Goal: Task Accomplishment & Management: Manage account settings

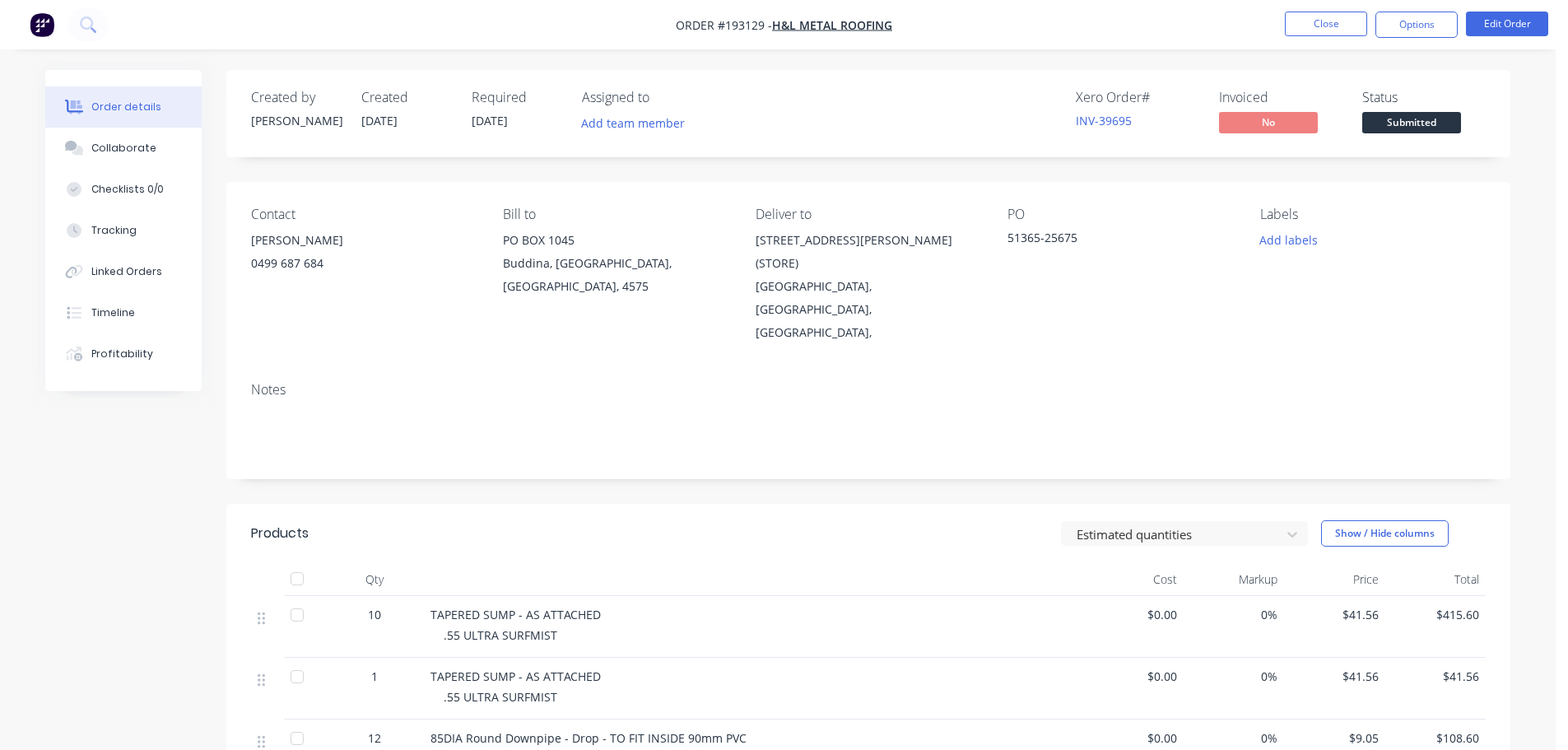
scroll to position [319, 0]
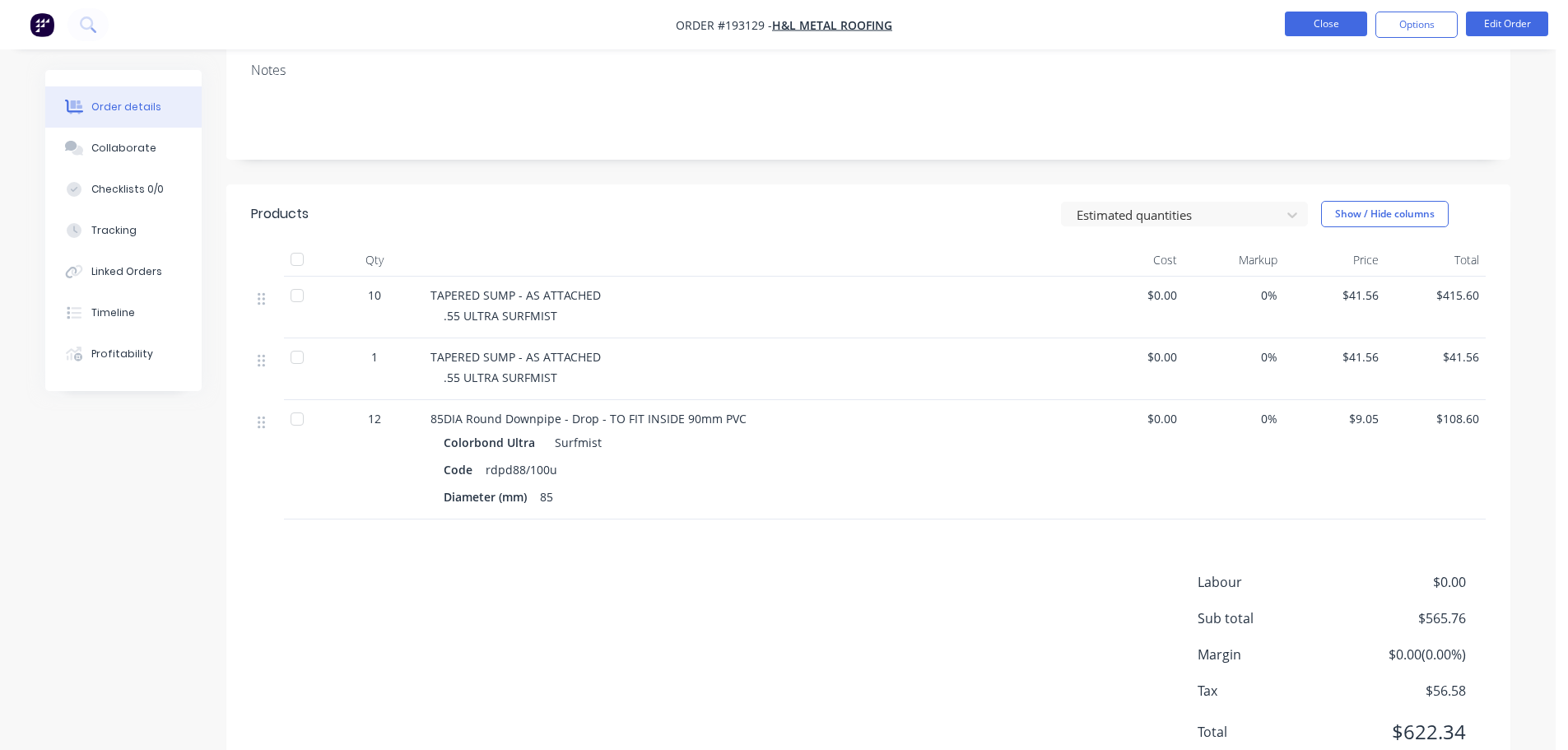
click at [1339, 23] on button "Close" at bounding box center [1326, 24] width 82 height 25
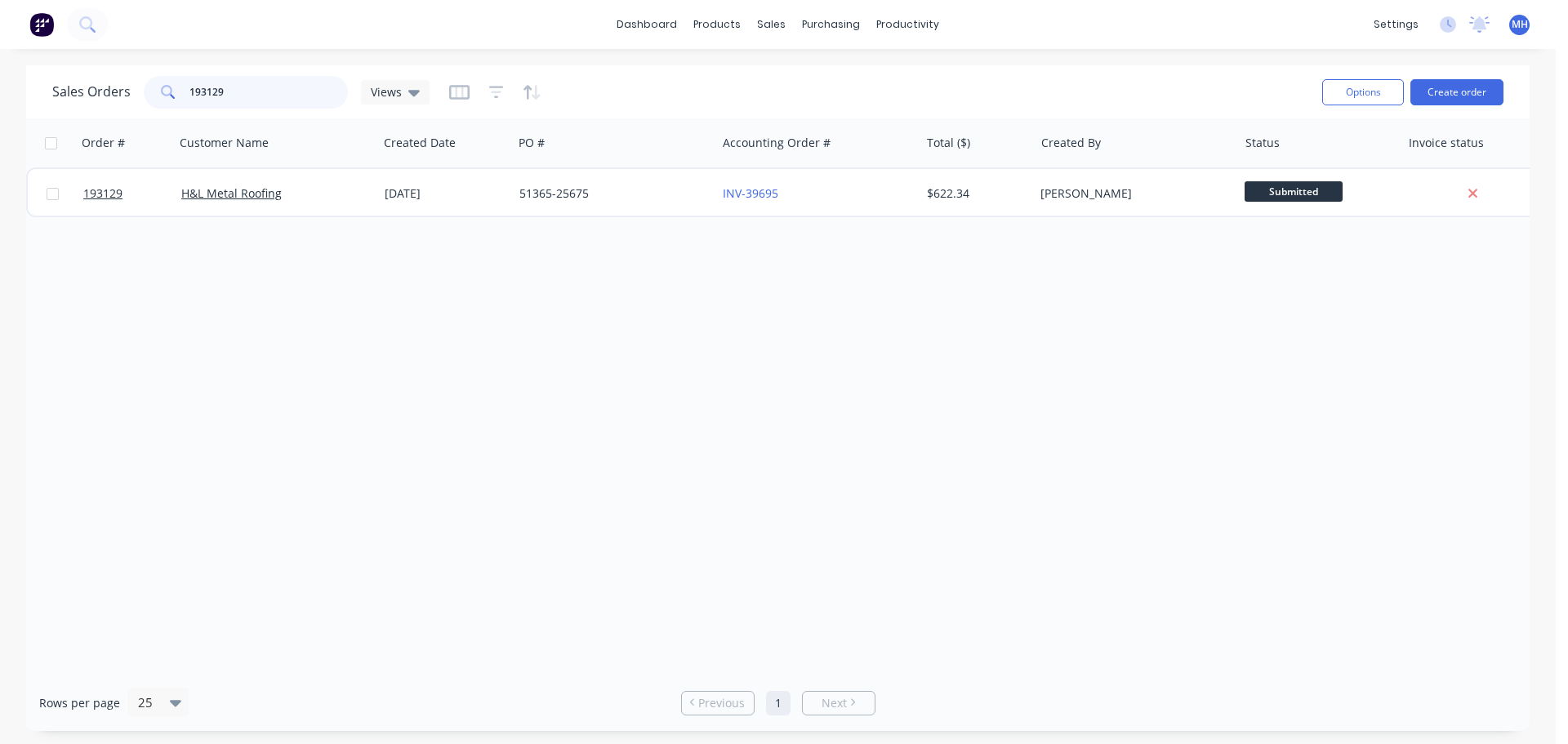
click at [270, 93] on input "193129" at bounding box center [269, 92] width 159 height 33
click at [676, 350] on div "Order # Customer Name Created Date PO # Accounting Order # Total ($) Created By…" at bounding box center [778, 396] width 1504 height 556
click at [782, 62] on link "Sales Orders" at bounding box center [857, 78] width 216 height 33
click at [1091, 83] on div "Sales Orders 193129 Views" at bounding box center [681, 91] width 1257 height 40
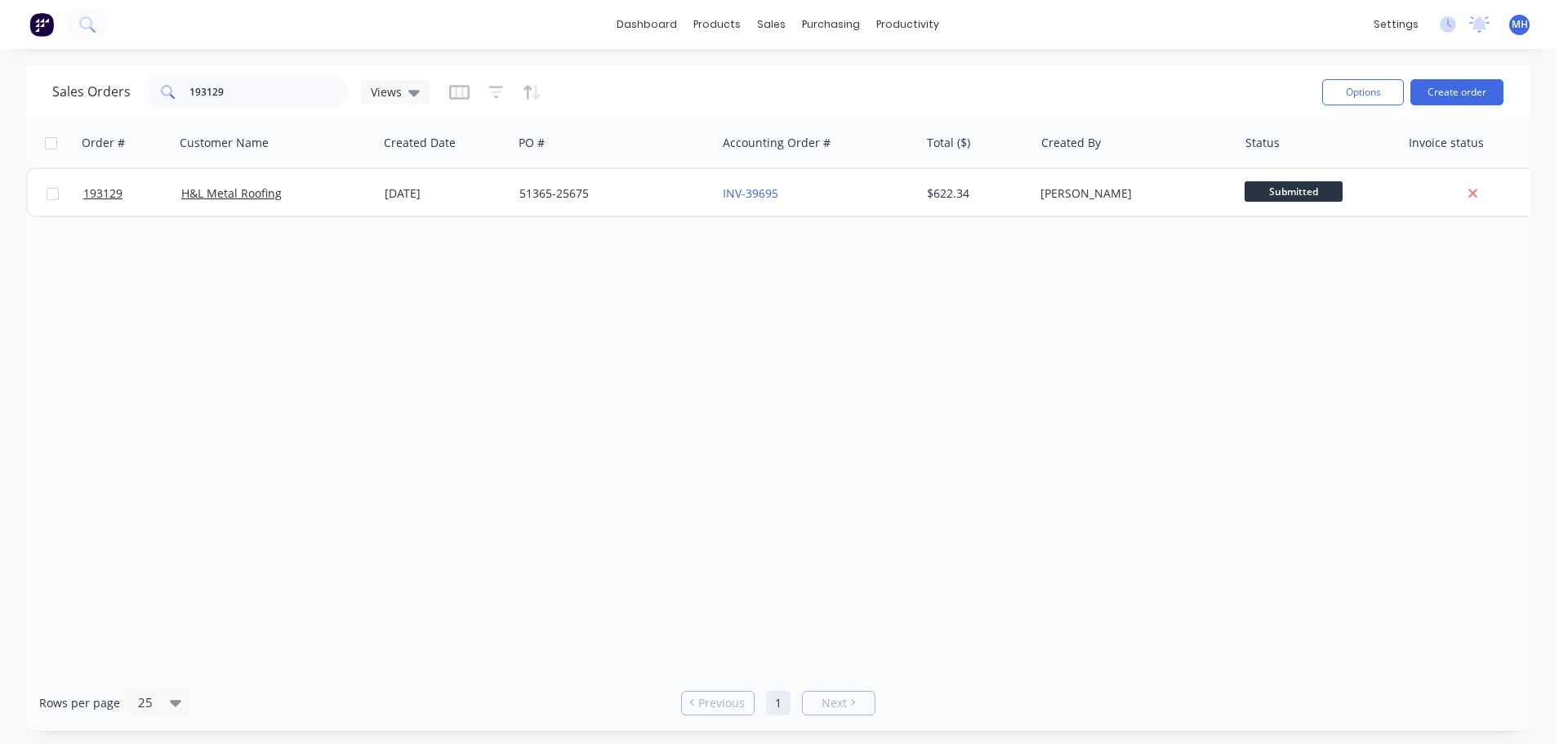
click at [798, 339] on div "Order # Customer Name Created Date PO # Accounting Order # Total ($) Created By…" at bounding box center [778, 396] width 1504 height 556
click at [258, 90] on input "193129" at bounding box center [269, 92] width 159 height 33
type input "193907"
click at [586, 68] on div "Sales Orders 193907 Views Options Create order" at bounding box center [778, 91] width 1504 height 53
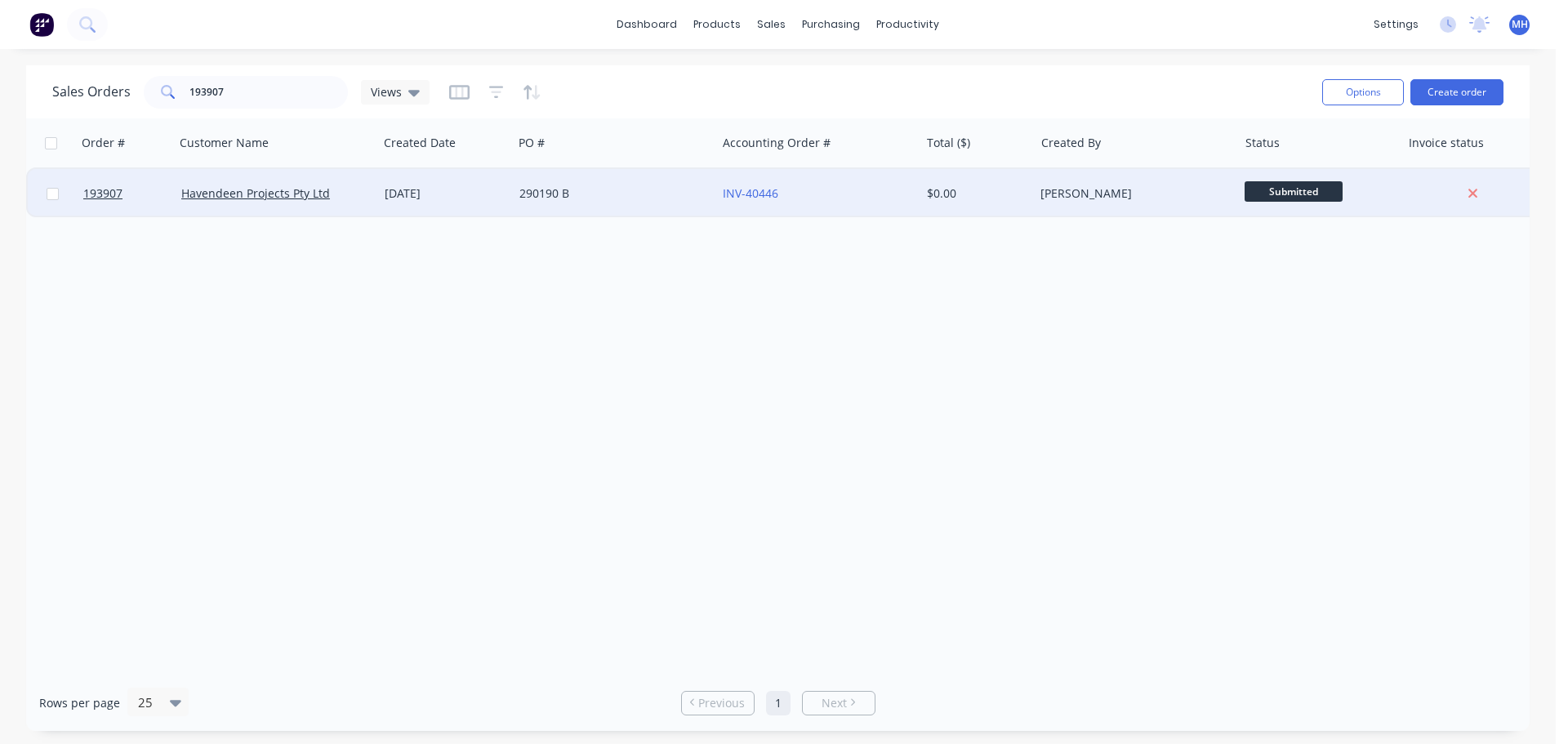
click at [565, 200] on div "290190 B" at bounding box center [610, 194] width 181 height 16
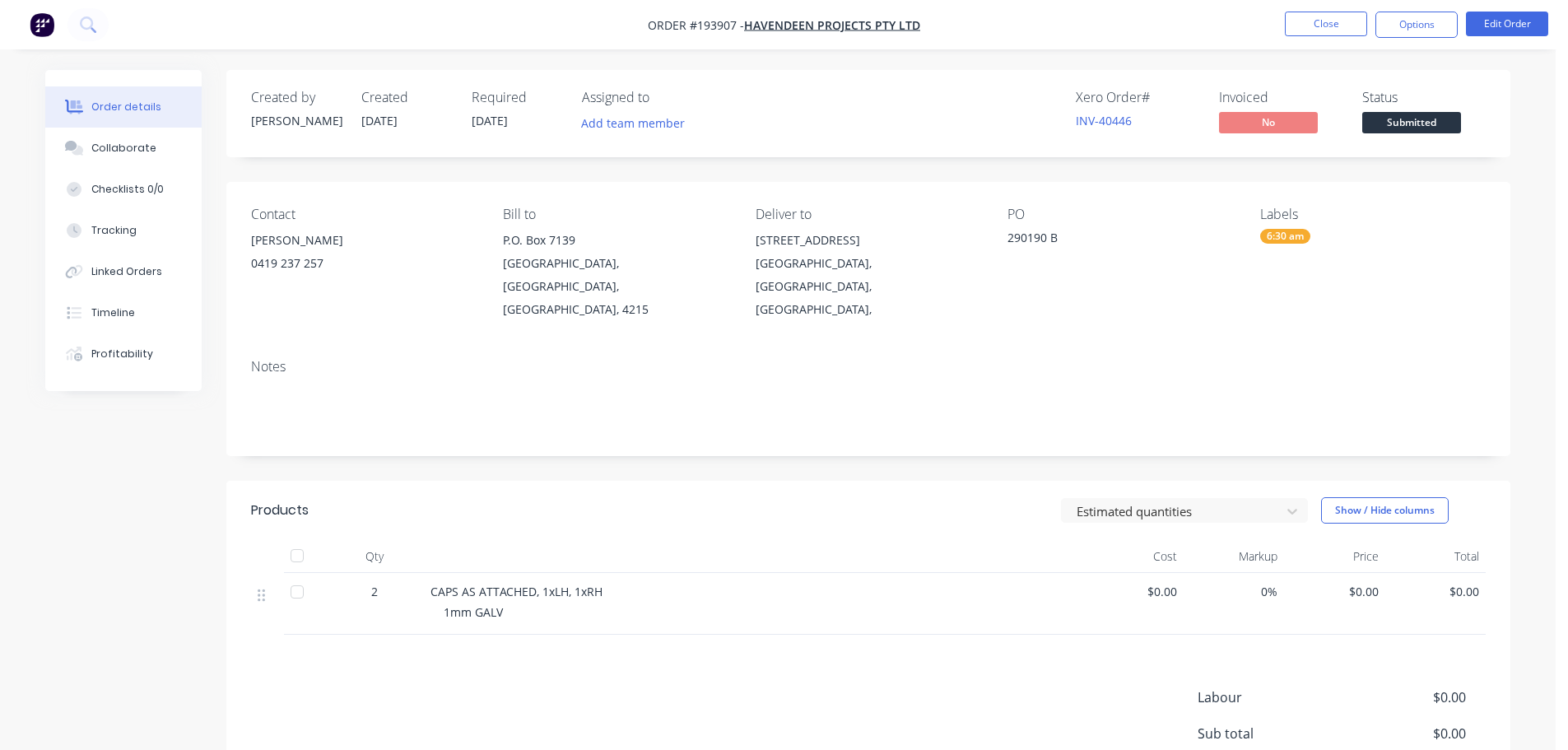
click at [671, 499] on header "Products Estimated quantities Show / Hide columns" at bounding box center [868, 510] width 1284 height 59
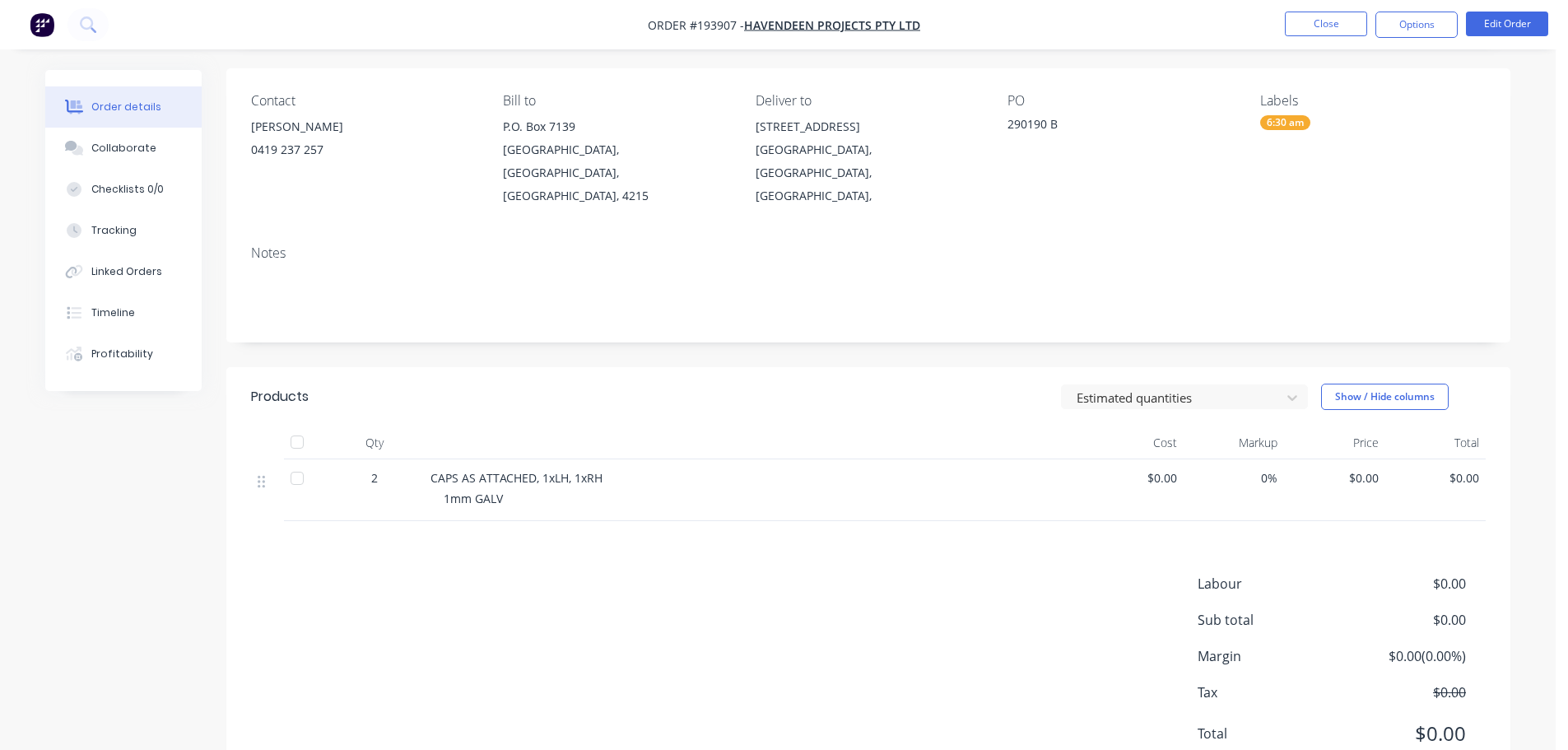
scroll to position [139, 0]
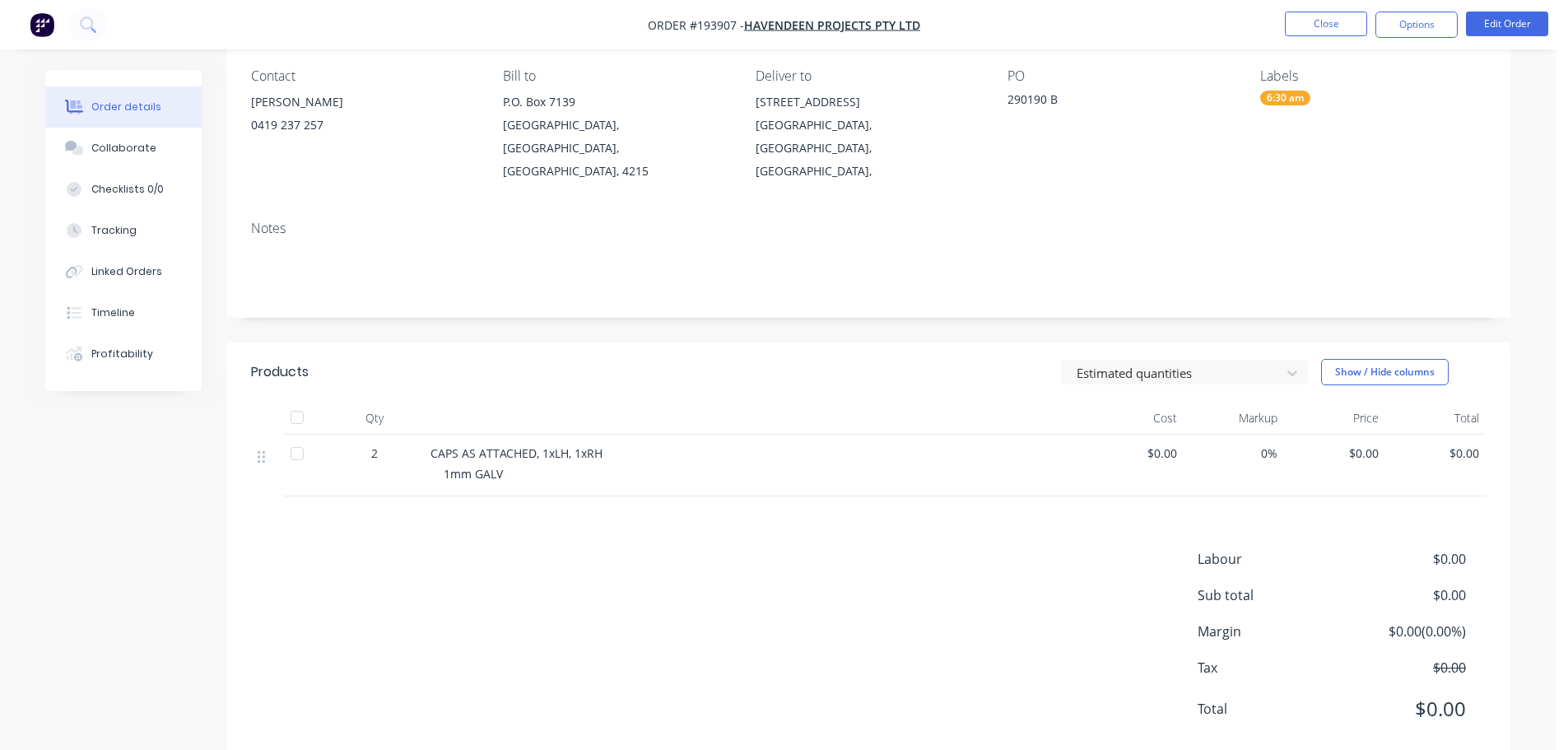
click at [831, 563] on div "Labour $0.00 Sub total $0.00 Margin $0.00 ( 0.00 %) Tax $0.00 Total $0.00" at bounding box center [867, 644] width 1234 height 191
click at [1541, 27] on button "Edit Order" at bounding box center [1507, 24] width 82 height 25
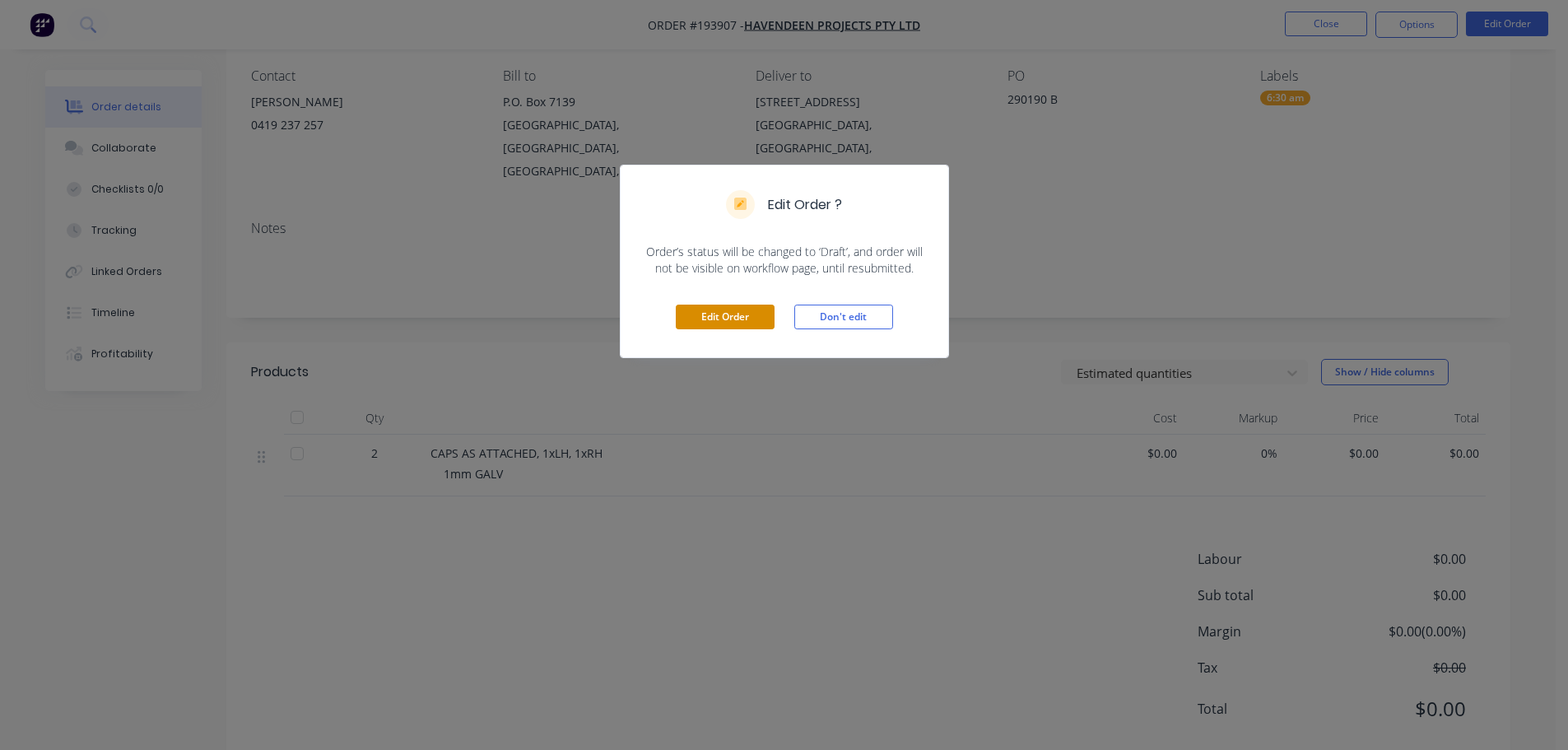
click at [732, 308] on button "Edit Order" at bounding box center [725, 317] width 99 height 25
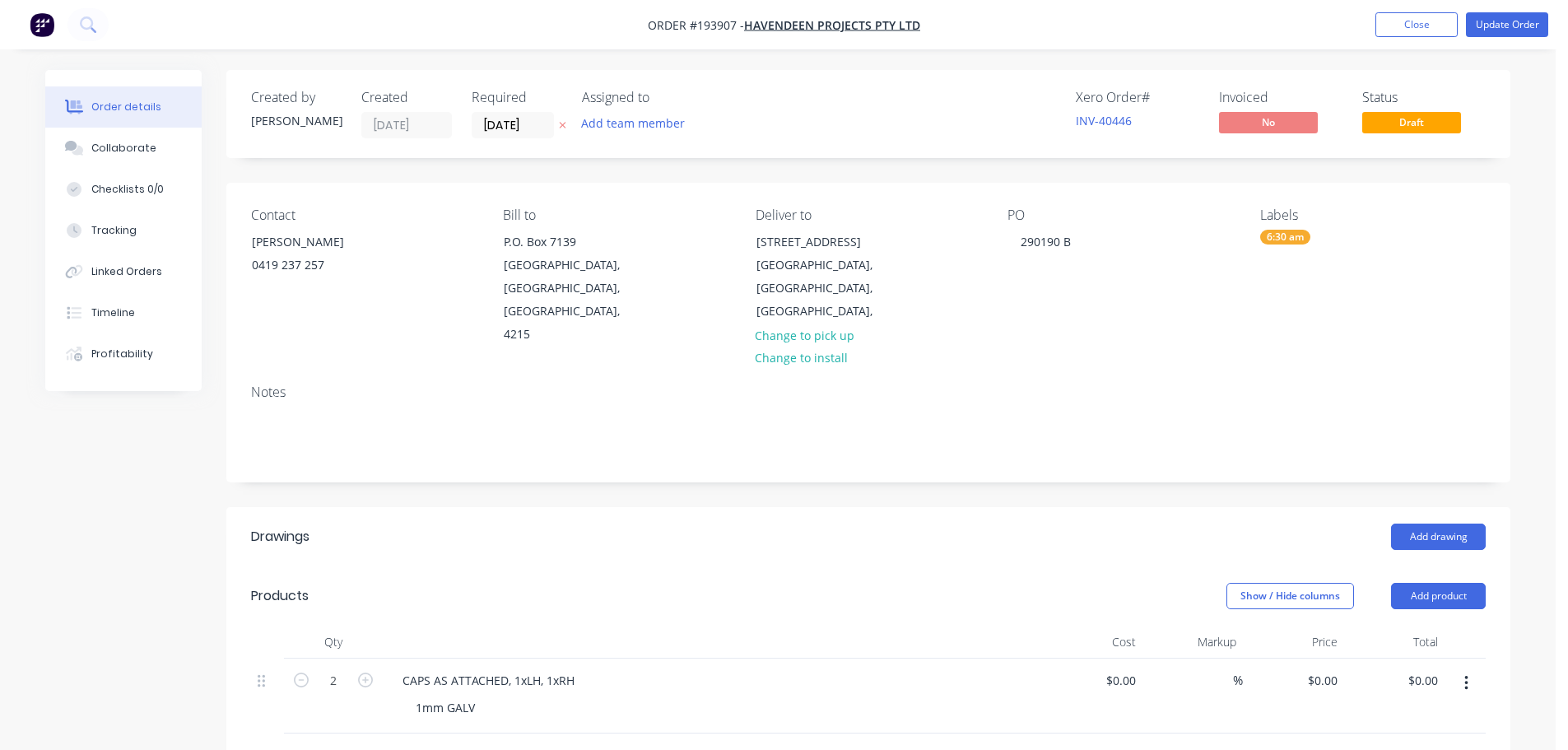
click at [890, 524] on div "Add drawing" at bounding box center [1000, 536] width 972 height 26
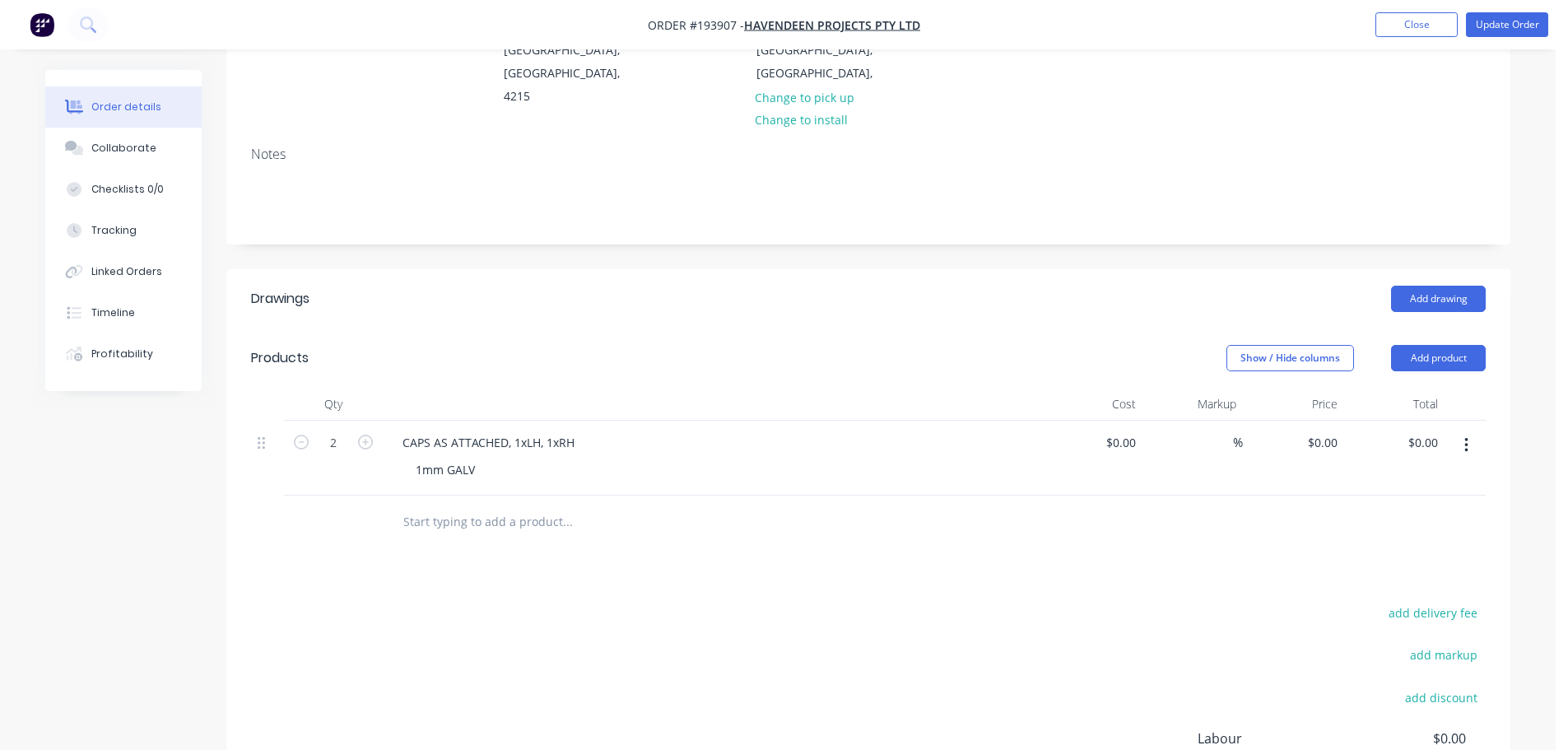
scroll to position [247, 0]
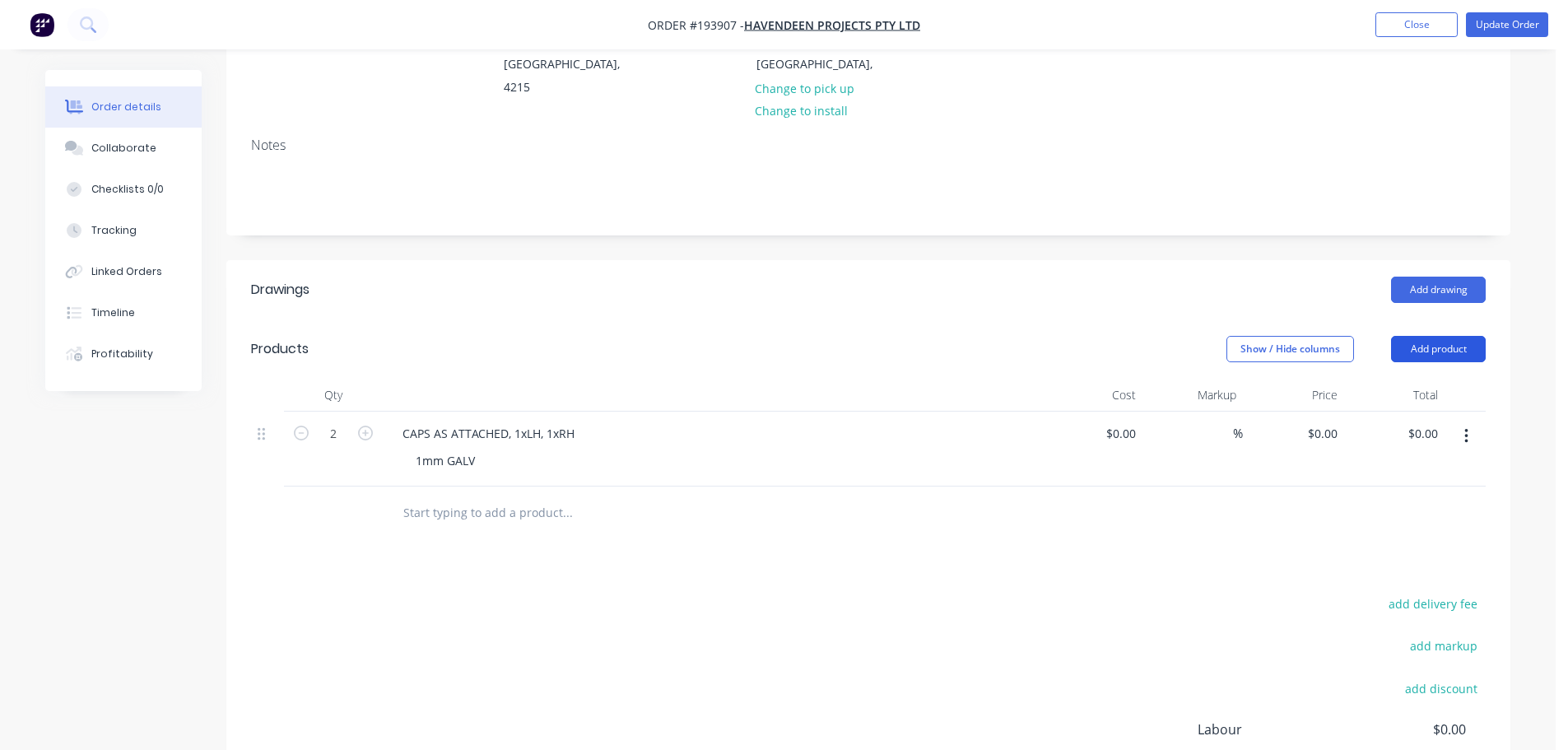
click at [1438, 336] on button "Add product" at bounding box center [1438, 349] width 95 height 26
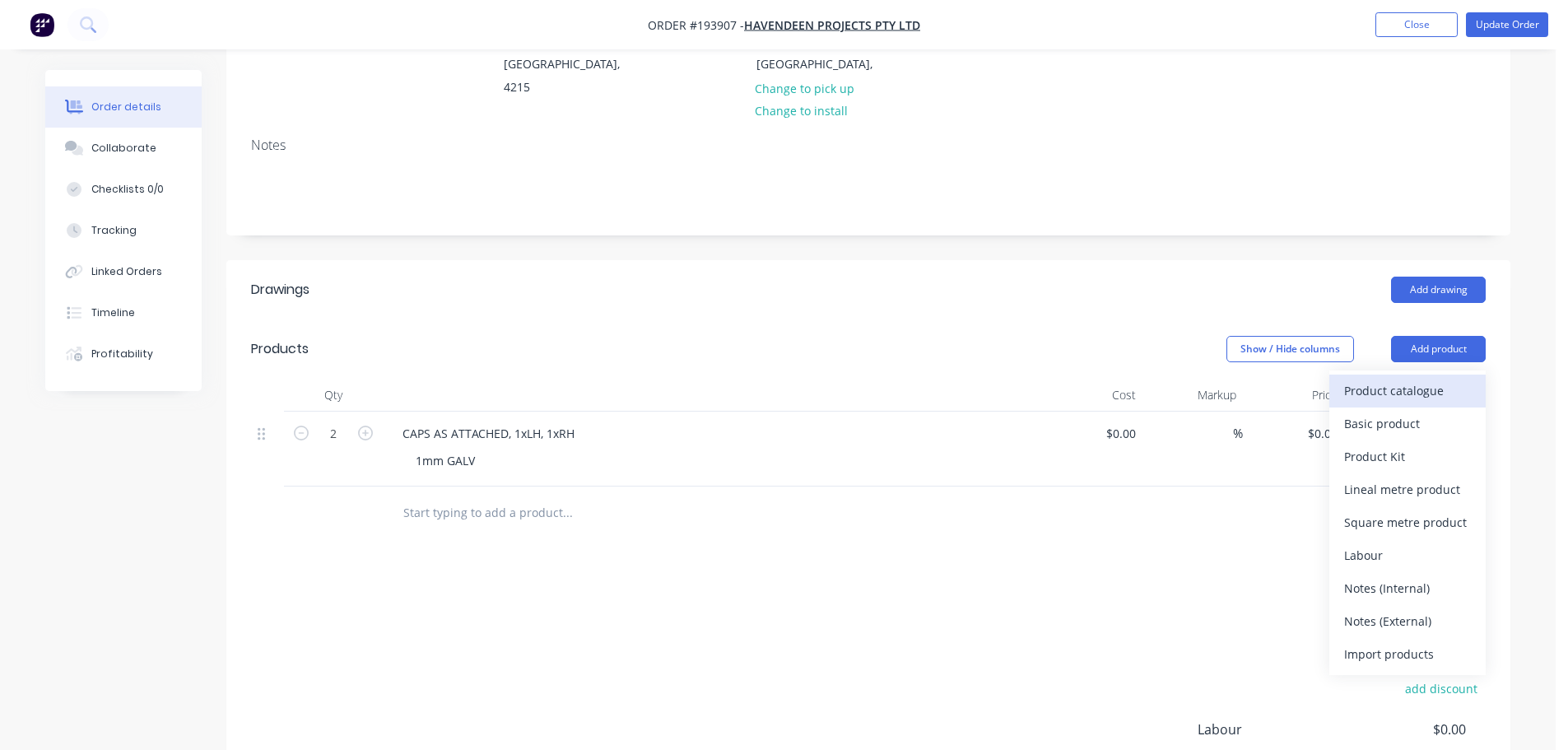
click at [1425, 379] on div "Product catalogue" at bounding box center [1407, 391] width 127 height 24
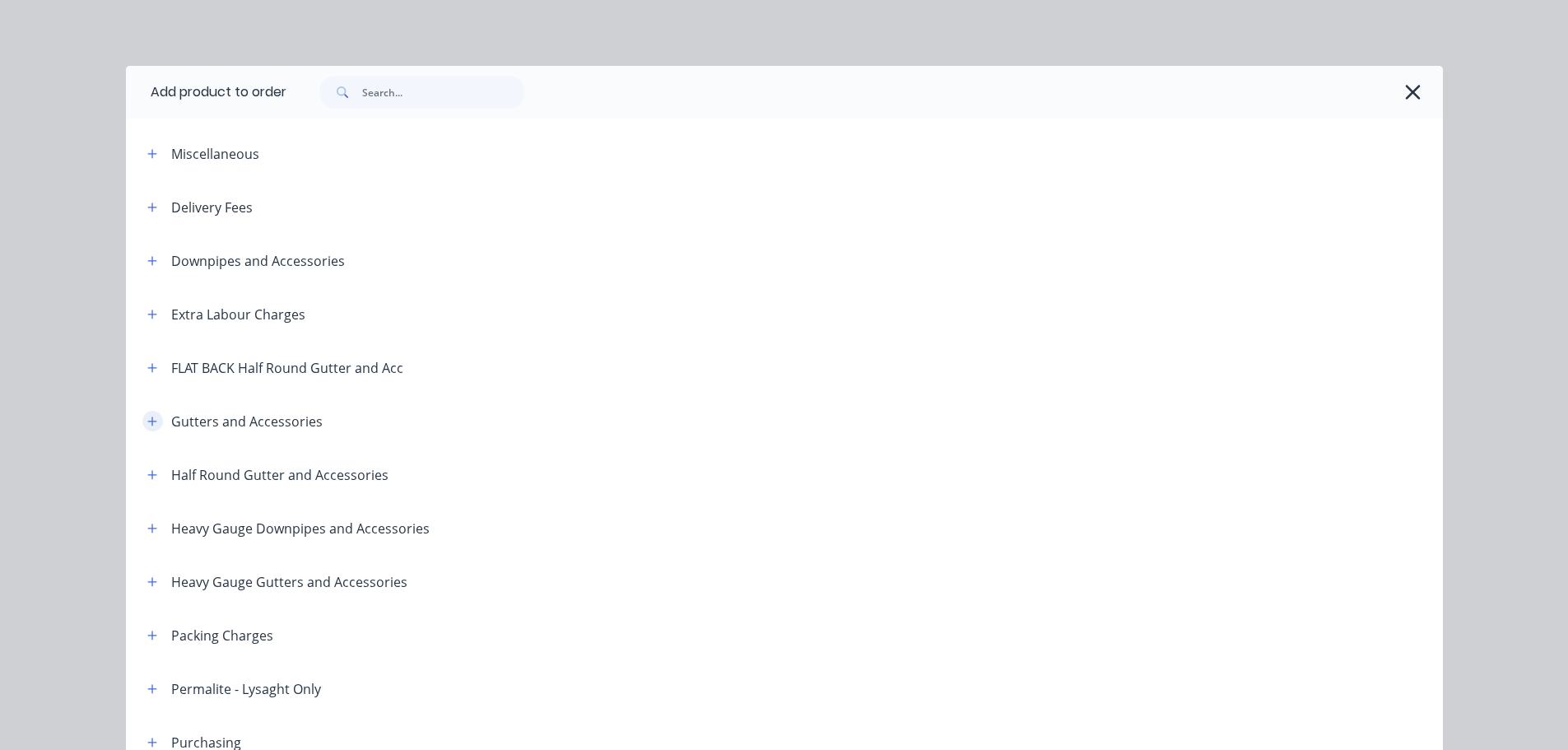
click at [148, 417] on icon "button" at bounding box center [152, 422] width 10 height 12
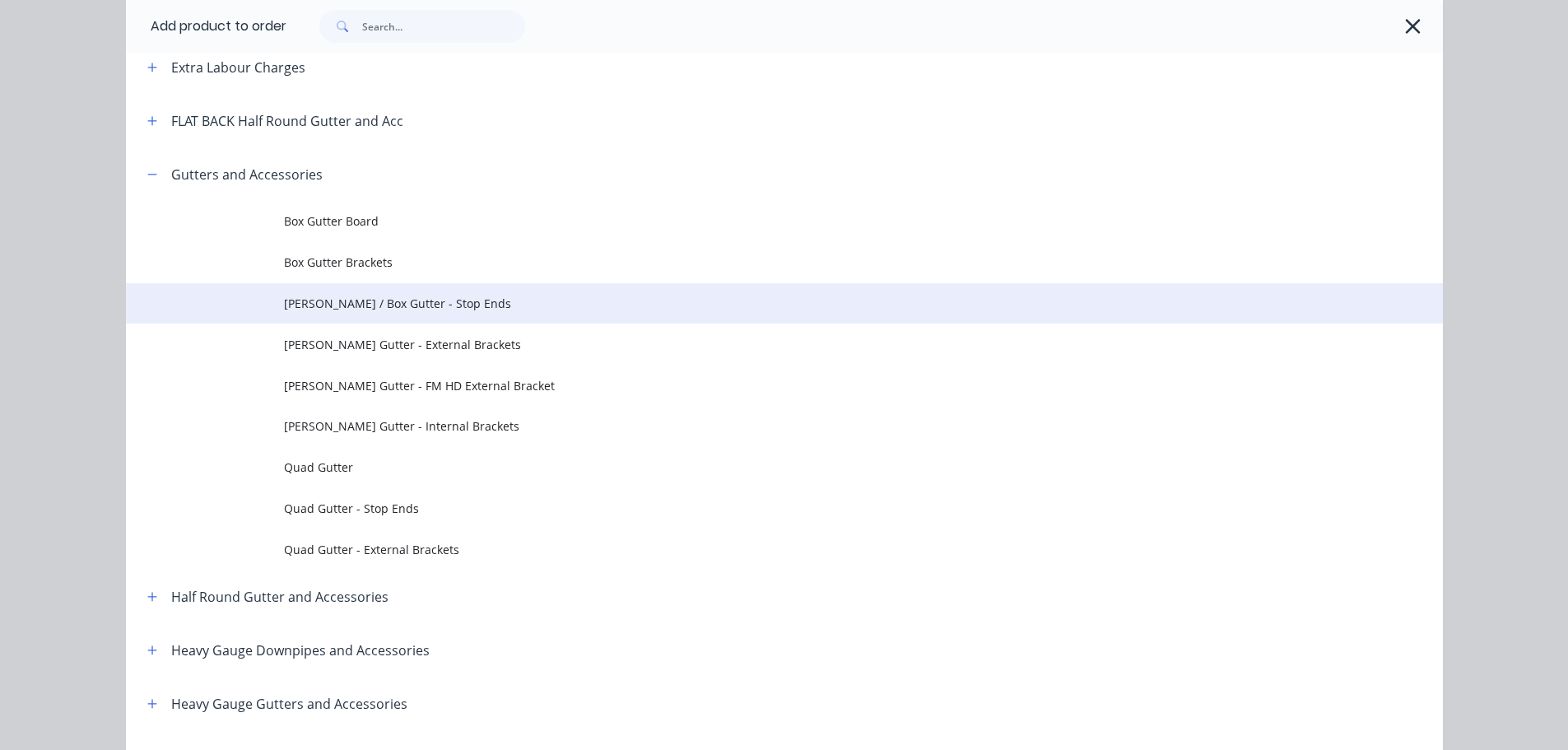
click at [493, 312] on td "Eaves / Box Gutter - Stop Ends" at bounding box center [863, 303] width 1158 height 41
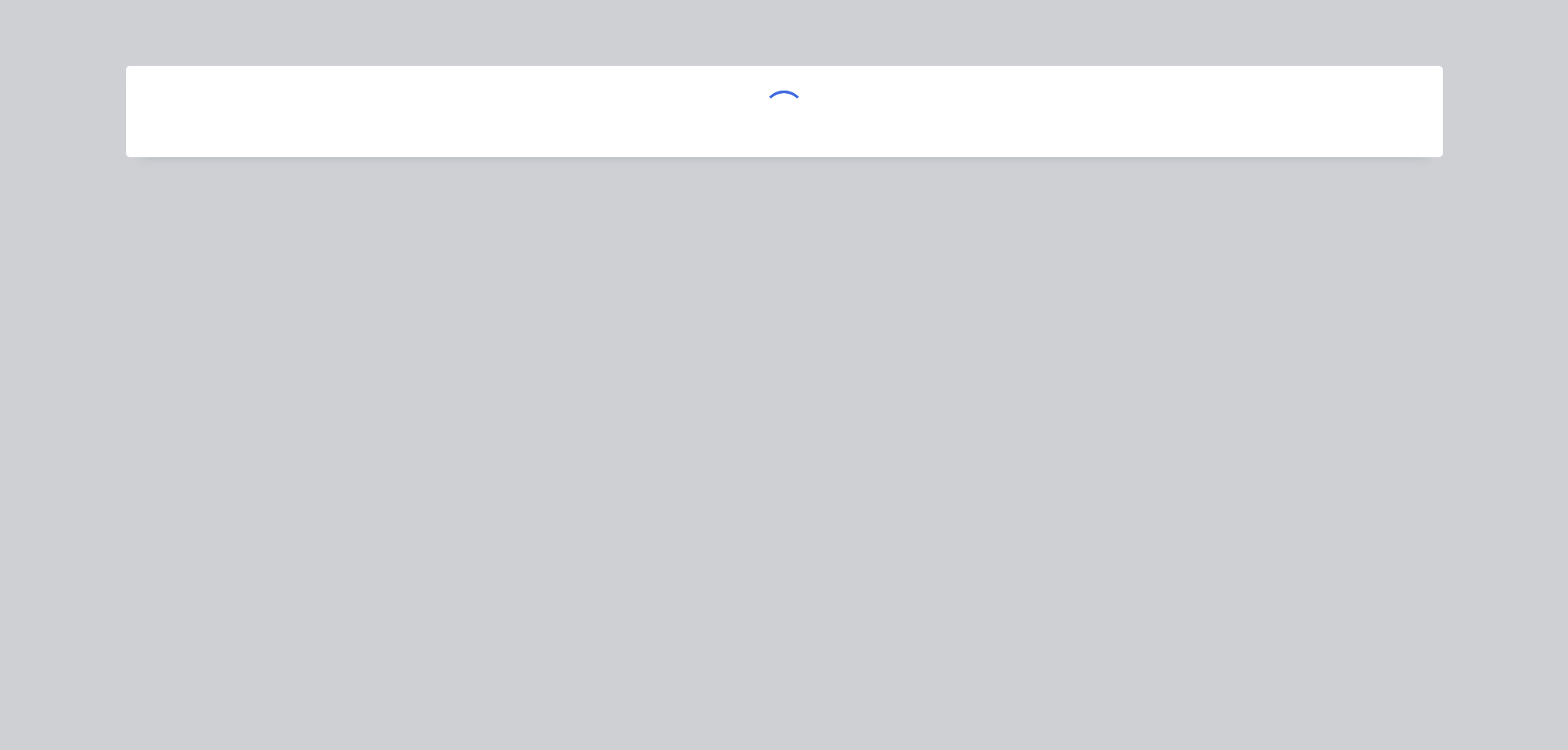
scroll to position [0, 0]
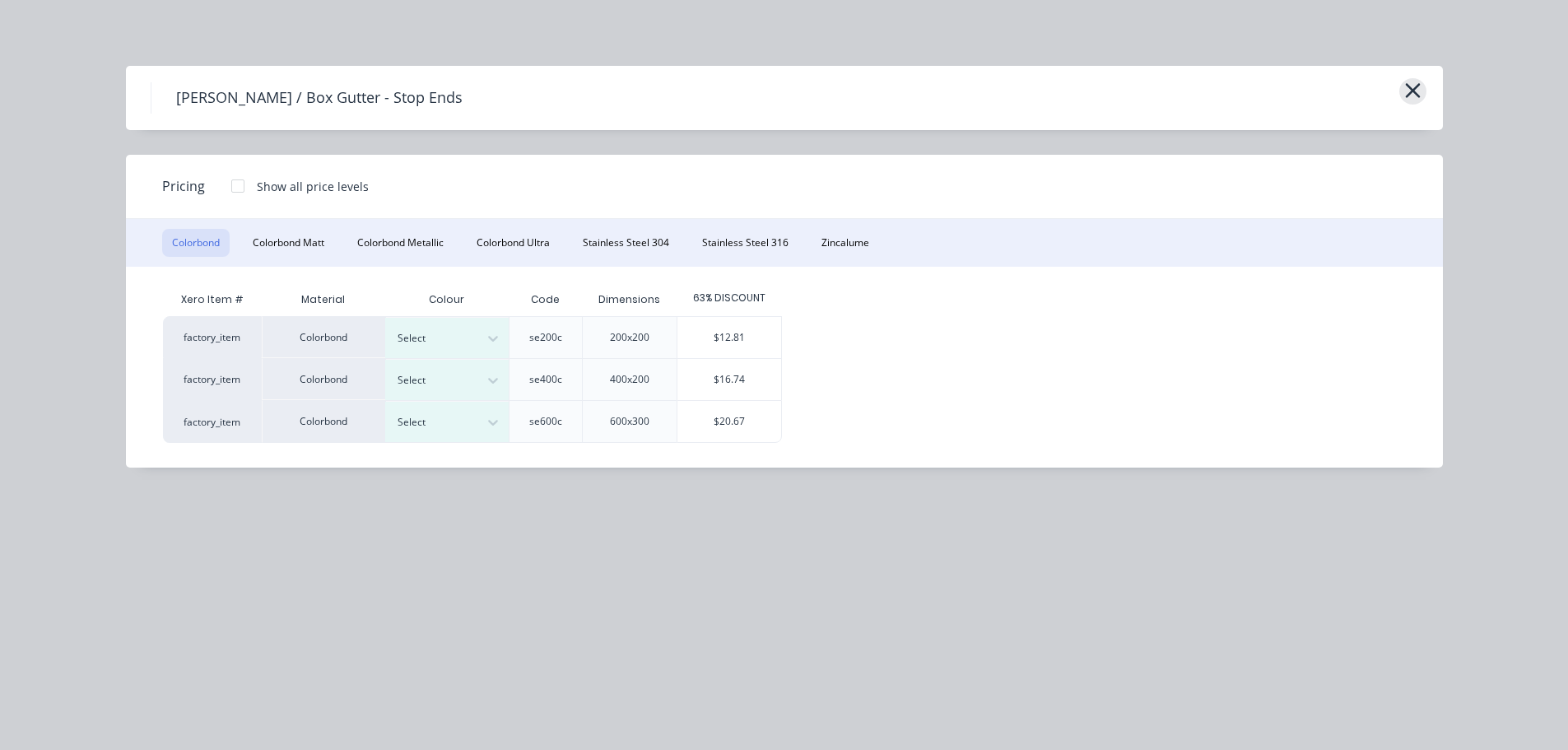
drag, startPoint x: 1387, startPoint y: 92, endPoint x: 1404, endPoint y: 91, distance: 17.0
click at [1388, 92] on div "Eaves / Box Gutter - Stop Ends" at bounding box center [784, 98] width 1268 height 31
click at [1406, 90] on icon "button" at bounding box center [1412, 90] width 17 height 23
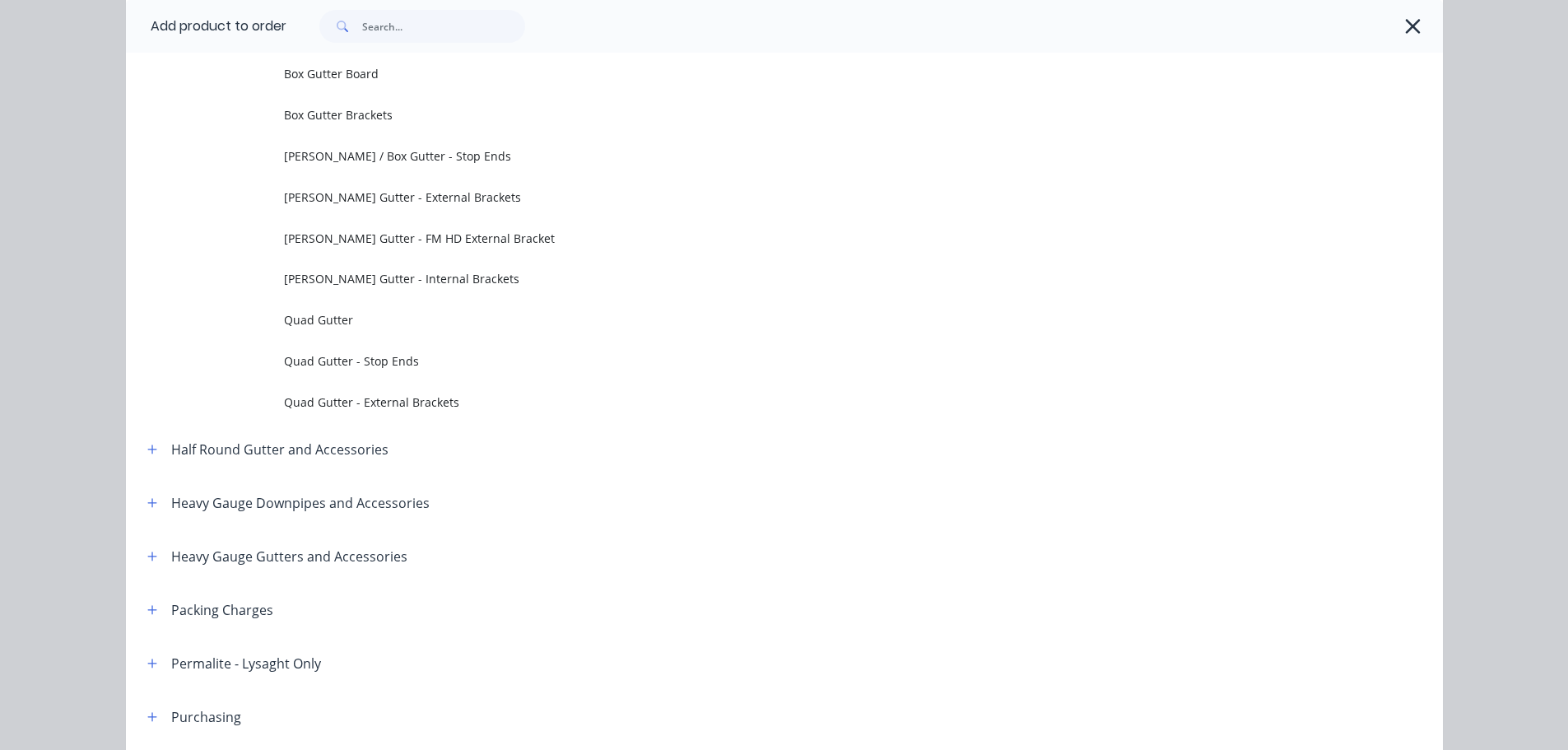
click at [1404, 30] on icon "button" at bounding box center [1412, 26] width 17 height 23
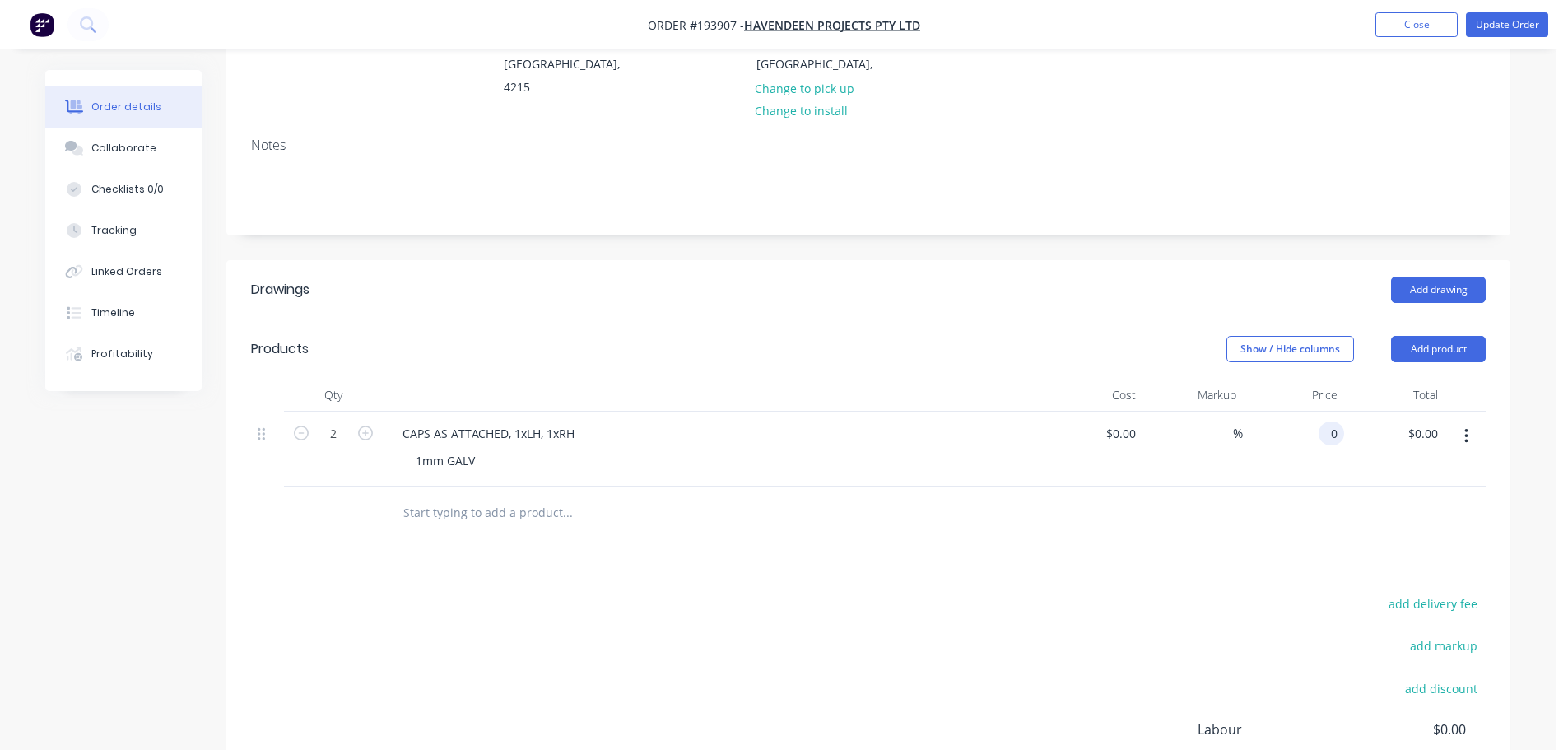
click at [1323, 422] on div "0 0" at bounding box center [1332, 433] width 26 height 24
type input "$37.58"
type input "$75.16"
click at [1041, 276] on div "Add drawing" at bounding box center [1000, 289] width 972 height 26
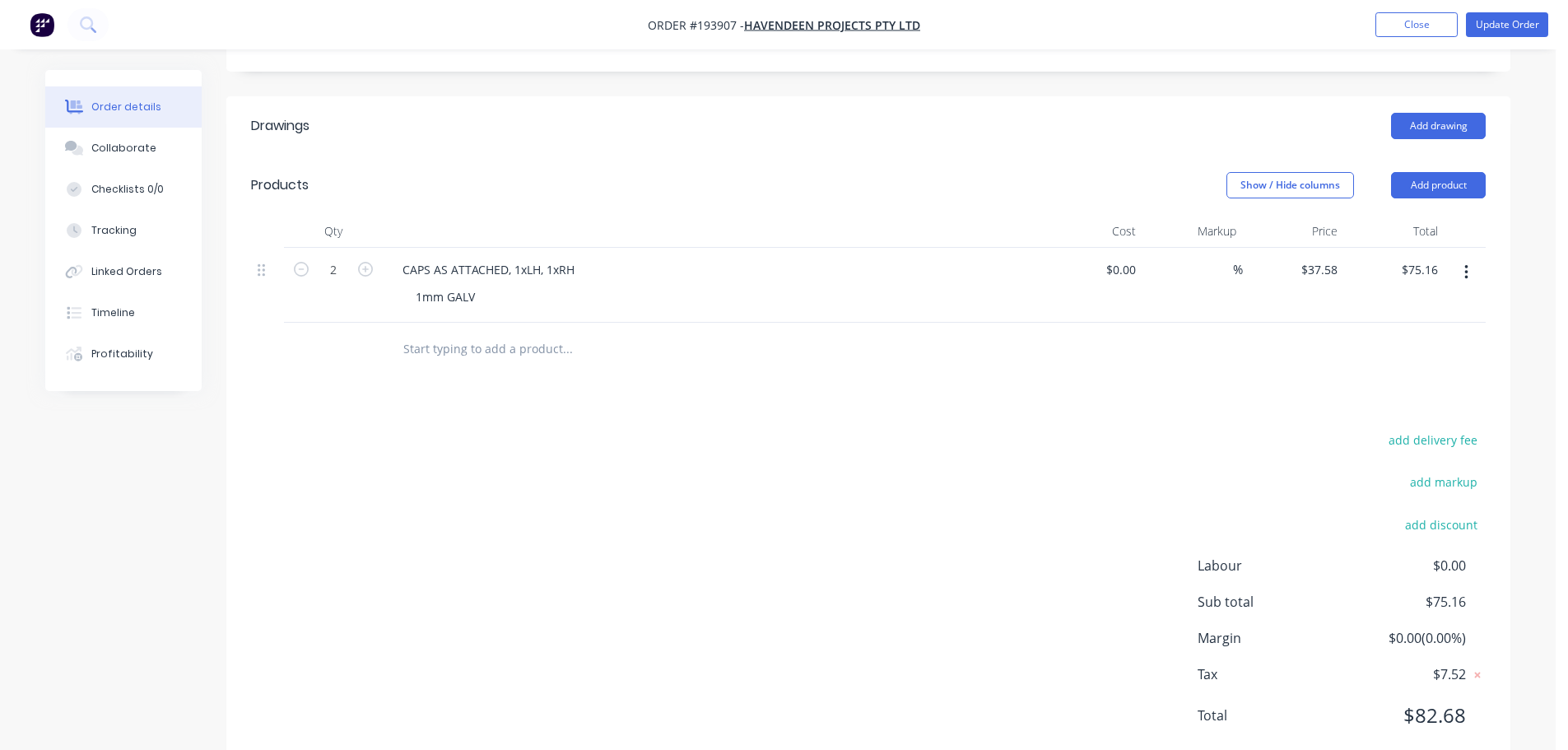
click at [856, 450] on div "add delivery fee add markup add discount Labour $0.00 Sub total $75.16 Margin $…" at bounding box center [867, 588] width 1234 height 318
click at [846, 440] on div "add delivery fee add markup add discount Labour $0.00 Sub total $75.16 Margin $…" at bounding box center [867, 588] width 1234 height 318
click at [838, 429] on div "add delivery fee add markup add discount Labour $0.00 Sub total $75.16 Margin $…" at bounding box center [867, 588] width 1234 height 318
click at [1520, 19] on button "Update Order" at bounding box center [1507, 25] width 82 height 25
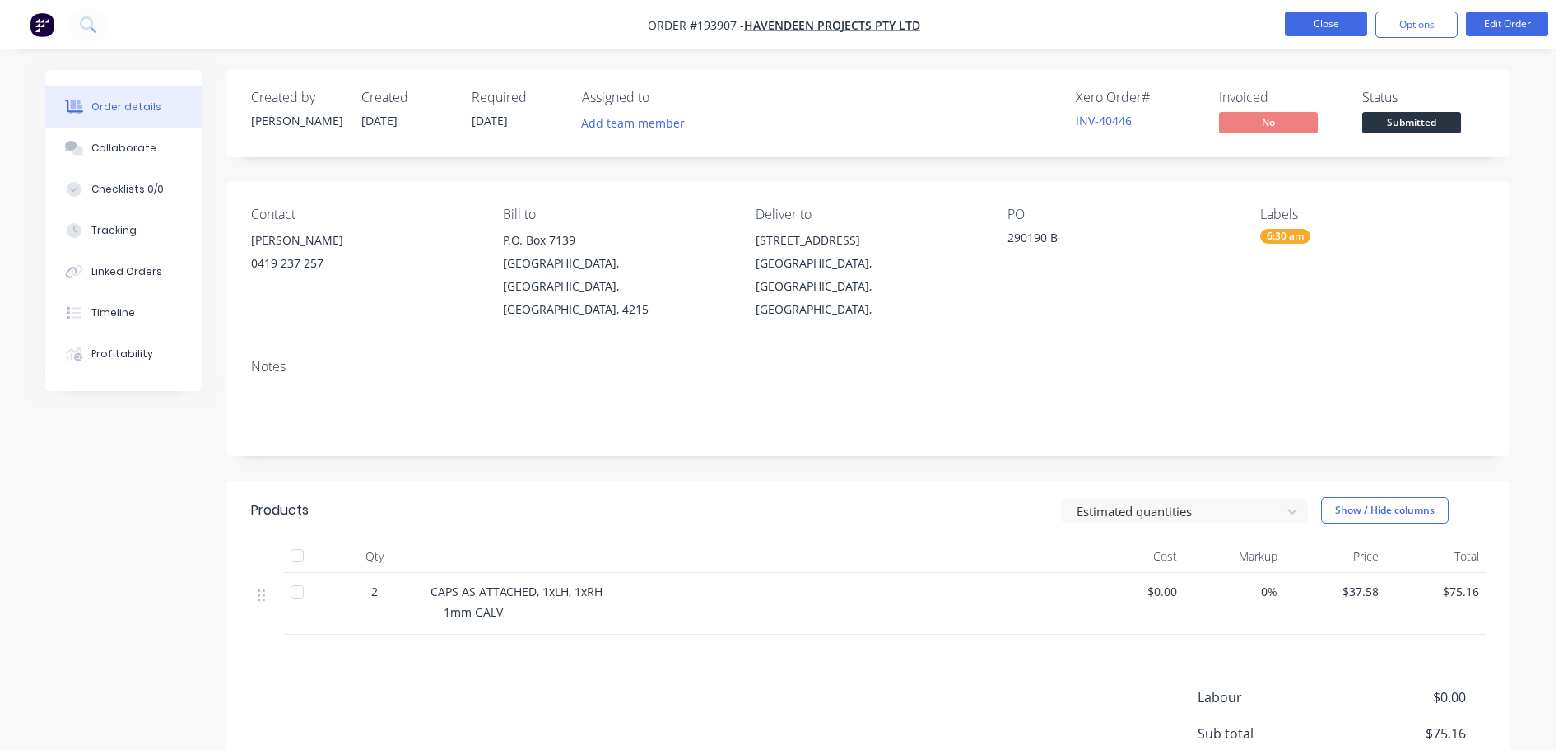
click at [1340, 32] on button "Close" at bounding box center [1326, 24] width 82 height 25
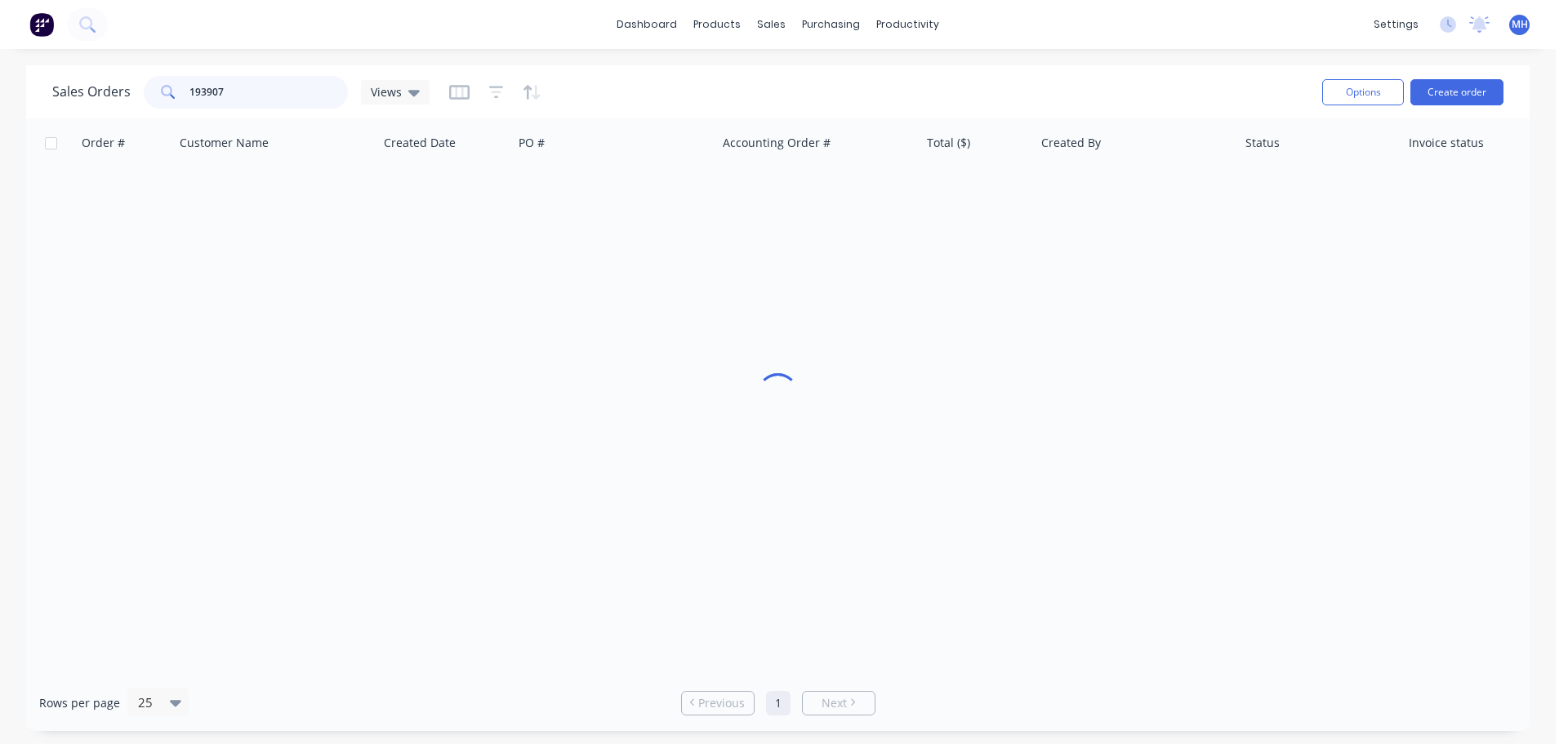
click at [311, 94] on input "193907" at bounding box center [269, 92] width 159 height 33
click at [313, 95] on input "193907" at bounding box center [269, 92] width 159 height 33
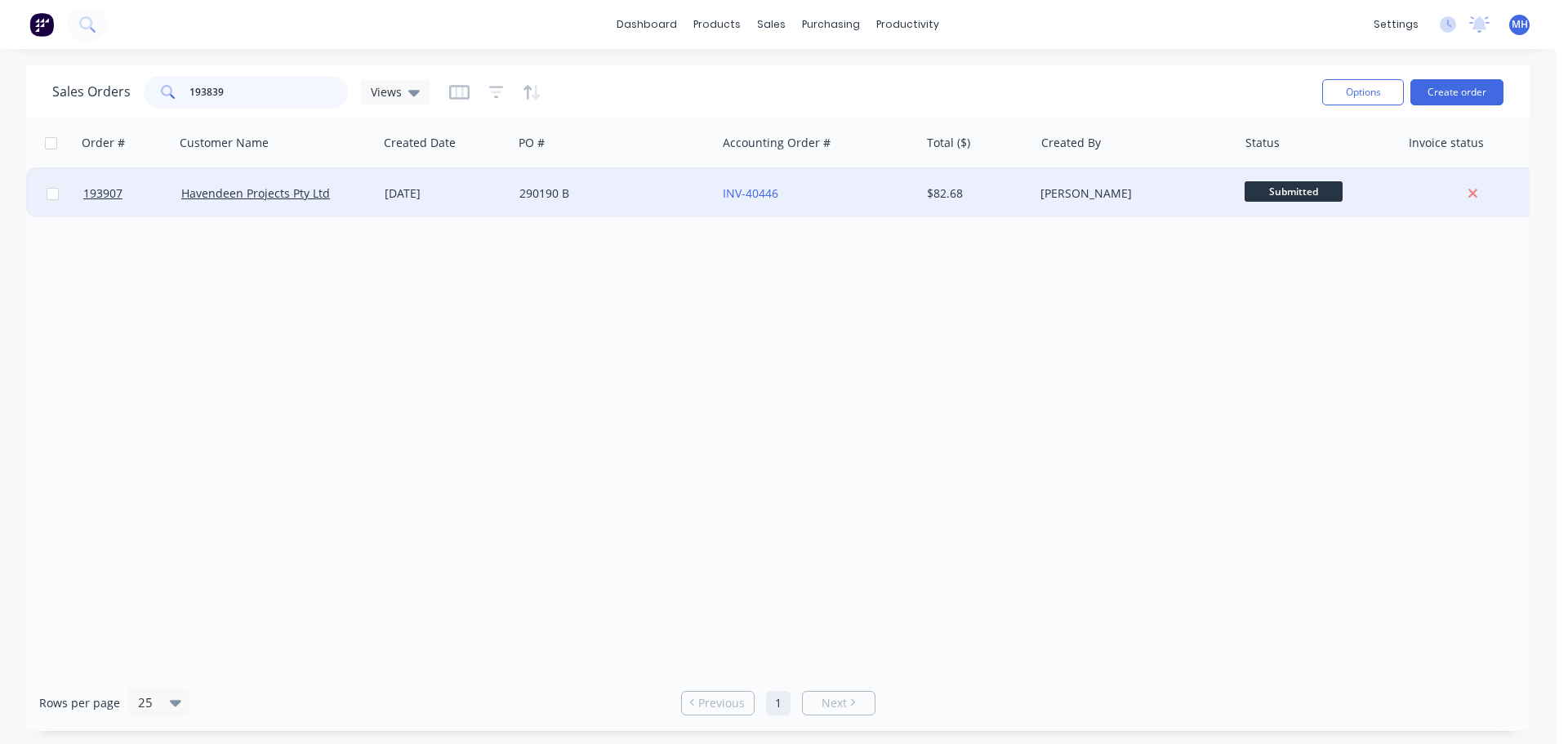
type input "193839"
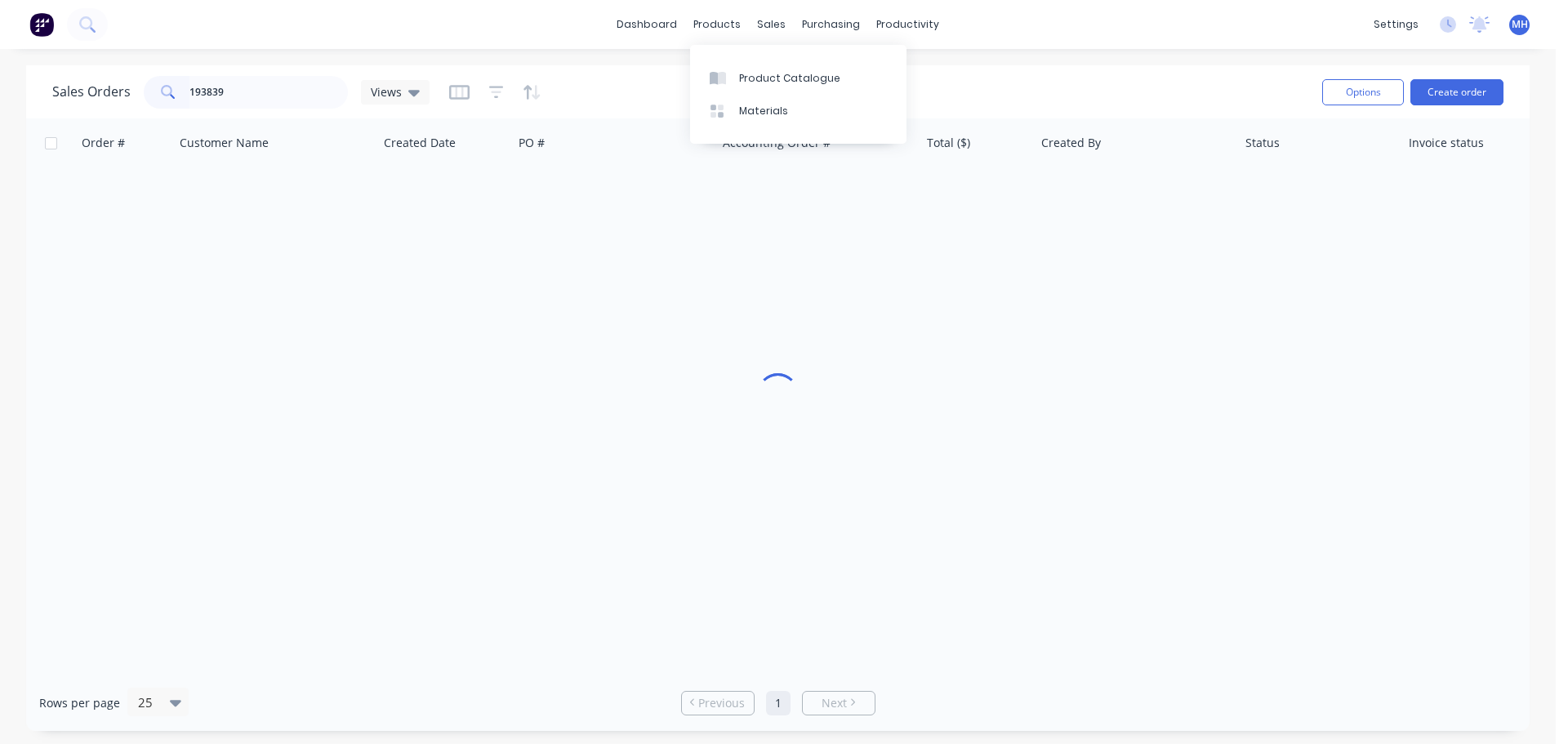
click at [607, 87] on div "Sales Orders 193839 Views" at bounding box center [681, 91] width 1257 height 40
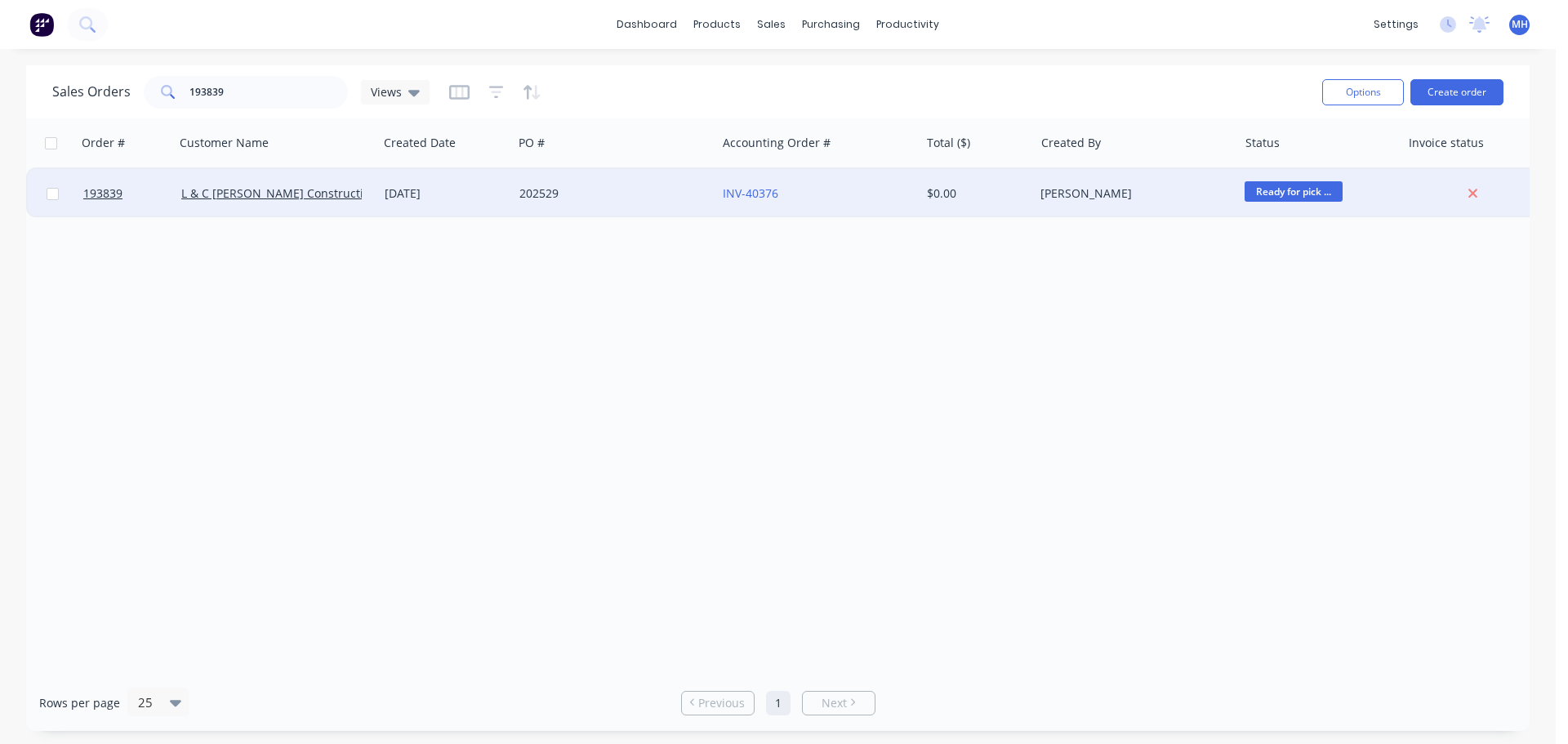
click at [503, 191] on div "[DATE]" at bounding box center [445, 194] width 121 height 16
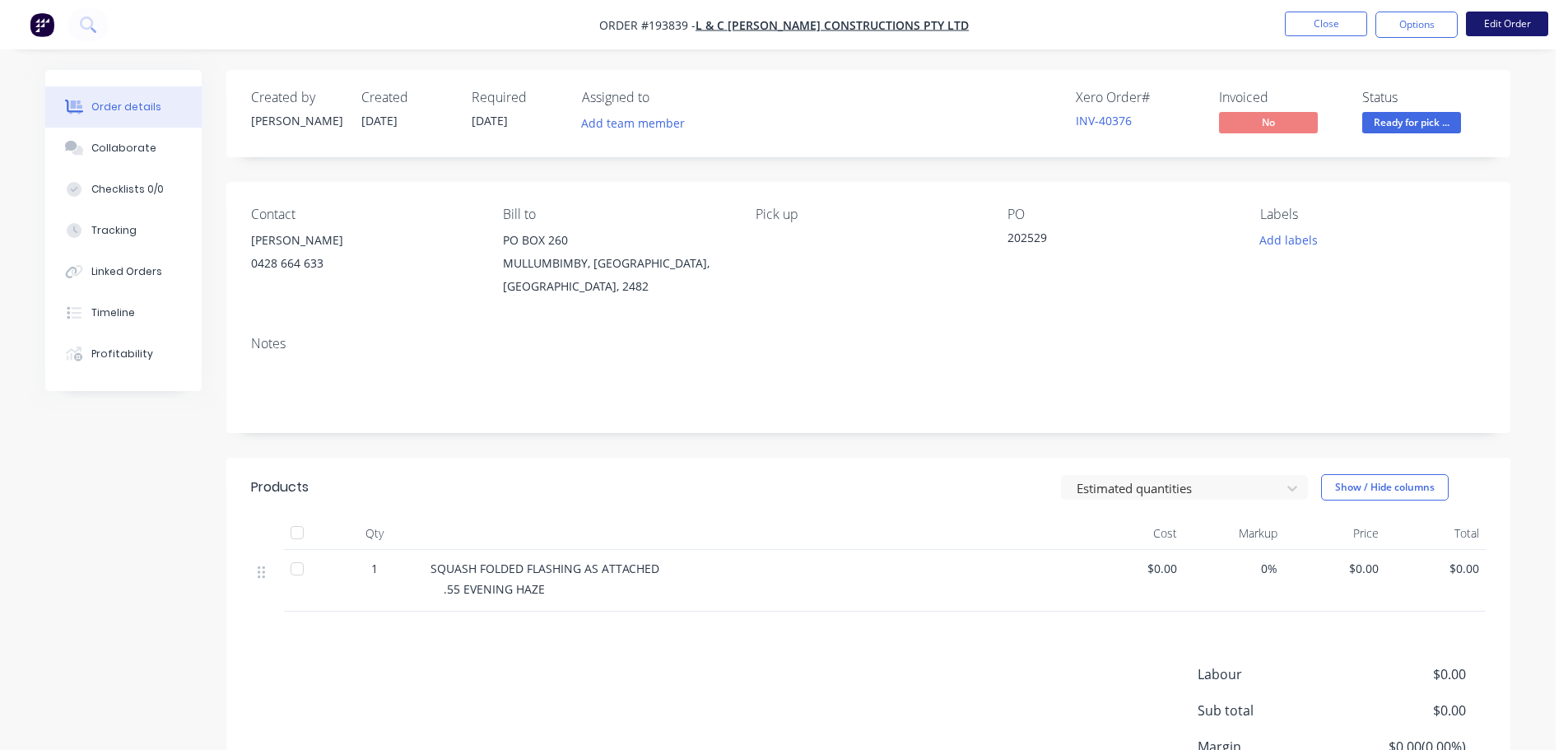
click at [1512, 30] on button "Edit Order" at bounding box center [1507, 24] width 82 height 25
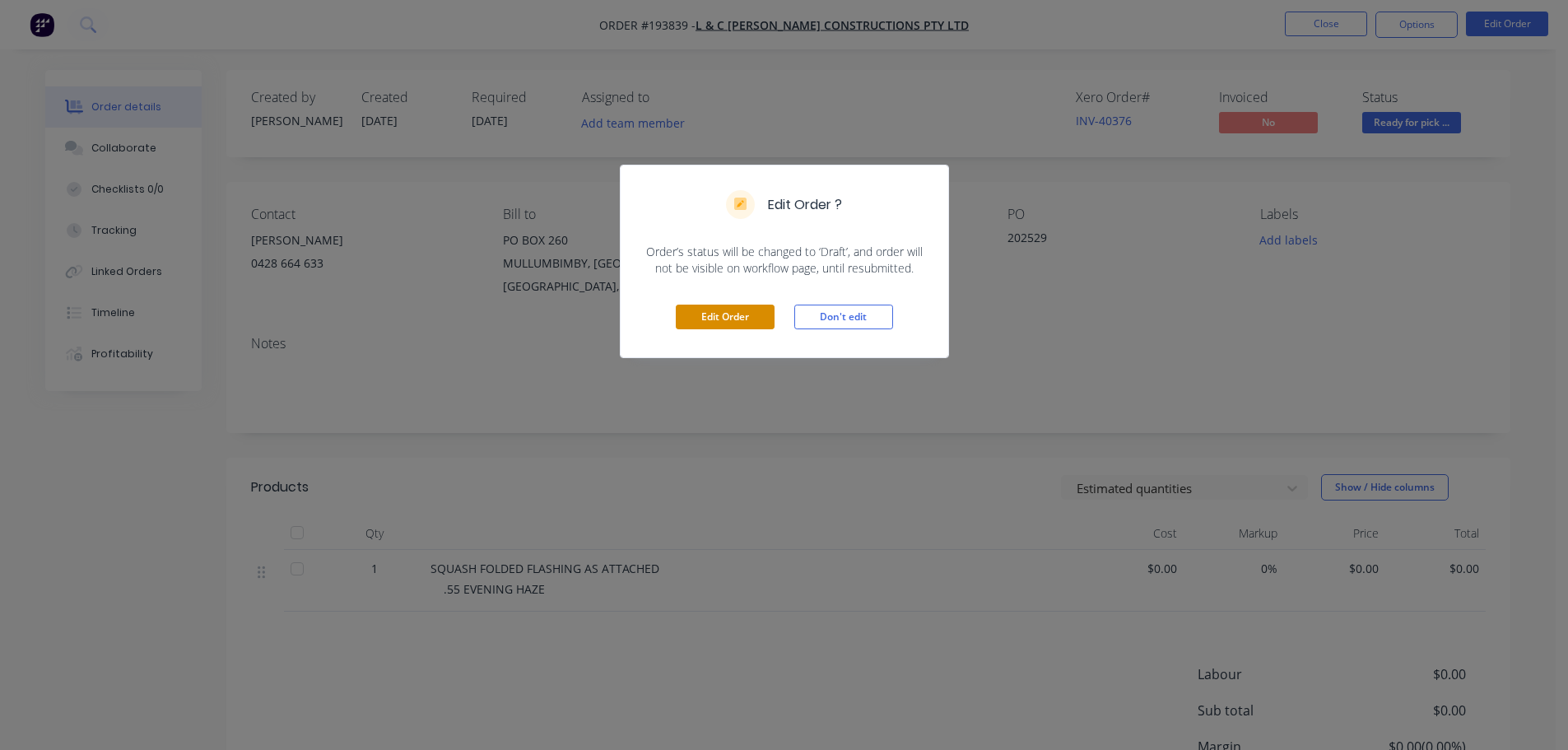
click at [710, 307] on button "Edit Order" at bounding box center [725, 317] width 99 height 25
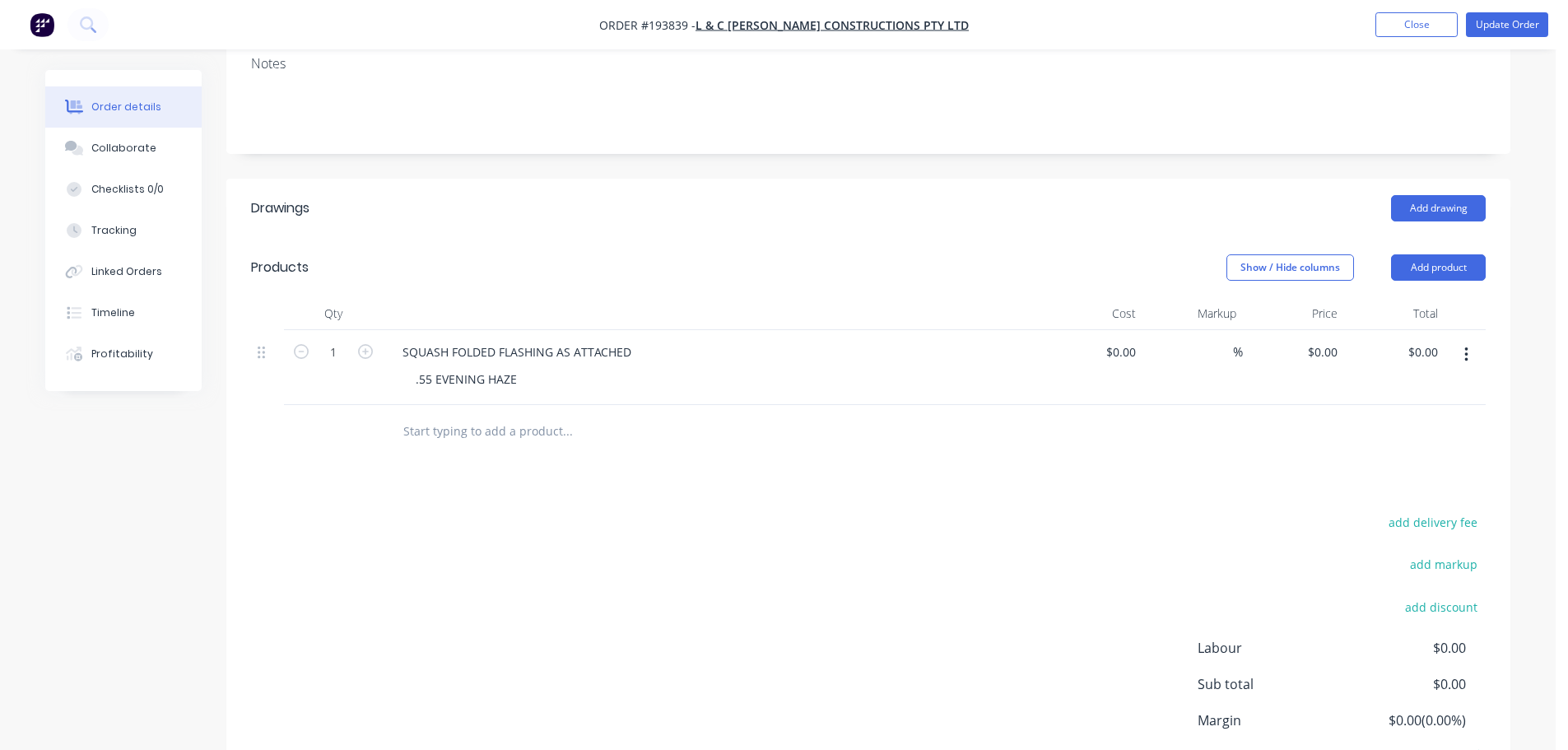
scroll to position [329, 0]
click at [973, 510] on div "add delivery fee add markup add discount Labour $0.00 Sub total $0.00 Margin $0…" at bounding box center [867, 669] width 1234 height 318
click at [1152, 457] on div "Drawings Add drawing Products Show / Hide columns Add product Qty Cost Markup P…" at bounding box center [868, 516] width 1284 height 675
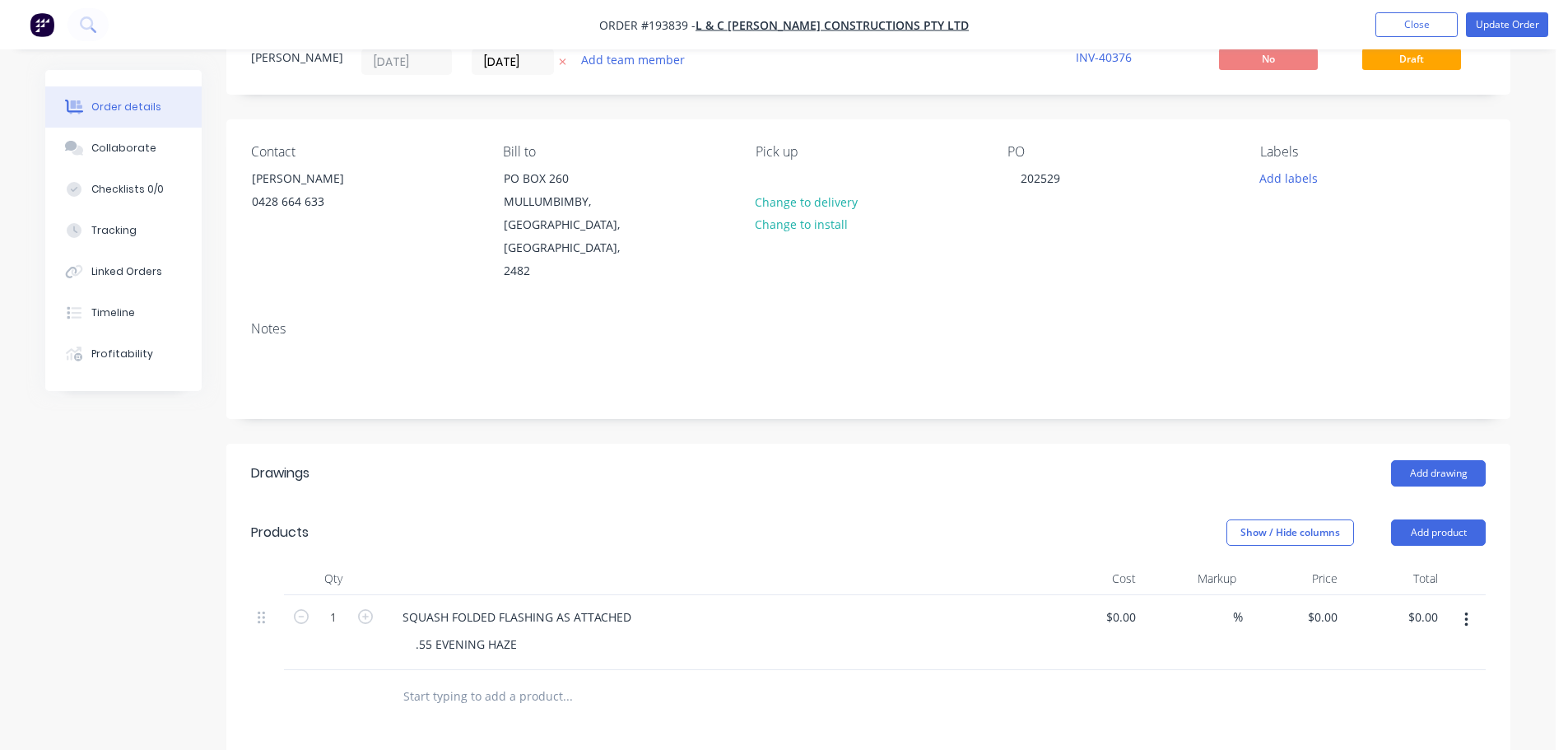
scroll to position [0, 0]
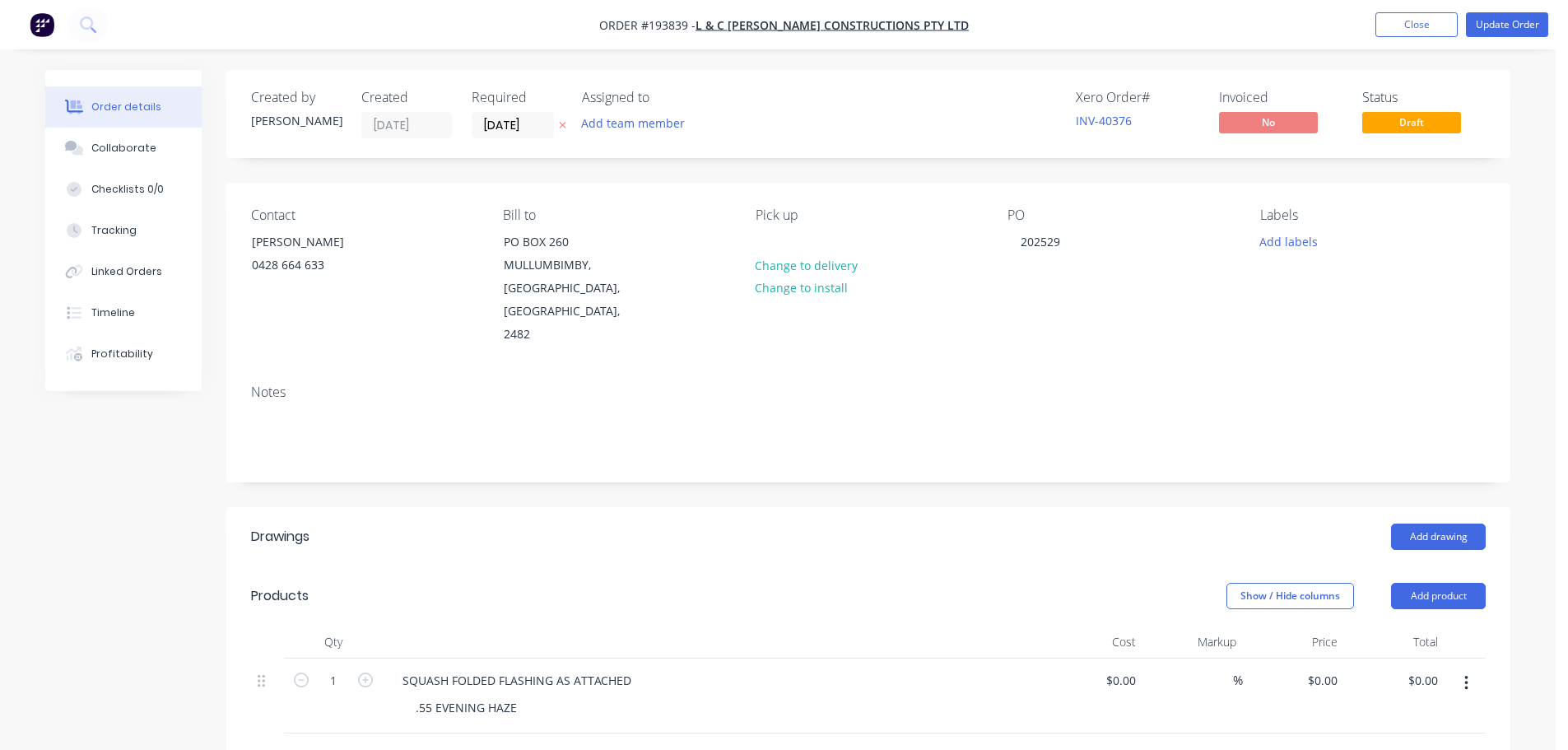
click at [1100, 583] on div "Show / Hide columns Add product" at bounding box center [1000, 596] width 972 height 26
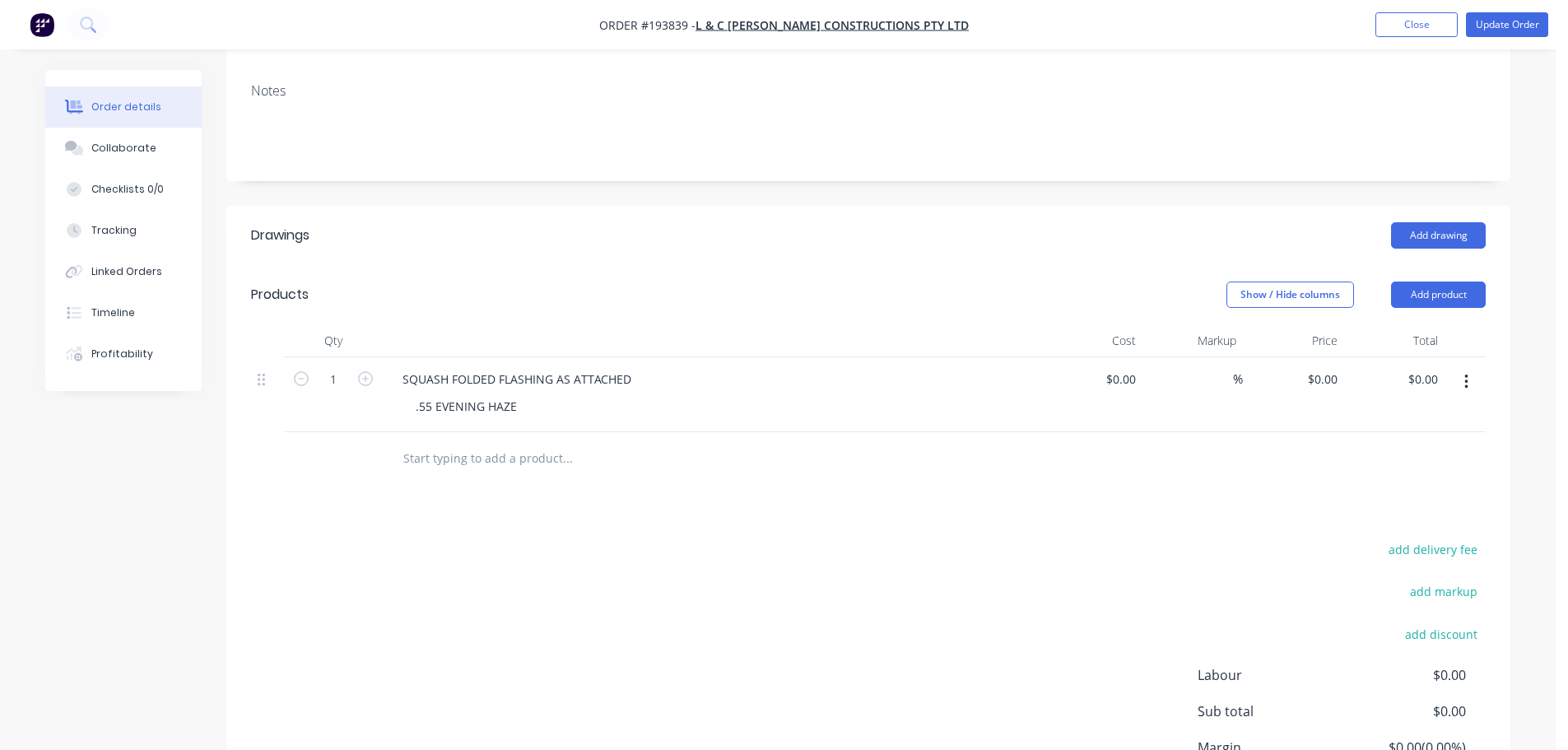
scroll to position [329, 0]
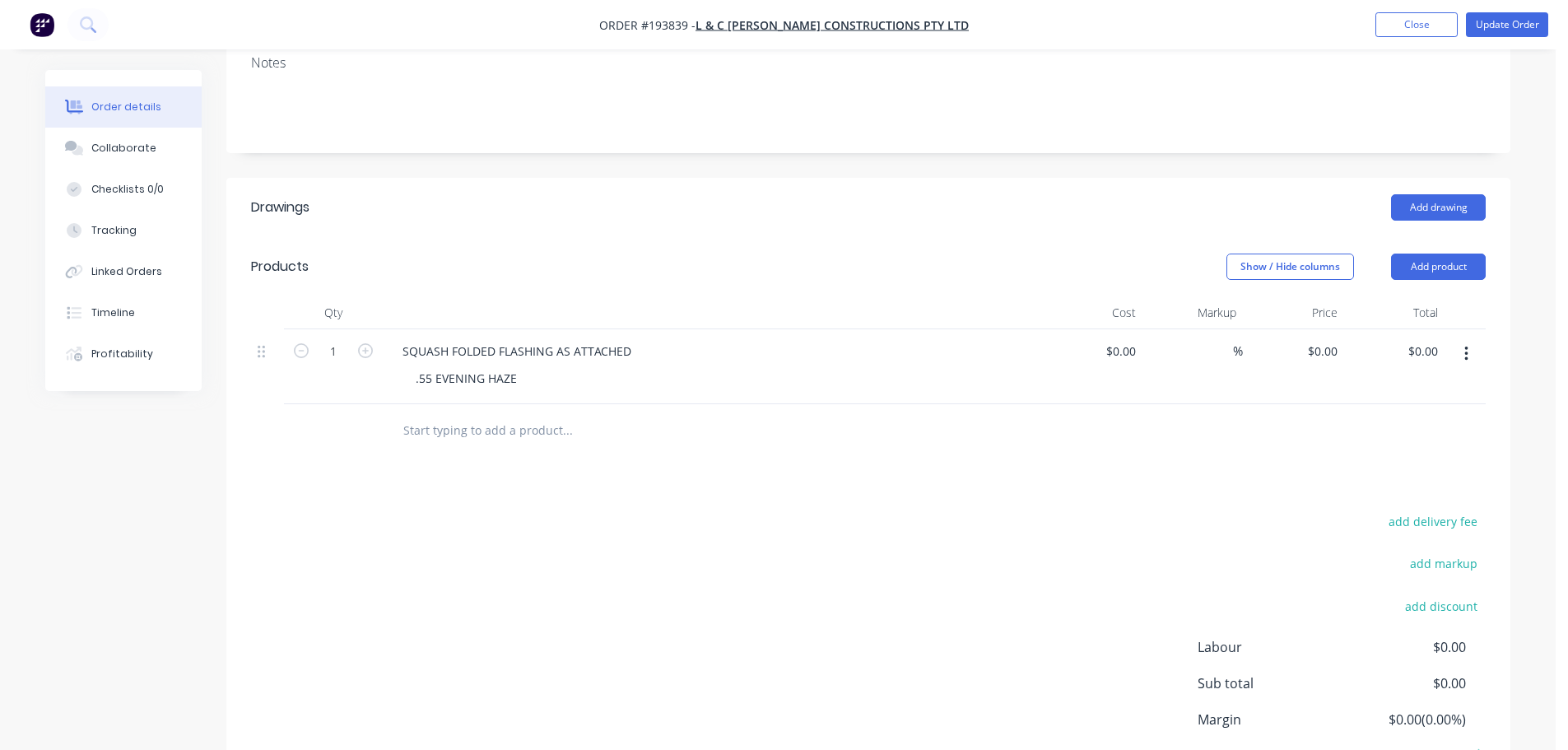
click at [1046, 572] on div "add delivery fee add markup add discount Labour $0.00 Sub total $0.00 Margin $0…" at bounding box center [867, 669] width 1234 height 318
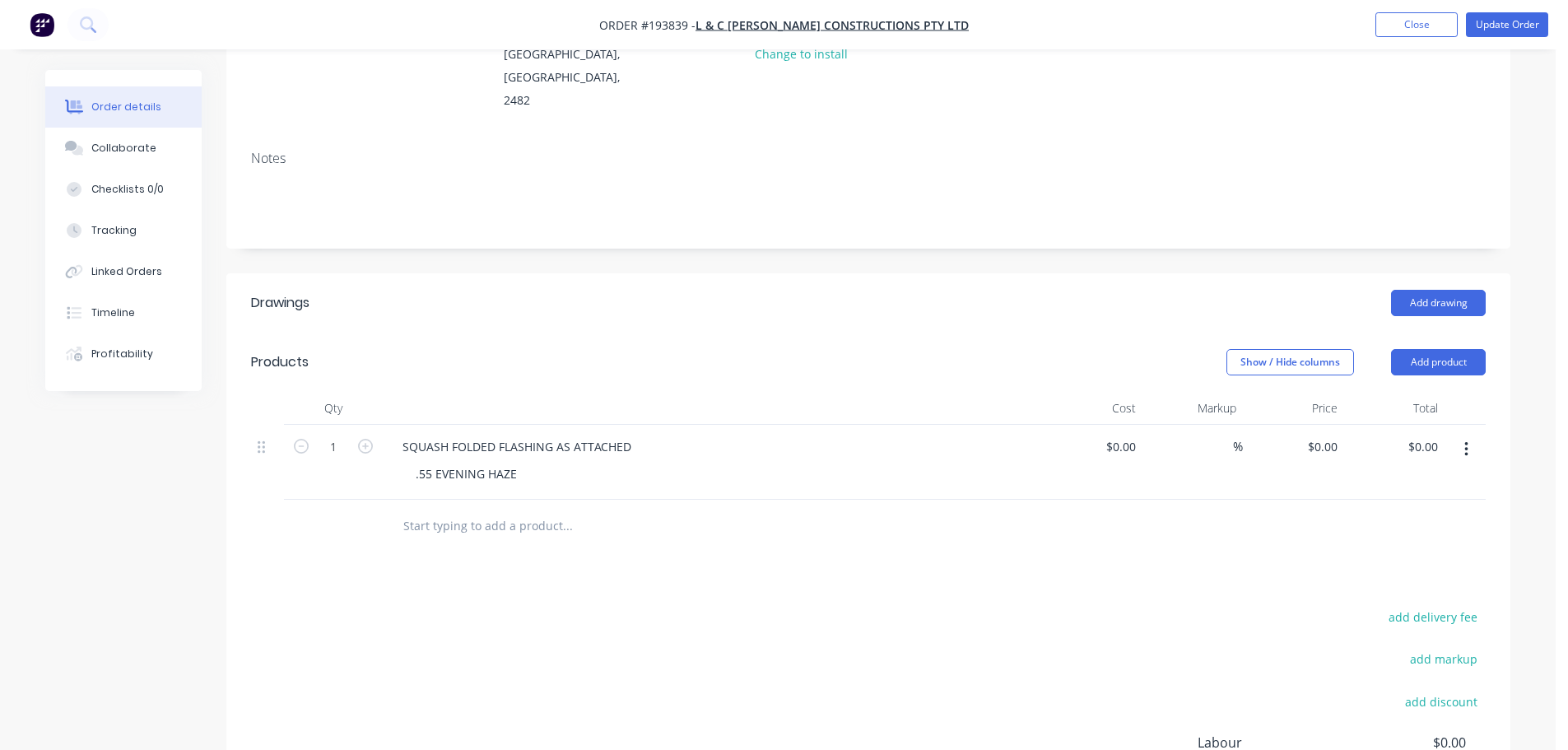
scroll to position [82, 0]
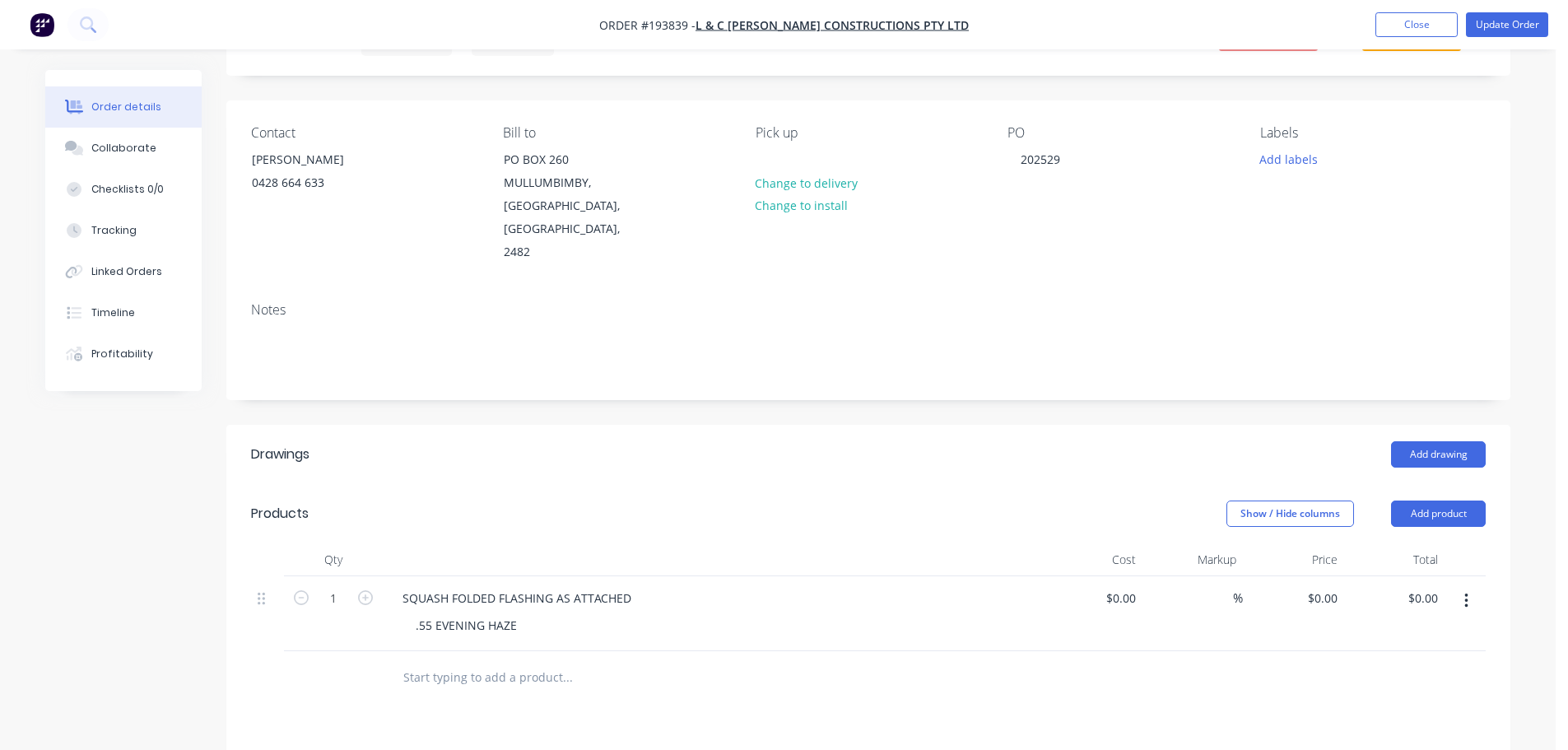
click at [644, 459] on header "Drawings Add drawing" at bounding box center [868, 454] width 1284 height 59
click at [1436, 501] on button "Add product" at bounding box center [1438, 514] width 95 height 26
click at [1432, 544] on div "Product catalogue" at bounding box center [1407, 556] width 127 height 24
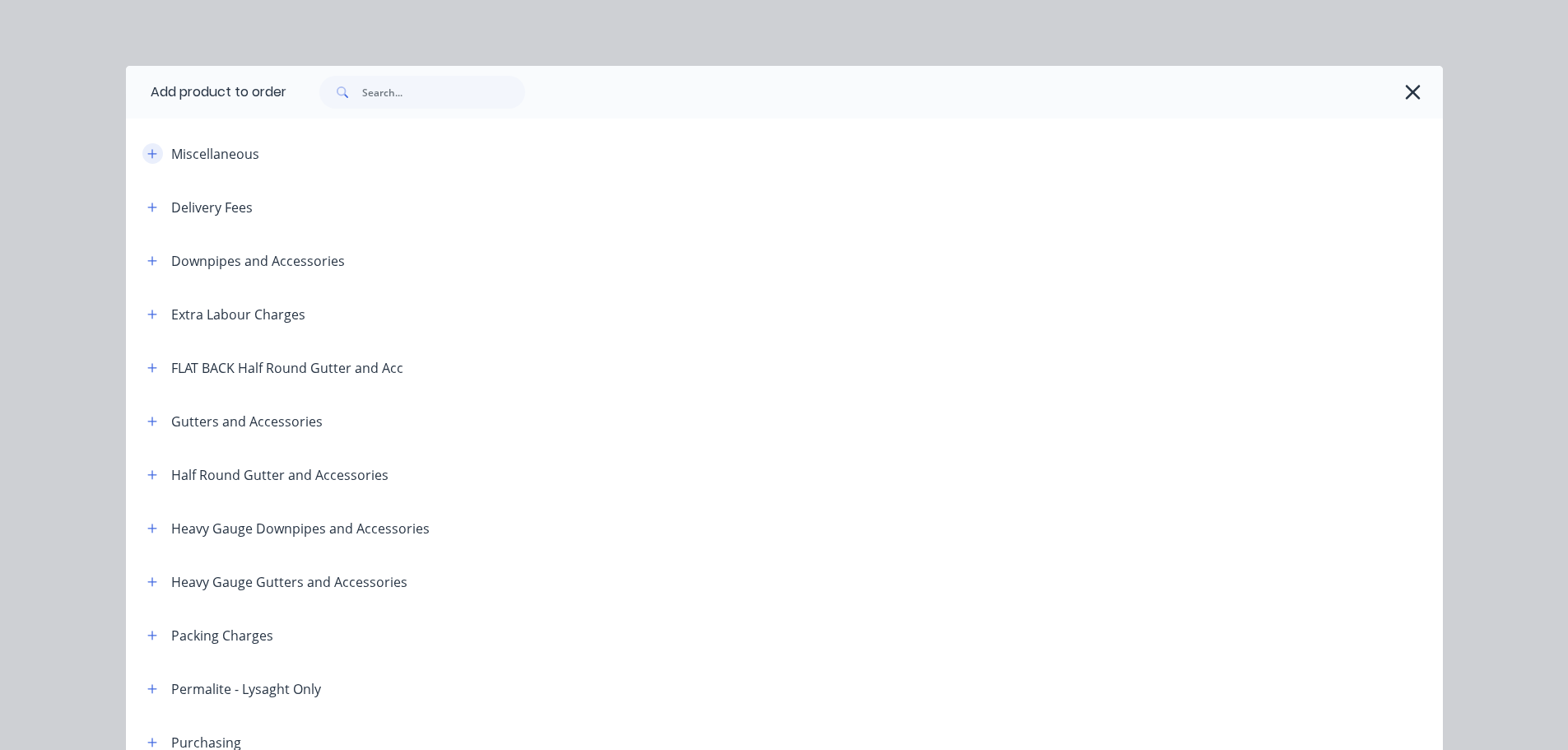
click at [148, 149] on icon "button" at bounding box center [152, 153] width 10 height 12
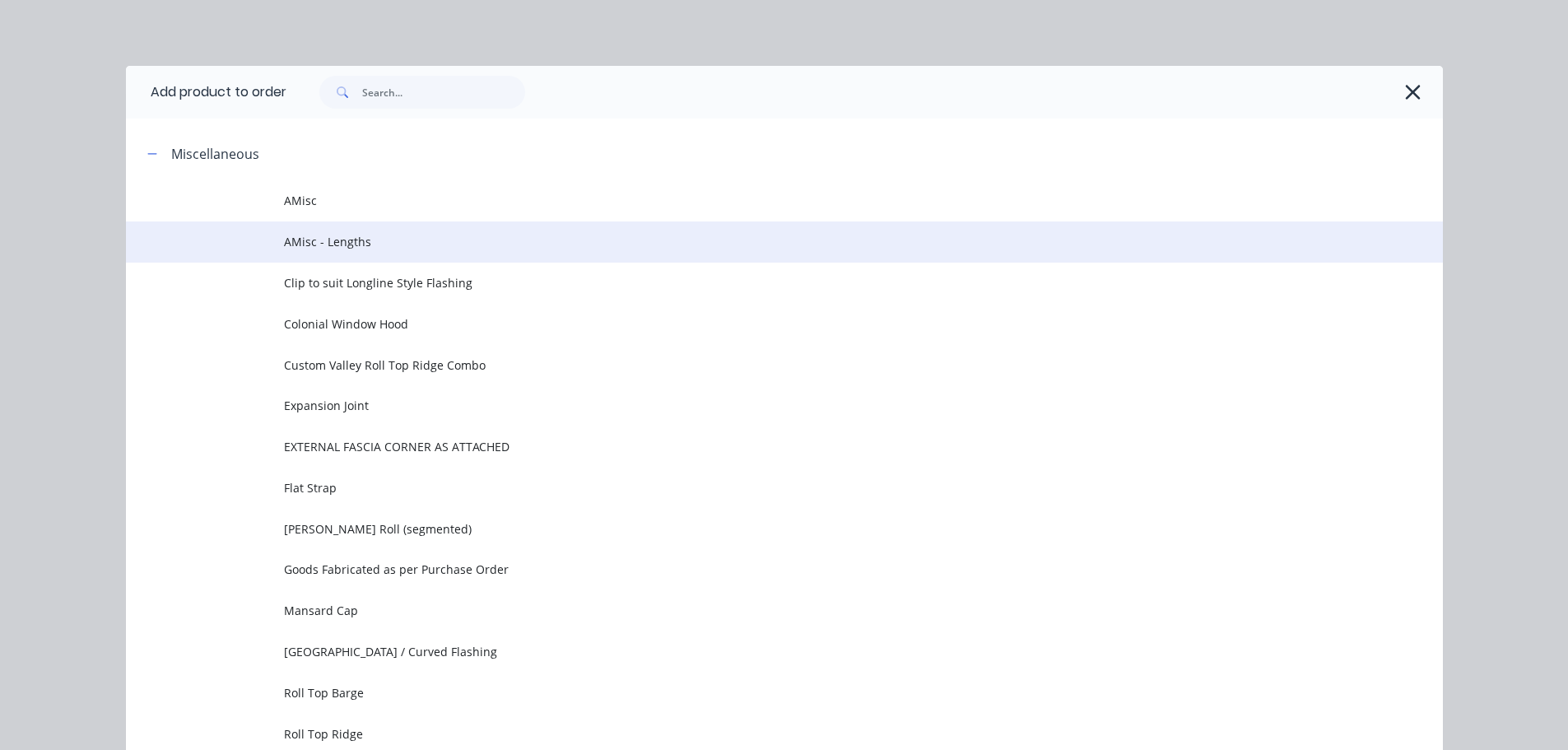
click at [458, 224] on td "AMisc - Lengths" at bounding box center [863, 242] width 1158 height 41
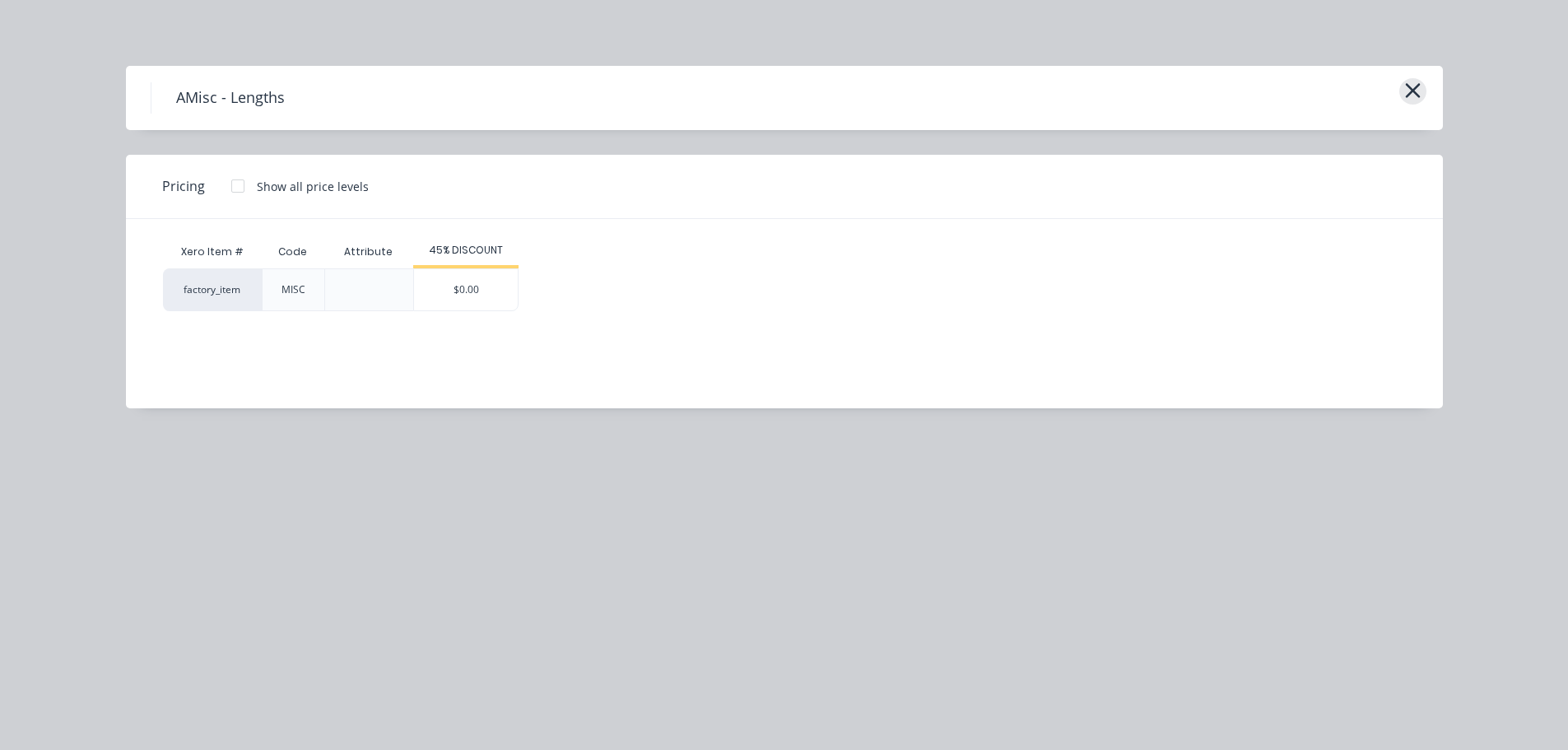
click at [1418, 89] on icon "button" at bounding box center [1412, 90] width 17 height 23
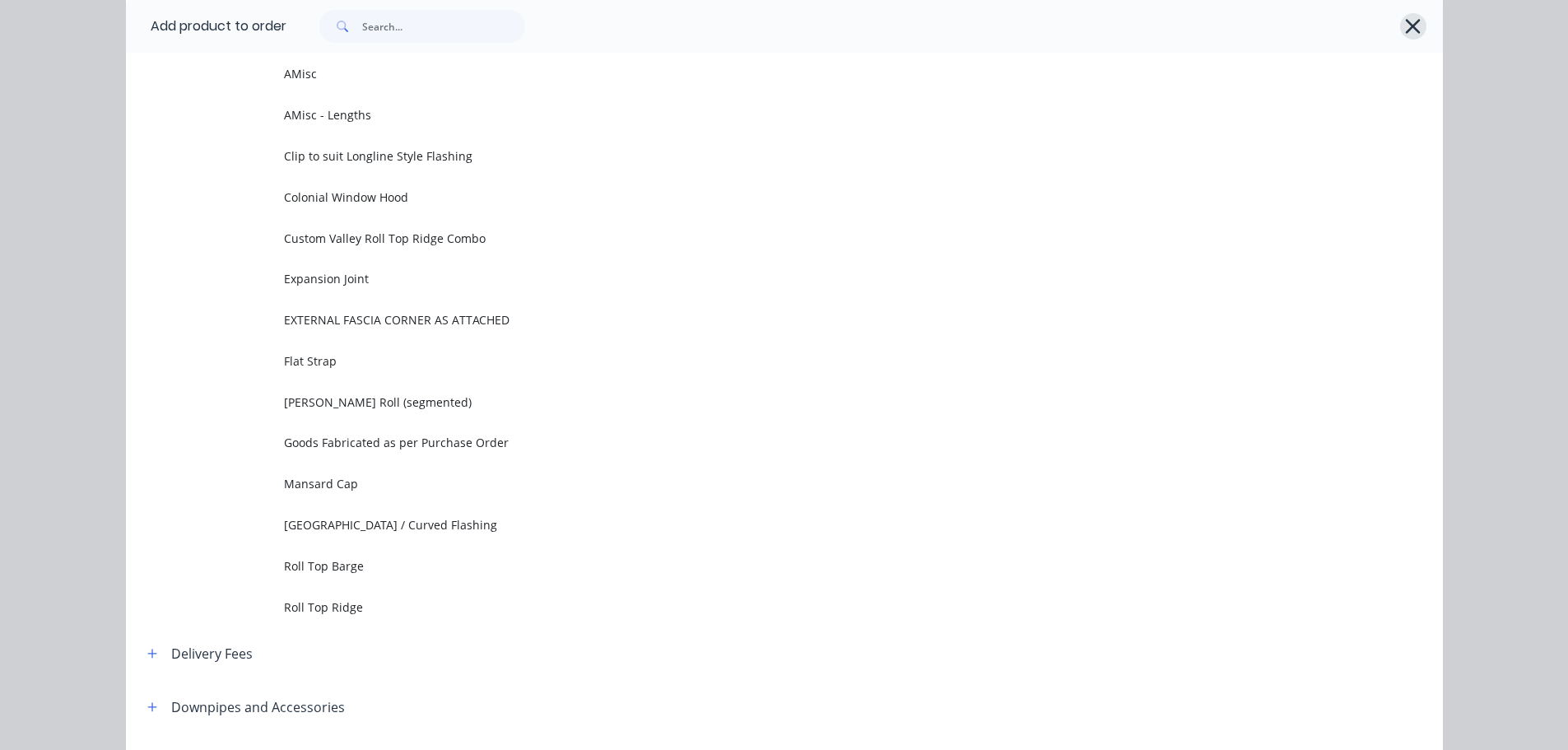
click at [1411, 30] on icon "button" at bounding box center [1413, 26] width 15 height 15
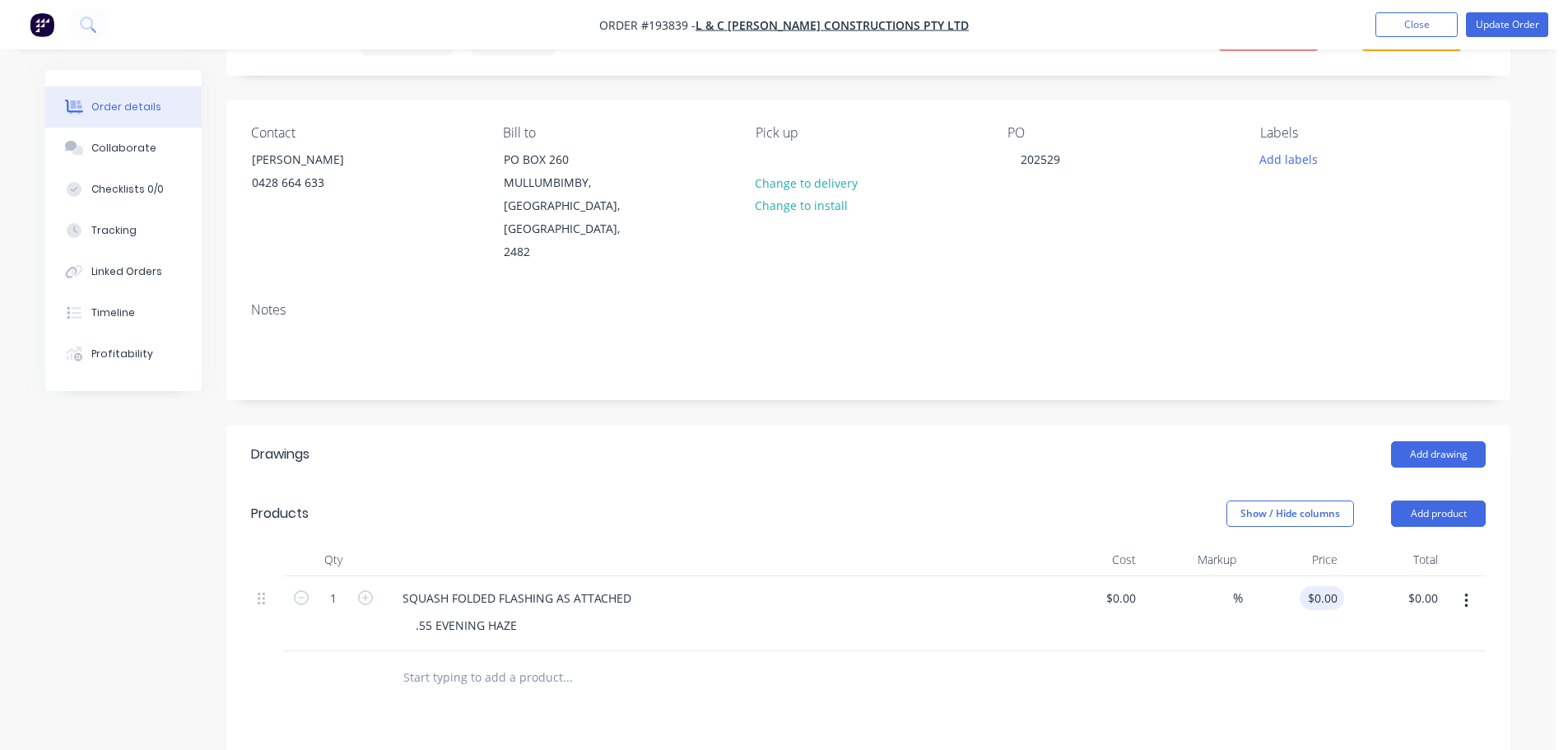
drag, startPoint x: 1337, startPoint y: 578, endPoint x: 1298, endPoint y: 613, distance: 52.4
click at [1337, 586] on input "$0.00" at bounding box center [1325, 598] width 38 height 24
type input "$68.15"
click at [1081, 501] on div "Show / Hide columns Add product" at bounding box center [1000, 514] width 972 height 26
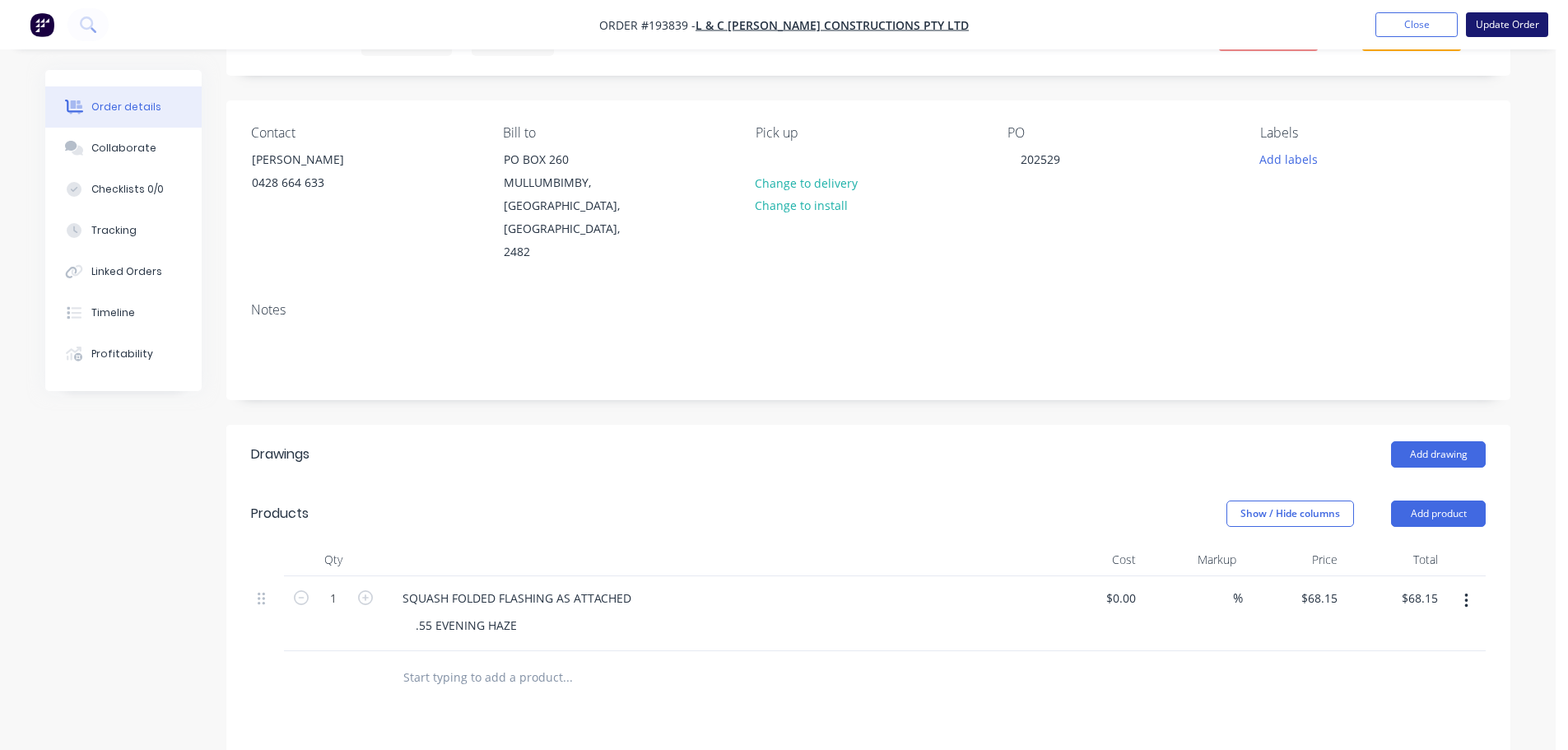
click at [1517, 25] on button "Update Order" at bounding box center [1507, 25] width 82 height 25
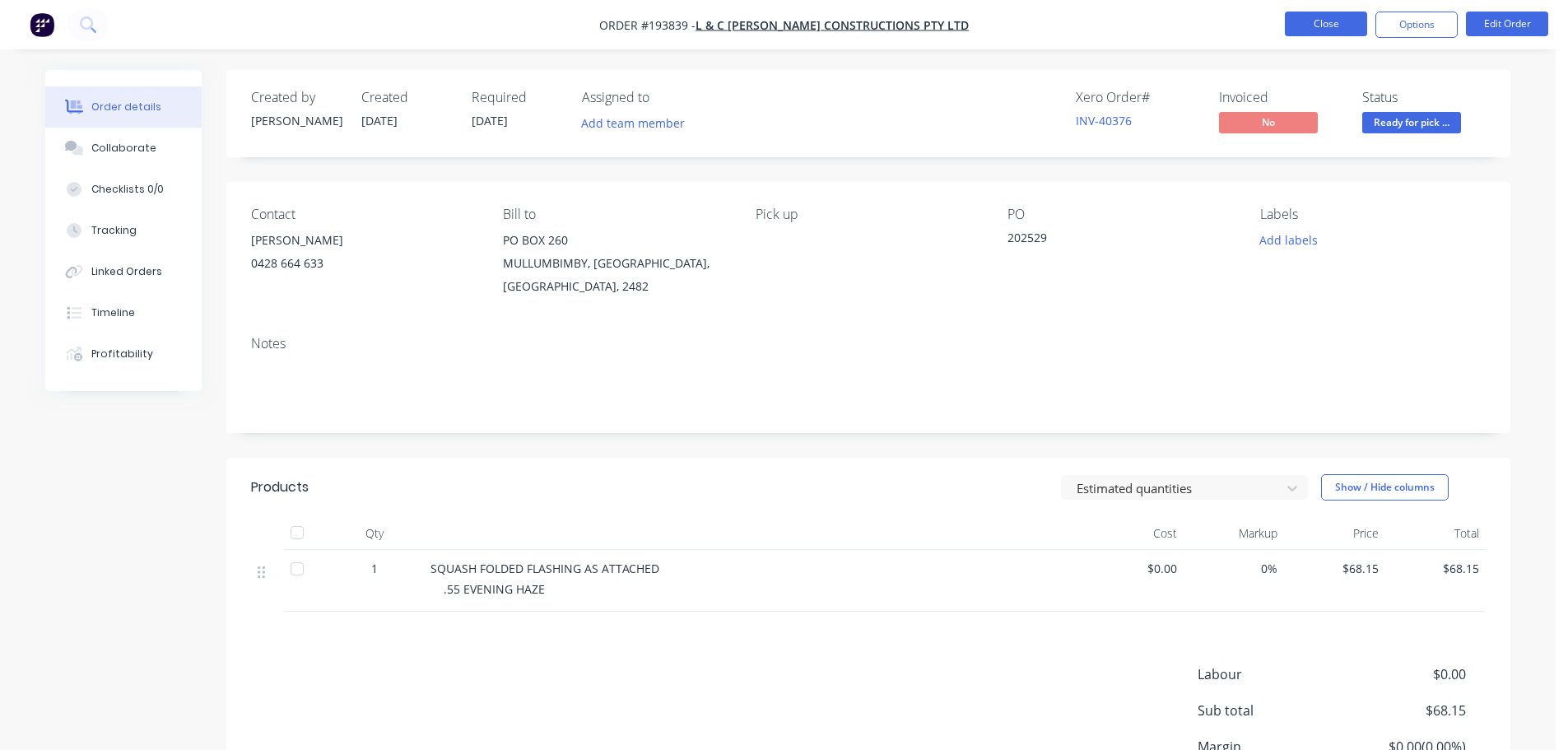
click at [1321, 23] on button "Close" at bounding box center [1326, 24] width 82 height 25
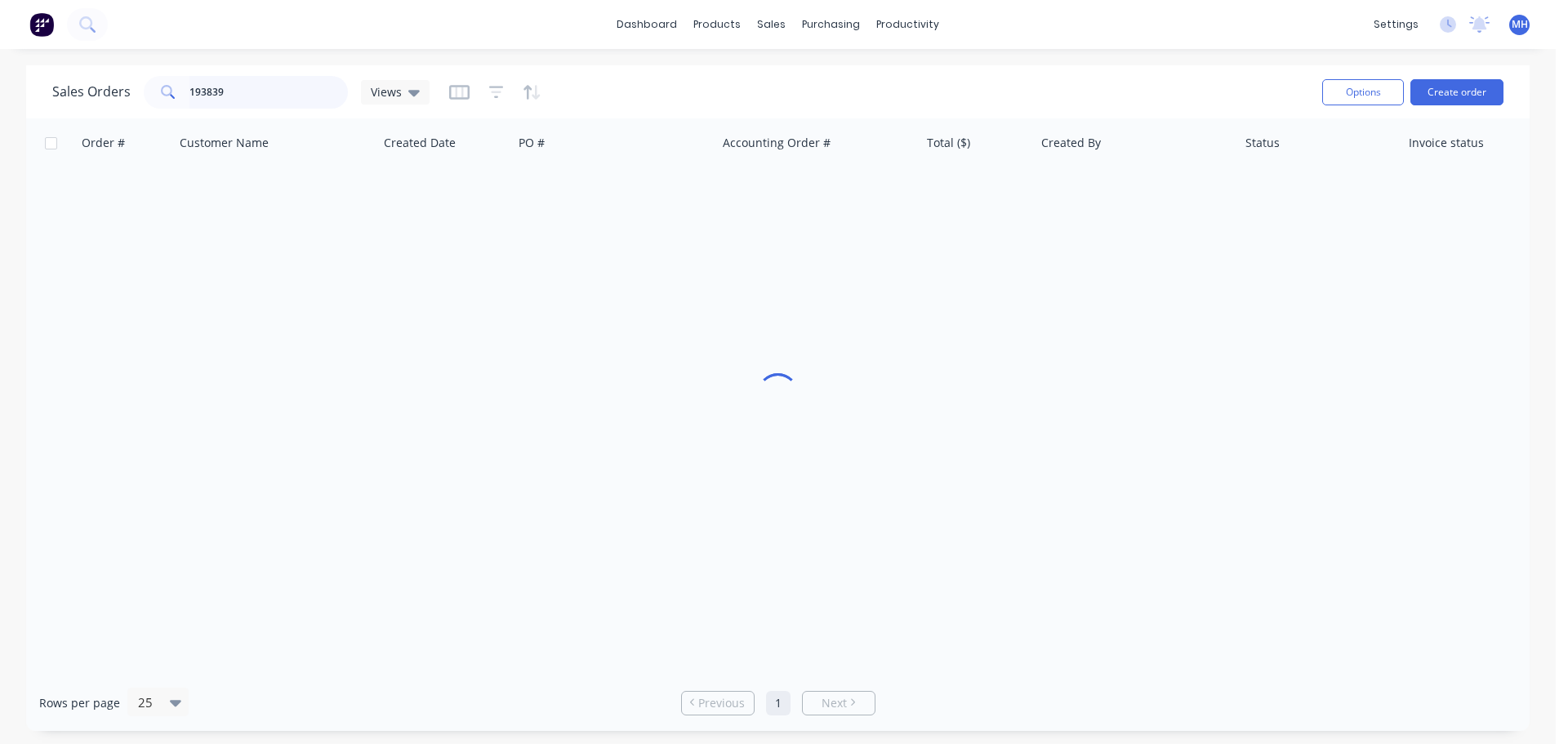
click at [247, 103] on input "193839" at bounding box center [269, 92] width 159 height 33
type input "193987"
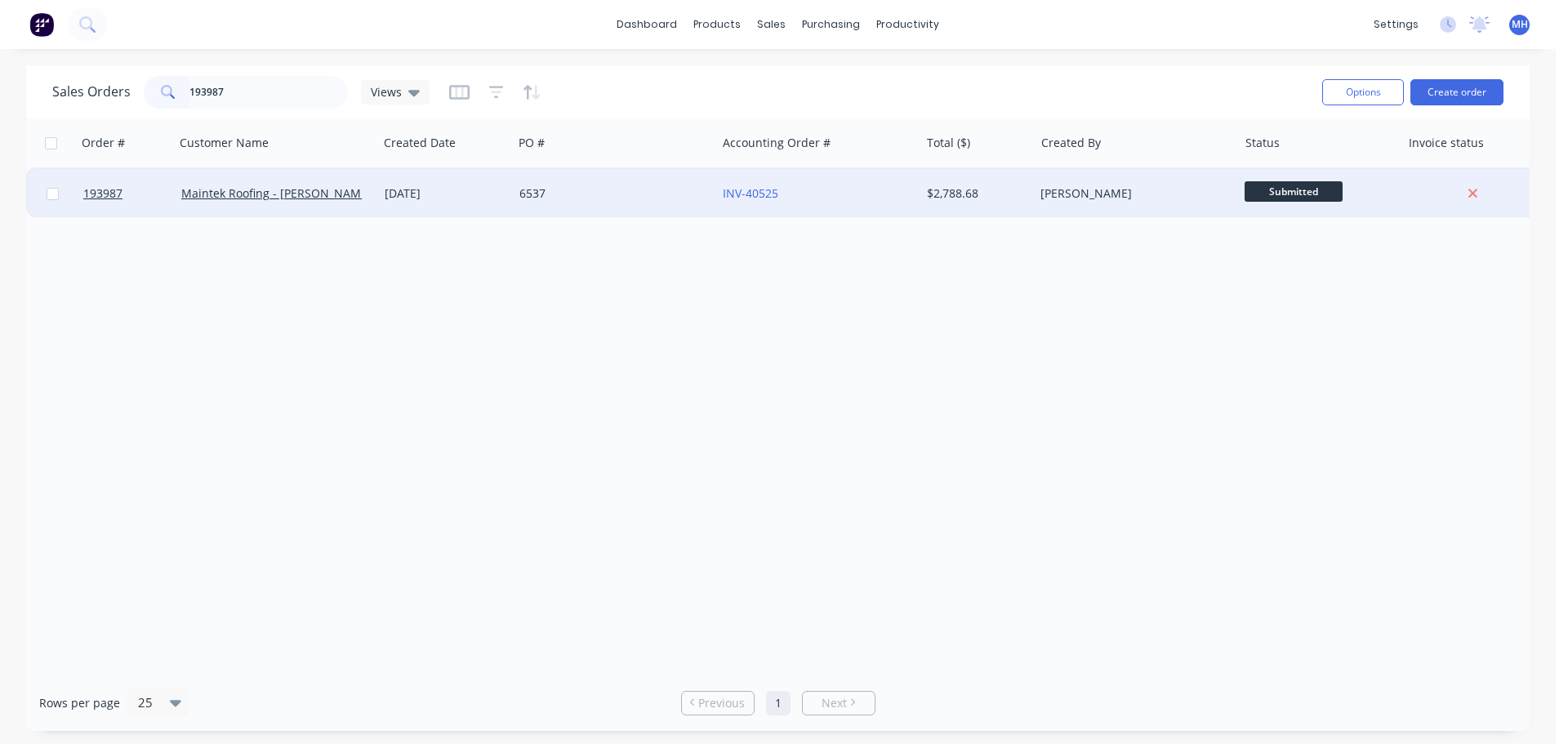
click at [617, 198] on div "6537" at bounding box center [610, 194] width 181 height 16
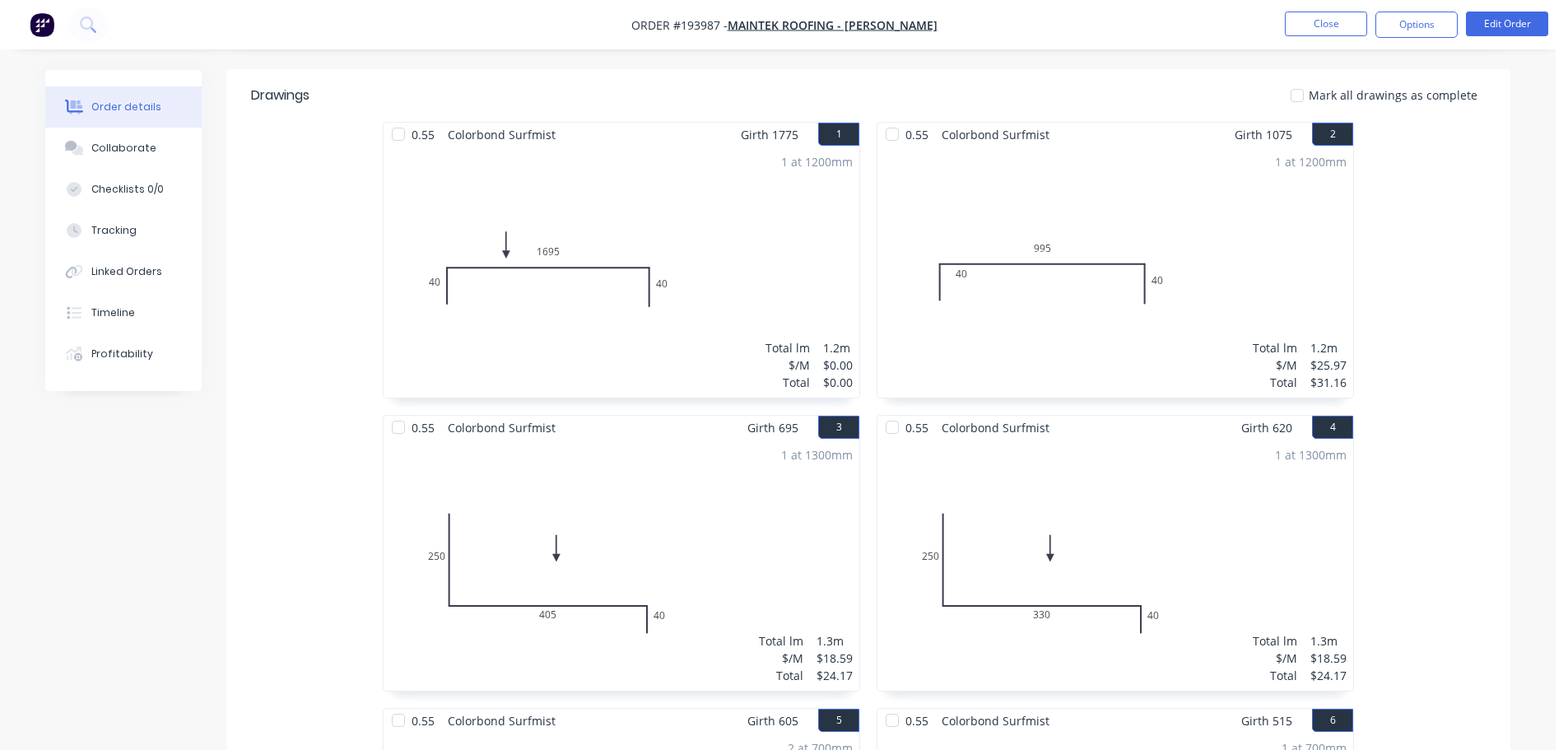
scroll to position [329, 0]
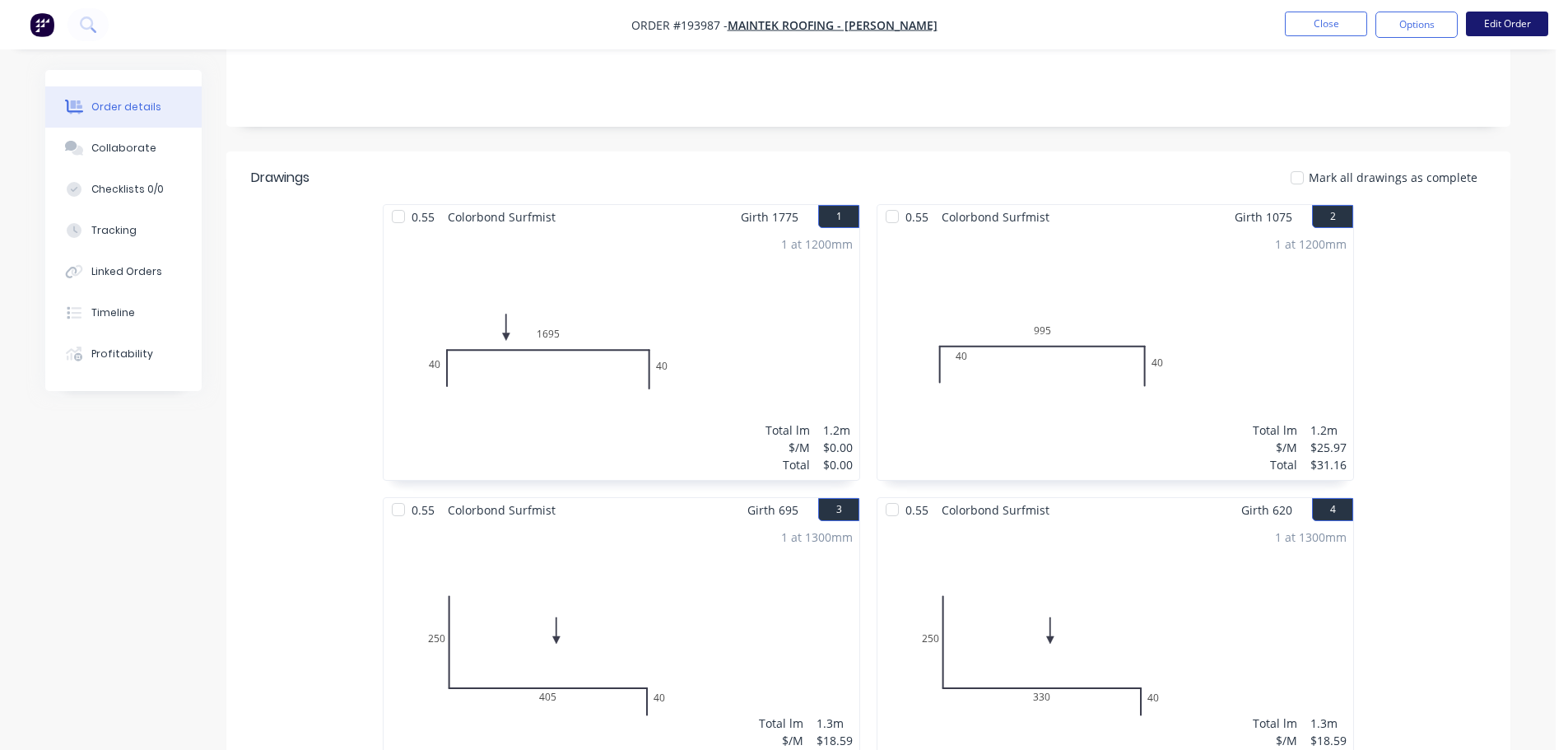
click at [1510, 29] on button "Edit Order" at bounding box center [1507, 24] width 82 height 25
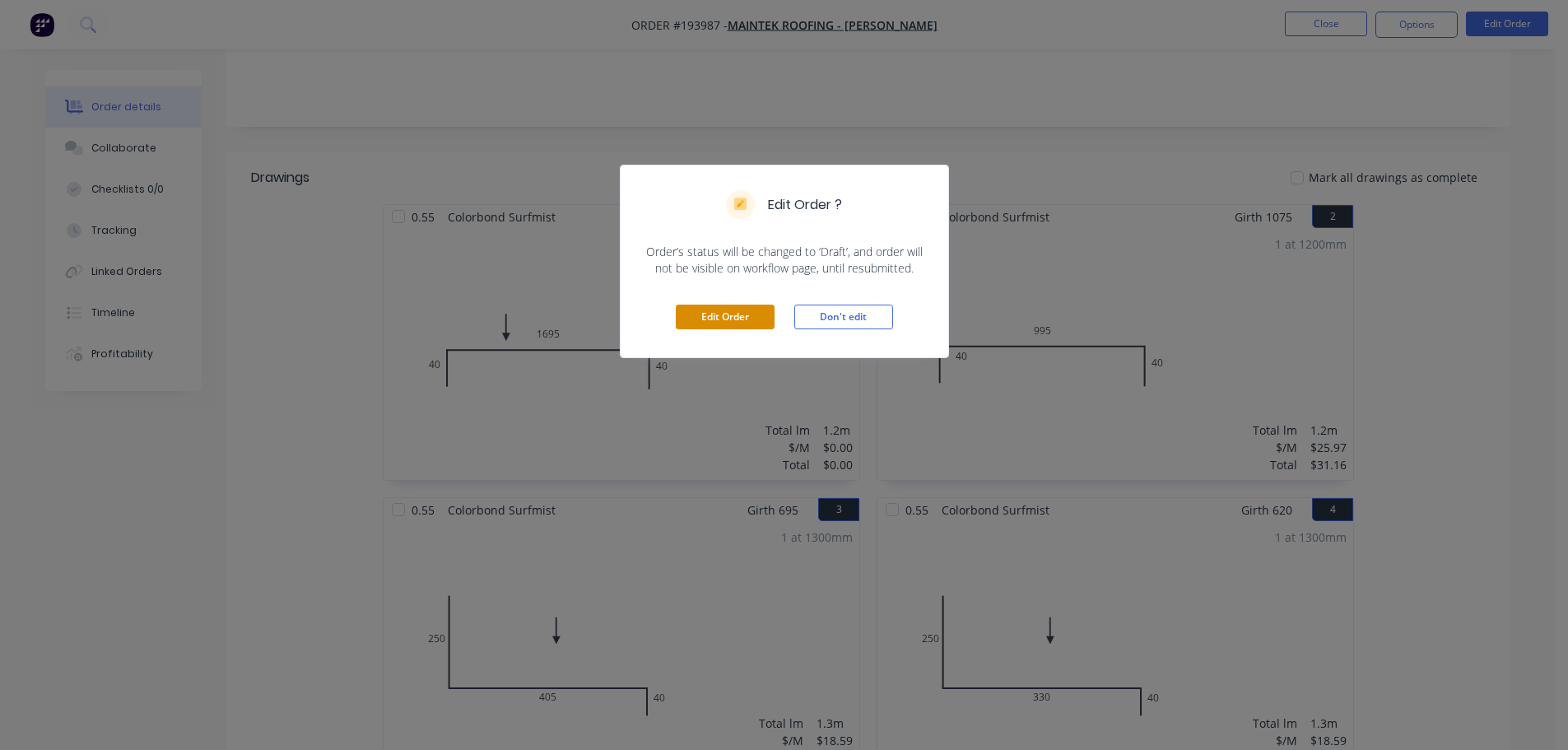
click at [723, 315] on button "Edit Order" at bounding box center [725, 317] width 99 height 25
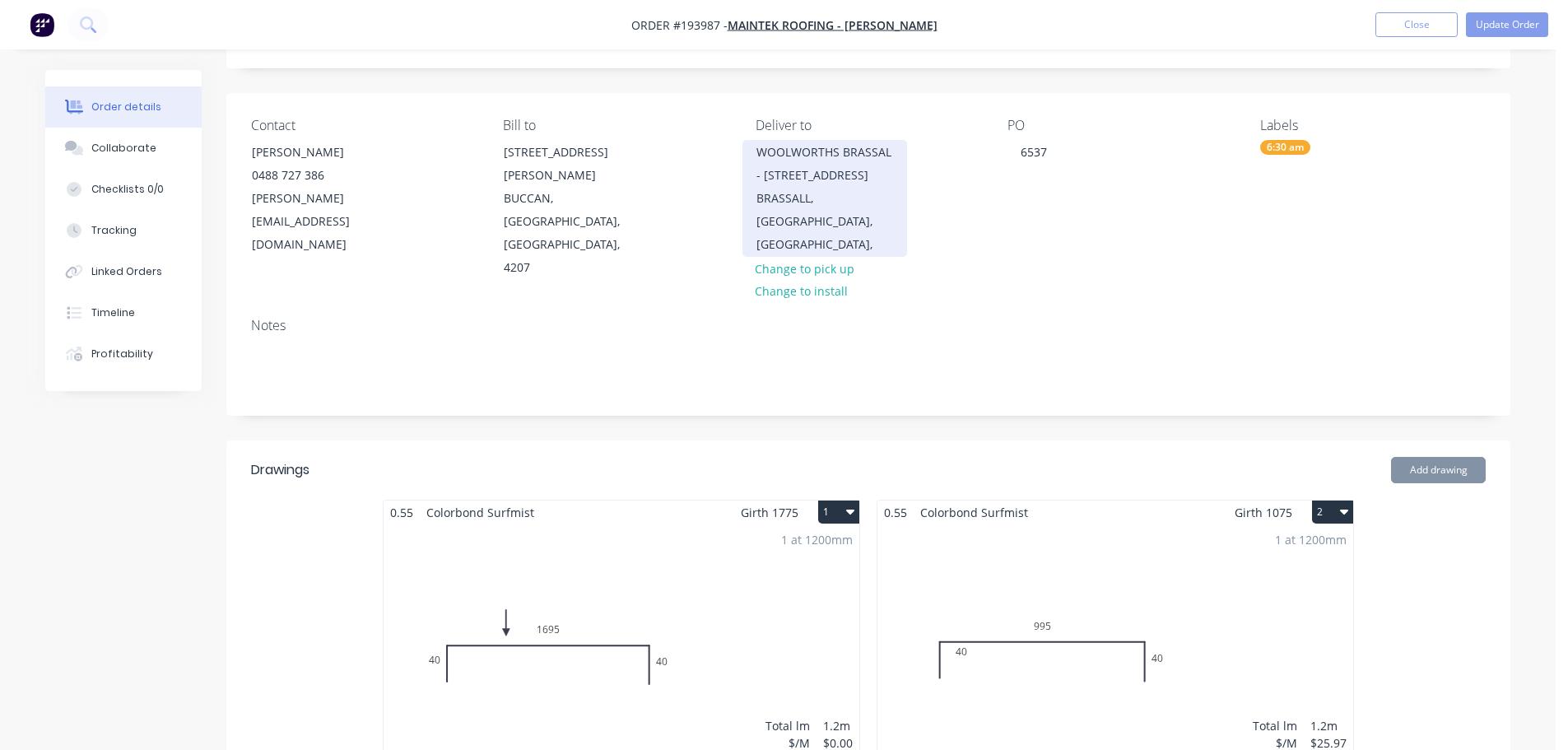
scroll to position [494, 0]
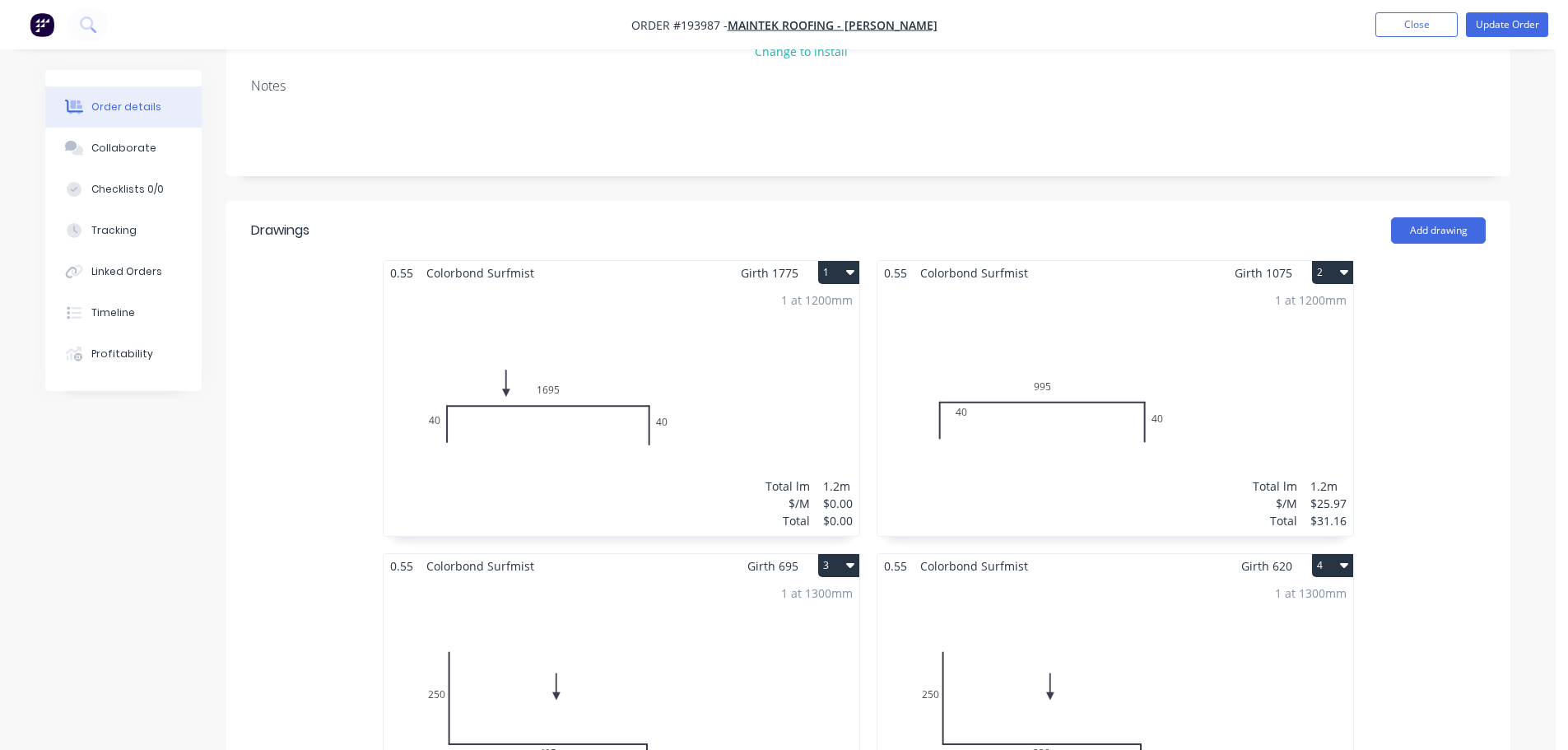
scroll to position [411, 0]
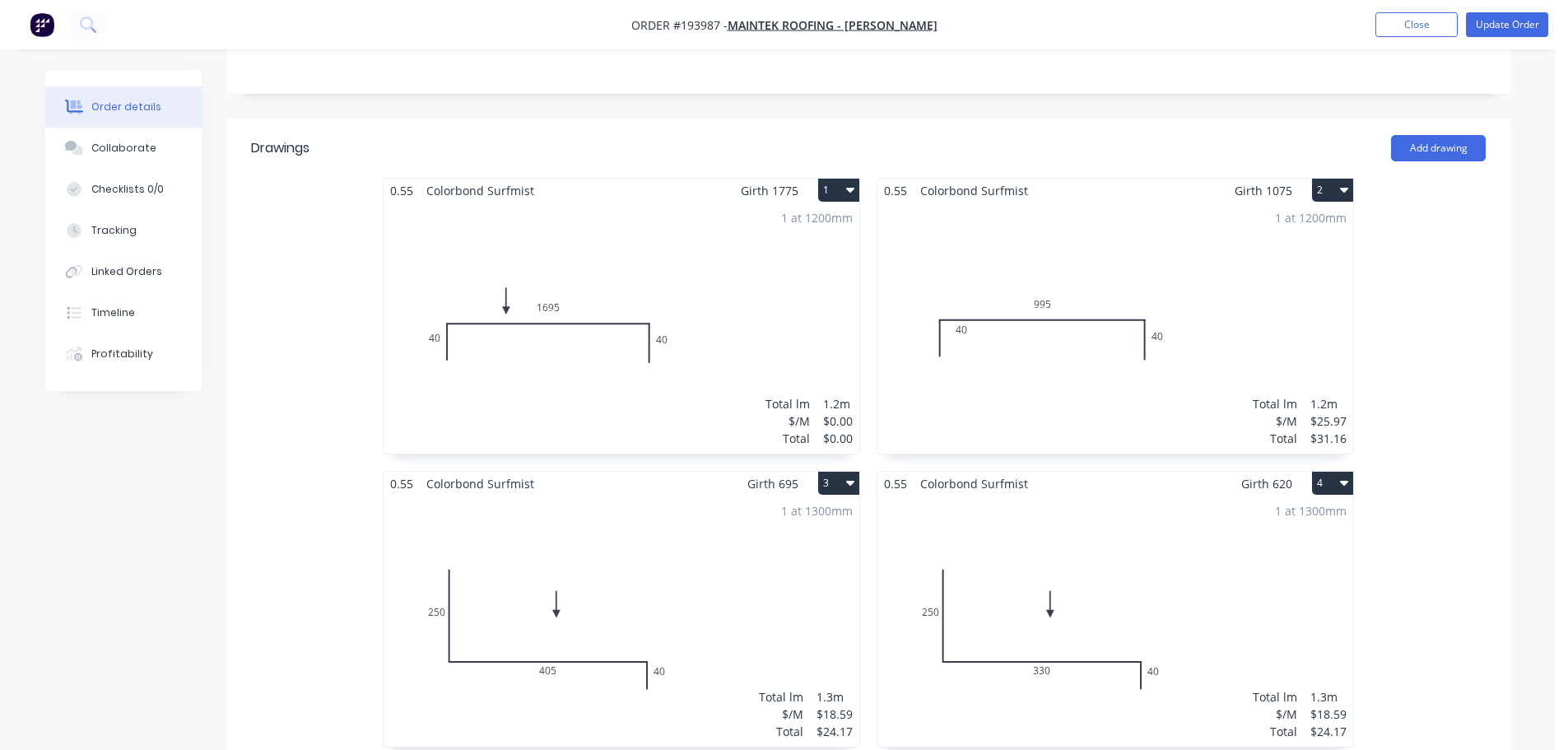
click at [746, 245] on div "1 at 1200mm Total lm $/M Total 1.2m $0.00 $0.00" at bounding box center [621, 328] width 476 height 251
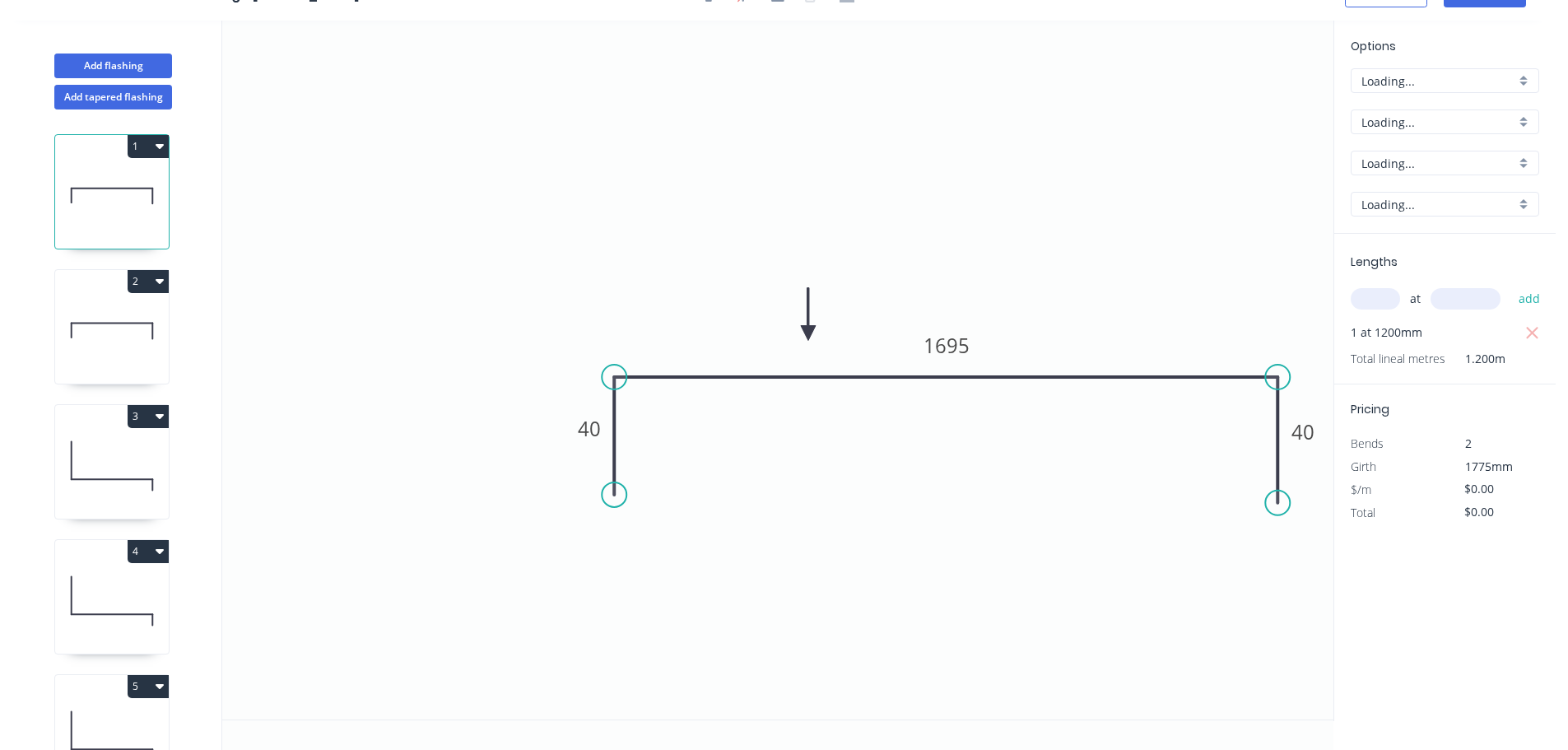
scroll to position [30, 0]
click at [130, 333] on icon at bounding box center [111, 330] width 114 height 105
type input "$25.97"
type input "$31.16"
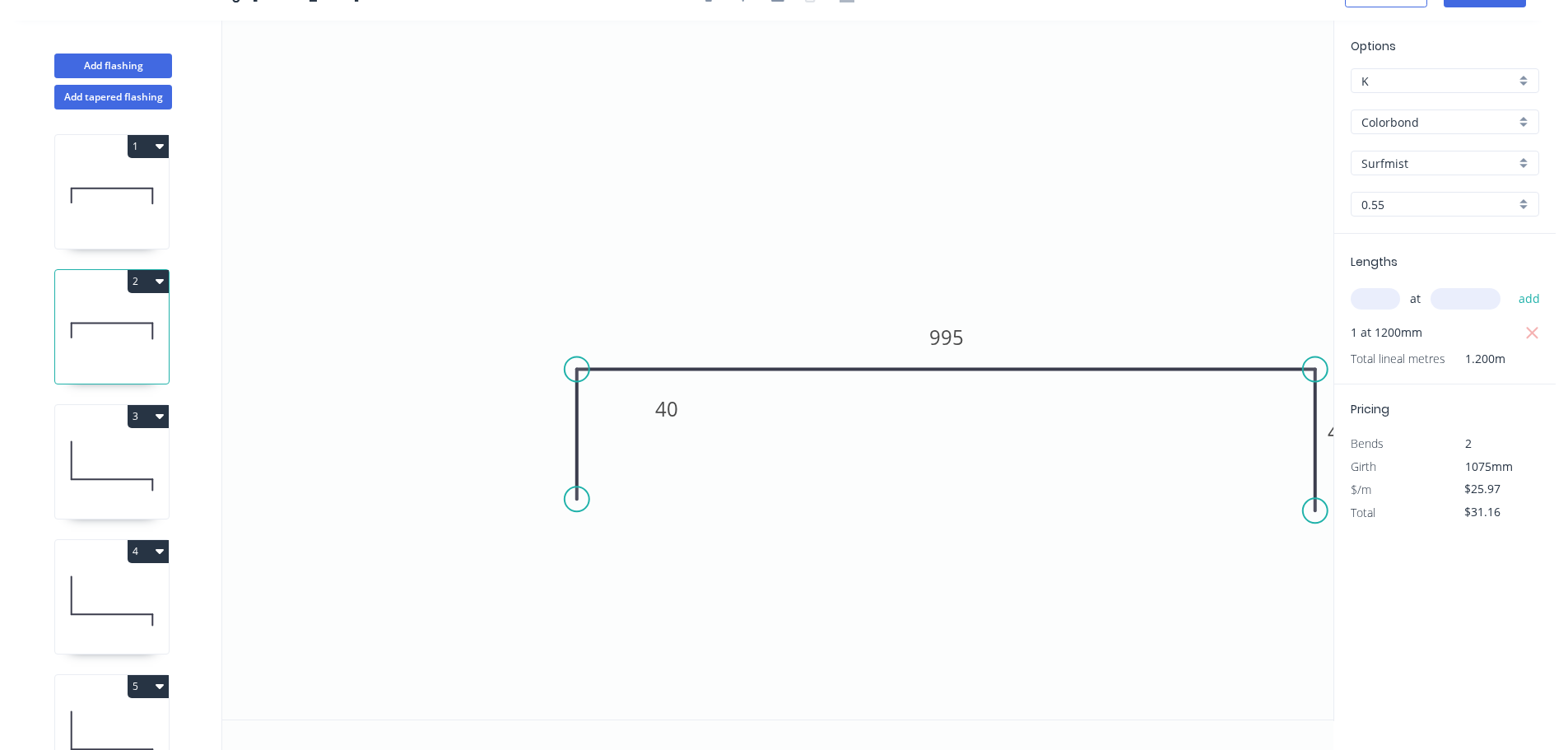
click at [134, 232] on icon at bounding box center [111, 195] width 114 height 105
type input "$0.00"
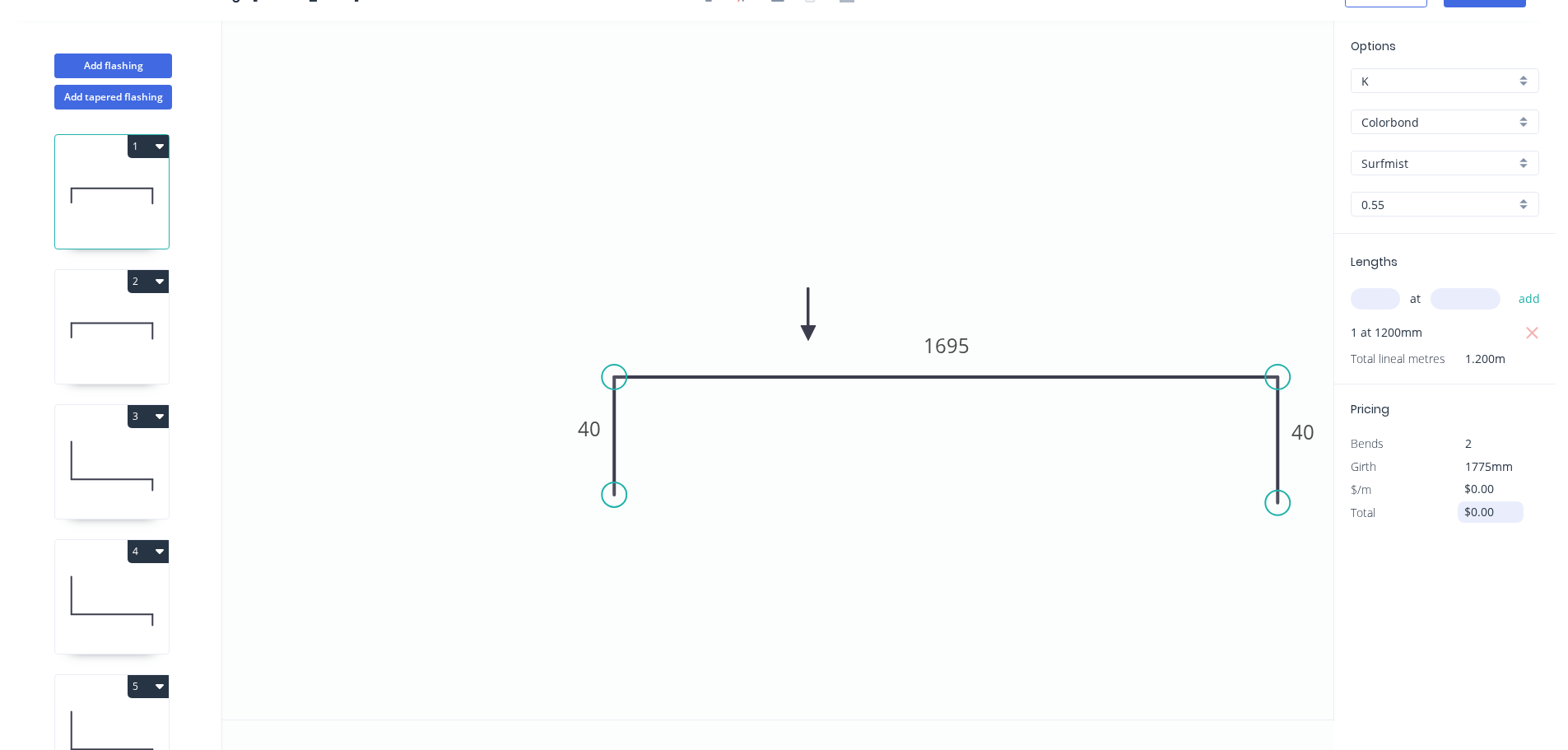
click at [1499, 514] on input "$0.00" at bounding box center [1491, 512] width 56 height 23
type input "$64.63"
click at [145, 325] on icon at bounding box center [111, 330] width 114 height 105
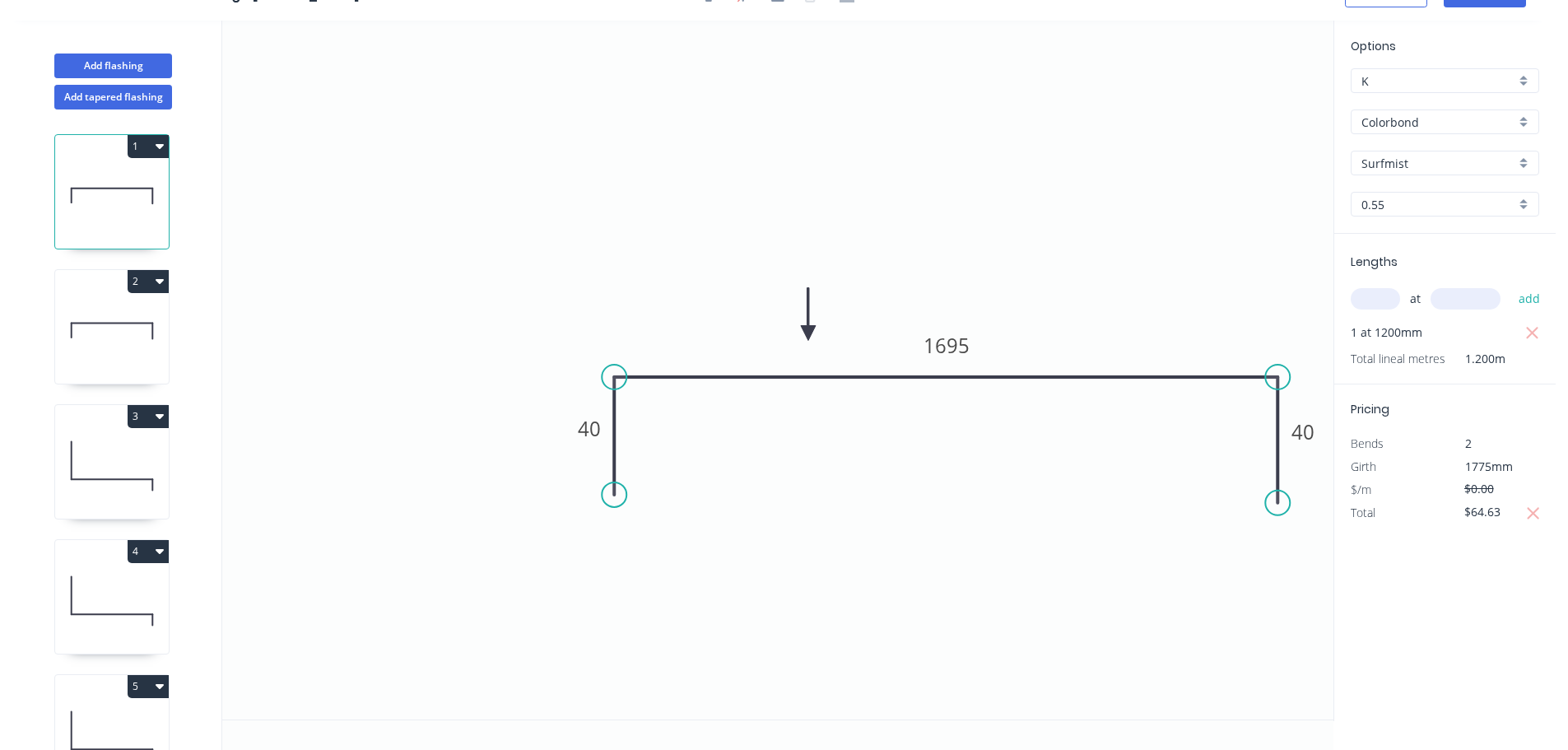
type input "$25.97"
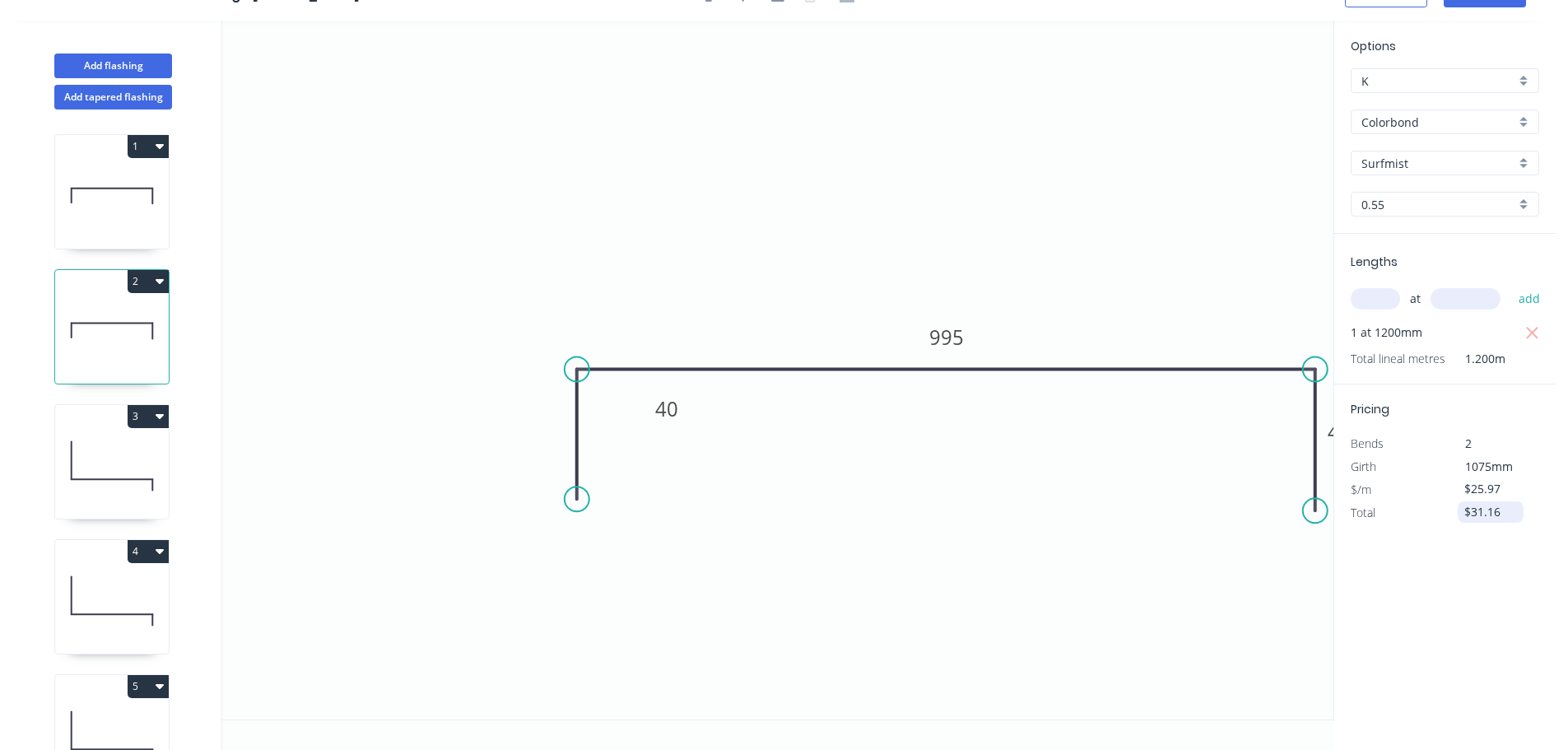
click at [1494, 515] on input "$31.16" at bounding box center [1491, 512] width 56 height 23
type input "$48.44"
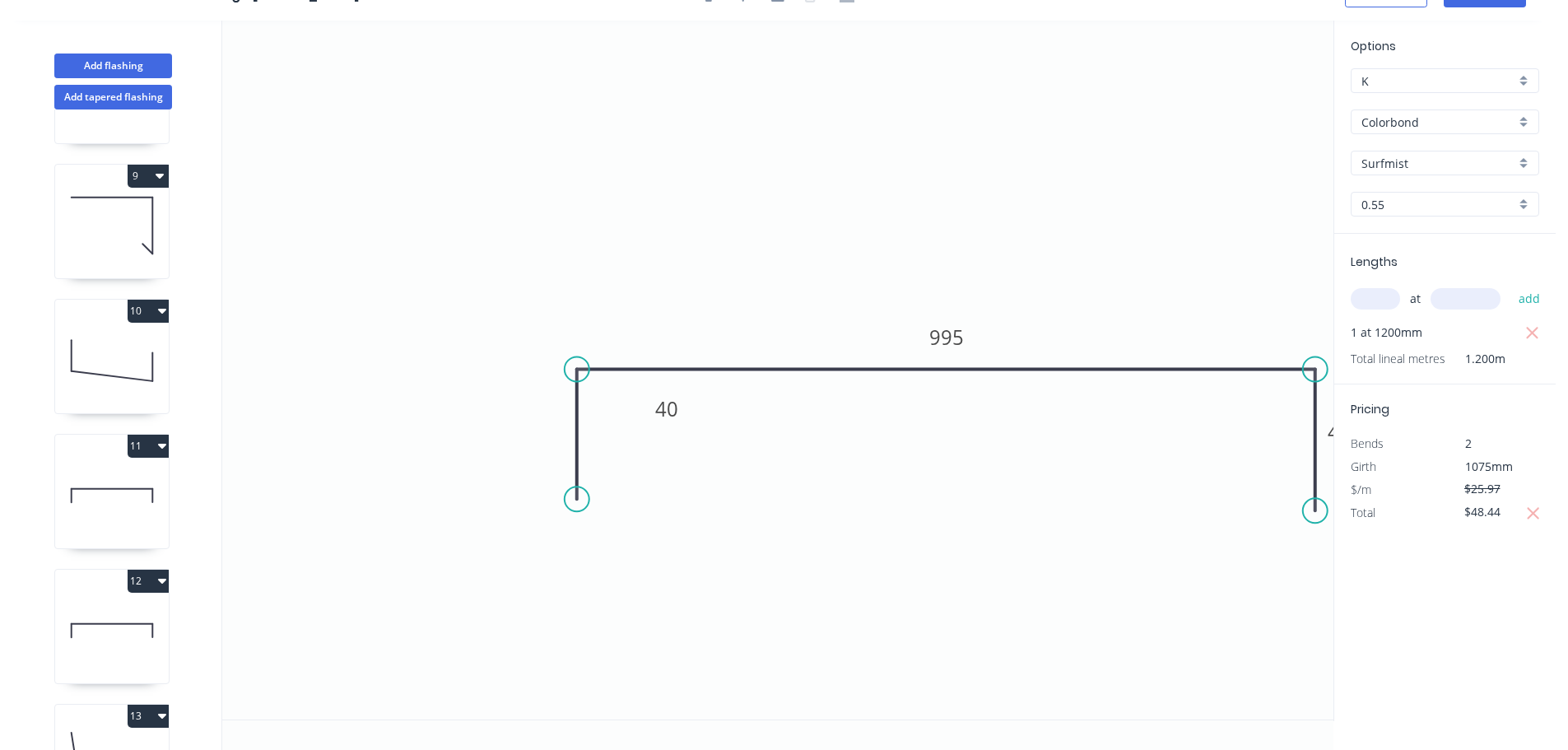
scroll to position [1070, 0]
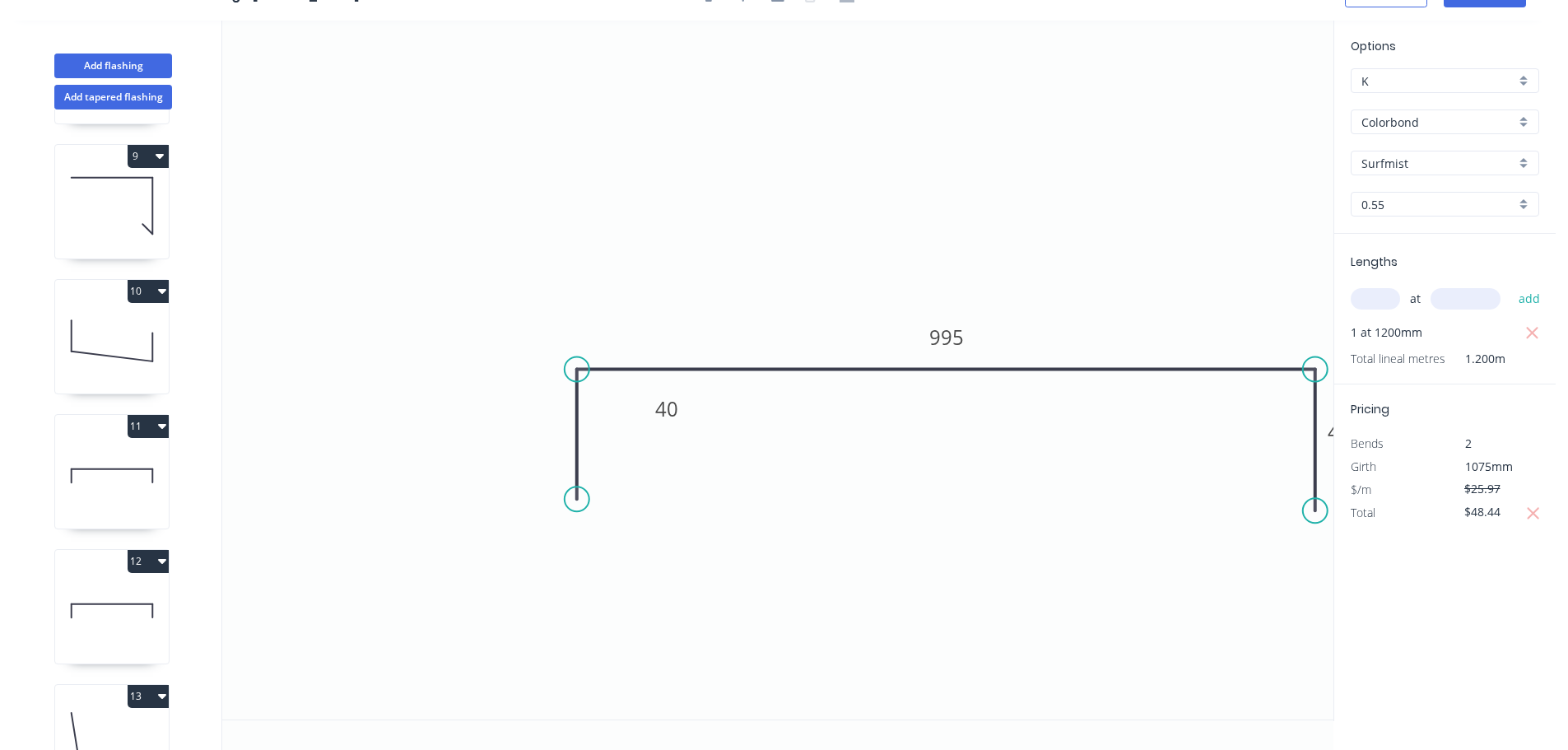
click at [108, 494] on icon at bounding box center [111, 475] width 114 height 105
type input "$0.00"
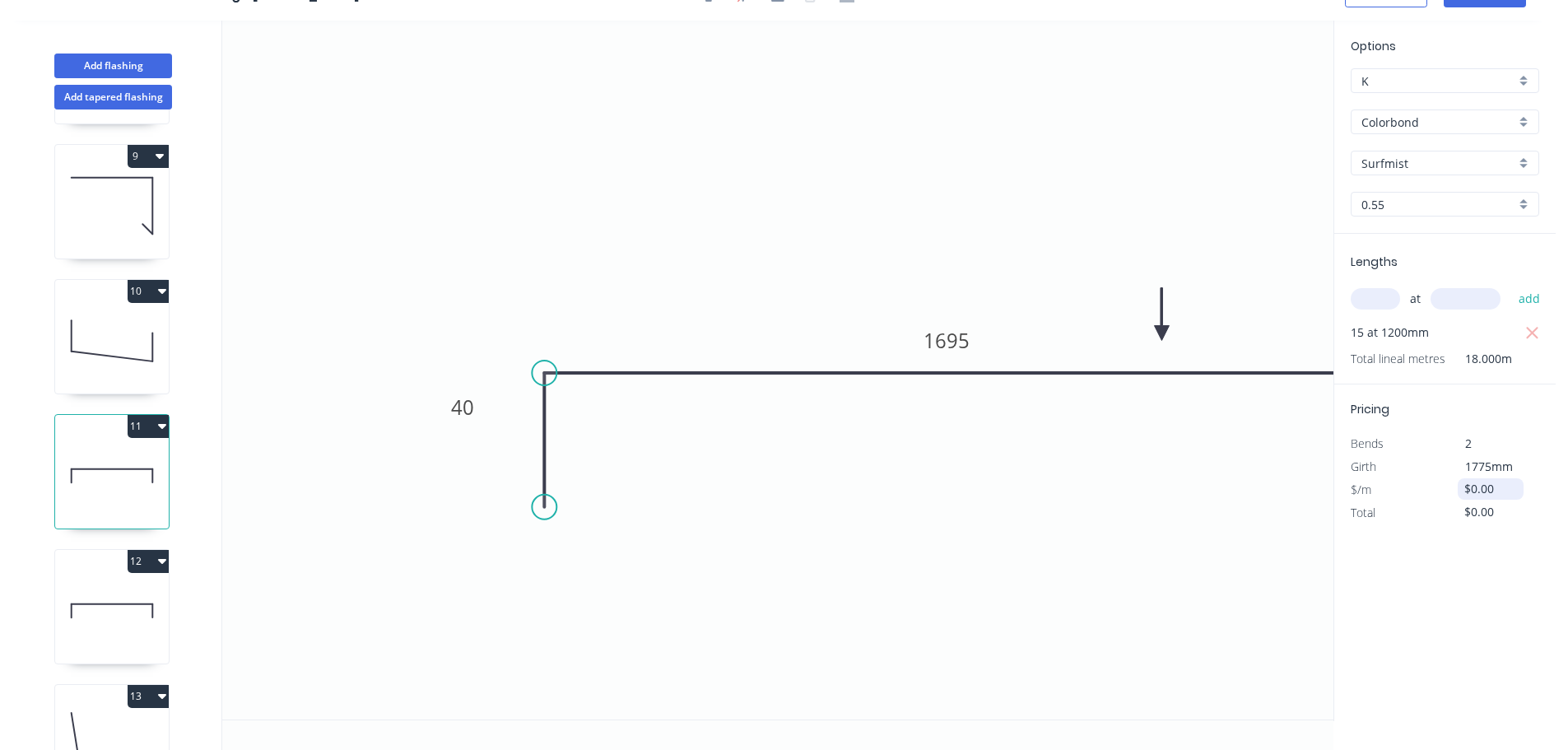
click at [1511, 487] on input "$0.00" at bounding box center [1491, 488] width 56 height 23
click at [1511, 486] on input "$0.00" at bounding box center [1491, 488] width 56 height 23
type input "$39.37"
type input "$708.66"
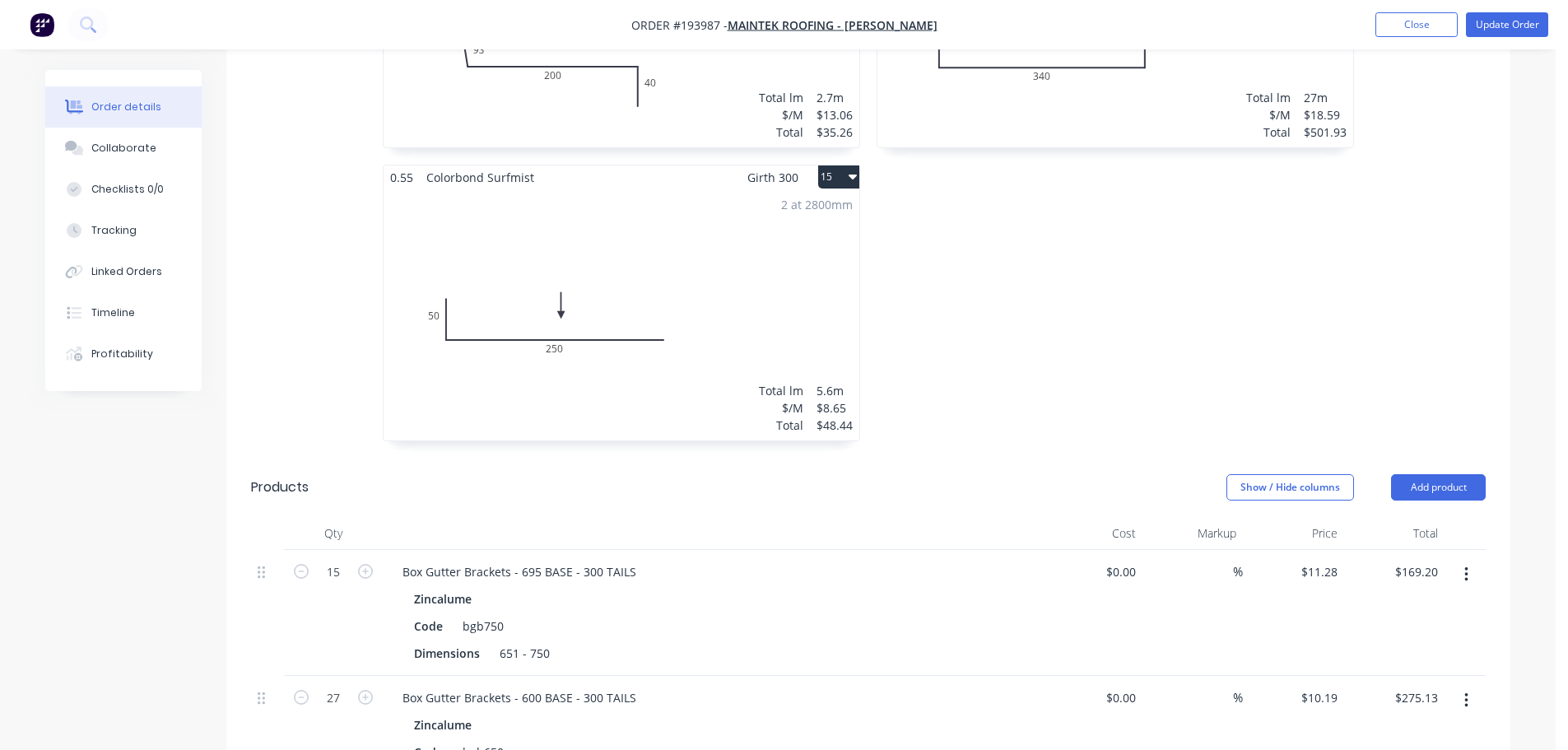
scroll to position [2717, 0]
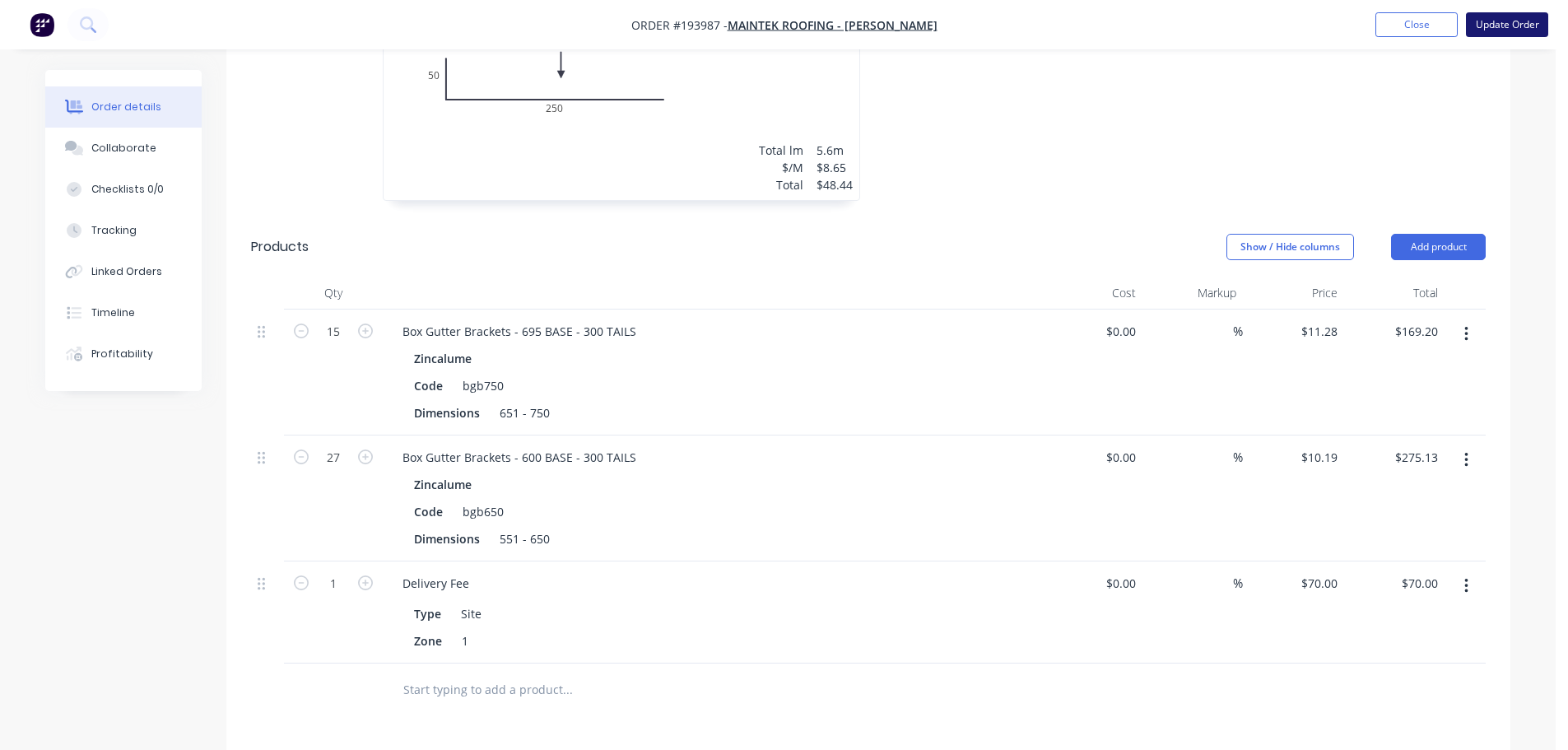
click at [1491, 17] on button "Update Order" at bounding box center [1507, 25] width 82 height 25
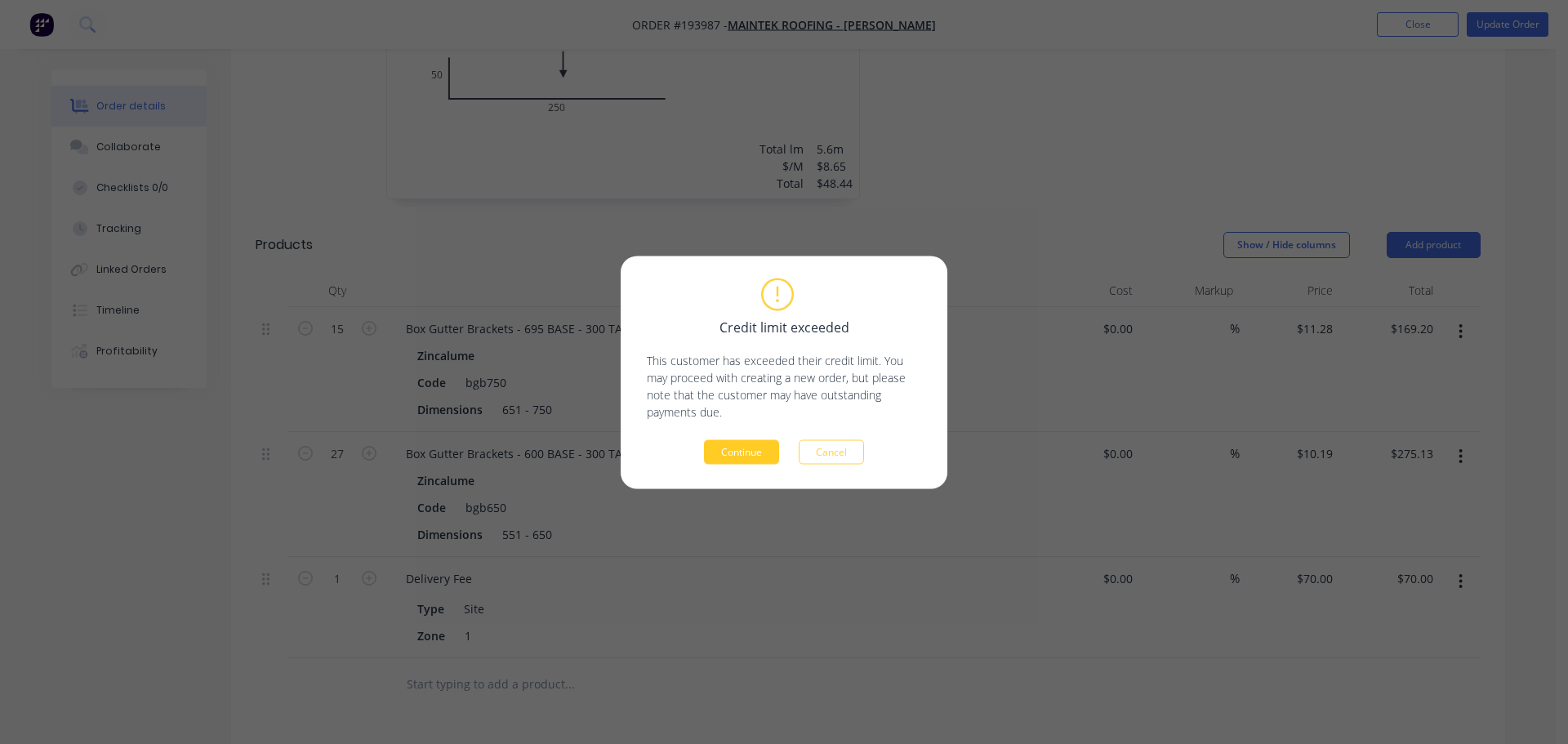
click at [712, 449] on button "Continue" at bounding box center [741, 451] width 75 height 24
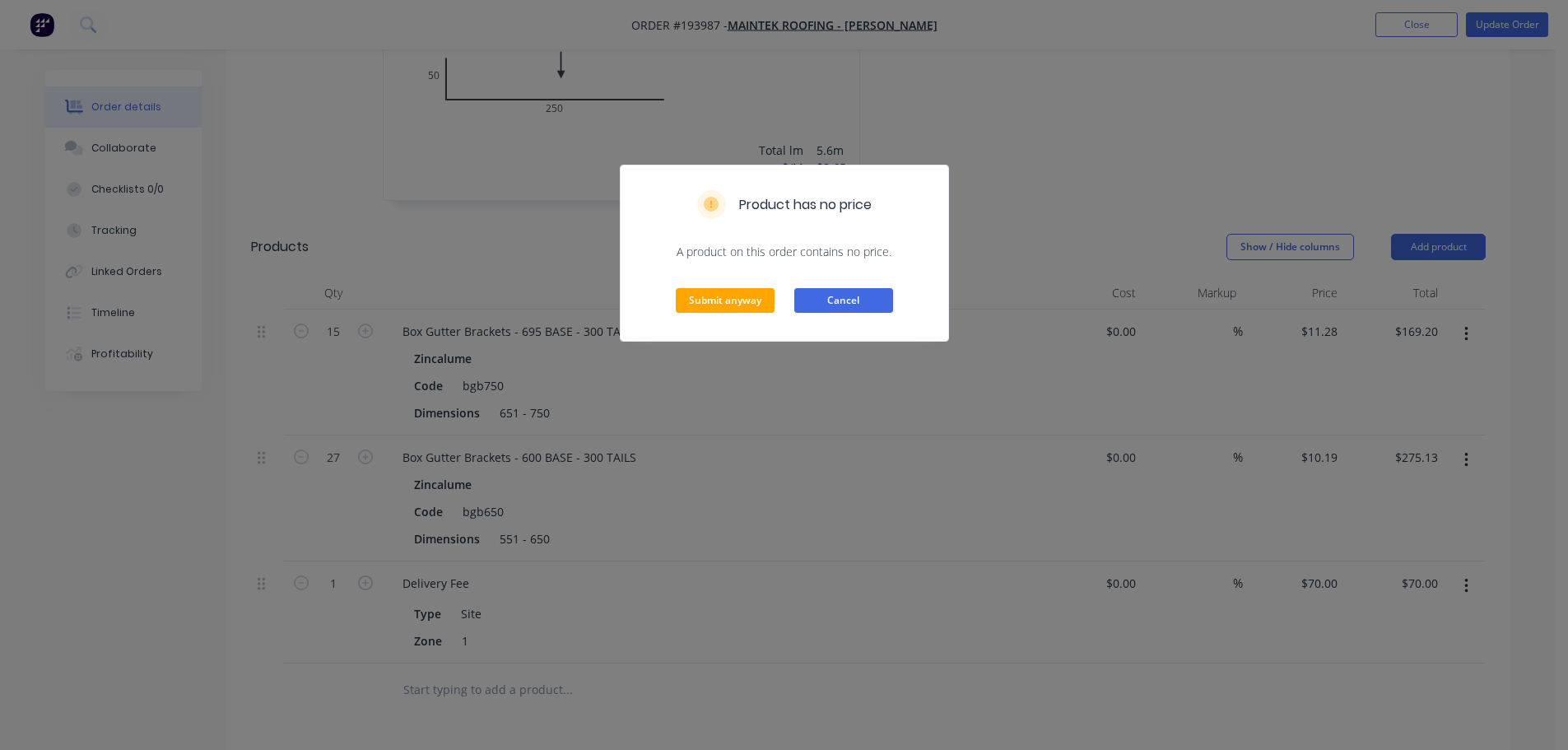
click at [837, 299] on button "Cancel" at bounding box center [844, 300] width 99 height 25
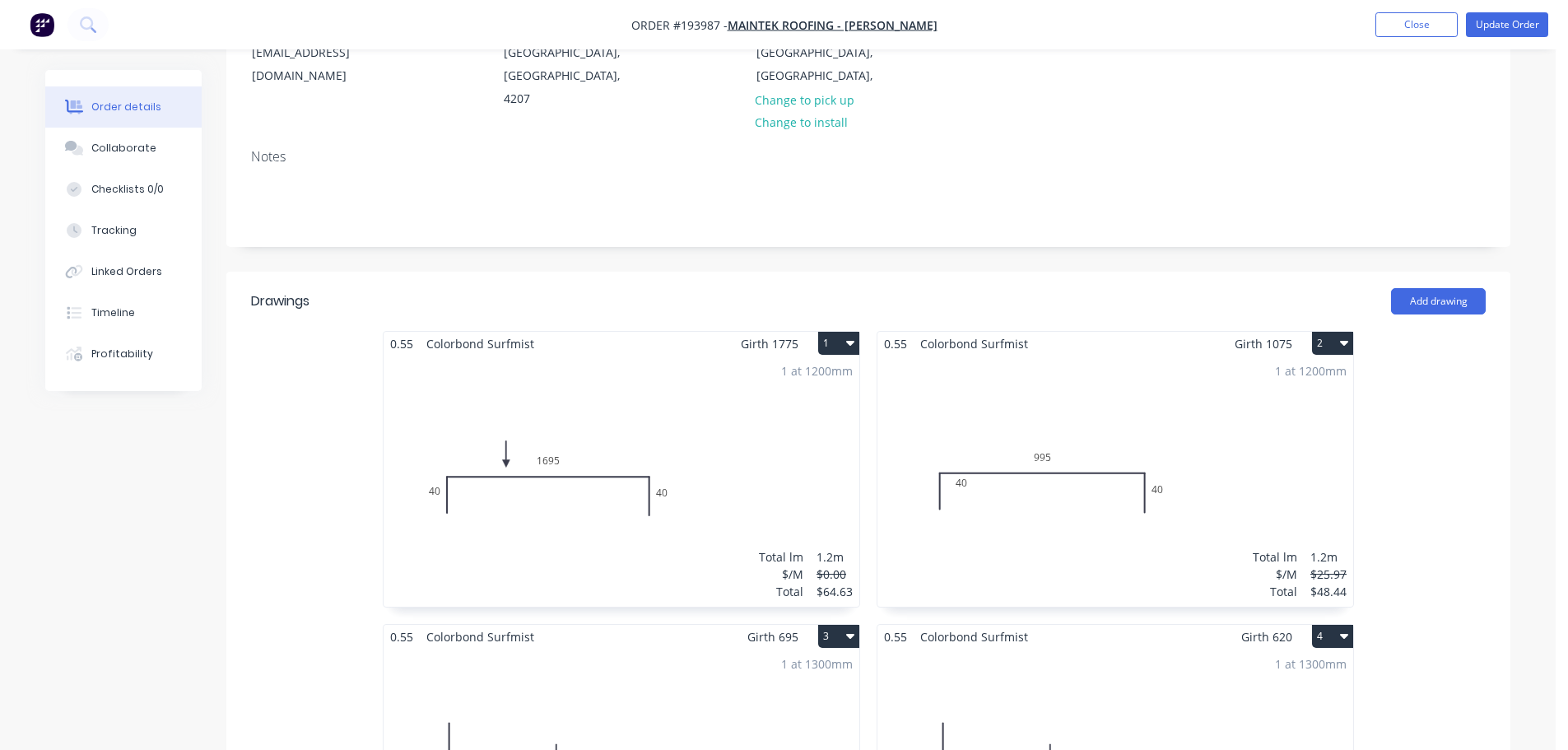
scroll to position [247, 0]
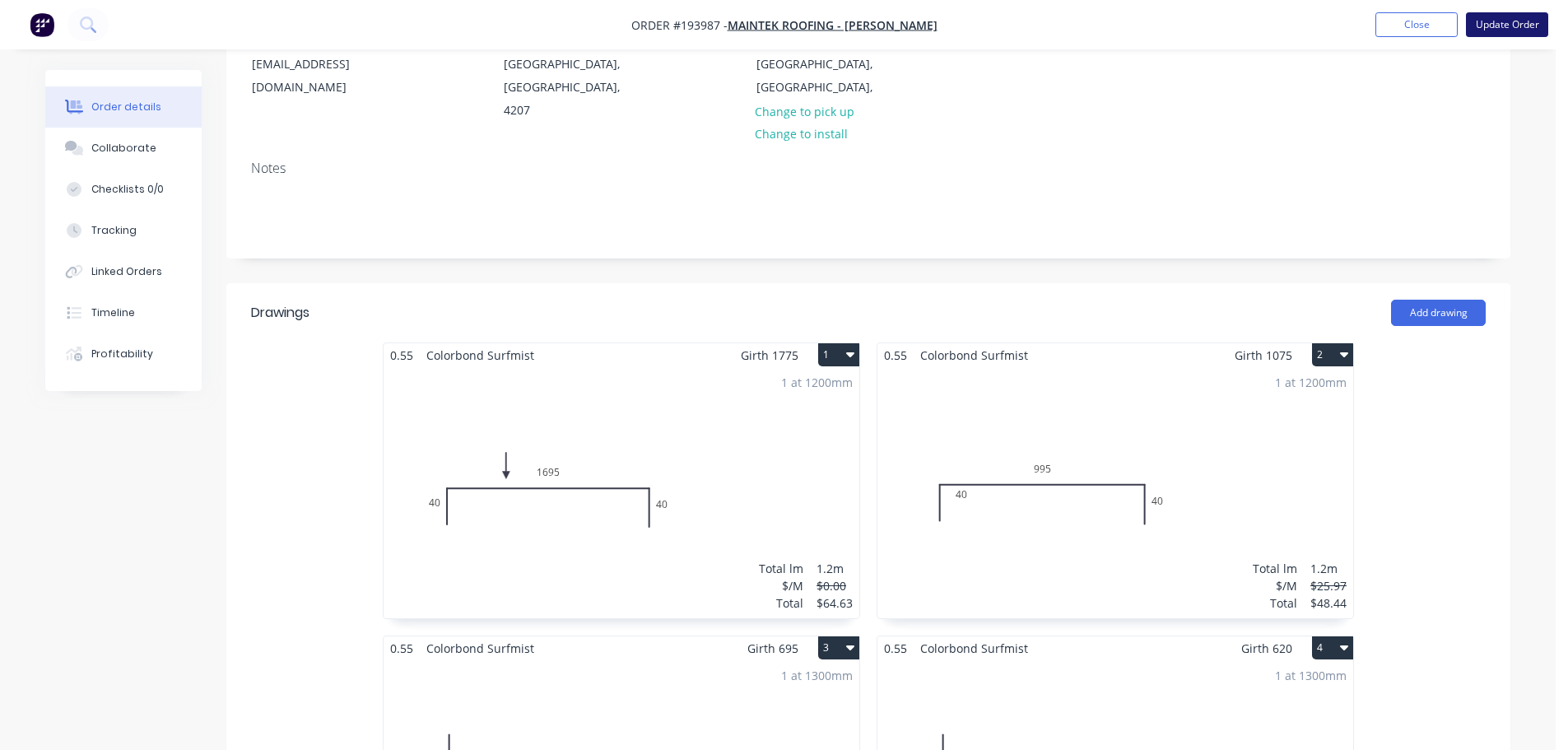
click at [1532, 18] on button "Update Order" at bounding box center [1507, 25] width 82 height 25
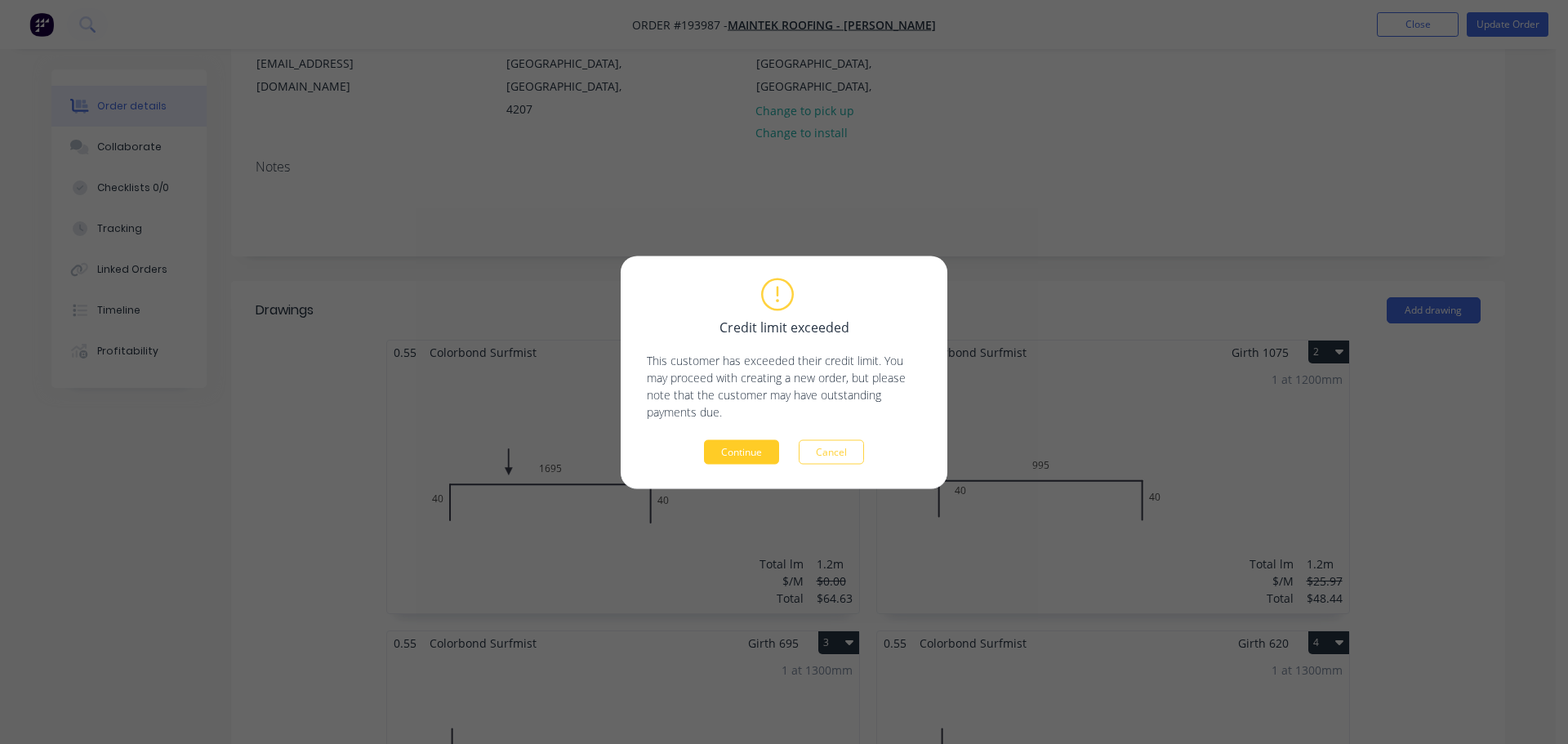
click at [757, 451] on button "Continue" at bounding box center [741, 451] width 75 height 24
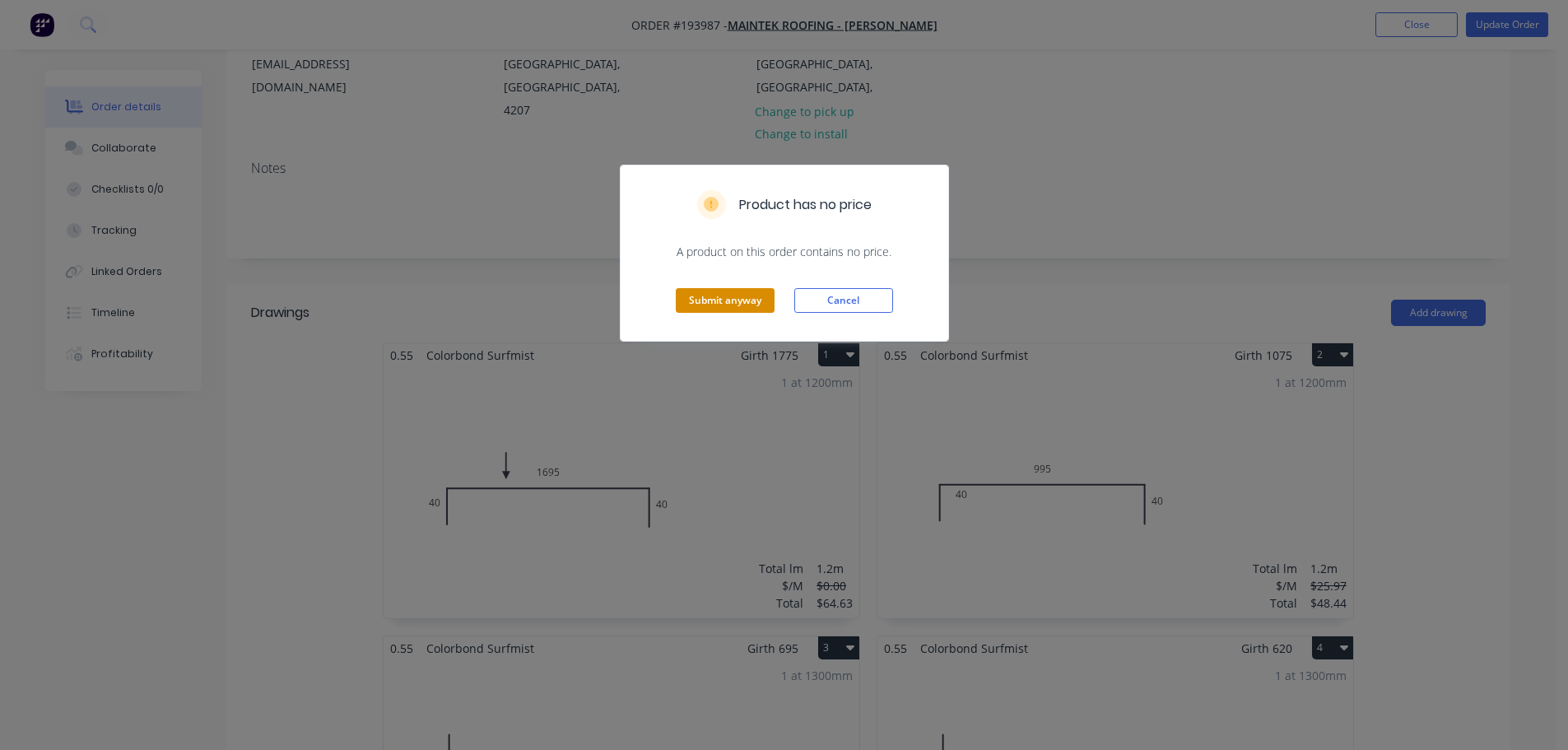
click at [758, 288] on button "Submit anyway" at bounding box center [725, 300] width 99 height 25
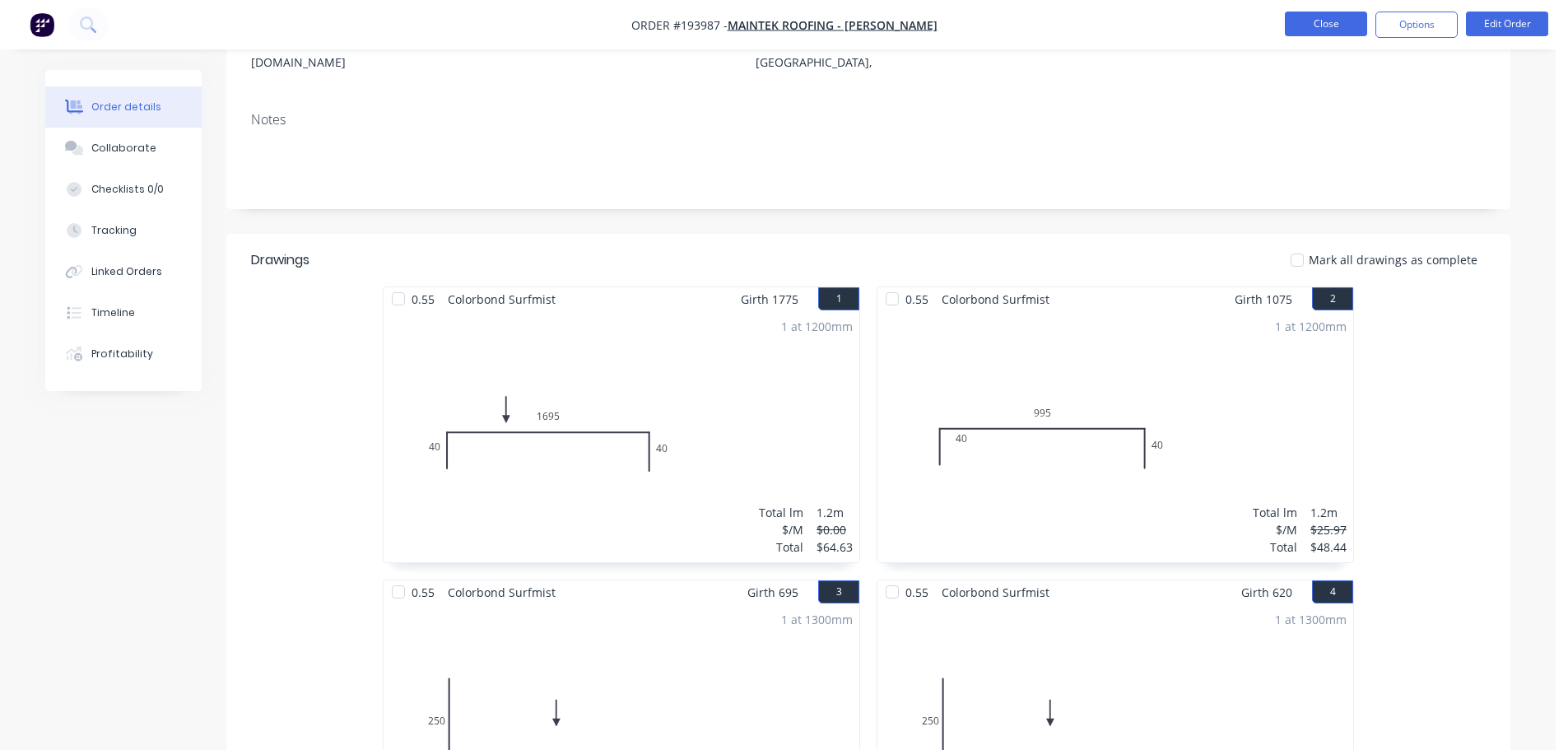
click at [1333, 28] on button "Close" at bounding box center [1326, 24] width 82 height 25
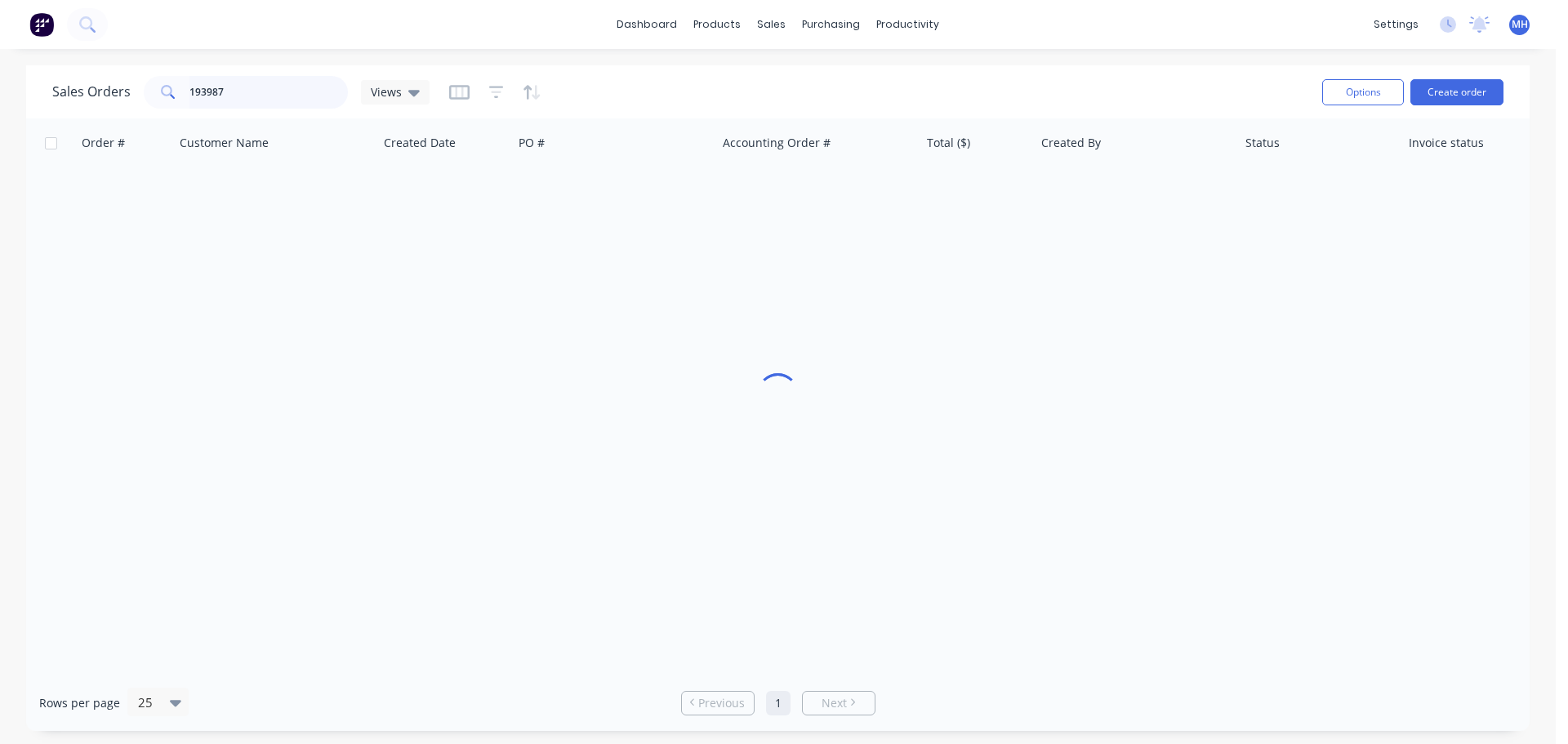
click at [306, 80] on input "193987" at bounding box center [269, 92] width 159 height 33
click at [305, 80] on input "193987" at bounding box center [269, 92] width 159 height 33
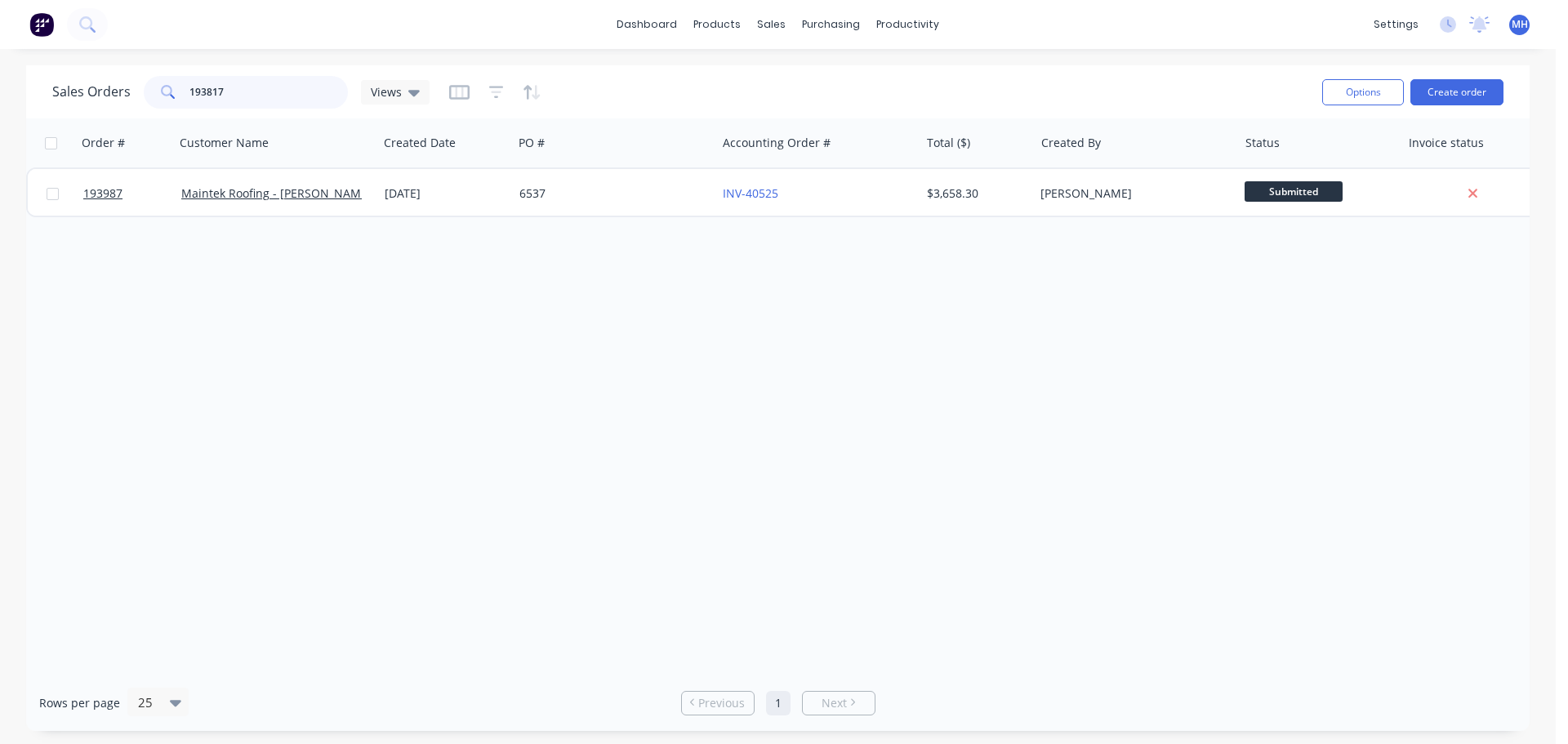
type input "193817"
click at [673, 81] on div "Sales Orders 193817 Views" at bounding box center [681, 91] width 1257 height 40
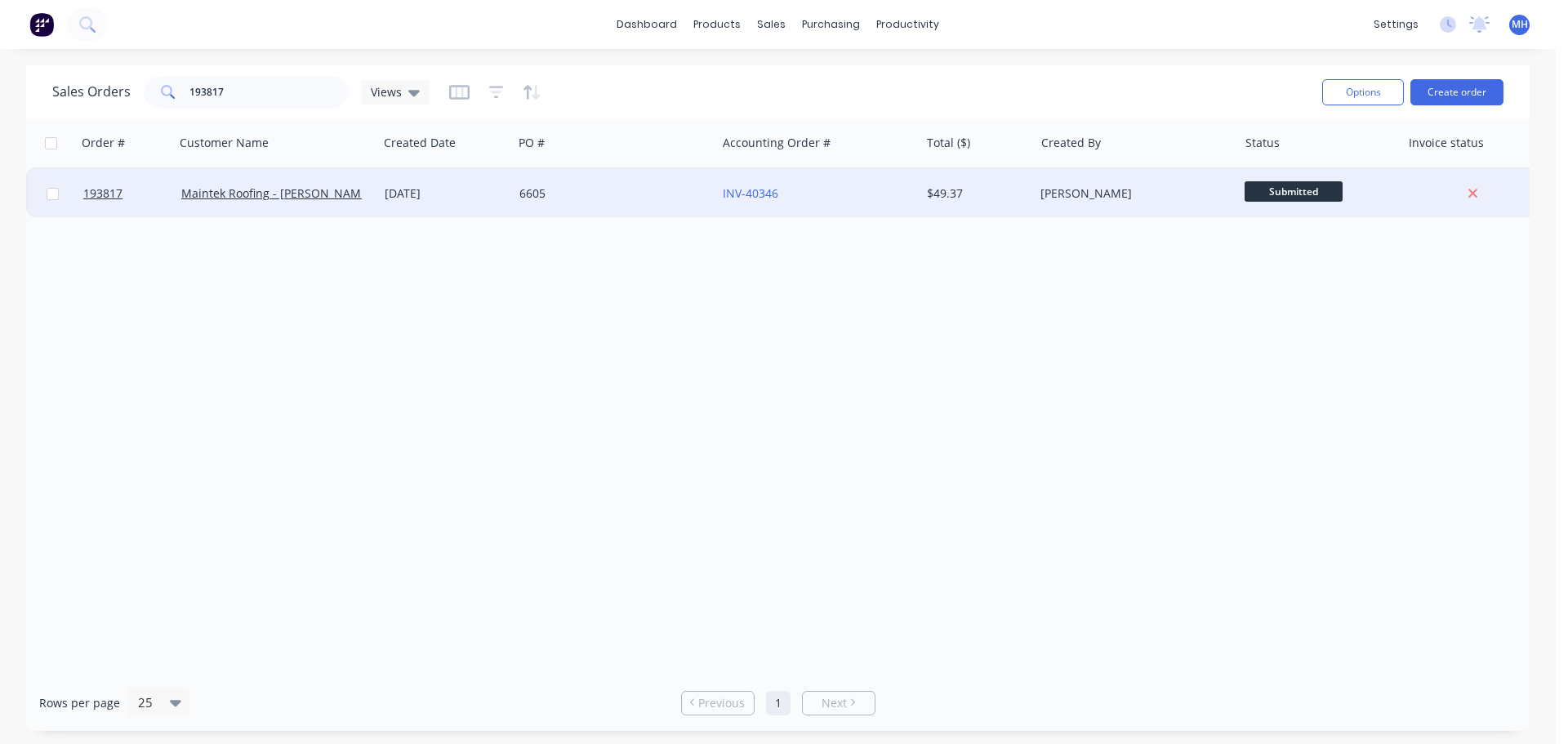
click at [550, 201] on div "6605" at bounding box center [610, 194] width 181 height 16
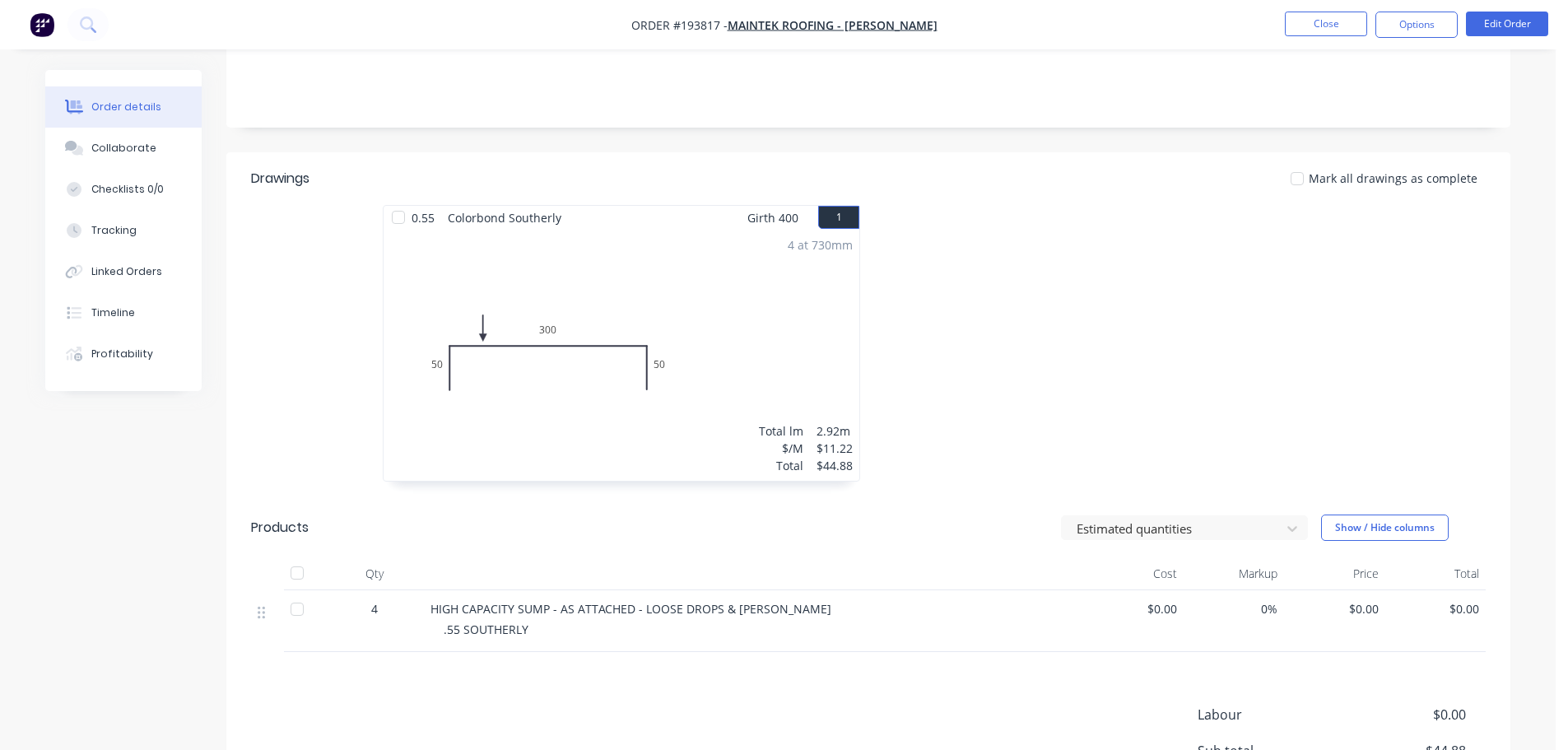
scroll to position [329, 0]
click at [1496, 35] on button "Edit Order" at bounding box center [1507, 24] width 82 height 25
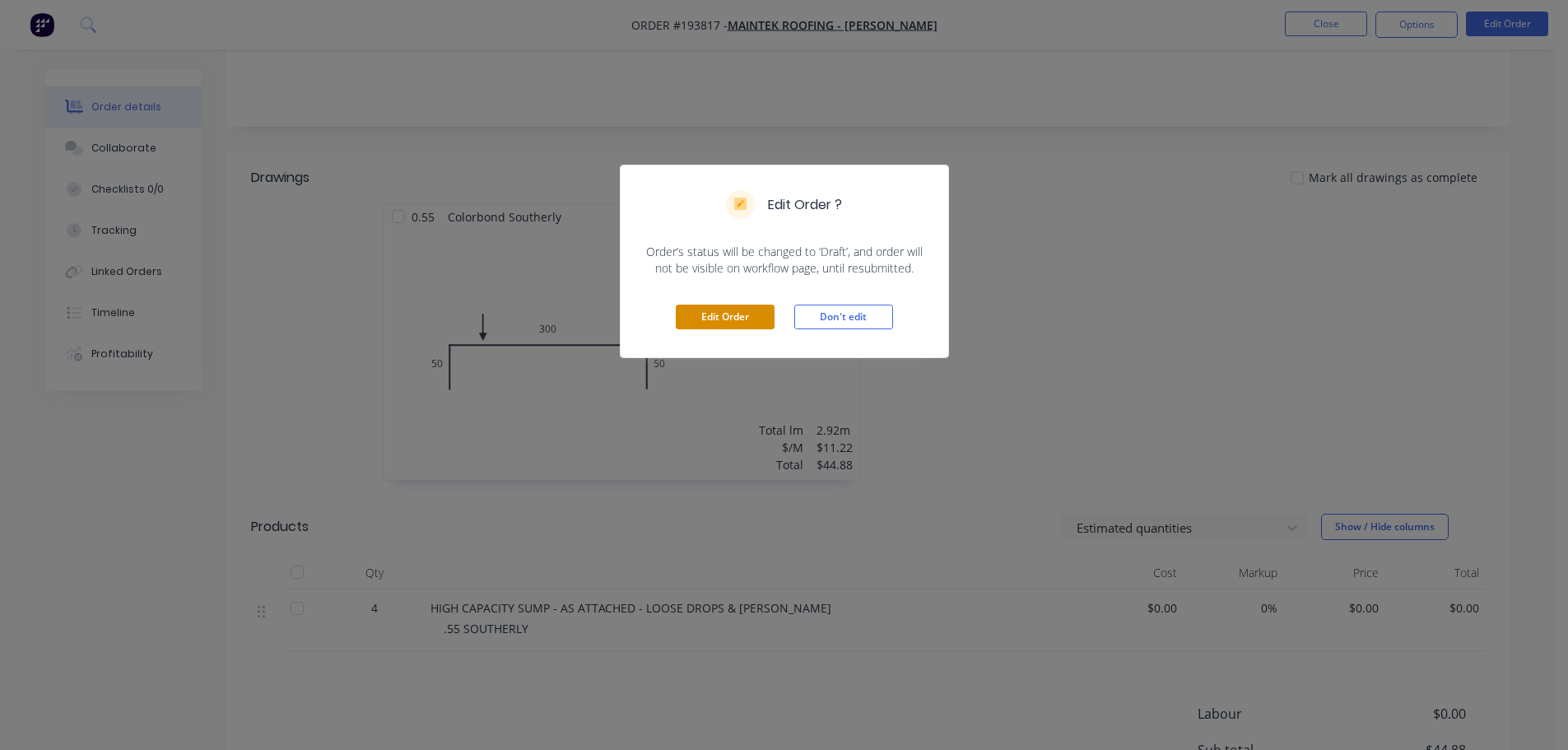
click at [753, 327] on button "Edit Order" at bounding box center [725, 317] width 99 height 25
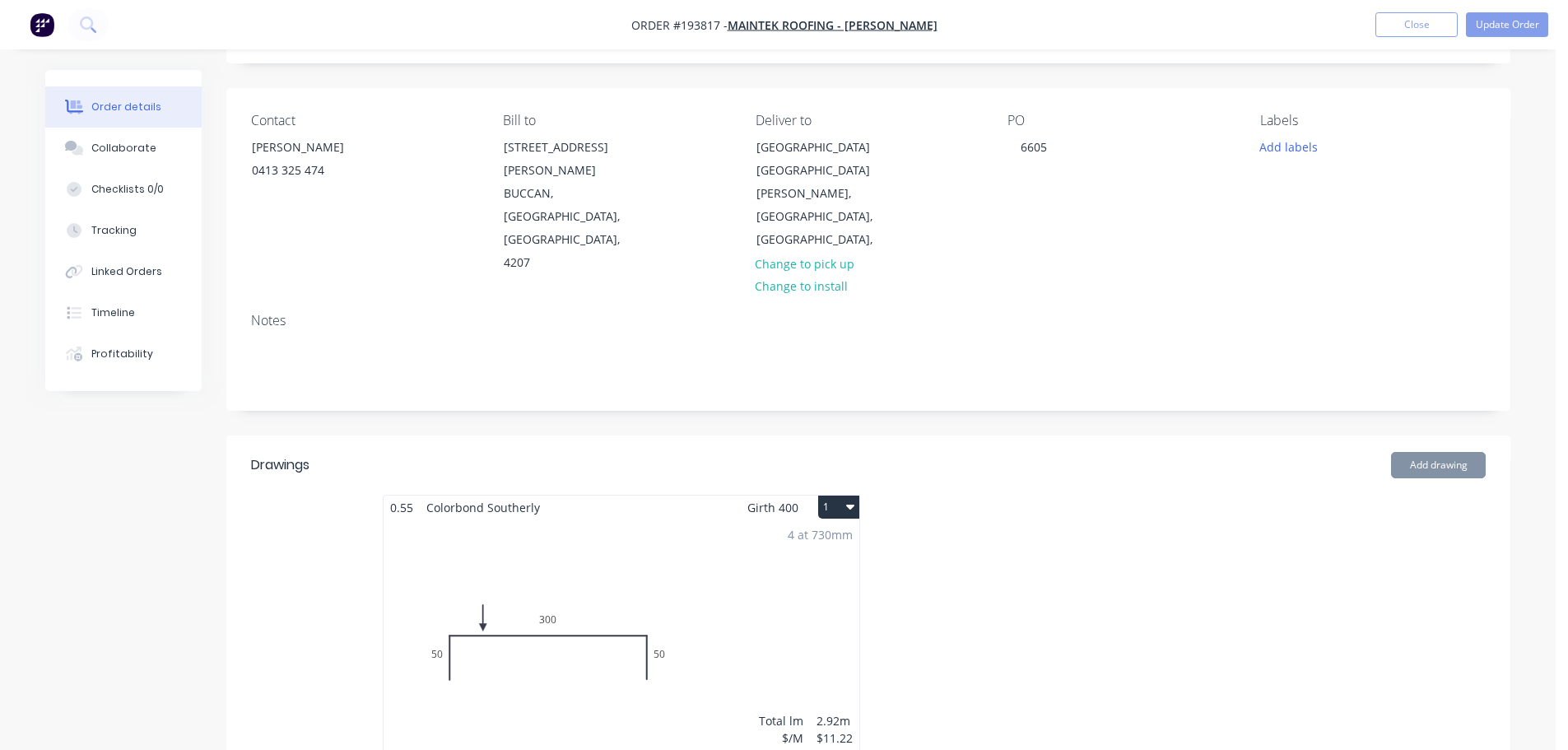
scroll to position [577, 0]
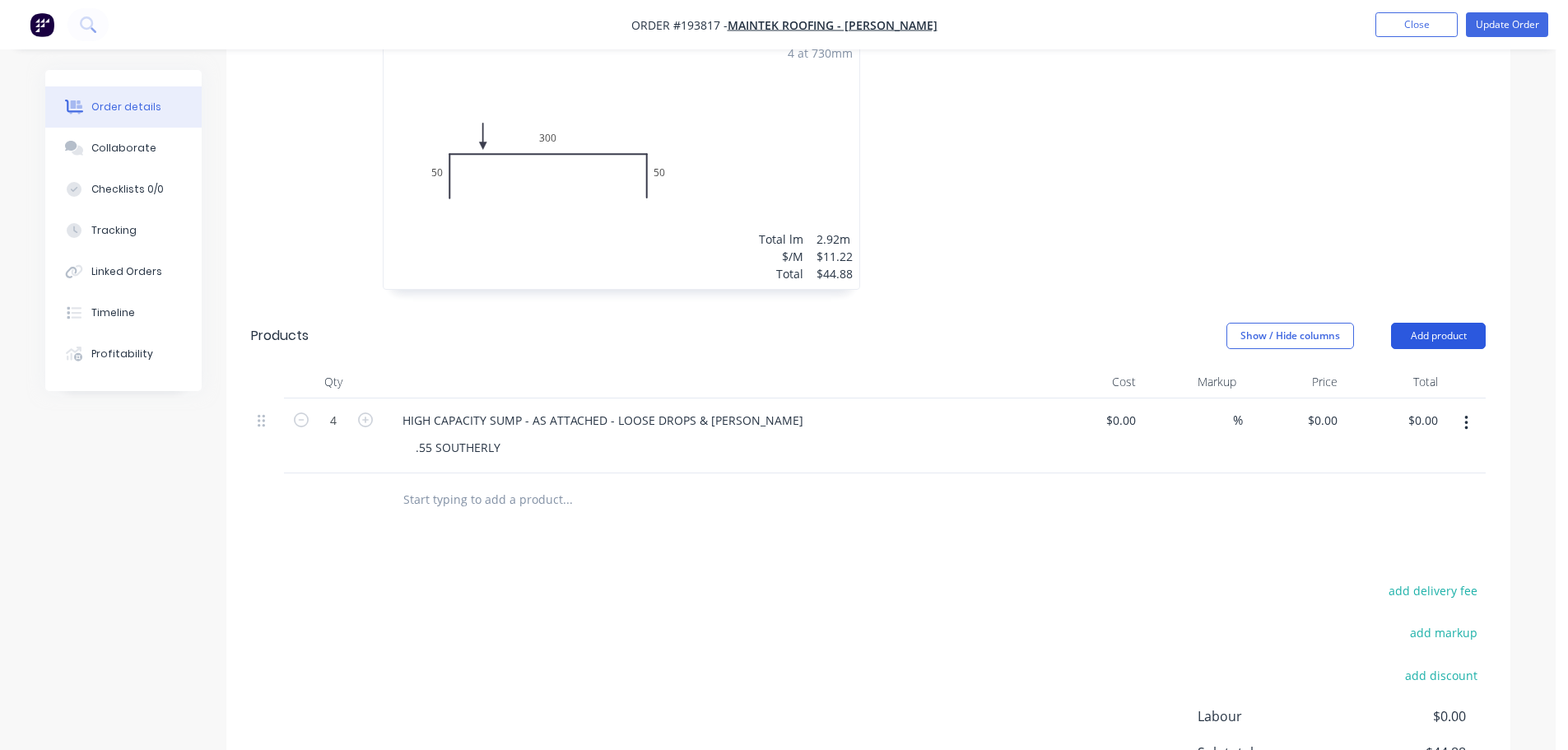
click at [1417, 323] on button "Add product" at bounding box center [1438, 336] width 95 height 26
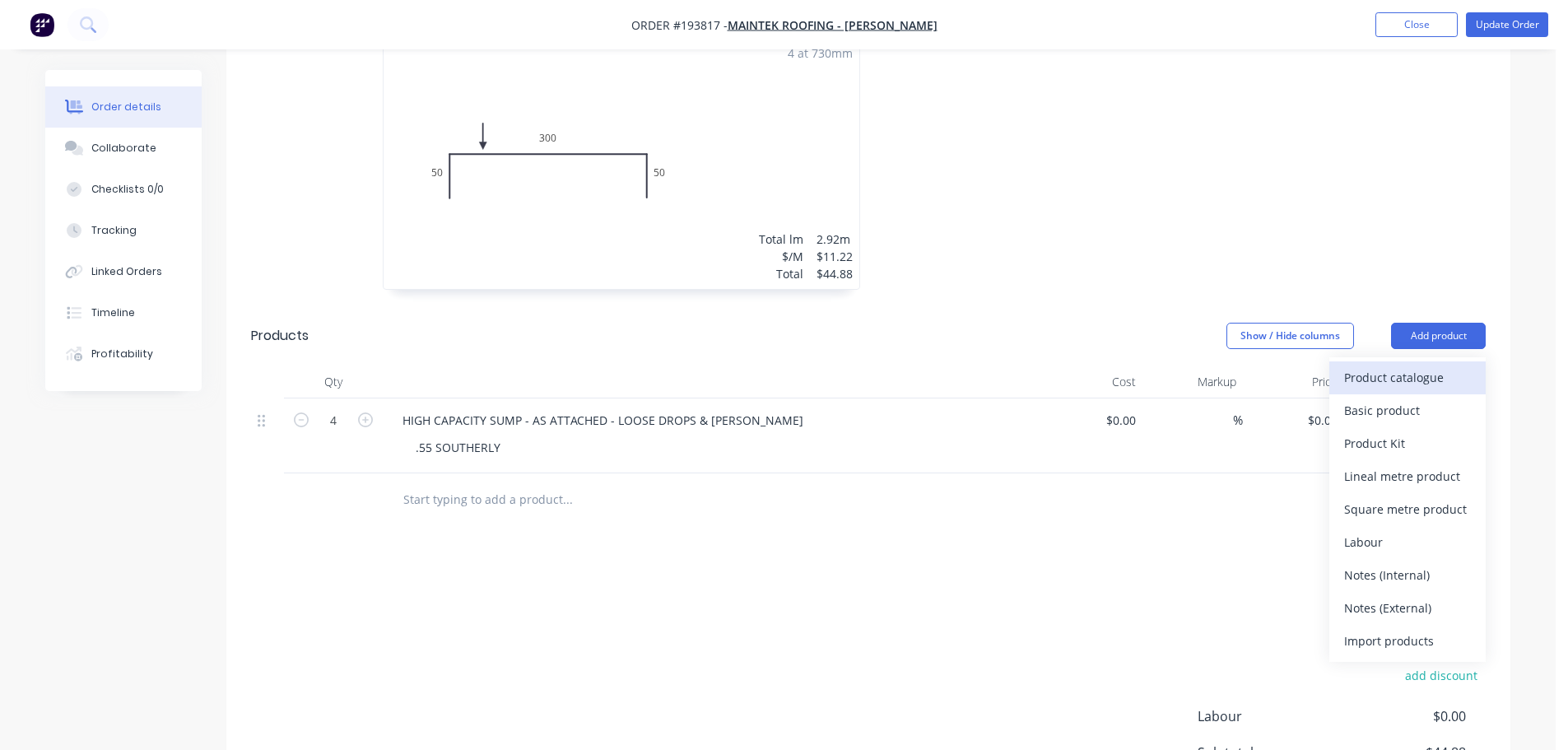
click at [1431, 366] on div "Product catalogue" at bounding box center [1407, 378] width 127 height 24
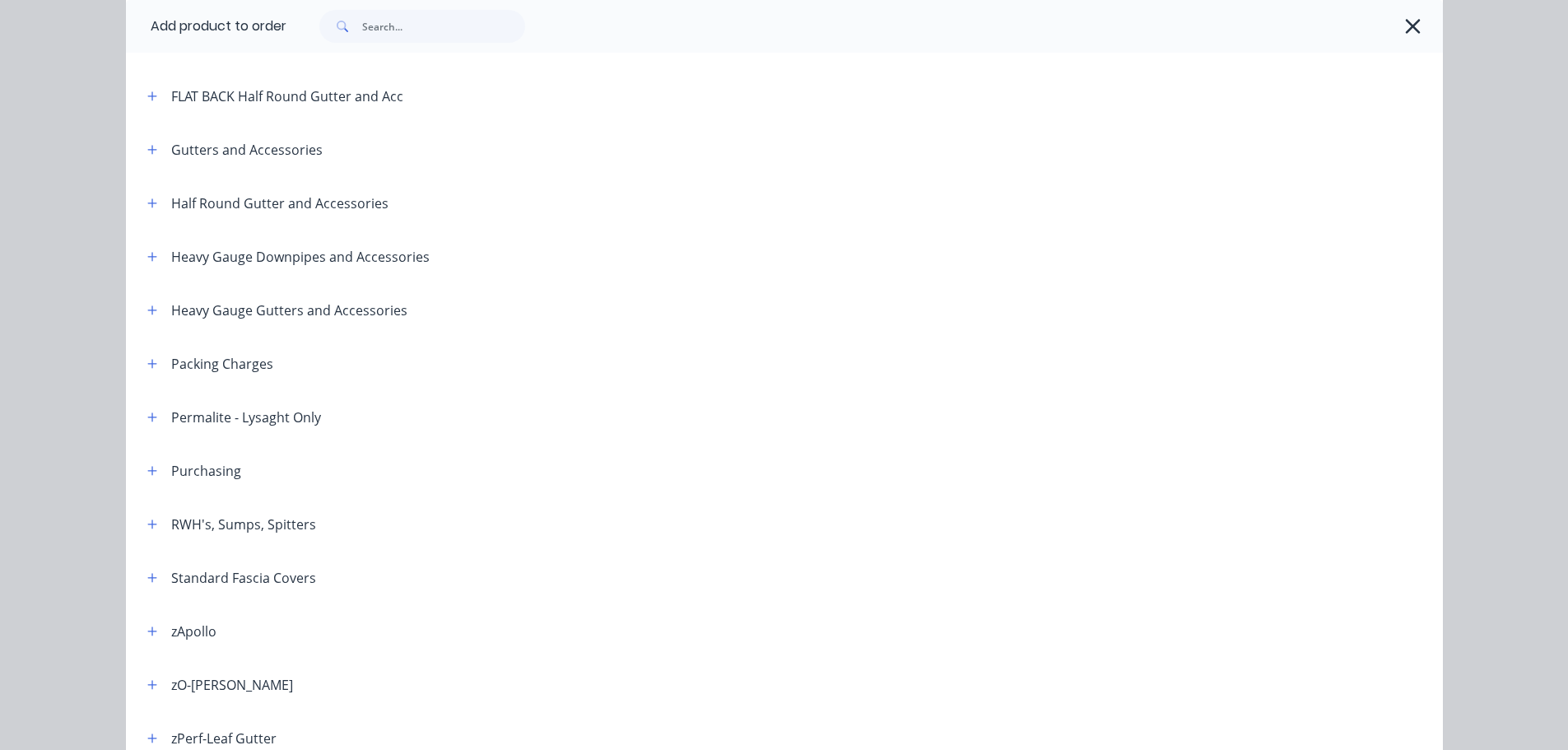
scroll to position [329, 0]
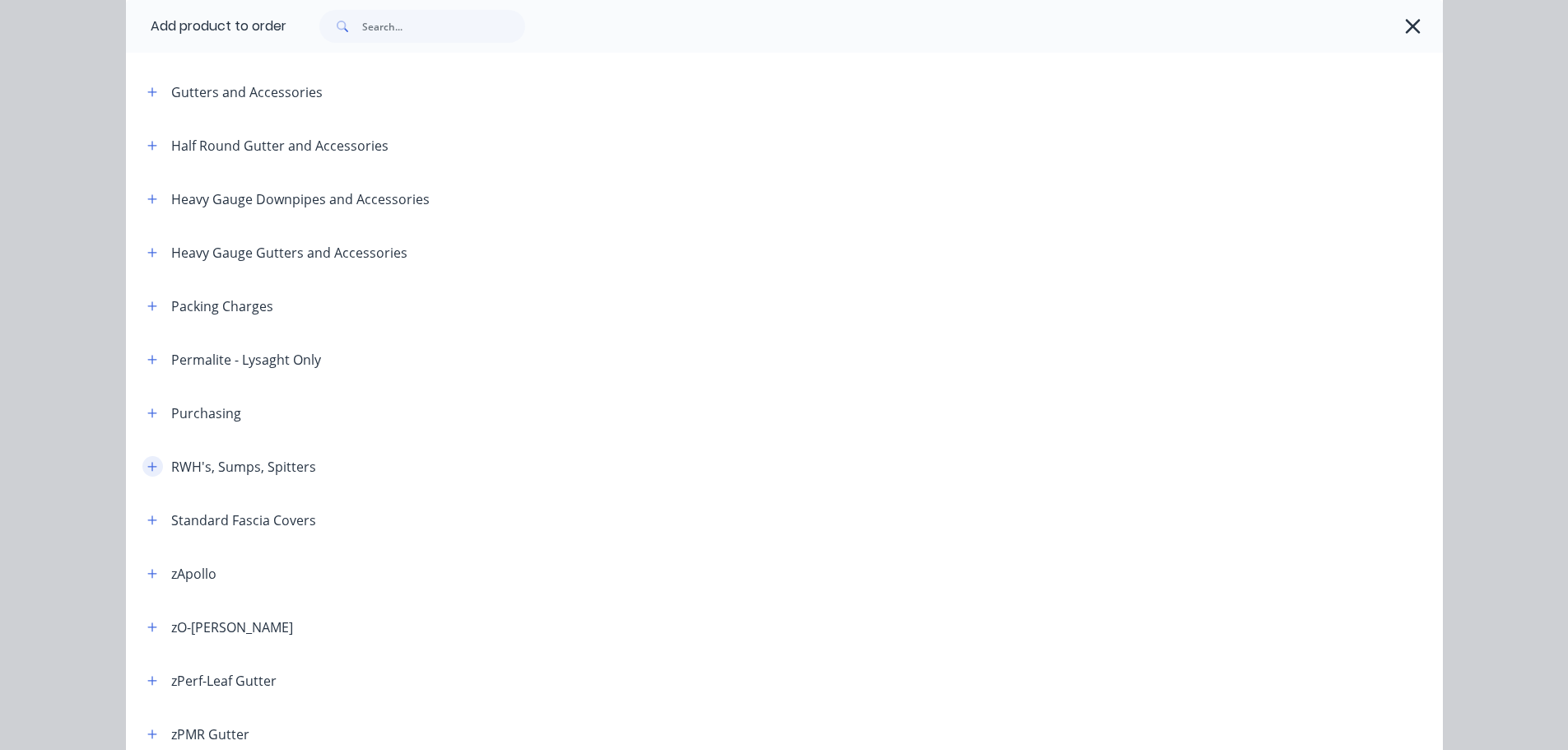
click at [155, 464] on button "button" at bounding box center [152, 466] width 21 height 21
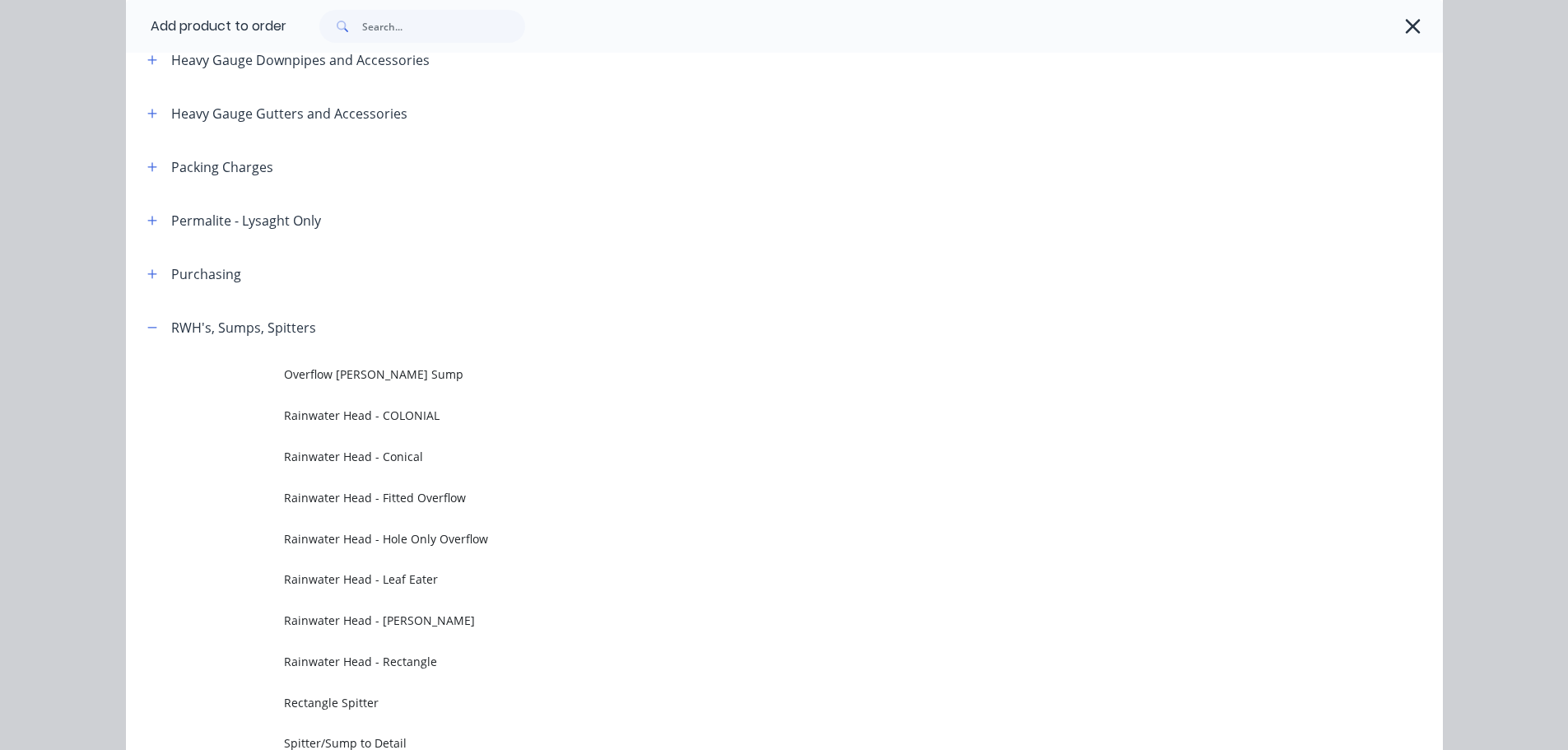
scroll to position [741, 0]
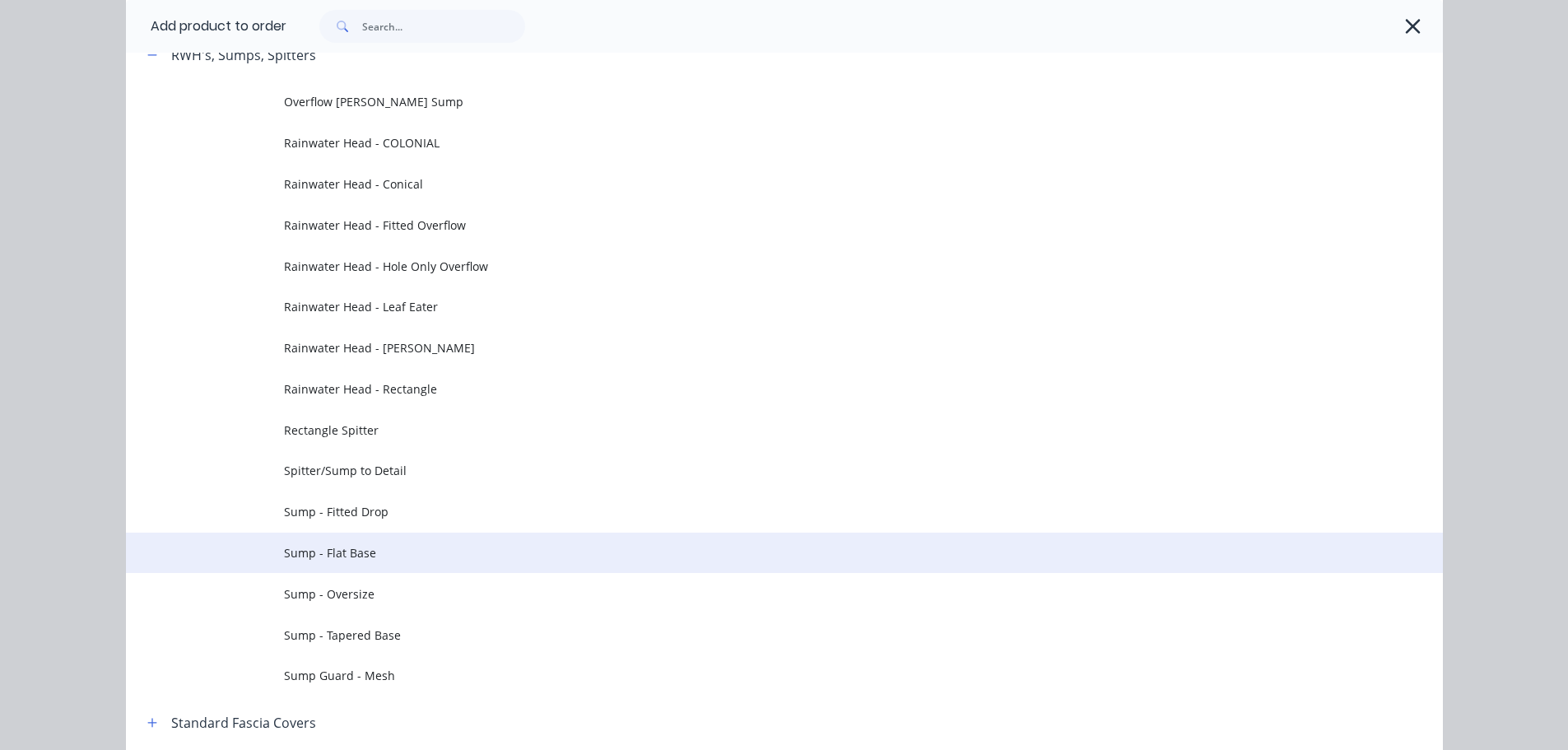
click at [358, 561] on td "Sump - Flat Base" at bounding box center [863, 553] width 1158 height 41
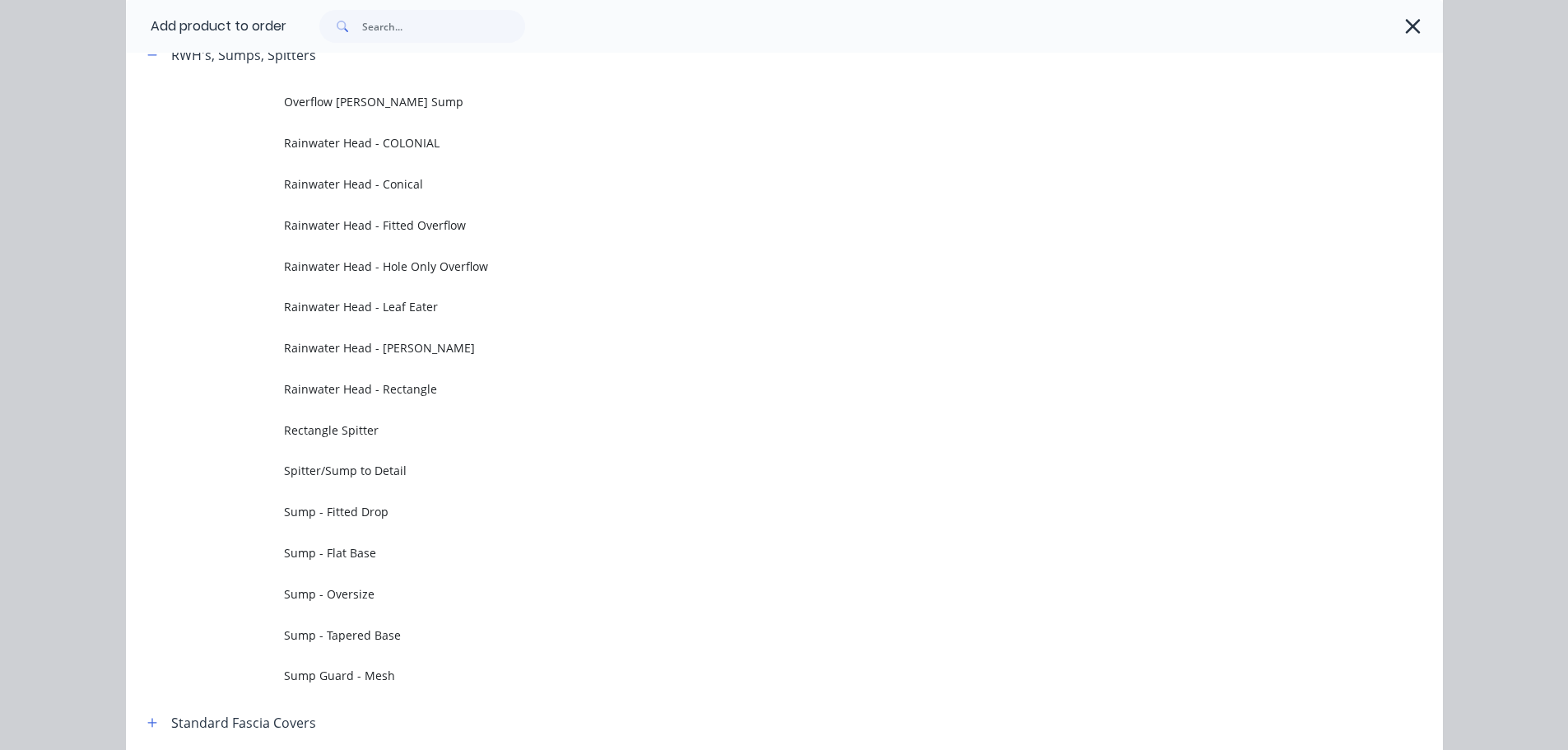
scroll to position [0, 0]
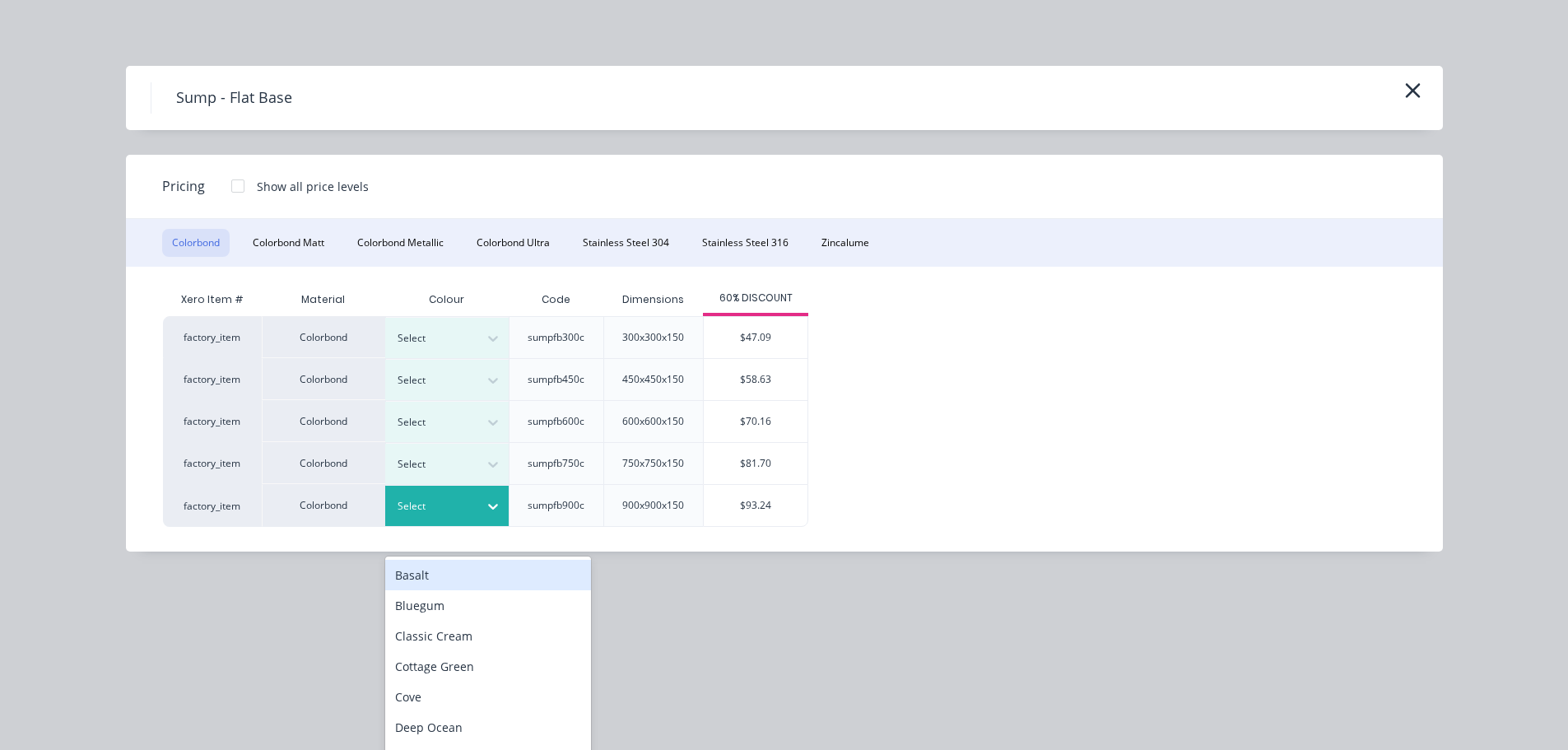
click at [425, 502] on div at bounding box center [434, 506] width 74 height 18
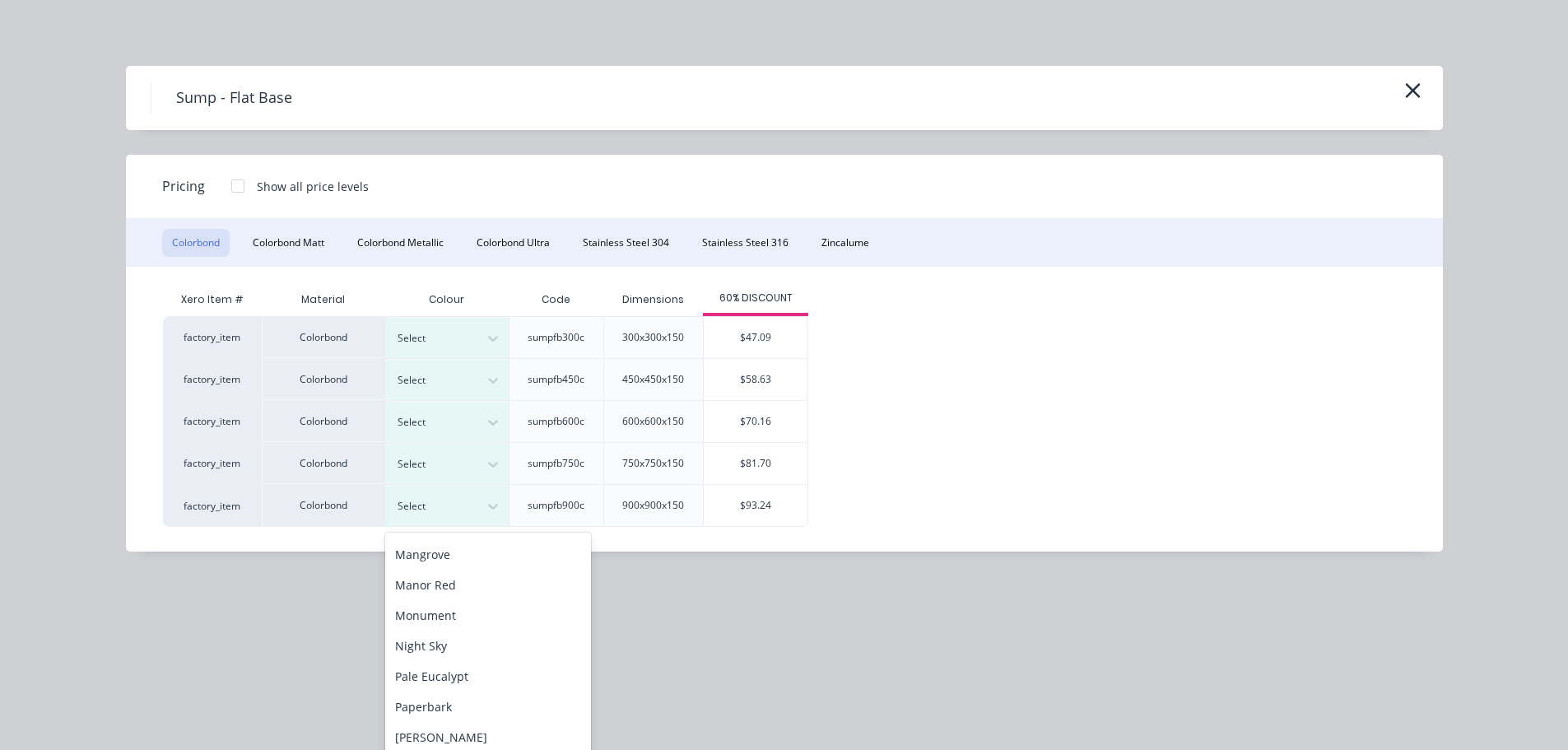
scroll to position [411, 0]
click at [438, 715] on div "Southerly" at bounding box center [488, 718] width 206 height 30
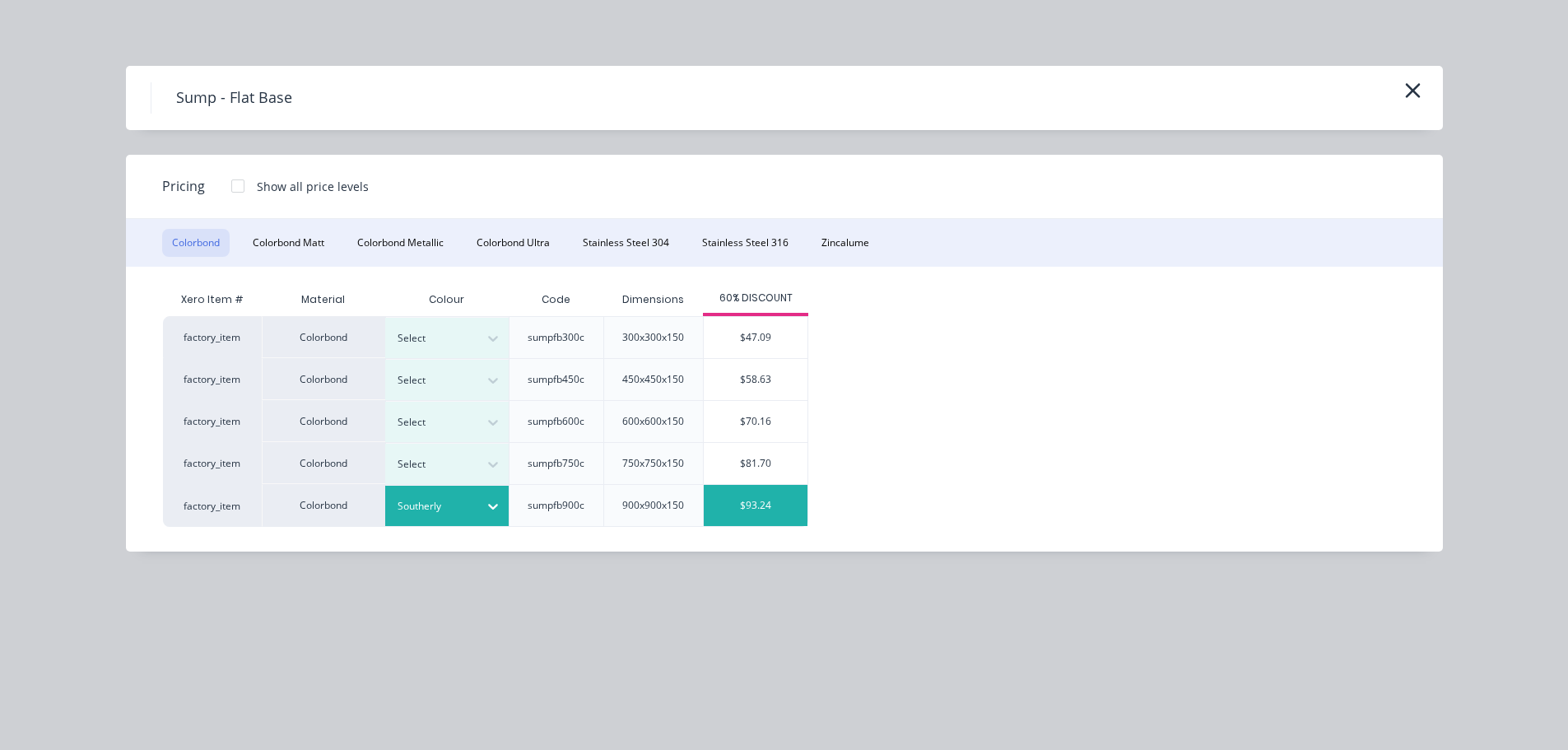
click at [758, 496] on div "$93.24" at bounding box center [755, 505] width 104 height 41
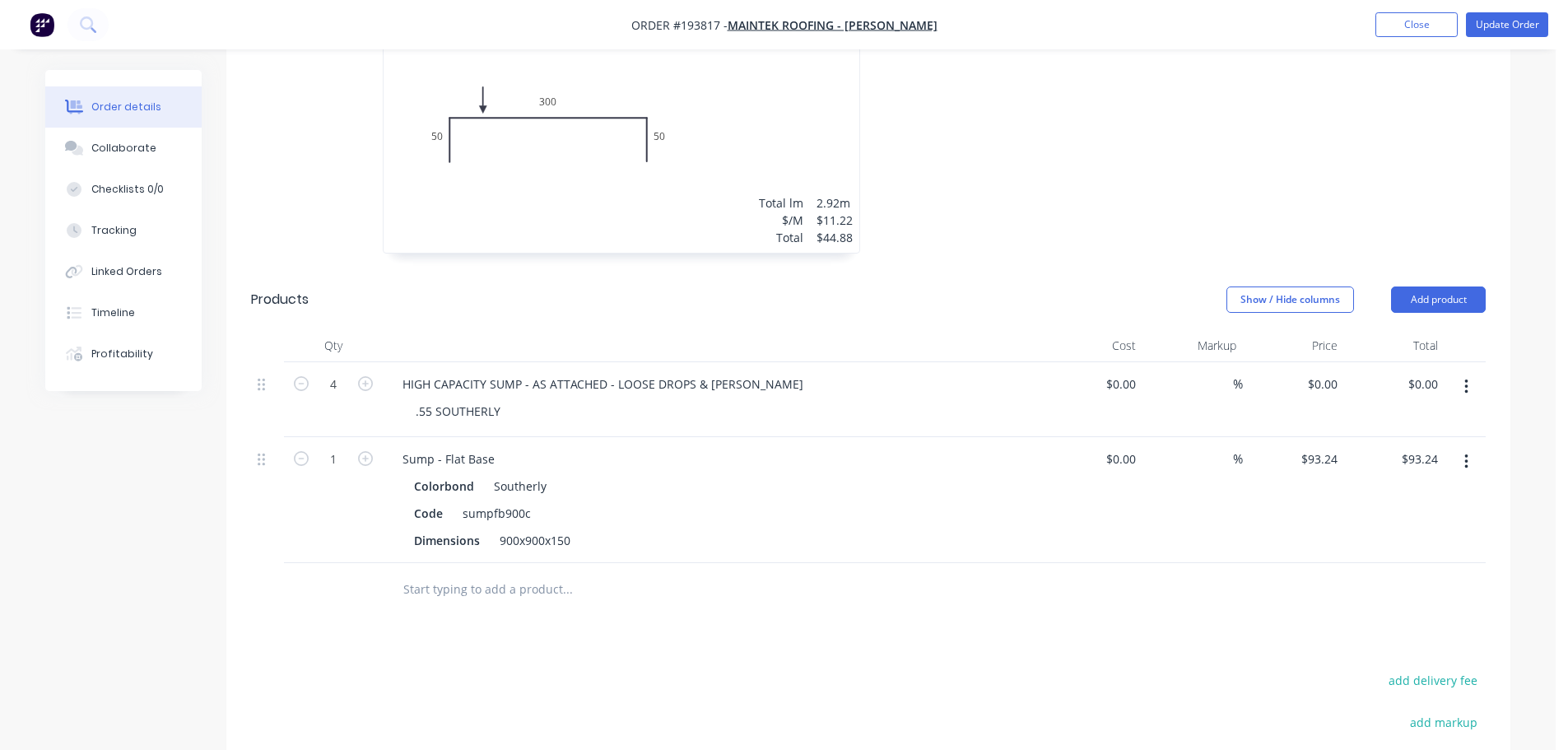
click at [1064, 184] on div at bounding box center [1115, 123] width 493 height 293
click at [1425, 286] on button "Add product" at bounding box center [1438, 299] width 95 height 26
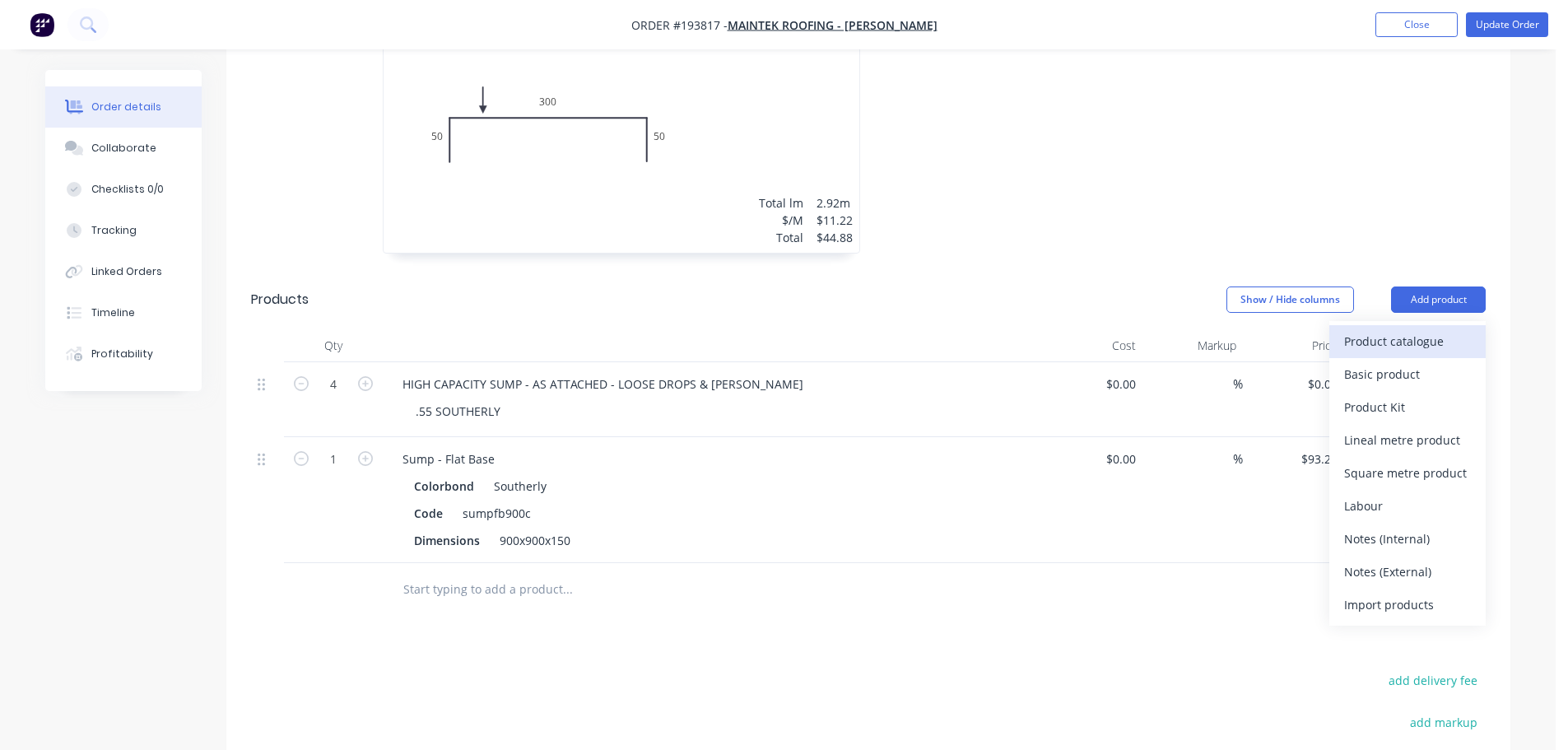
click at [1418, 329] on div "Product catalogue" at bounding box center [1407, 341] width 127 height 24
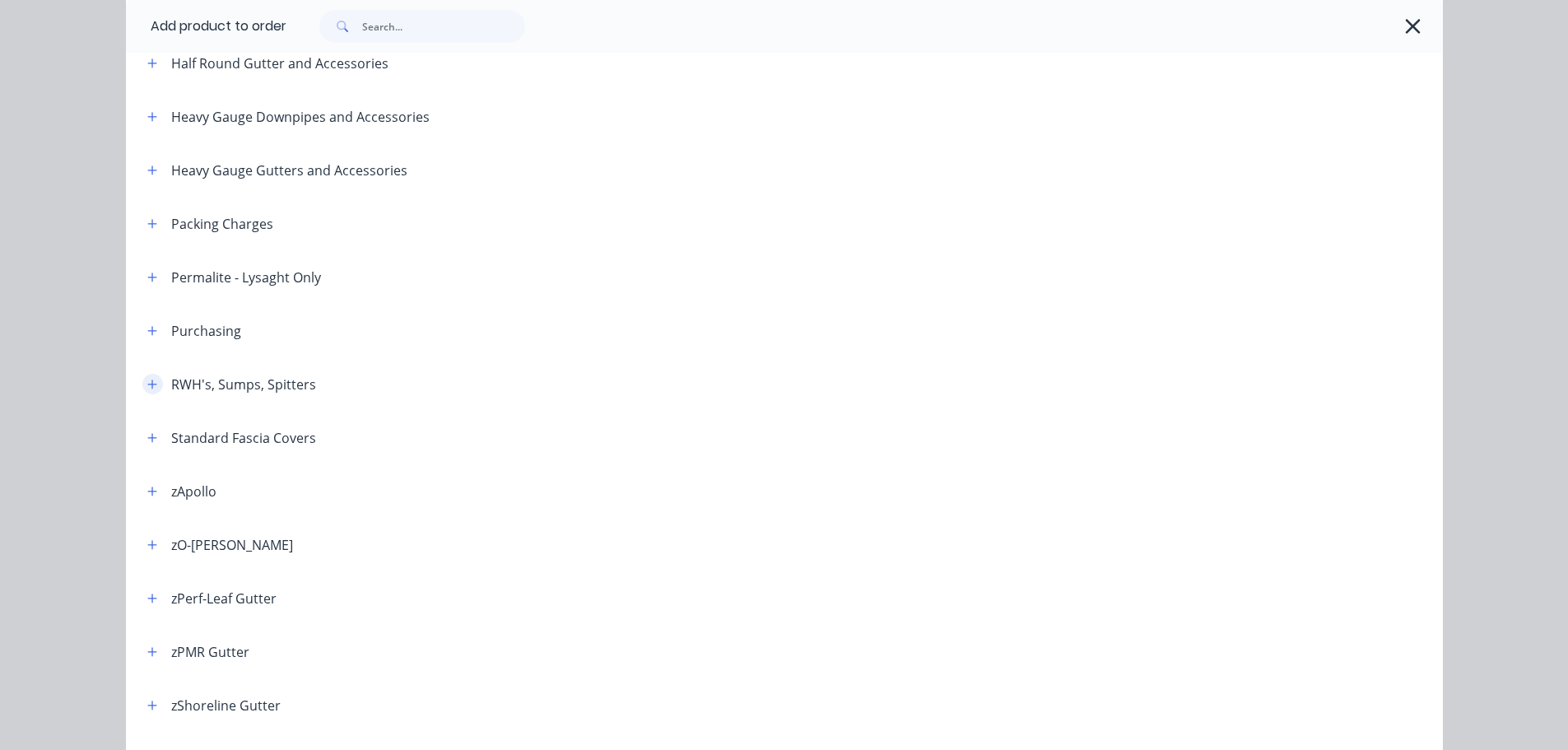
click at [146, 375] on button "button" at bounding box center [152, 384] width 21 height 21
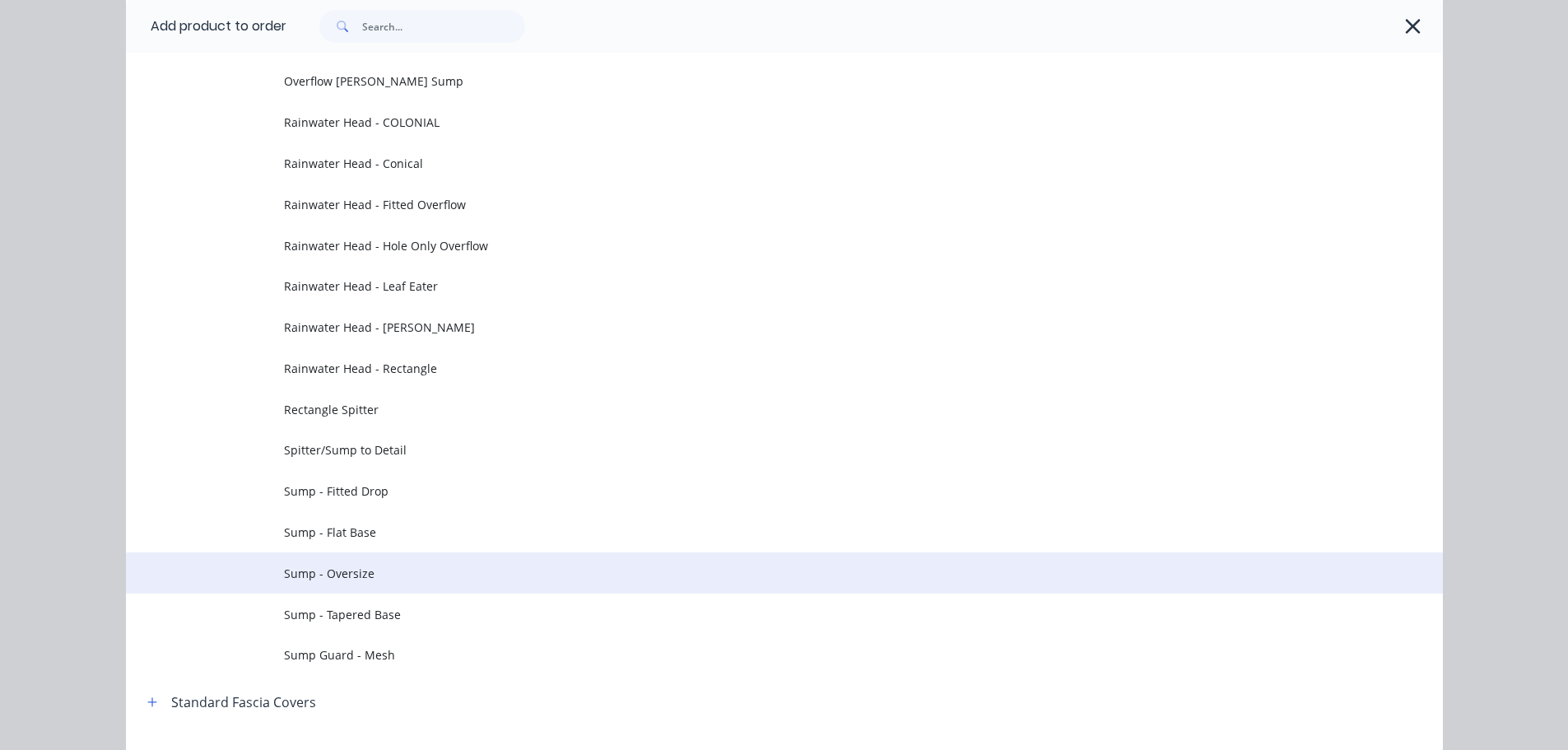
scroll to position [741, 0]
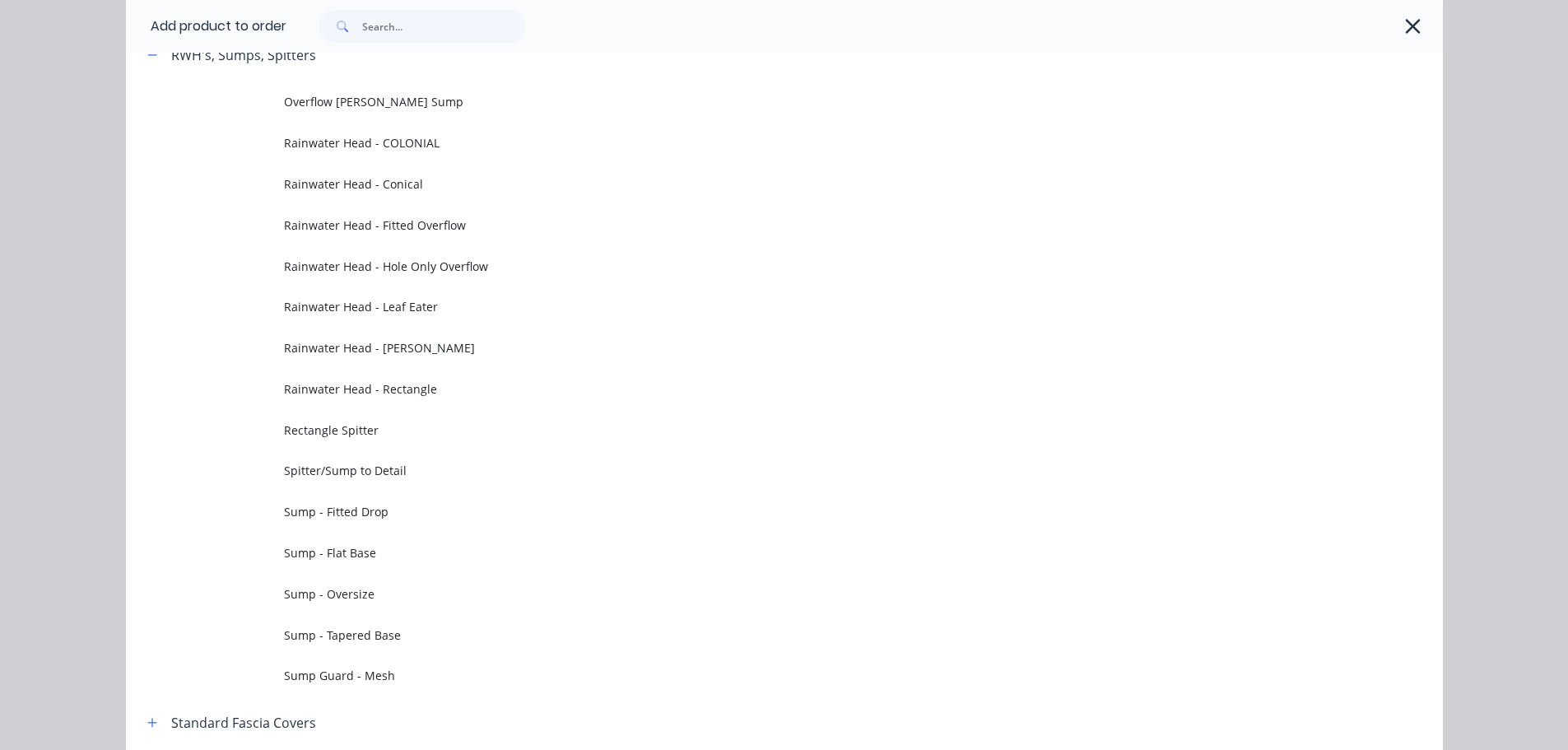
drag, startPoint x: 1404, startPoint y: 21, endPoint x: 1406, endPoint y: 36, distance: 15.1
click at [1404, 21] on icon "button" at bounding box center [1412, 26] width 17 height 23
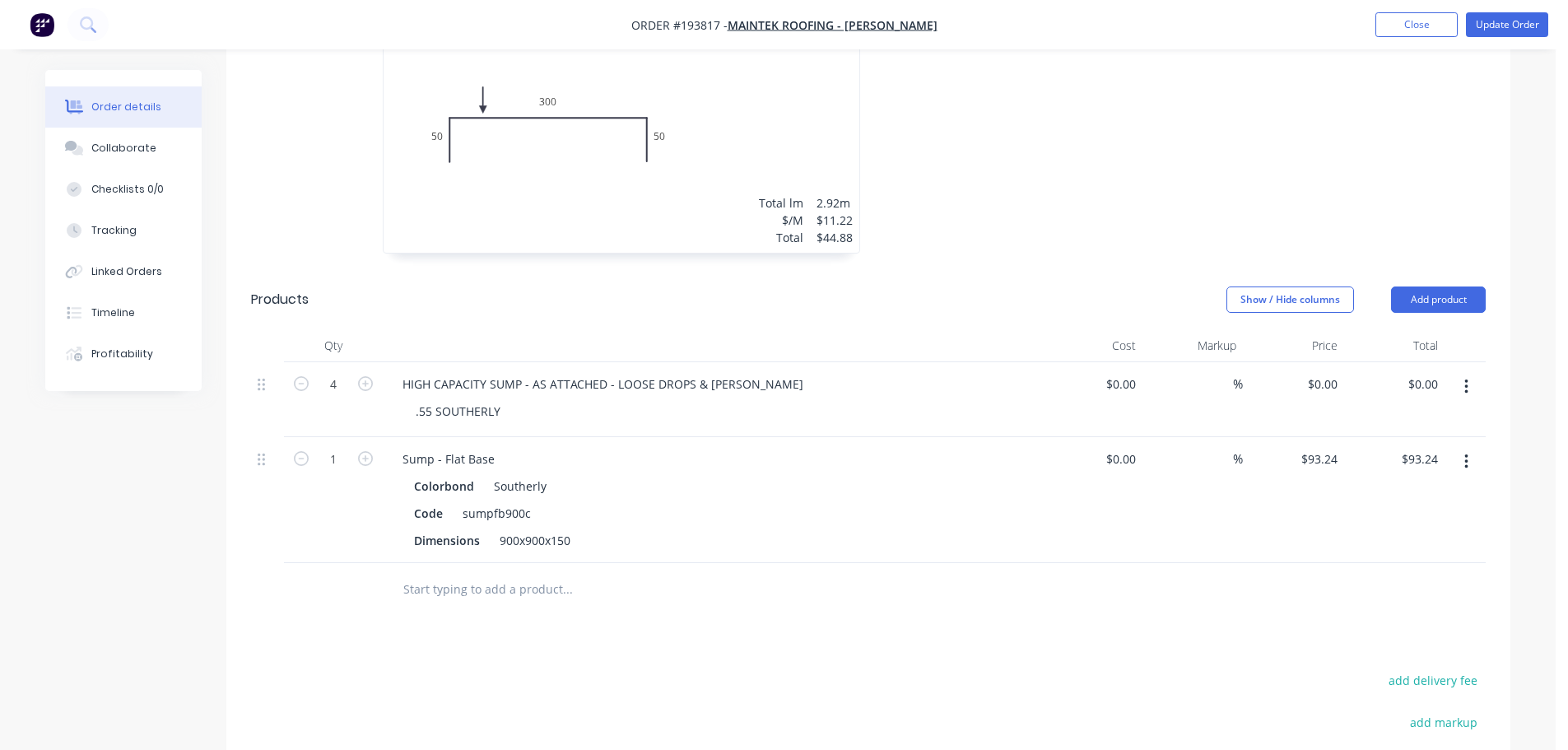
click at [899, 198] on div at bounding box center [1115, 123] width 493 height 293
click at [990, 563] on div at bounding box center [867, 589] width 1234 height 54
click at [1454, 286] on button "Add product" at bounding box center [1438, 299] width 95 height 26
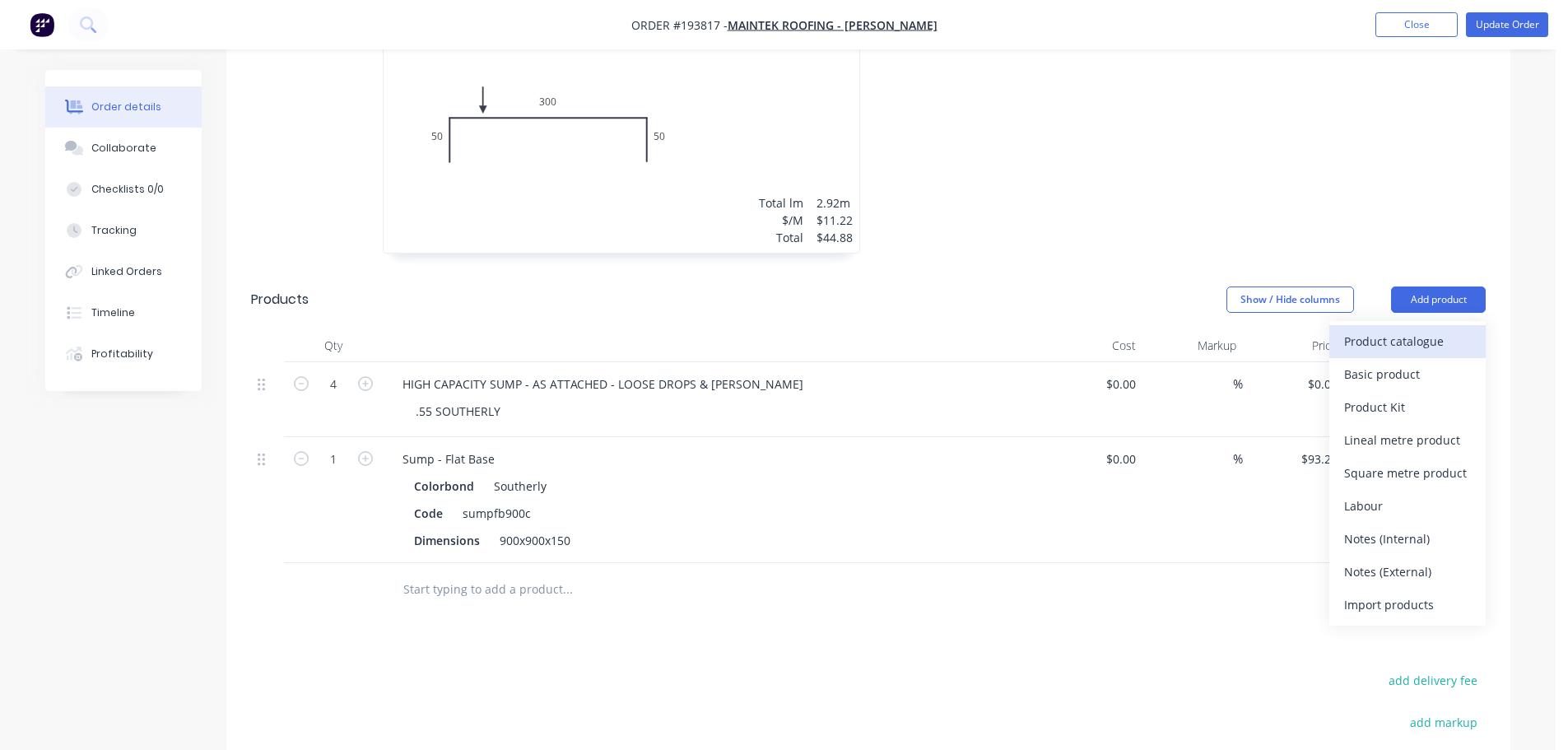
click at [1437, 325] on button "Product catalogue" at bounding box center [1407, 341] width 156 height 33
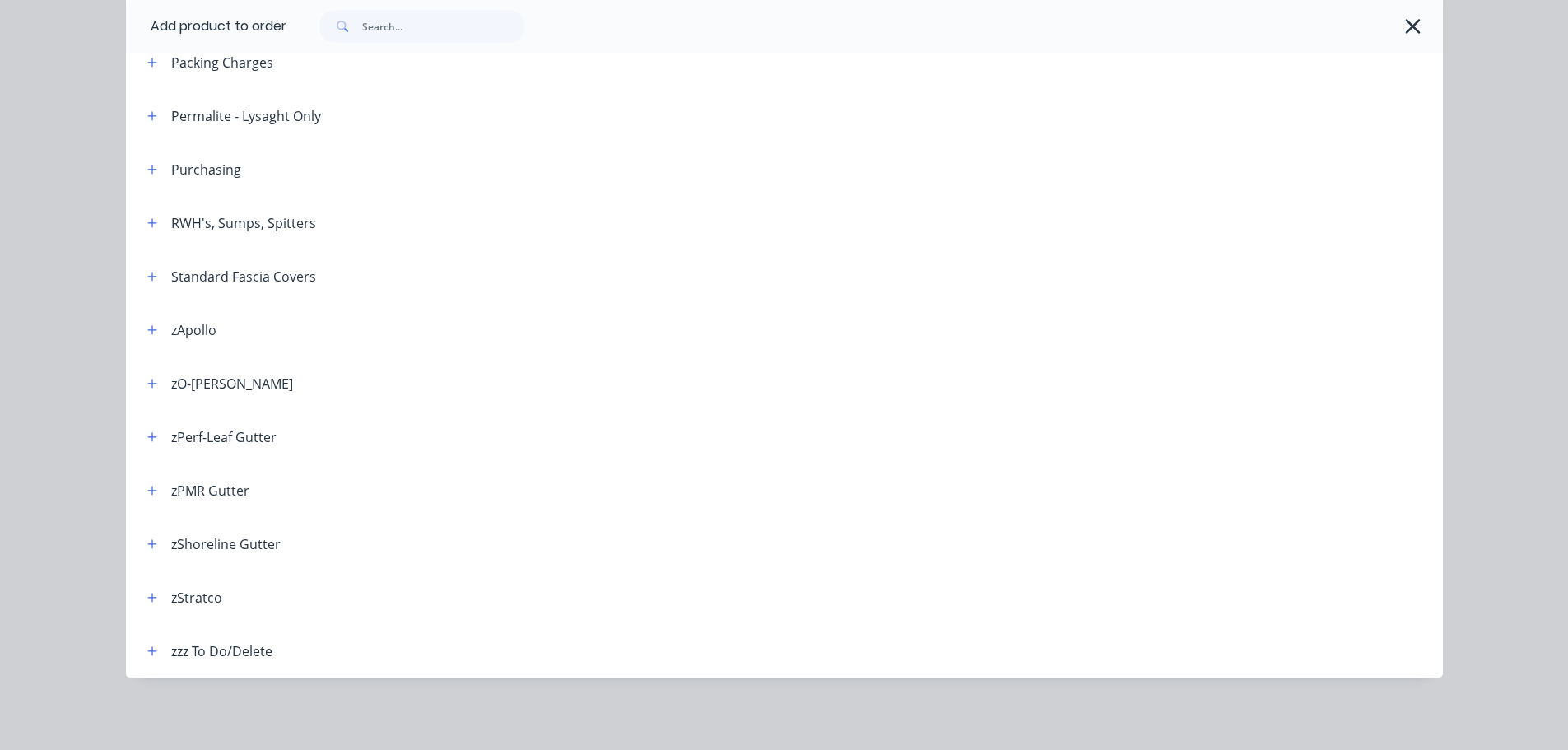
scroll to position [326, 0]
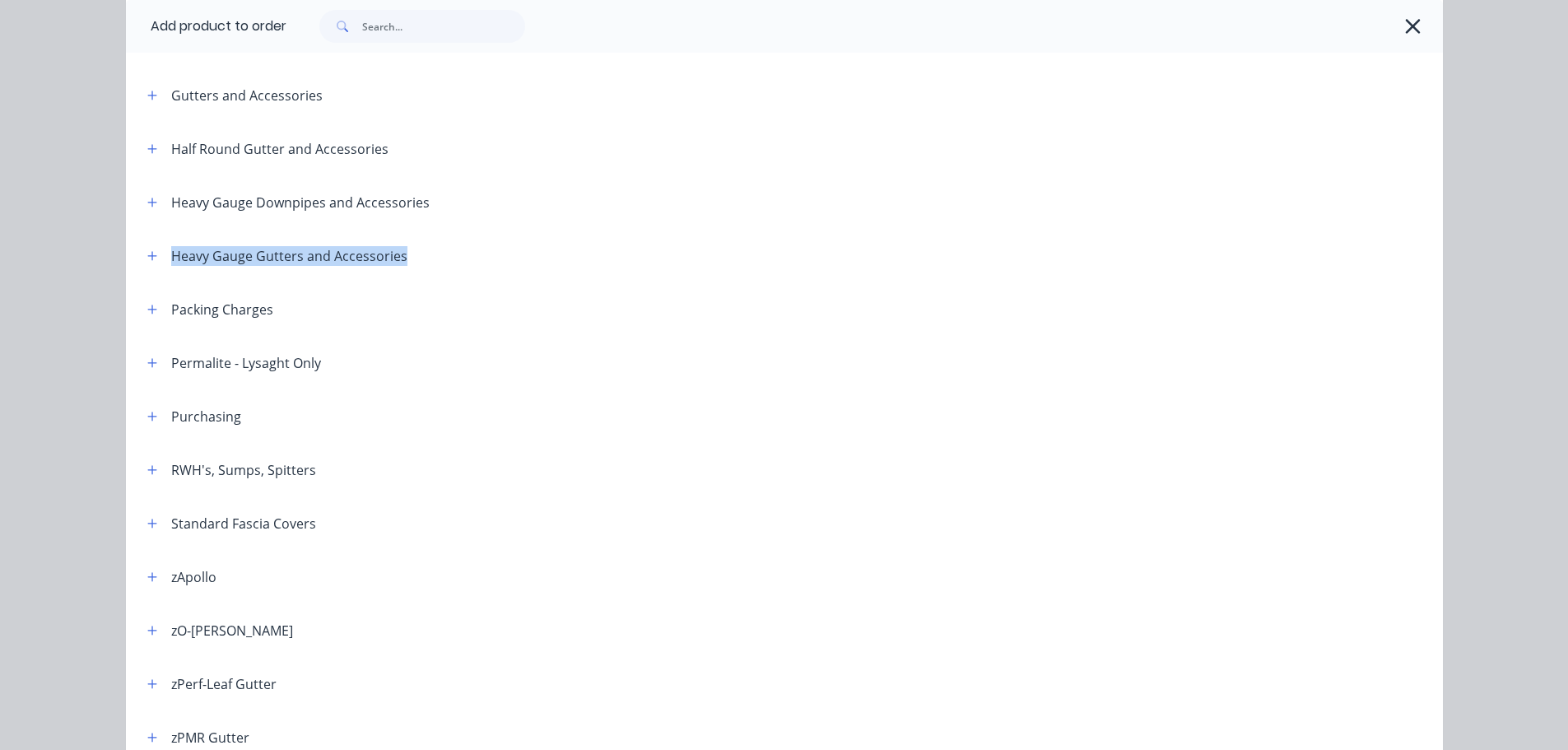
drag, startPoint x: 168, startPoint y: 258, endPoint x: 423, endPoint y: 260, distance: 255.0
click at [423, 260] on header "Heavy Gauge Gutters and Accessories" at bounding box center [784, 255] width 1317 height 54
click at [346, 260] on div "Heavy Gauge Gutters and Accessories" at bounding box center [289, 256] width 236 height 20
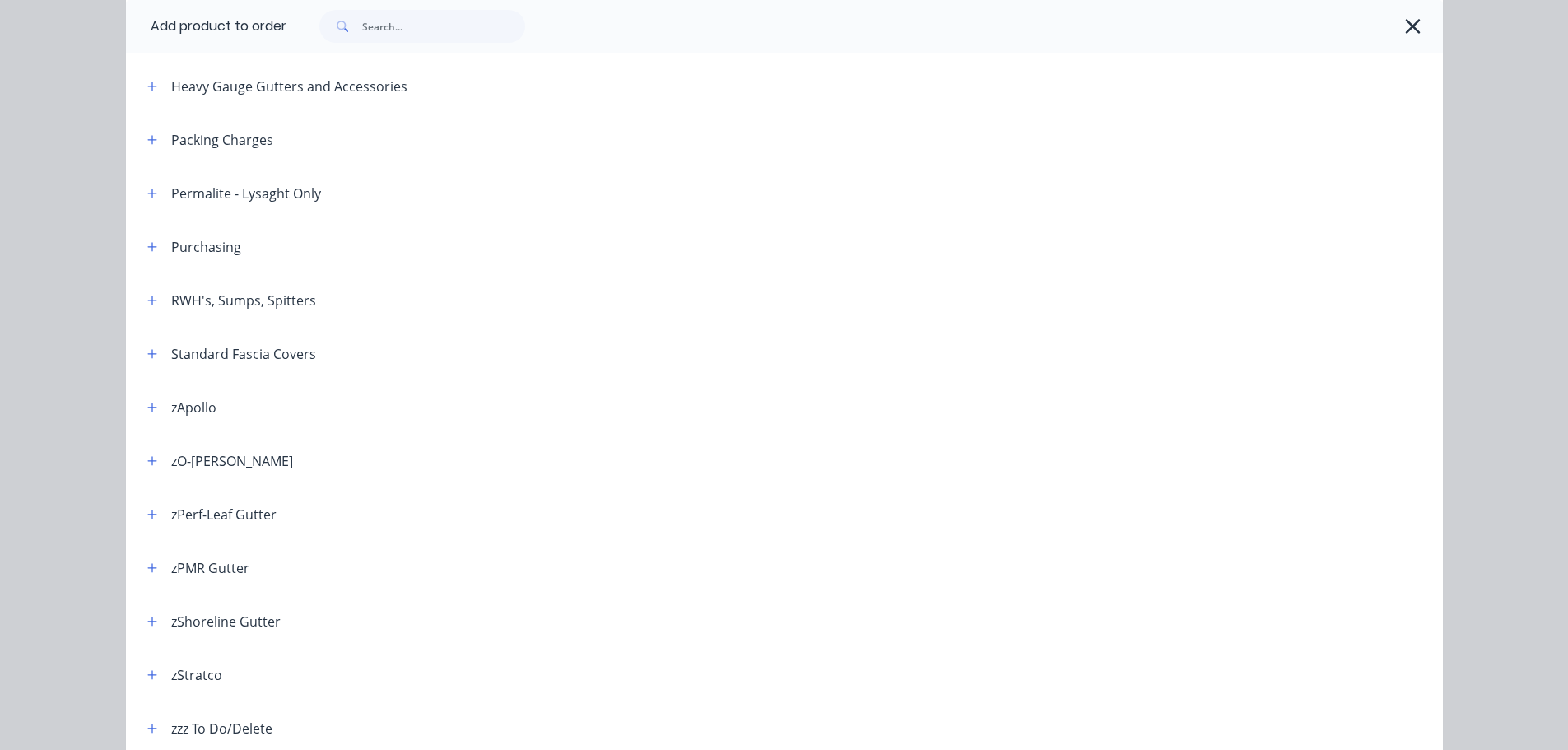
scroll to position [409, 0]
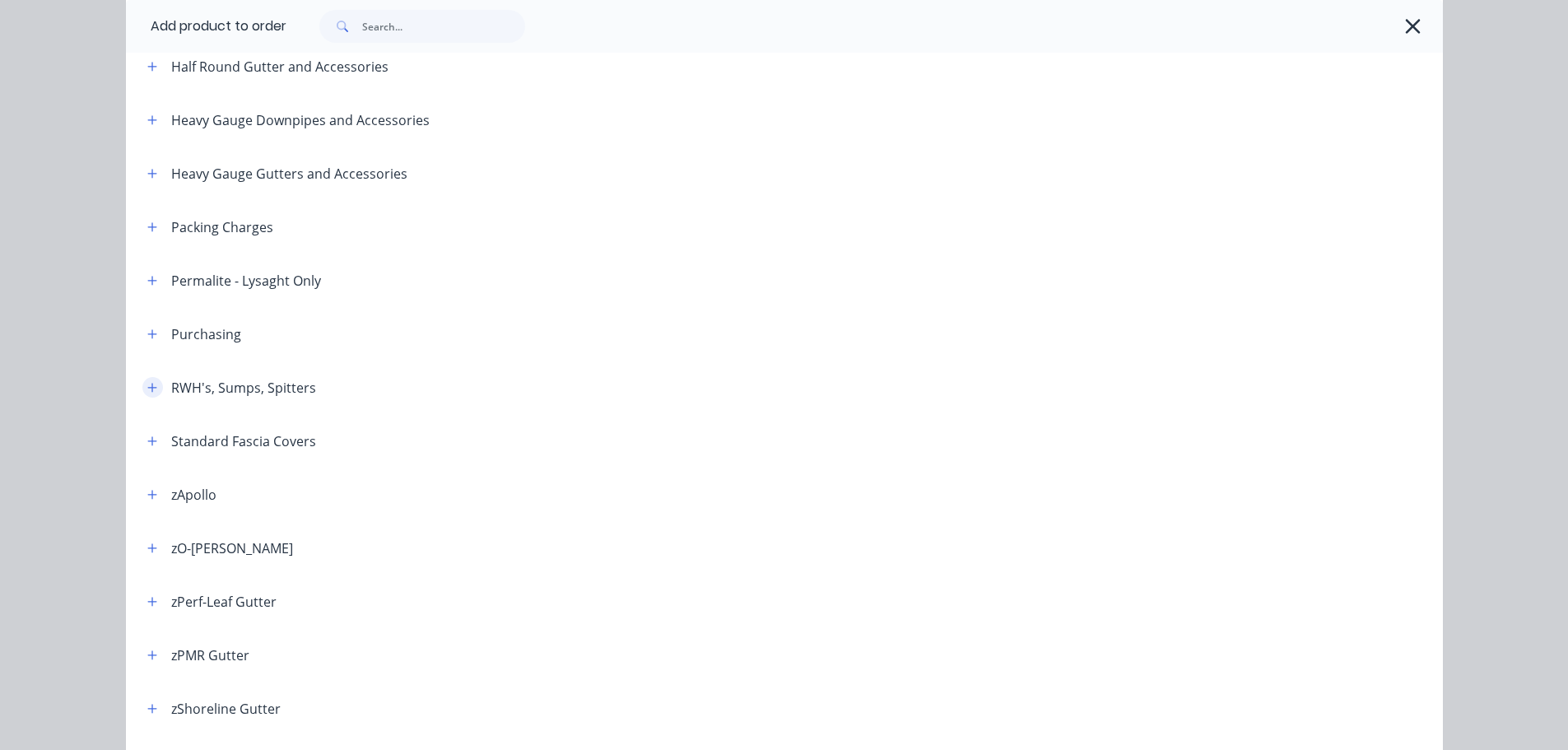
click at [149, 383] on icon "button" at bounding box center [152, 388] width 10 height 12
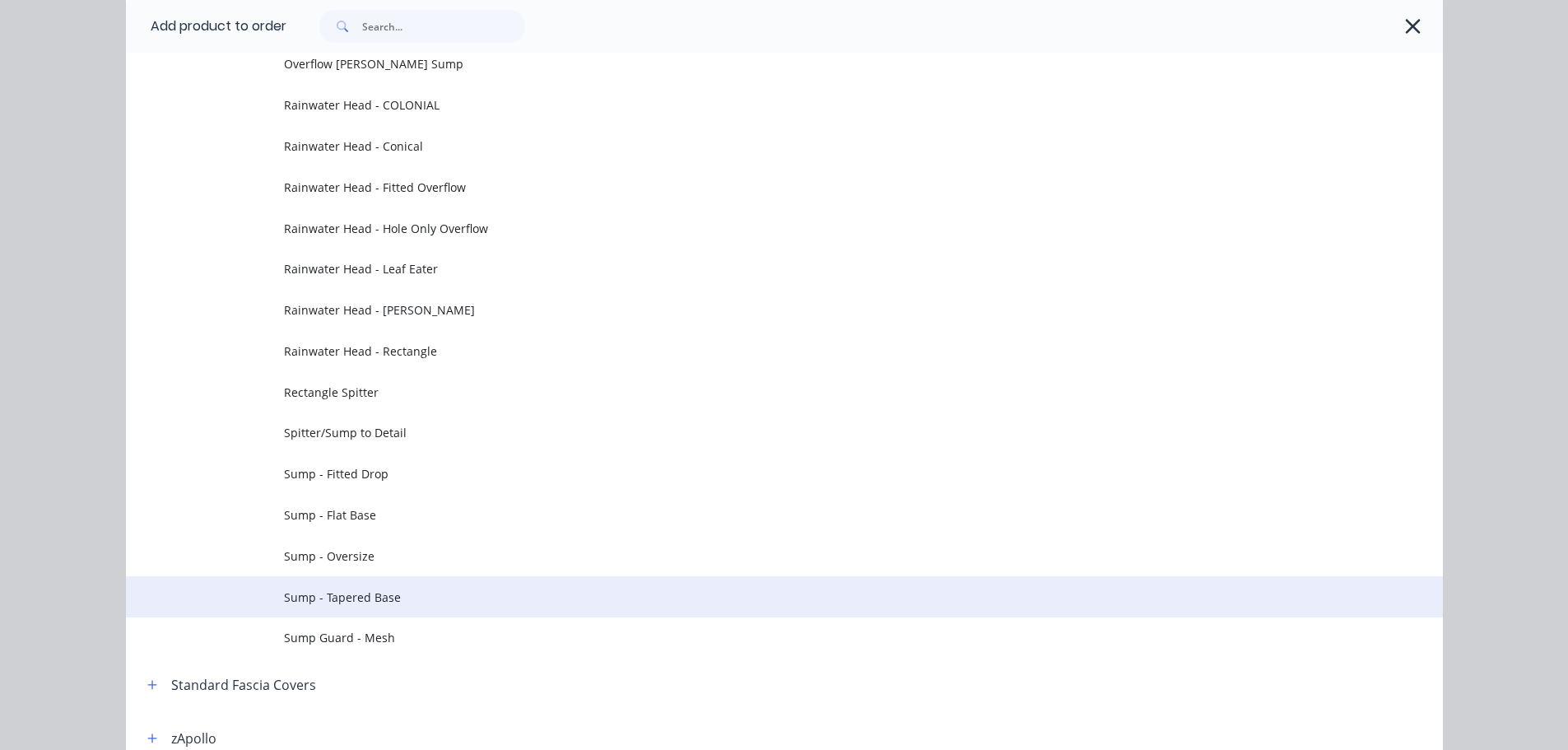
scroll to position [820, 0]
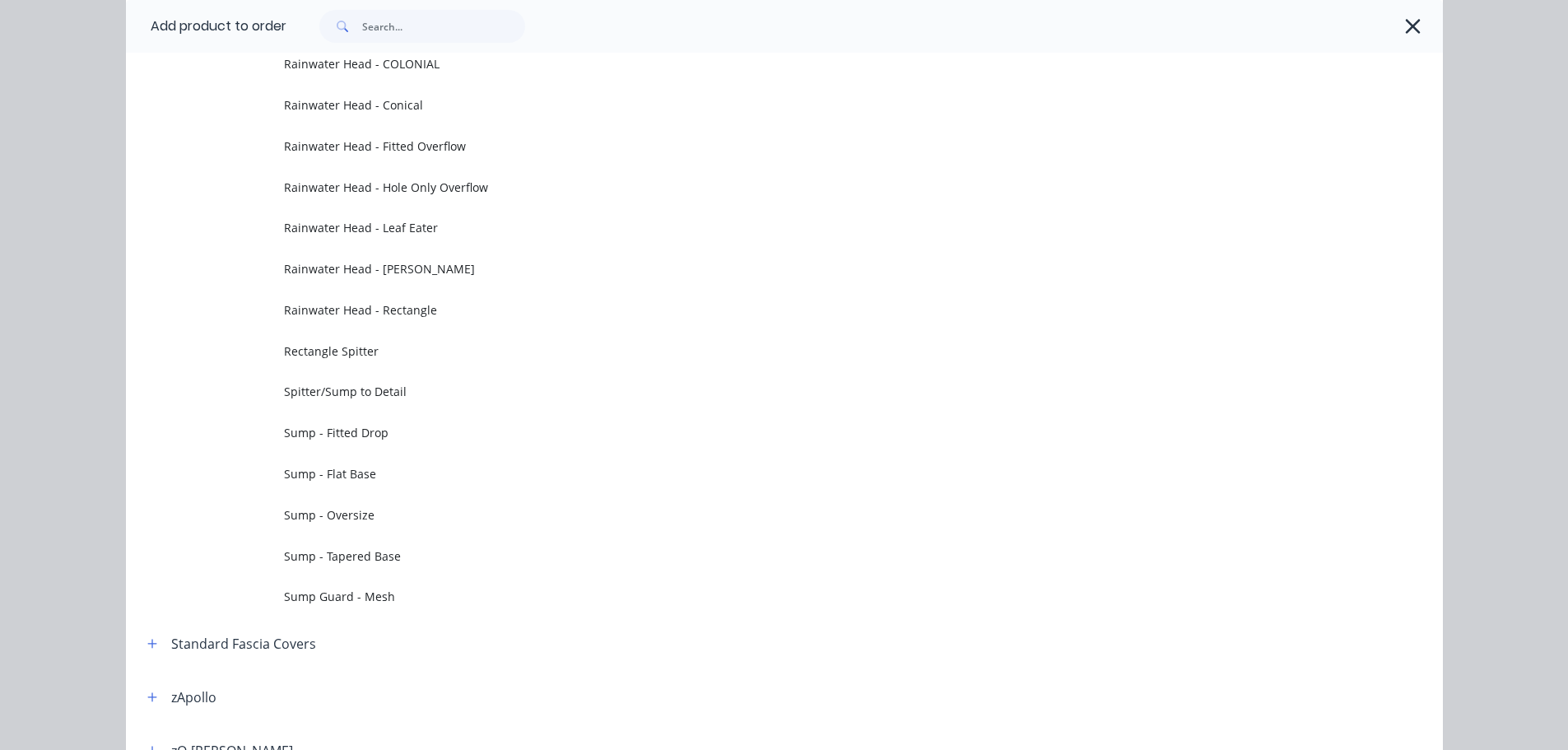
drag, startPoint x: 382, startPoint y: 550, endPoint x: 373, endPoint y: 556, distance: 10.8
click at [382, 549] on span "Sump - Tapered Base" at bounding box center [747, 556] width 927 height 17
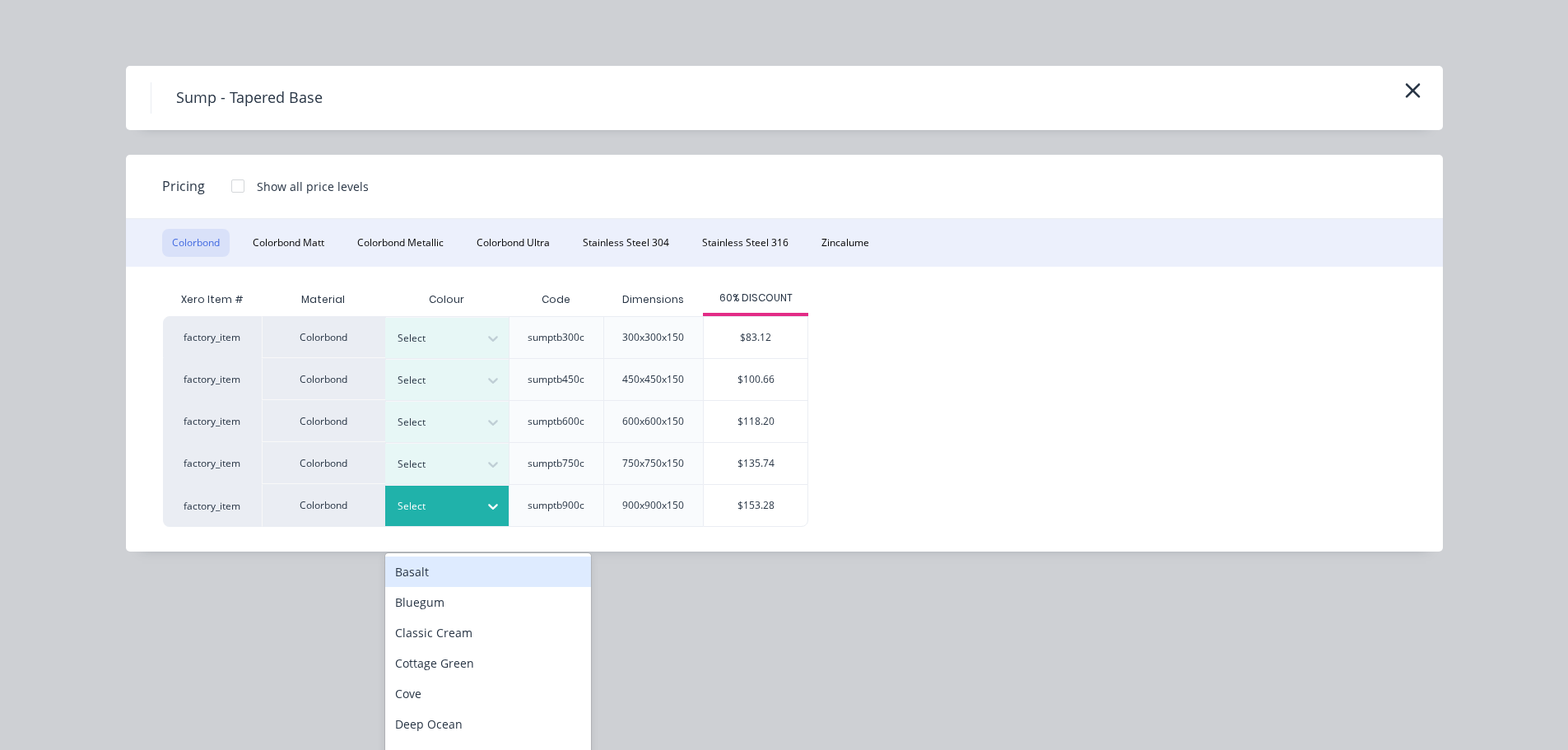
click at [458, 503] on div at bounding box center [434, 506] width 74 height 18
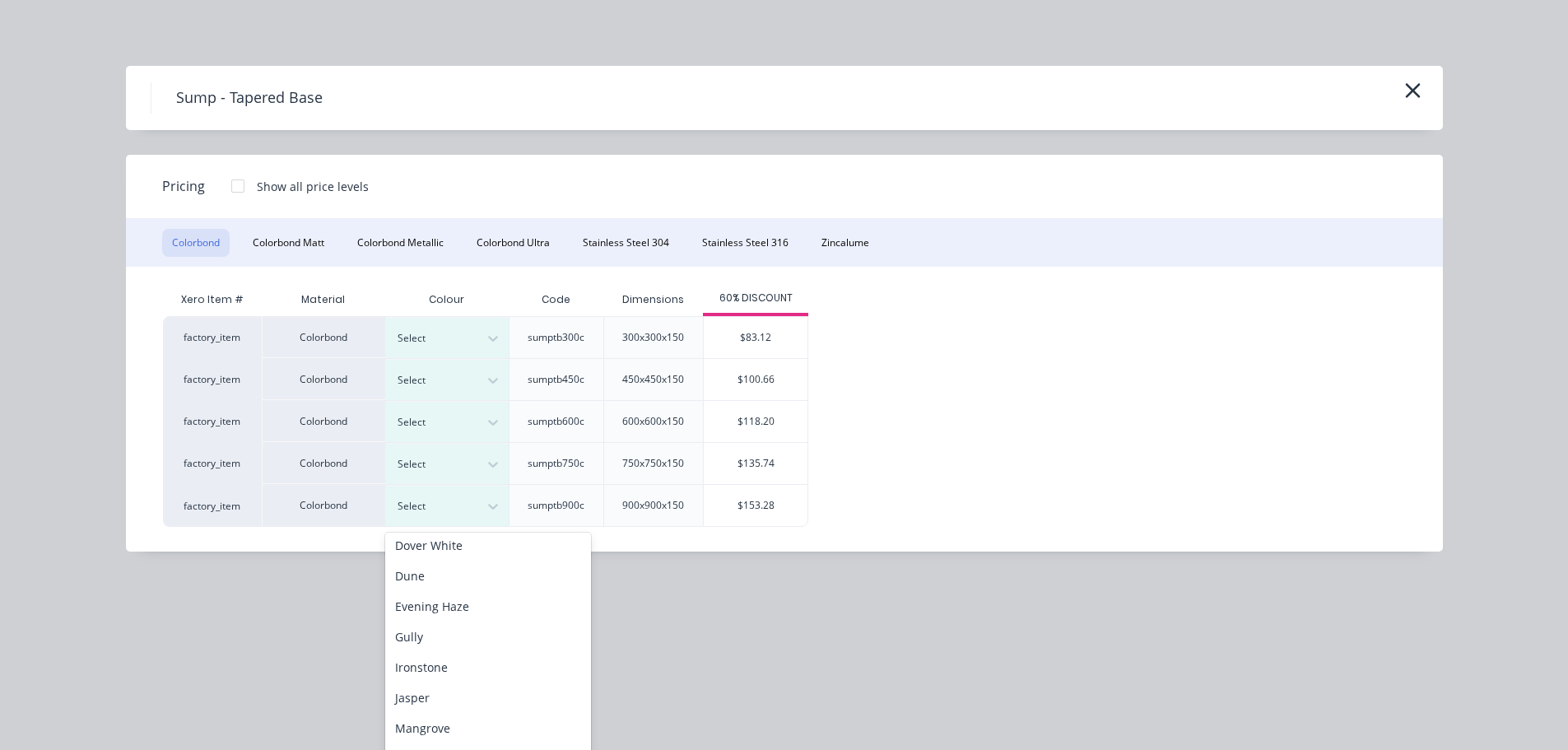
scroll to position [552, 0]
click at [457, 582] on div "Southerly" at bounding box center [488, 578] width 206 height 30
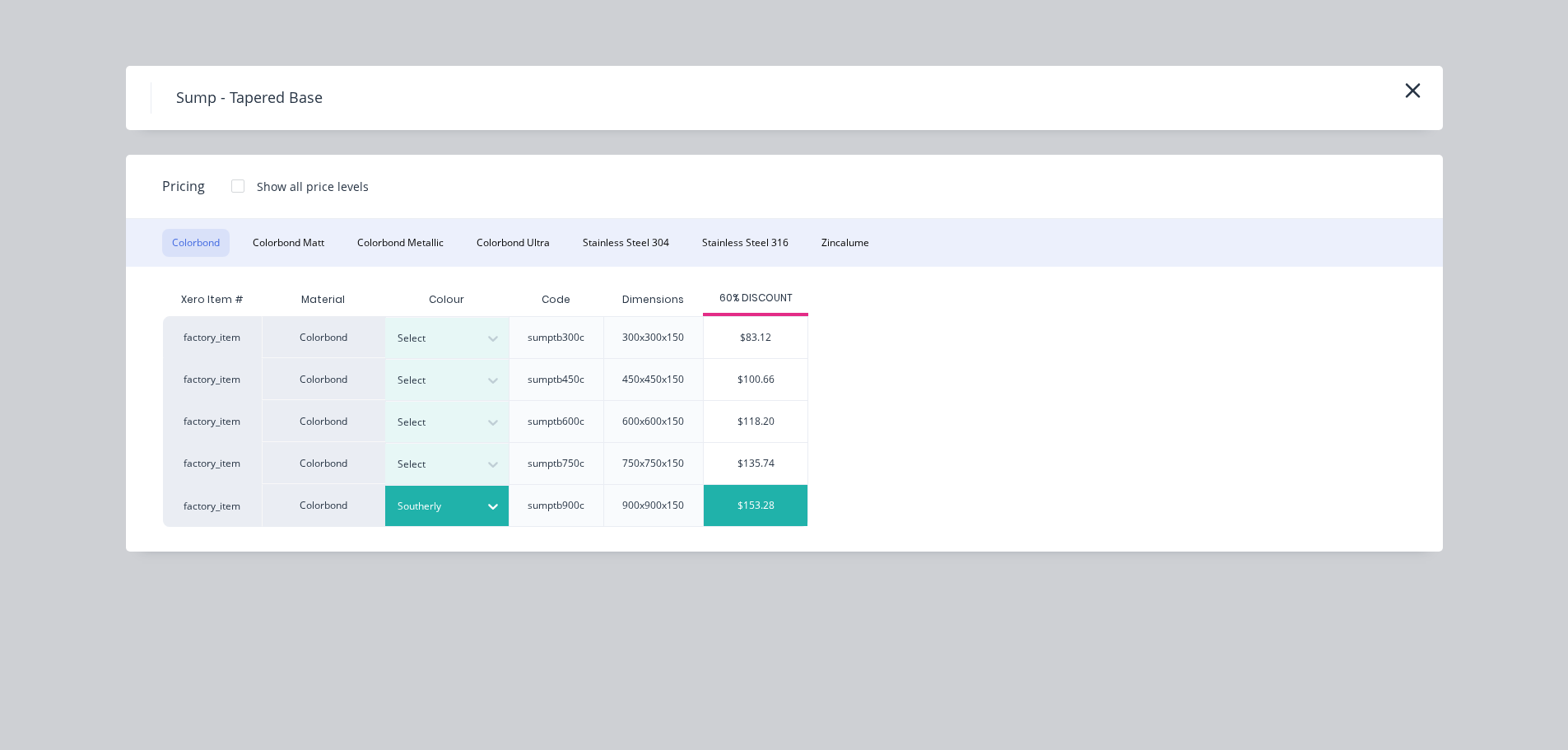
click at [737, 506] on div "$153.28" at bounding box center [755, 505] width 104 height 41
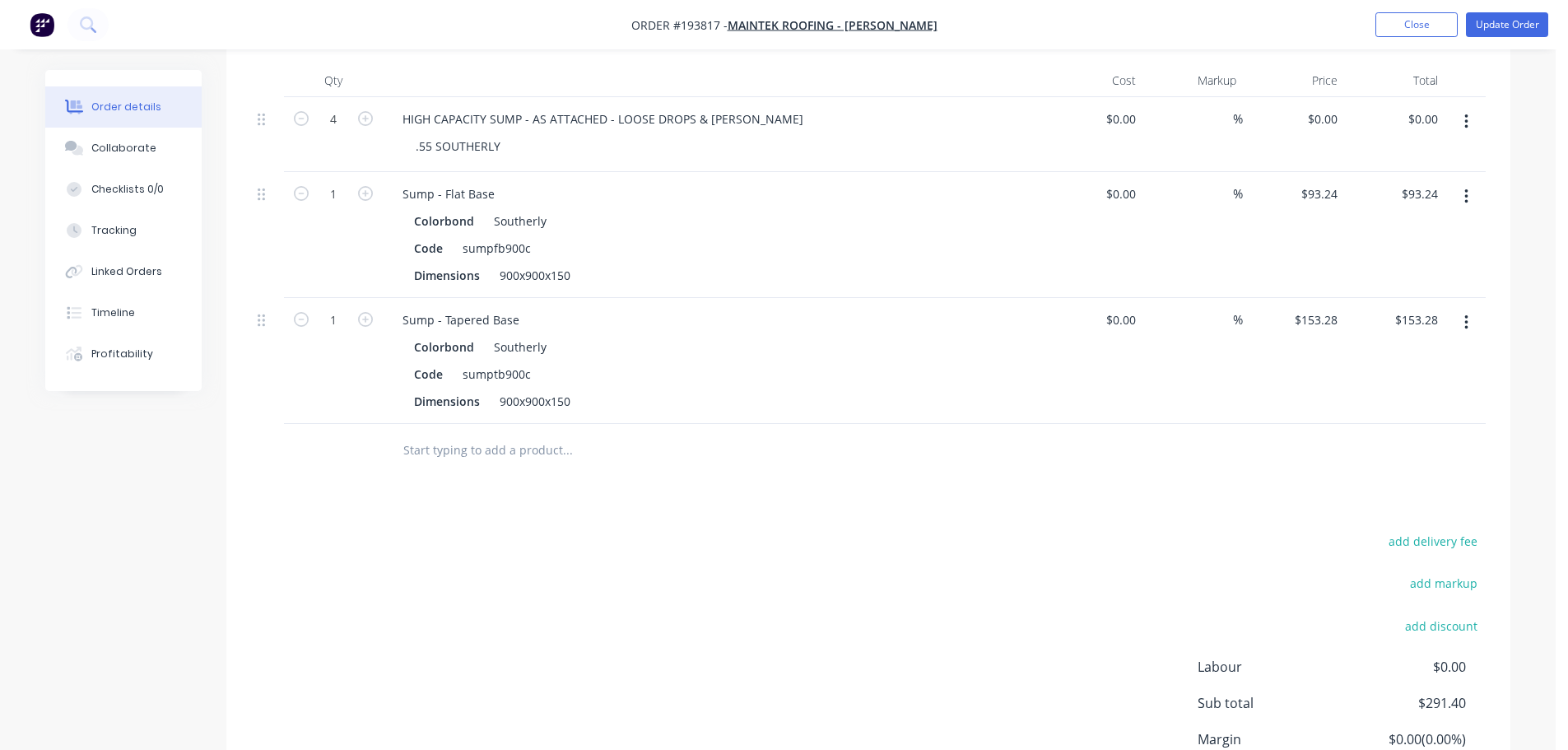
scroll to position [896, 0]
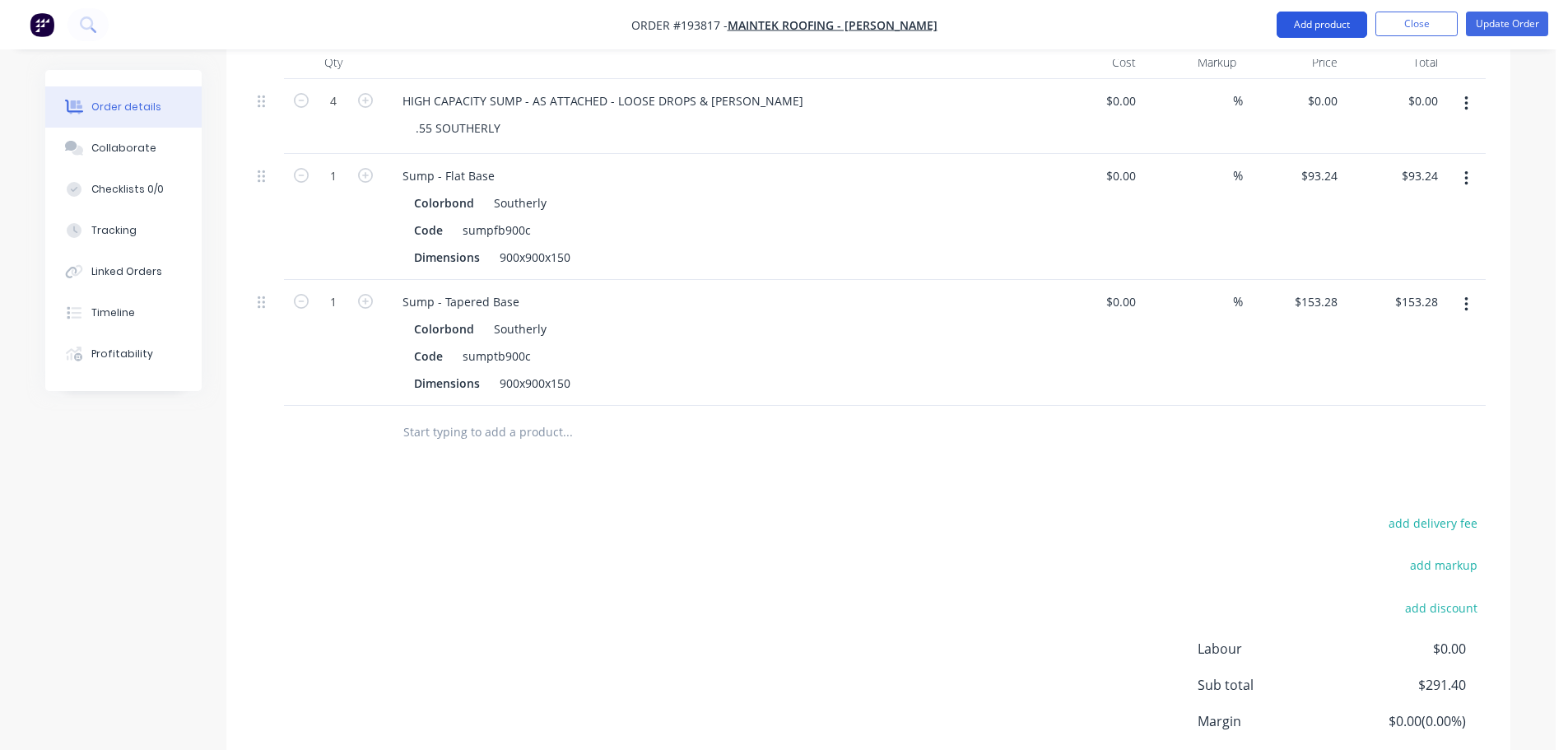
click at [1300, 23] on button "Add product" at bounding box center [1321, 25] width 90 height 26
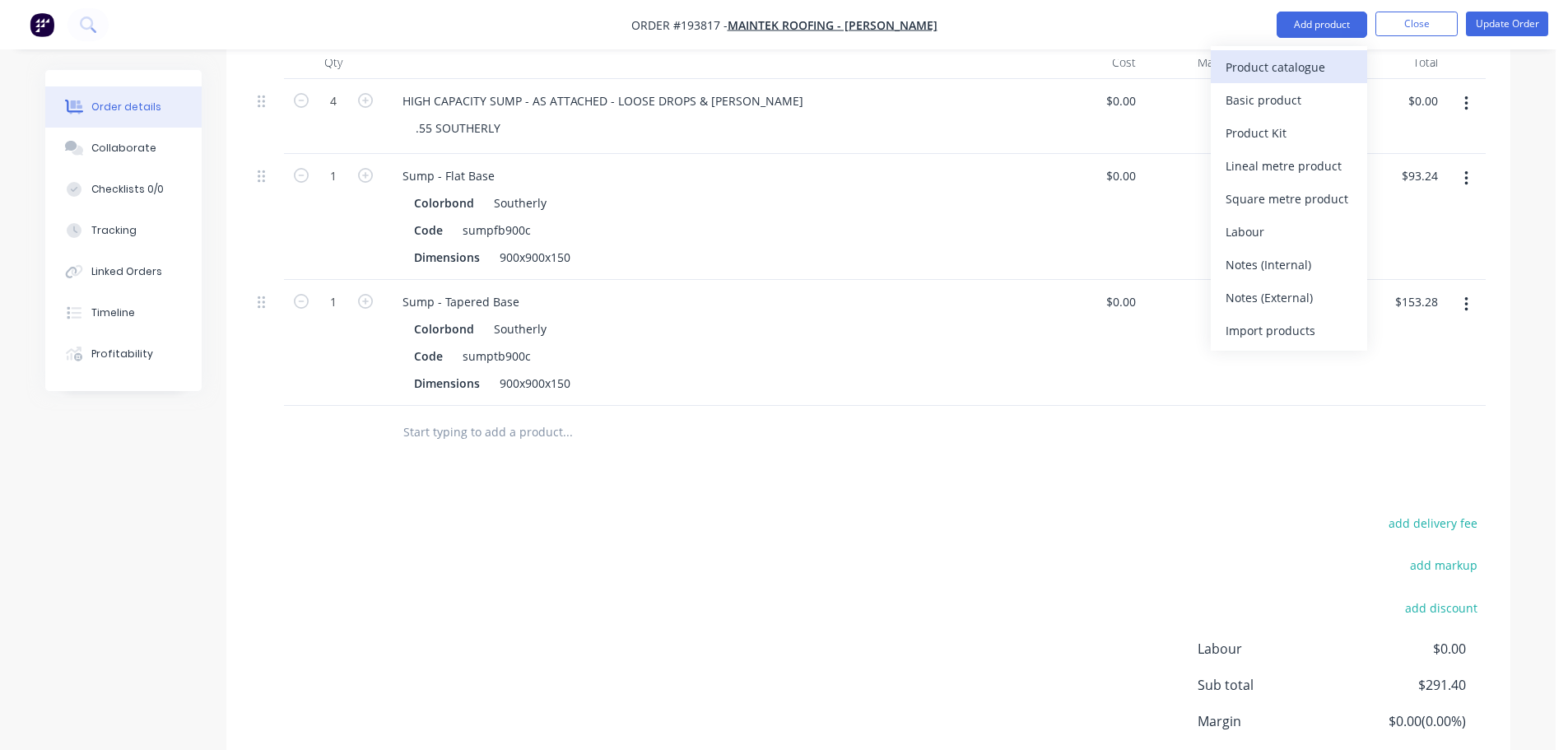
click at [1304, 64] on div "Product catalogue" at bounding box center [1289, 67] width 127 height 24
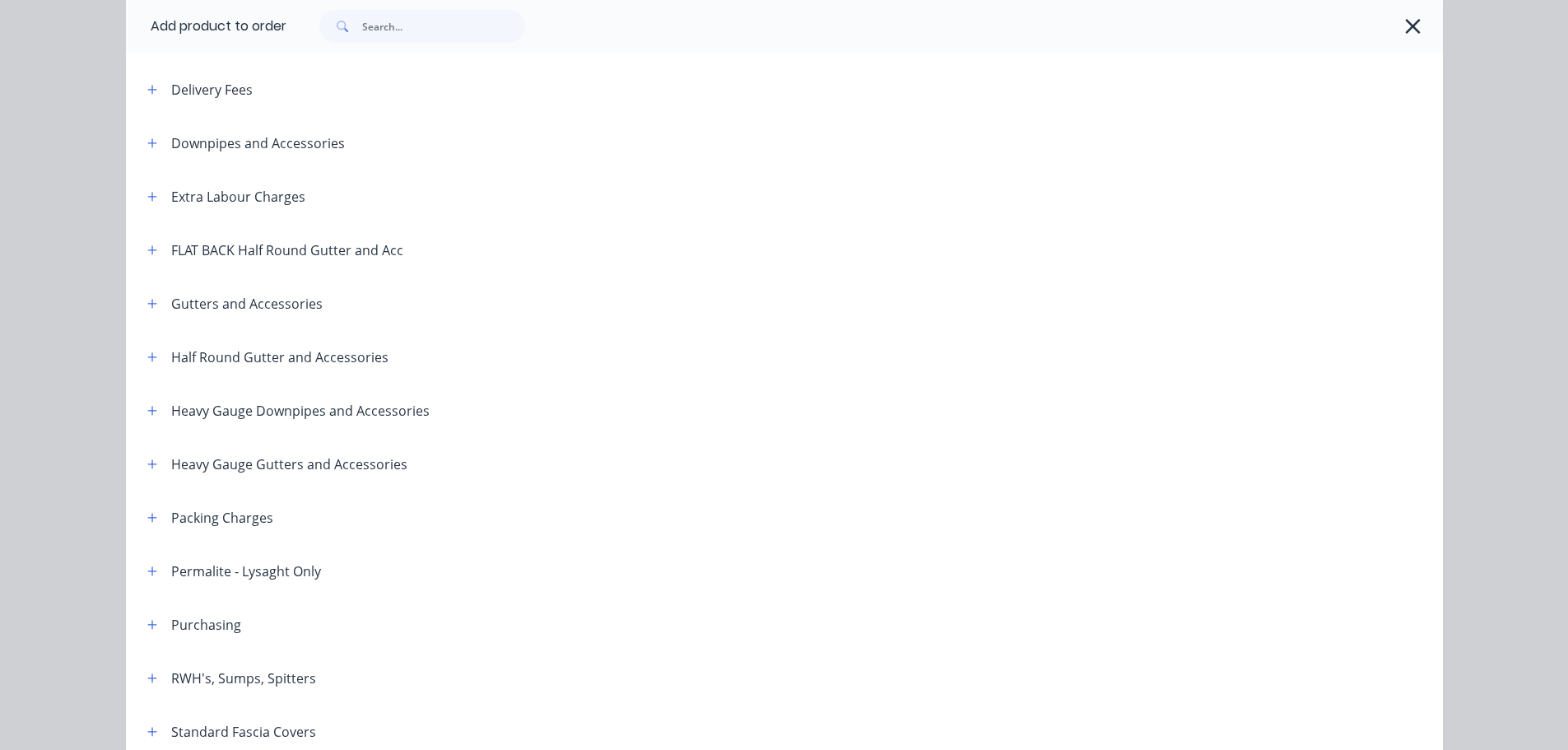
scroll to position [164, 0]
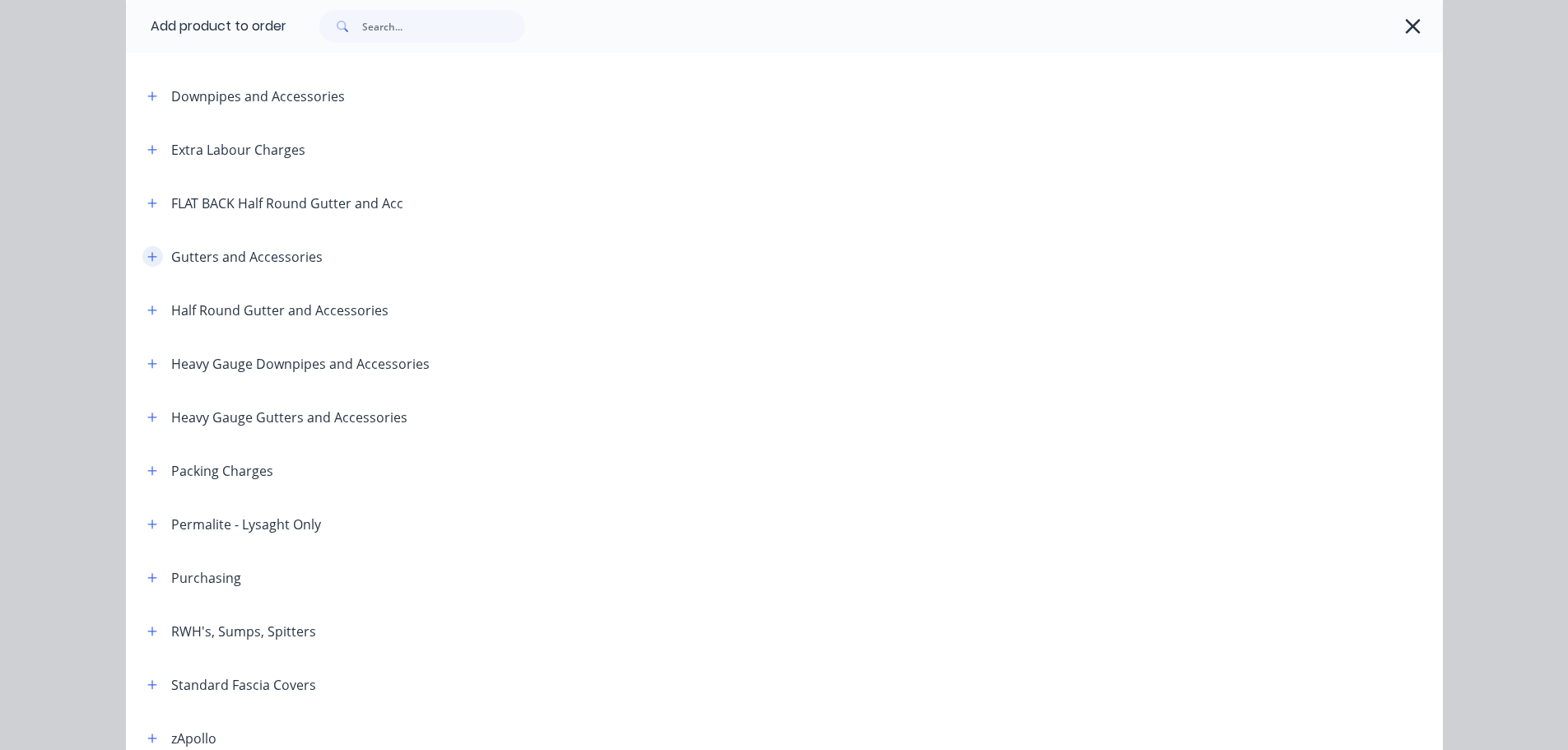
click at [148, 253] on icon "button" at bounding box center [152, 256] width 10 height 12
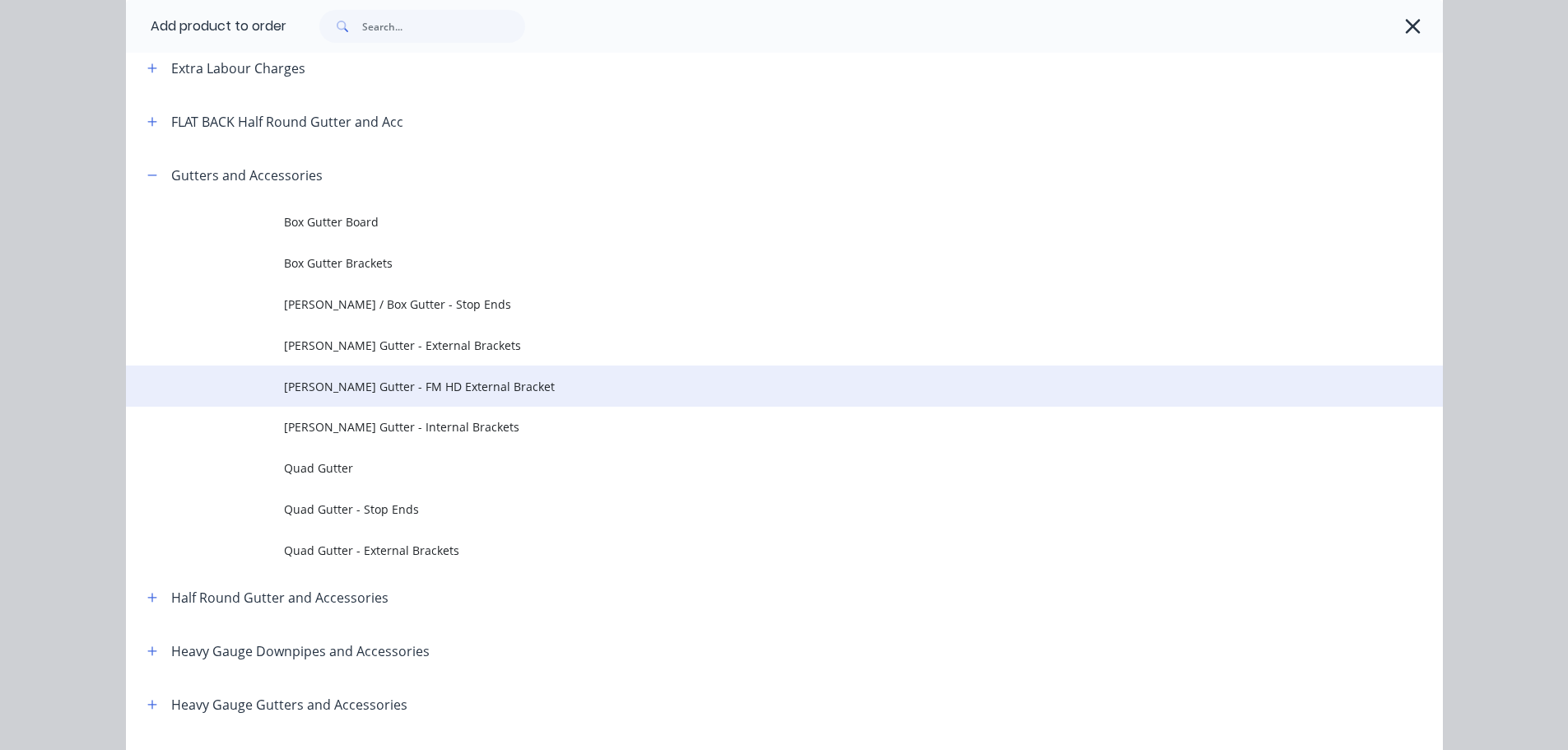
scroll to position [247, 0]
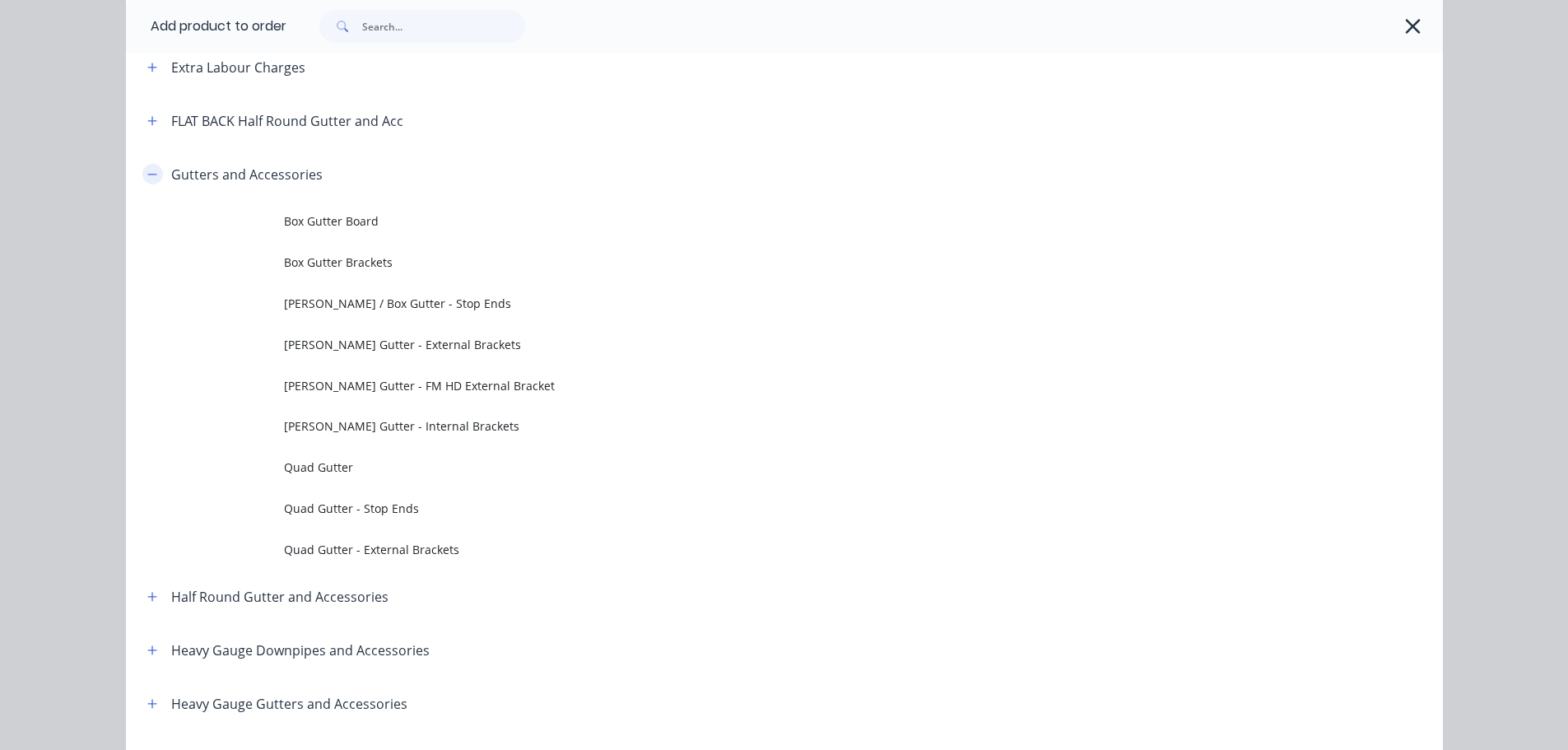
click at [151, 175] on button "button" at bounding box center [152, 174] width 21 height 21
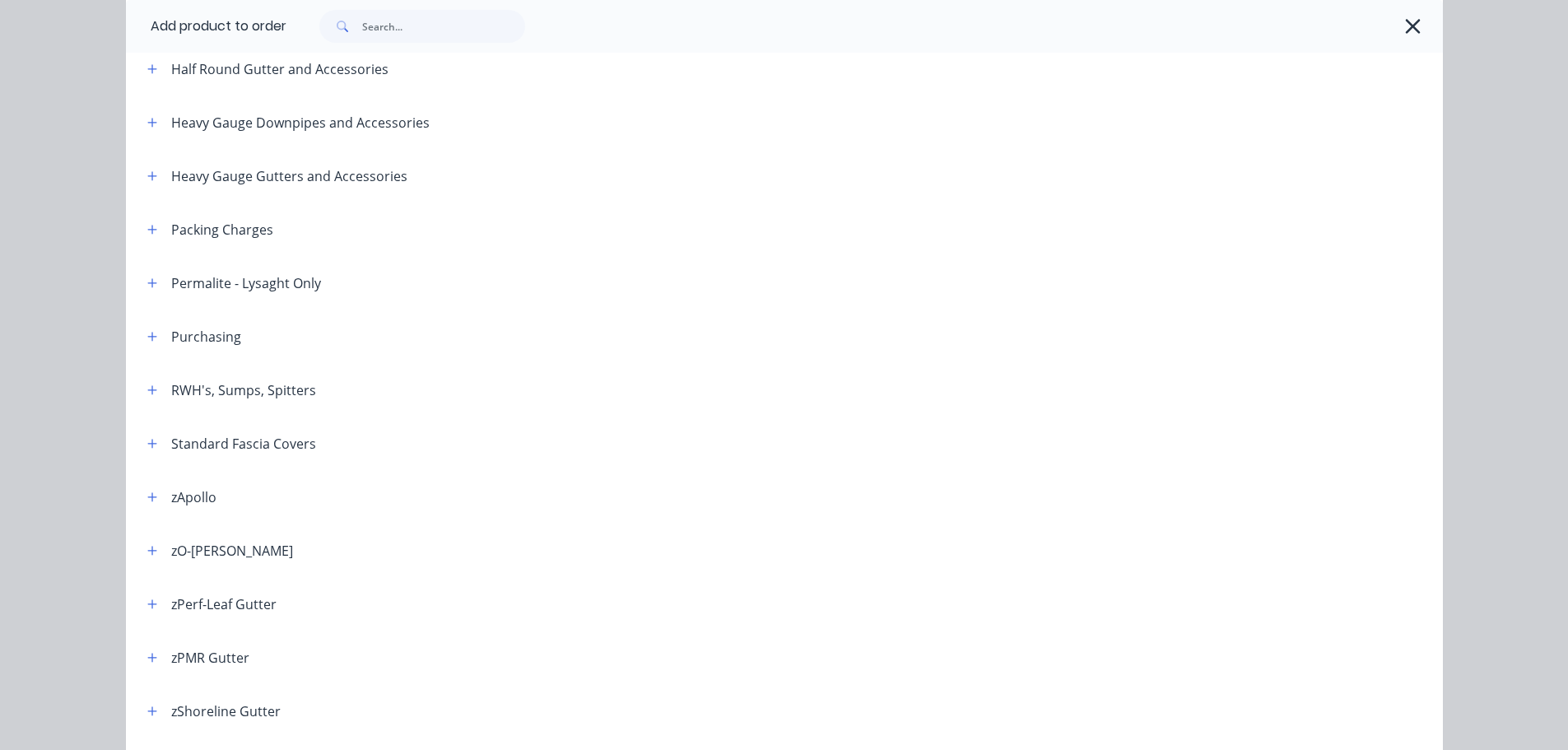
scroll to position [411, 0]
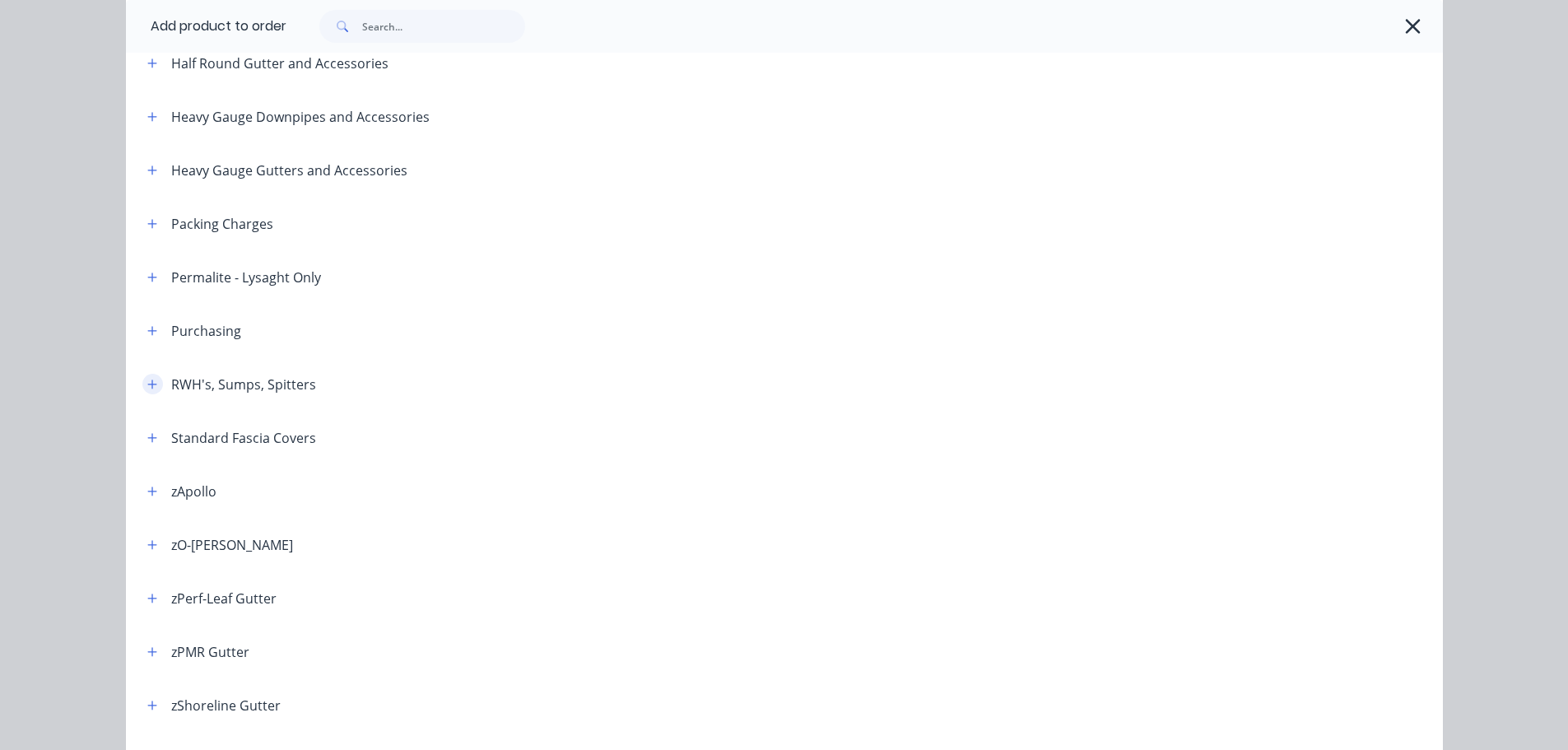
click at [151, 383] on button "button" at bounding box center [152, 384] width 21 height 21
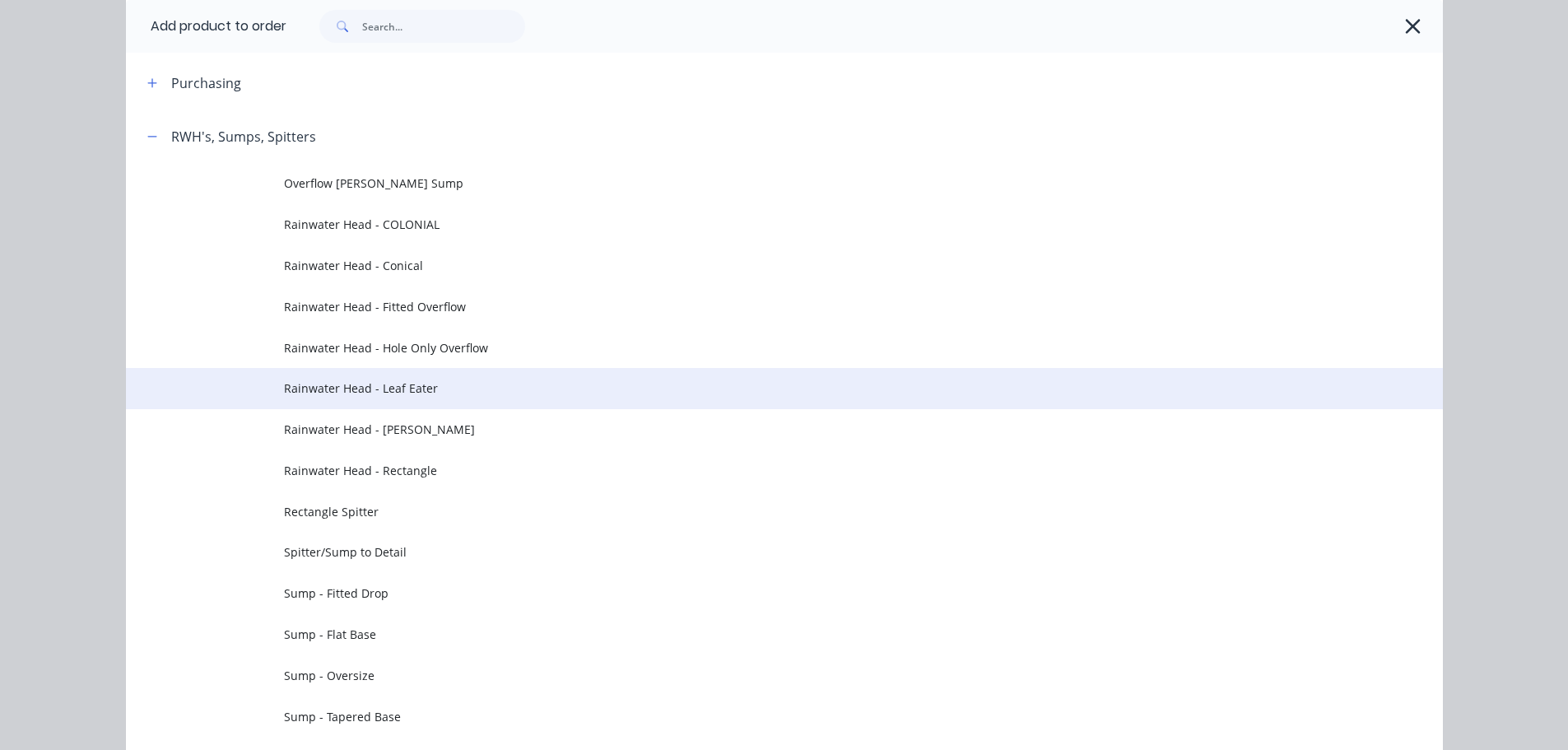
scroll to position [659, 0]
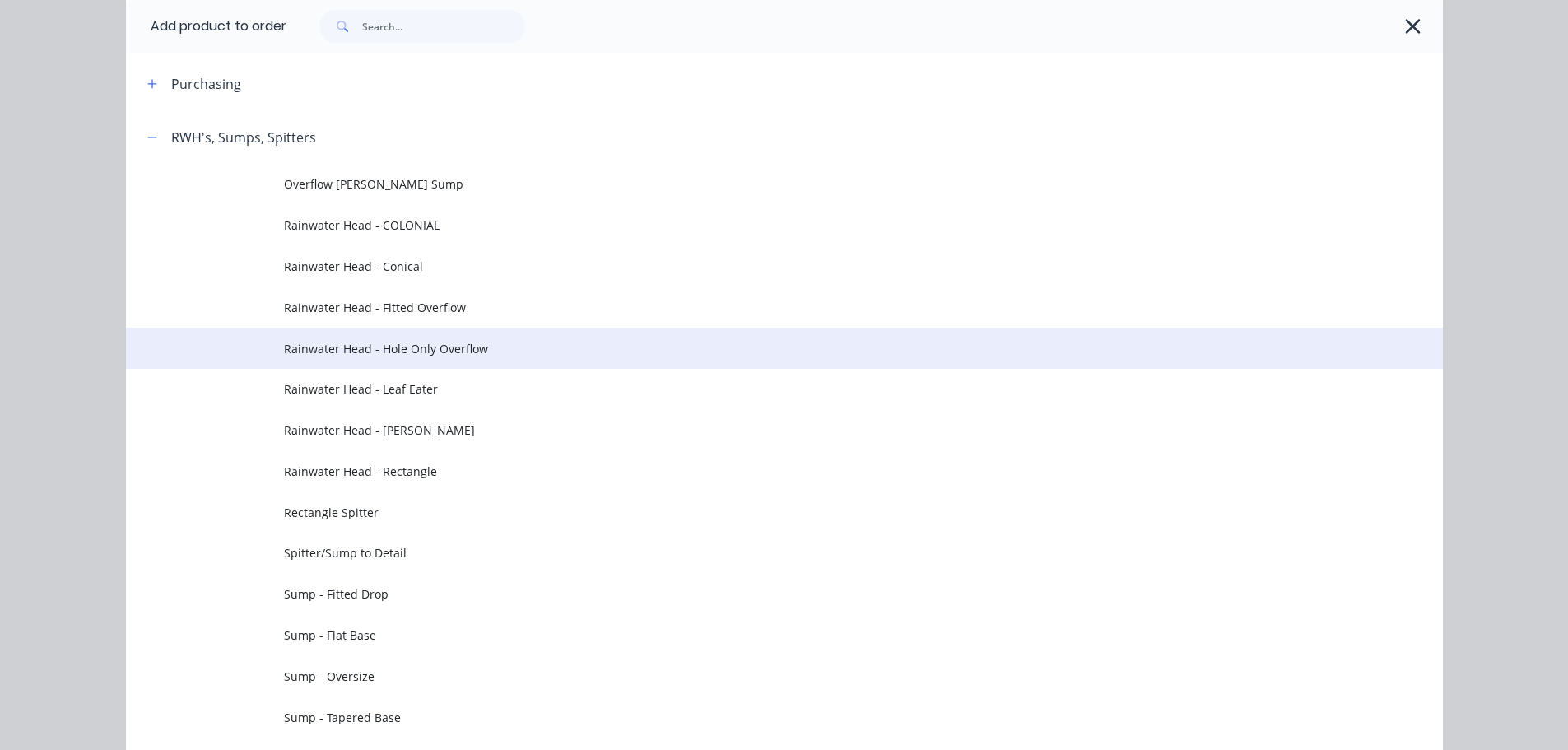
click at [470, 341] on span "Rainwater Head - Hole Only Overflow" at bounding box center [747, 349] width 927 height 17
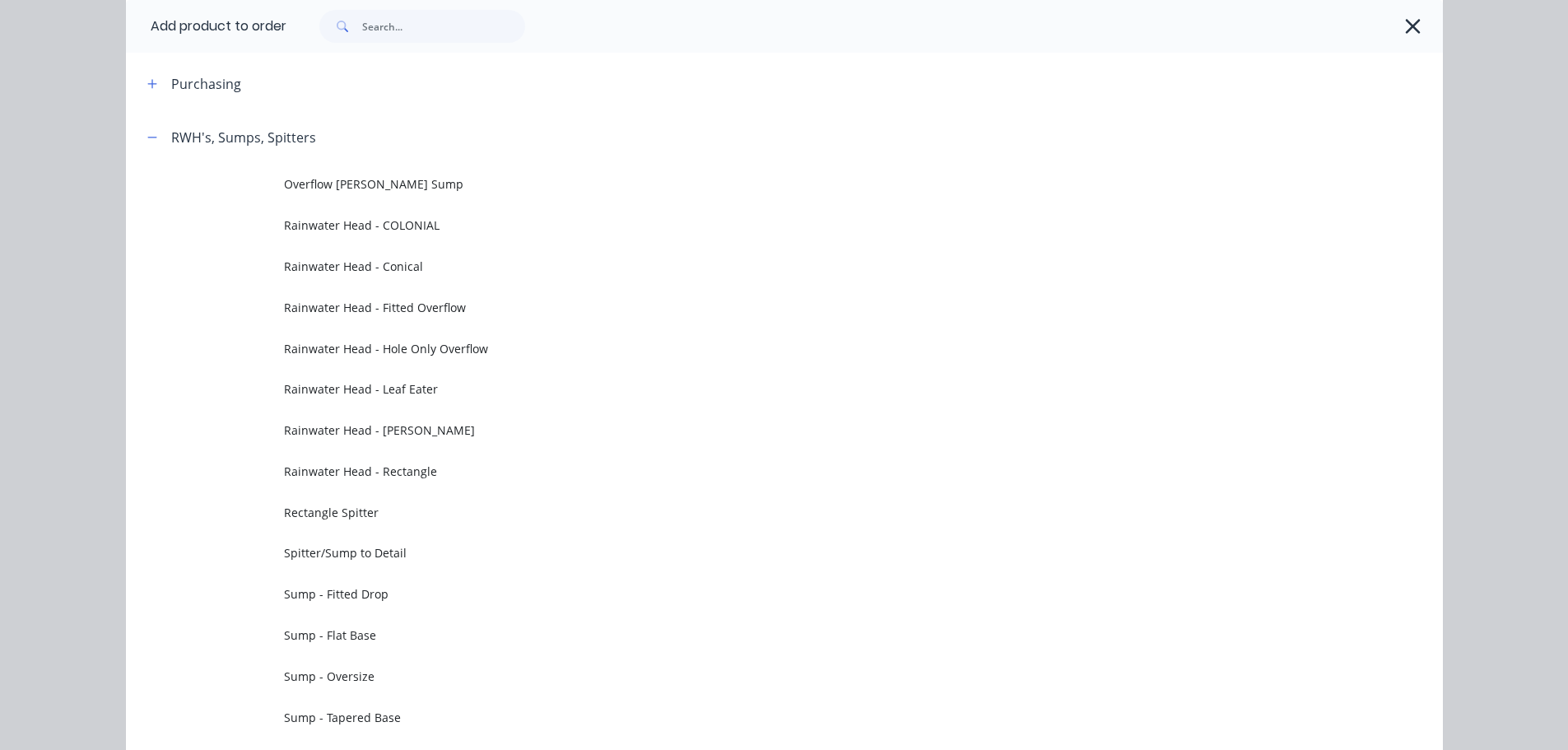
scroll to position [0, 0]
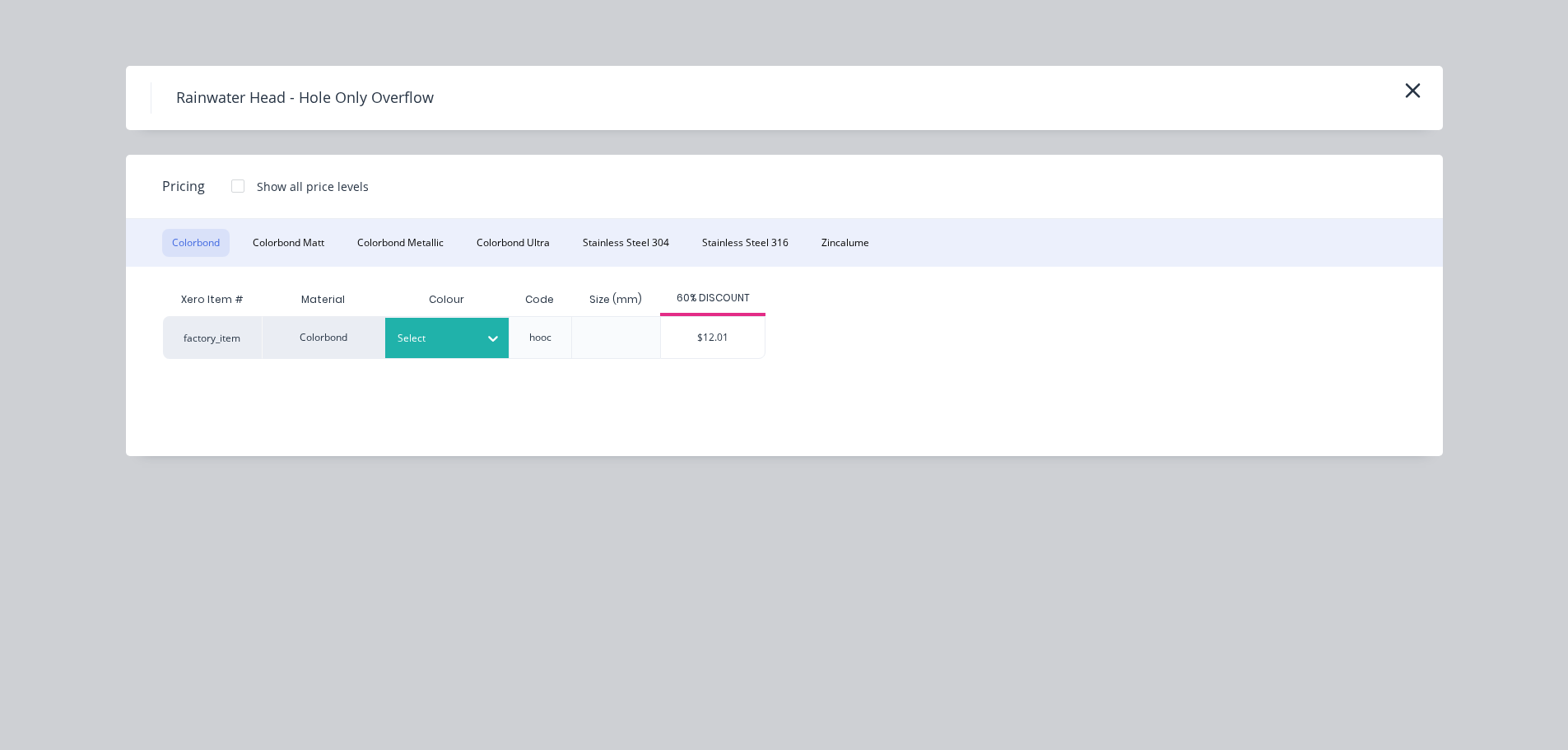
drag, startPoint x: 480, startPoint y: 319, endPoint x: 451, endPoint y: 339, distance: 35.2
click at [482, 320] on div at bounding box center [493, 339] width 29 height 40
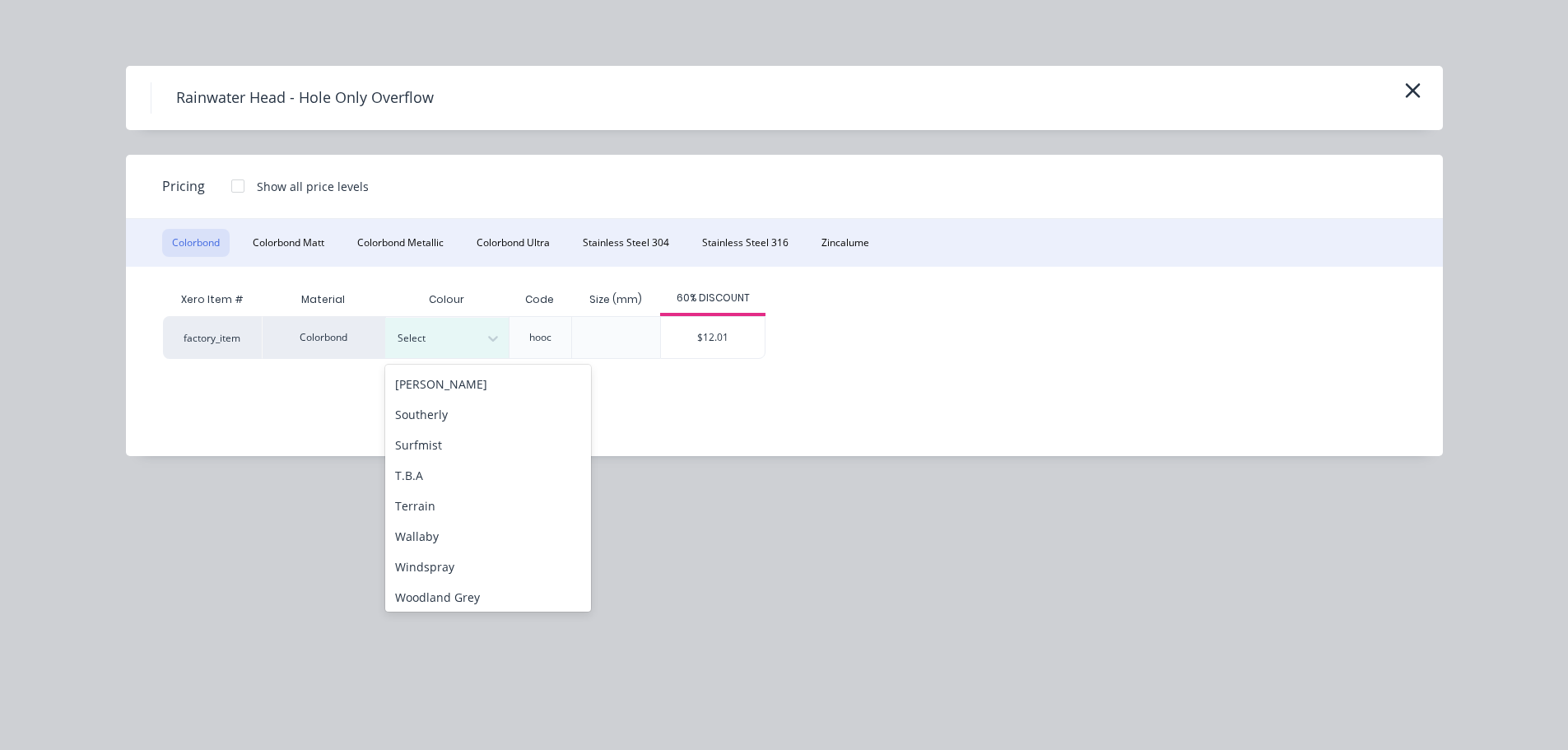
scroll to position [552, 0]
click at [446, 416] on div "Southerly" at bounding box center [488, 410] width 206 height 30
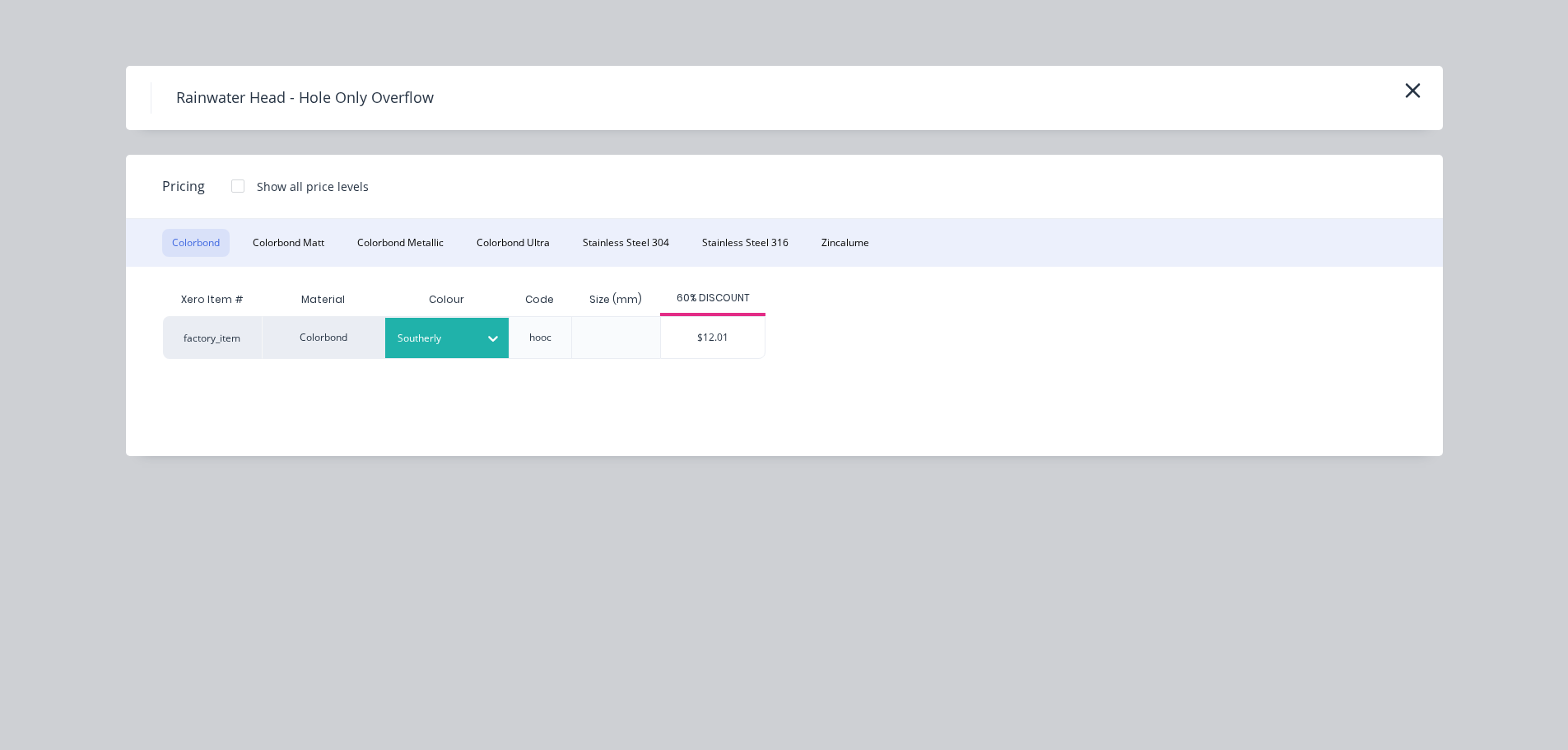
click at [722, 339] on div "$12.01" at bounding box center [713, 337] width 104 height 41
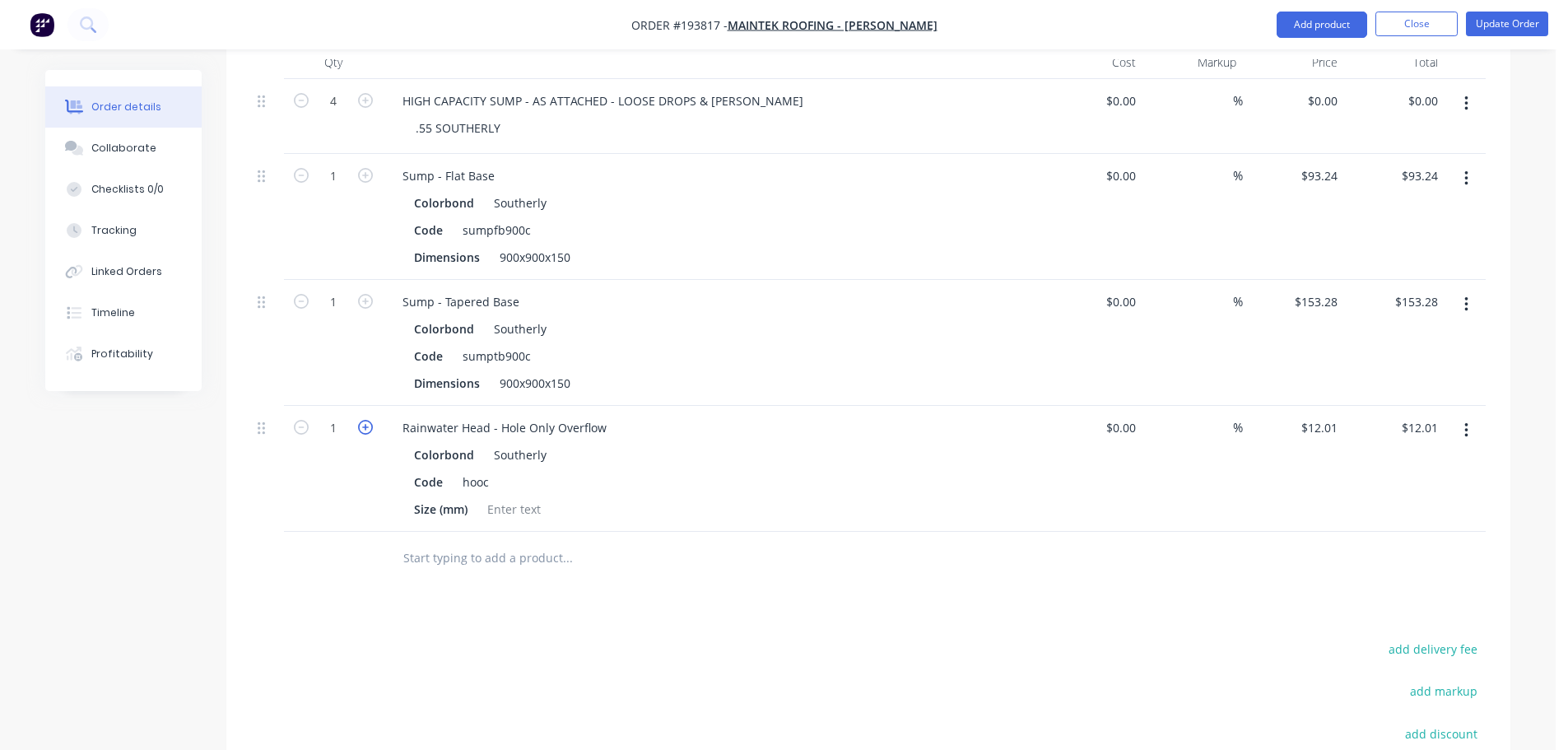
click at [366, 420] on icon "button" at bounding box center [366, 427] width 15 height 15
type input "2"
type input "$24.02"
click at [1334, 16] on button "Add product" at bounding box center [1321, 25] width 90 height 26
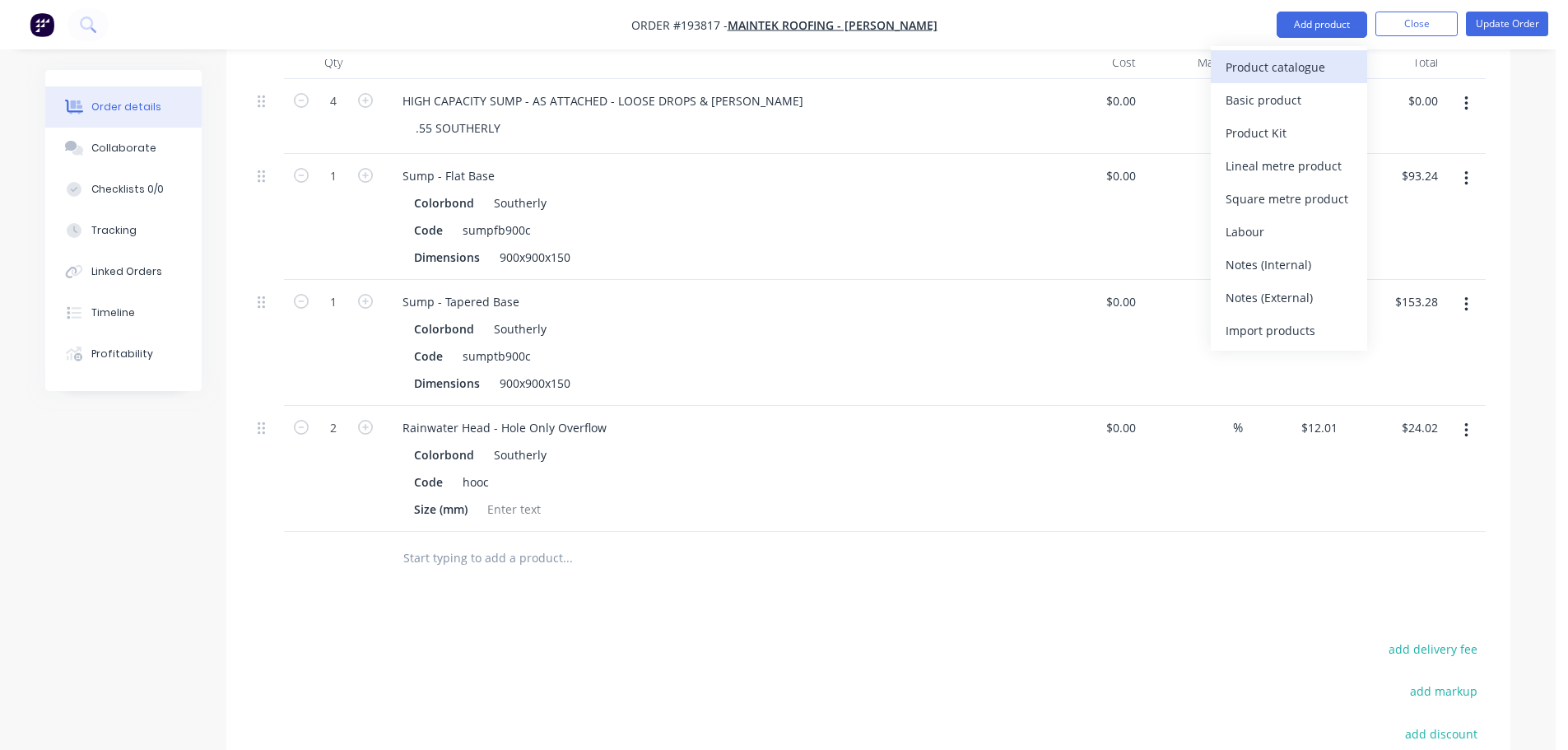
click at [1317, 60] on div "Product catalogue" at bounding box center [1289, 67] width 127 height 24
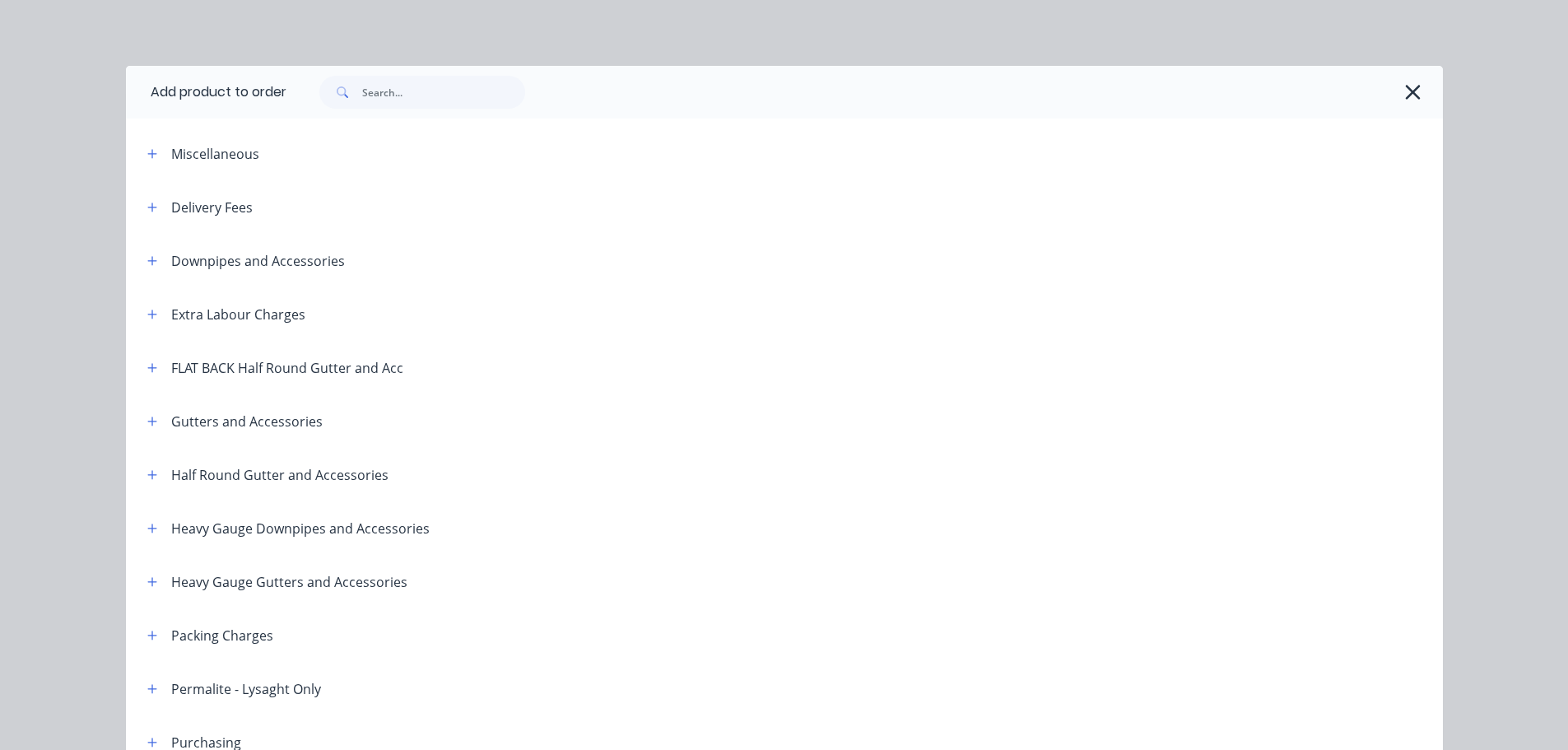
click at [150, 260] on icon "button" at bounding box center [152, 261] width 9 height 9
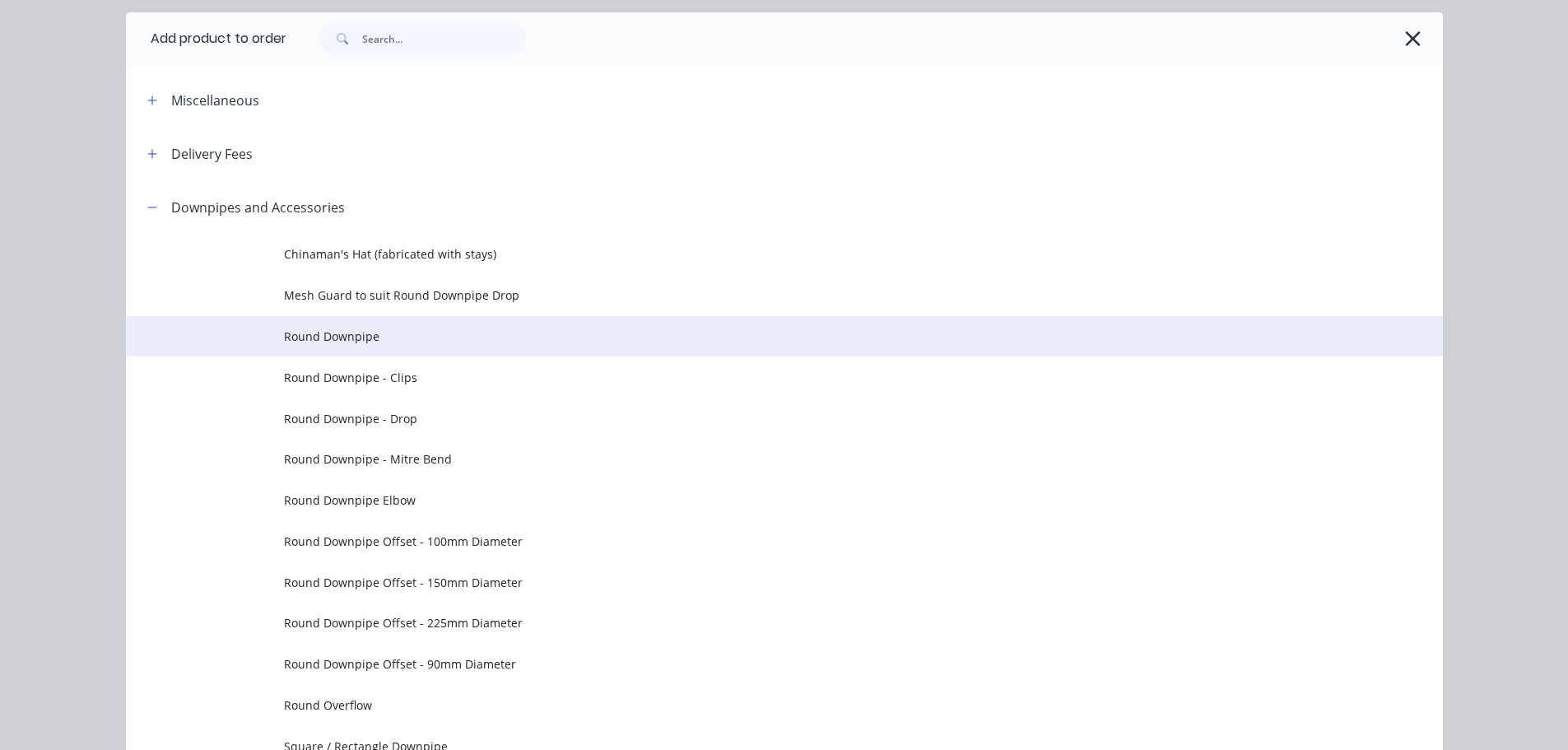
scroll to position [82, 0]
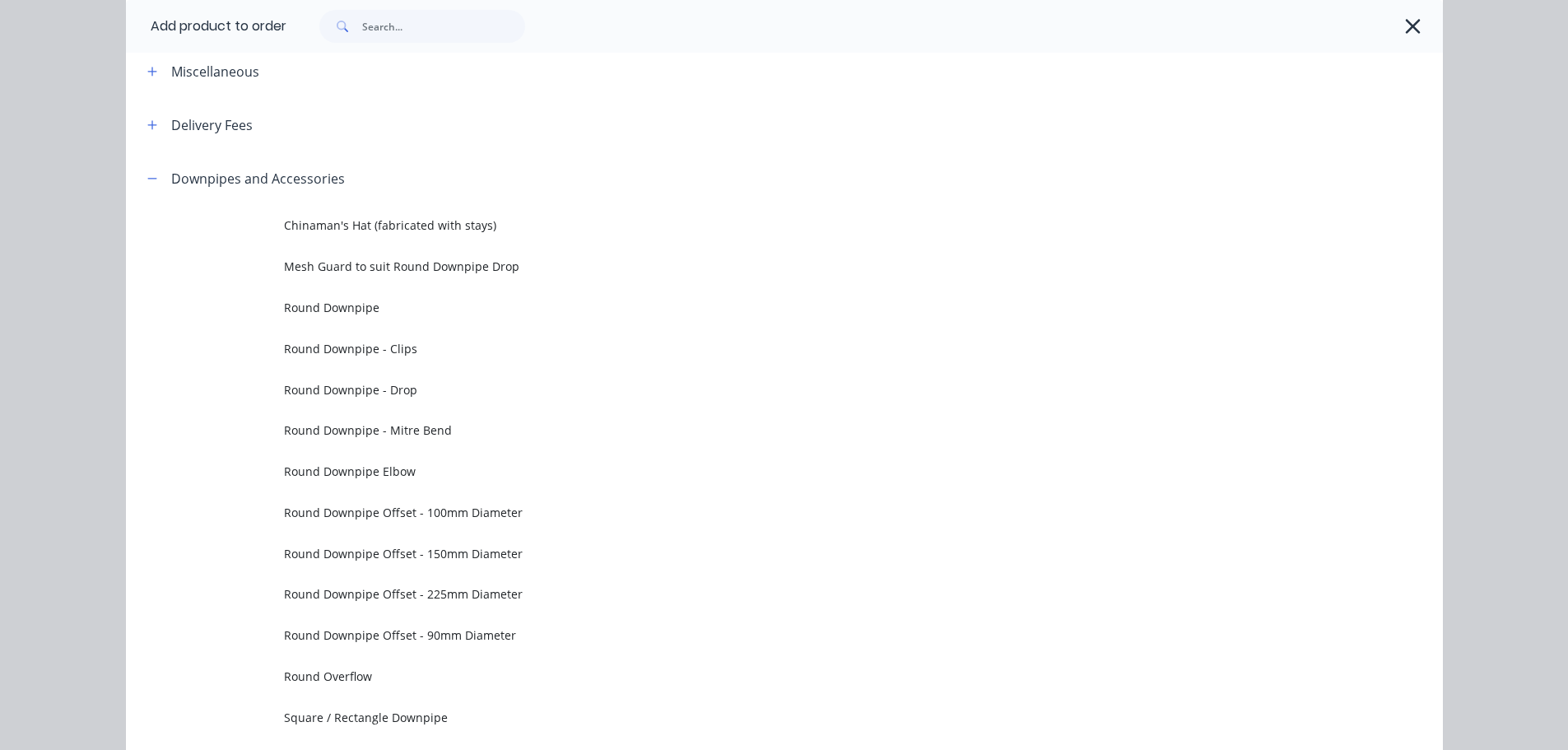
click at [397, 388] on span "Round Downpipe - Drop" at bounding box center [747, 390] width 927 height 17
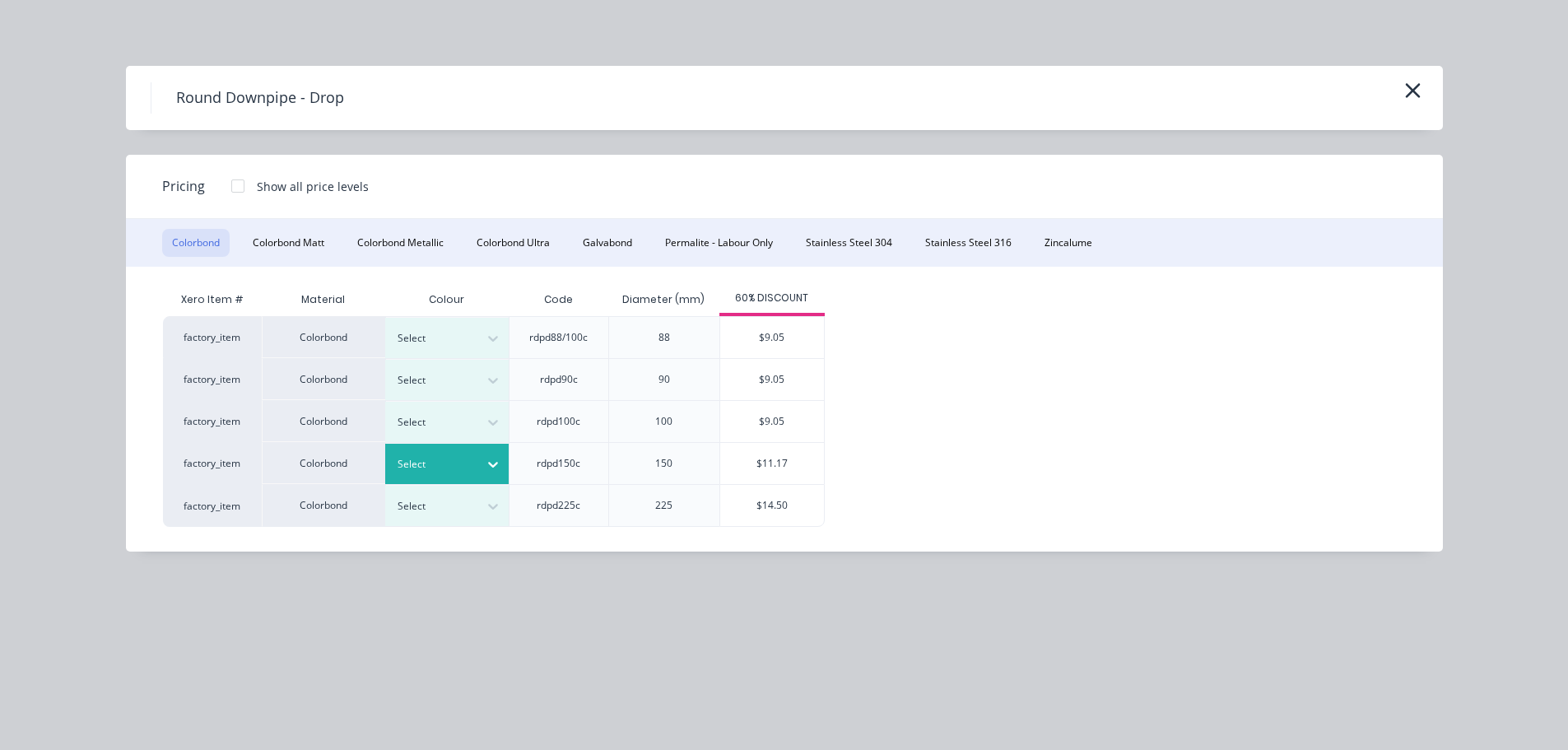
click at [417, 456] on div at bounding box center [434, 464] width 74 height 18
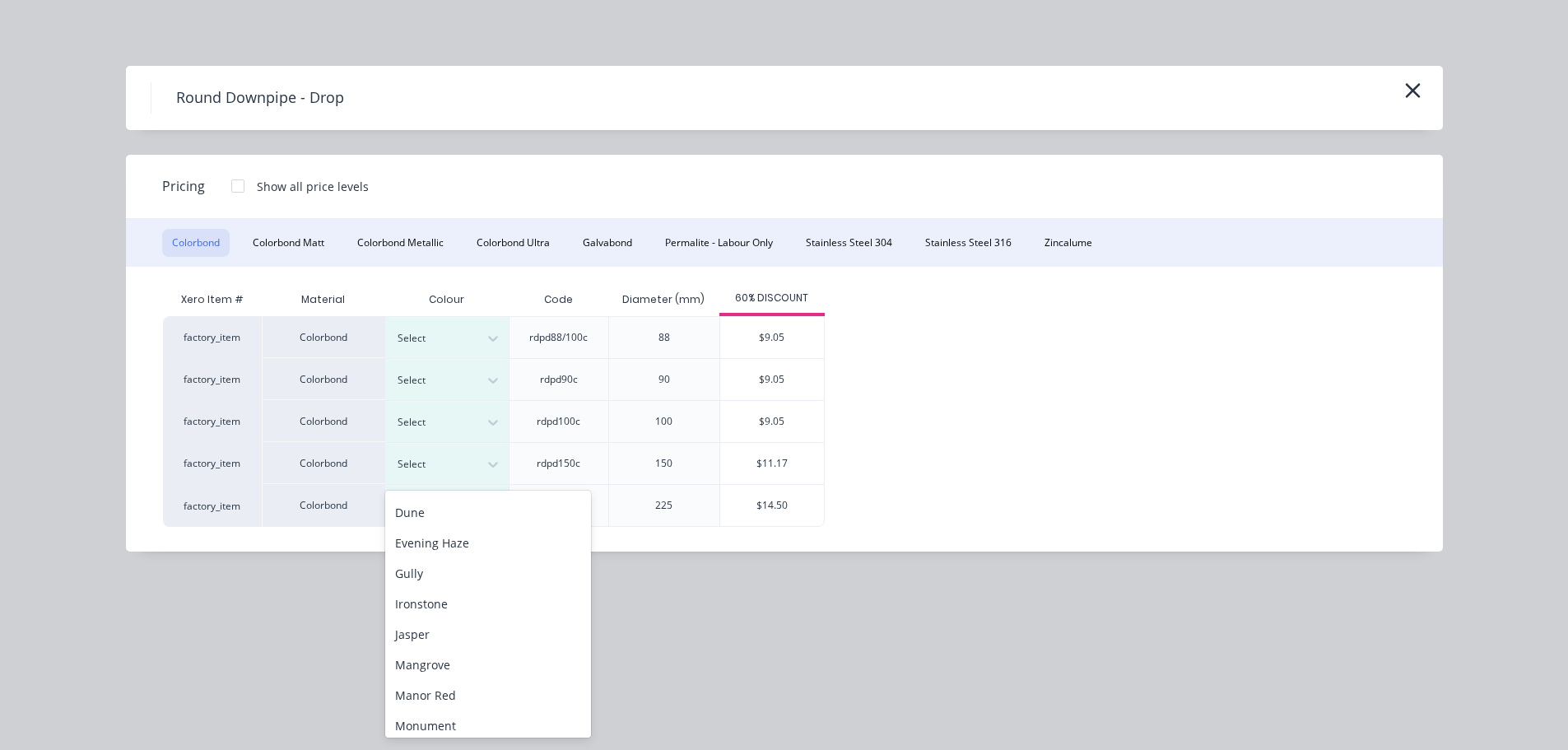
scroll to position [552, 0]
click at [432, 545] on div "Southerly" at bounding box center [488, 536] width 206 height 30
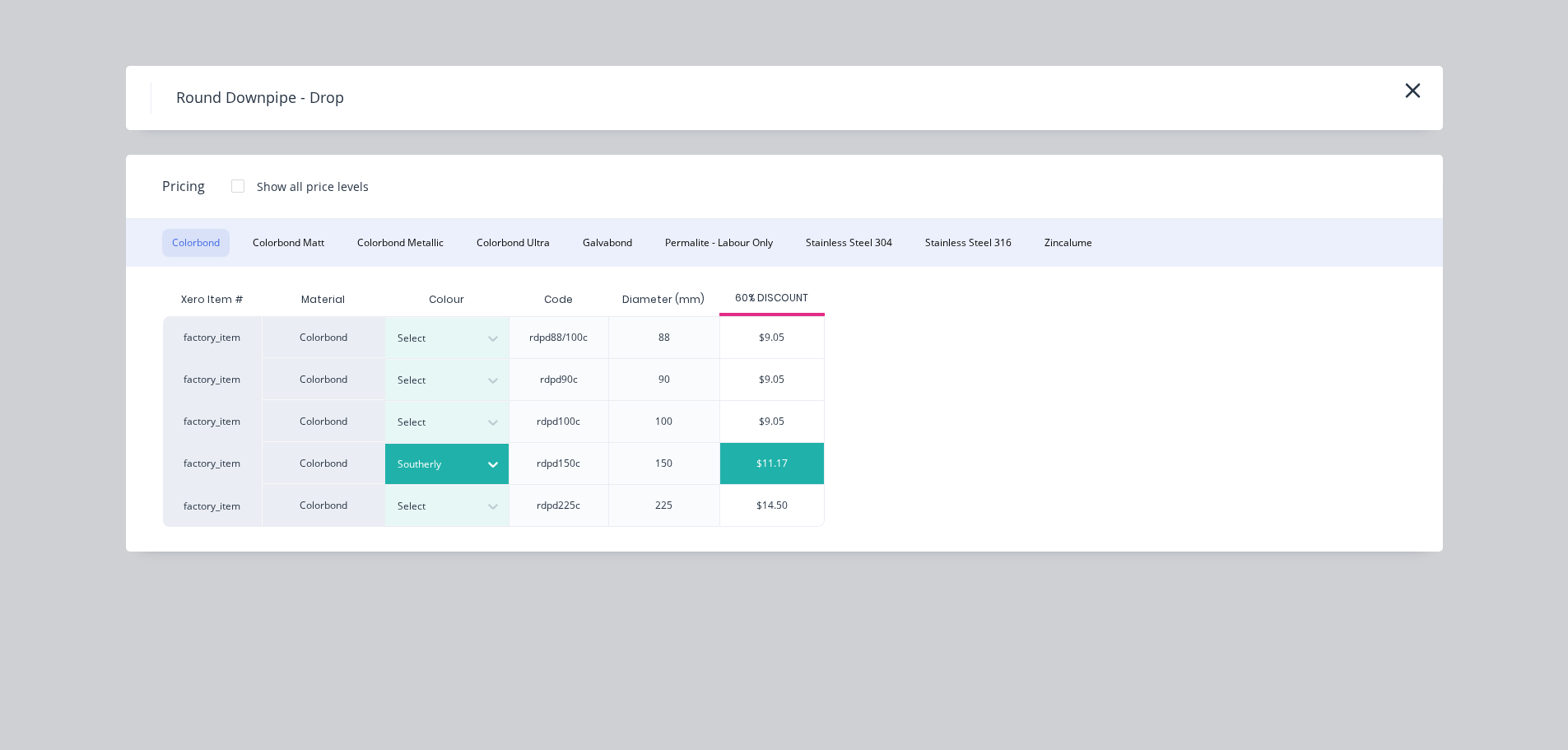
click at [775, 464] on div "$11.17" at bounding box center [773, 463] width 104 height 41
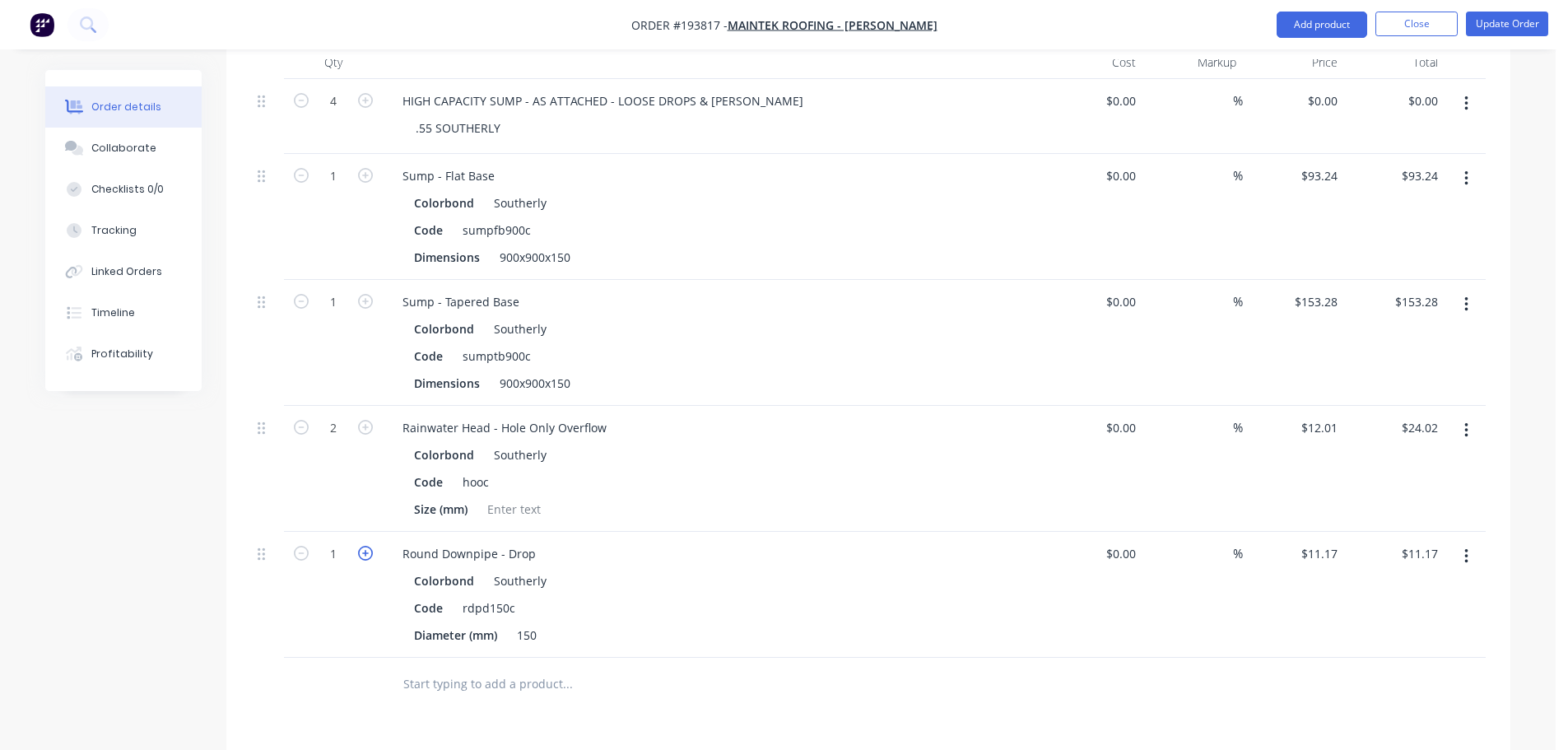
click at [369, 546] on icon "button" at bounding box center [366, 553] width 15 height 15
type input "2"
type input "$22.34"
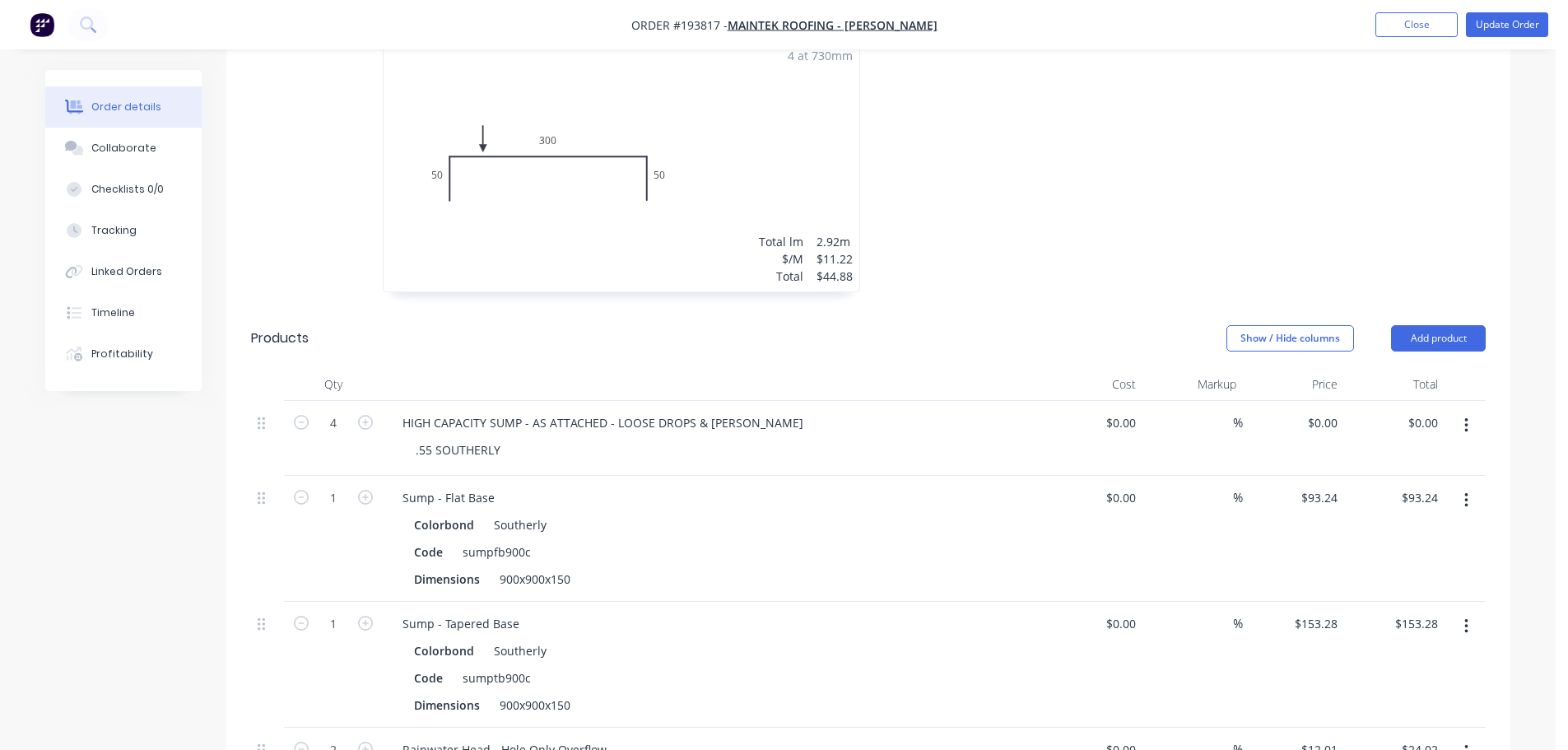
scroll to position [567, 0]
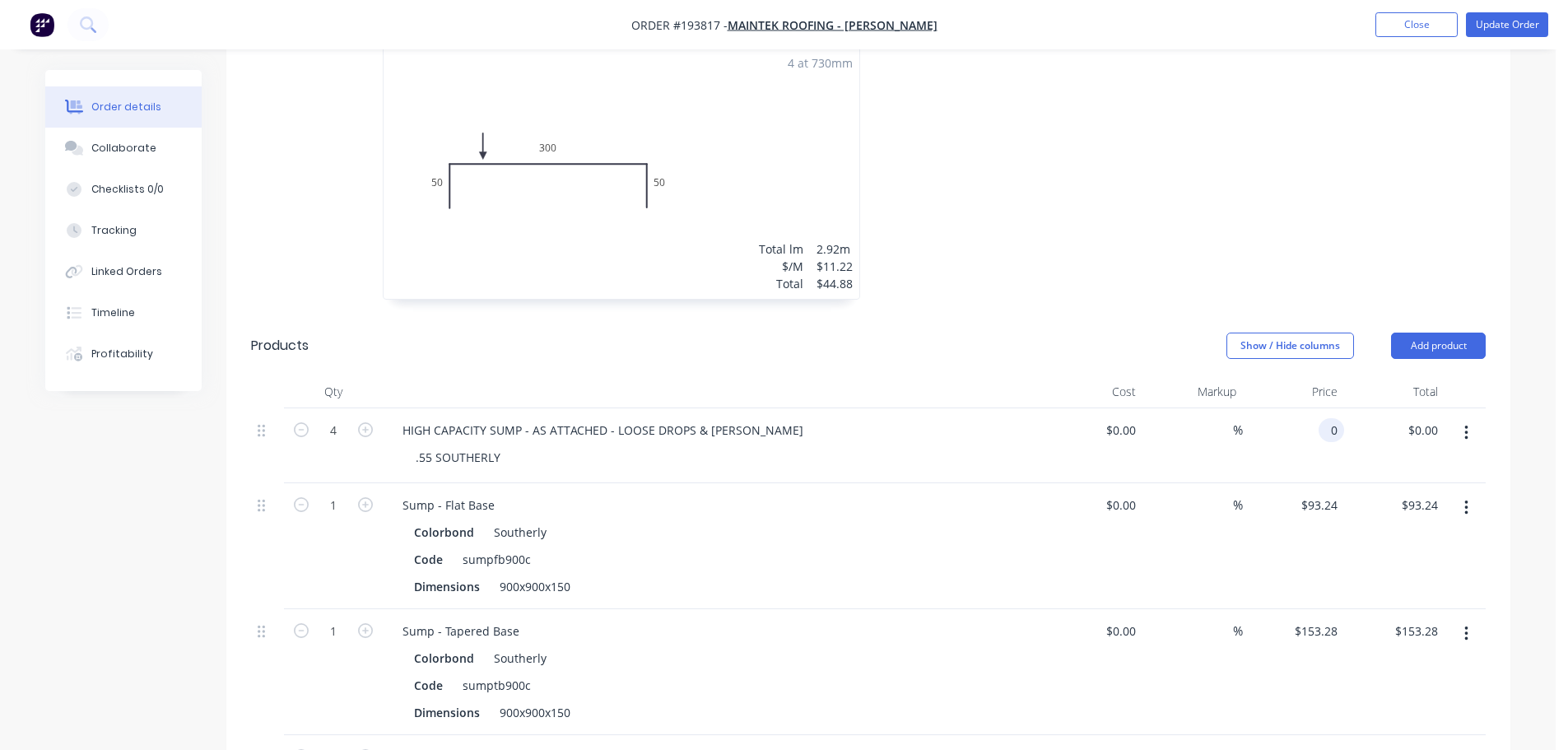
click at [1325, 418] on input "0" at bounding box center [1334, 430] width 19 height 24
type input "$292.88"
type input "$1,171.52"
click at [1208, 175] on div at bounding box center [1115, 169] width 493 height 293
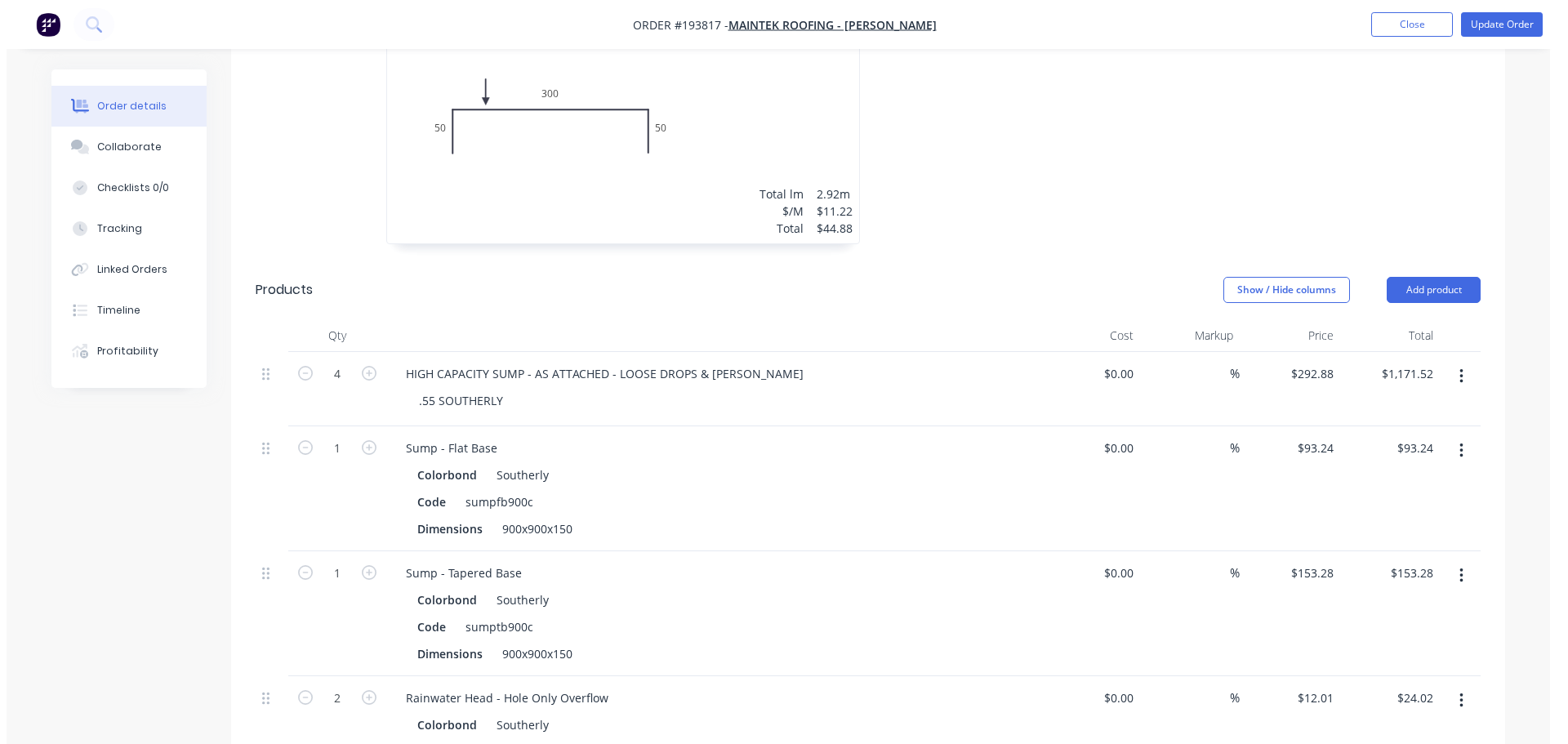
scroll to position [644, 0]
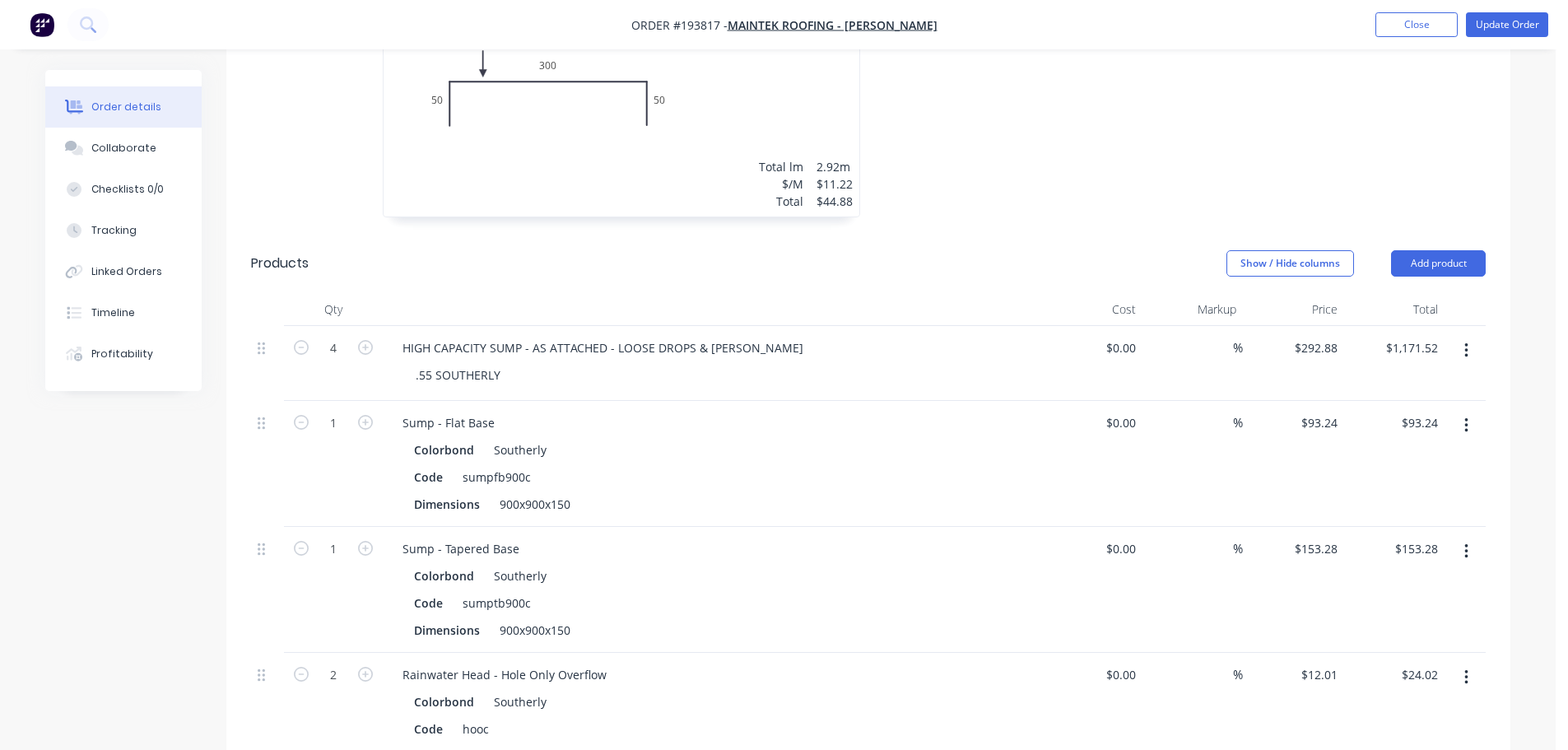
click at [1470, 411] on button "button" at bounding box center [1466, 425] width 38 height 29
click at [1372, 556] on div "Delete" at bounding box center [1407, 568] width 127 height 24
click at [1464, 417] on icon "button" at bounding box center [1466, 426] width 5 height 18
click at [1392, 556] on div "Delete" at bounding box center [1407, 568] width 127 height 24
click at [1471, 411] on button "button" at bounding box center [1466, 425] width 38 height 29
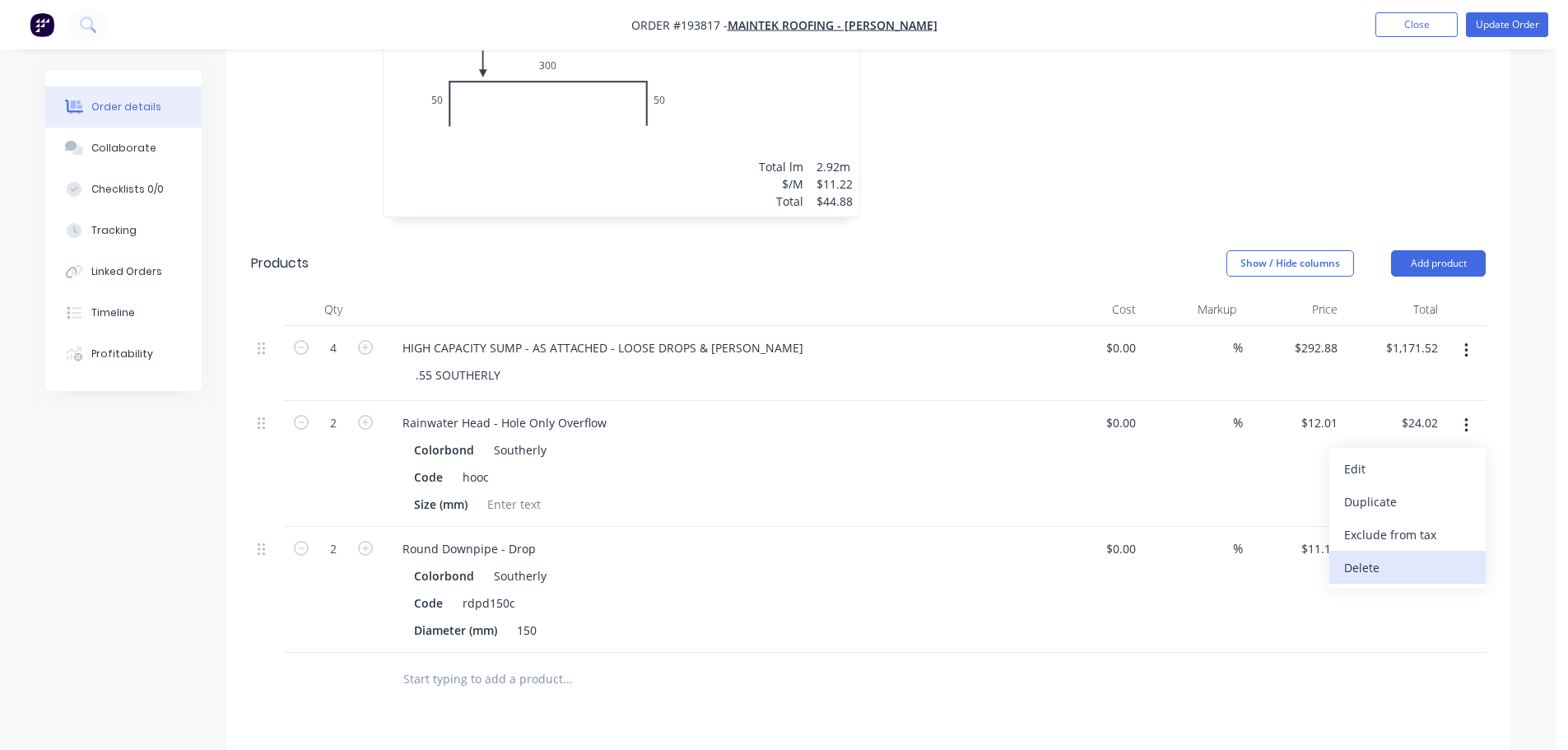
click at [1372, 556] on div "Delete" at bounding box center [1407, 568] width 127 height 24
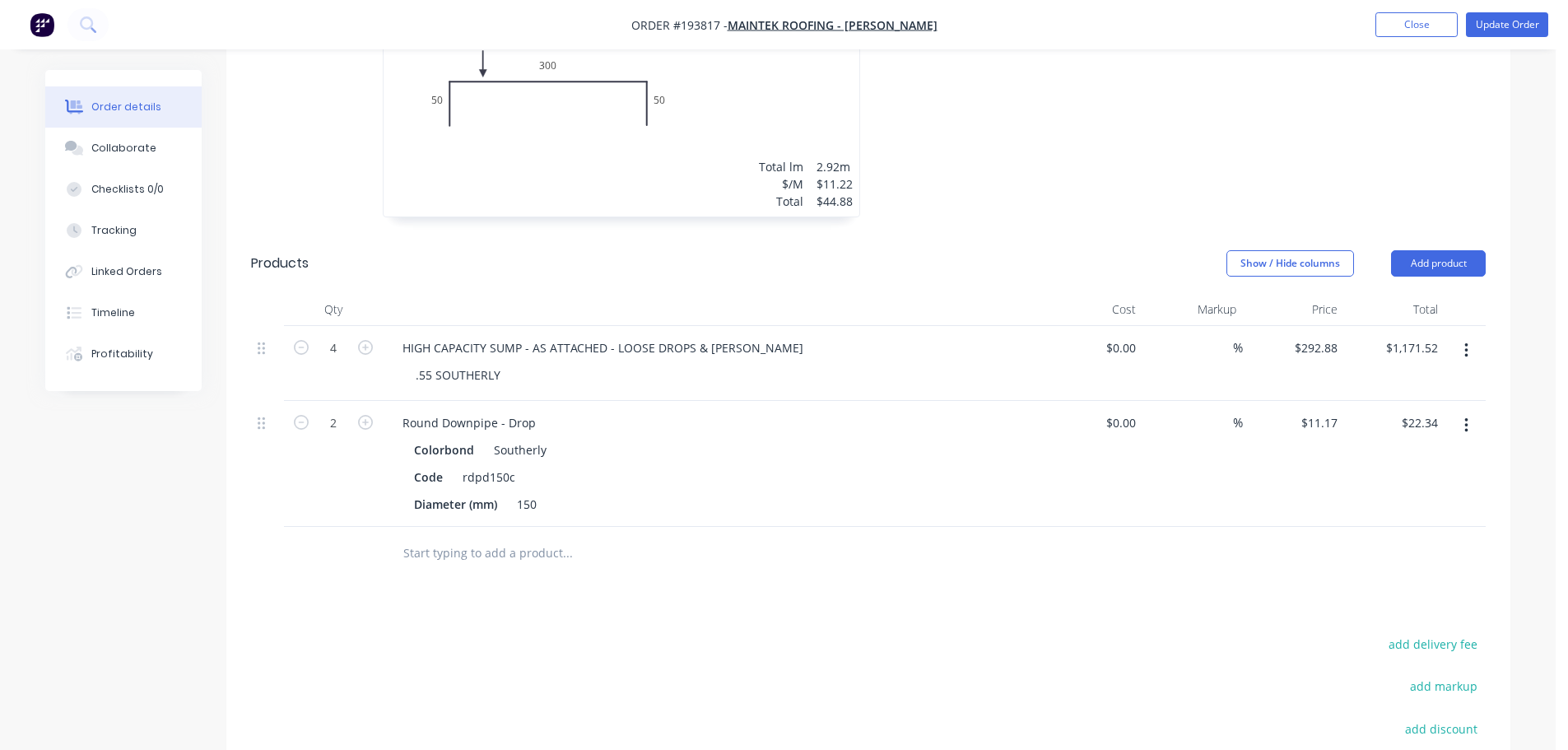
click at [1466, 417] on icon "button" at bounding box center [1466, 426] width 5 height 18
click at [1345, 556] on div "Delete" at bounding box center [1407, 568] width 127 height 24
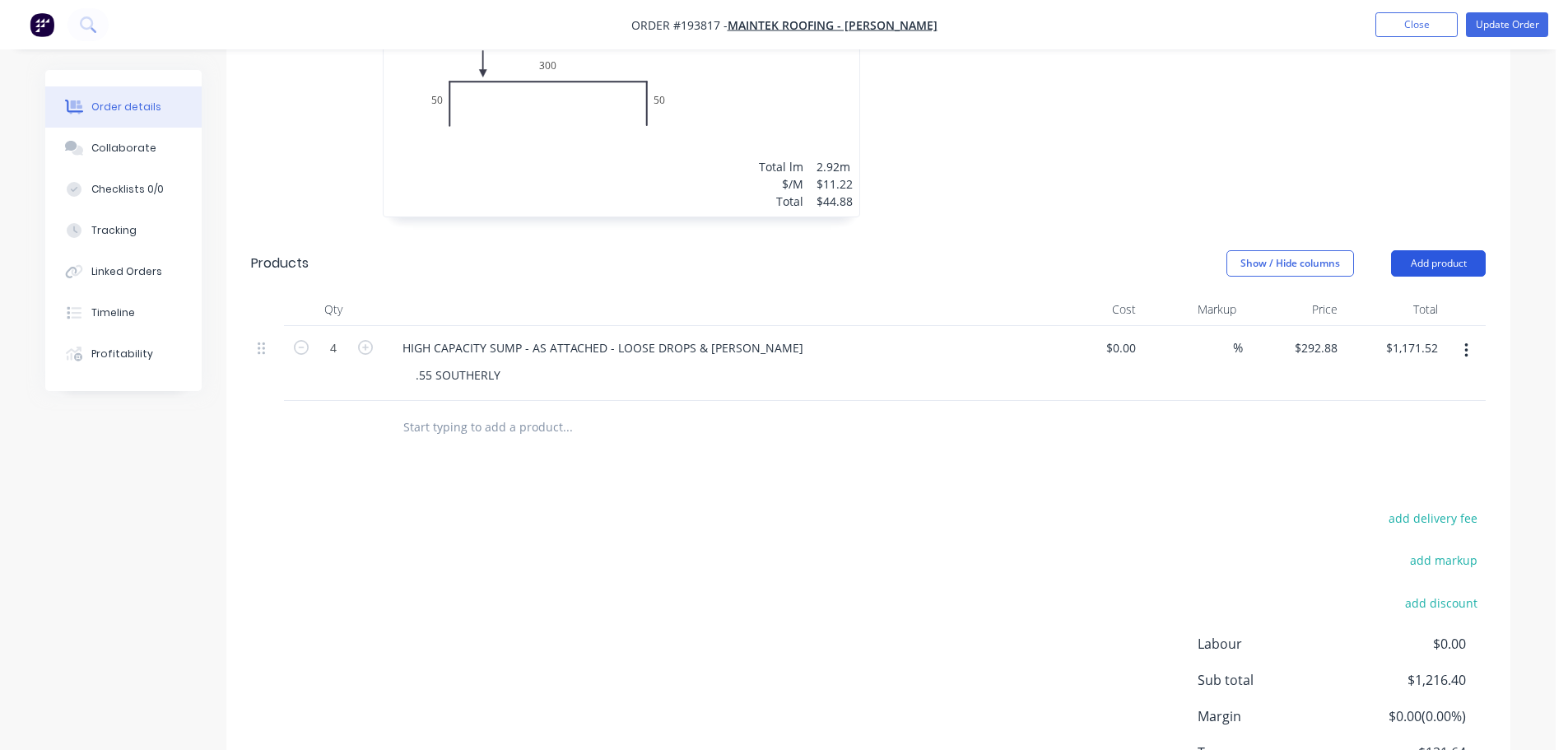
click at [1426, 250] on button "Add product" at bounding box center [1438, 263] width 95 height 26
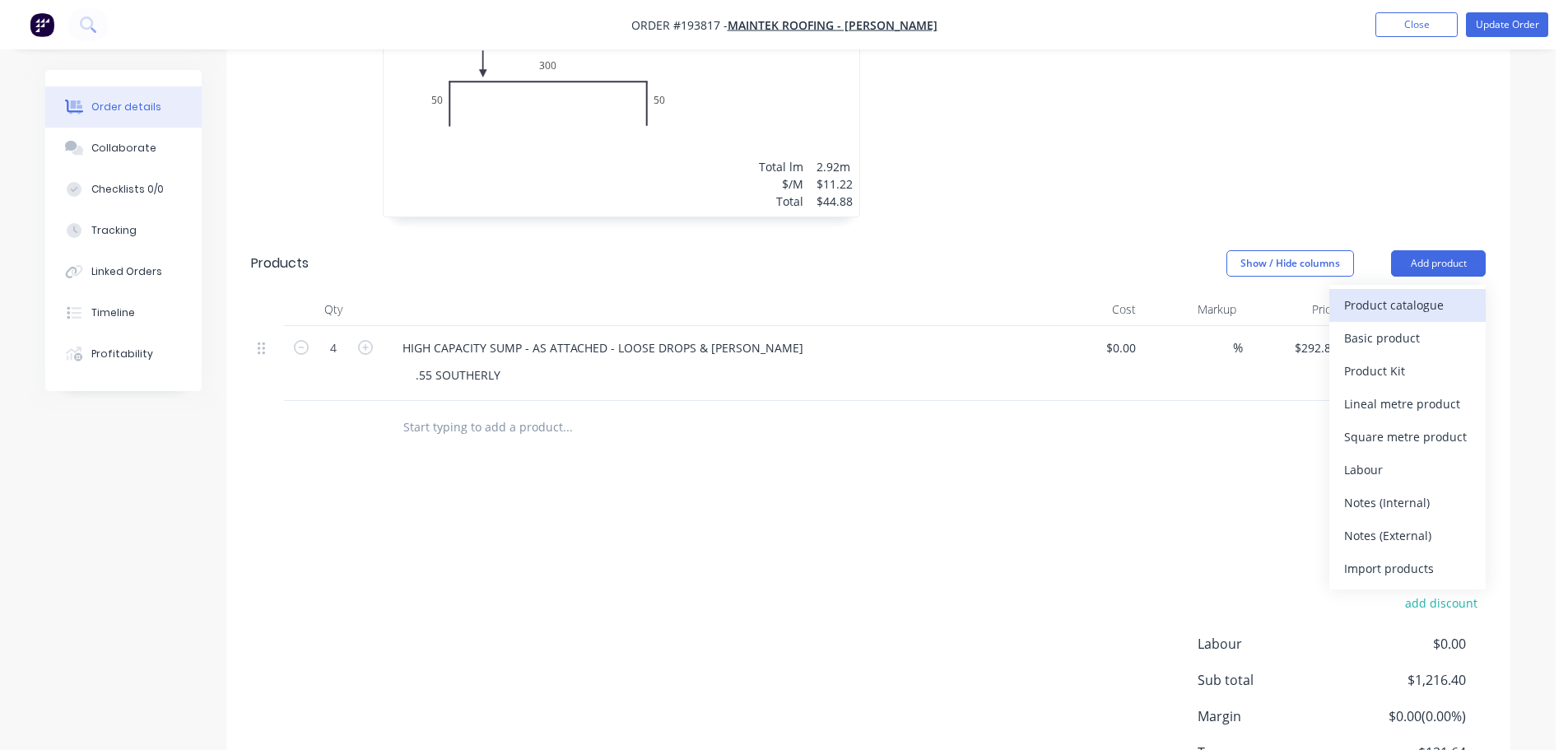
click at [1419, 293] on div "Product catalogue" at bounding box center [1407, 305] width 127 height 24
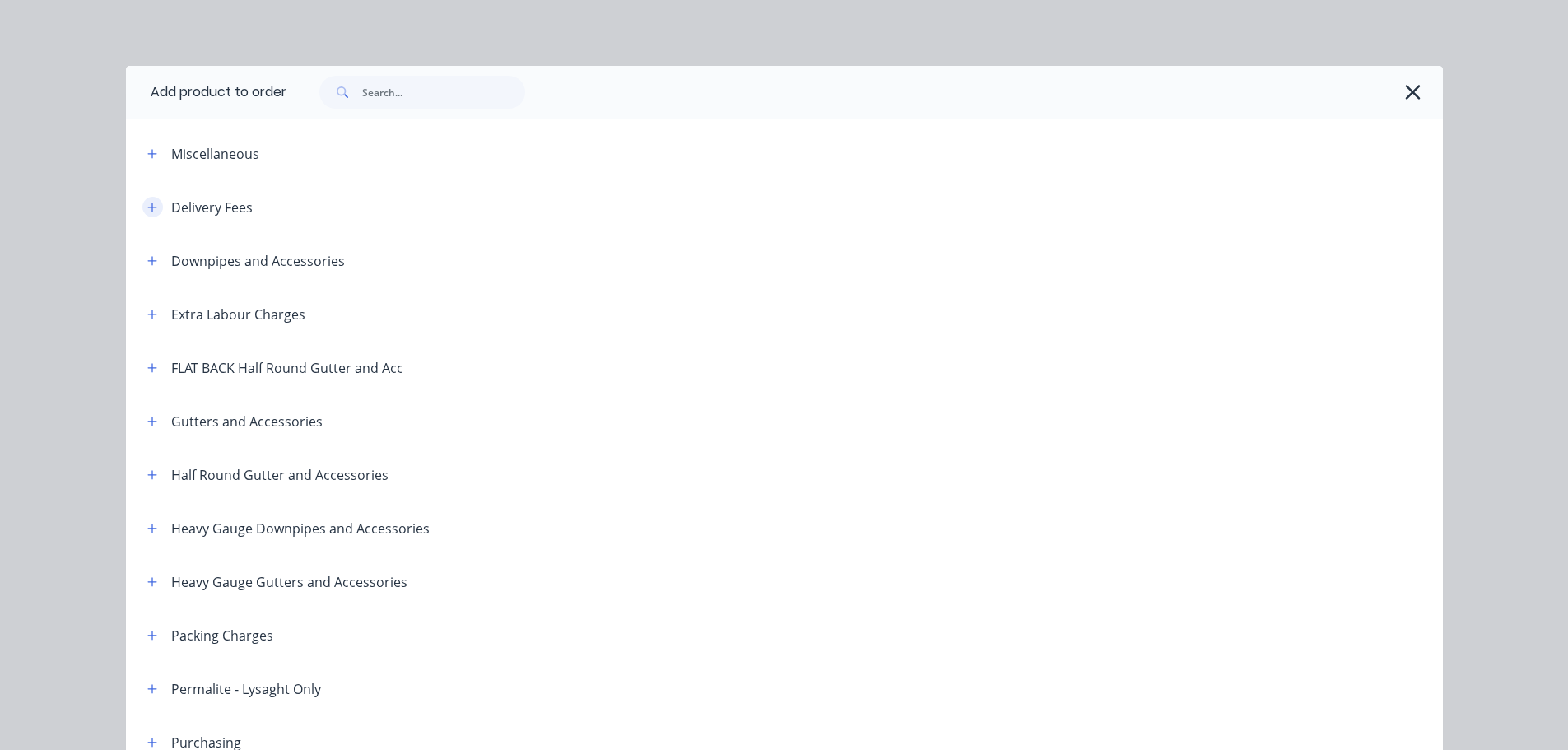
click at [142, 207] on button "button" at bounding box center [152, 207] width 21 height 21
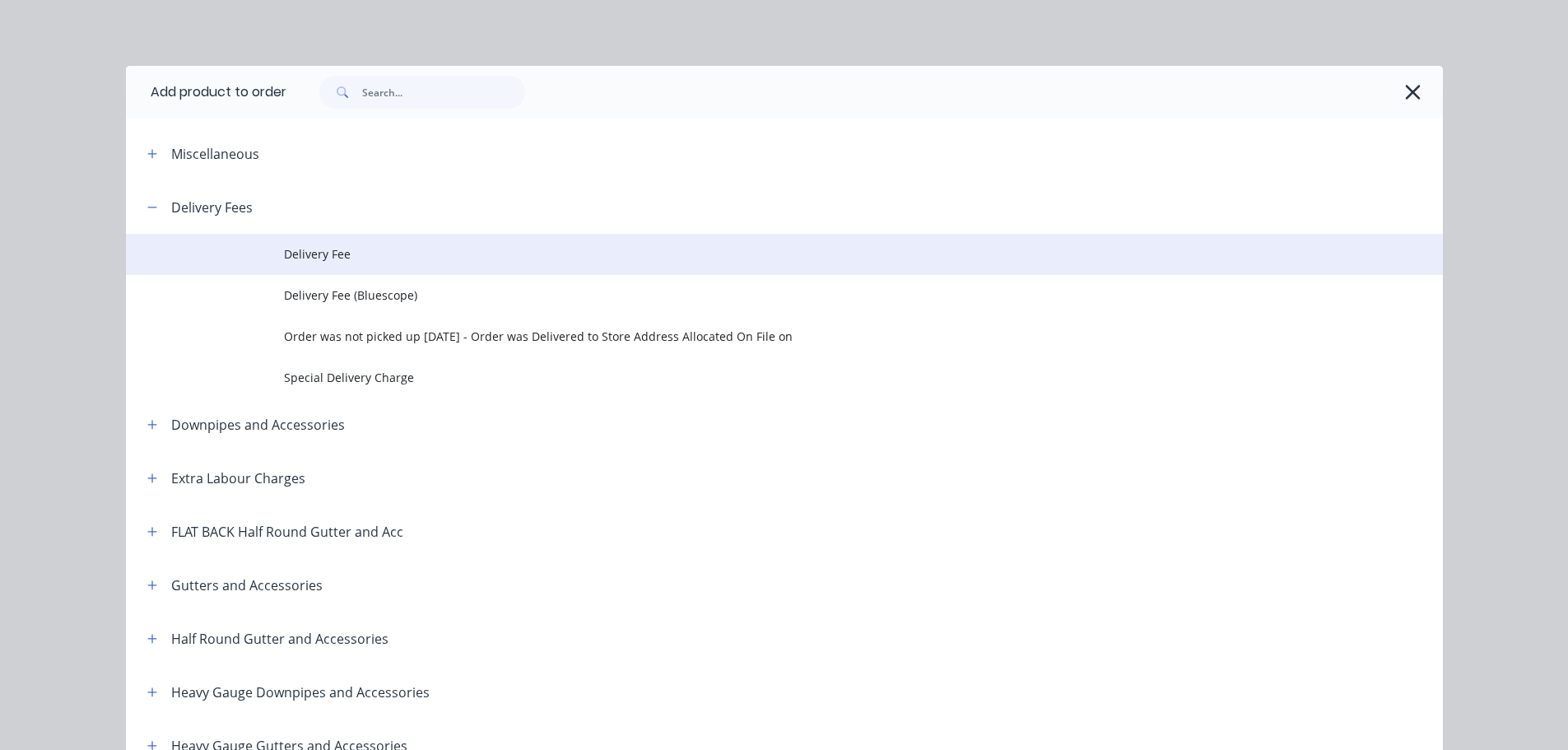
click at [417, 259] on span "Delivery Fee" at bounding box center [747, 254] width 927 height 17
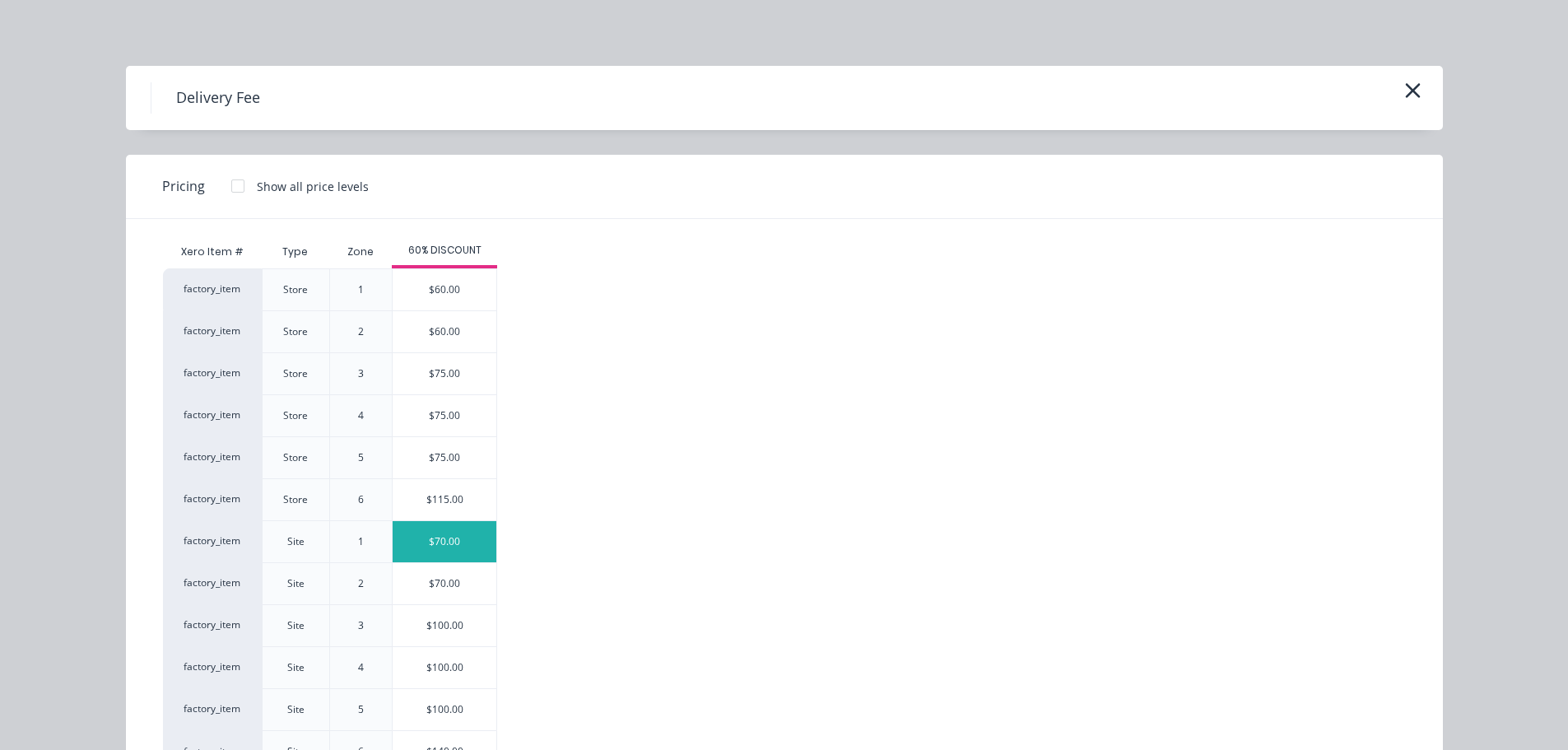
click at [459, 550] on div "$70.00" at bounding box center [444, 541] width 104 height 41
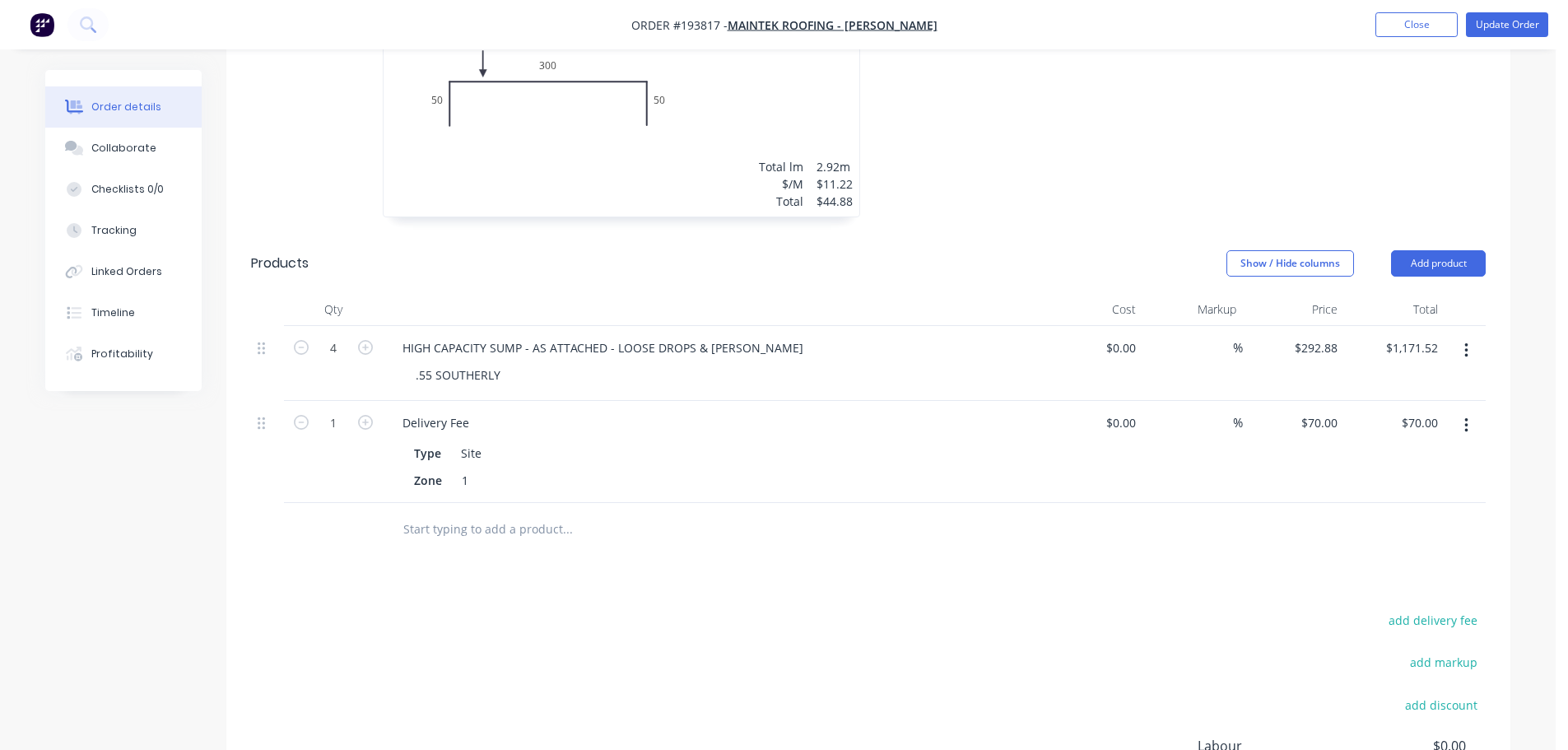
click at [459, 531] on div at bounding box center [680, 529] width 593 height 54
click at [1514, 33] on button "Update Order" at bounding box center [1507, 25] width 82 height 25
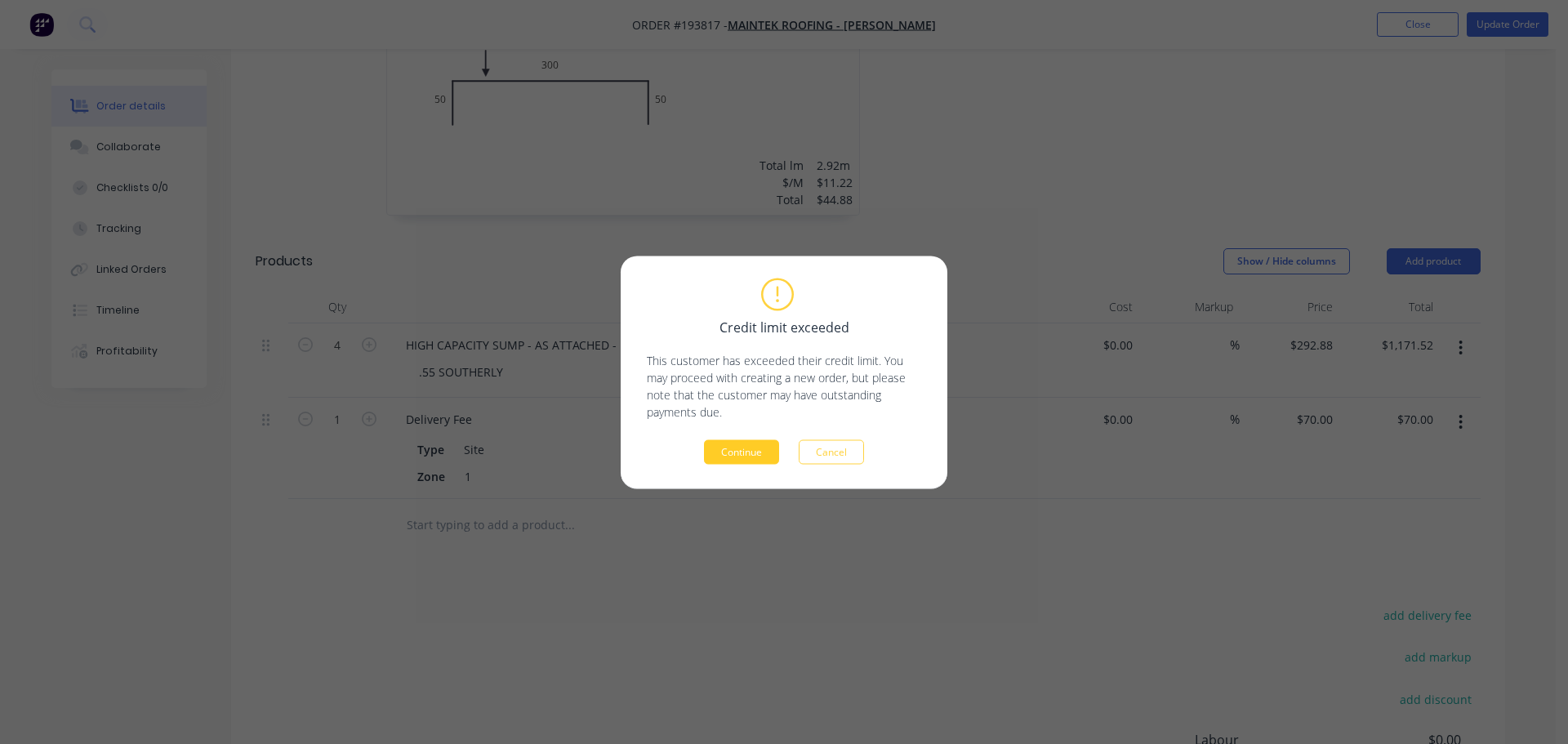
click at [753, 450] on button "Continue" at bounding box center [741, 451] width 75 height 24
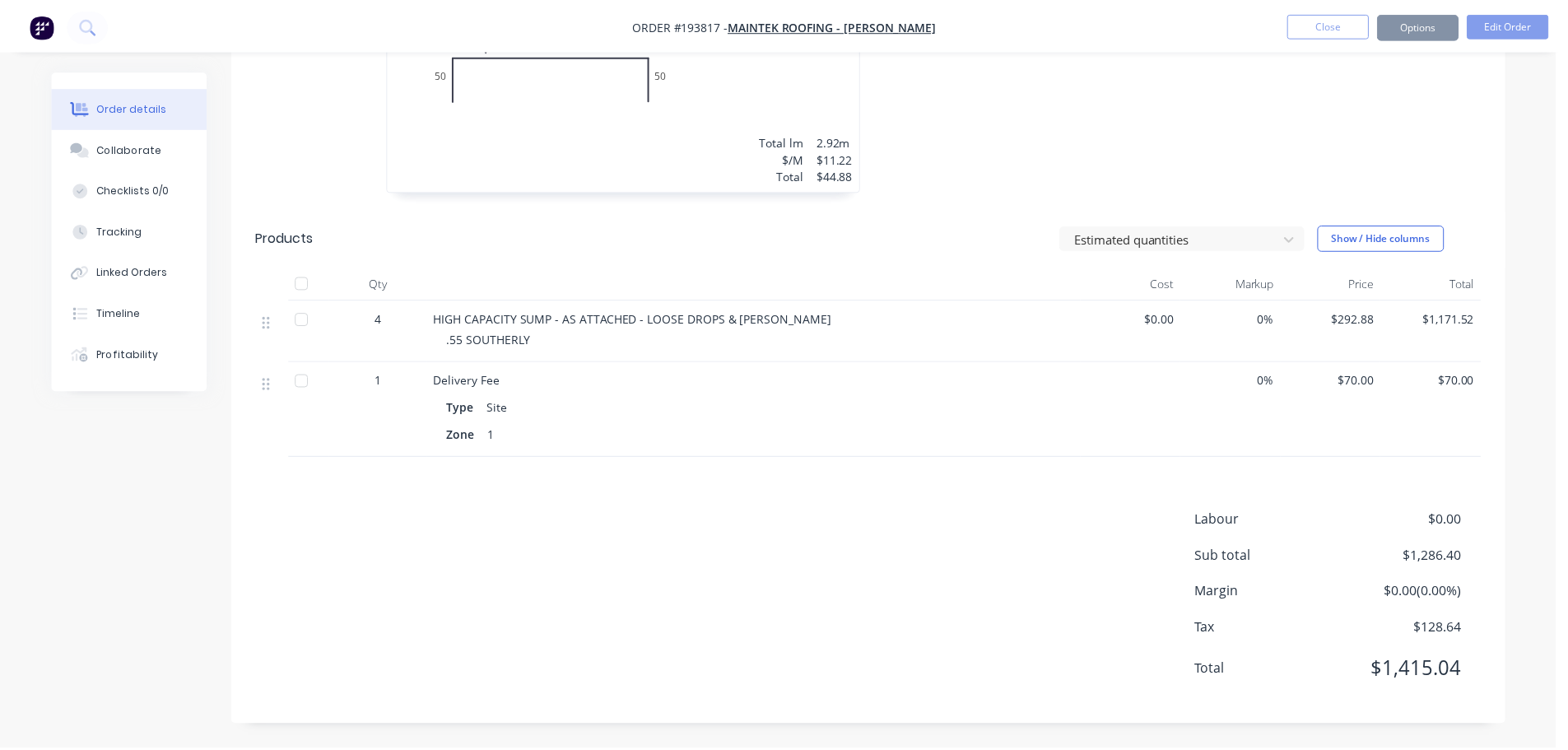
scroll to position [593, 0]
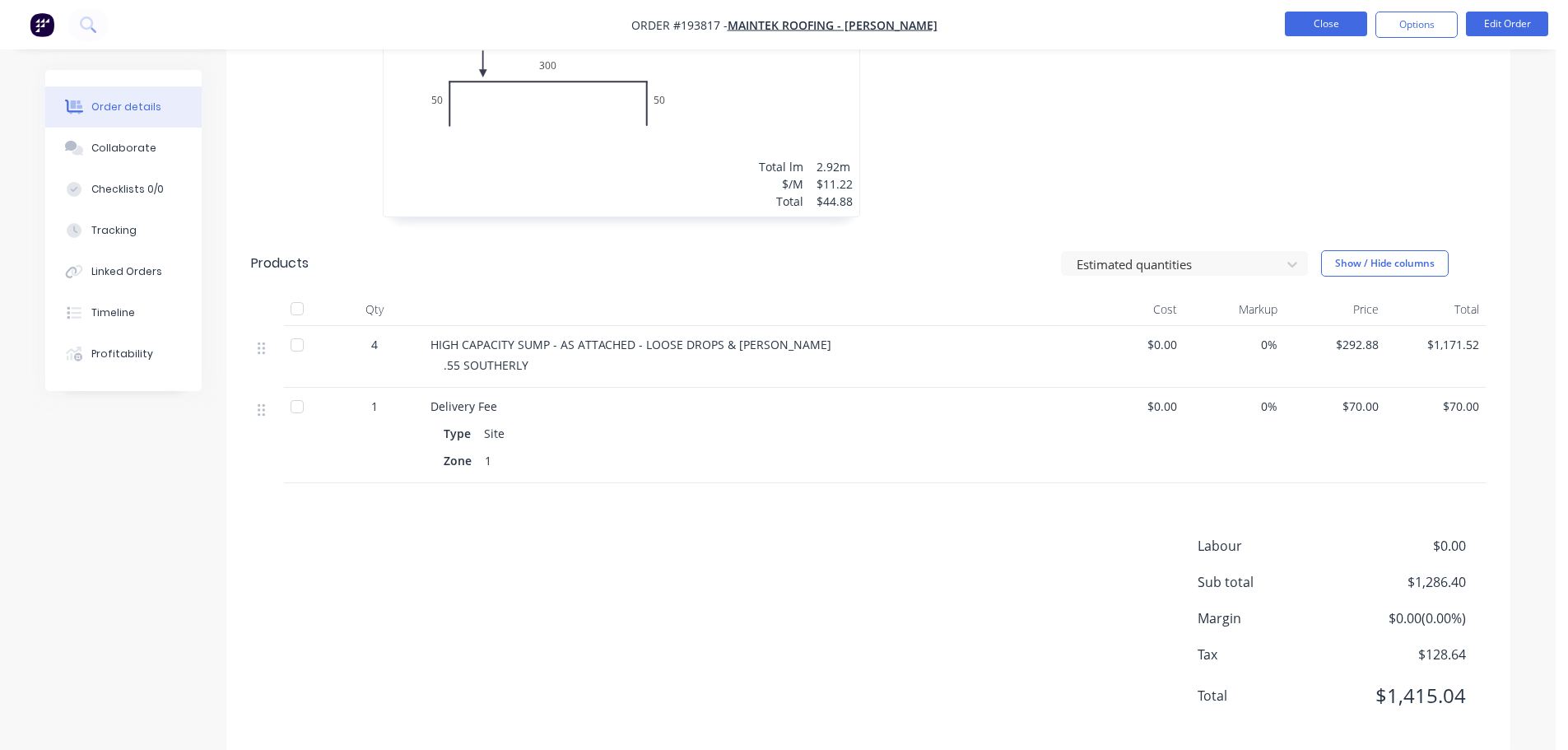
click at [1346, 20] on button "Close" at bounding box center [1326, 24] width 82 height 25
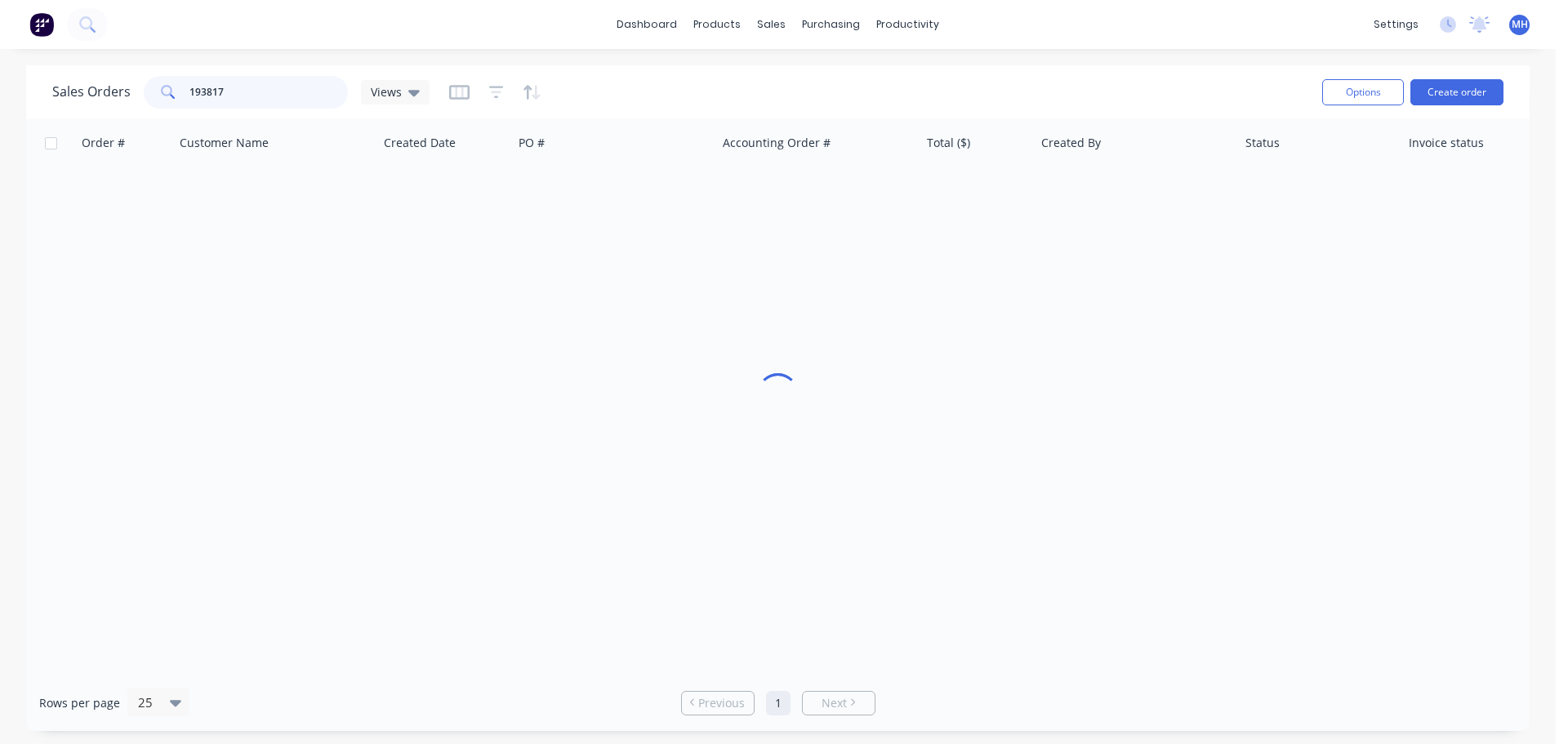
click at [217, 100] on input "193817" at bounding box center [269, 92] width 159 height 33
type input "193886"
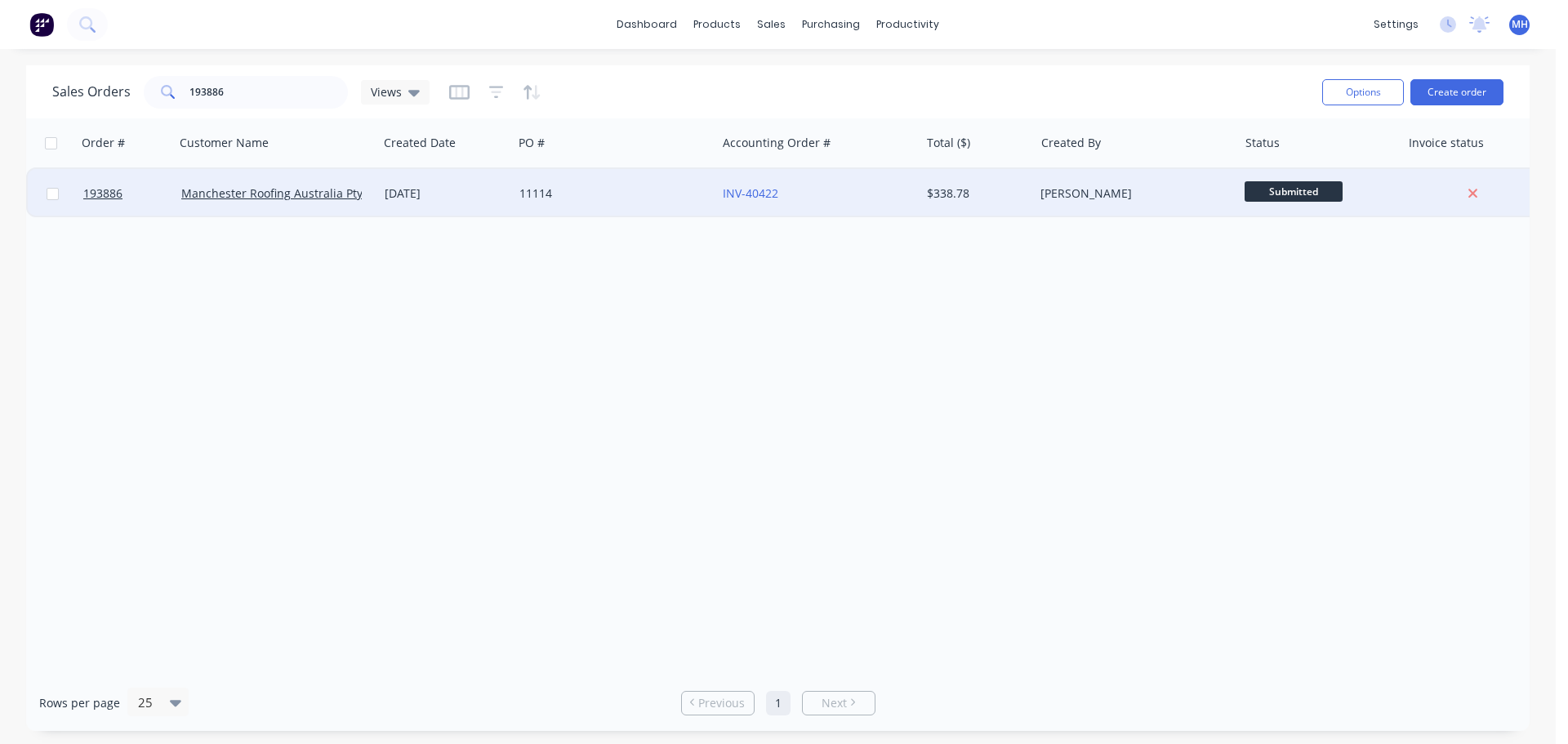
click at [477, 214] on div "25 Sep 2025" at bounding box center [445, 194] width 135 height 49
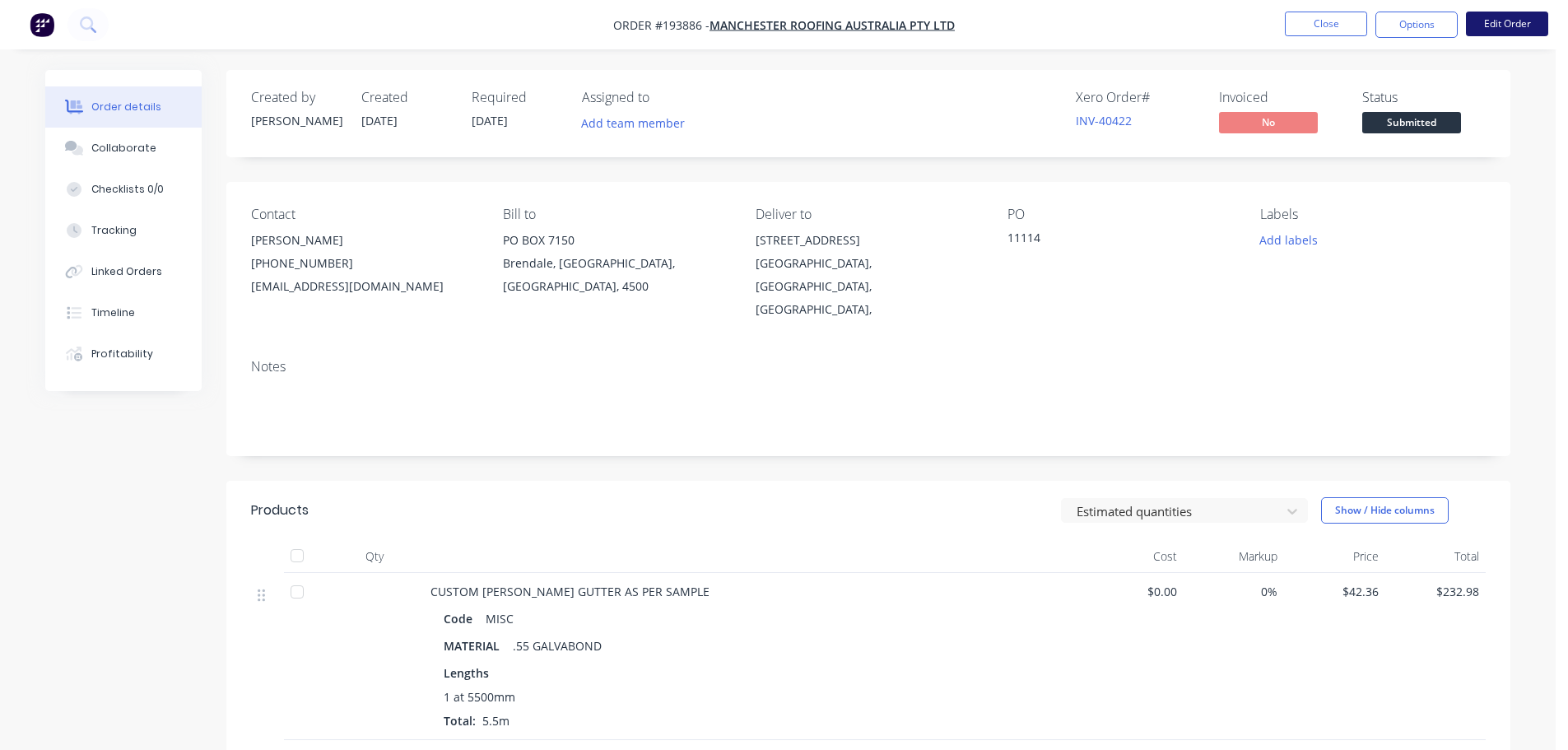
click at [1491, 21] on button "Edit Order" at bounding box center [1507, 24] width 82 height 25
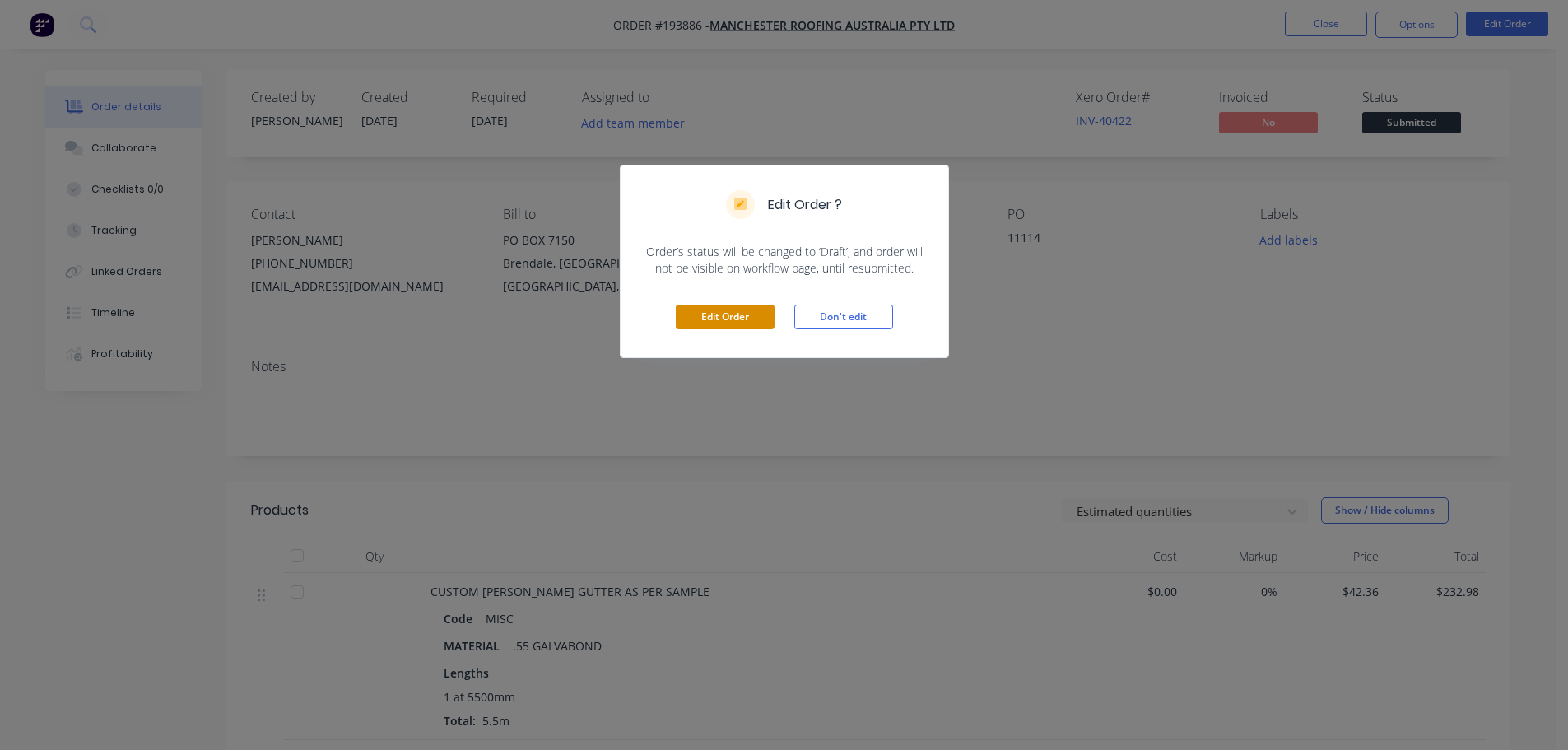
click at [753, 307] on button "Edit Order" at bounding box center [725, 317] width 99 height 25
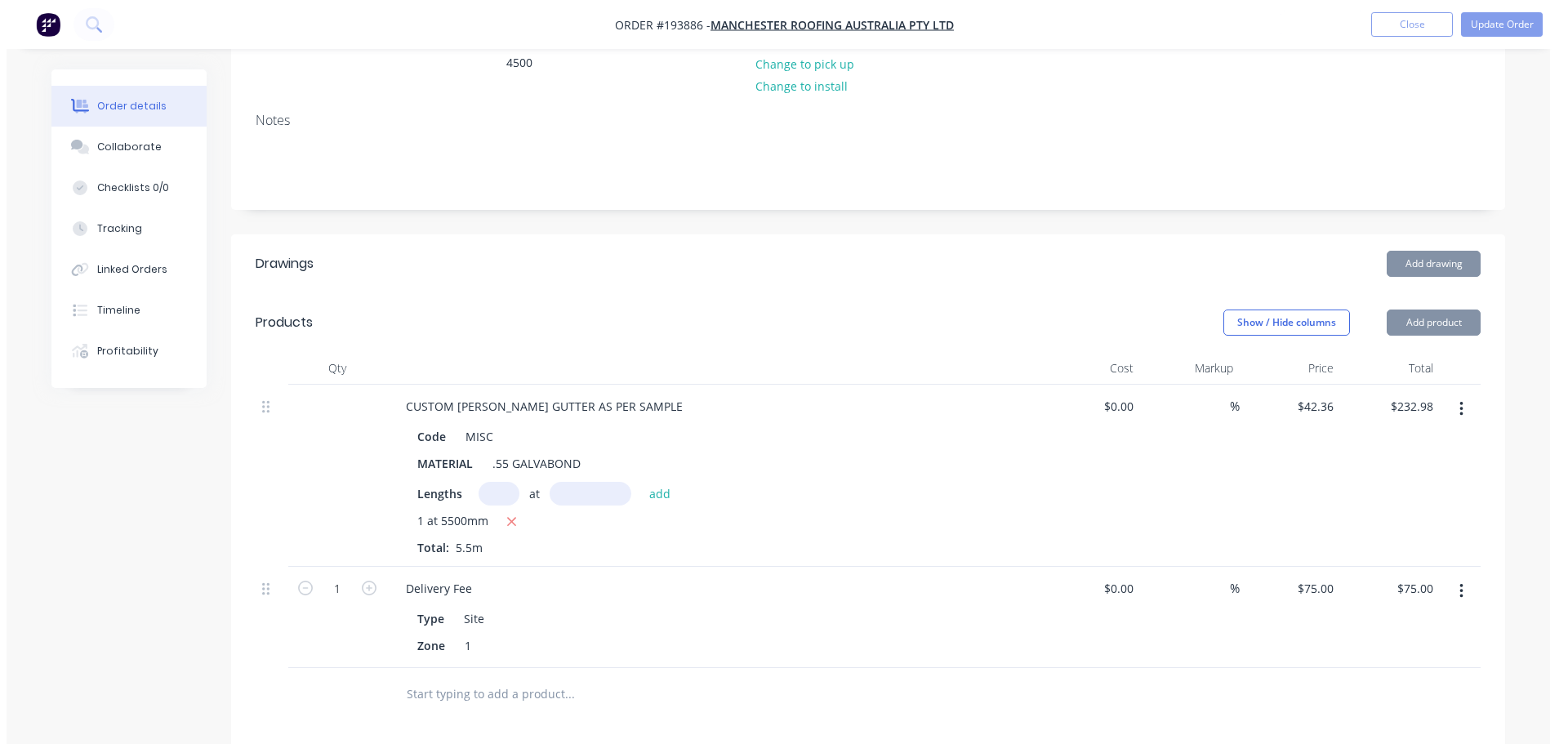
scroll to position [490, 0]
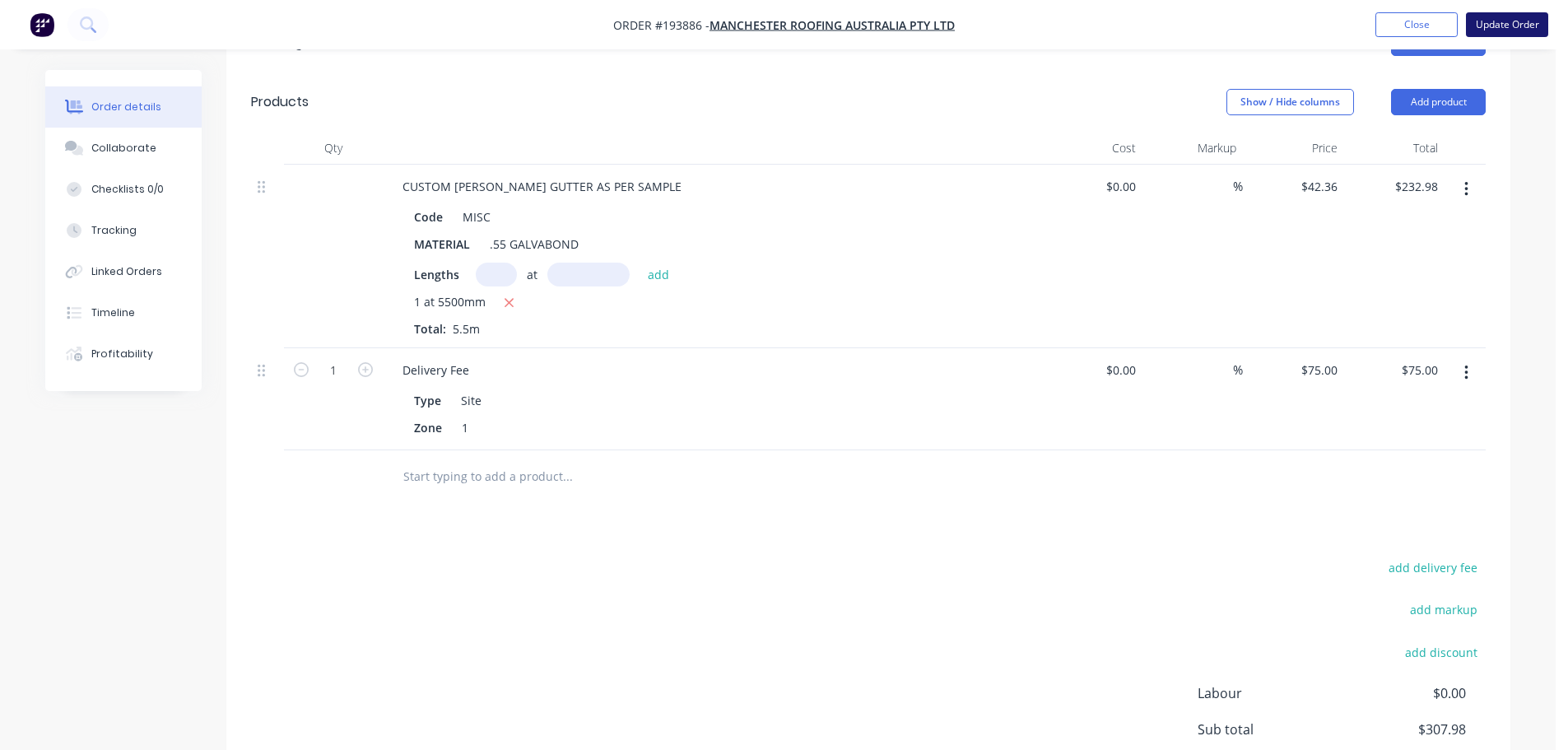
click at [1500, 26] on button "Update Order" at bounding box center [1507, 25] width 82 height 25
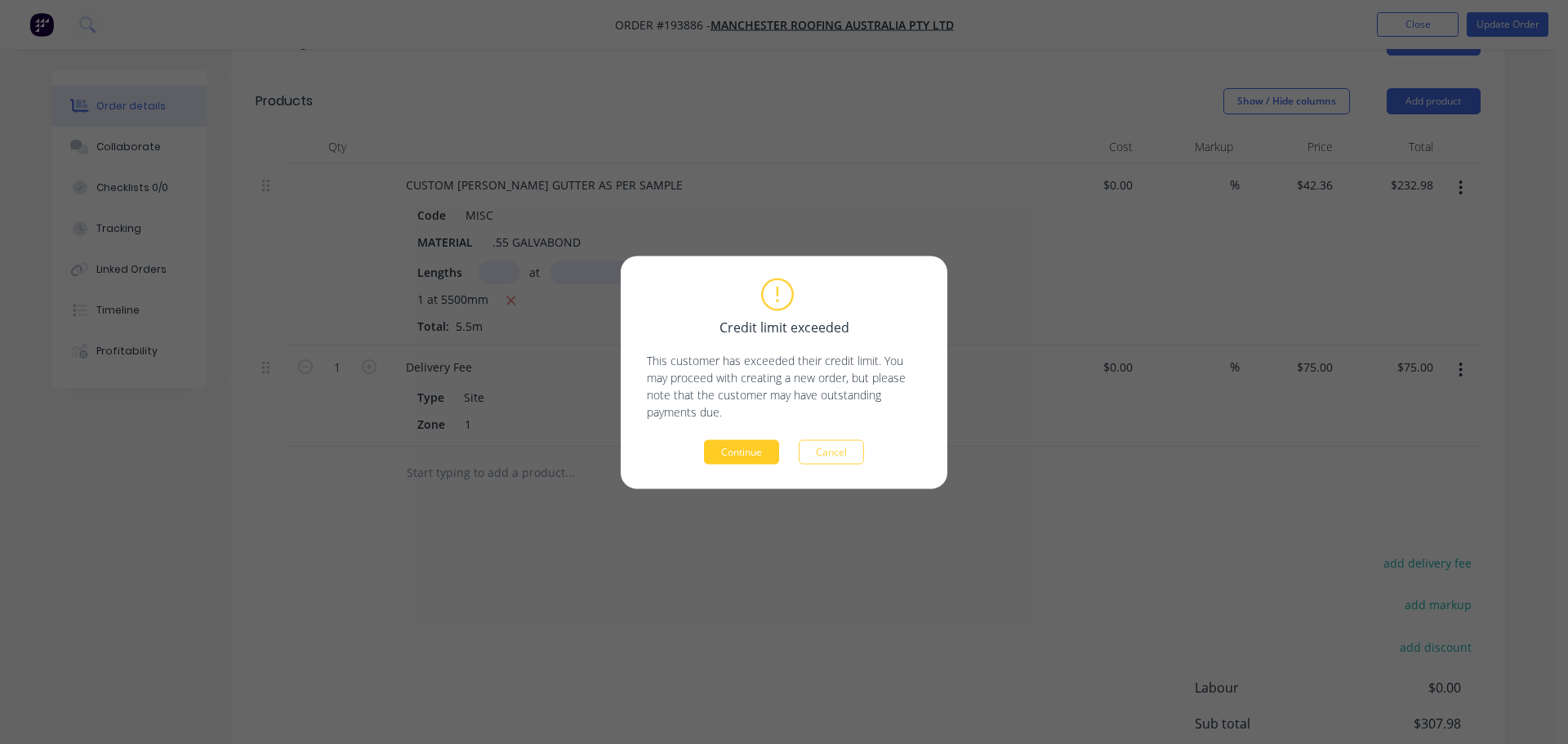
click at [749, 451] on button "Continue" at bounding box center [741, 451] width 75 height 24
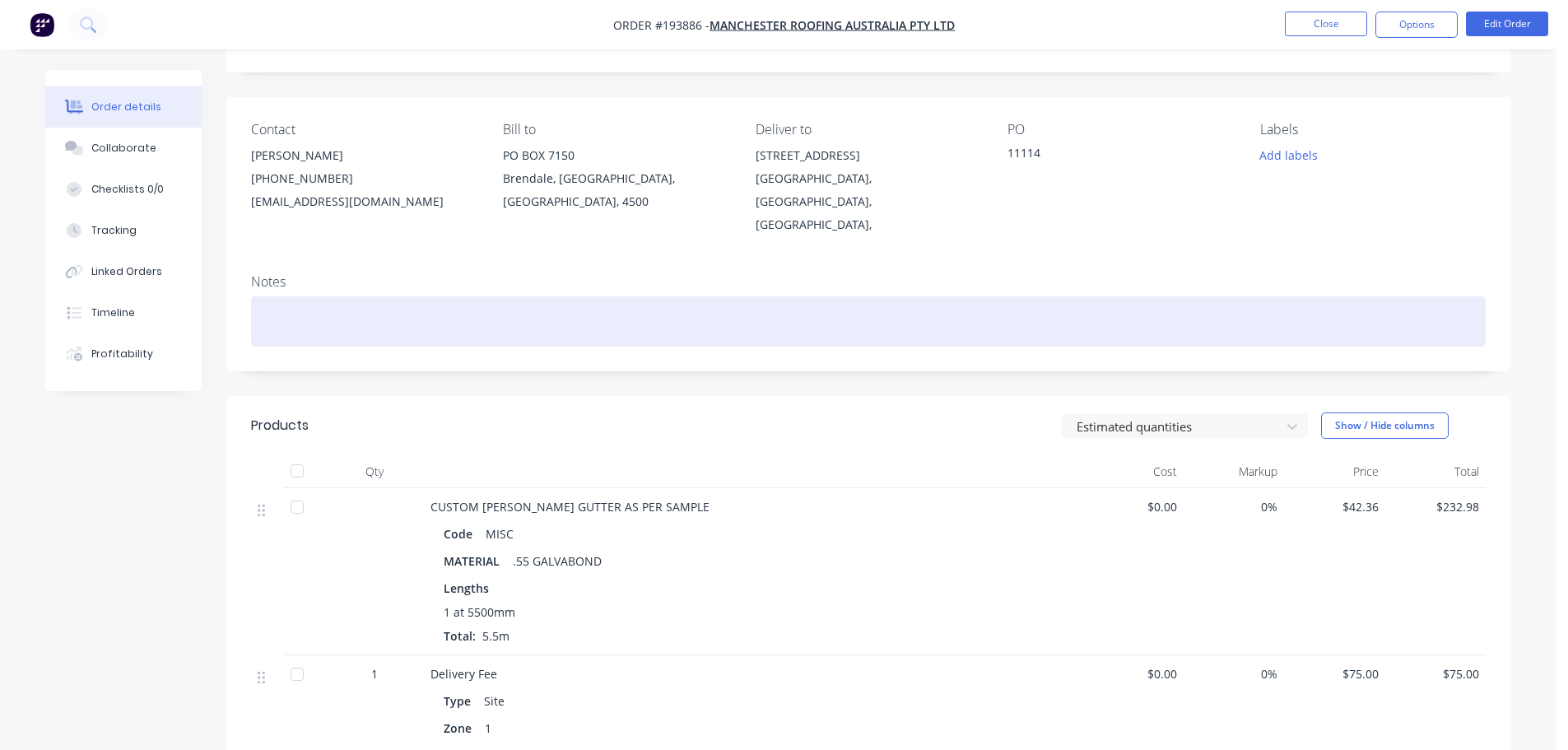
scroll to position [0, 0]
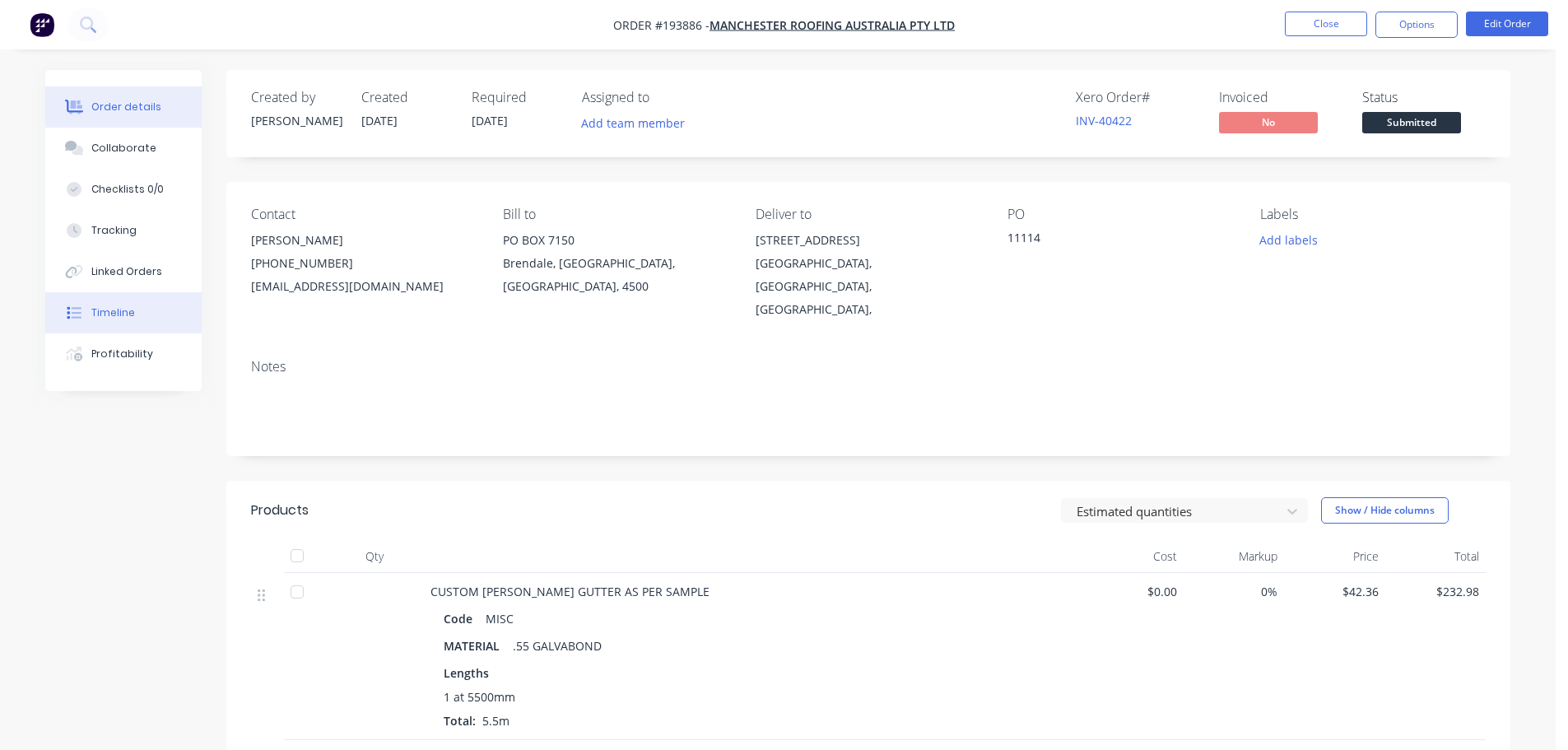
drag, startPoint x: 104, startPoint y: 314, endPoint x: 136, endPoint y: 317, distance: 32.1
click at [105, 314] on div "Timeline" at bounding box center [113, 313] width 44 height 15
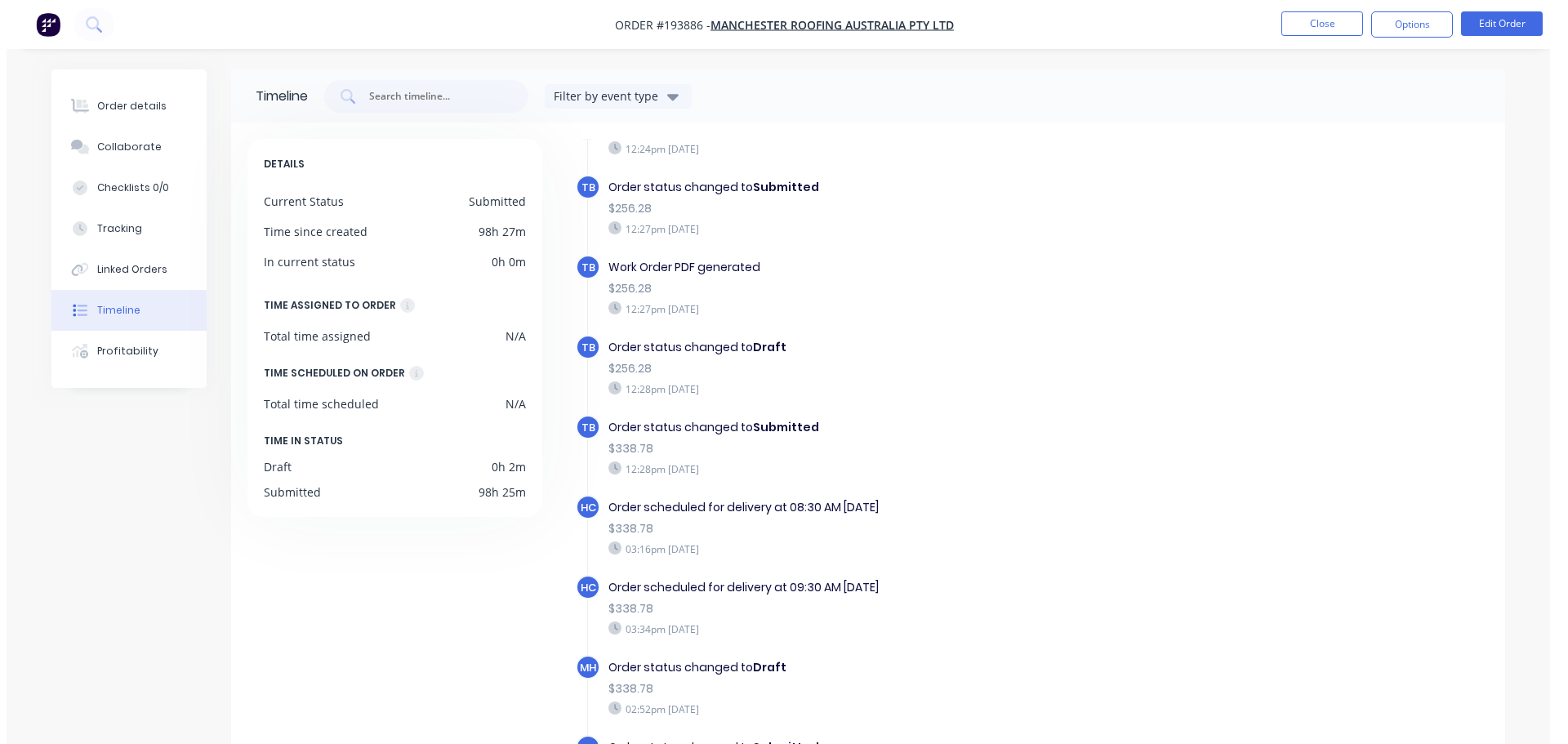
scroll to position [50, 0]
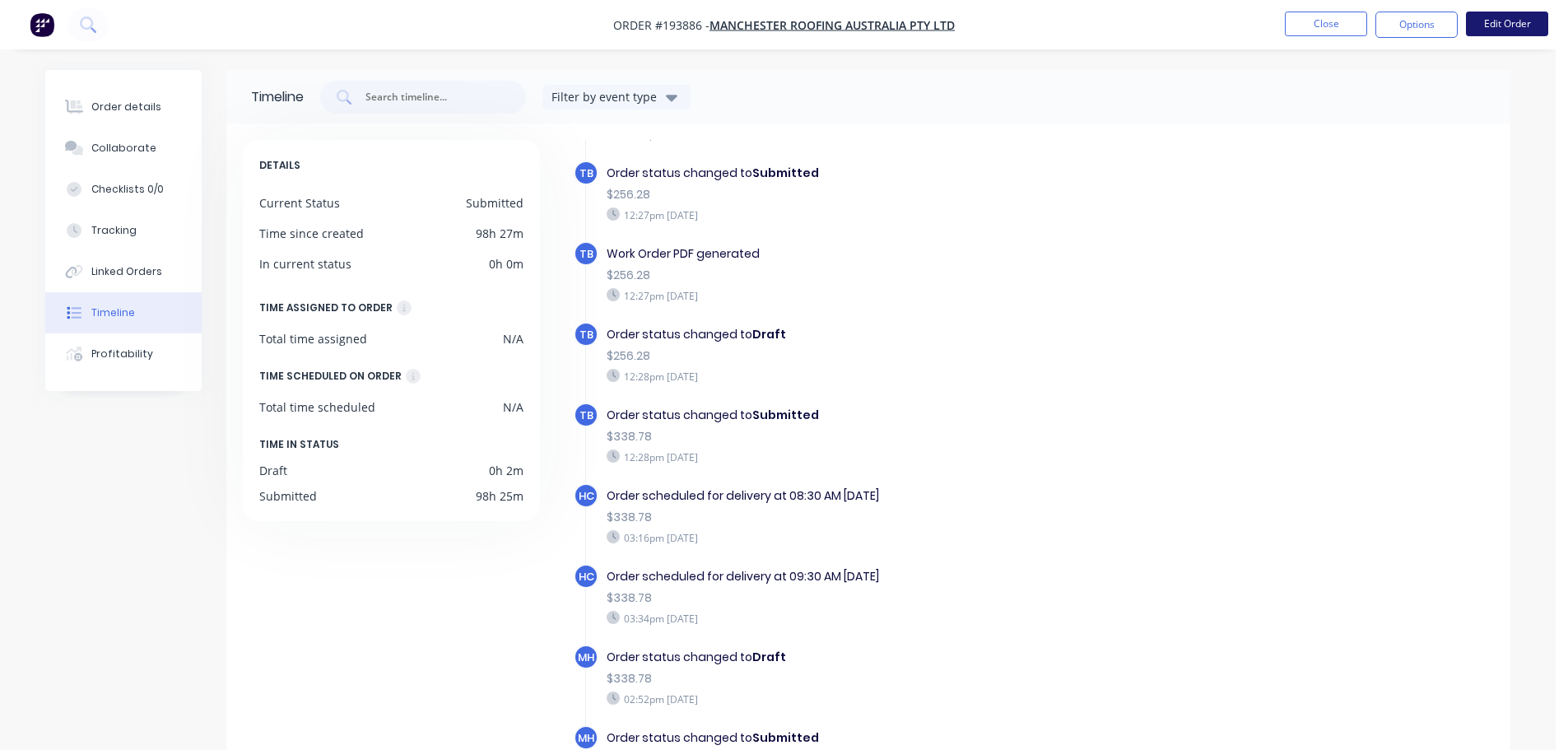
click at [1527, 16] on button "Edit Order" at bounding box center [1507, 24] width 82 height 25
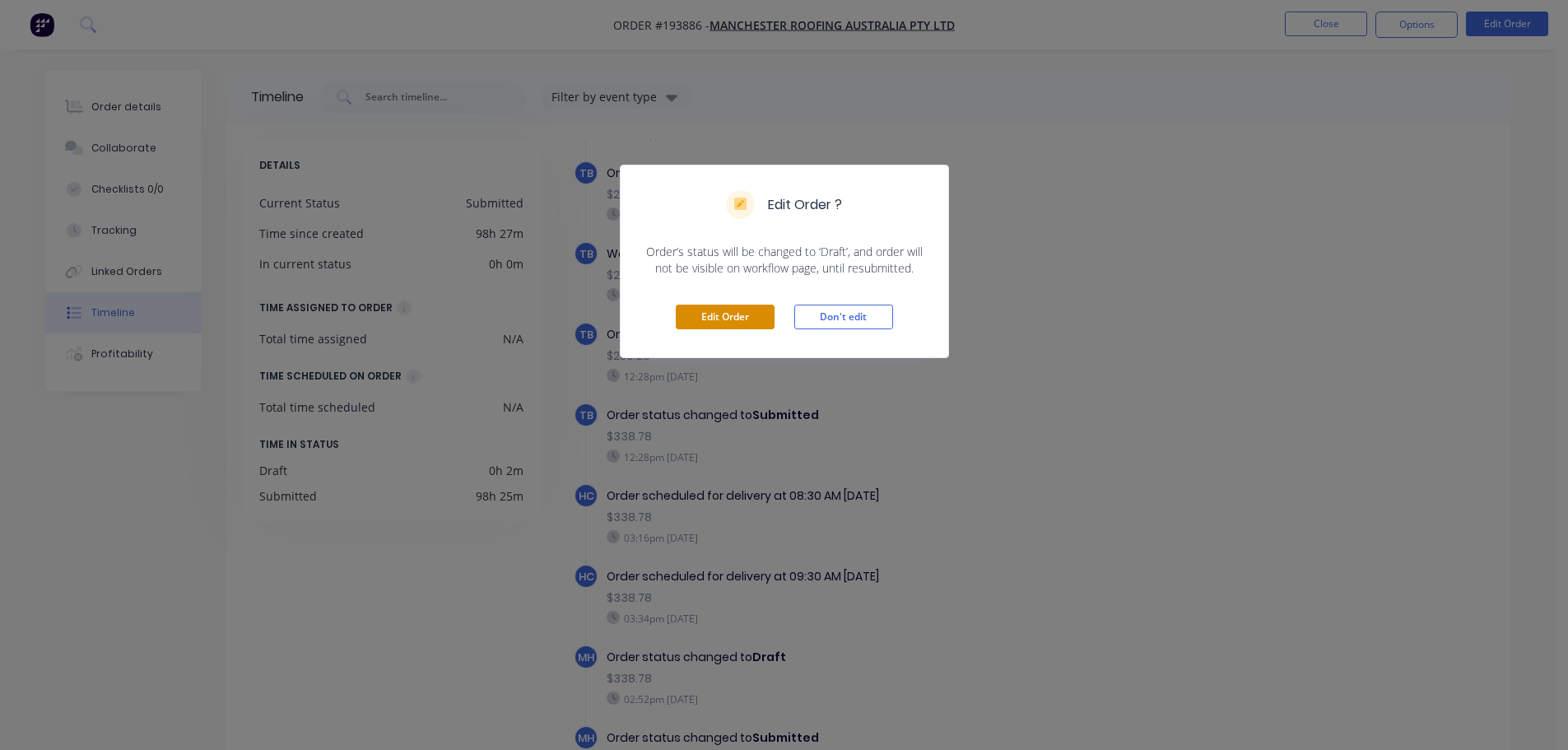
click at [721, 306] on button "Edit Order" at bounding box center [725, 317] width 99 height 25
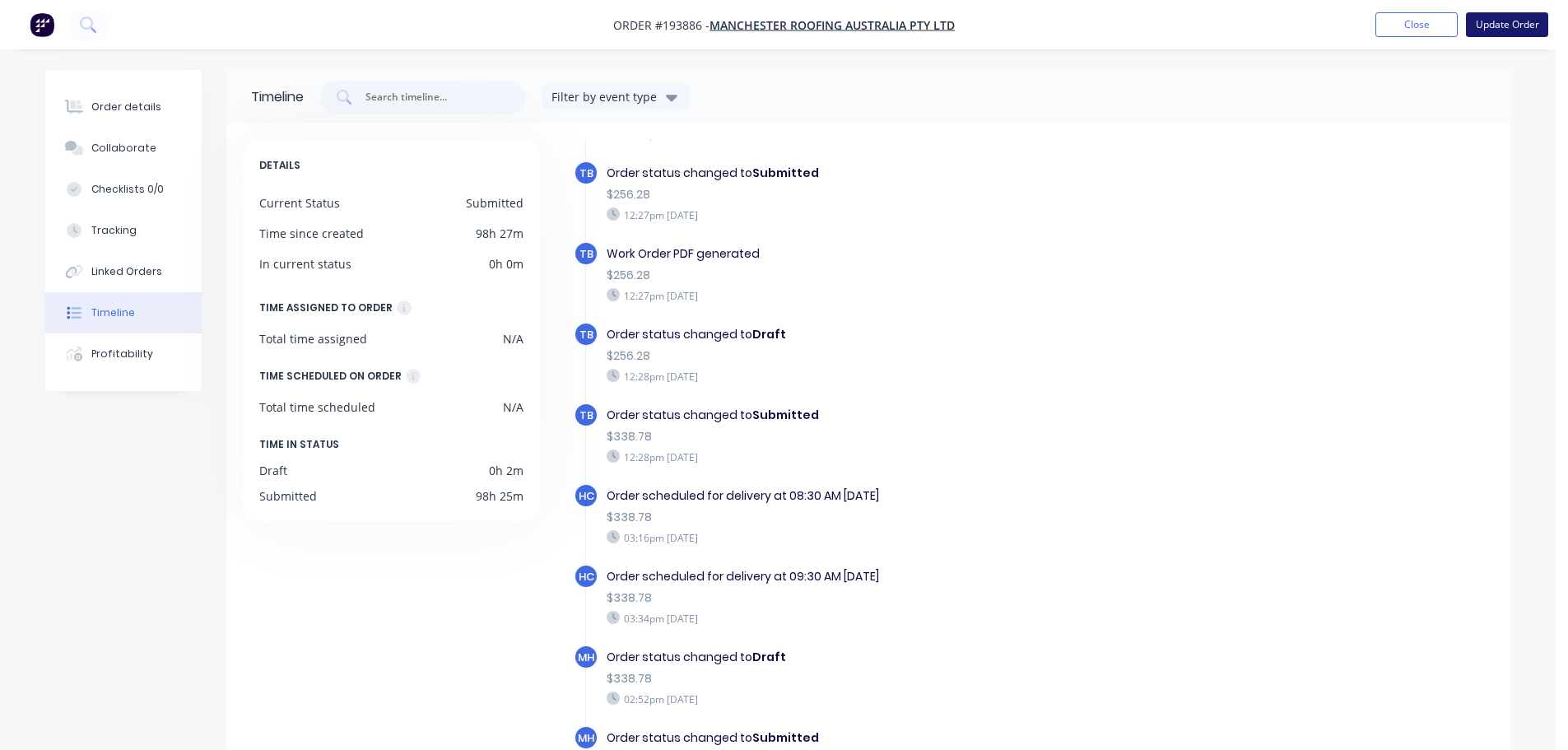
click at [1478, 17] on button "Update Order" at bounding box center [1507, 25] width 82 height 25
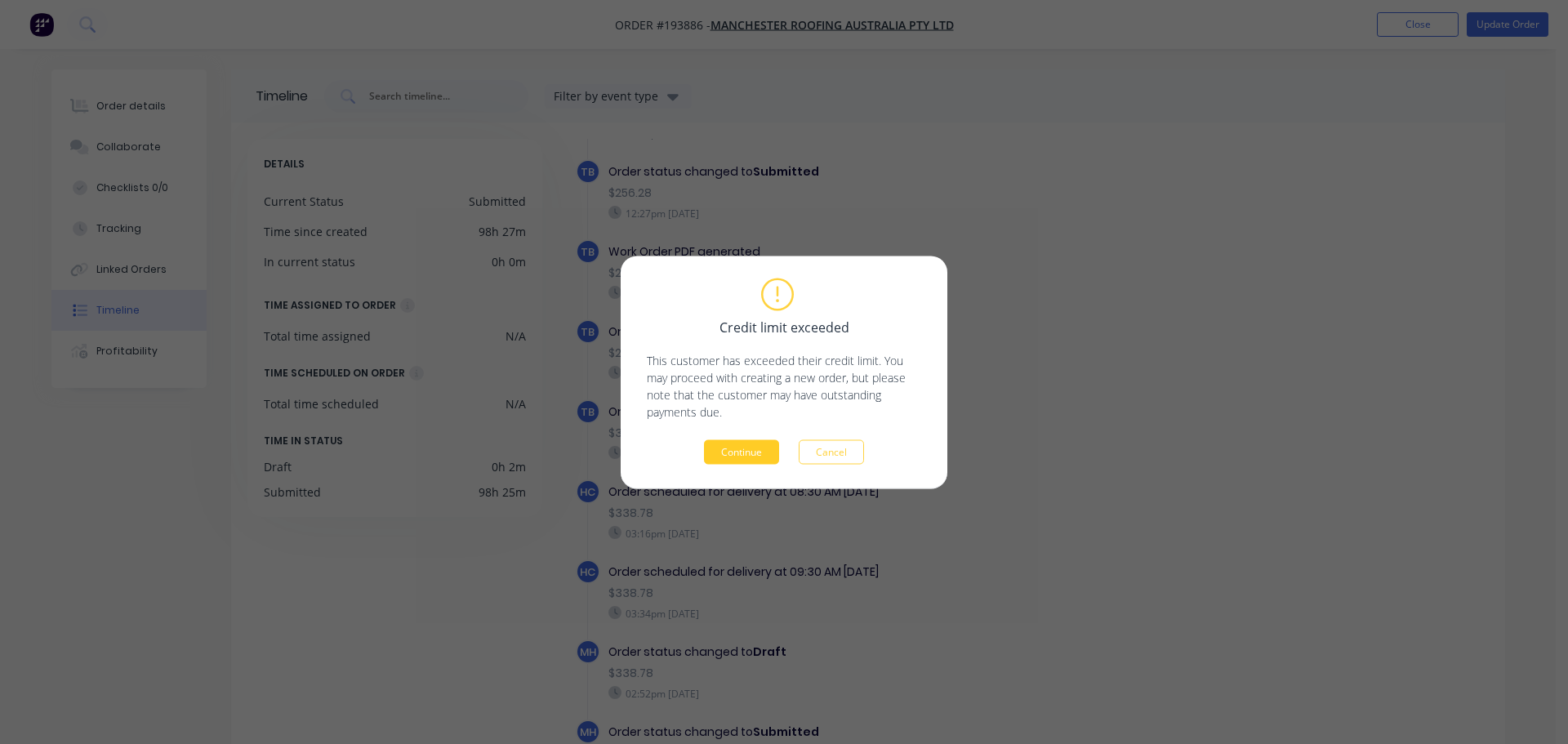
click at [756, 447] on button "Continue" at bounding box center [741, 451] width 75 height 24
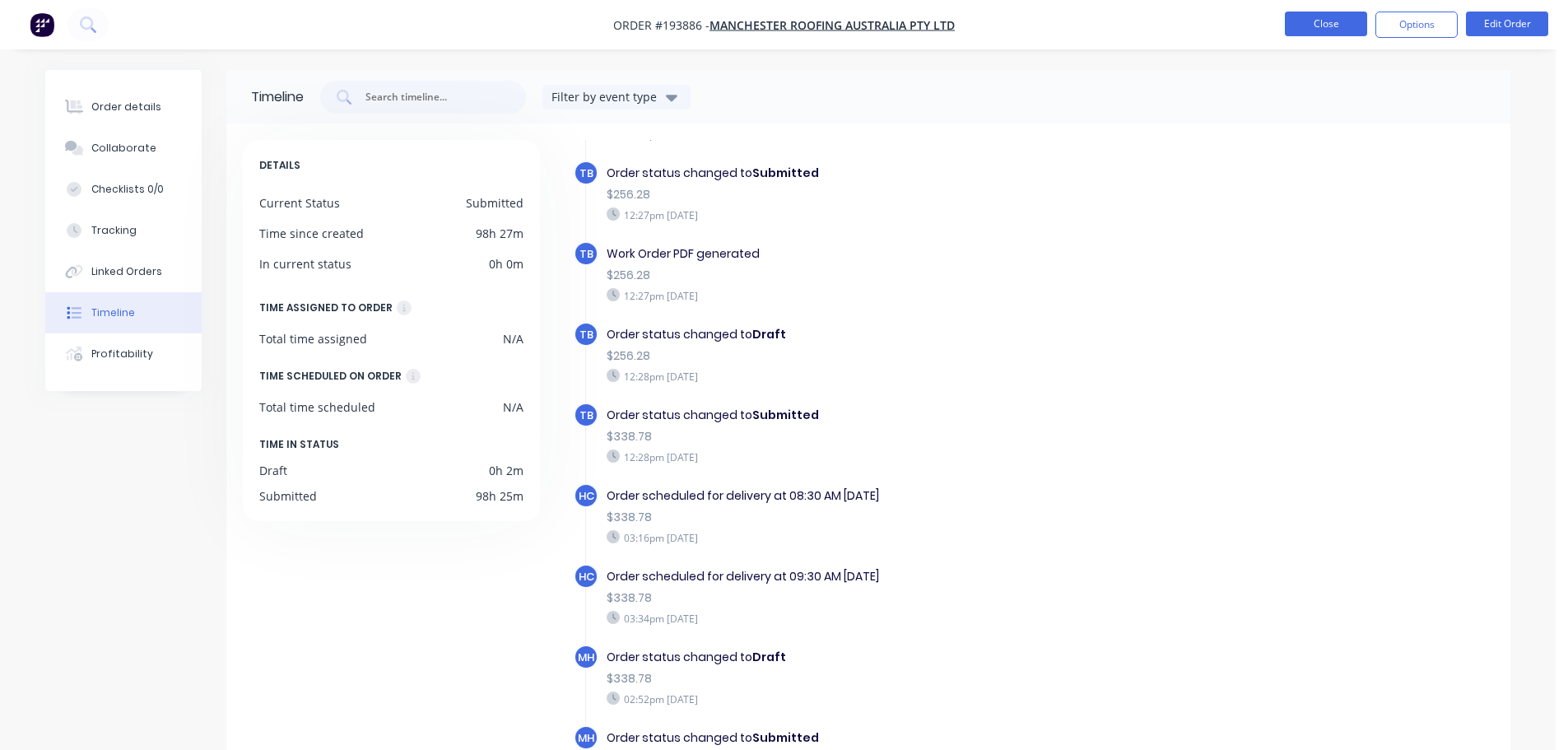
click at [1307, 33] on button "Close" at bounding box center [1326, 24] width 82 height 25
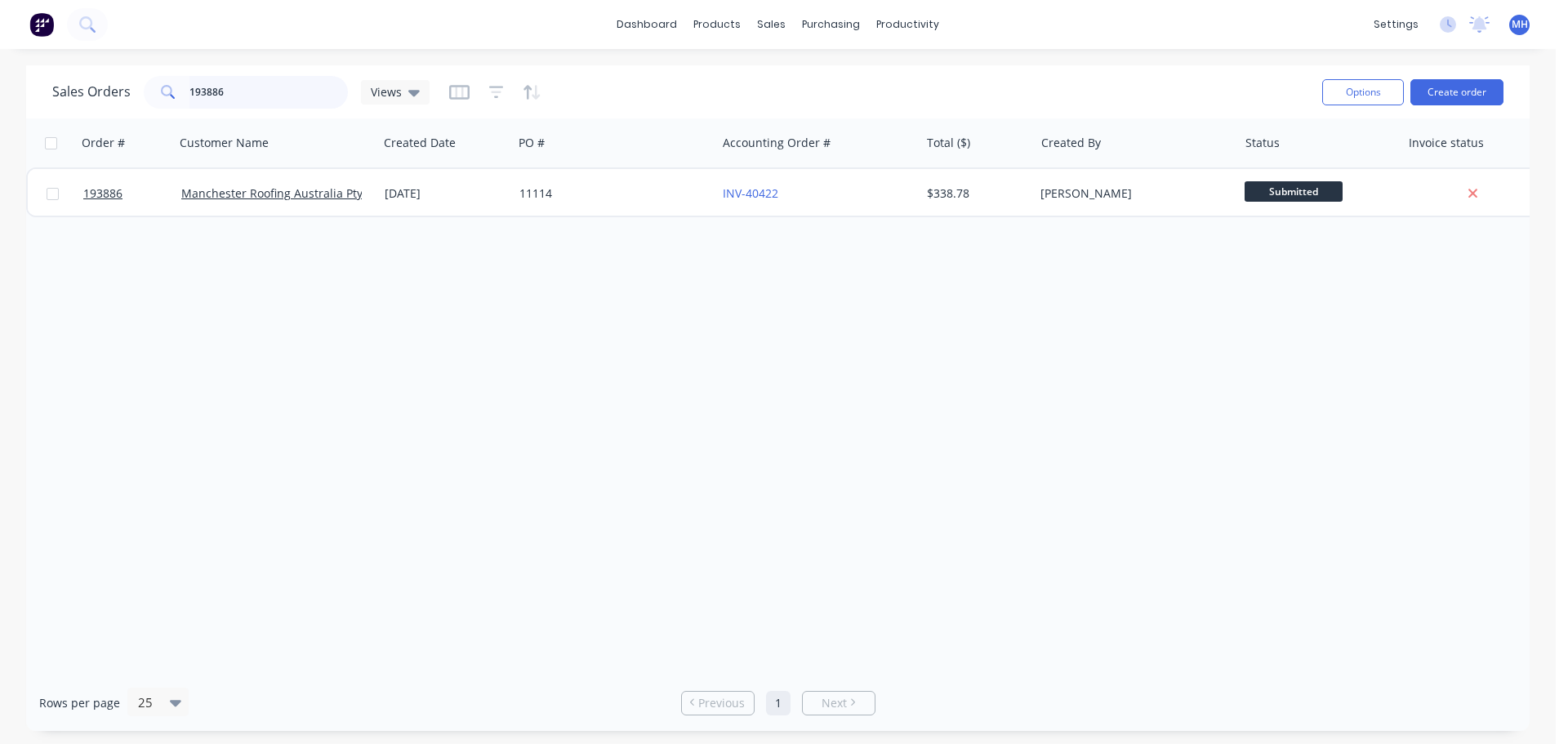
click at [272, 98] on input "193886" at bounding box center [269, 92] width 159 height 33
click at [272, 97] on input "193886" at bounding box center [269, 92] width 159 height 33
type input "walz"
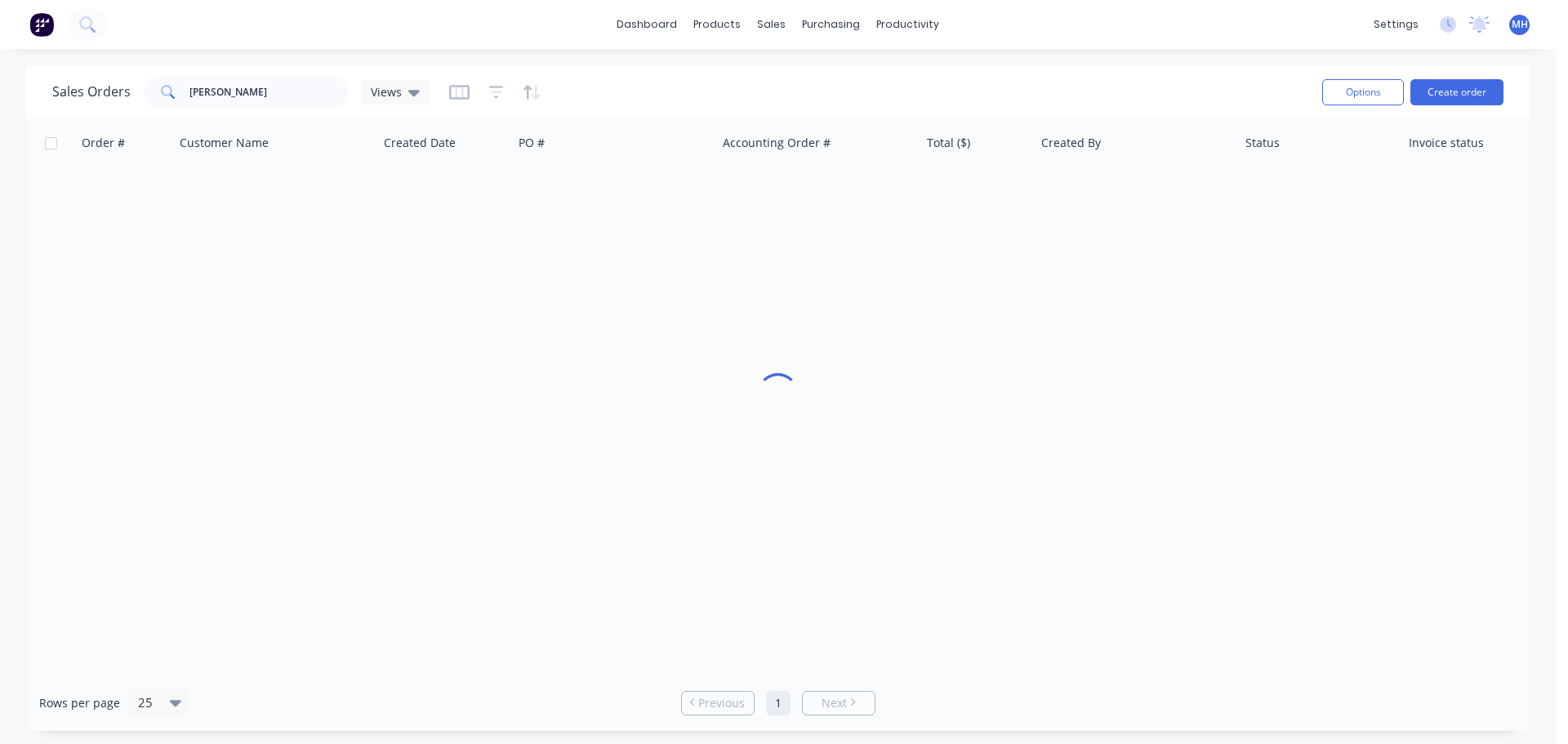
click at [598, 73] on div "Sales Orders walz Views" at bounding box center [681, 91] width 1257 height 40
click at [520, 87] on div at bounding box center [495, 92] width 92 height 26
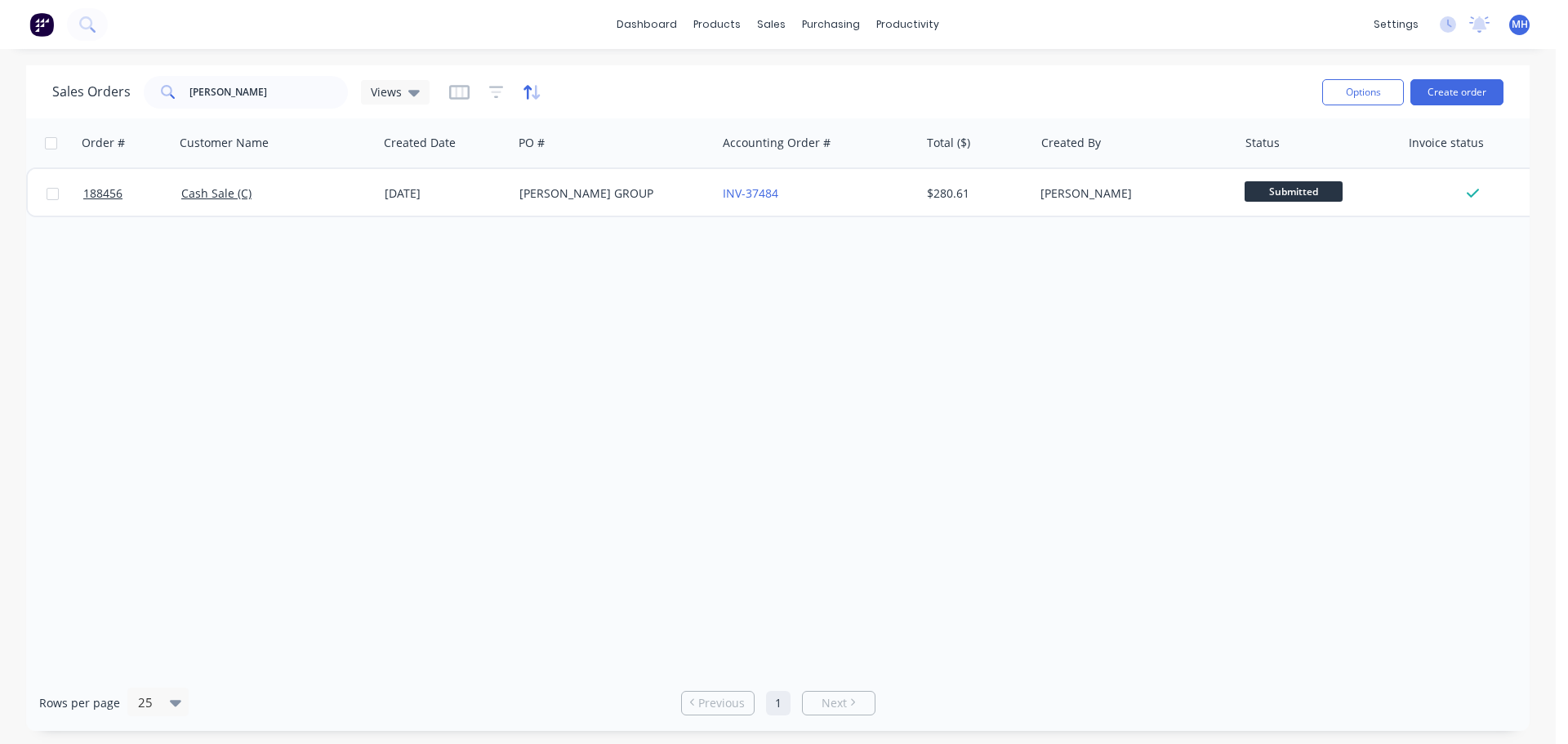
click at [525, 91] on icon "button" at bounding box center [527, 91] width 8 height 14
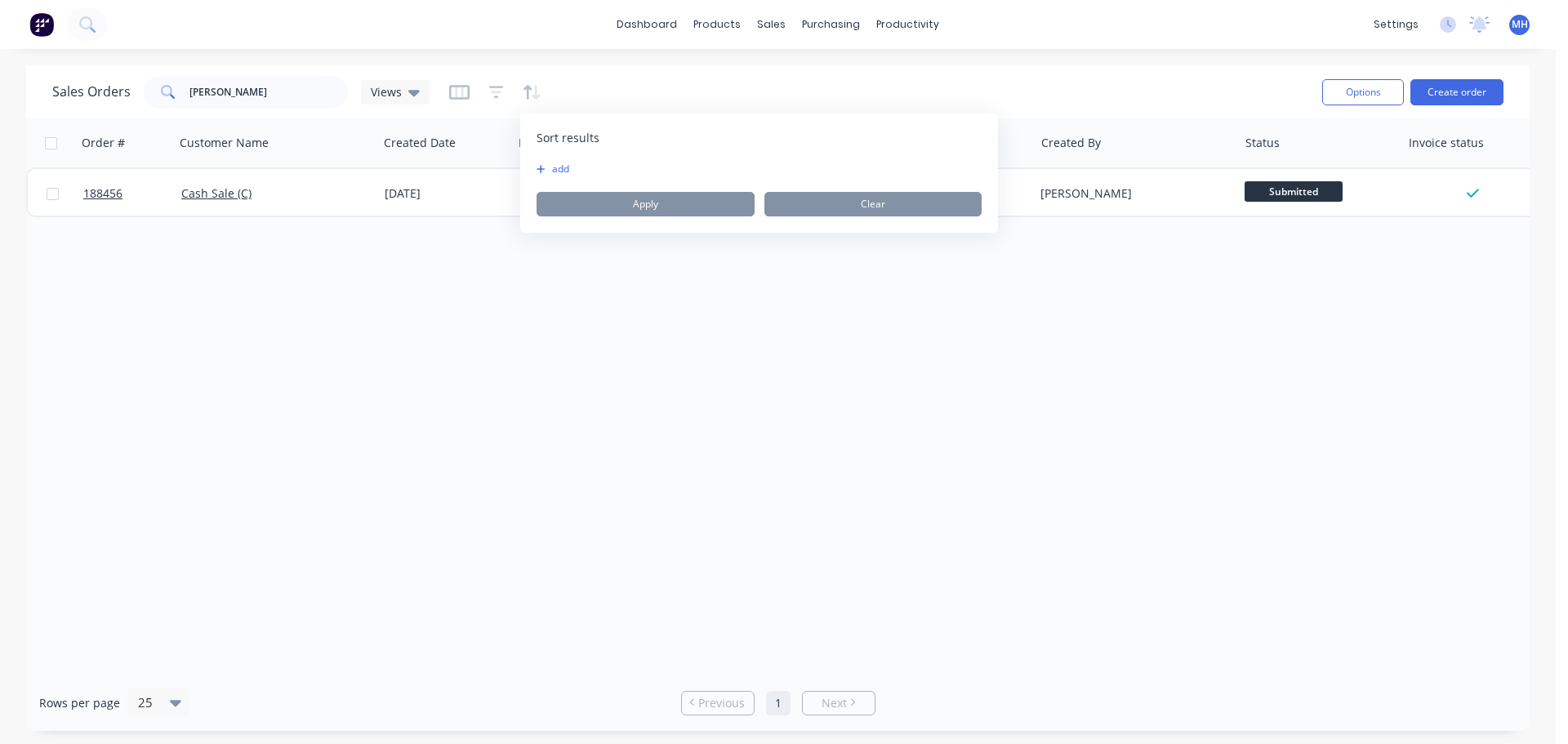
click at [557, 164] on button "add" at bounding box center [547, 169] width 21 height 13
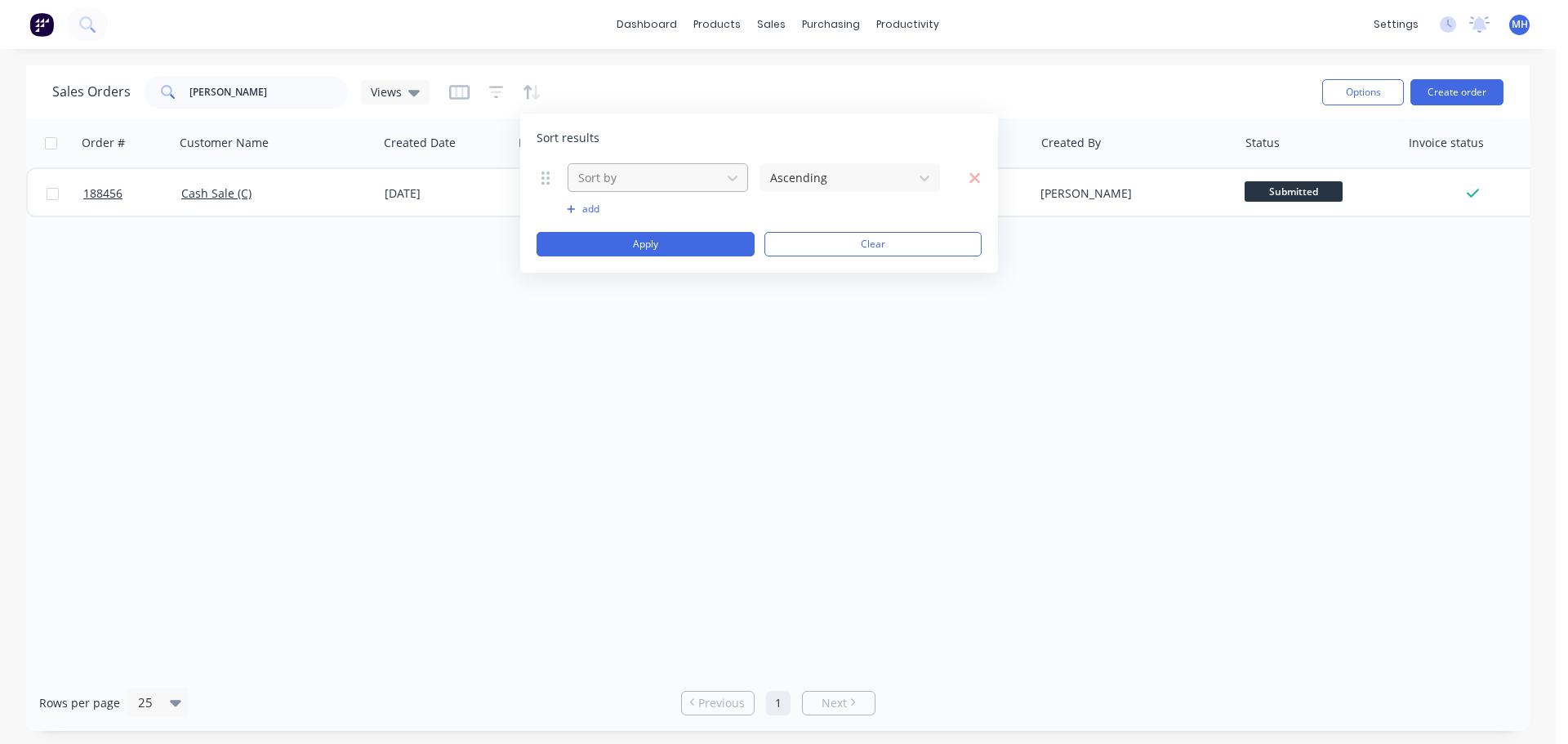
click at [618, 179] on div at bounding box center [645, 177] width 137 height 21
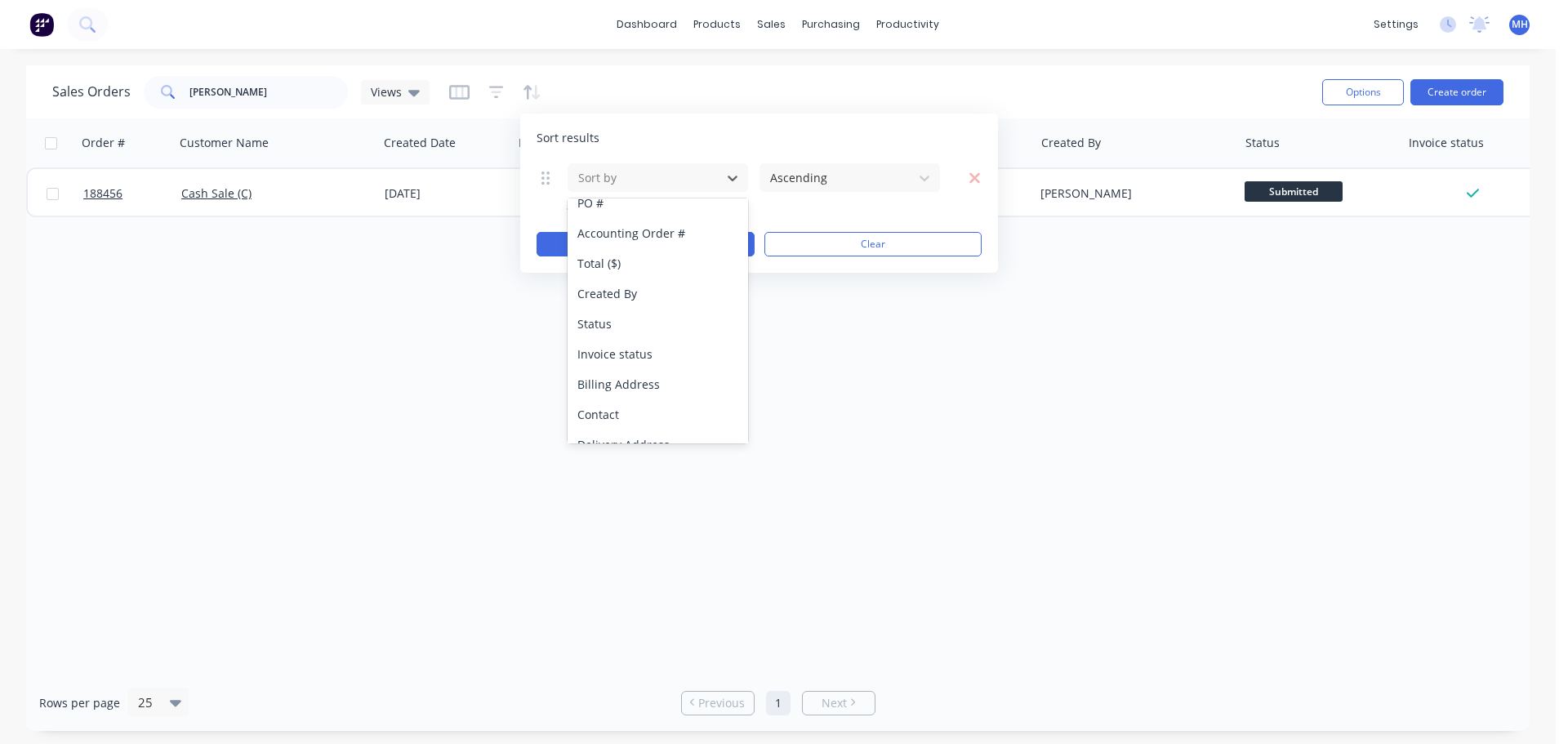
scroll to position [48, 0]
click at [634, 375] on div "Status" at bounding box center [657, 379] width 180 height 30
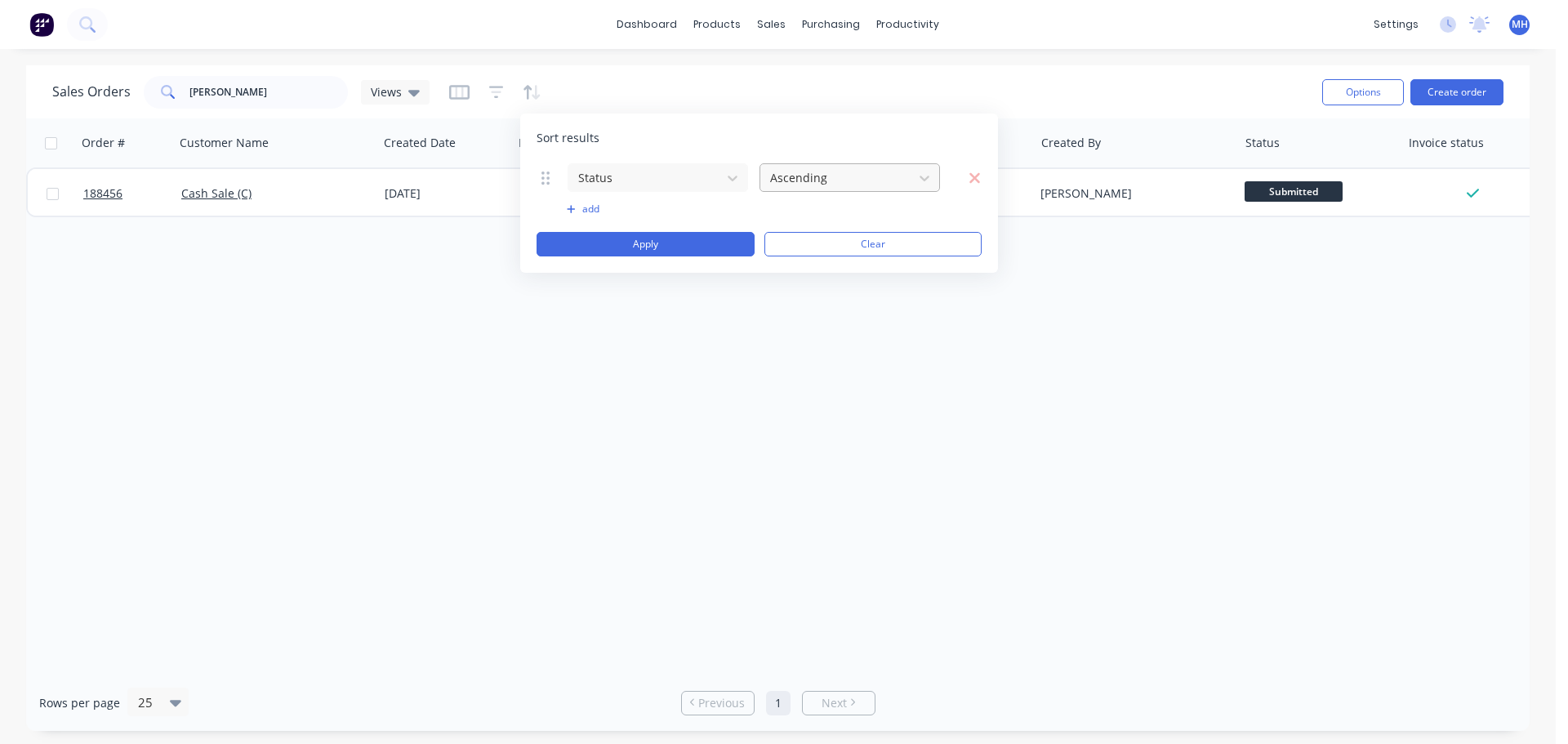
click at [801, 178] on div at bounding box center [837, 177] width 137 height 21
click at [803, 174] on div at bounding box center [837, 177] width 137 height 21
click at [664, 248] on button "Apply" at bounding box center [645, 243] width 218 height 24
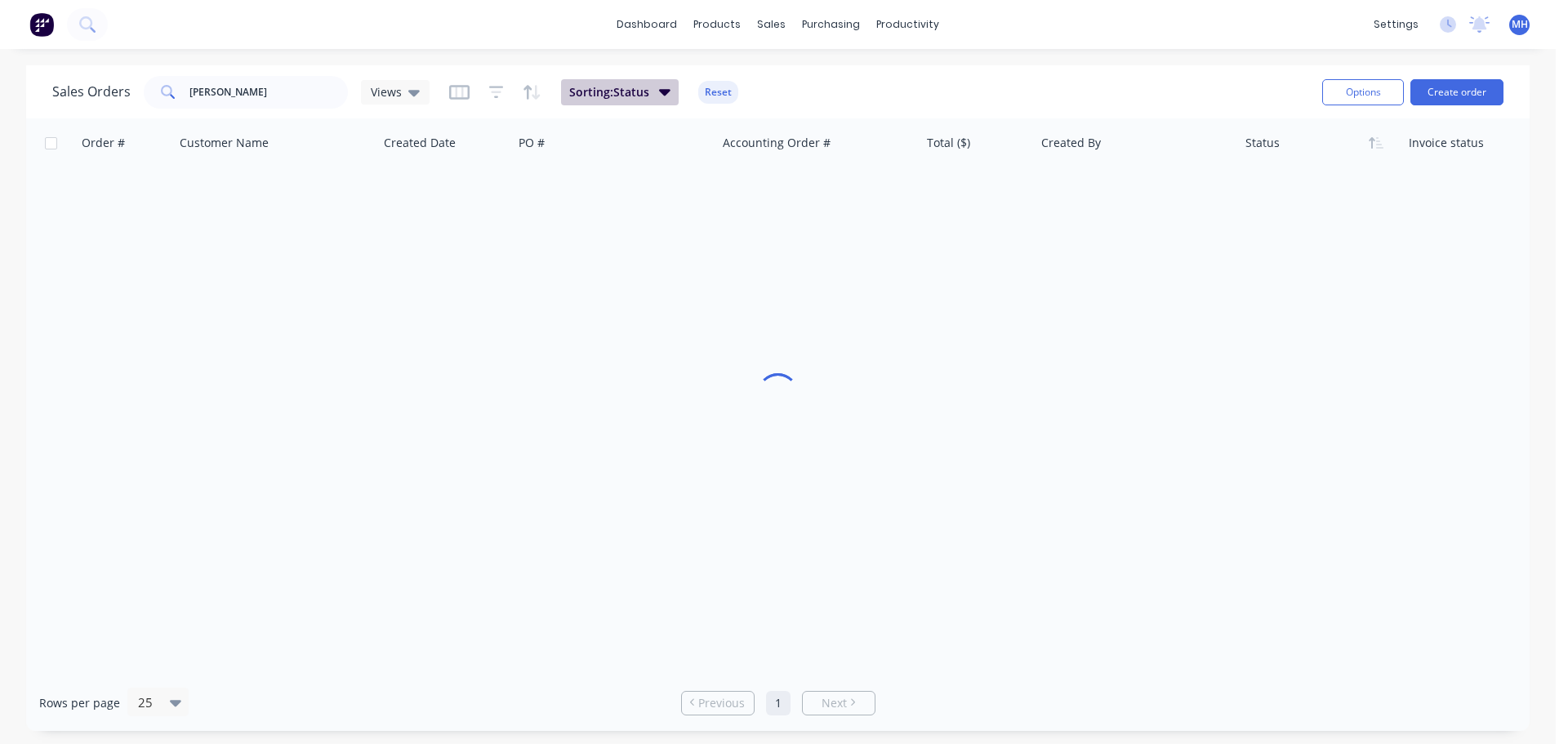
click at [649, 100] on button "Sorting: Status" at bounding box center [620, 92] width 118 height 26
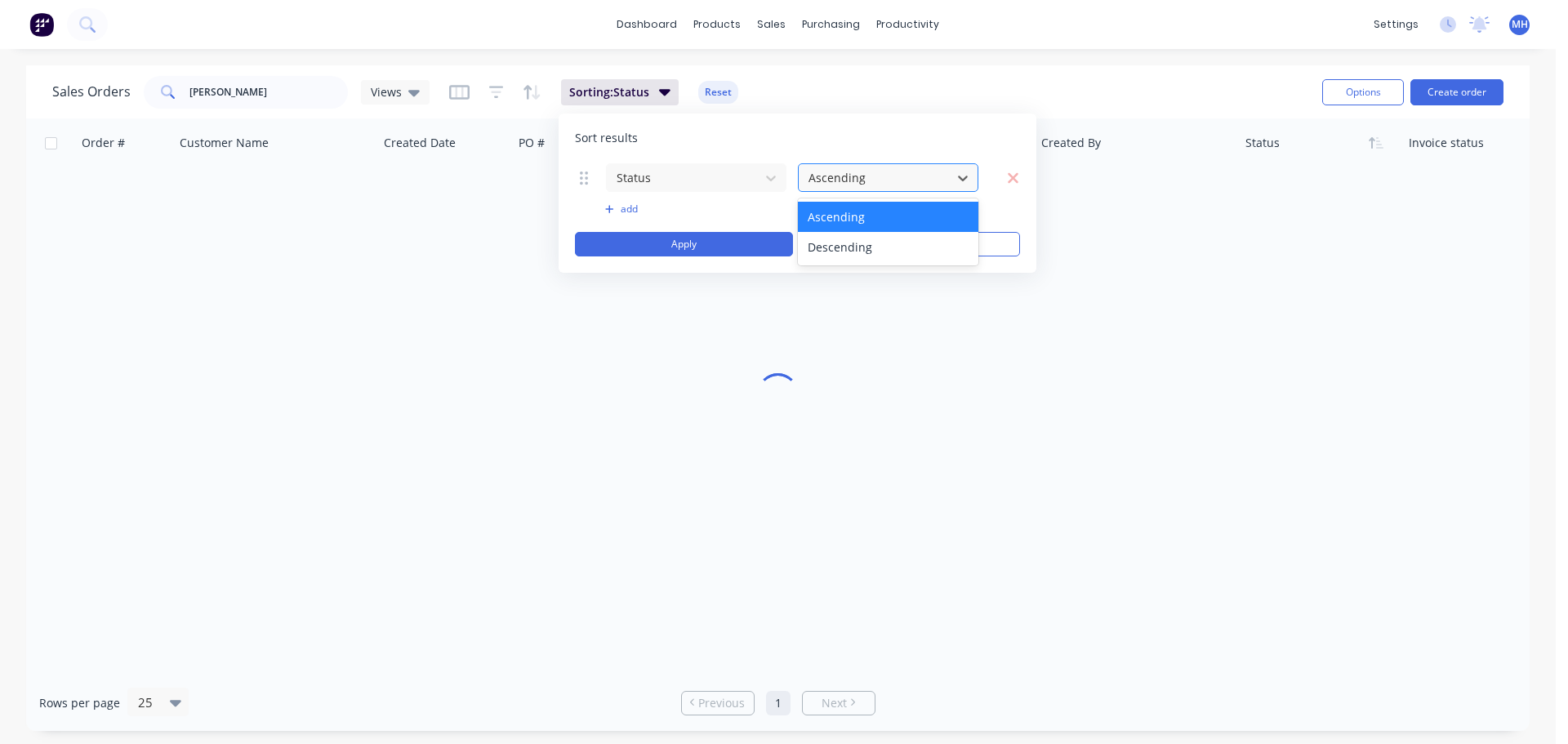
click at [818, 176] on div at bounding box center [875, 177] width 137 height 21
click at [816, 128] on div "Sort results Status 2 results available. Use Up and Down to choose options, pre…" at bounding box center [798, 193] width 478 height 159
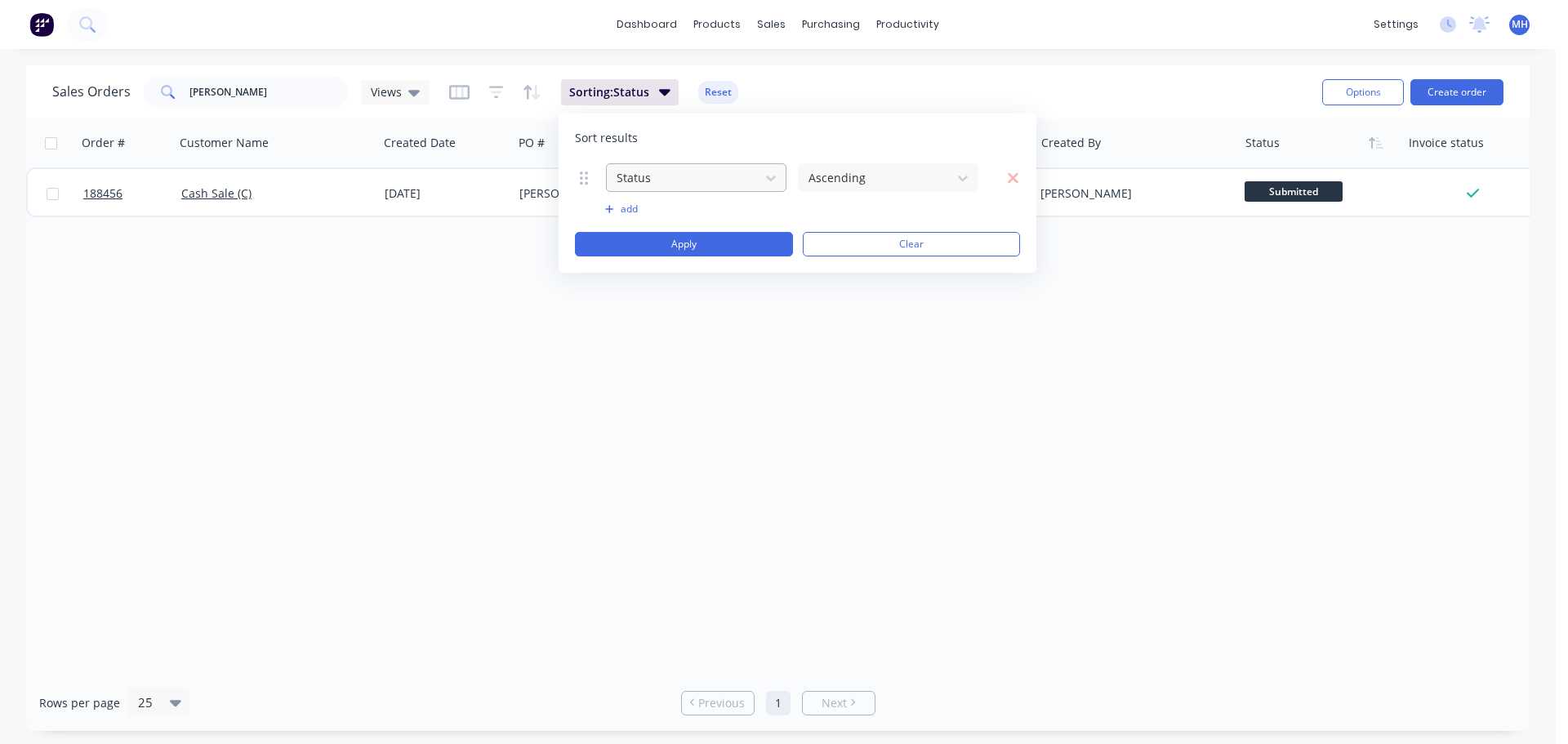
click at [677, 167] on div "Status" at bounding box center [684, 177] width 147 height 27
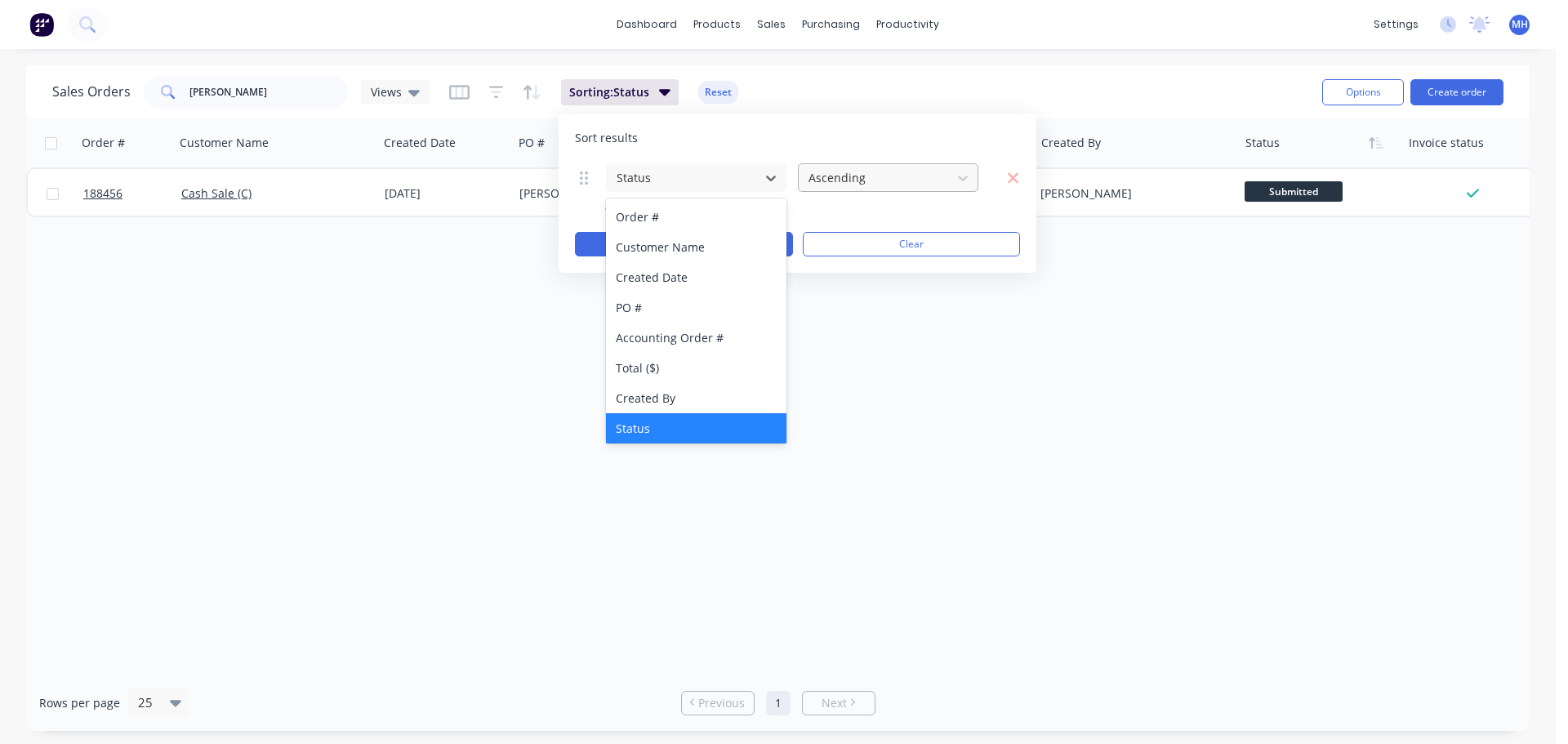
click at [905, 181] on div at bounding box center [875, 177] width 137 height 21
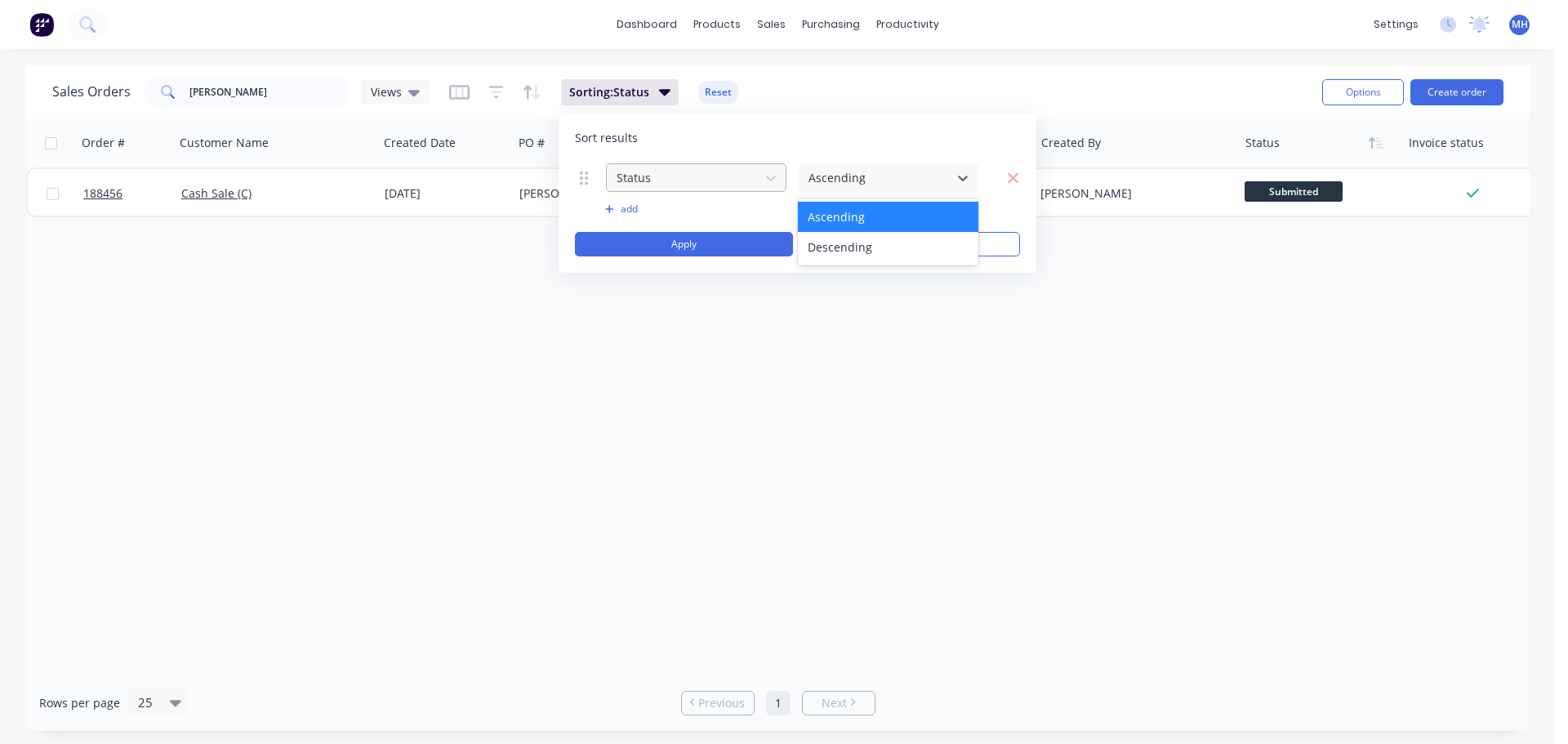
click at [704, 184] on div at bounding box center [683, 177] width 137 height 21
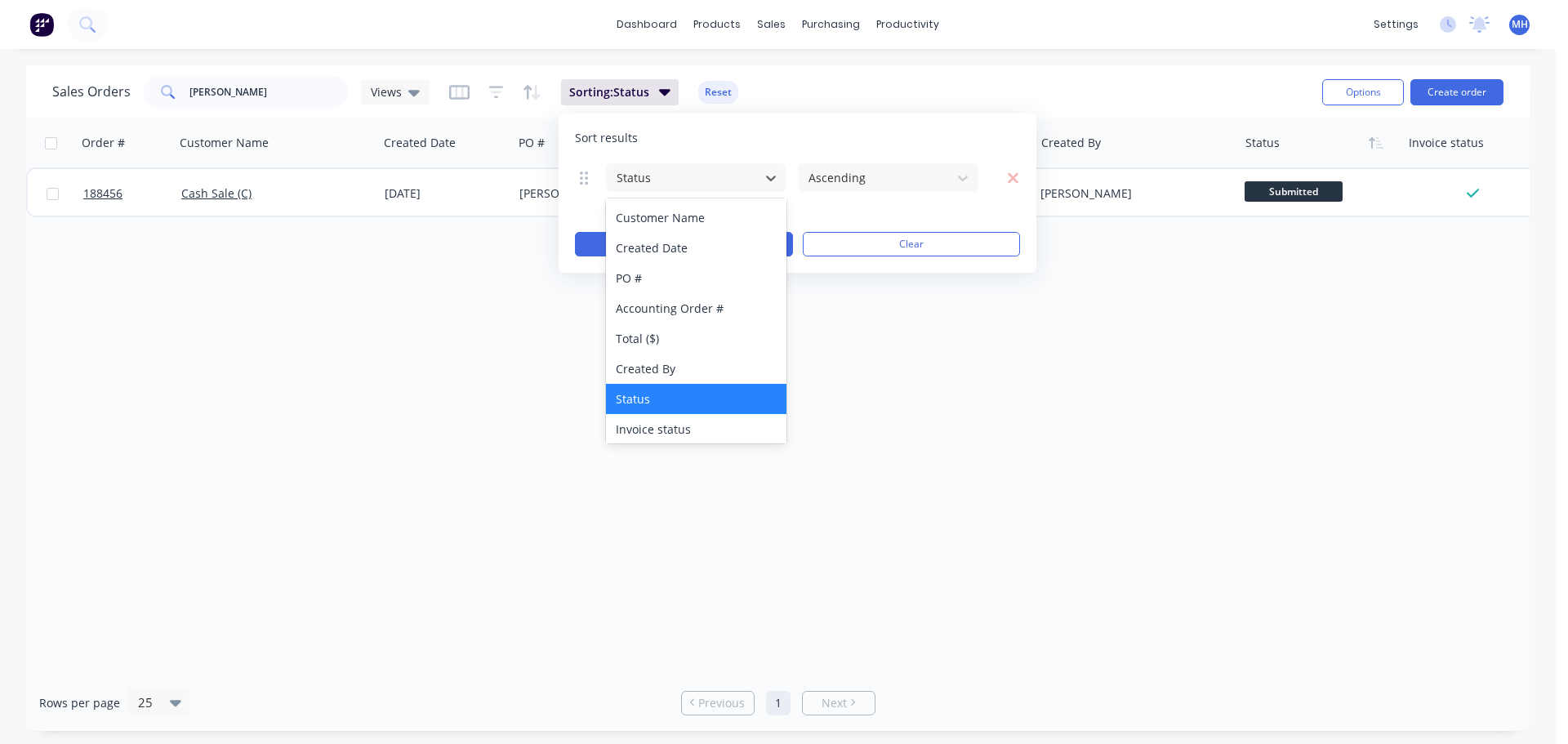
scroll to position [81, 0]
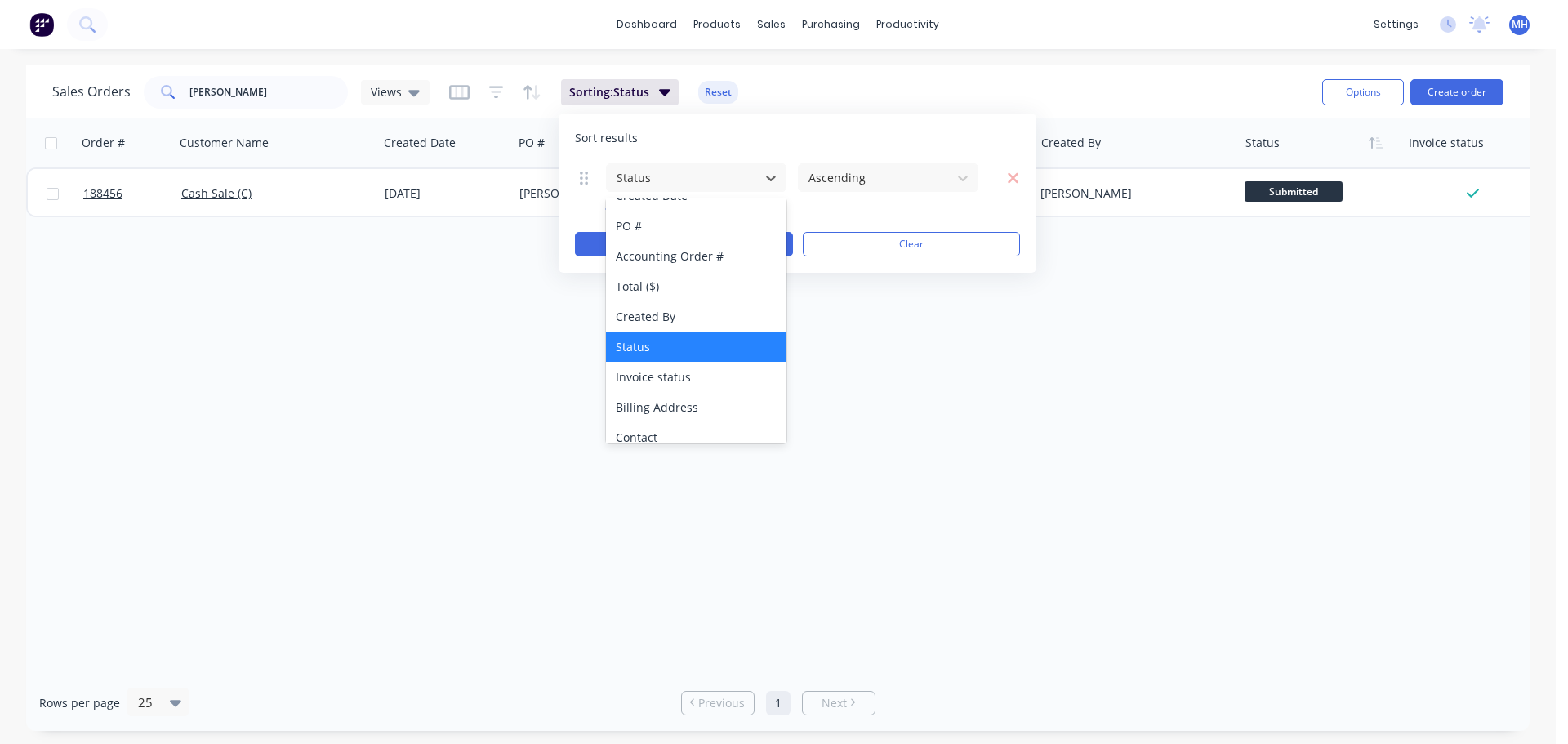
click at [698, 341] on div "Status" at bounding box center [696, 346] width 180 height 30
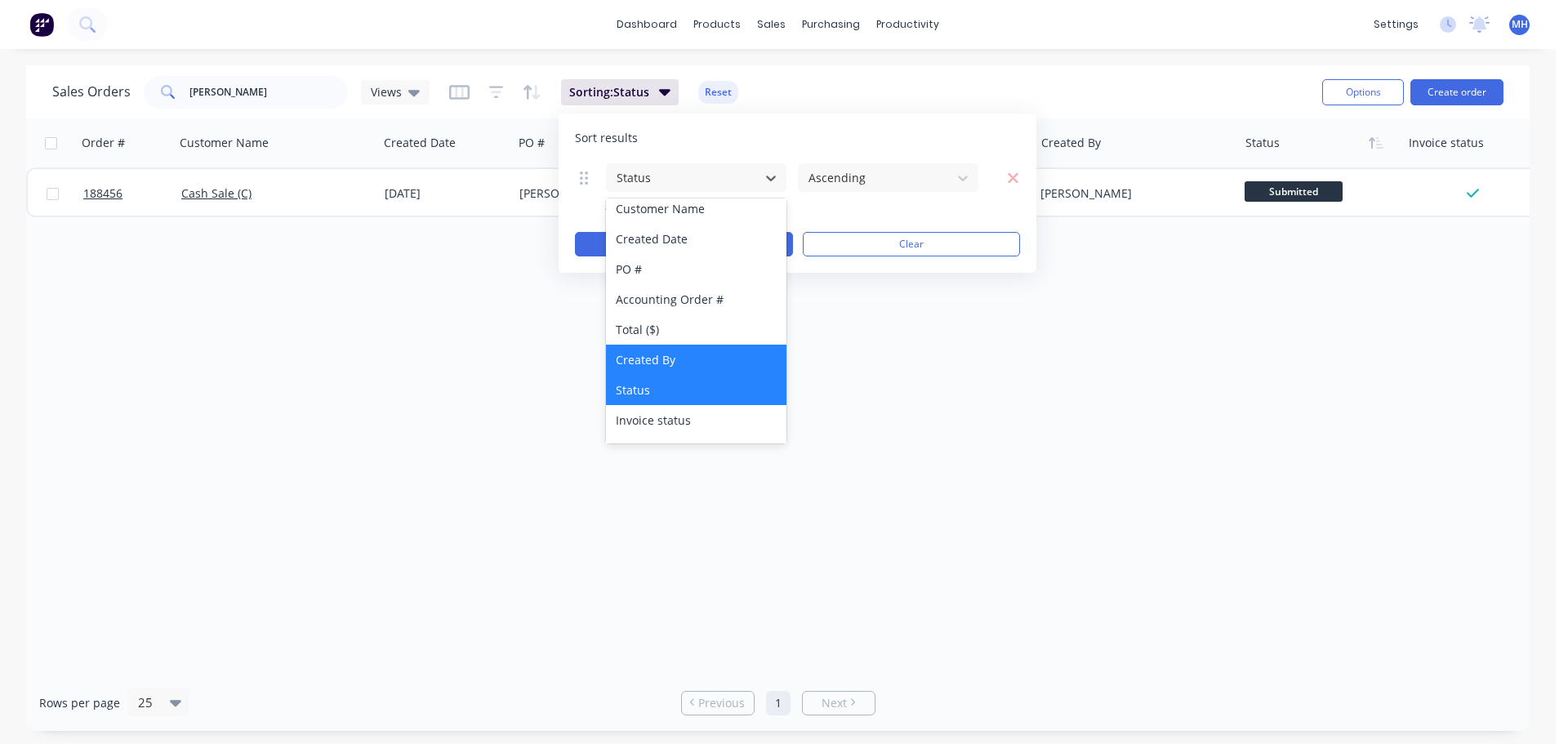
scroll to position [0, 0]
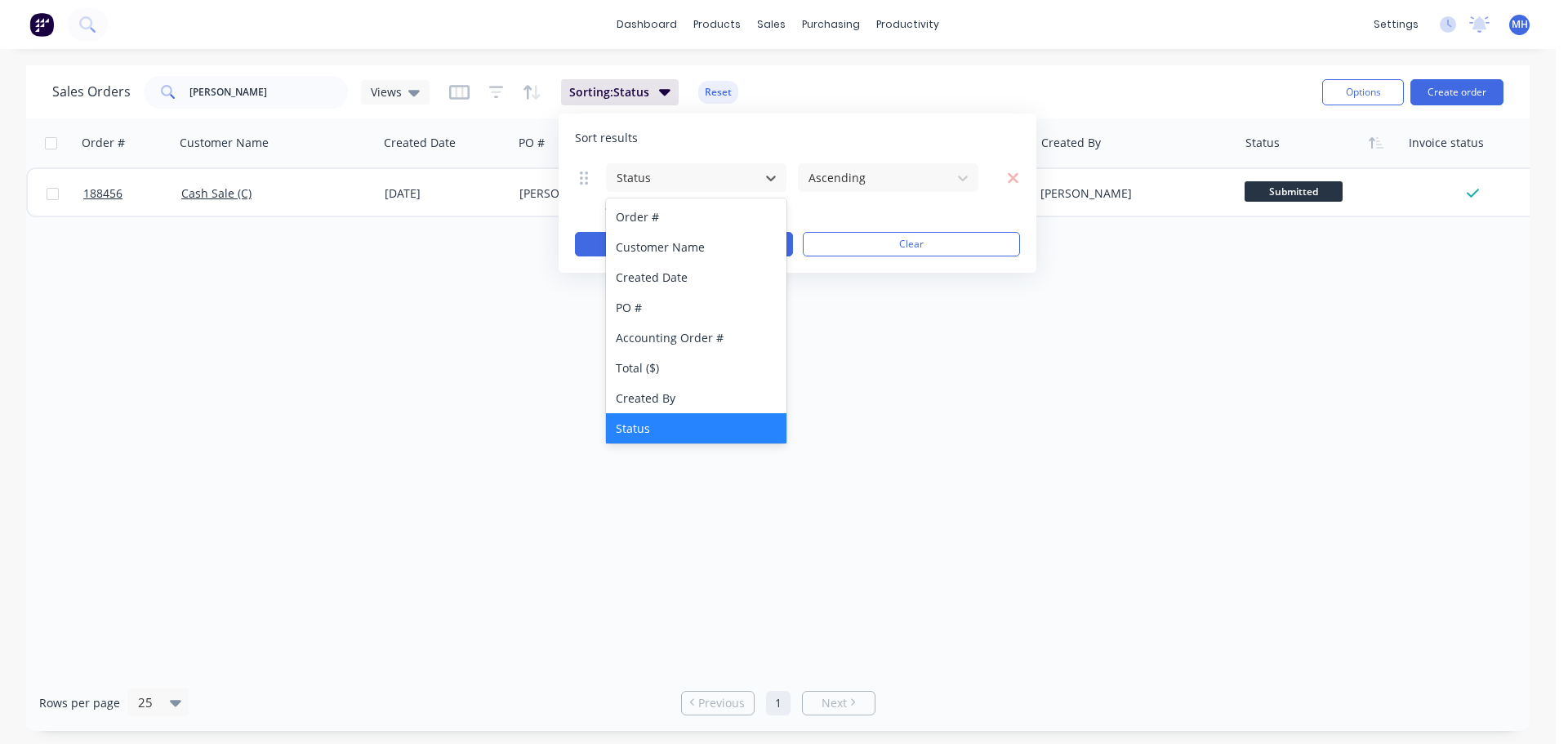
click at [732, 134] on div "Sort results" at bounding box center [798, 138] width 445 height 16
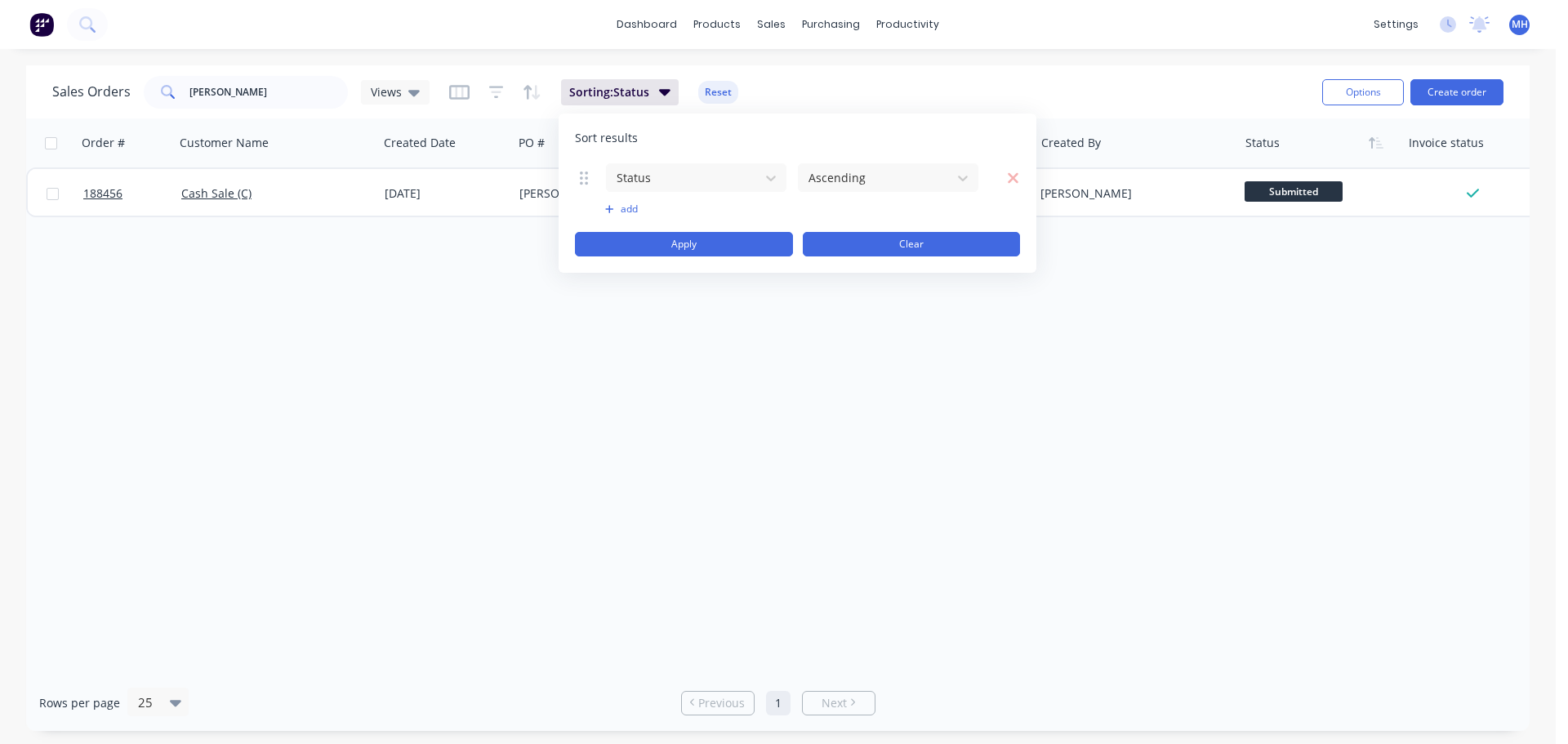
click at [866, 253] on button "Clear" at bounding box center [912, 243] width 218 height 24
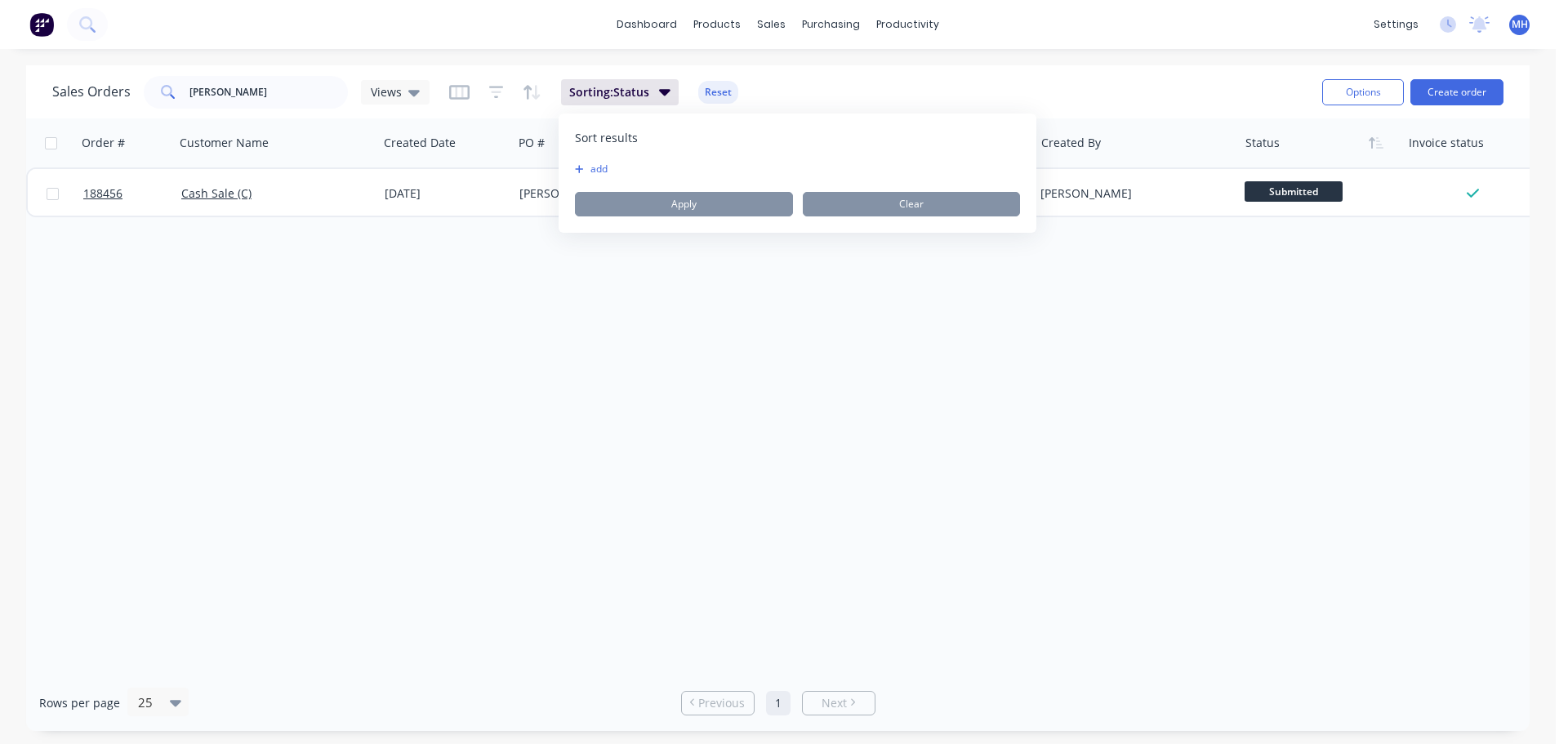
click at [852, 351] on div "Order # Customer Name Created Date PO # Accounting Order # Total ($) Created By…" at bounding box center [778, 396] width 1504 height 556
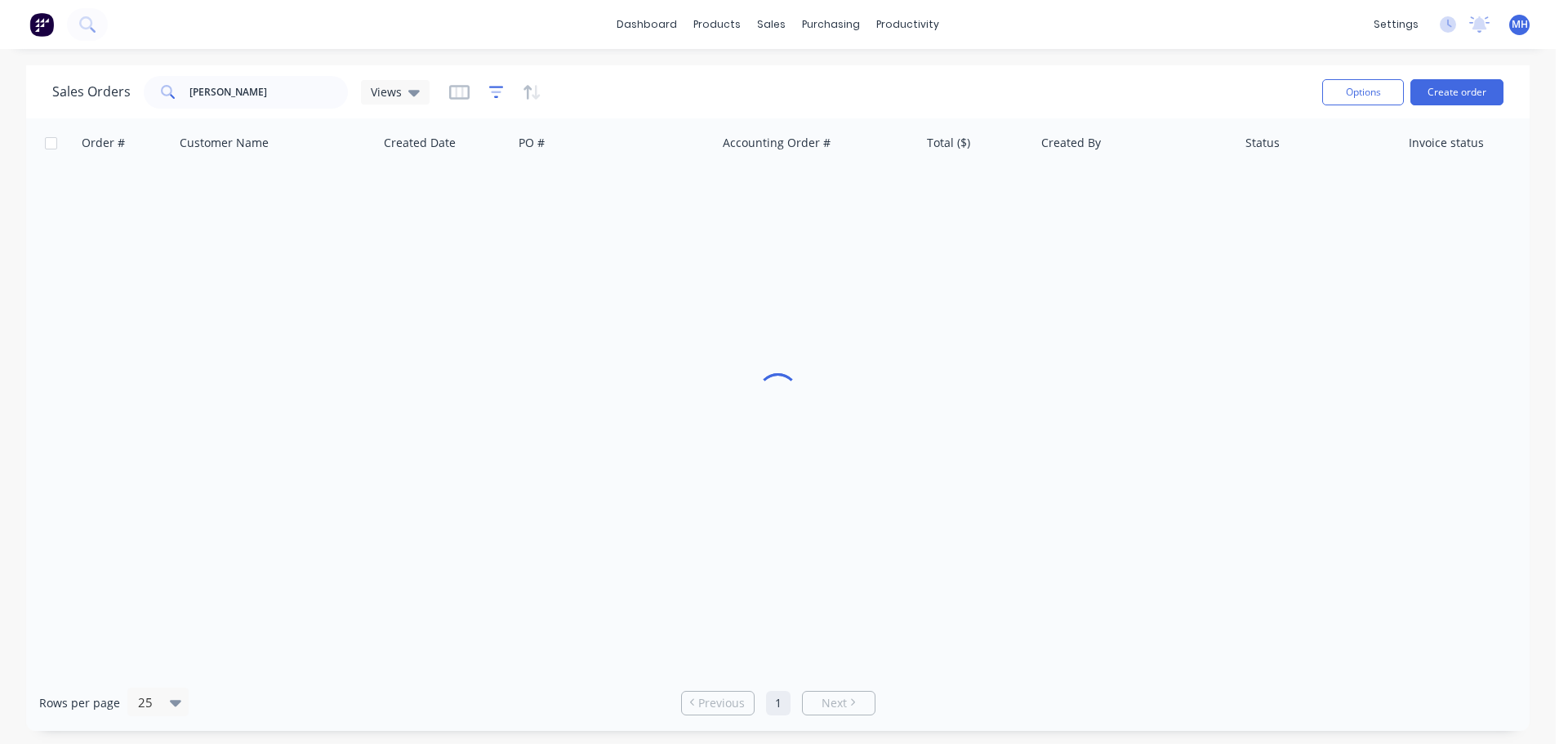
click at [493, 91] on icon "button" at bounding box center [496, 91] width 11 height 3
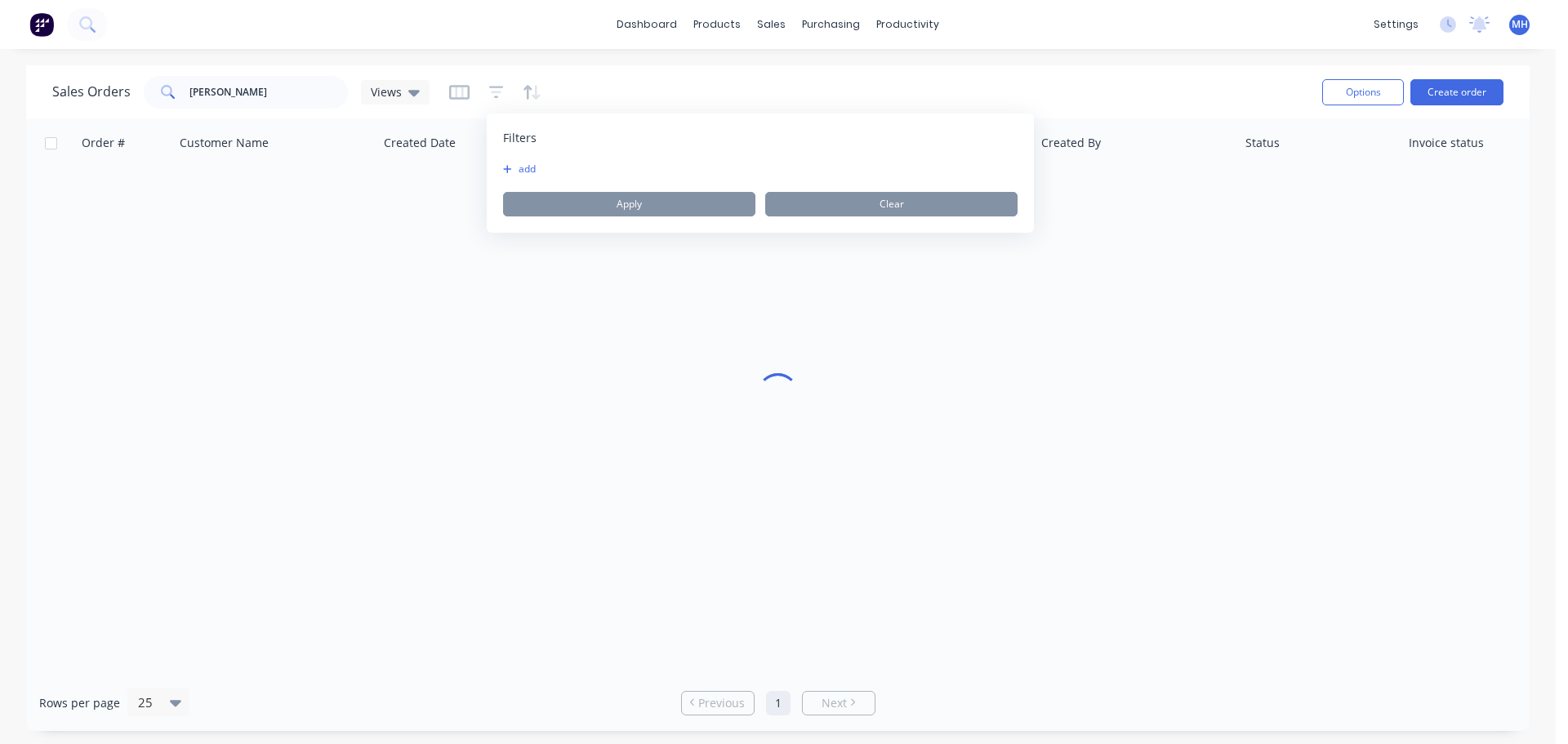
click at [512, 169] on button "add" at bounding box center [523, 169] width 41 height 13
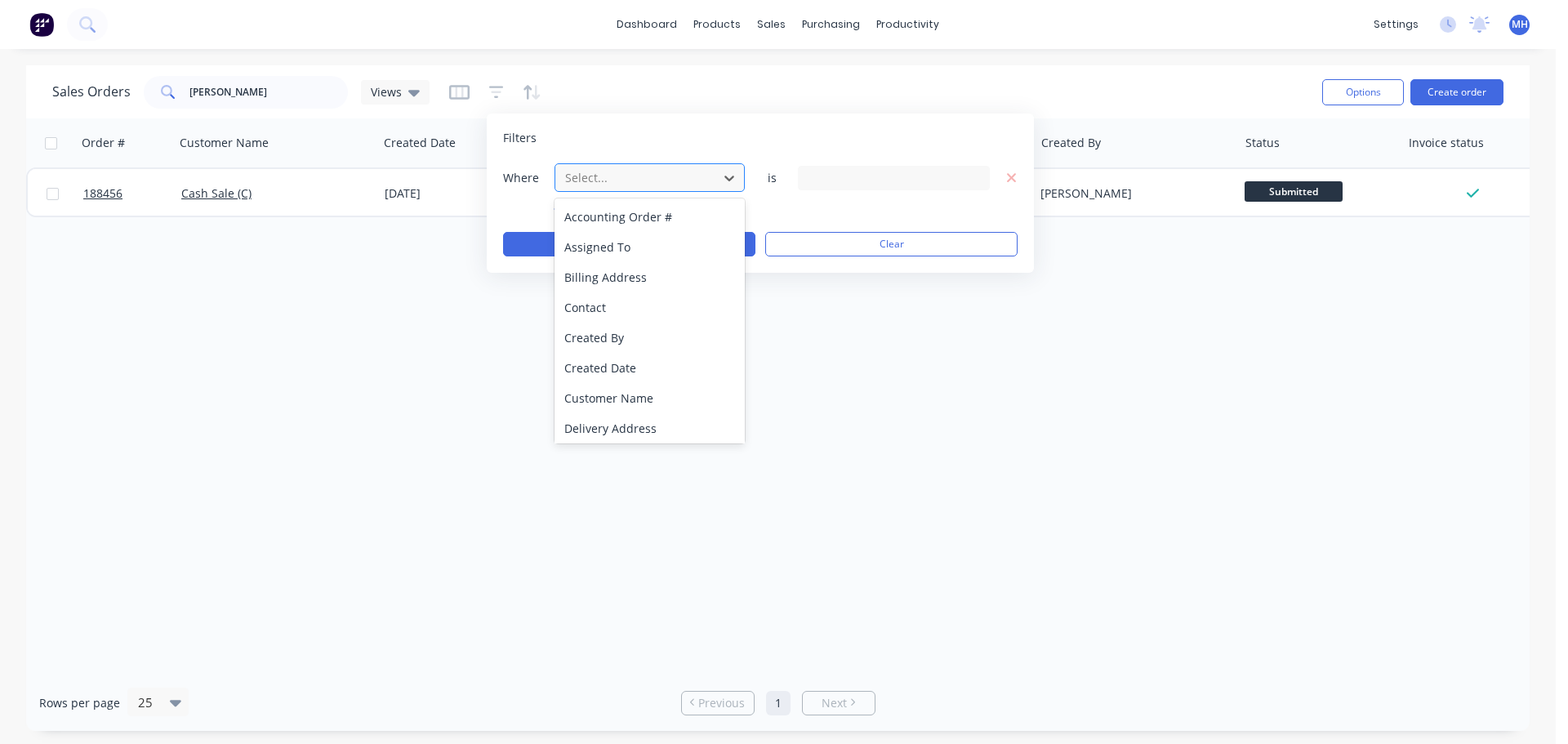
click at [631, 176] on div at bounding box center [637, 177] width 147 height 21
click at [630, 423] on div "Status" at bounding box center [650, 424] width 190 height 30
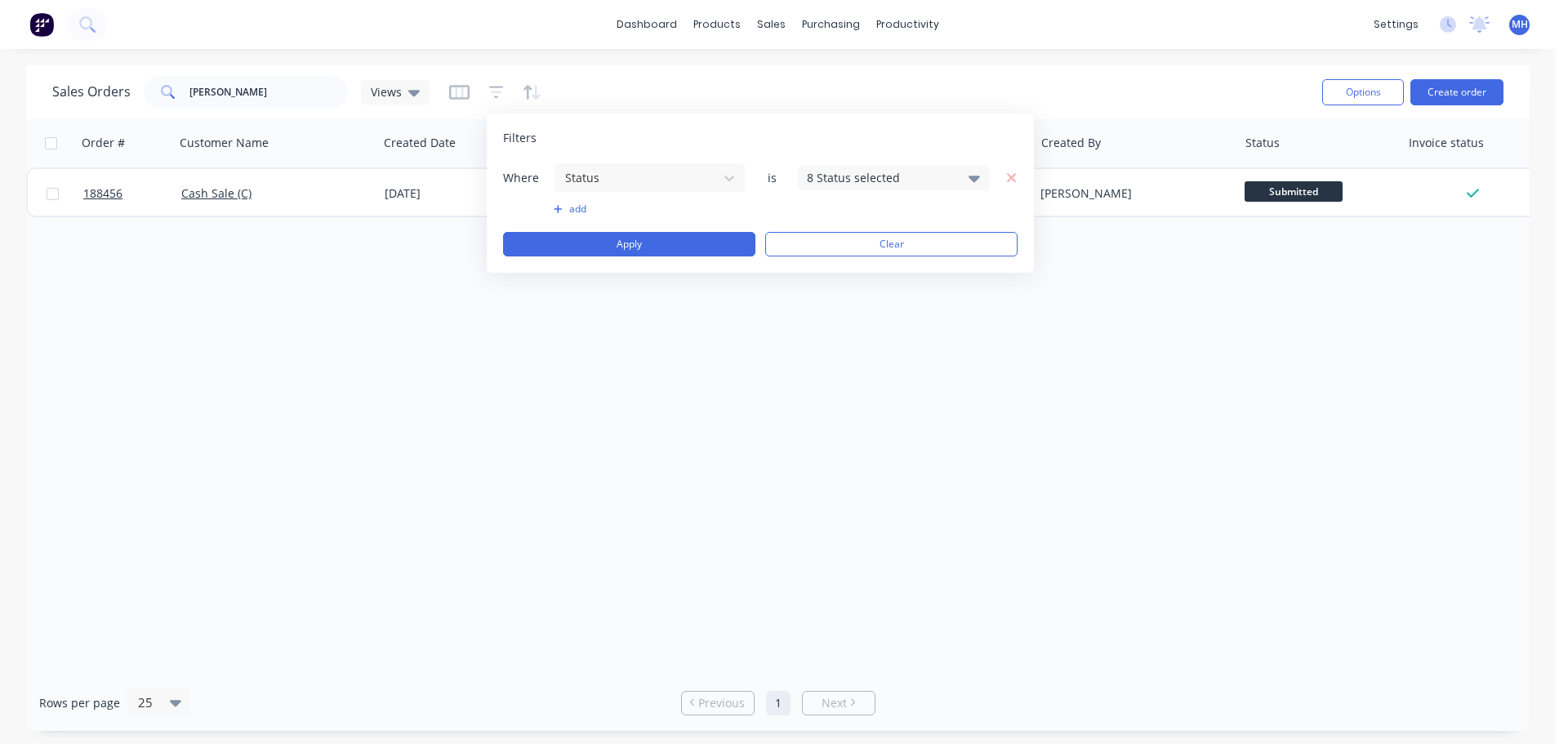
click at [868, 181] on div "8 Status selected" at bounding box center [880, 177] width 148 height 17
click at [876, 305] on div "Archived" at bounding box center [946, 300] width 196 height 17
drag, startPoint x: 780, startPoint y: 130, endPoint x: 717, endPoint y: 215, distance: 105.8
click at [780, 131] on div "Filters" at bounding box center [760, 138] width 514 height 16
click at [682, 239] on button "Apply" at bounding box center [629, 243] width 253 height 24
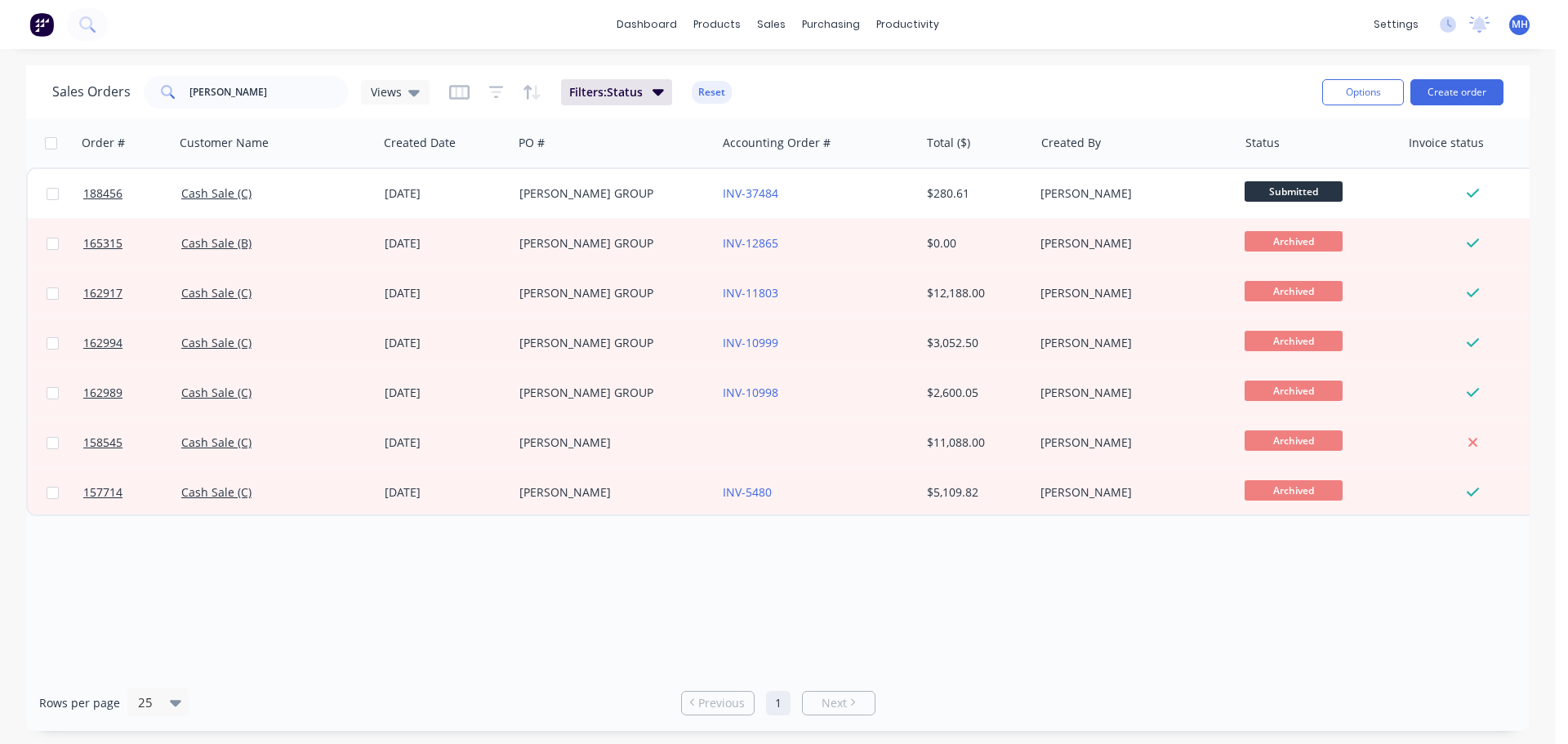
click at [817, 97] on div "Sales Orders walz Views Filters: Status Reset" at bounding box center [681, 91] width 1257 height 40
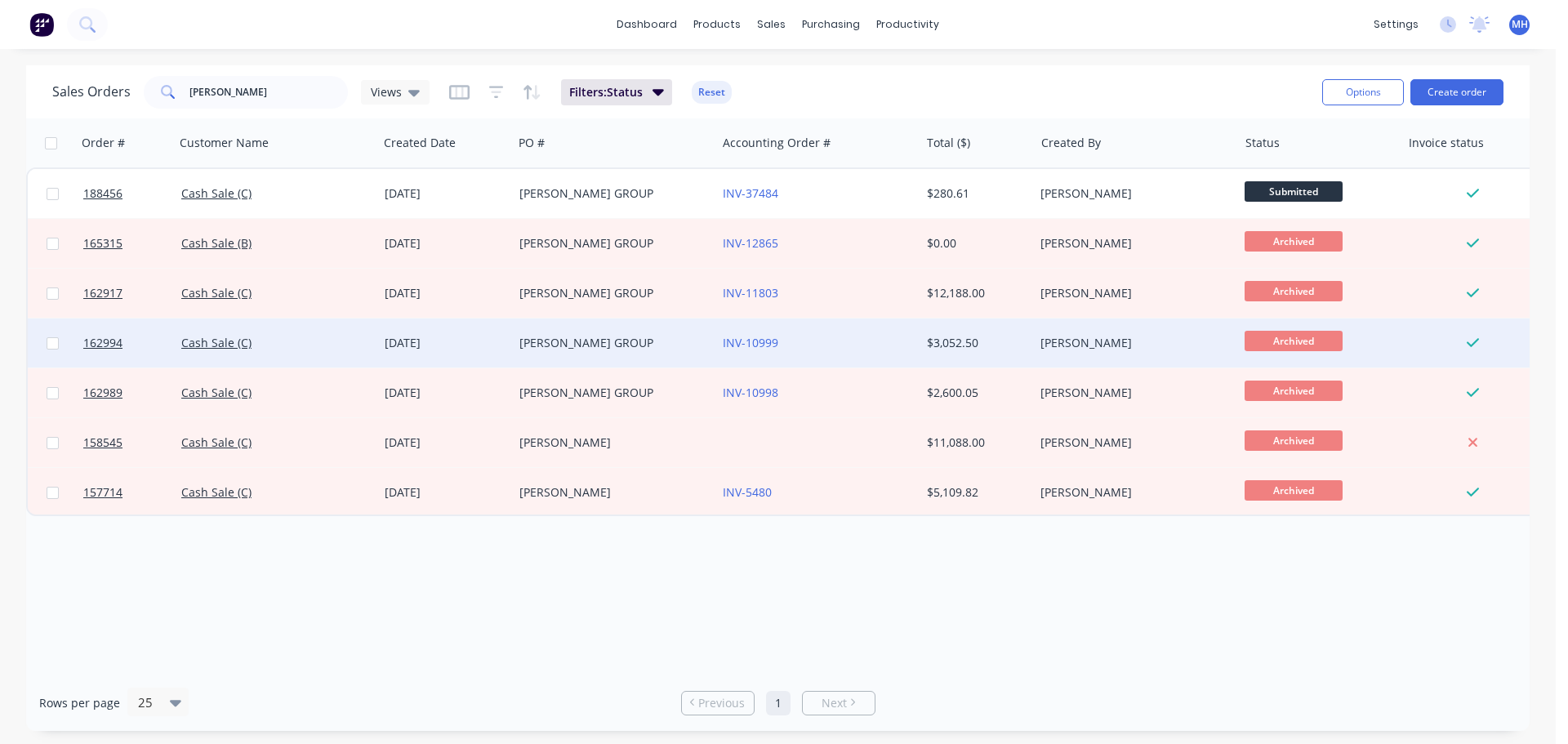
click at [568, 334] on div "WALZ GROUP" at bounding box center [615, 343] width 204 height 49
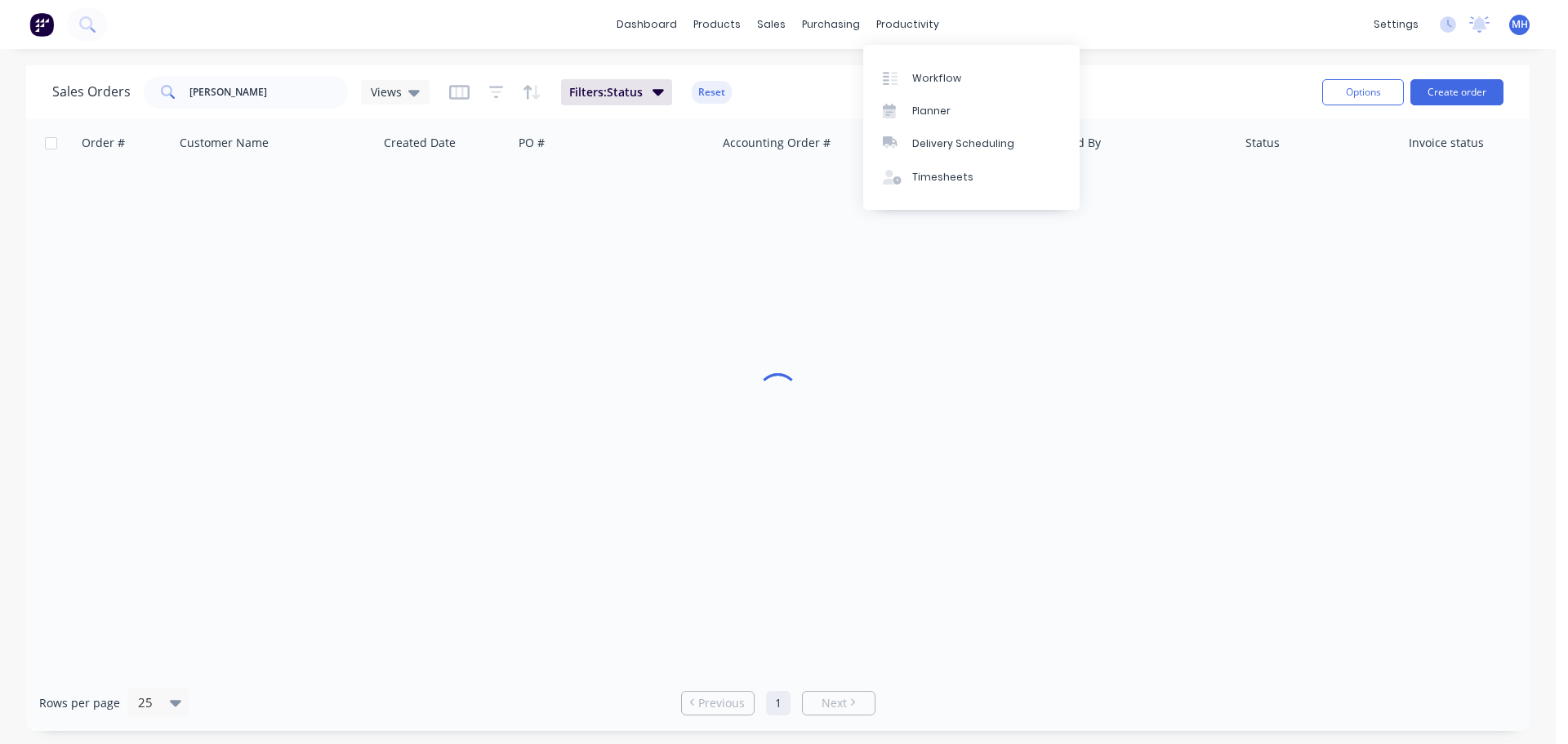
drag, startPoint x: 1182, startPoint y: 82, endPoint x: 1185, endPoint y: 91, distance: 9.5
click at [1182, 82] on div "Sales Orders walz Views Filters: Status Reset" at bounding box center [681, 91] width 1257 height 40
click at [743, 78] on div "Sales Orders walz Views Filters: Status Reset" at bounding box center [681, 91] width 1257 height 40
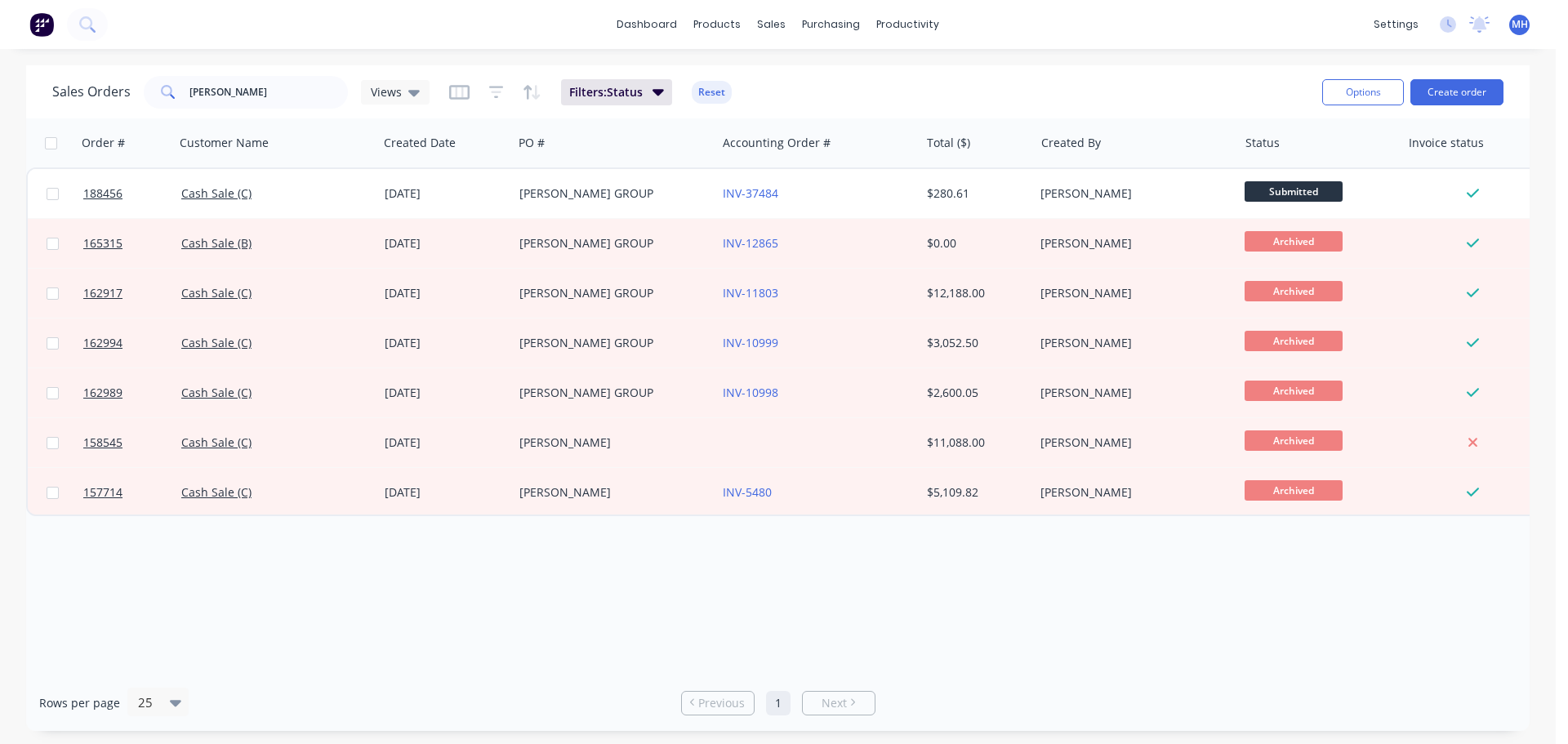
click at [856, 82] on div "Sales Orders walz Views Filters: Status Reset" at bounding box center [681, 91] width 1257 height 40
click at [818, 85] on div "Sales Orders walz Views Filters: Status Reset" at bounding box center [681, 91] width 1257 height 40
click at [950, 81] on div "Sales Orders walz Views Filters: Status Reset" at bounding box center [681, 91] width 1257 height 40
click at [360, 108] on div "Sales Orders walz Views" at bounding box center [241, 92] width 378 height 33
click at [1008, 622] on div "Order # Customer Name Created Date PO # Accounting Order # Total ($) Created By…" at bounding box center [778, 396] width 1504 height 556
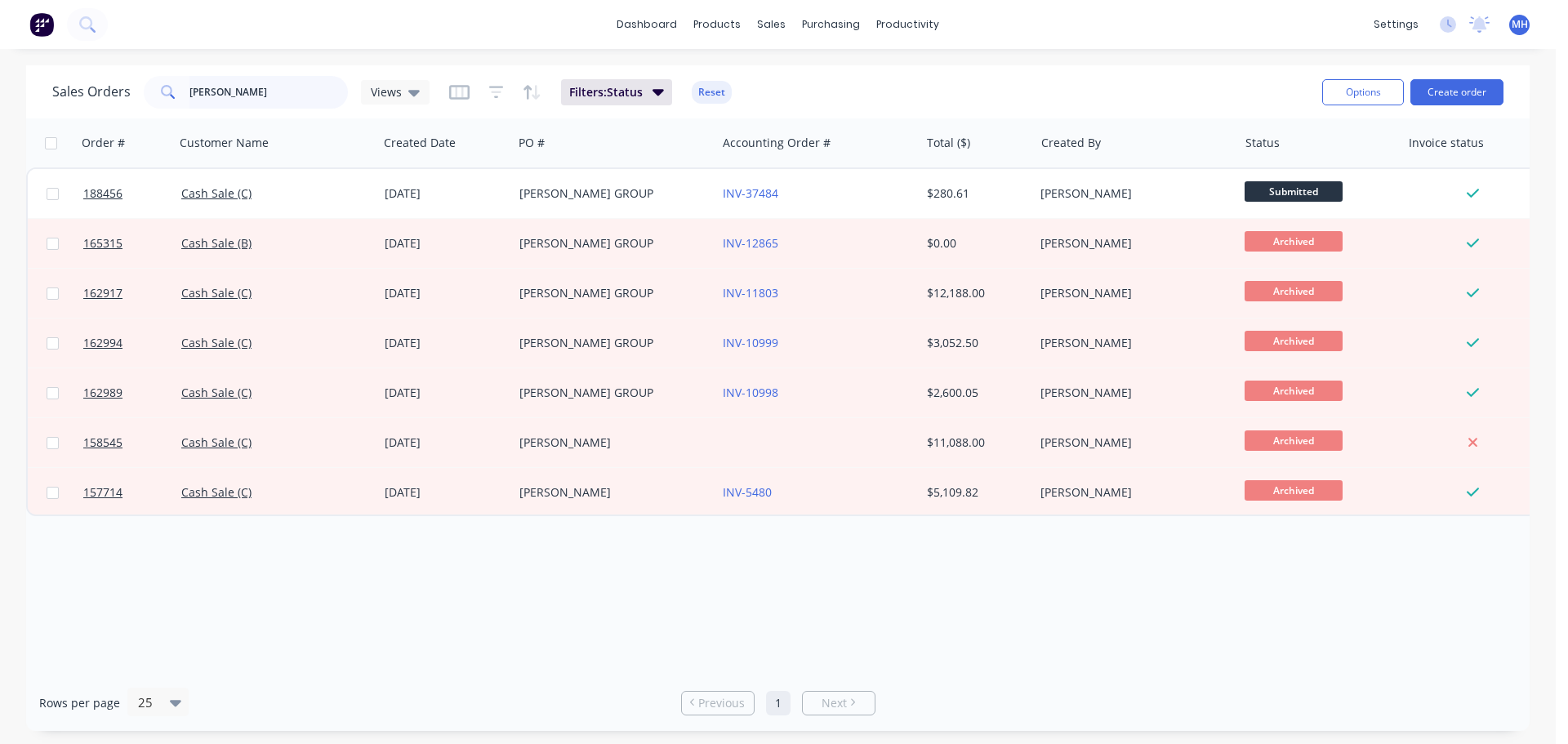
click at [247, 104] on input "walz" at bounding box center [269, 92] width 159 height 33
click at [247, 103] on input "walz" at bounding box center [269, 92] width 159 height 33
type input "193969"
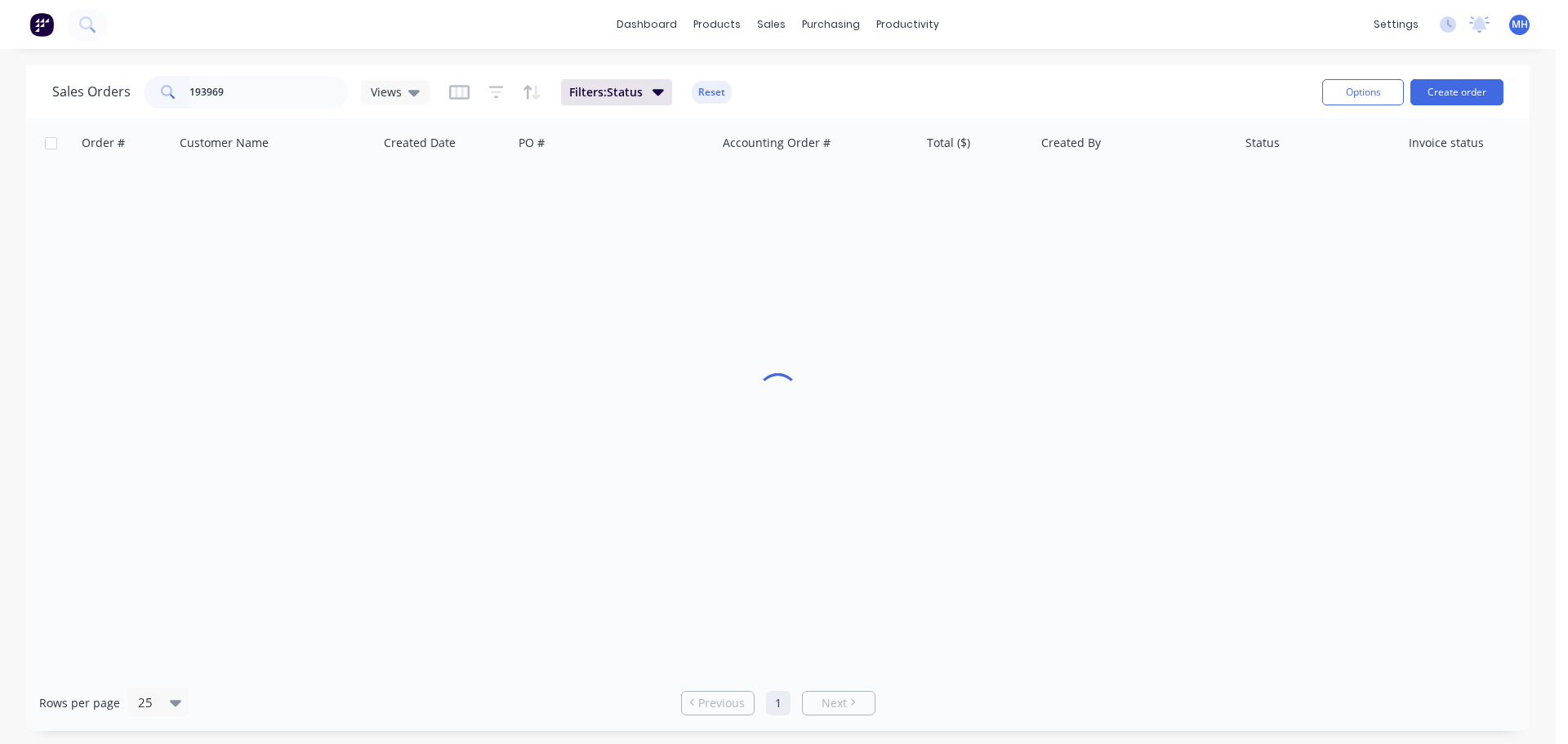
click at [855, 86] on div "Sales Orders 193969 Views Filters: Status Reset" at bounding box center [681, 91] width 1257 height 40
click at [704, 88] on button "Reset" at bounding box center [712, 91] width 40 height 23
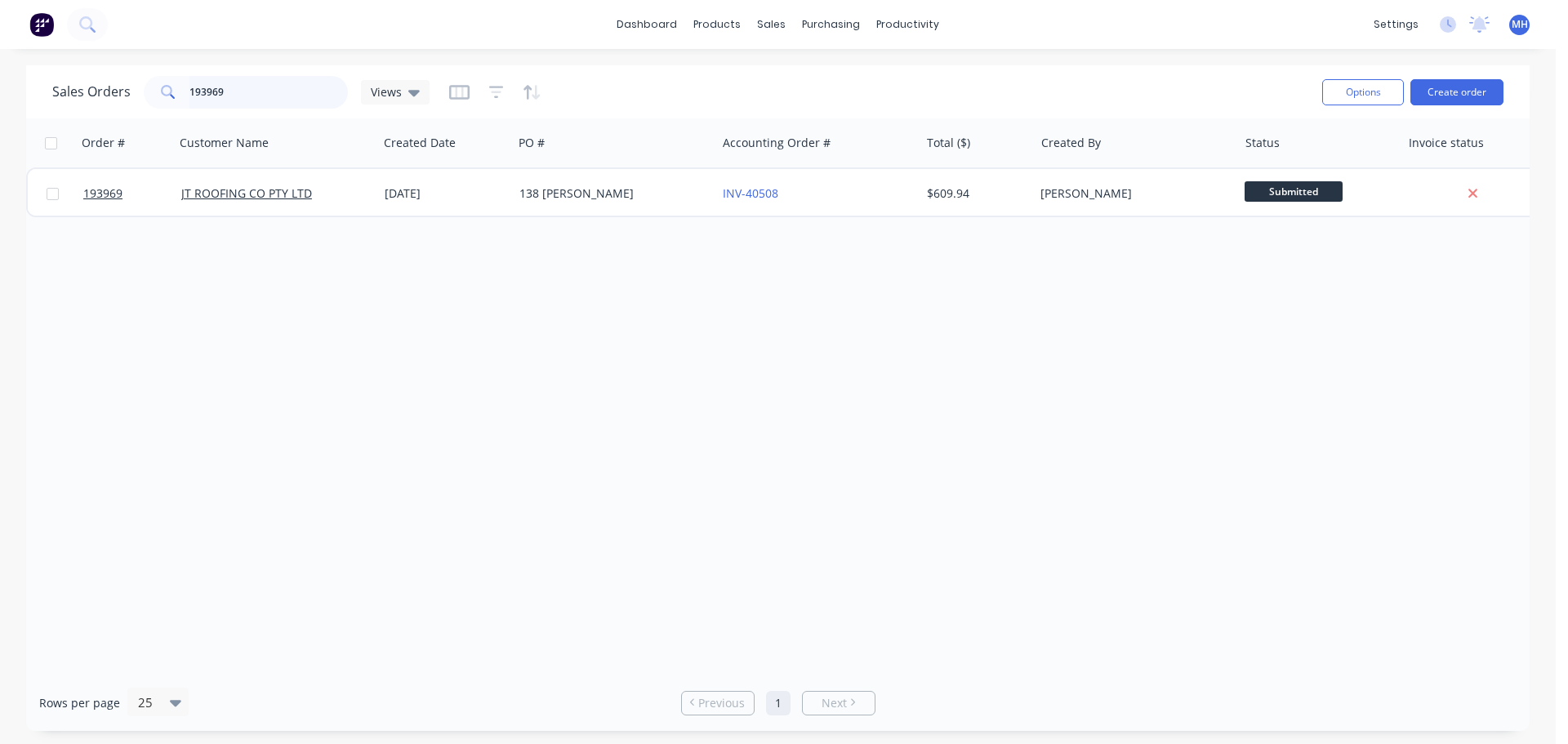
click at [257, 91] on input "193969" at bounding box center [269, 92] width 159 height 33
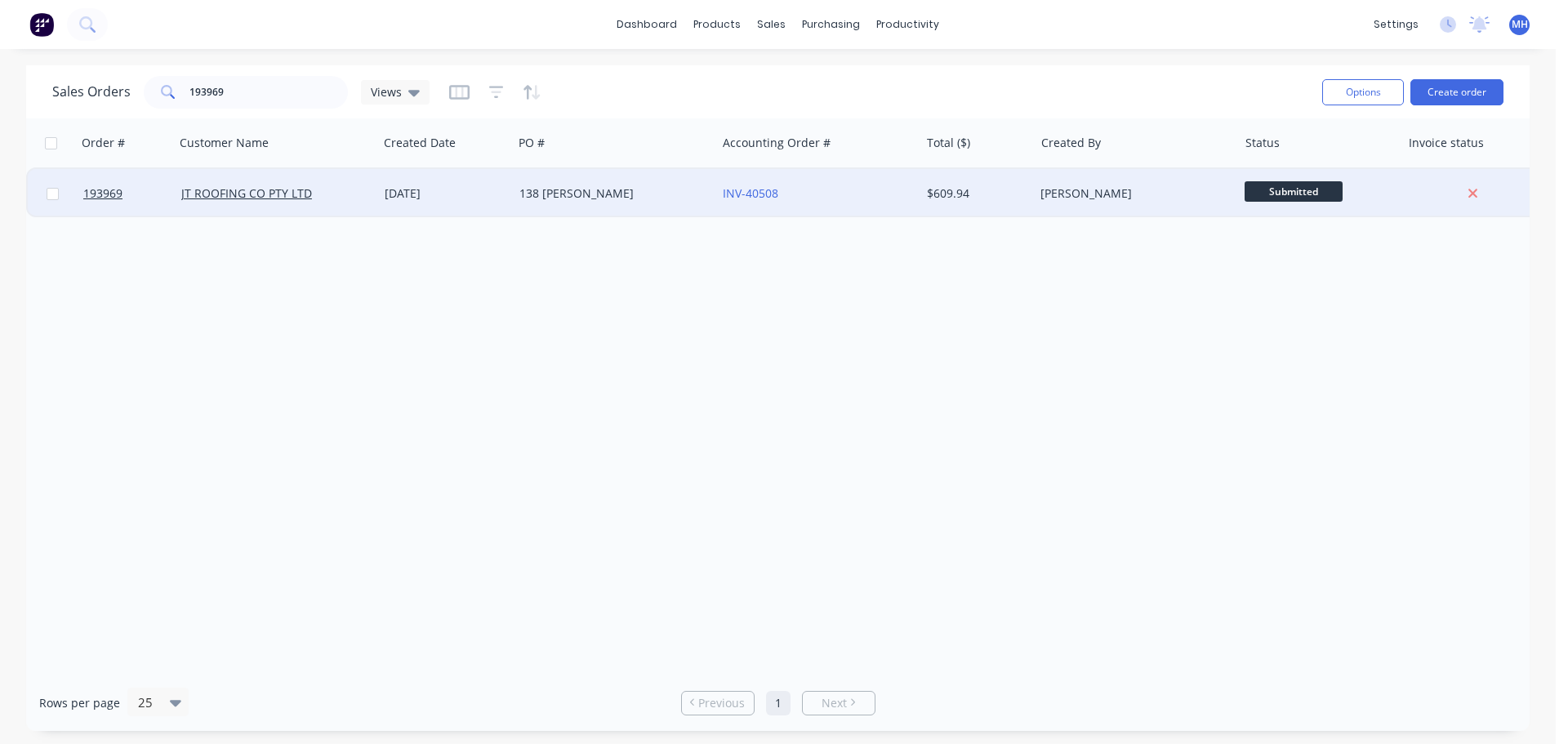
click at [470, 211] on div "26 Sep 2025" at bounding box center [445, 194] width 135 height 49
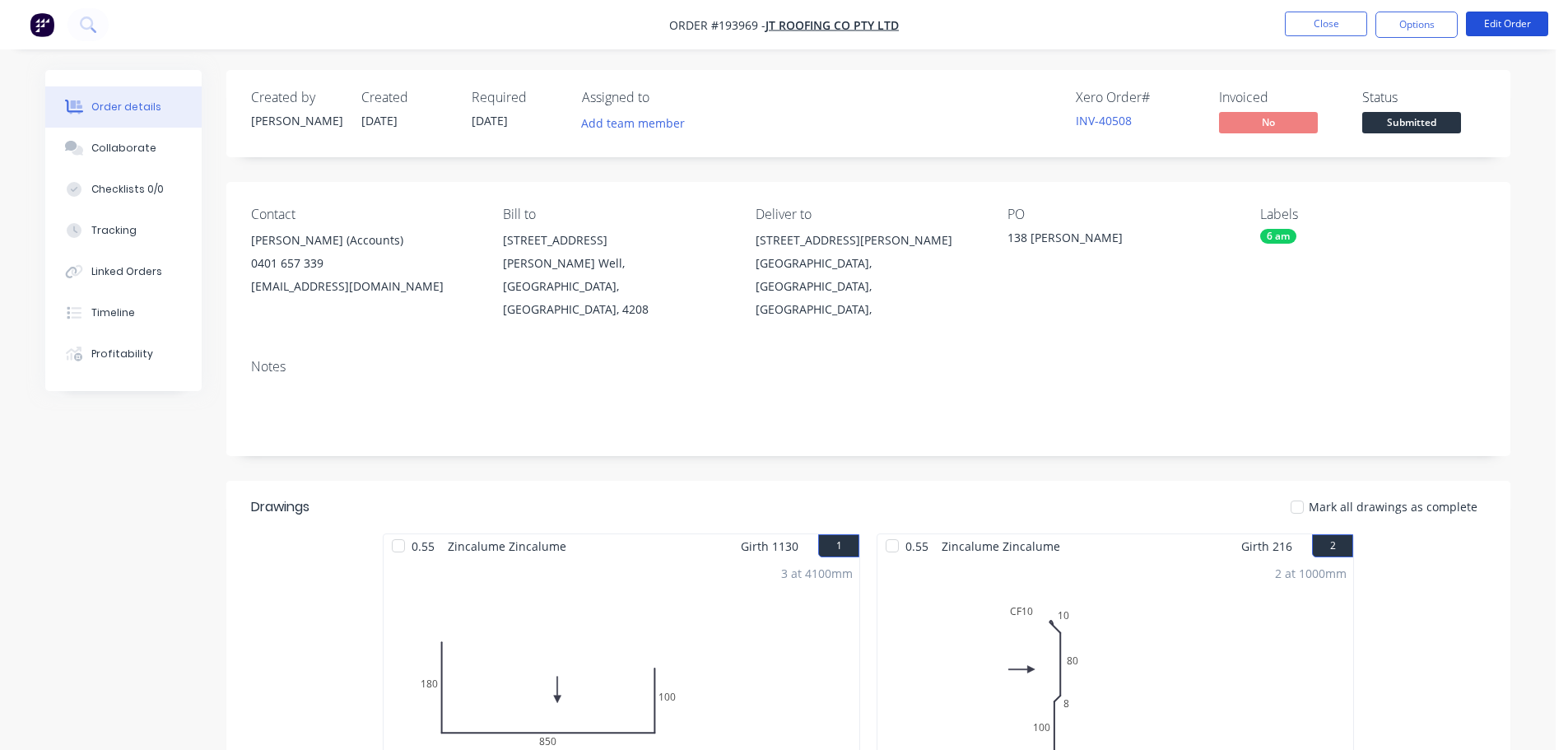
click at [1505, 25] on button "Edit Order" at bounding box center [1507, 24] width 82 height 25
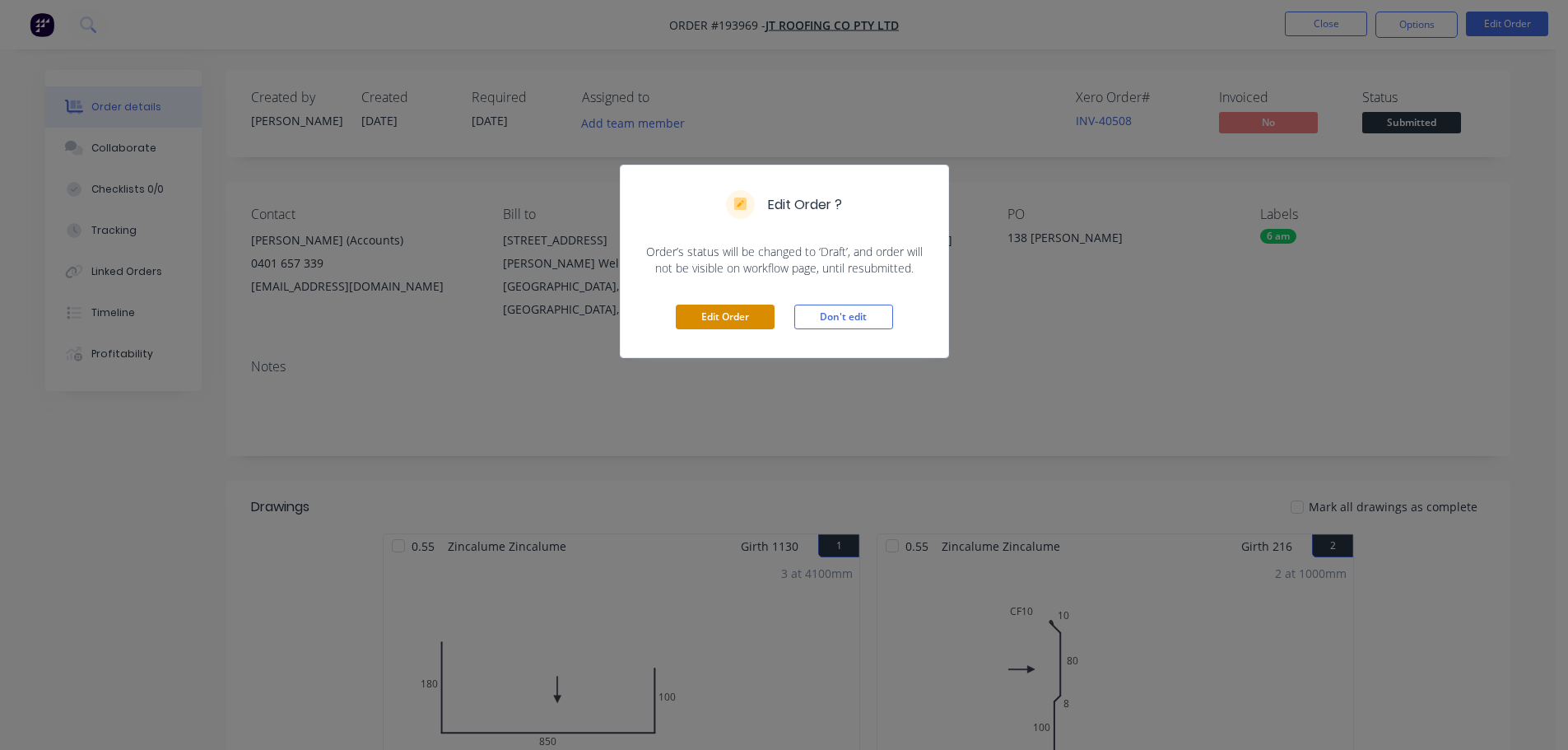
click at [763, 321] on button "Edit Order" at bounding box center [725, 317] width 99 height 25
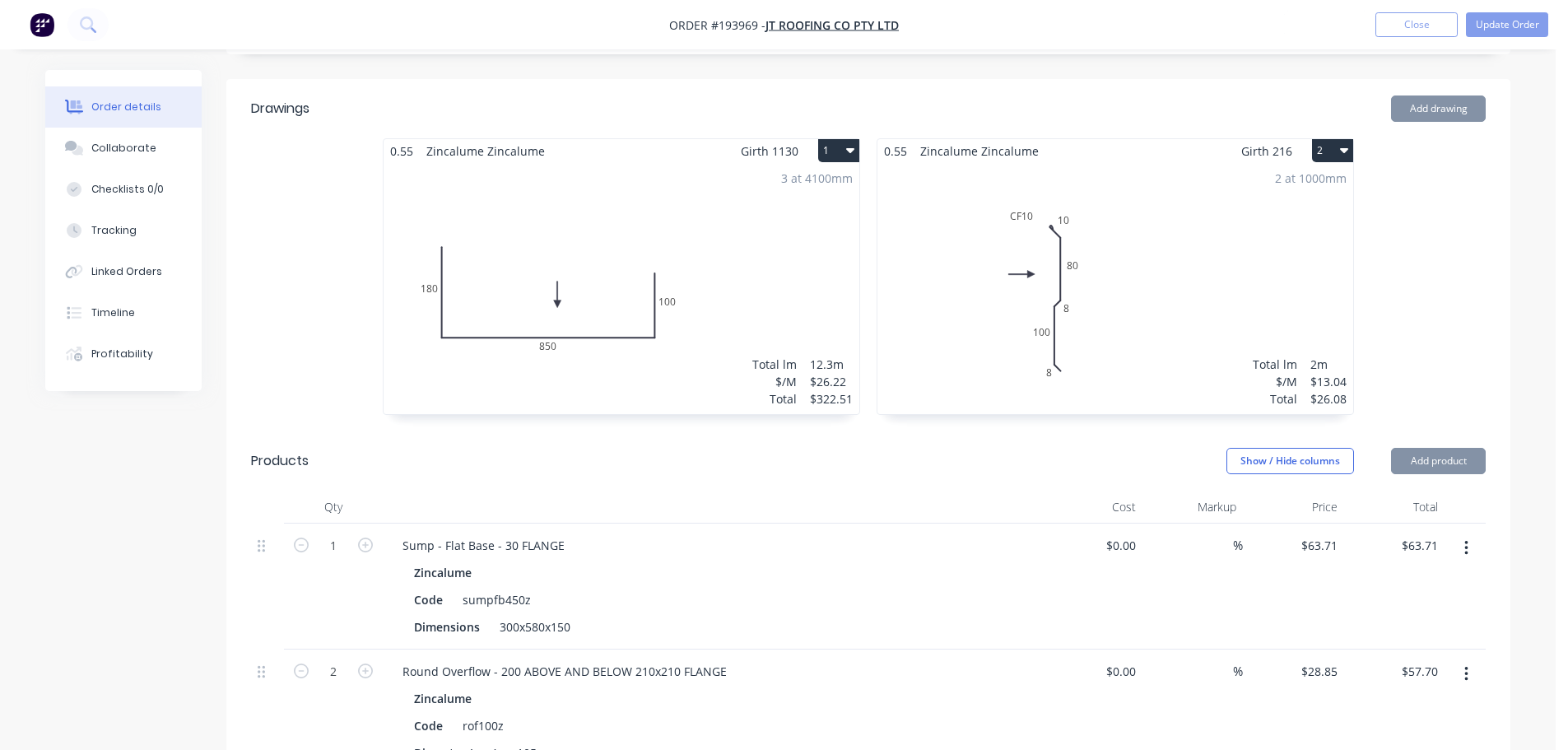
scroll to position [659, 0]
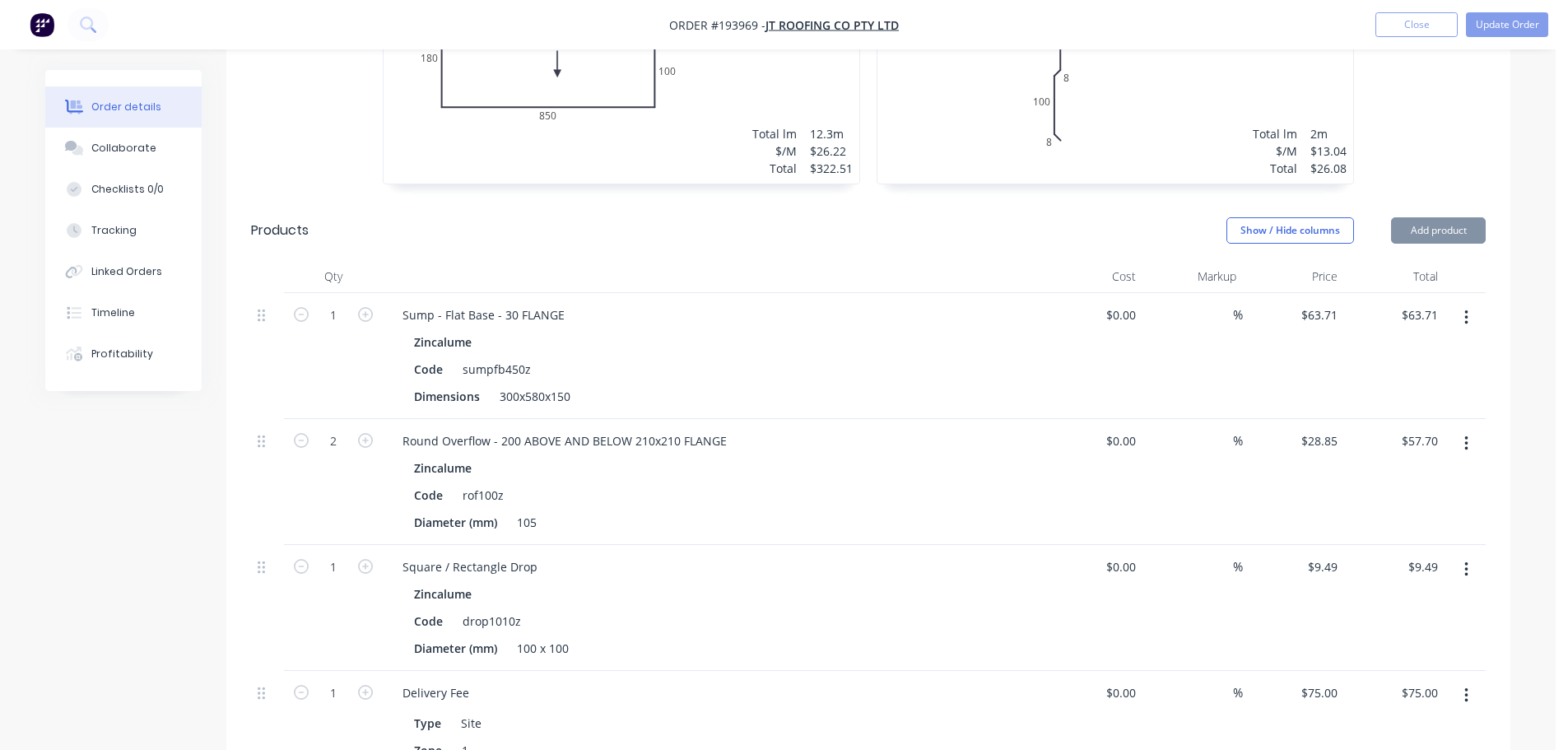
click at [1470, 429] on button "button" at bounding box center [1466, 443] width 38 height 29
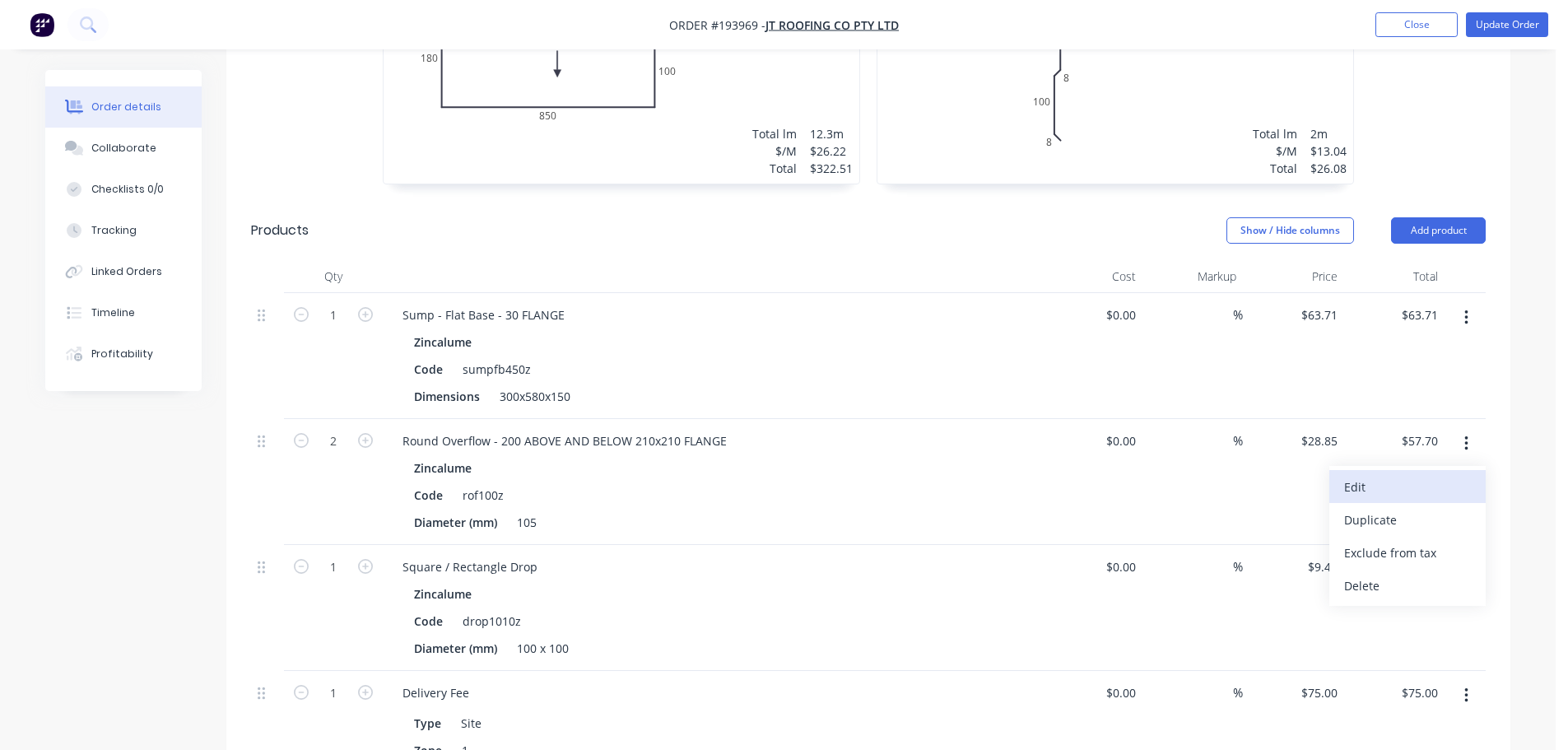
click at [1432, 475] on div "Edit" at bounding box center [1407, 487] width 127 height 24
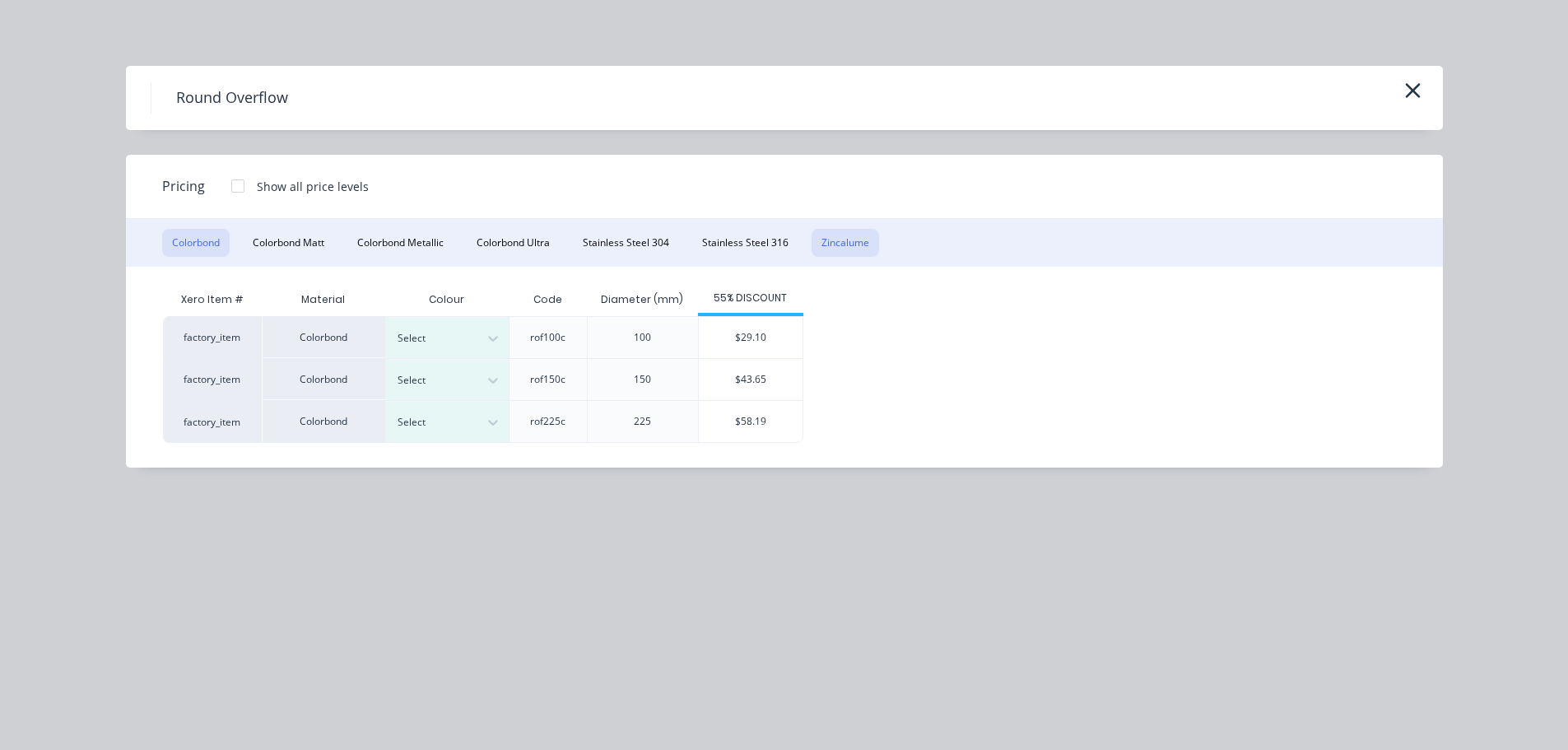
click at [864, 246] on button "Zincalume" at bounding box center [846, 243] width 67 height 28
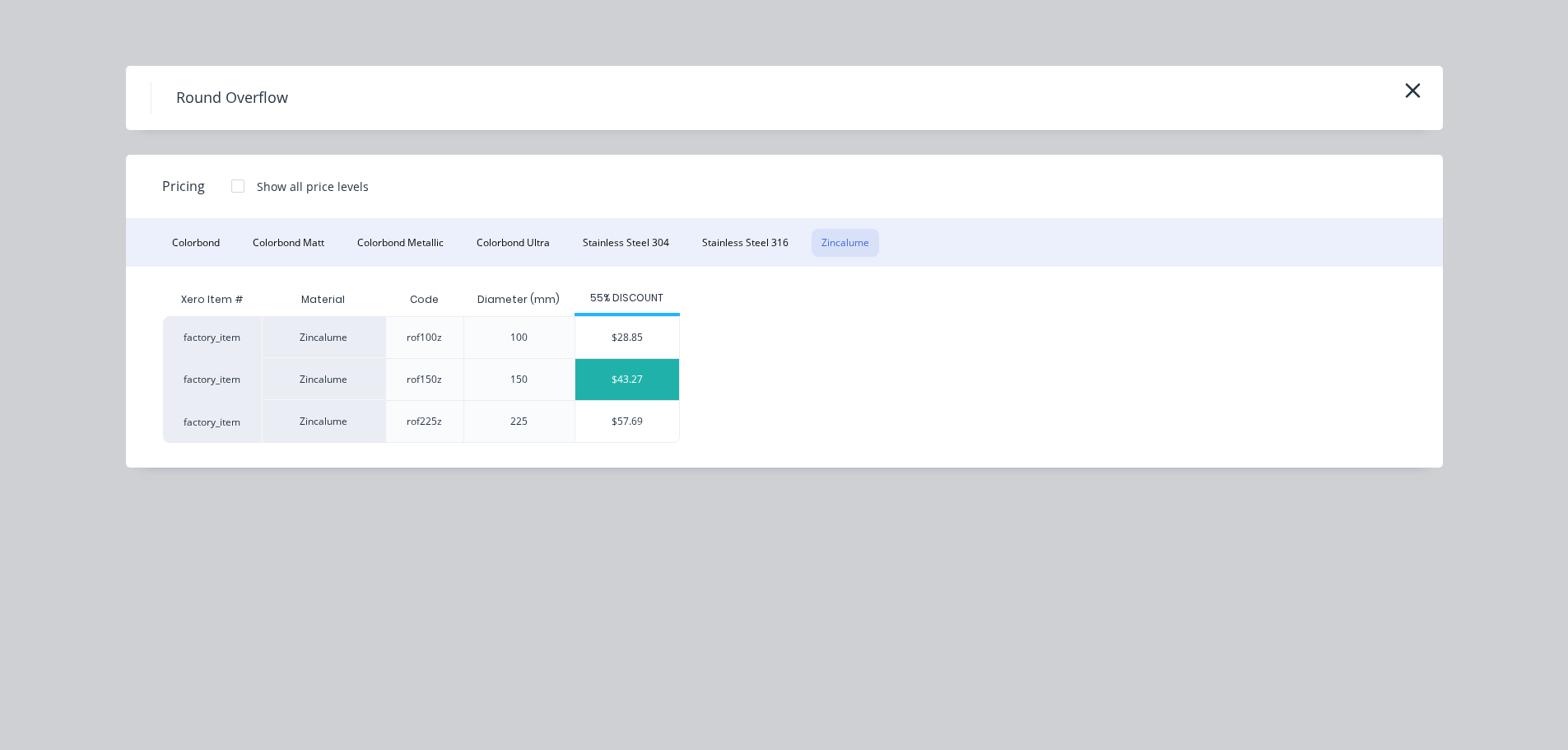
click at [661, 395] on div "$43.27" at bounding box center [628, 379] width 104 height 41
type input "$43.27"
type input "$86.54"
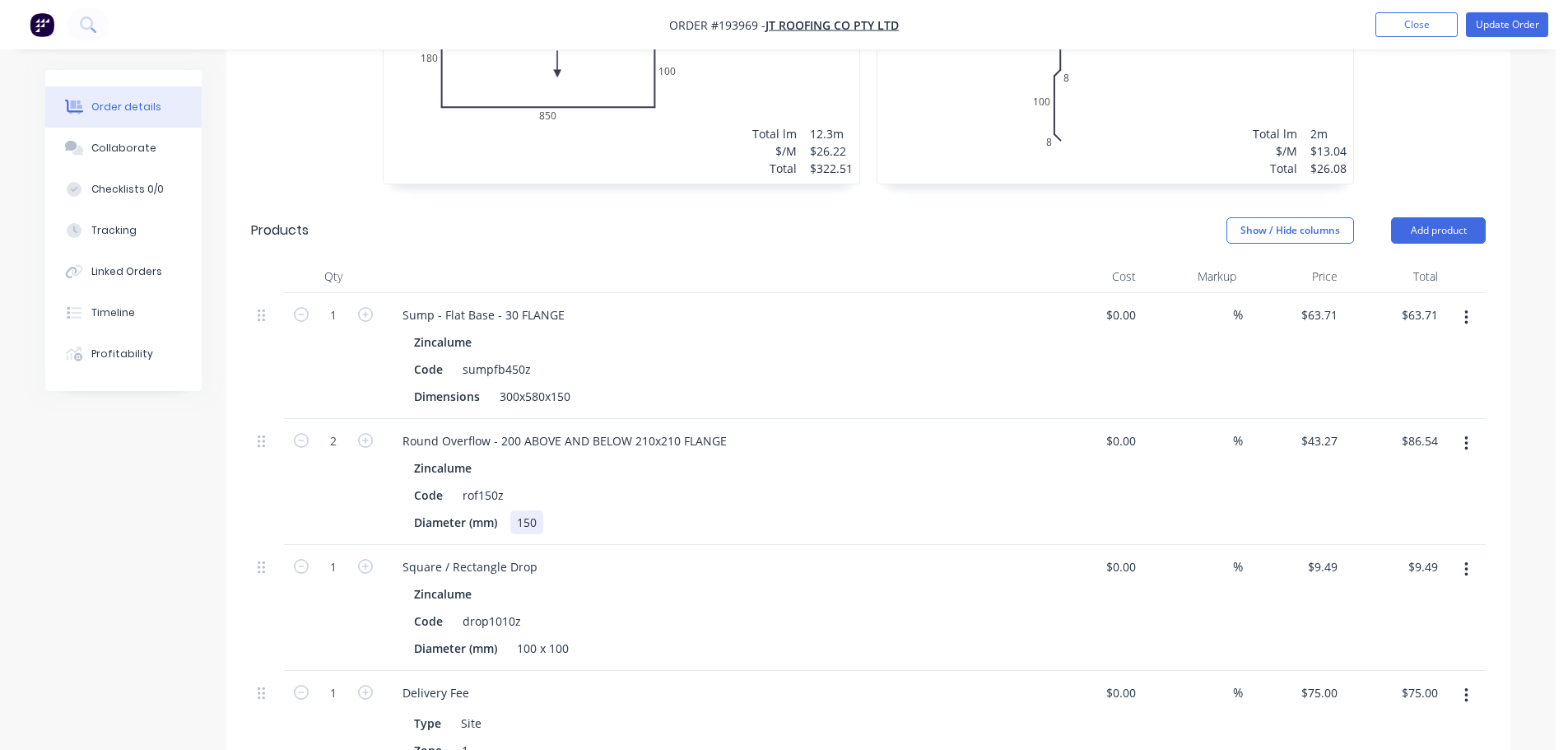
click at [535, 510] on div "150" at bounding box center [526, 522] width 33 height 24
click at [529, 510] on div "150" at bounding box center [526, 522] width 33 height 24
click at [88, 526] on div "Created by Hayden Created 26/09/25 Required 29/09/25 Assigned to Add team membe…" at bounding box center [778, 328] width 1465 height 1835
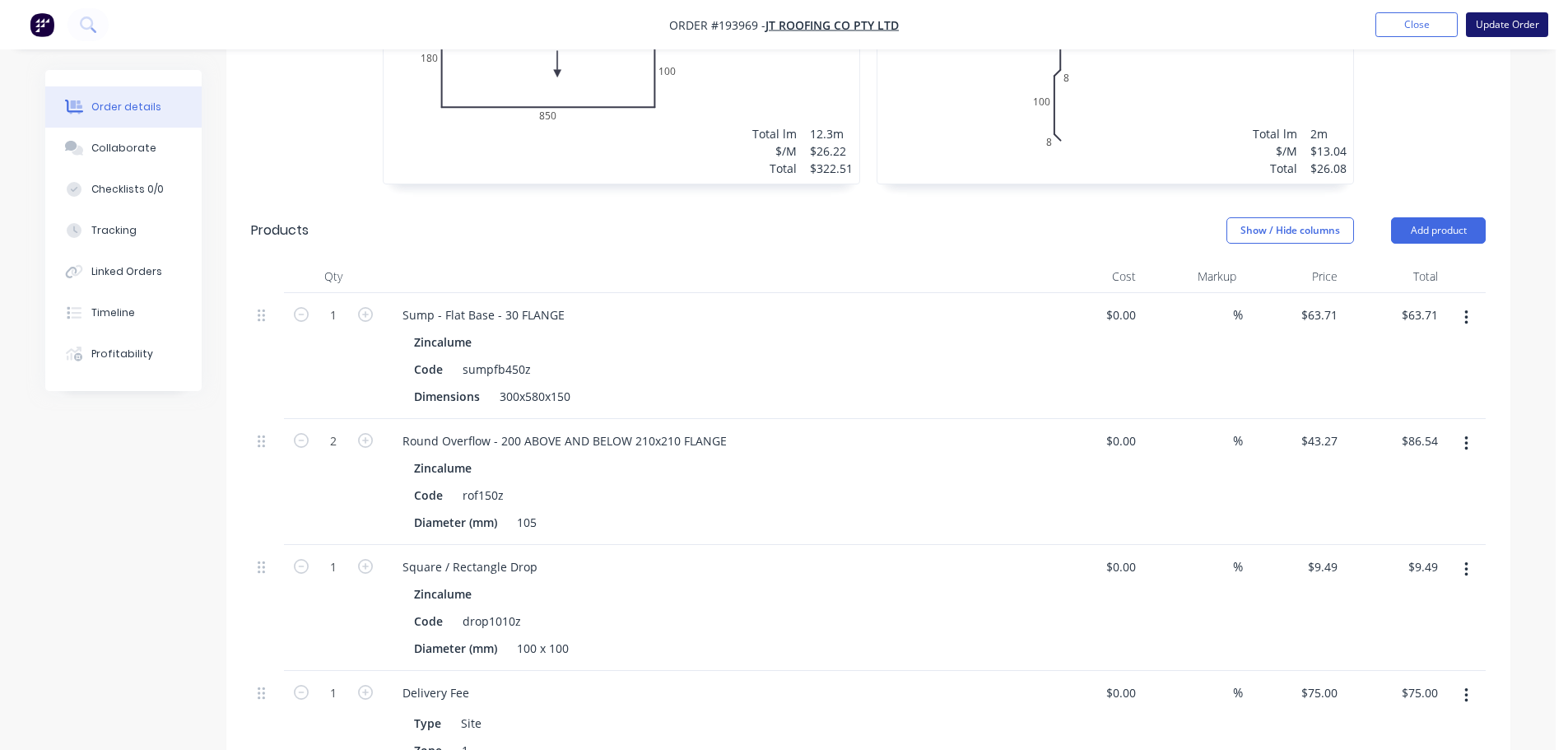
click at [1516, 21] on button "Update Order" at bounding box center [1507, 25] width 82 height 25
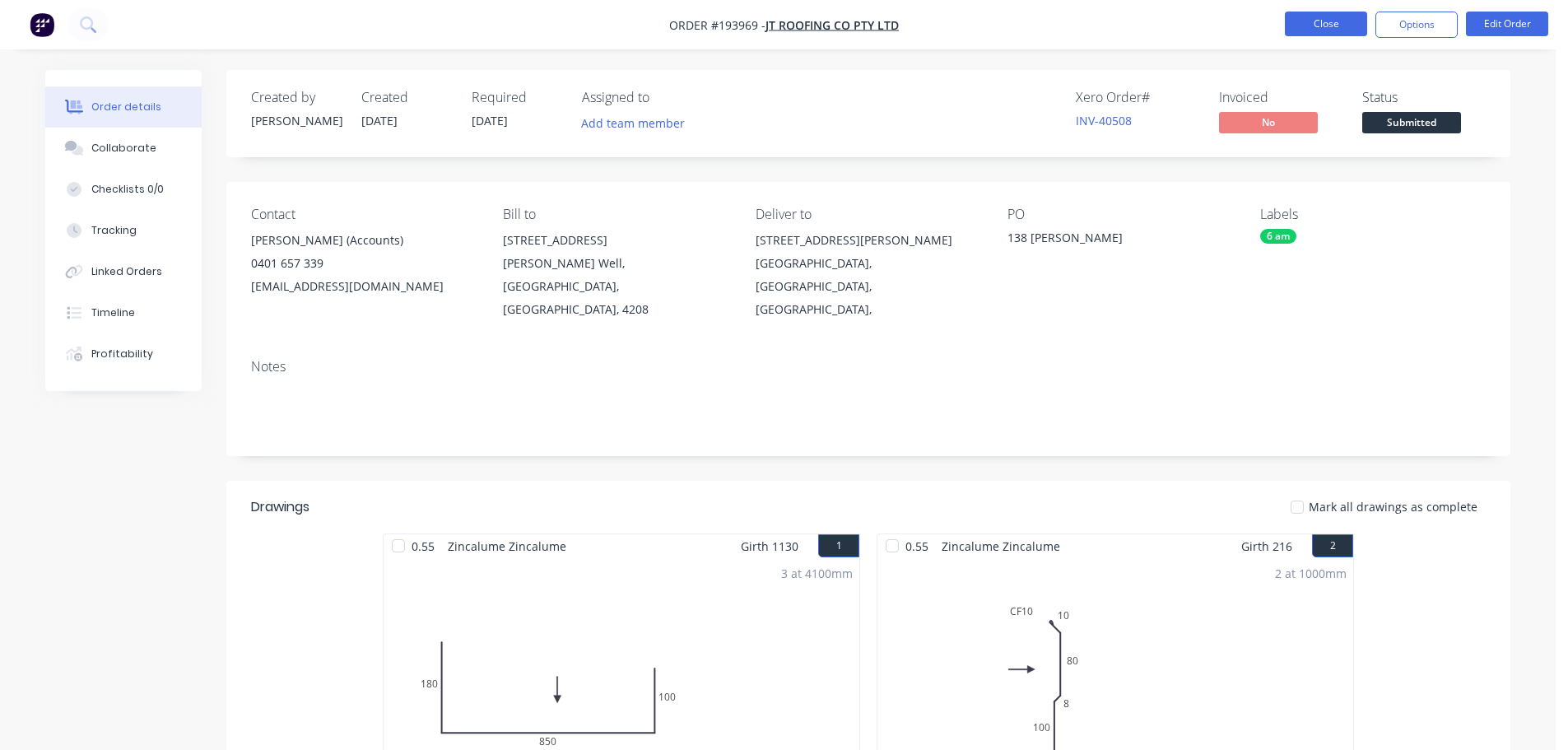
click at [1356, 25] on button "Close" at bounding box center [1326, 24] width 82 height 25
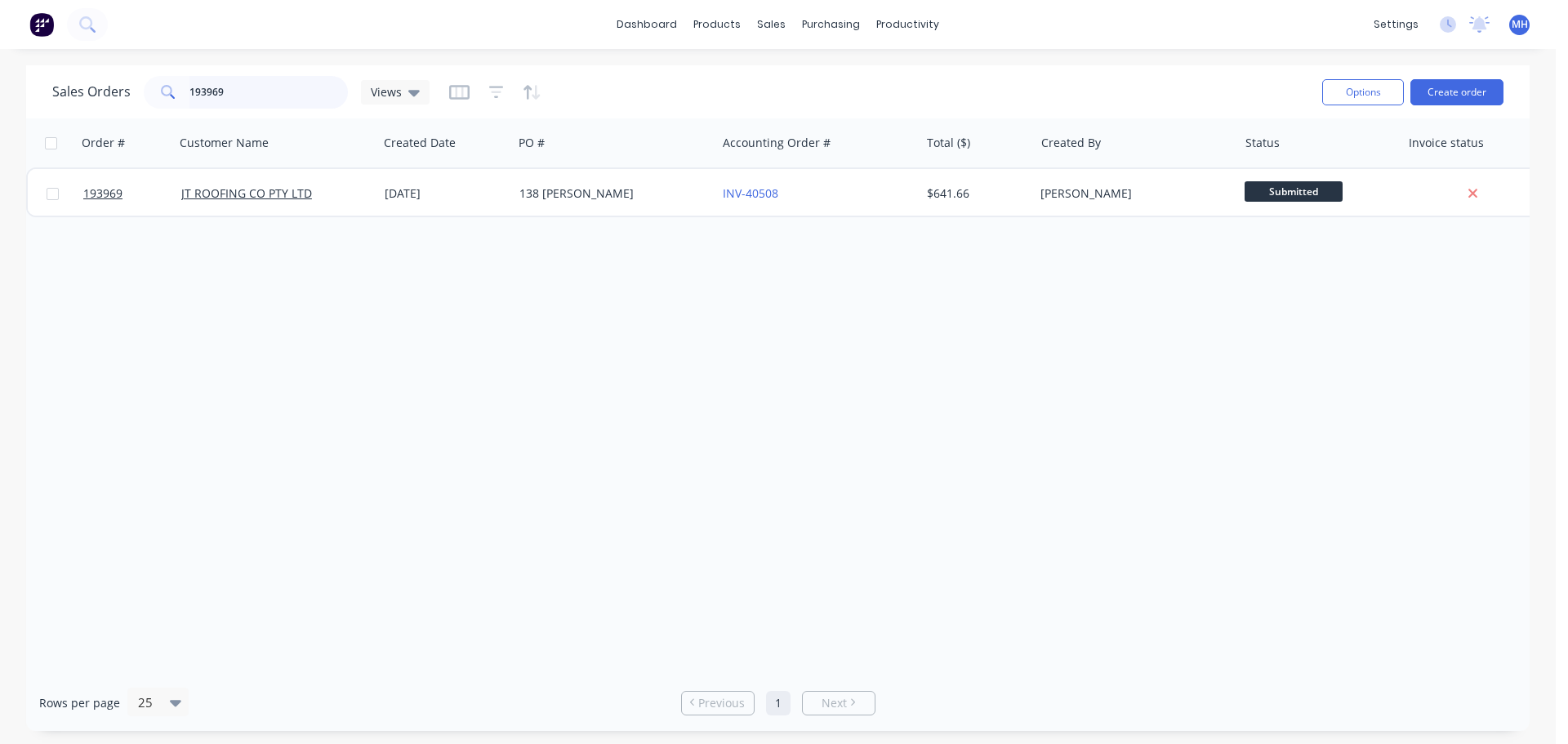
click at [256, 88] on input "193969" at bounding box center [269, 92] width 159 height 33
type input "193717"
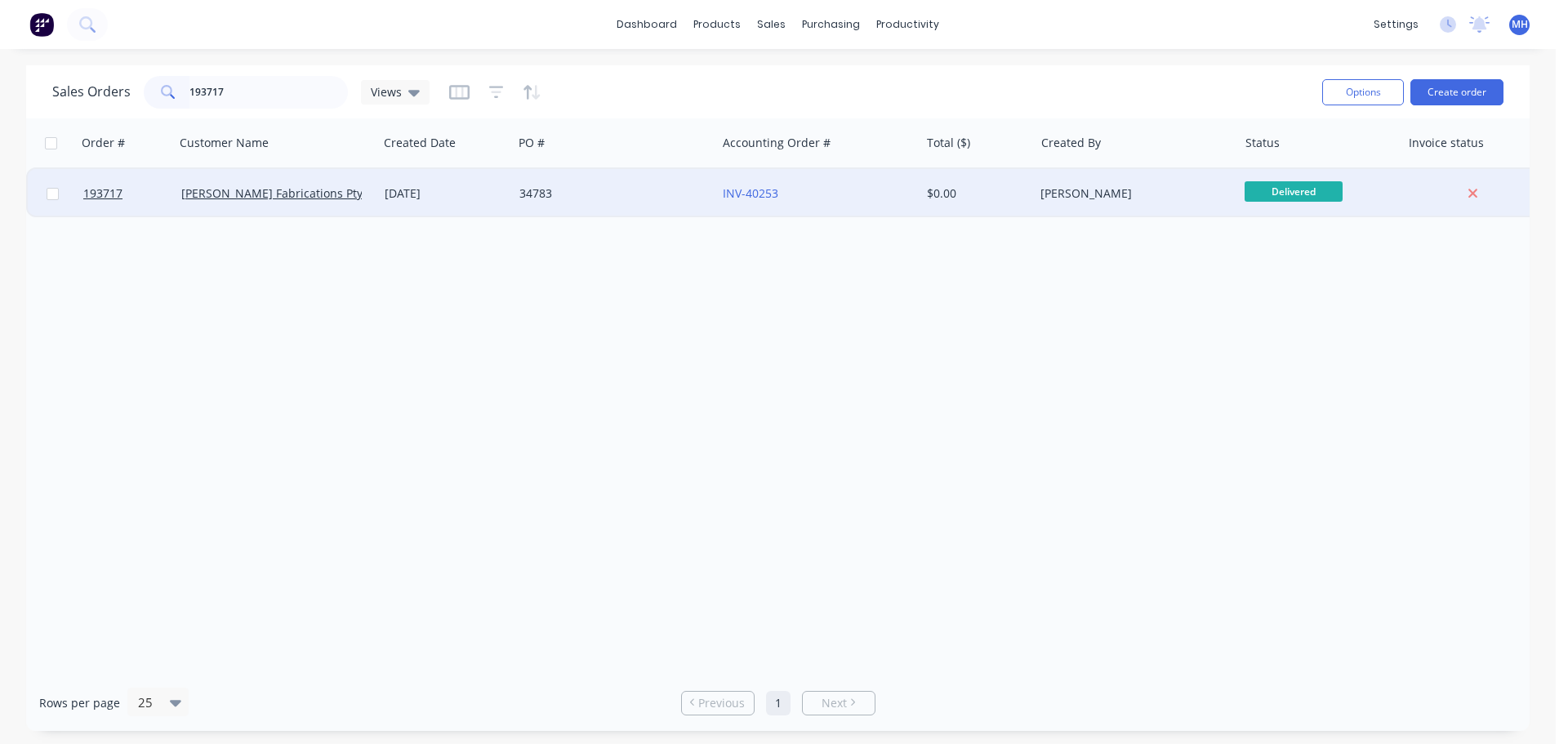
click at [506, 199] on div "24 Sep 2025" at bounding box center [445, 194] width 135 height 49
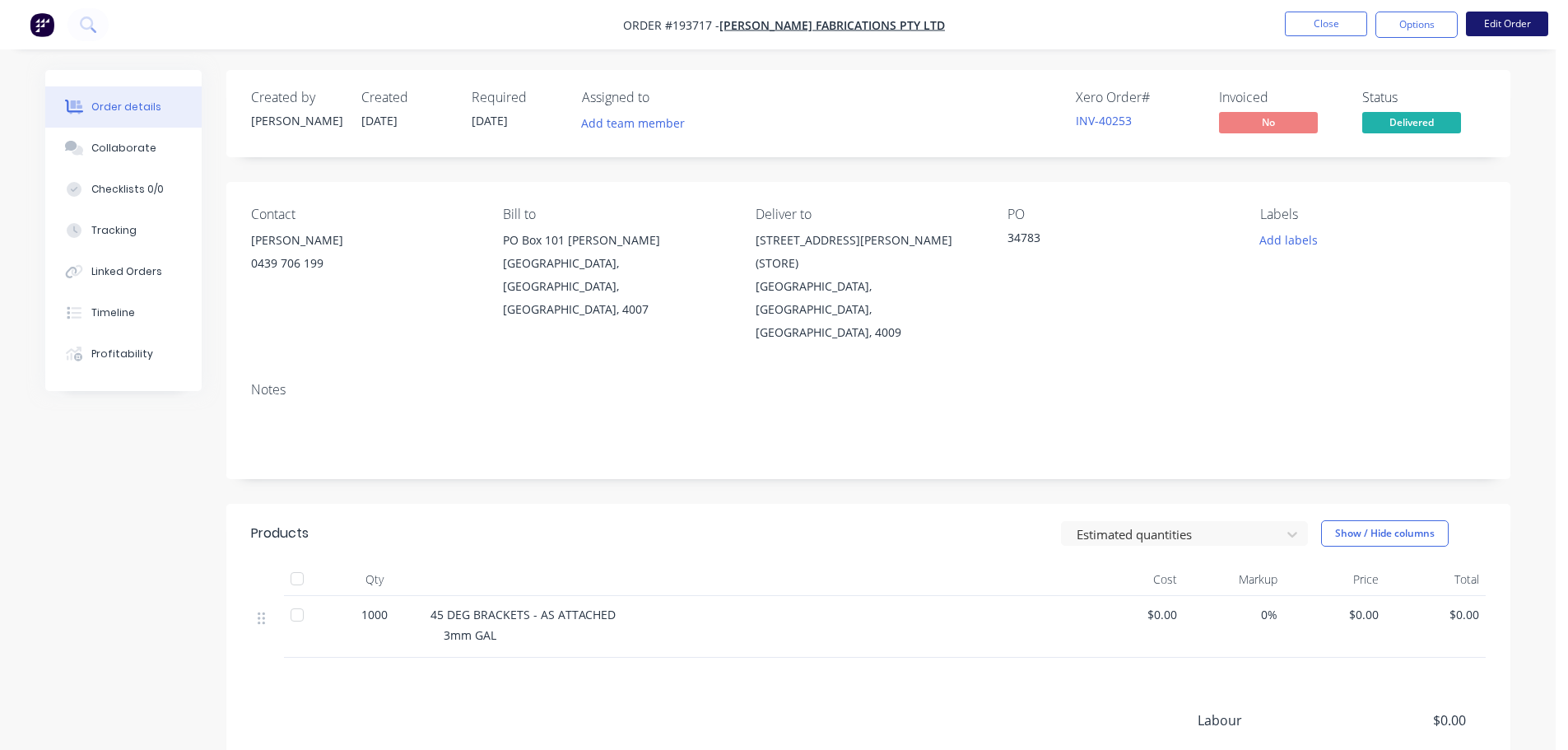
click at [1532, 18] on button "Edit Order" at bounding box center [1507, 24] width 82 height 25
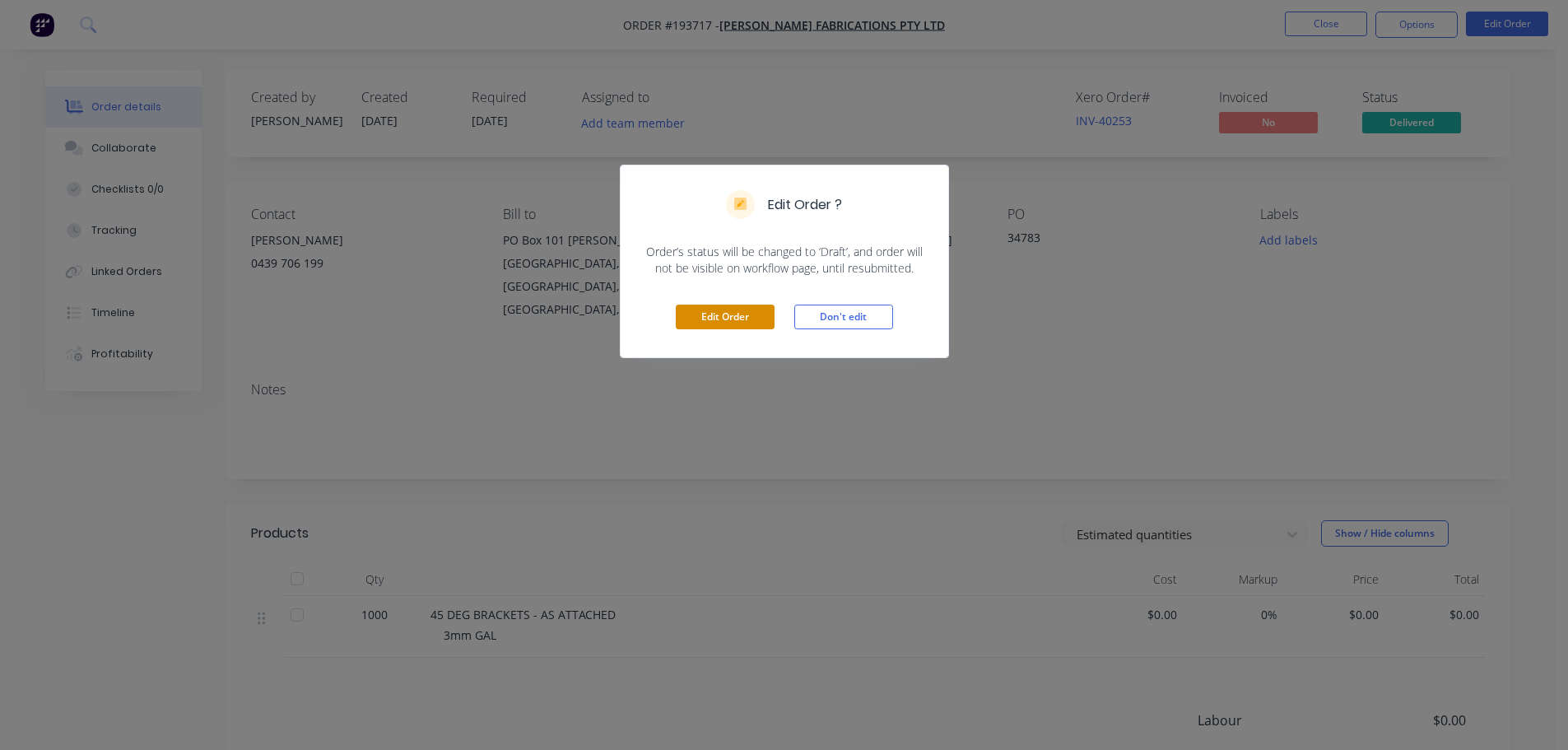
click at [735, 316] on button "Edit Order" at bounding box center [725, 317] width 99 height 25
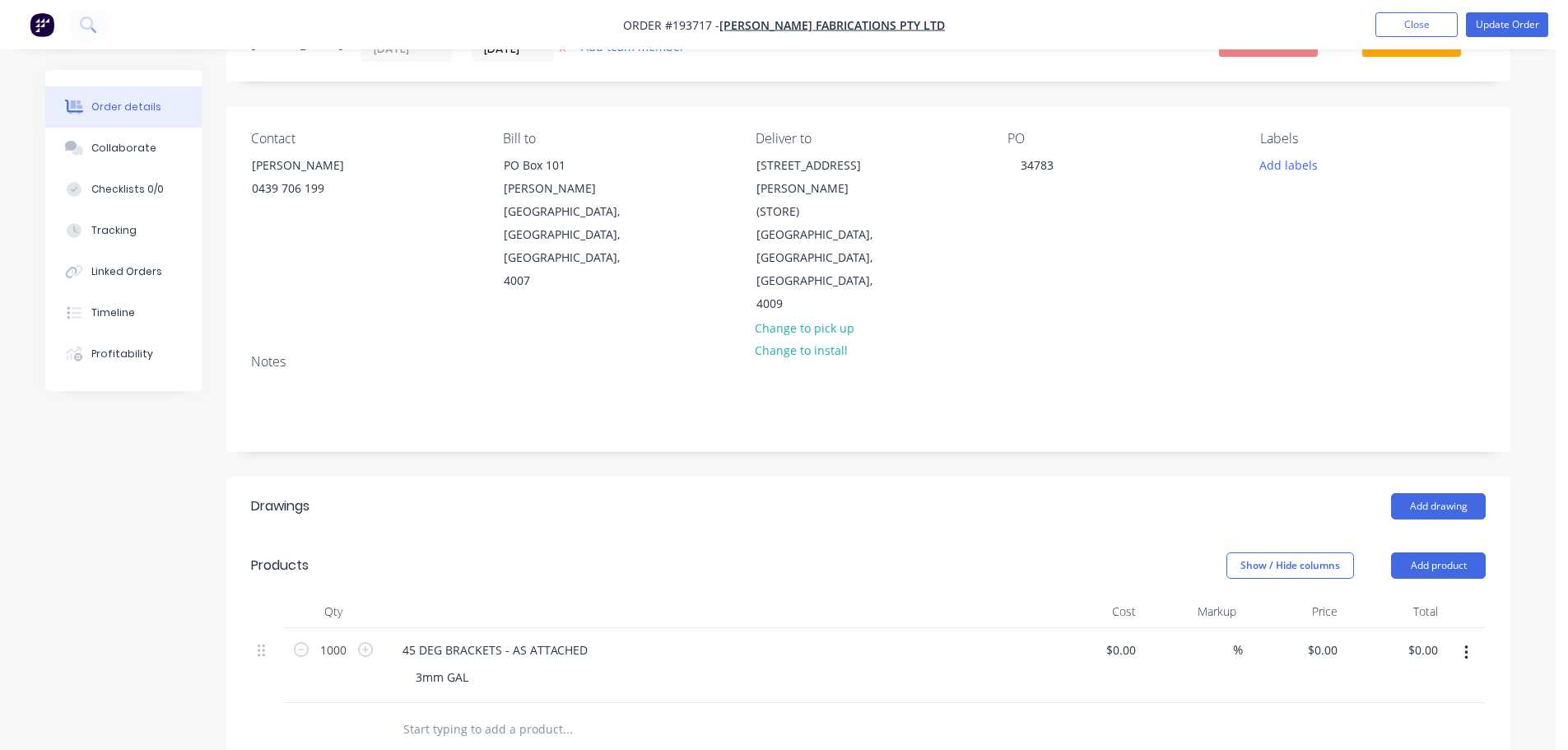
scroll to position [164, 0]
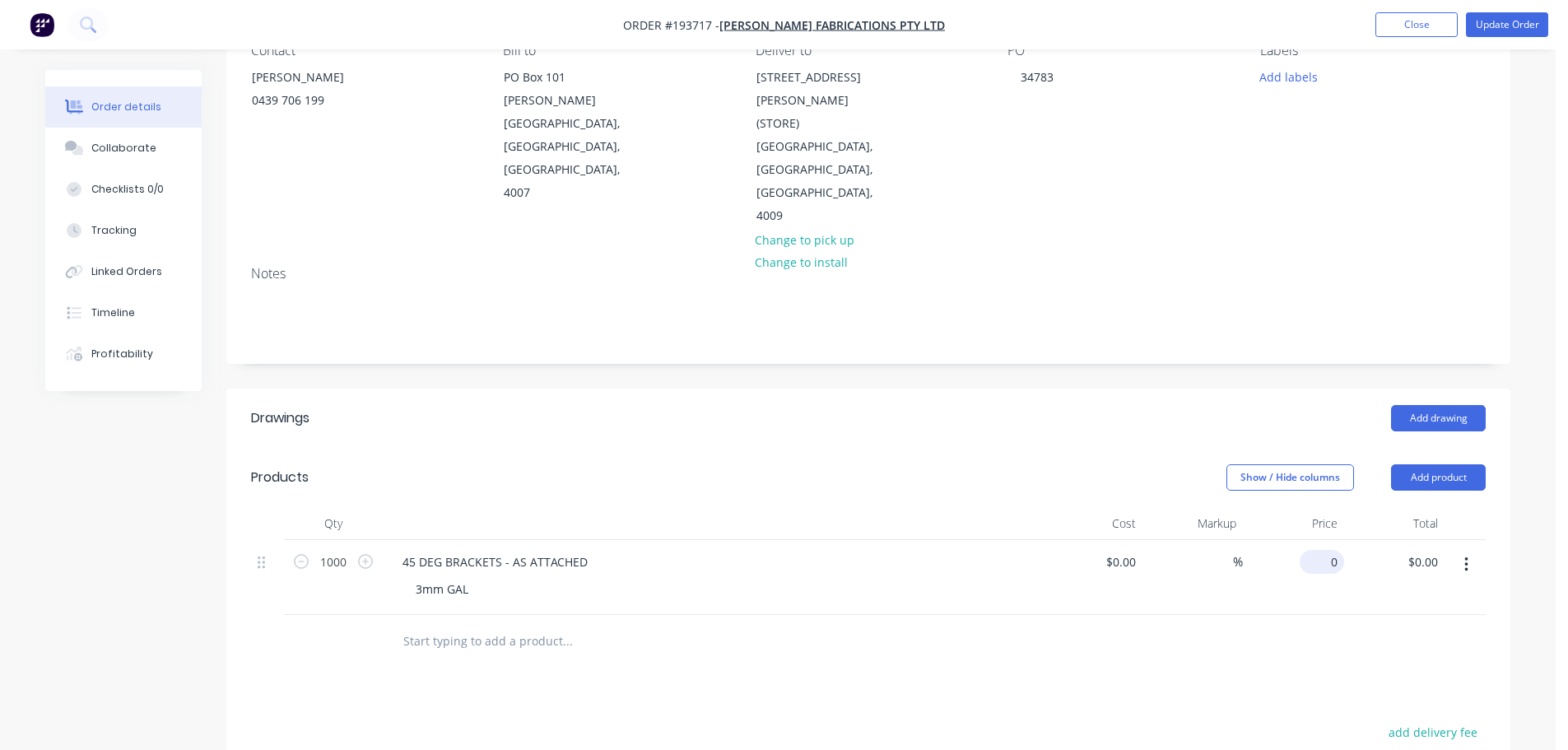
click at [1325, 550] on input "0" at bounding box center [1325, 562] width 38 height 24
type input "$1.00"
type input "$1,000.00"
click at [863, 540] on div "45 DEG BRACKETS - AS ATTACHED 3mm GAL" at bounding box center [712, 578] width 659 height 75
click at [914, 398] on header "Drawings Add drawing" at bounding box center [868, 418] width 1284 height 59
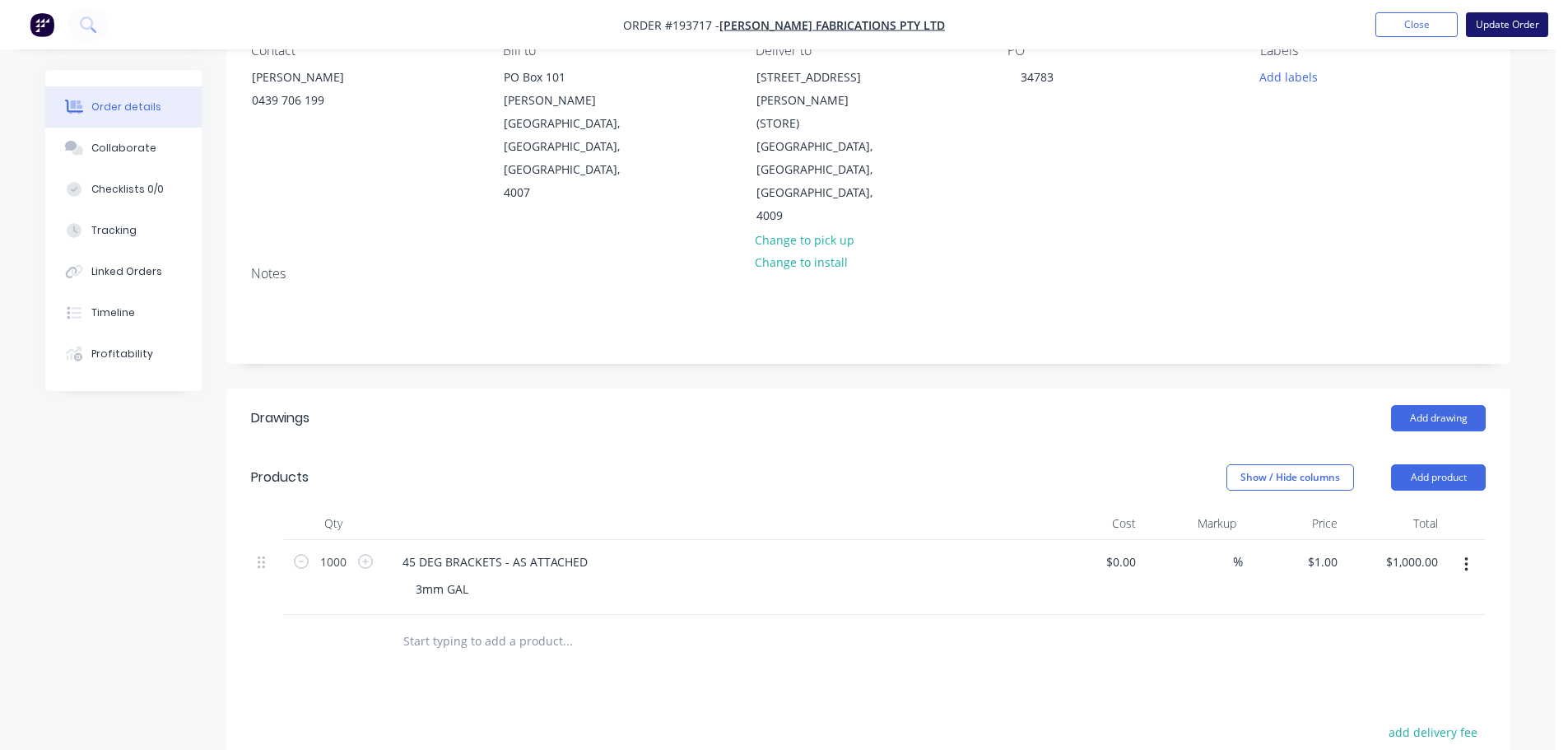
click at [1504, 20] on button "Update Order" at bounding box center [1507, 25] width 82 height 25
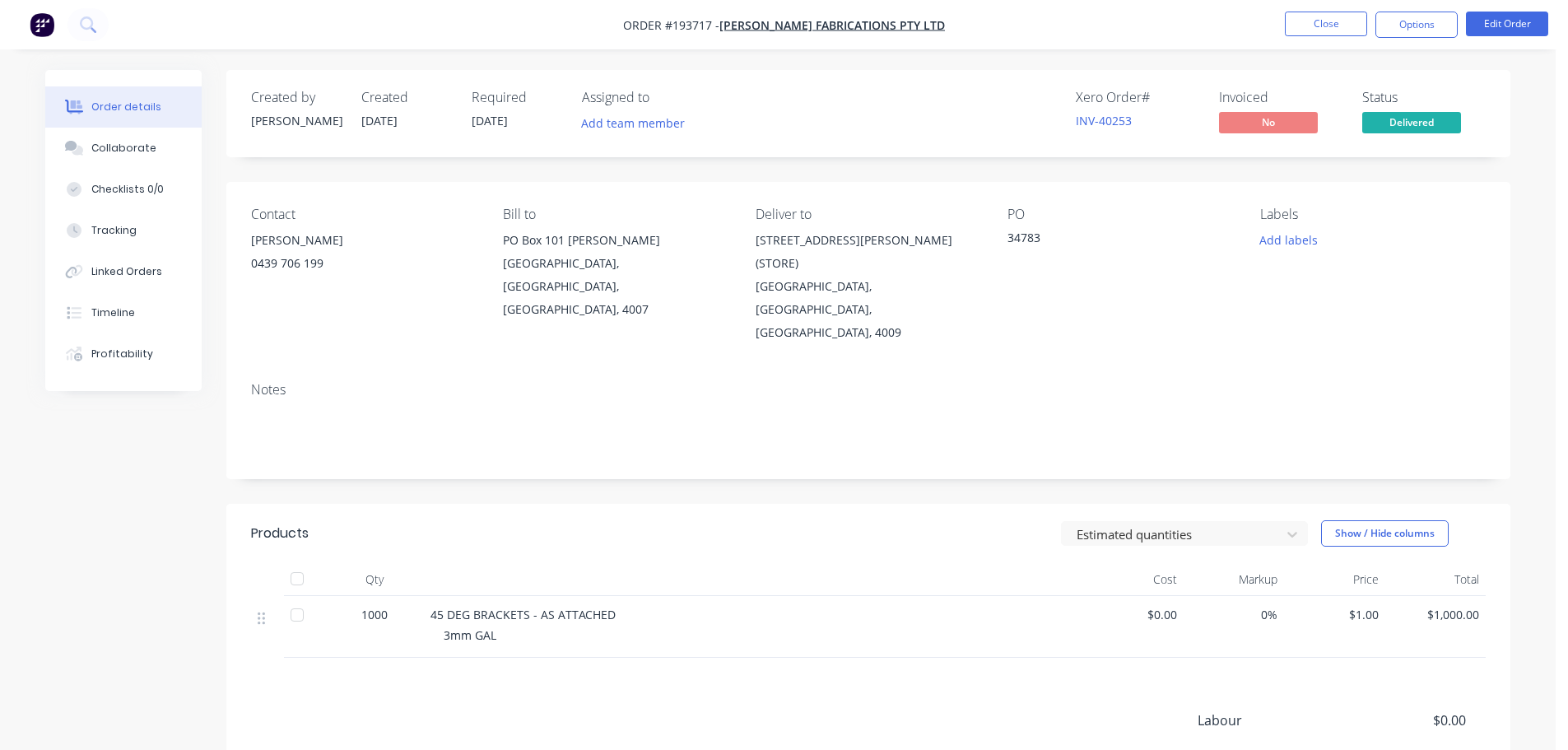
click at [1472, 438] on div "Created by Taylor Created 24/09/25 Required 24/09/25 Assigned to Add team membe…" at bounding box center [868, 498] width 1284 height 856
click at [68, 523] on div "Created by Taylor Created 24/09/25 Required 24/09/25 Assigned to Add team membe…" at bounding box center [778, 510] width 1465 height 880
click at [648, 504] on header "Products Estimated quantities Show / Hide columns" at bounding box center [868, 533] width 1284 height 59
click at [1307, 30] on button "Close" at bounding box center [1326, 24] width 82 height 25
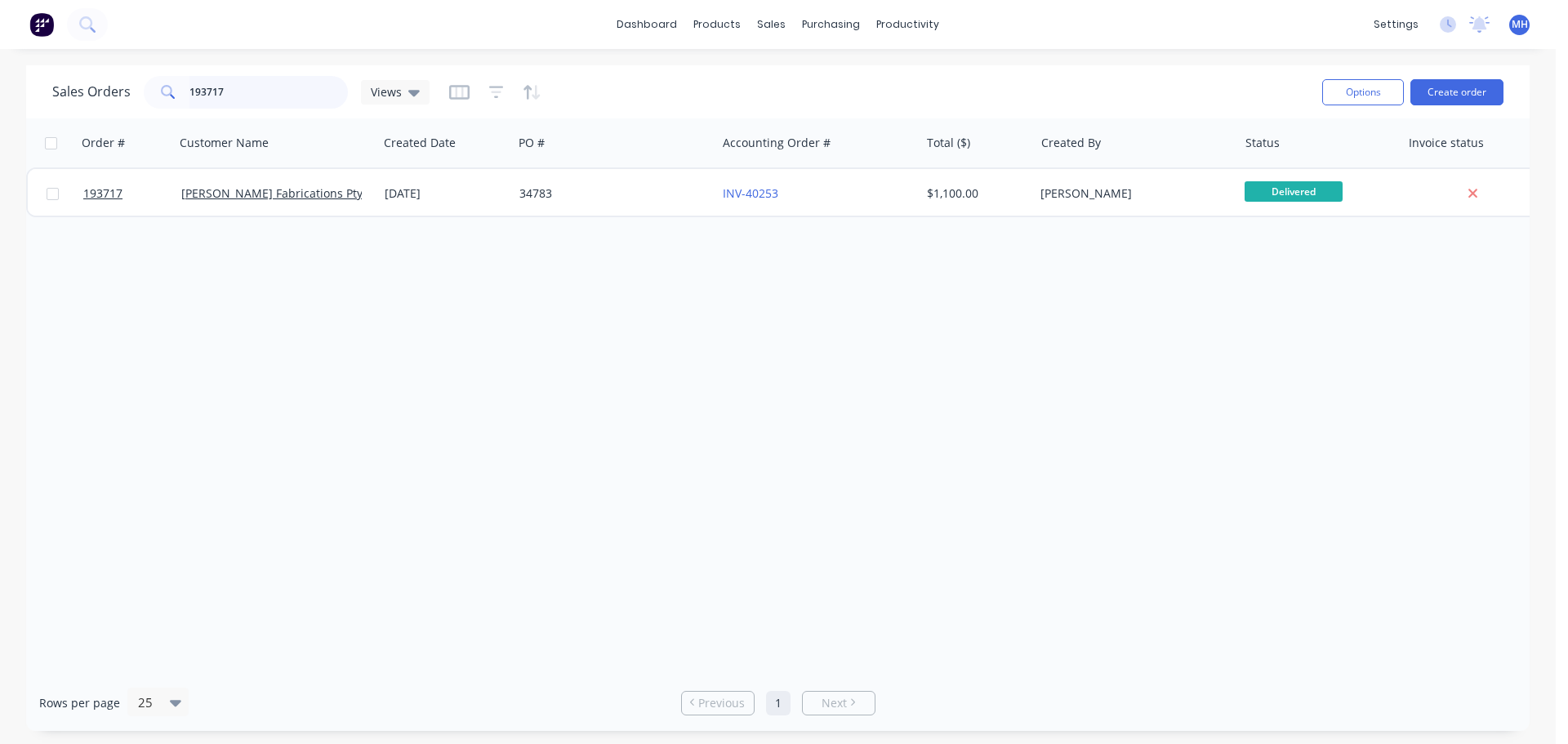
click at [303, 96] on input "193717" at bounding box center [269, 92] width 159 height 33
type input "193917"
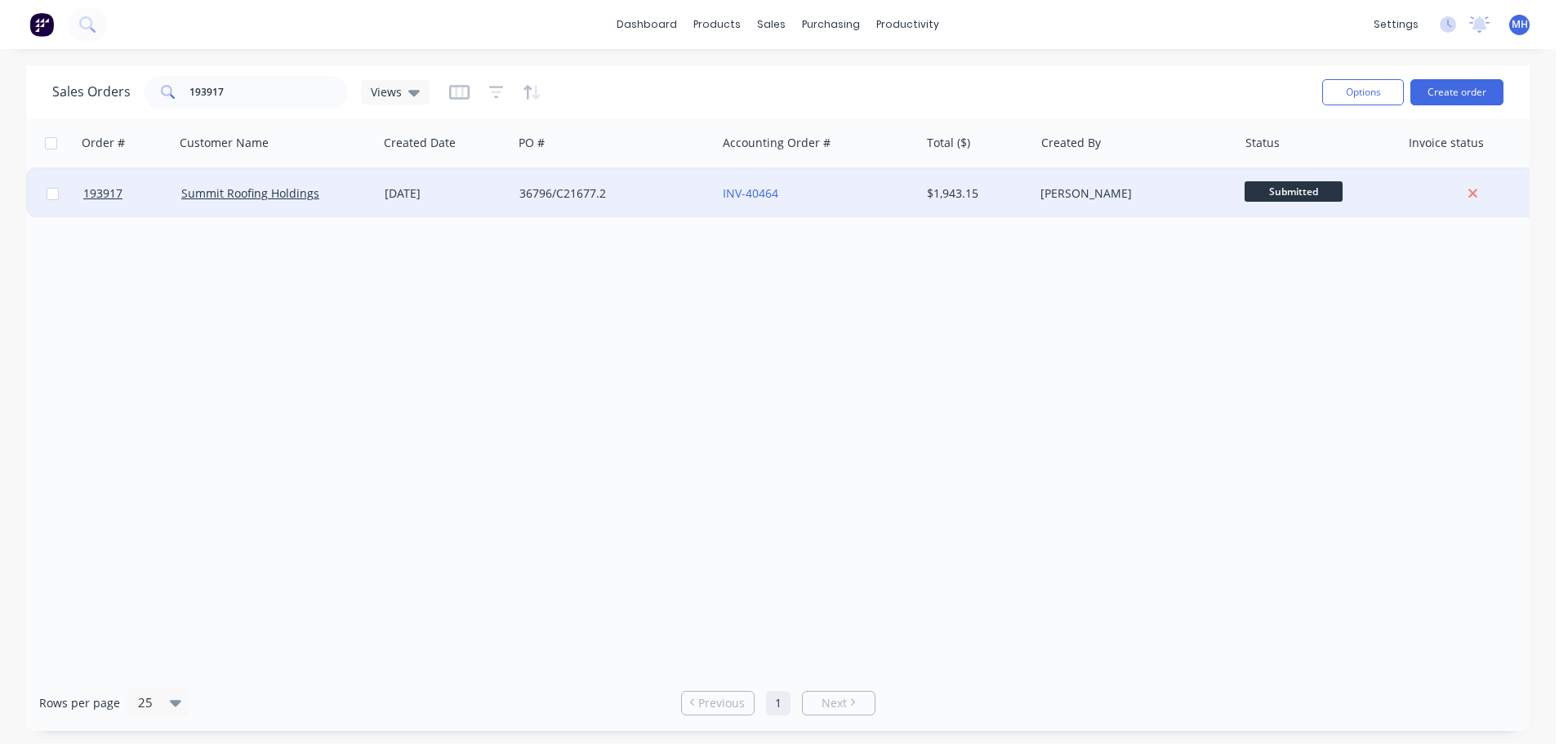
click at [406, 190] on div "25 Sep 2025" at bounding box center [445, 194] width 121 height 16
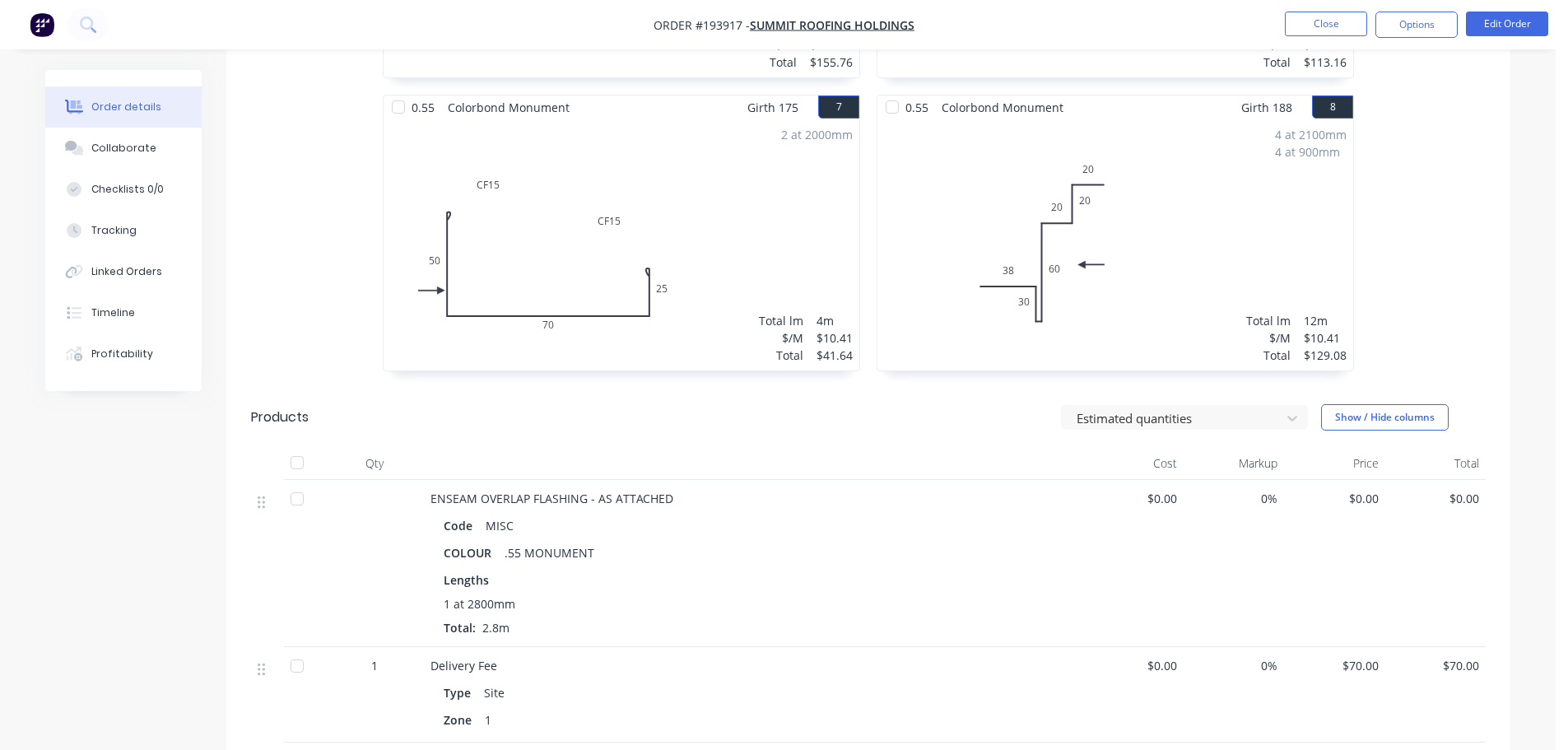
scroll to position [1318, 0]
click at [1494, 24] on button "Edit Order" at bounding box center [1507, 24] width 82 height 25
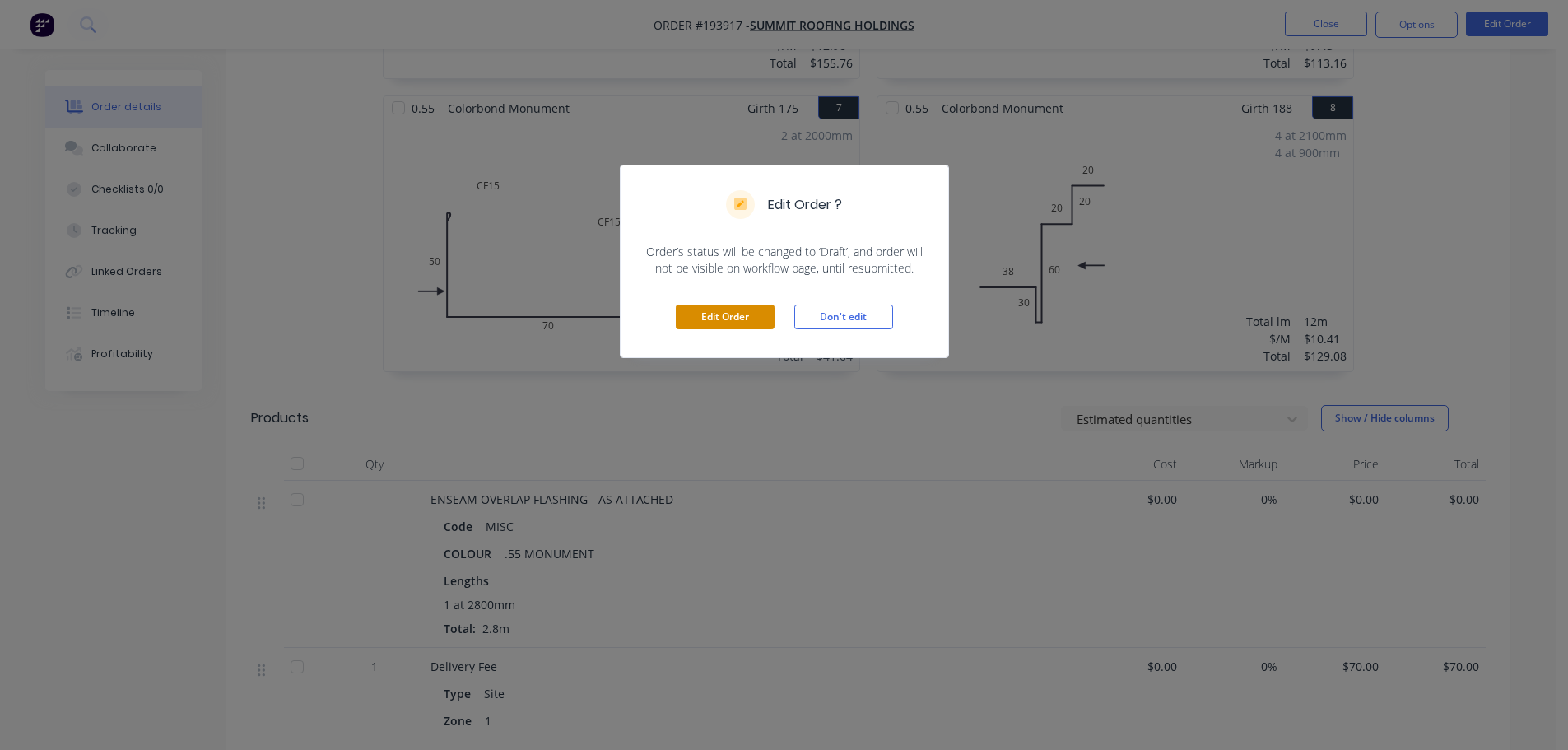
click at [754, 309] on button "Edit Order" at bounding box center [725, 317] width 99 height 25
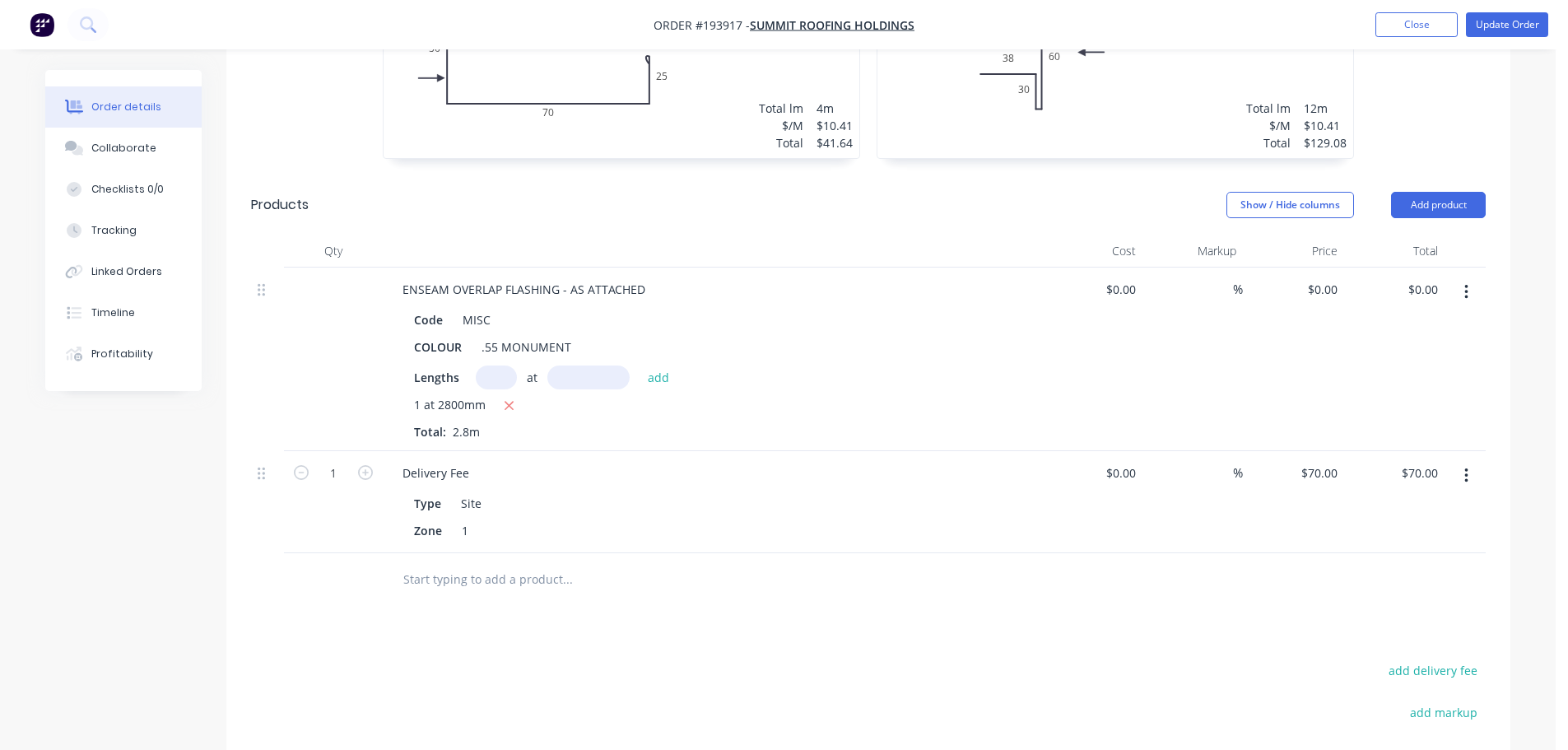
scroll to position [1564, 0]
click at [1314, 266] on div "0 $0.00" at bounding box center [1293, 358] width 101 height 183
type input "$15.50"
type input "$43.40"
click at [984, 180] on header "Products Show / Hide columns Add product" at bounding box center [868, 203] width 1284 height 59
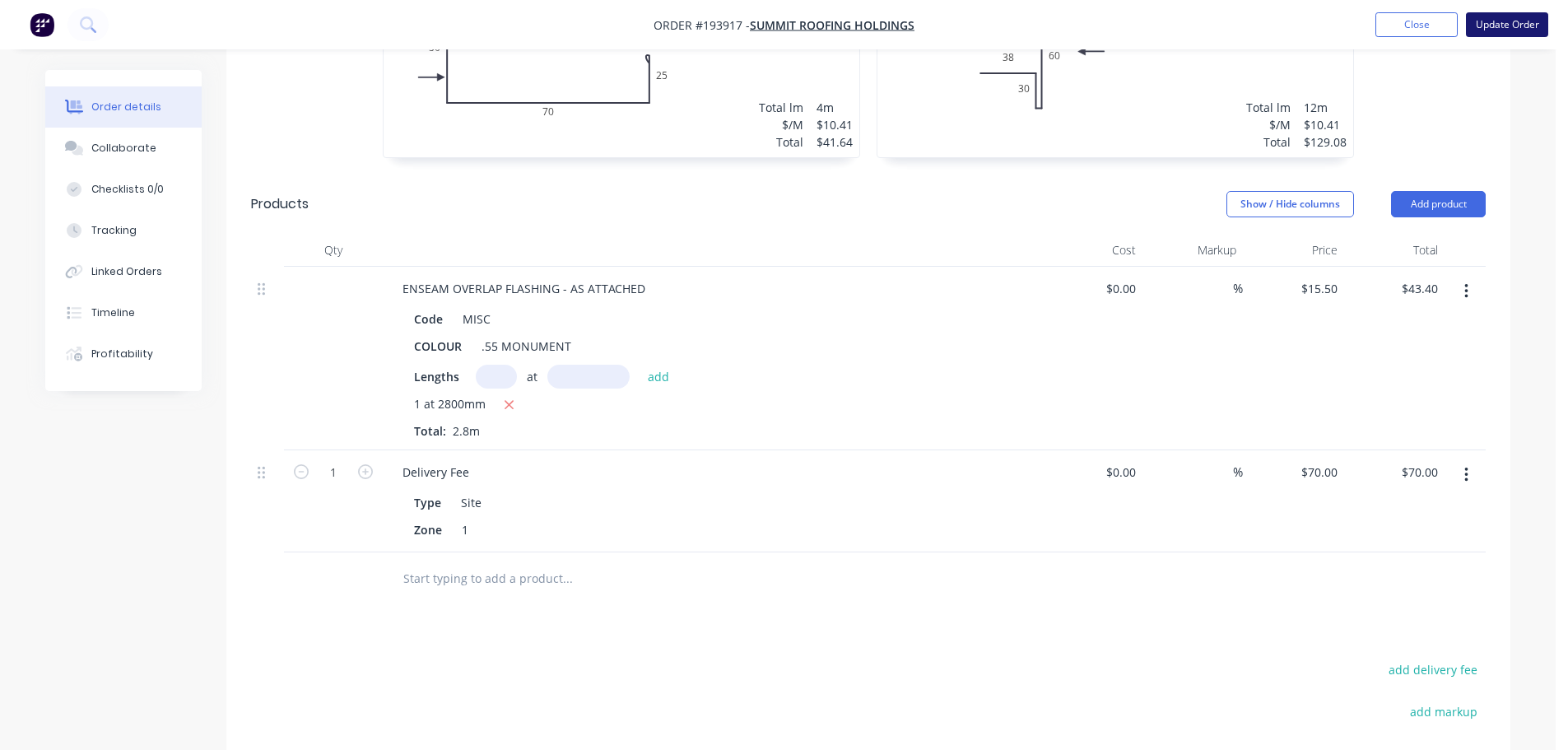
click at [1502, 29] on button "Update Order" at bounding box center [1507, 25] width 82 height 25
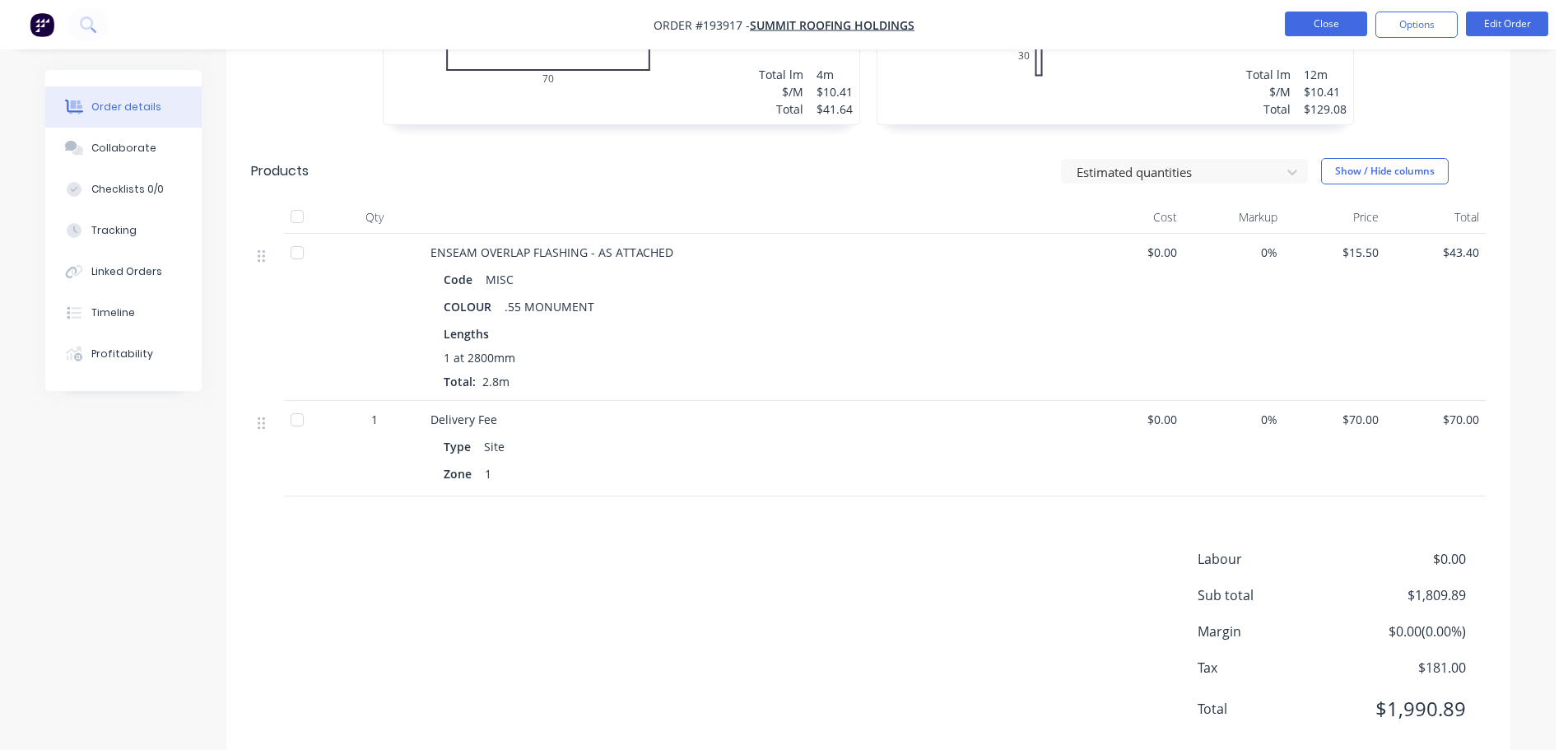
click at [1359, 14] on button "Close" at bounding box center [1326, 24] width 82 height 25
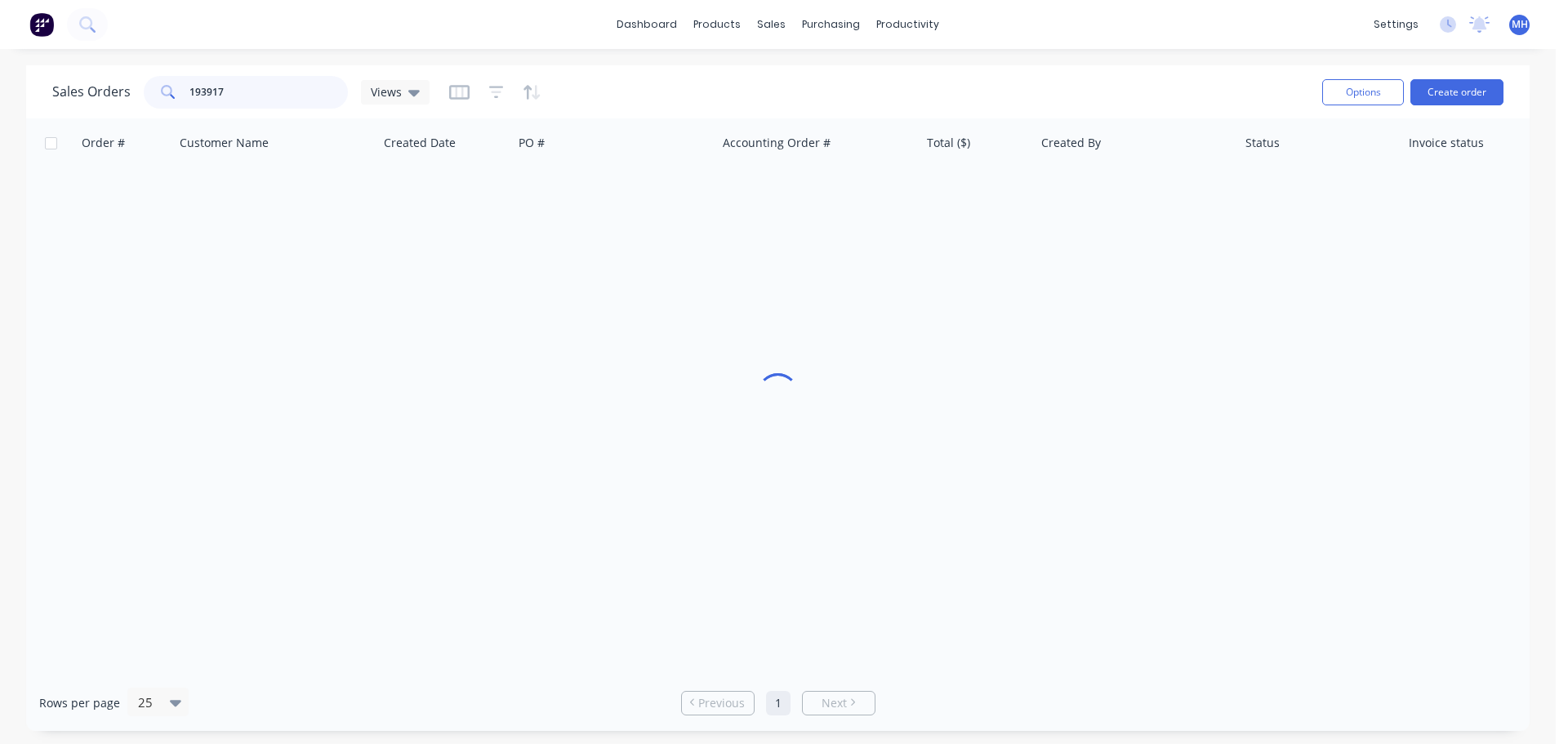
click at [286, 96] on input "193917" at bounding box center [269, 92] width 159 height 33
type input "193823"
click at [625, 87] on div "Sales Orders 193823 Views" at bounding box center [681, 91] width 1257 height 40
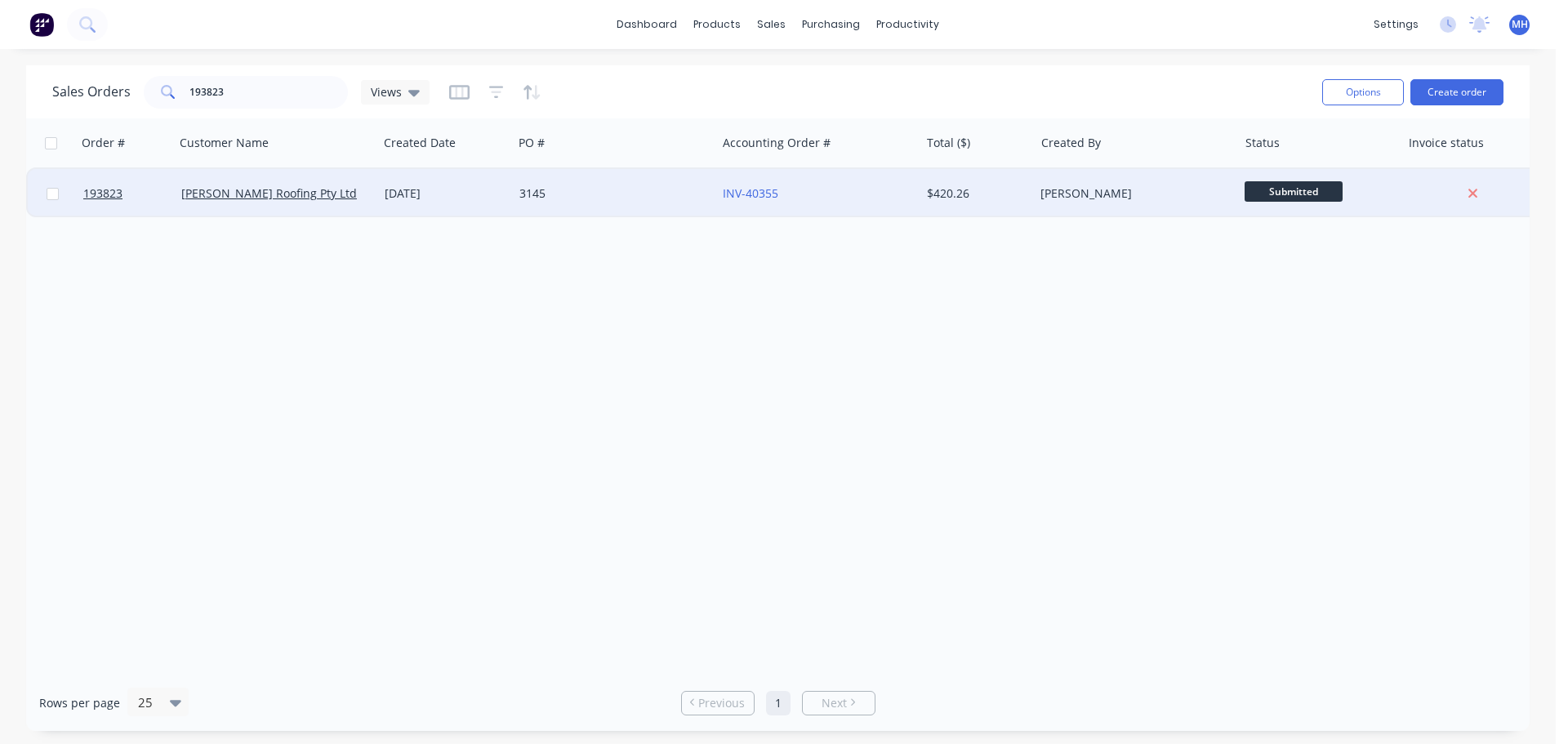
click at [641, 190] on div "3145" at bounding box center [610, 194] width 181 height 16
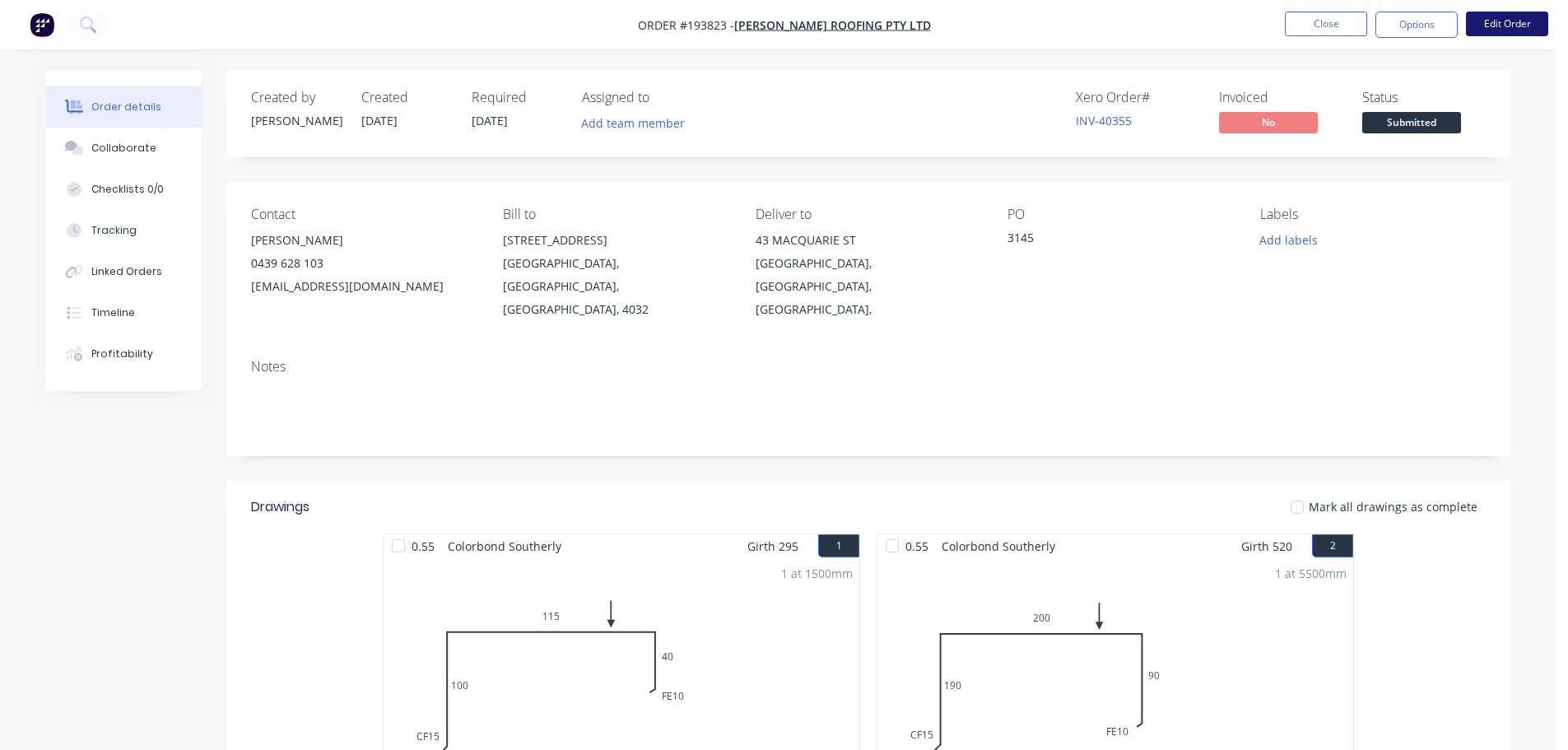
click at [1490, 32] on button "Edit Order" at bounding box center [1507, 24] width 82 height 25
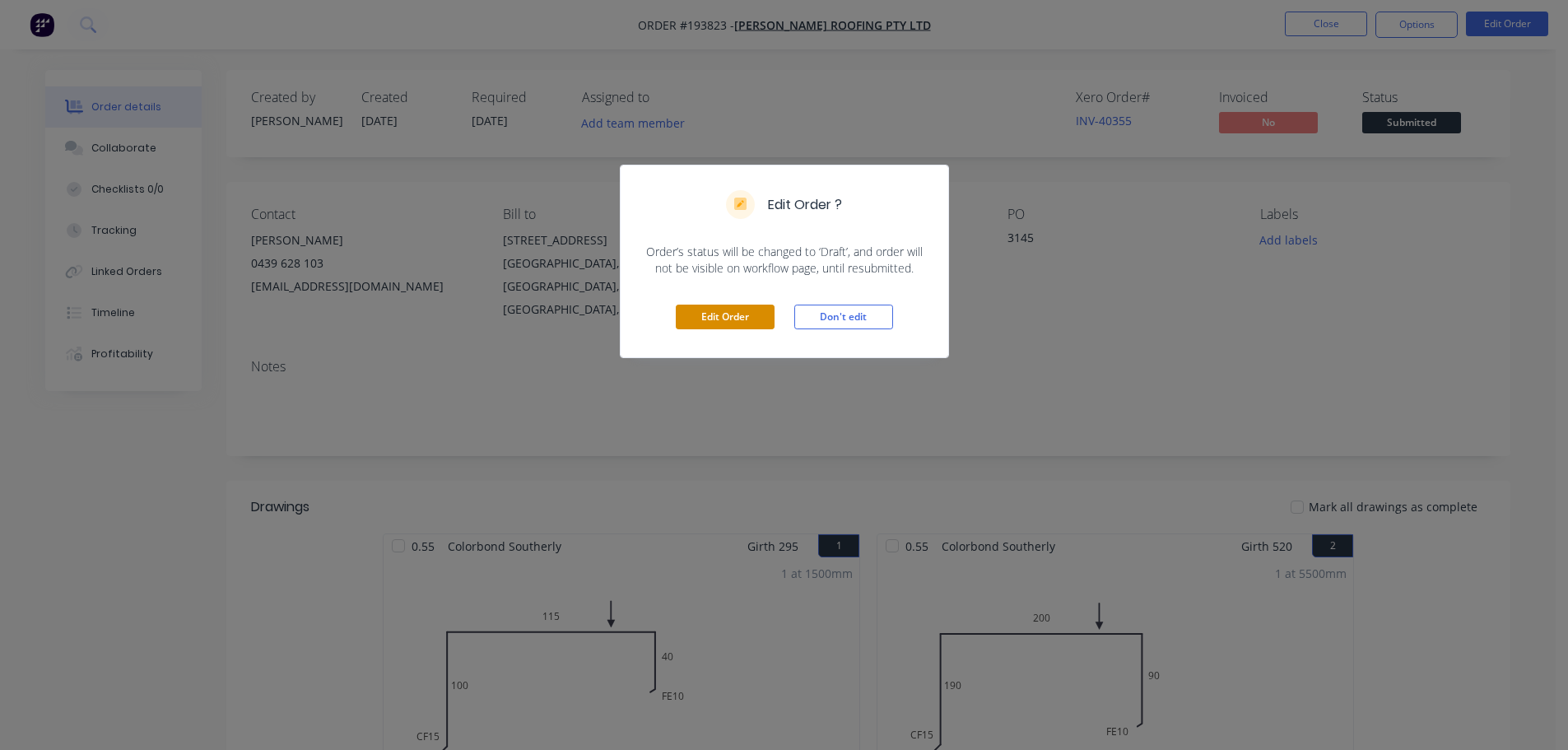
click at [693, 324] on button "Edit Order" at bounding box center [725, 317] width 99 height 25
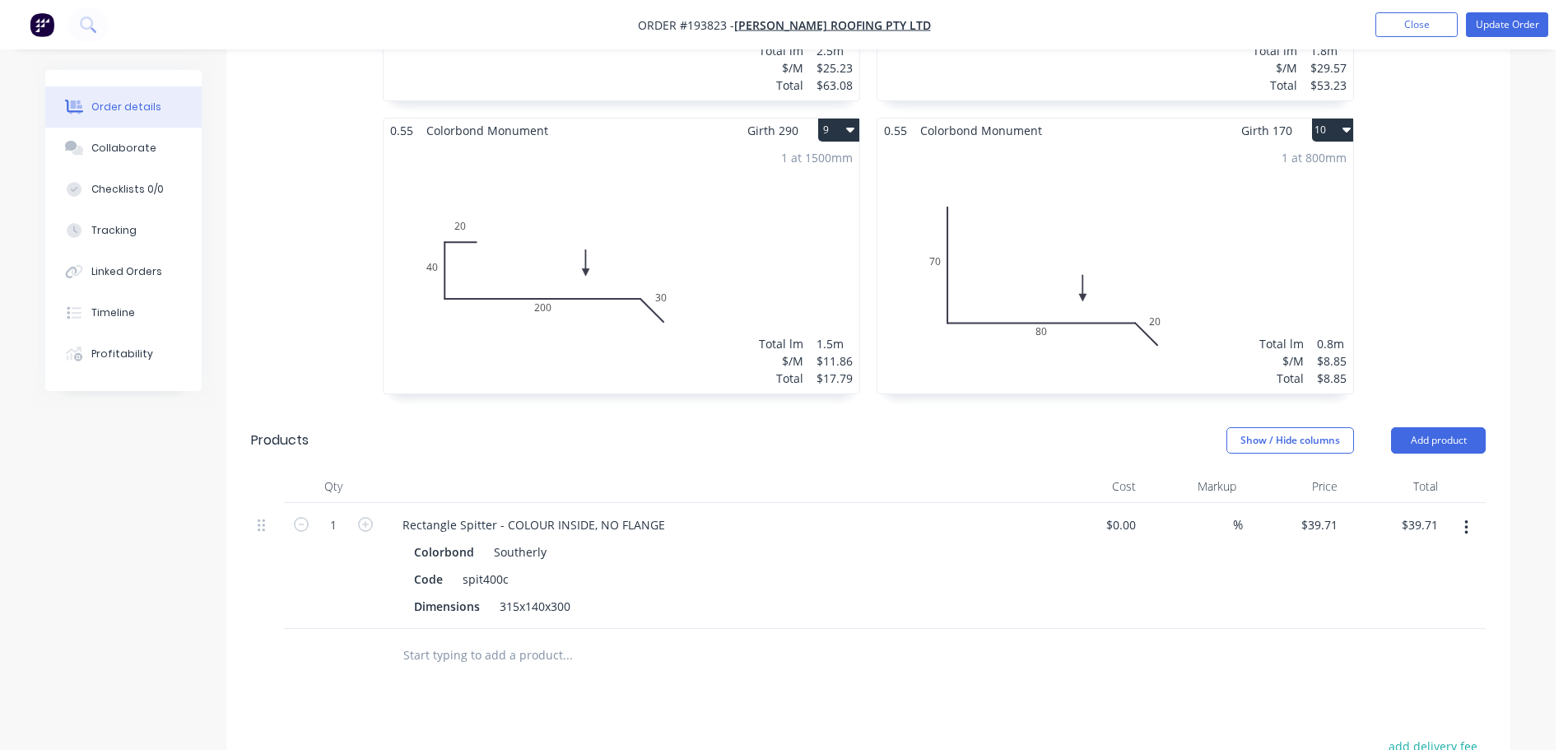
scroll to position [1647, 0]
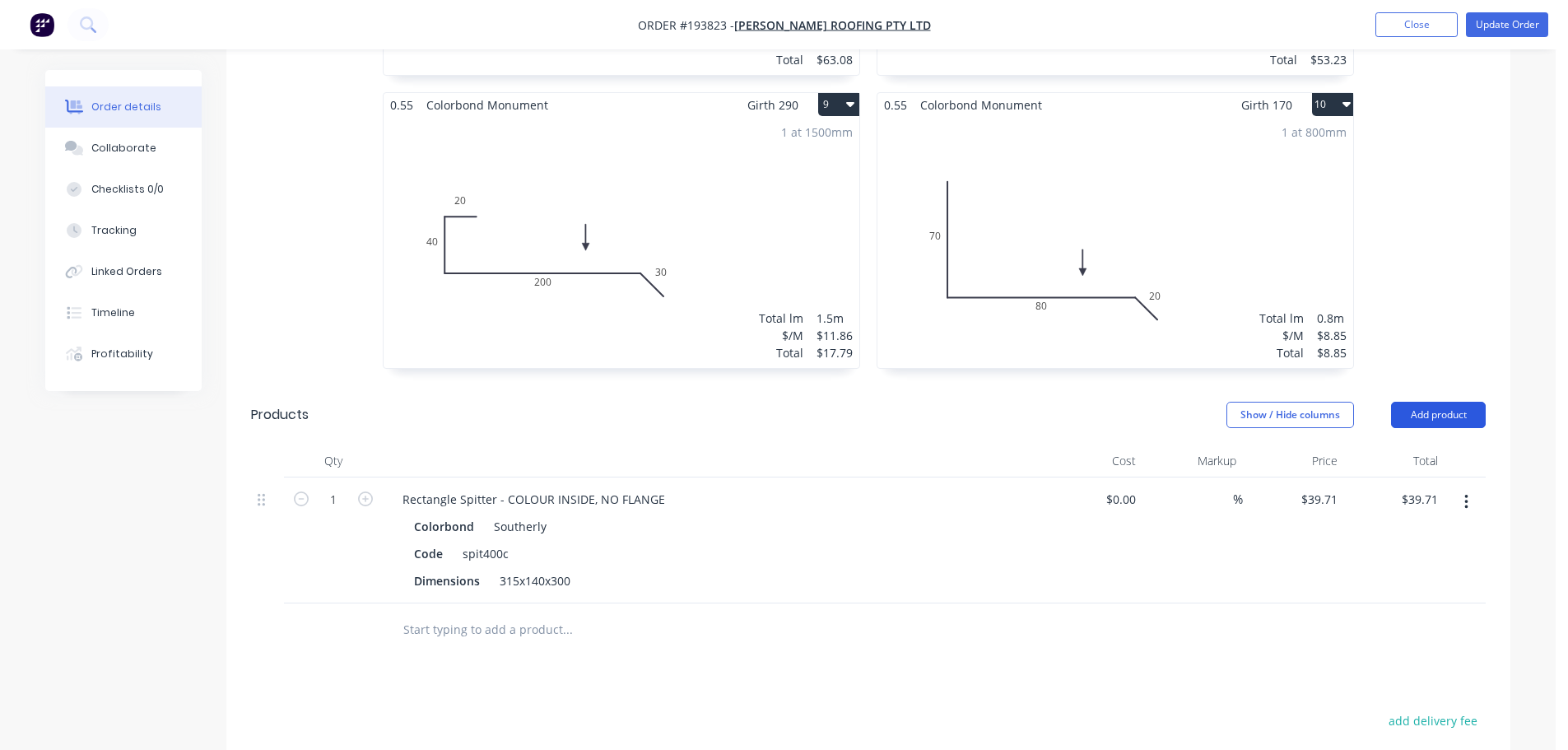
click at [1420, 401] on button "Add product" at bounding box center [1438, 414] width 95 height 26
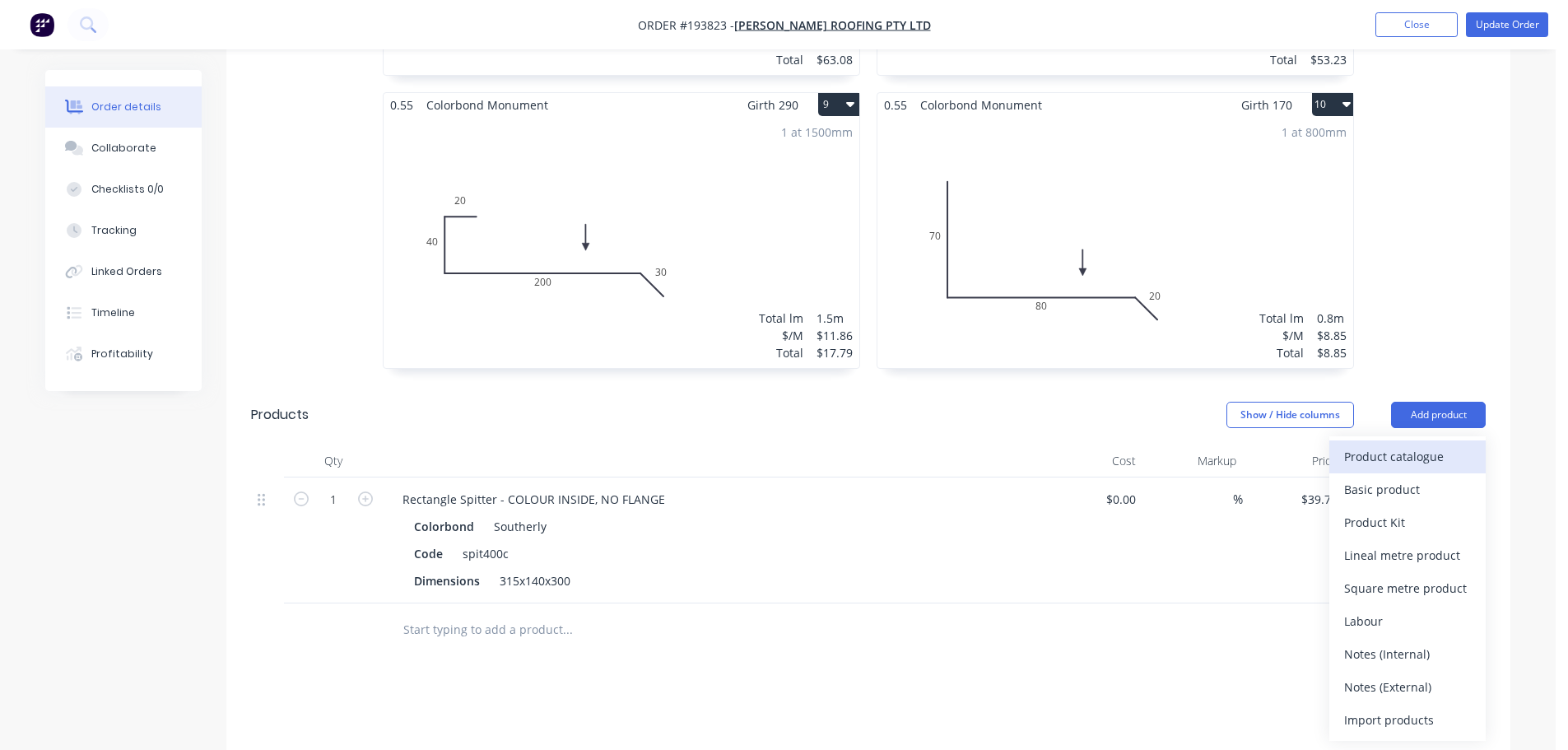
click at [1417, 444] on div "Product catalogue" at bounding box center [1407, 456] width 127 height 24
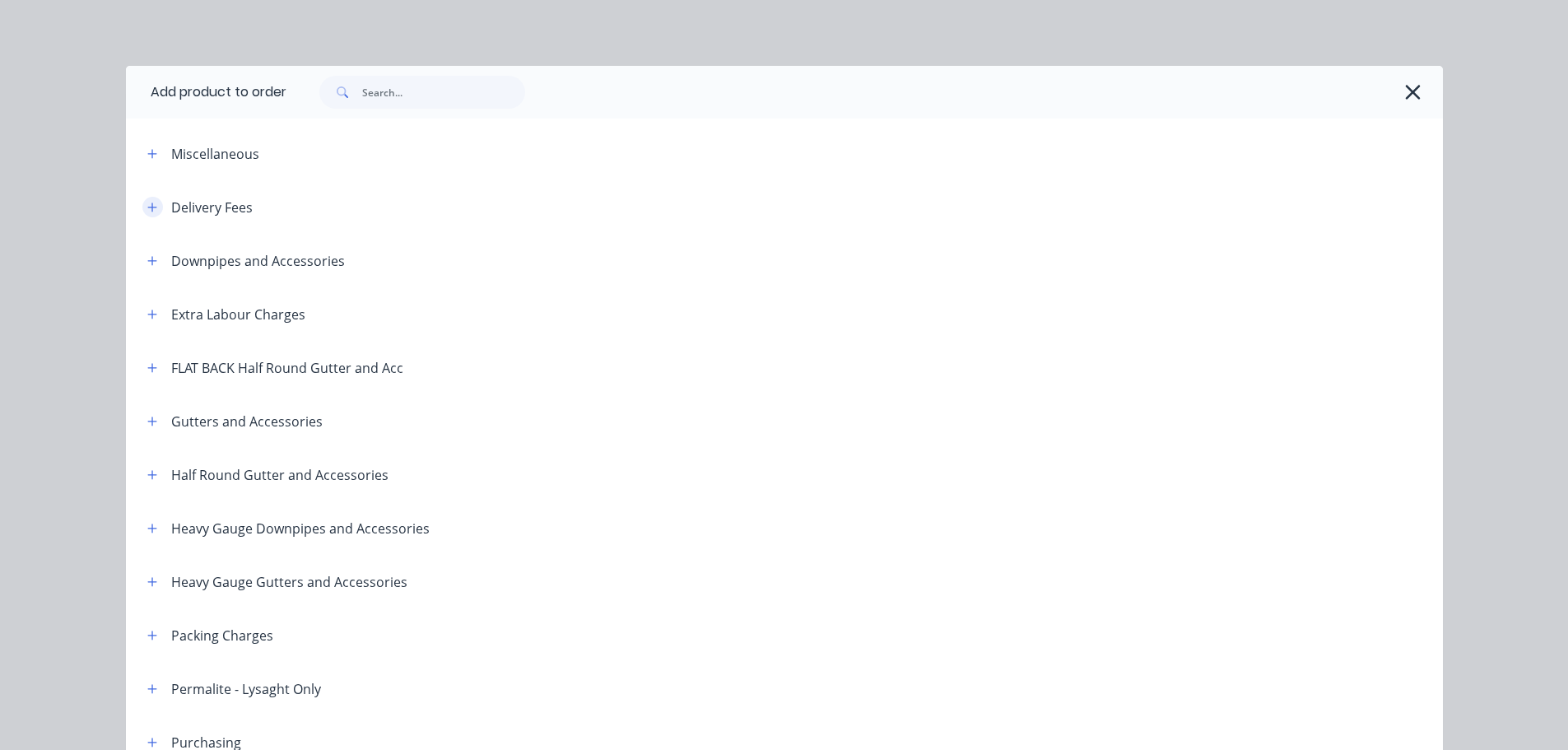
click at [150, 210] on icon "button" at bounding box center [152, 207] width 10 height 12
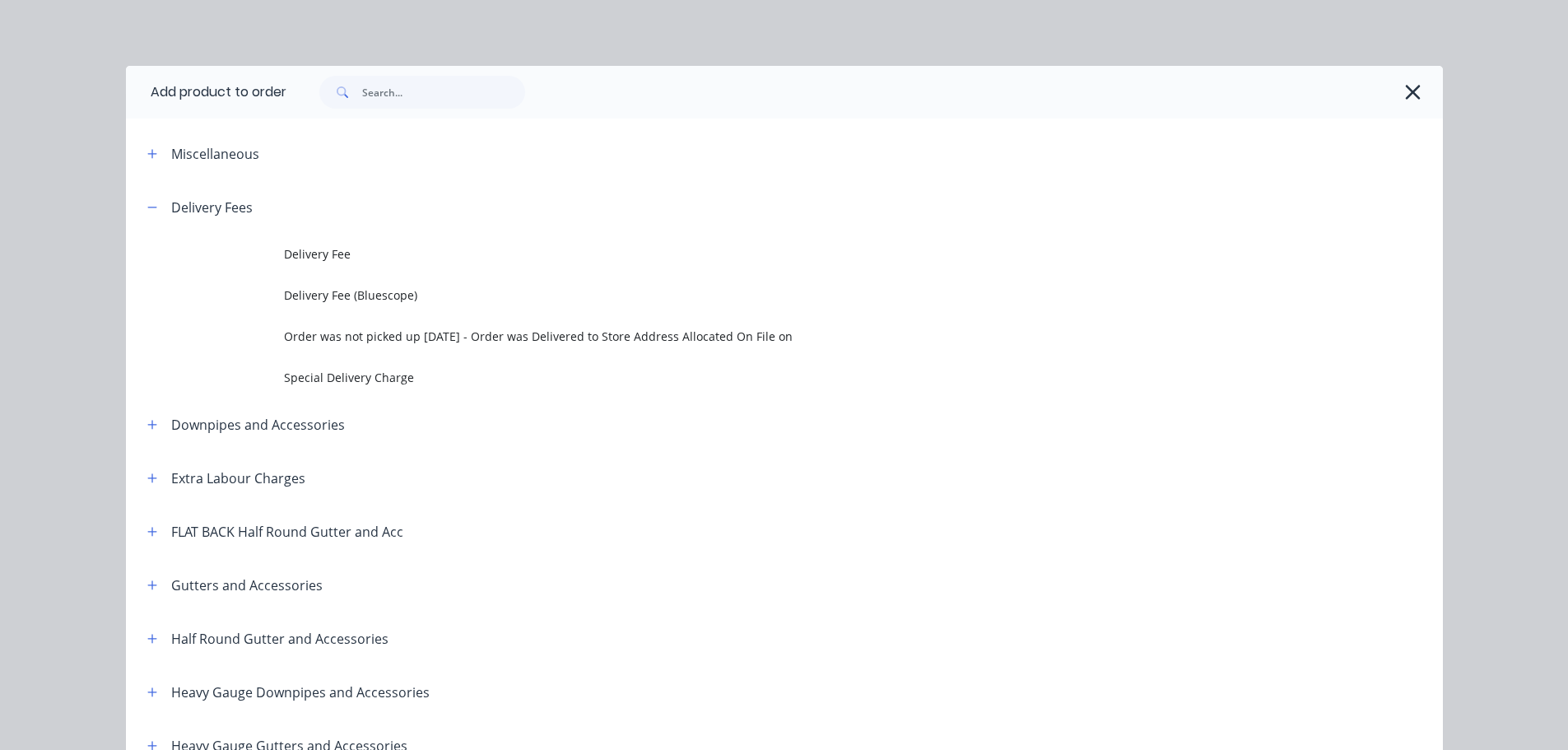
click at [351, 239] on td "Delivery Fee" at bounding box center [863, 254] width 1158 height 41
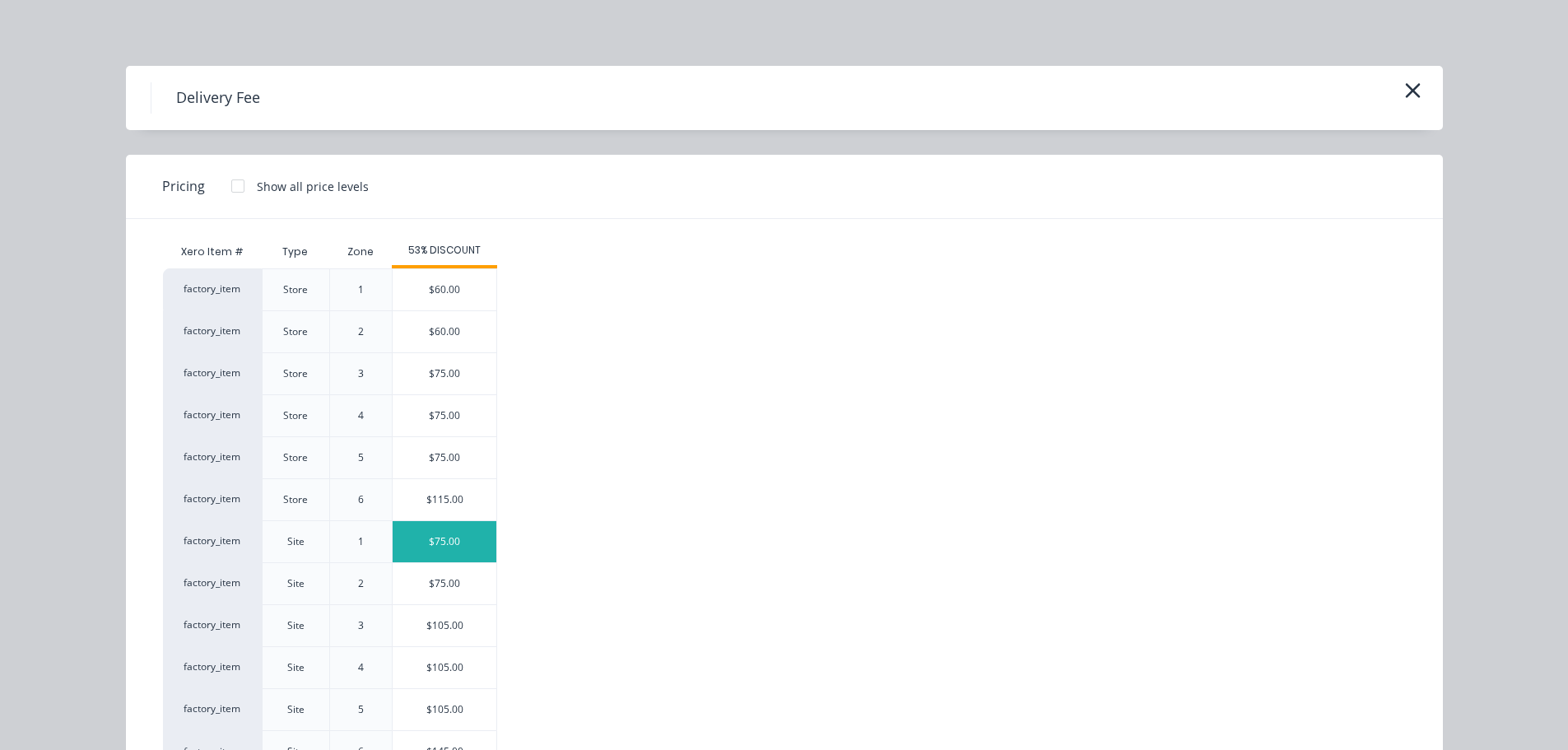
click at [455, 536] on div "$75.00" at bounding box center [444, 541] width 104 height 41
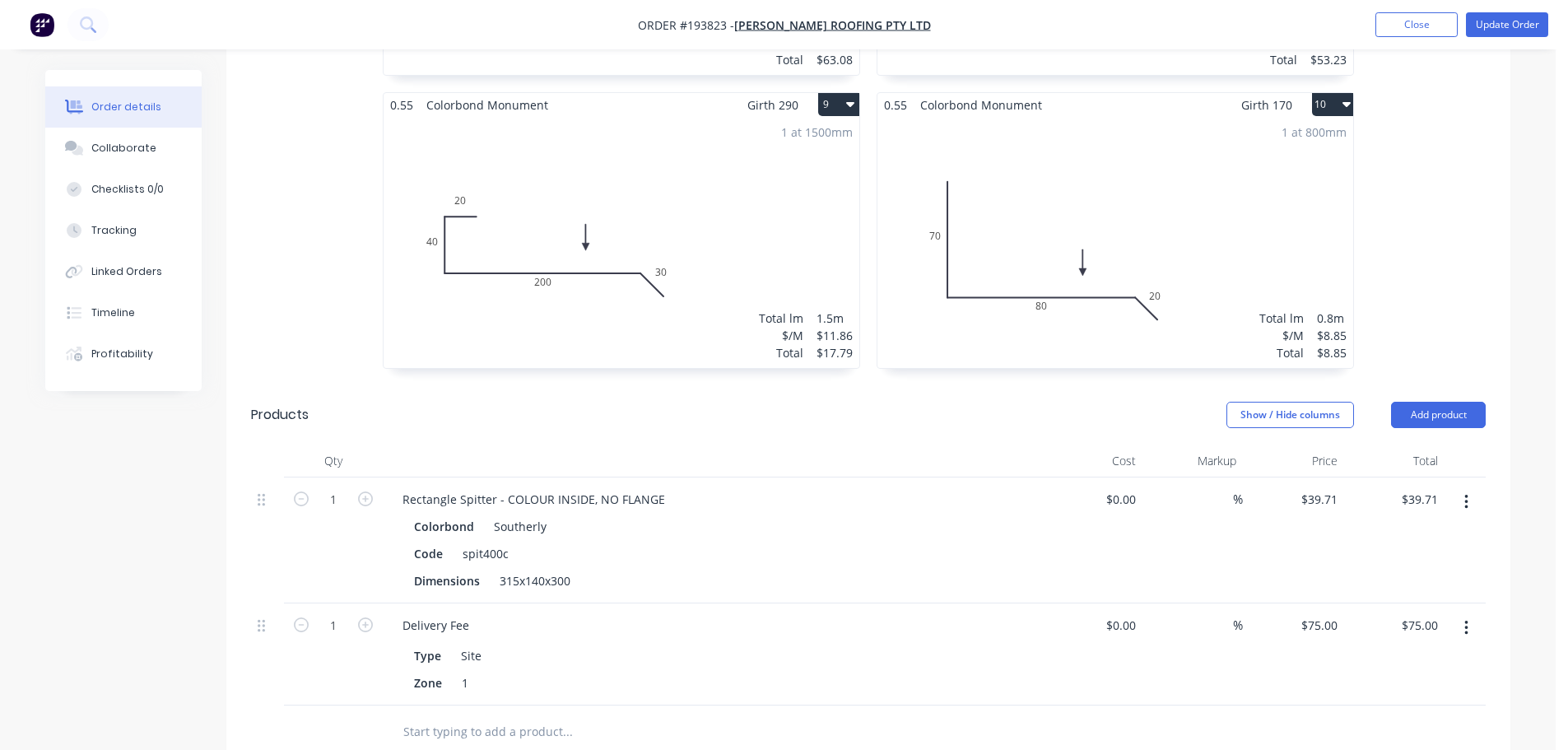
drag, startPoint x: 250, startPoint y: 370, endPoint x: 325, endPoint y: 374, distance: 75.1
click at [325, 385] on header "Products Show / Hide columns Add product" at bounding box center [868, 414] width 1284 height 59
click at [337, 401] on div "Products" at bounding box center [382, 414] width 263 height 26
click at [322, 401] on div "Products" at bounding box center [382, 414] width 263 height 26
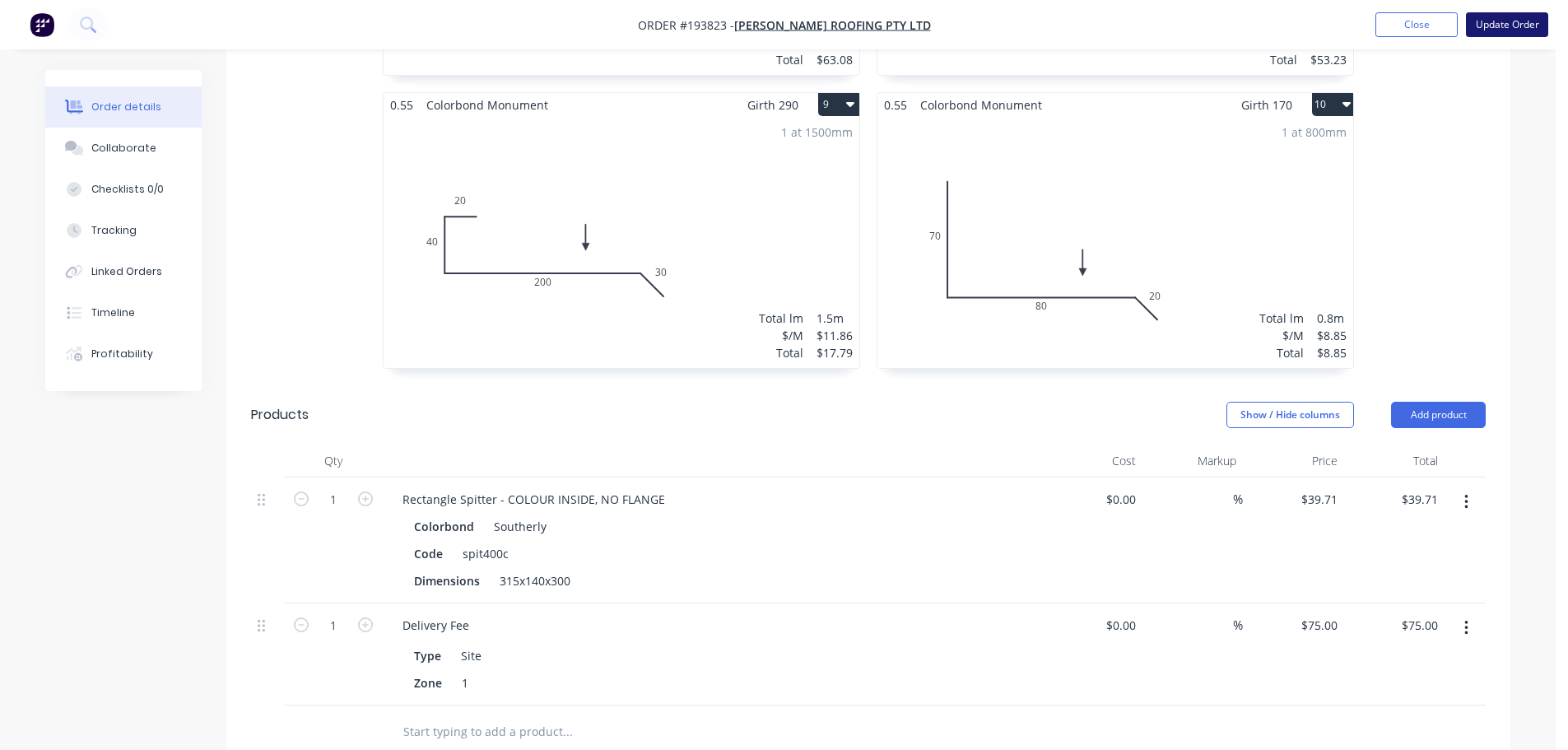
click at [1513, 26] on button "Update Order" at bounding box center [1507, 25] width 82 height 25
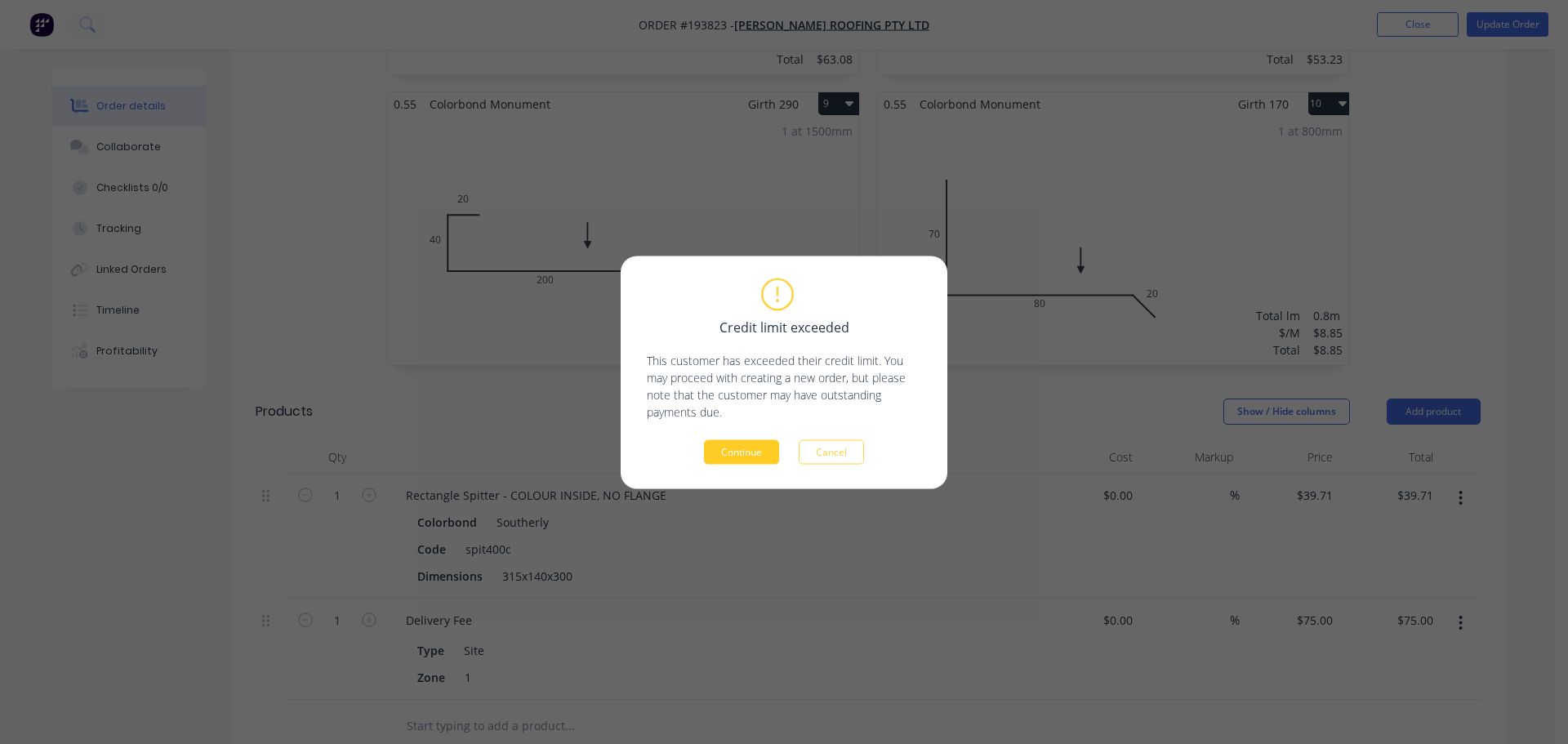
click at [721, 453] on button "Continue" at bounding box center [741, 451] width 75 height 24
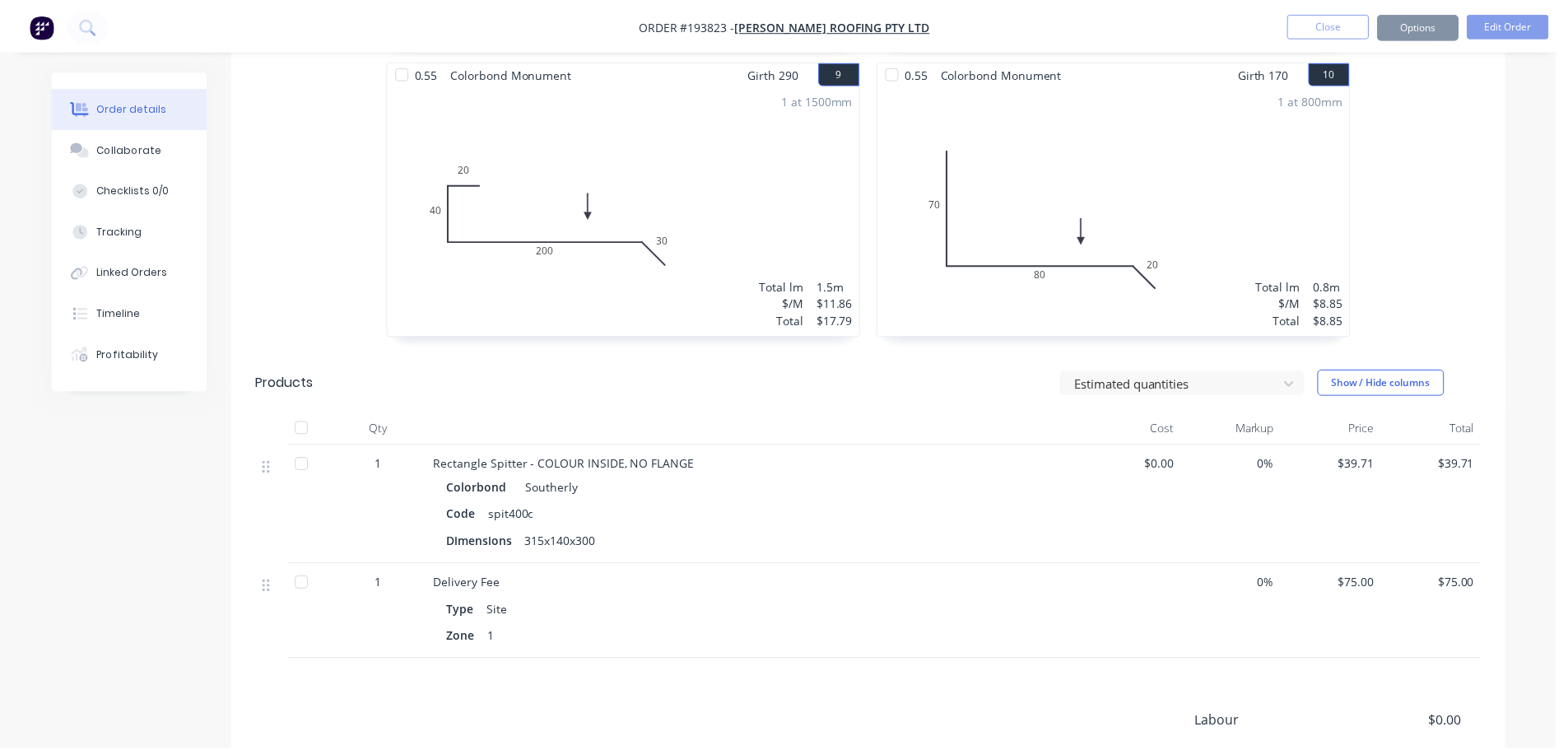
scroll to position [1637, 0]
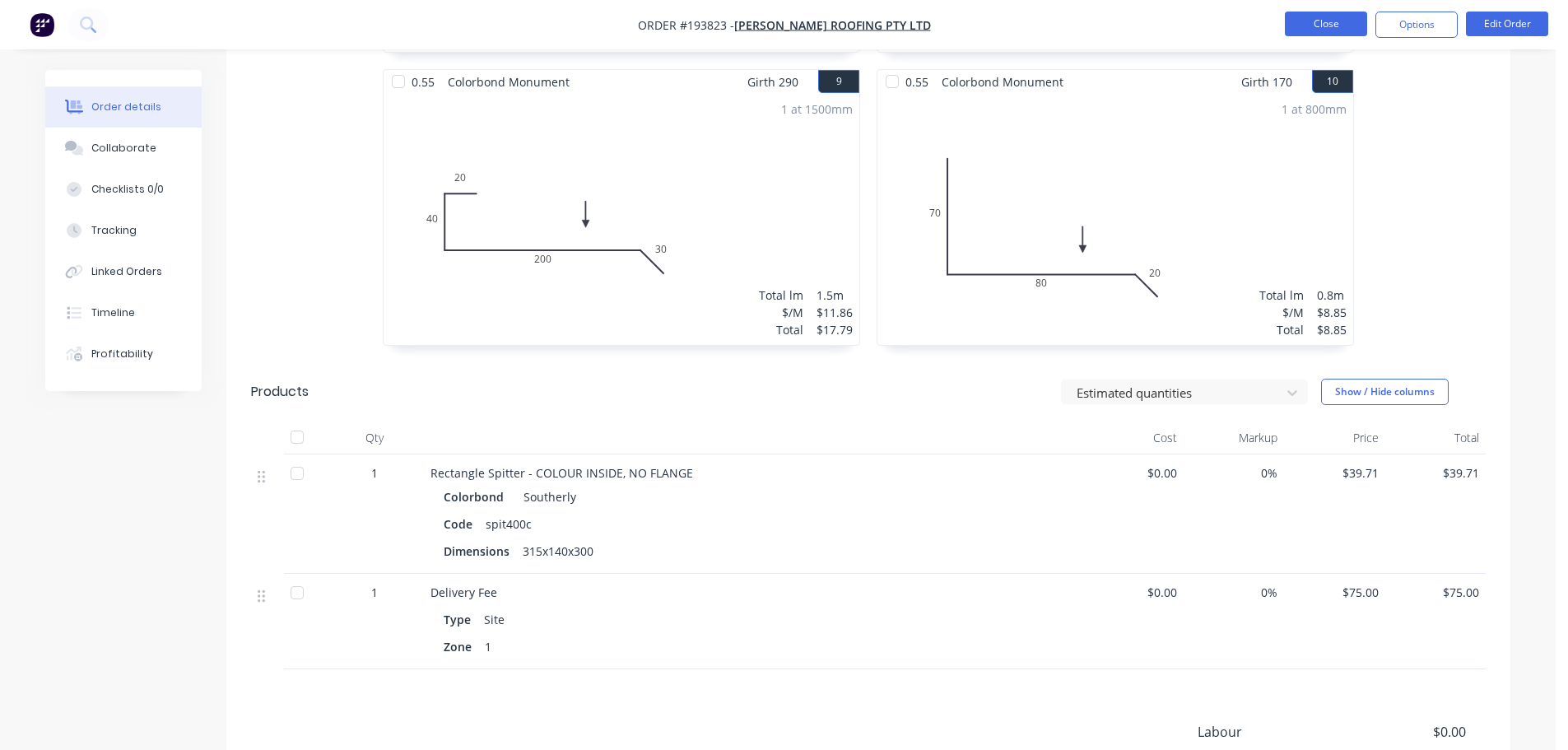
click at [1334, 29] on button "Close" at bounding box center [1326, 24] width 82 height 25
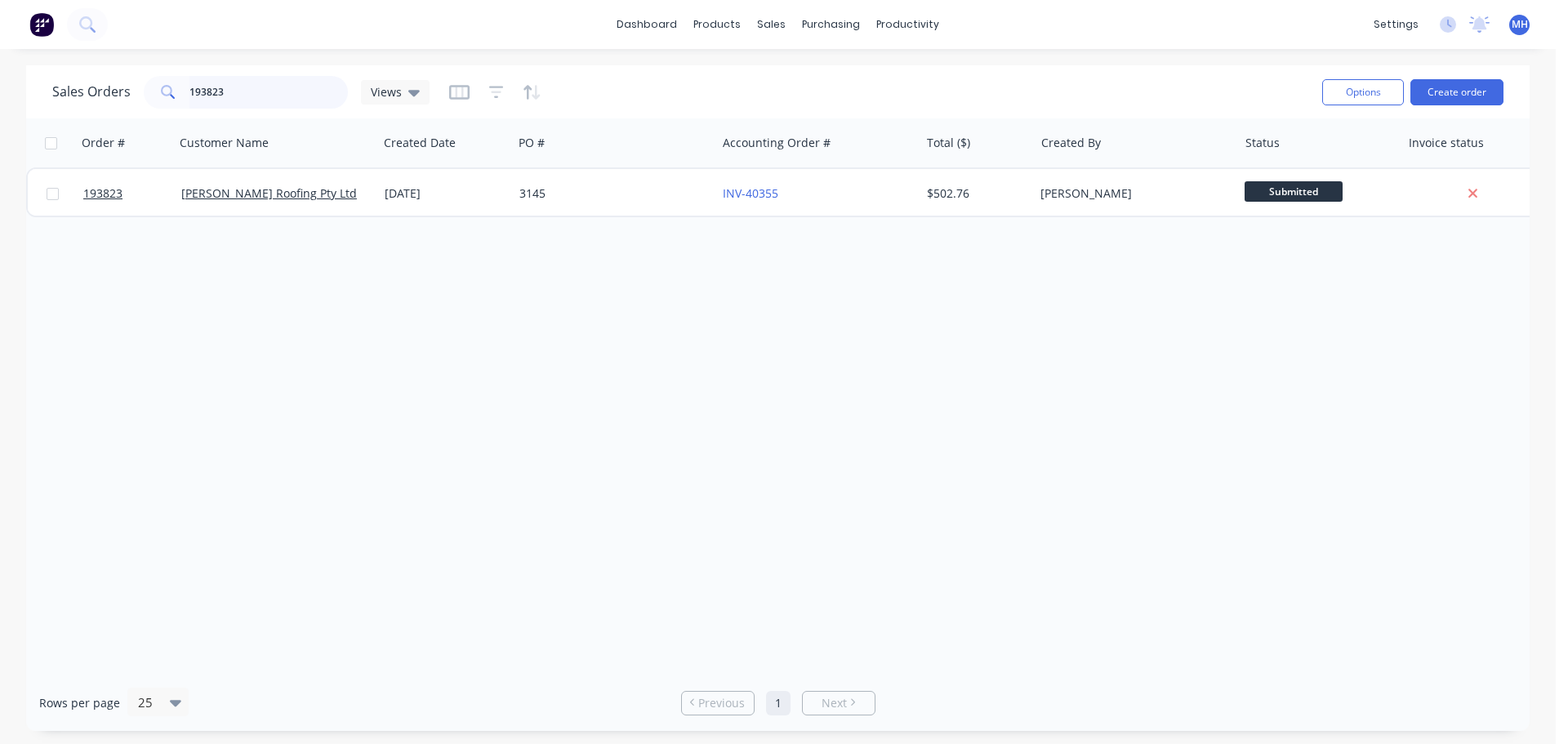
click at [278, 103] on input "193823" at bounding box center [269, 92] width 159 height 33
type input "193580"
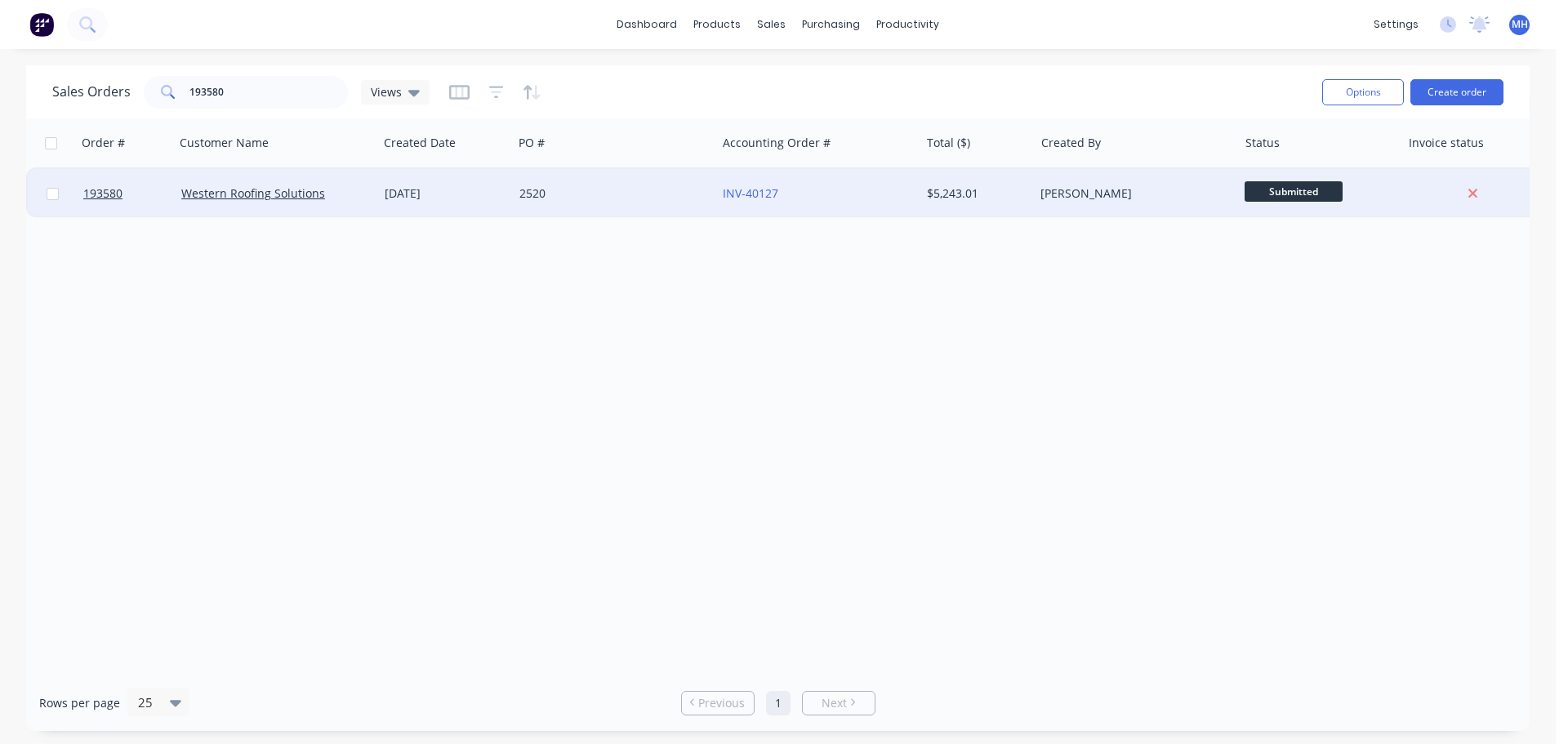
click at [568, 198] on div "2520" at bounding box center [610, 194] width 181 height 16
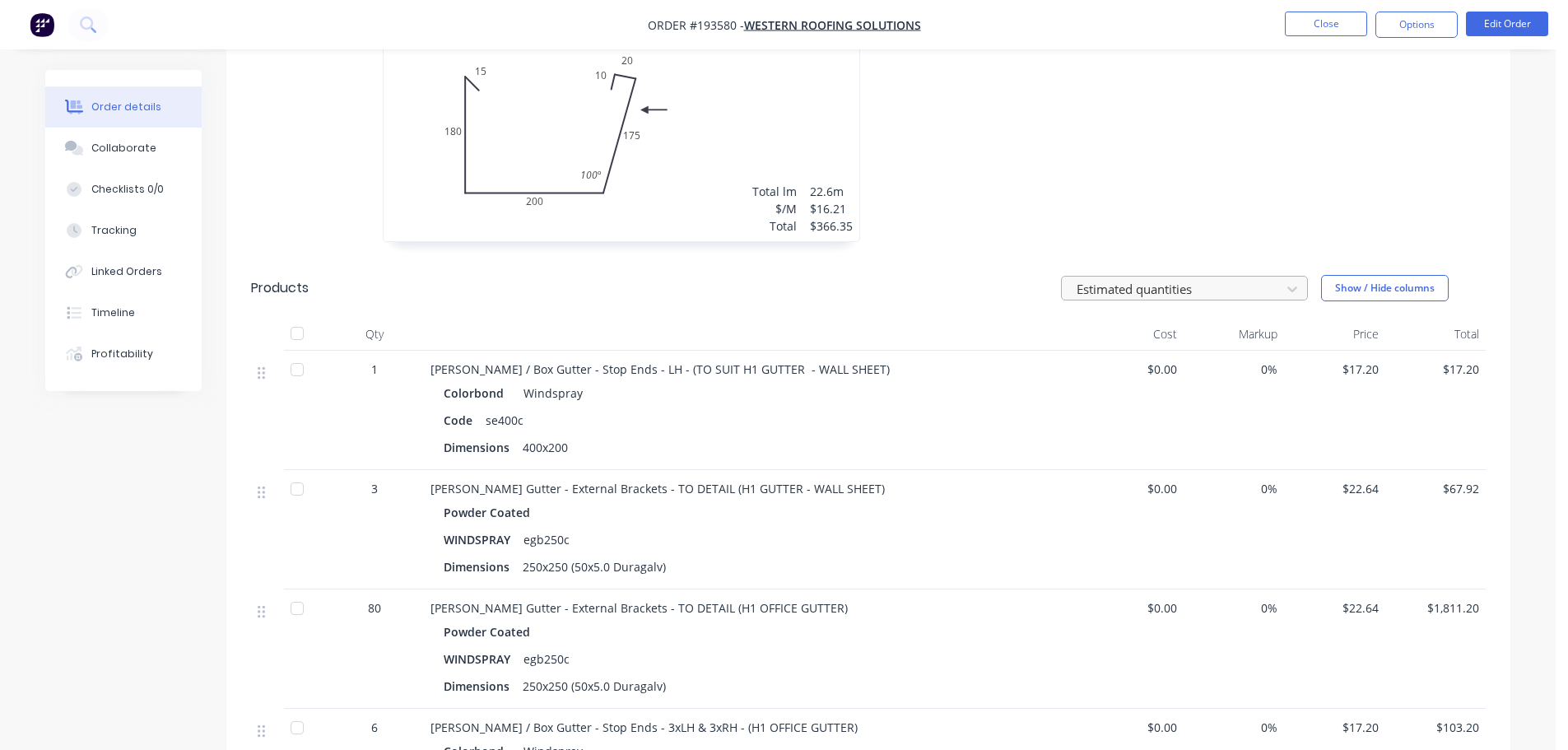
scroll to position [906, 0]
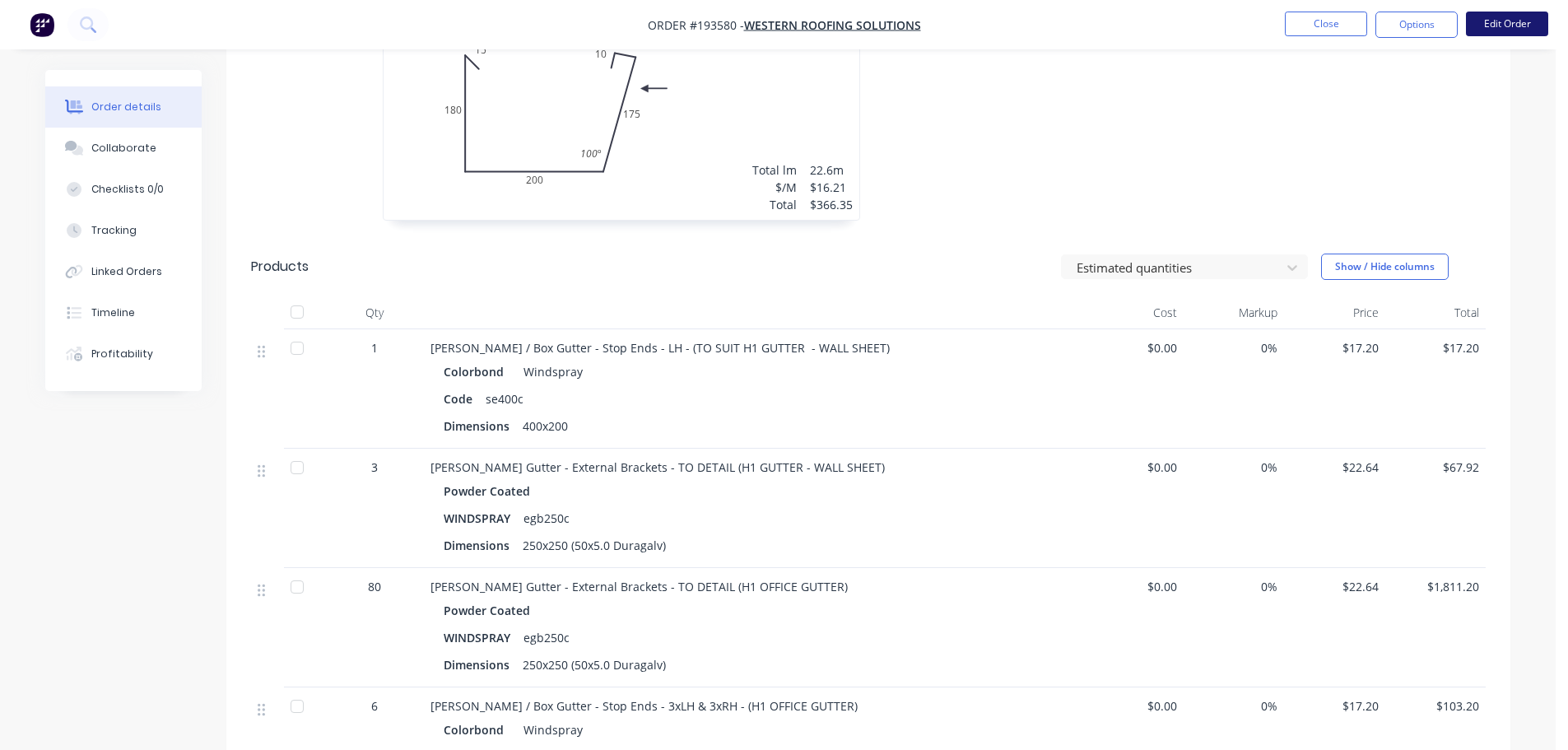
click at [1512, 16] on button "Edit Order" at bounding box center [1507, 24] width 82 height 25
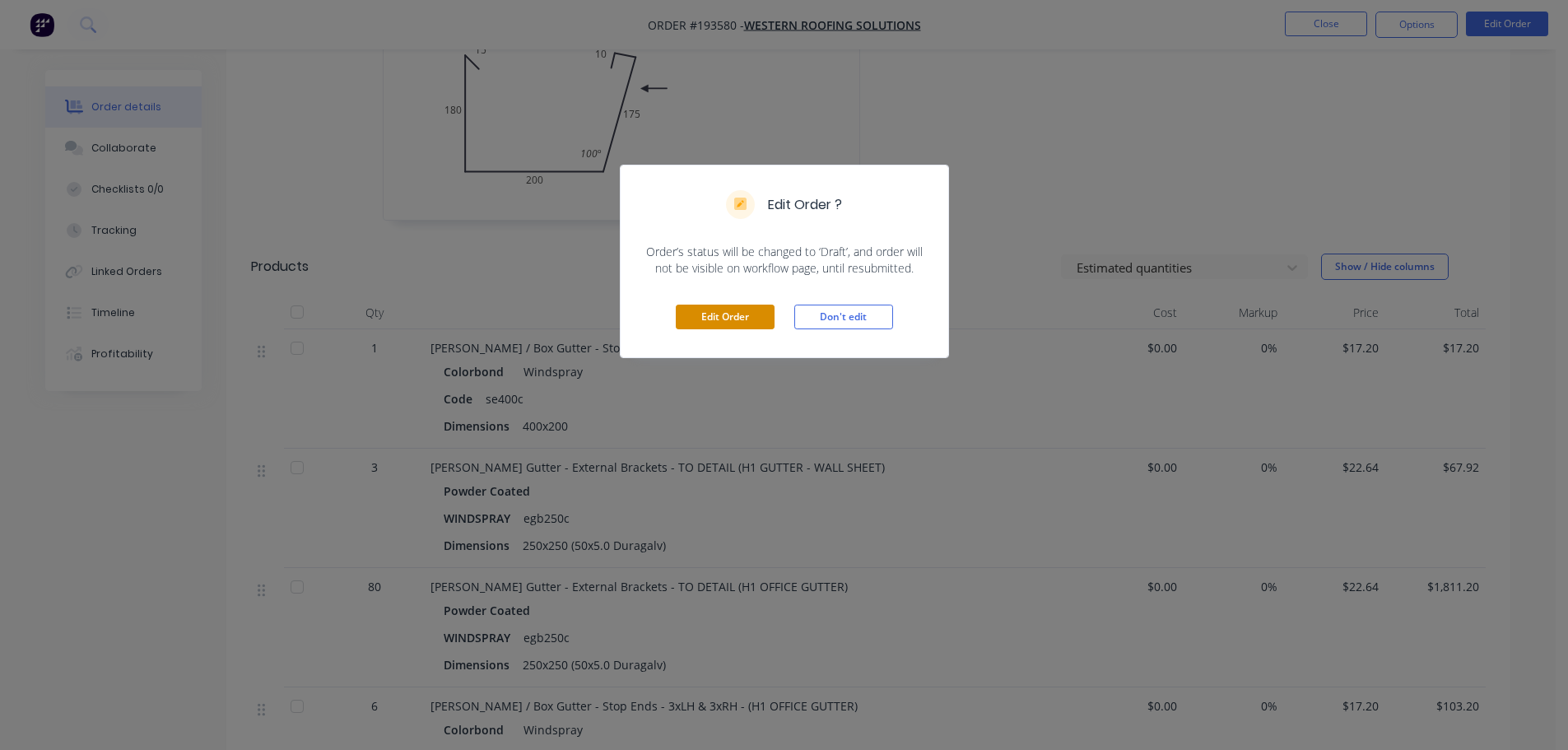
click at [741, 308] on button "Edit Order" at bounding box center [725, 317] width 99 height 25
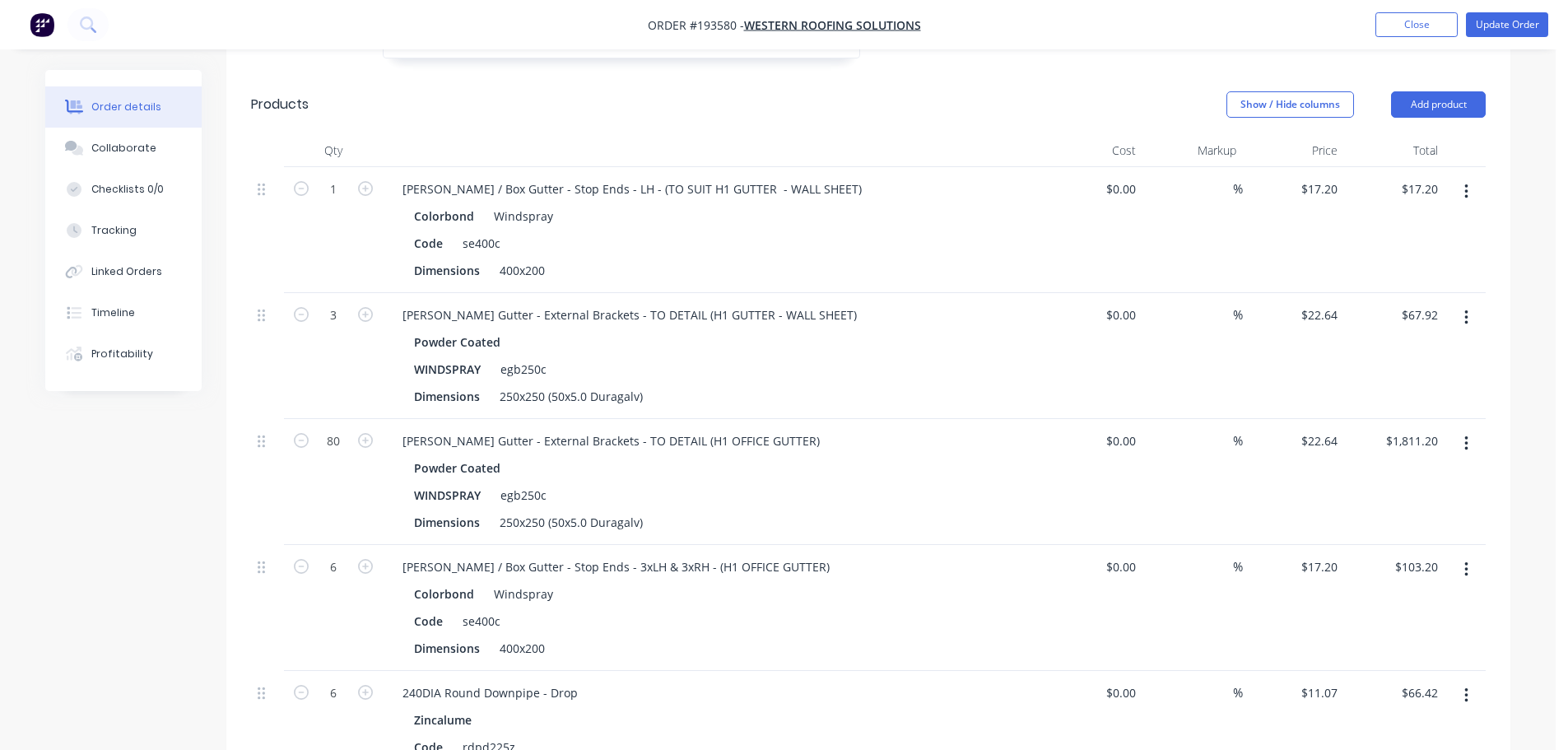
scroll to position [1152, 0]
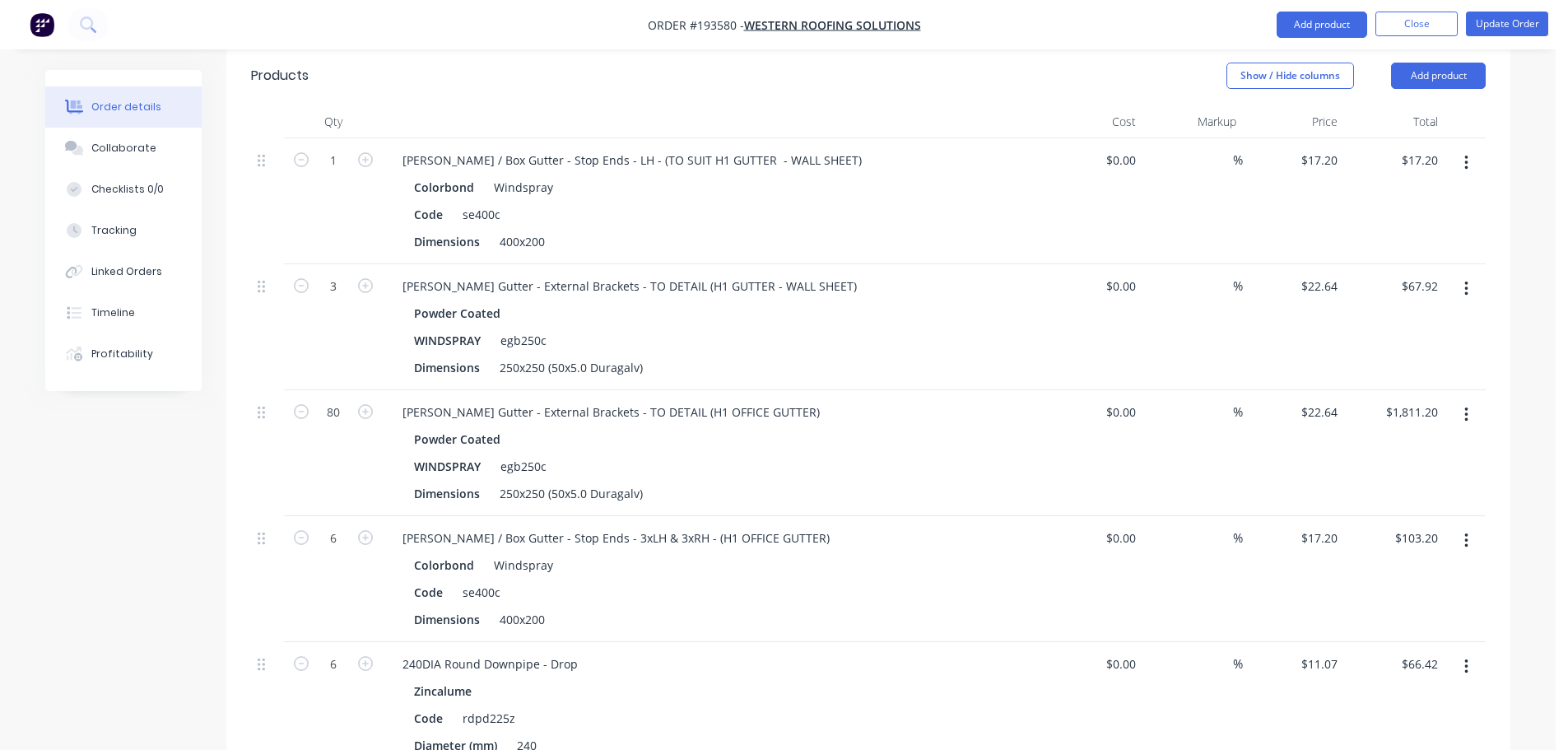
click at [1467, 280] on icon "button" at bounding box center [1466, 289] width 5 height 18
click at [1418, 320] on div "Edit" at bounding box center [1407, 332] width 127 height 24
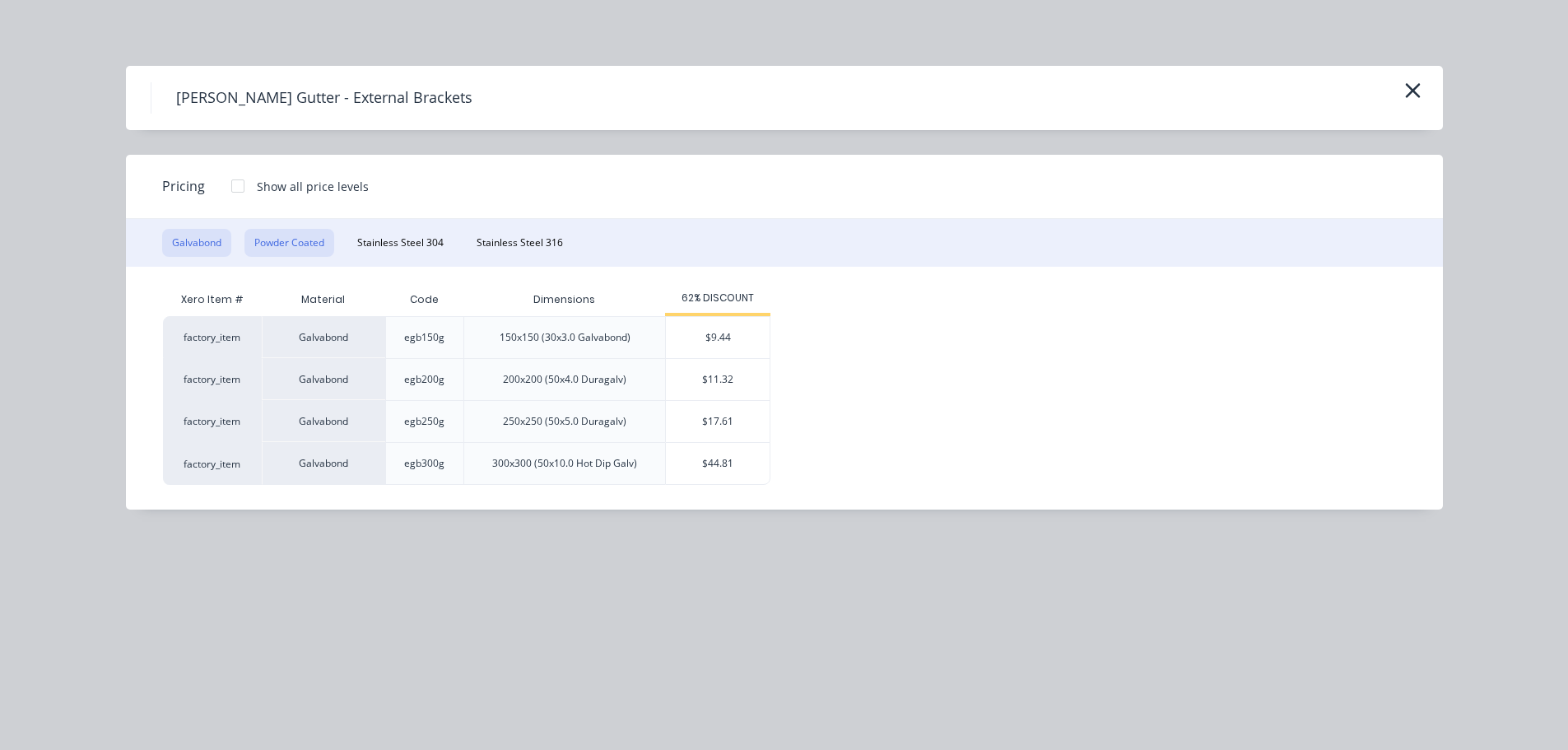
click at [273, 237] on button "Powder Coated" at bounding box center [289, 243] width 89 height 28
click at [740, 385] on div "$15.09" at bounding box center [718, 379] width 104 height 41
type input "$15.09"
type input "$45.27"
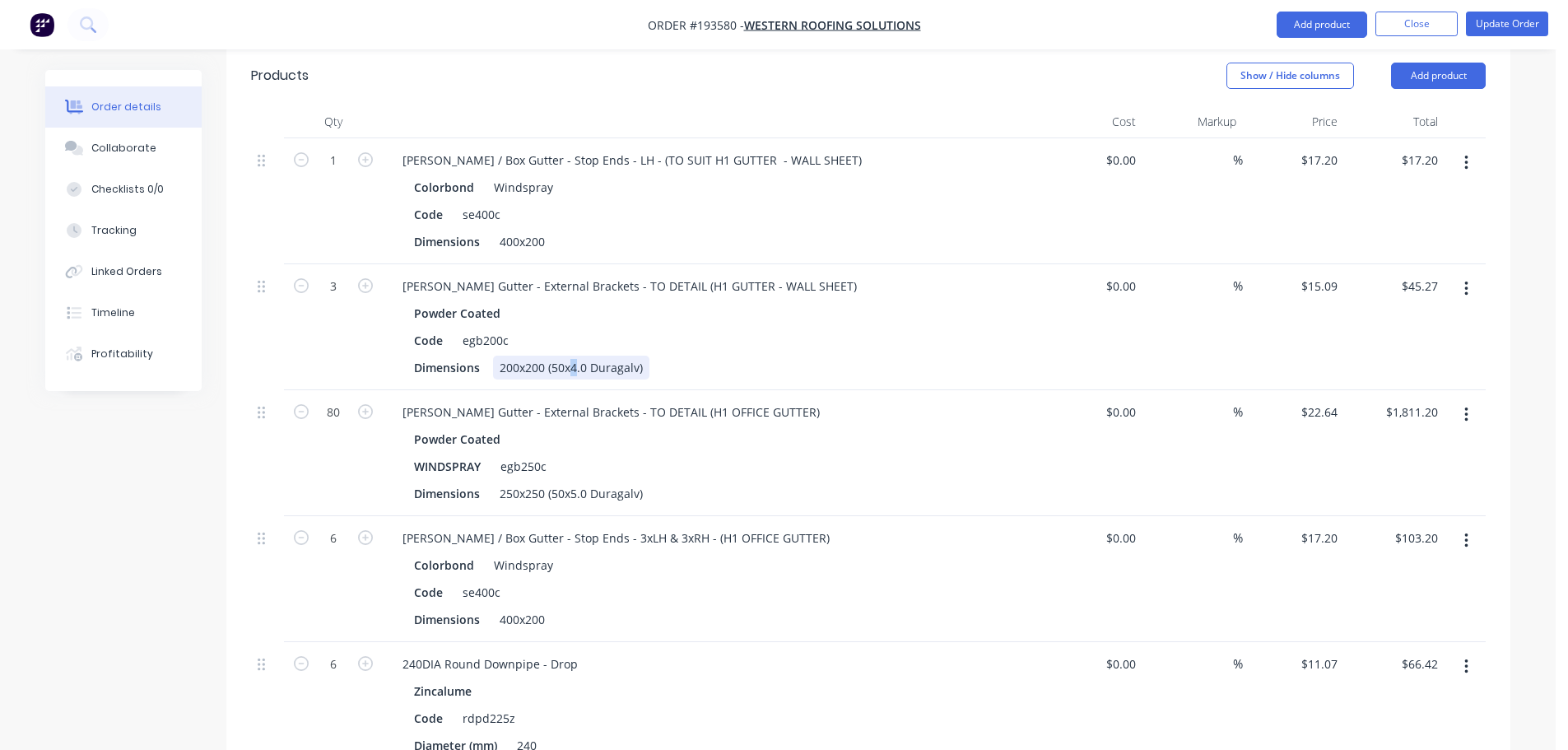
click at [571, 356] on div "200x200 (50x4.0 Duragalv)" at bounding box center [570, 368] width 156 height 24
click at [98, 451] on div "Created by Taylor Created 23/09/25 Required 29/09/25 Assigned to Add team membe…" at bounding box center [778, 546] width 1465 height 3257
click at [1456, 401] on button "button" at bounding box center [1466, 415] width 38 height 29
click at [1454, 446] on div "Edit" at bounding box center [1407, 458] width 127 height 24
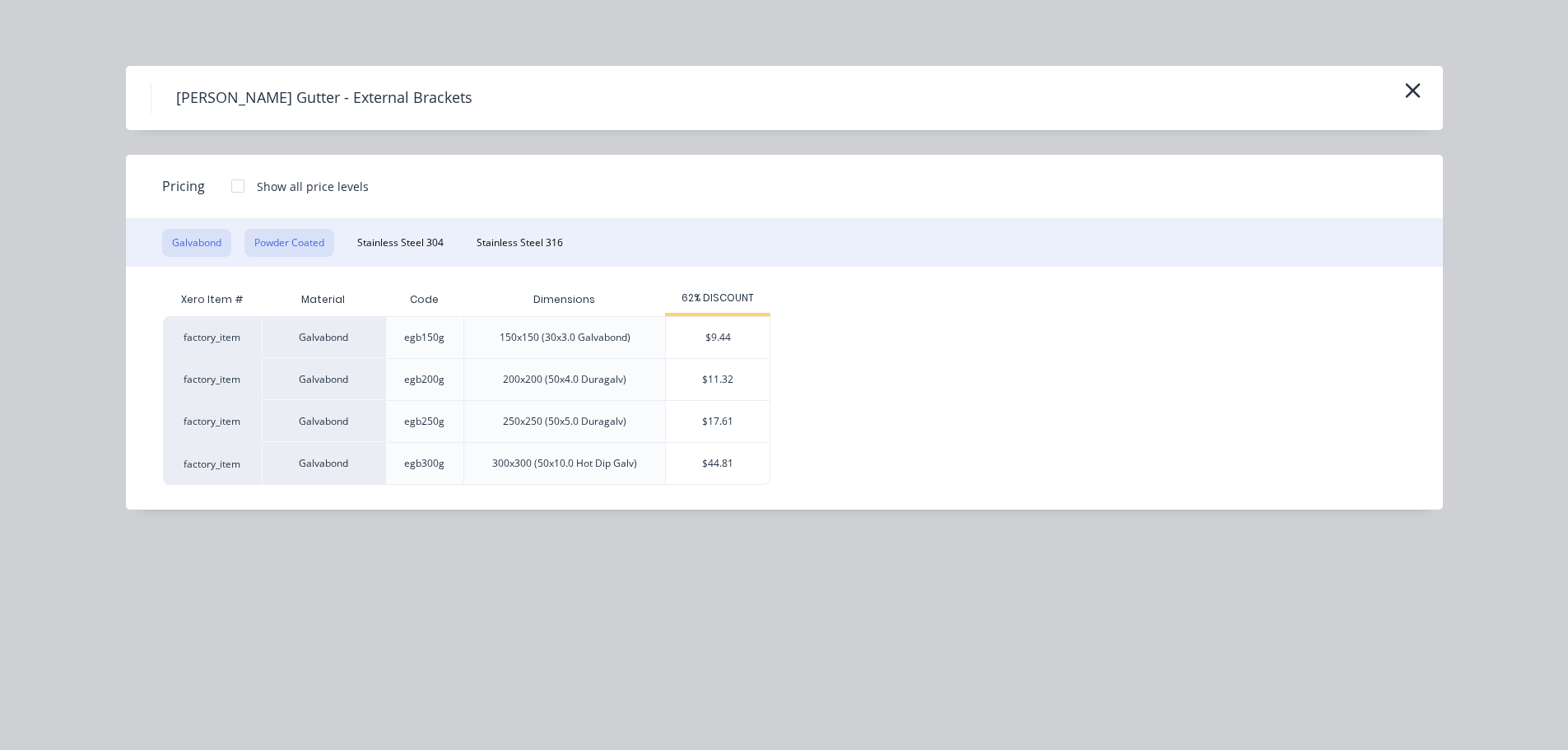
click at [288, 237] on button "Powder Coated" at bounding box center [289, 243] width 89 height 28
click at [698, 381] on div "$15.09" at bounding box center [718, 379] width 104 height 41
type input "$15.09"
type input "$1,207.20"
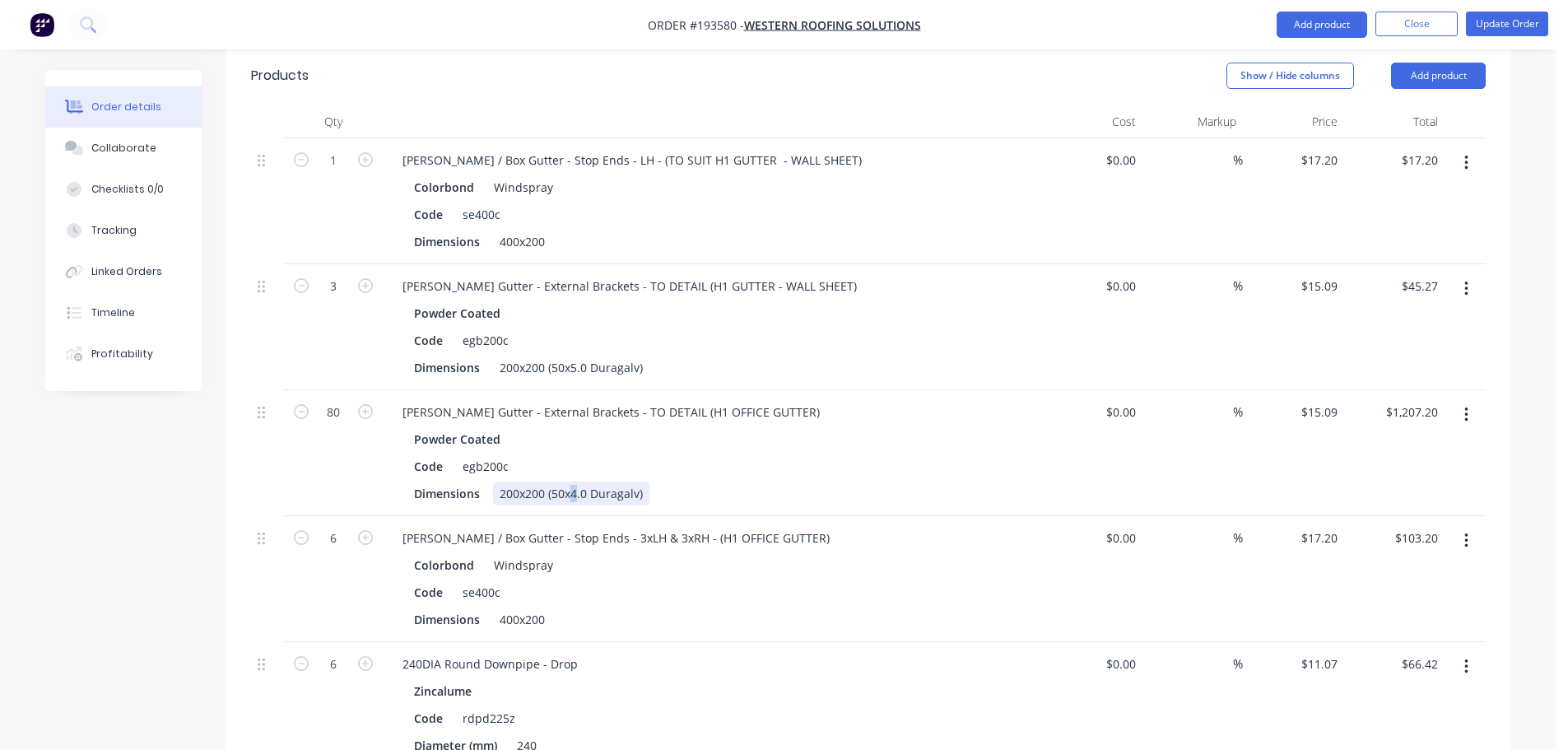
click at [570, 482] on div "200x200 (50x4.0 Duragalv)" at bounding box center [570, 494] width 156 height 24
drag, startPoint x: 148, startPoint y: 507, endPoint x: 156, endPoint y: 505, distance: 8.2
click at [148, 506] on div "Created by Taylor Created 23/09/25 Required 29/09/25 Assigned to Add team membe…" at bounding box center [778, 546] width 1465 height 3257
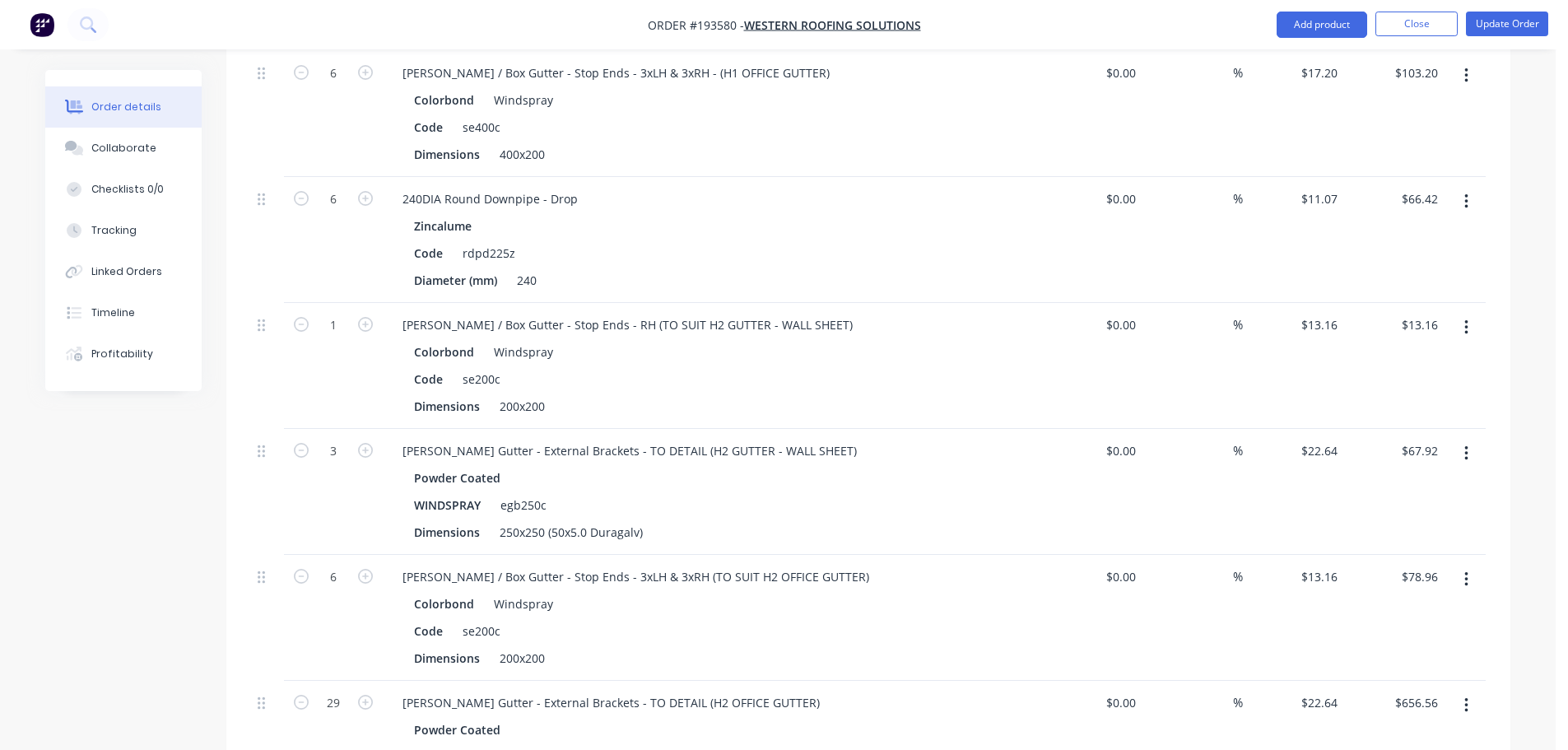
scroll to position [1647, 0]
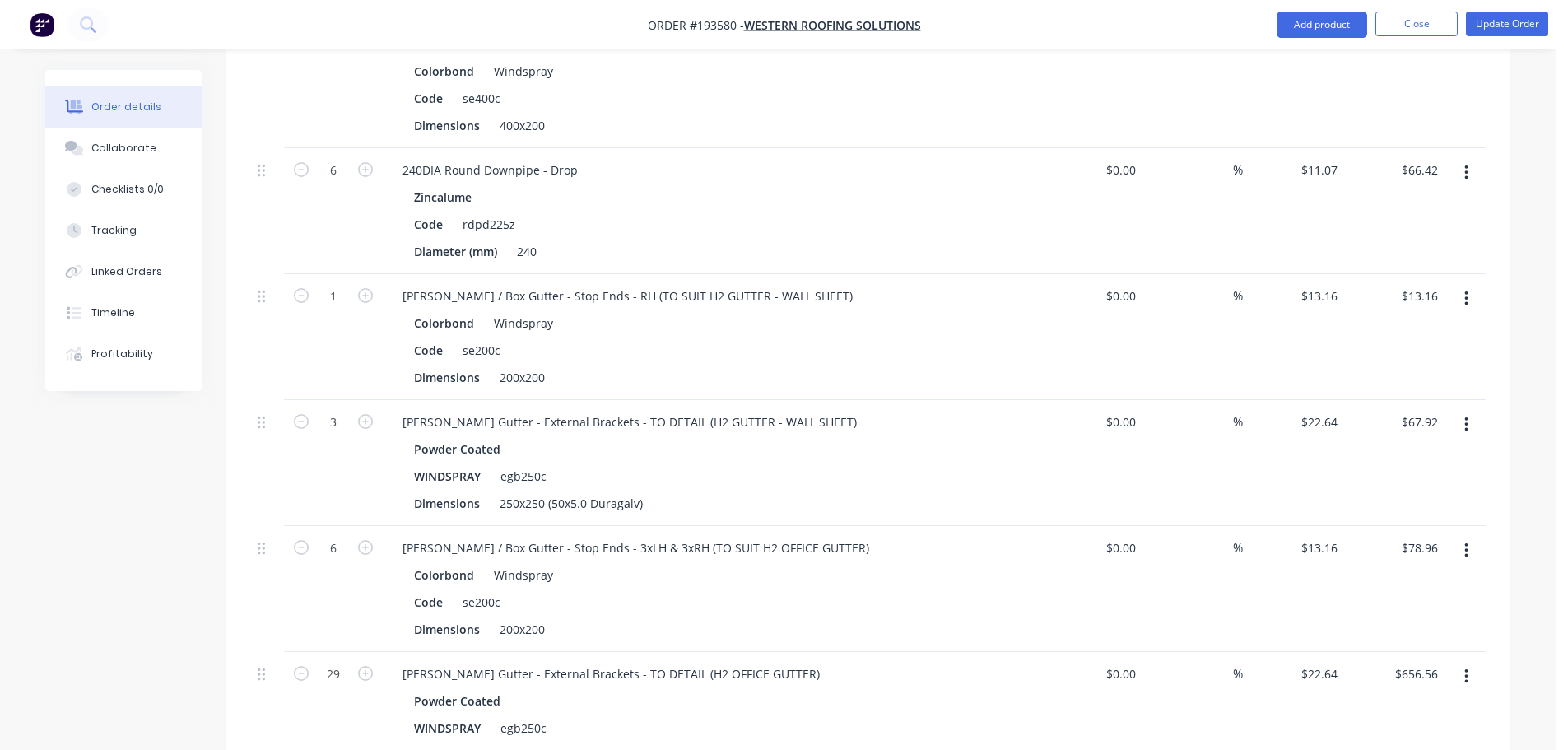
click at [1467, 416] on icon "button" at bounding box center [1466, 425] width 5 height 18
click at [1442, 456] on div "Edit" at bounding box center [1407, 468] width 127 height 24
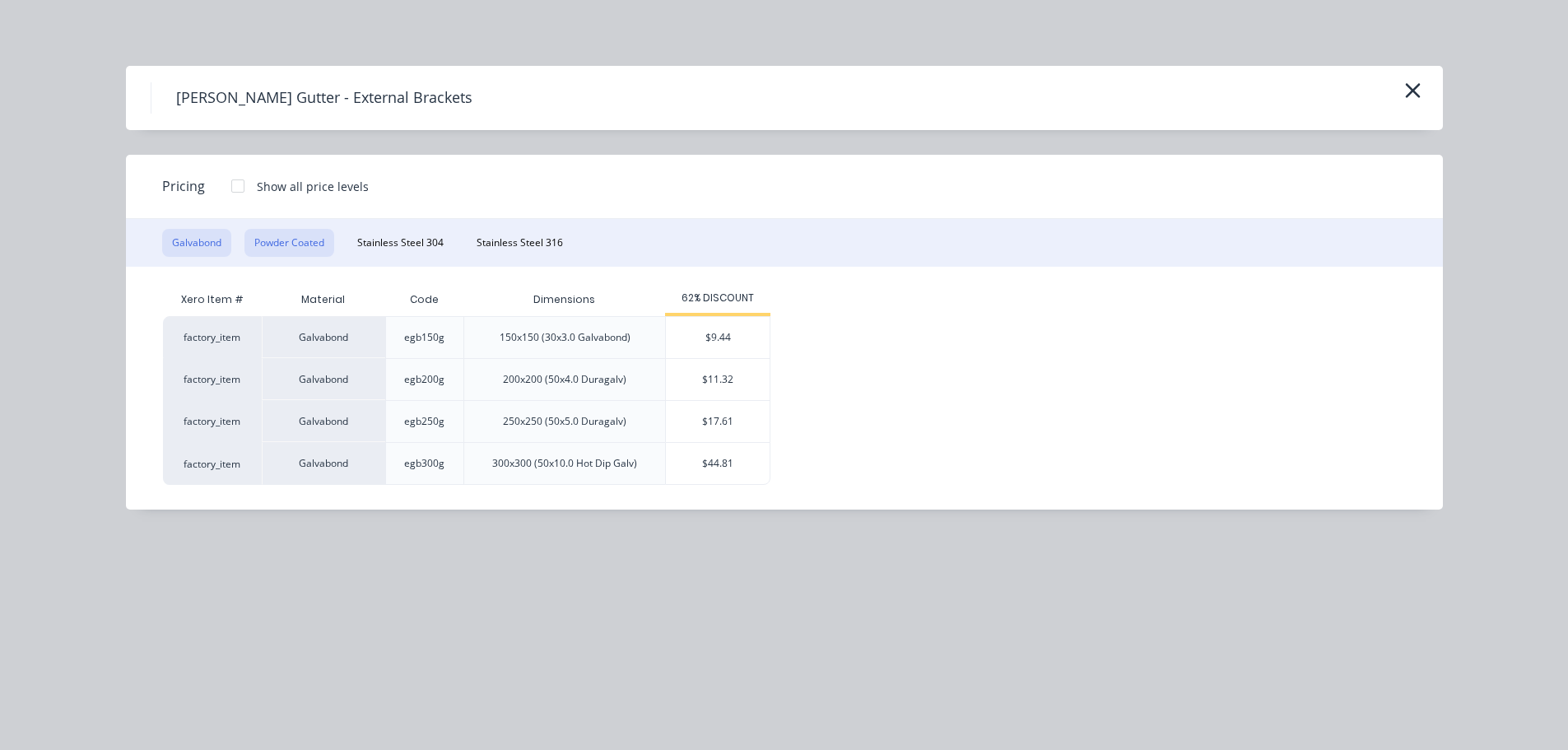
click at [283, 255] on button "Powder Coated" at bounding box center [289, 243] width 89 height 28
click at [713, 381] on div "$15.09" at bounding box center [718, 379] width 104 height 41
type input "$15.09"
type input "$45.27"
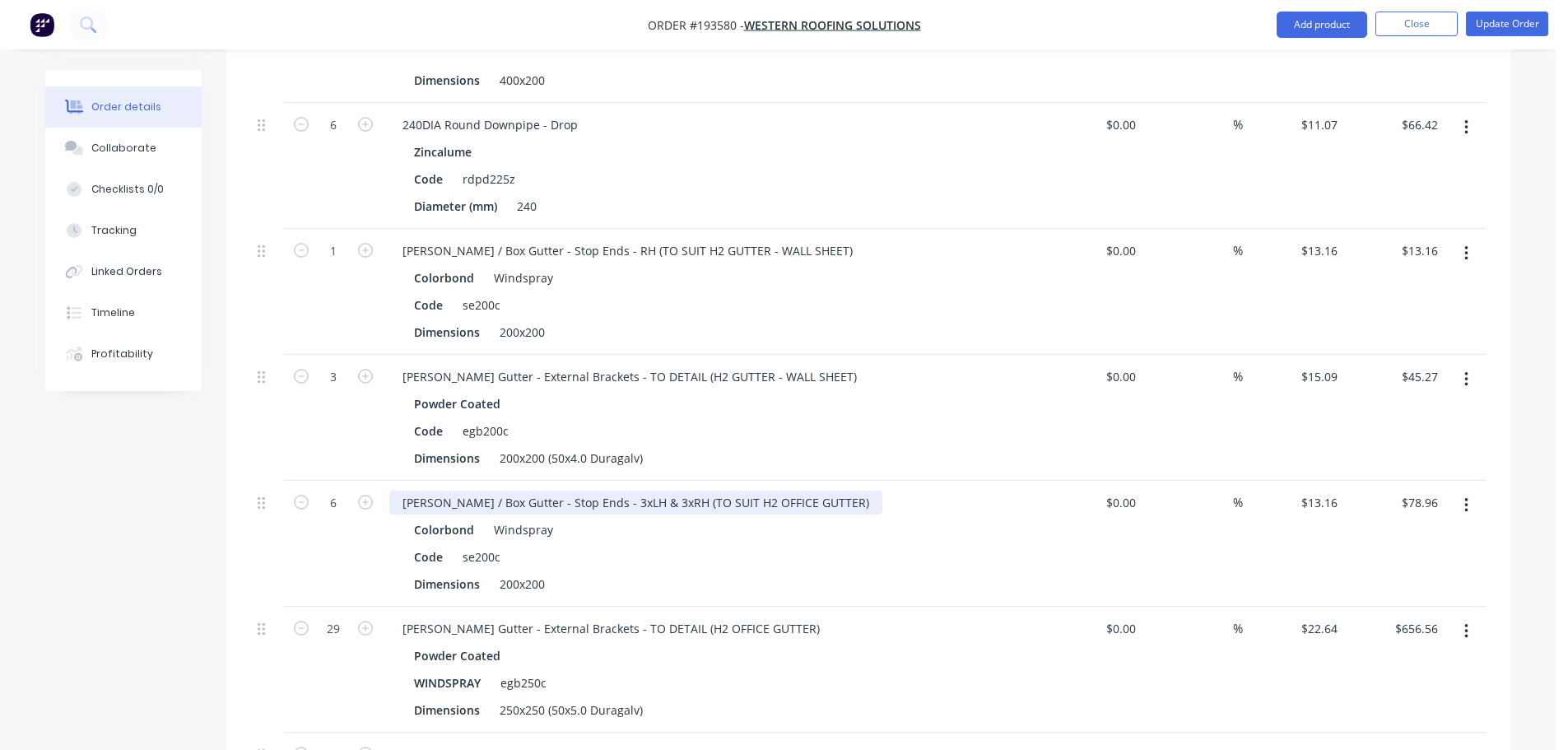
scroll to position [1729, 0]
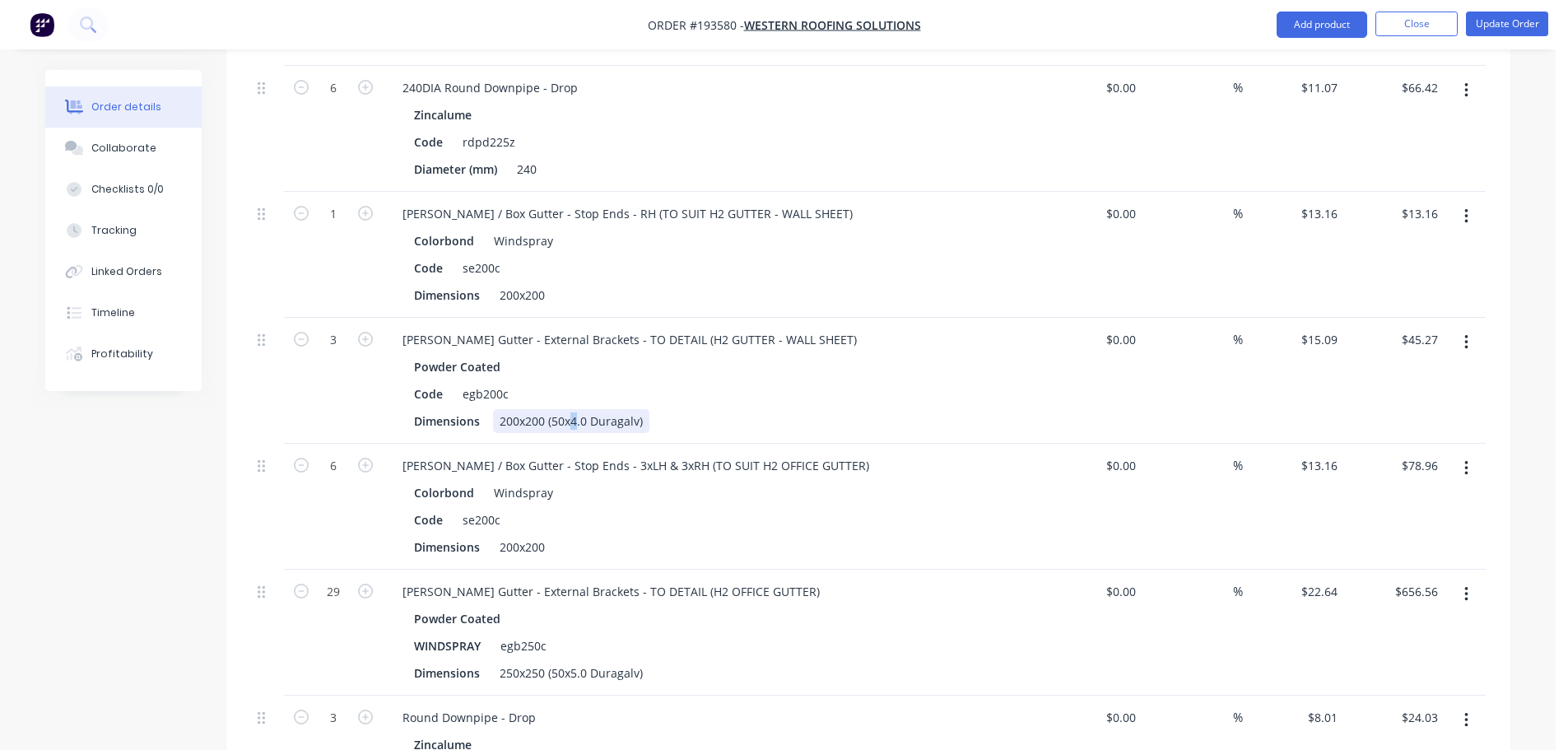
click at [573, 409] on div "200x200 (50x4.0 Duragalv)" at bounding box center [570, 421] width 156 height 24
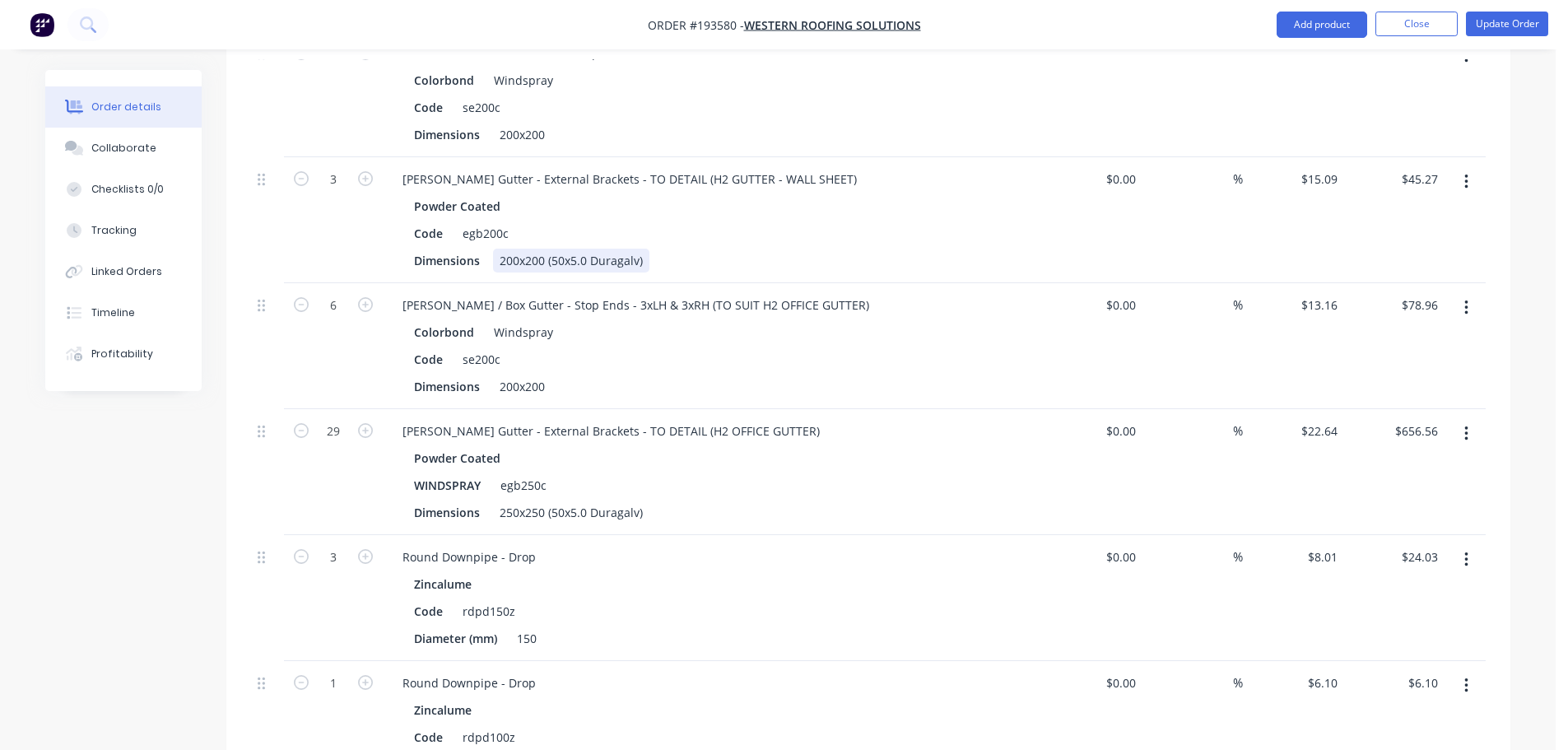
scroll to position [1893, 0]
click at [1470, 405] on div at bounding box center [1465, 468] width 41 height 126
click at [1468, 422] on icon "button" at bounding box center [1466, 430] width 4 height 15
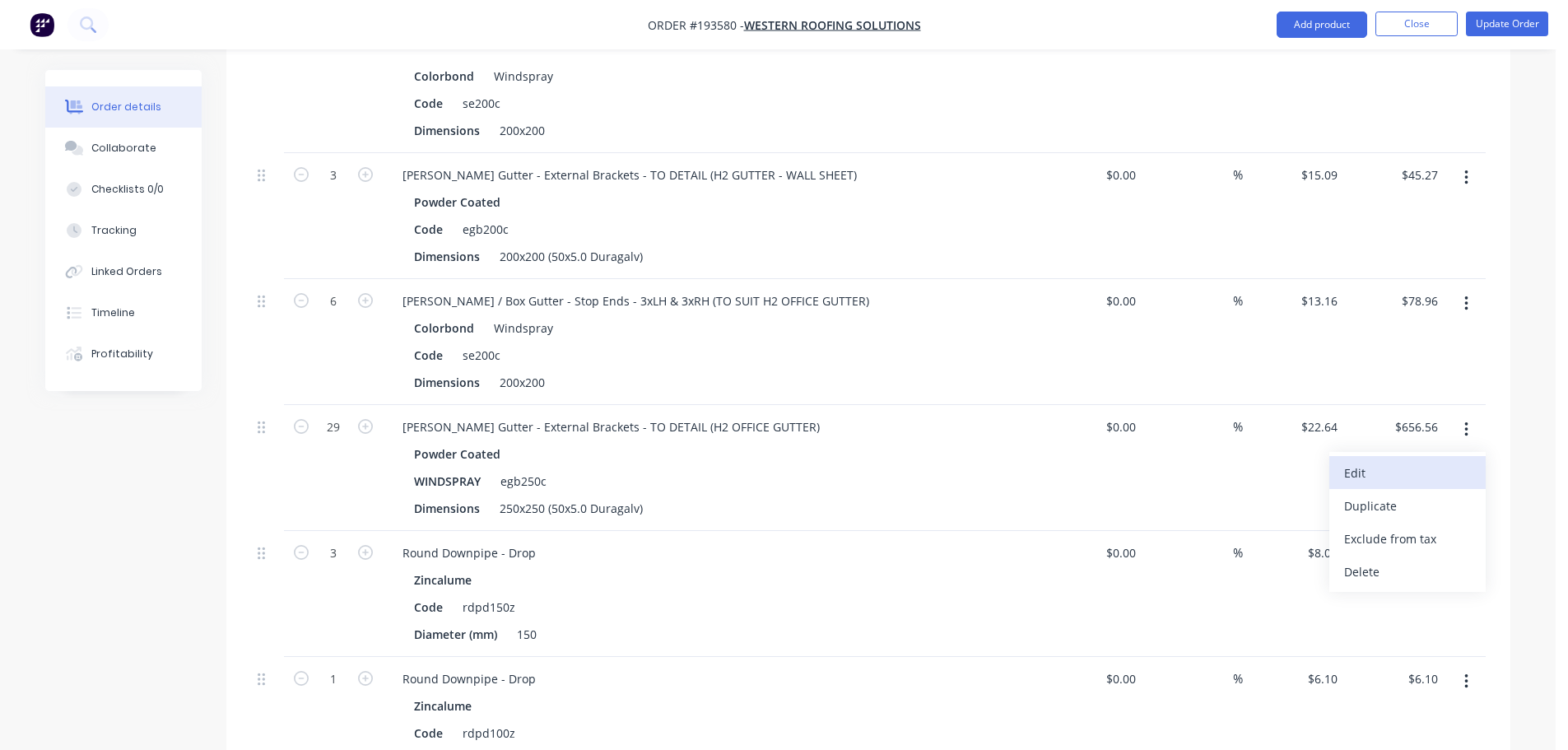
click at [1444, 461] on div "Edit" at bounding box center [1407, 473] width 127 height 24
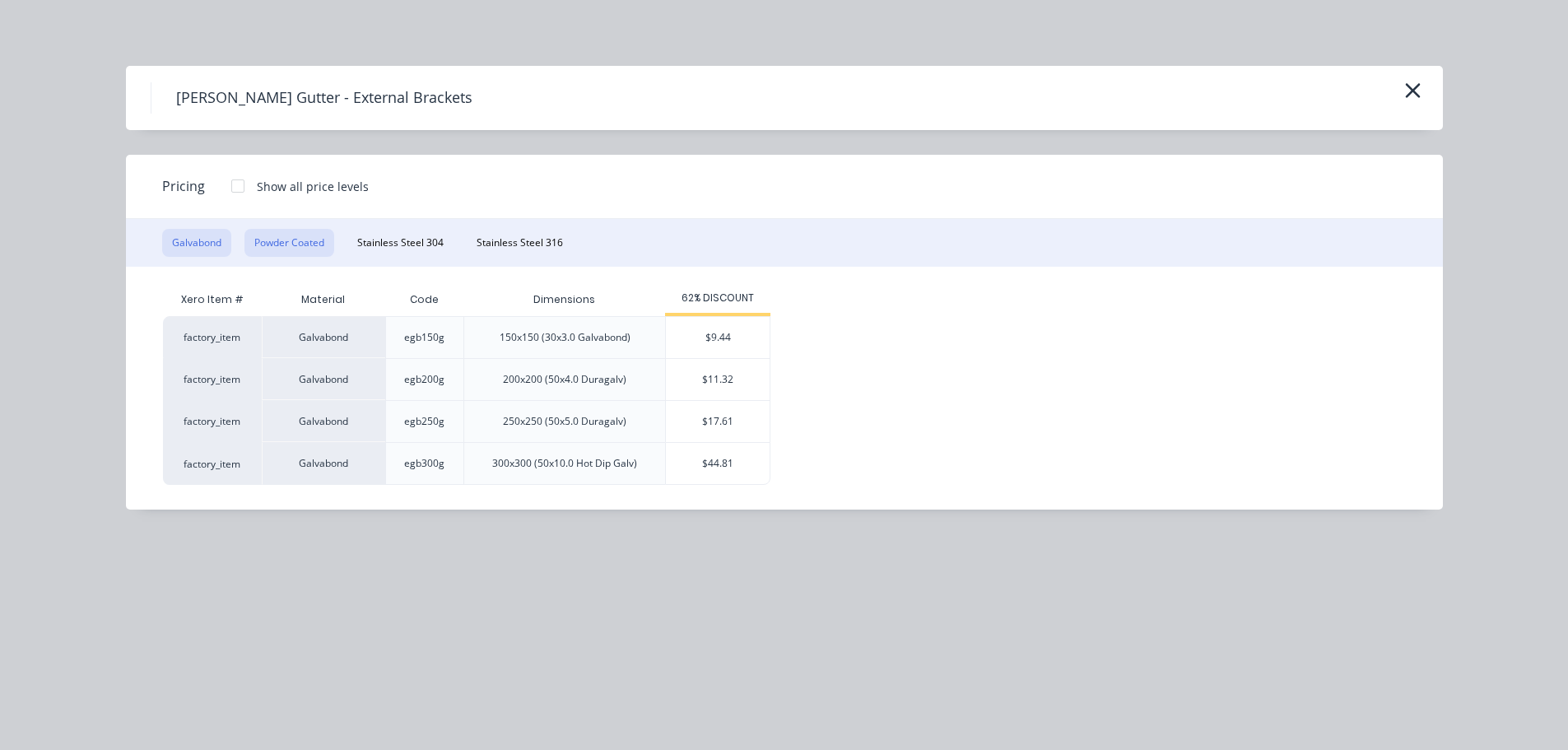
click at [309, 248] on button "Powder Coated" at bounding box center [289, 243] width 89 height 28
click at [726, 399] on div "$15.09" at bounding box center [718, 379] width 104 height 41
type input "$15.09"
type input "$437.61"
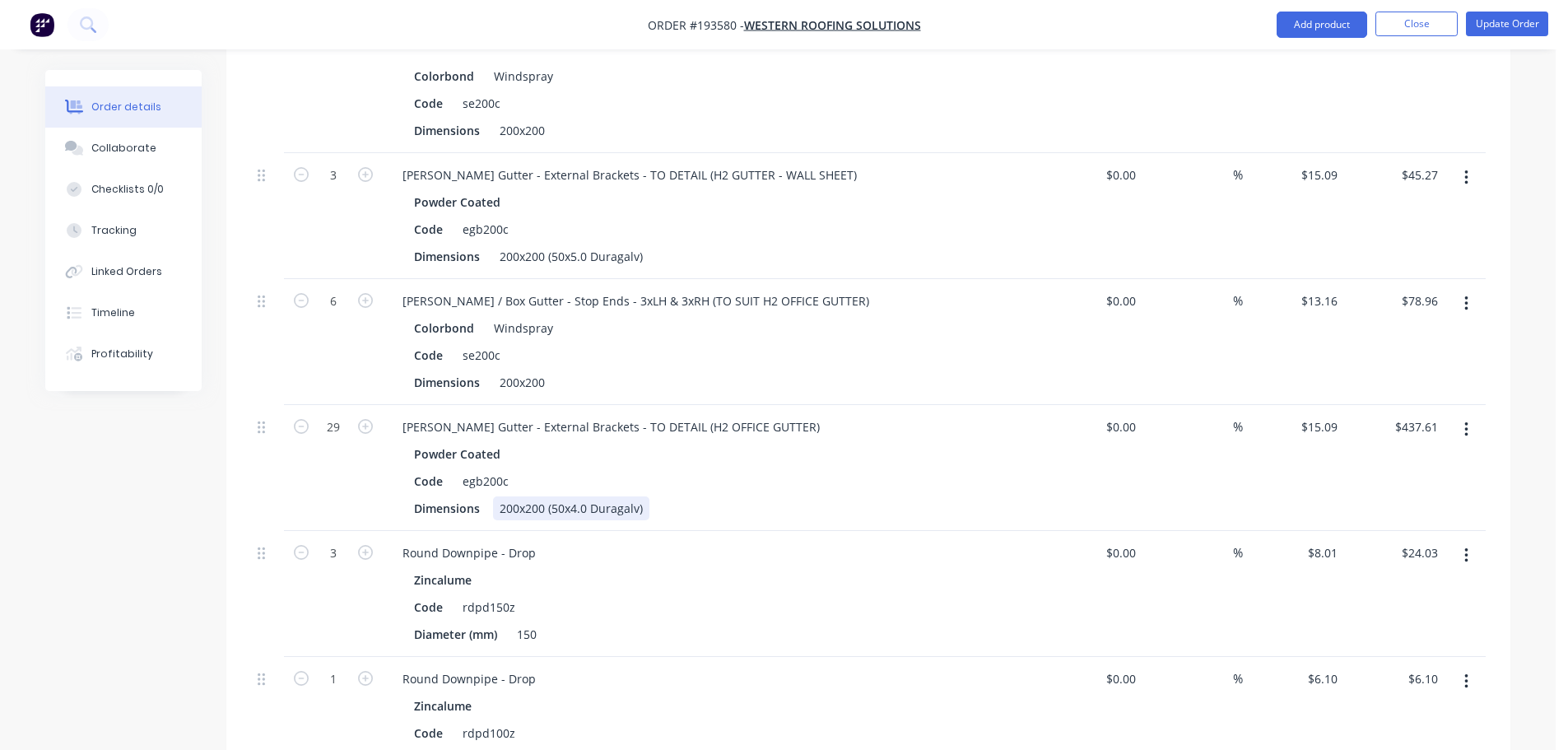
click at [574, 496] on div "200x200 (50x4.0 Duragalv)" at bounding box center [570, 508] width 156 height 24
click at [569, 496] on div "200x200 (50x4.0 Duragalv)" at bounding box center [570, 508] width 156 height 24
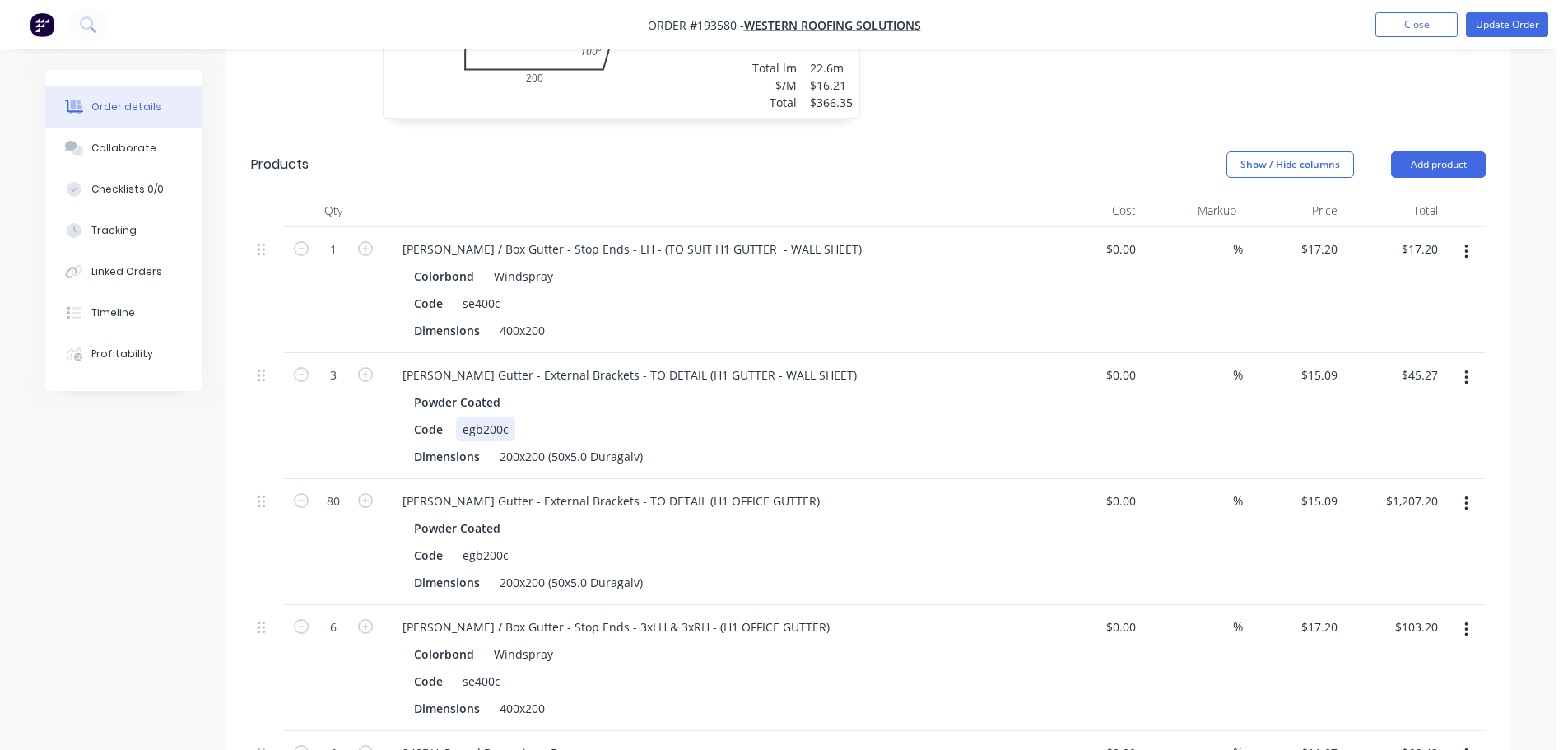
scroll to position [1070, 0]
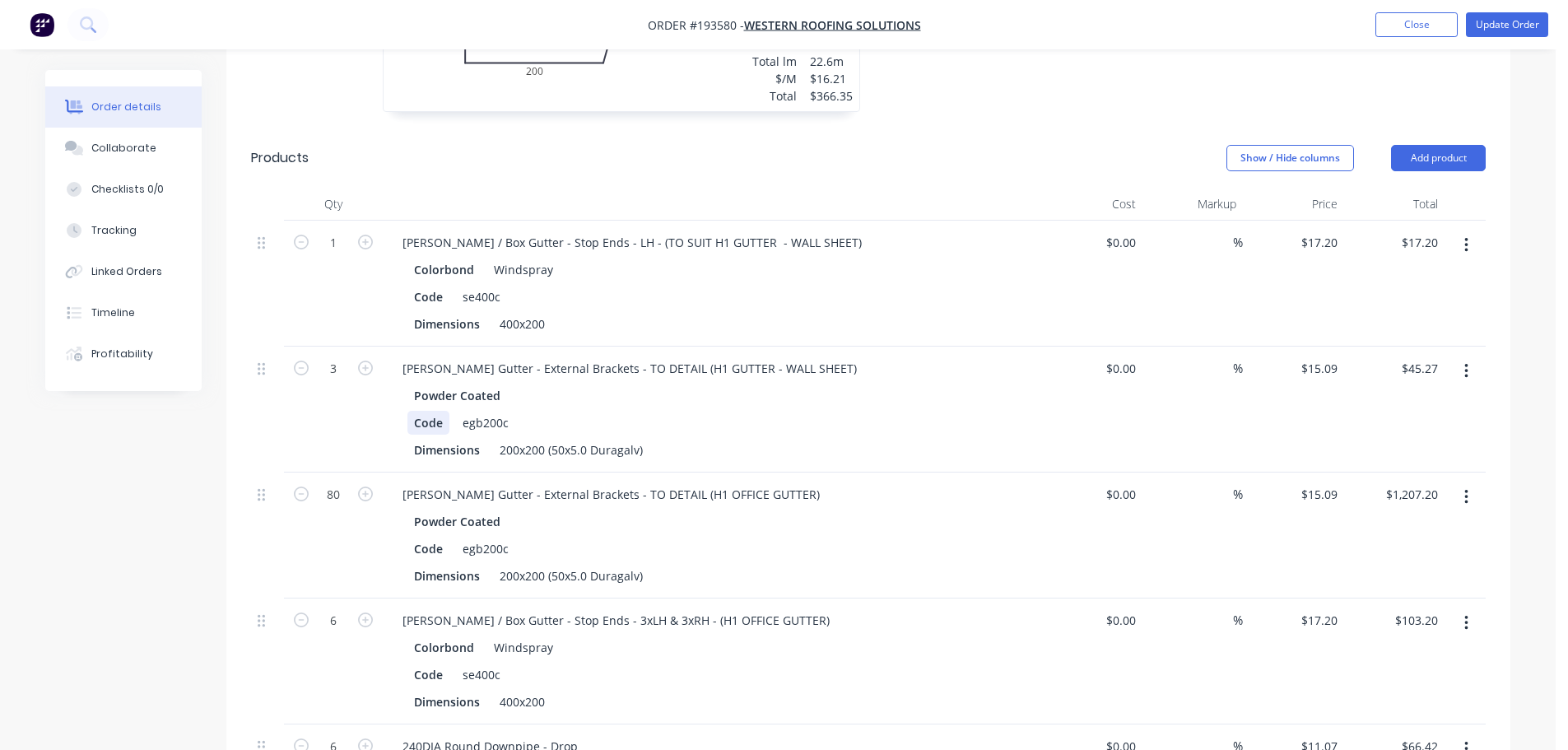
click at [428, 411] on div "Code" at bounding box center [429, 422] width 42 height 24
click at [434, 411] on div "WINDSPRAY" at bounding box center [448, 422] width 80 height 24
copy div "WINDSPRAY"
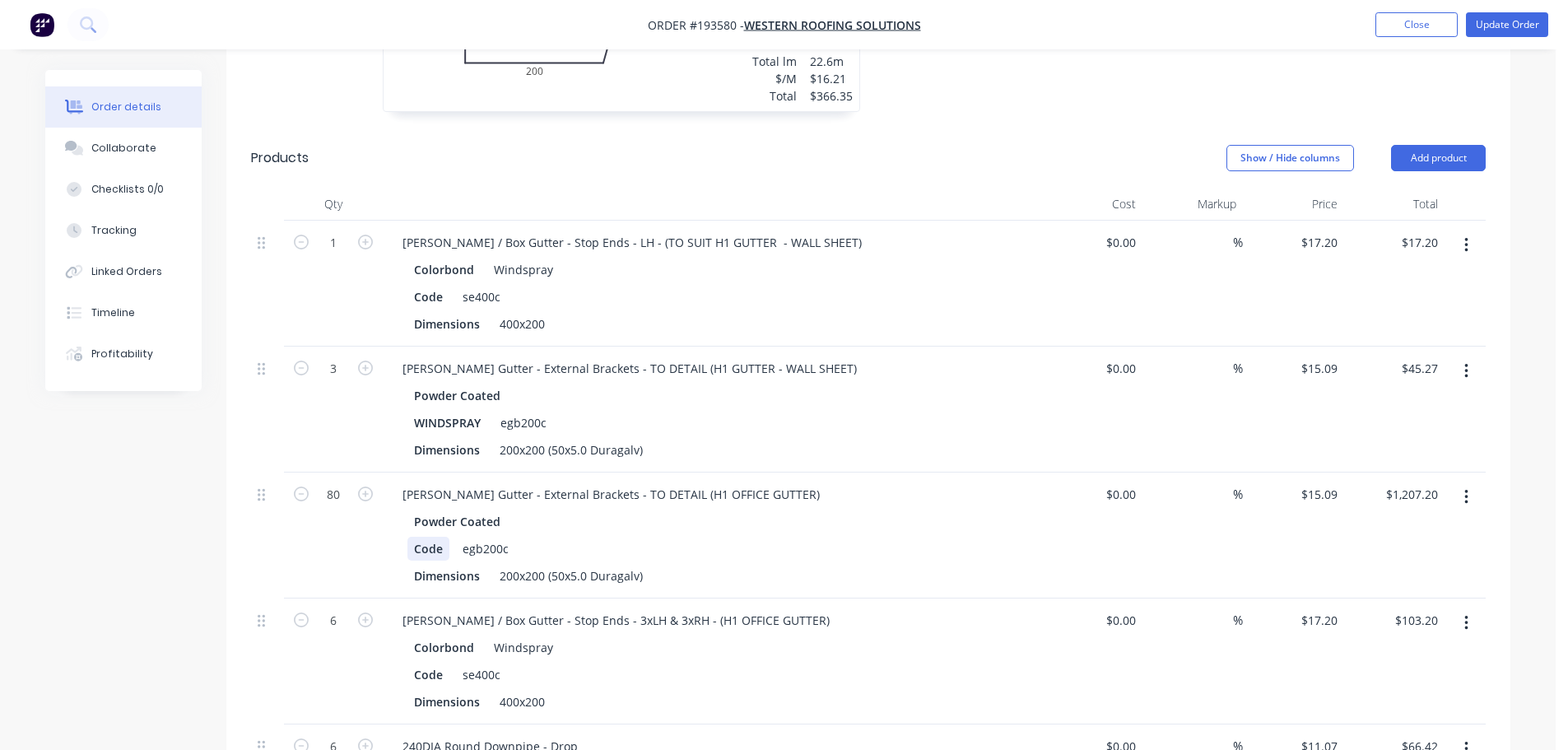
click at [416, 536] on div "Code" at bounding box center [429, 548] width 42 height 24
paste div
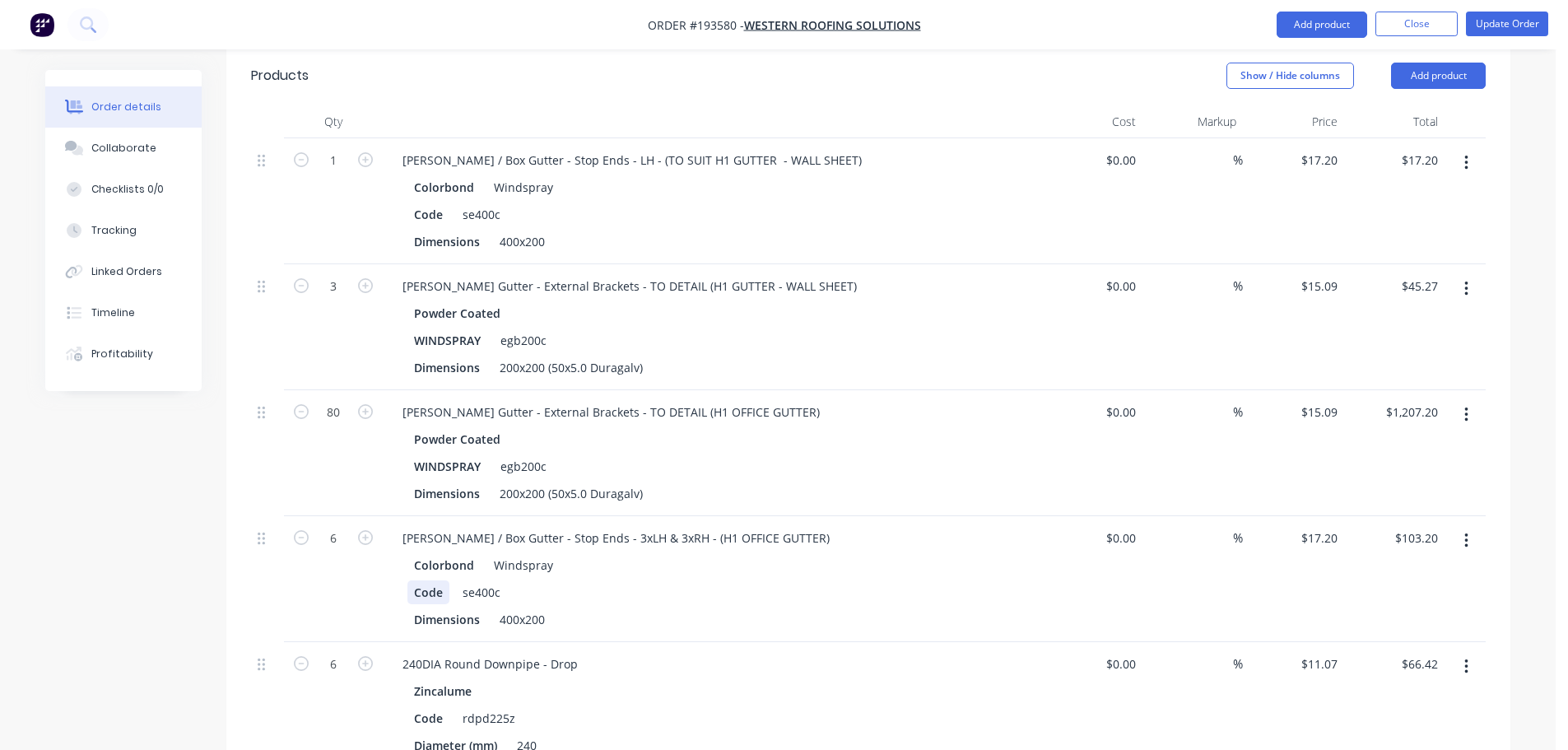
click at [426, 580] on div "Code" at bounding box center [429, 592] width 42 height 24
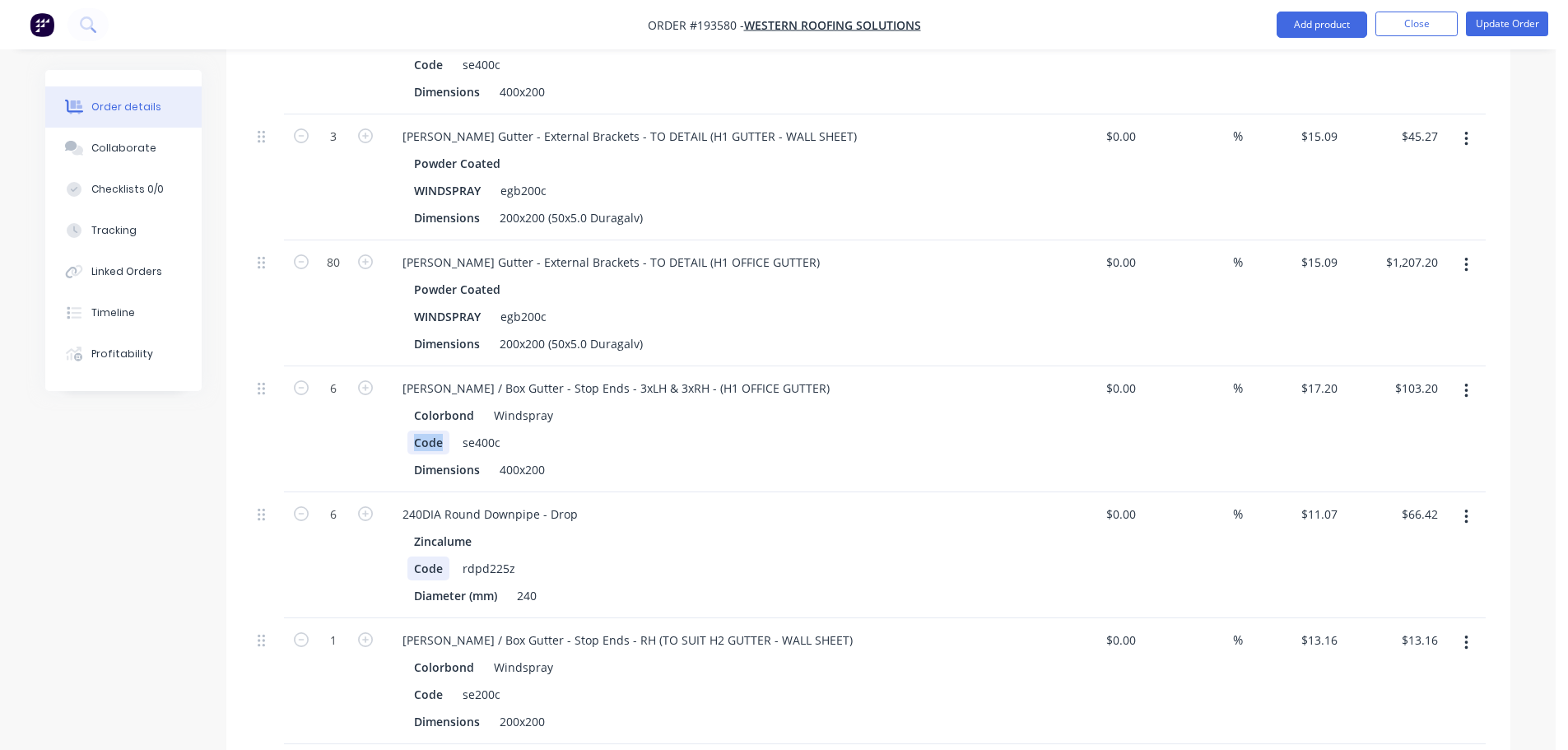
scroll to position [1400, 0]
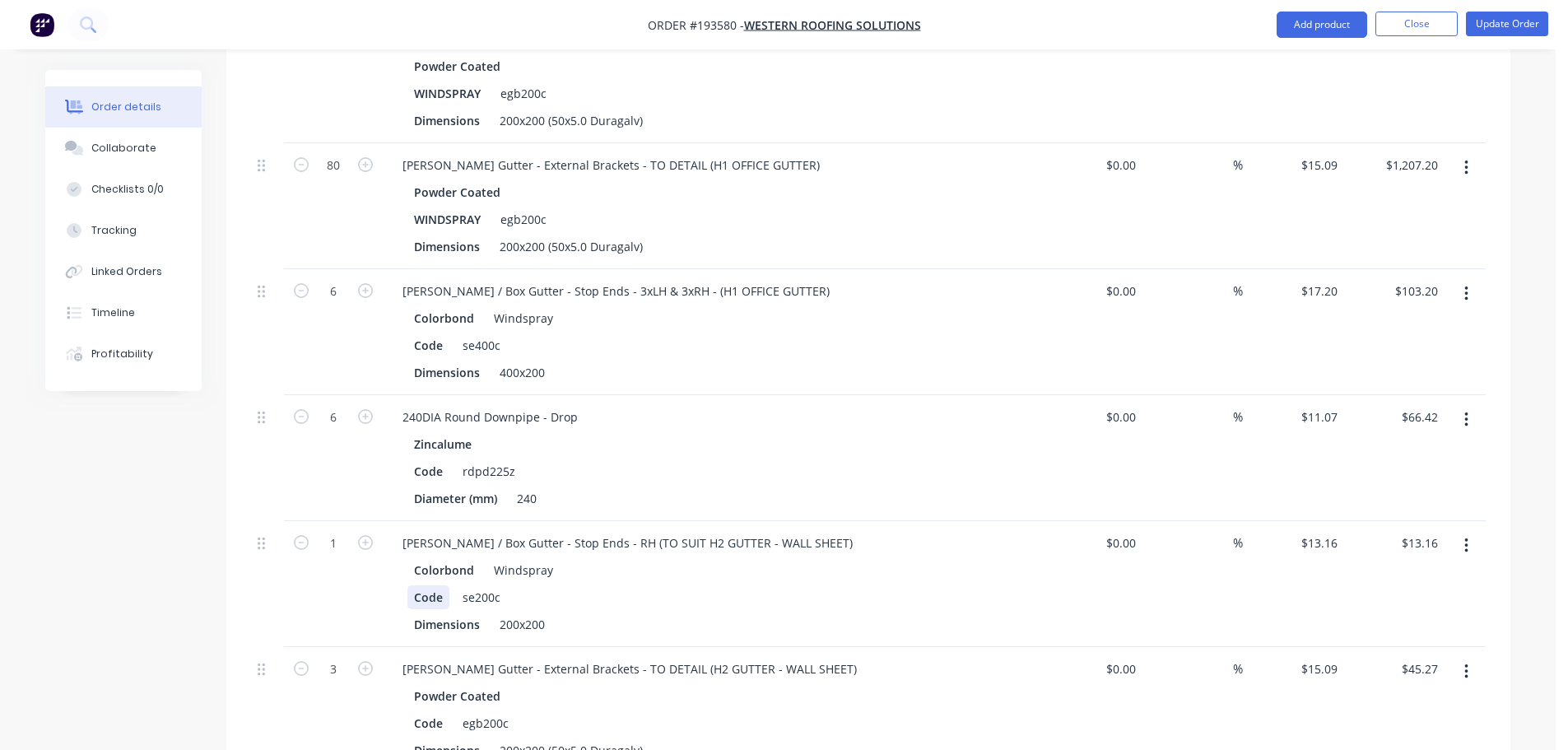
click at [426, 586] on div "Code" at bounding box center [429, 598] width 42 height 24
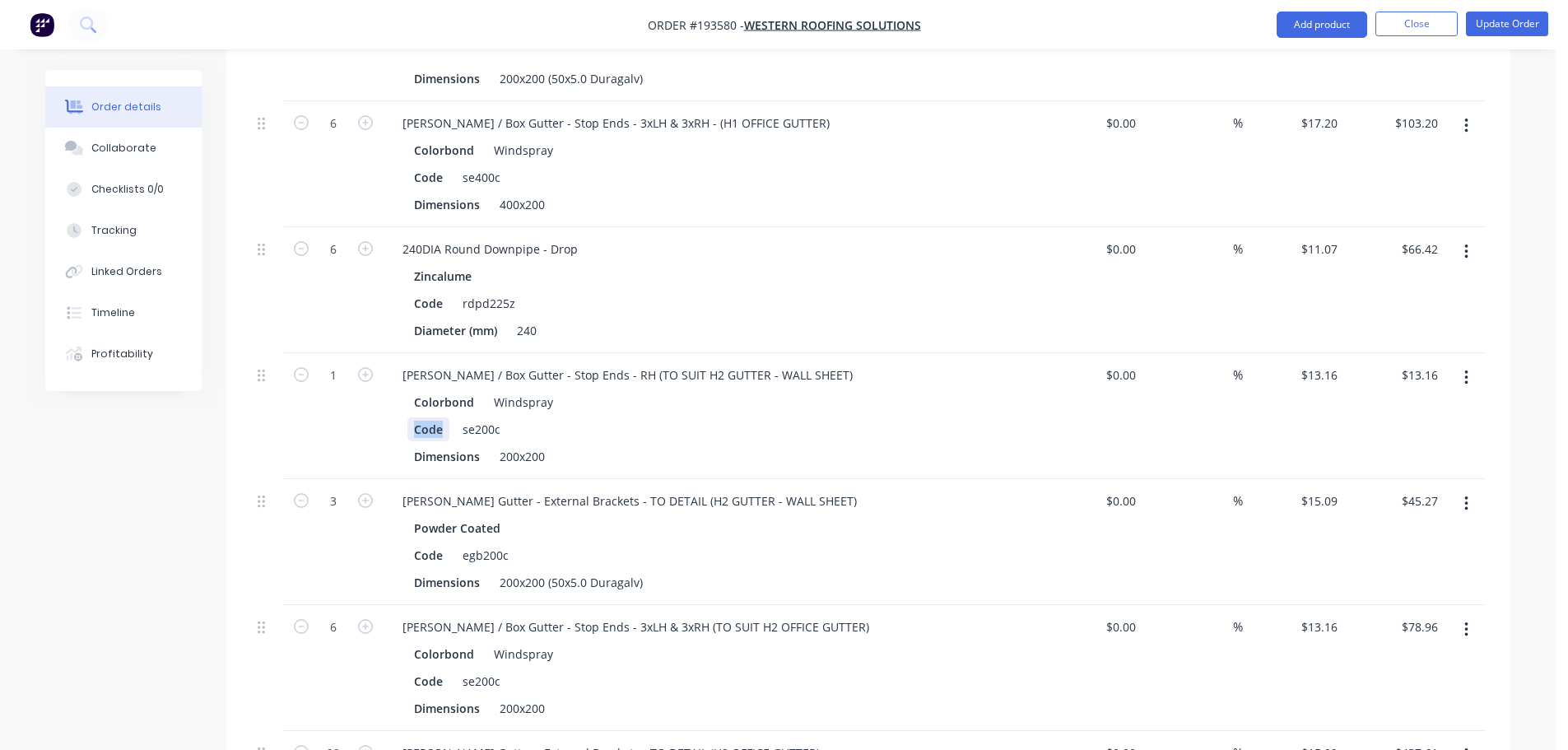
scroll to position [1647, 0]
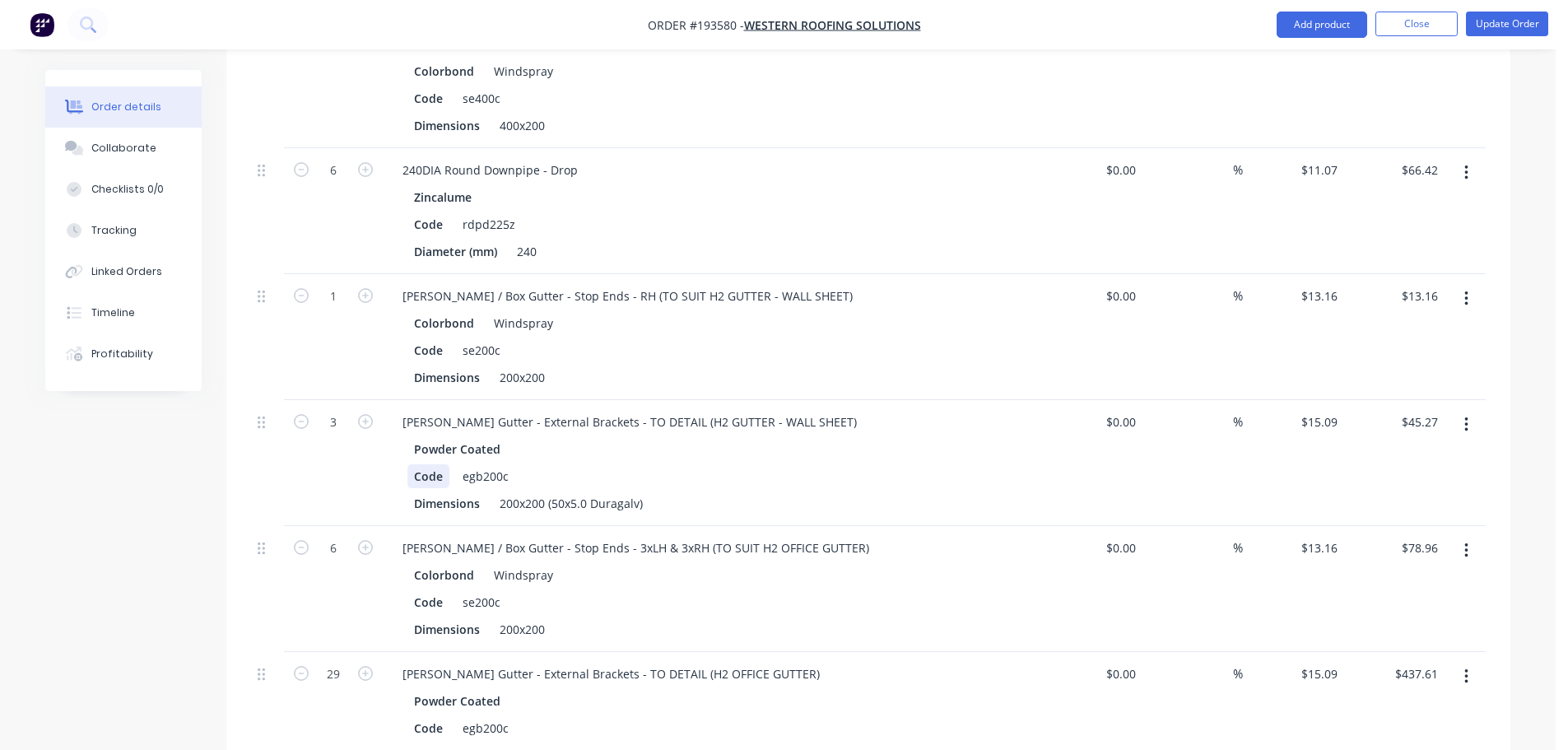
click at [432, 464] on div "Code" at bounding box center [429, 476] width 42 height 24
paste div
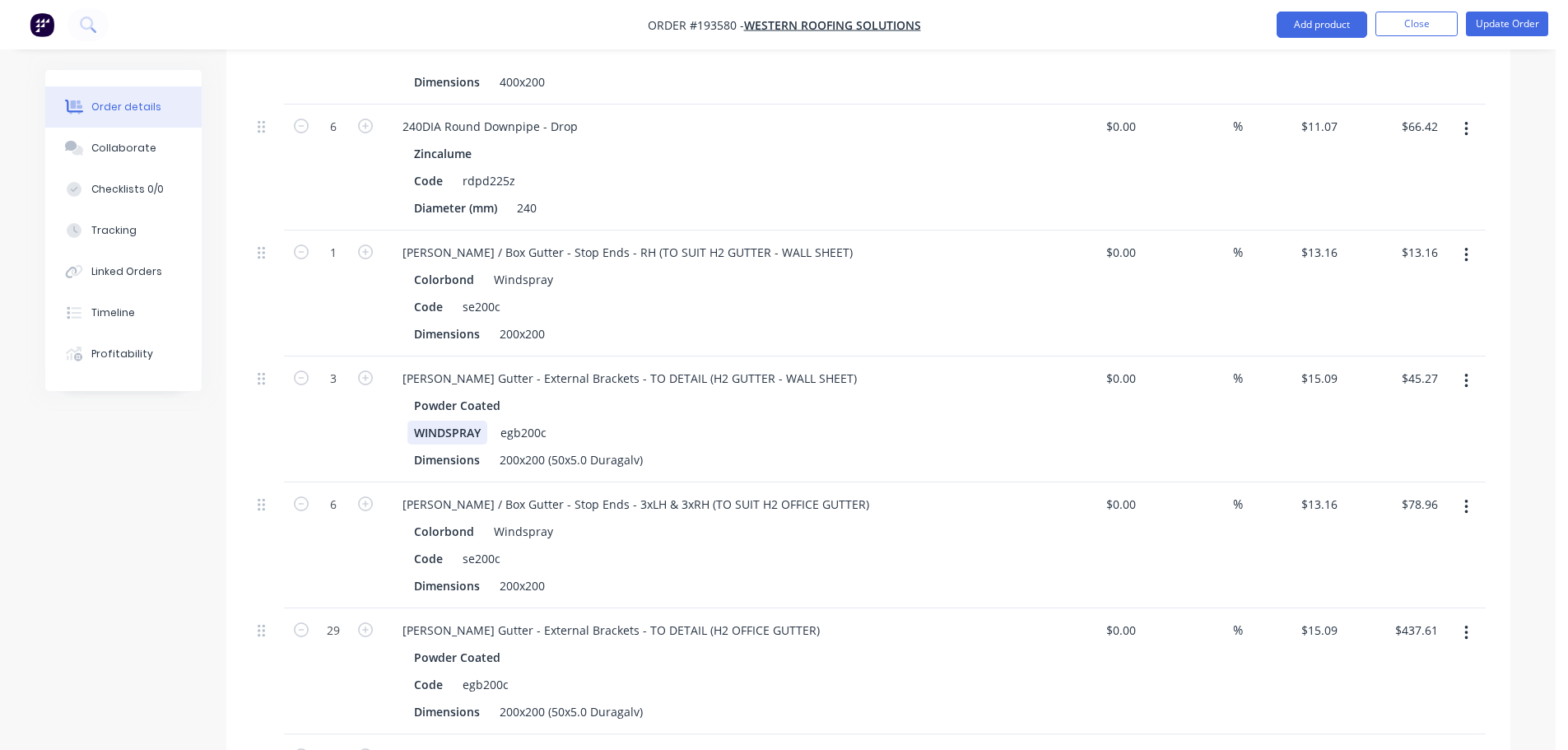
scroll to position [1729, 0]
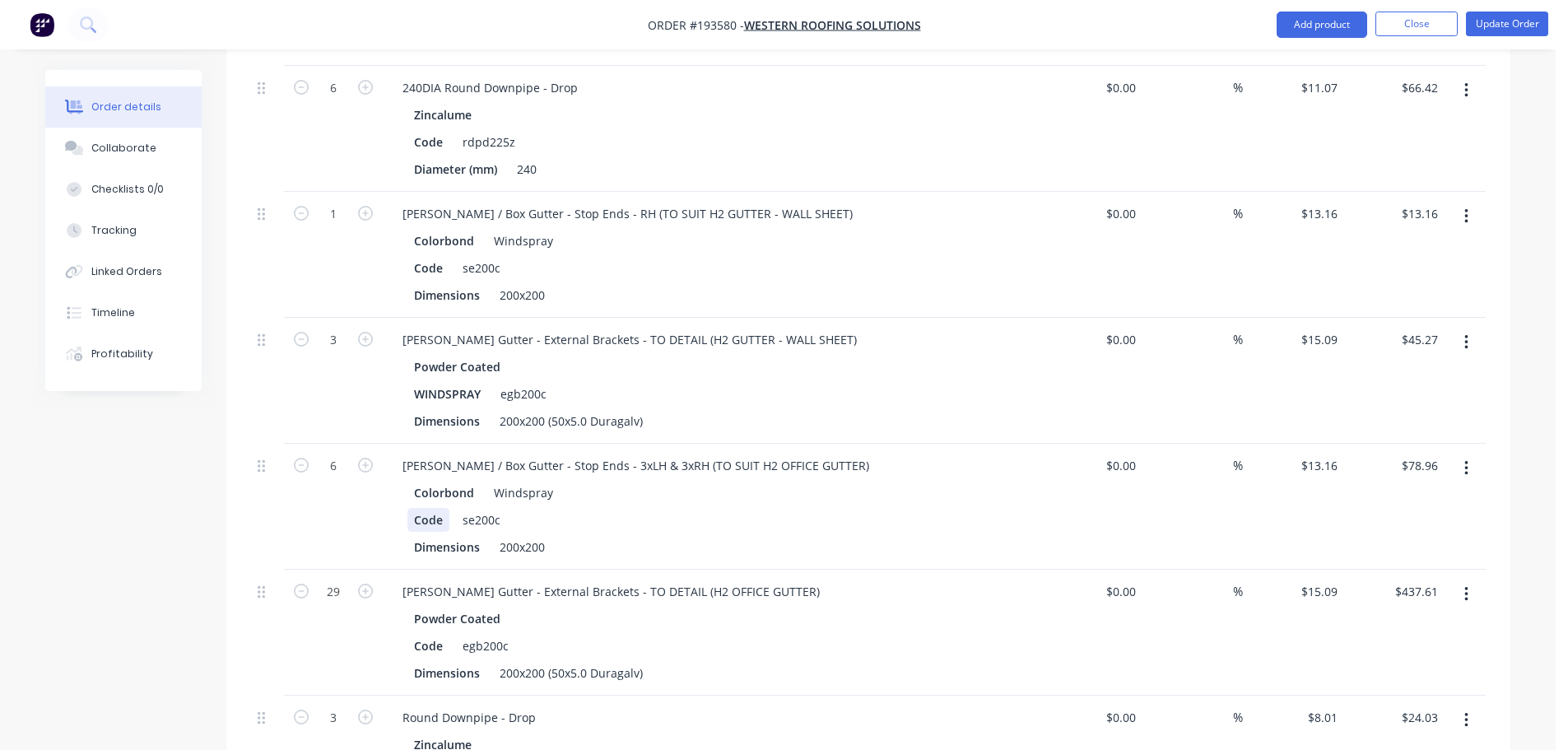
click at [427, 508] on div "Code" at bounding box center [429, 520] width 42 height 24
paste div
click at [422, 634] on div "Code" at bounding box center [429, 646] width 42 height 24
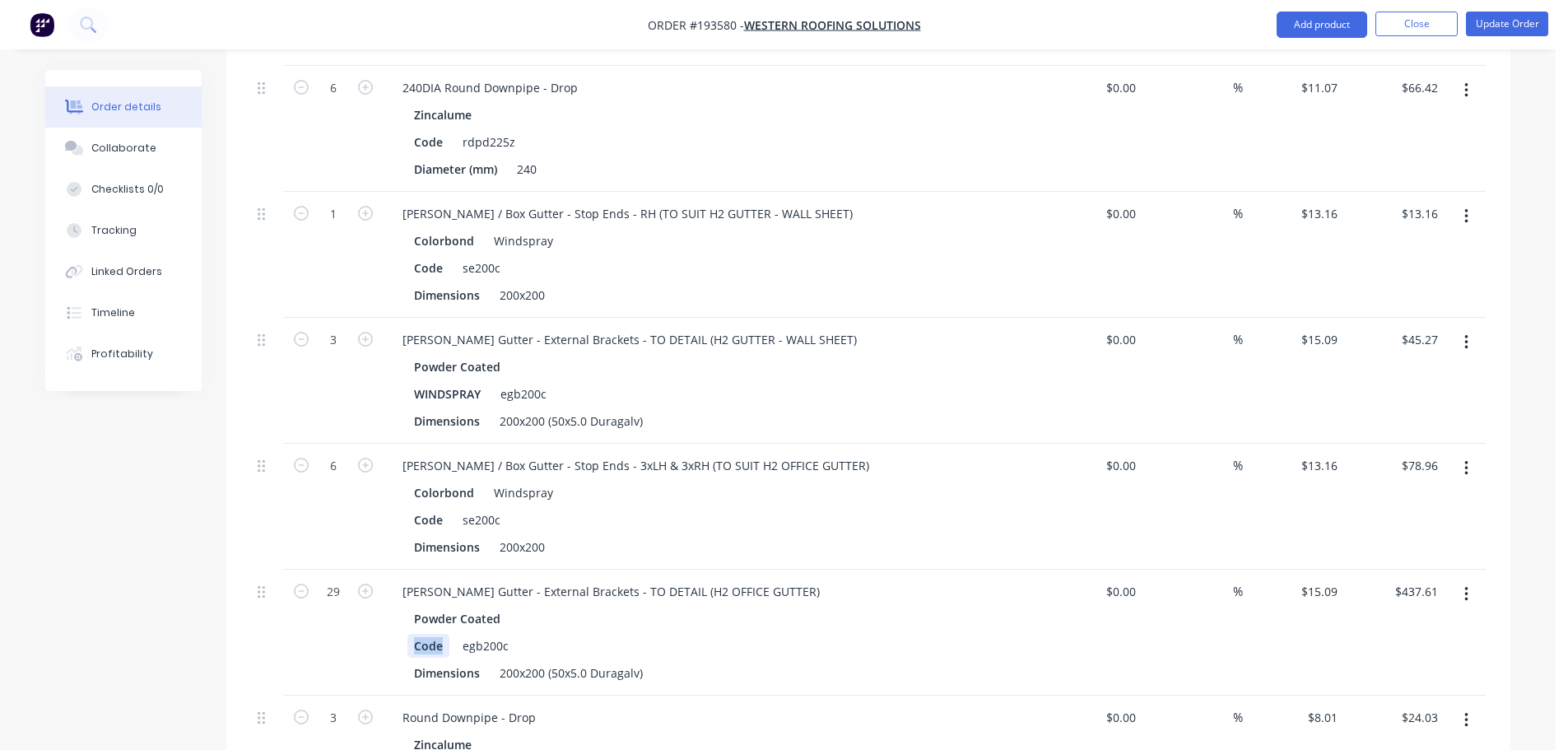
paste div
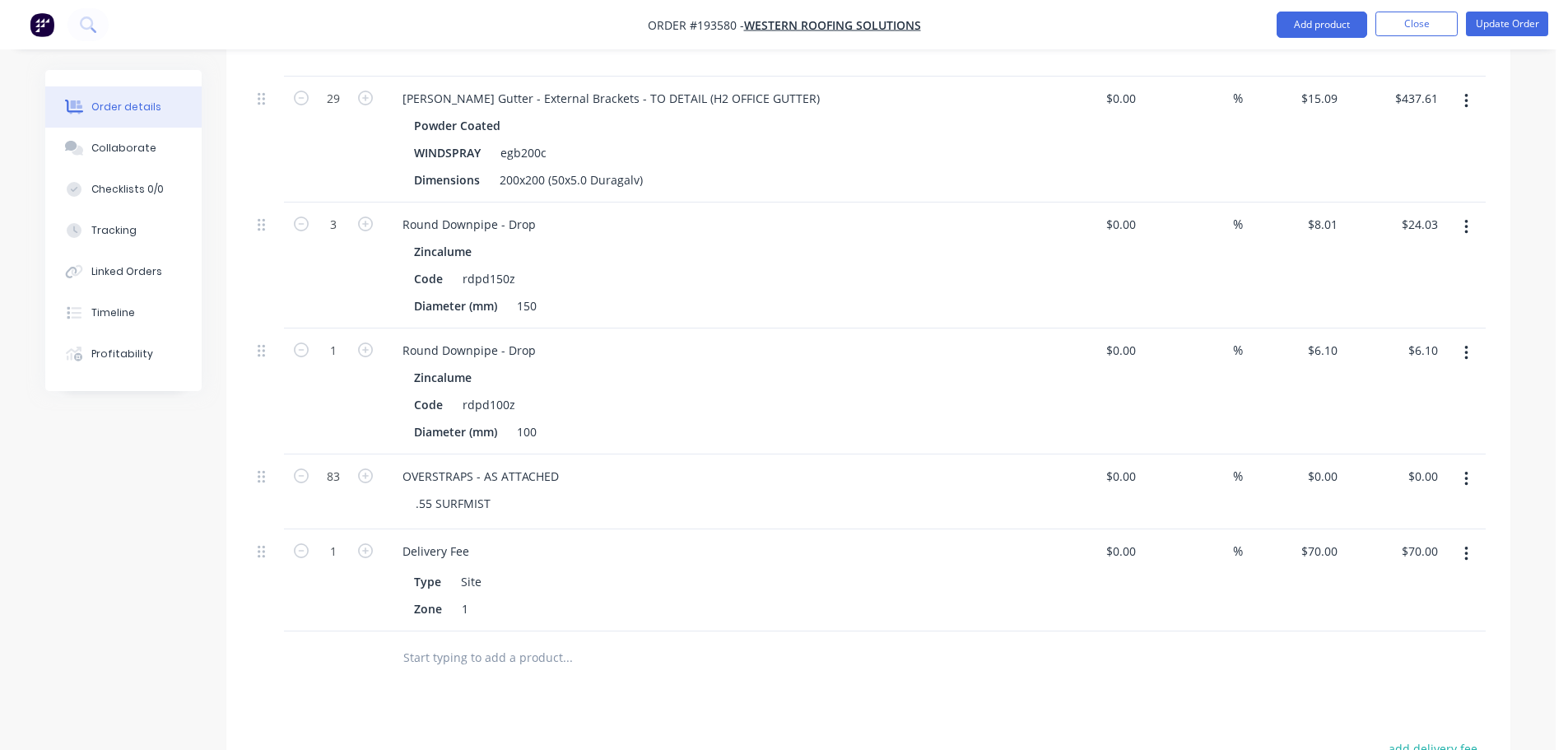
scroll to position [2223, 0]
click at [1347, 453] on div "$0.00 $0.00" at bounding box center [1394, 491] width 101 height 75
click at [1328, 464] on input "0" at bounding box center [1325, 475] width 38 height 24
type input "$1.95"
type input "$161.85"
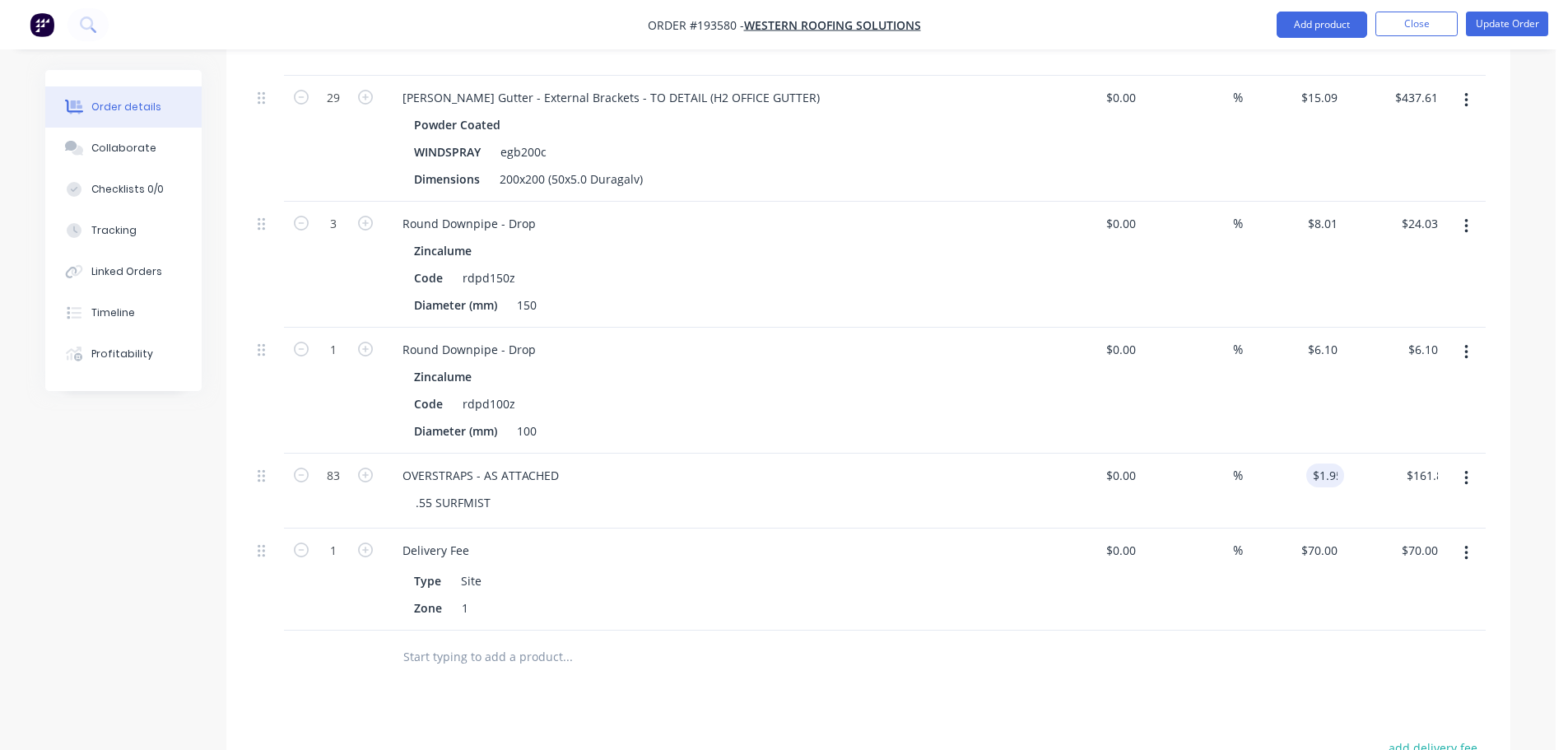
click at [885, 641] on div at bounding box center [679, 657] width 579 height 33
click at [1493, 23] on button "Update Order" at bounding box center [1507, 24] width 82 height 25
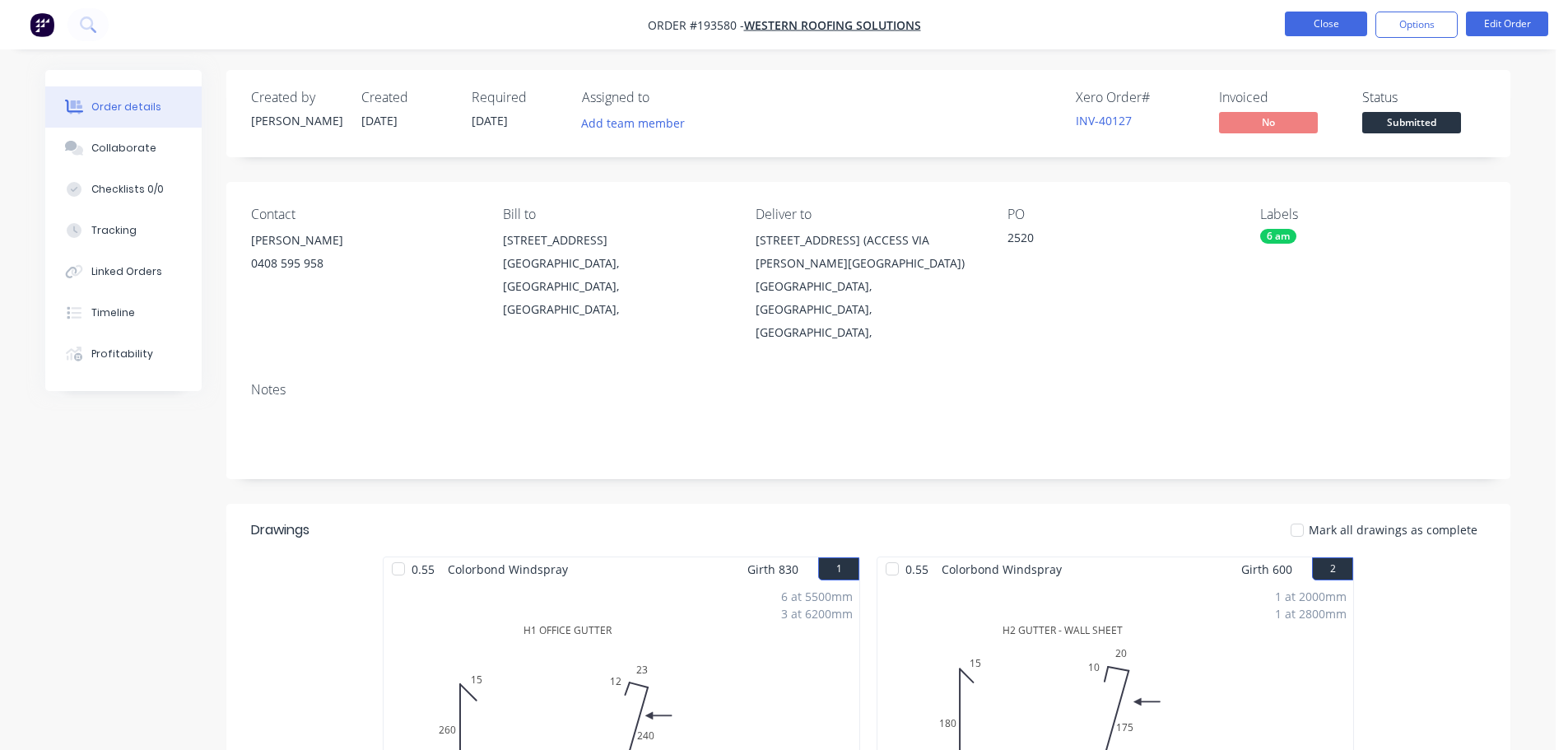
click at [1302, 25] on button "Close" at bounding box center [1326, 24] width 82 height 25
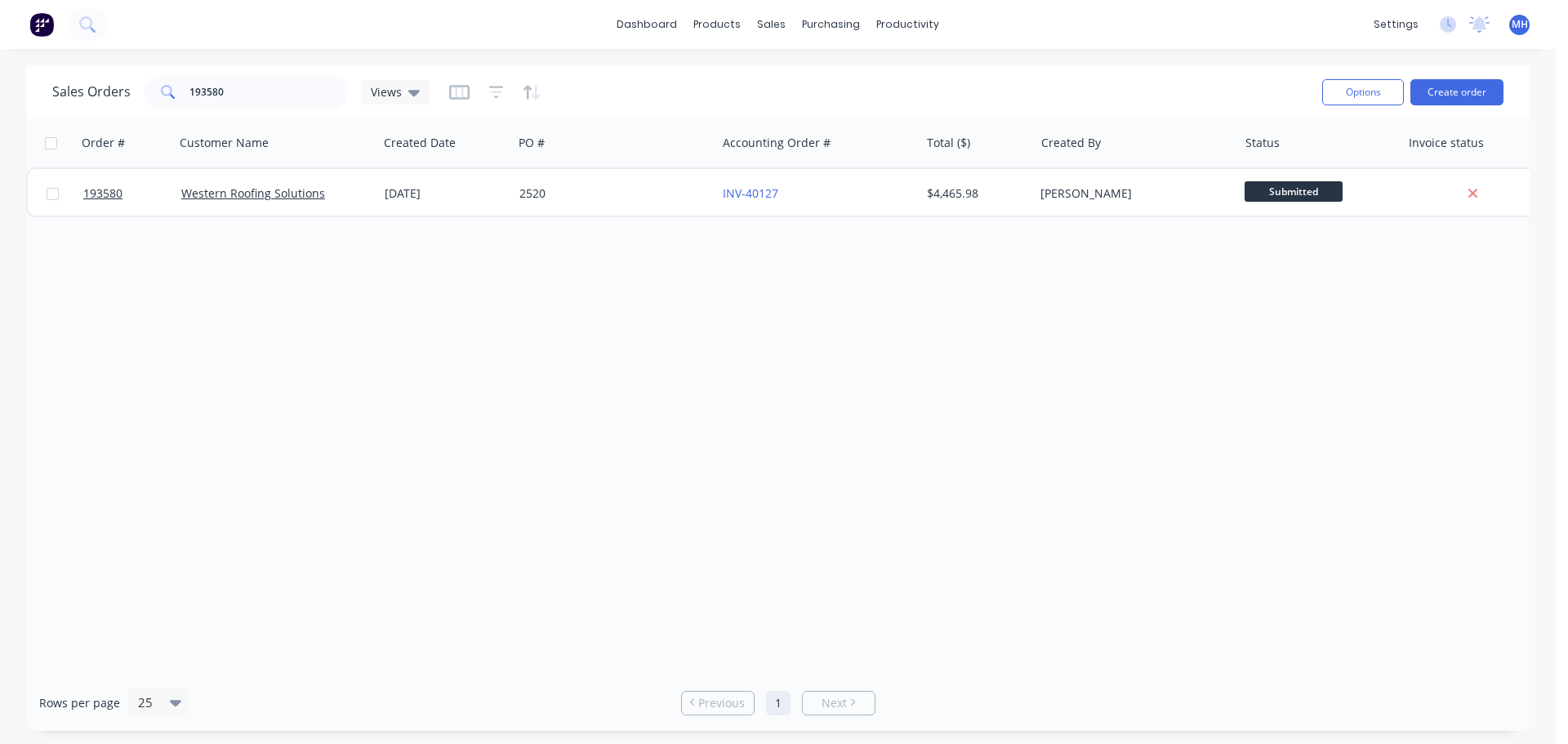
click at [713, 91] on div "Sales Orders 193580 Views" at bounding box center [681, 91] width 1257 height 40
click at [314, 85] on input "193580" at bounding box center [269, 92] width 159 height 33
type input "191548"
click at [595, 91] on div "Sales Orders 191548 Views" at bounding box center [681, 91] width 1257 height 40
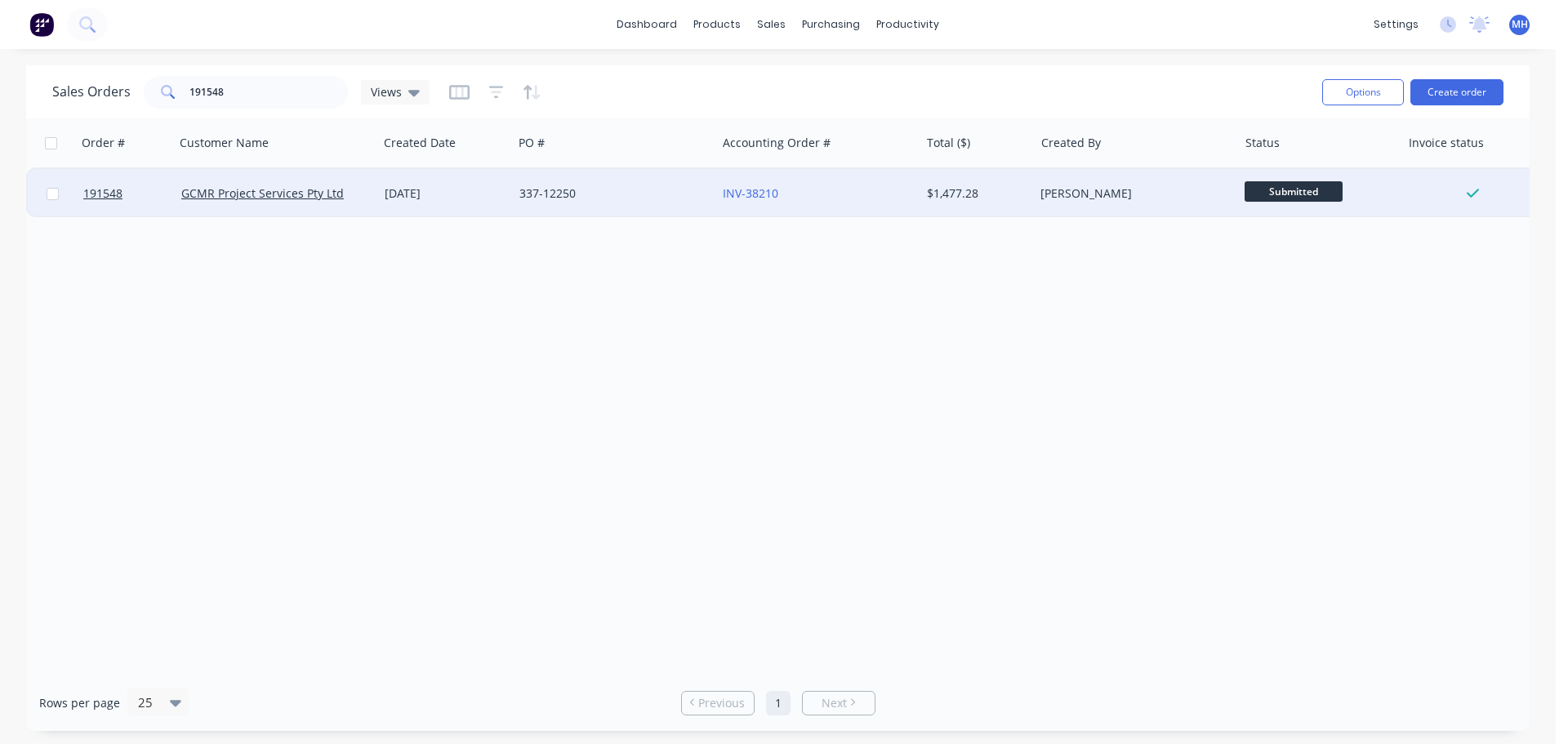
click at [510, 196] on div "02 Sep 2025" at bounding box center [445, 194] width 135 height 49
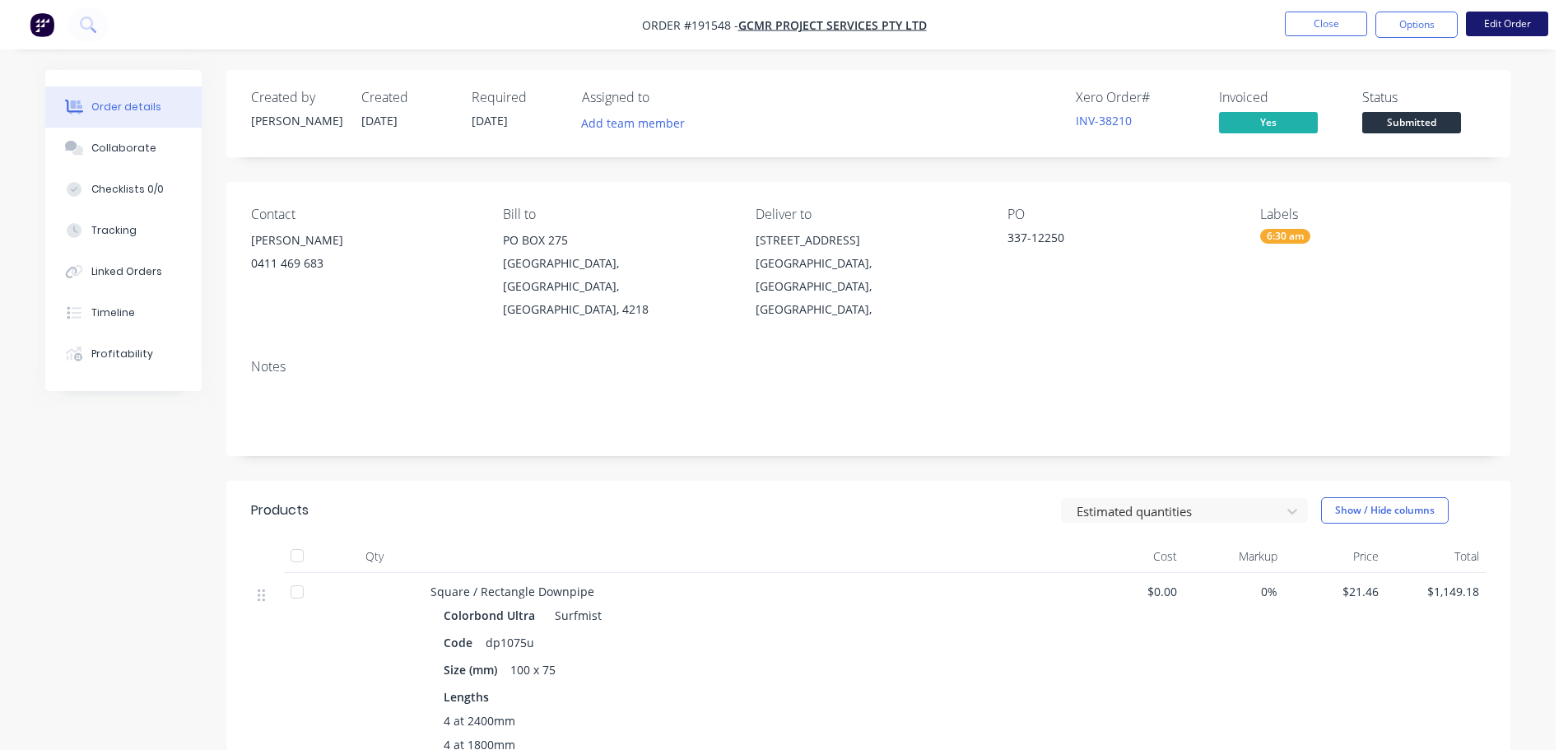
click at [1538, 22] on button "Edit Order" at bounding box center [1507, 24] width 82 height 25
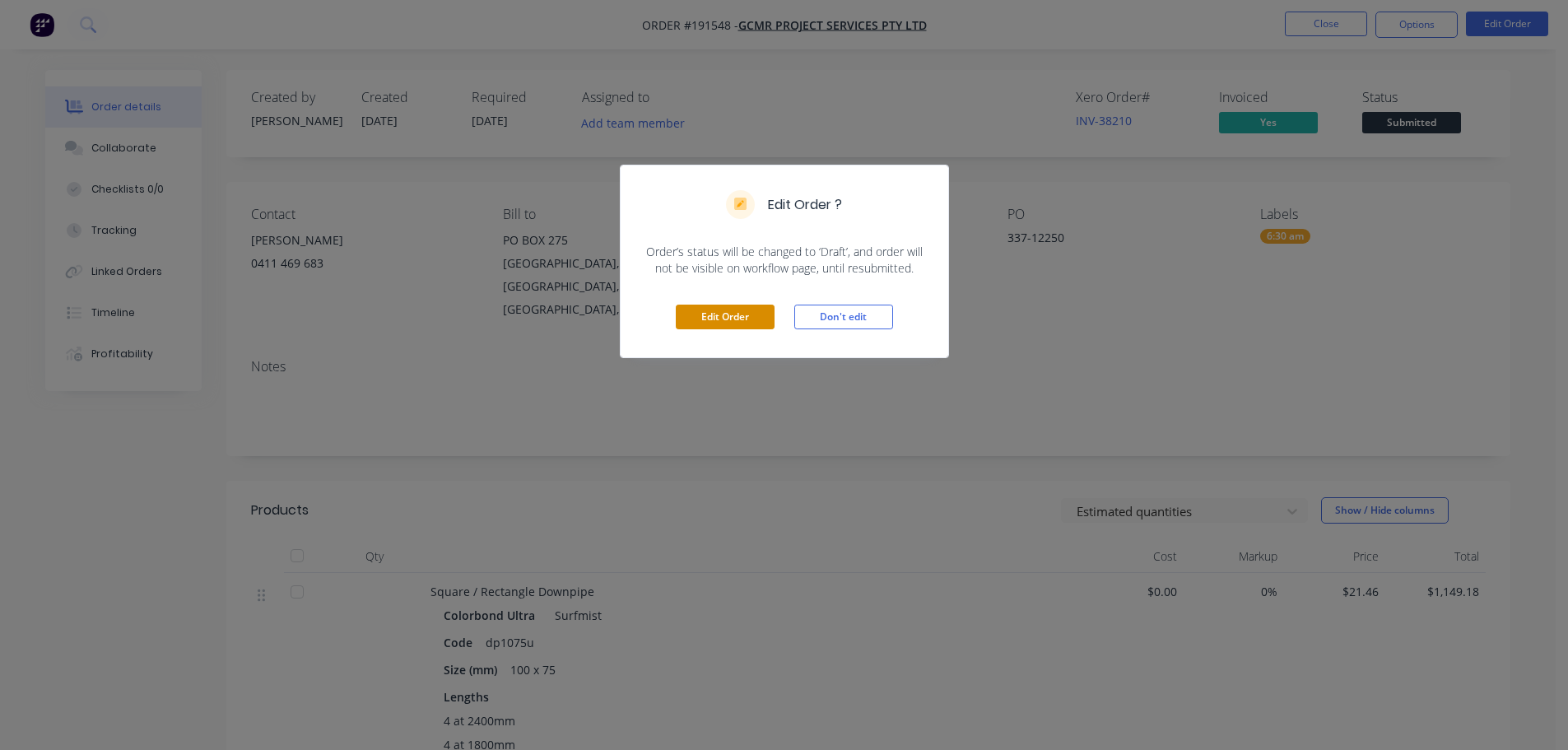
click at [760, 308] on button "Edit Order" at bounding box center [725, 317] width 99 height 25
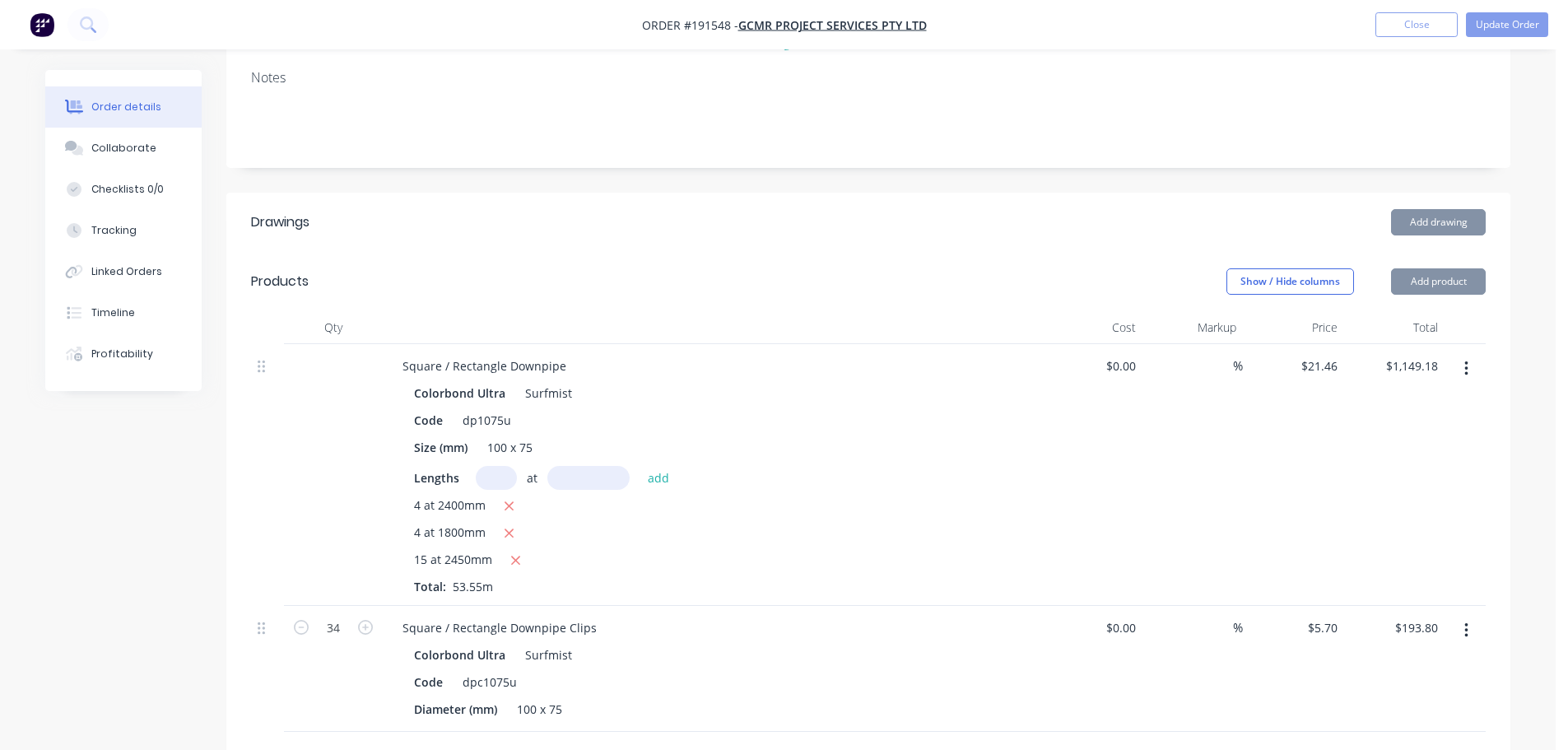
scroll to position [411, 0]
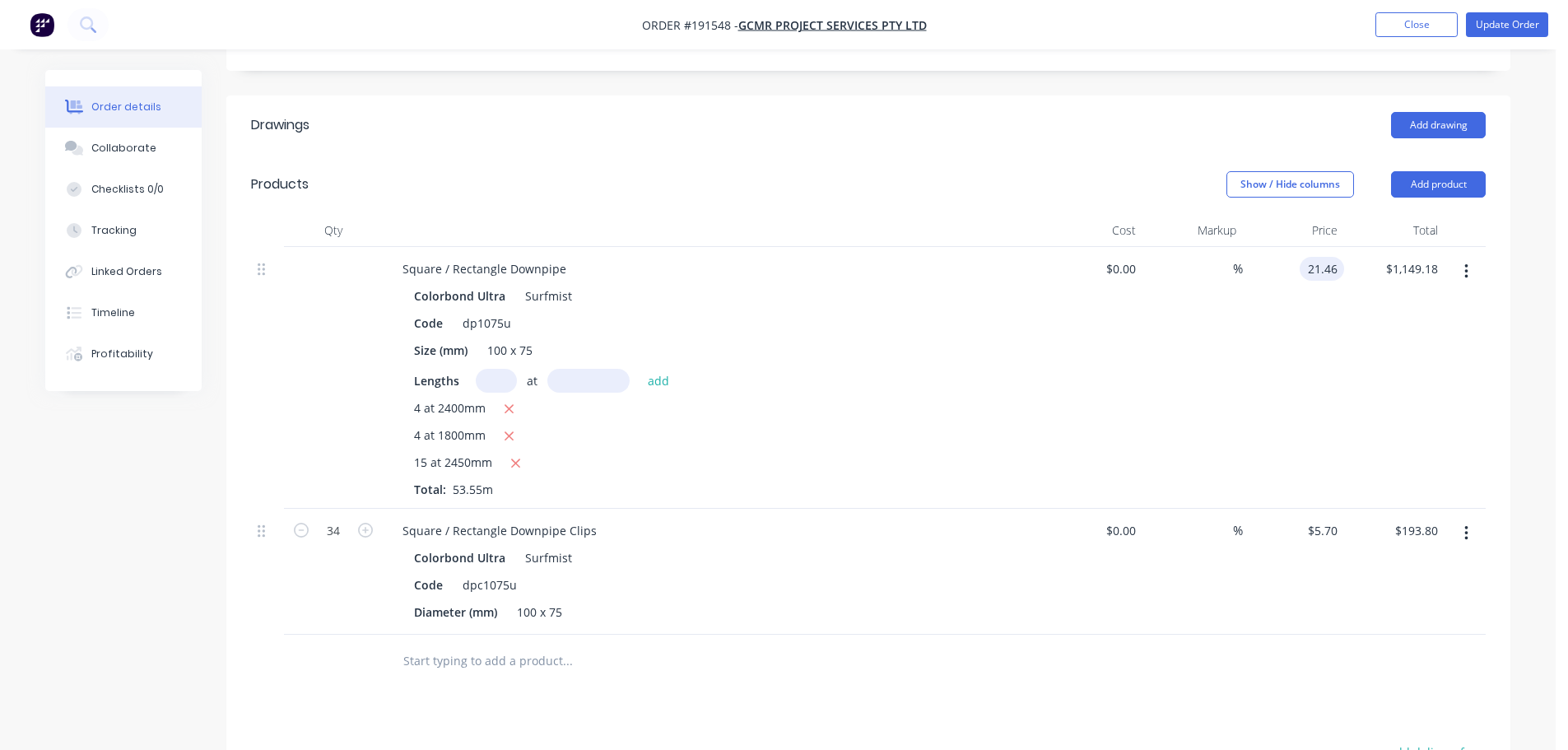
drag, startPoint x: 1311, startPoint y: 248, endPoint x: 1293, endPoint y: 274, distance: 31.6
click at [1312, 257] on input "21.46" at bounding box center [1325, 269] width 38 height 24
type input "$1.00"
type input "$53.55"
drag, startPoint x: 1284, startPoint y: 255, endPoint x: 1148, endPoint y: 222, distance: 139.9
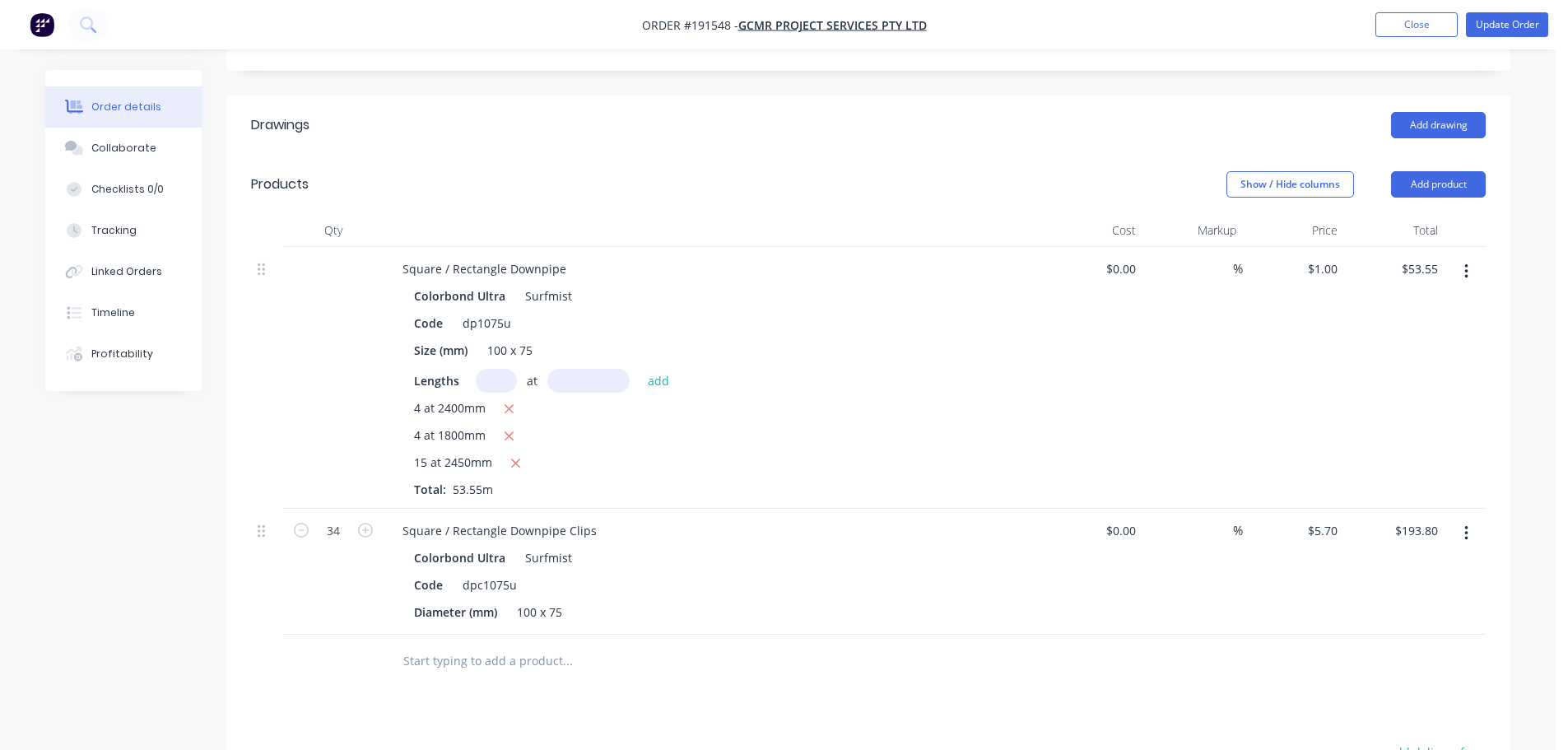
click at [1098, 172] on div "Show / Hide columns Add product" at bounding box center [1000, 184] width 972 height 26
click at [1323, 257] on div "1 $1.00" at bounding box center [1322, 269] width 45 height 24
type input "$19.85"
type input "$1,062.97"
click at [996, 155] on header "Products Show / Hide columns Add product" at bounding box center [868, 184] width 1284 height 59
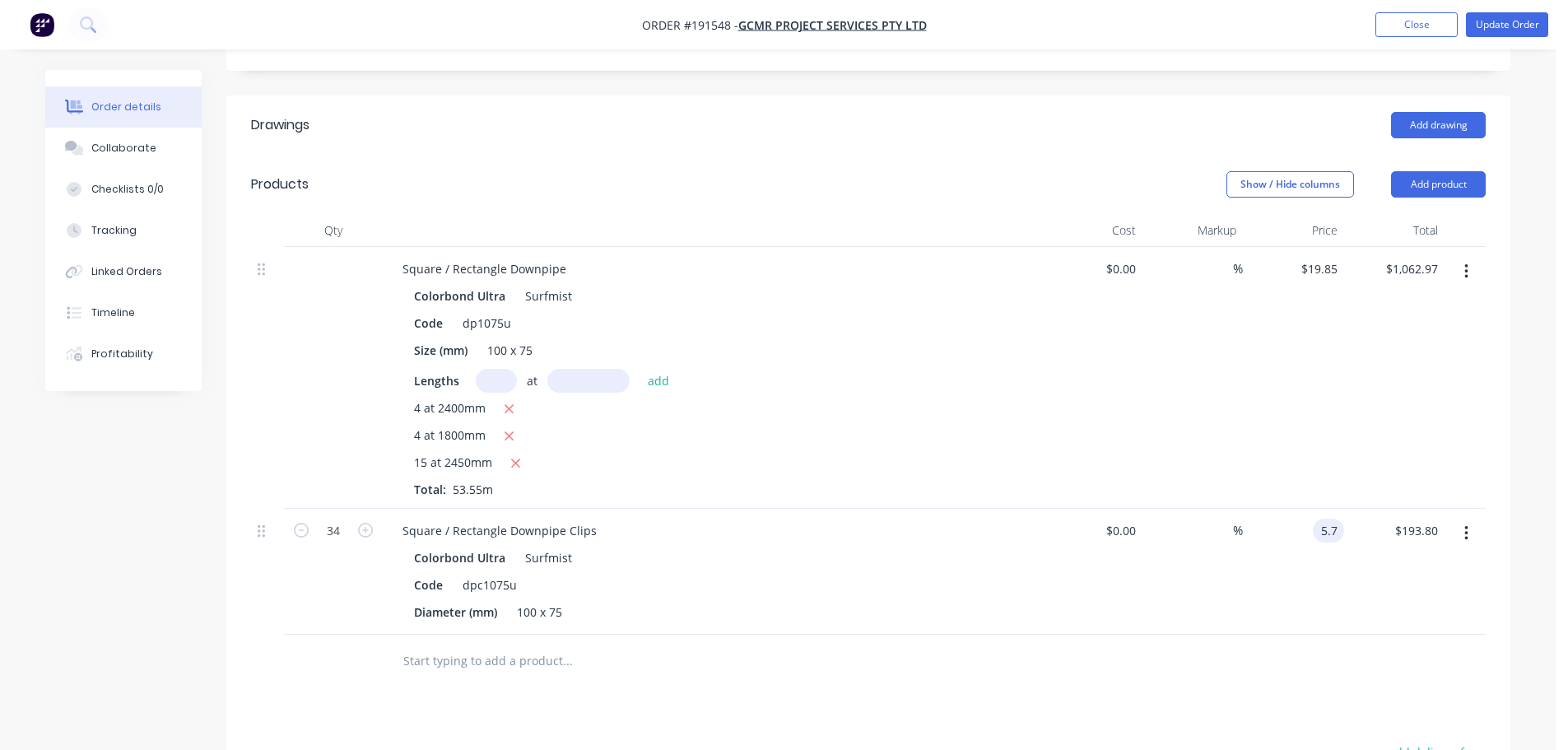
click at [1324, 518] on input "5.7" at bounding box center [1331, 530] width 25 height 24
type input "$5.27"
type input "$179.18"
click at [1285, 422] on div "$19.85 $19.85" at bounding box center [1293, 378] width 101 height 262
click at [1532, 16] on button "Update Order" at bounding box center [1507, 25] width 82 height 25
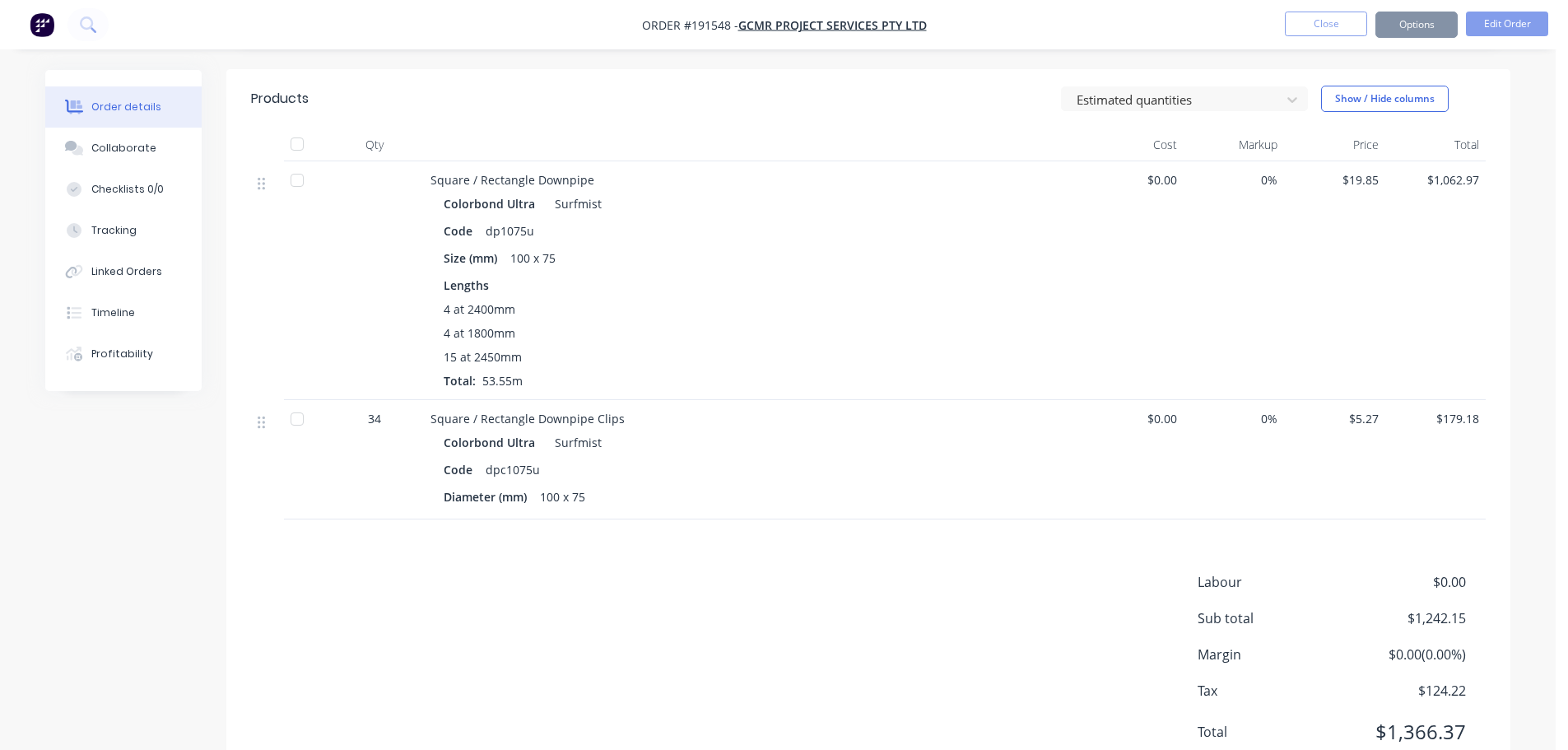
scroll to position [0, 0]
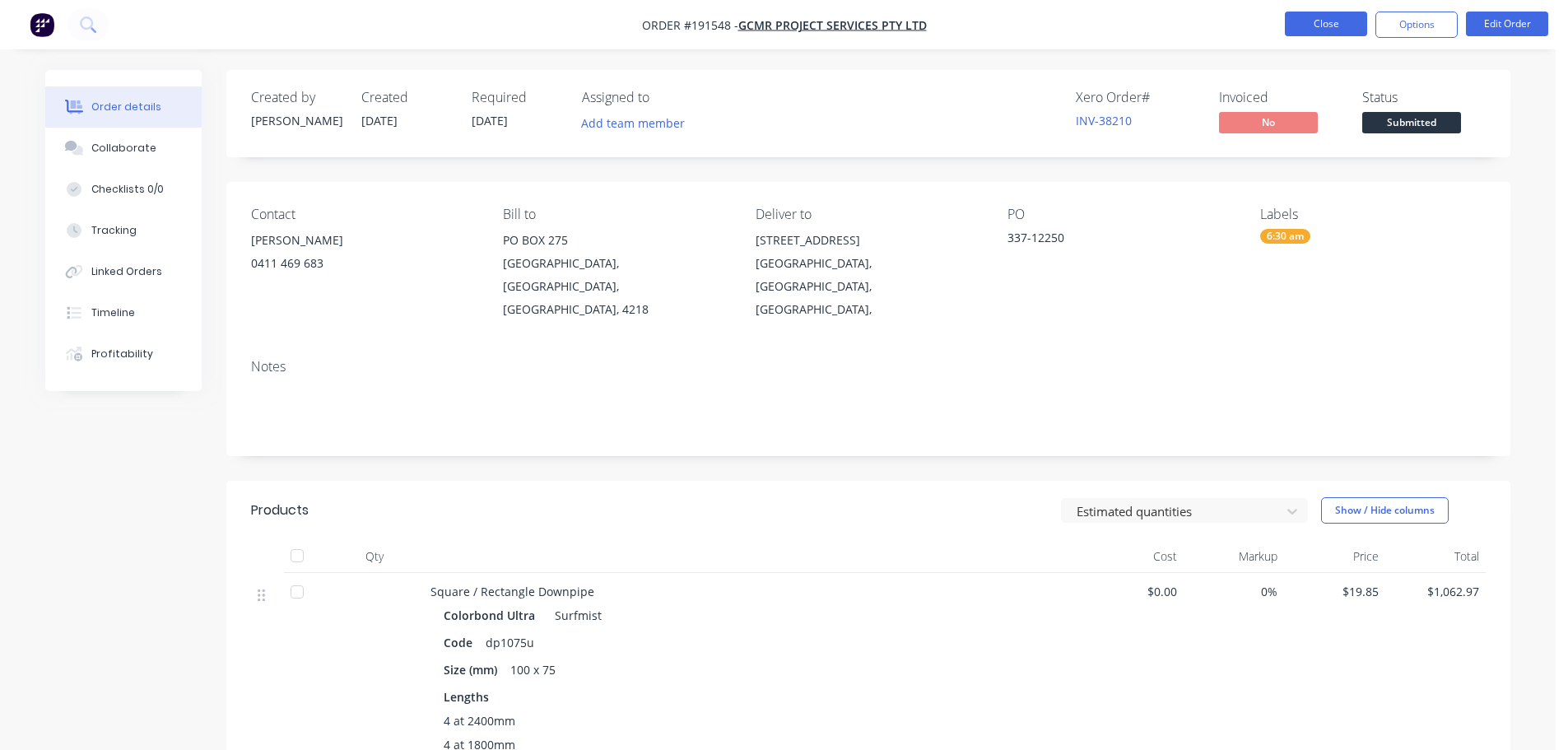
click at [1328, 21] on button "Close" at bounding box center [1326, 24] width 82 height 25
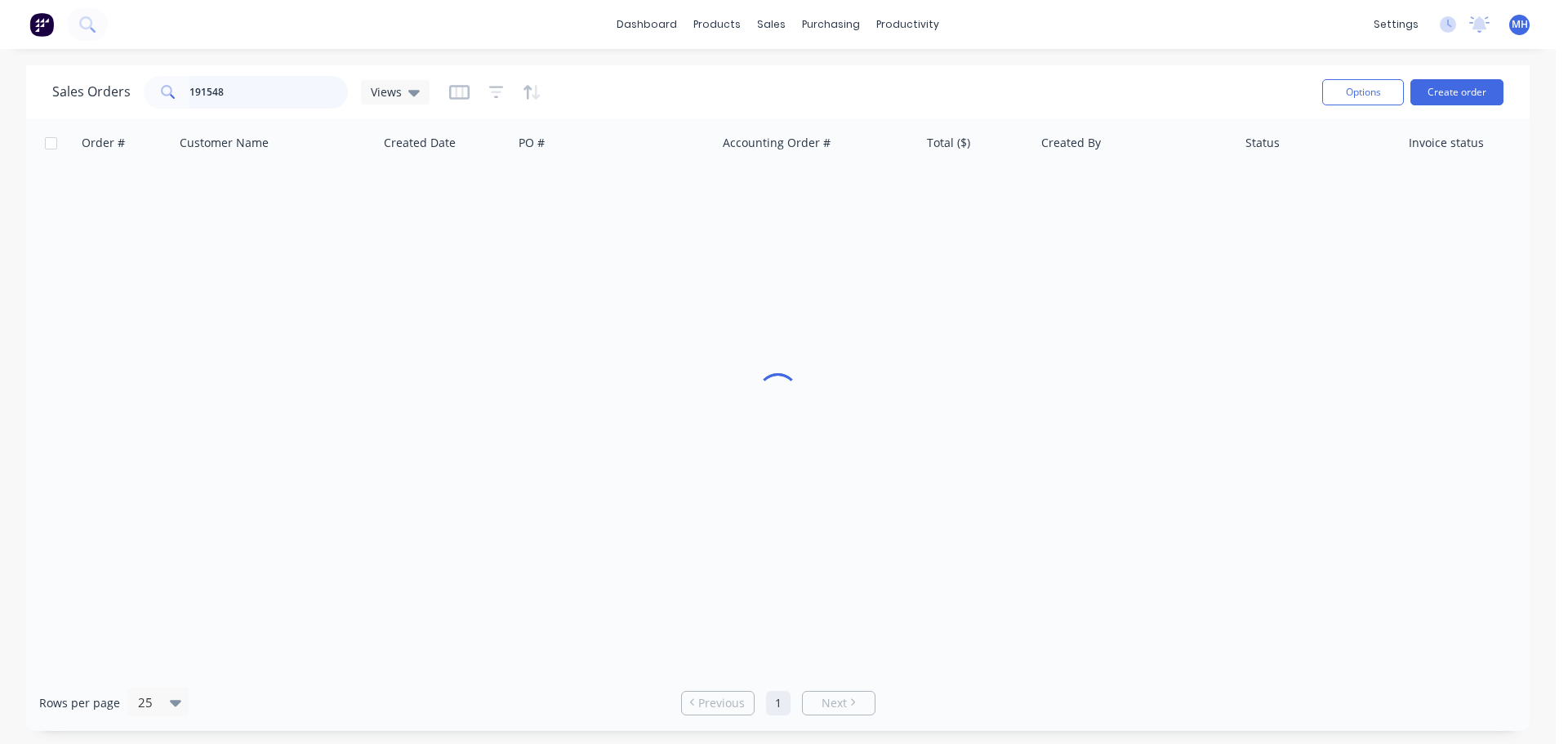
click at [263, 91] on input "191548" at bounding box center [269, 92] width 159 height 33
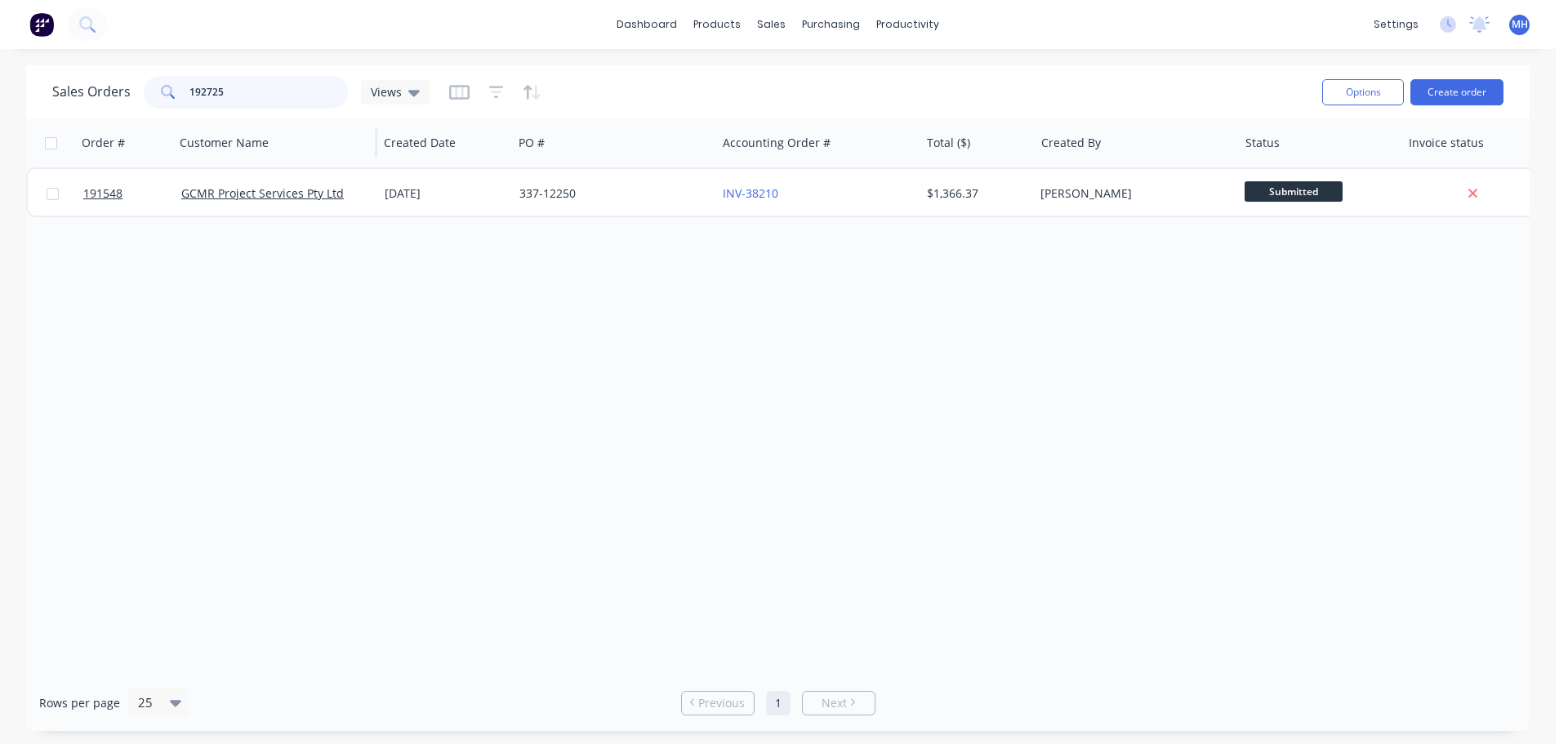
type input "192725"
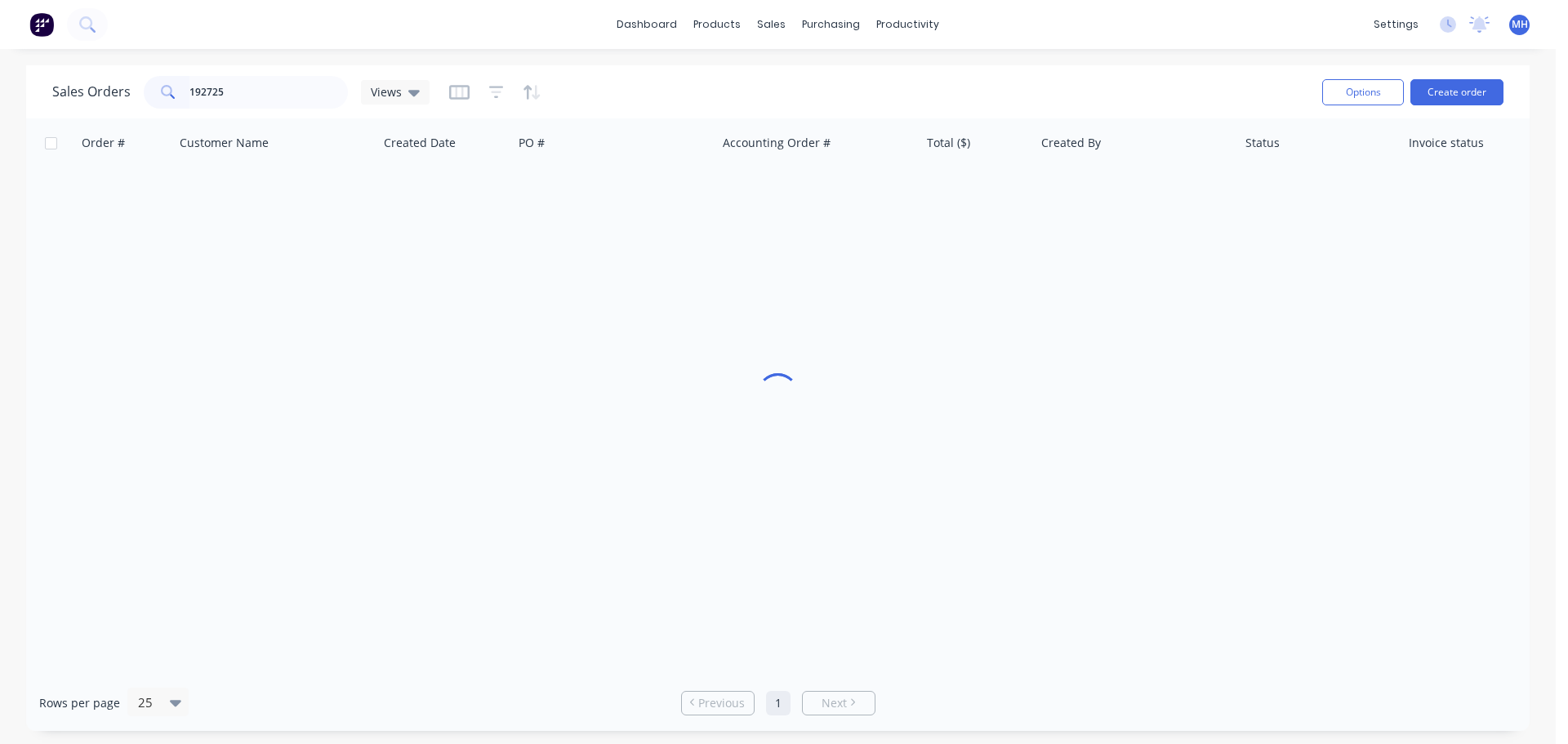
click at [617, 94] on div "Sales Orders 192725 Views" at bounding box center [681, 91] width 1257 height 40
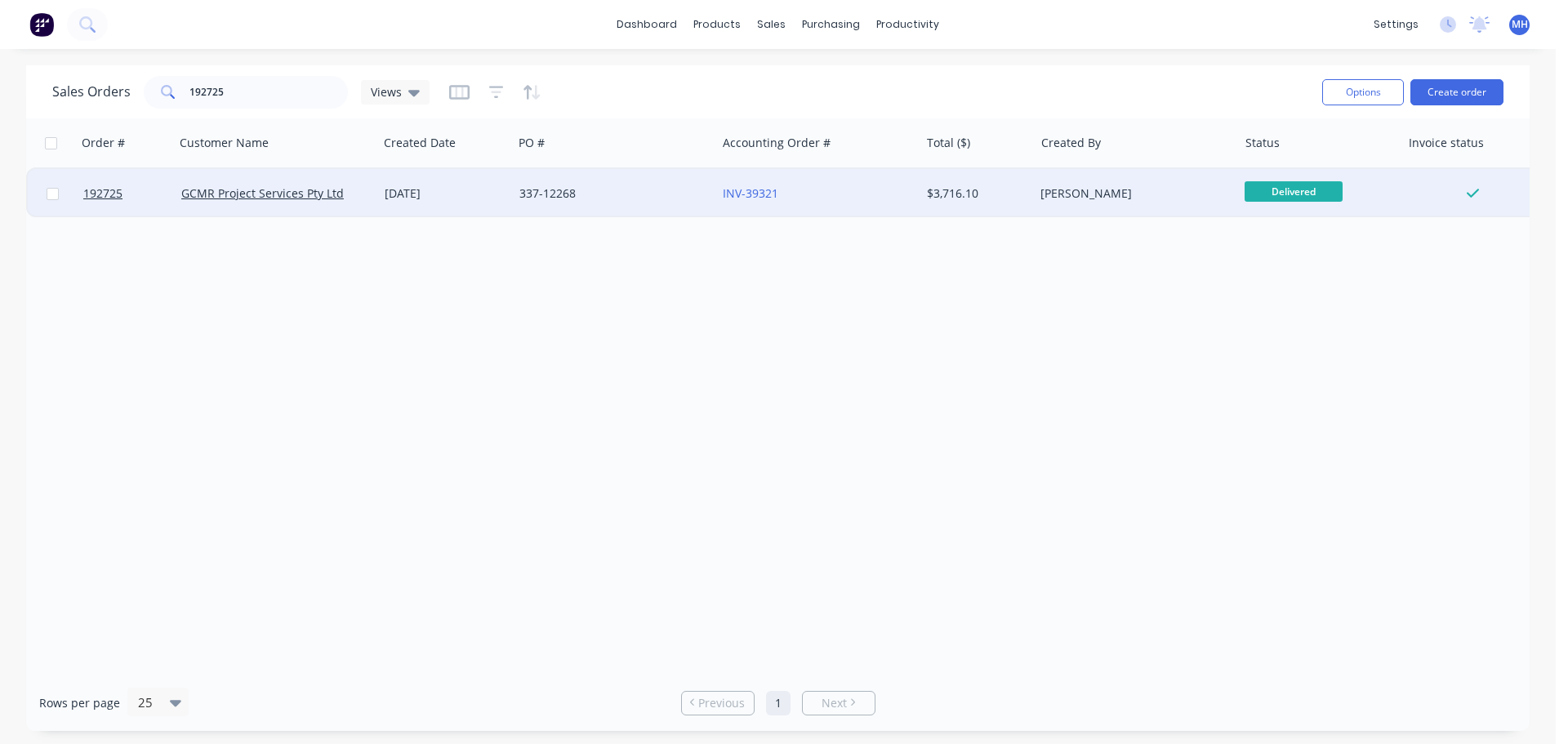
click at [605, 200] on div "337-12268" at bounding box center [610, 194] width 181 height 16
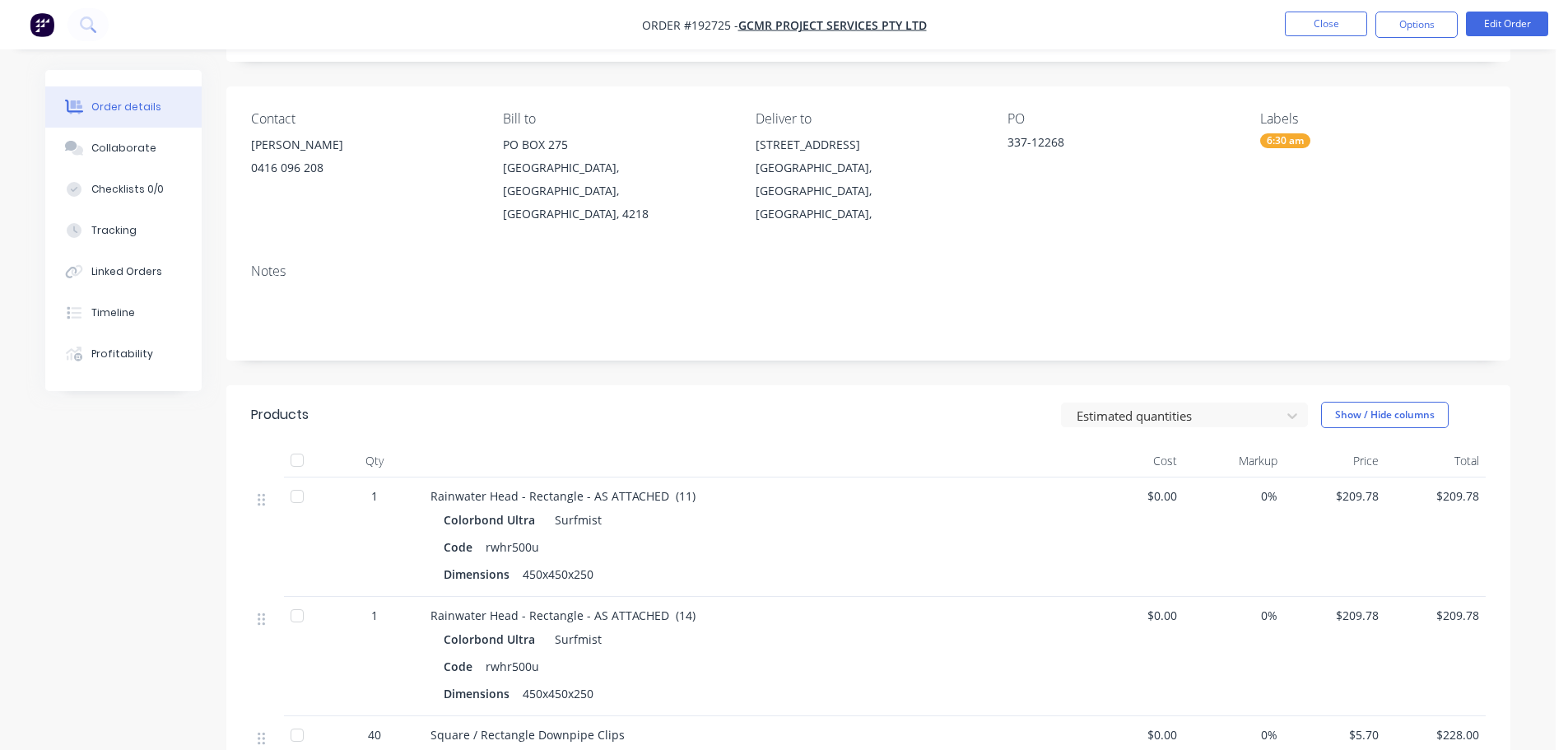
scroll to position [411, 0]
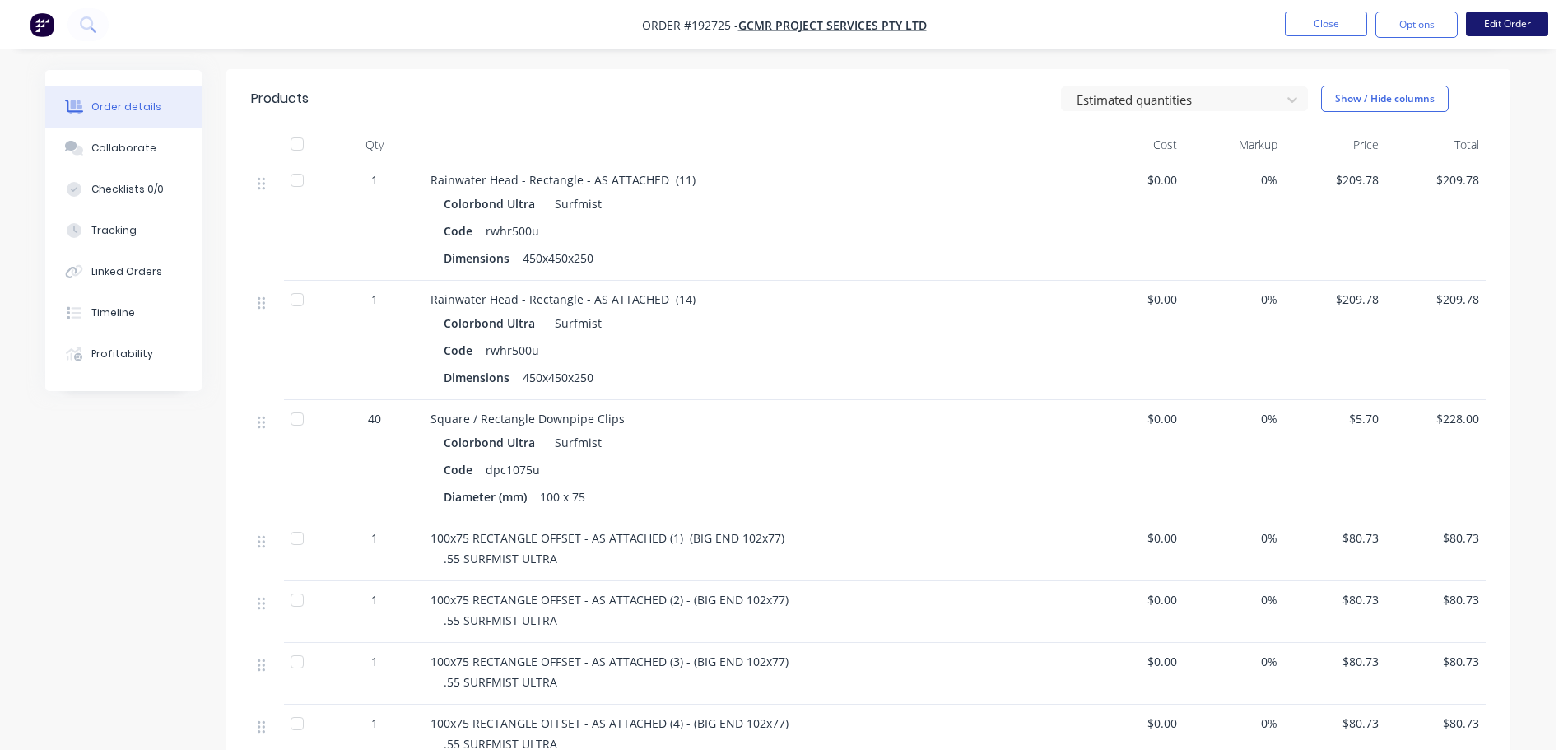
click at [1490, 25] on button "Edit Order" at bounding box center [1507, 24] width 82 height 25
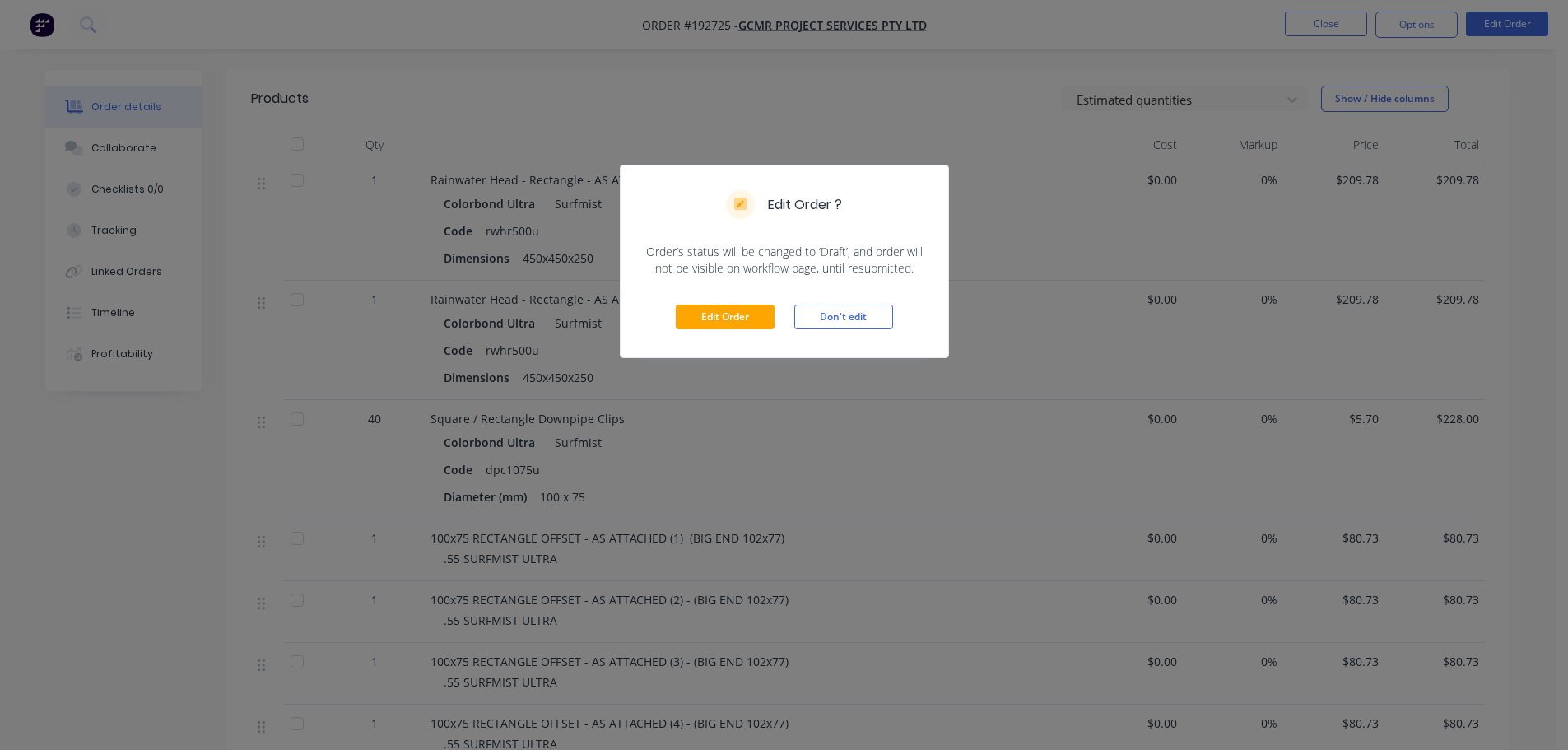
click at [712, 347] on div "Edit Order Don't edit" at bounding box center [784, 317] width 327 height 80
click at [722, 337] on div "Edit Order Don't edit" at bounding box center [784, 317] width 327 height 80
click at [726, 315] on button "Edit Order" at bounding box center [725, 317] width 99 height 25
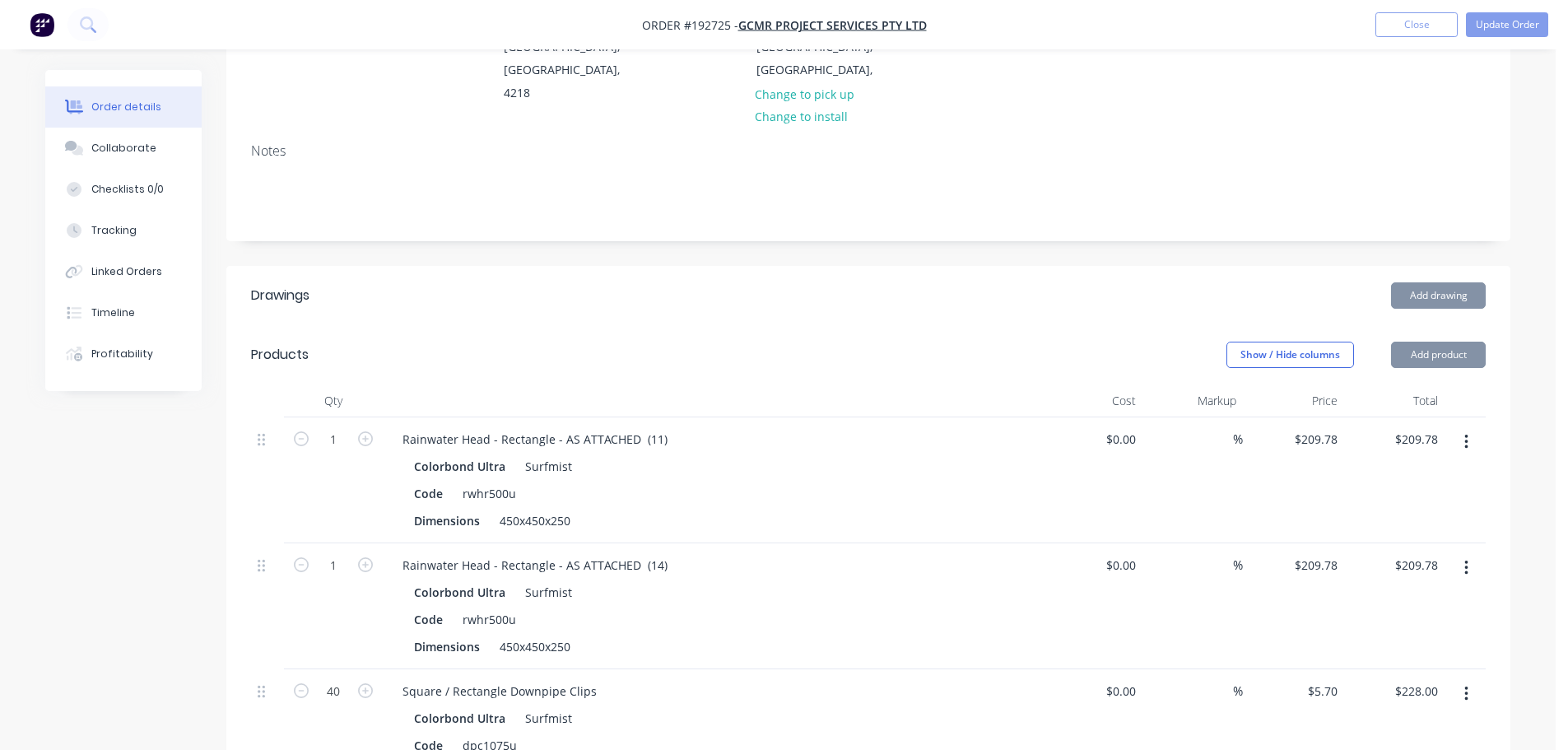
scroll to position [329, 0]
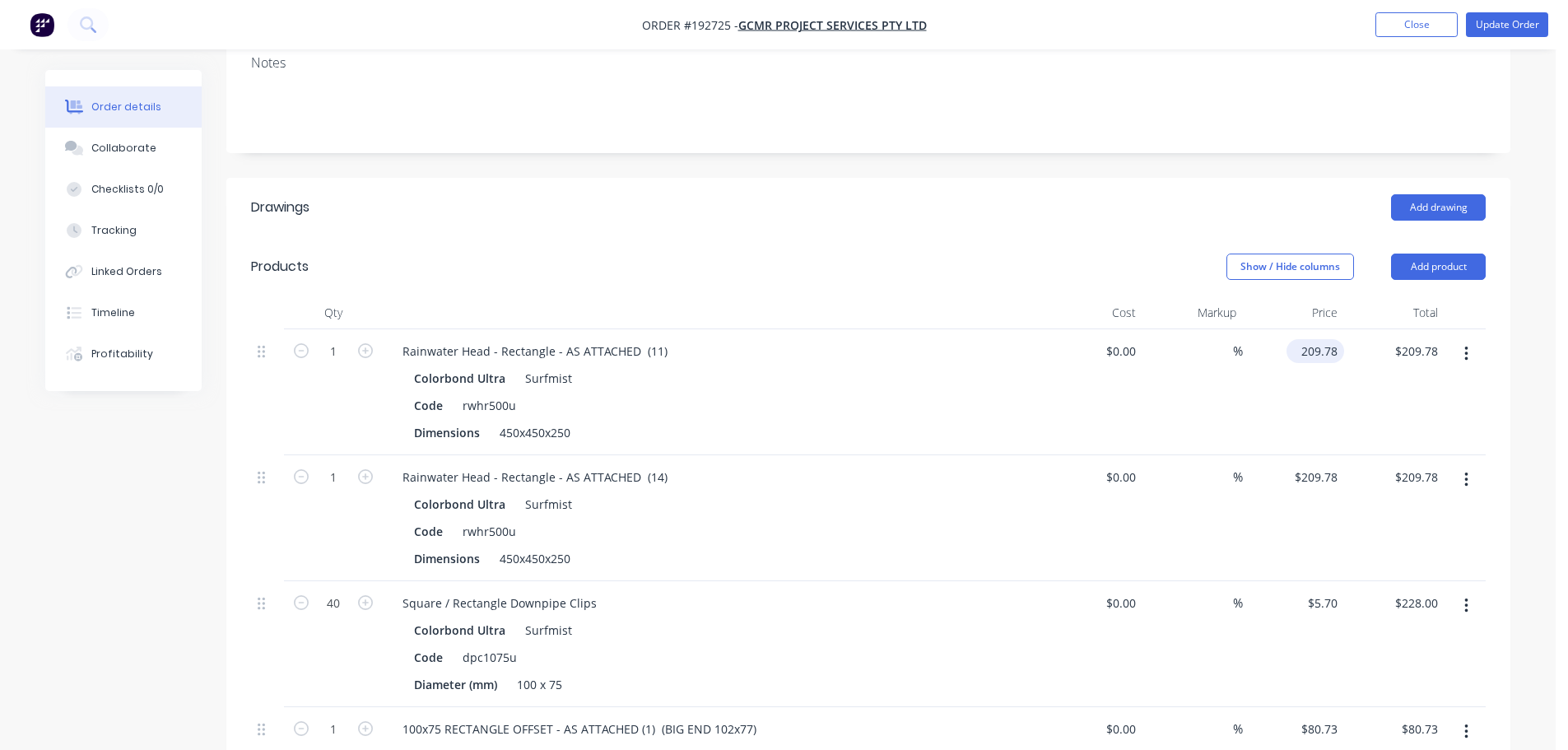
click at [1335, 339] on input "209.78" at bounding box center [1319, 351] width 51 height 24
type input "$1.00"
drag, startPoint x: 1334, startPoint y: 282, endPoint x: 1075, endPoint y: 242, distance: 262.1
click at [1027, 204] on header "Drawings Add drawing" at bounding box center [868, 207] width 1284 height 59
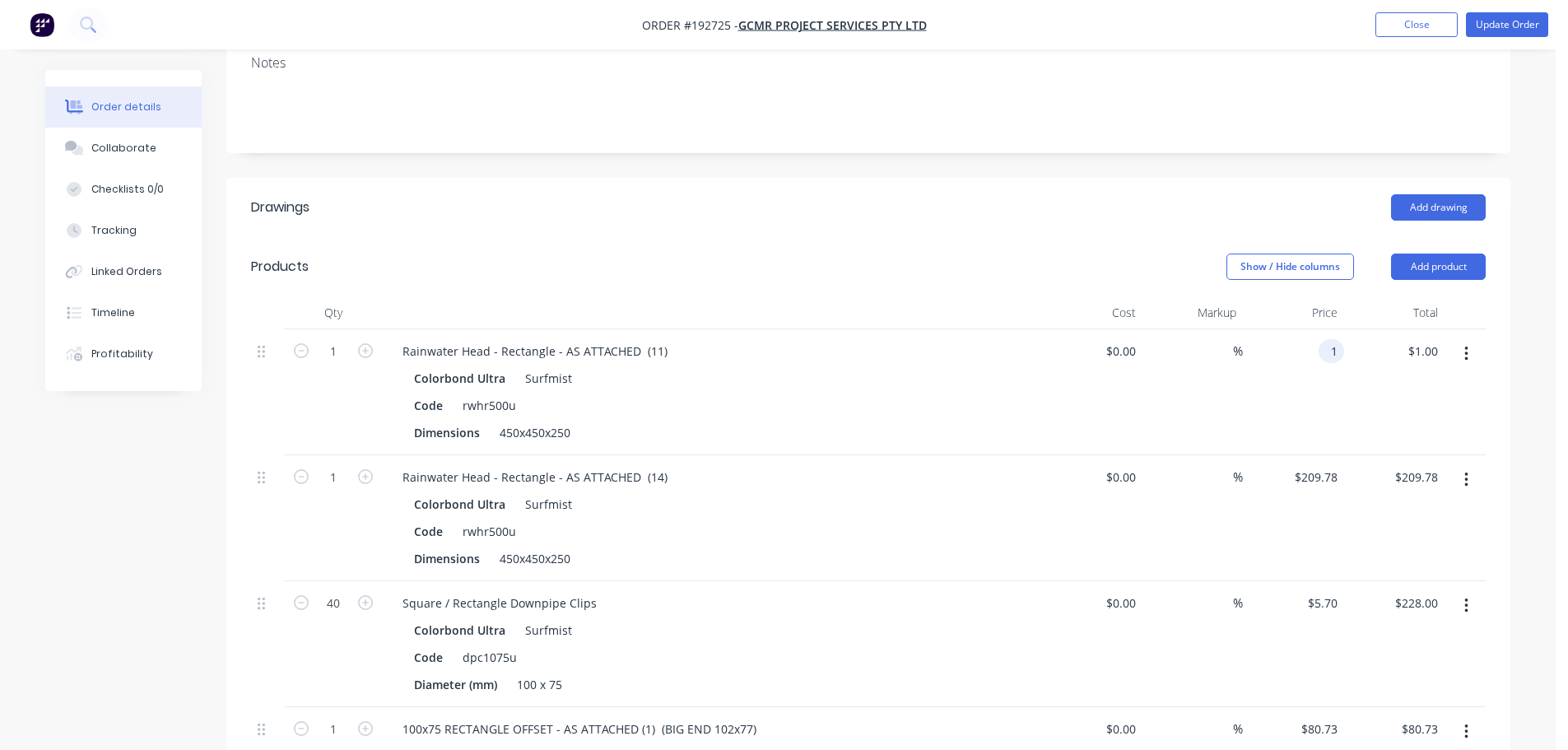
click at [1320, 339] on div "1 1" at bounding box center [1332, 351] width 26 height 24
type input "$194.04"
click at [1320, 465] on input "209.78" at bounding box center [1322, 477] width 45 height 24
type input "$194.04"
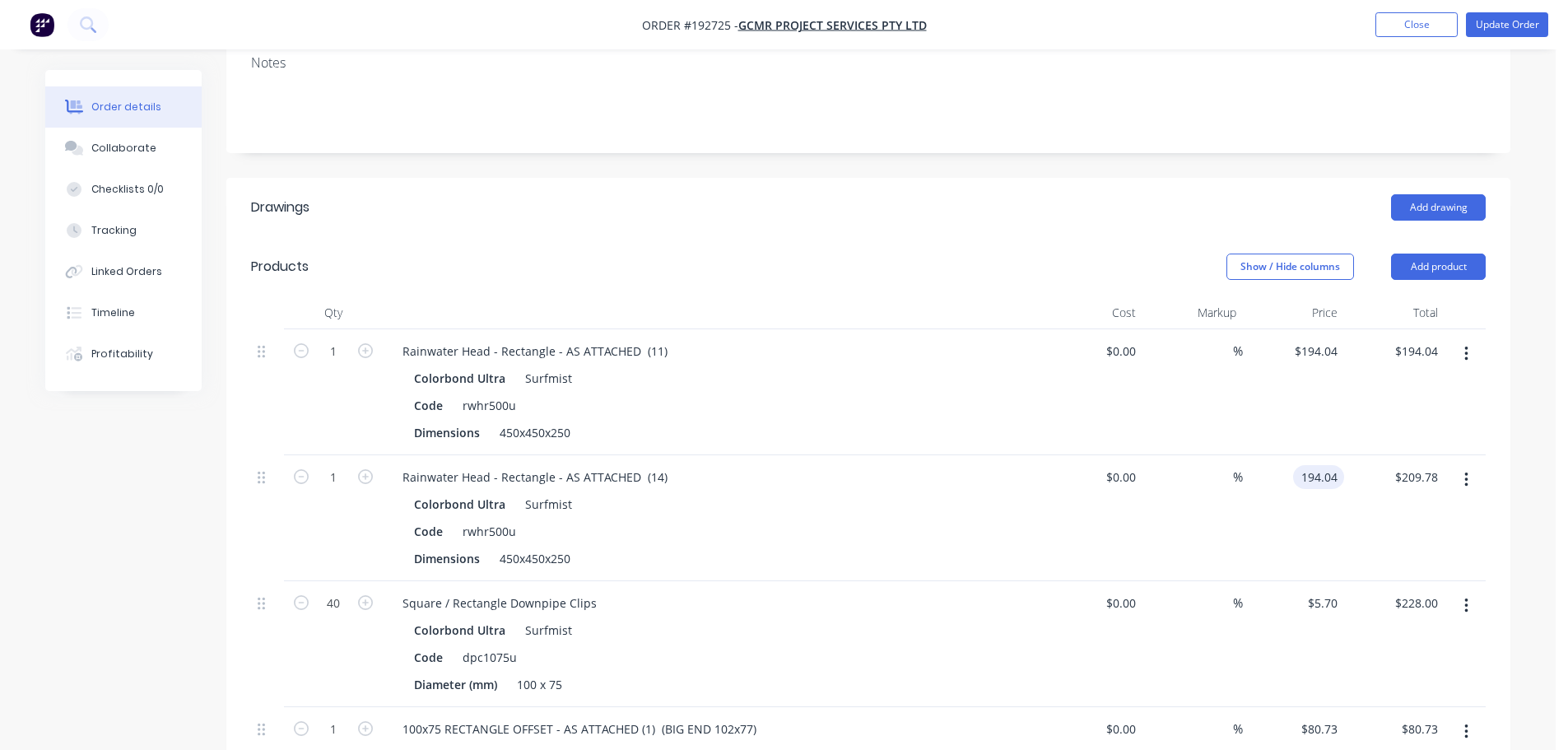
type input "$194.04"
click at [1027, 194] on div "Add drawing" at bounding box center [1000, 207] width 972 height 26
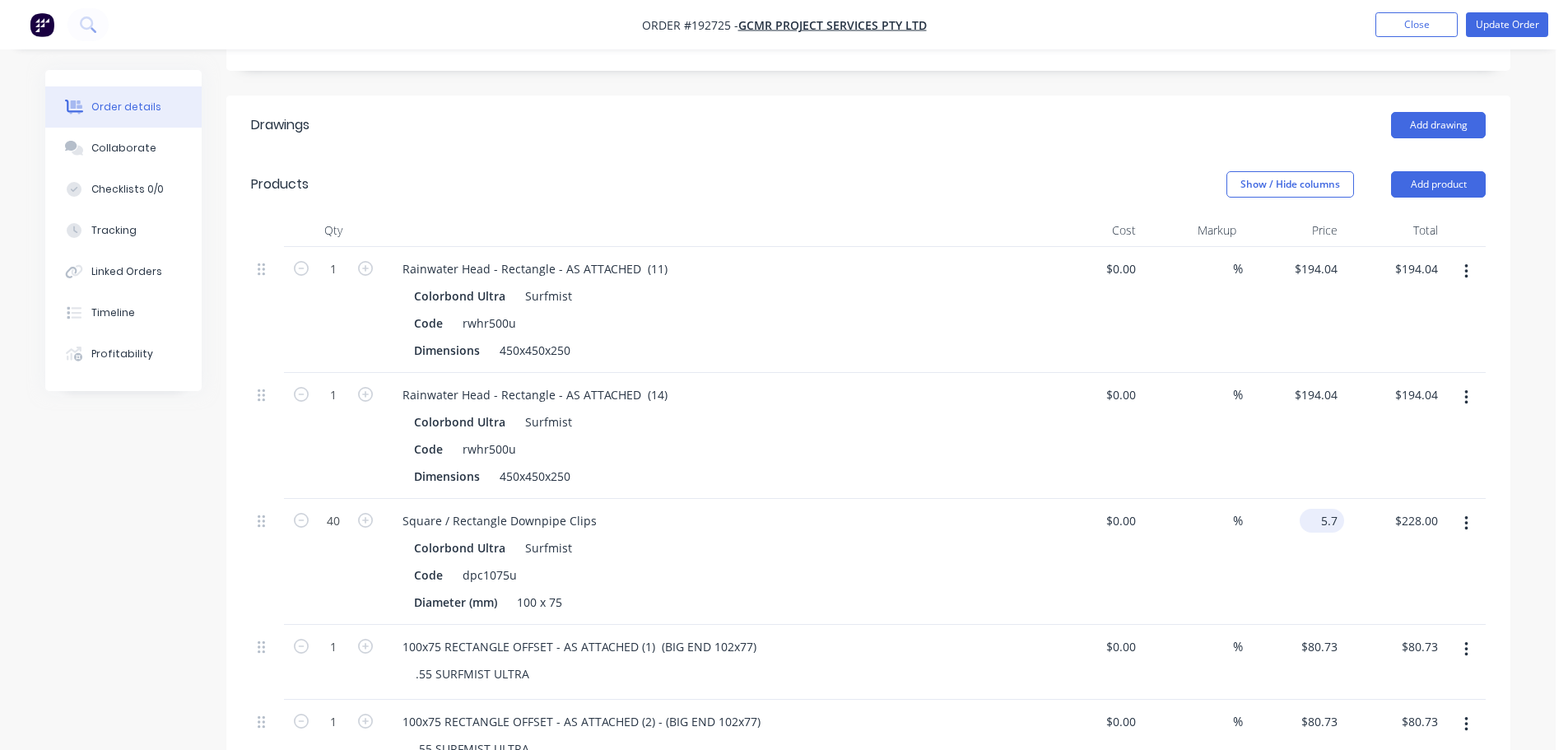
click at [1319, 509] on div "5.7 $5.70" at bounding box center [1325, 521] width 38 height 24
type input "$5.27"
type input "$210.80"
drag, startPoint x: 999, startPoint y: 190, endPoint x: 992, endPoint y: 238, distance: 48.5
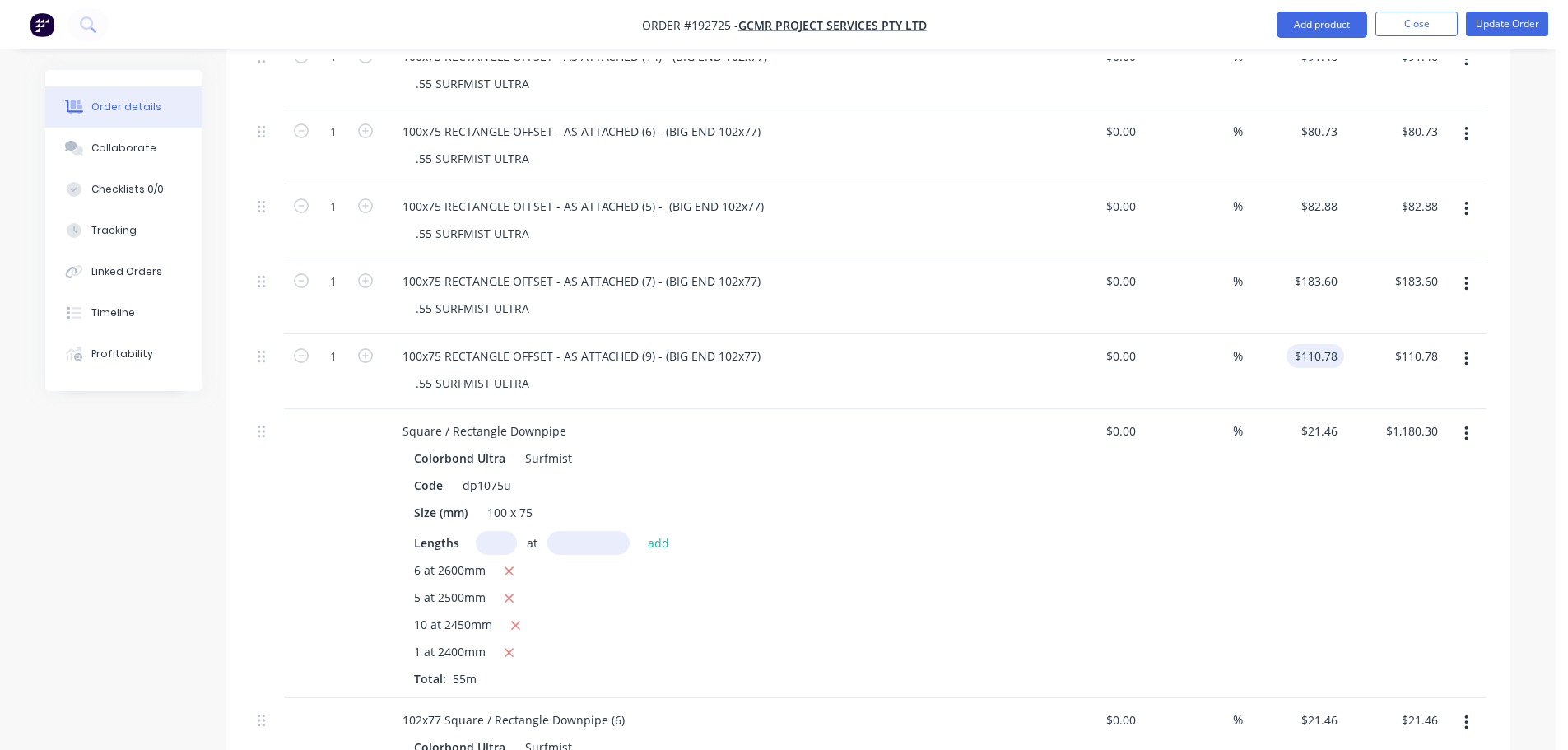
scroll to position [1729, 0]
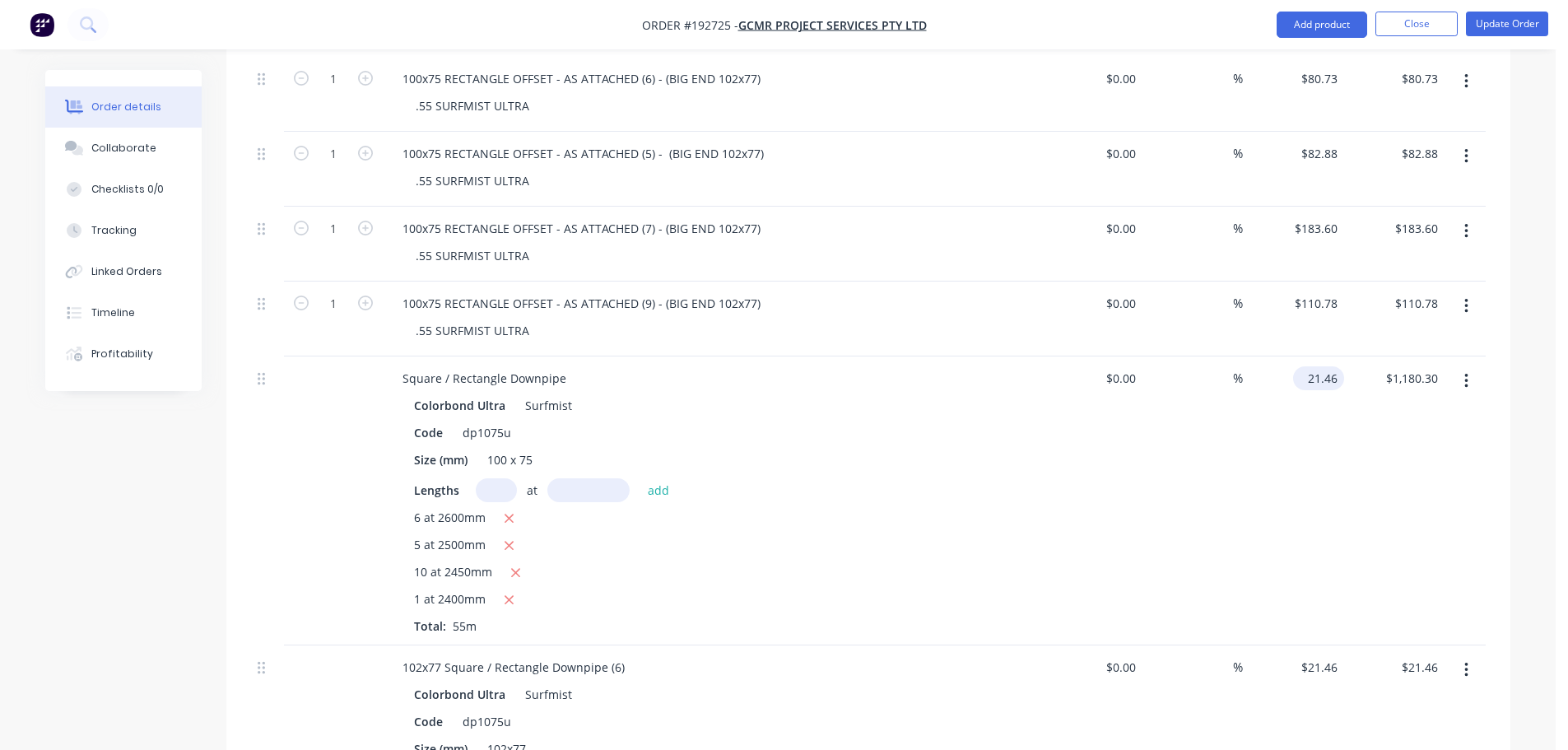
click at [1313, 367] on input "21.46" at bounding box center [1322, 379] width 45 height 24
type input "$19.85"
type input "$1,091.75"
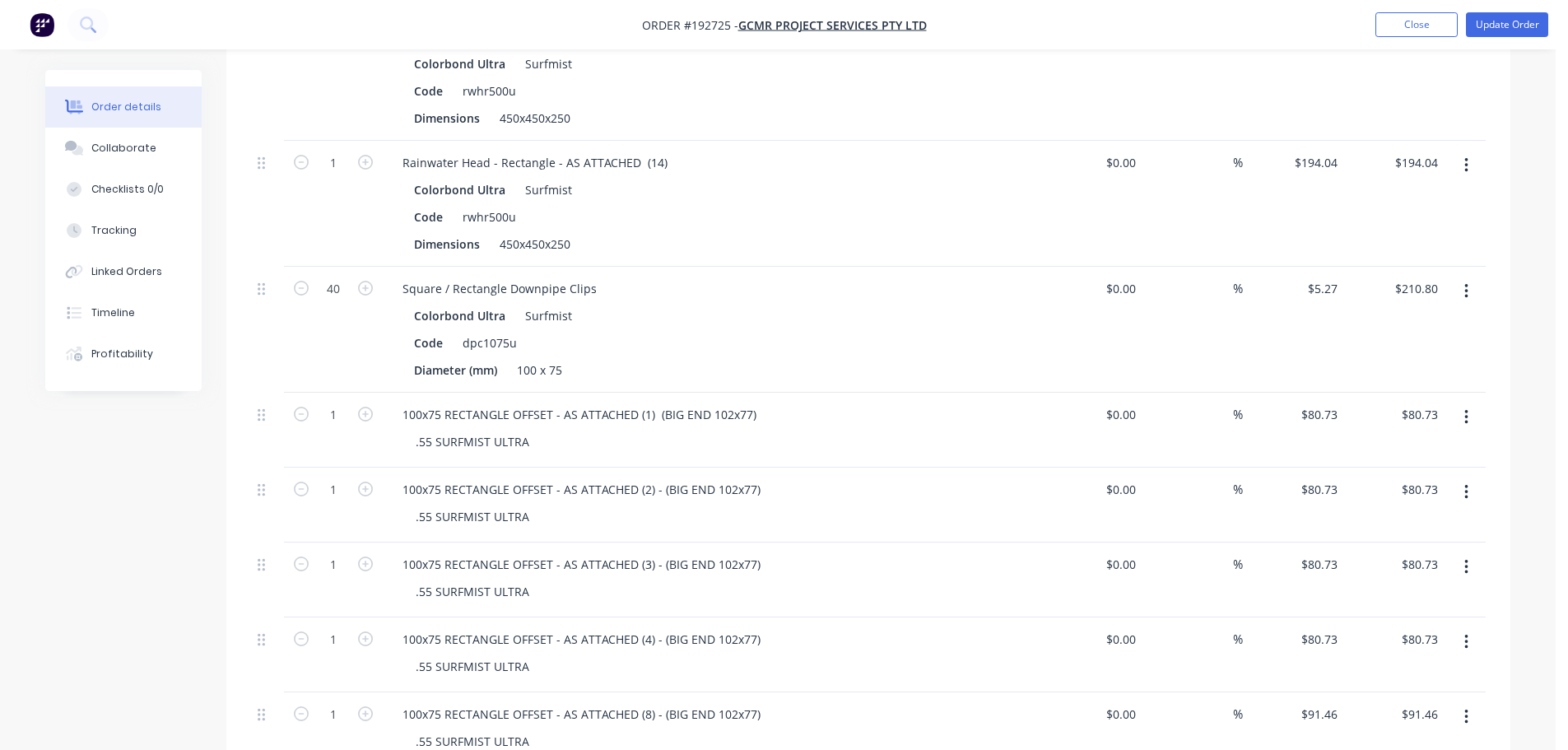
scroll to position [659, 0]
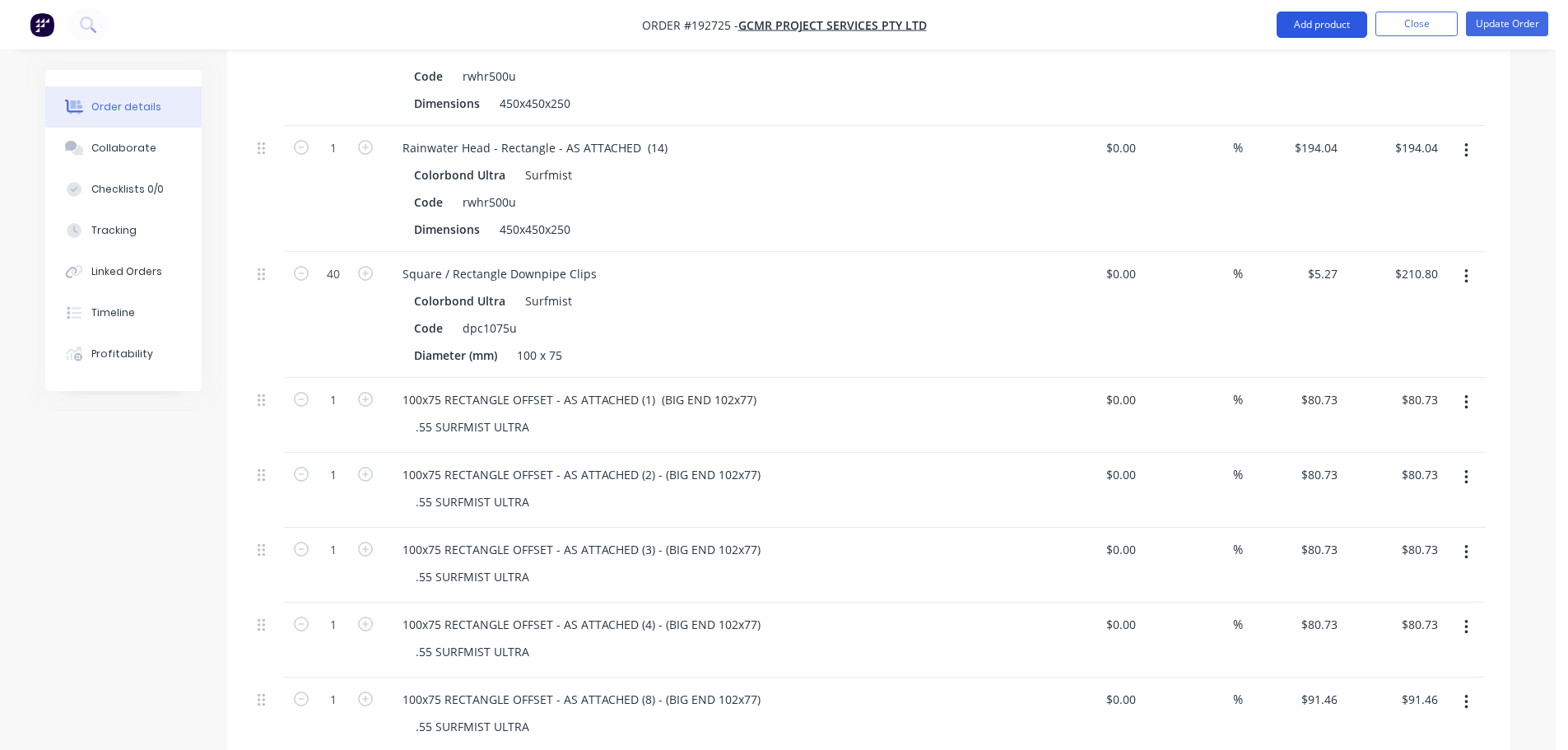
click at [1327, 24] on button "Add product" at bounding box center [1321, 25] width 90 height 26
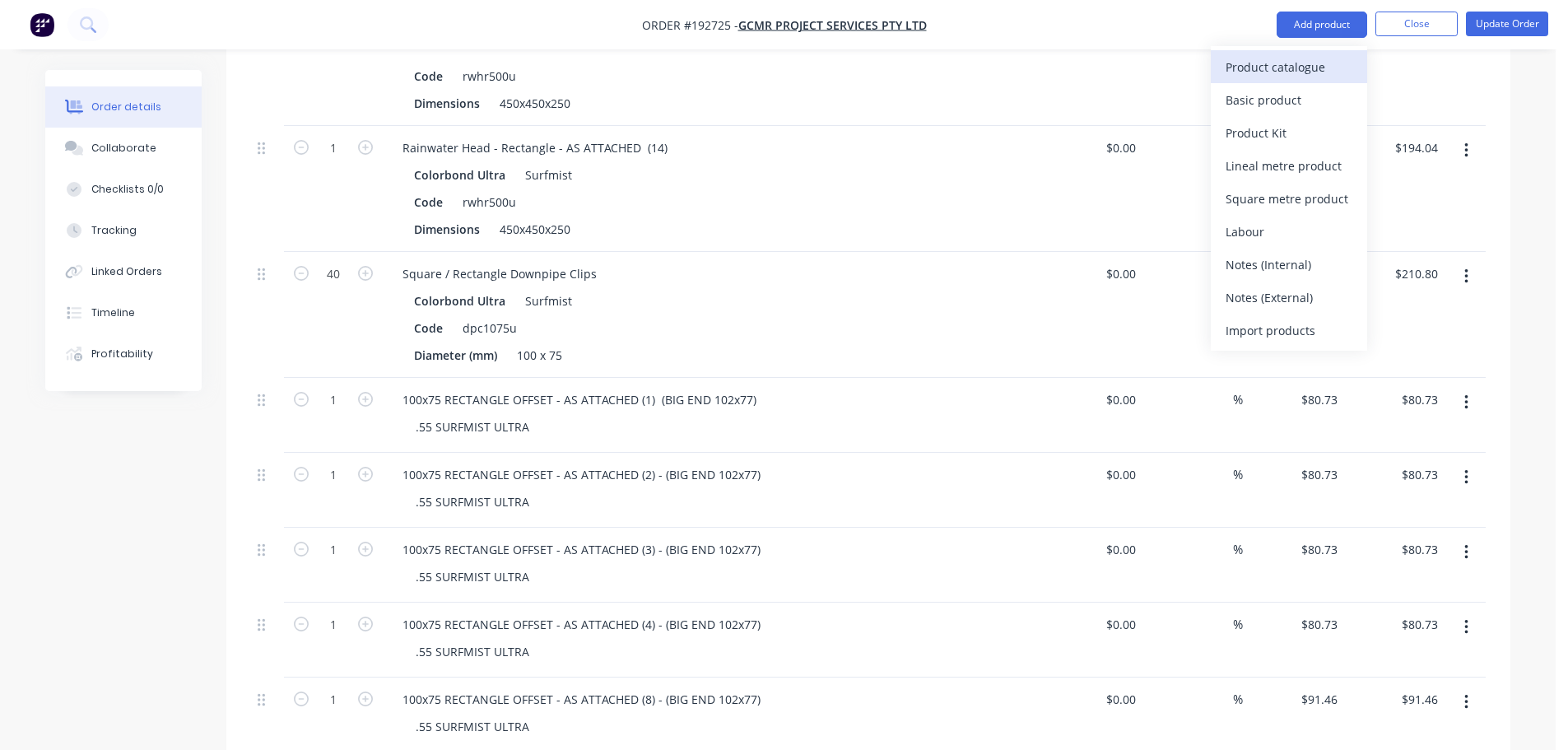
click at [1316, 53] on button "Product catalogue" at bounding box center [1288, 67] width 156 height 33
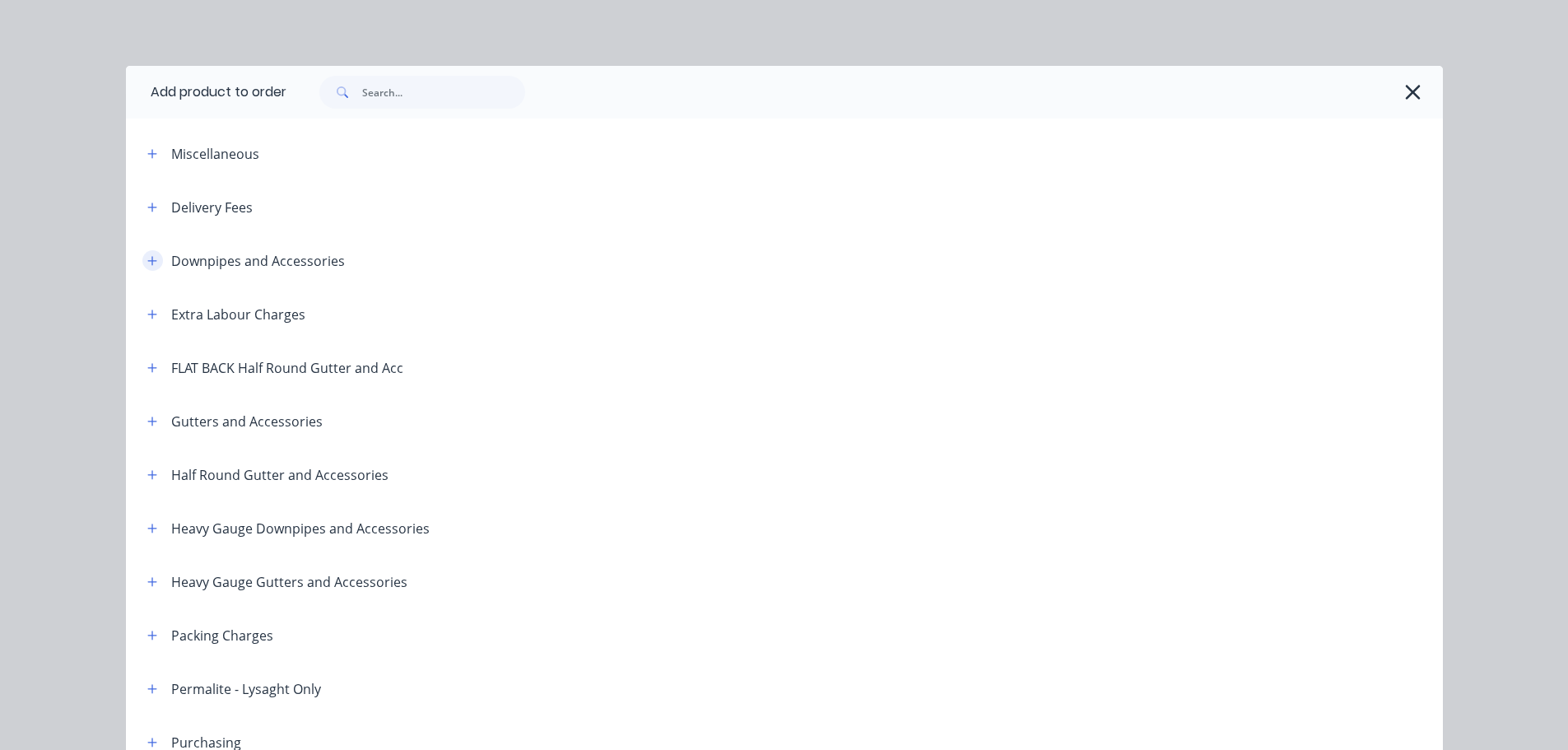
click at [142, 265] on button "button" at bounding box center [152, 260] width 21 height 21
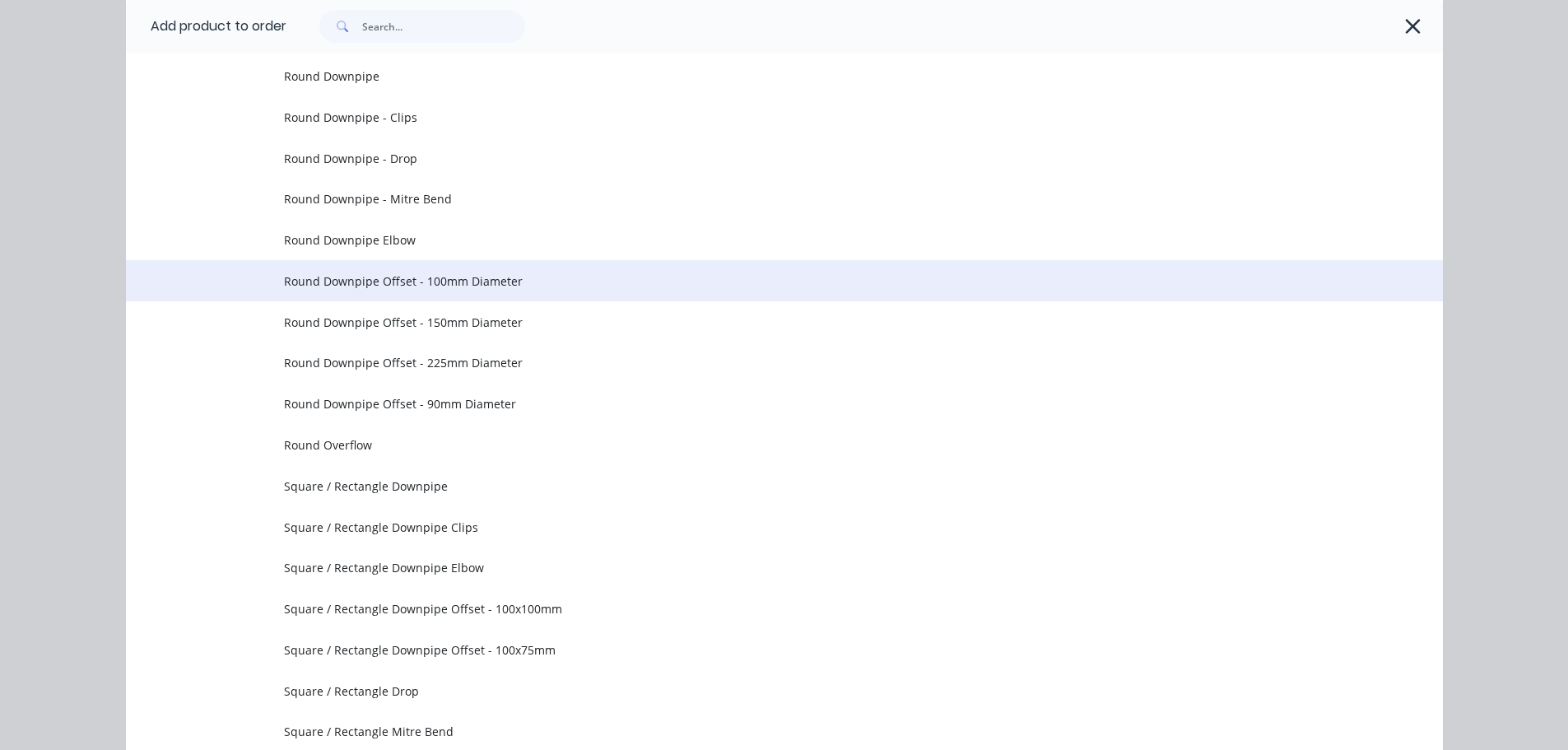
scroll to position [329, 0]
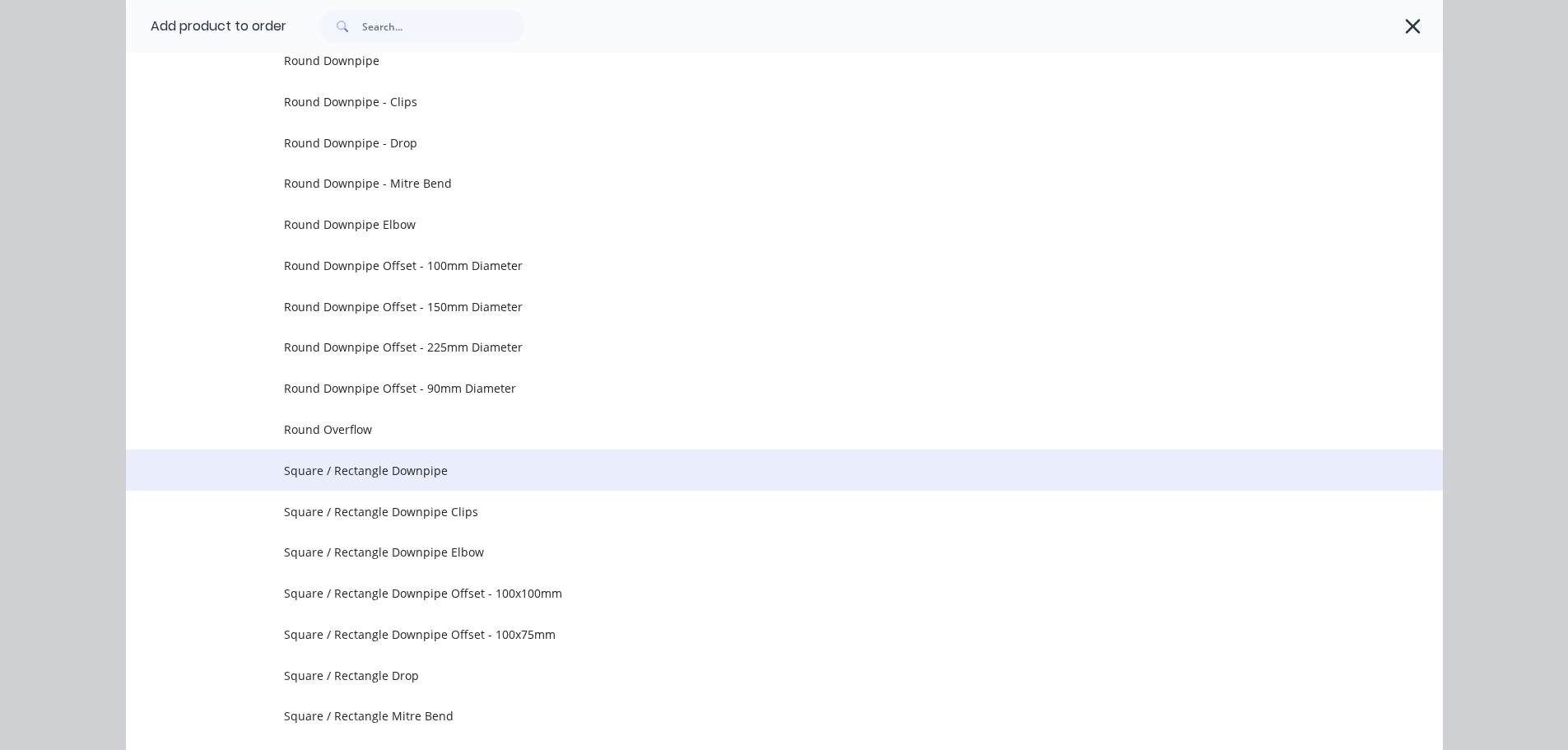
click at [412, 476] on span "Square / Rectangle Downpipe" at bounding box center [747, 470] width 927 height 17
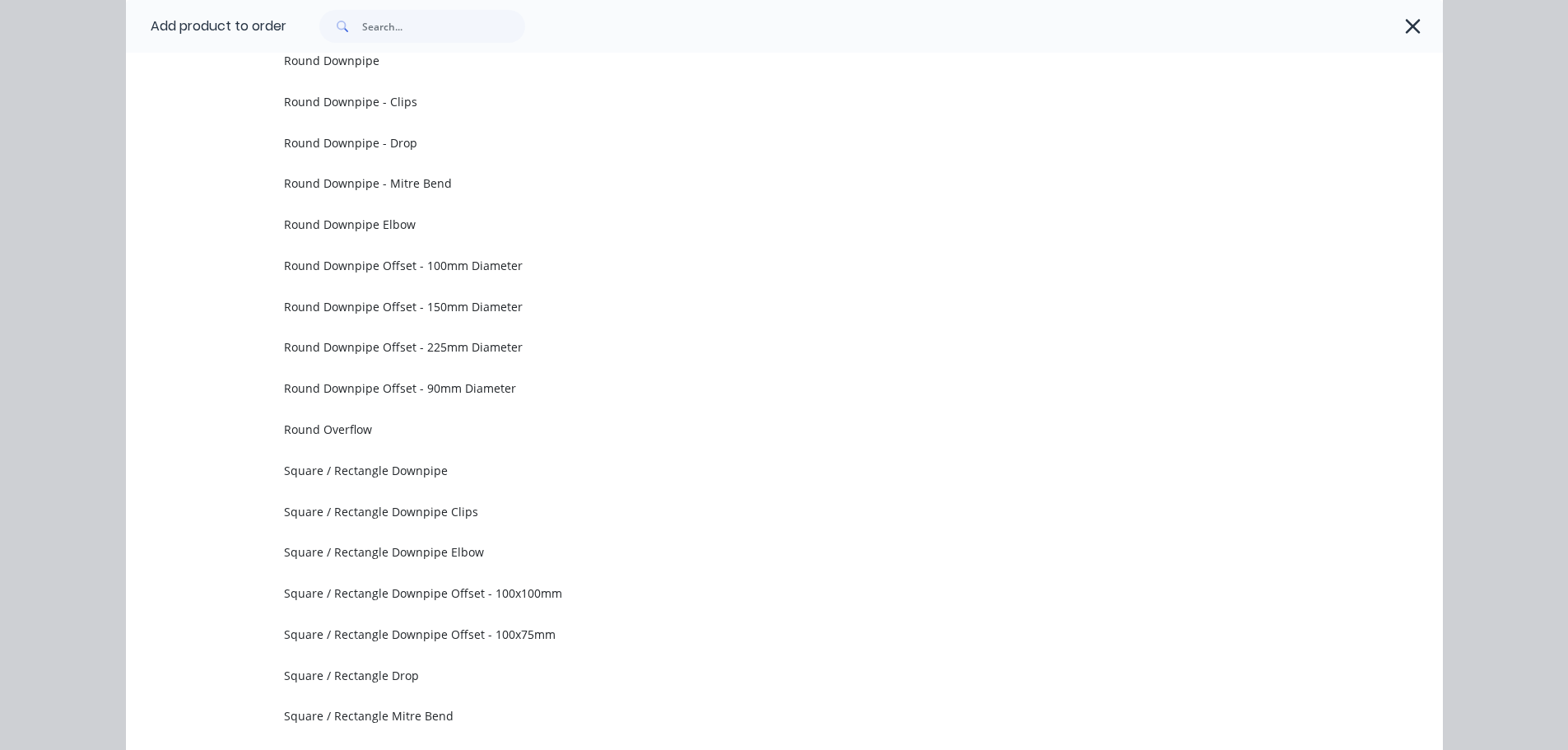
scroll to position [0, 0]
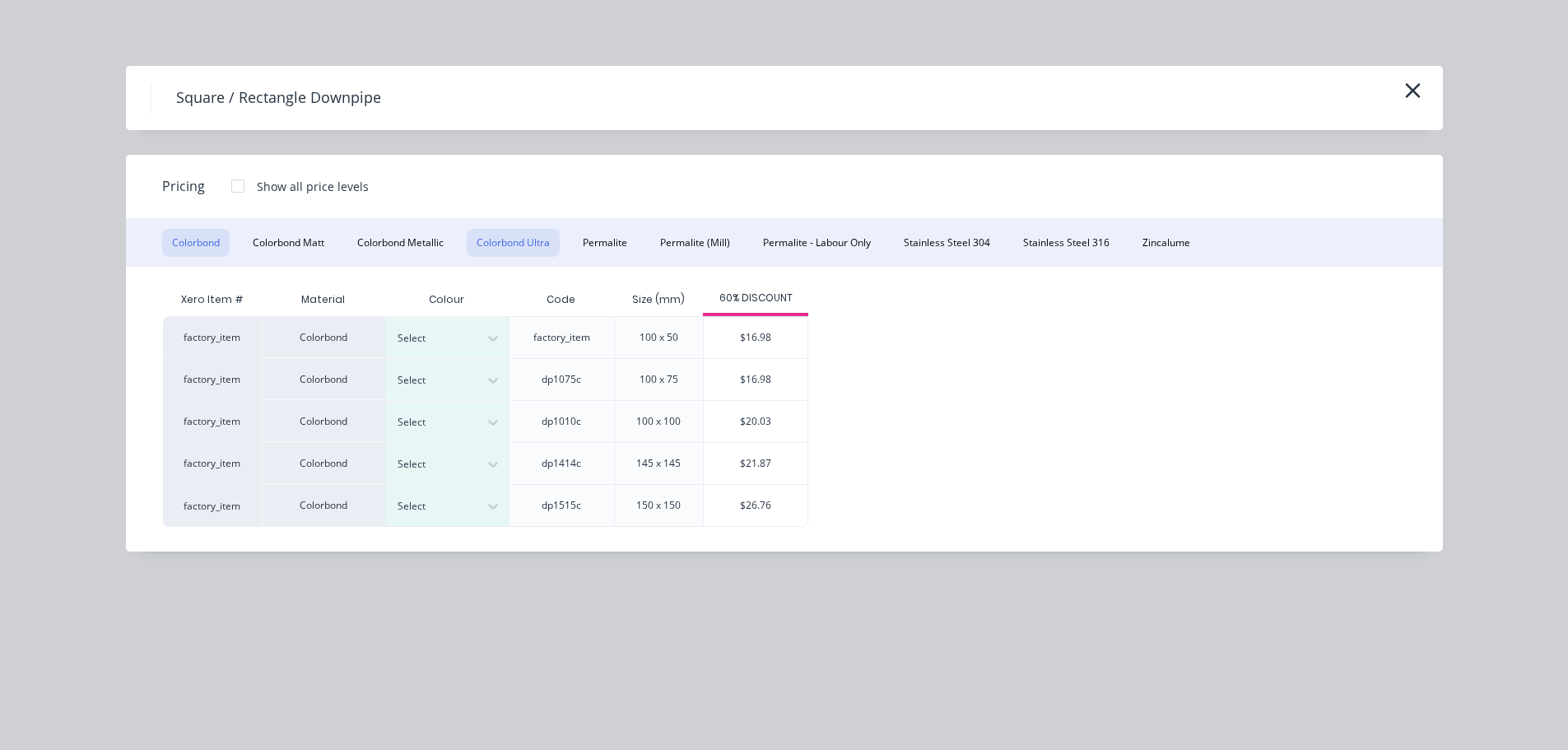
click at [541, 248] on button "Colorbond Ultra" at bounding box center [514, 243] width 93 height 28
click at [1407, 82] on icon "button" at bounding box center [1412, 90] width 17 height 23
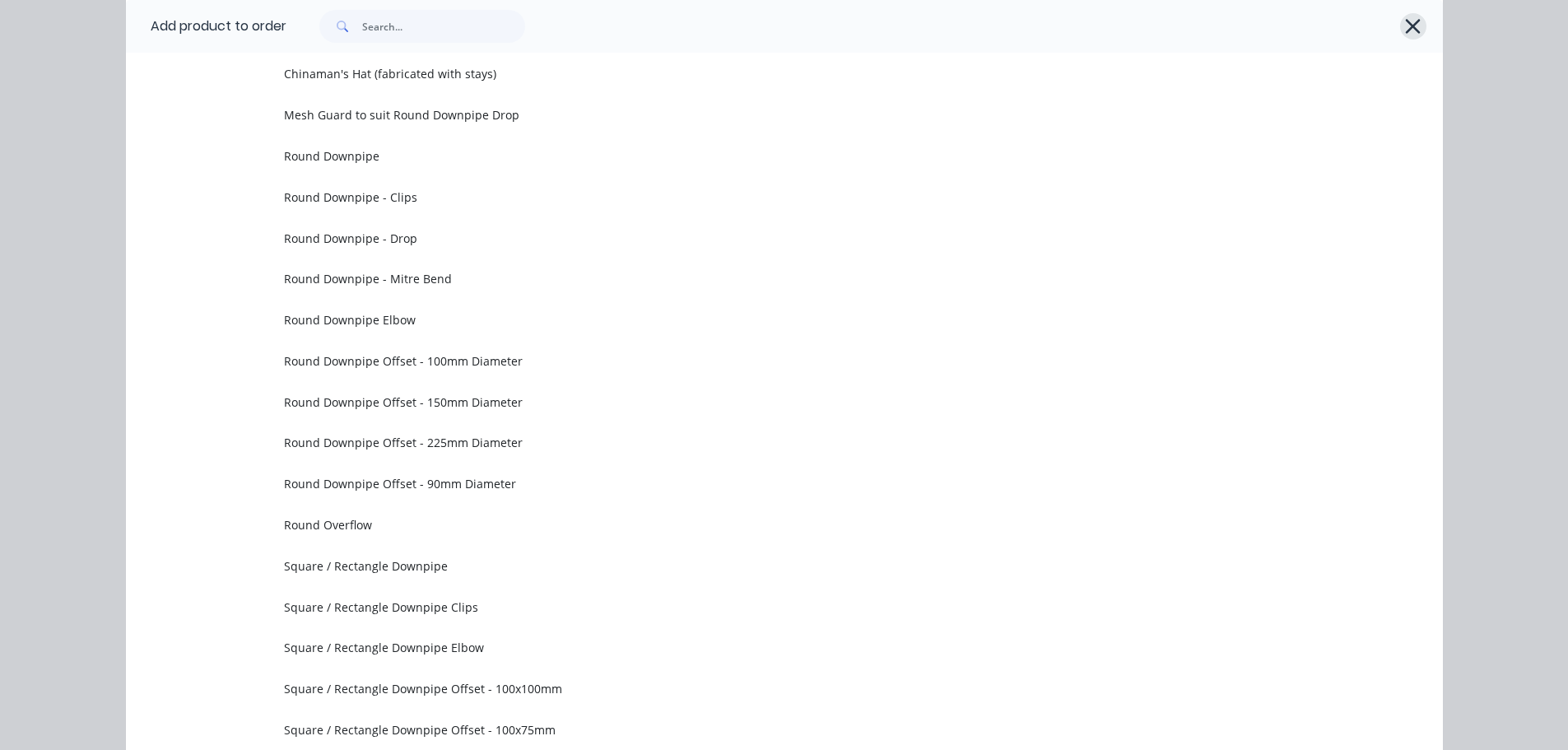
click at [1404, 26] on icon "button" at bounding box center [1412, 26] width 17 height 23
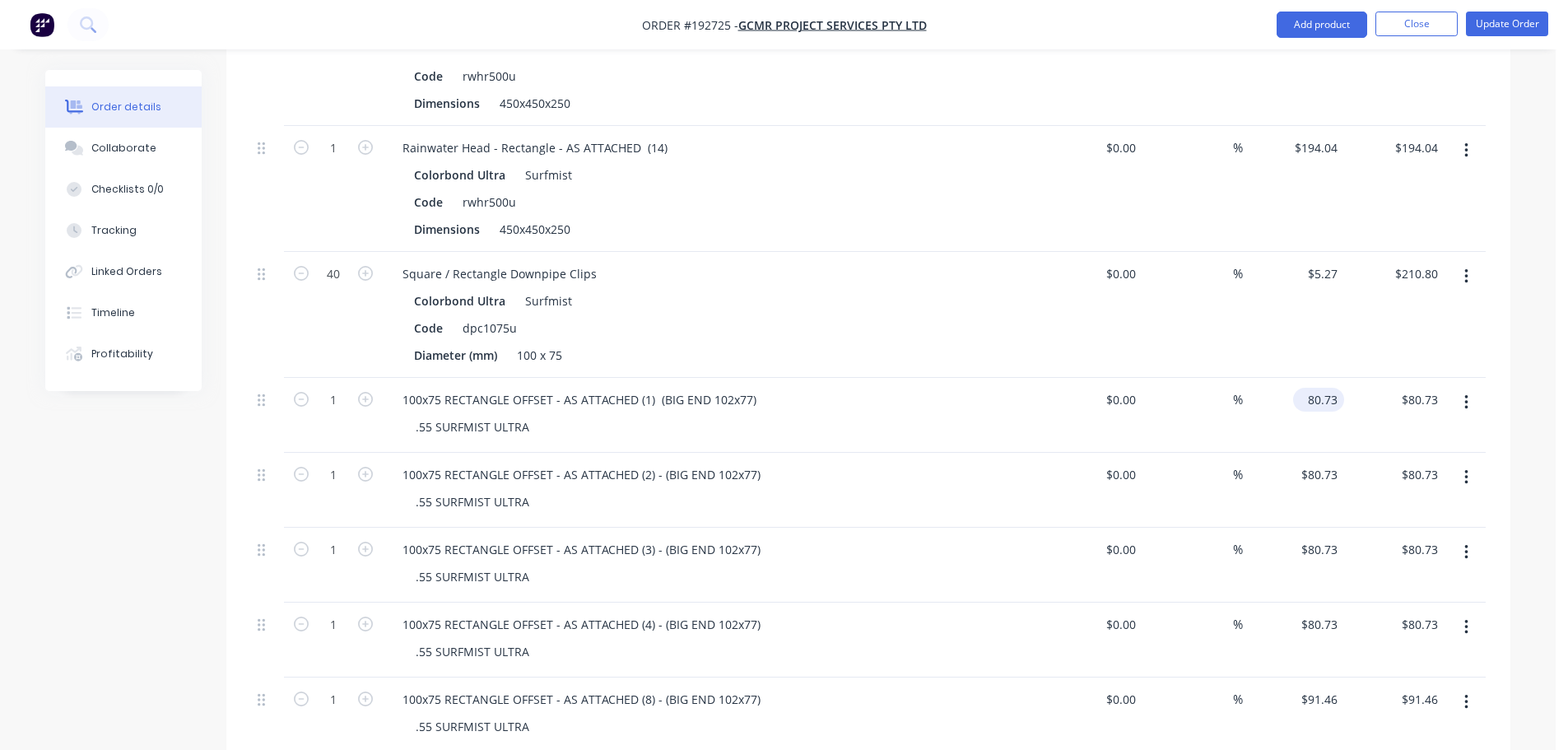
click at [1331, 388] on input "80.73" at bounding box center [1322, 400] width 45 height 24
type input "$83.56"
click at [1327, 463] on input "80.73" at bounding box center [1325, 474] width 38 height 24
type input "$83.56"
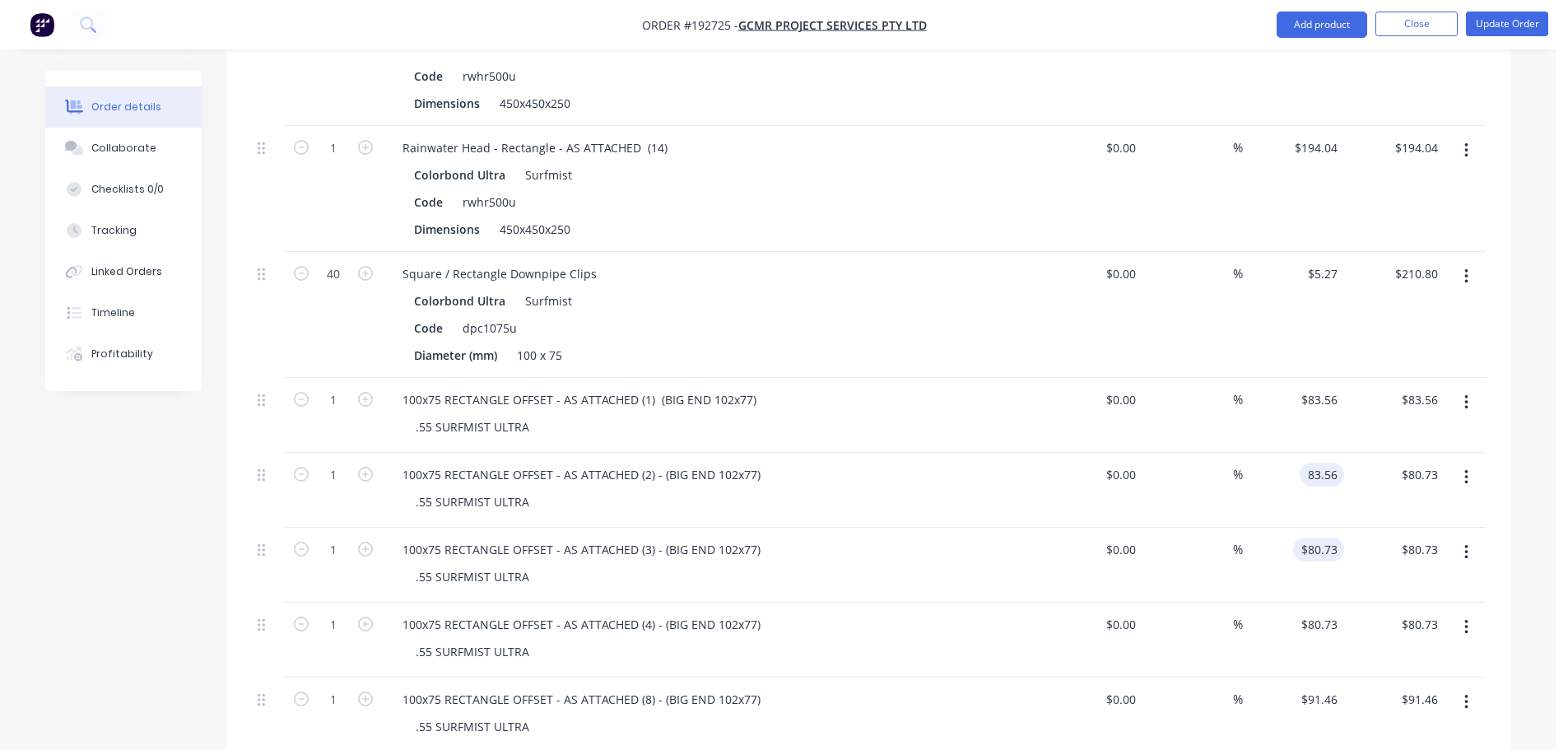
type input "$83.56"
click at [1324, 537] on input "80.73" at bounding box center [1322, 549] width 45 height 24
type input "$83.56"
drag, startPoint x: 1330, startPoint y: 602, endPoint x: 1302, endPoint y: 615, distance: 30.9
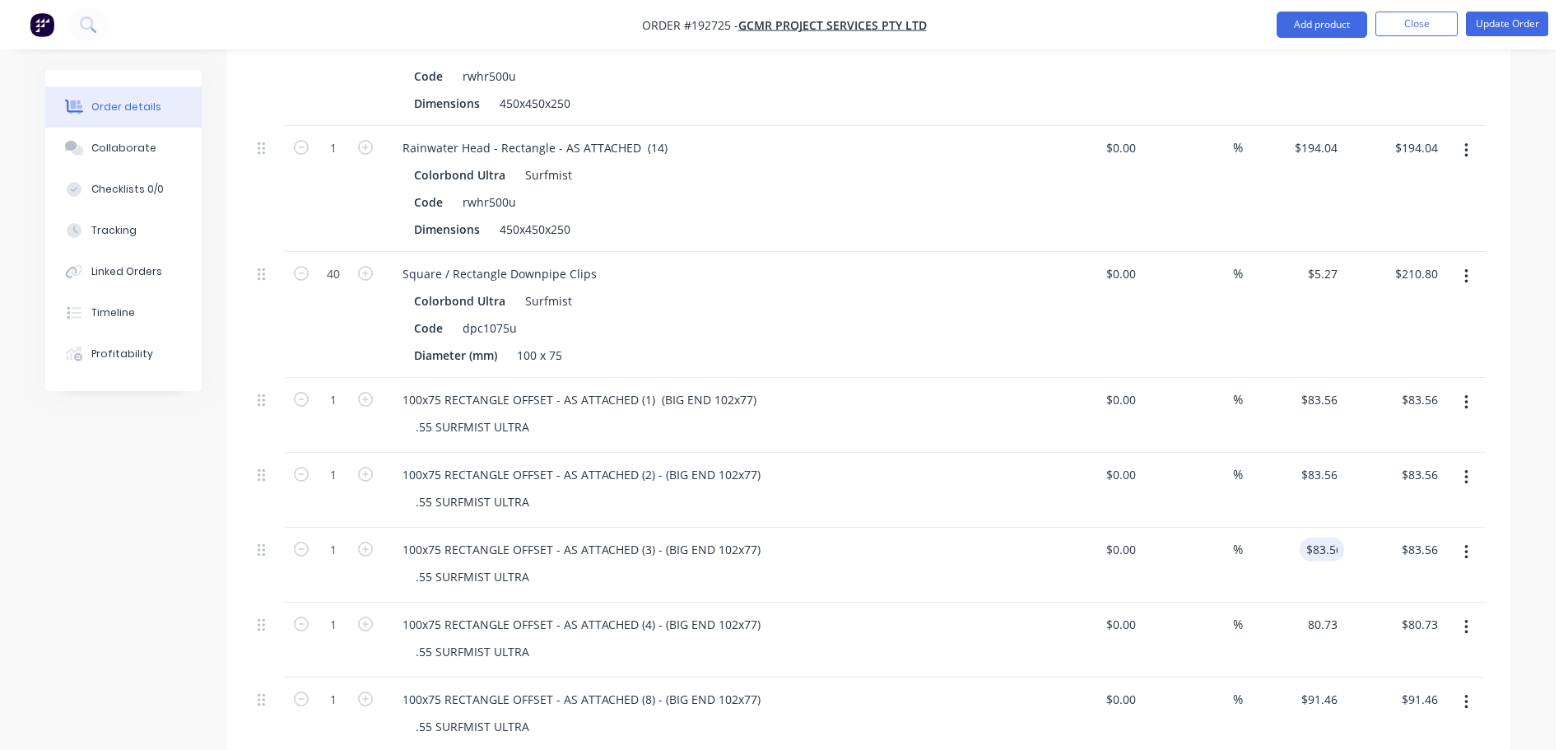
click at [1327, 612] on input "80.73" at bounding box center [1322, 624] width 45 height 24
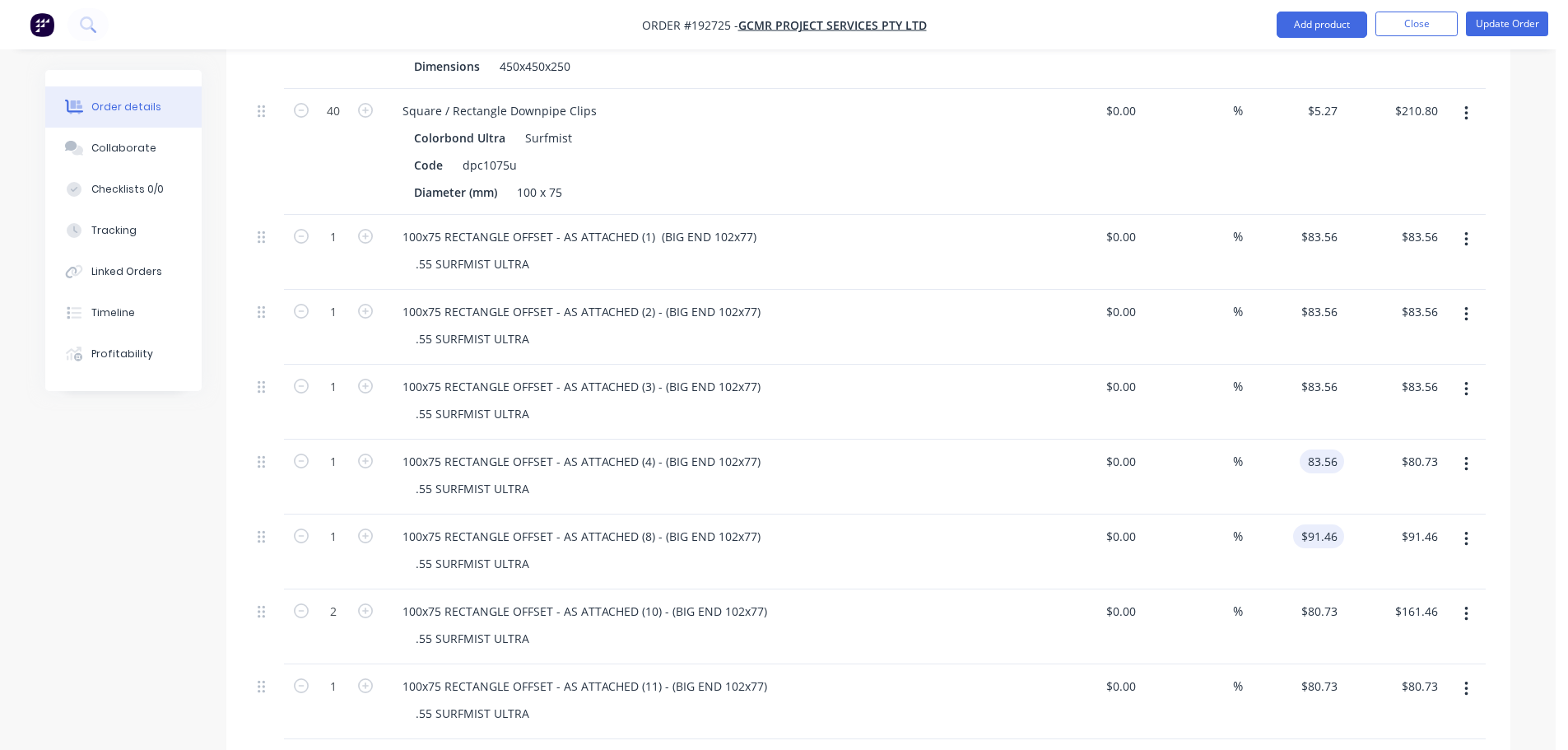
scroll to position [823, 0]
type input "$83.56"
click at [1319, 523] on input "91.46" at bounding box center [1322, 535] width 45 height 24
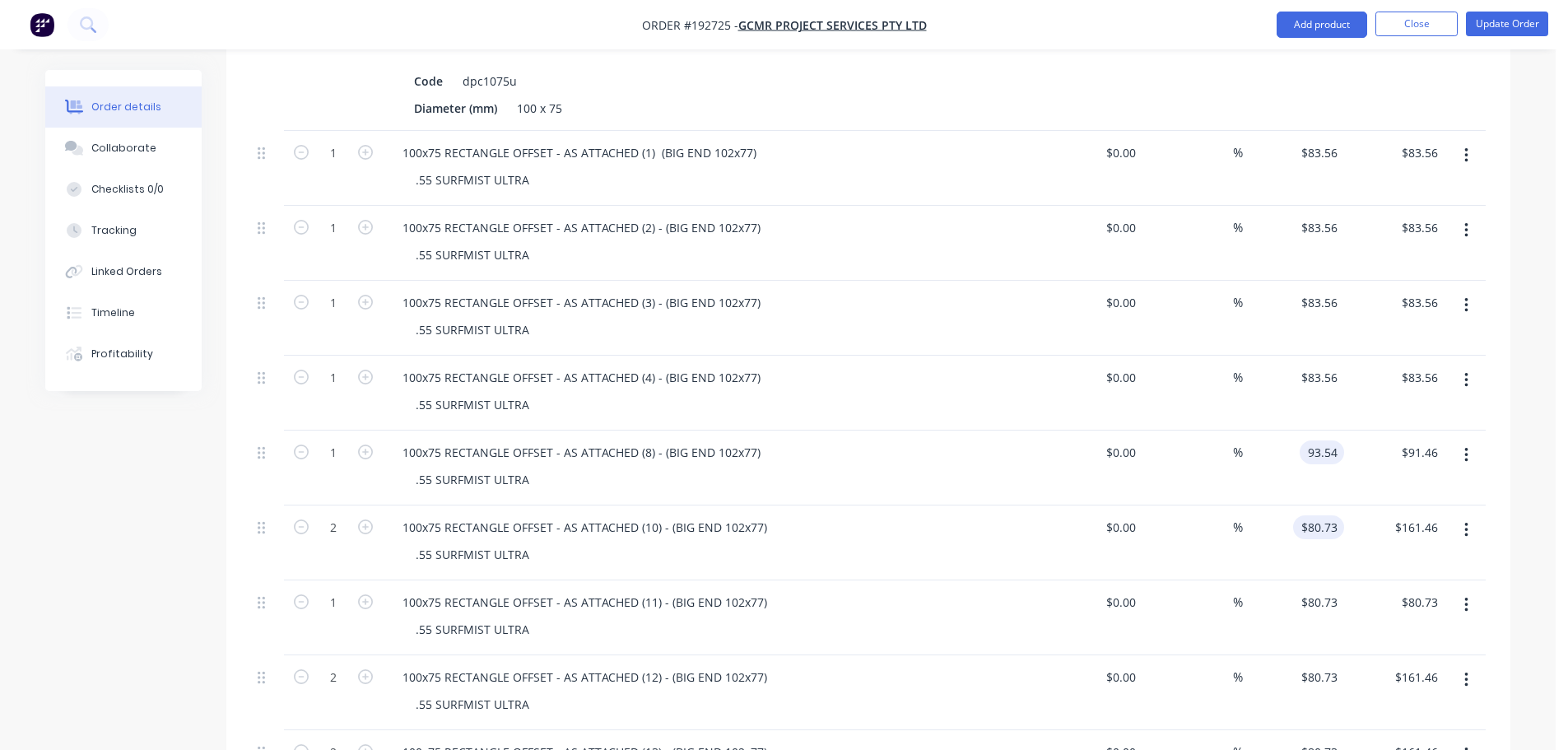
type input "$93.54"
click at [1324, 516] on input "80.73" at bounding box center [1325, 527] width 38 height 24
type input "$83.56"
type input "$167.12"
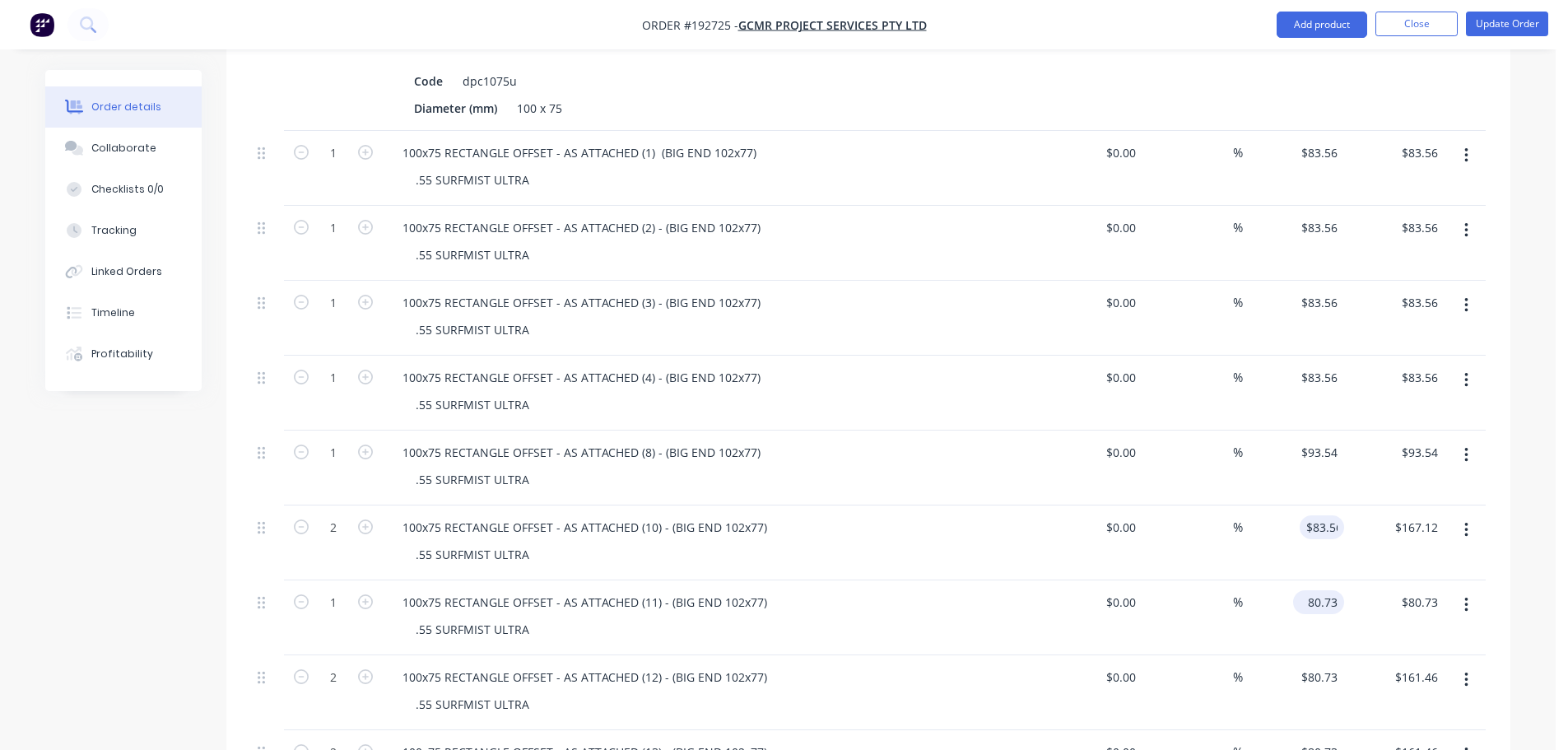
click at [1326, 590] on input "80.73" at bounding box center [1322, 602] width 45 height 24
type input "$83.56"
click at [1319, 665] on input "80.73" at bounding box center [1325, 677] width 38 height 24
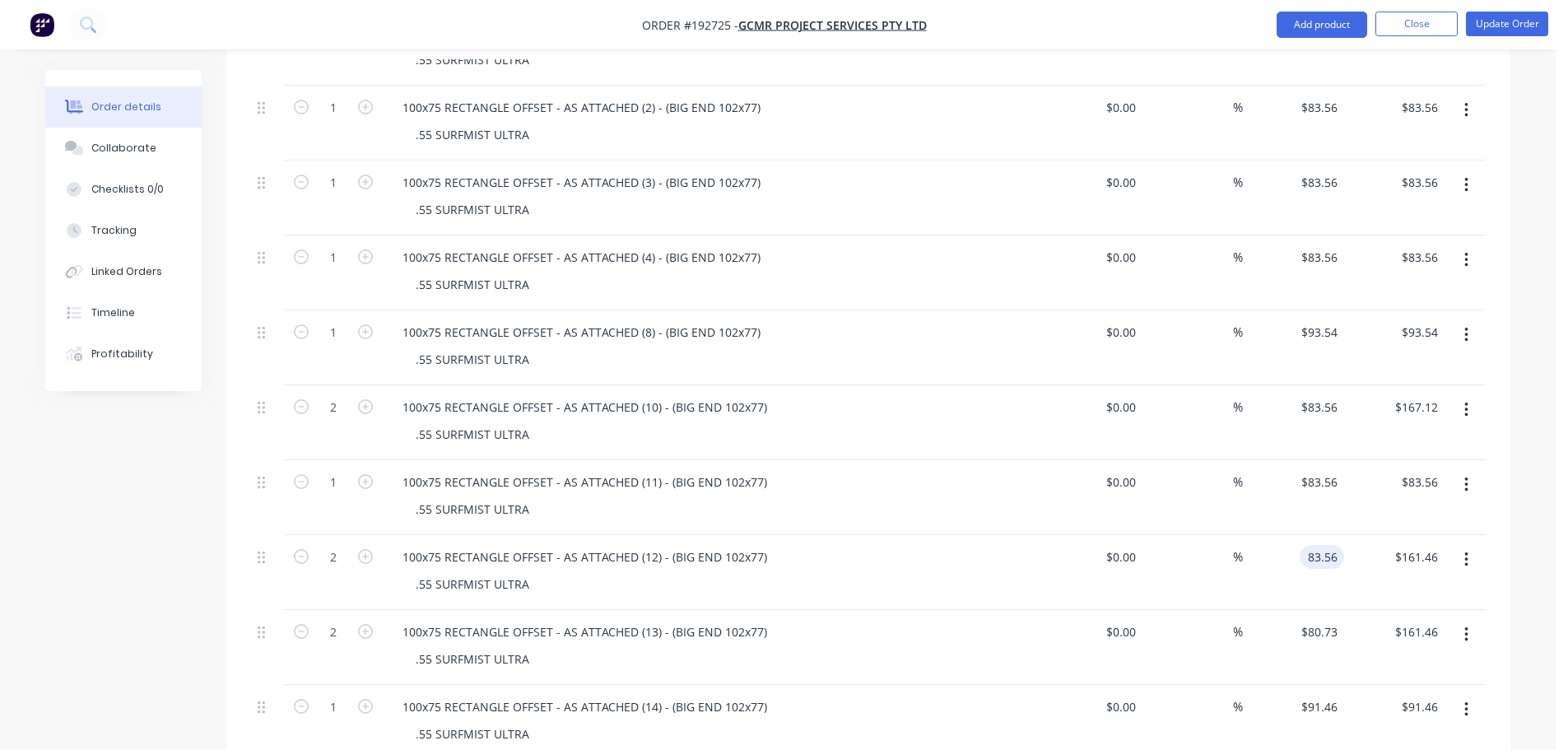
scroll to position [1152, 0]
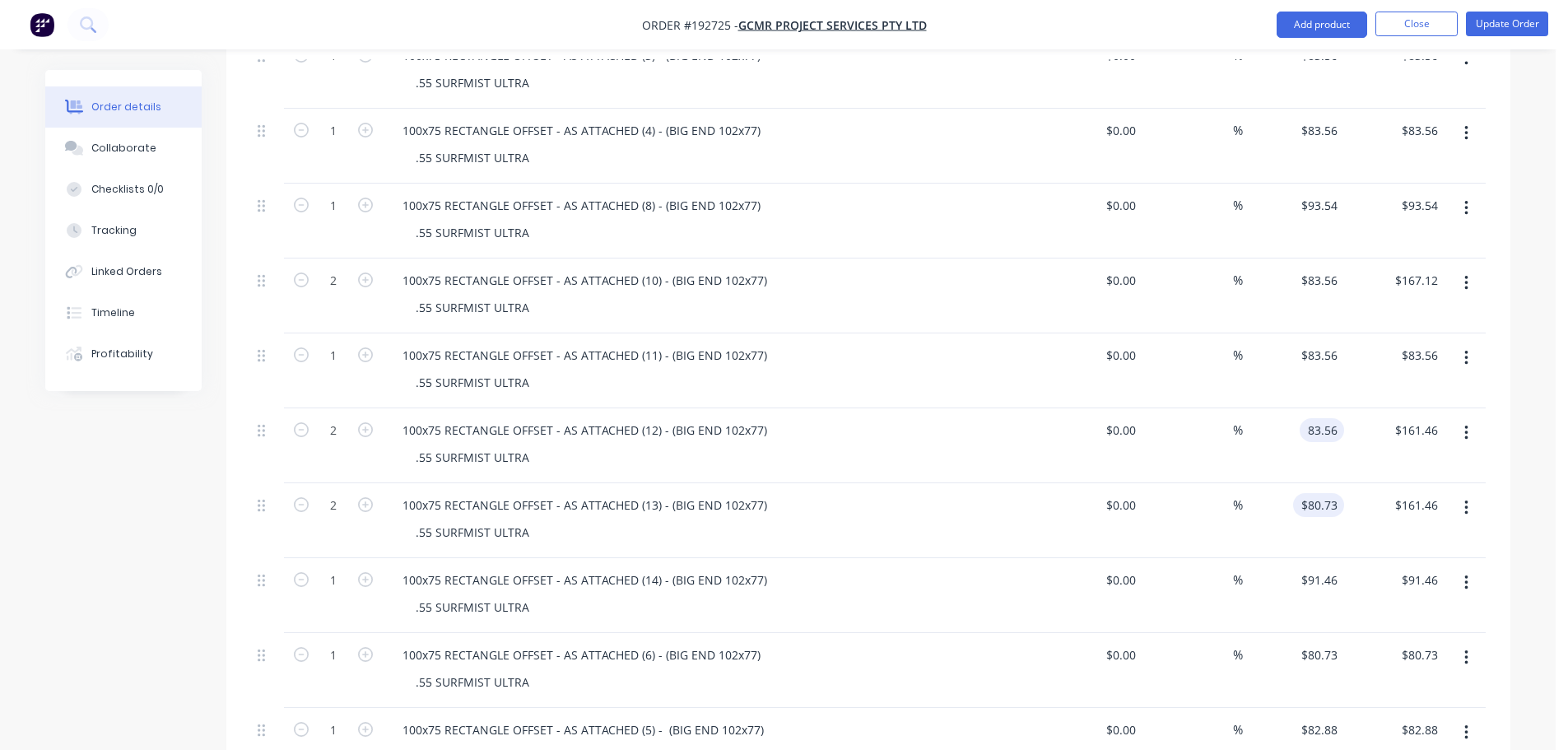
type input "$83.56"
type input "$167.12"
click at [1325, 493] on input "80.73" at bounding box center [1322, 505] width 45 height 24
type input "$83.56"
type input "$167.12"
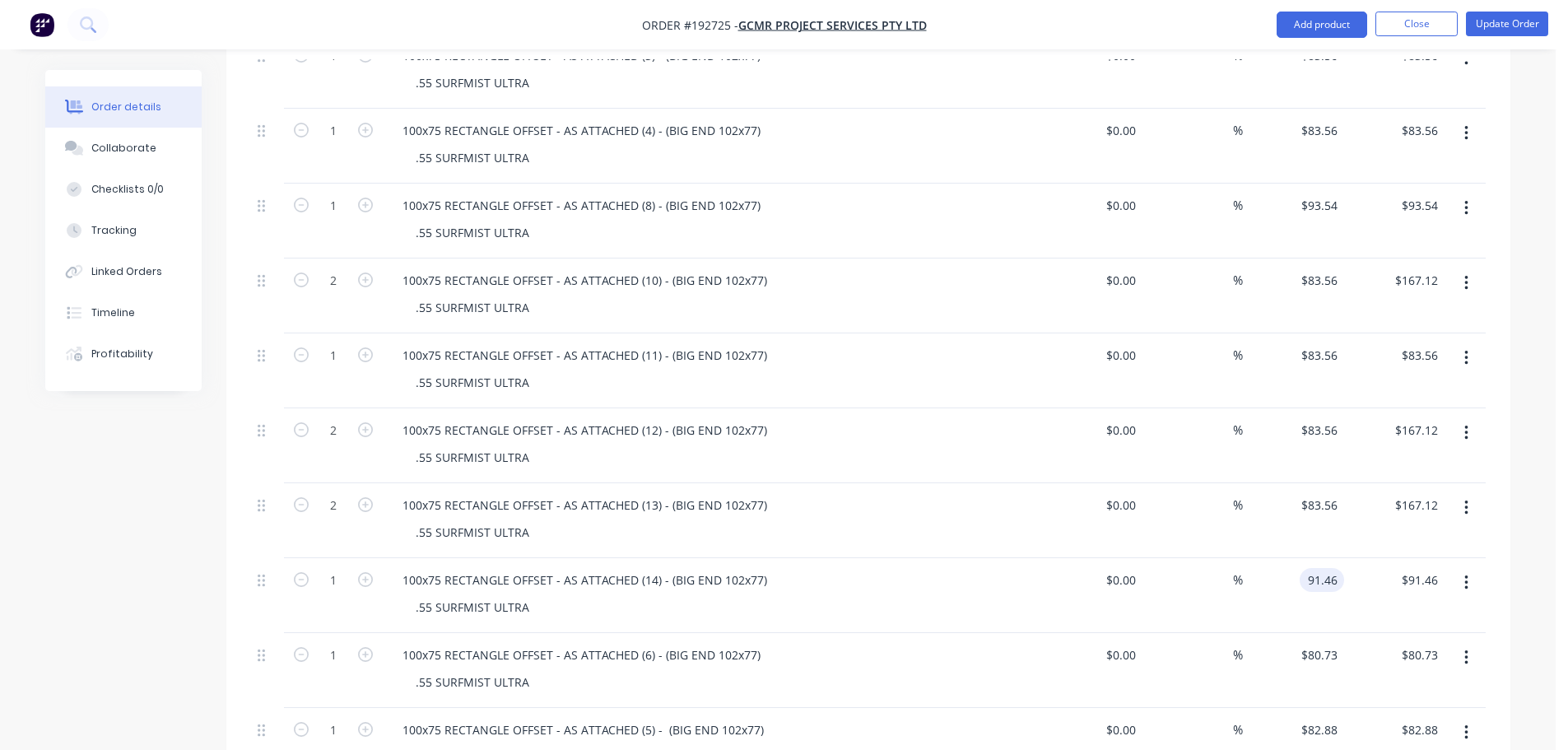
click at [1314, 568] on input "91.46" at bounding box center [1325, 580] width 38 height 24
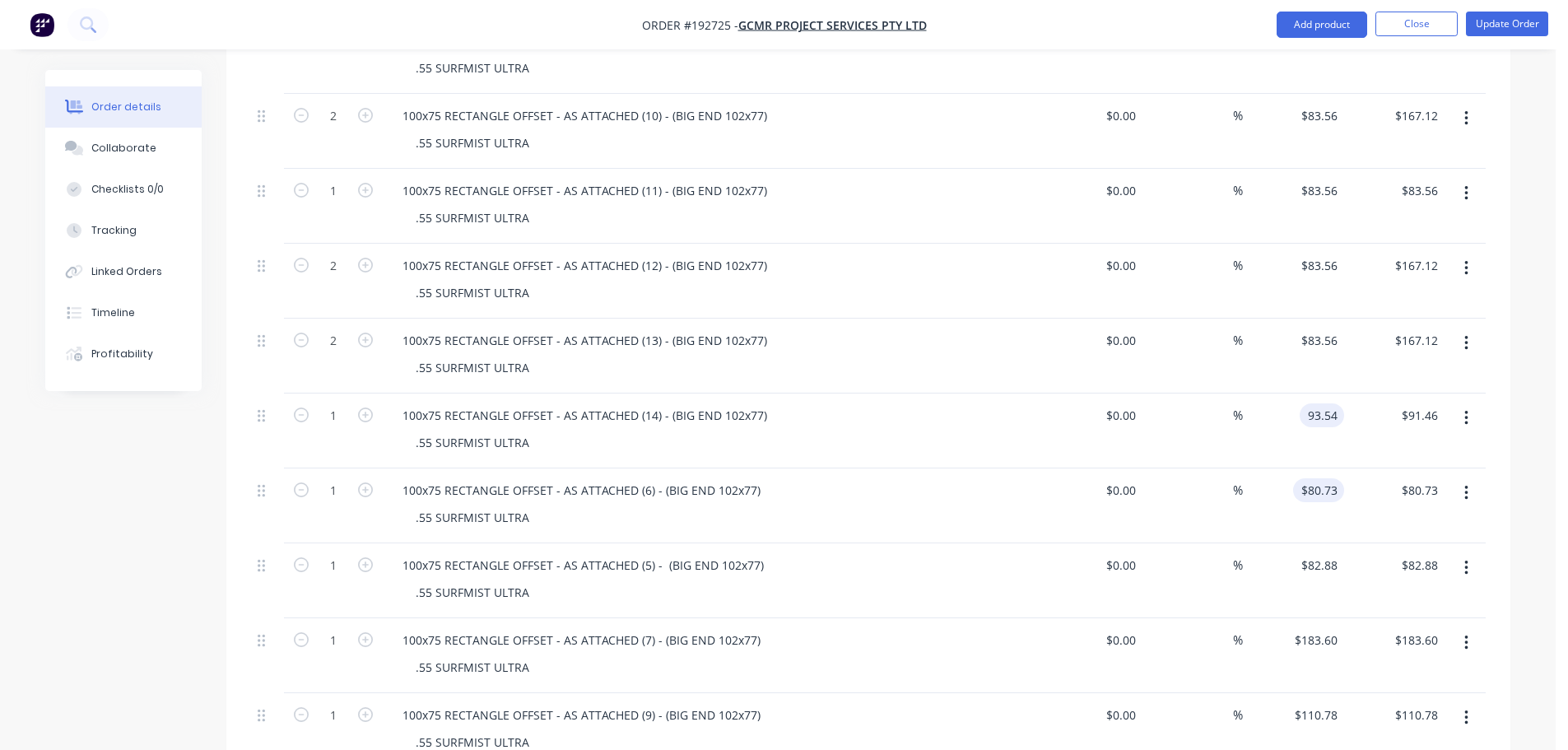
type input "$93.54"
click at [1319, 478] on input "80.73" at bounding box center [1325, 490] width 38 height 24
type input "$83.56"
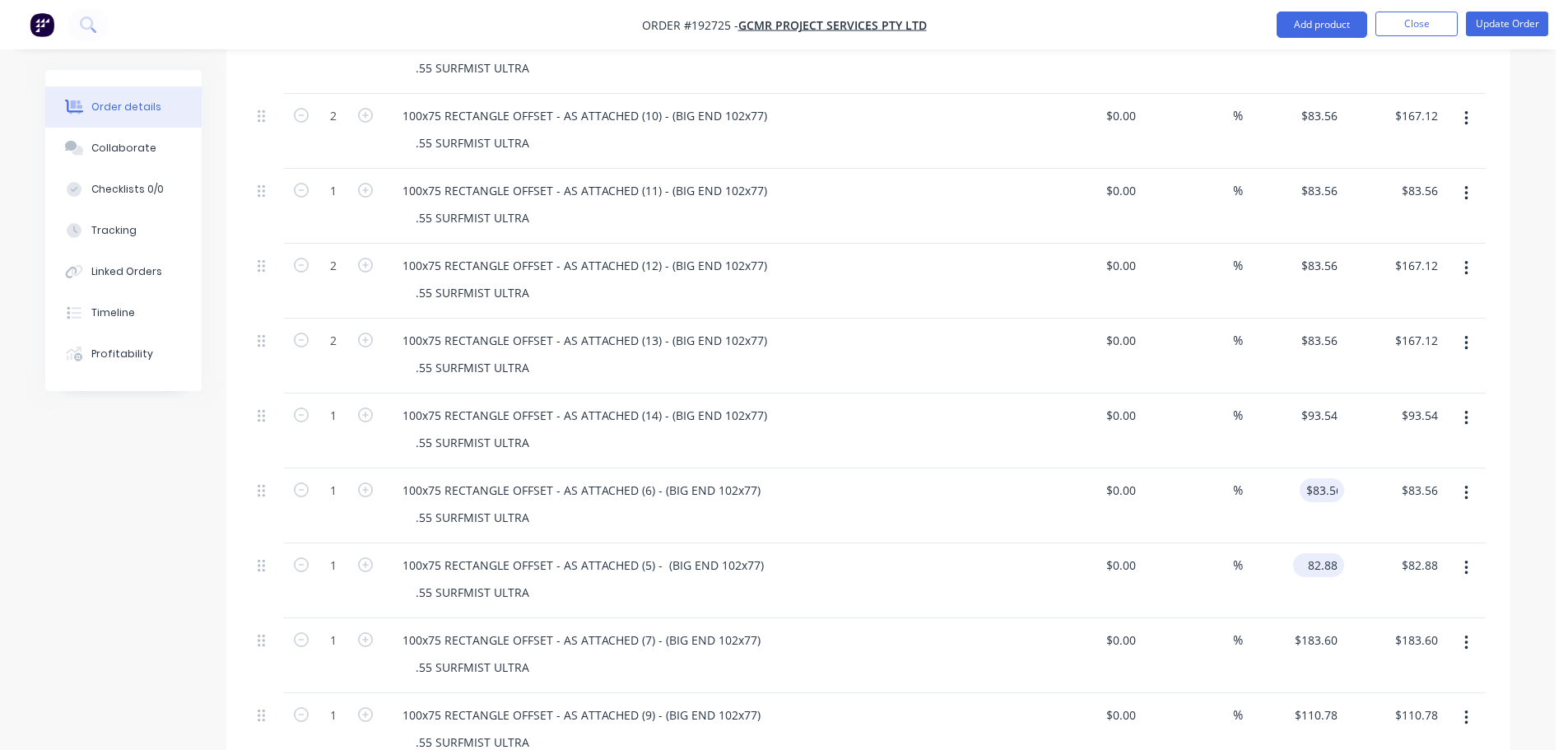
click at [1331, 553] on input "82.88" at bounding box center [1322, 565] width 45 height 24
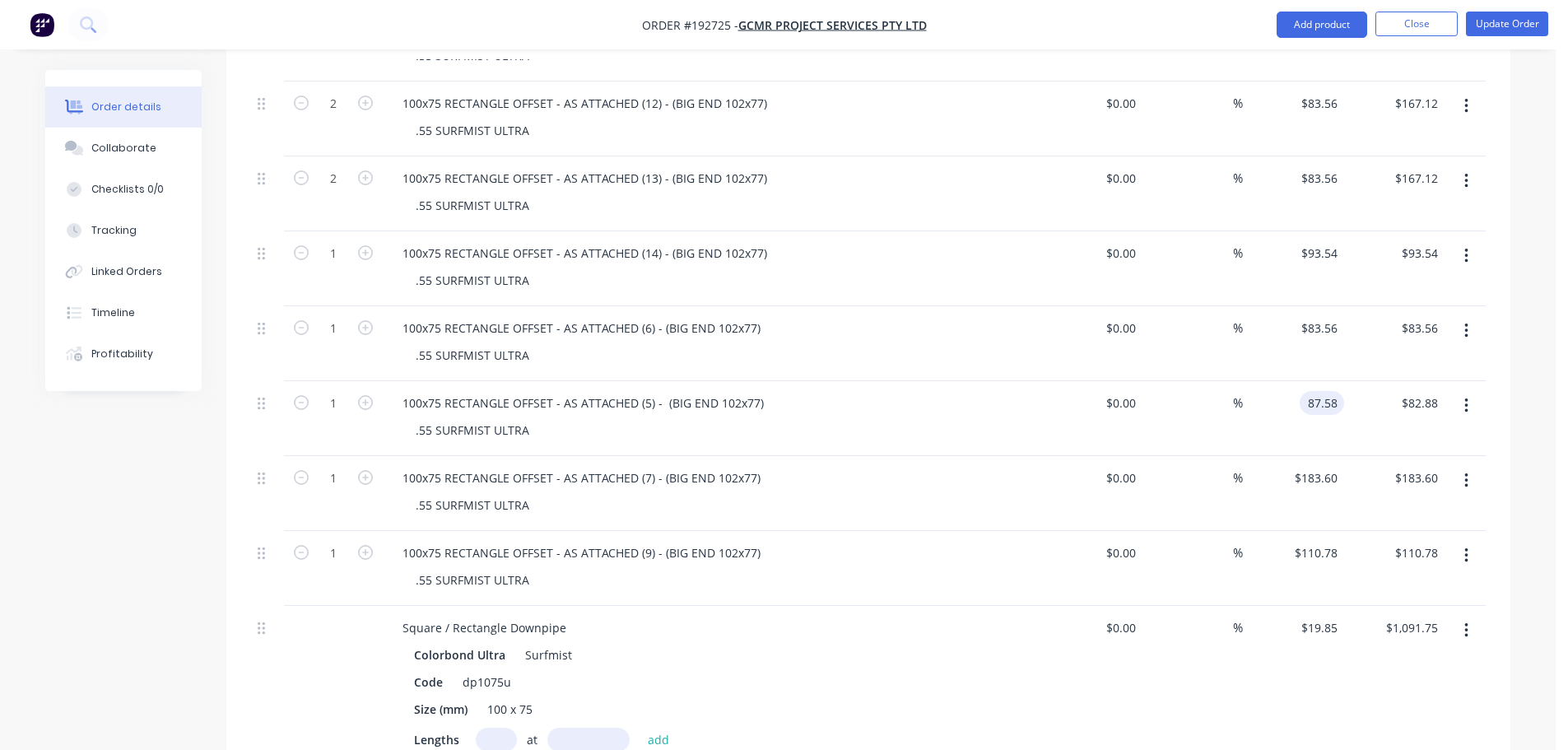
scroll to position [1482, 0]
click at [1322, 389] on input "87.58" at bounding box center [1325, 401] width 38 height 24
type input "$85.59"
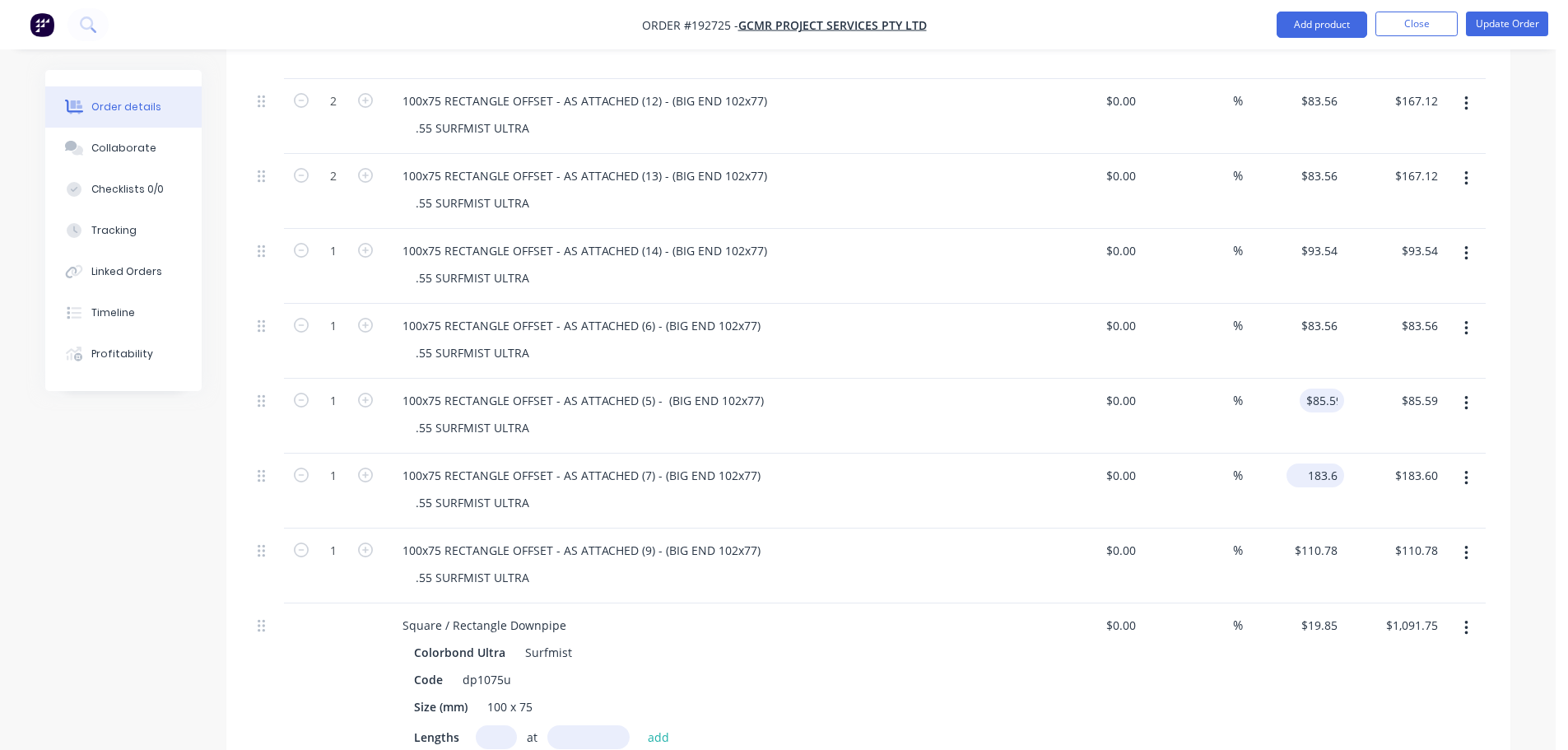
click at [1332, 464] on input "183.6" at bounding box center [1319, 475] width 51 height 24
type input "$192.11"
click at [1318, 538] on input "110.78" at bounding box center [1319, 550] width 51 height 24
type input "$111.43"
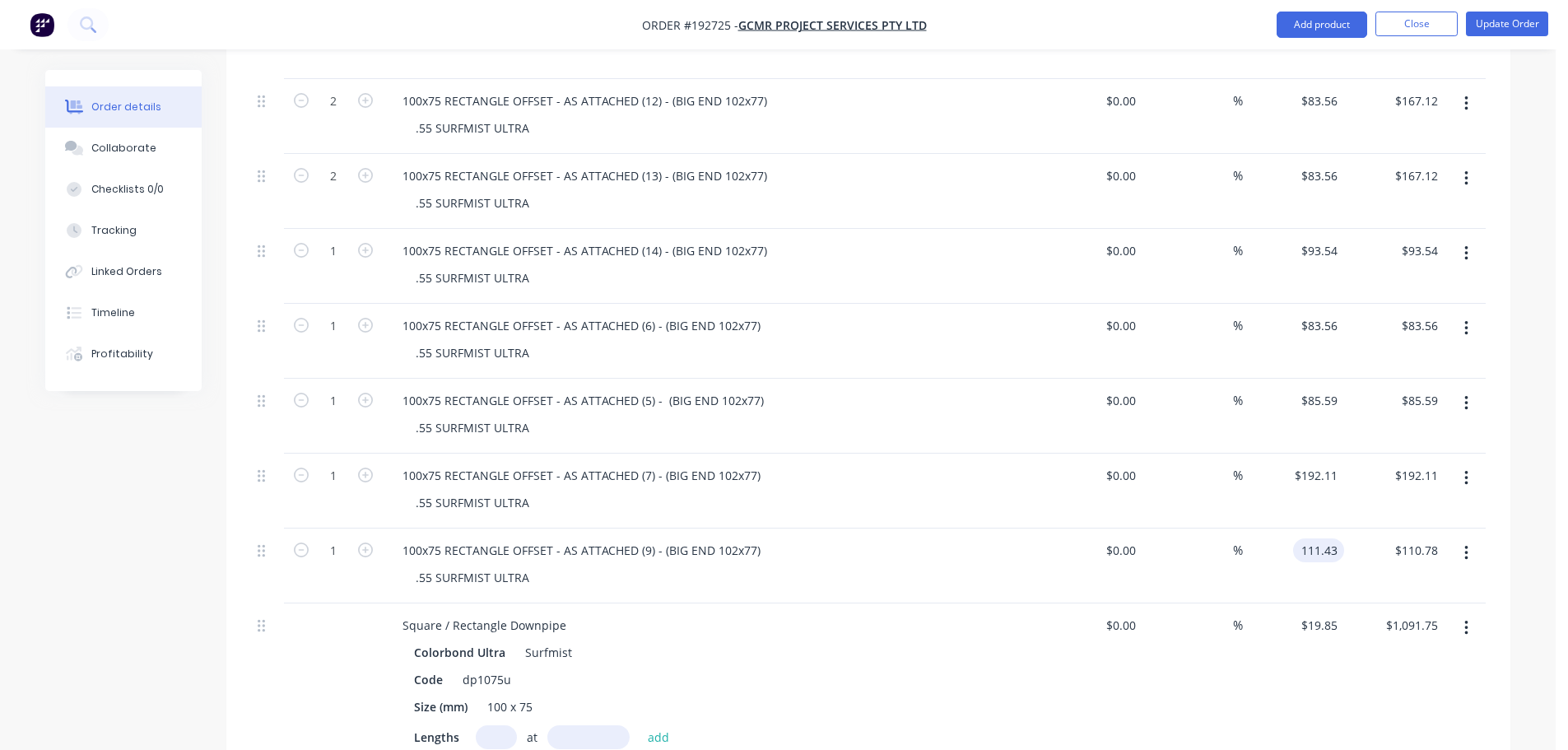
type input "$111.43"
click at [1540, 571] on div "Order details Collaborate Checklists 0/0 Tracking Linked Orders Timeline Profit…" at bounding box center [777, 46] width 1555 height 3055
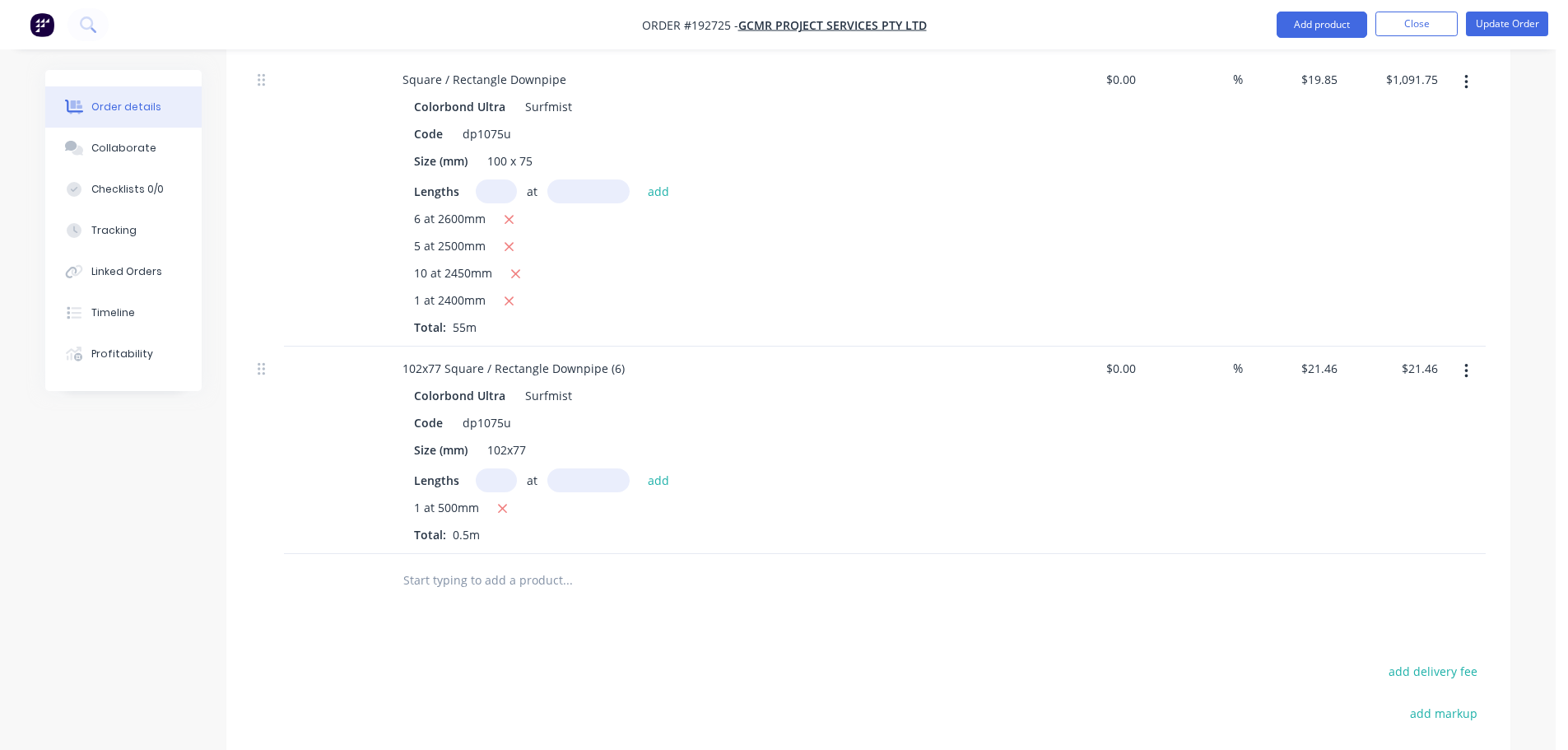
scroll to position [2223, 0]
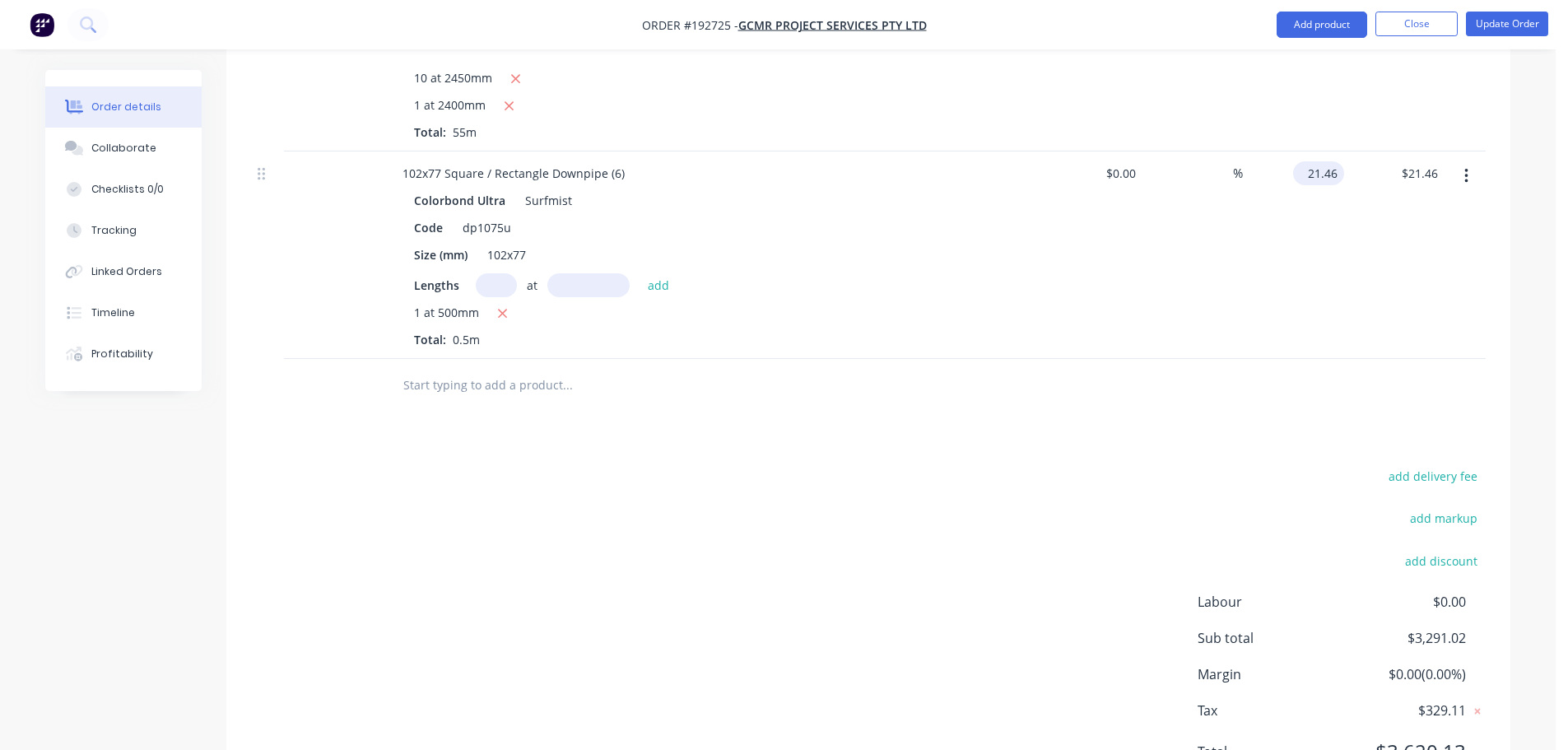
click at [1329, 161] on input "21.46" at bounding box center [1322, 173] width 45 height 24
type input "$19.88"
click at [962, 465] on div "add delivery fee add markup add discount Labour $0.00 Sub total $3,291.02 Margi…" at bounding box center [867, 624] width 1234 height 318
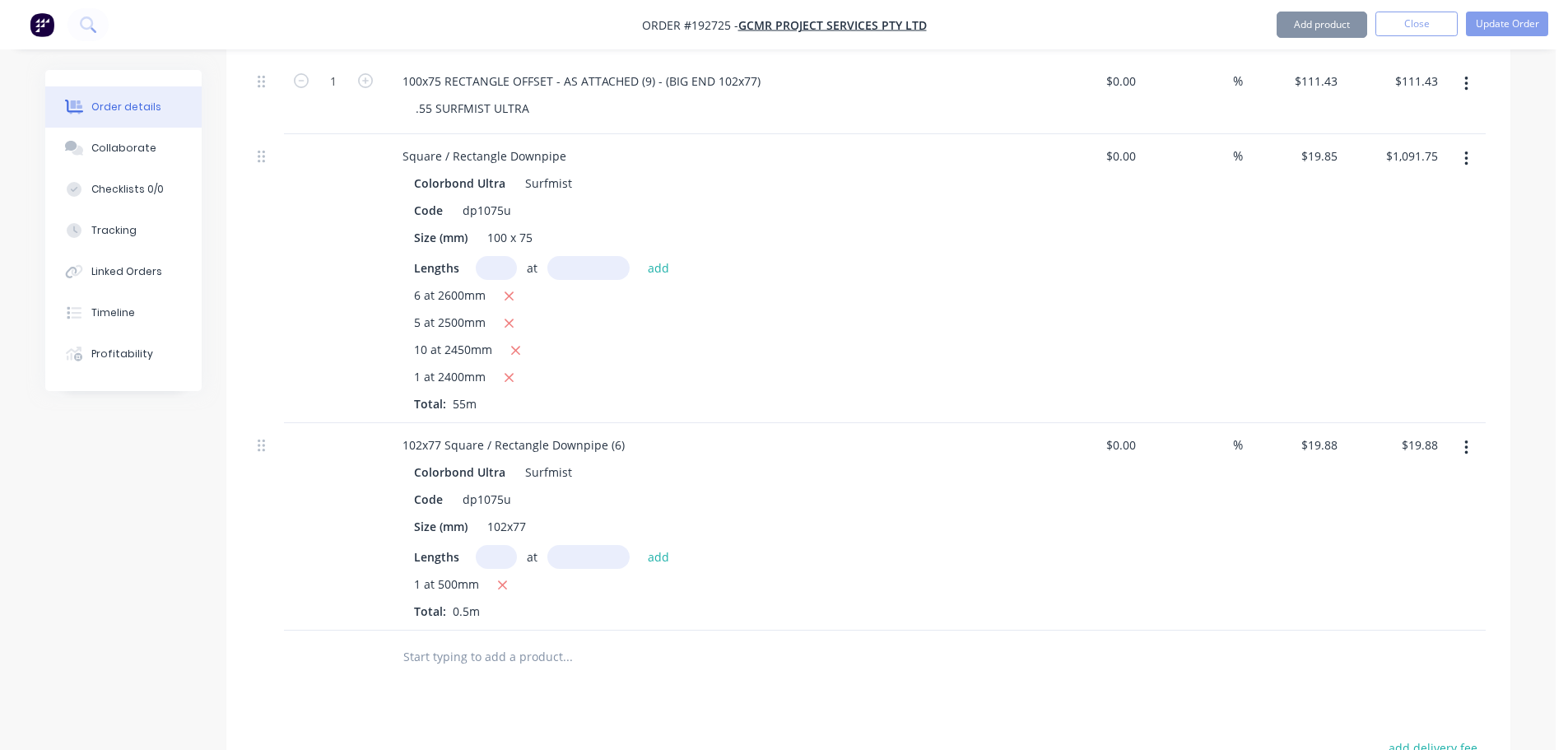
scroll to position [1893, 0]
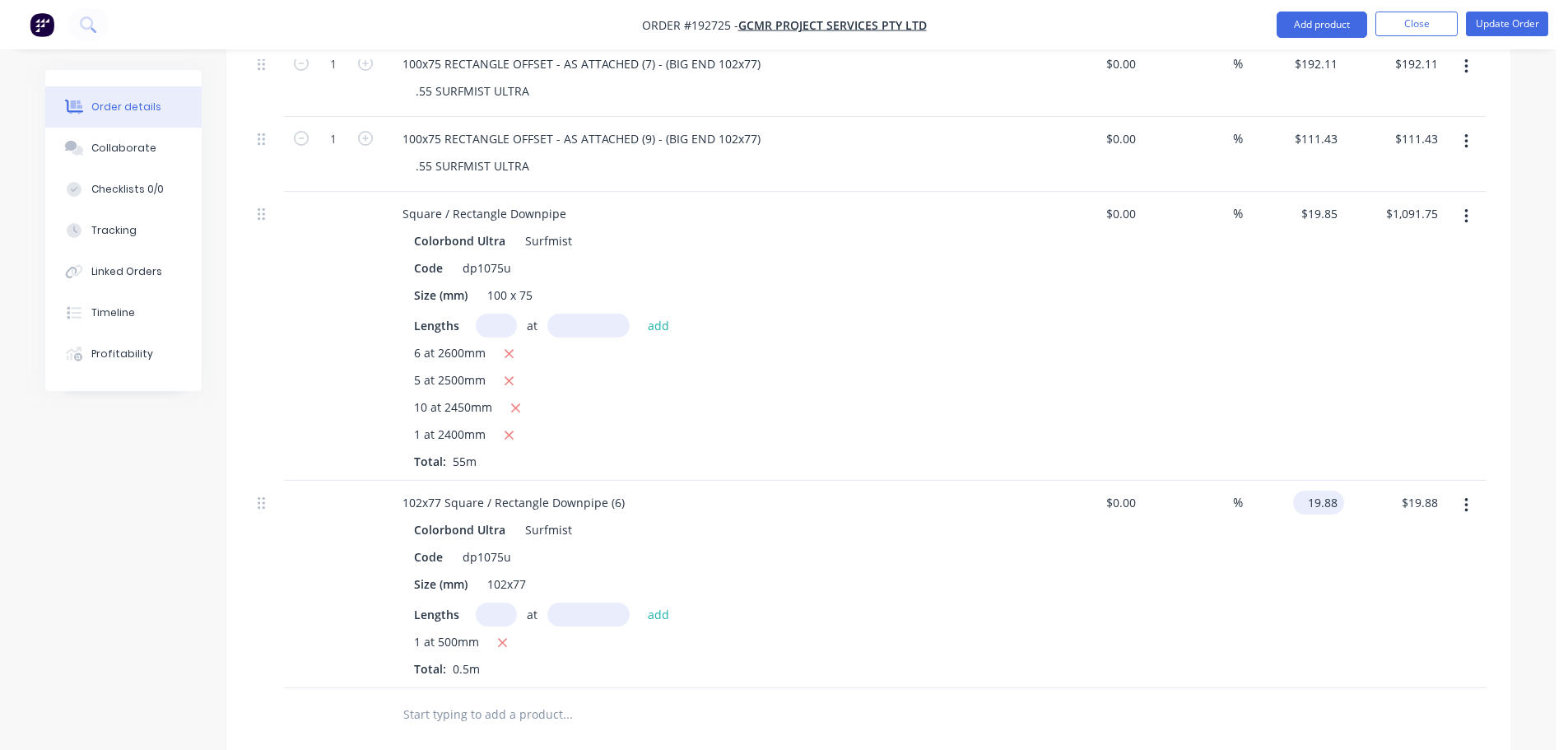
click at [1334, 491] on input "19.88" at bounding box center [1322, 503] width 45 height 24
type input "$19.85"
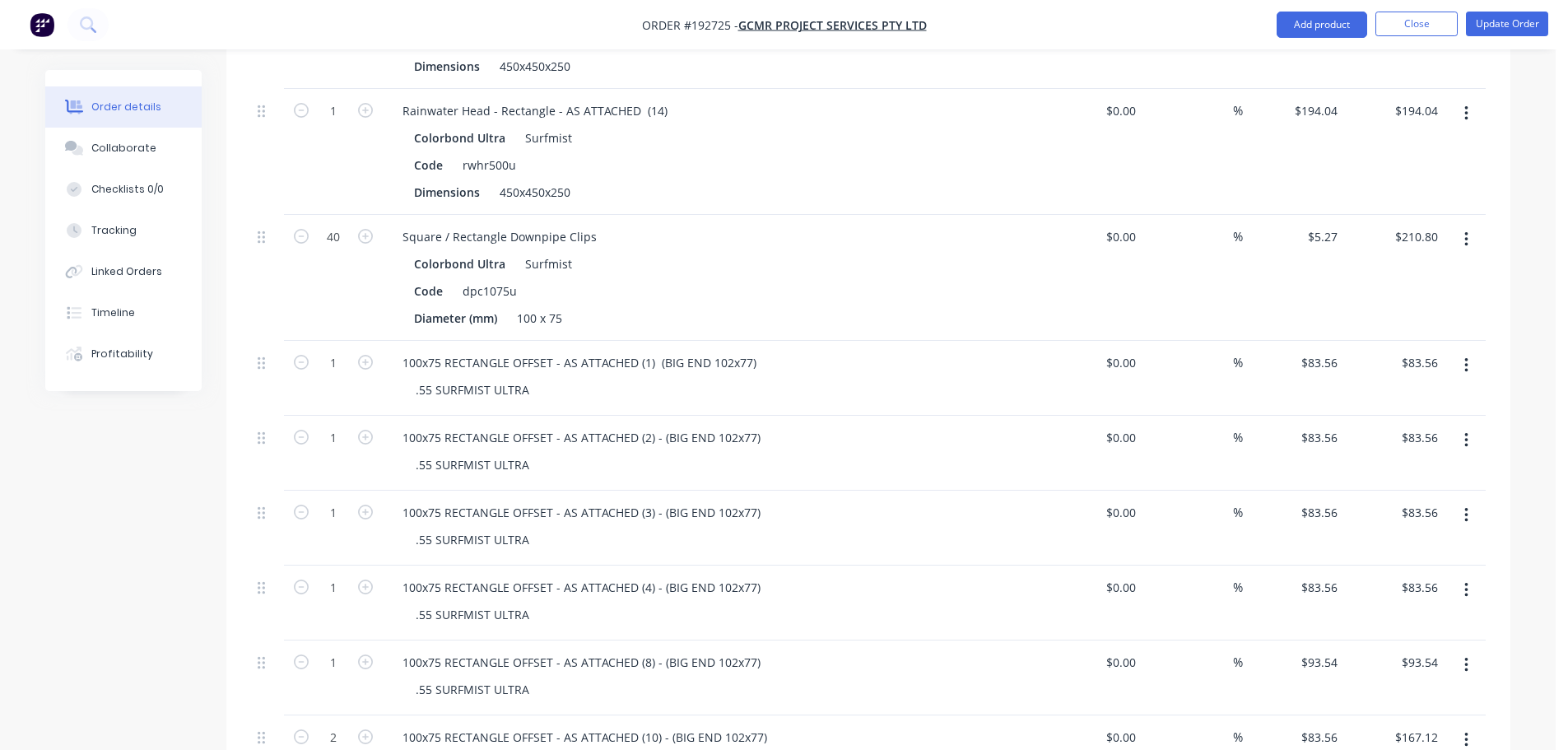
scroll to position [2282, 0]
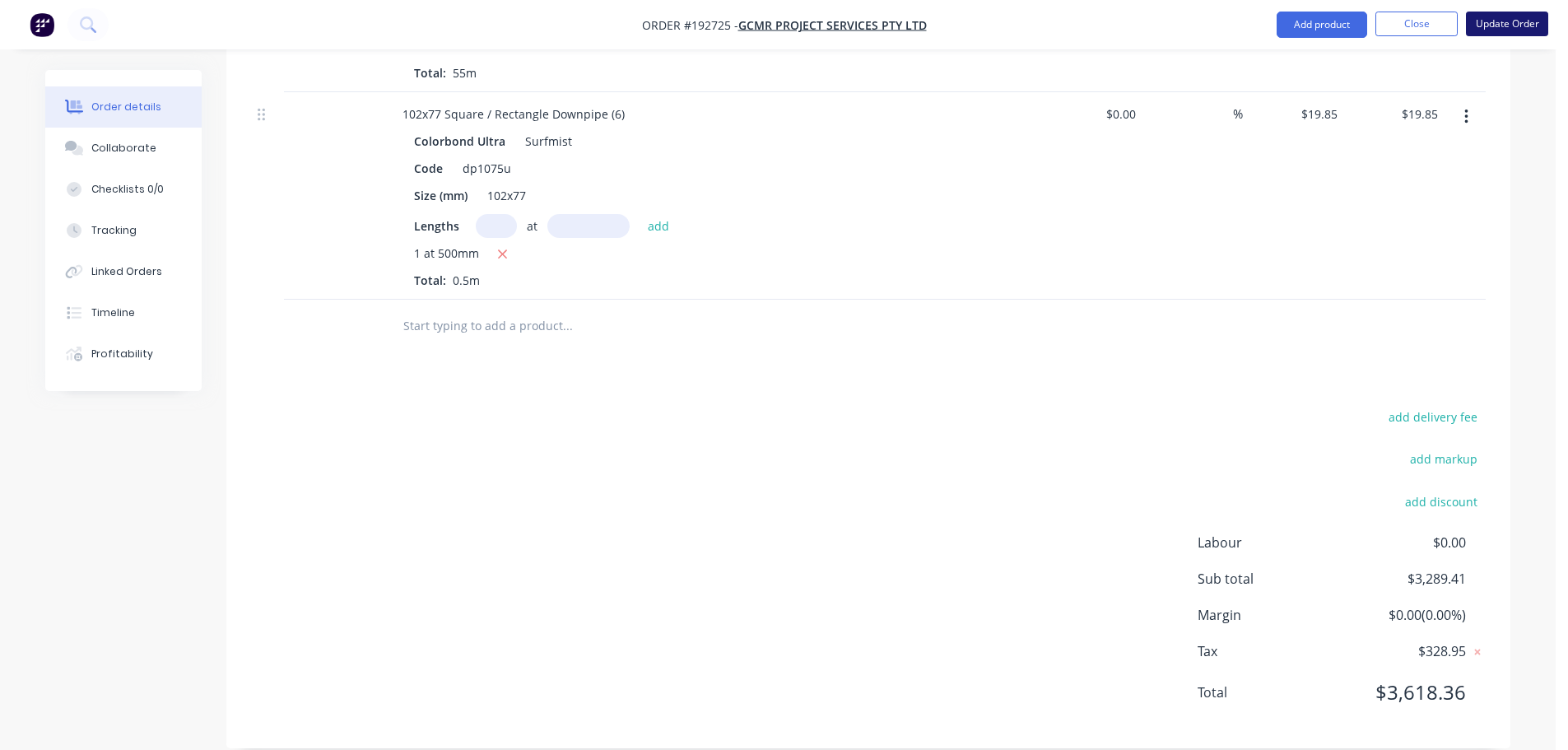
click at [1506, 16] on button "Update Order" at bounding box center [1507, 24] width 82 height 25
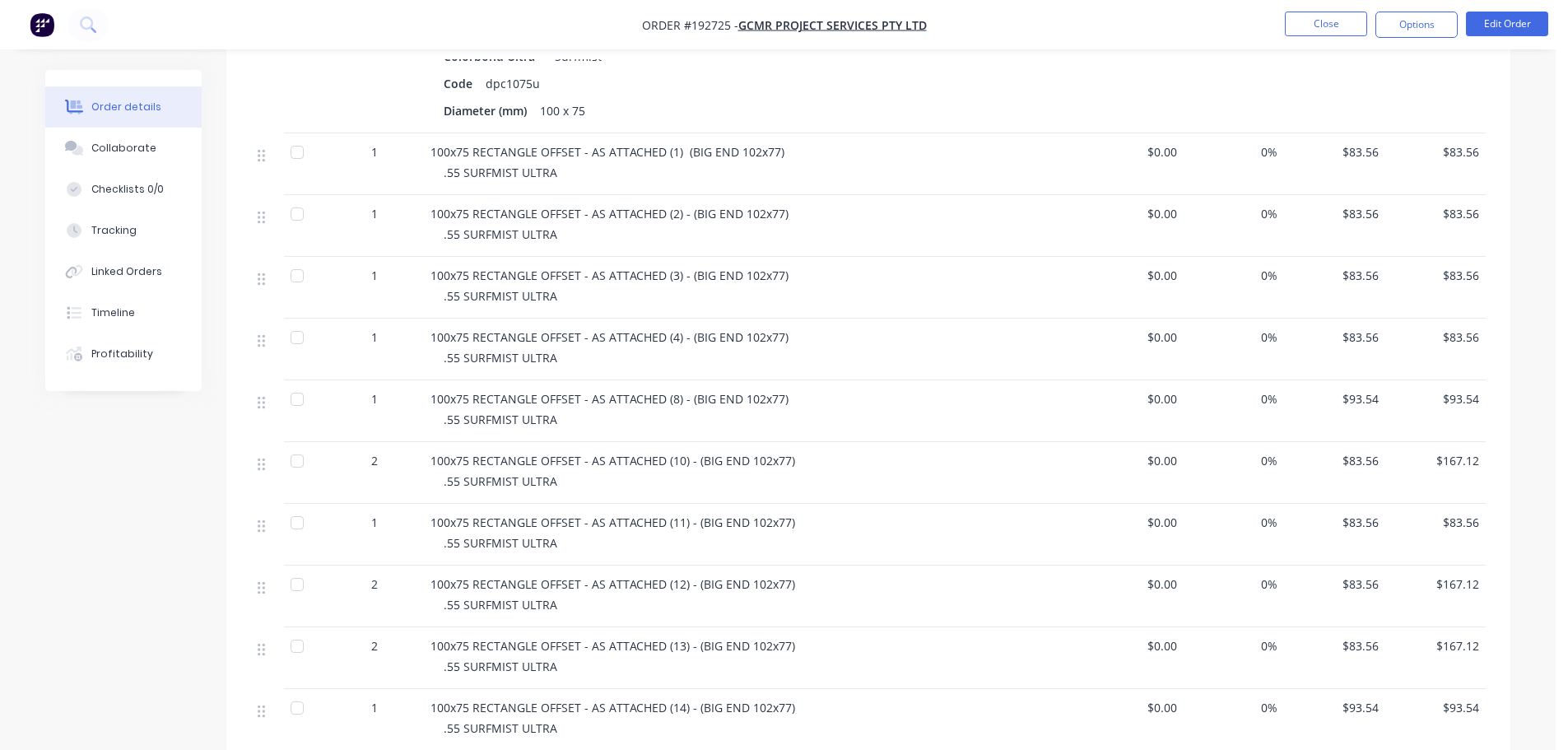
scroll to position [823, 0]
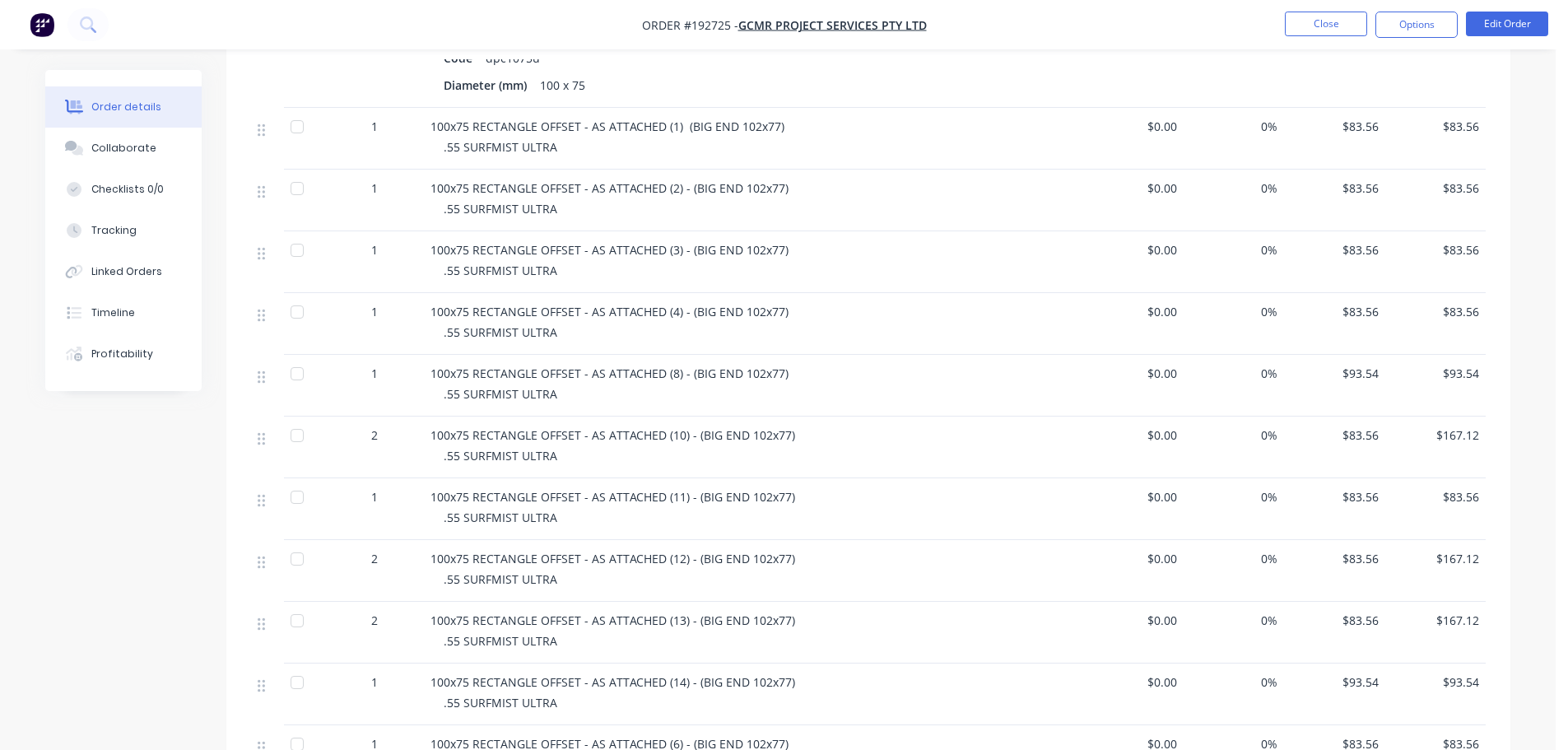
click at [1376, 365] on span "$93.54" at bounding box center [1334, 373] width 88 height 17
click at [1512, 27] on button "Edit Order" at bounding box center [1507, 24] width 82 height 25
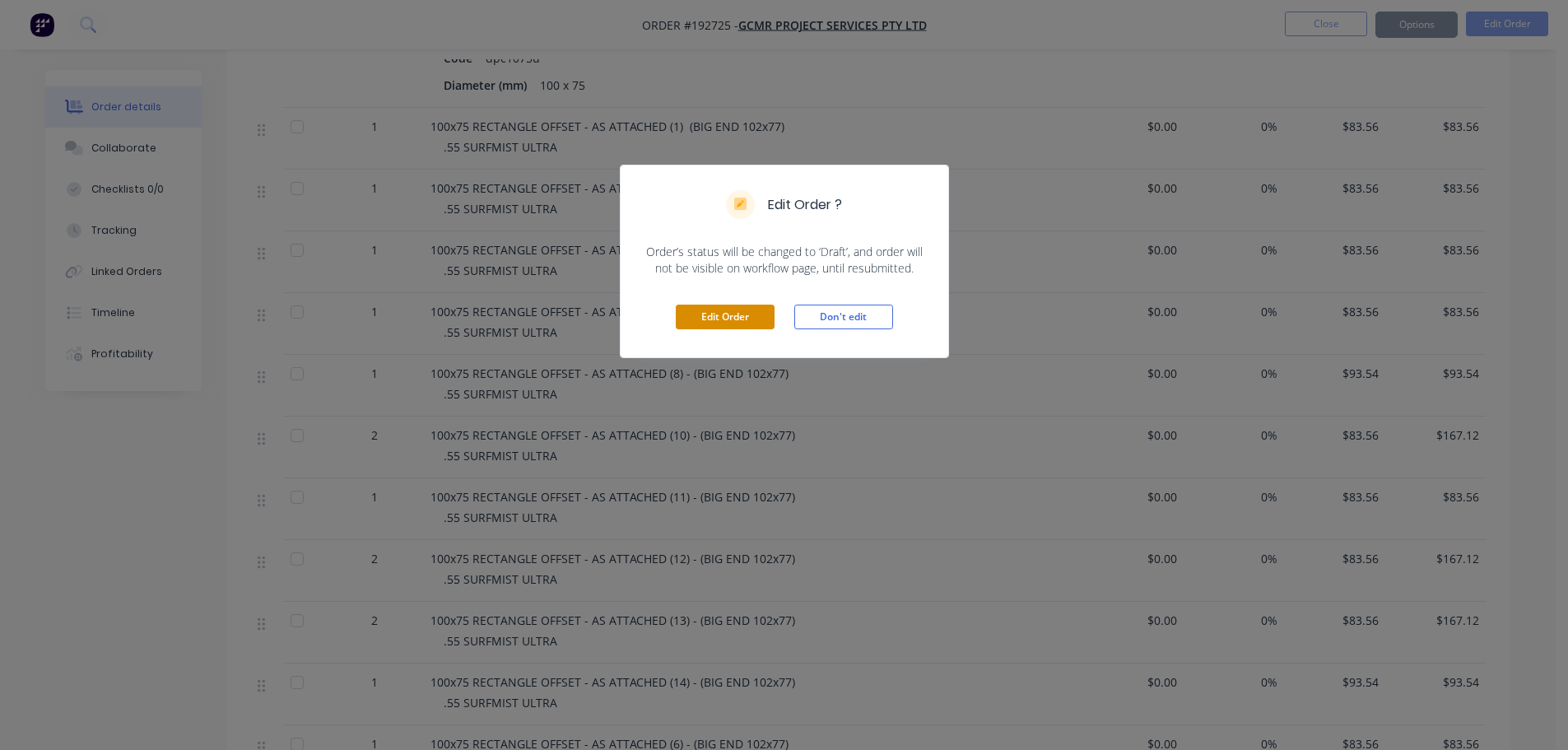
click at [752, 323] on button "Edit Order" at bounding box center [725, 317] width 99 height 25
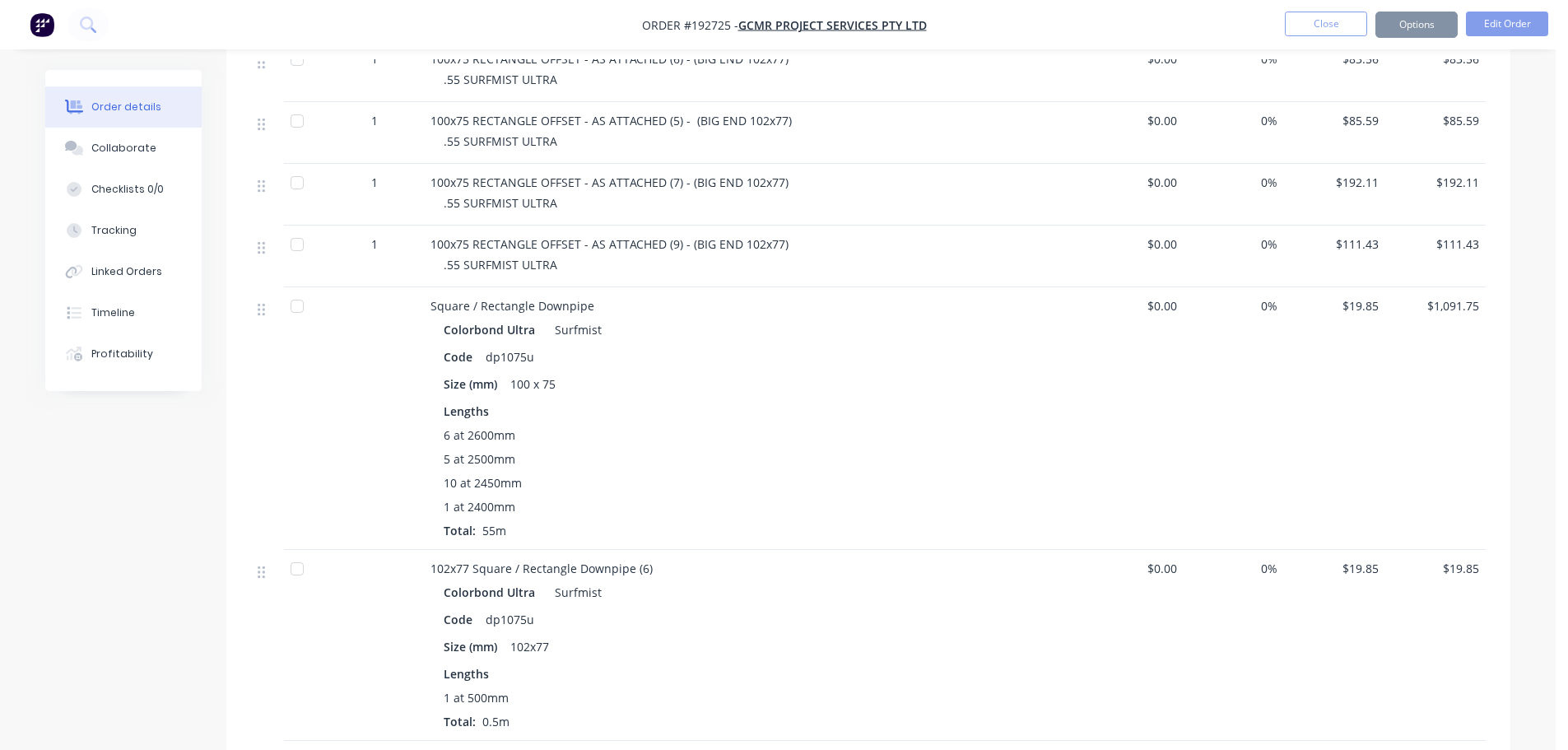
scroll to position [1564, 0]
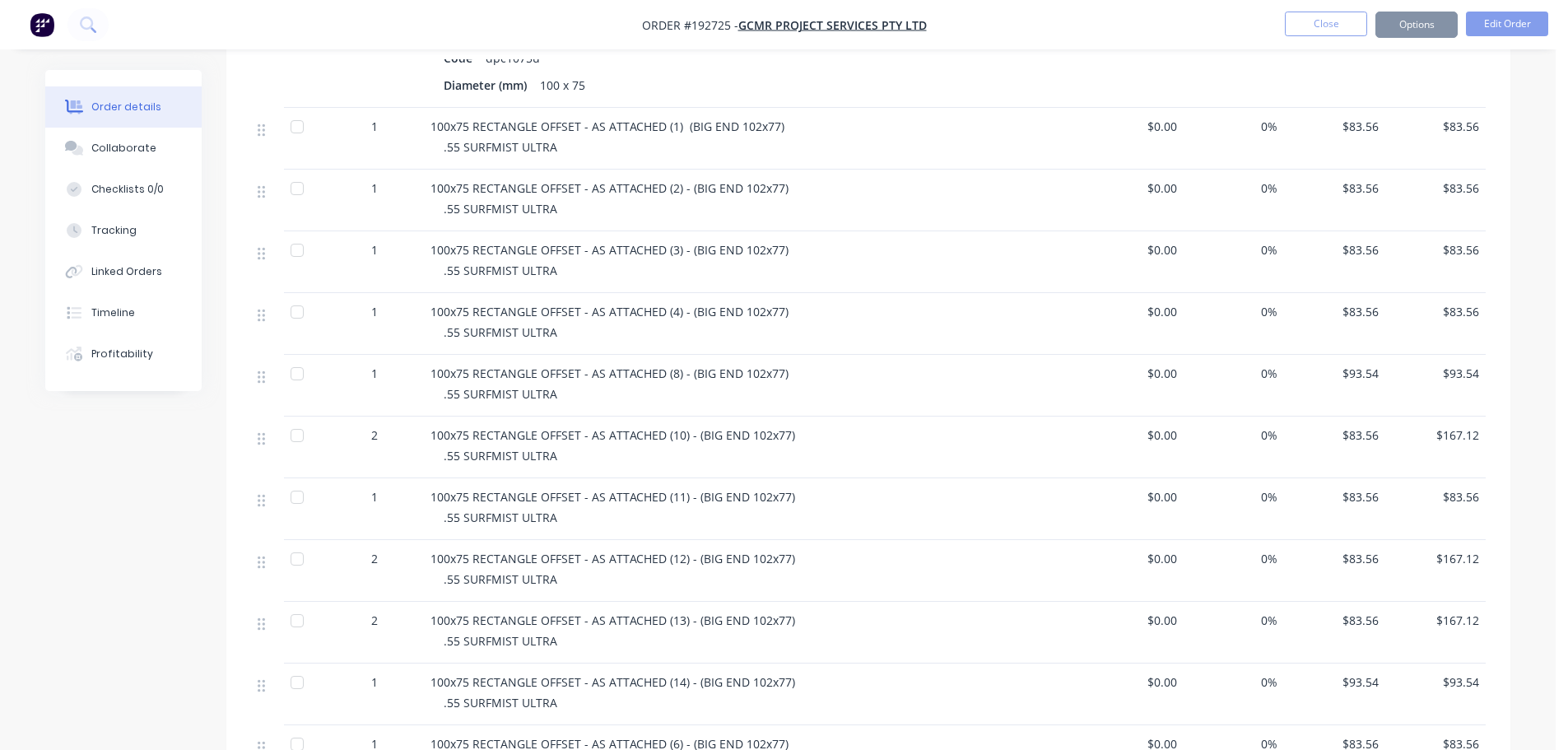
scroll to position [909, 0]
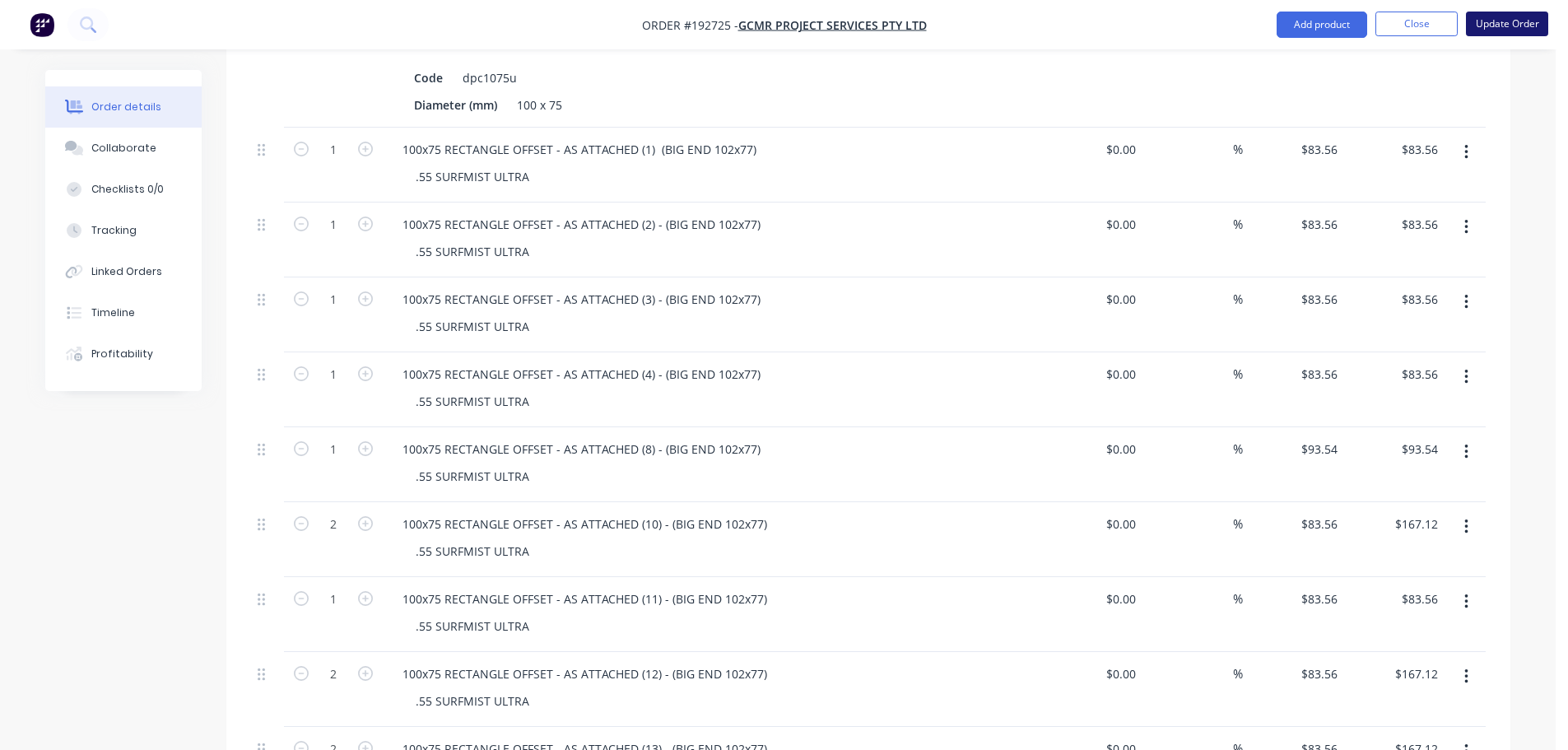
click at [1514, 21] on button "Update Order" at bounding box center [1507, 24] width 82 height 25
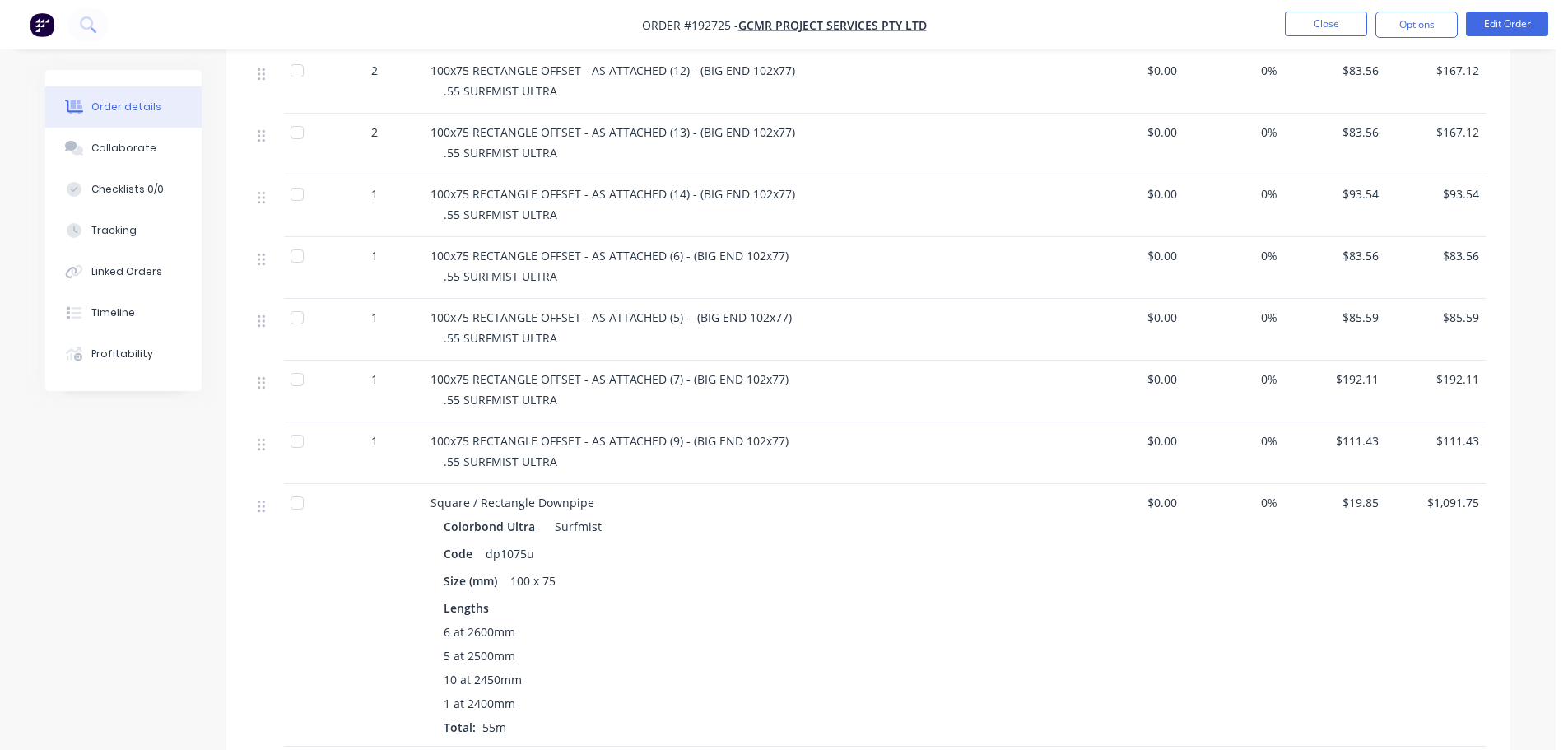
scroll to position [1318, 0]
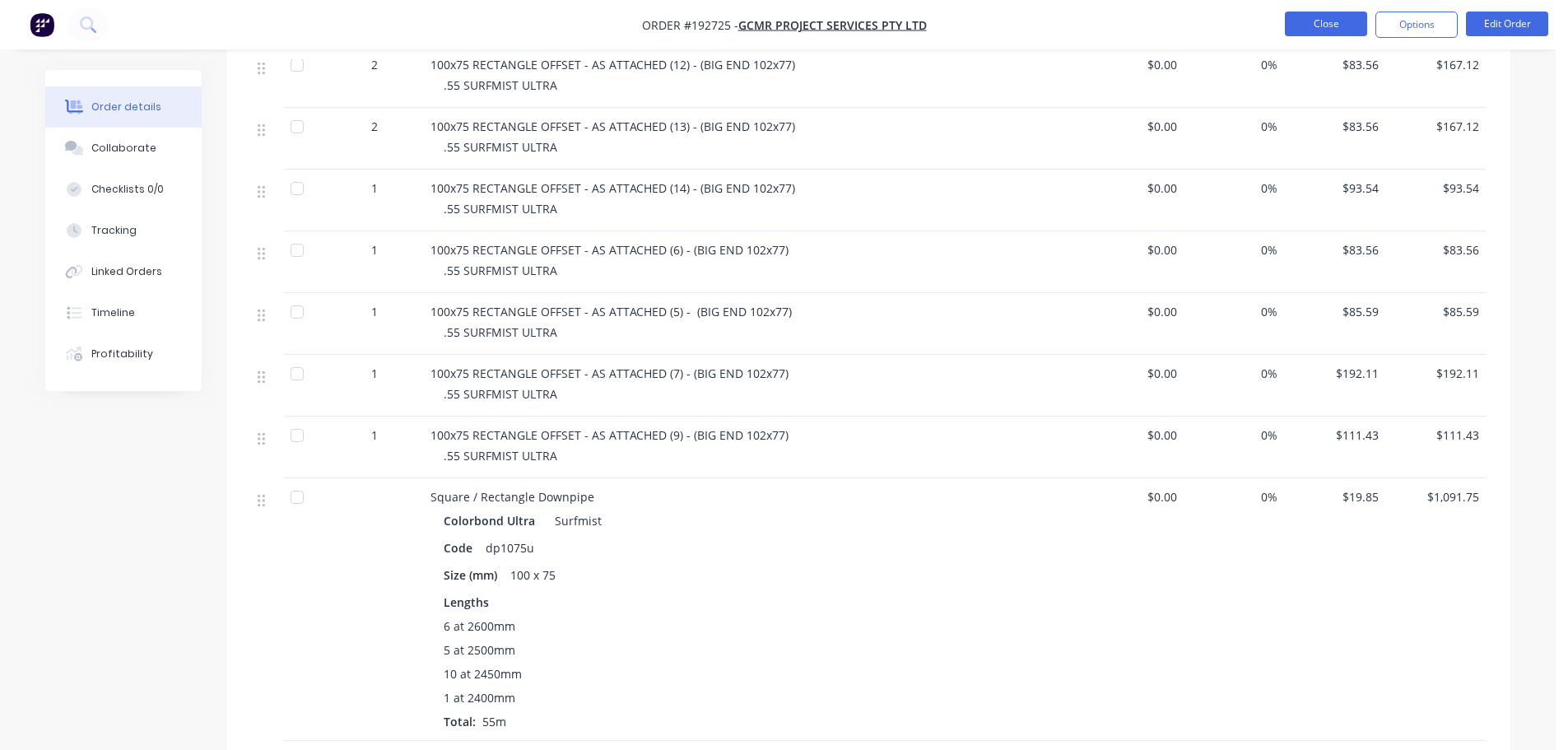
click at [1294, 19] on button "Close" at bounding box center [1326, 24] width 82 height 25
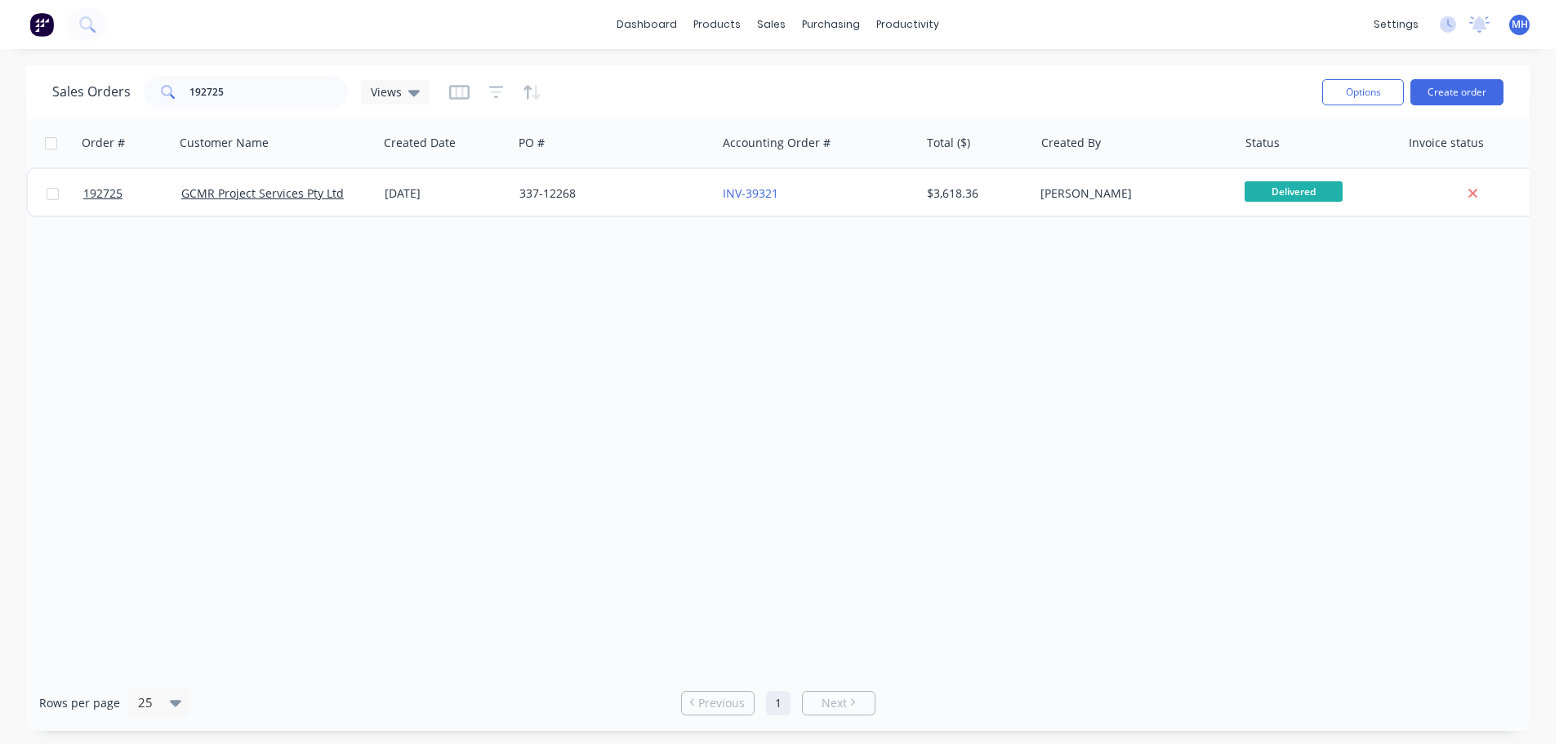
click at [980, 343] on div "Order # Customer Name Created Date PO # Accounting Order # Total ($) Created By…" at bounding box center [778, 396] width 1504 height 556
click at [963, 323] on div "Order # Customer Name Created Date PO # Accounting Order # Total ($) Created By…" at bounding box center [778, 396] width 1504 height 556
click at [272, 104] on input "192725" at bounding box center [269, 92] width 159 height 33
type input "193153"
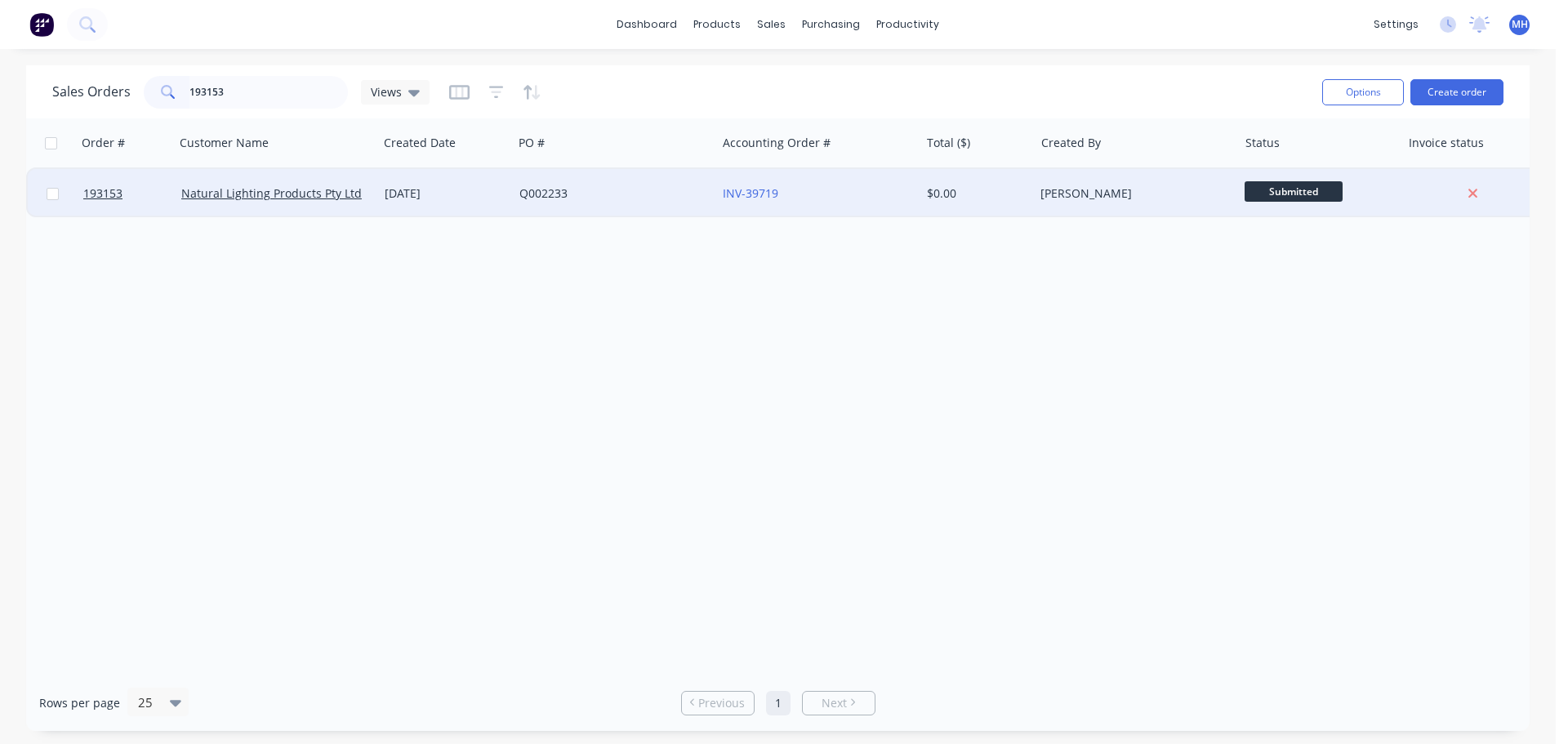
click at [578, 205] on div "Q002233" at bounding box center [615, 194] width 204 height 49
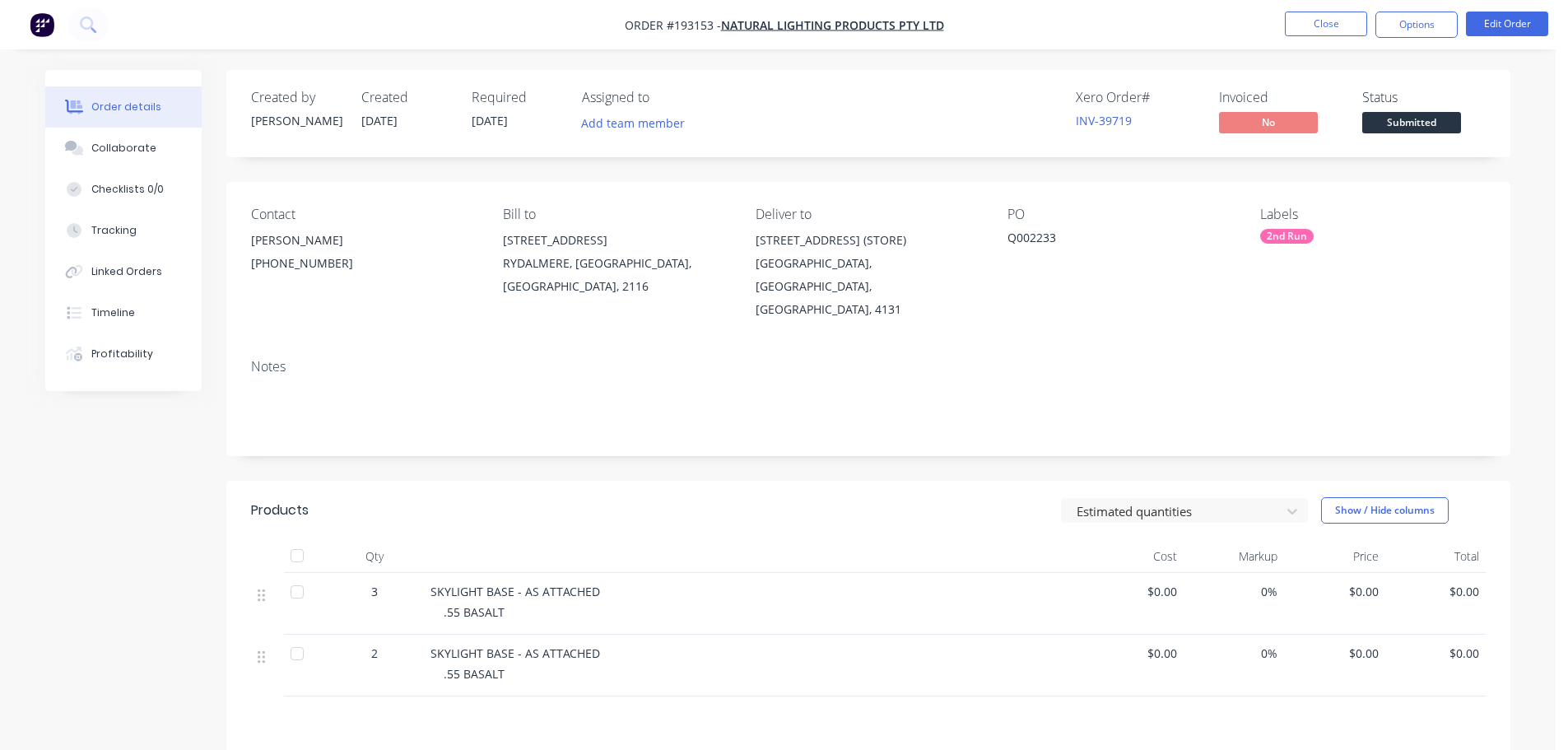
click at [1523, 5] on nav "Order #193153 - Natural Lighting Products Pty Ltd Close Options Edit Order" at bounding box center [784, 25] width 1568 height 49
click at [1512, 23] on button "Edit Order" at bounding box center [1507, 24] width 82 height 25
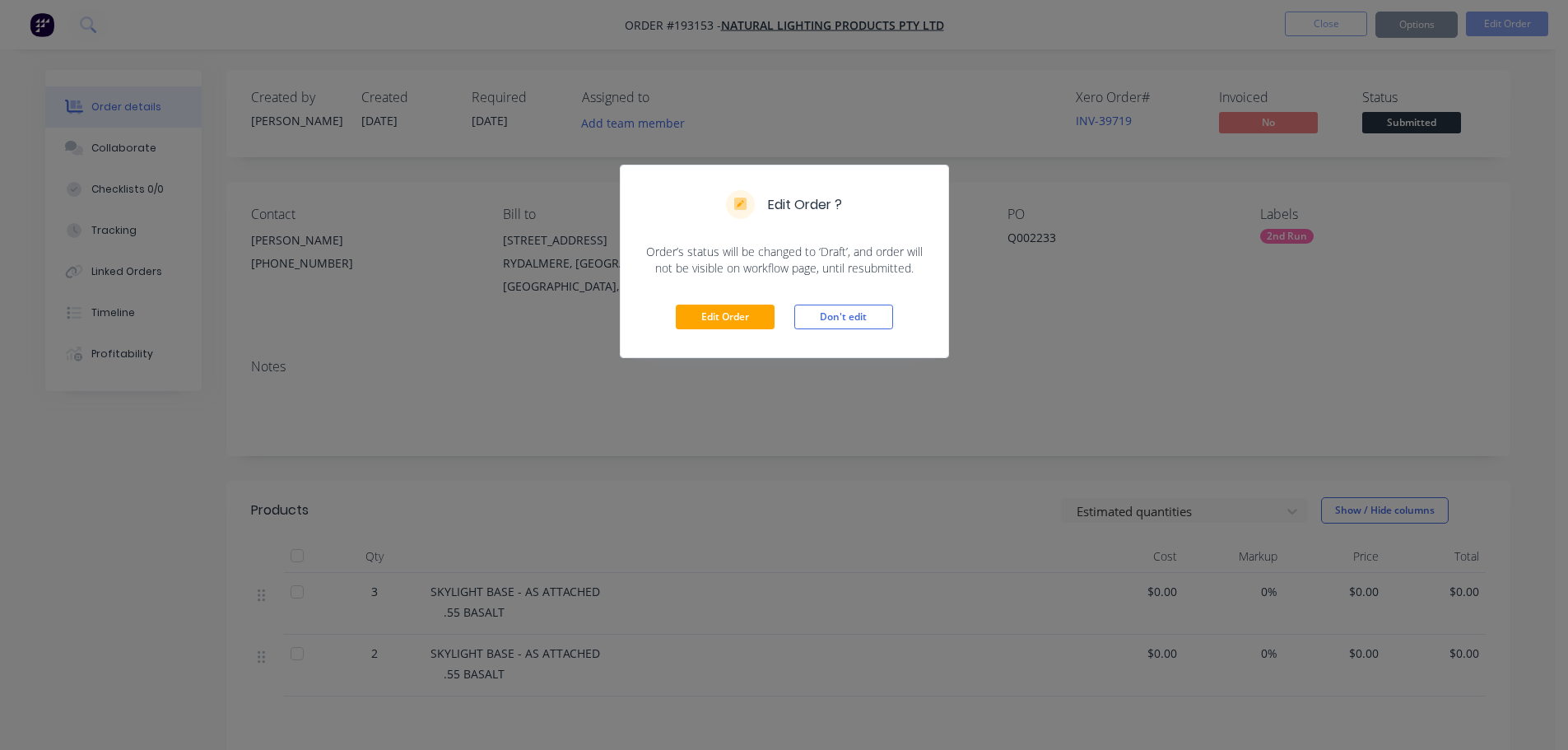
click at [660, 314] on div "Edit Order Don't edit" at bounding box center [784, 317] width 327 height 80
click at [689, 316] on button "Edit Order" at bounding box center [725, 317] width 99 height 25
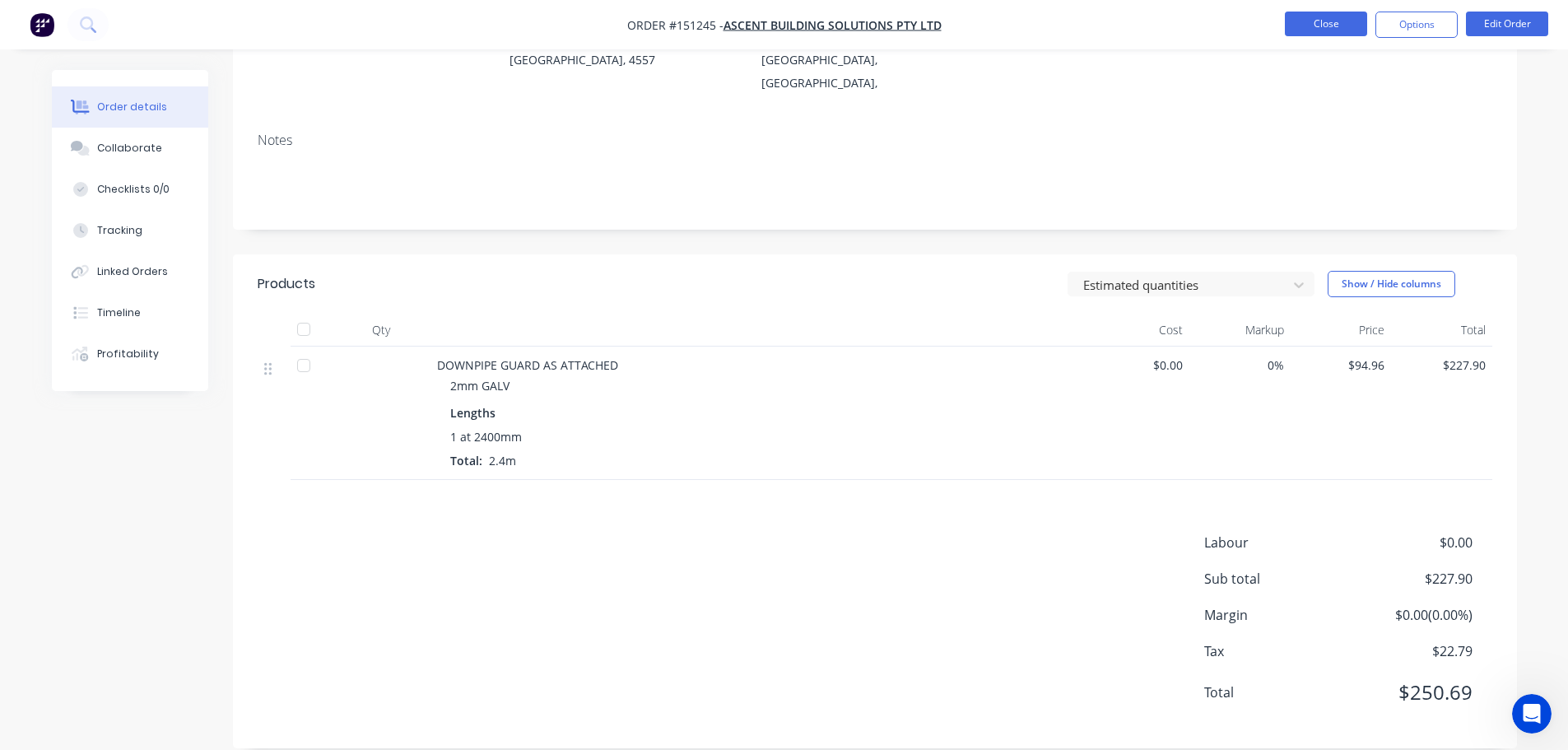
click at [1330, 29] on button "Close" at bounding box center [1326, 24] width 82 height 25
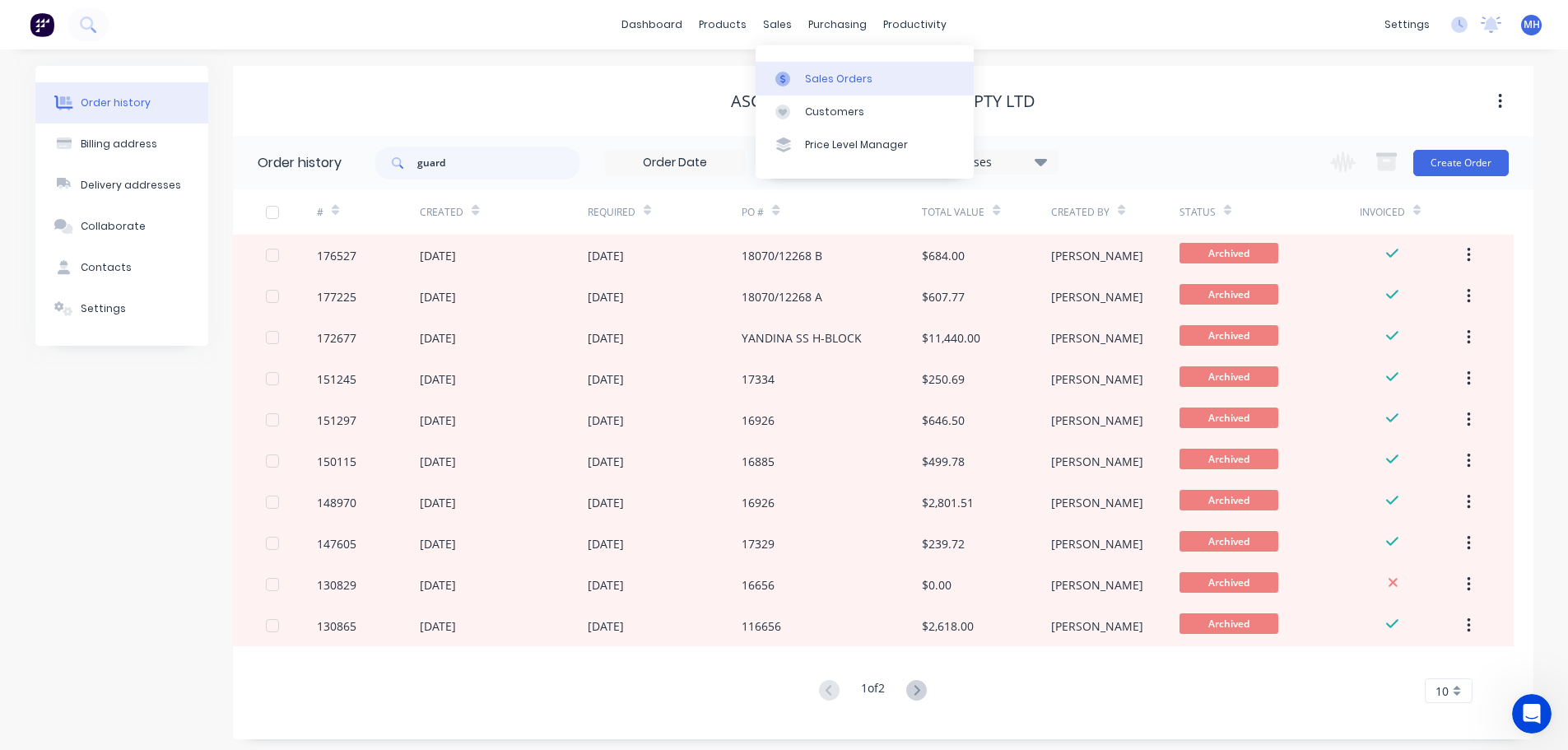
click at [801, 82] on link "Sales Orders" at bounding box center [864, 78] width 218 height 33
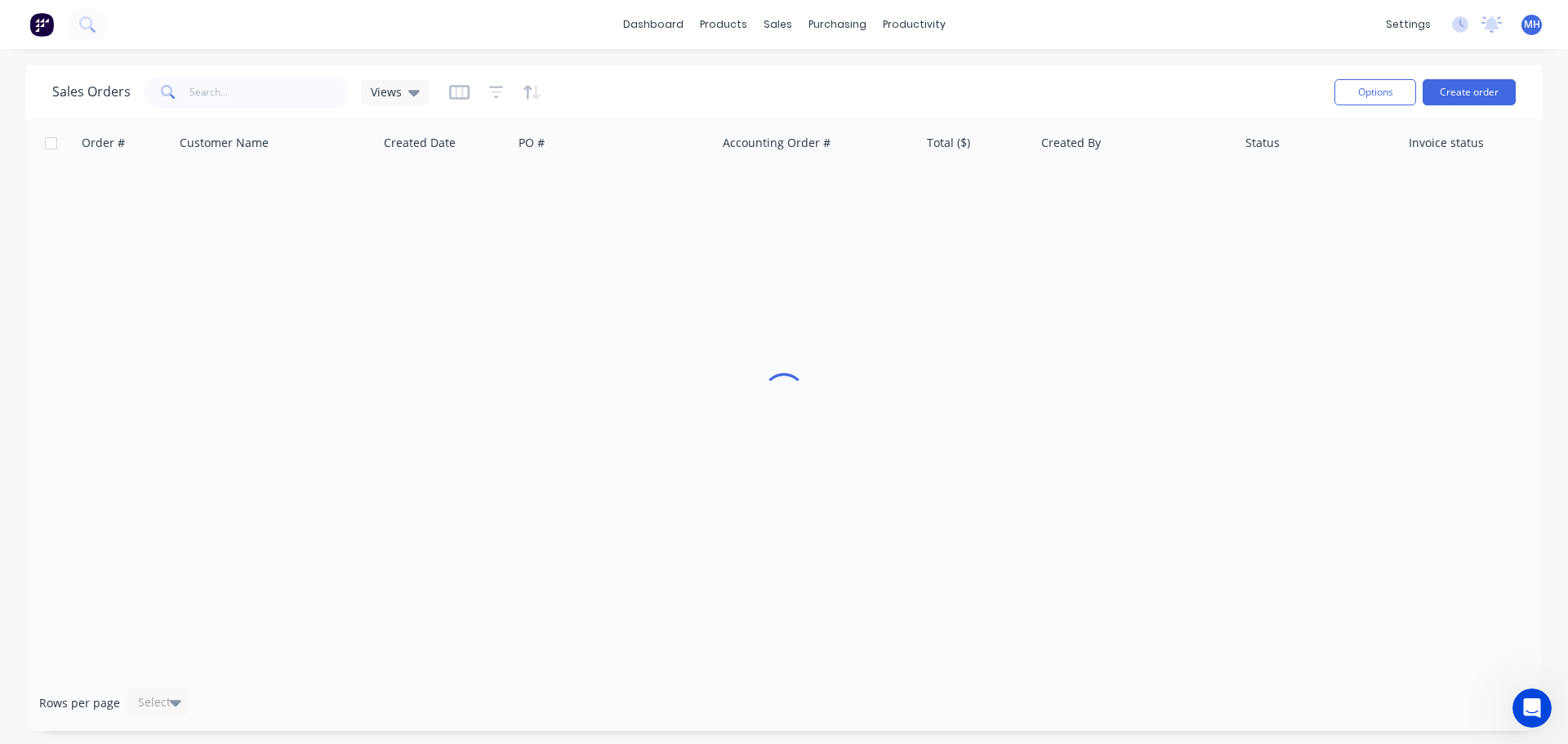
click at [272, 72] on div "Sales Orders Views" at bounding box center [687, 91] width 1269 height 40
click at [272, 80] on input "text" at bounding box center [269, 92] width 159 height 33
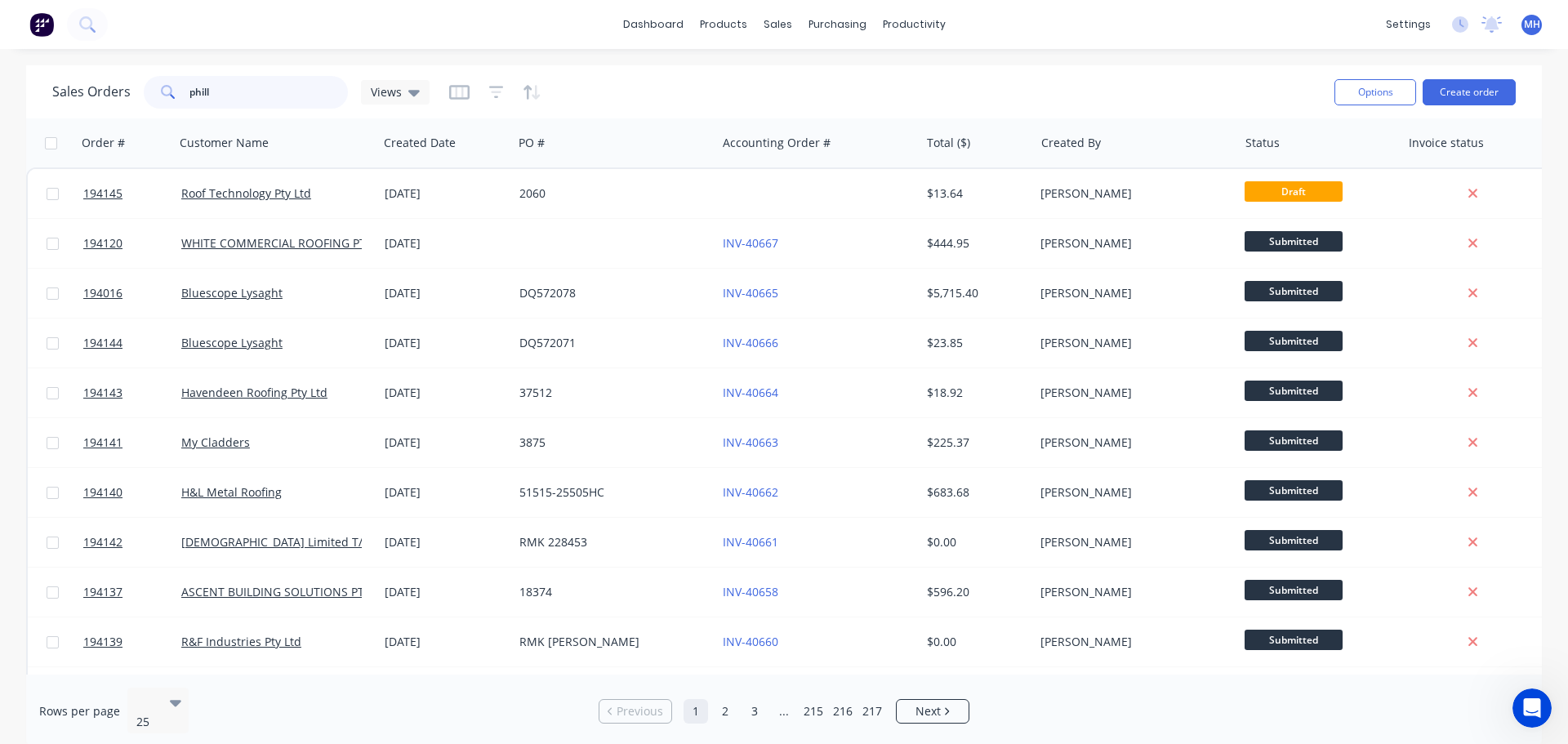
type input "phill"
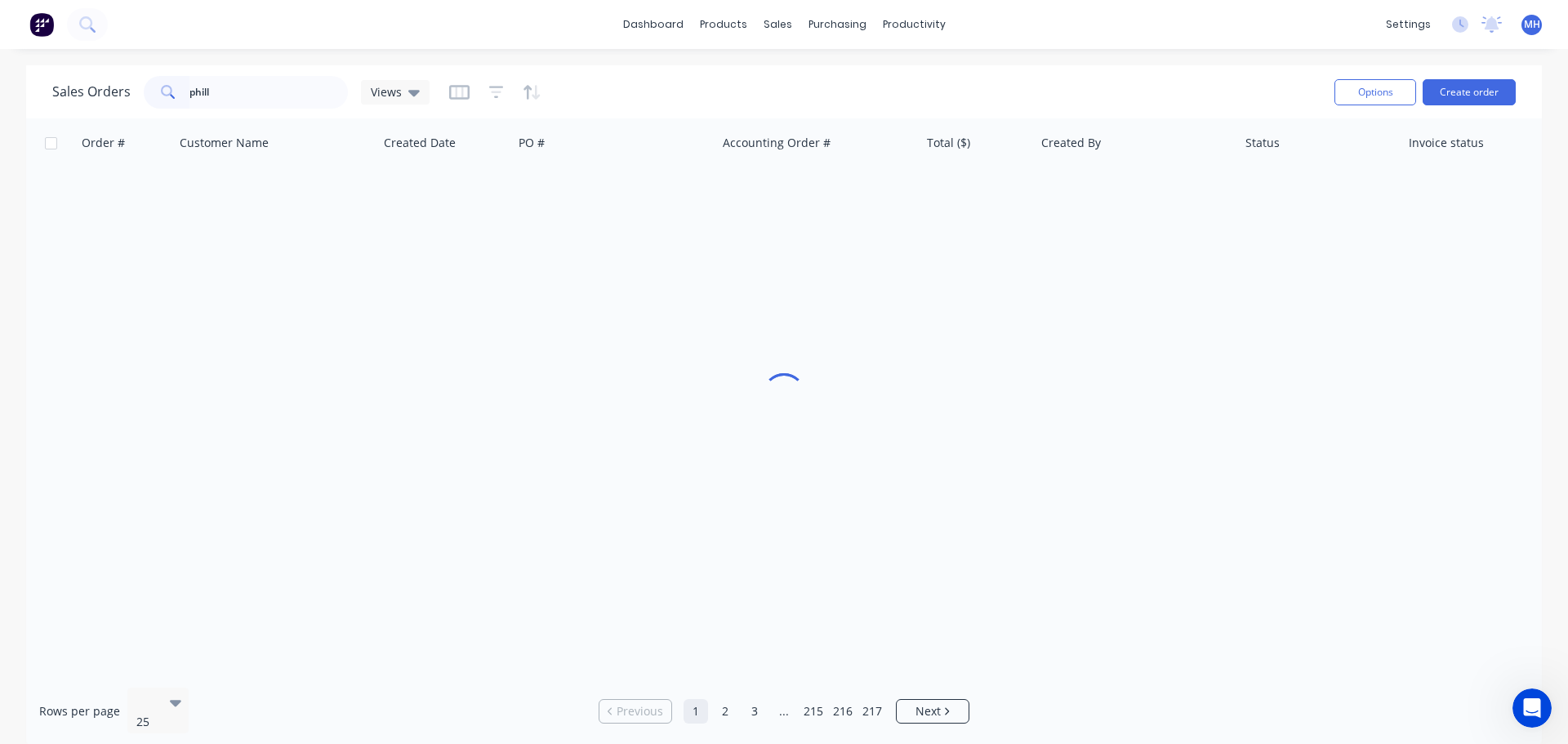
click at [703, 96] on div "Sales Orders phill Views" at bounding box center [687, 91] width 1269 height 40
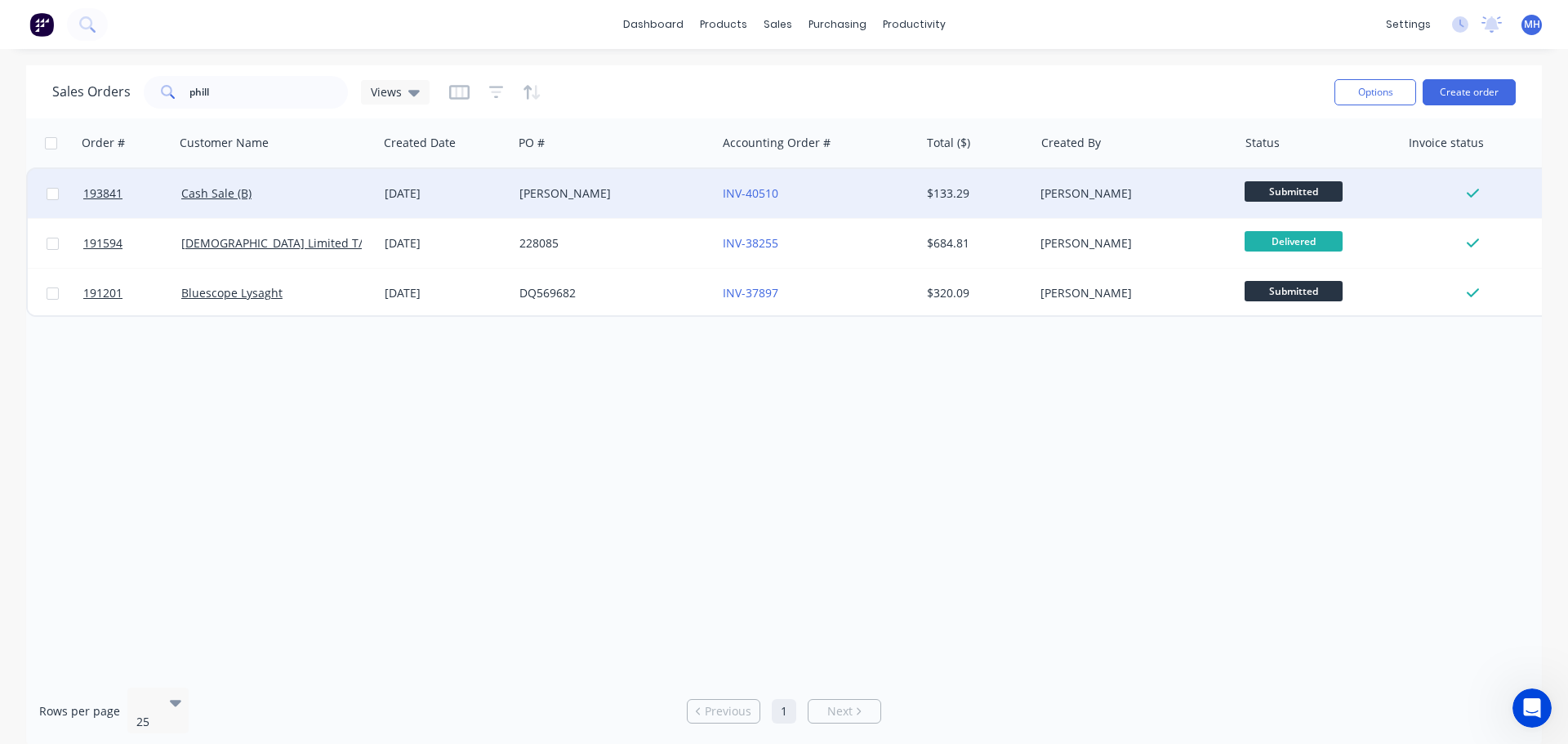
click at [547, 209] on div "PHILLIP GRIFFIN" at bounding box center [615, 194] width 204 height 49
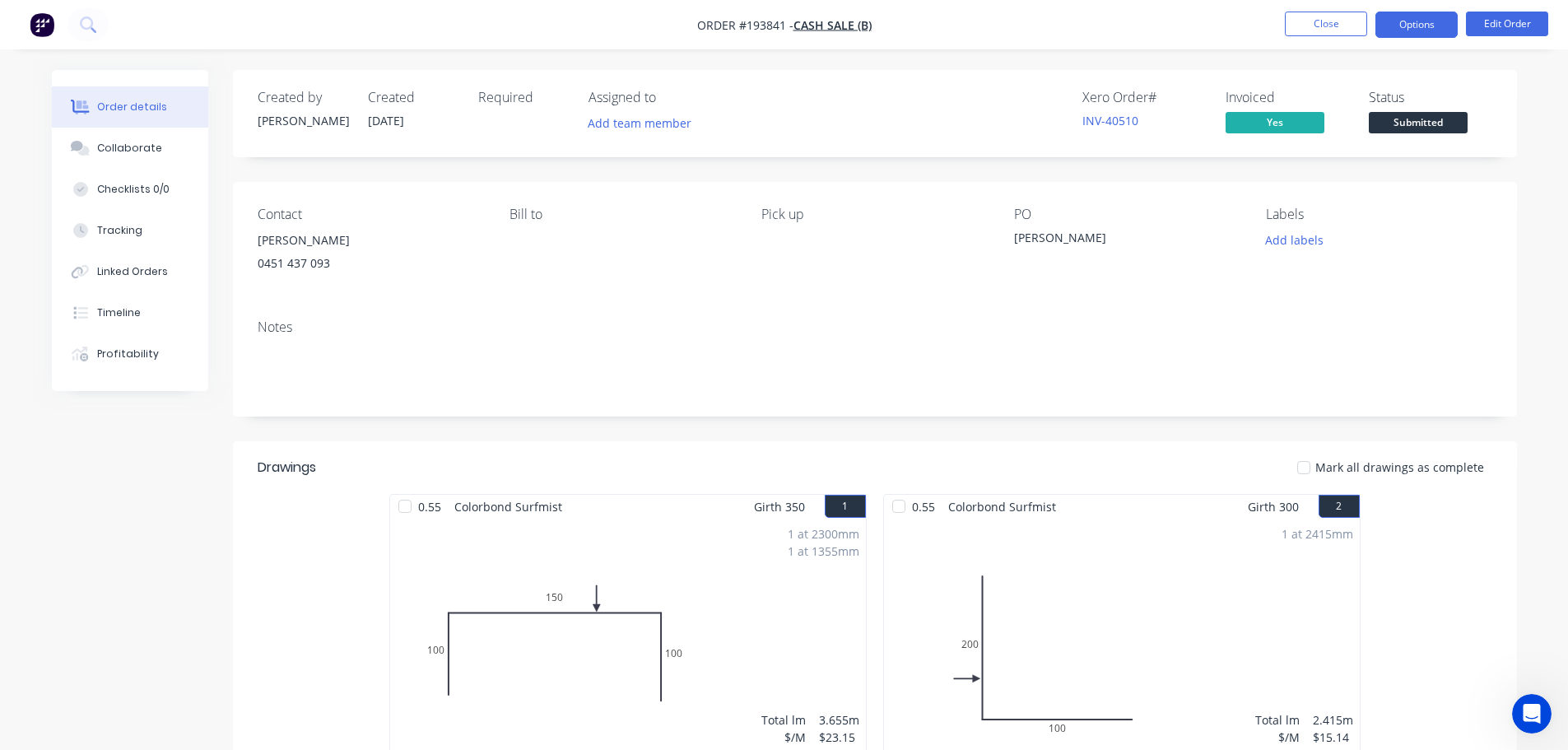
click at [1435, 30] on button "Options" at bounding box center [1417, 25] width 82 height 26
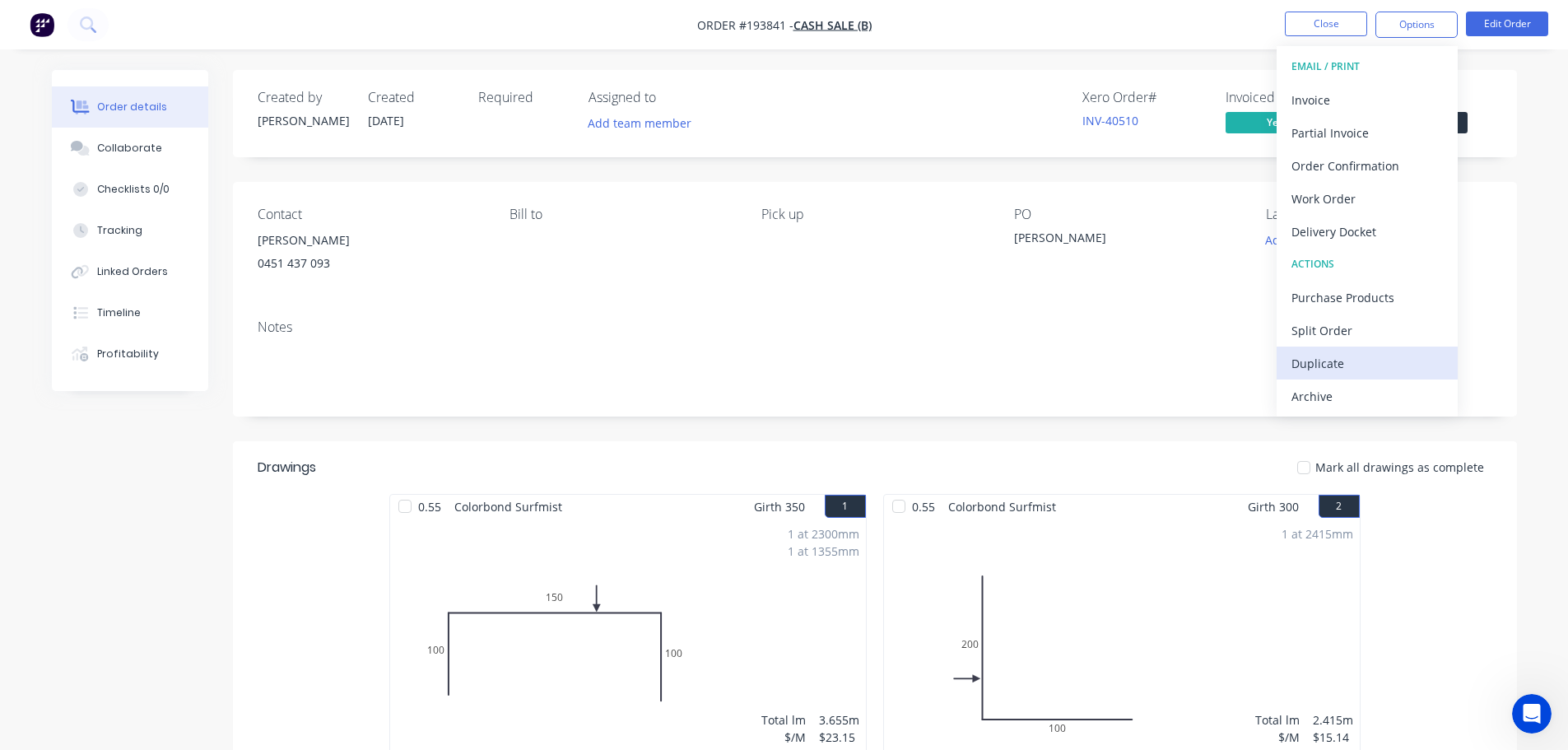
click at [1353, 360] on div "Duplicate" at bounding box center [1367, 363] width 151 height 24
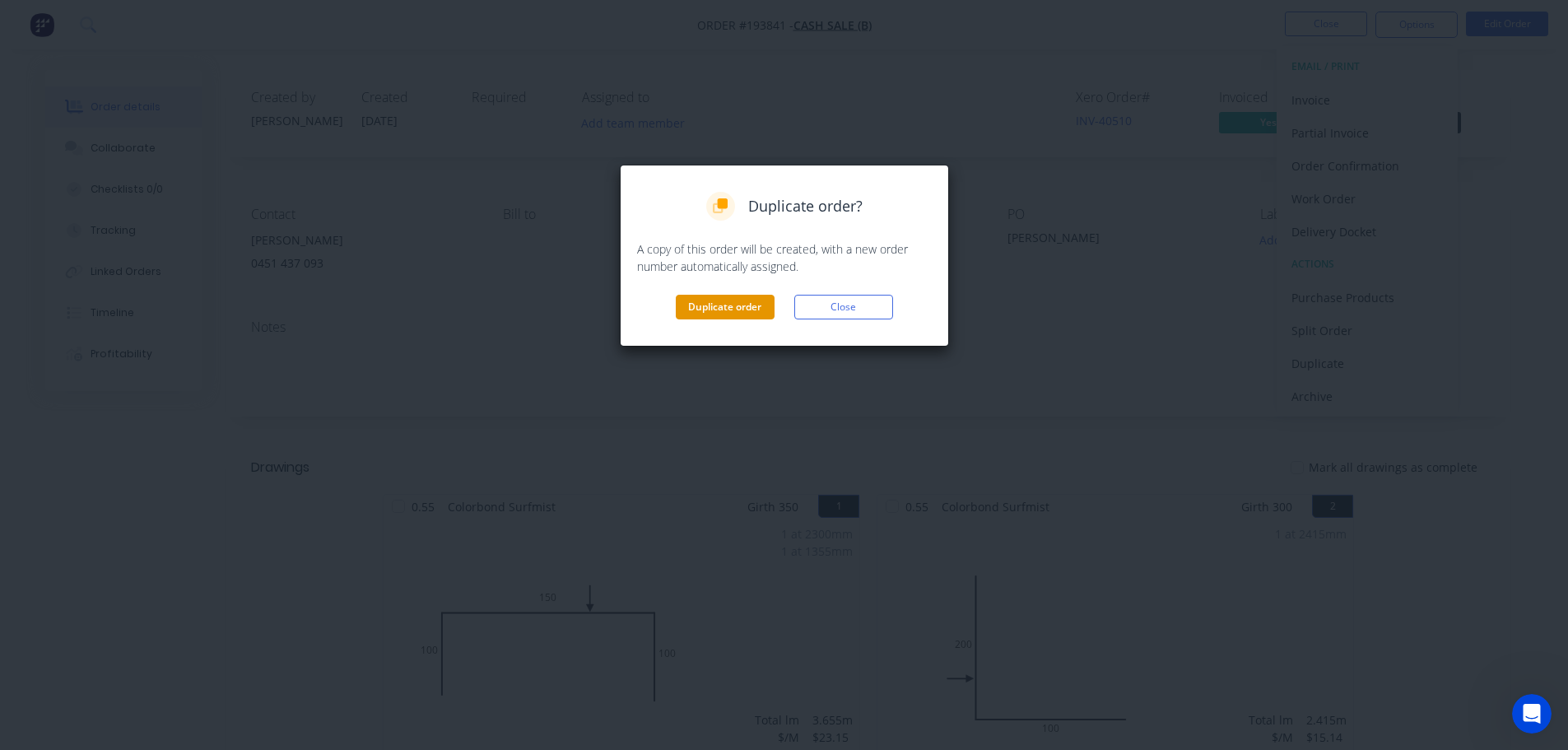
click at [717, 306] on button "Duplicate order" at bounding box center [725, 307] width 99 height 25
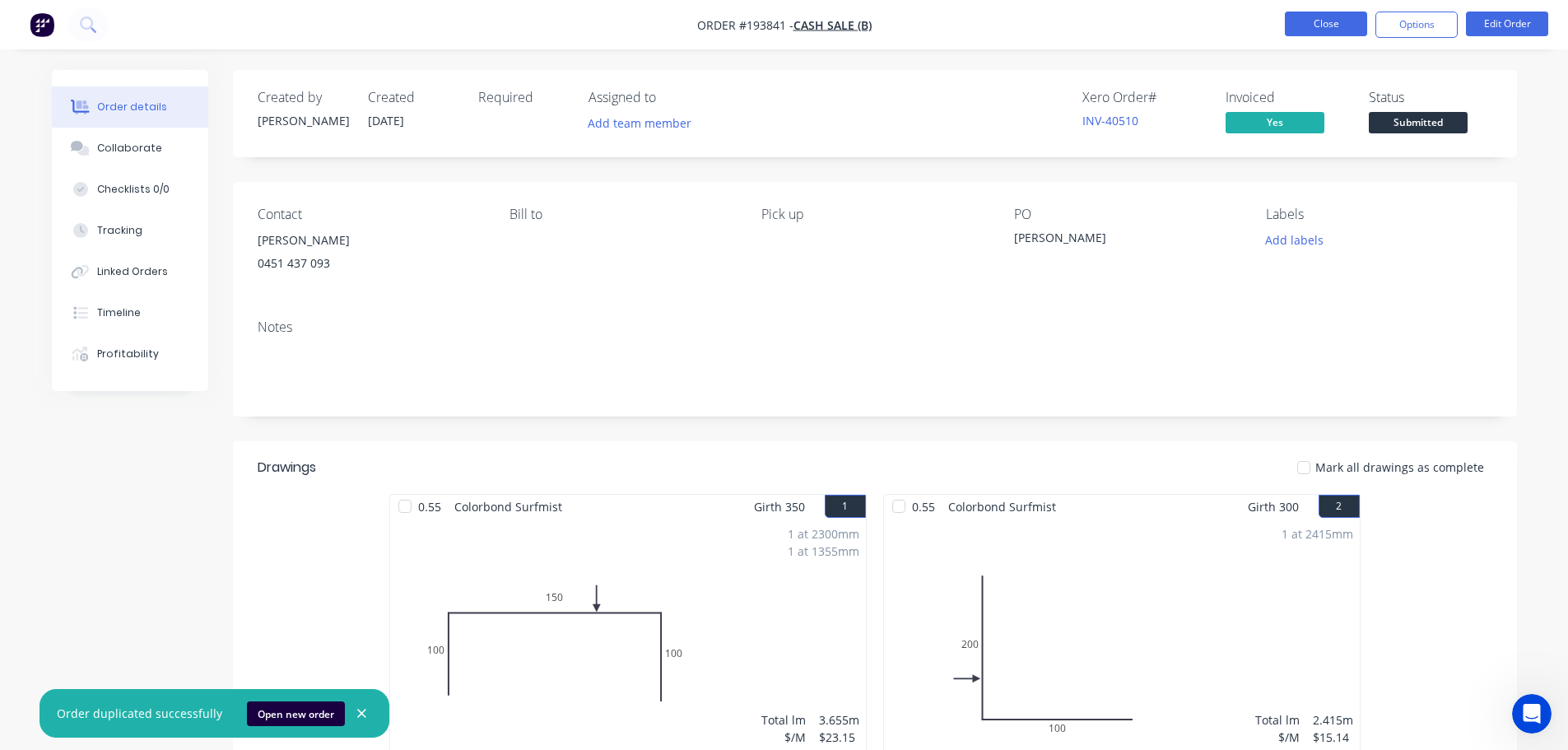
click at [1309, 27] on button "Close" at bounding box center [1326, 24] width 82 height 25
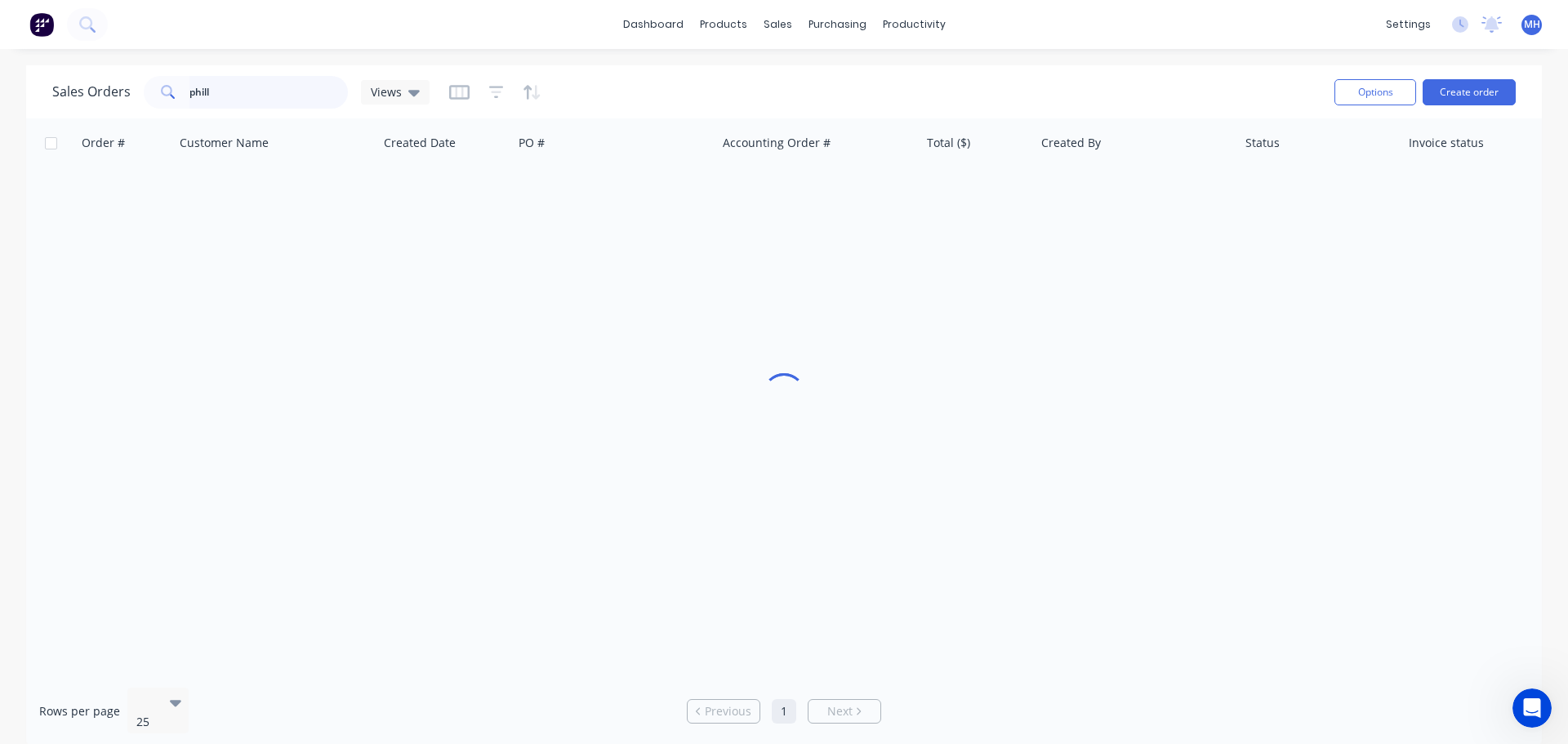
click at [296, 90] on input "phill" at bounding box center [269, 92] width 159 height 33
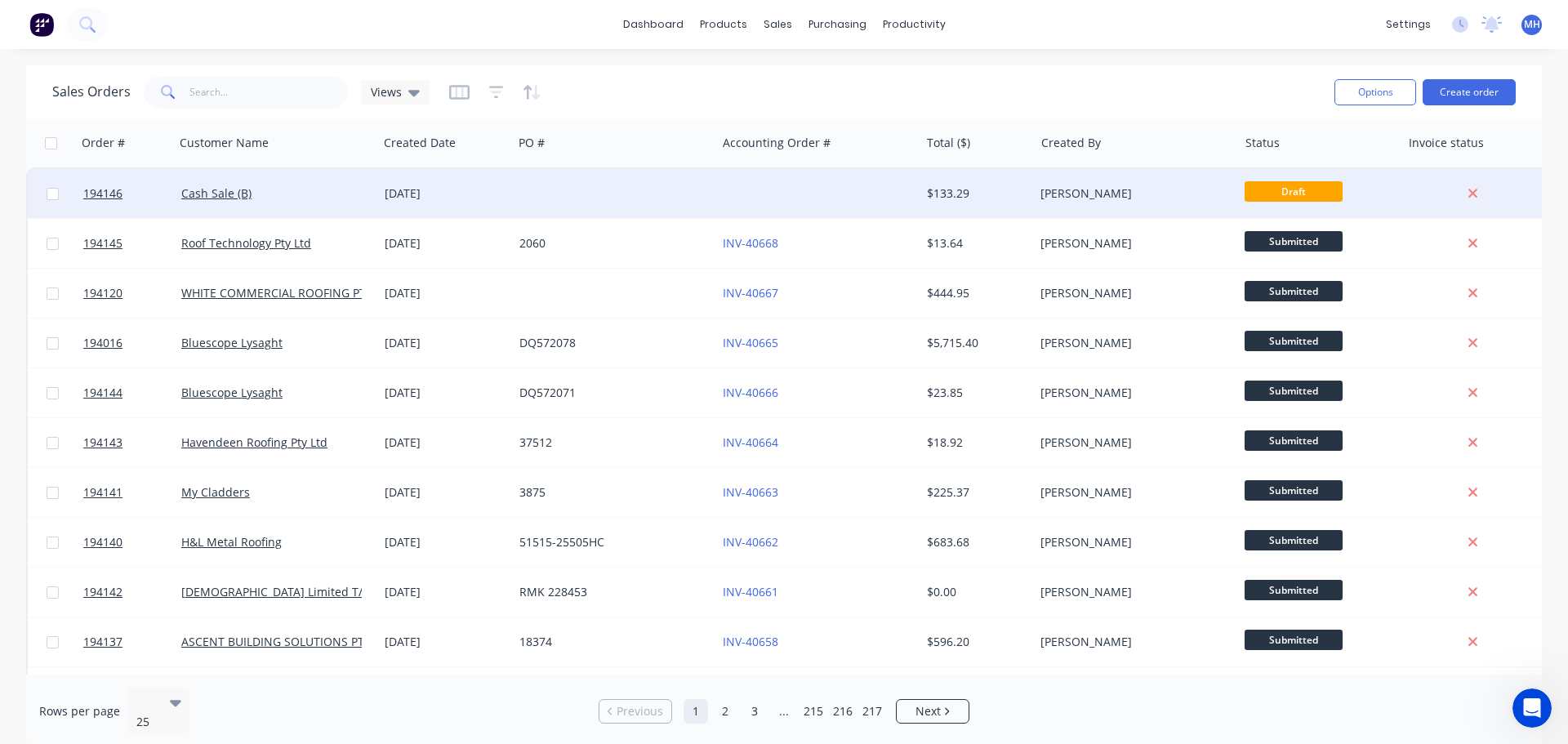
click at [647, 198] on div at bounding box center [615, 194] width 204 height 49
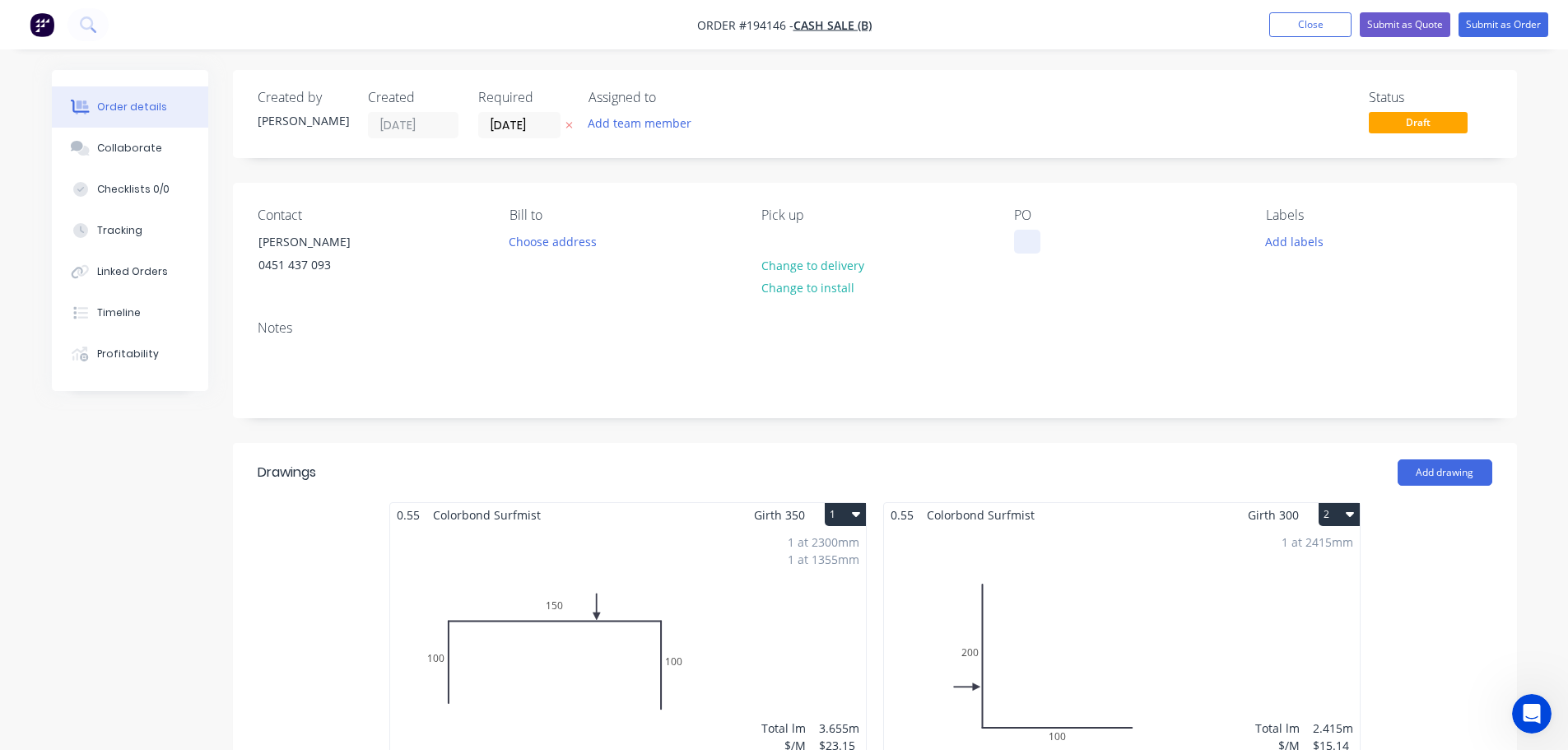
click at [1040, 246] on div at bounding box center [1027, 242] width 26 height 24
click at [517, 130] on input "[DATE]" at bounding box center [519, 125] width 80 height 25
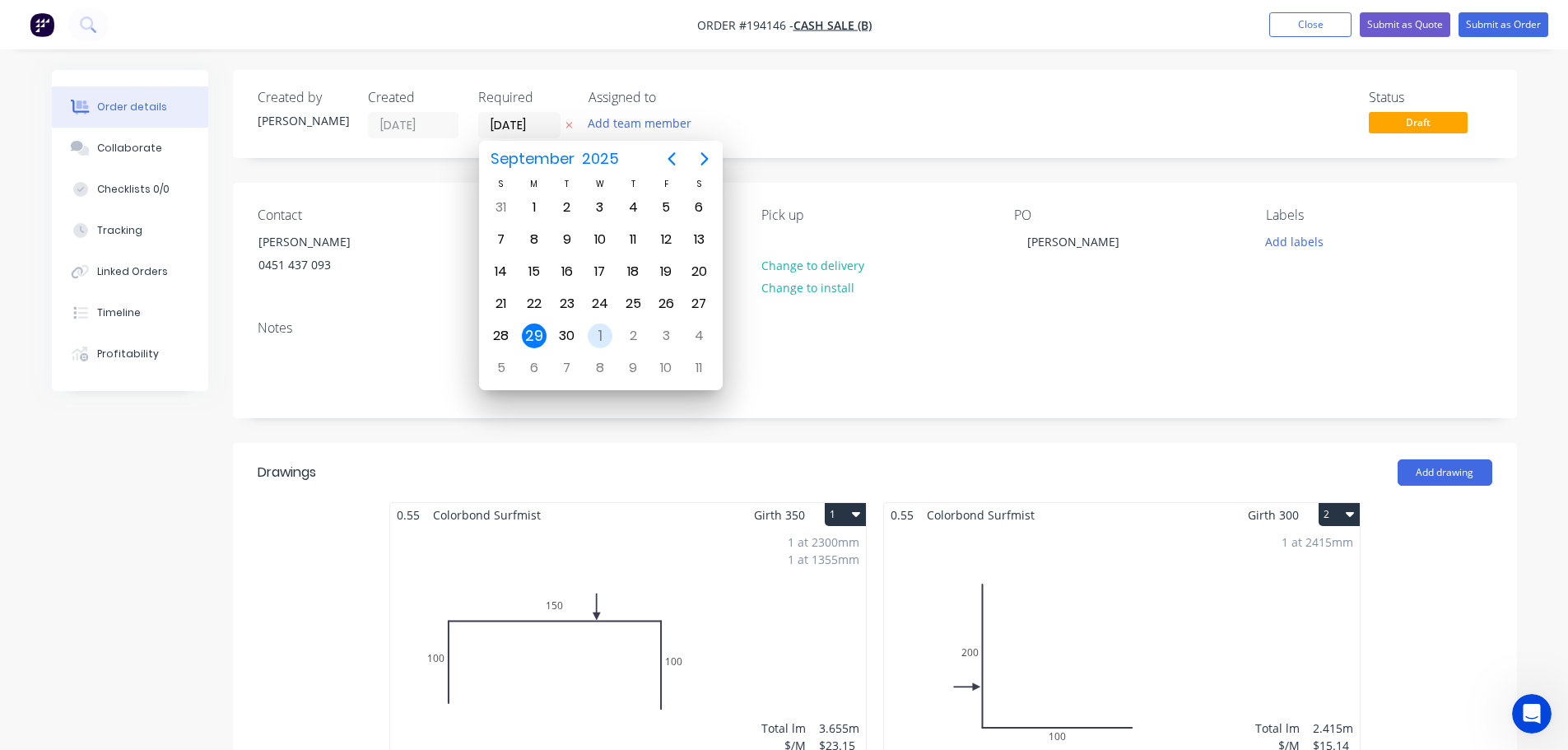
click at [592, 339] on div "1" at bounding box center [599, 336] width 25 height 25
type input "01/10/25"
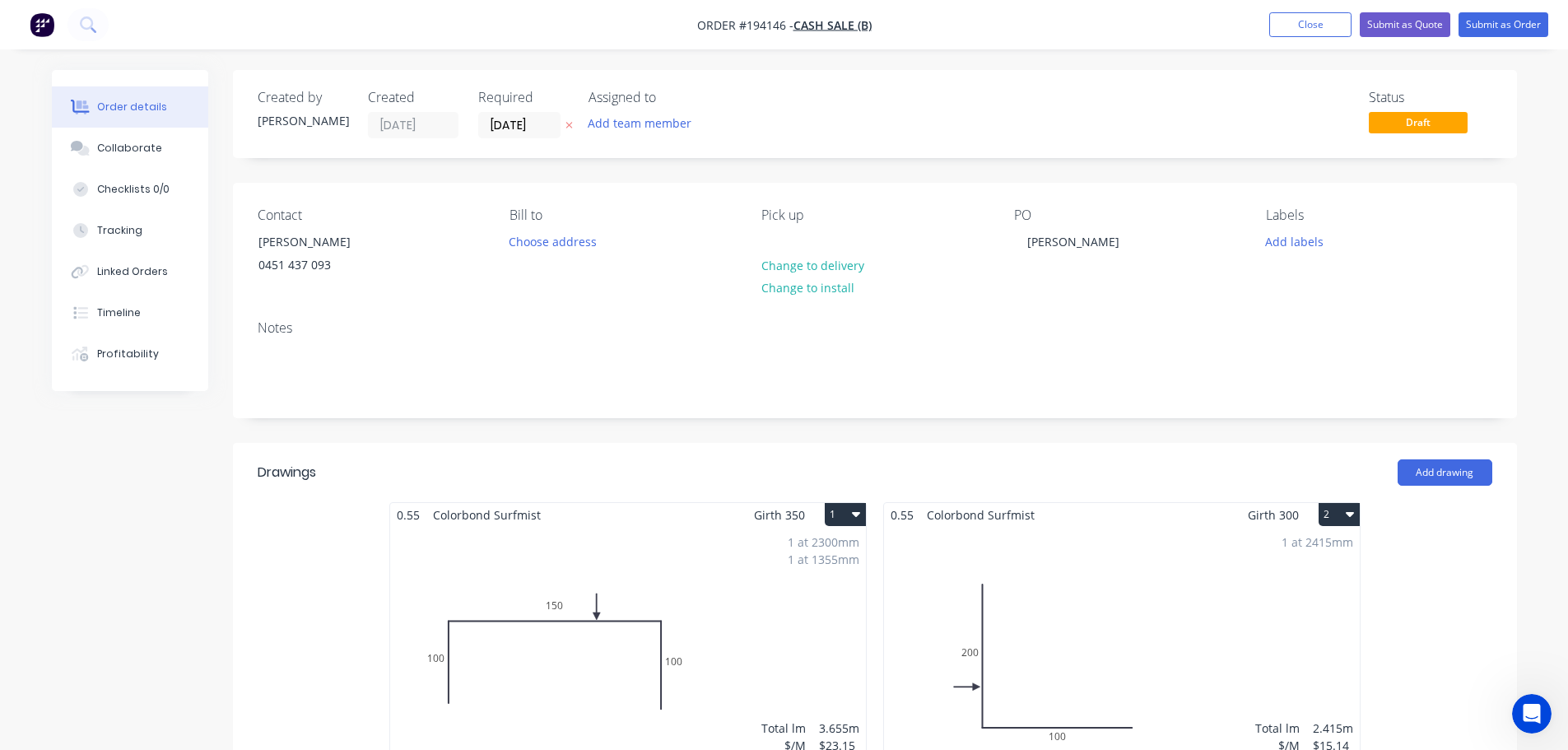
click at [462, 198] on div "Contact PHILLIP 0451 437 093 Bill to Choose address Pick up Change to delivery …" at bounding box center [875, 245] width 1284 height 124
click at [334, 230] on div "PHILLIP 0451 437 093" at bounding box center [327, 256] width 164 height 53
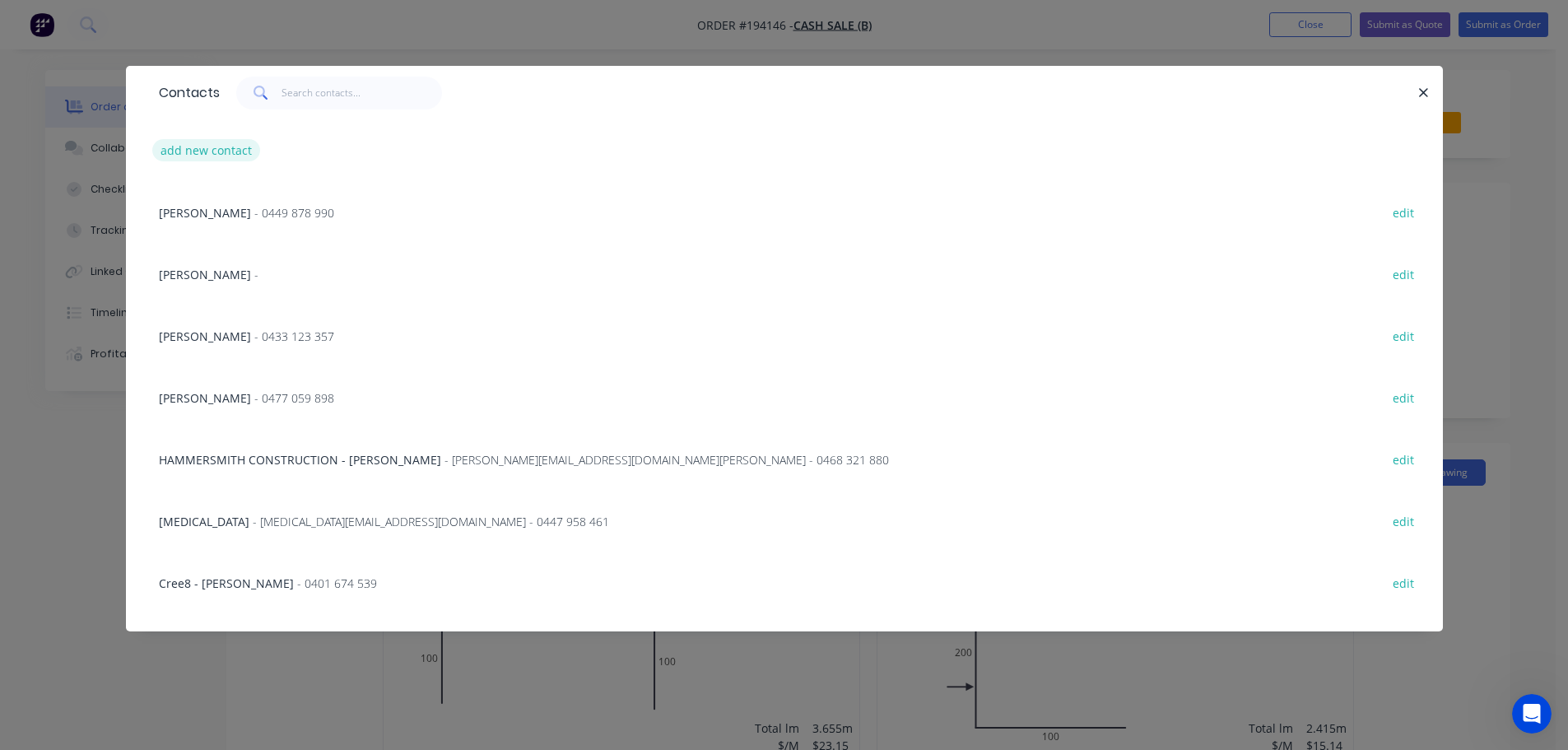
click at [211, 156] on button "add new contact" at bounding box center [206, 150] width 109 height 22
select select "AU"
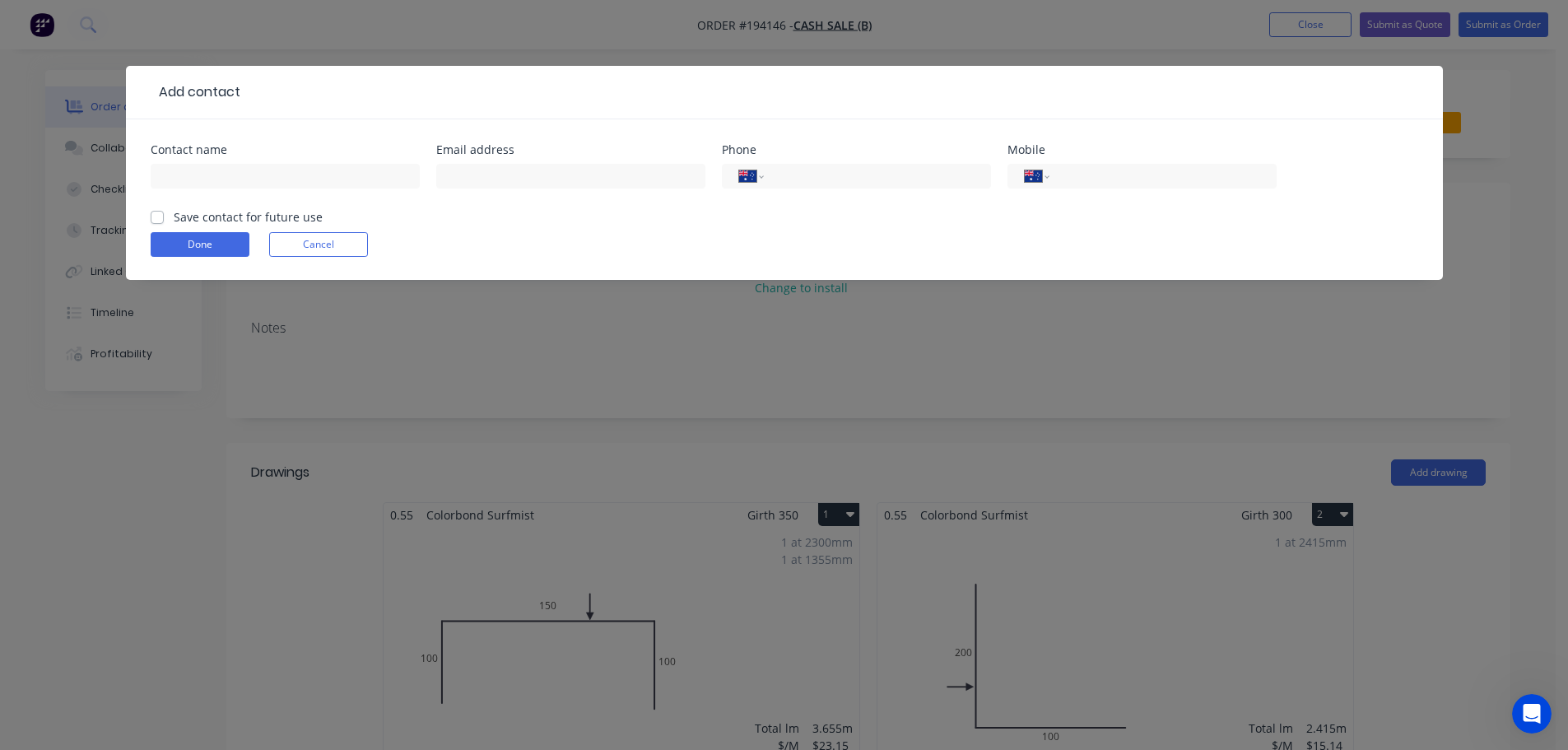
click at [235, 190] on div at bounding box center [285, 183] width 269 height 48
click at [239, 173] on input "text" at bounding box center [285, 176] width 269 height 25
type input "TAYLOR"
type input "0423 902 219"
click button "Done" at bounding box center [200, 244] width 99 height 25
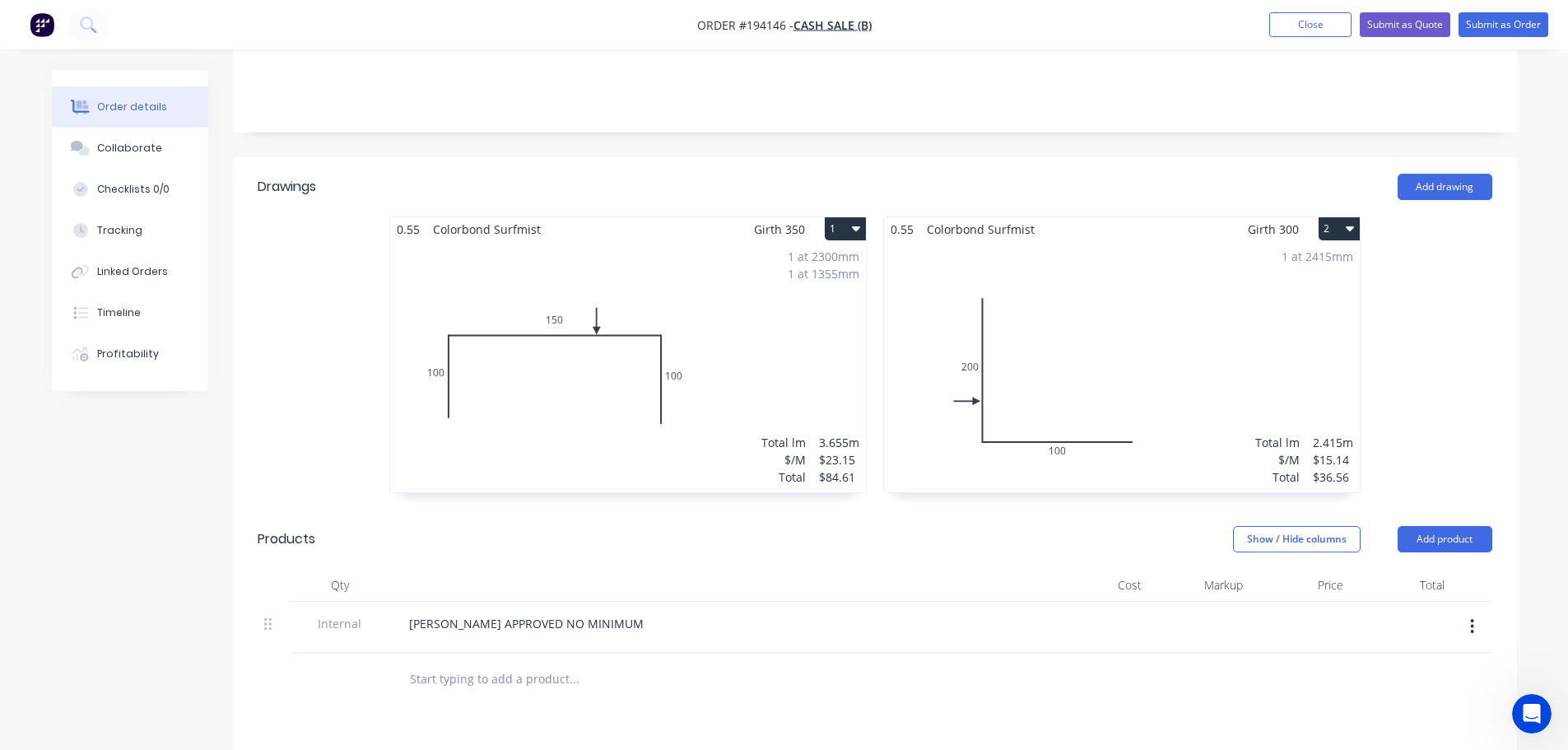
scroll to position [329, 0]
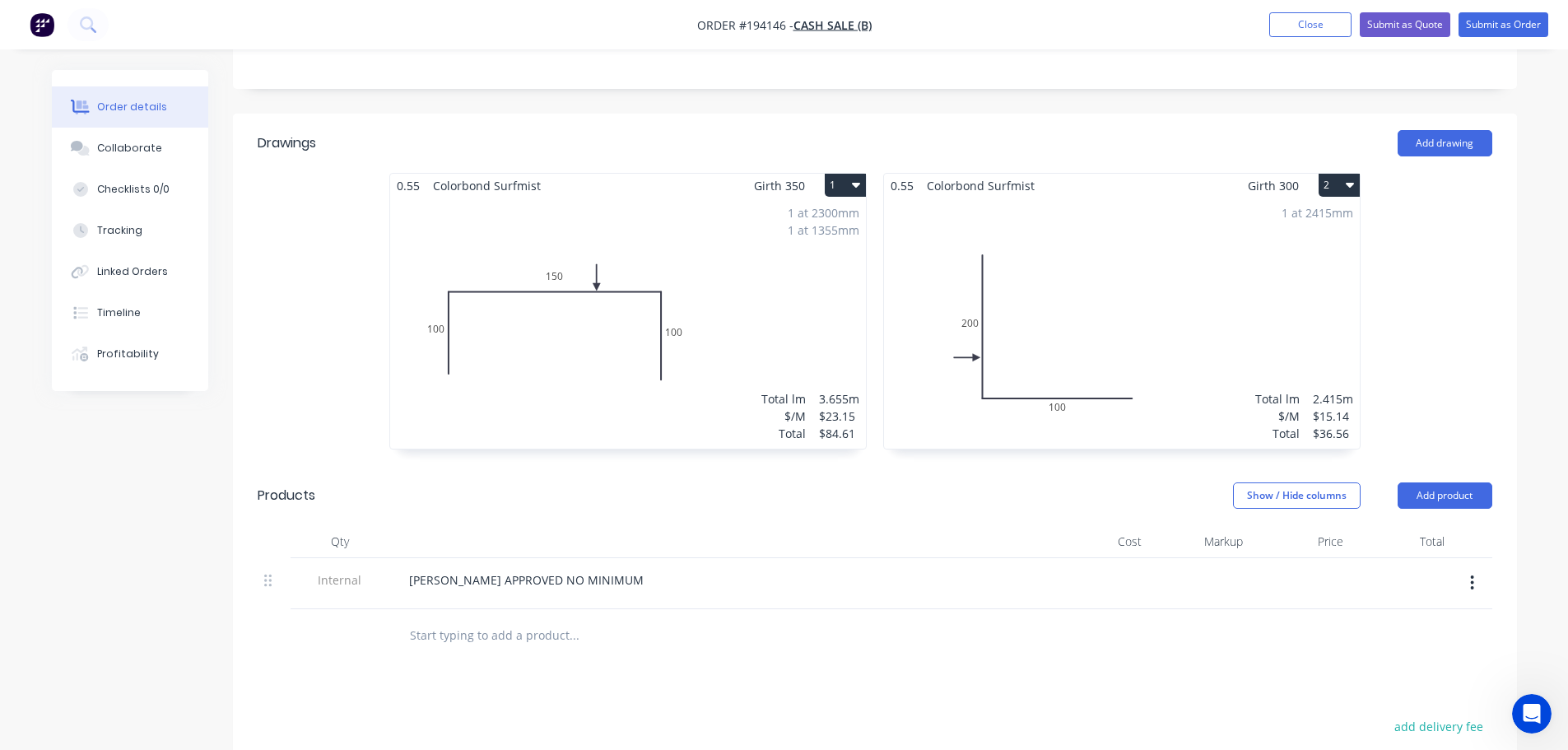
click at [1349, 174] on button "2" at bounding box center [1339, 184] width 41 height 23
click at [1318, 281] on div "Delete" at bounding box center [1281, 291] width 127 height 24
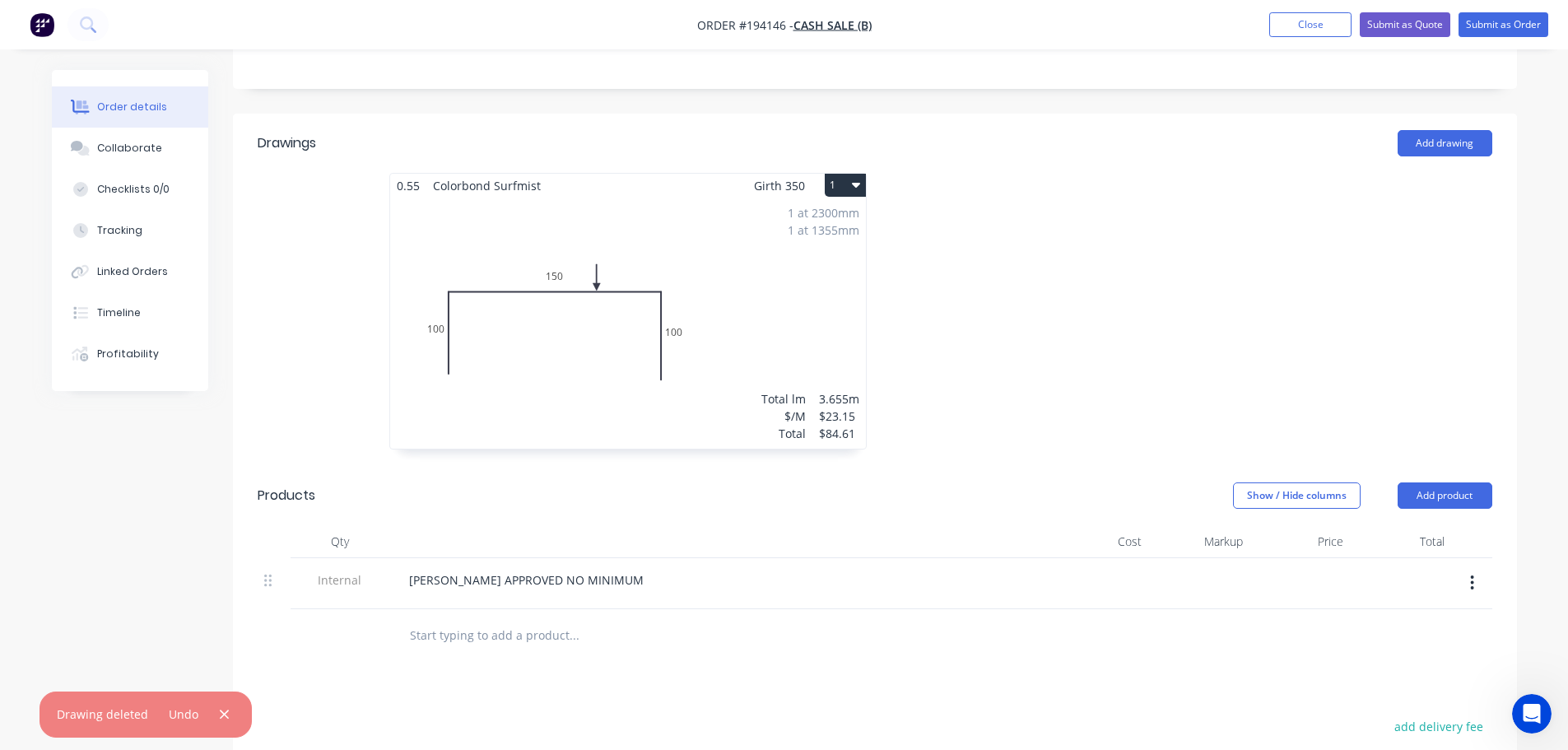
click at [791, 296] on div "1 at 2300mm 1 at 1355mm Total lm $/M Total 3.655m $23.15 $84.61" at bounding box center [628, 323] width 476 height 251
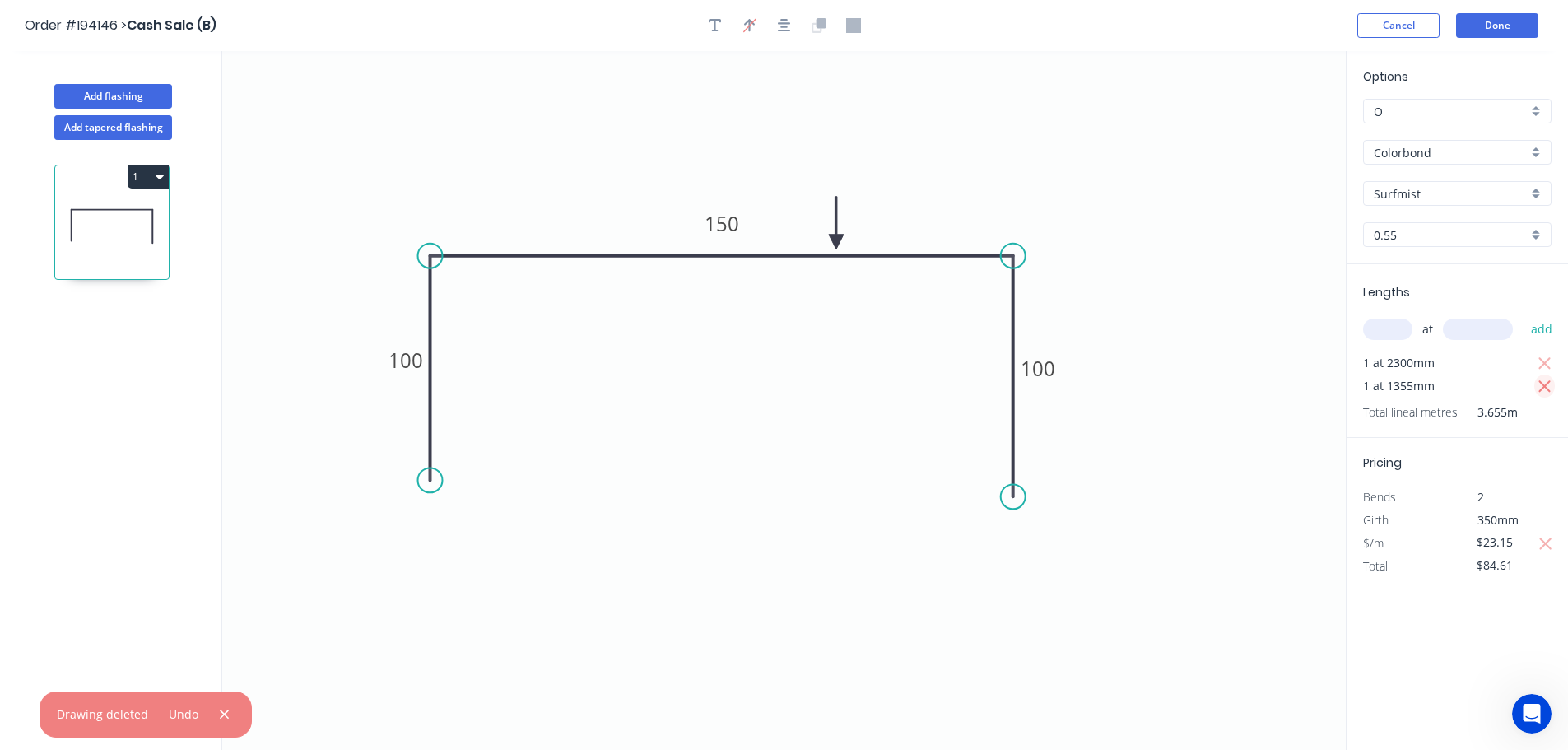
click at [1542, 383] on icon "button" at bounding box center [1544, 387] width 13 height 13
type input "$53.25"
click at [1371, 321] on input "text" at bounding box center [1387, 328] width 49 height 21
type input "1"
type input "1400"
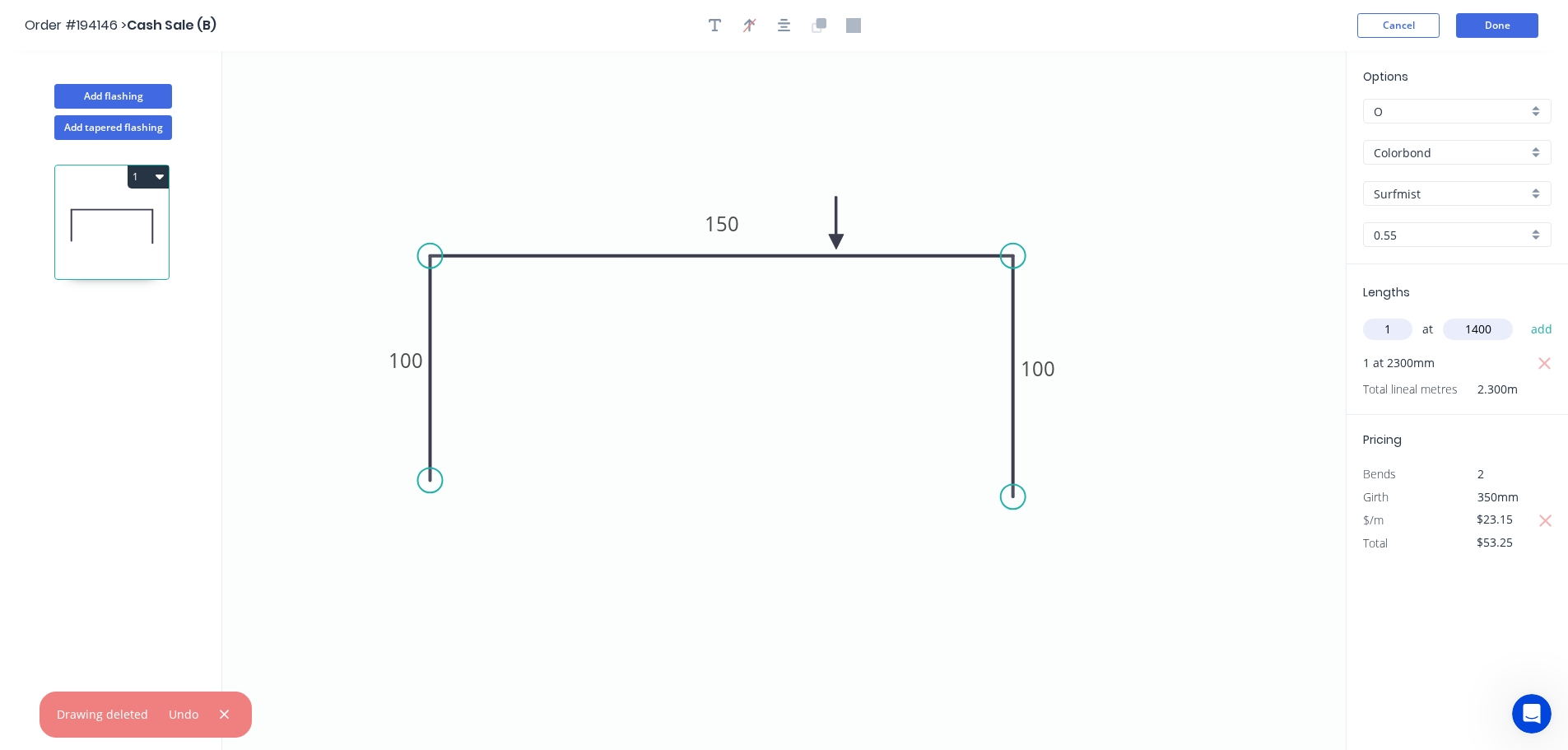
click at [1522, 316] on button "add" at bounding box center [1542, 329] width 38 height 28
type input "$85.66"
click at [1499, 33] on button "Done" at bounding box center [1497, 25] width 82 height 25
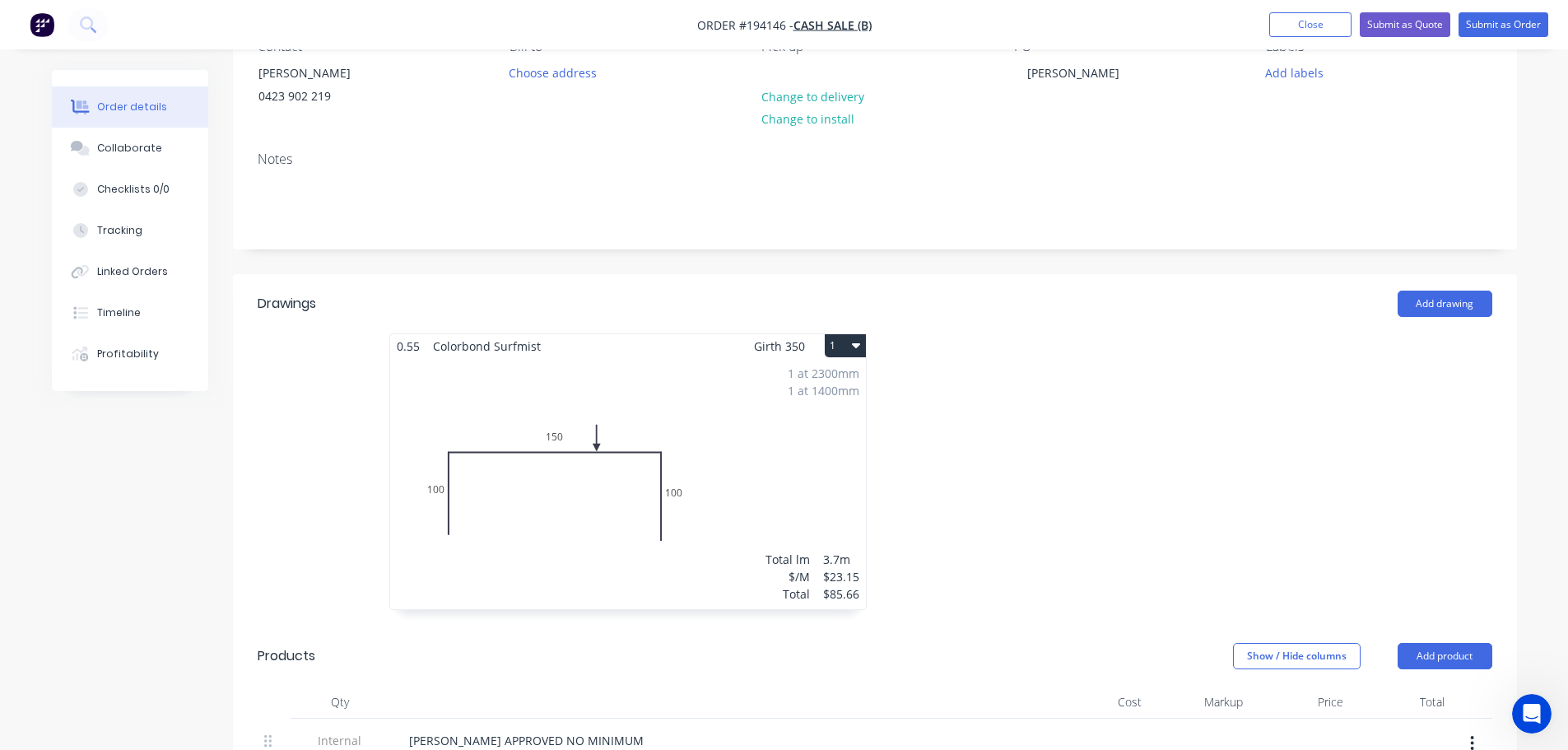
scroll to position [164, 0]
click at [1029, 418] on div at bounding box center [1121, 484] width 493 height 293
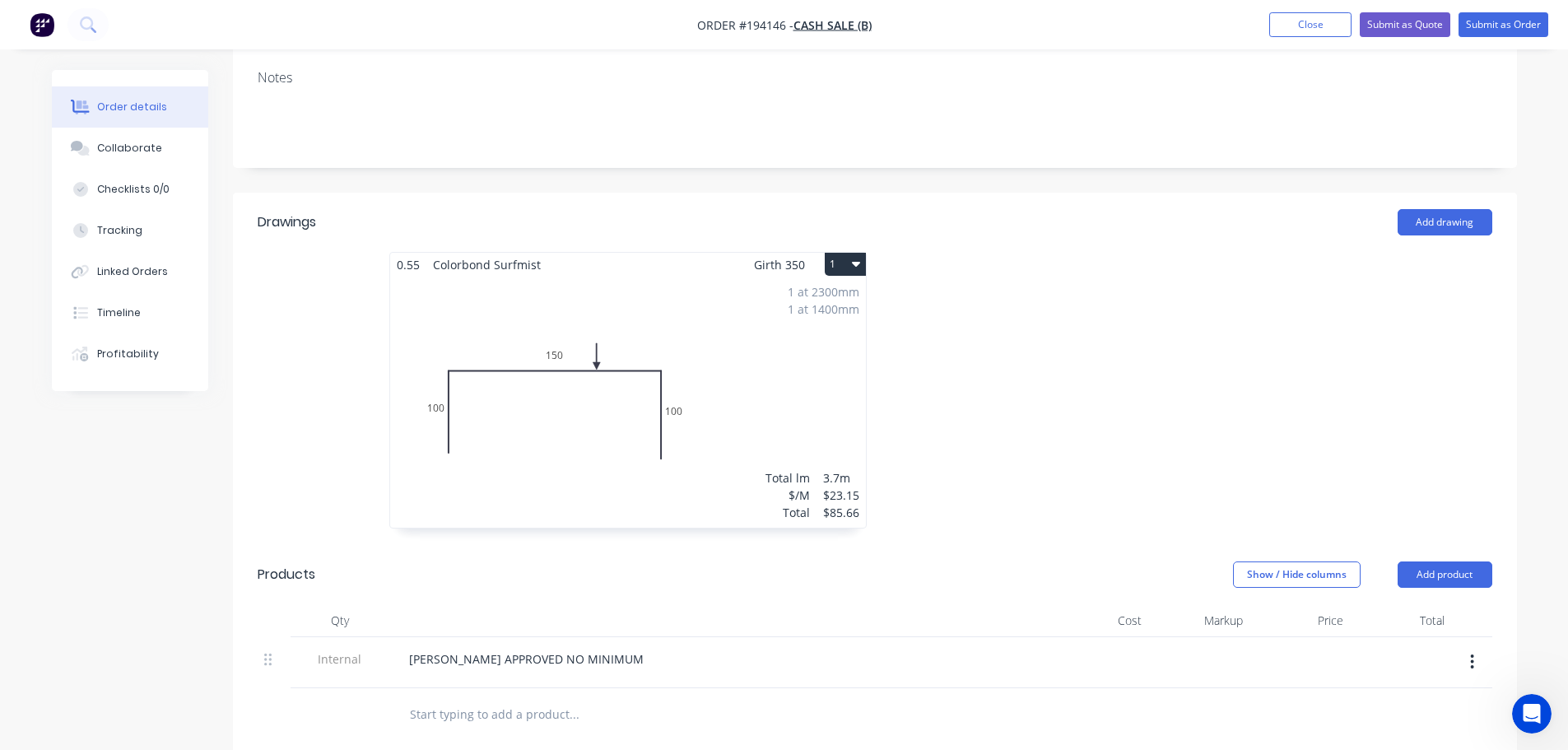
click at [1016, 372] on div at bounding box center [1121, 398] width 493 height 293
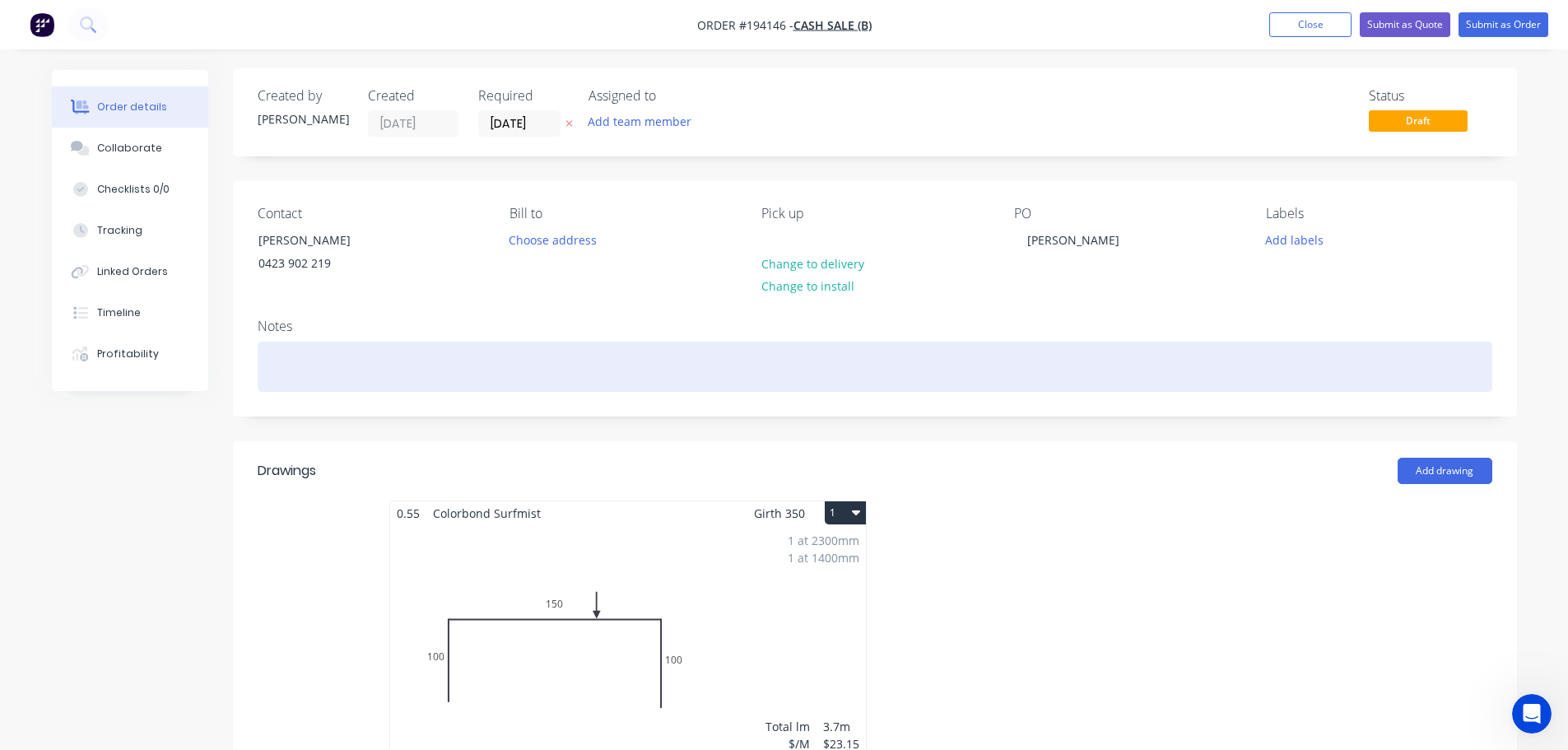
scroll to position [0, 0]
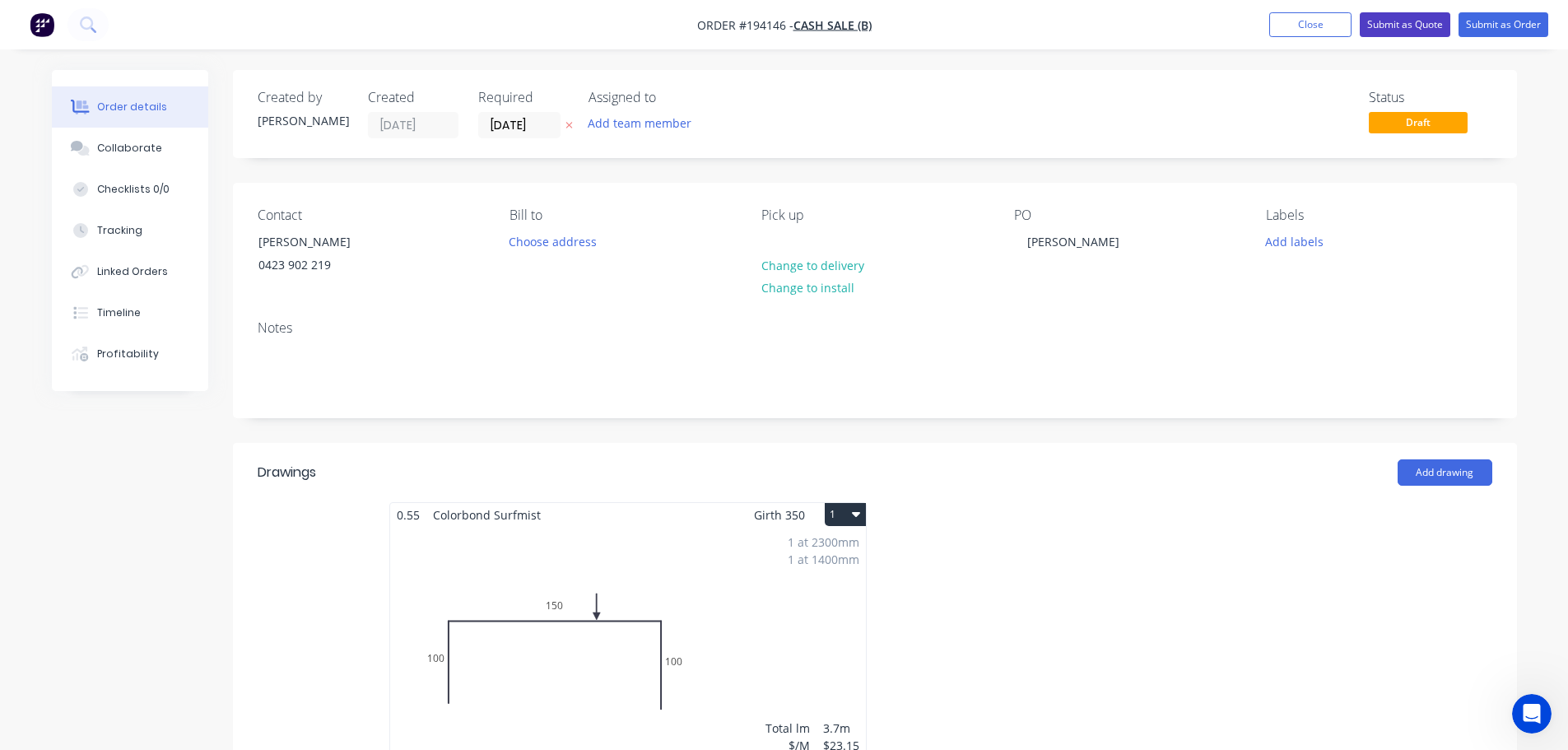
click at [1408, 26] on button "Submit as Quote" at bounding box center [1405, 25] width 90 height 25
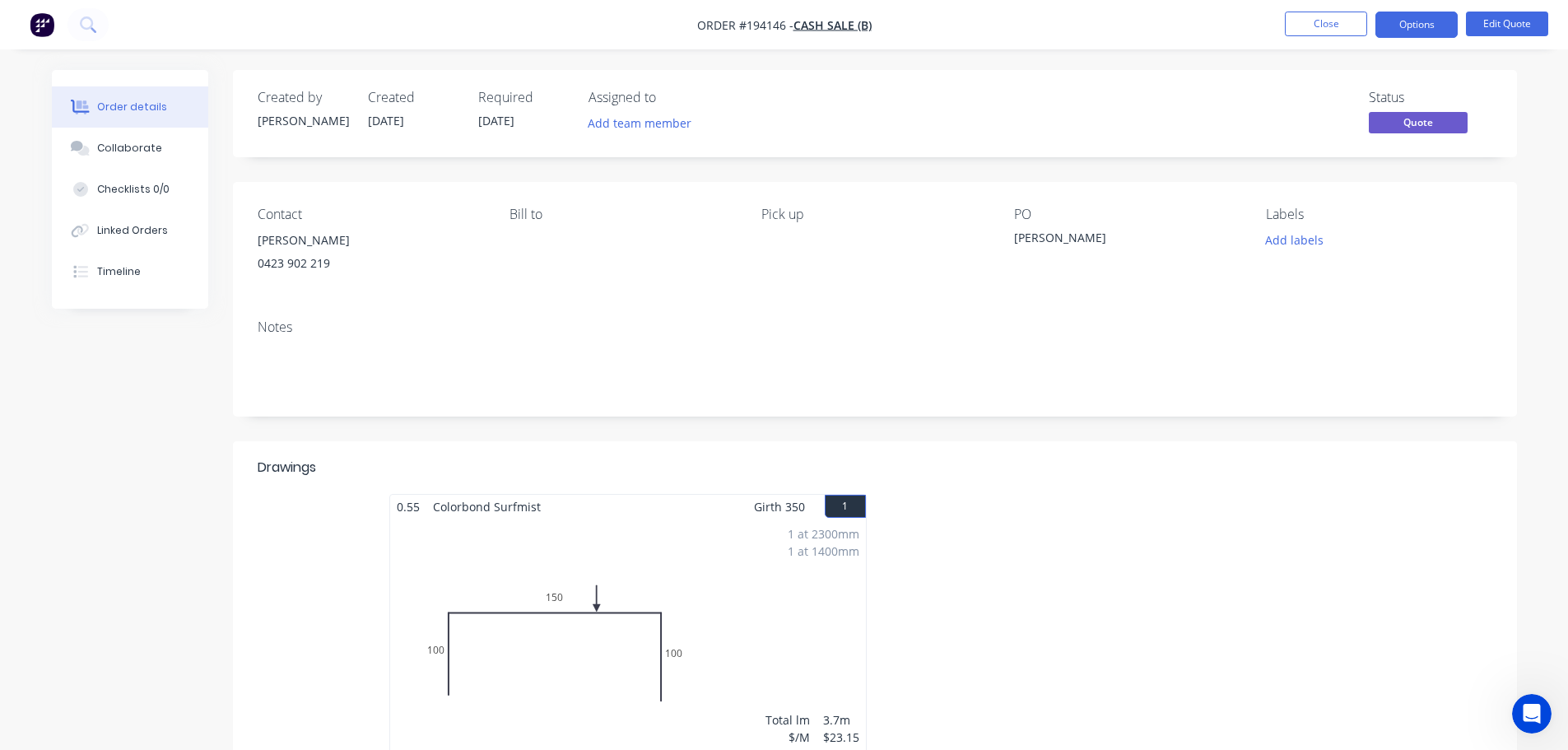
click at [1147, 540] on div at bounding box center [1121, 640] width 493 height 293
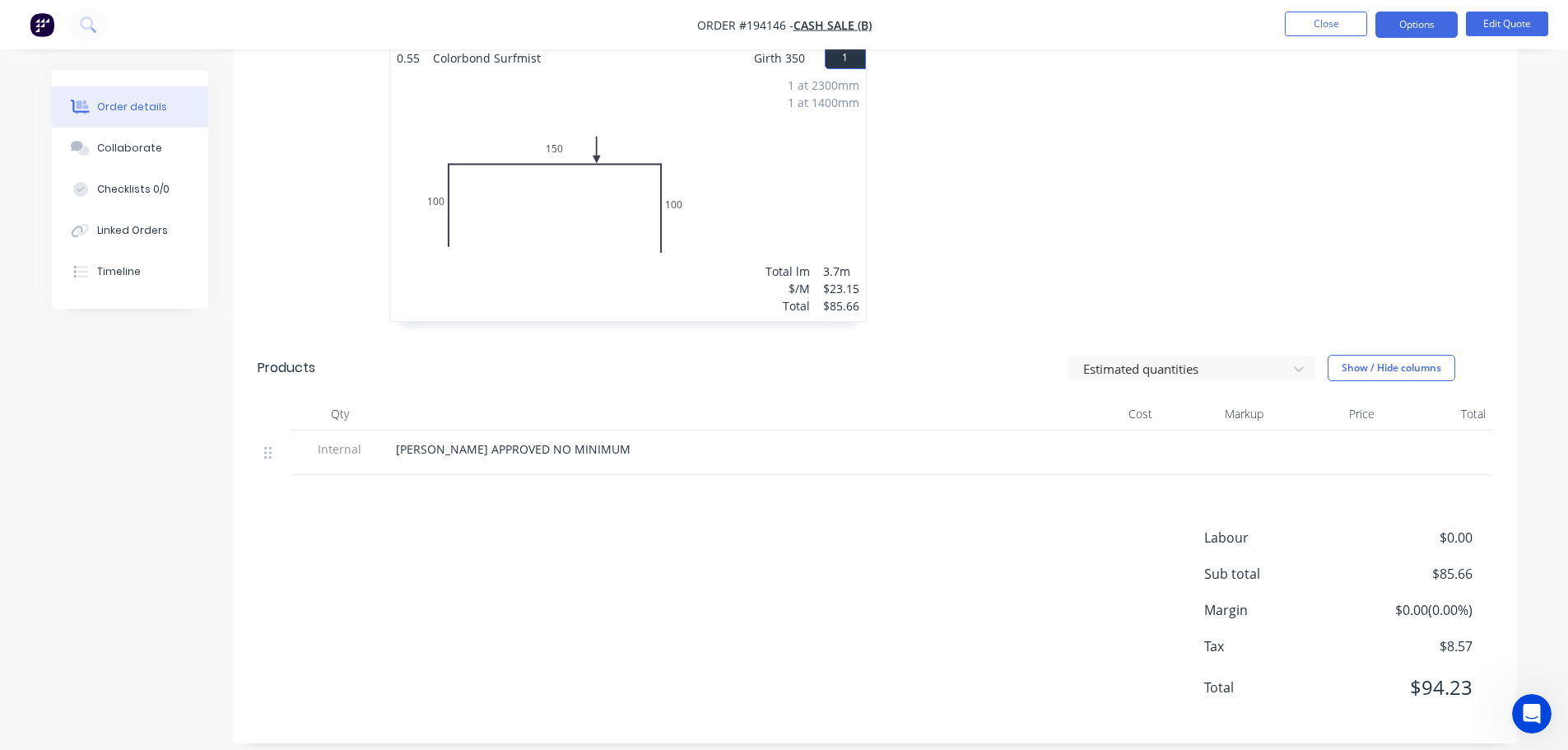
scroll to position [467, 0]
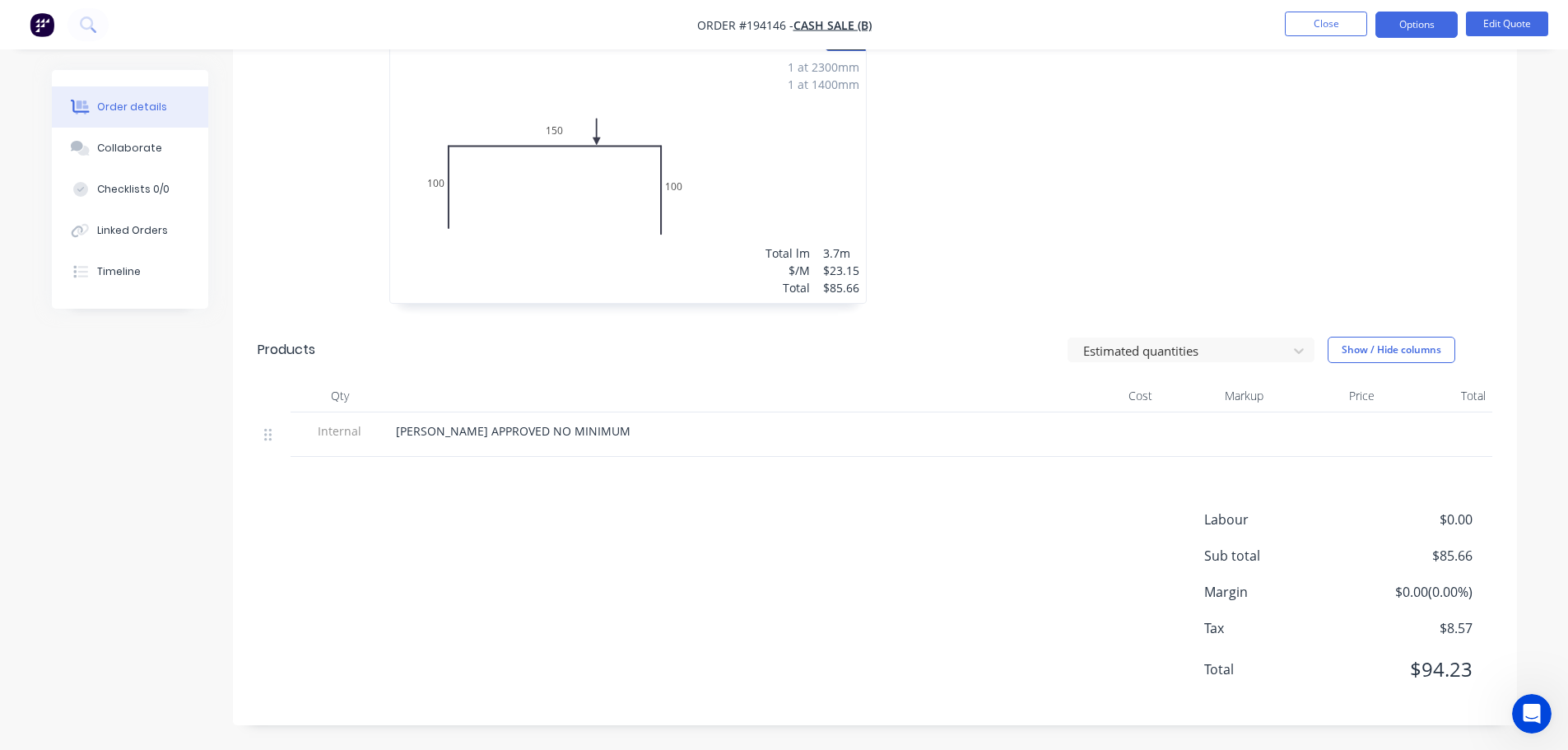
click at [995, 529] on div "Labour $0.00 Sub total $85.66 Margin $0.00 ( 0.00 %) Tax $8.57 Total $94.23" at bounding box center [874, 605] width 1234 height 191
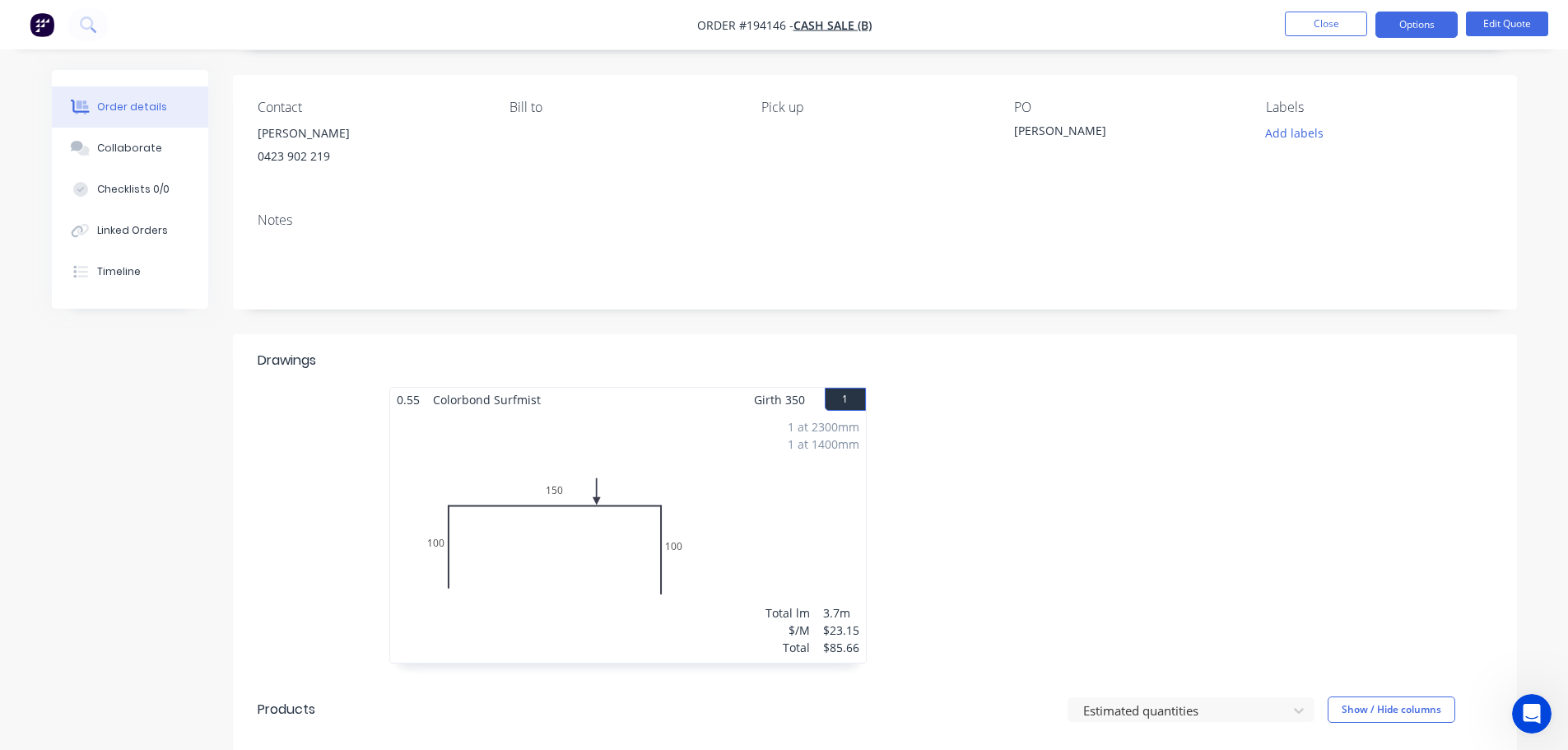
scroll to position [0, 0]
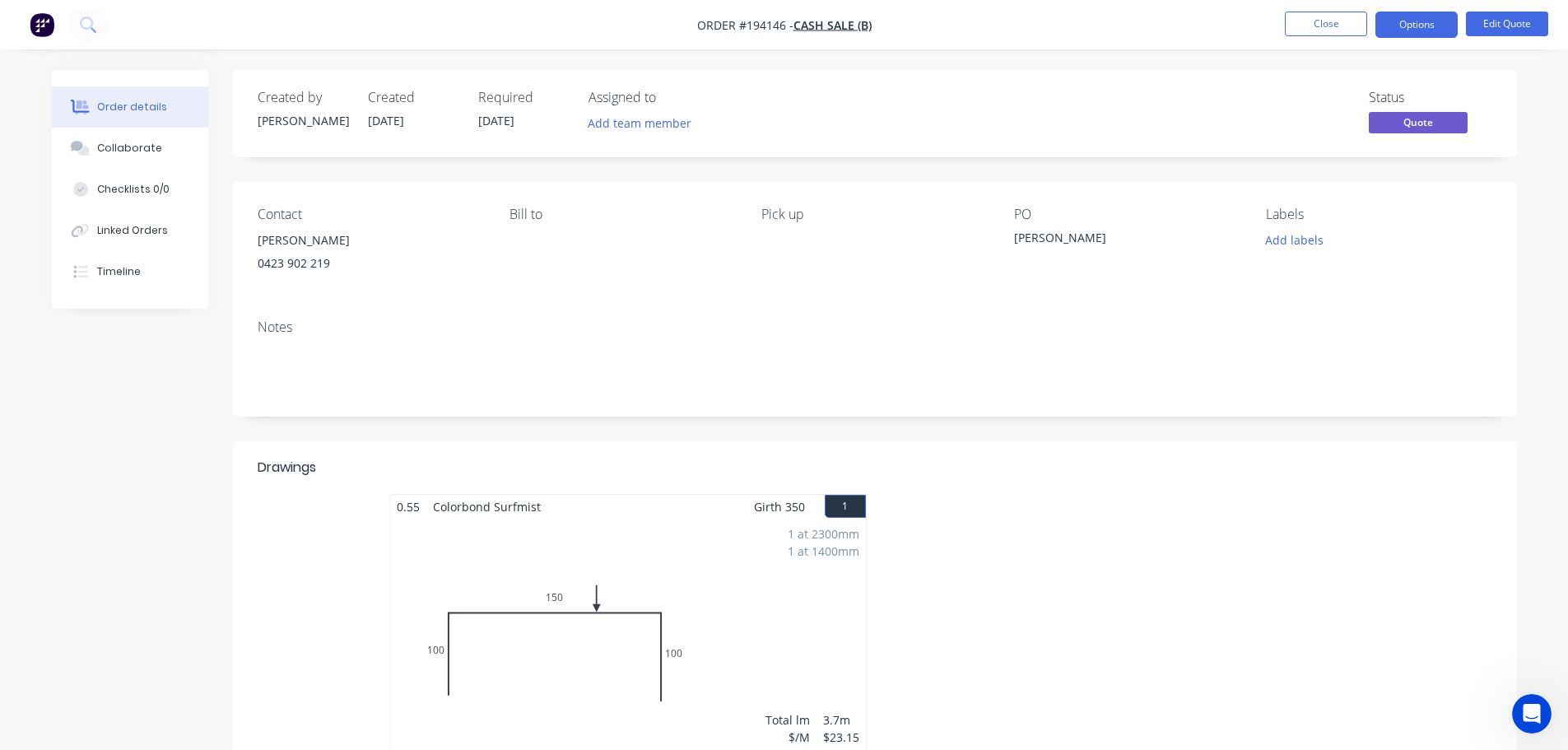
click at [1097, 442] on header "Drawings" at bounding box center [875, 468] width 1284 height 53
click at [1440, 30] on button "Options" at bounding box center [1417, 25] width 82 height 26
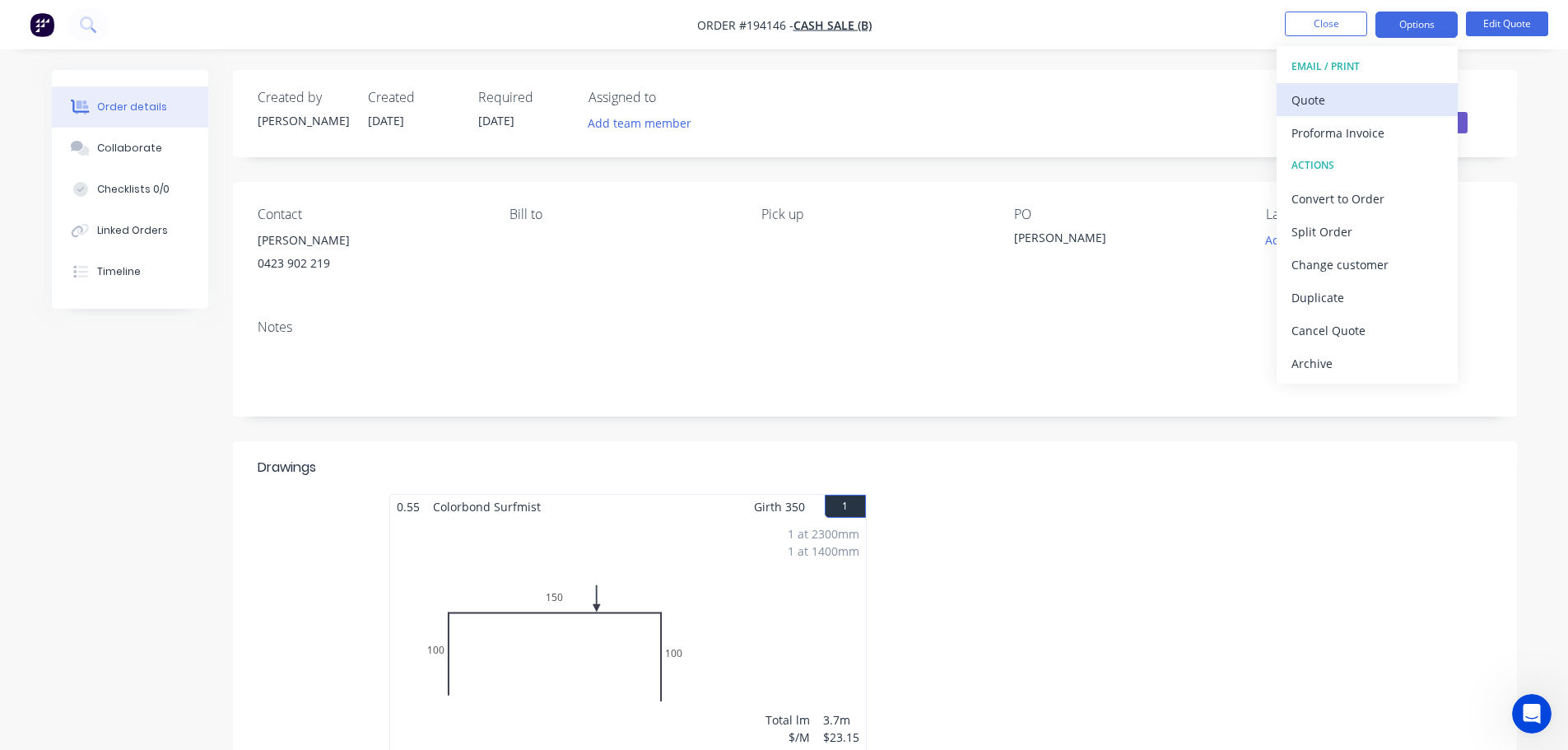
click at [1335, 98] on div "Quote" at bounding box center [1367, 100] width 151 height 24
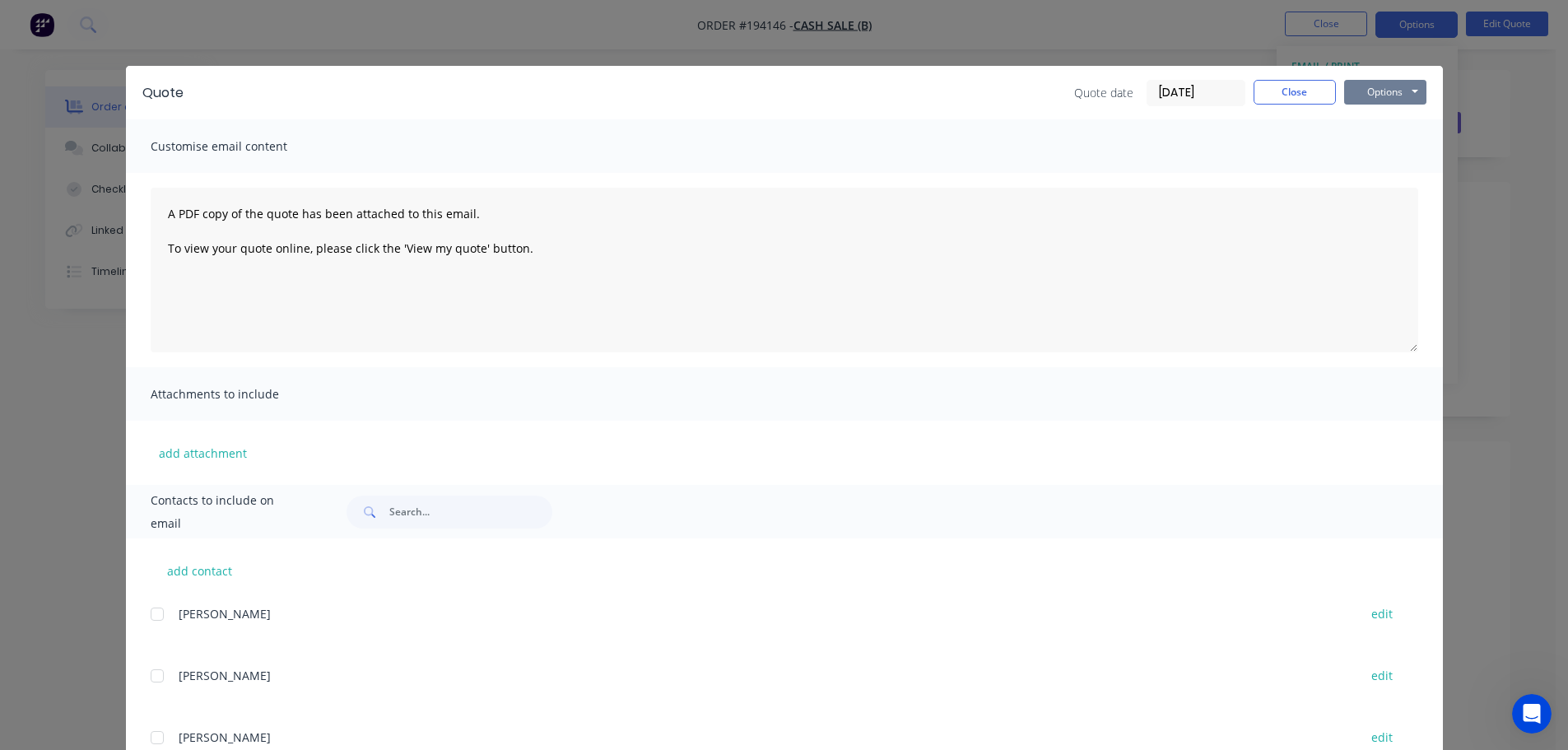
click at [1379, 98] on button "Options" at bounding box center [1385, 92] width 82 height 25
click at [839, 97] on div "Quote date 29/09/25 Close Options Preview Print Email" at bounding box center [813, 93] width 1226 height 26
click at [1388, 95] on button "Options" at bounding box center [1385, 92] width 82 height 25
click at [1408, 122] on button "Preview" at bounding box center [1396, 121] width 105 height 27
click at [1253, 87] on button "Close" at bounding box center [1294, 92] width 82 height 25
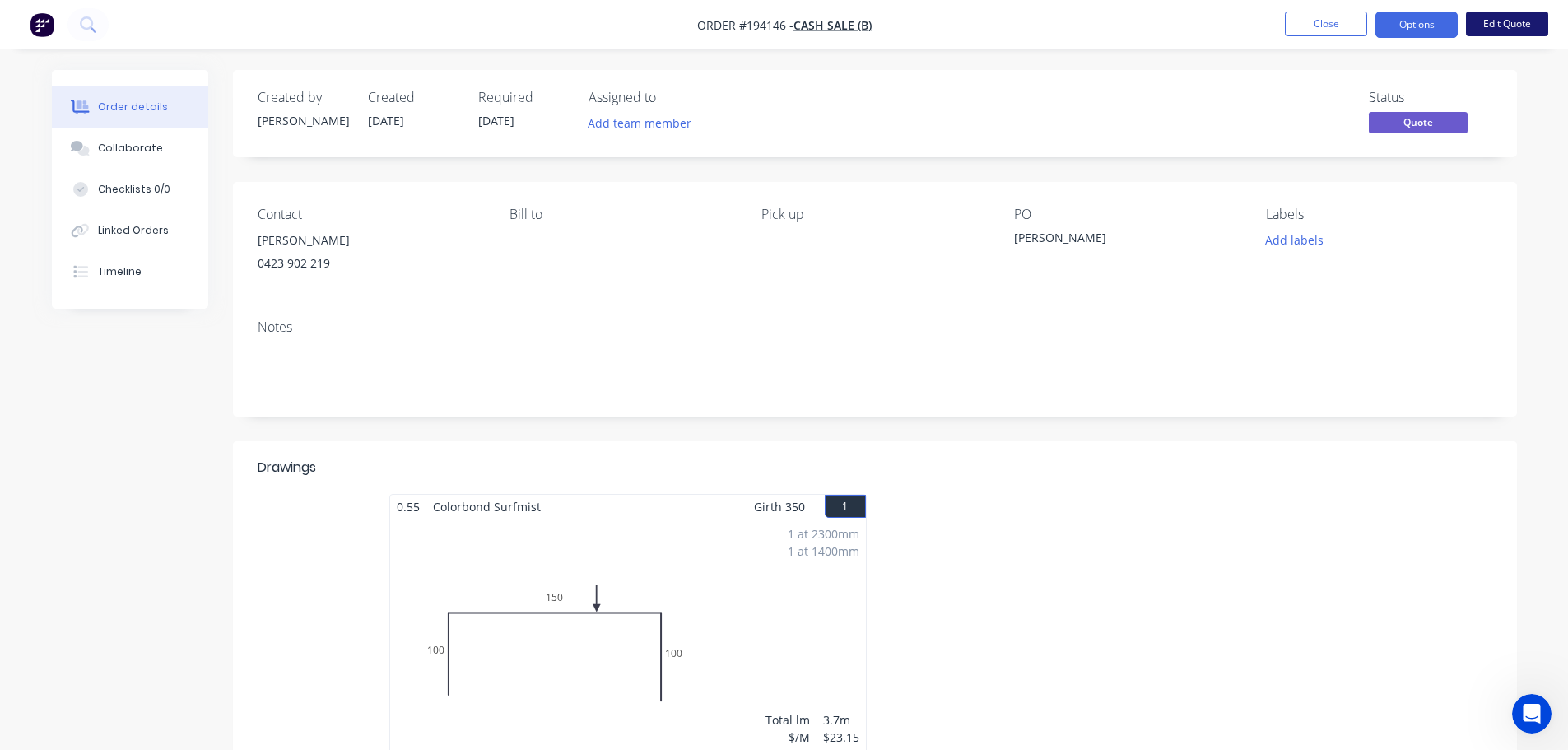
click at [1505, 30] on button "Edit Quote" at bounding box center [1507, 24] width 82 height 25
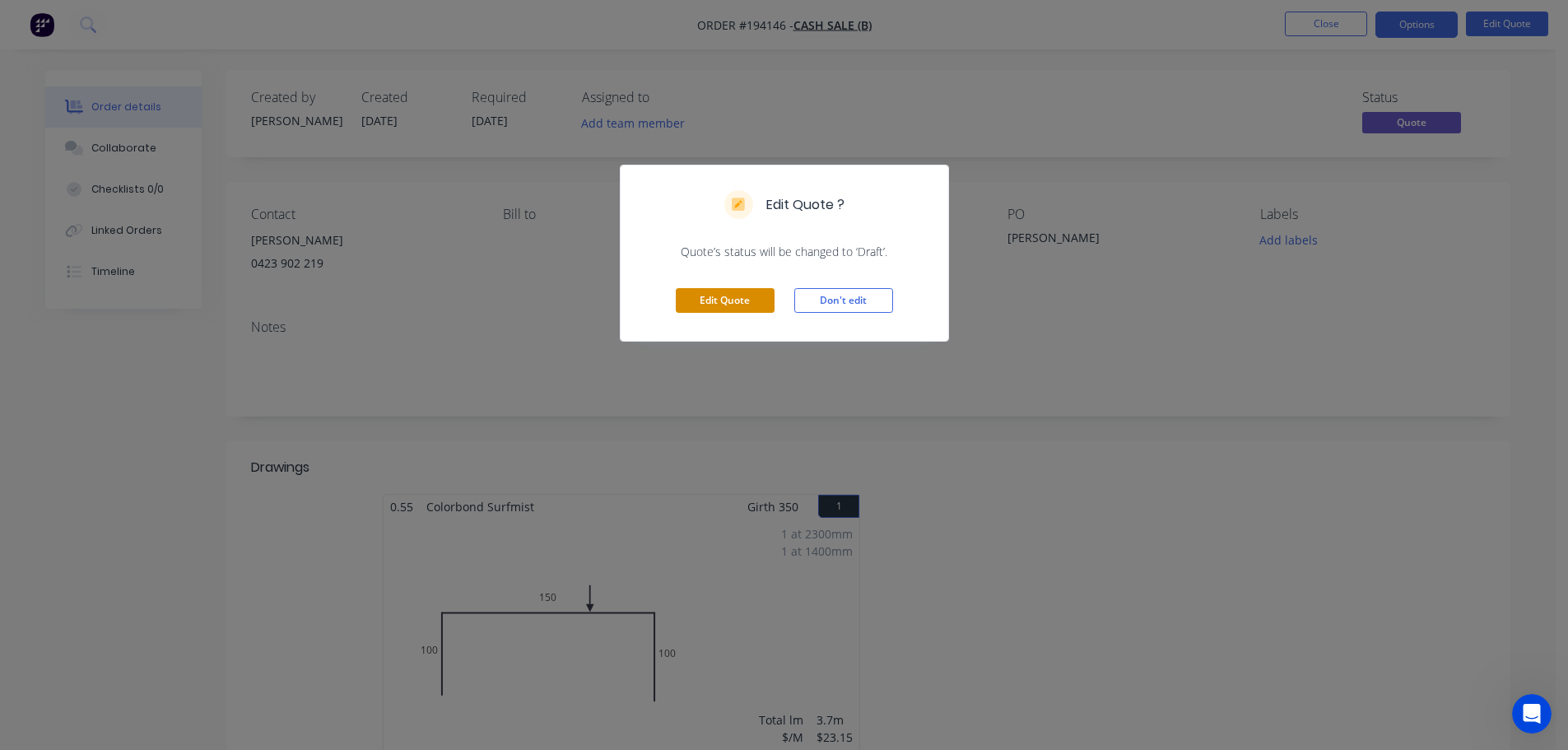
click at [703, 302] on button "Edit Quote" at bounding box center [725, 300] width 99 height 25
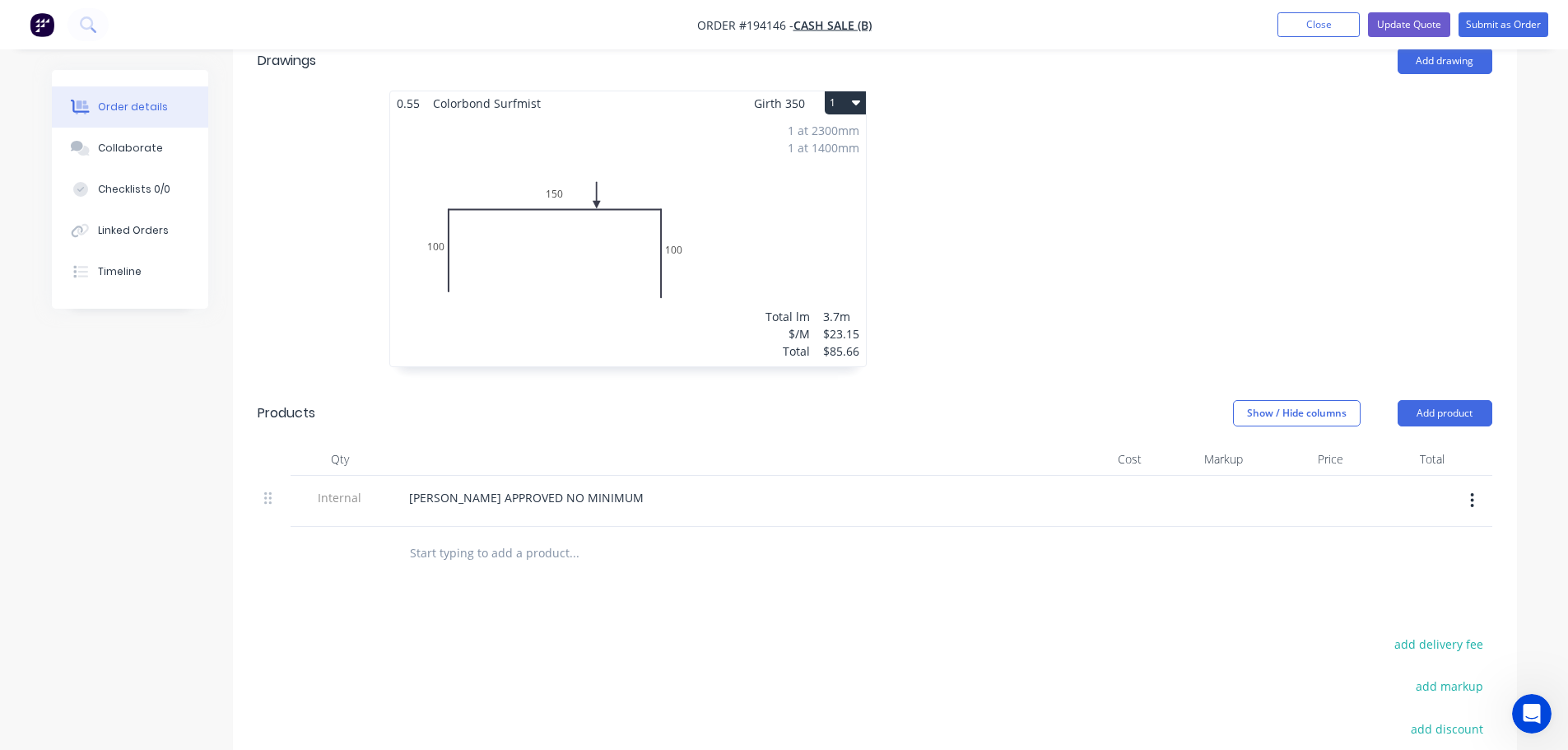
click at [639, 324] on div "1 at 2300mm 1 at 1400mm Total lm $/M Total 3.7m $23.15 $85.66" at bounding box center [628, 240] width 476 height 251
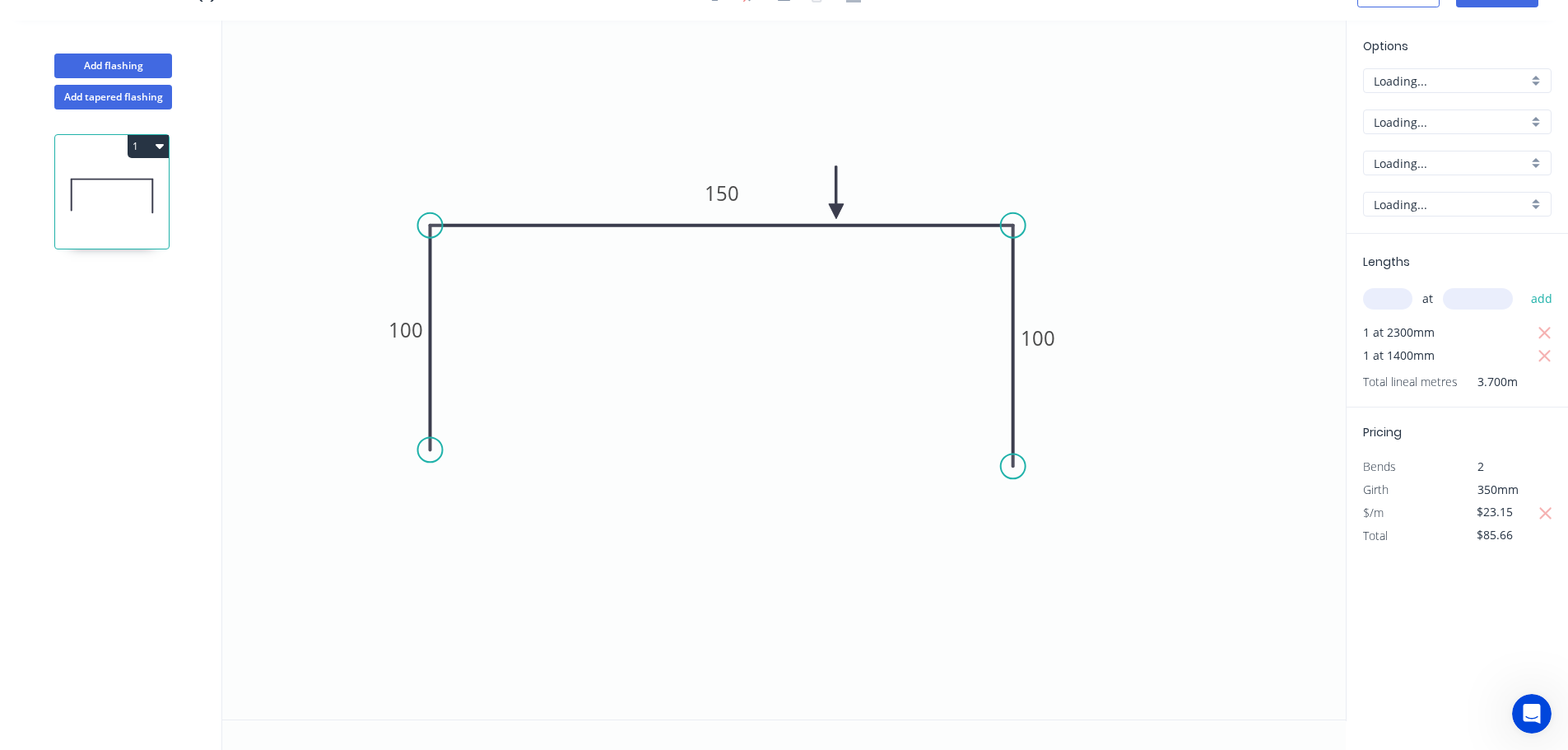
scroll to position [30, 0]
drag, startPoint x: 727, startPoint y: 192, endPoint x: 709, endPoint y: 191, distance: 18.0
click at [727, 191] on tspan "150" at bounding box center [722, 193] width 35 height 27
click at [875, 167] on icon "0 100 154 100" at bounding box center [784, 370] width 1124 height 699
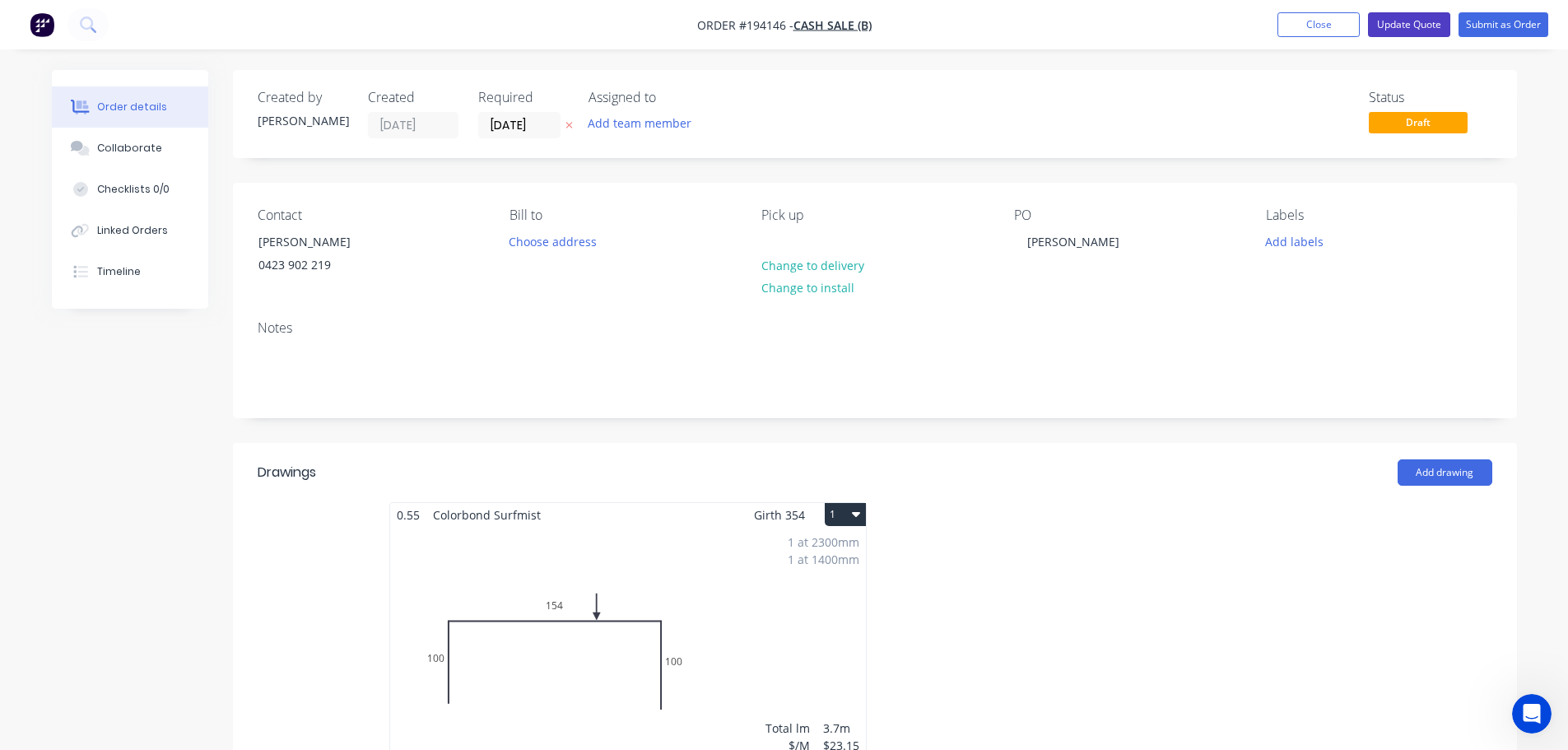
click at [1406, 26] on button "Update Quote" at bounding box center [1409, 25] width 82 height 25
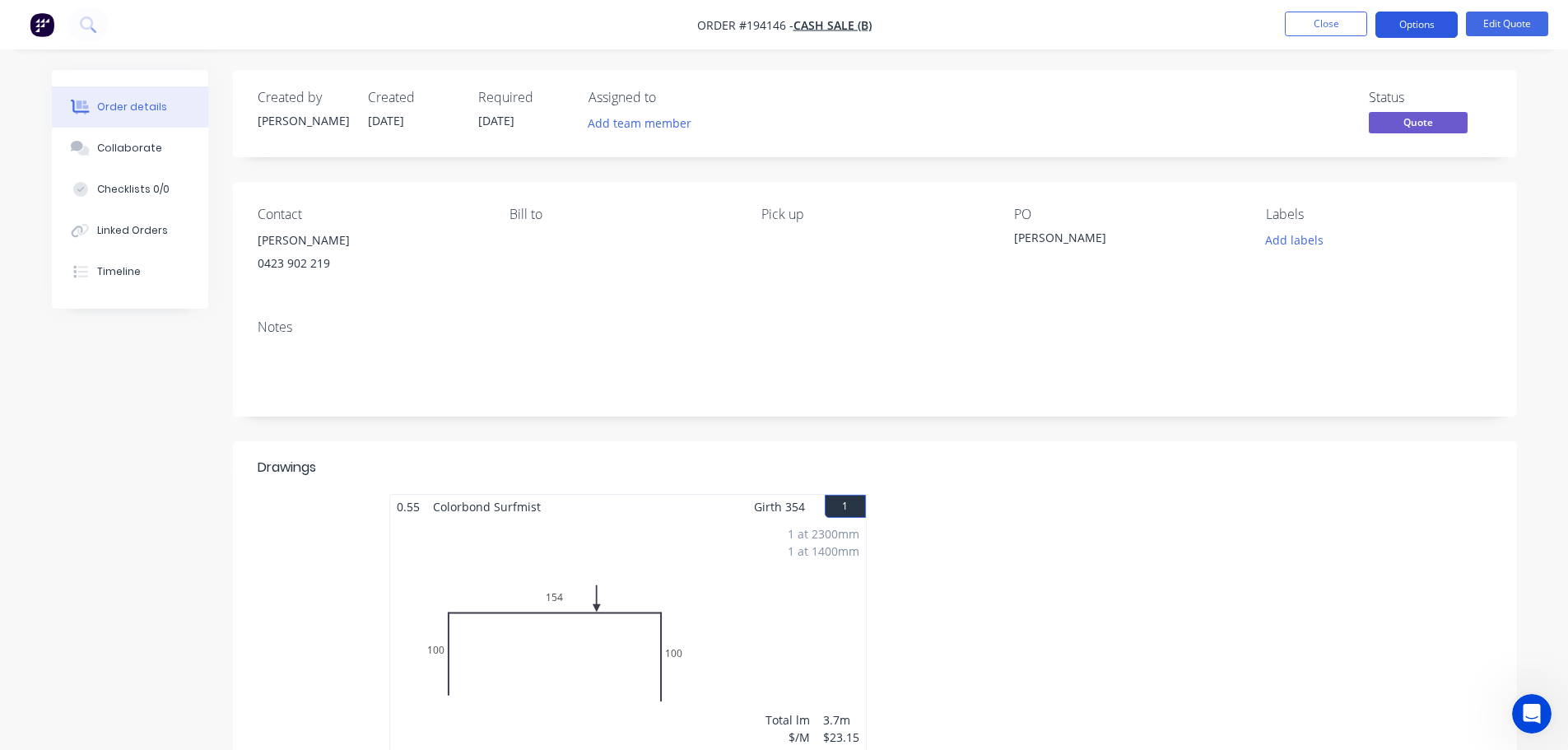
click at [1395, 29] on button "Options" at bounding box center [1417, 25] width 82 height 26
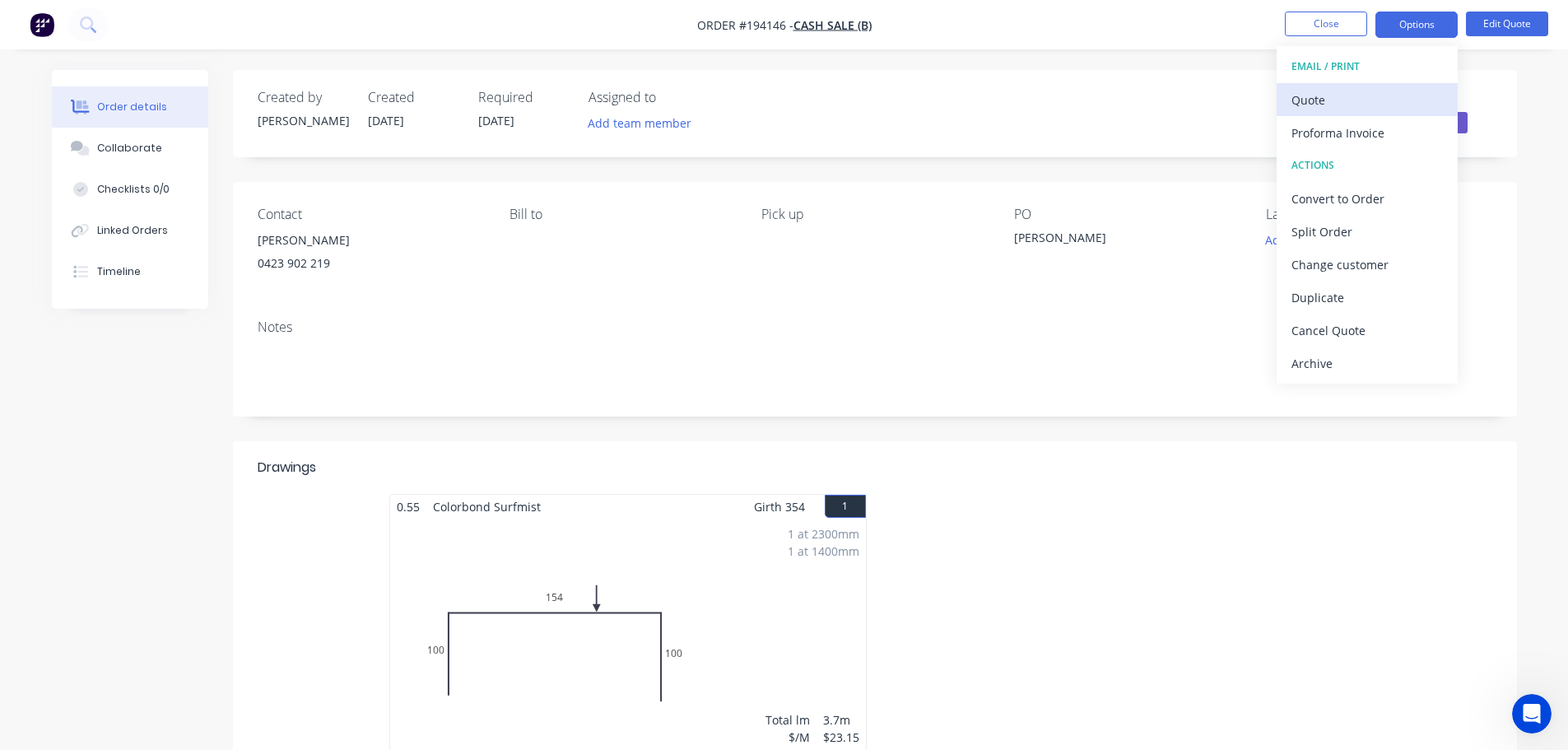
click at [1376, 92] on div "Quote" at bounding box center [1367, 100] width 151 height 24
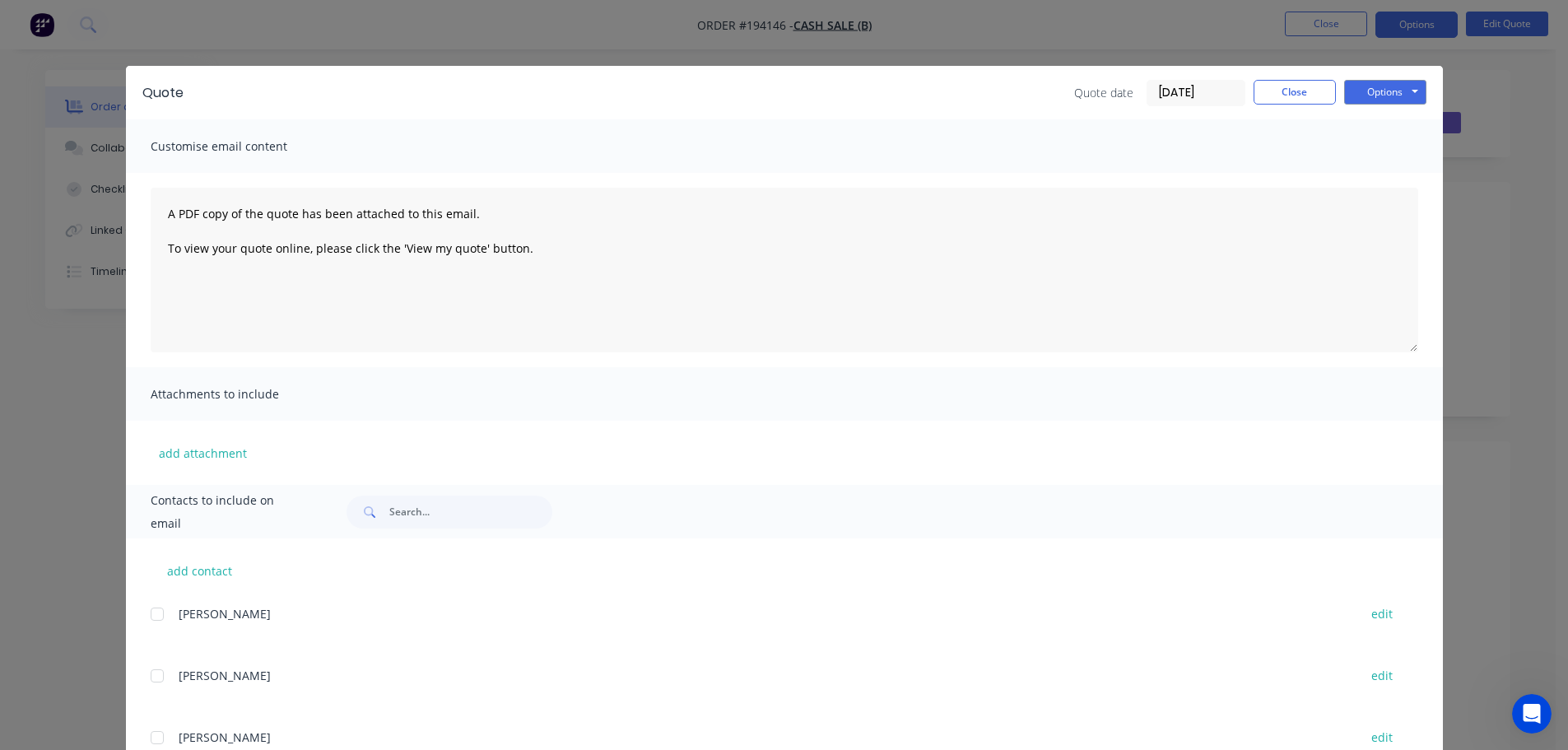
click at [1376, 92] on button "Options" at bounding box center [1385, 92] width 82 height 25
click at [1379, 122] on button "Preview" at bounding box center [1396, 121] width 105 height 27
click at [1280, 95] on button "Close" at bounding box center [1294, 92] width 82 height 25
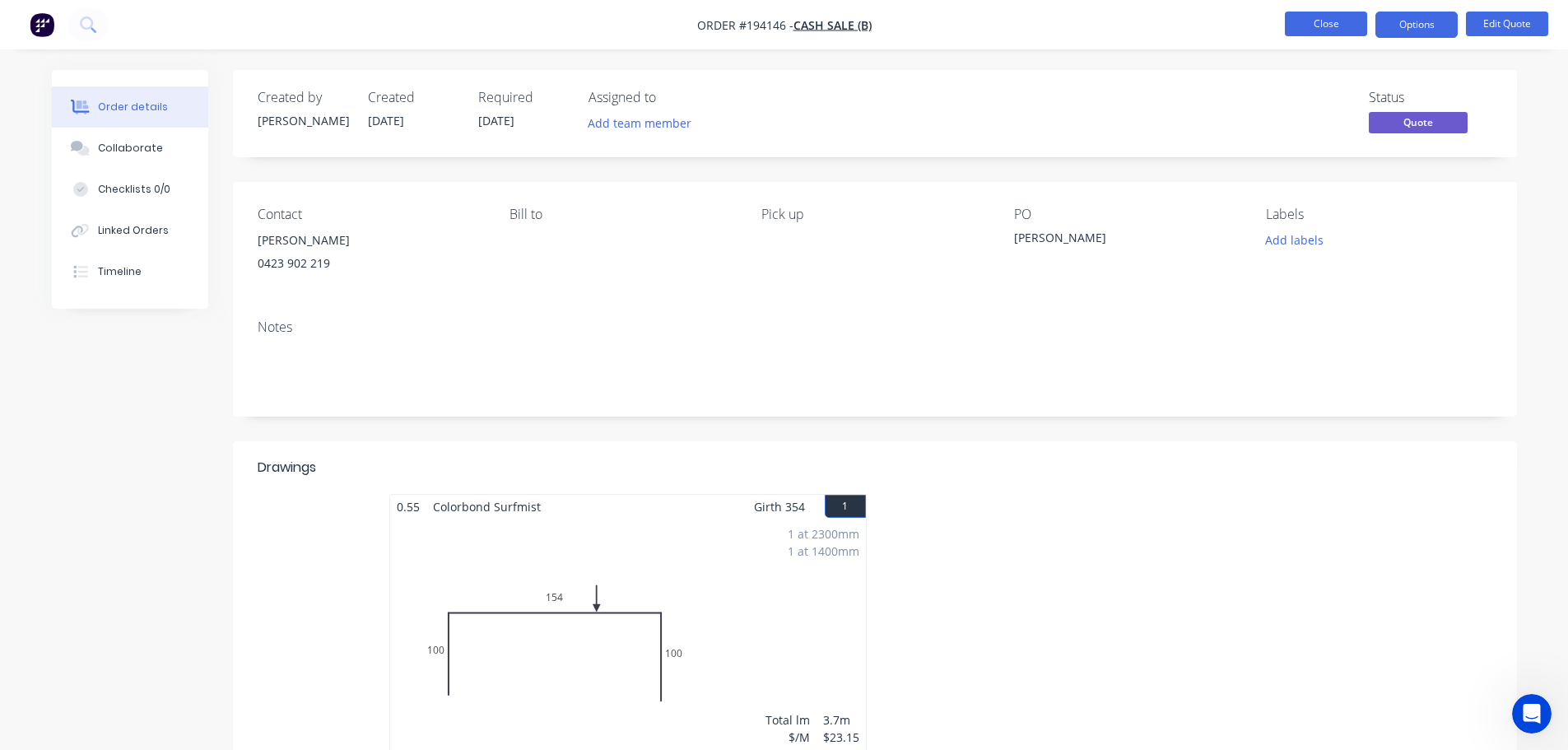
click at [1308, 20] on button "Close" at bounding box center [1326, 24] width 82 height 25
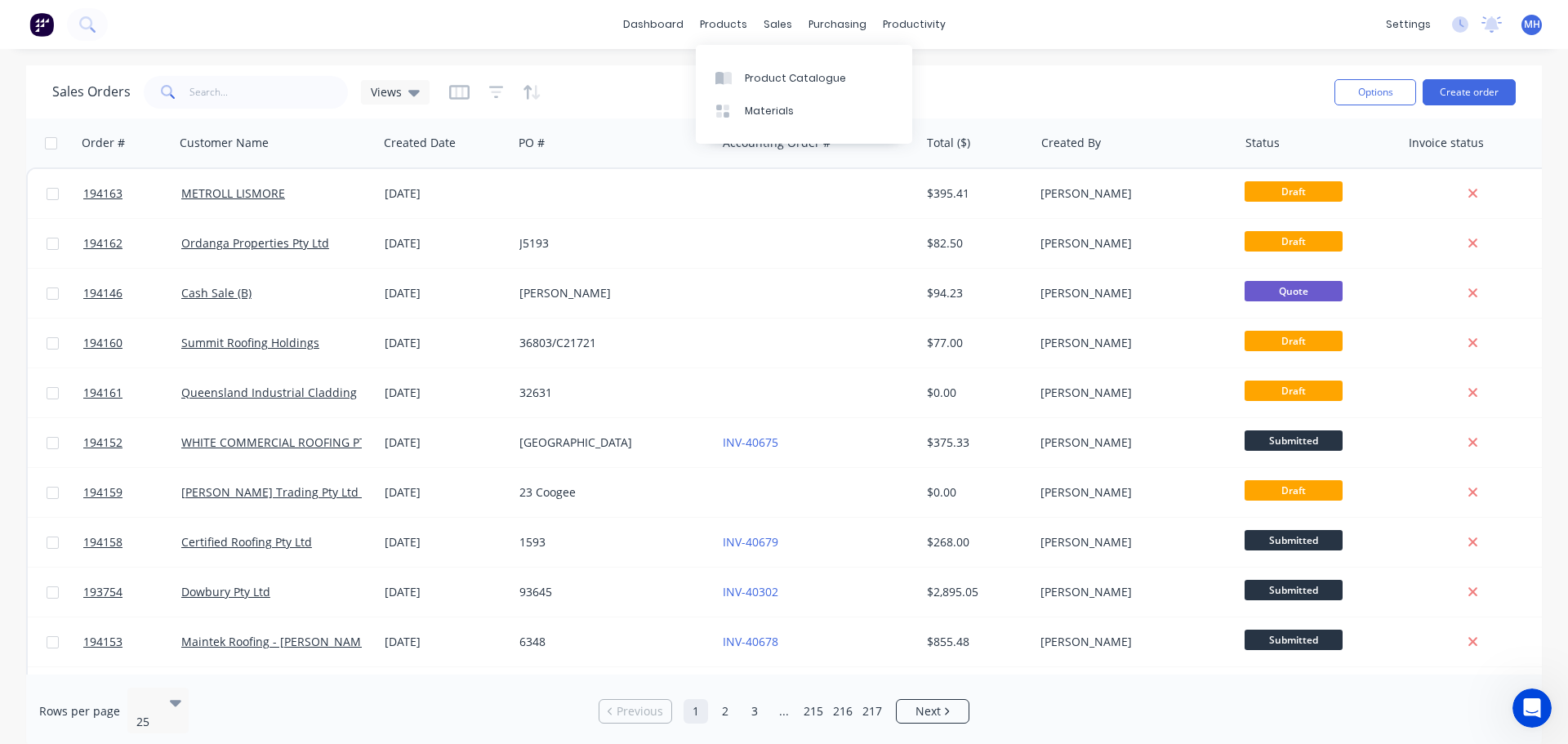
click at [565, 96] on div "Sales Orders Views" at bounding box center [687, 91] width 1269 height 40
drag, startPoint x: 733, startPoint y: 91, endPoint x: 715, endPoint y: 86, distance: 18.7
click at [733, 91] on div "Sales Orders Views" at bounding box center [687, 91] width 1269 height 40
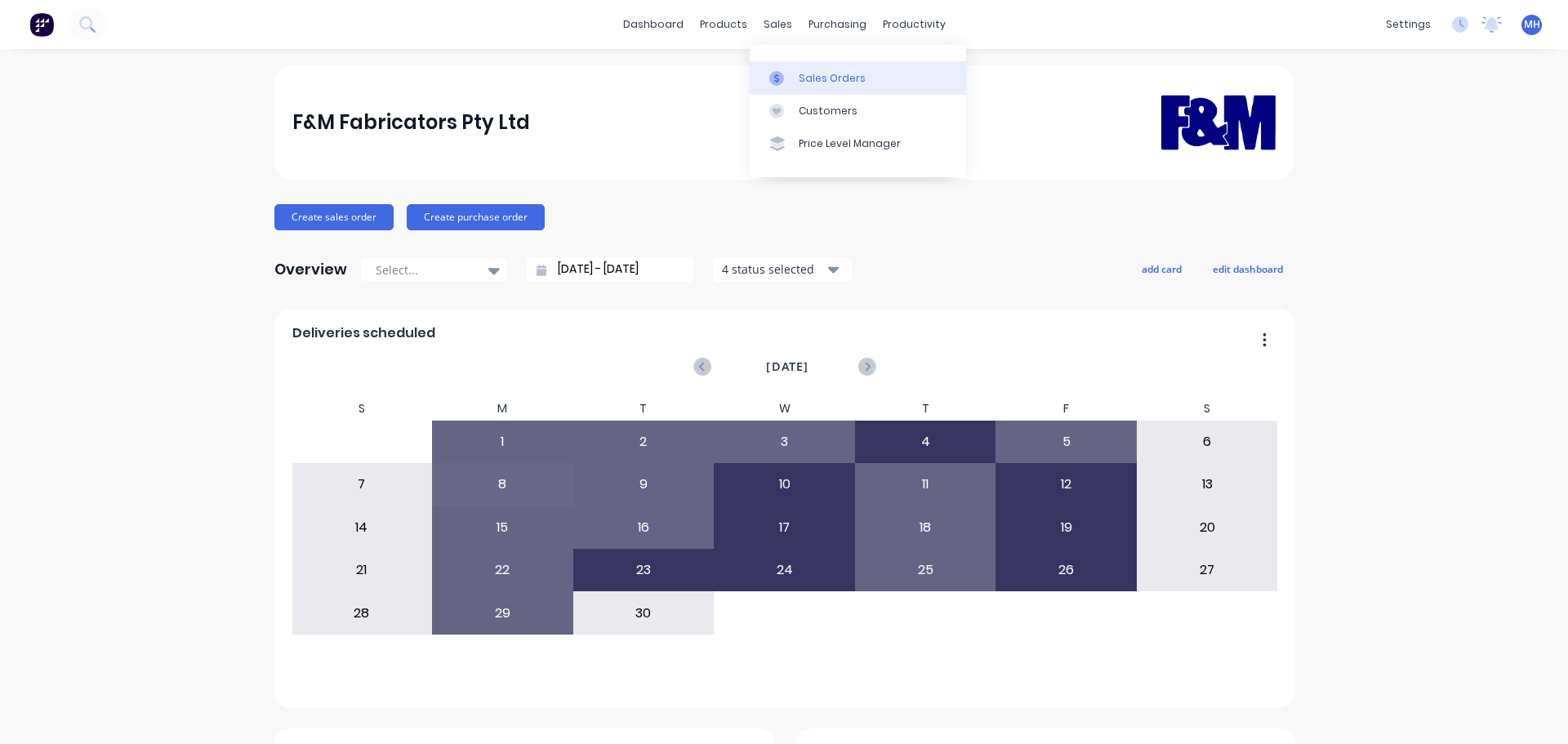
click at [795, 75] on link "Sales Orders" at bounding box center [857, 78] width 216 height 33
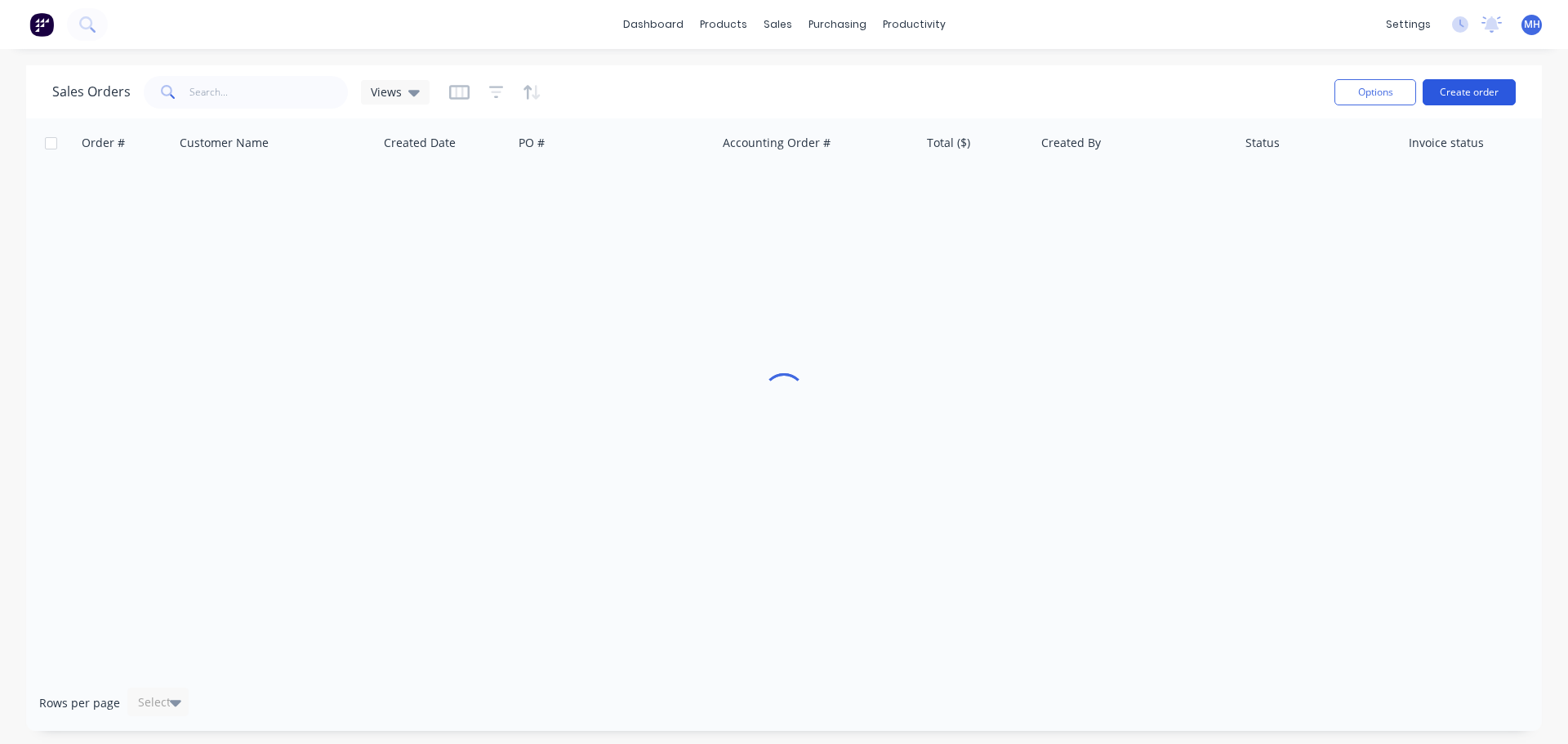
click at [1458, 91] on button "Create order" at bounding box center [1469, 92] width 93 height 26
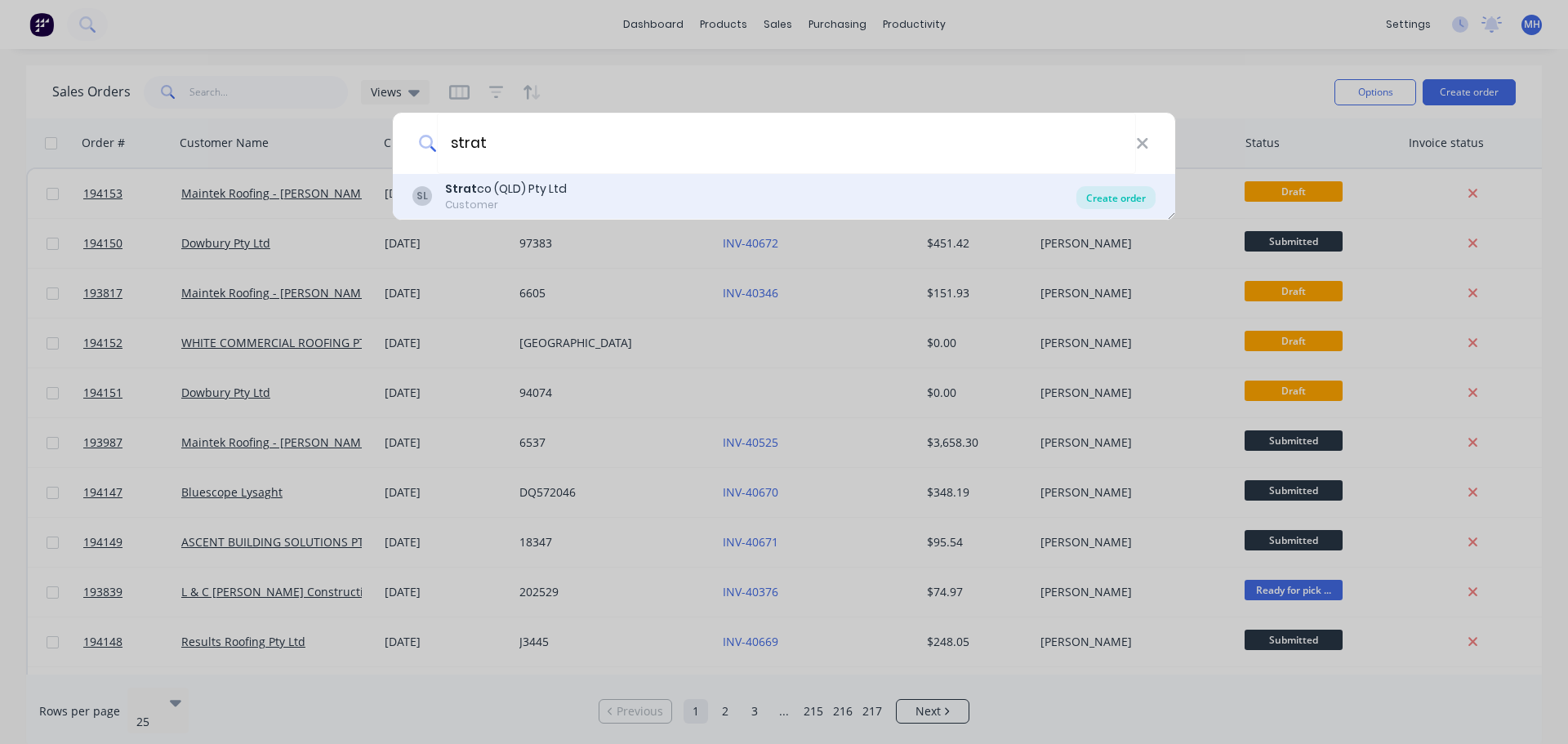
type input "strat"
click at [1126, 203] on div "Create order" at bounding box center [1116, 197] width 80 height 23
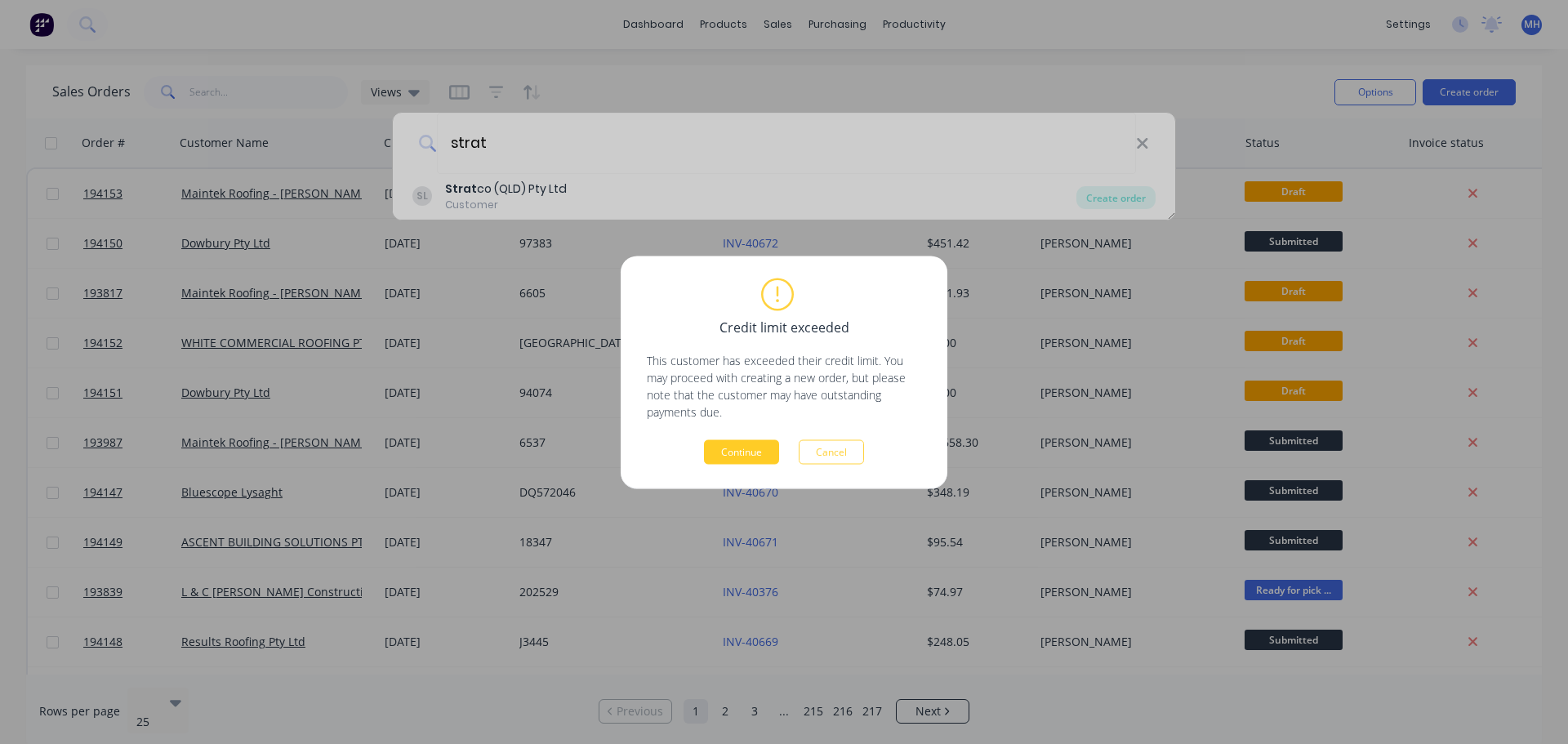
click at [761, 458] on button "Continue" at bounding box center [741, 451] width 75 height 24
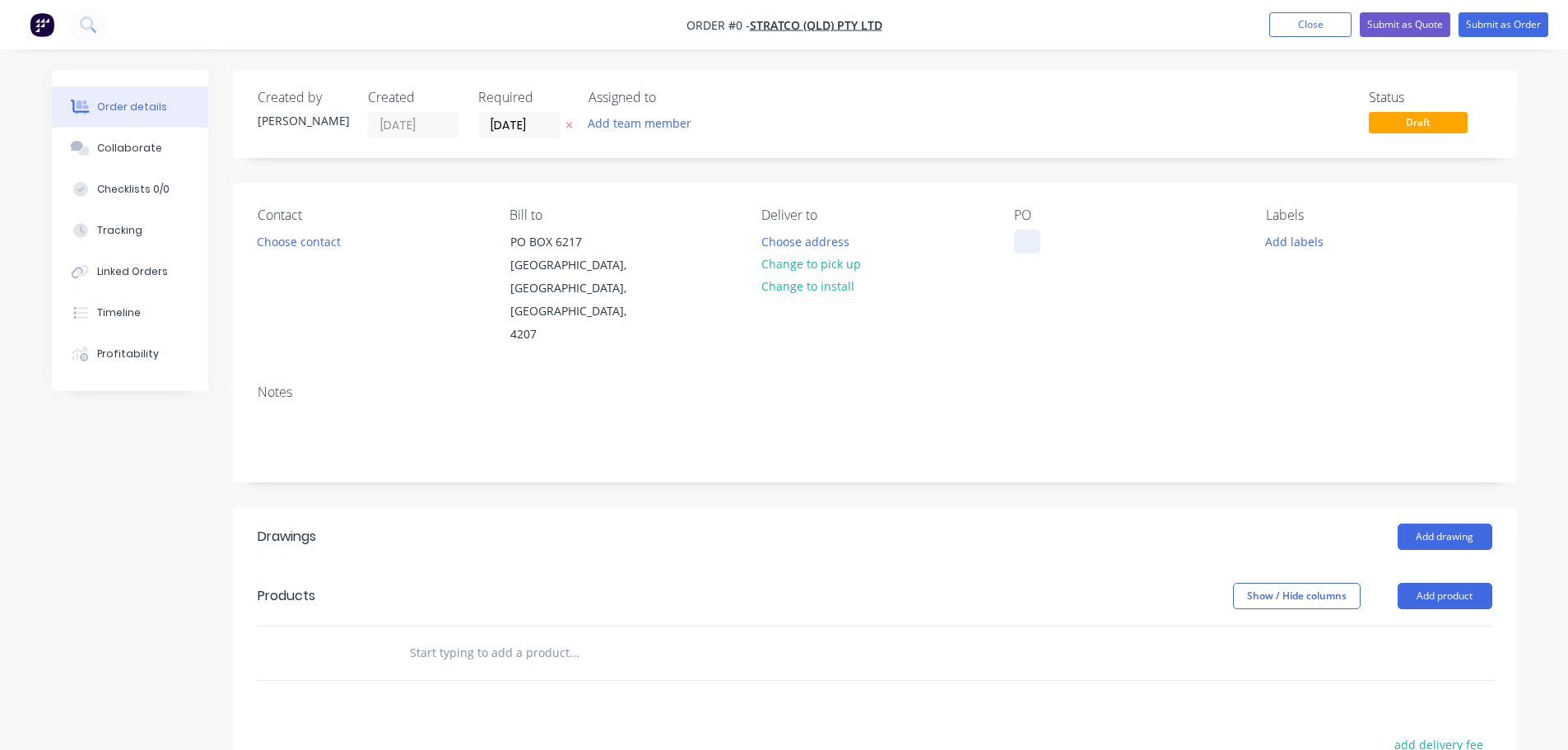
click at [1020, 236] on div at bounding box center [1027, 242] width 26 height 24
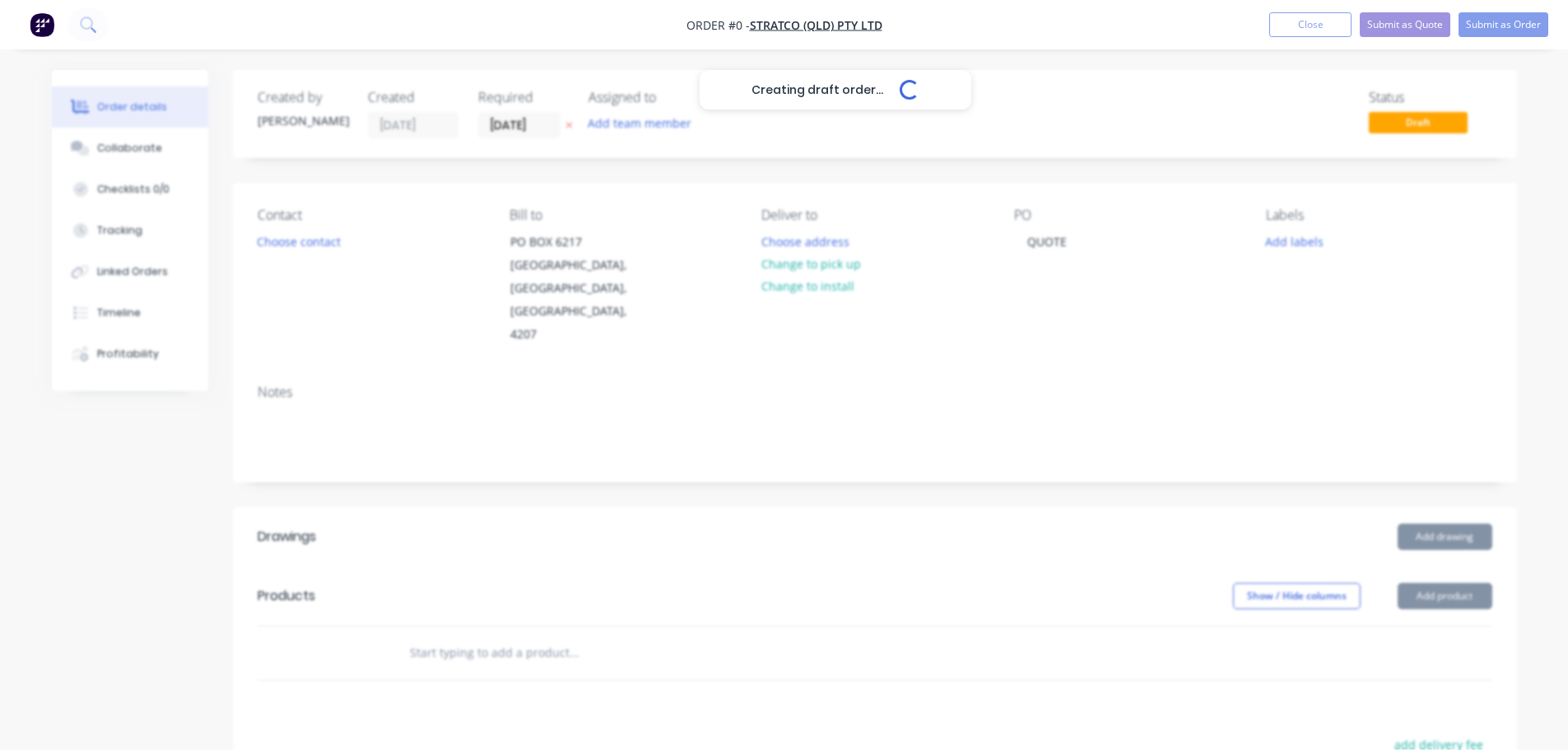
click at [575, 130] on div "Creating draft order... Loading... Order details Collaborate Checklists 0/0 Tra…" at bounding box center [784, 586] width 1498 height 1031
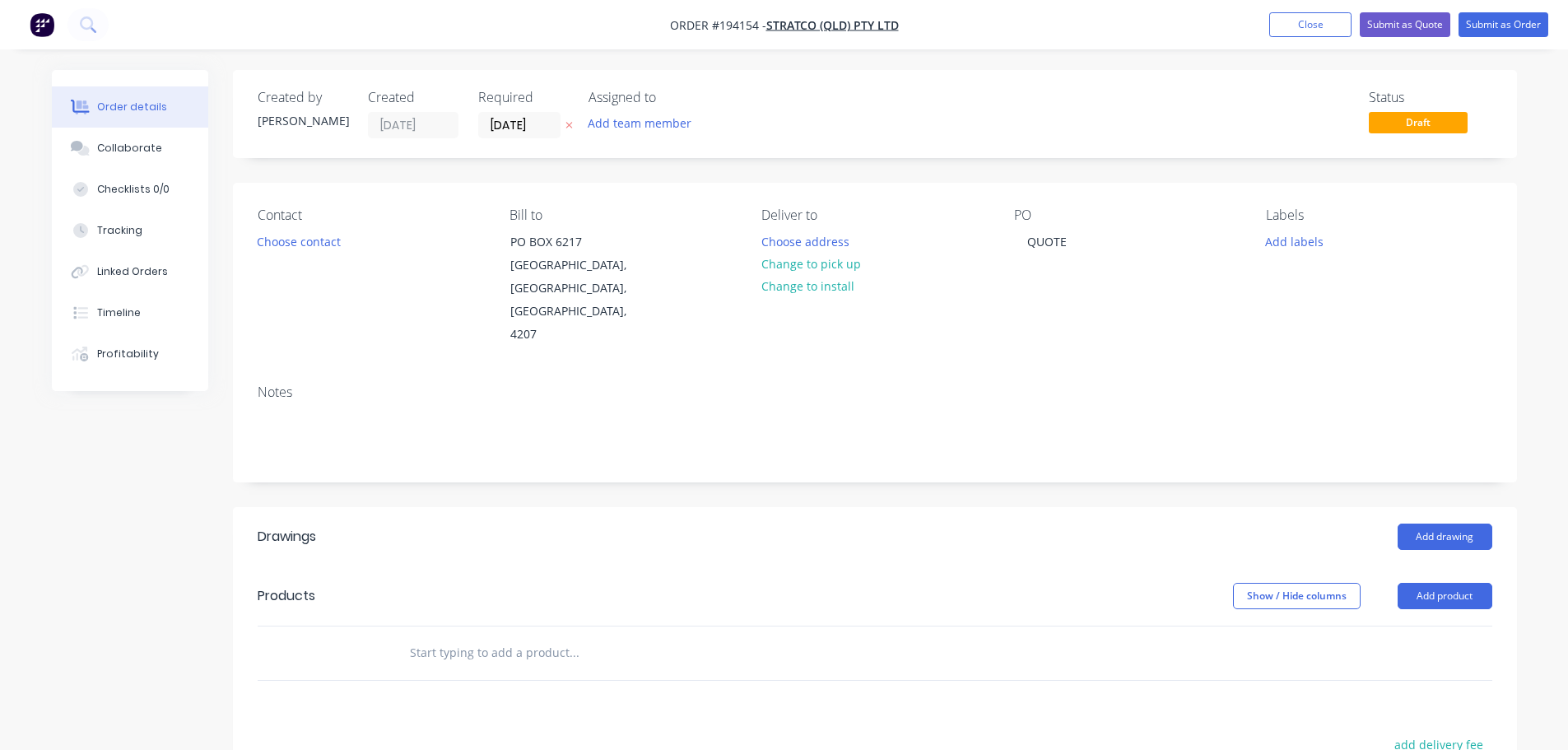
click at [566, 129] on icon "button" at bounding box center [569, 125] width 7 height 10
click at [1428, 524] on button "Add drawing" at bounding box center [1445, 536] width 95 height 26
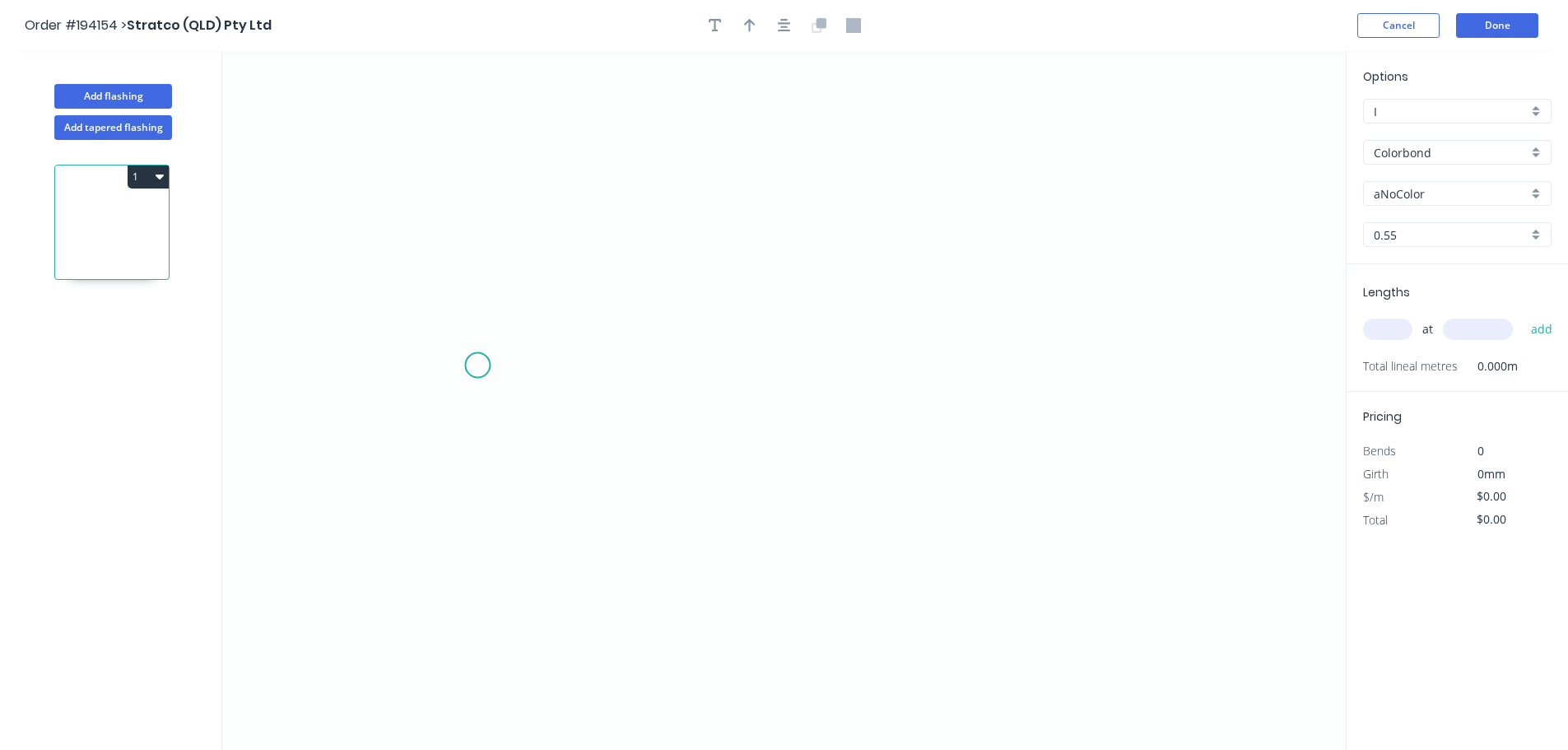
click at [483, 366] on icon "0" at bounding box center [784, 401] width 1124 height 699
click at [1184, 369] on icon "0" at bounding box center [784, 401] width 1124 height 699
click at [848, 389] on rect at bounding box center [831, 381] width 54 height 34
drag, startPoint x: 832, startPoint y: 377, endPoint x: 810, endPoint y: 380, distance: 22.2
click at [831, 377] on tspan "?" at bounding box center [830, 381] width 8 height 27
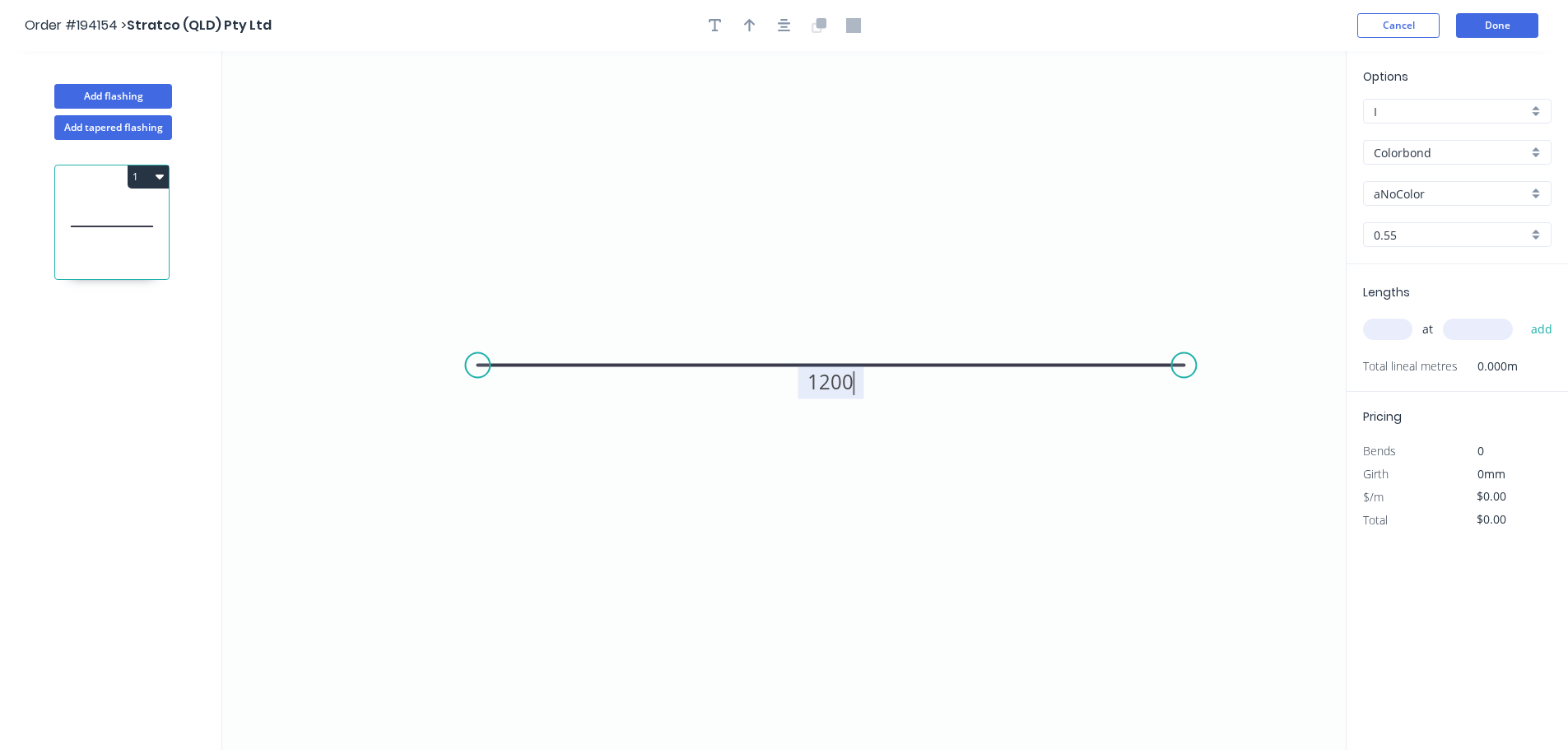
type input "$25.75"
click at [788, 21] on icon "button" at bounding box center [784, 26] width 13 height 15
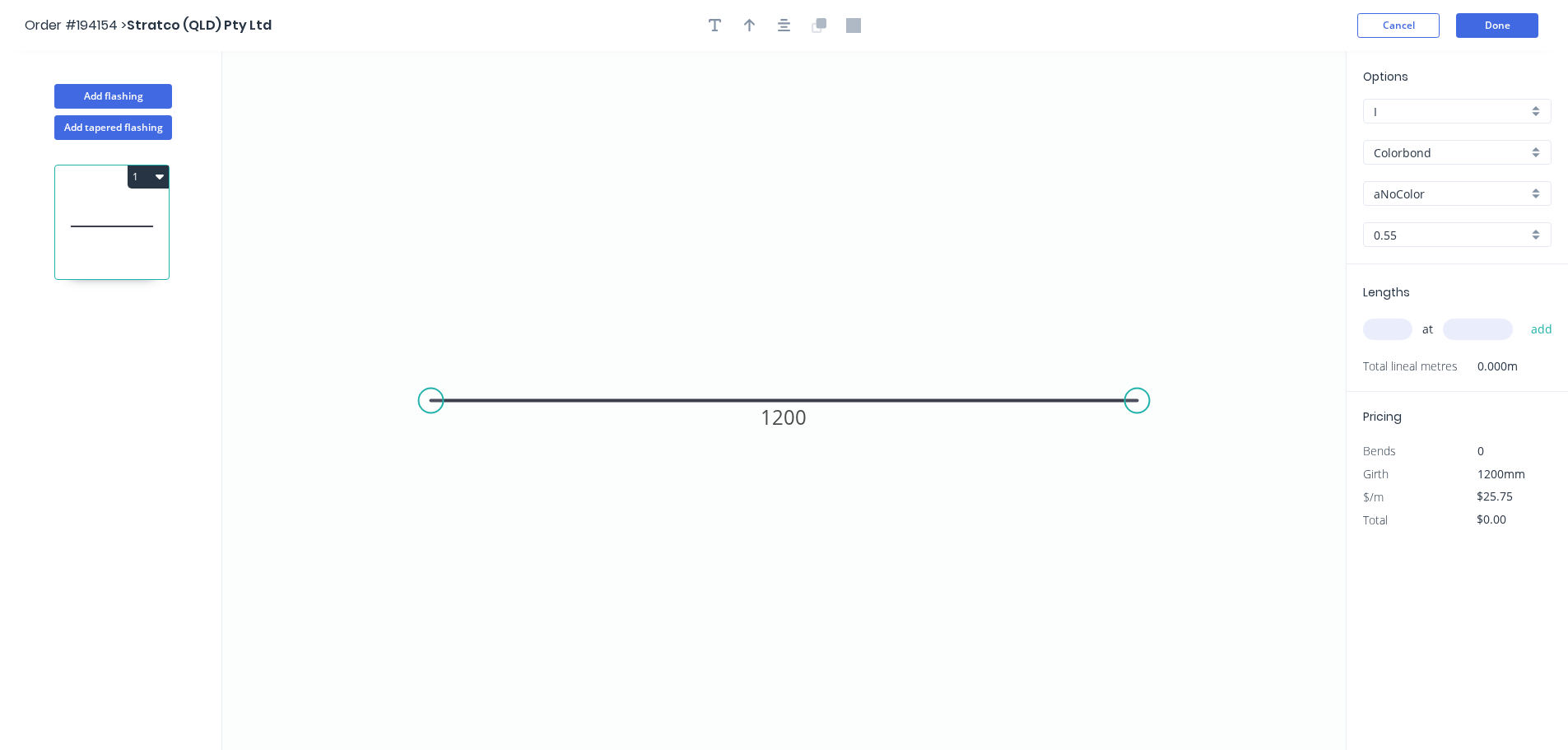
click at [849, 209] on icon "0 1200" at bounding box center [784, 401] width 1124 height 699
click at [1439, 150] on input "Colorbond" at bounding box center [1450, 152] width 154 height 17
click at [1458, 215] on div "Colorbond Metallic" at bounding box center [1457, 217] width 187 height 29
type input "Colorbond Metallic"
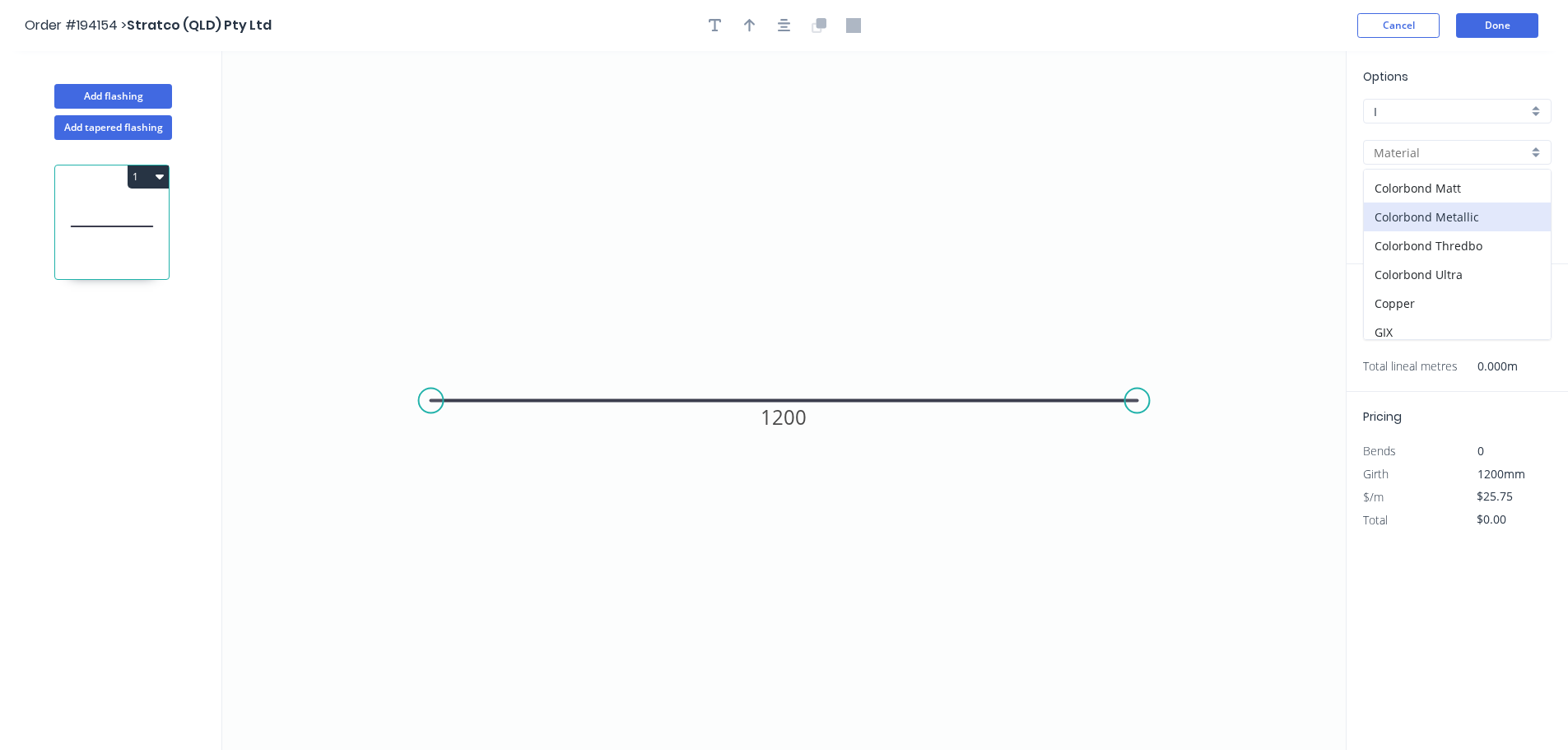
type input "Aries"
type input "$45.59"
click at [1452, 195] on input "Aries" at bounding box center [1450, 193] width 154 height 17
click at [1426, 150] on input "Colorbond Metallic" at bounding box center [1450, 152] width 154 height 17
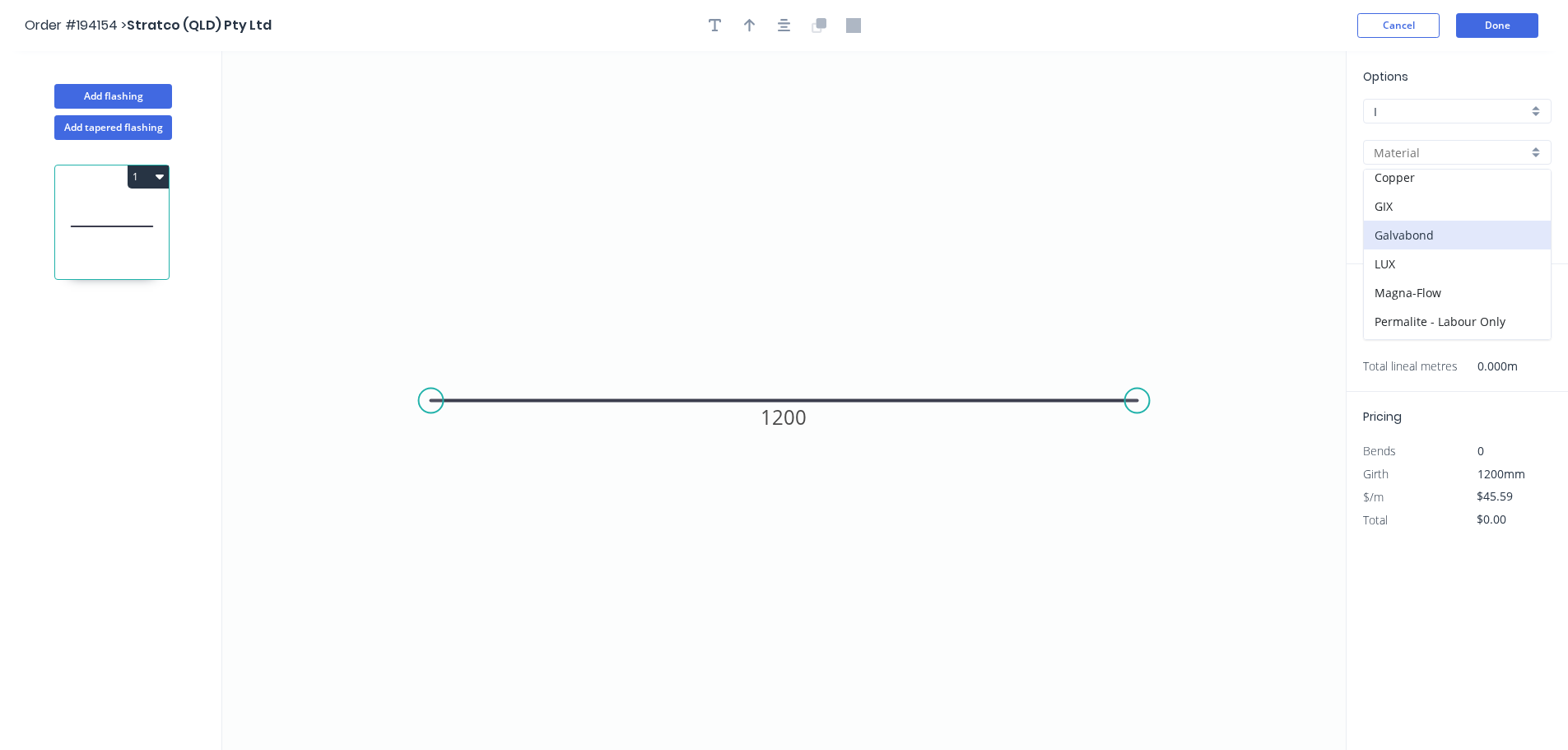
scroll to position [247, 0]
click at [1455, 224] on div "LUX" at bounding box center [1457, 225] width 187 height 29
type input "LUX"
type input "Aloha Yellow"
type input "$0.01"
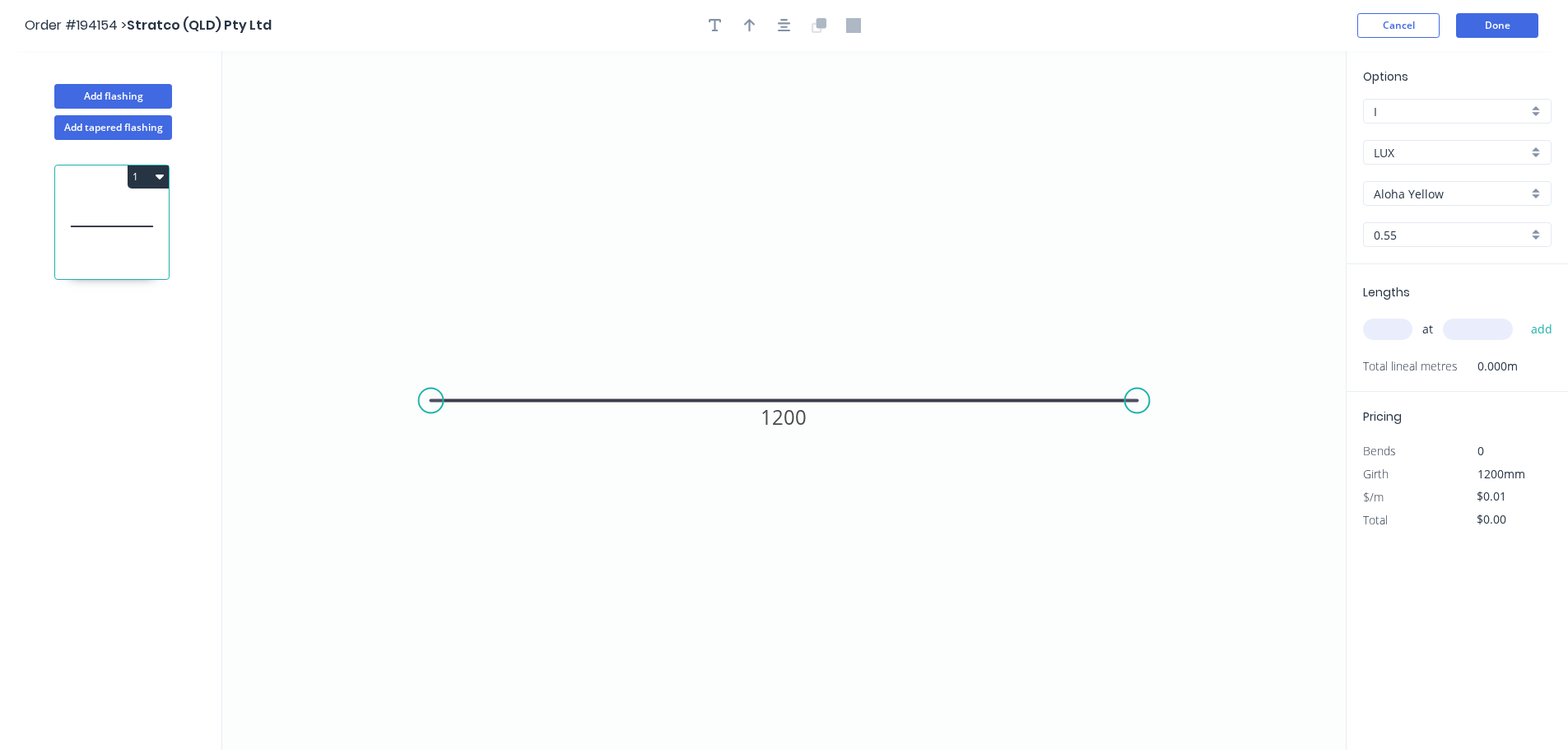
click at [1414, 188] on input "Aloha Yellow" at bounding box center [1450, 193] width 154 height 17
click at [1452, 271] on div "Carara Gold" at bounding box center [1457, 283] width 187 height 29
type input "Carara Gold"
click at [1359, 324] on div "Lengths at add Total lineal metres 0.000m" at bounding box center [1457, 328] width 222 height 128
click at [1368, 328] on input "text" at bounding box center [1387, 328] width 49 height 21
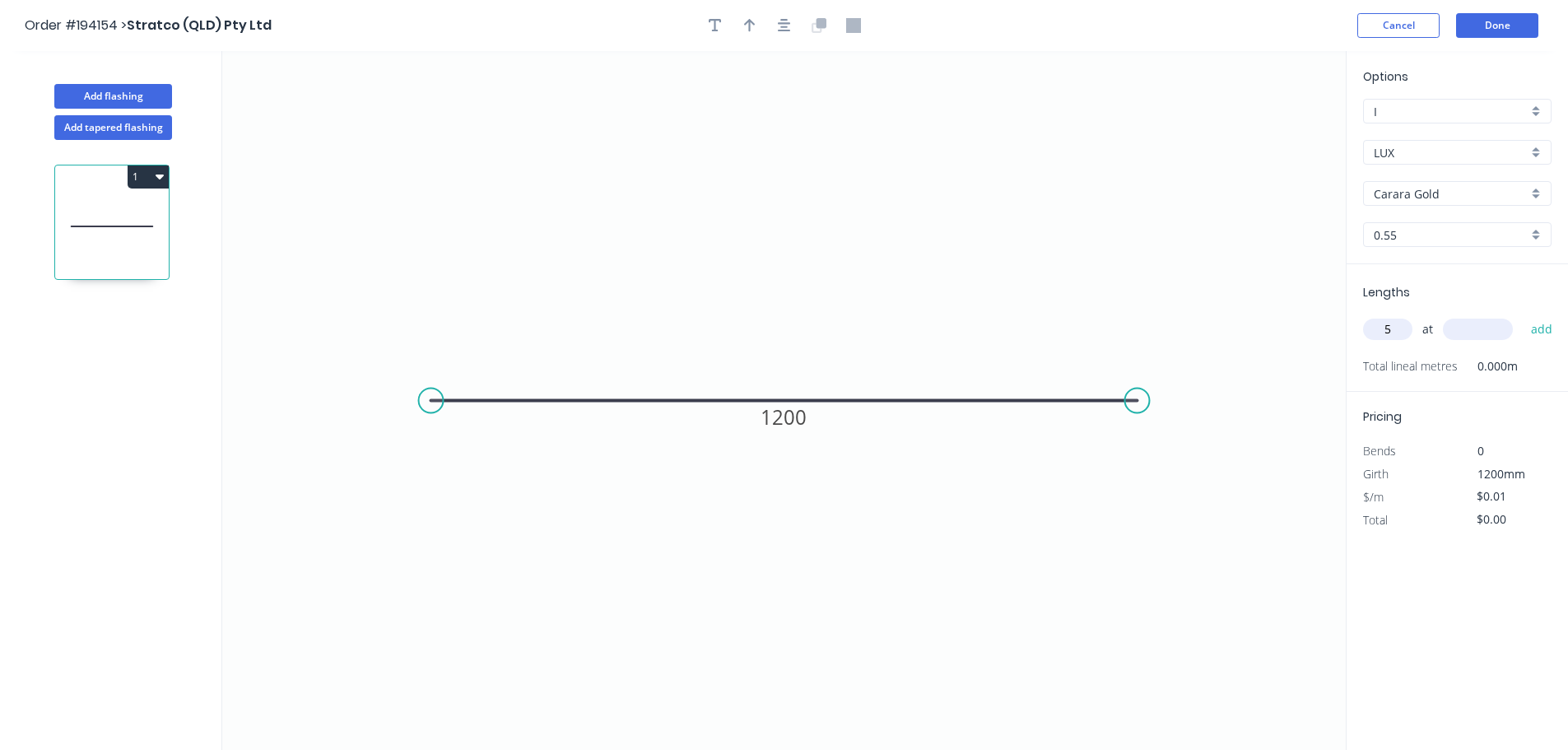
type input "5"
type input "3000"
click at [1522, 316] on button "add" at bounding box center [1542, 329] width 38 height 28
type input "$0.15"
click at [1490, 518] on input "$0.01" at bounding box center [1504, 519] width 56 height 23
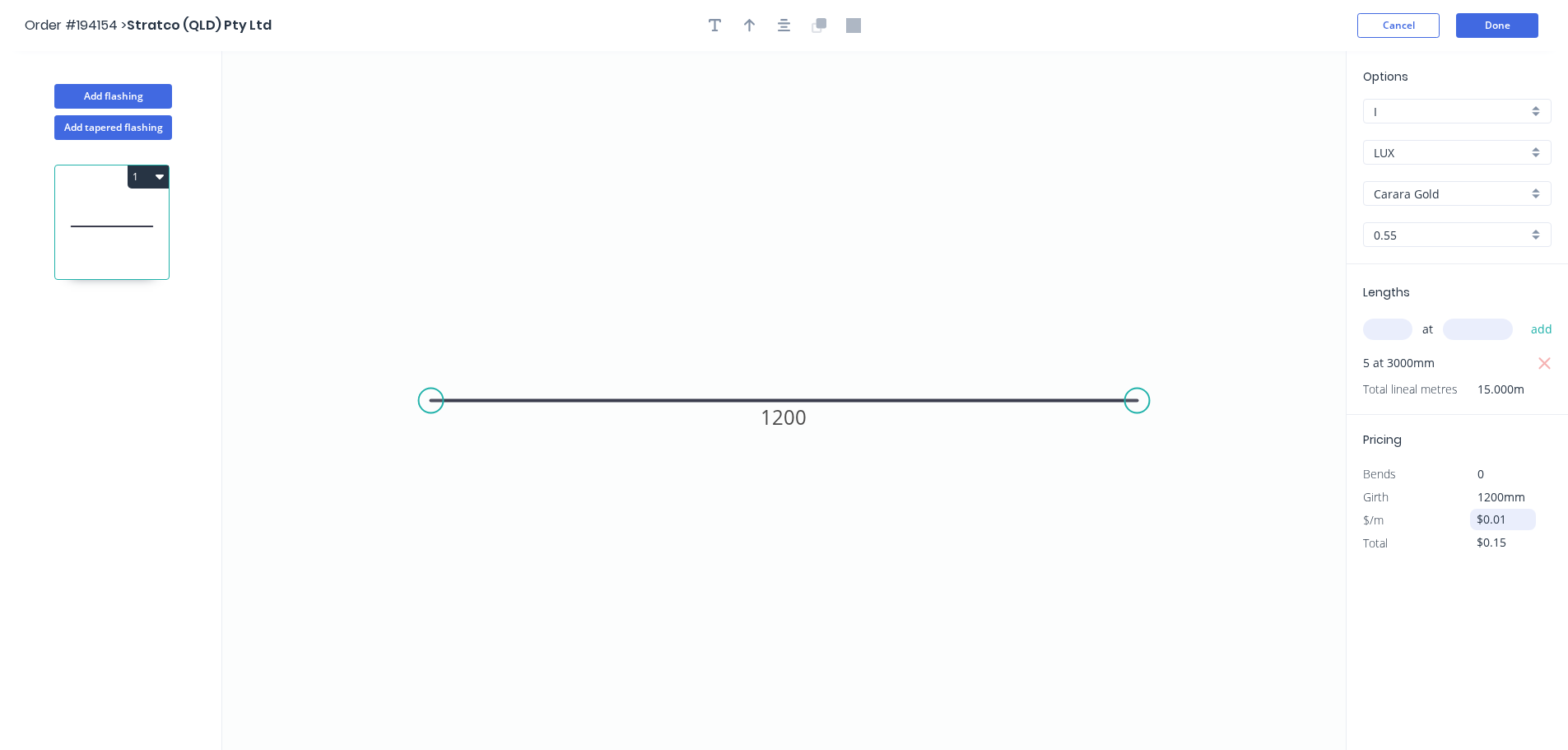
click at [1490, 518] on input "$0.01" at bounding box center [1504, 519] width 56 height 23
type input "$91.22"
type input "$1,368.30"
click at [1482, 22] on button "Done" at bounding box center [1497, 25] width 82 height 25
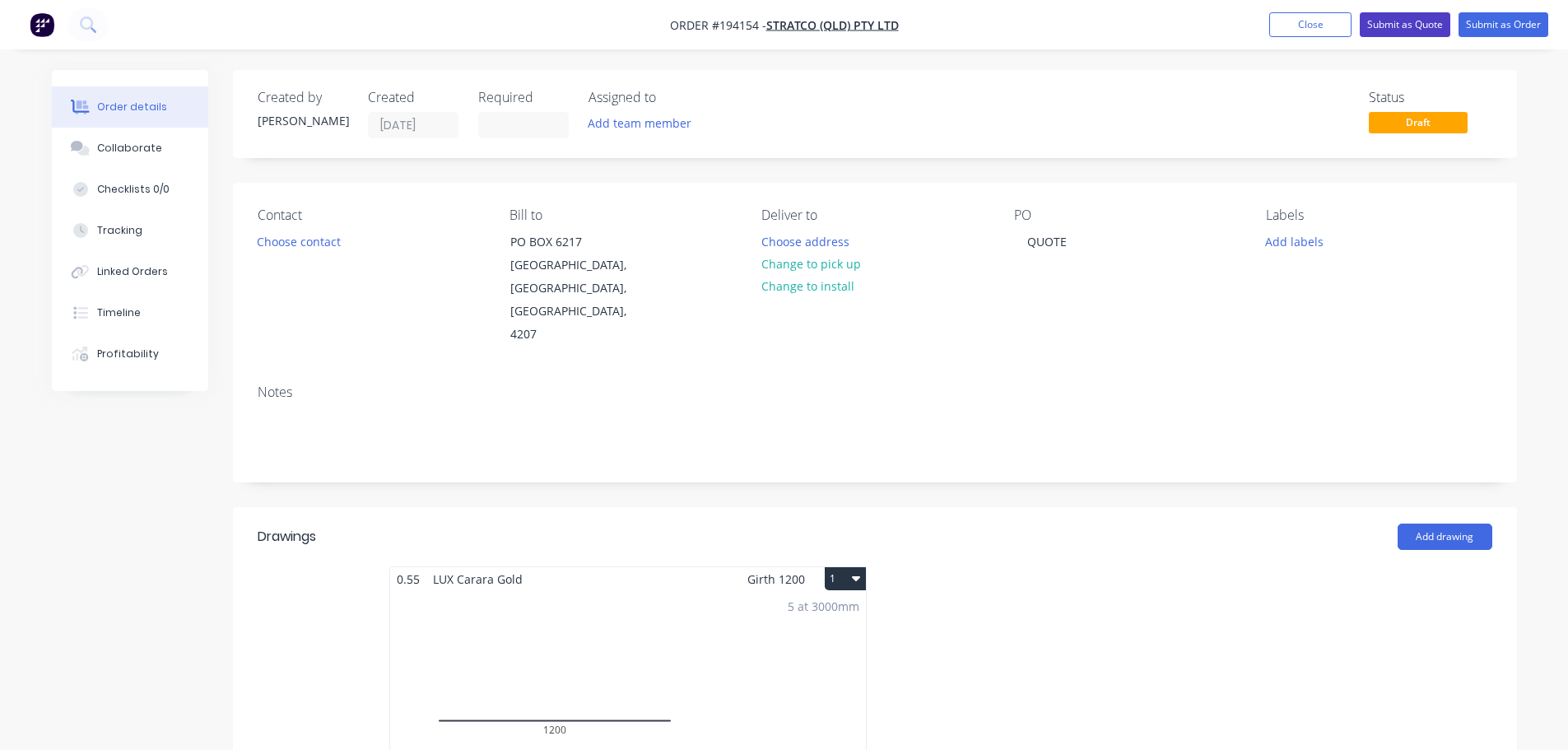
click at [1395, 16] on button "Submit as Quote" at bounding box center [1405, 25] width 90 height 25
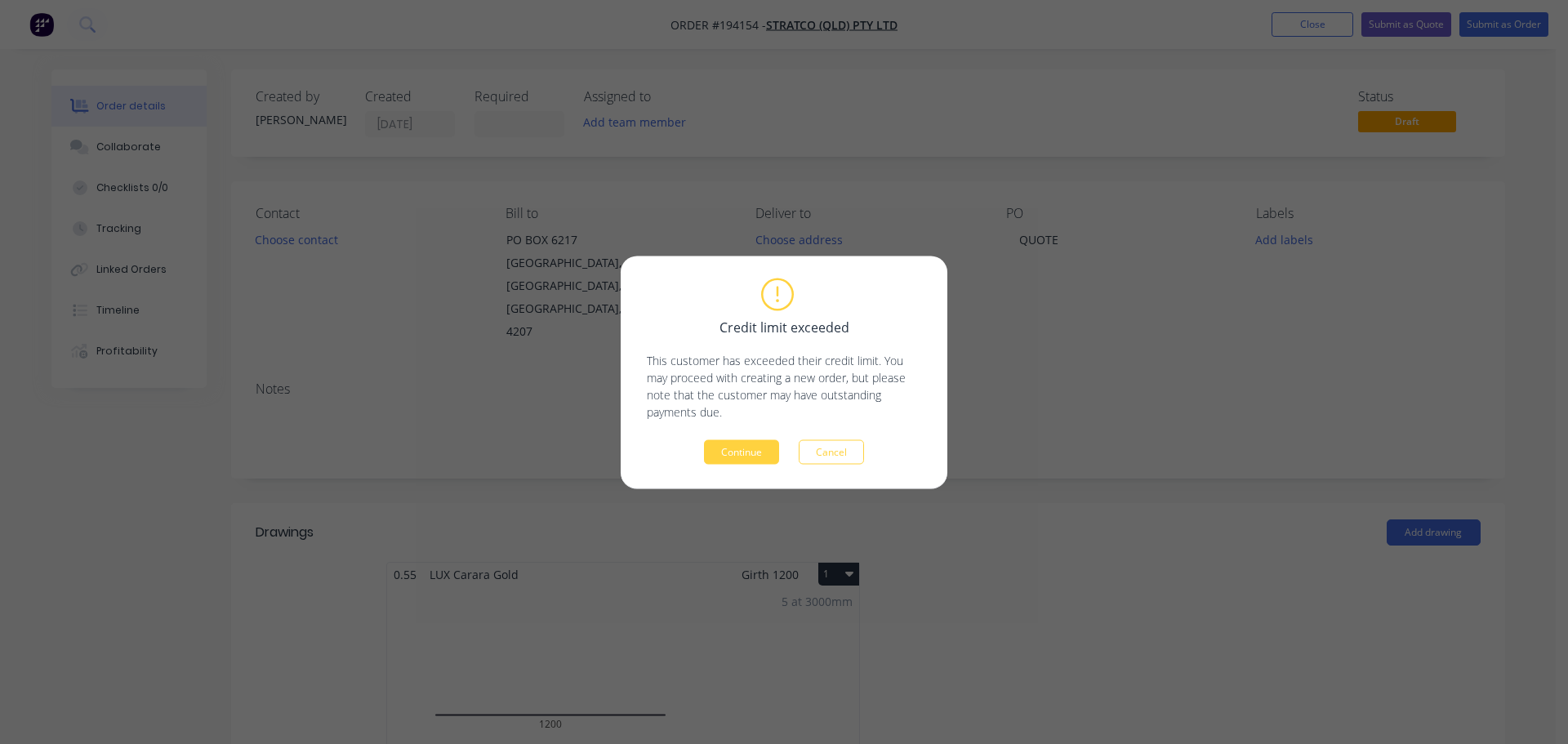
click at [717, 464] on div "Credit limit exceeded This customer has exceeded their credit limit. You may pr…" at bounding box center [784, 371] width 327 height 233
click at [756, 444] on button "Continue" at bounding box center [741, 451] width 75 height 24
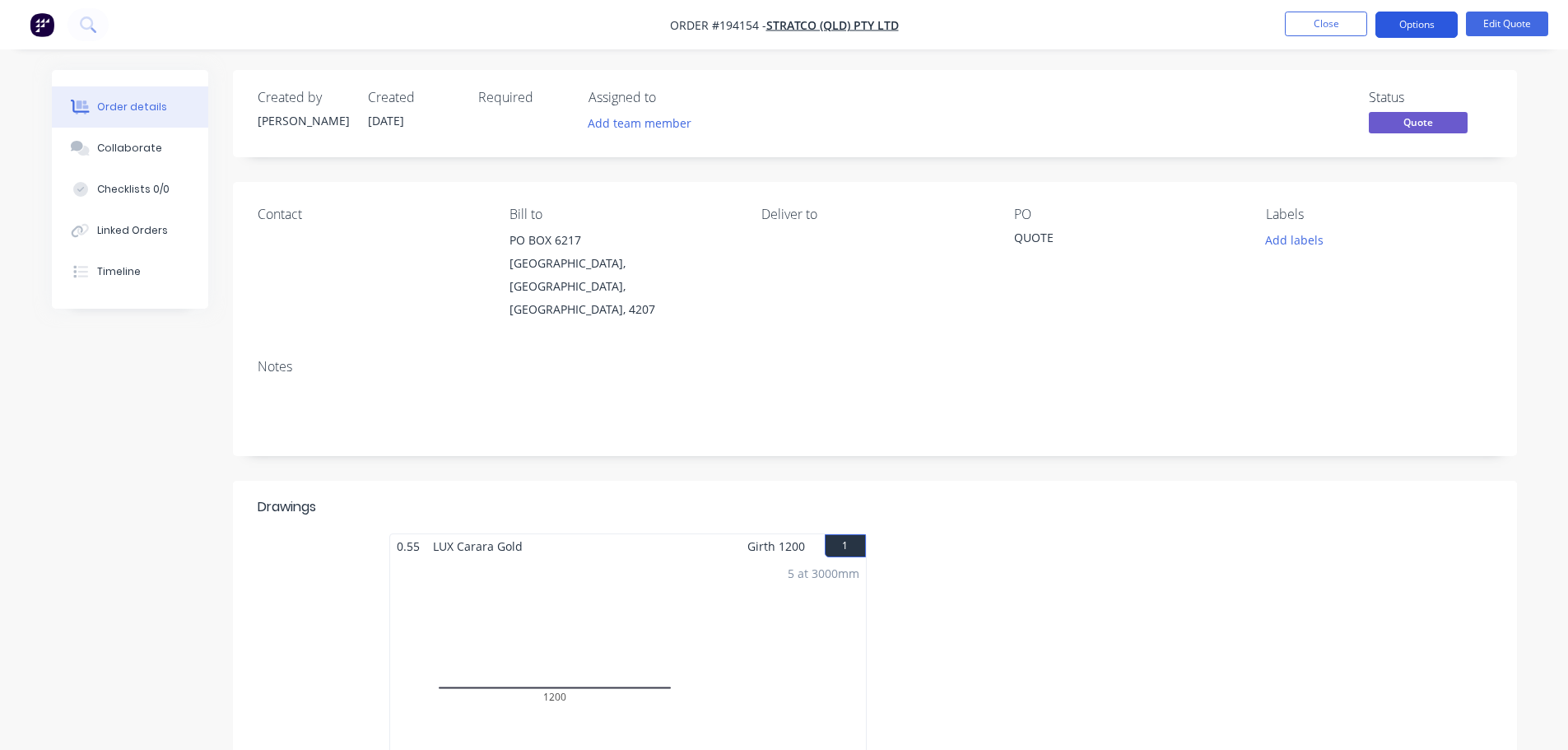
click at [1408, 17] on button "Options" at bounding box center [1417, 25] width 82 height 26
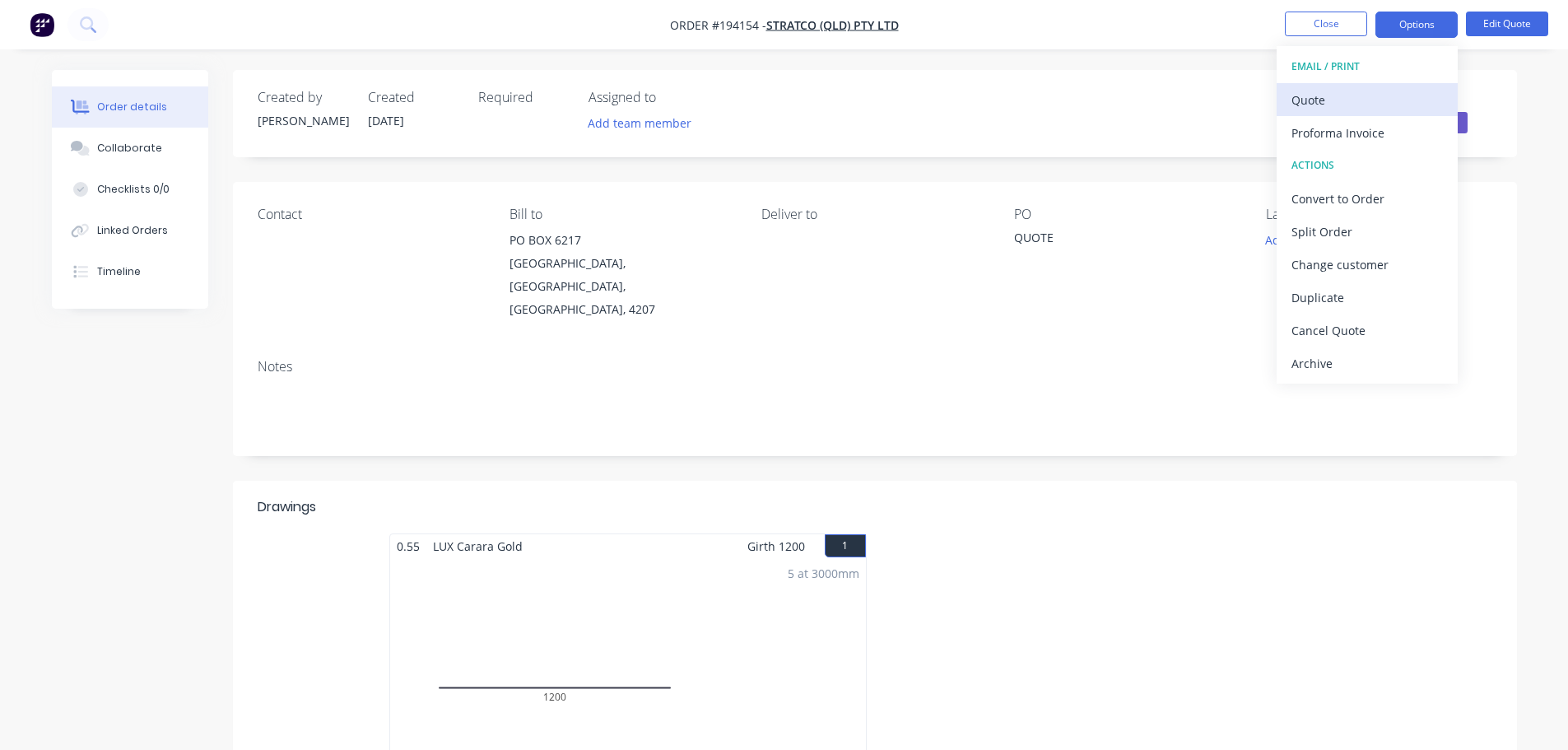
click at [1361, 108] on div "Quote" at bounding box center [1367, 100] width 151 height 24
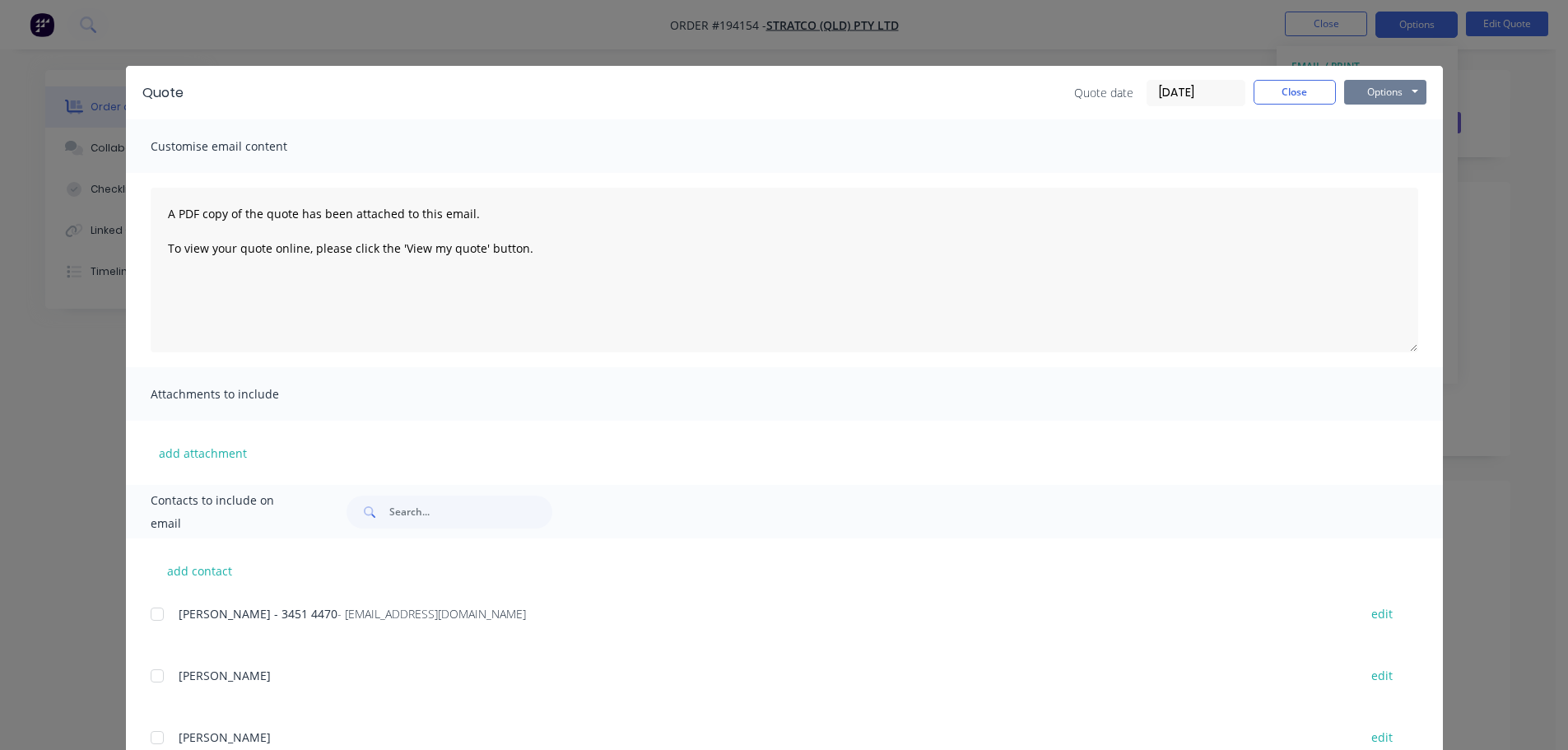
click at [1373, 92] on button "Options" at bounding box center [1385, 92] width 82 height 25
click at [1375, 119] on button "Preview" at bounding box center [1396, 121] width 105 height 27
click at [1277, 89] on button "Close" at bounding box center [1294, 92] width 82 height 25
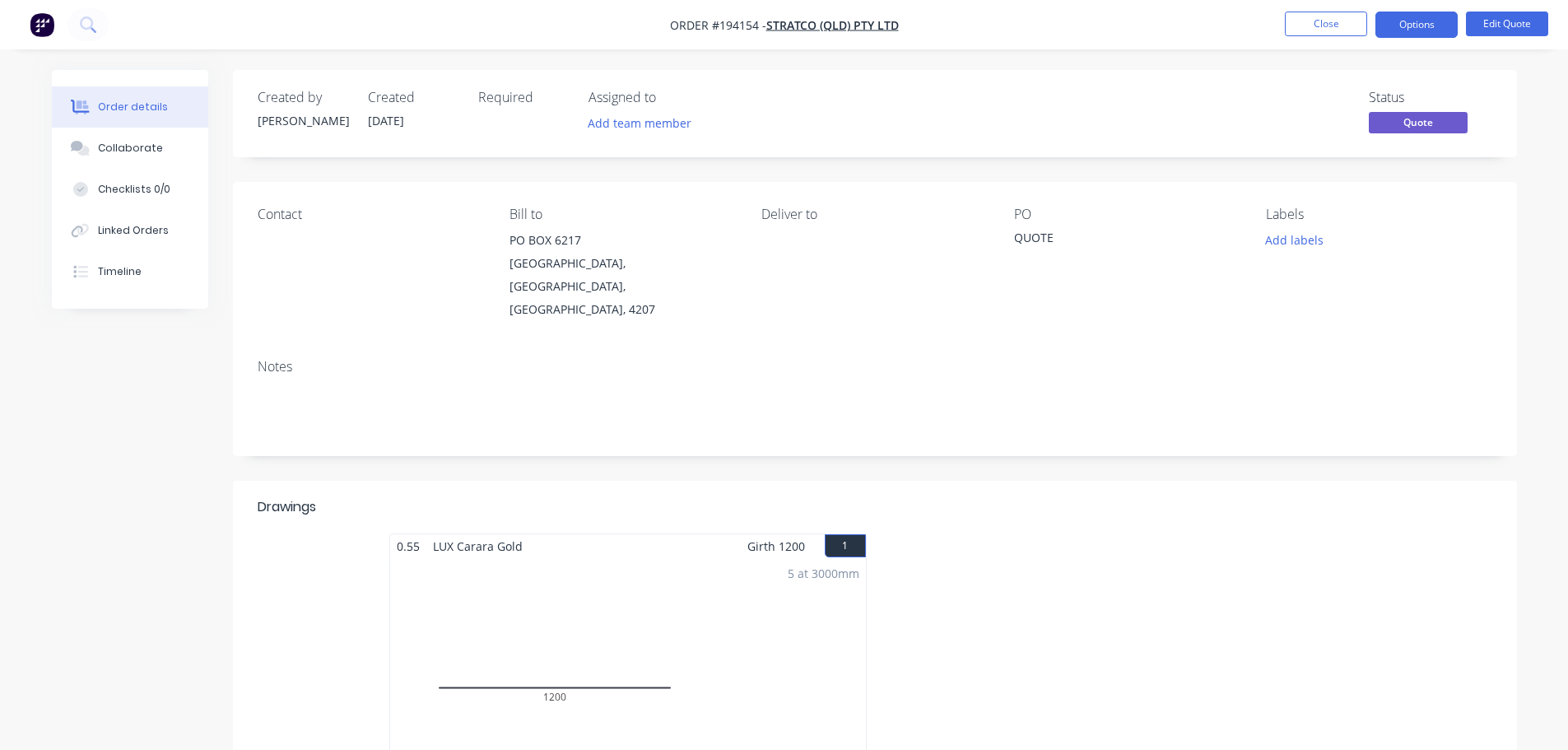
click at [1307, 37] on nav "Order #194154 - Stratco (QLD) Pty Ltd Close Options Edit Quote" at bounding box center [784, 25] width 1568 height 49
click at [1314, 29] on button "Close" at bounding box center [1326, 24] width 82 height 25
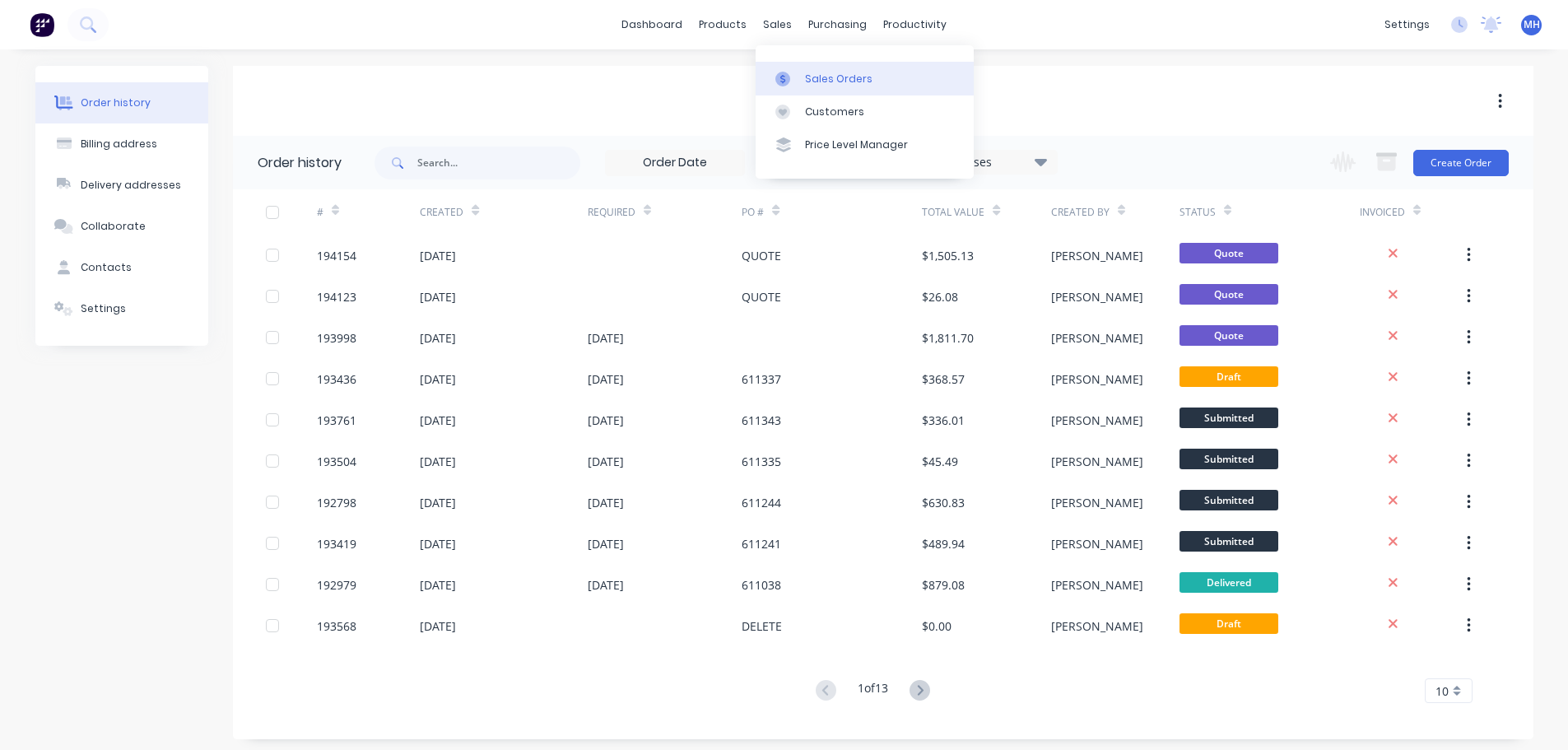
click at [809, 63] on link "Sales Orders" at bounding box center [864, 78] width 218 height 33
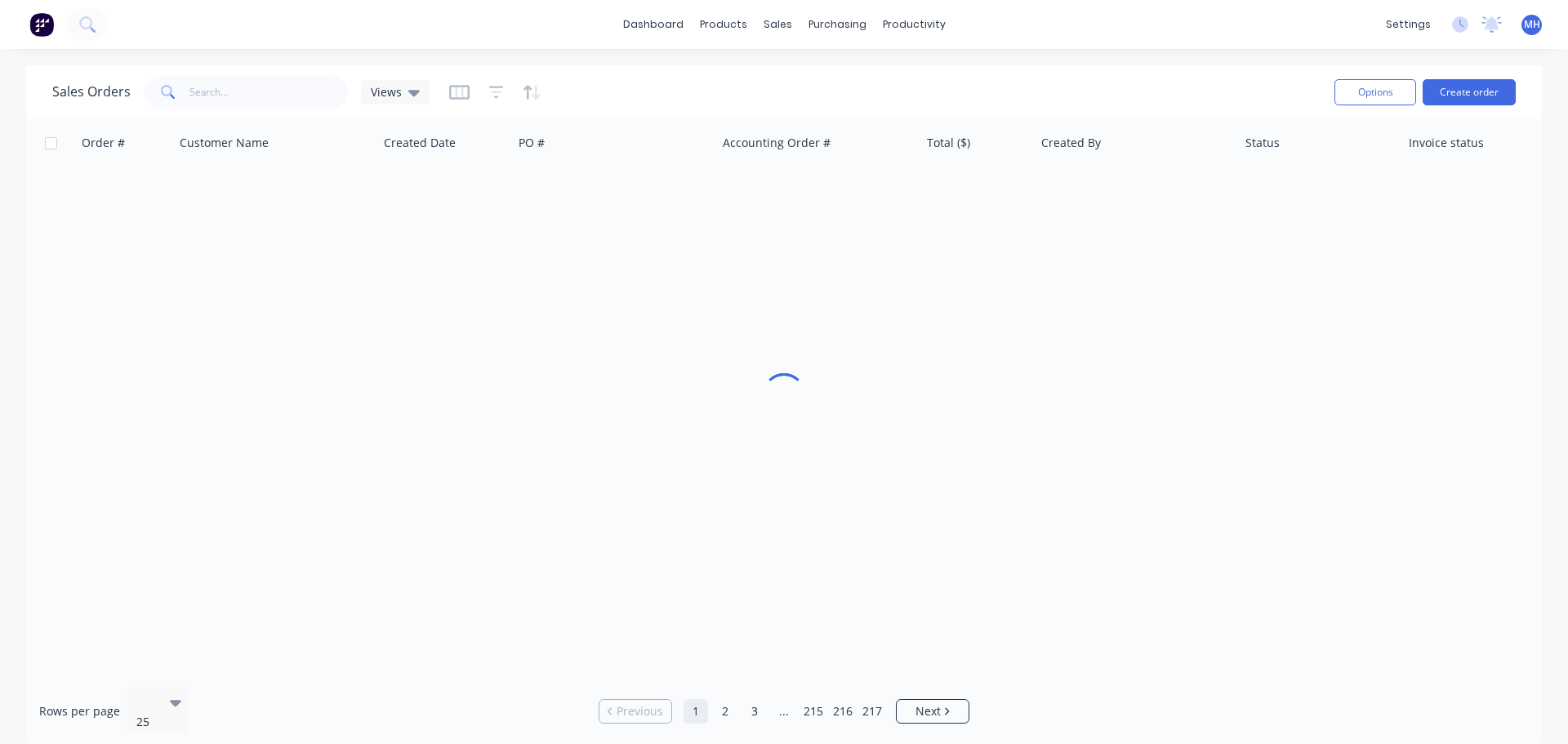
click at [1063, 77] on div "Sales Orders Views" at bounding box center [687, 91] width 1269 height 40
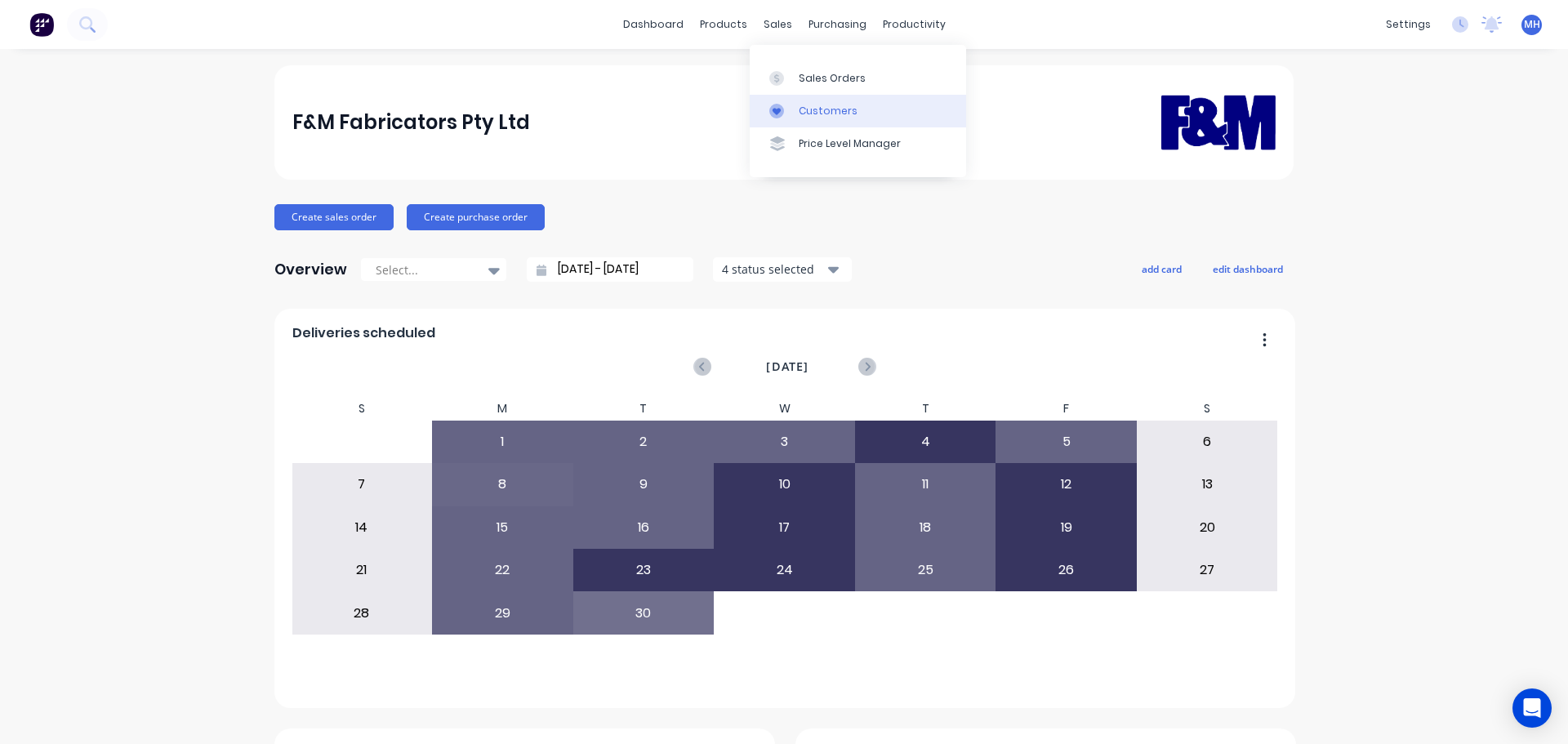
click at [800, 110] on div "Customers" at bounding box center [827, 111] width 59 height 14
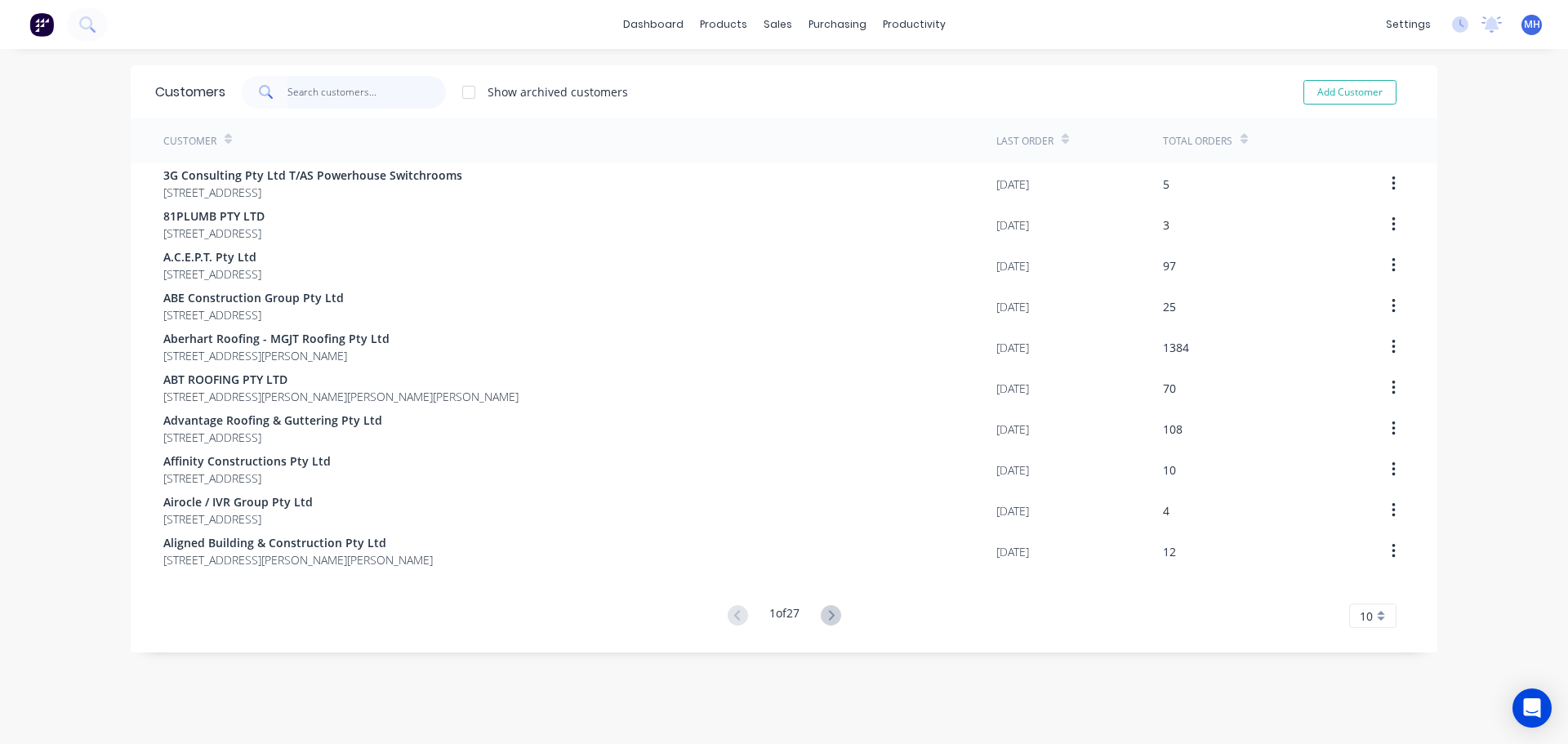
click at [408, 80] on input "text" at bounding box center [368, 92] width 159 height 33
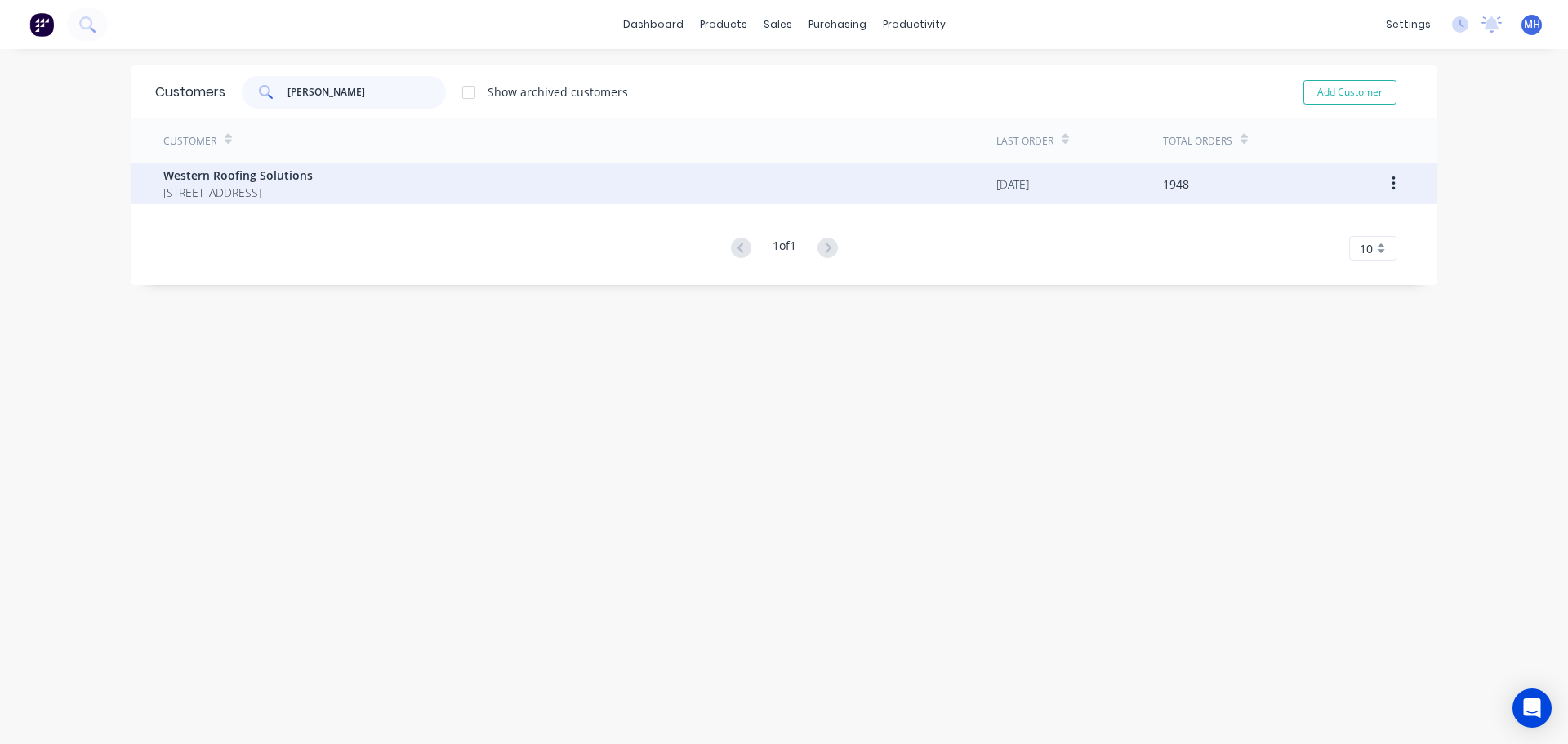
type input "wester"
click at [313, 189] on span "81-89 PAKENHAM RD GREENBANK Queensland Australia" at bounding box center [237, 192] width 149 height 17
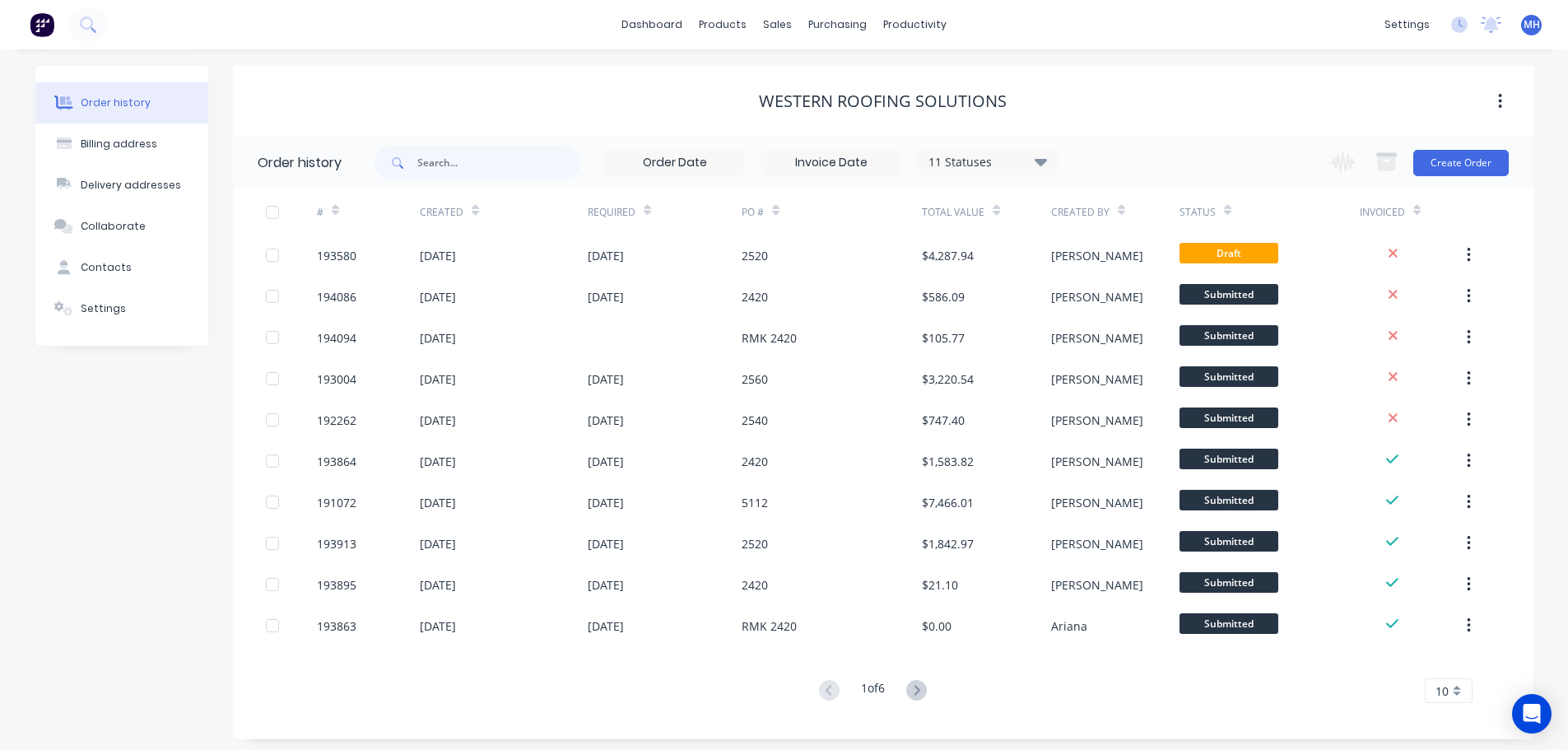
click at [1037, 161] on icon at bounding box center [1040, 161] width 13 height 7
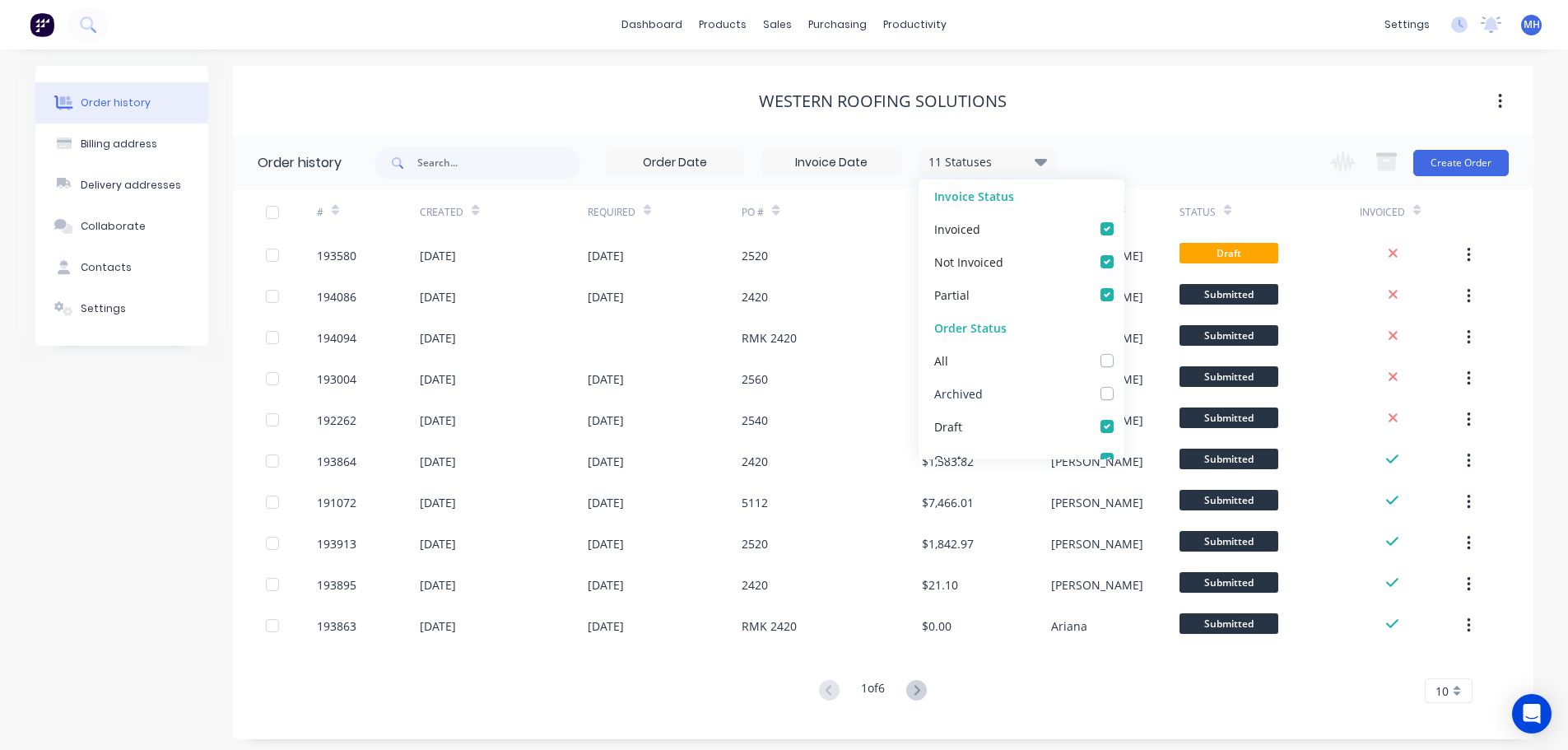
click at [1124, 384] on label at bounding box center [1124, 384] width 0 height 0
click at [1124, 394] on input "checkbox" at bounding box center [1130, 391] width 13 height 16
checkbox input "true"
click at [494, 154] on input "text" at bounding box center [498, 163] width 163 height 33
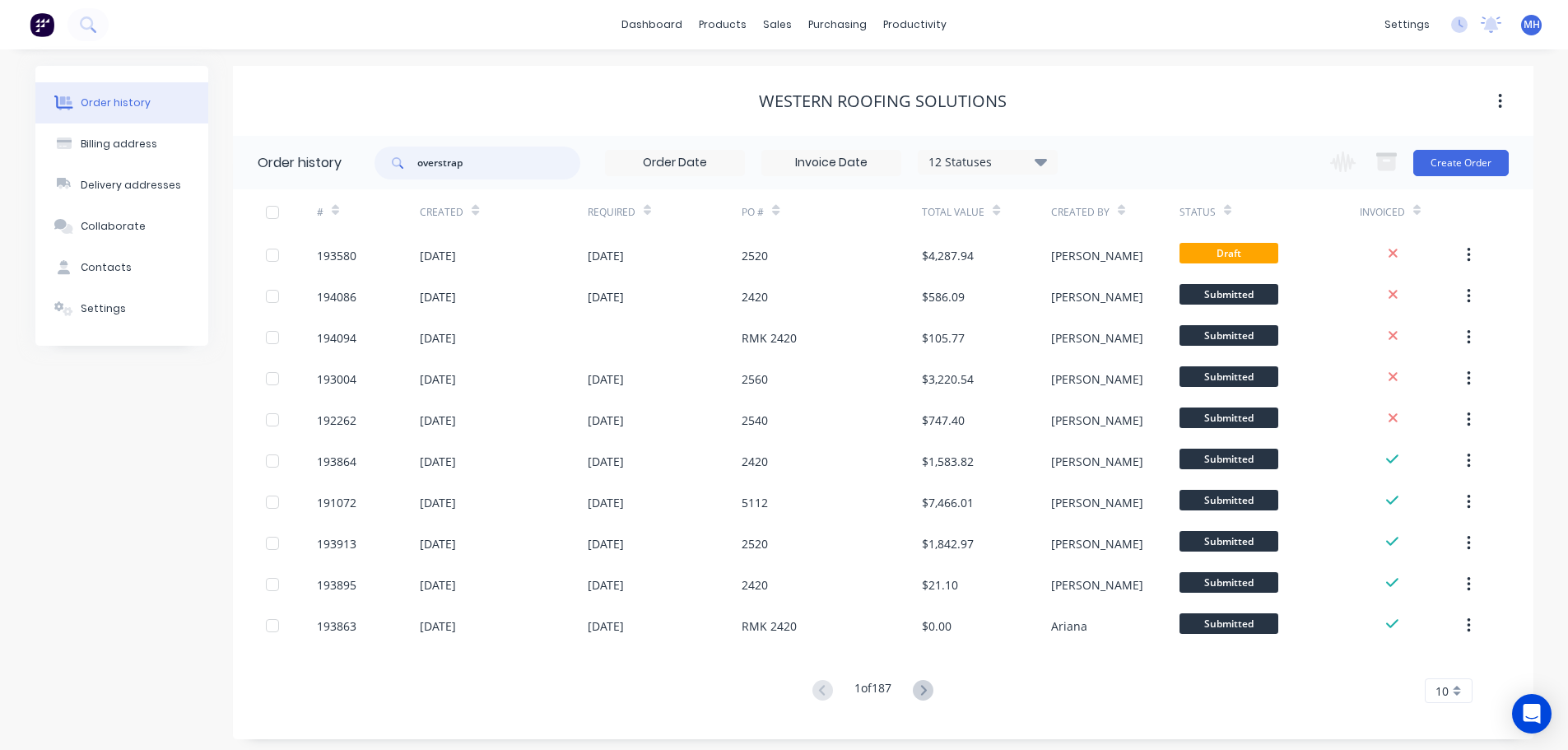
type input "overstrap"
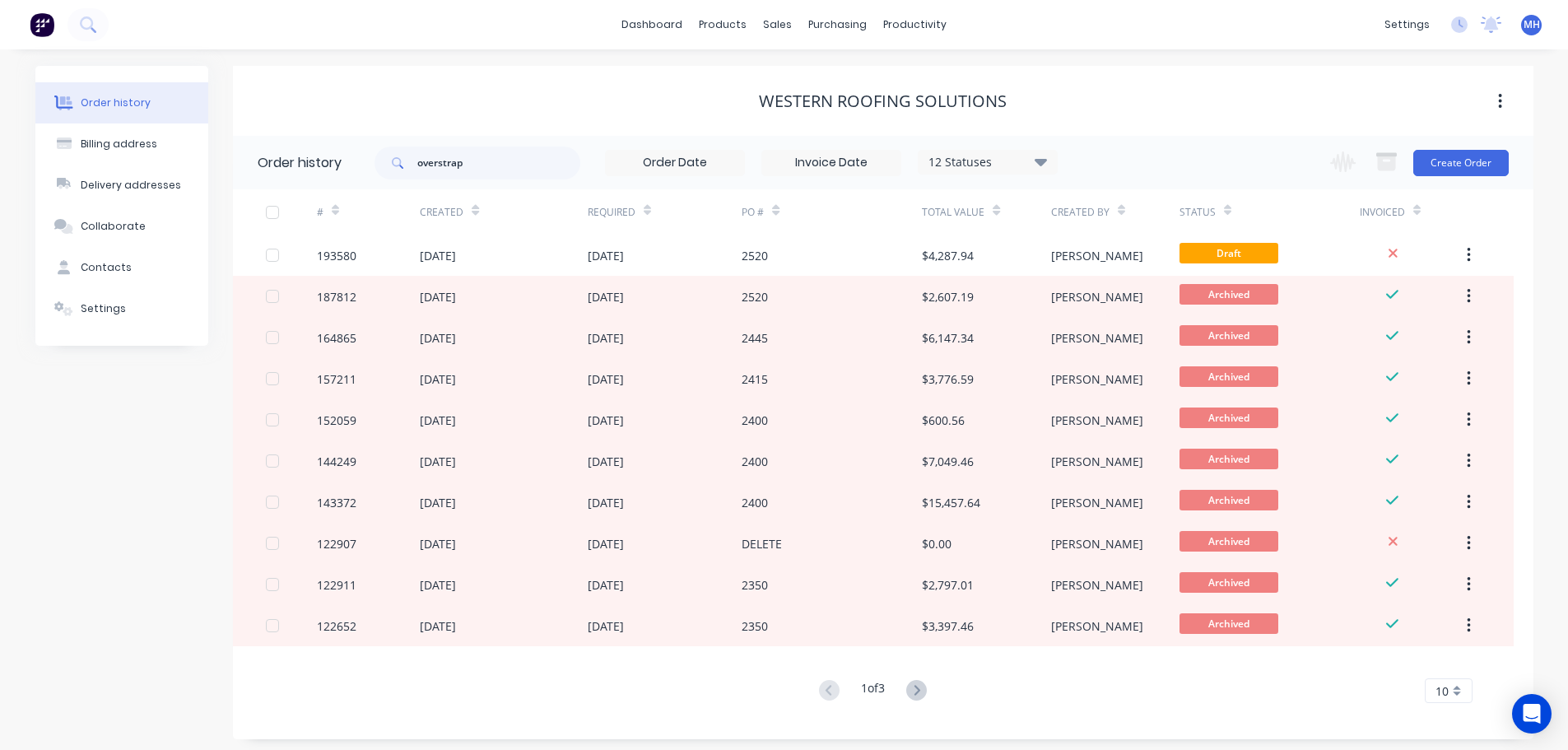
click at [639, 80] on div "Western Roofing Solutions" at bounding box center [883, 100] width 1301 height 70
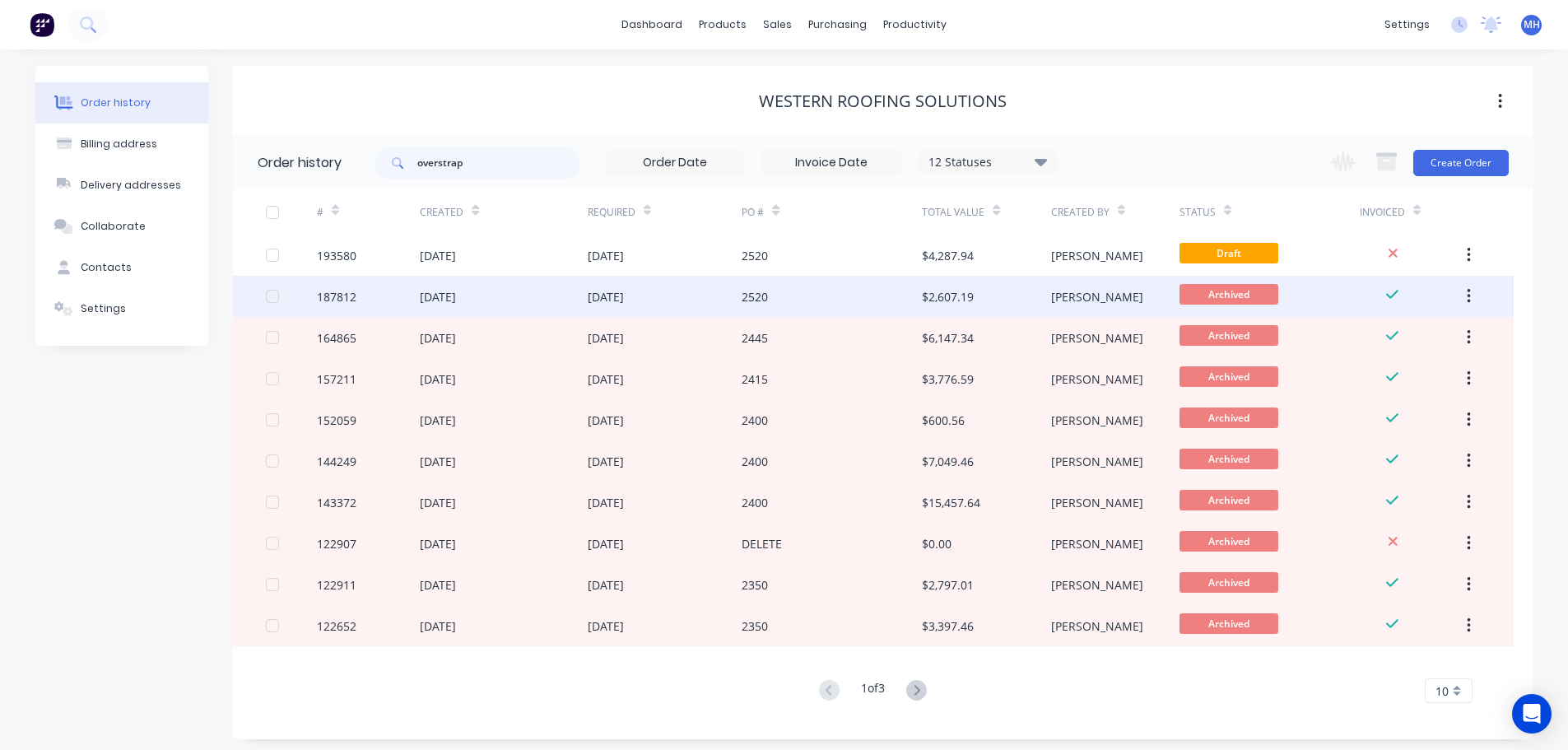
click at [738, 298] on div "31 Jul 2025" at bounding box center [665, 296] width 155 height 41
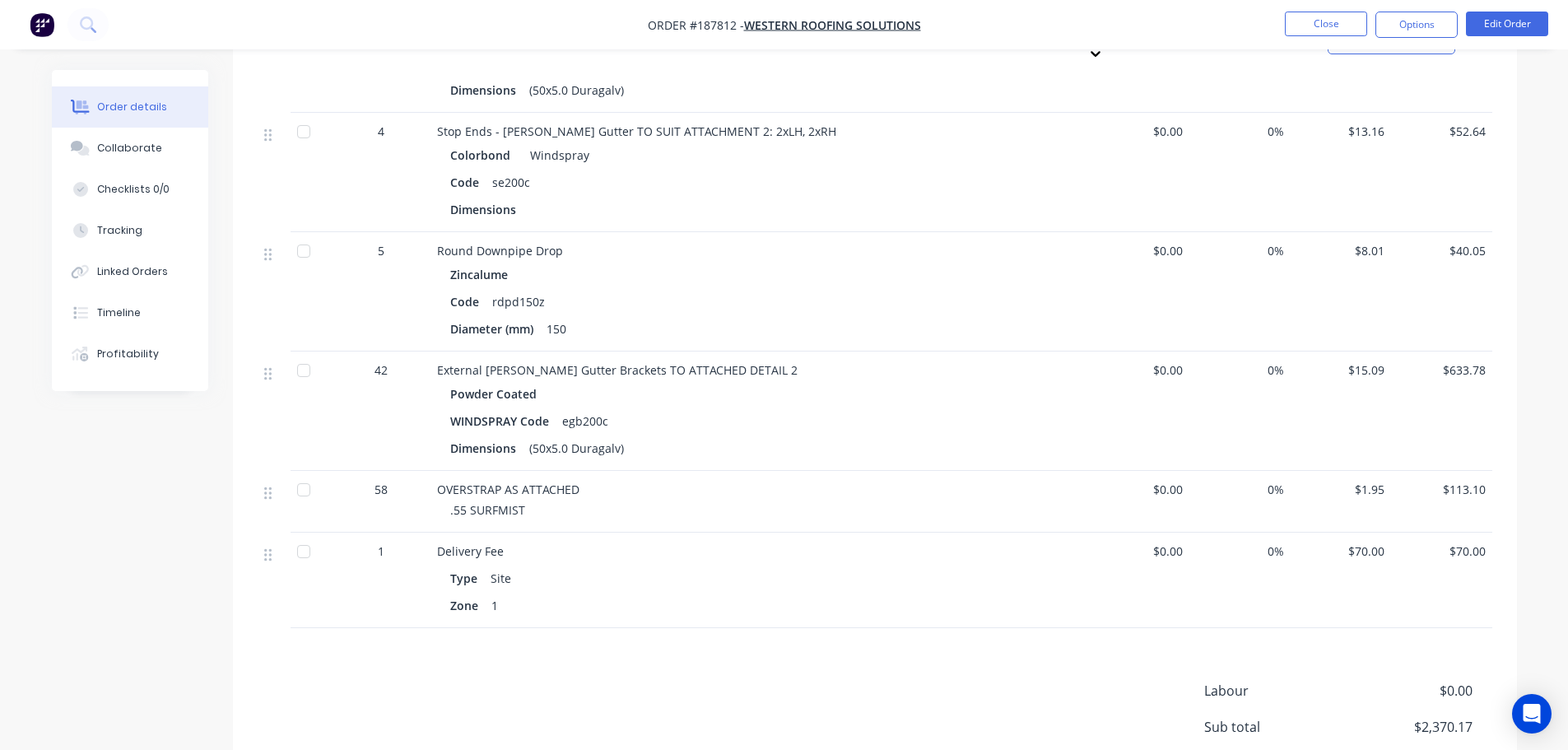
scroll to position [1296, 0]
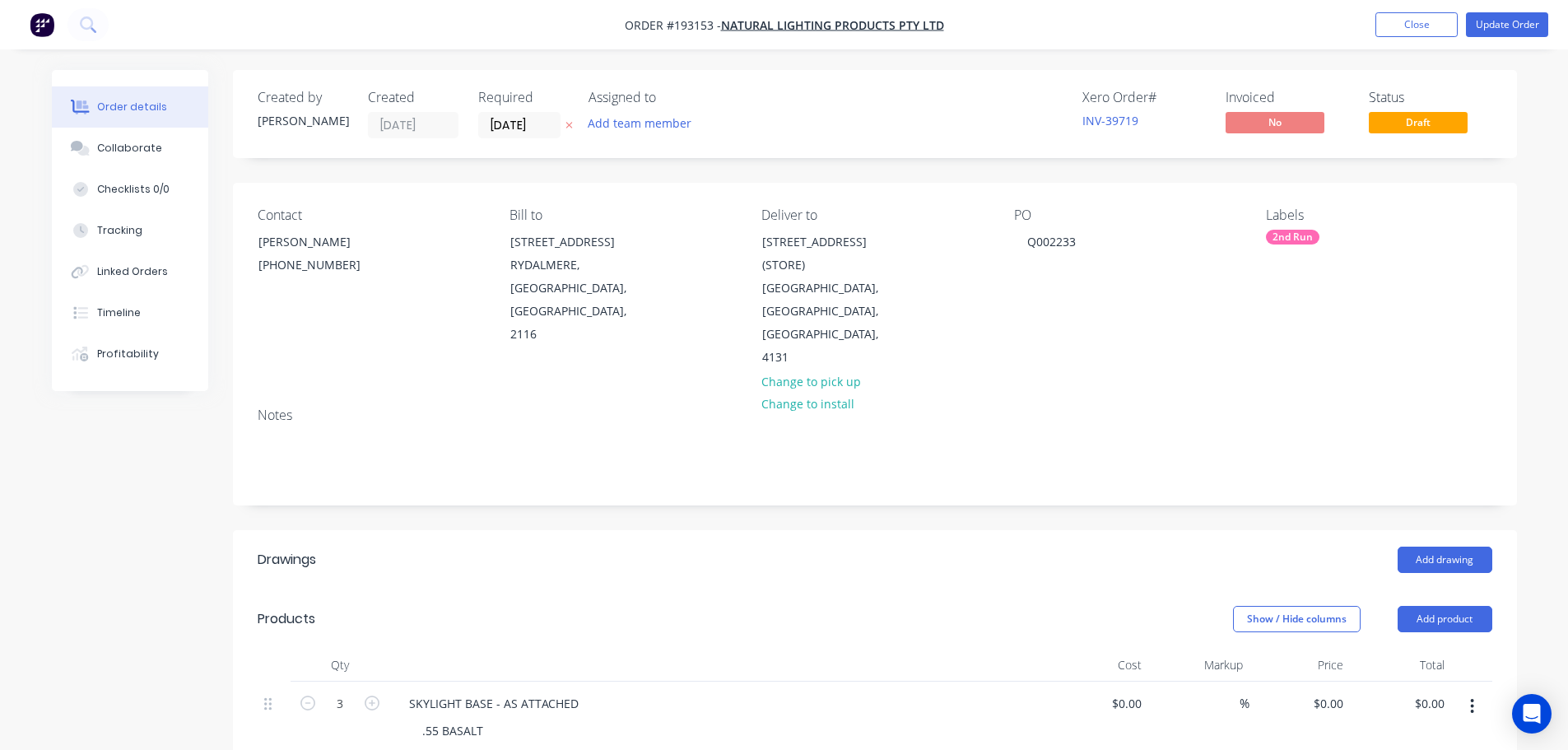
click at [921, 606] on div "Show / Hide columns Add product" at bounding box center [1005, 619] width 972 height 26
click at [923, 530] on header "Drawings Add drawing" at bounding box center [875, 559] width 1284 height 59
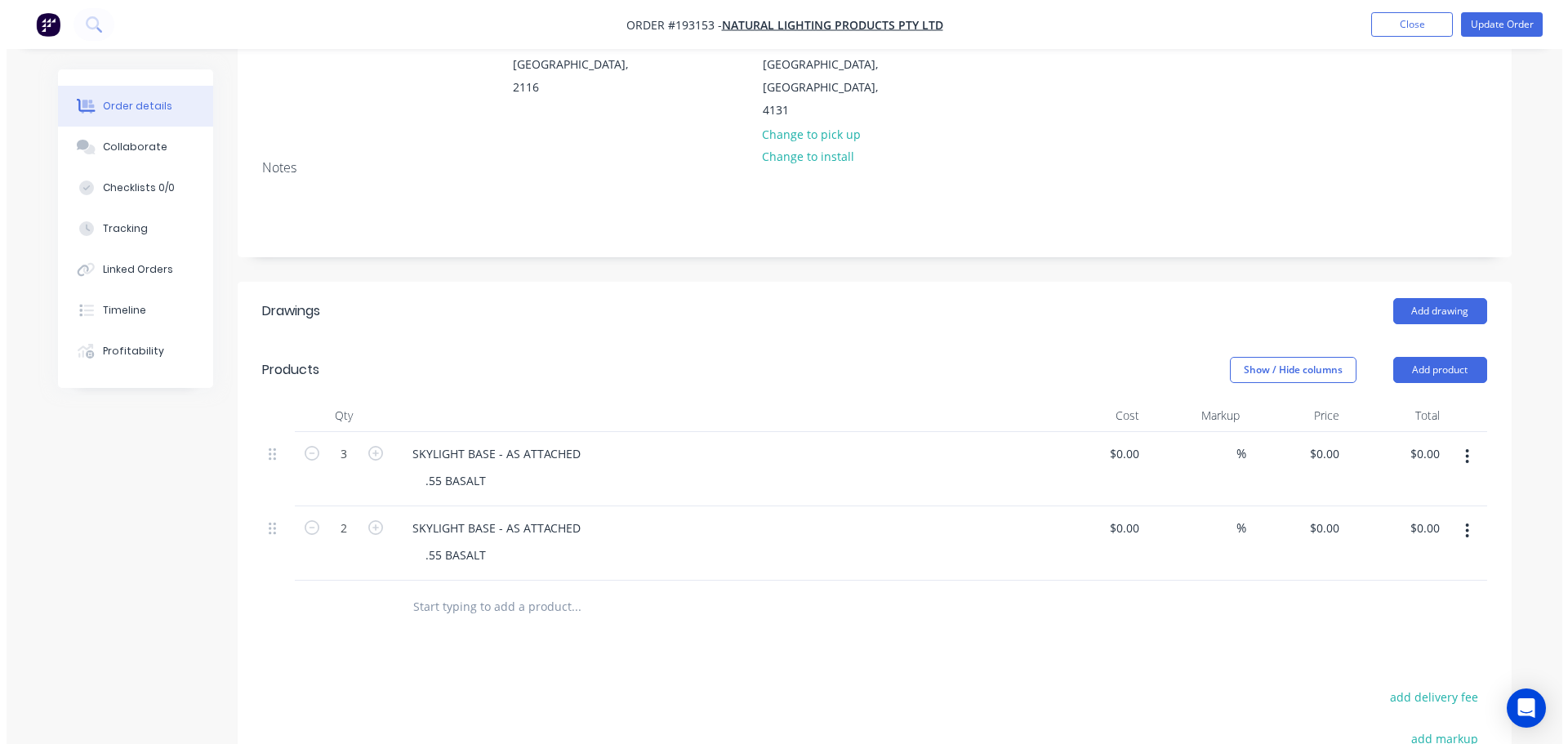
scroll to position [245, 0]
click at [975, 297] on div "Add drawing" at bounding box center [998, 310] width 965 height 26
click at [1318, 441] on div "0 0" at bounding box center [1327, 453] width 25 height 24
type input "$180.00"
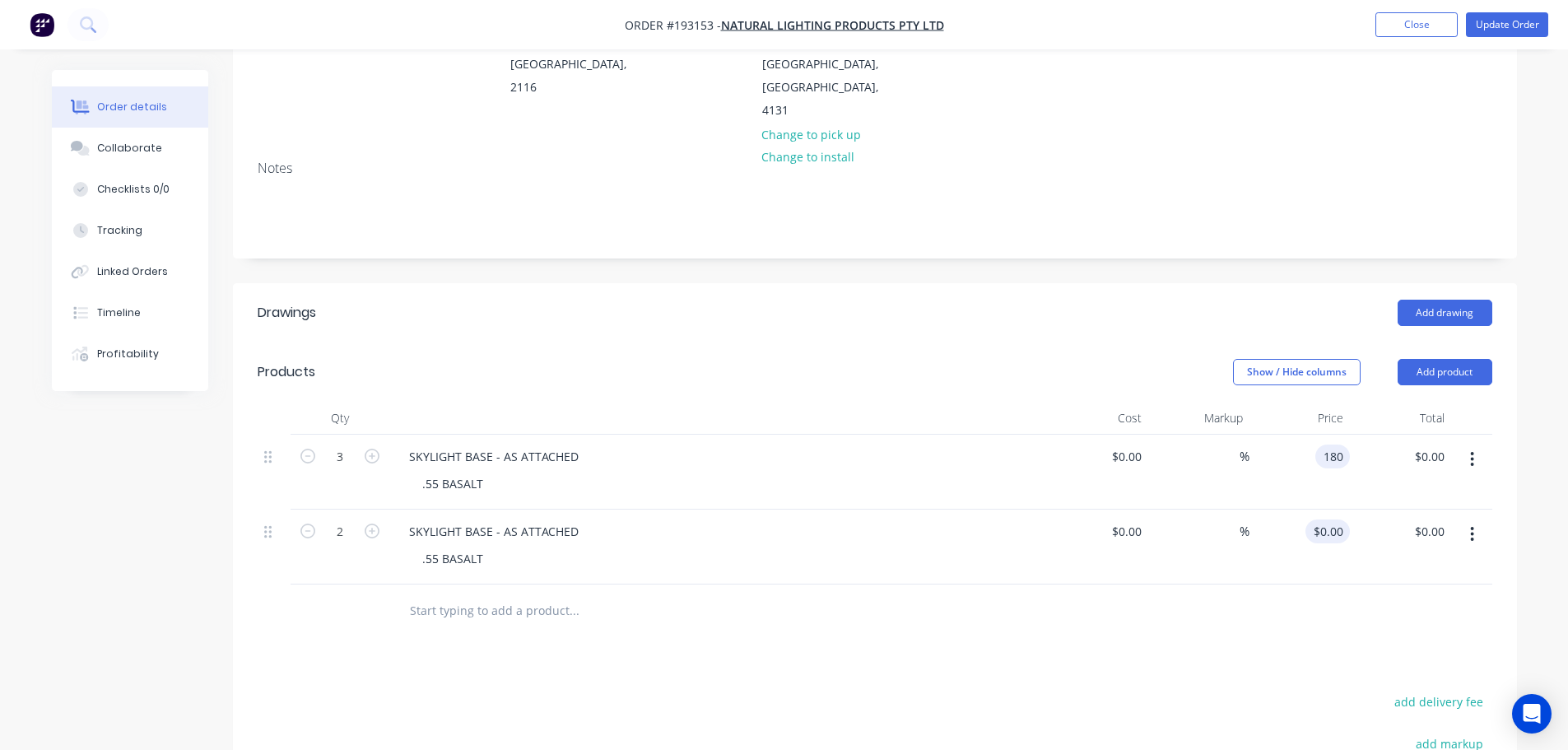
type input "$540.00"
click at [1340, 519] on input "0" at bounding box center [1340, 531] width 19 height 24
type input "$180.00"
type input "$360.00"
click at [1175, 359] on div "Show / Hide columns Add product" at bounding box center [1005, 371] width 972 height 26
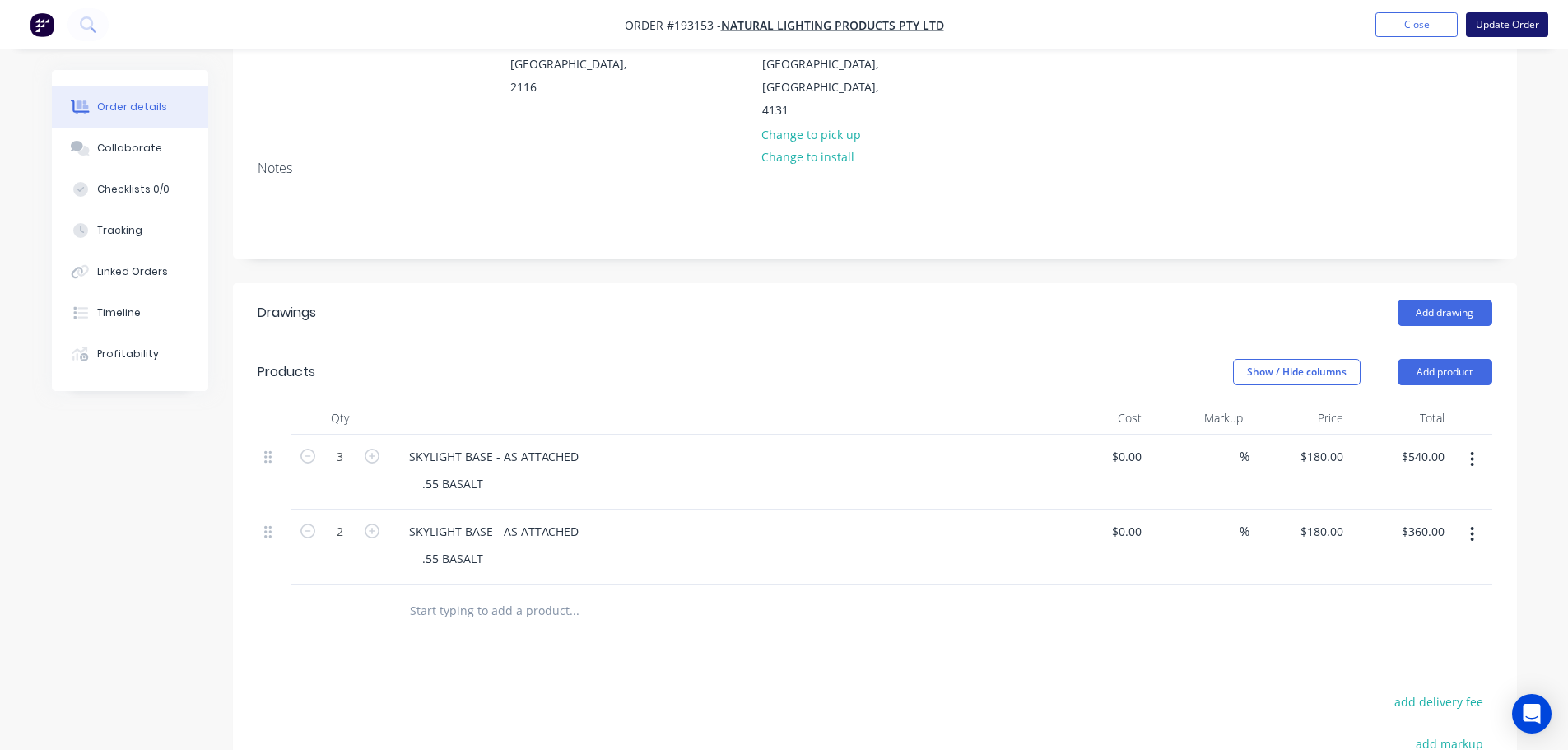
click at [1512, 29] on button "Update Order" at bounding box center [1507, 25] width 82 height 25
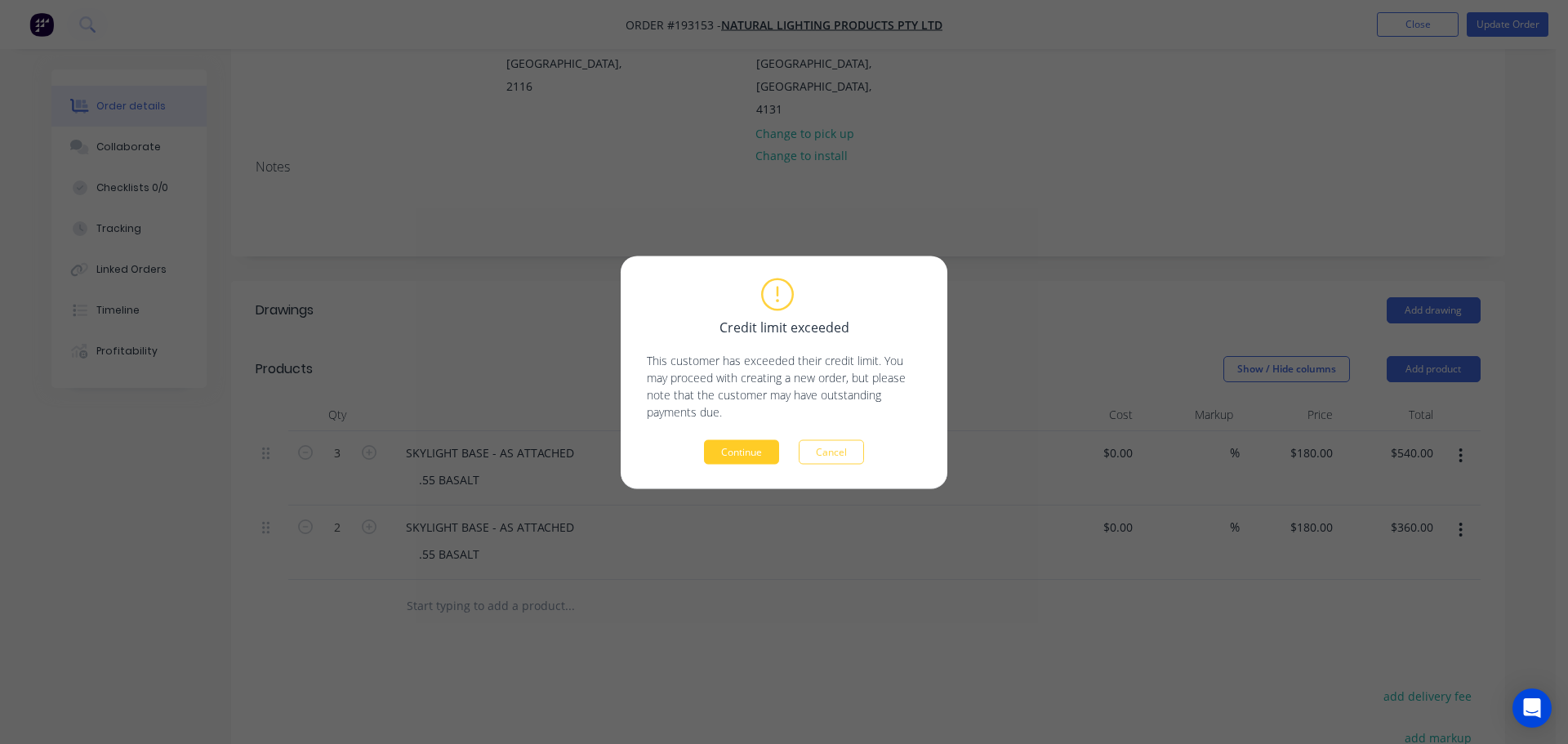
click at [720, 447] on button "Continue" at bounding box center [741, 451] width 75 height 24
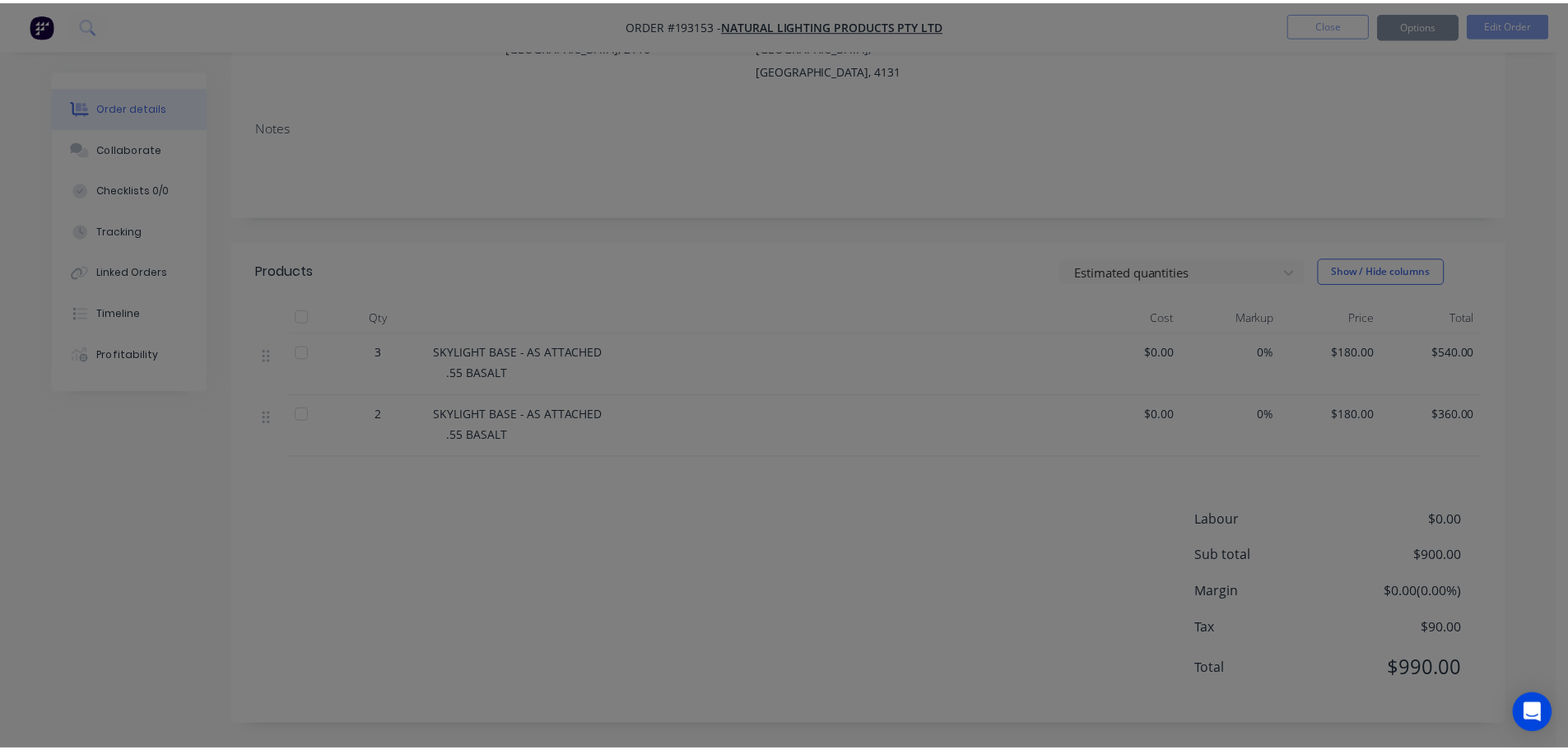
scroll to position [216, 0]
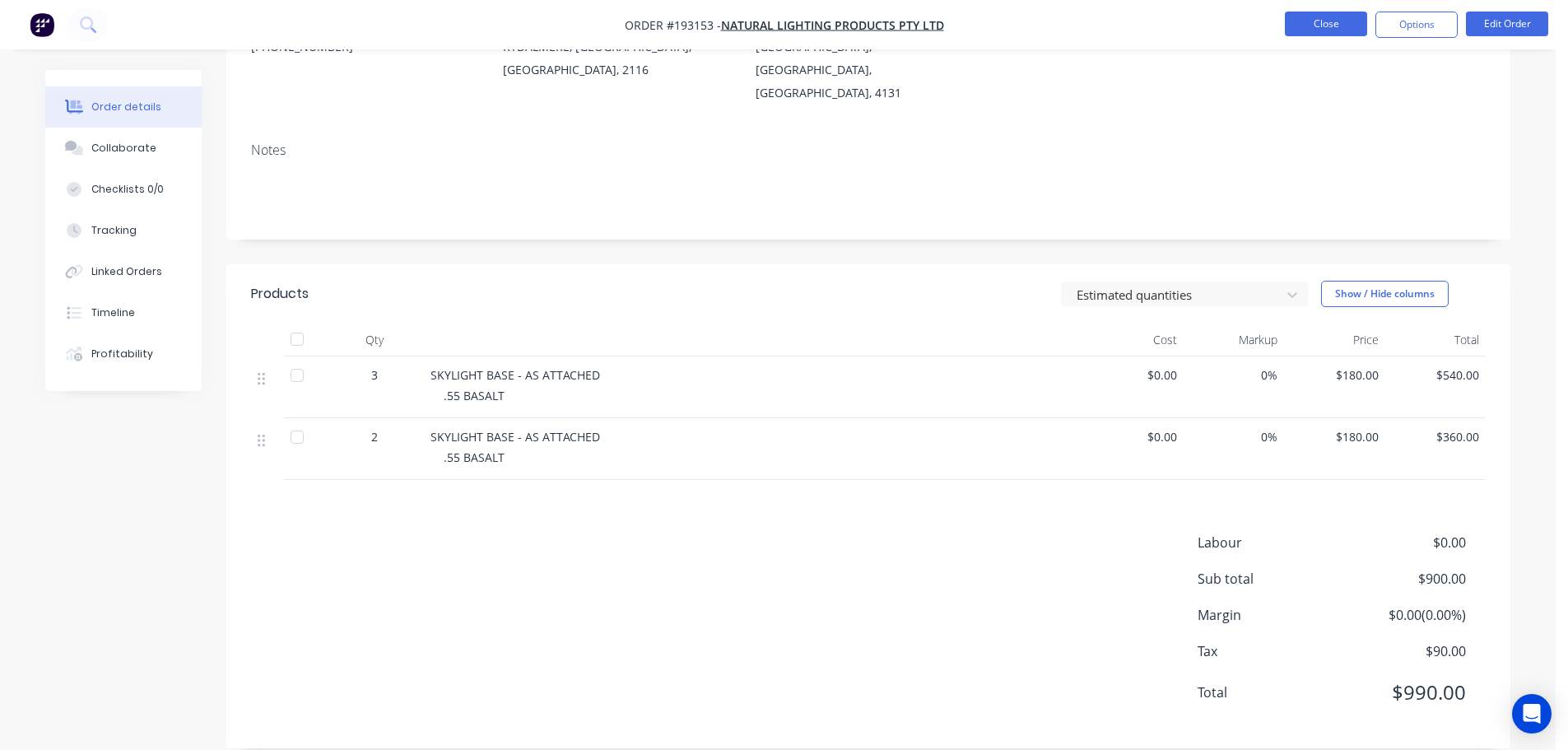
click at [1345, 21] on button "Close" at bounding box center [1326, 24] width 82 height 25
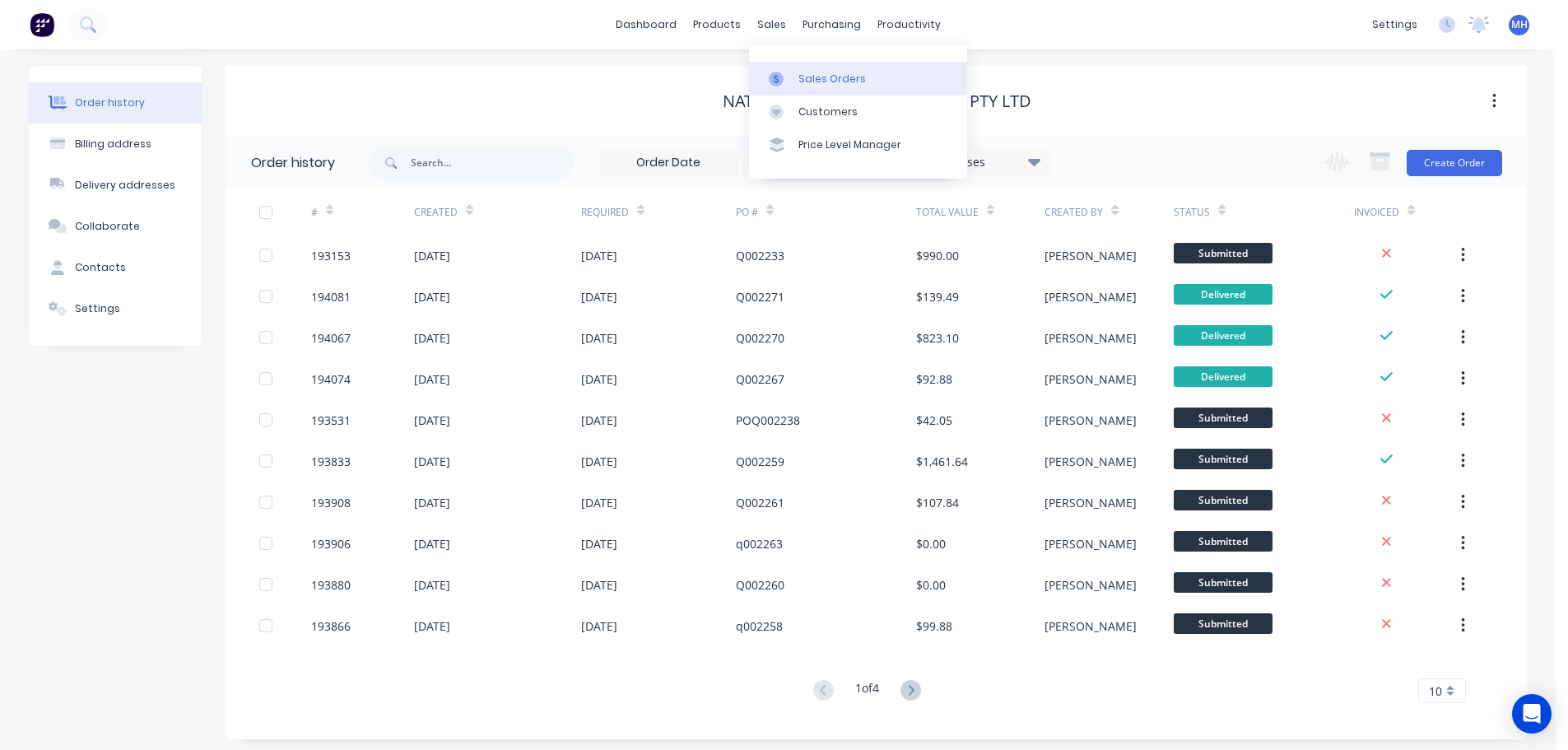
click at [838, 78] on div "Sales Orders" at bounding box center [832, 79] width 67 height 15
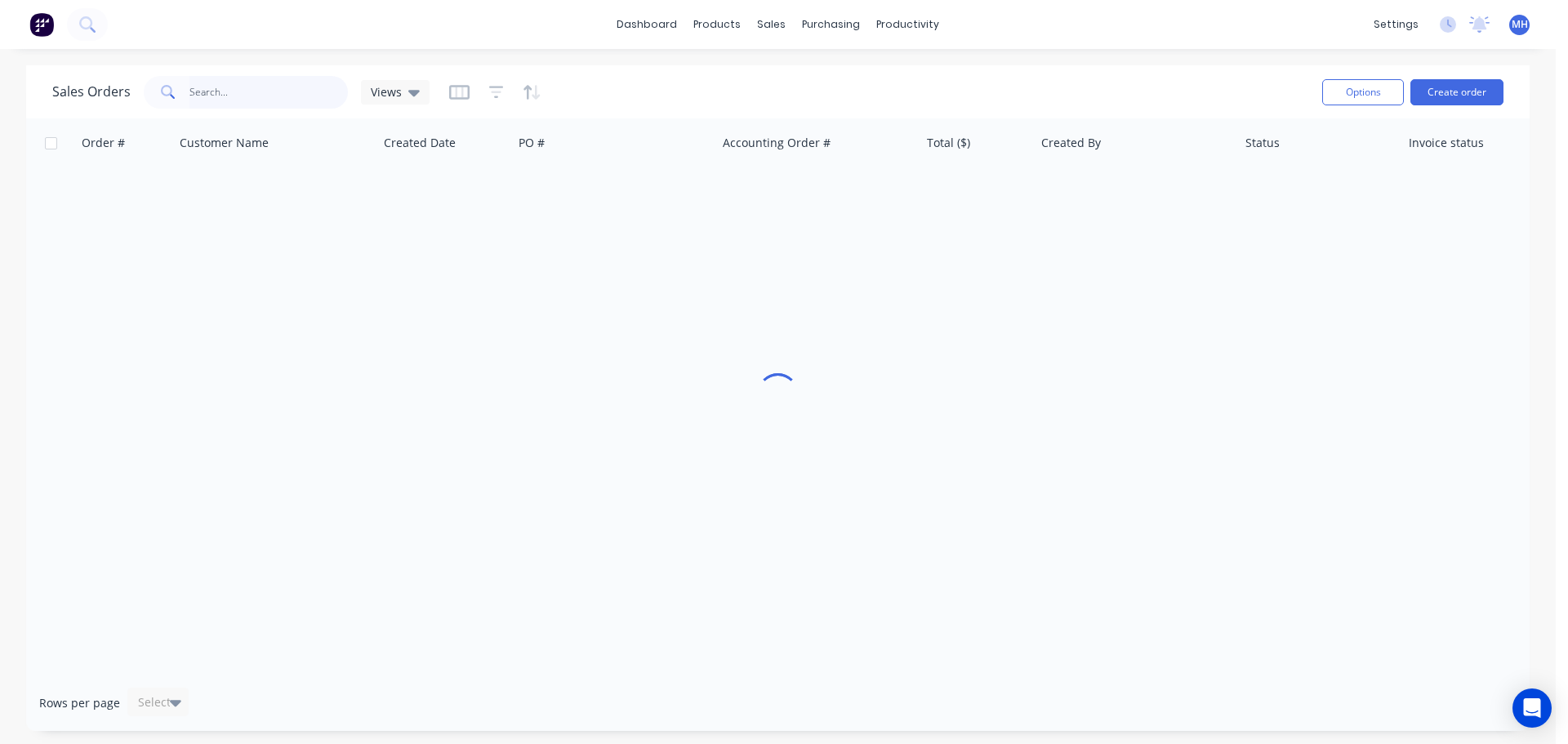
click at [246, 87] on input "text" at bounding box center [269, 92] width 159 height 33
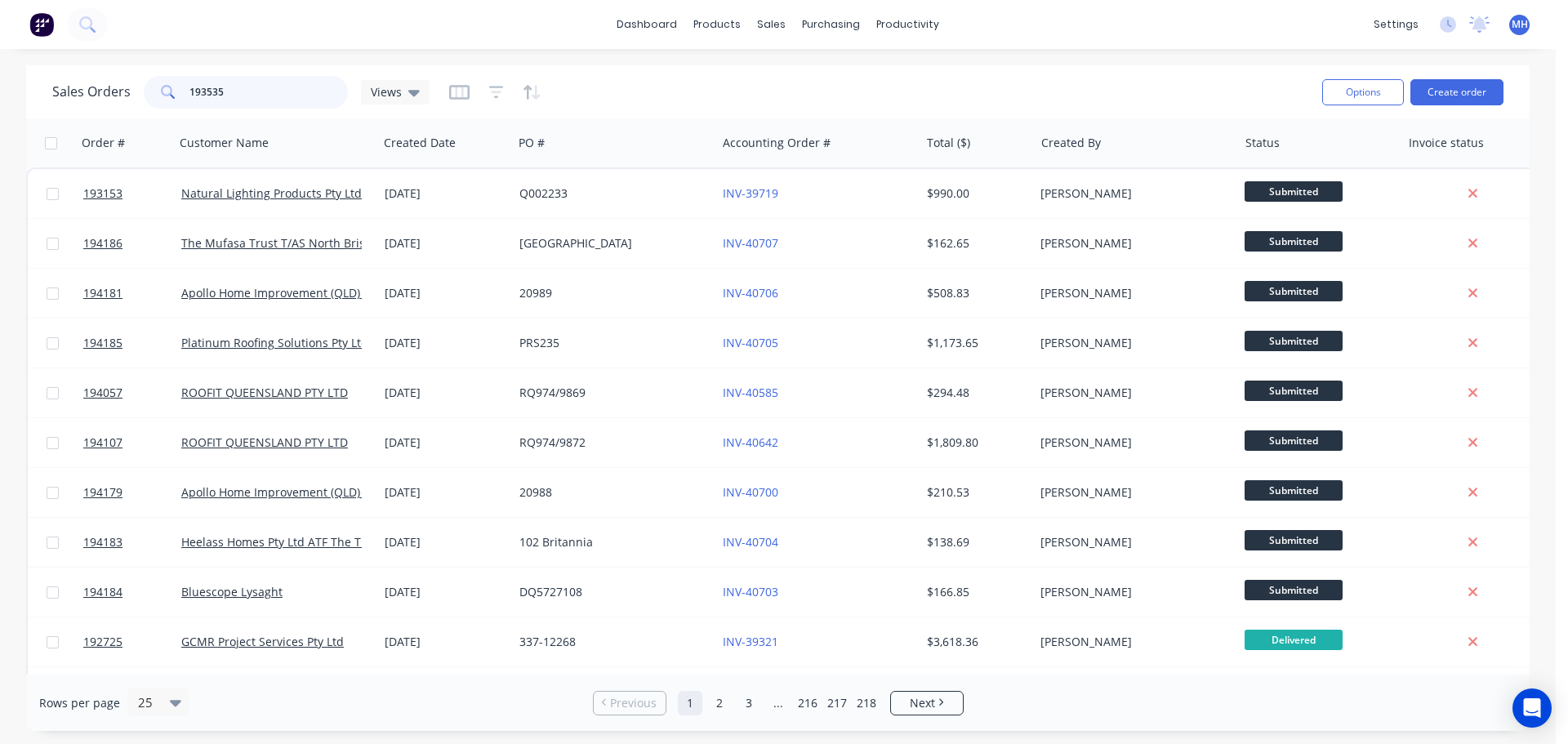
type input "193535"
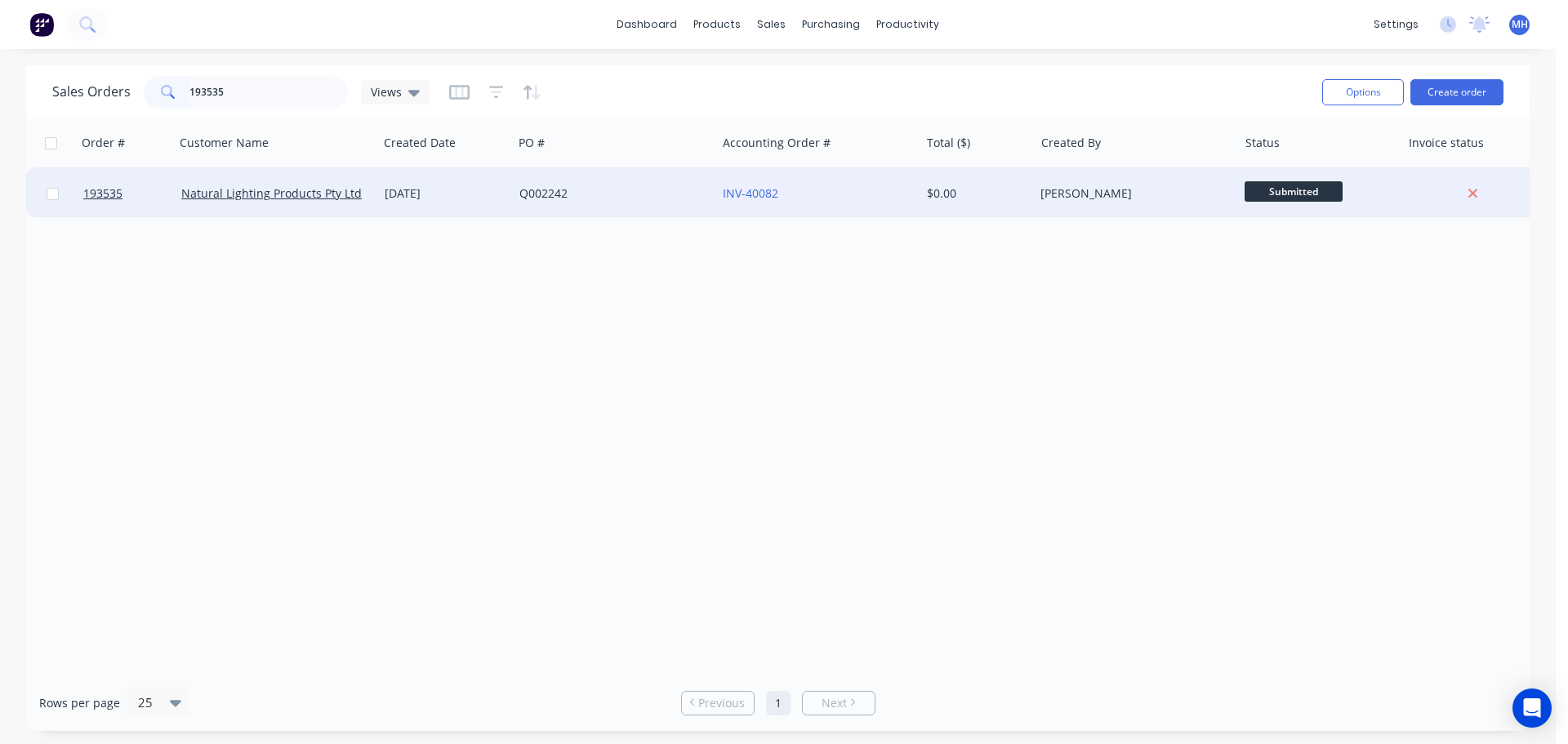
click at [452, 199] on div "[DATE]" at bounding box center [445, 194] width 121 height 16
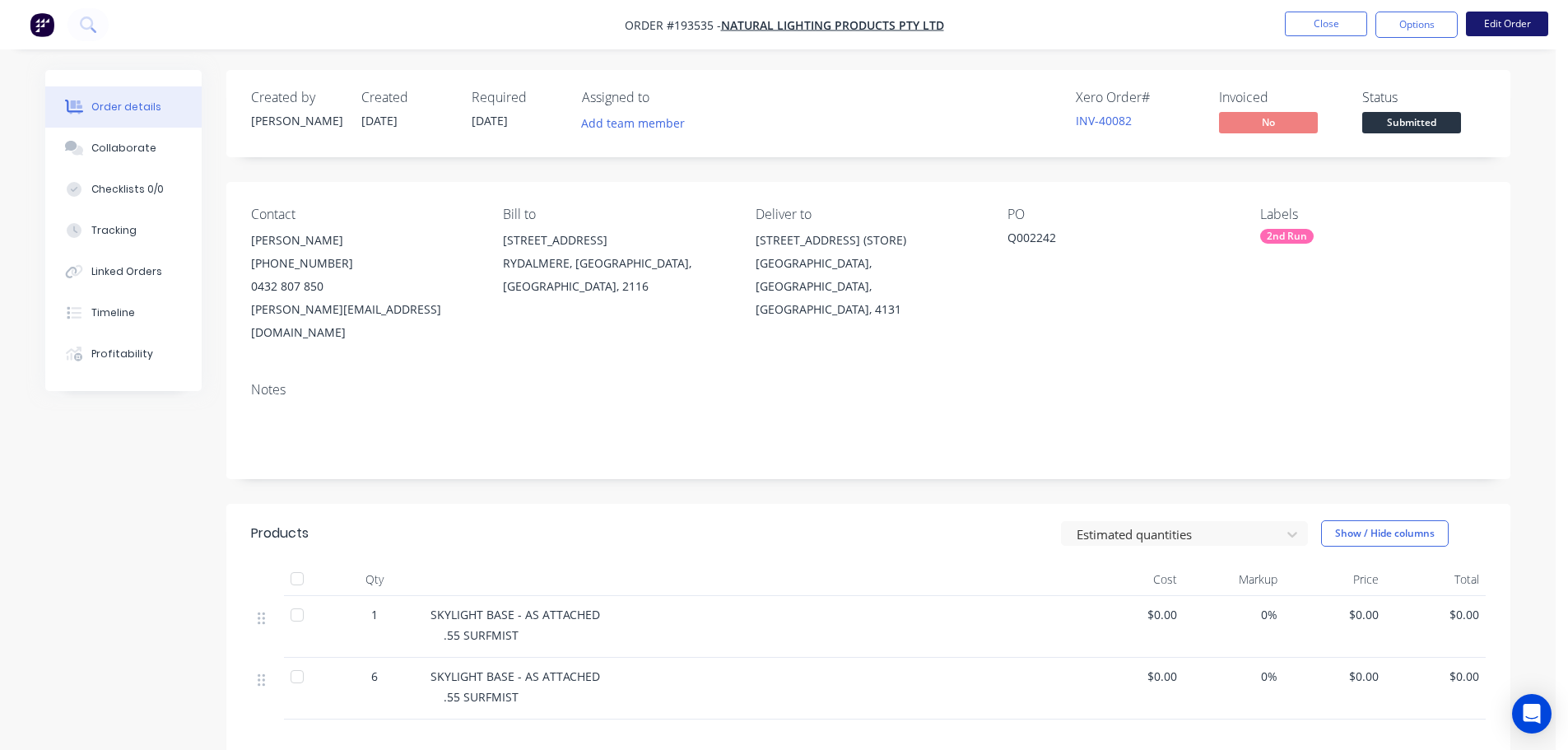
click at [1519, 28] on button "Edit Order" at bounding box center [1507, 24] width 82 height 25
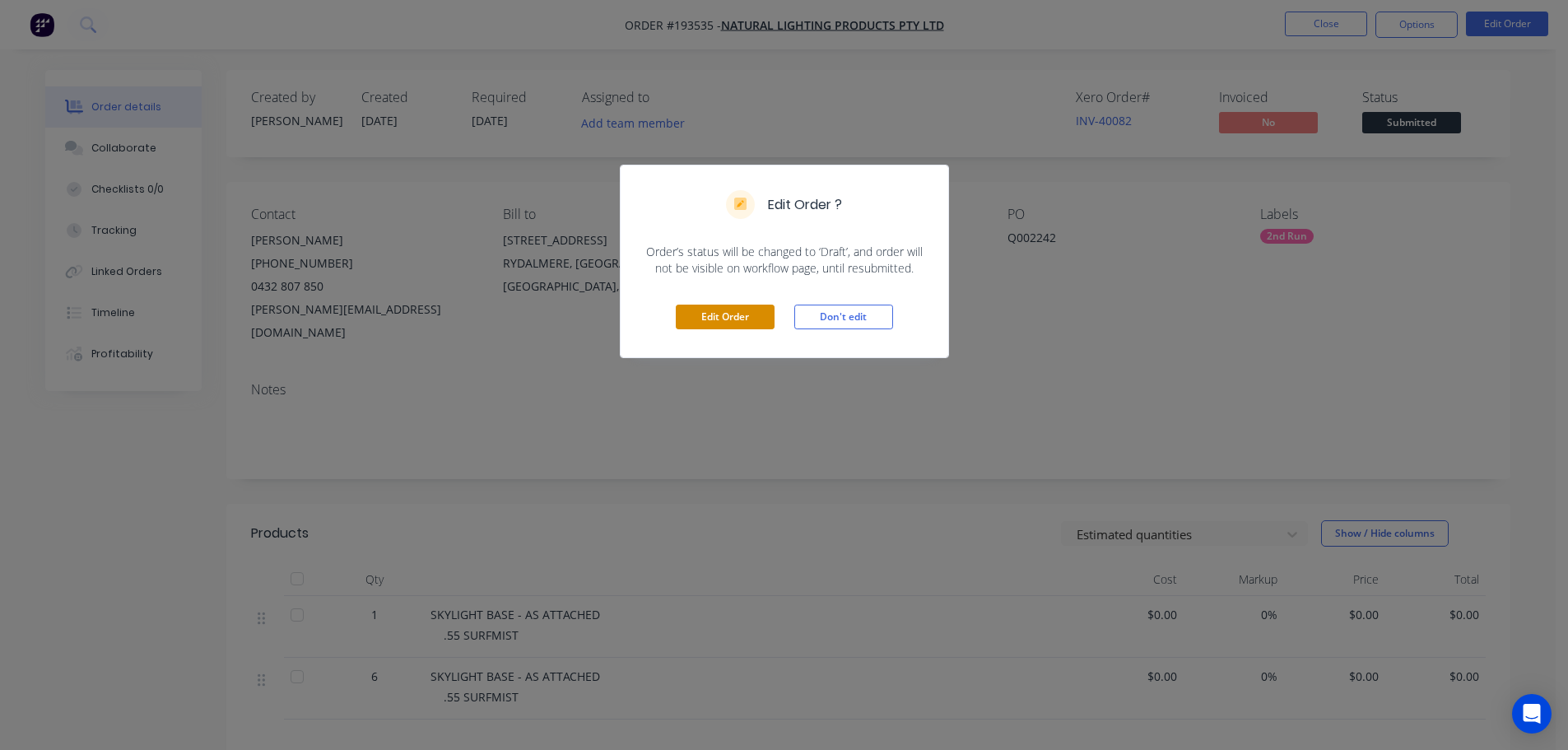
click at [708, 325] on button "Edit Order" at bounding box center [725, 317] width 99 height 25
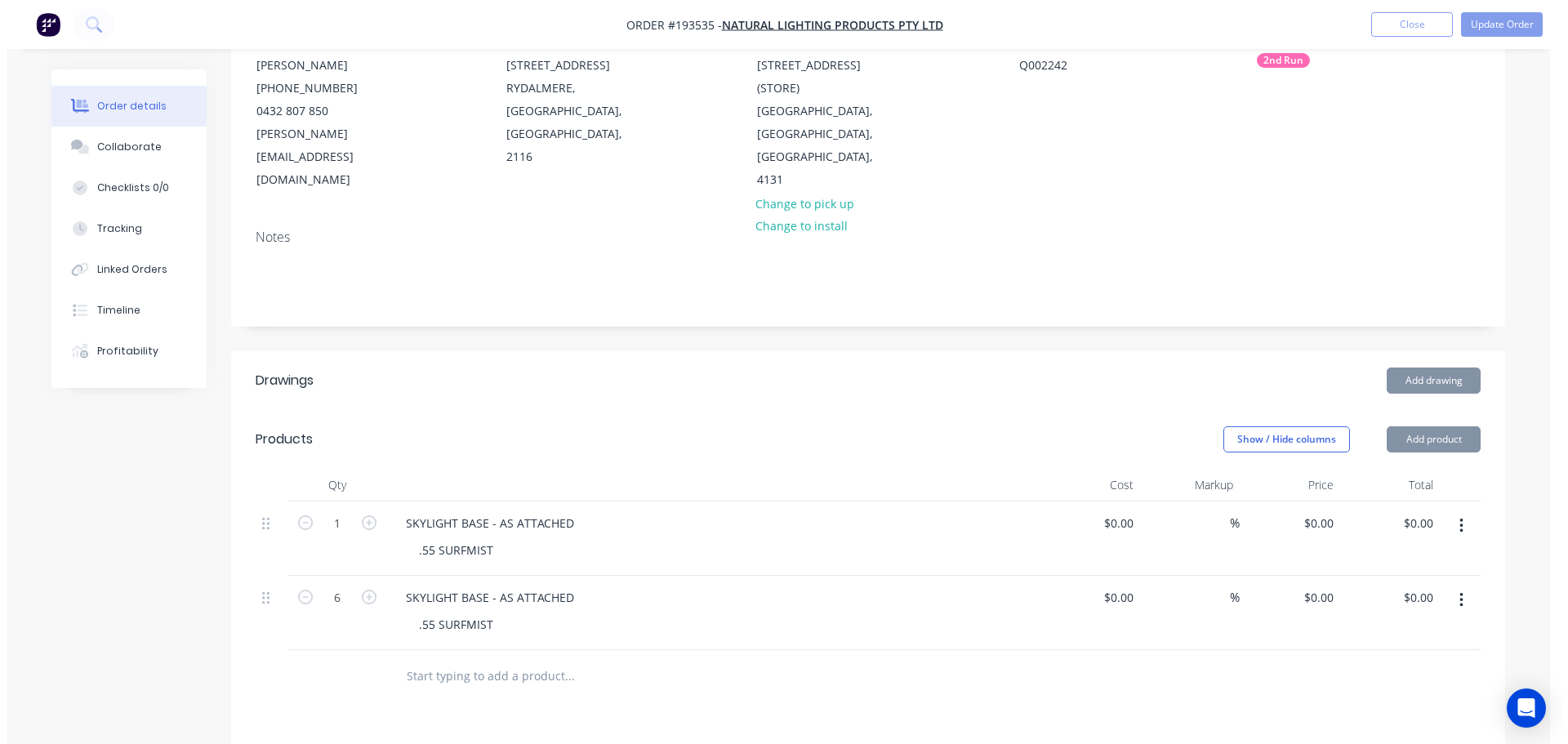
scroll to position [245, 0]
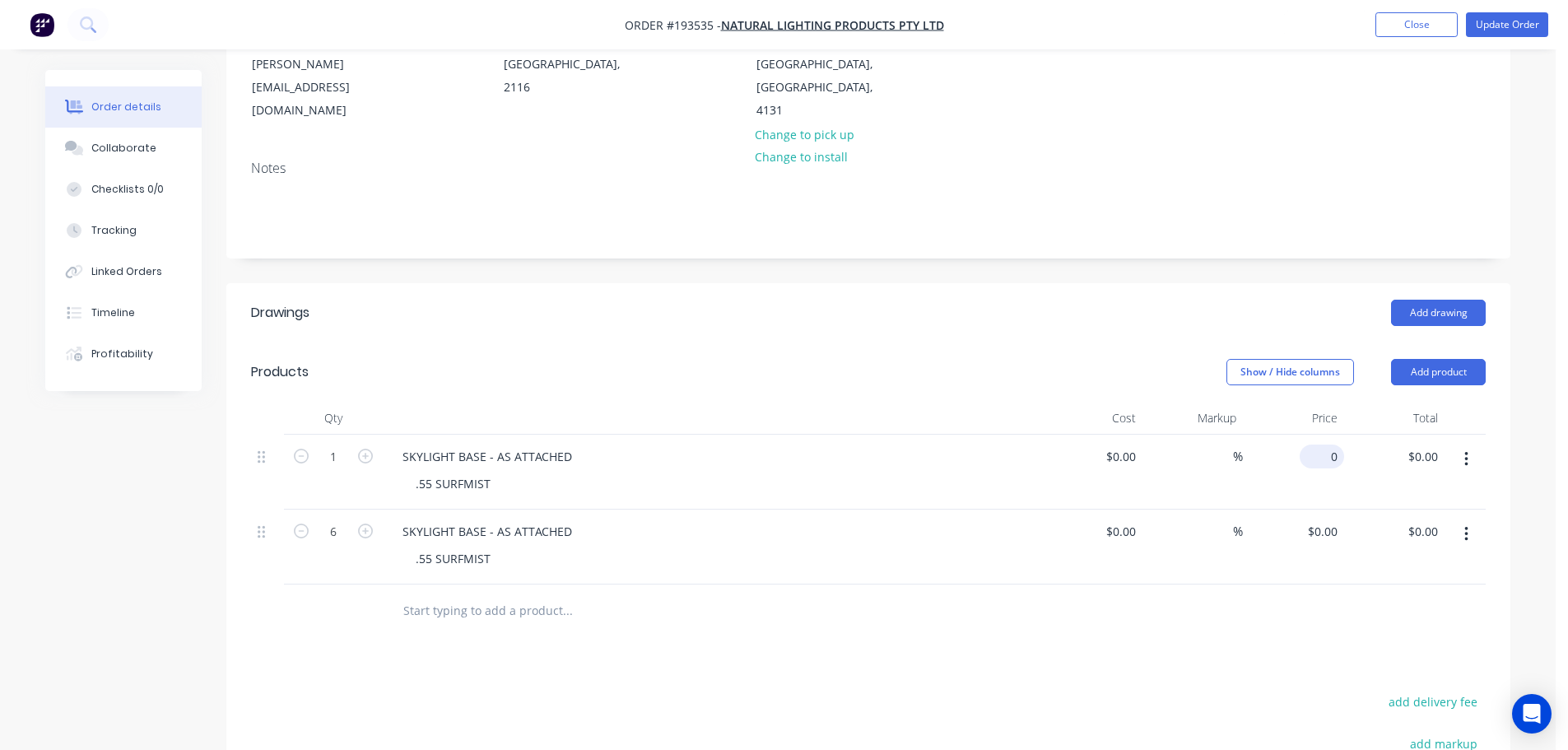
click at [1319, 444] on div "0 $0.00" at bounding box center [1322, 456] width 45 height 24
click at [1055, 310] on header "Drawings Add drawing" at bounding box center [868, 312] width 1284 height 59
click at [1330, 444] on input "0" at bounding box center [1325, 456] width 38 height 24
type input "$180.00"
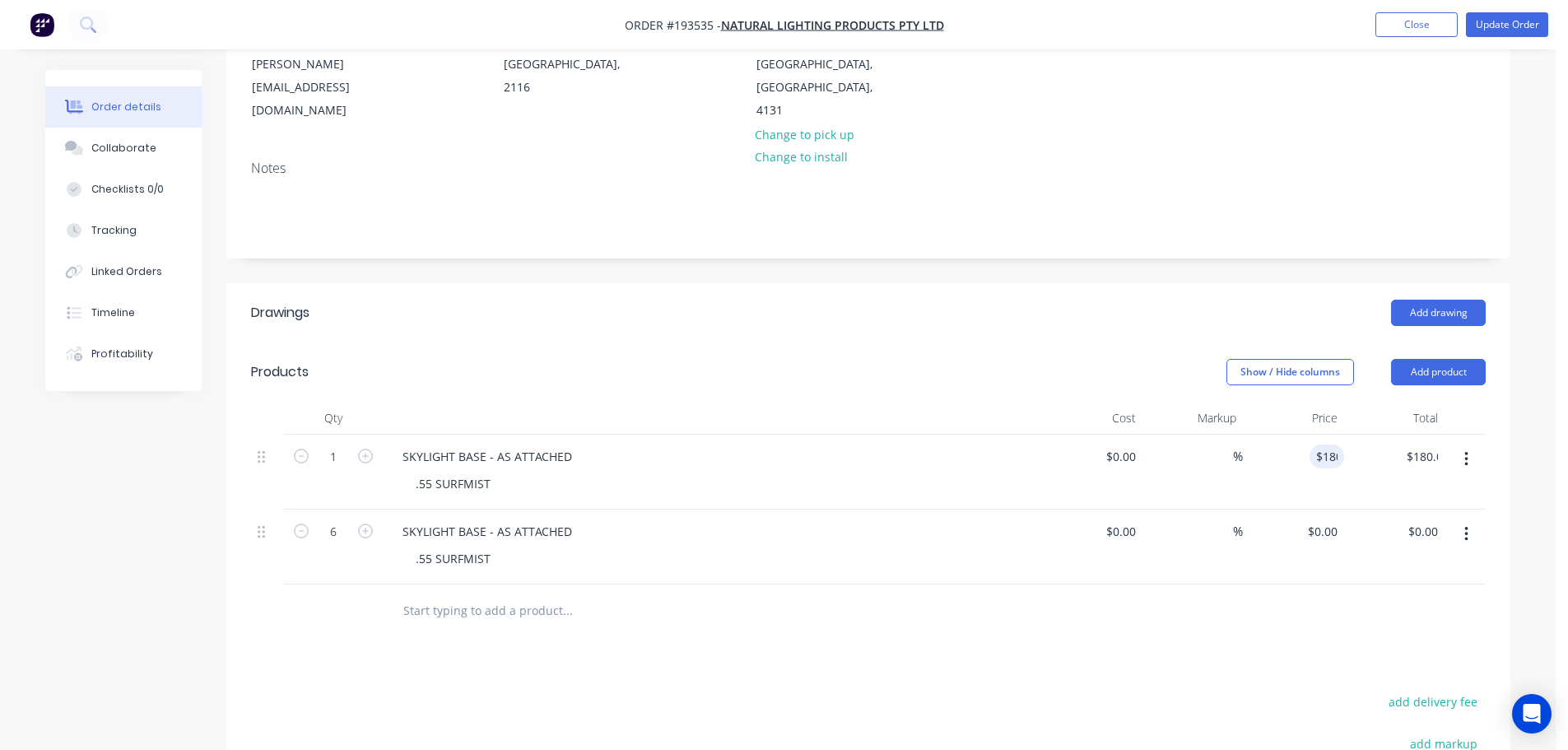
drag, startPoint x: 867, startPoint y: 333, endPoint x: 1153, endPoint y: 434, distance: 303.3
click at [868, 342] on header "Products Show / Hide columns Add product" at bounding box center [868, 371] width 1284 height 59
click at [1335, 519] on input "0" at bounding box center [1325, 531] width 38 height 24
type input "$180.00"
type input "$1,080.00"
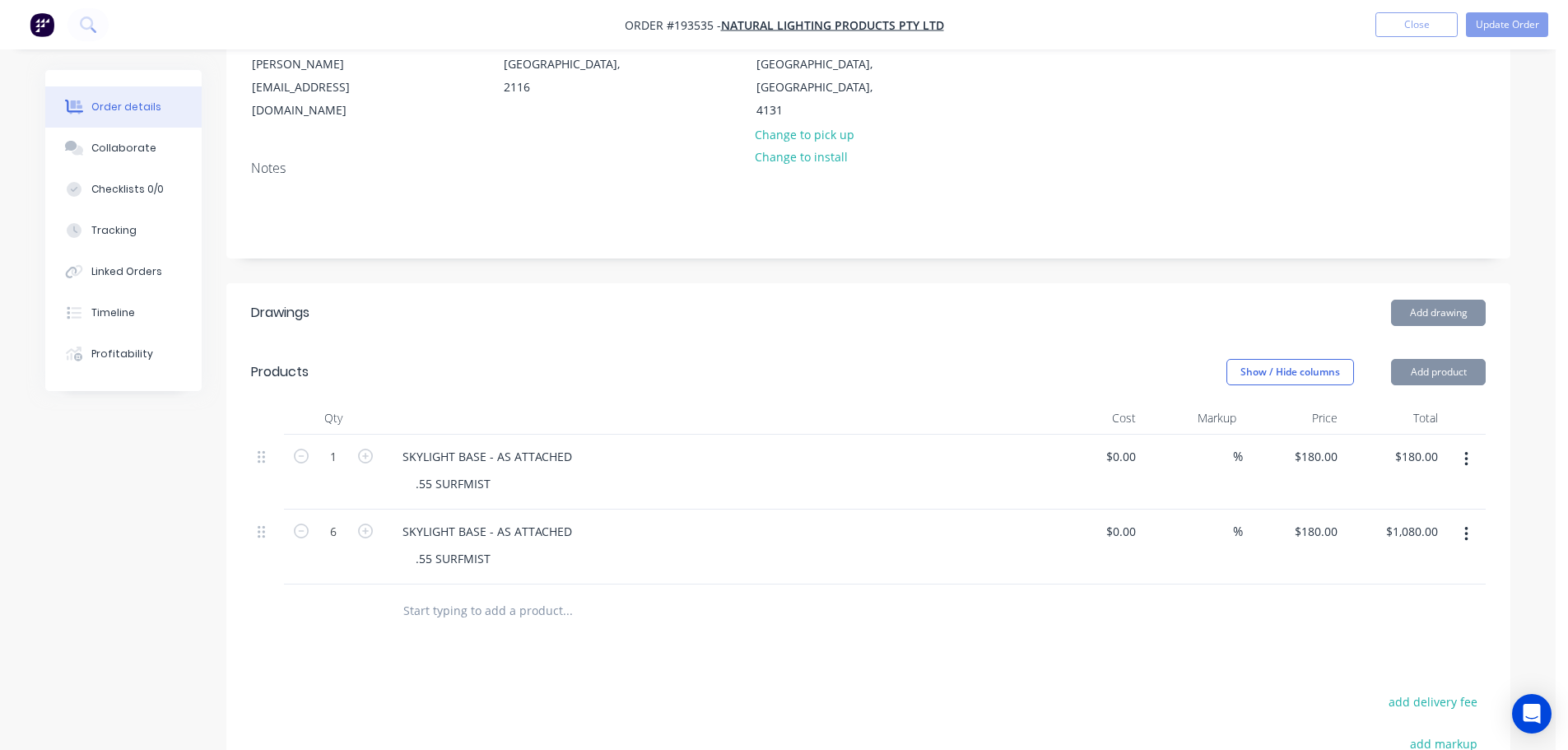
click at [1136, 342] on header "Products Show / Hide columns Add product" at bounding box center [868, 371] width 1284 height 59
click at [1509, 14] on button "Update Order" at bounding box center [1507, 25] width 82 height 25
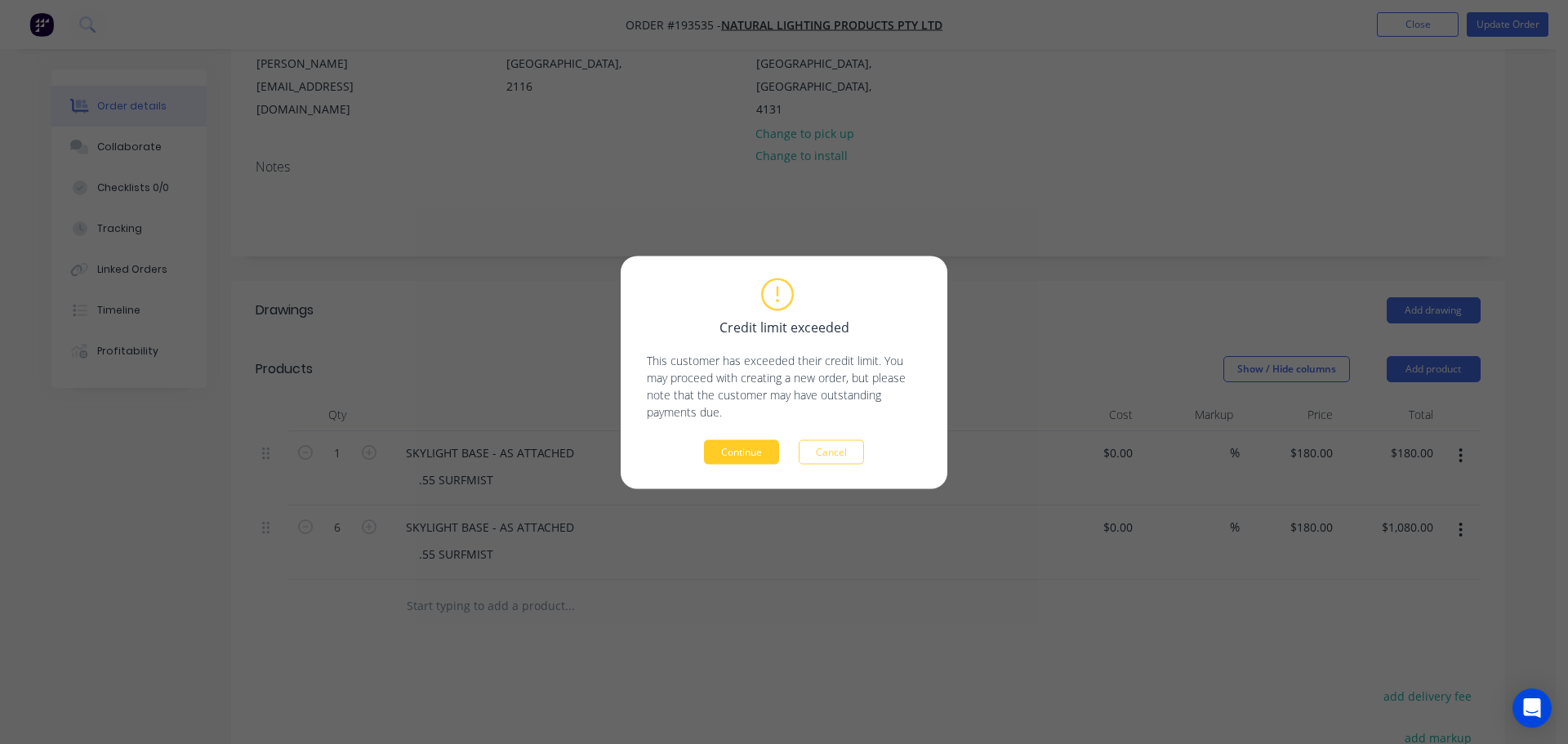
click at [724, 453] on button "Continue" at bounding box center [741, 451] width 75 height 24
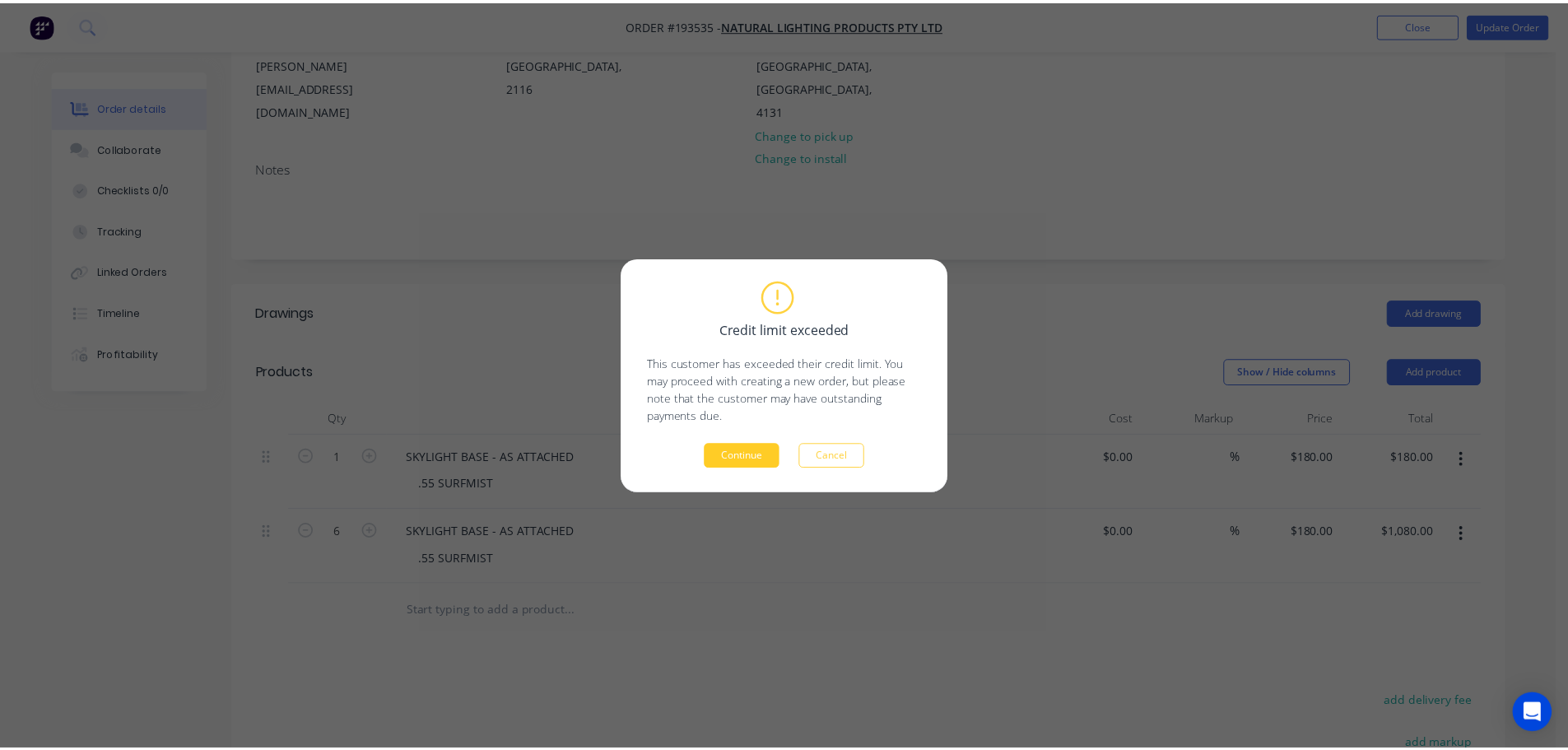
scroll to position [240, 0]
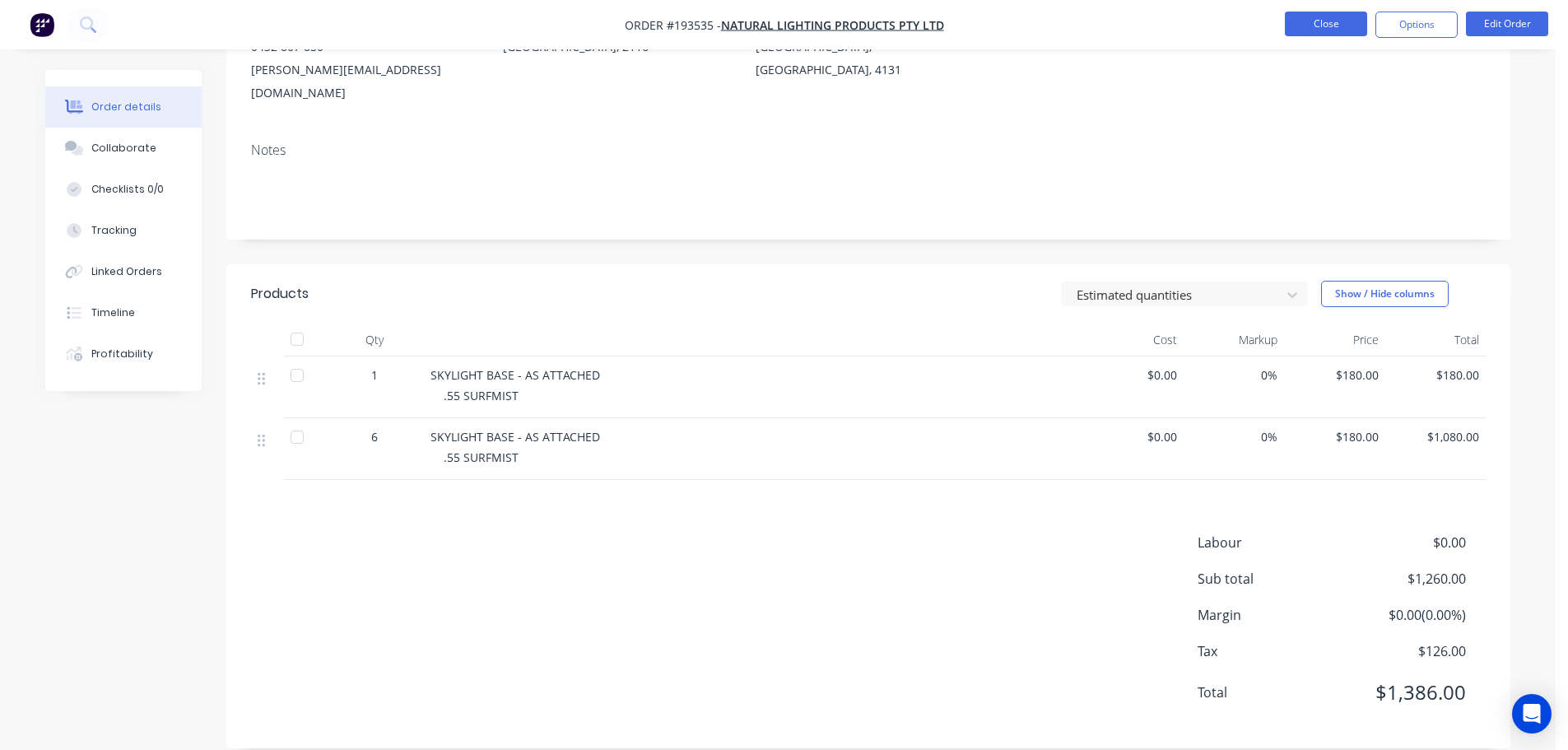
click at [1319, 27] on button "Close" at bounding box center [1326, 24] width 82 height 25
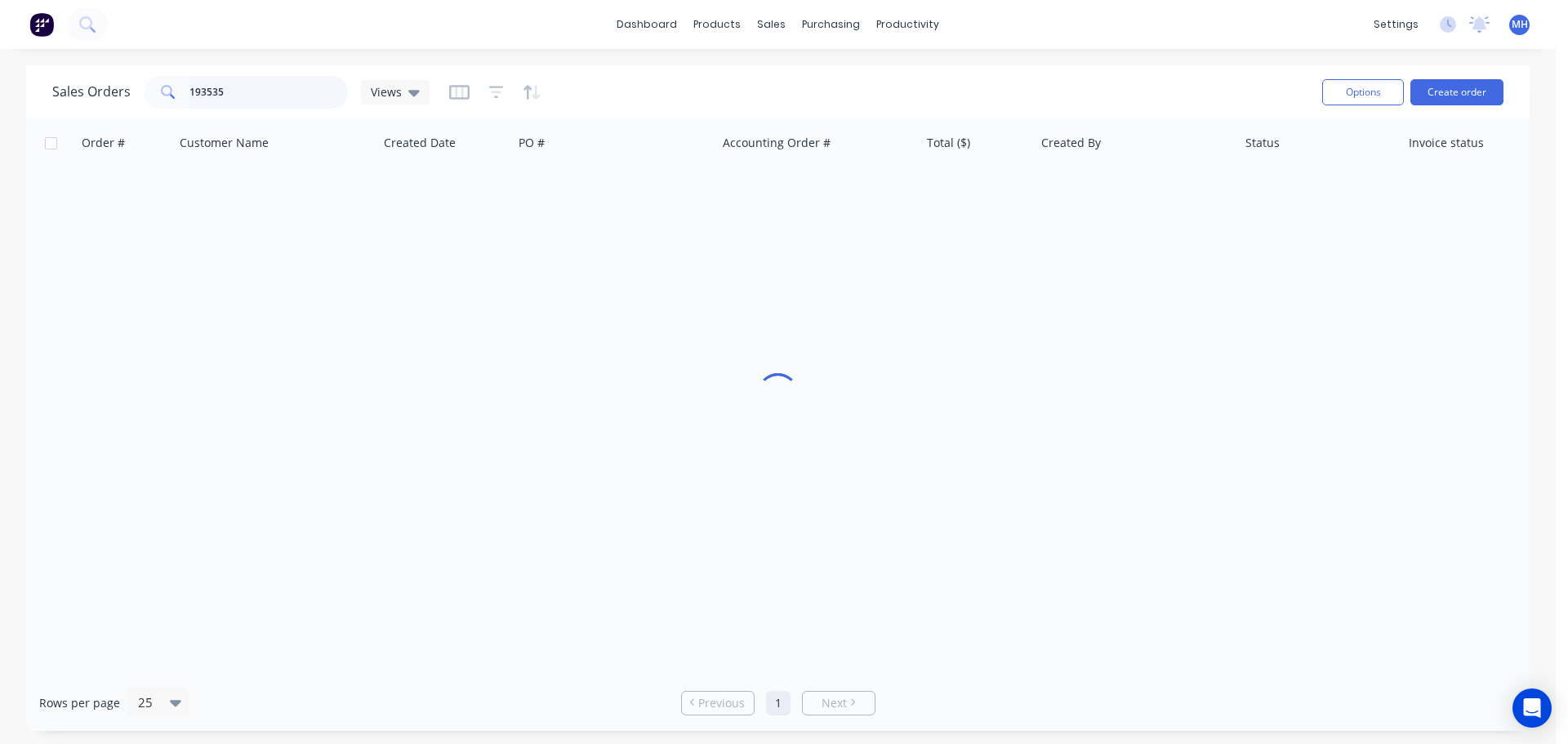
click at [295, 106] on input "193535" at bounding box center [269, 92] width 159 height 33
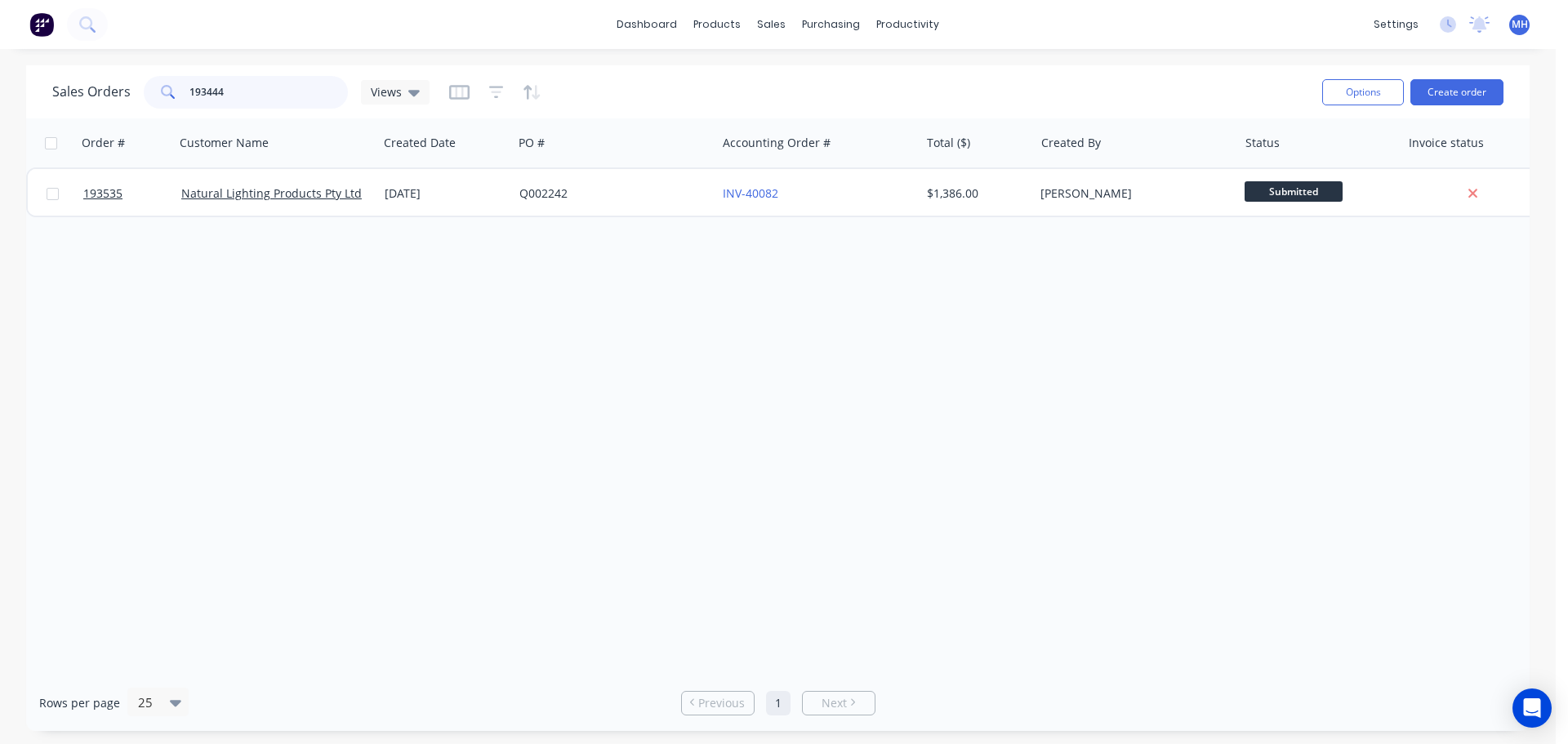
type input "193444"
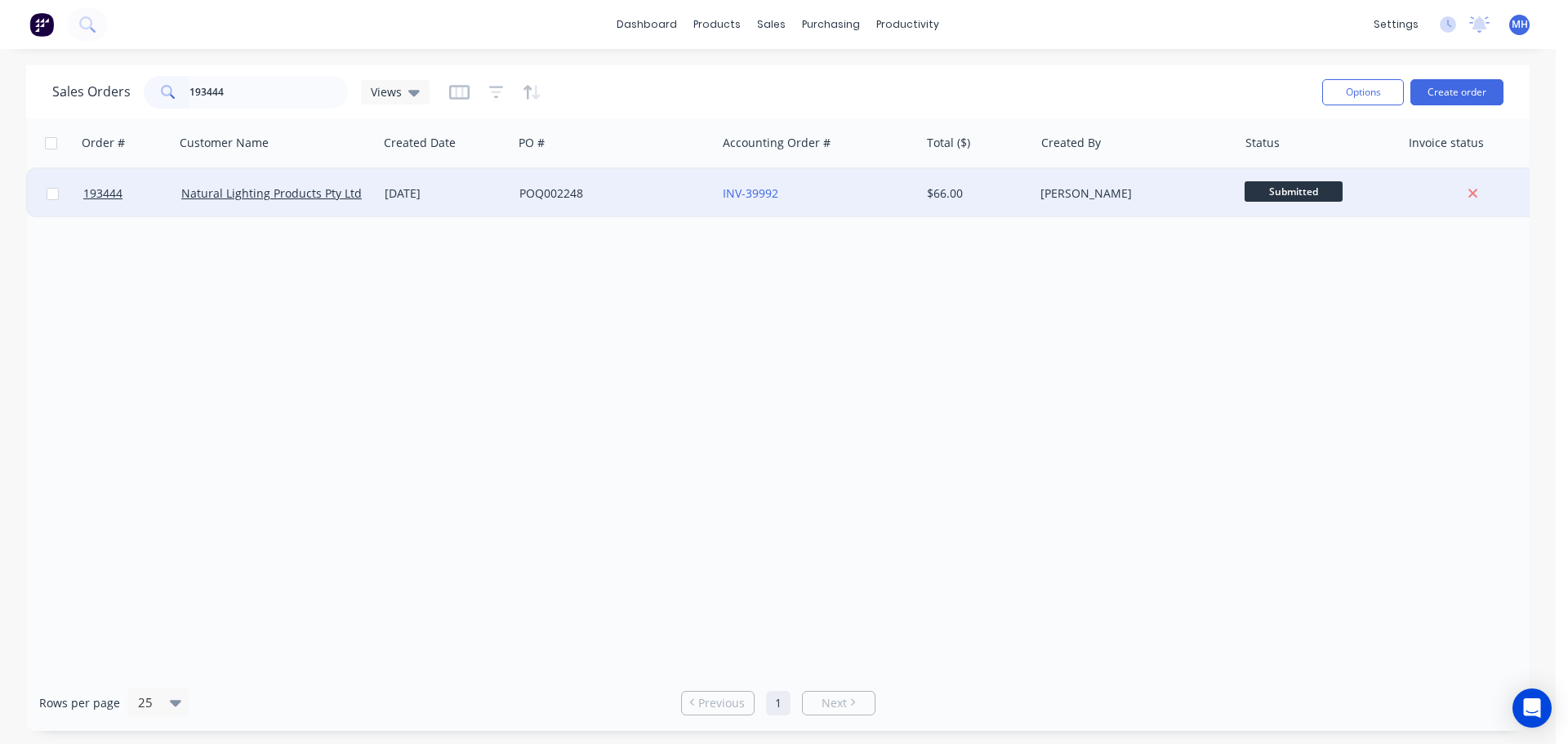
click at [640, 193] on div "POQ002248" at bounding box center [610, 194] width 181 height 16
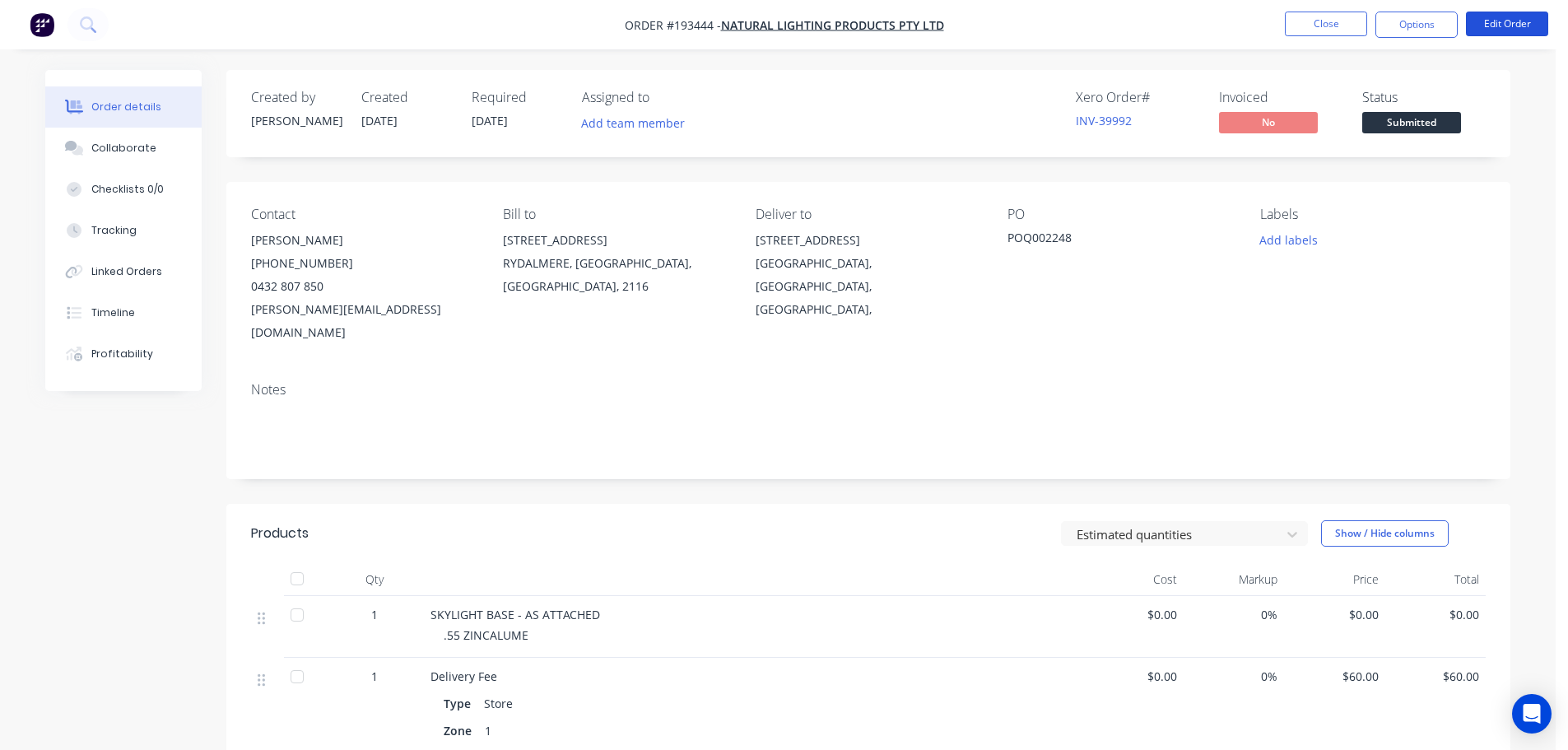
click at [1504, 28] on button "Edit Order" at bounding box center [1507, 24] width 82 height 25
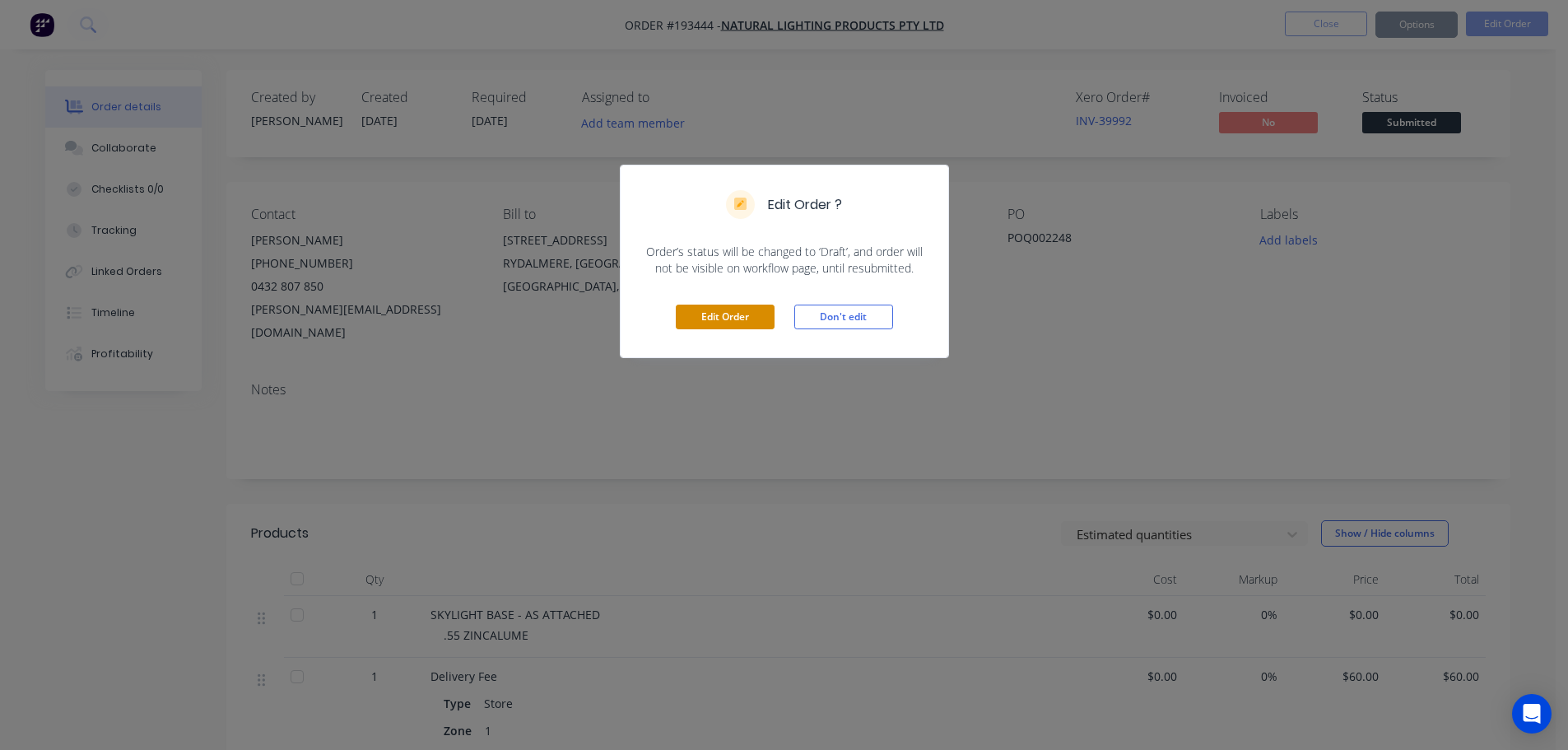
click at [736, 309] on button "Edit Order" at bounding box center [725, 317] width 99 height 25
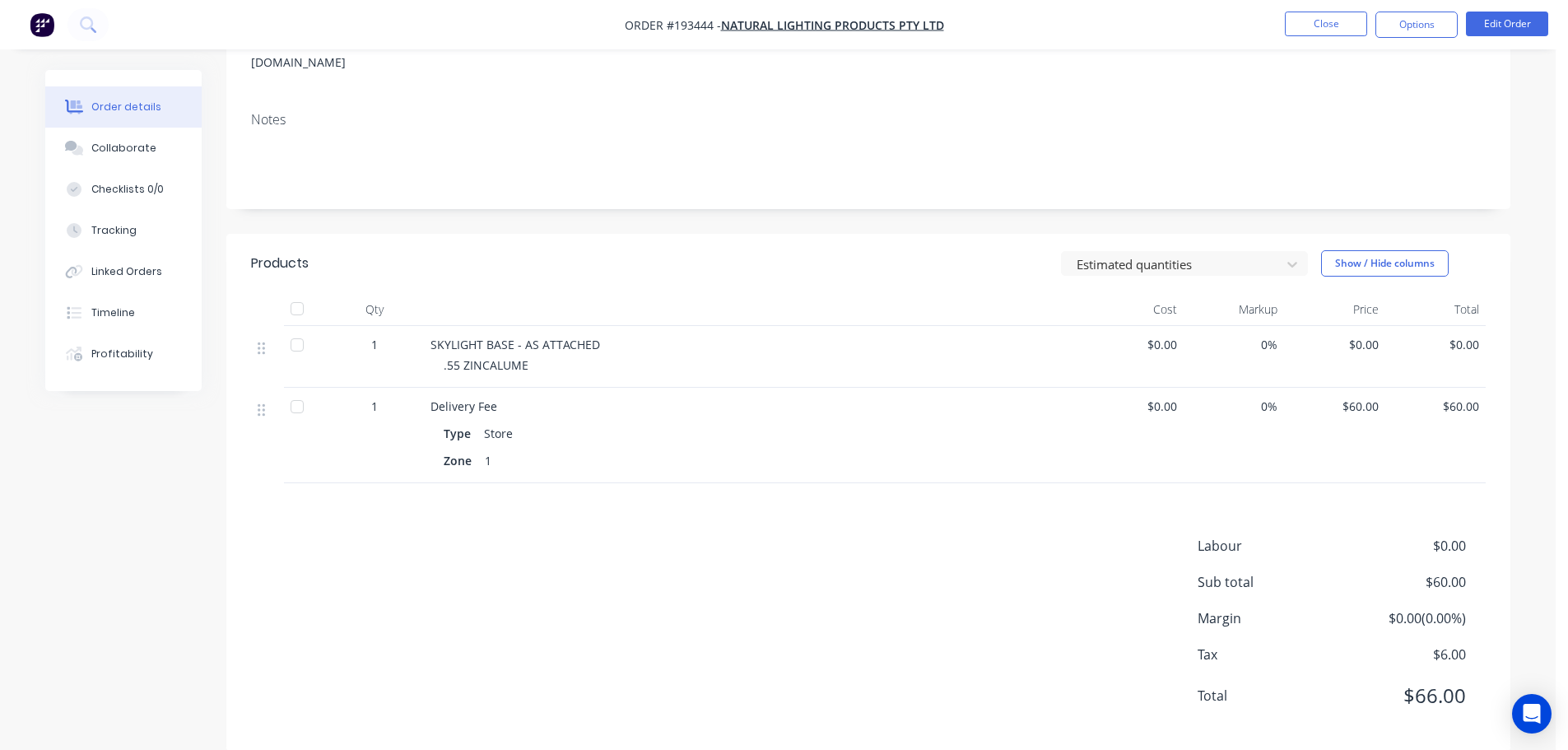
scroll to position [274, 0]
click at [1368, 333] on span "$0.00" at bounding box center [1334, 341] width 88 height 17
click at [1506, 22] on button "Edit Order" at bounding box center [1507, 24] width 82 height 25
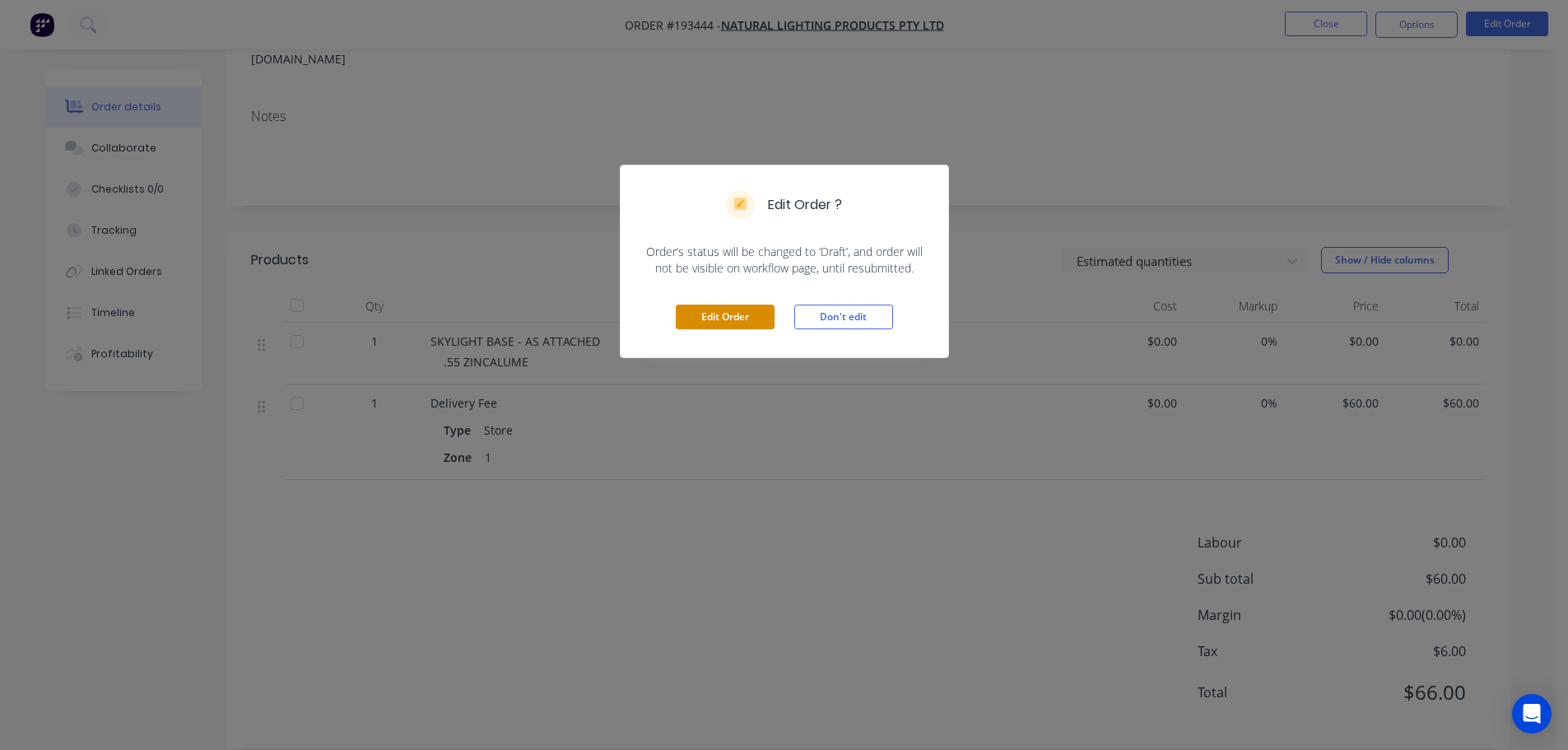
click at [742, 316] on button "Edit Order" at bounding box center [725, 317] width 99 height 25
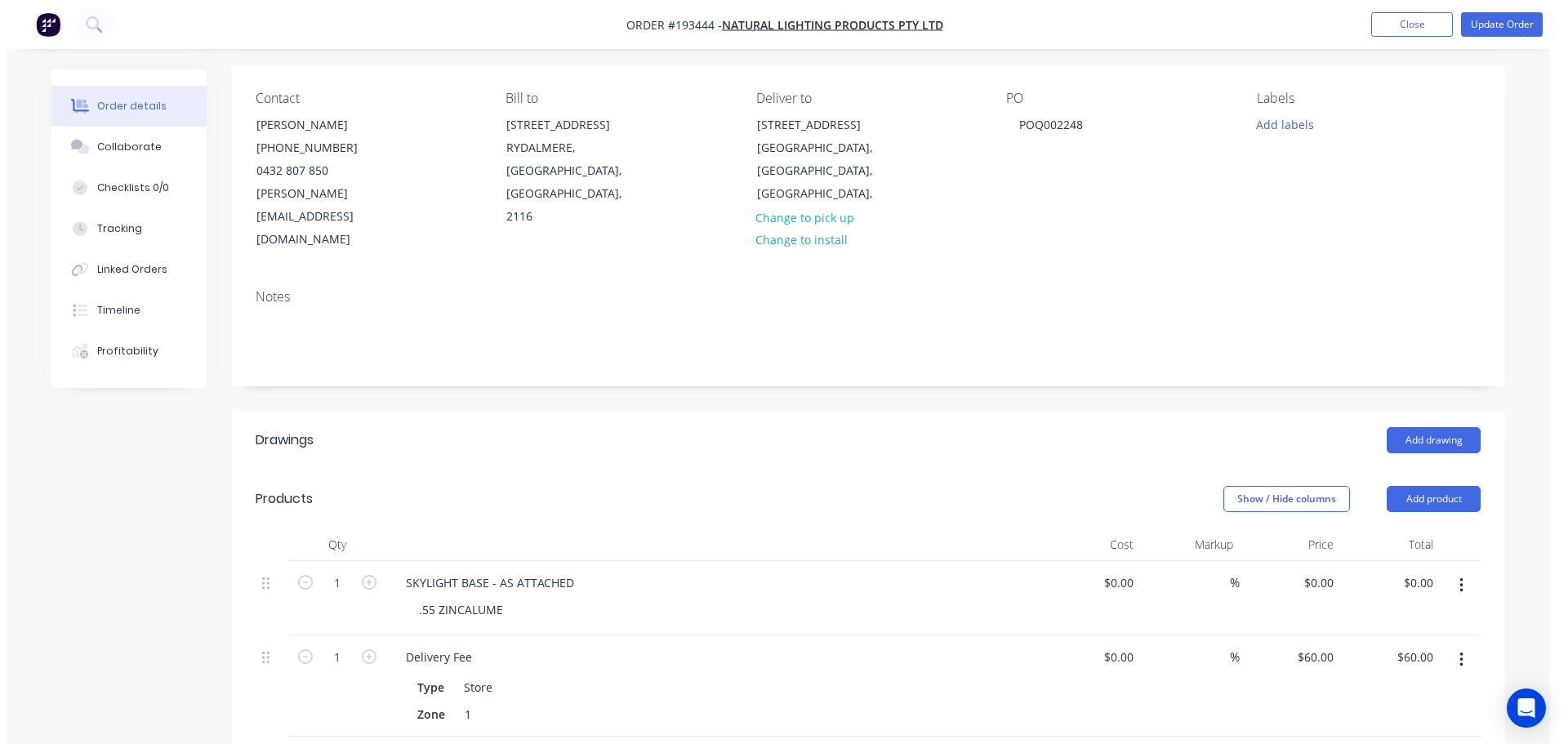
scroll to position [327, 0]
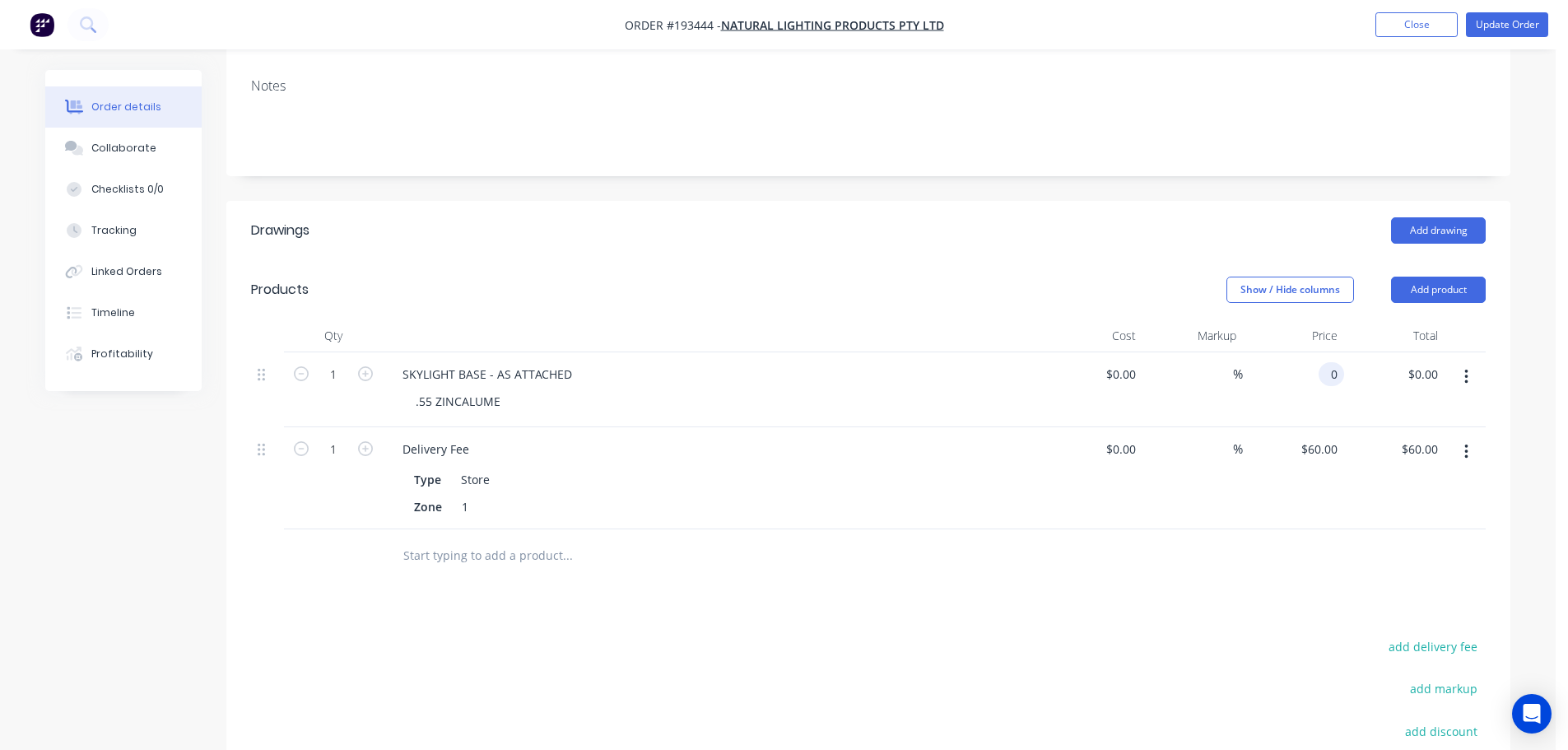
click at [1341, 362] on input "0" at bounding box center [1334, 374] width 19 height 24
type input "$180.00"
click at [1001, 276] on div "Show / Hide columns Add product" at bounding box center [1000, 289] width 972 height 26
click at [1474, 437] on button "button" at bounding box center [1466, 452] width 38 height 29
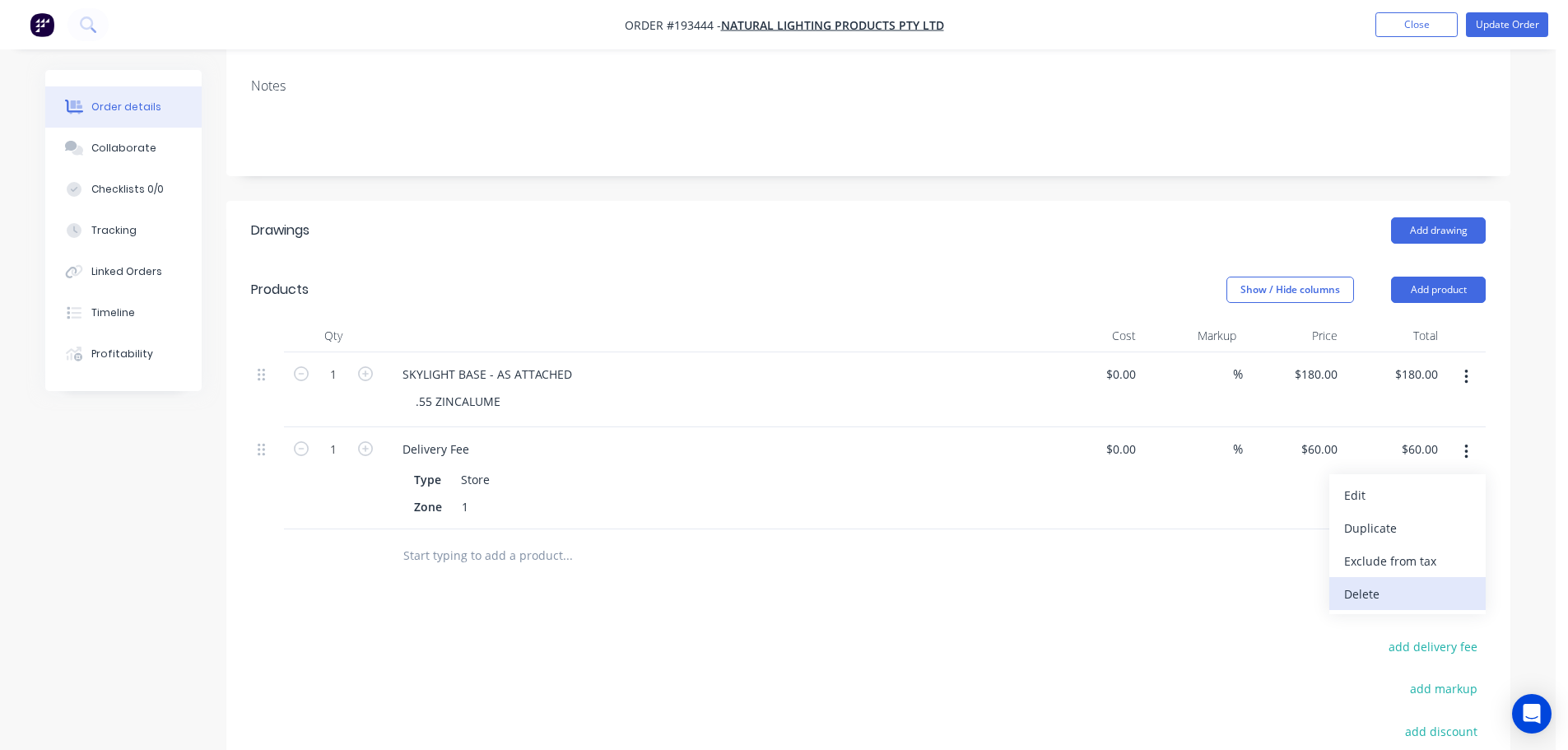
click at [1418, 582] on div "Delete" at bounding box center [1407, 594] width 127 height 24
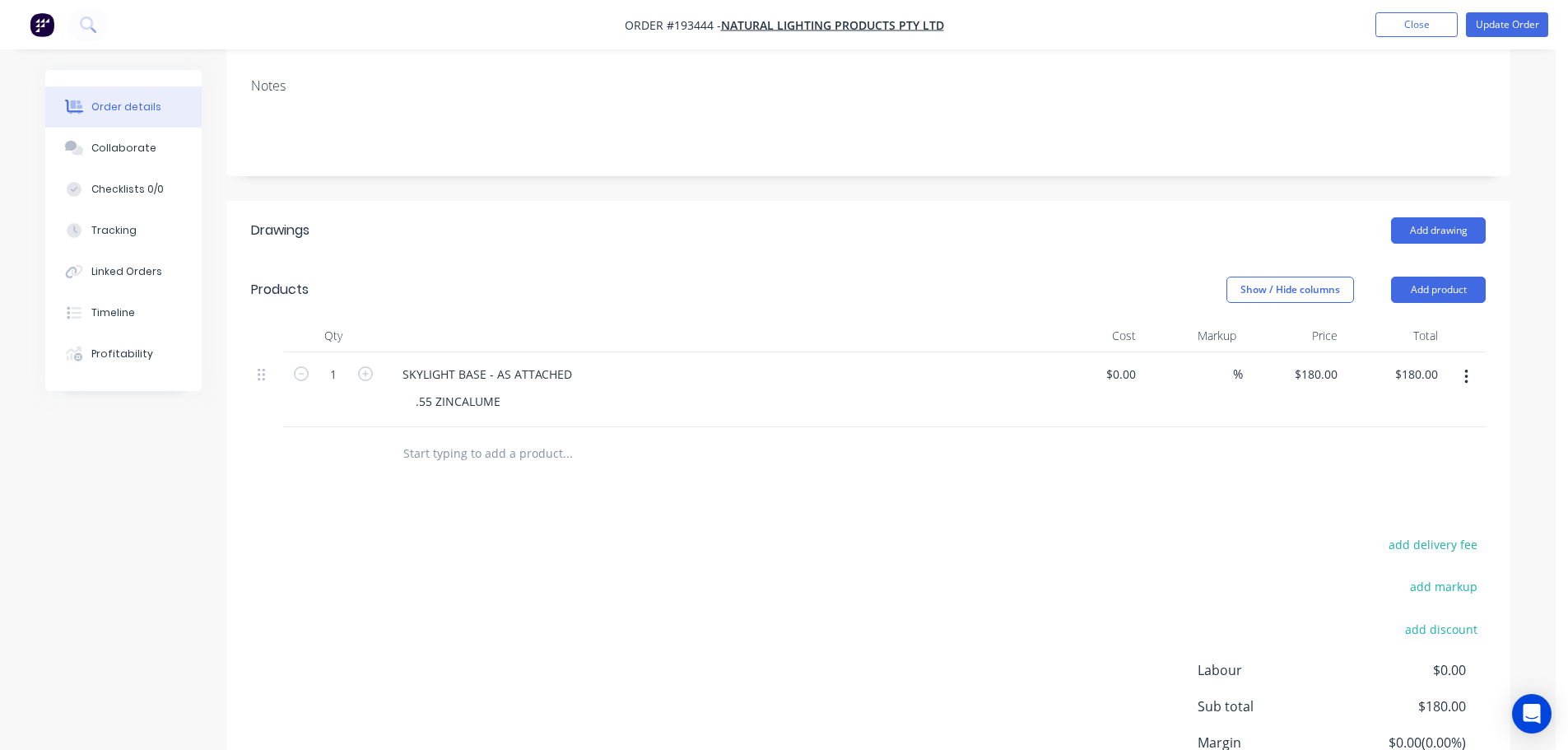
click at [1524, 476] on div "Order details Collaborate Checklists 0/0 Tracking Linked Orders Timeline Profit…" at bounding box center [778, 320] width 1498 height 1160
click at [1500, 21] on button "Update Order" at bounding box center [1507, 25] width 82 height 25
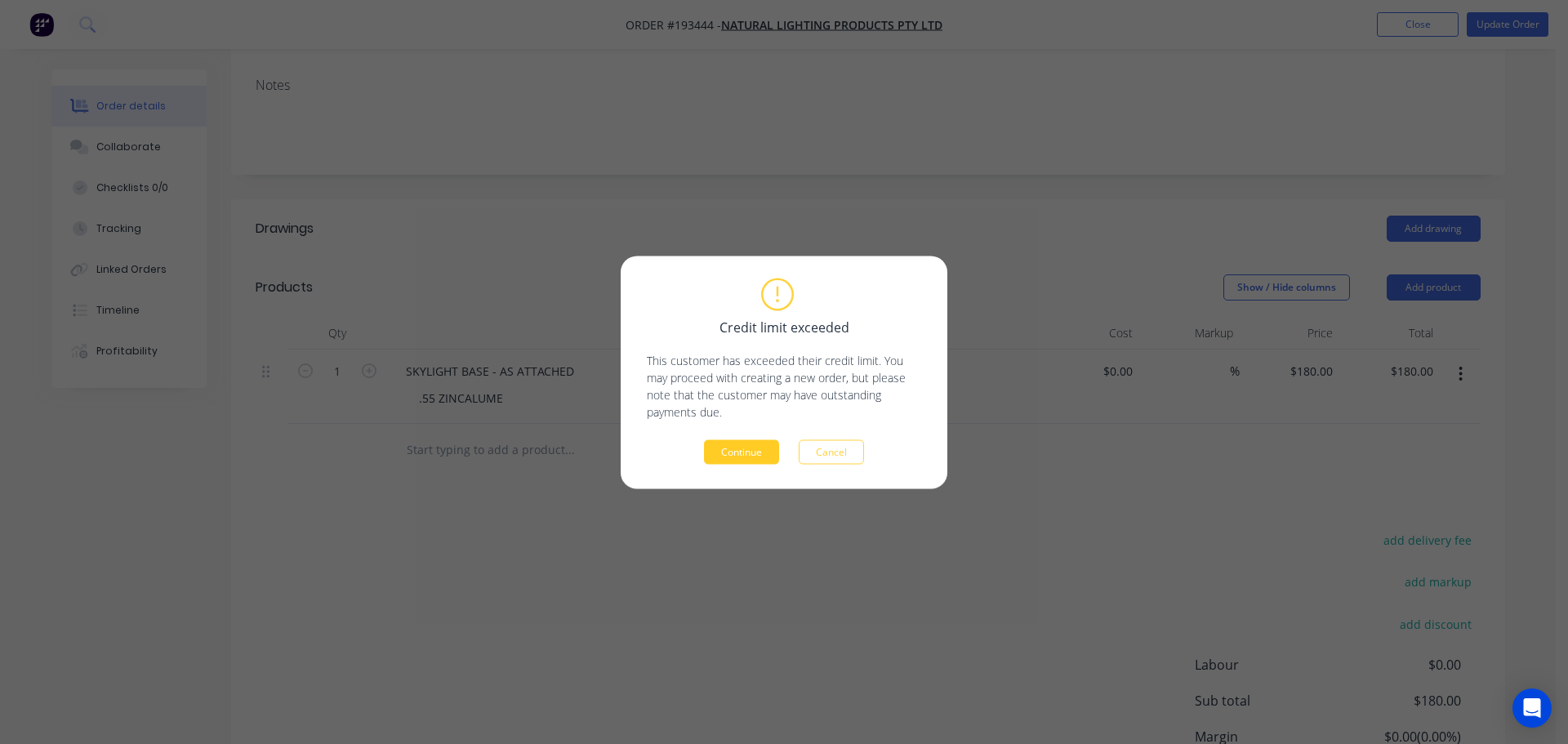
click at [751, 445] on button "Continue" at bounding box center [741, 451] width 75 height 24
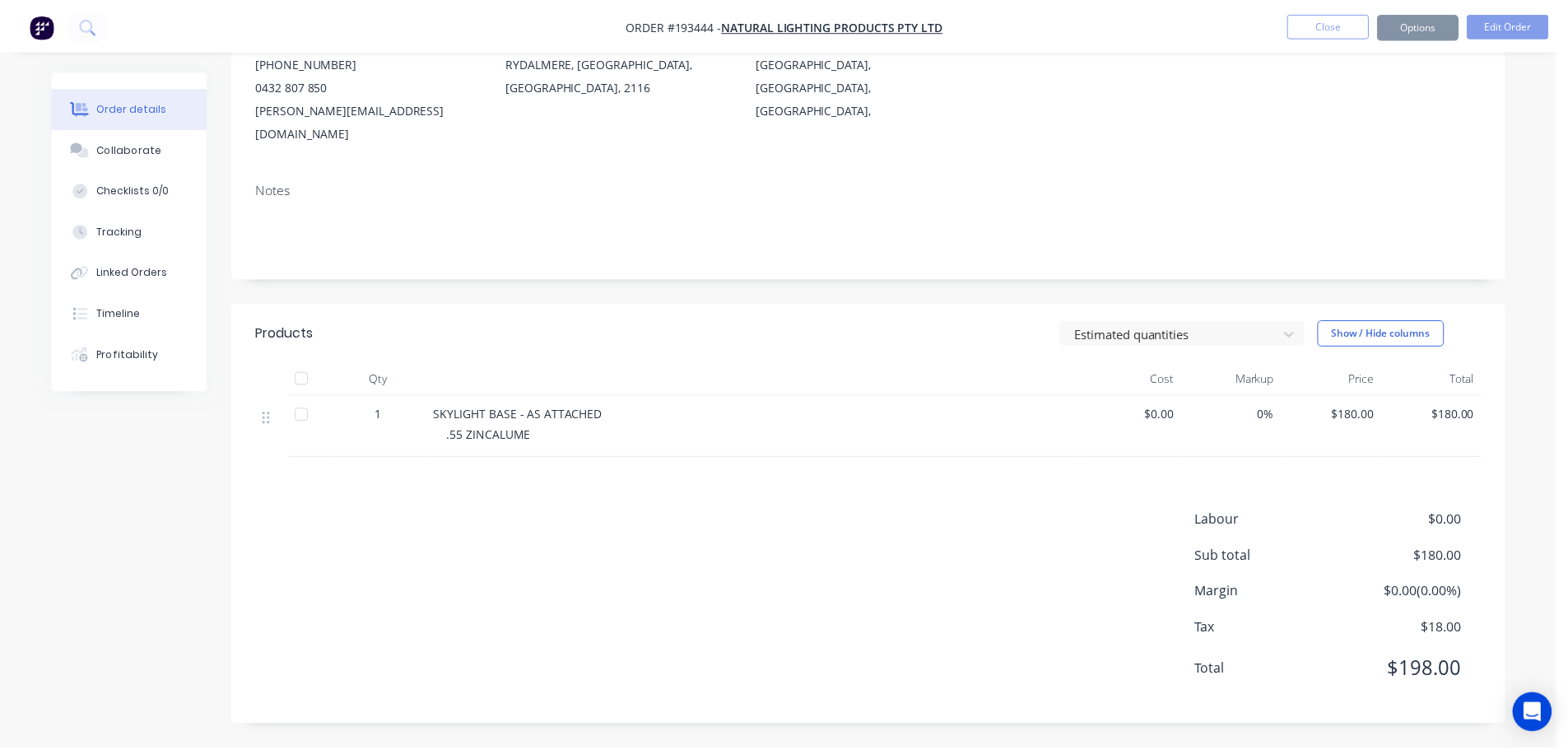
scroll to position [178, 0]
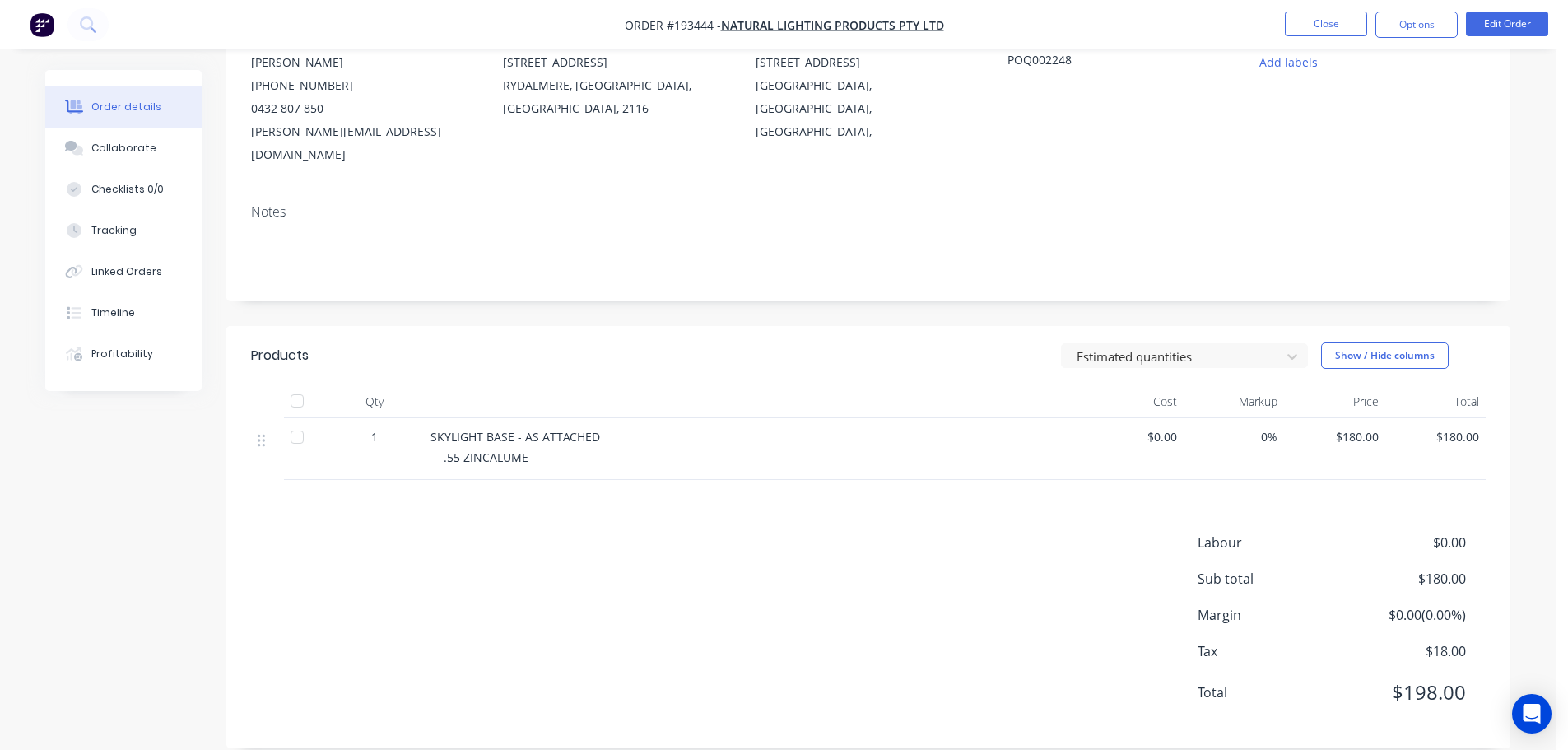
click at [820, 344] on div "Estimated quantities Show / Hide columns" at bounding box center [1000, 355] width 972 height 26
click at [722, 342] on div "Estimated quantities Show / Hide columns" at bounding box center [1000, 355] width 972 height 26
click at [1310, 12] on button "Close" at bounding box center [1326, 24] width 82 height 25
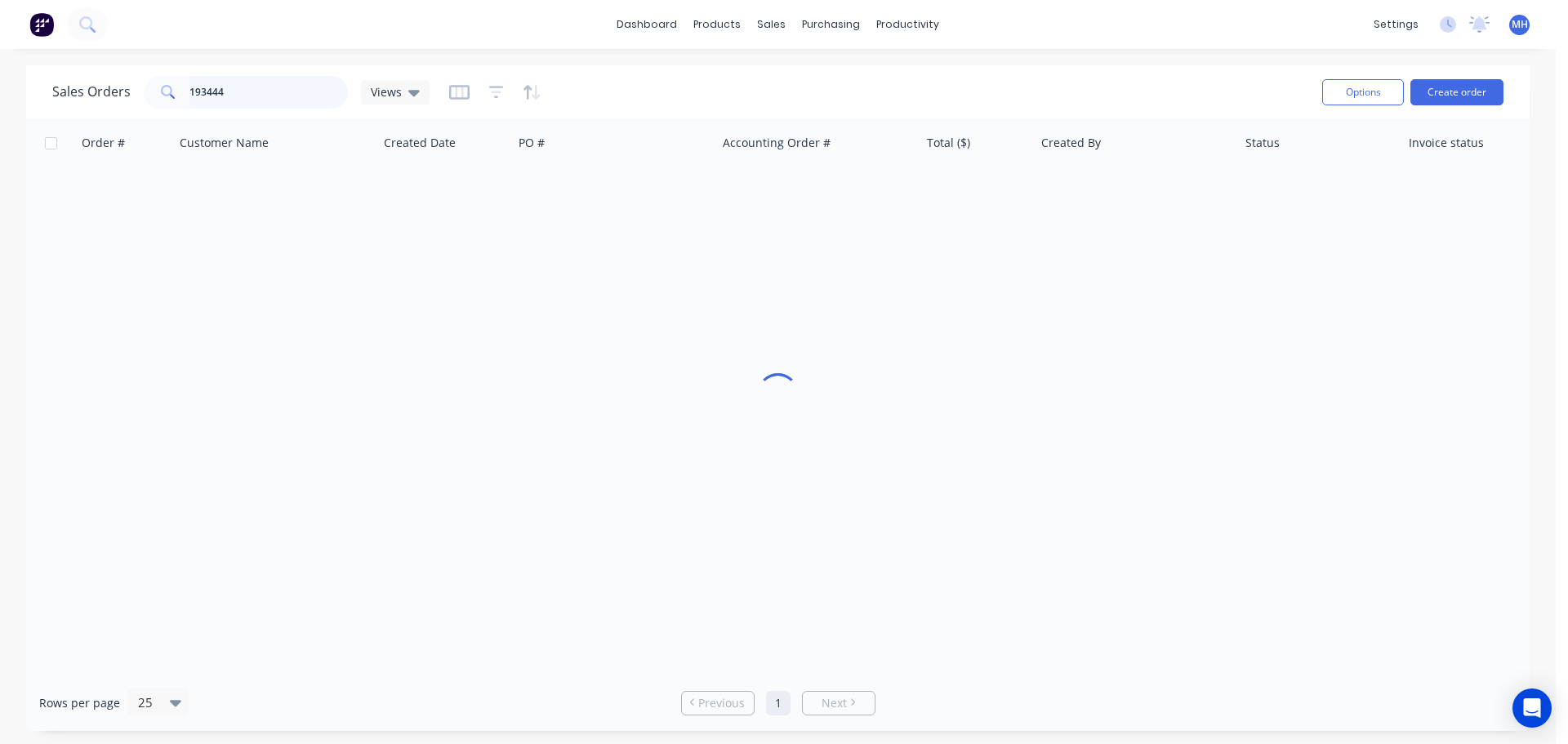
click at [264, 91] on input "193444" at bounding box center [269, 92] width 159 height 33
type input "193531"
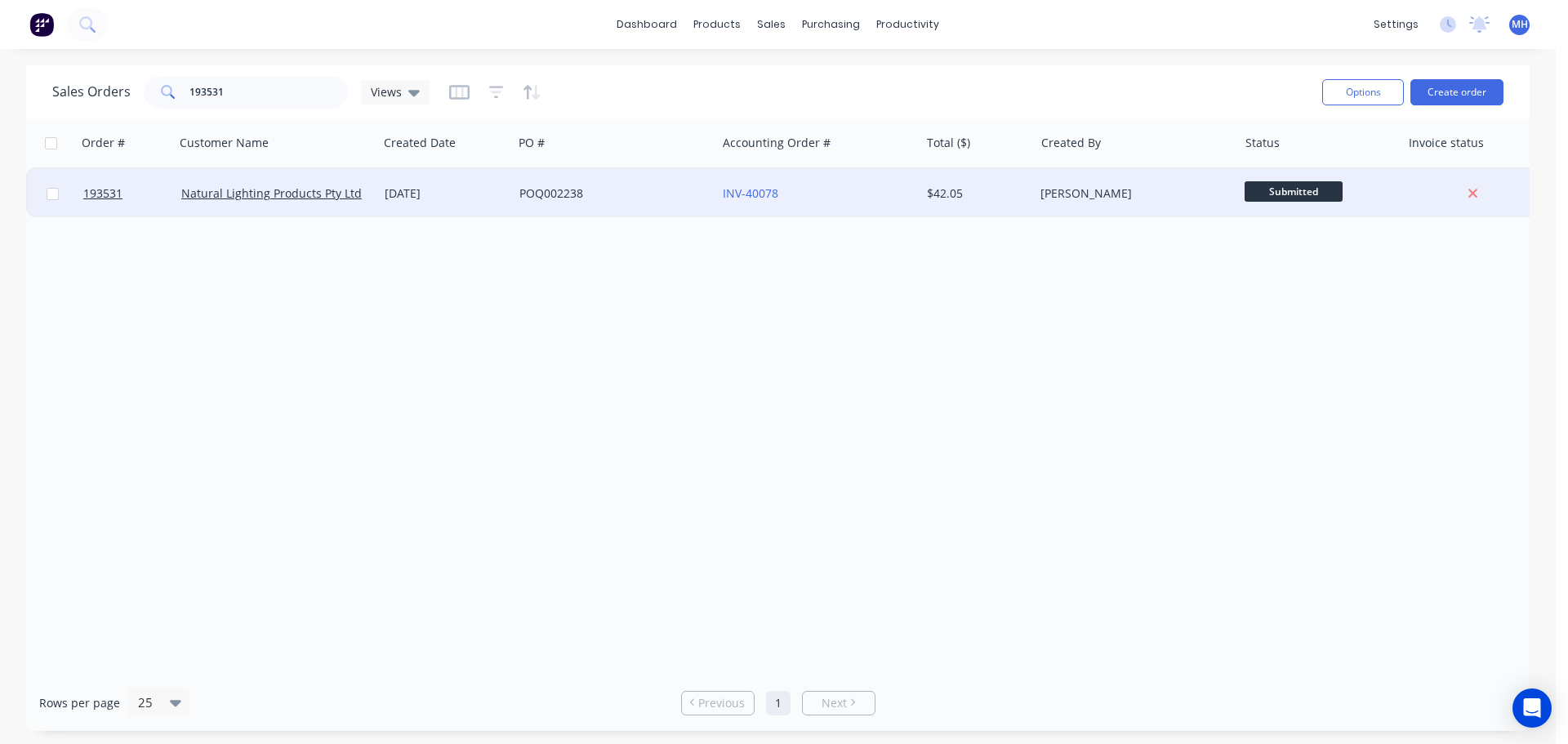
click at [455, 198] on div "[DATE]" at bounding box center [445, 194] width 121 height 16
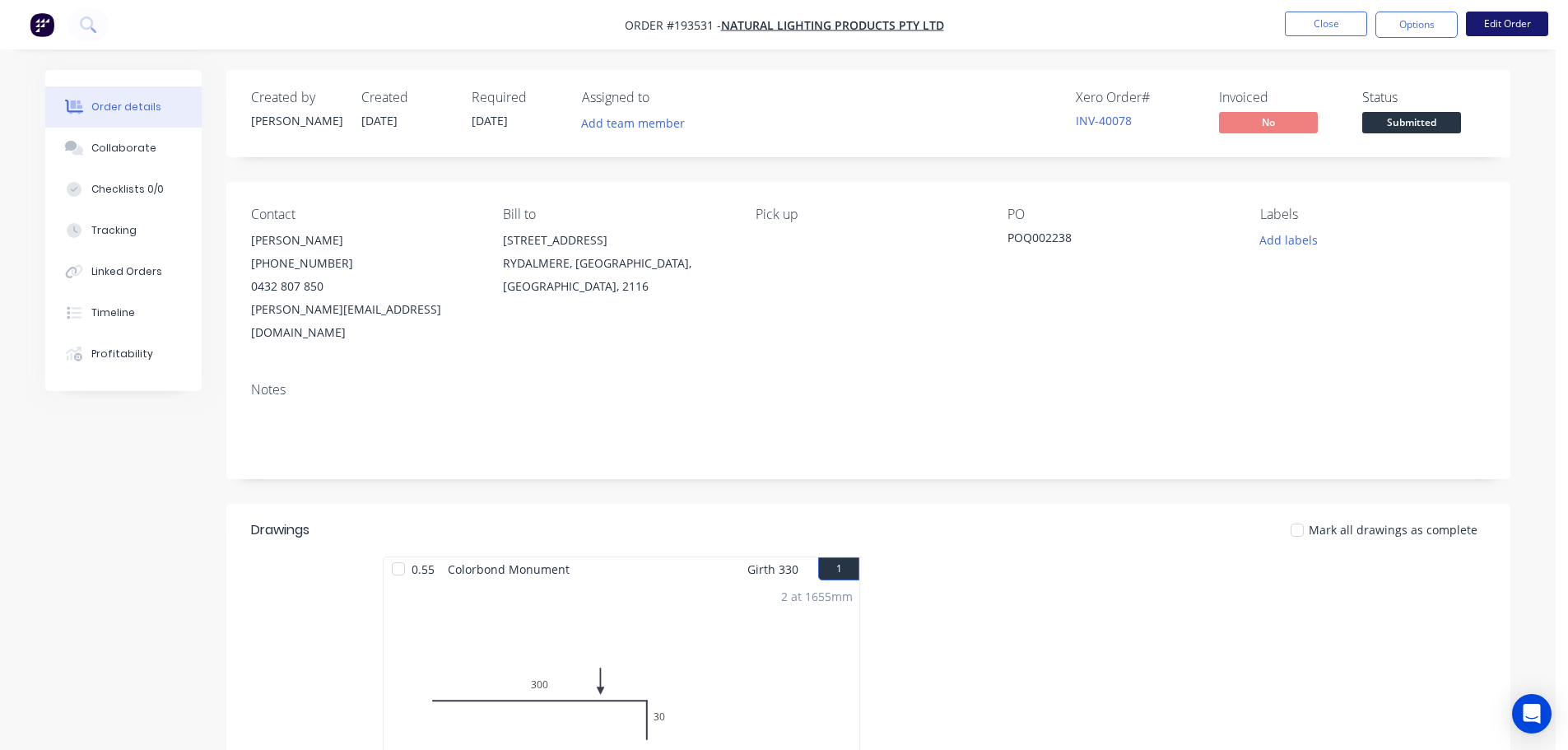
click at [1501, 24] on button "Edit Order" at bounding box center [1507, 24] width 82 height 25
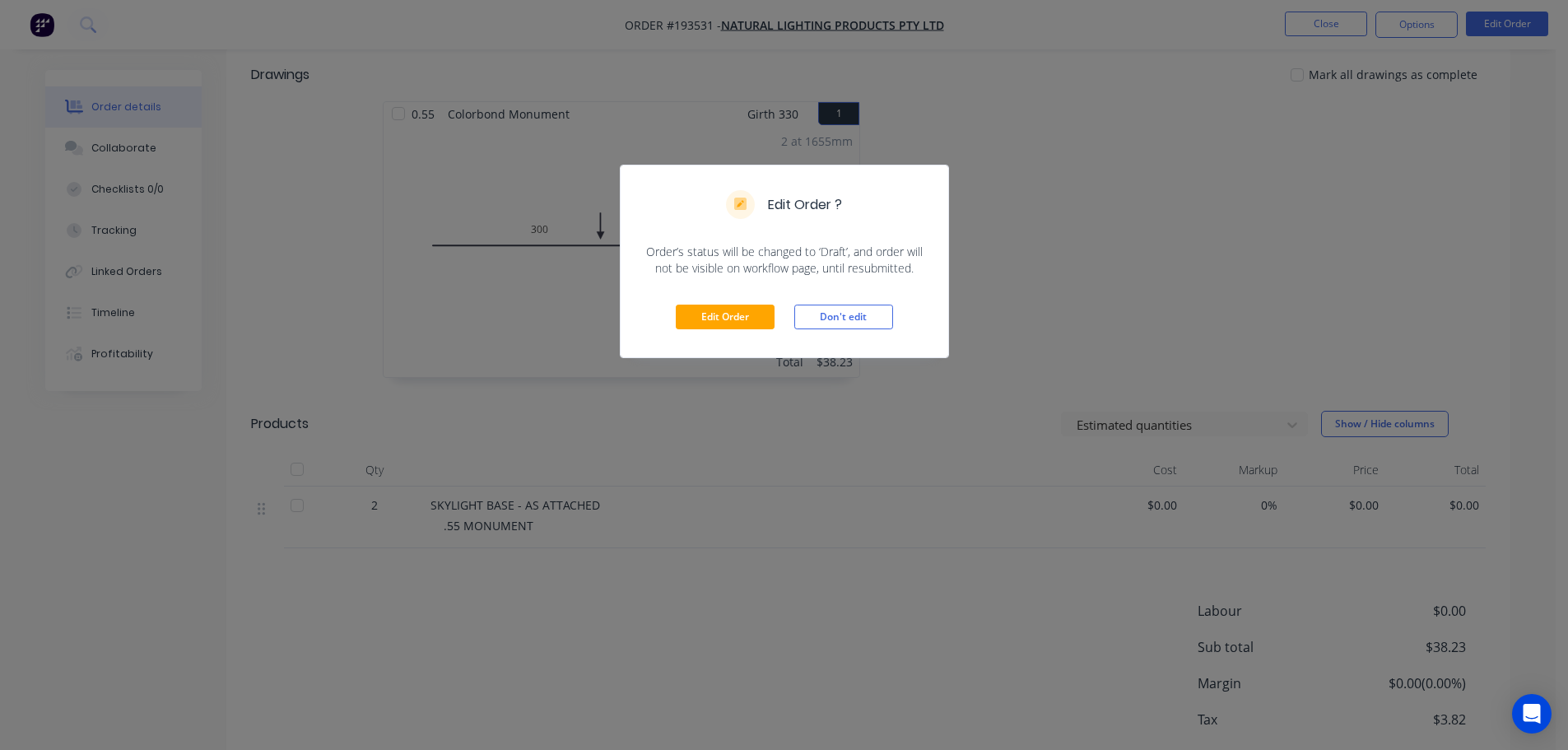
scroll to position [494, 0]
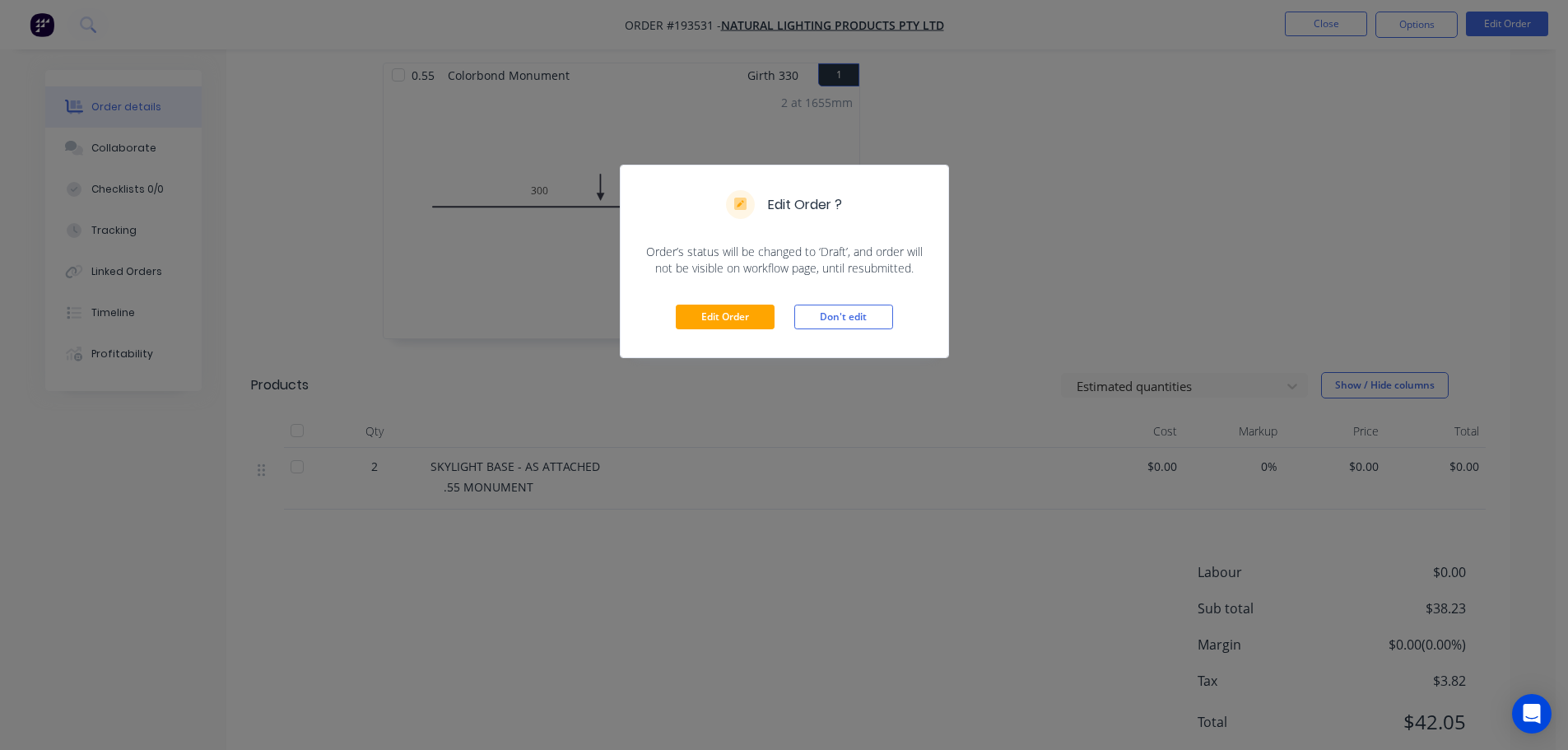
click at [753, 333] on div "Edit Order Don't edit" at bounding box center [784, 317] width 327 height 80
click at [758, 325] on button "Edit Order" at bounding box center [725, 317] width 99 height 25
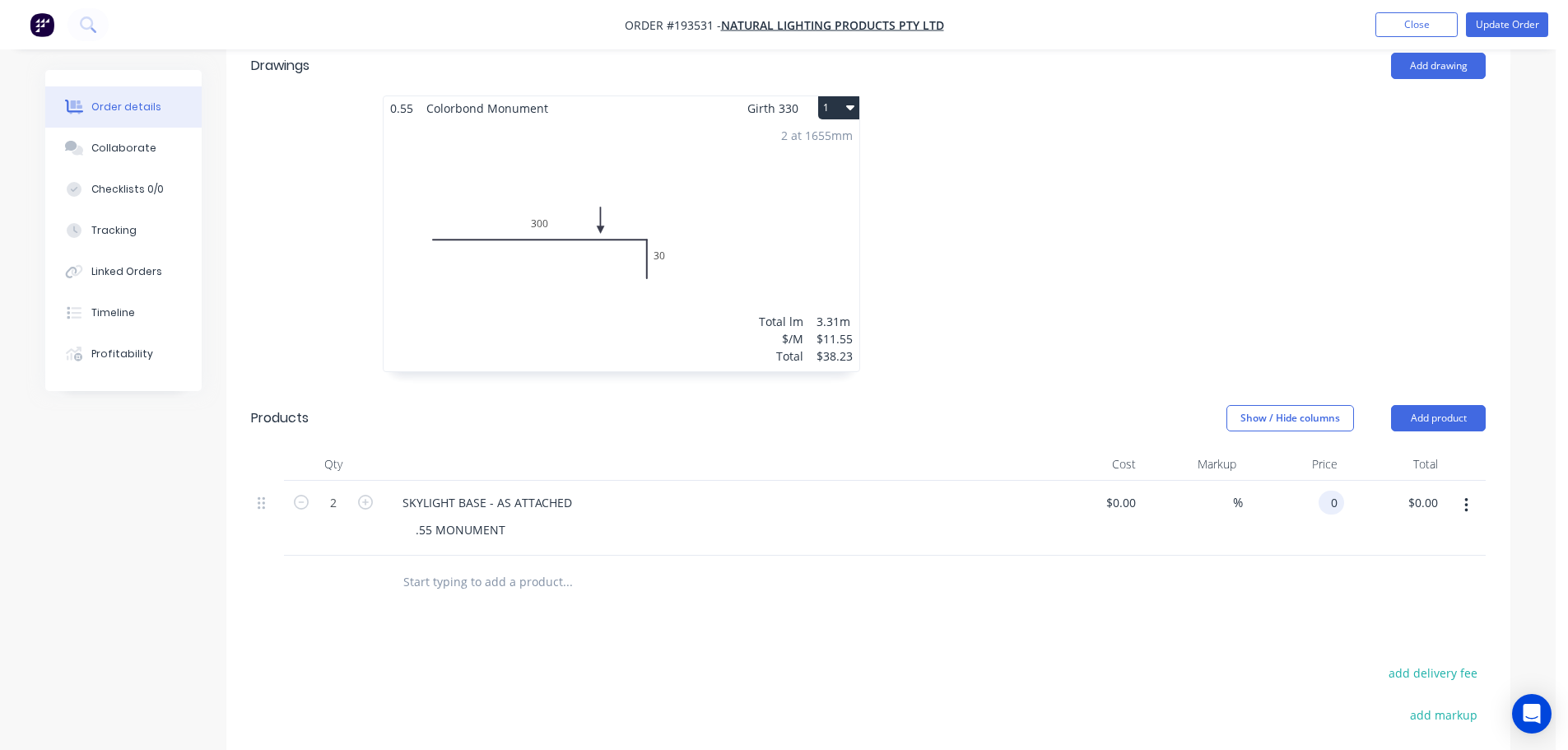
click at [1327, 491] on input "0" at bounding box center [1334, 503] width 19 height 24
type input "$180.00"
type input "$360.00"
drag, startPoint x: 1353, startPoint y: 204, endPoint x: 1358, endPoint y: 186, distance: 18.7
click at [1358, 203] on div at bounding box center [1115, 242] width 493 height 293
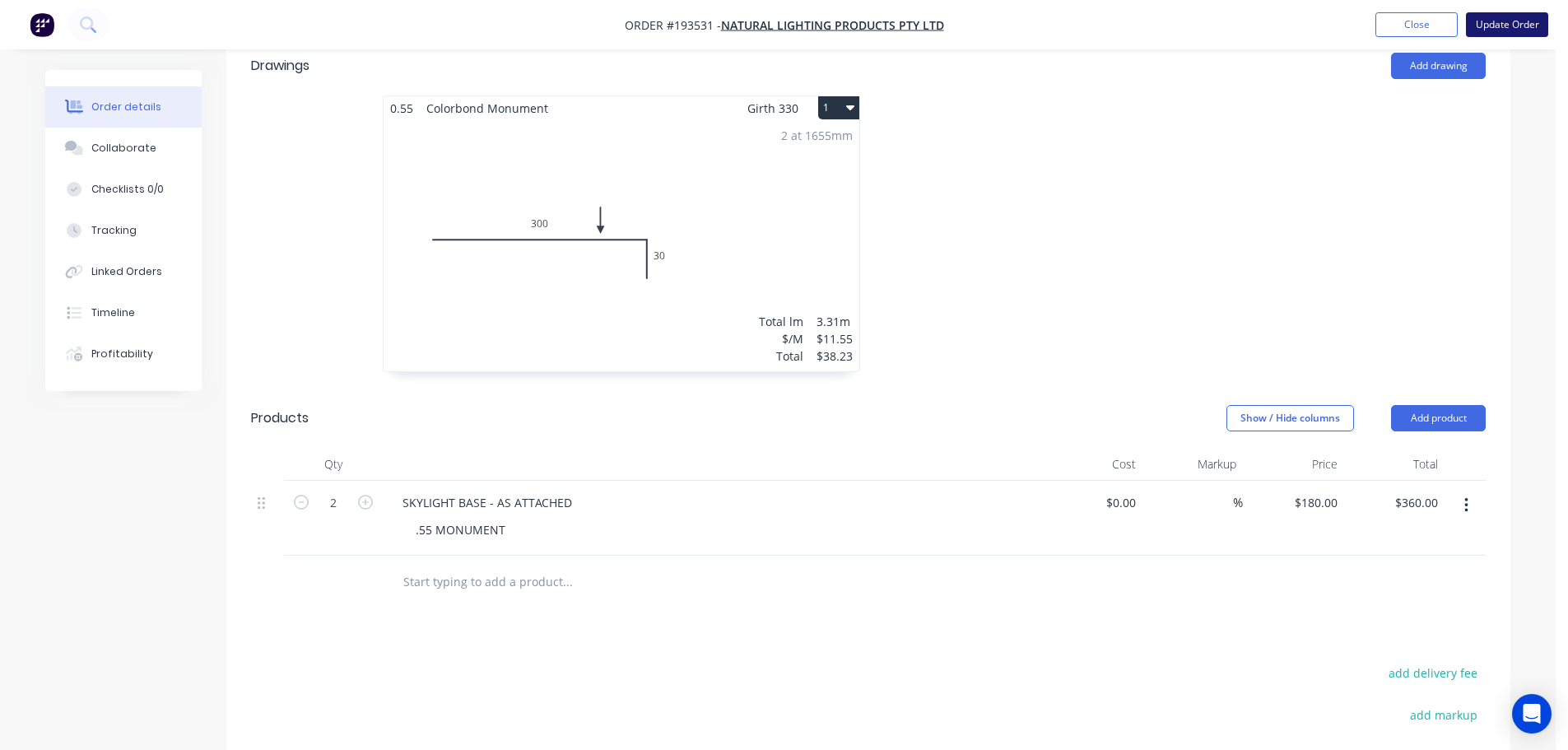
click at [1512, 31] on button "Update Order" at bounding box center [1507, 25] width 82 height 25
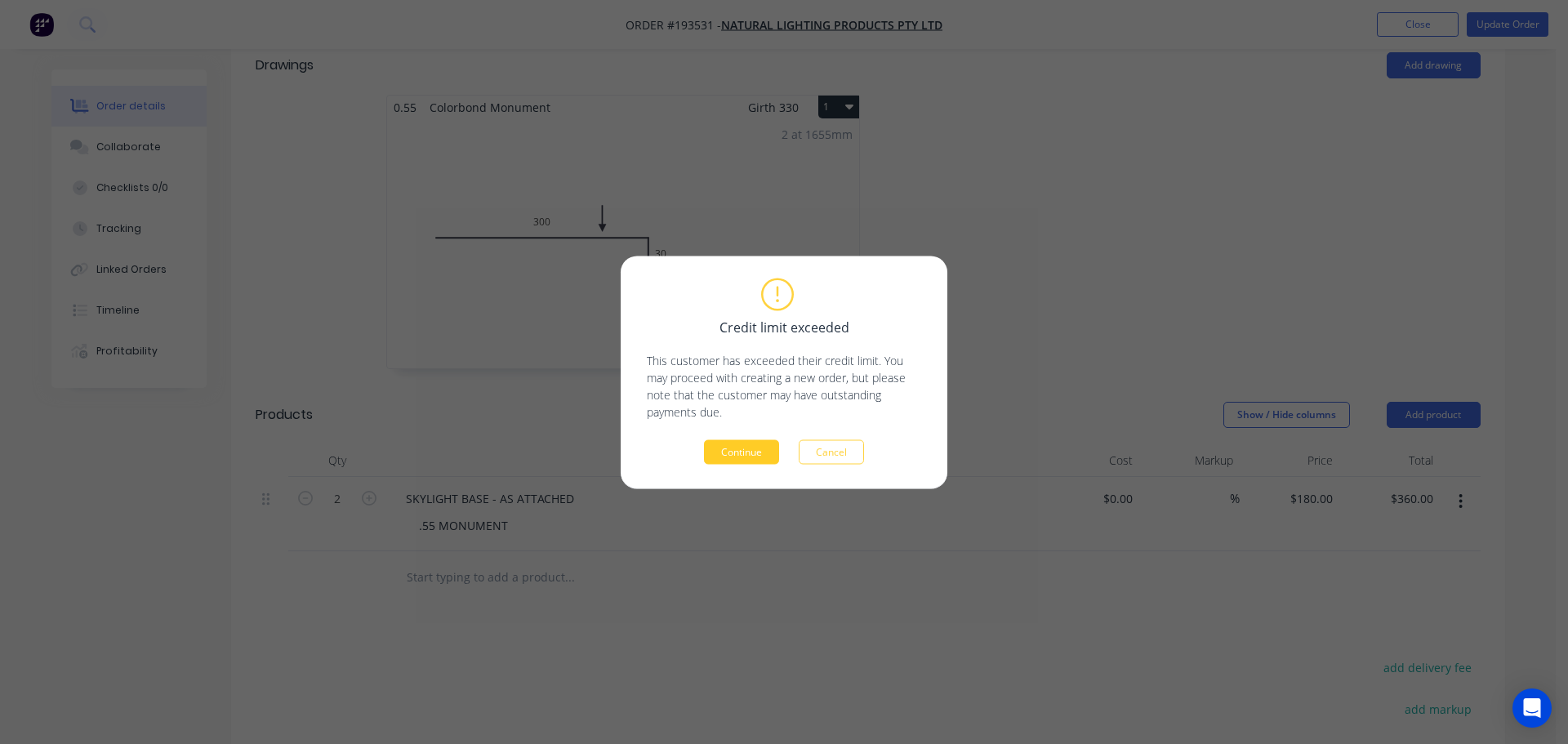
click at [737, 454] on button "Continue" at bounding box center [741, 451] width 75 height 24
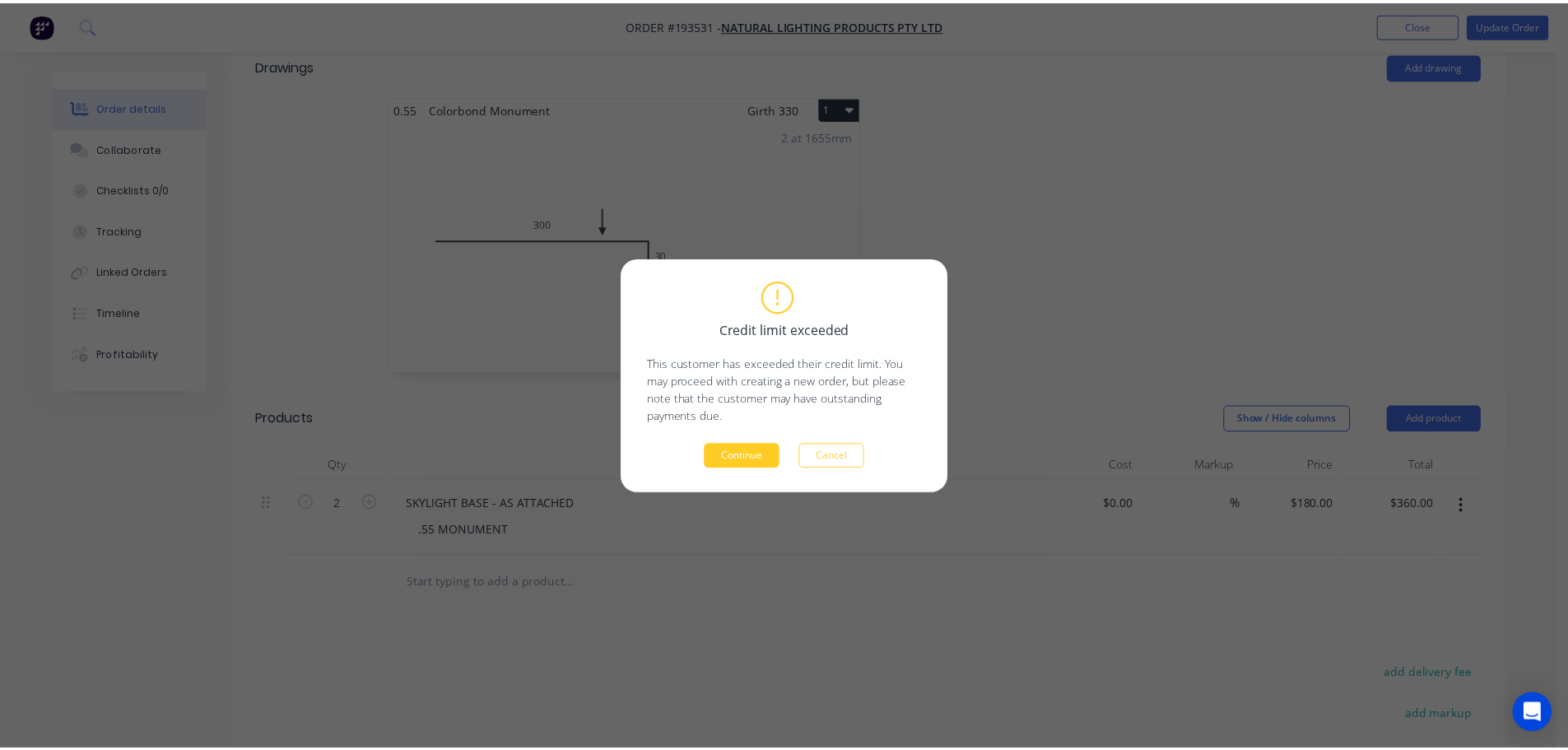
scroll to position [491, 0]
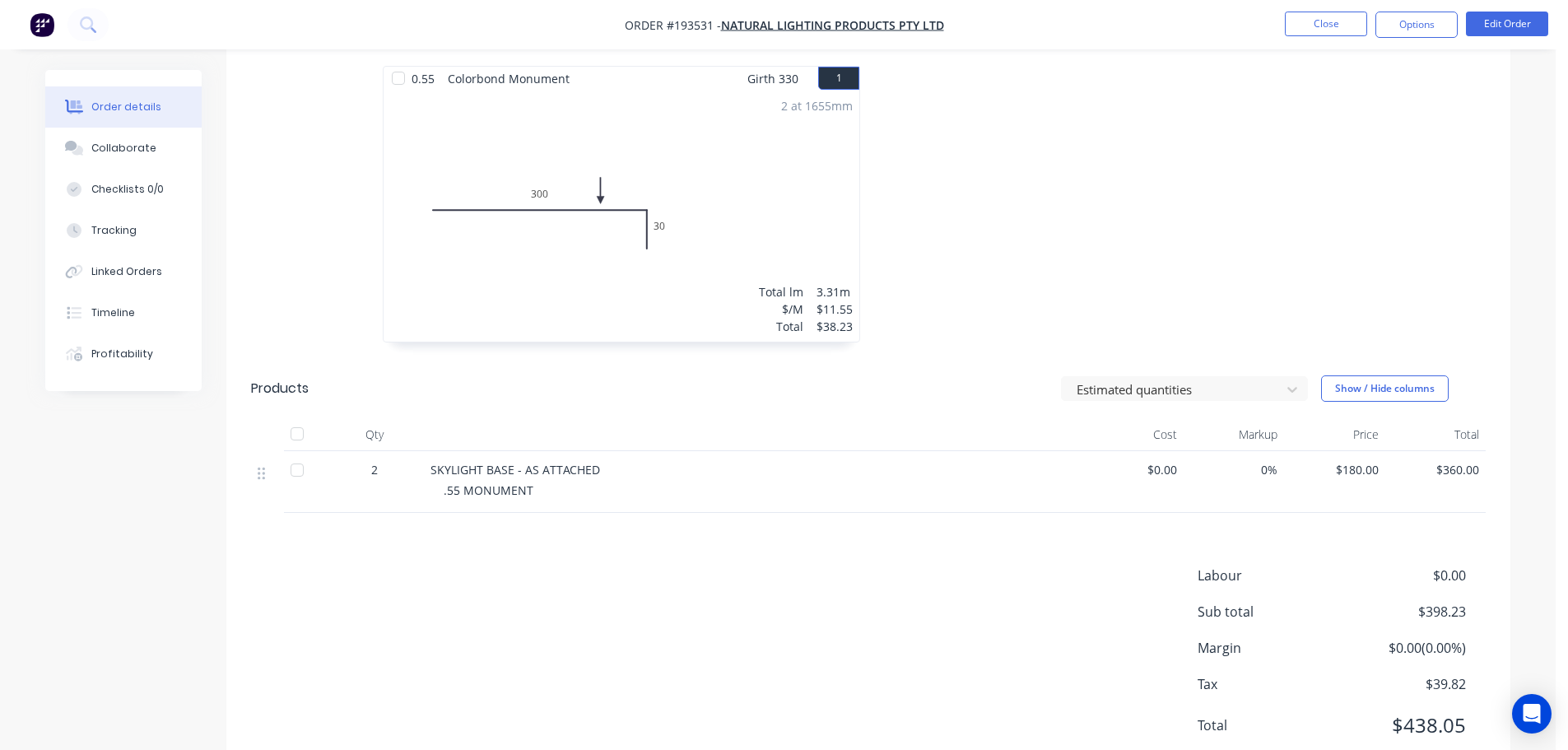
click at [1026, 210] on div at bounding box center [1115, 212] width 493 height 293
click at [1299, 26] on button "Close" at bounding box center [1326, 24] width 82 height 25
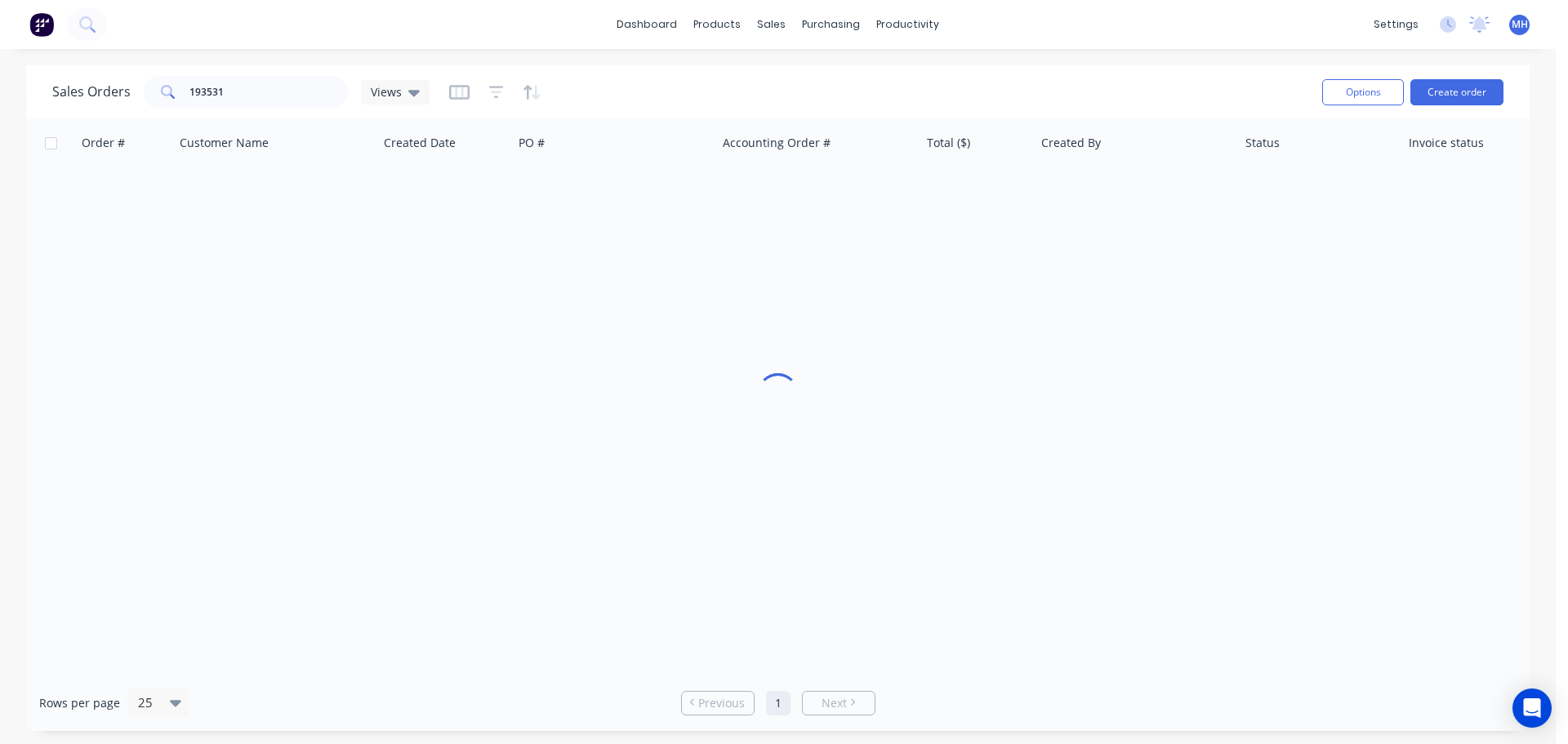
click at [641, 98] on div "Sales Orders 193531 Views" at bounding box center [681, 91] width 1257 height 40
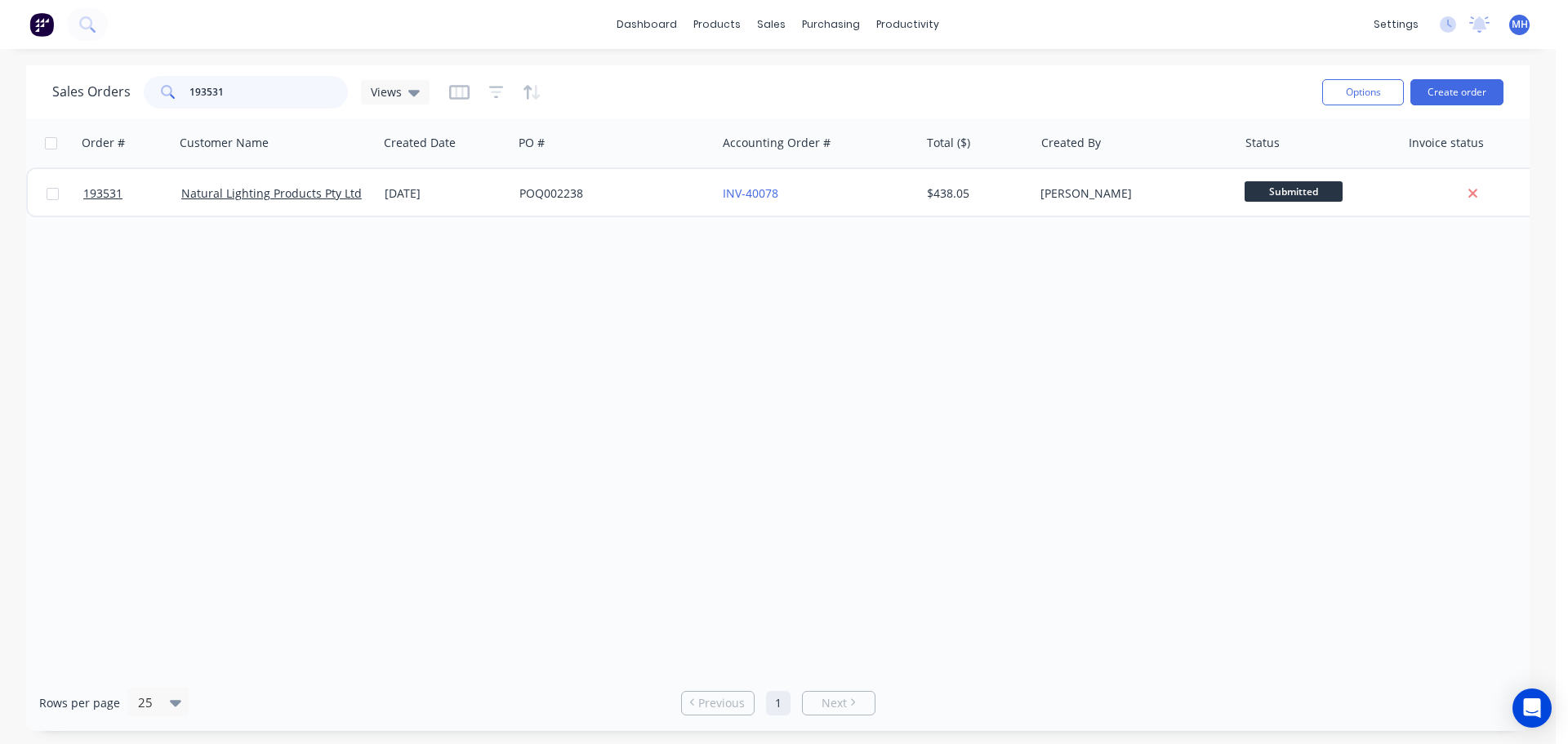
click at [284, 104] on input "193531" at bounding box center [269, 92] width 159 height 33
type input "190487"
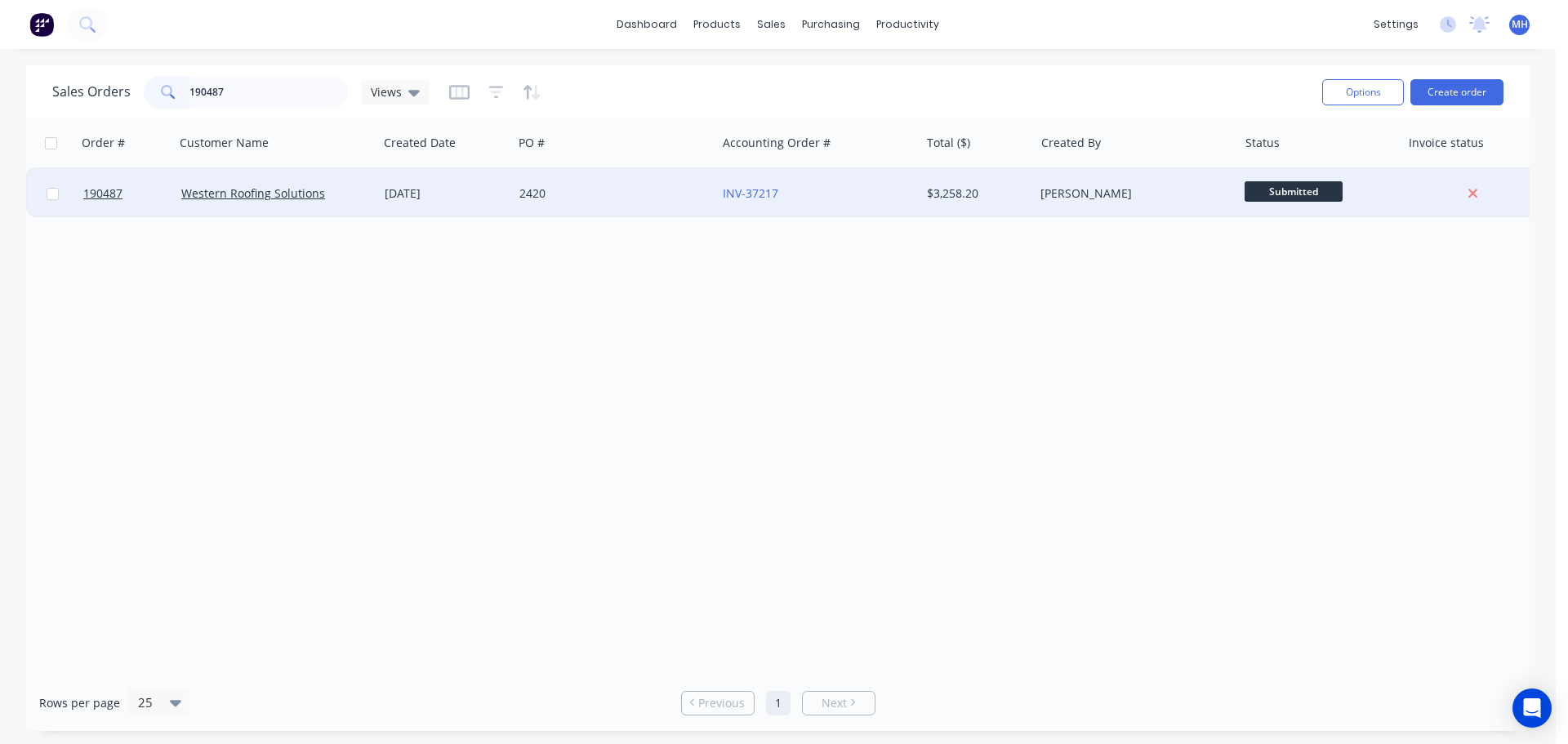
click at [554, 208] on div "2420" at bounding box center [615, 194] width 204 height 49
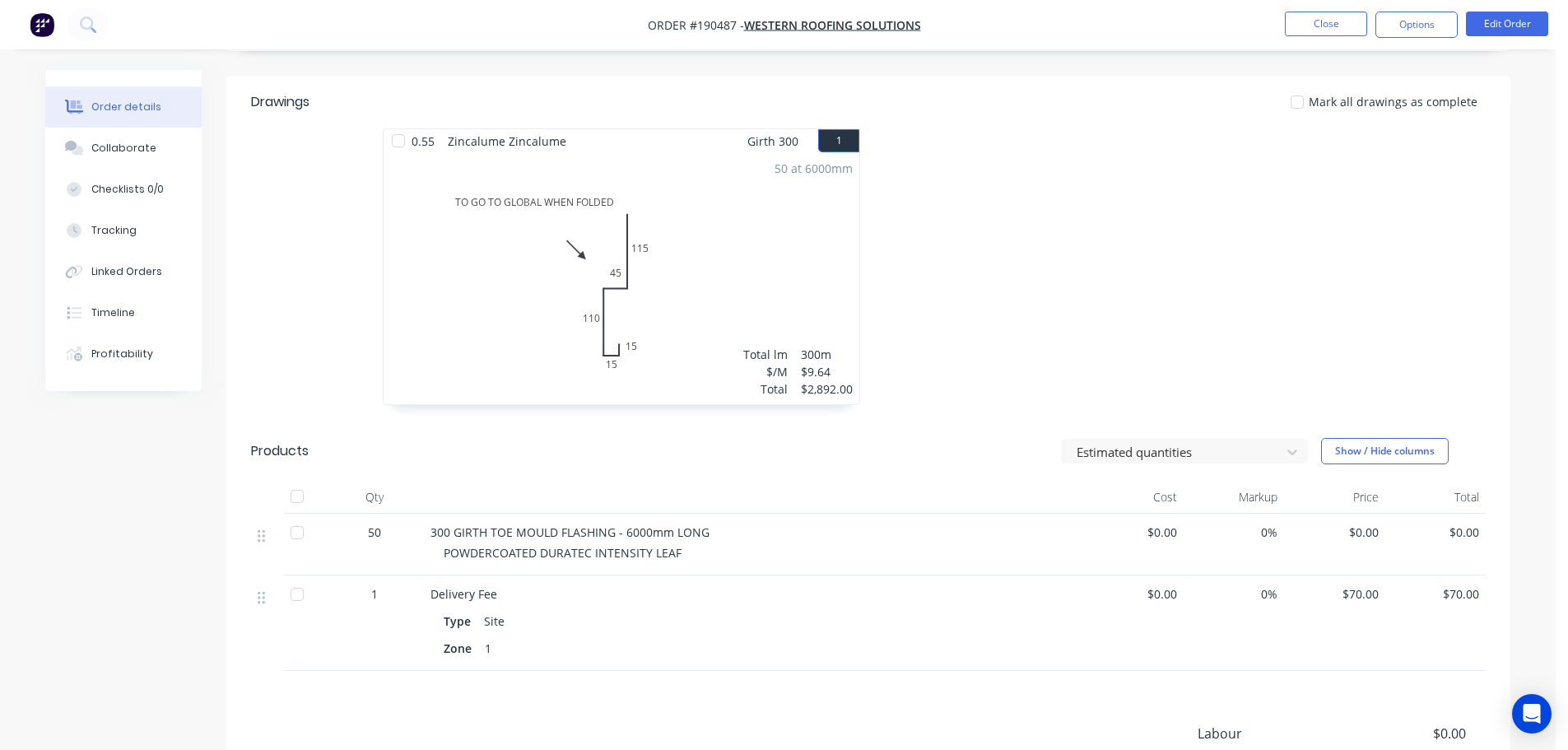
scroll to position [349, 0]
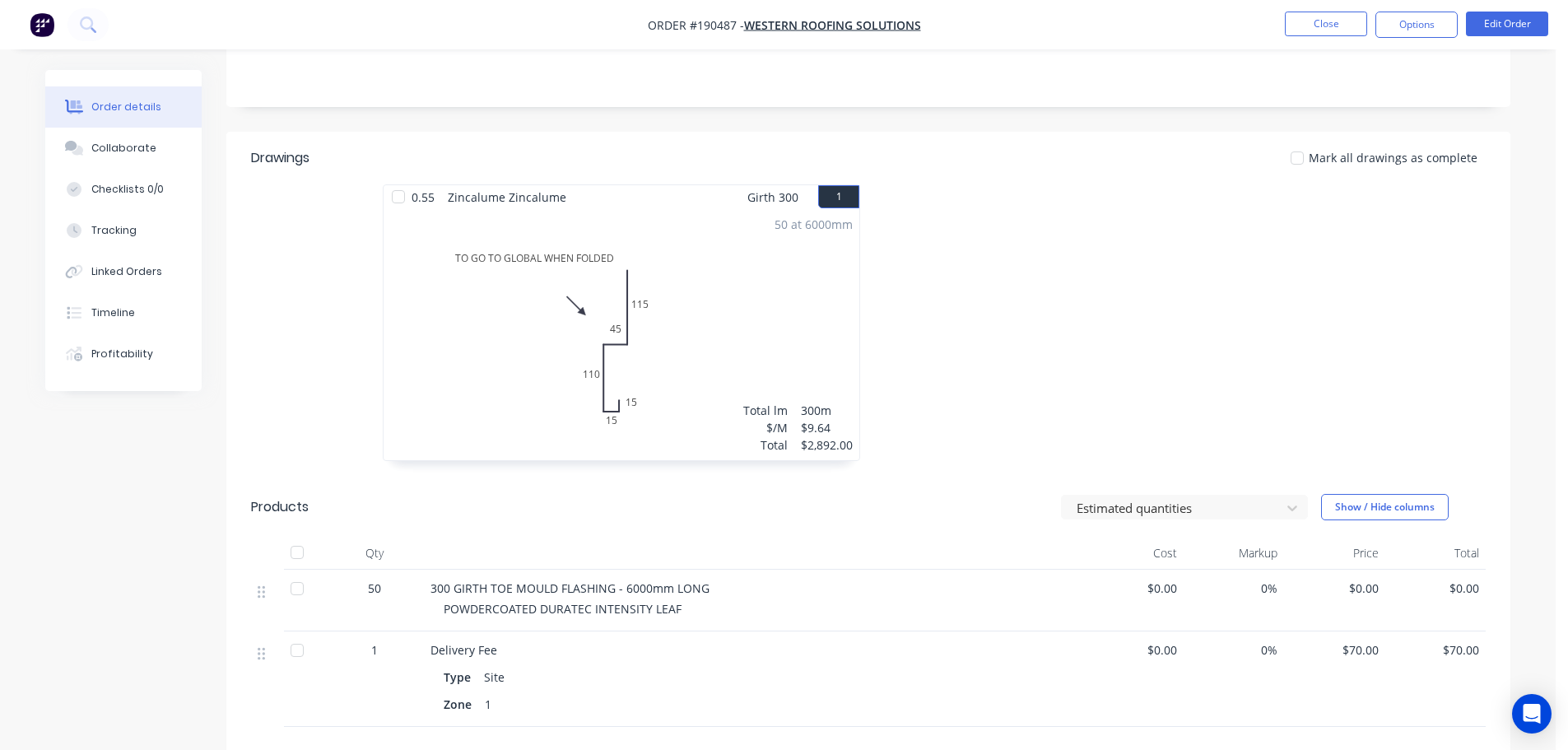
click at [825, 339] on div "50 at 6000mm Total lm $/M Total 300m $9.64 $2,892.00" at bounding box center [621, 334] width 476 height 251
click at [1524, 16] on button "Edit Order" at bounding box center [1507, 24] width 82 height 25
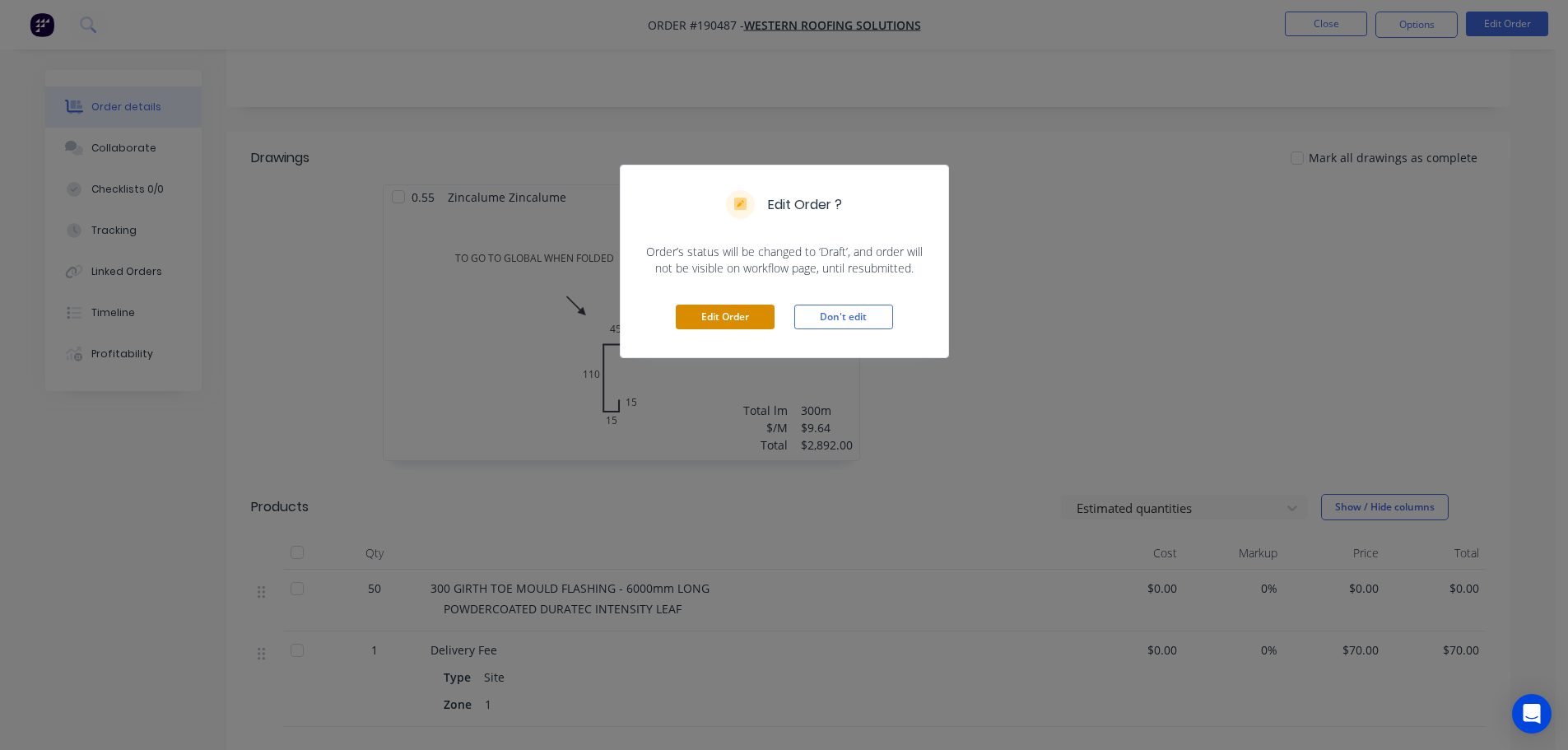
click at [712, 316] on button "Edit Order" at bounding box center [725, 317] width 99 height 25
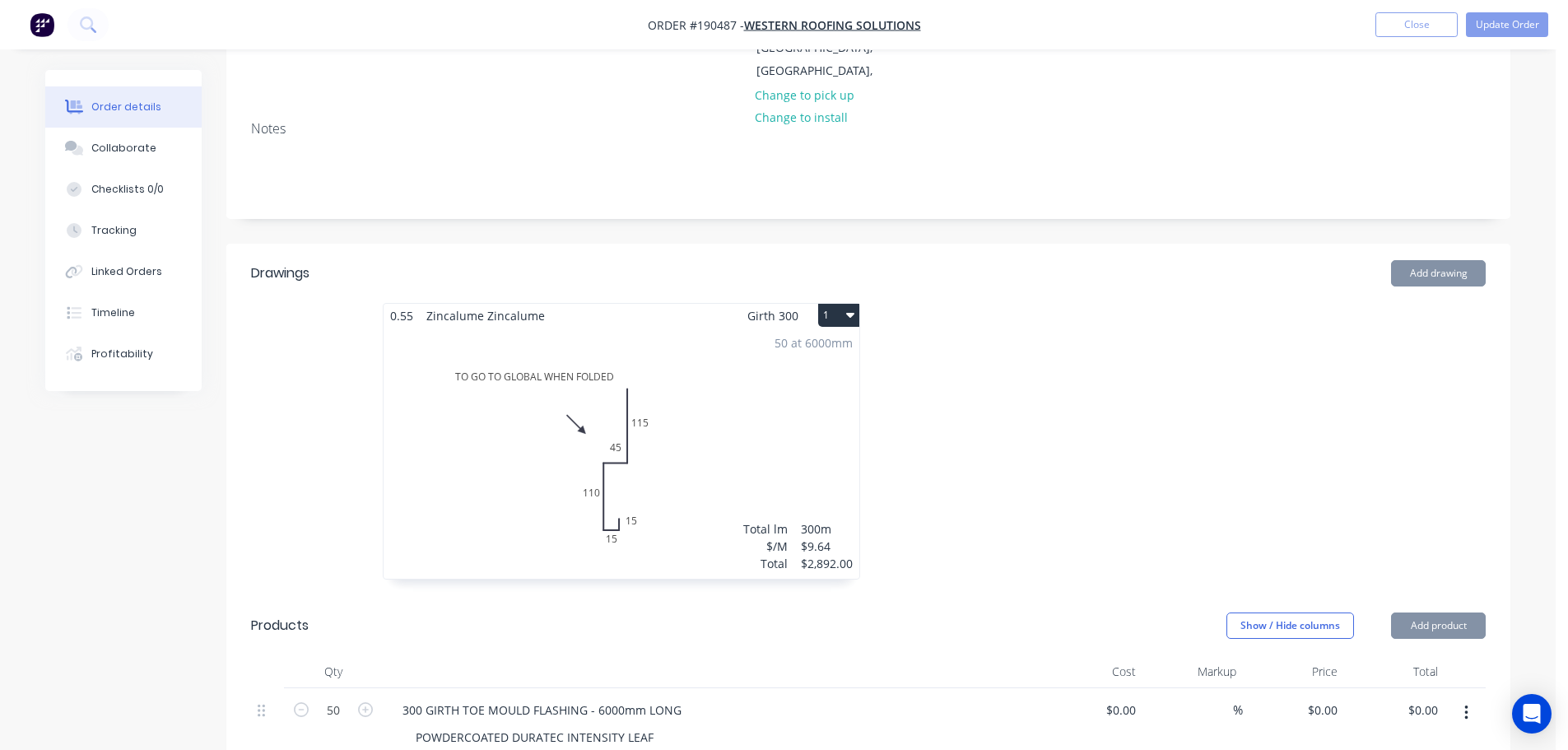
scroll to position [329, 0]
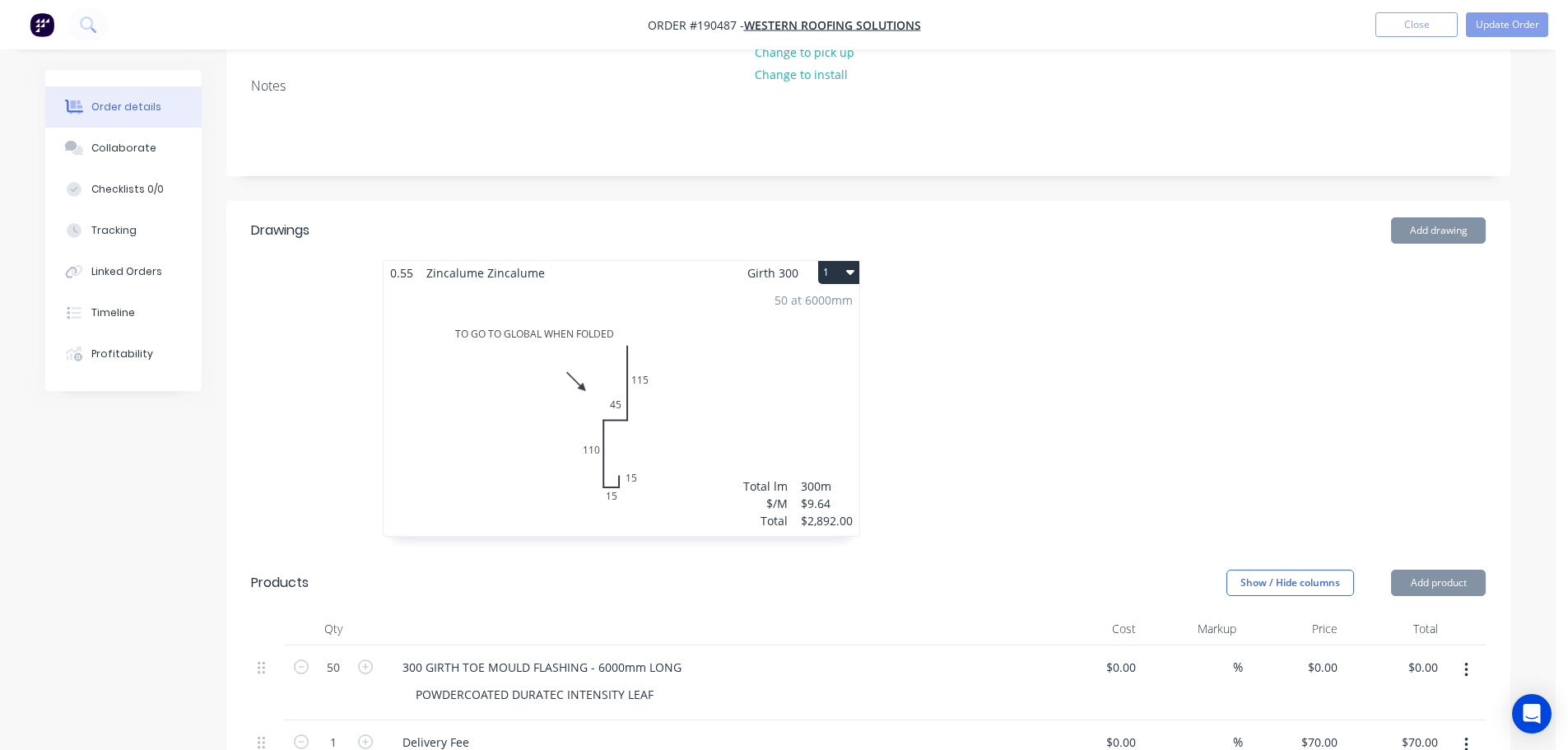
click at [750, 391] on div "50 at 6000mm Total lm $/M Total 300m $9.64 $2,892.00" at bounding box center [621, 410] width 476 height 251
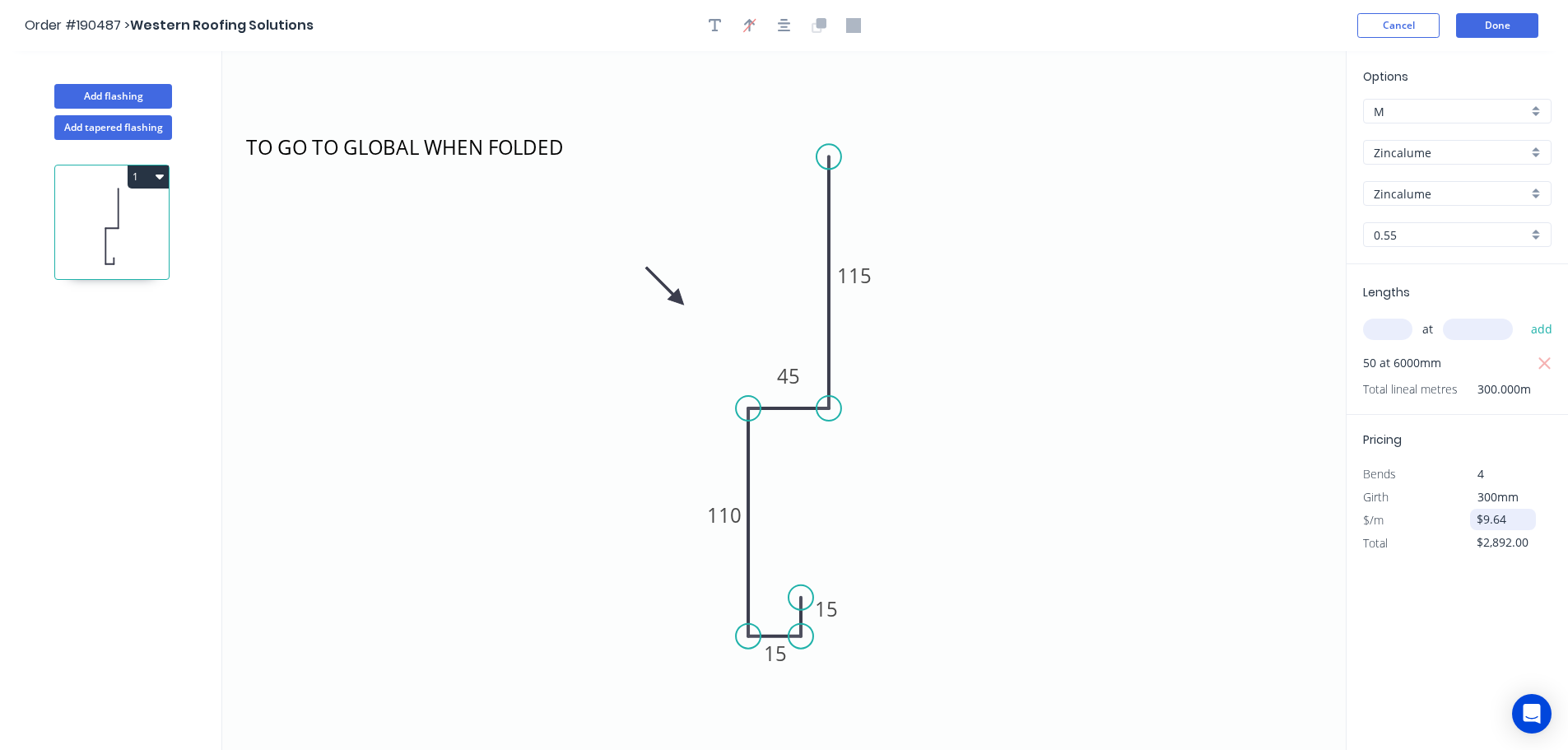
click at [1504, 518] on input "$9.64" at bounding box center [1504, 519] width 56 height 23
type input "$42.20"
type input "$12,660.00"
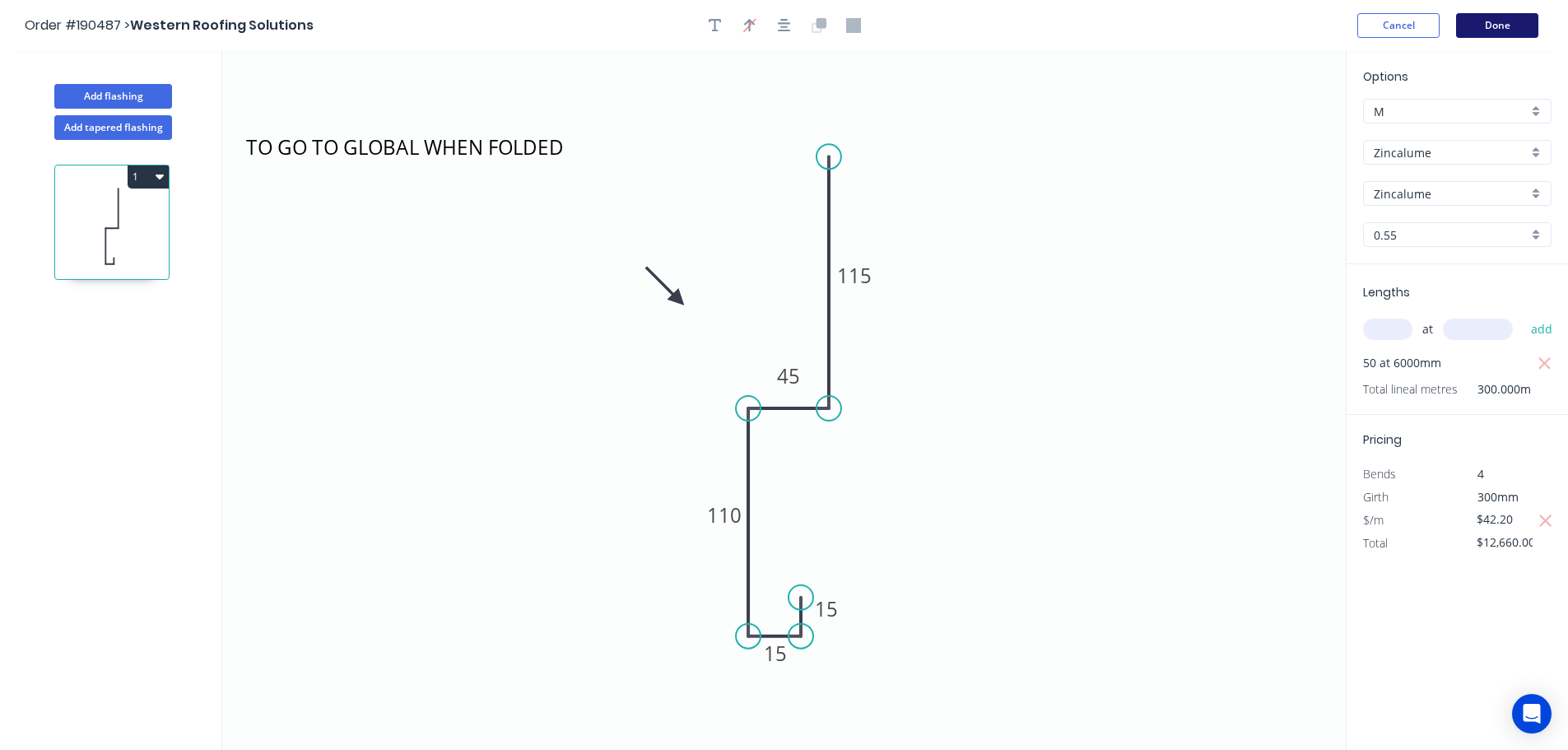
click at [1500, 25] on button "Done" at bounding box center [1497, 25] width 82 height 25
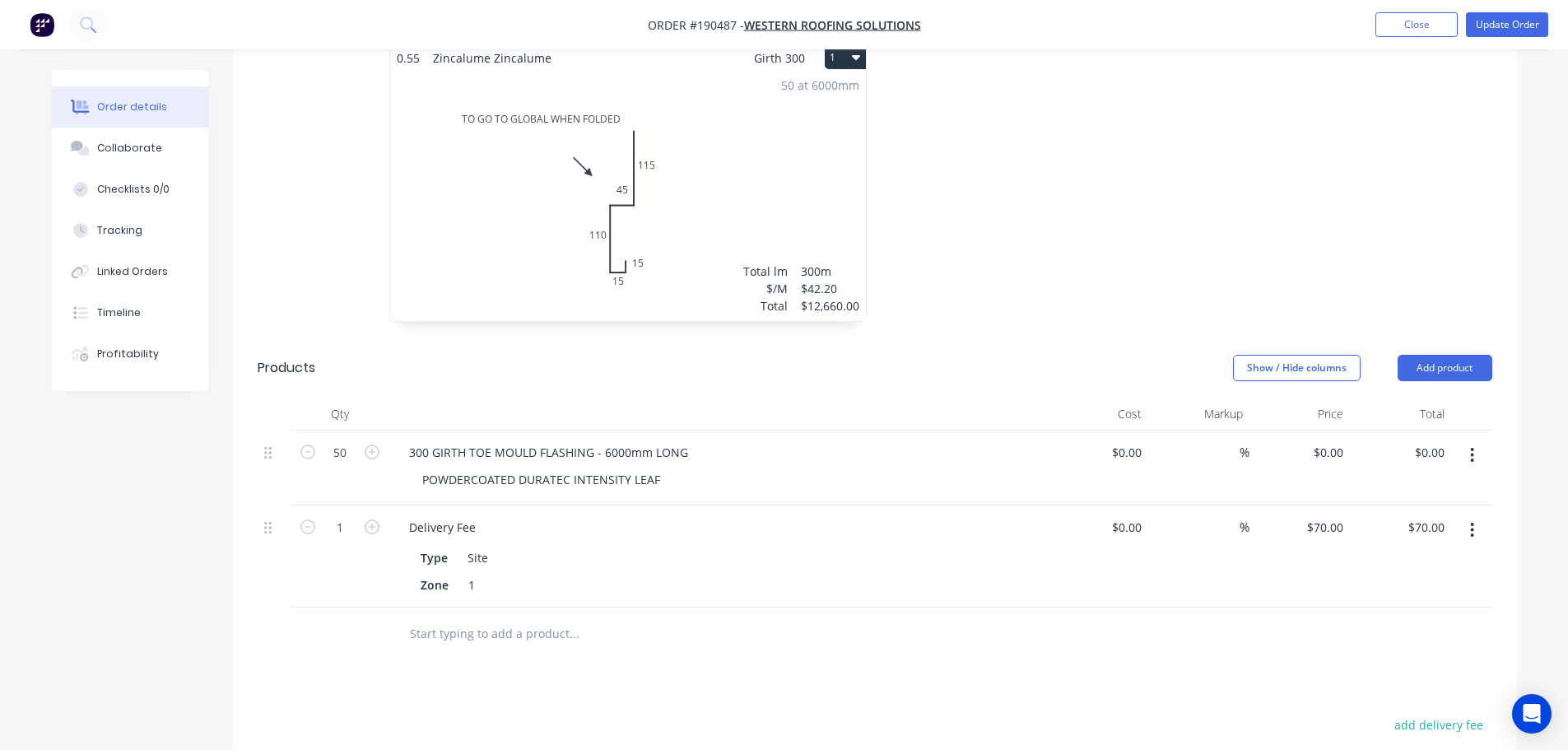
scroll to position [577, 0]
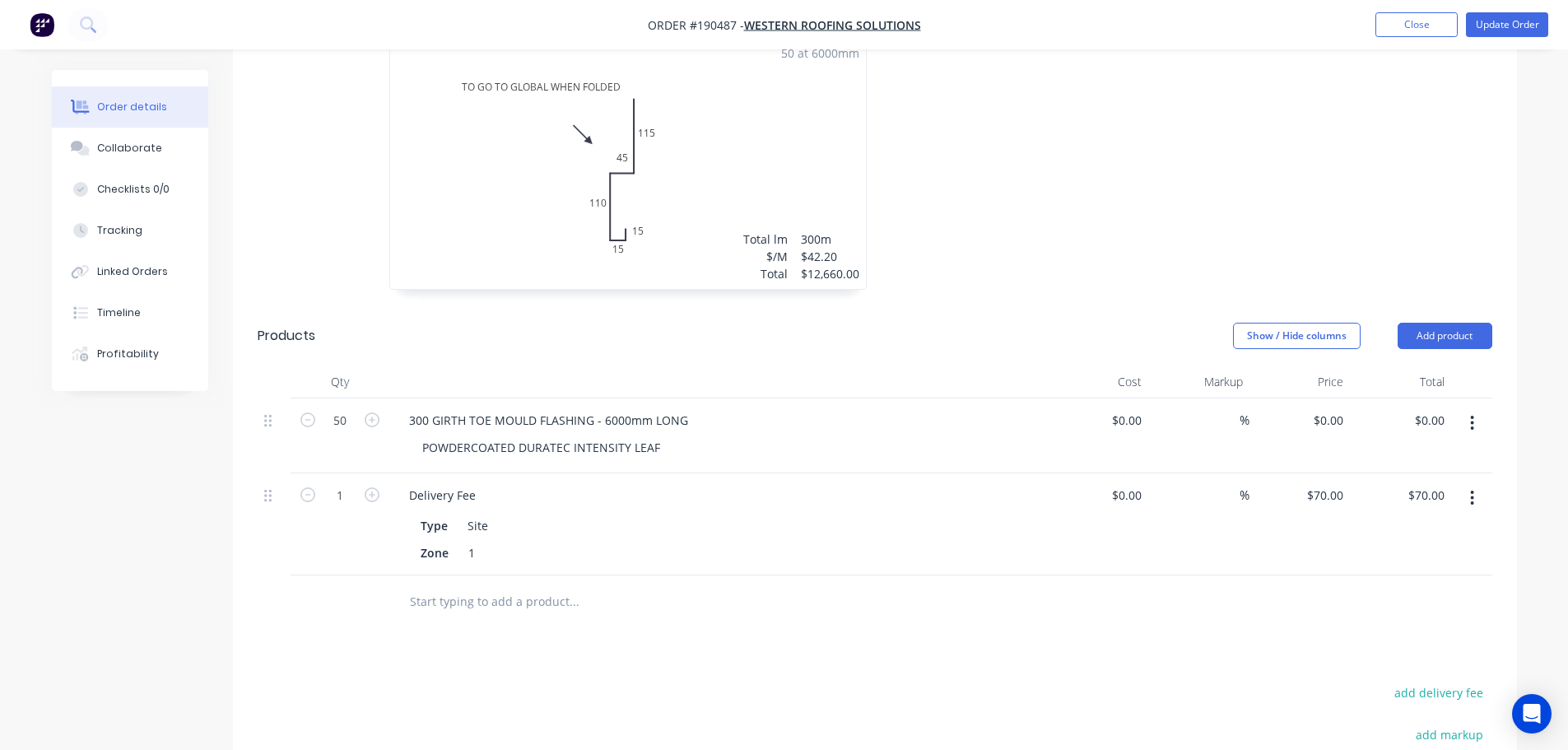
click at [597, 324] on div "Show / Hide columns Add product" at bounding box center [1005, 336] width 972 height 26
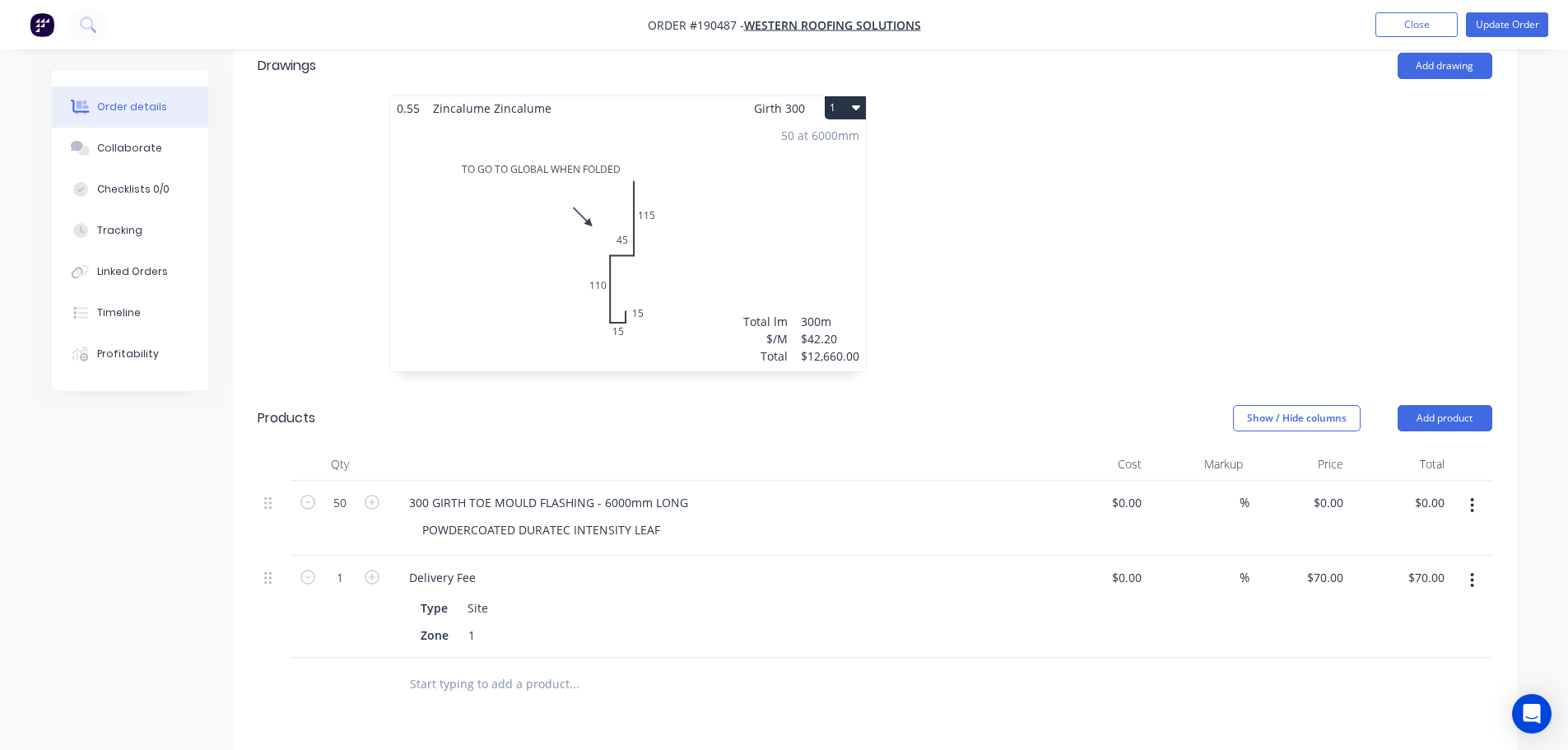
click at [548, 156] on div "50 at 6000mm Total lm $/M Total 300m $42.20 $12,660.00" at bounding box center [628, 245] width 476 height 251
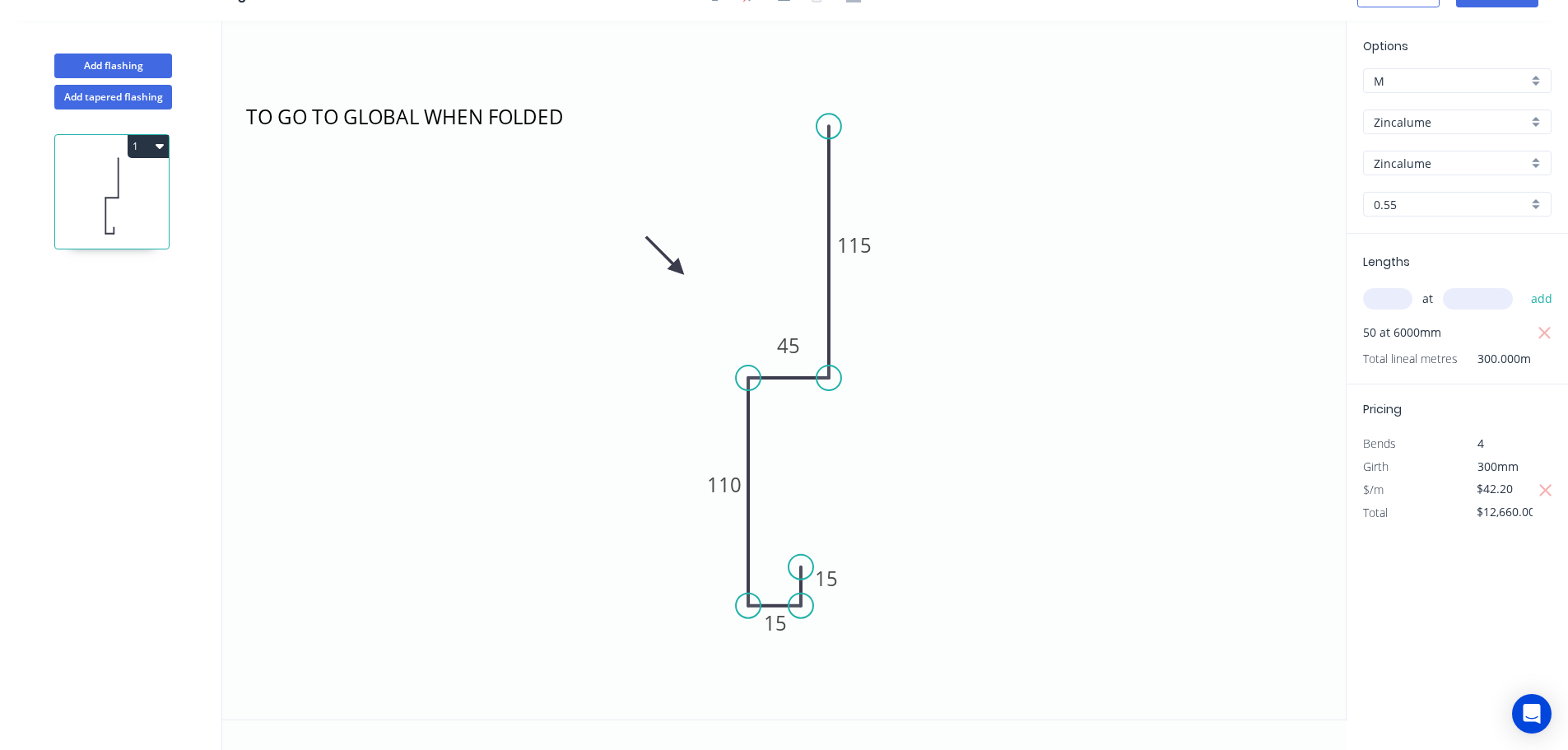
scroll to position [30, 0]
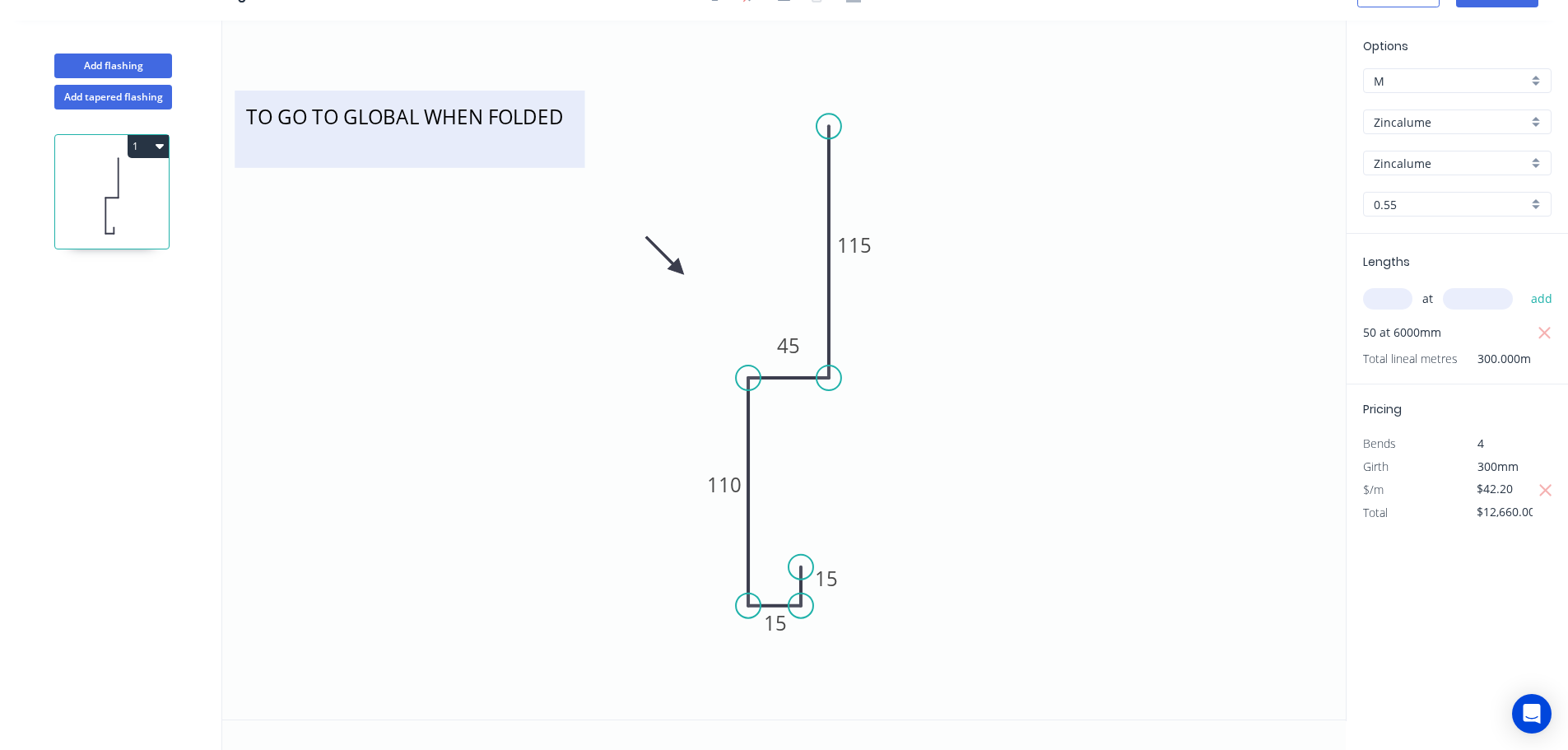
click at [377, 113] on textarea "TO GO TO GLOBAL WHEN FOLDED" at bounding box center [409, 129] width 333 height 61
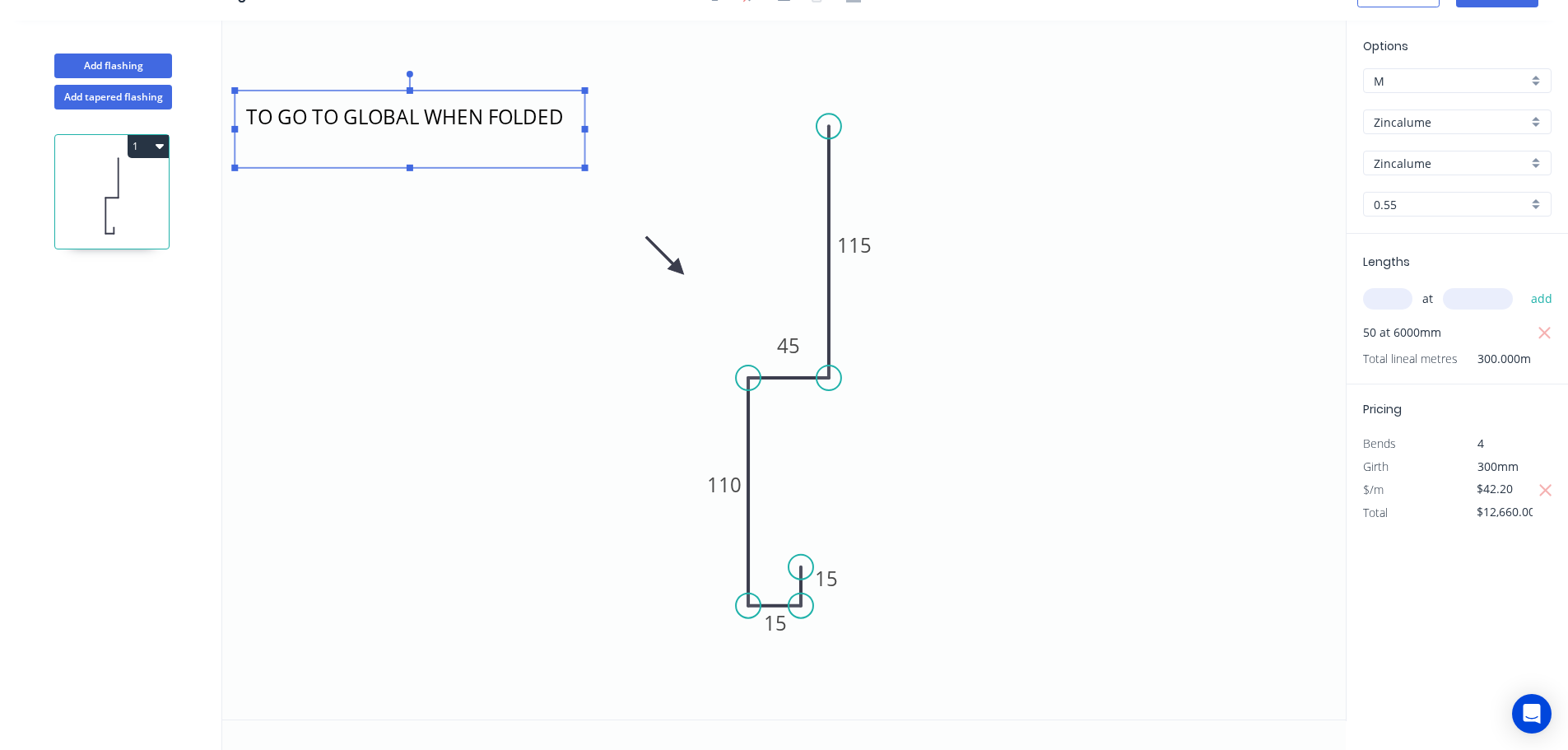
click at [785, 120] on icon "POWDERCOATED INTENSITY LEAF 15 15 110 45 115" at bounding box center [784, 370] width 1124 height 699
type textarea "POWDERCOATED INTENSITY LEAF"
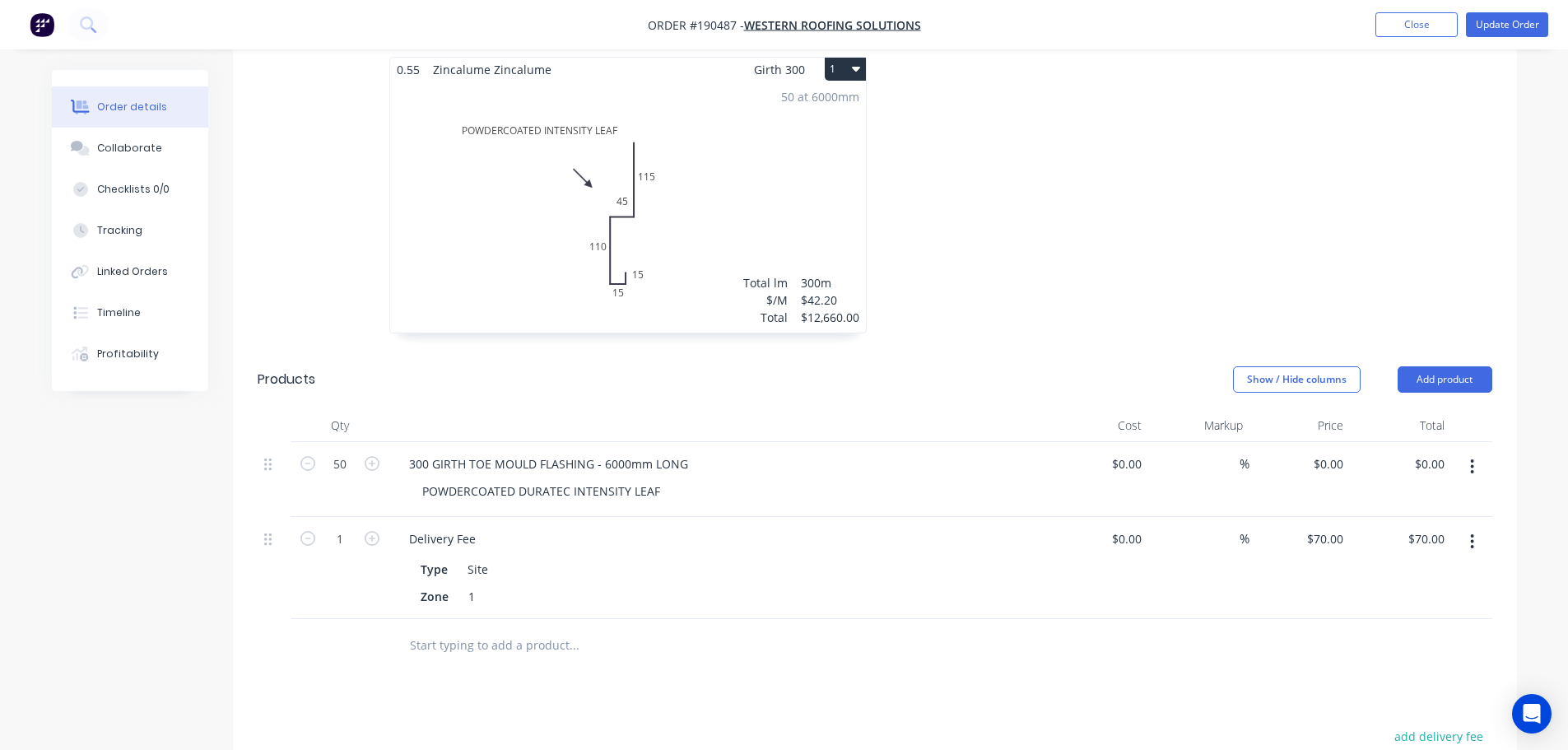
scroll to position [494, 0]
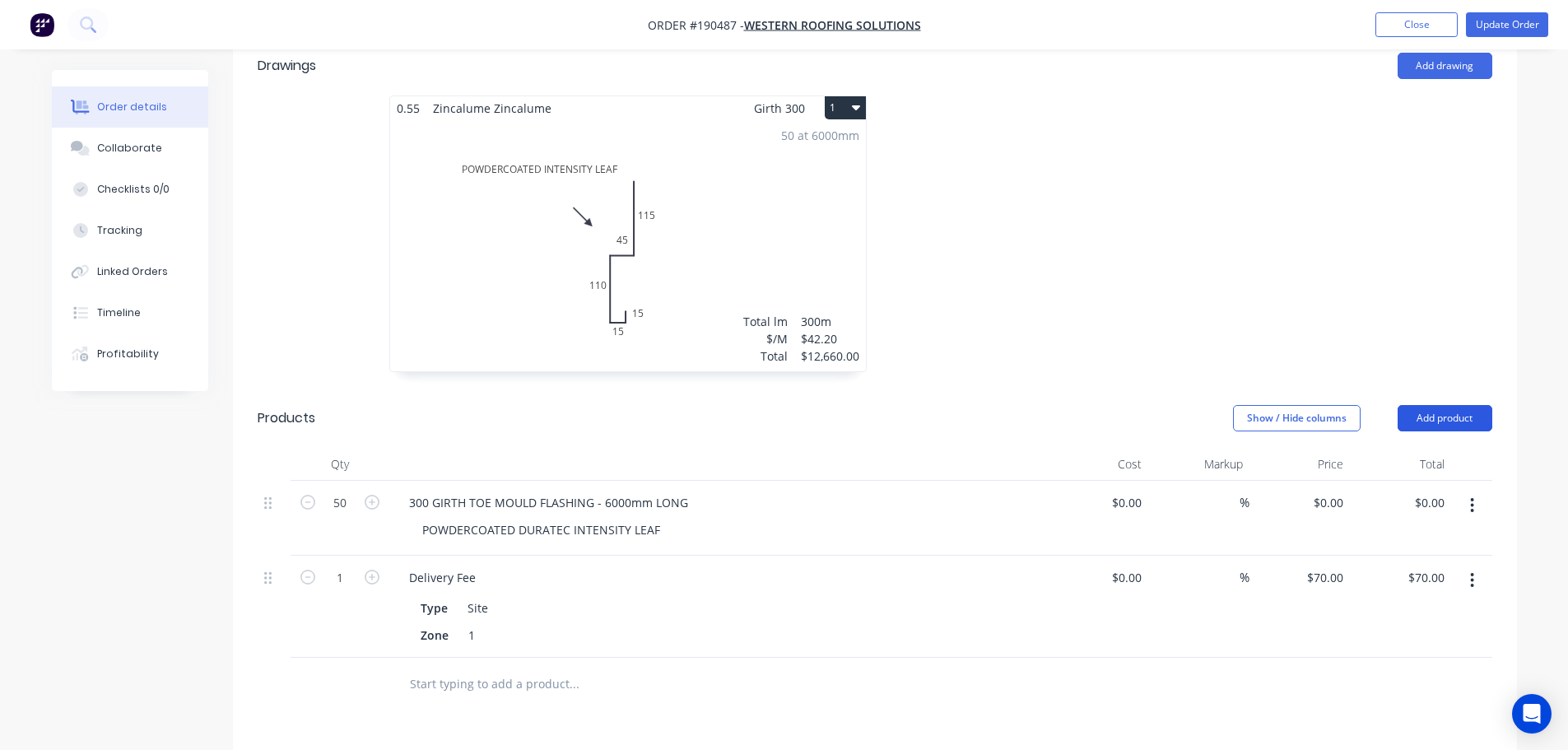
click at [1463, 405] on button "Add product" at bounding box center [1445, 418] width 95 height 26
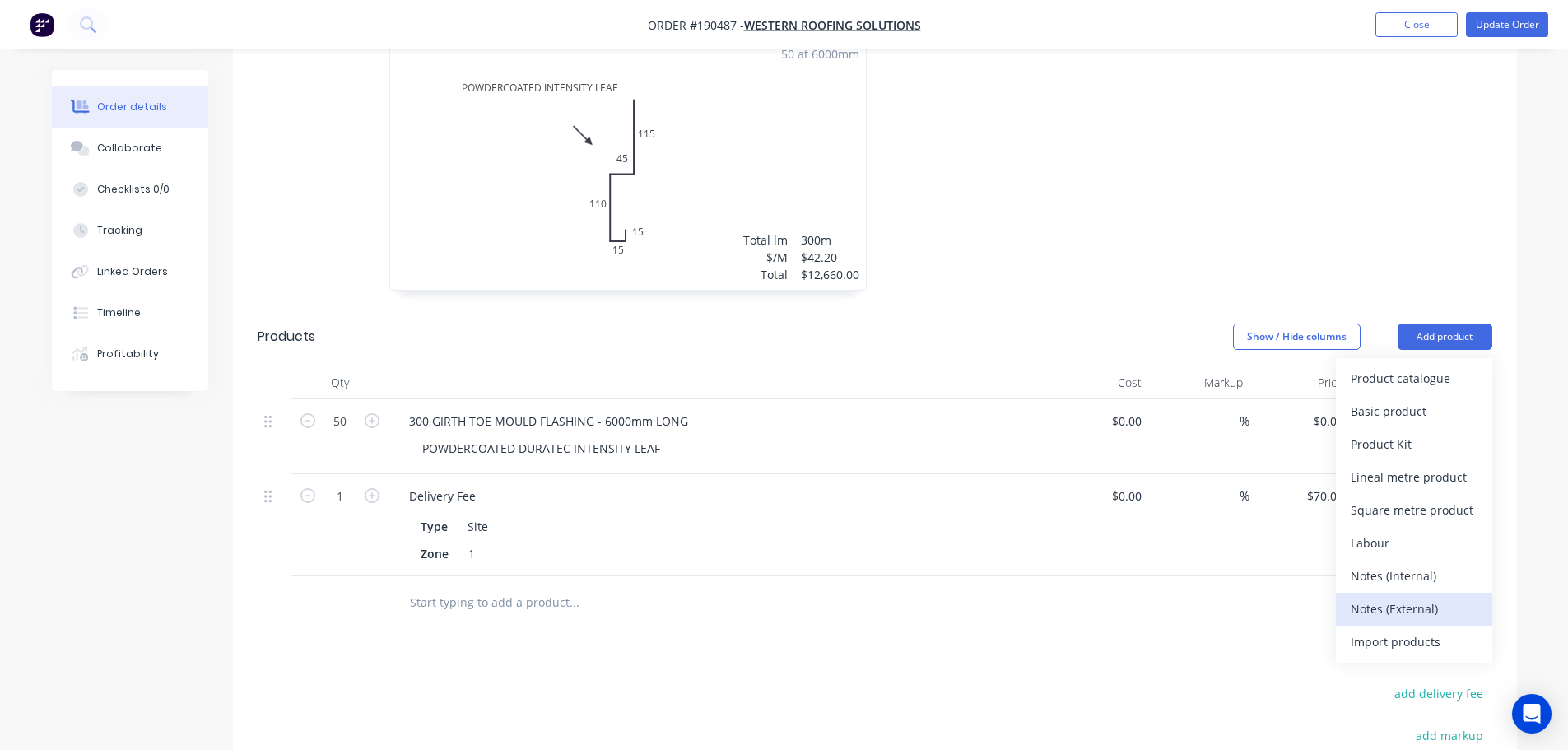
scroll to position [577, 0]
click at [1403, 596] on div "Notes (External)" at bounding box center [1414, 608] width 127 height 24
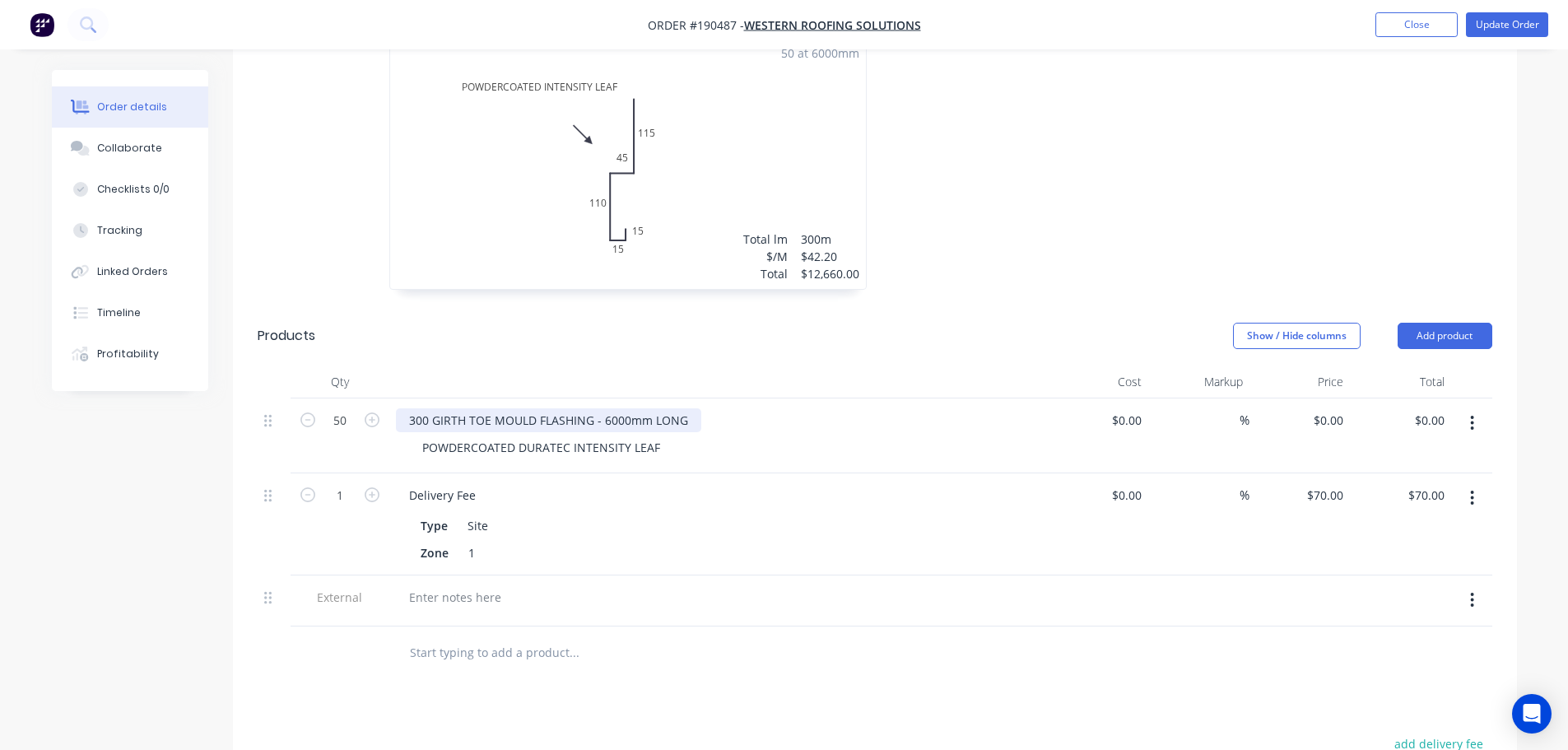
click at [493, 409] on div "300 GIRTH TOE MOULD FLASHING - 6000mm LONG" at bounding box center [548, 421] width 306 height 24
copy div "300 GIRTH TOE MOULD FLASHING - 6000mm LONG"
click at [446, 586] on div at bounding box center [455, 598] width 119 height 24
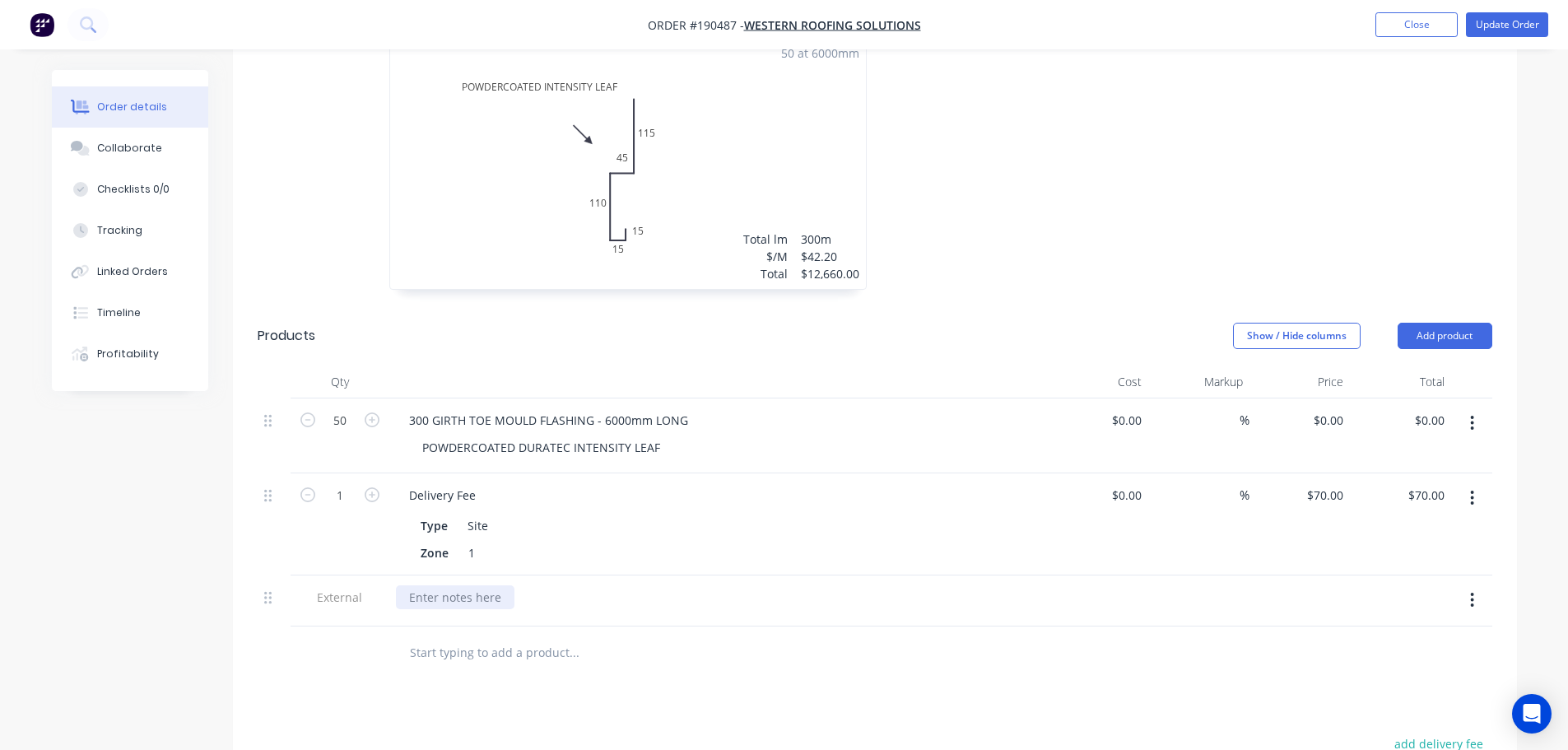
click at [464, 586] on div at bounding box center [455, 598] width 119 height 24
paste div
click at [645, 435] on div "POWDERCOATED DURATEC INTENSITY LEAF" at bounding box center [541, 447] width 265 height 24
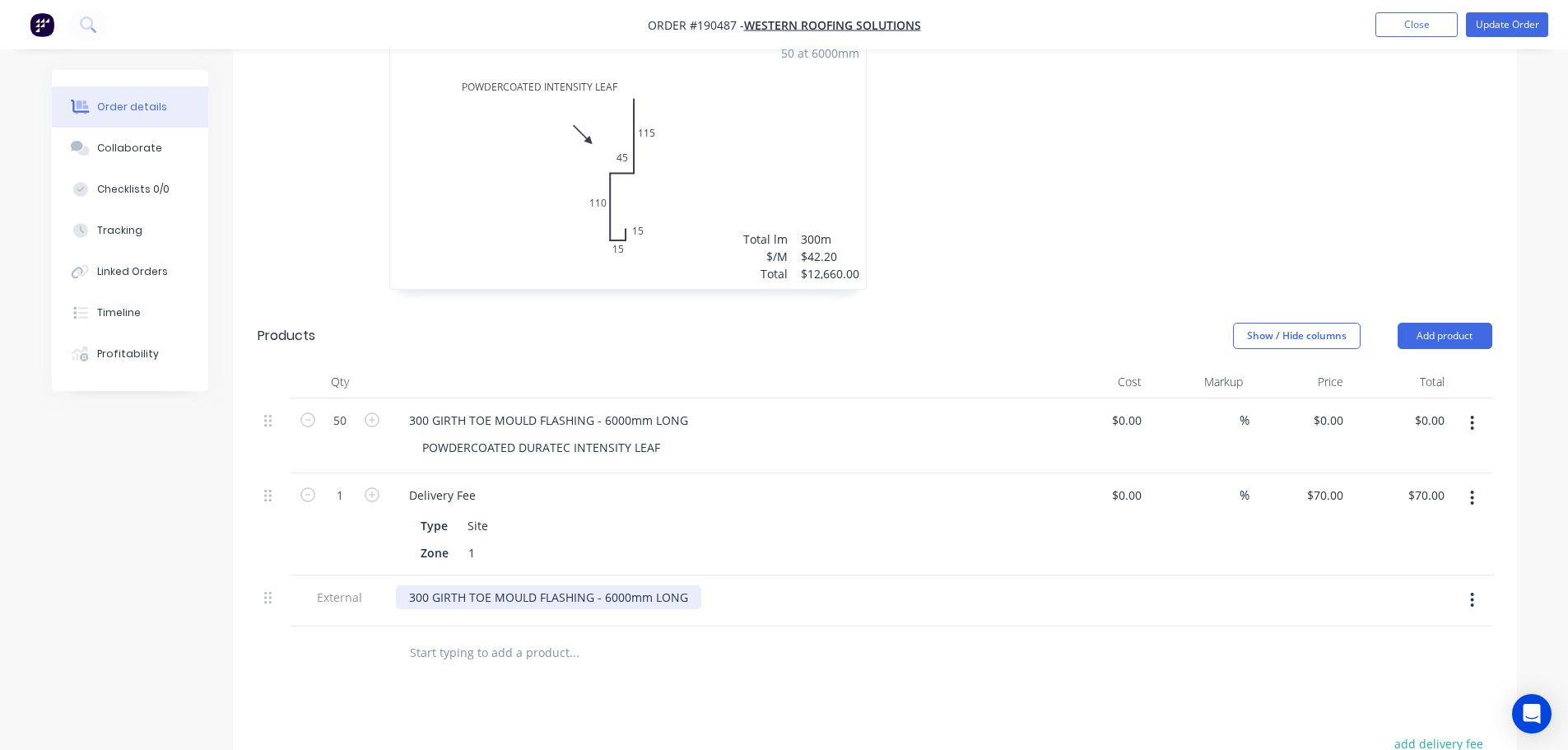
click at [577, 586] on div "300 GIRTH TOE MOULD FLASHING - 6000mm LONG" at bounding box center [548, 598] width 306 height 24
click at [551, 435] on div "POWDERCOATED DURATEC INTENSITY LEAF" at bounding box center [541, 447] width 265 height 24
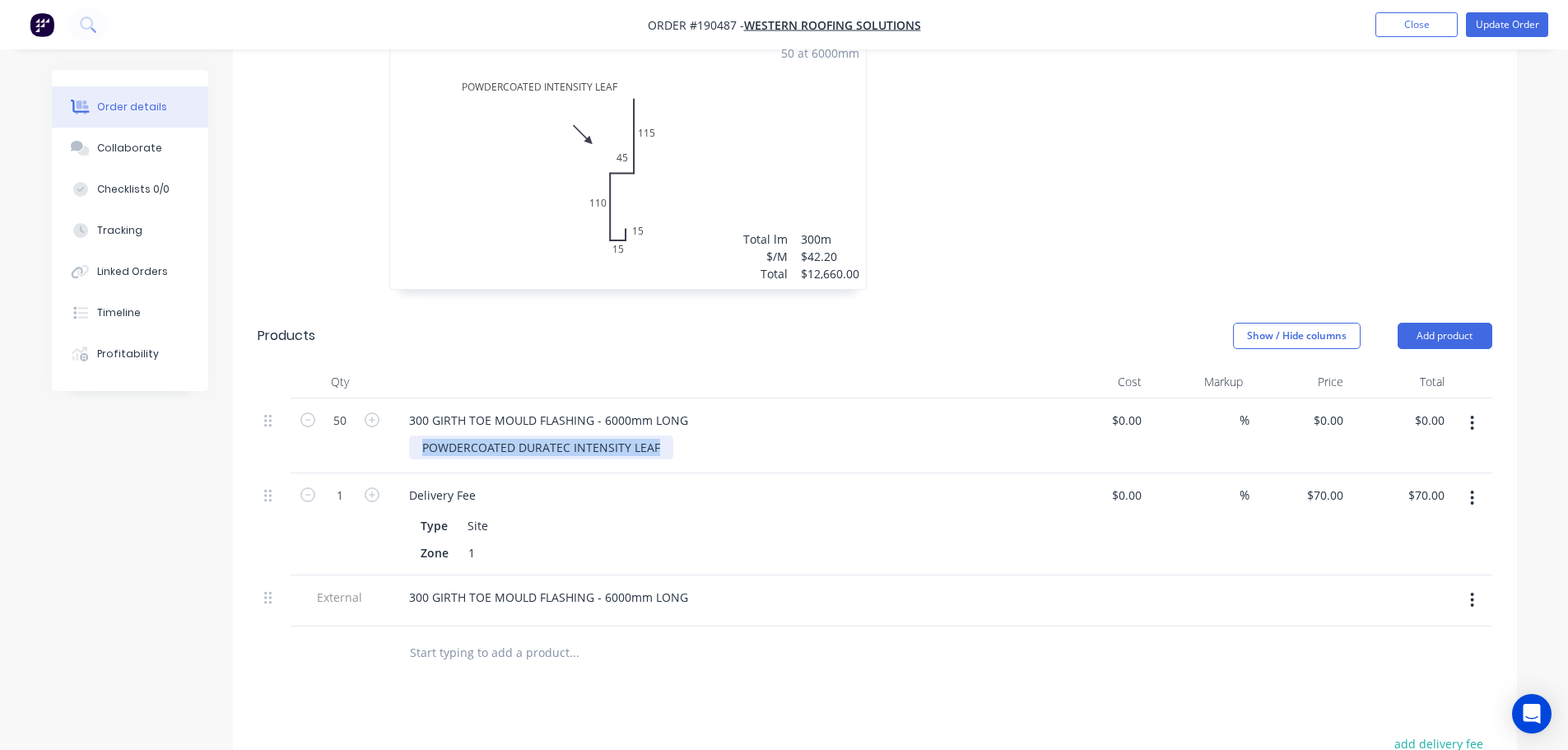
click at [551, 435] on div "POWDERCOATED DURATEC INTENSITY LEAF" at bounding box center [541, 447] width 265 height 24
copy div "POWDERCOATED DURATEC INTENSITY LEAF"
click at [552, 586] on div "300 GIRTH TOE MOULD FLASHING - 6000mm LONG" at bounding box center [548, 598] width 306 height 24
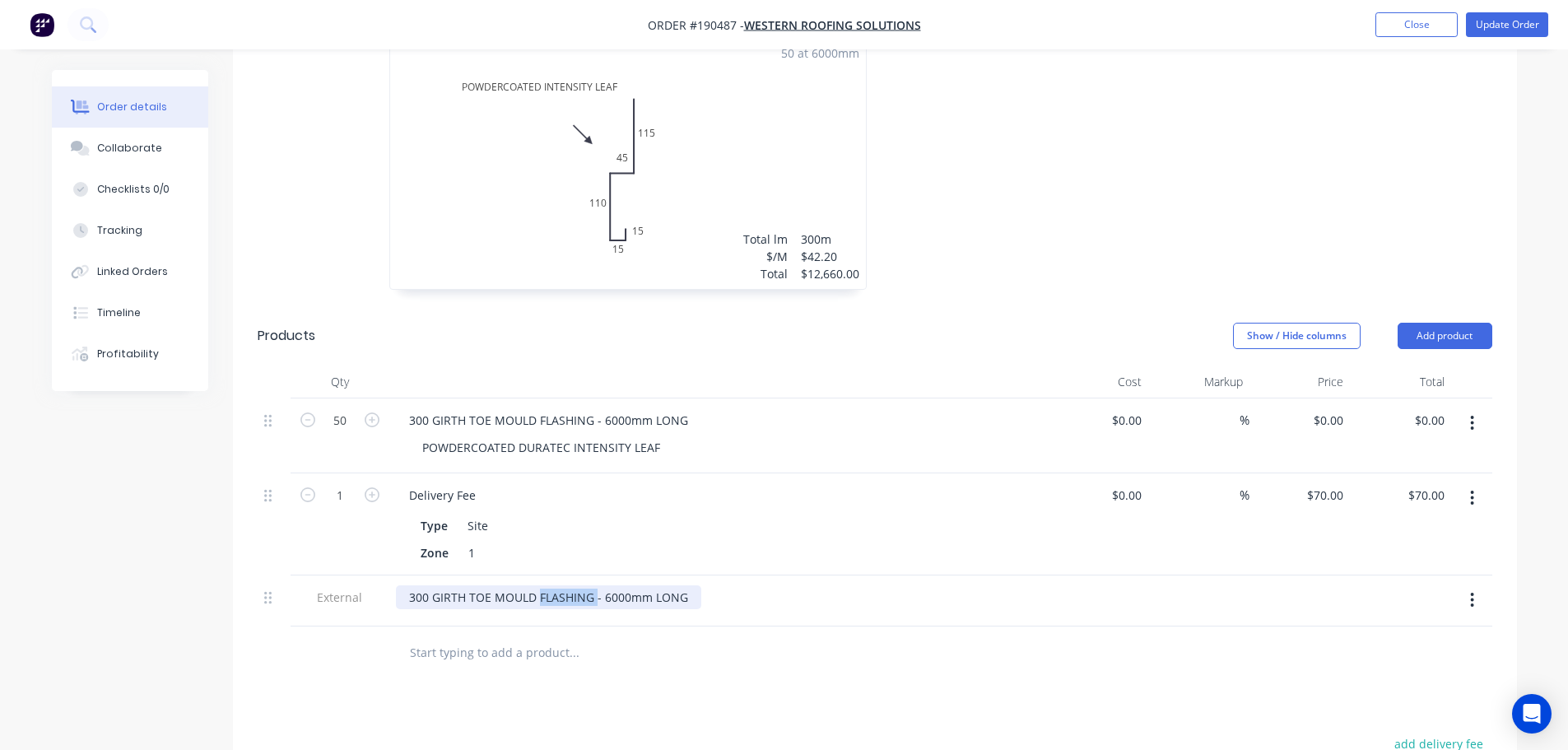
click at [552, 586] on div "300 GIRTH TOE MOULD FLASHING - 6000mm LONG" at bounding box center [548, 598] width 306 height 24
click at [695, 667] on div "Drawings Add drawing 0.55 Zincalume Zincalume Girth 300 1 POWDERCOATED INTENSIT…" at bounding box center [875, 514] width 1284 height 1121
click at [1473, 416] on icon "button" at bounding box center [1472, 423] width 4 height 15
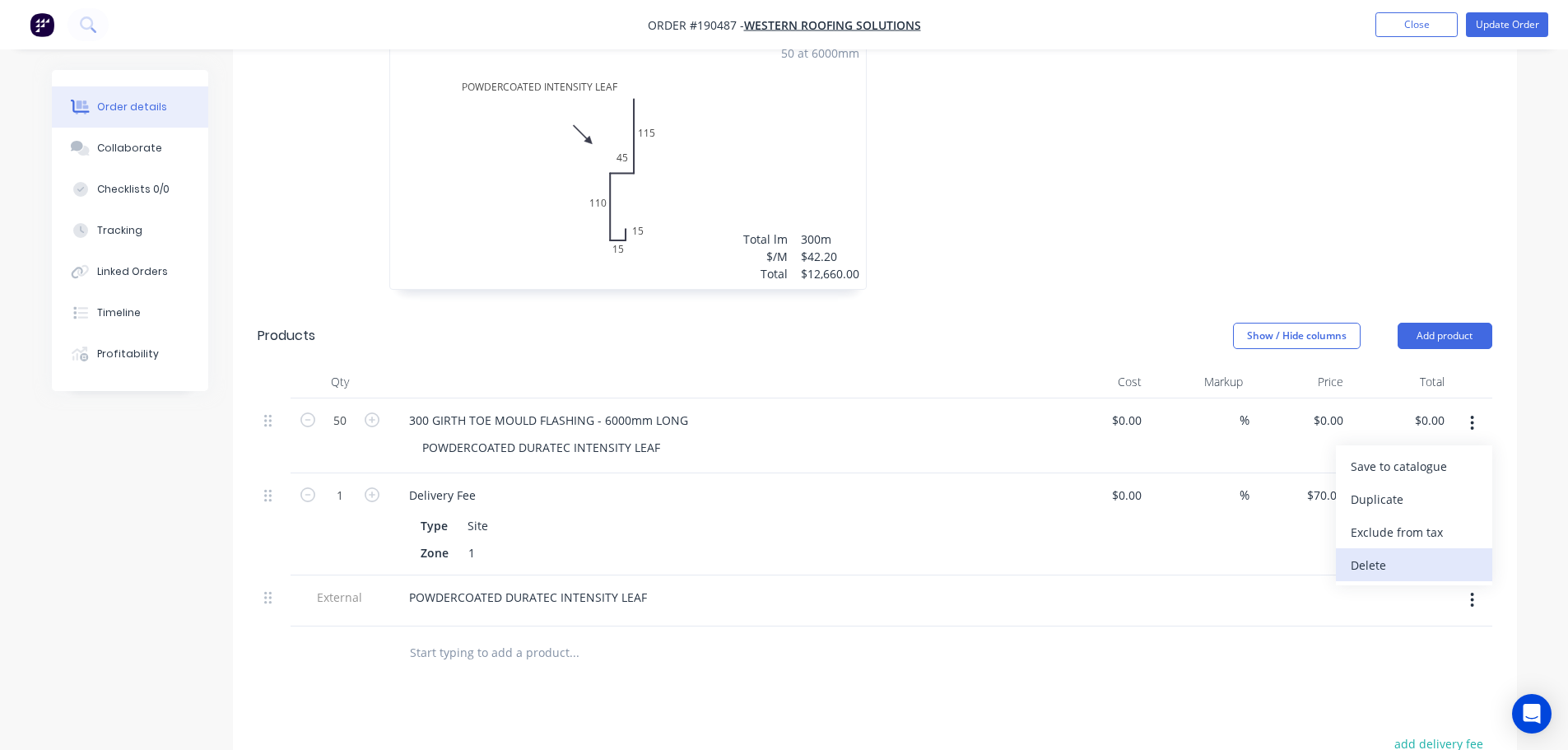
click at [1428, 553] on div "Delete" at bounding box center [1414, 565] width 127 height 24
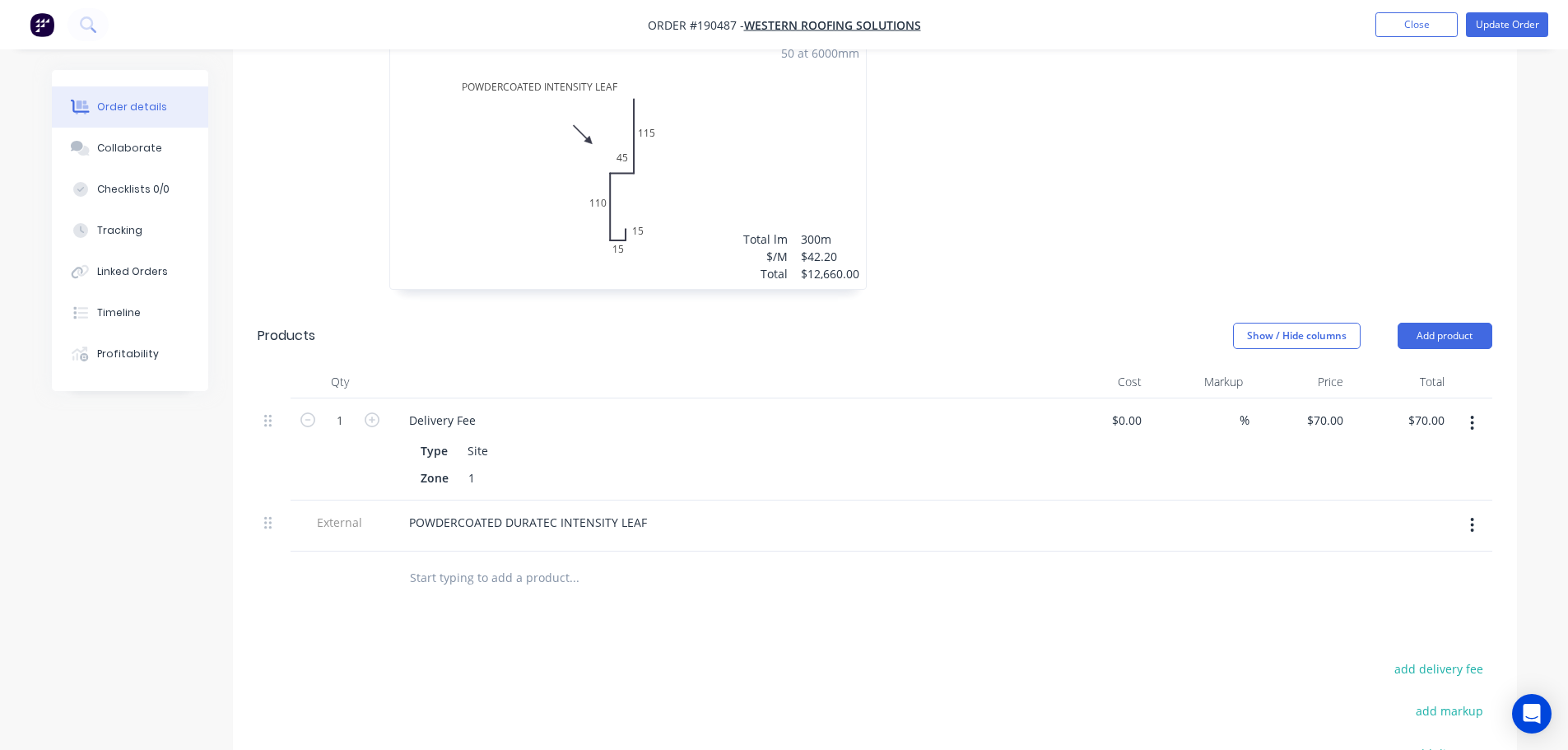
drag, startPoint x: 275, startPoint y: 501, endPoint x: 282, endPoint y: 367, distance: 134.2
click at [282, 367] on div "Qty Cost Markup Price Total 1 Delivery Fee Type Site Zone 1 $0.00 $0.00 % $70.0…" at bounding box center [874, 459] width 1234 height 186
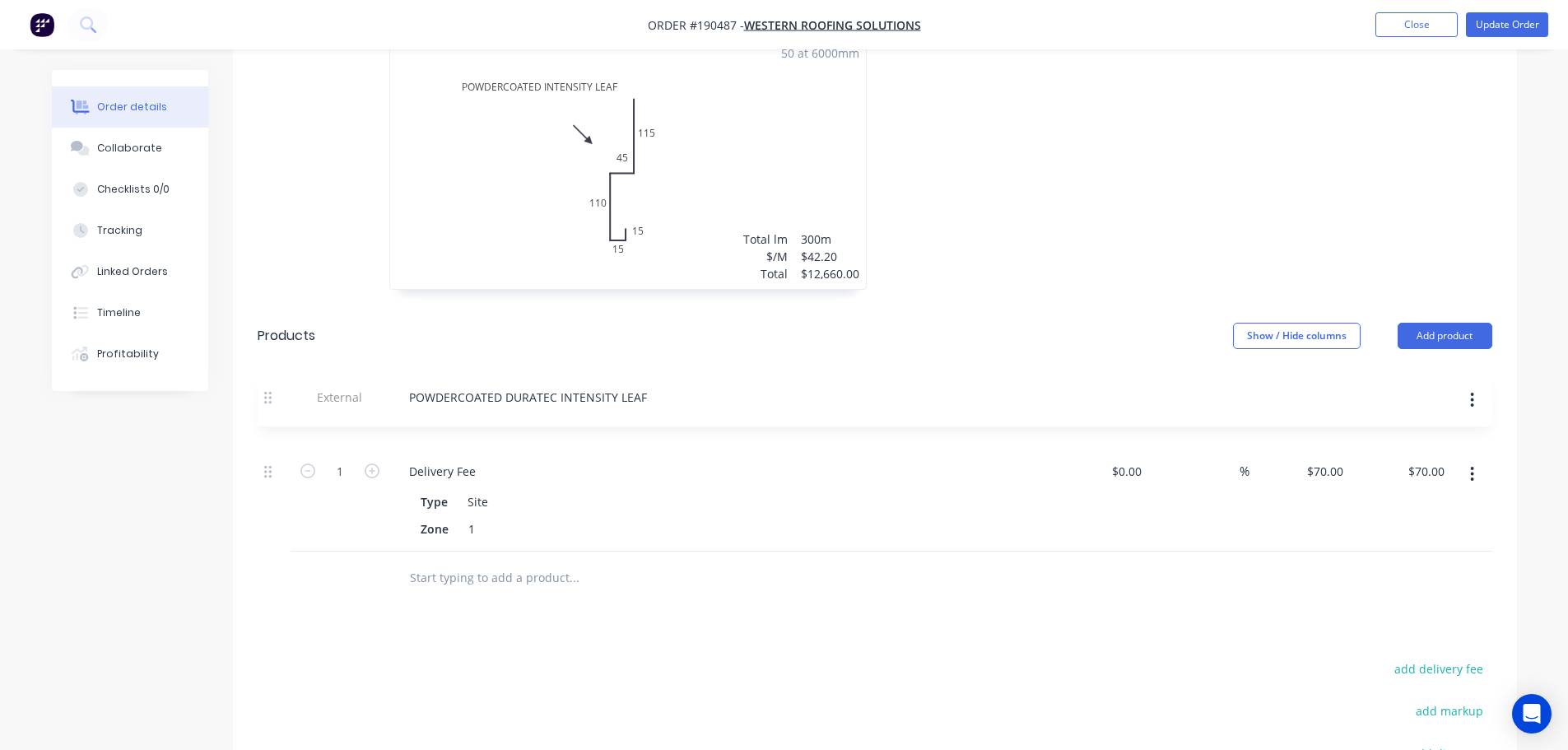
click at [308, 307] on header "Products Show / Hide columns Add product" at bounding box center [875, 336] width 1284 height 59
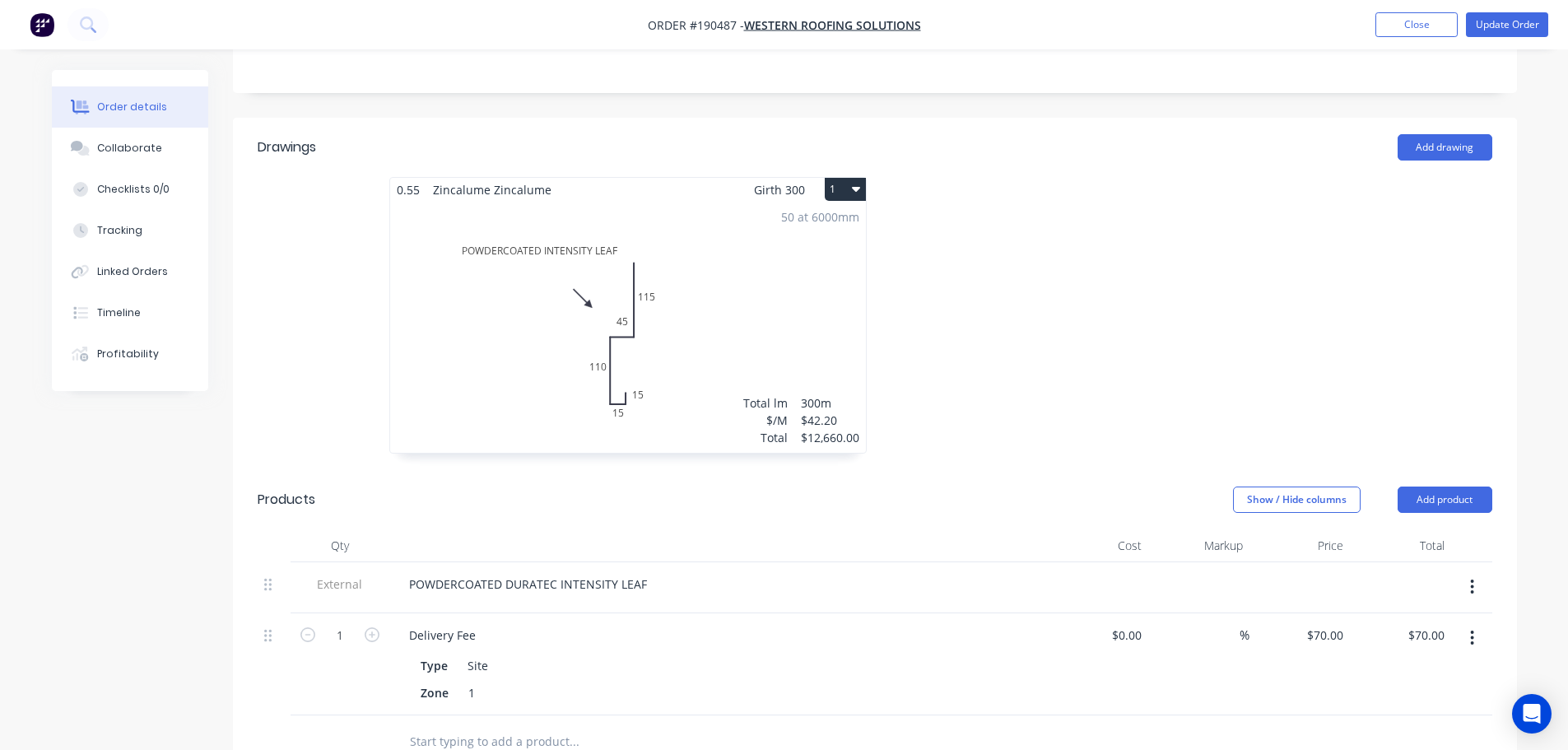
scroll to position [411, 0]
click at [974, 401] on div at bounding box center [1121, 324] width 493 height 293
click at [1521, 30] on button "Update Order" at bounding box center [1507, 25] width 82 height 25
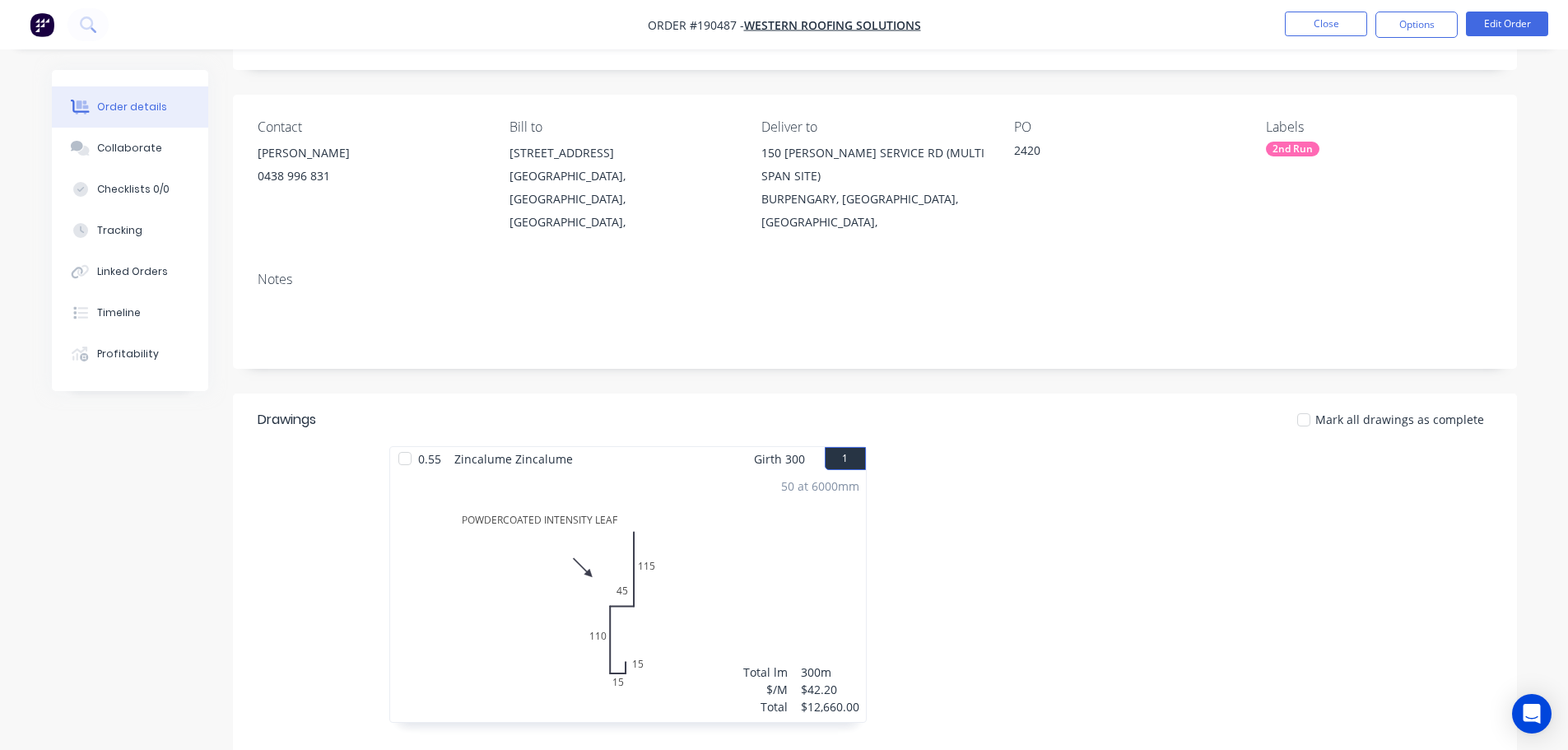
scroll to position [85, 0]
click at [1318, 22] on button "Close" at bounding box center [1326, 24] width 82 height 25
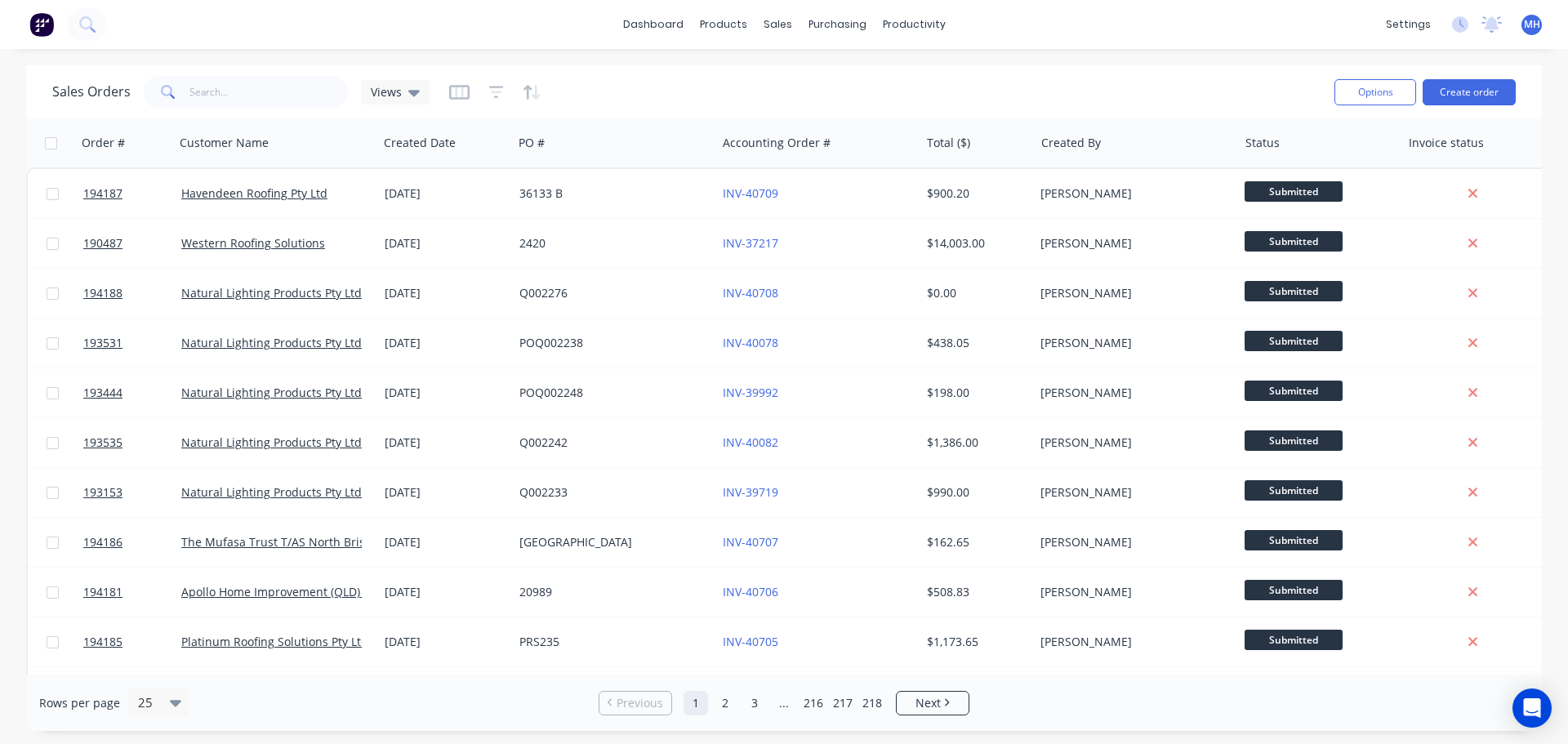
click at [981, 88] on div "Sales Orders Views" at bounding box center [687, 91] width 1269 height 40
click at [797, 64] on link "Sales Orders" at bounding box center [864, 78] width 216 height 33
click at [330, 76] on div at bounding box center [246, 92] width 205 height 33
click at [326, 93] on input "text" at bounding box center [269, 92] width 159 height 33
type input "191430"
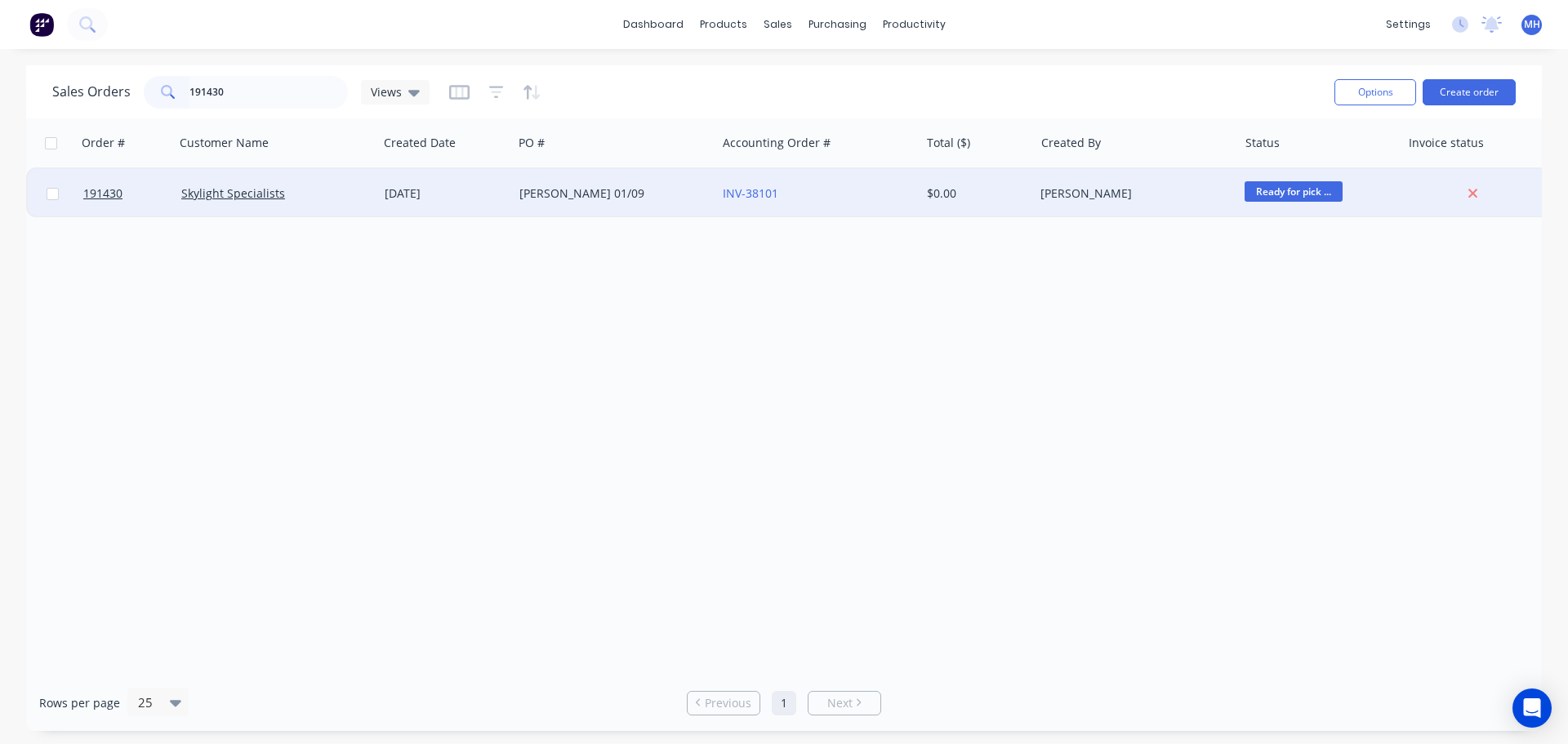
click at [355, 196] on div "Skylight Specialists" at bounding box center [272, 194] width 181 height 16
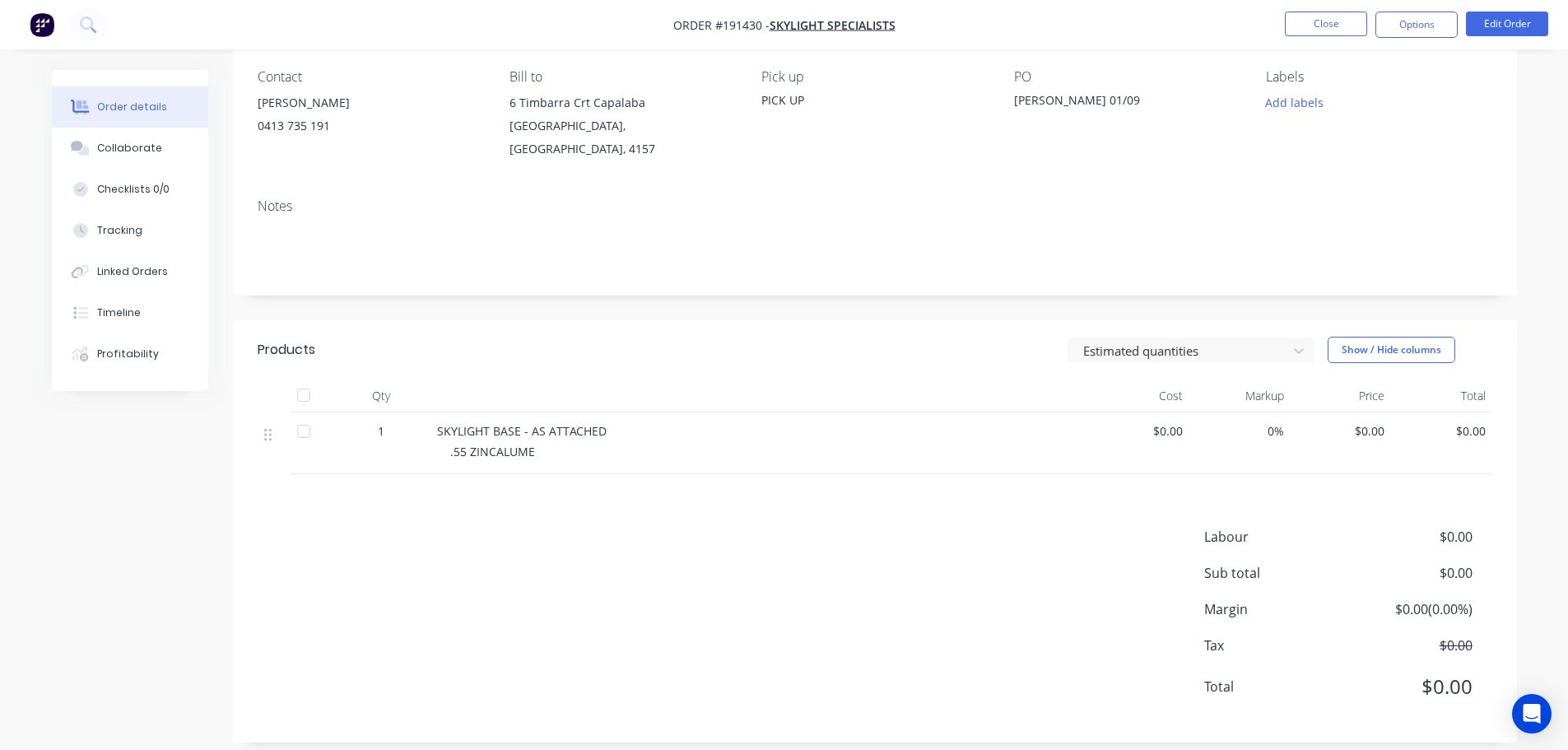
scroll to position [139, 0]
click at [1023, 502] on div "Products Estimated quantities Show / Hide columns Qty Cost Markup Price Total 1…" at bounding box center [875, 530] width 1284 height 422
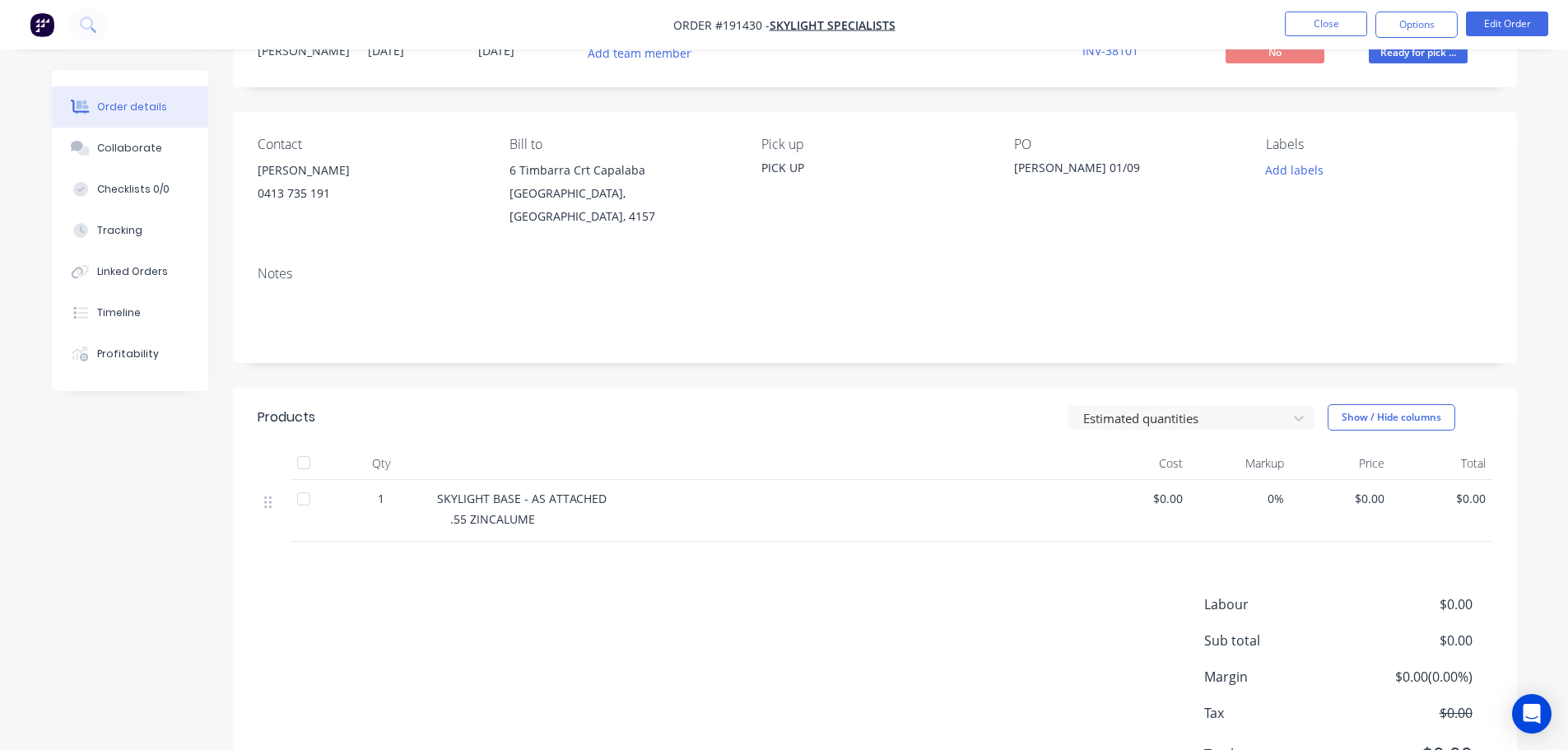
scroll to position [0, 0]
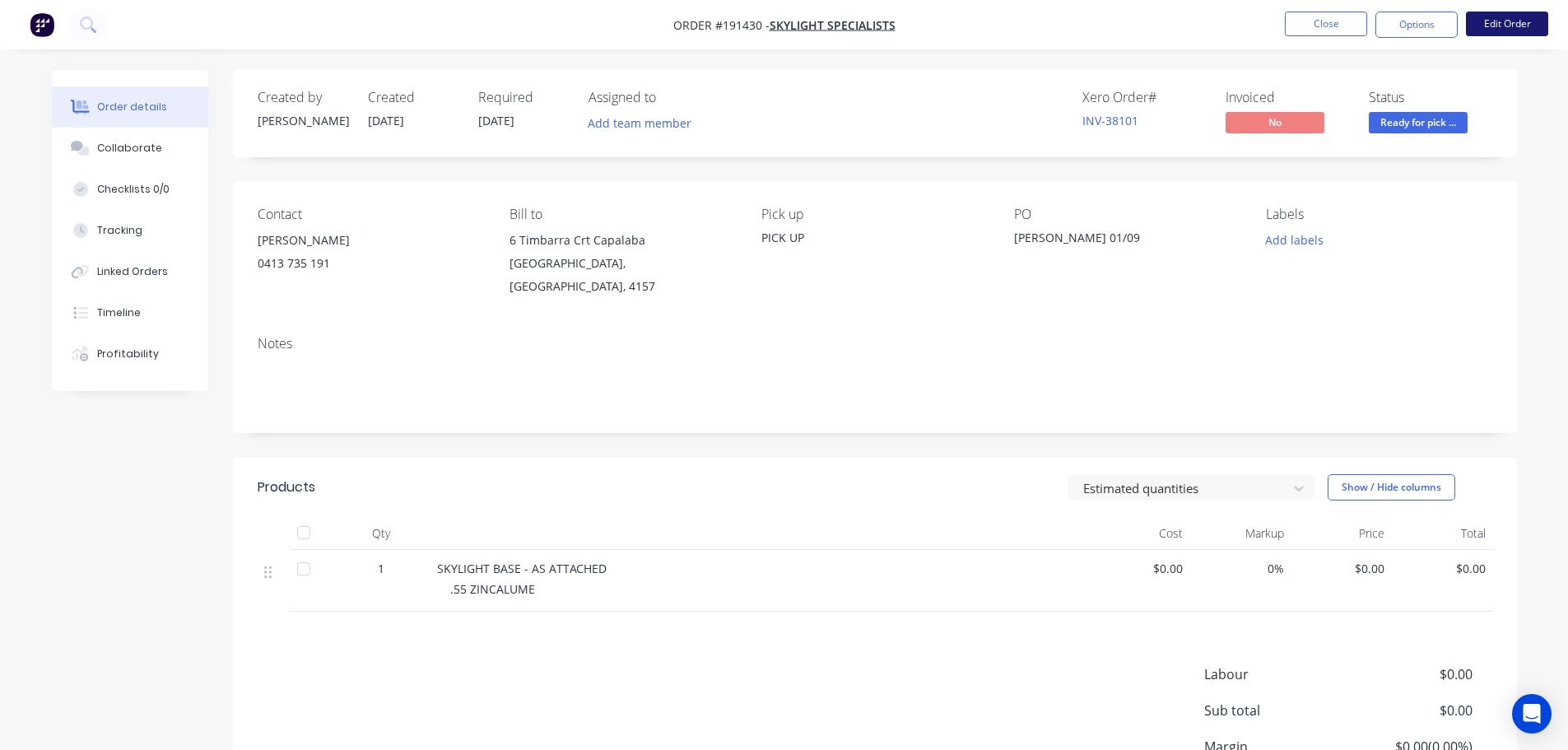
click at [1500, 22] on button "Edit Order" at bounding box center [1507, 24] width 82 height 25
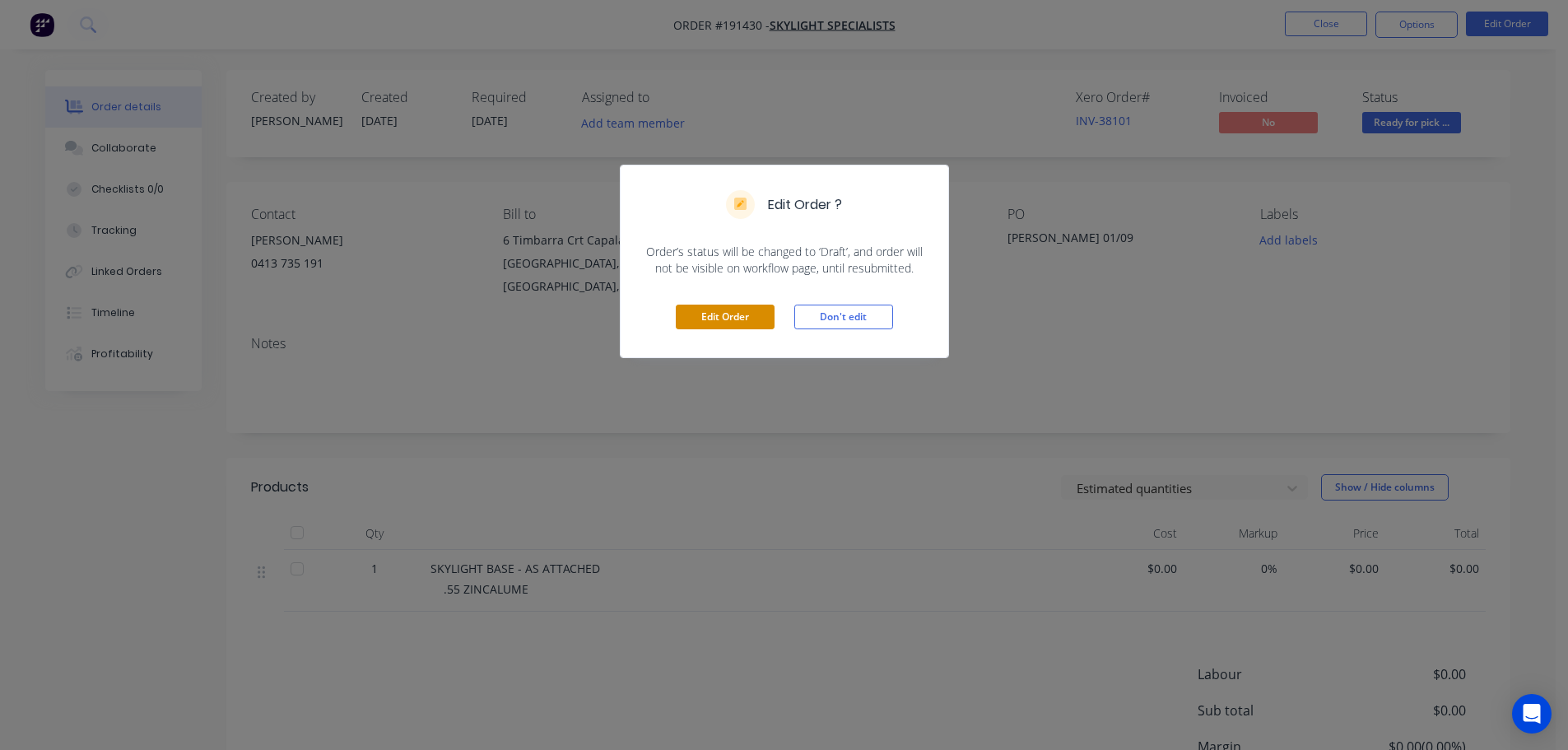
click at [748, 321] on button "Edit Order" at bounding box center [725, 317] width 99 height 25
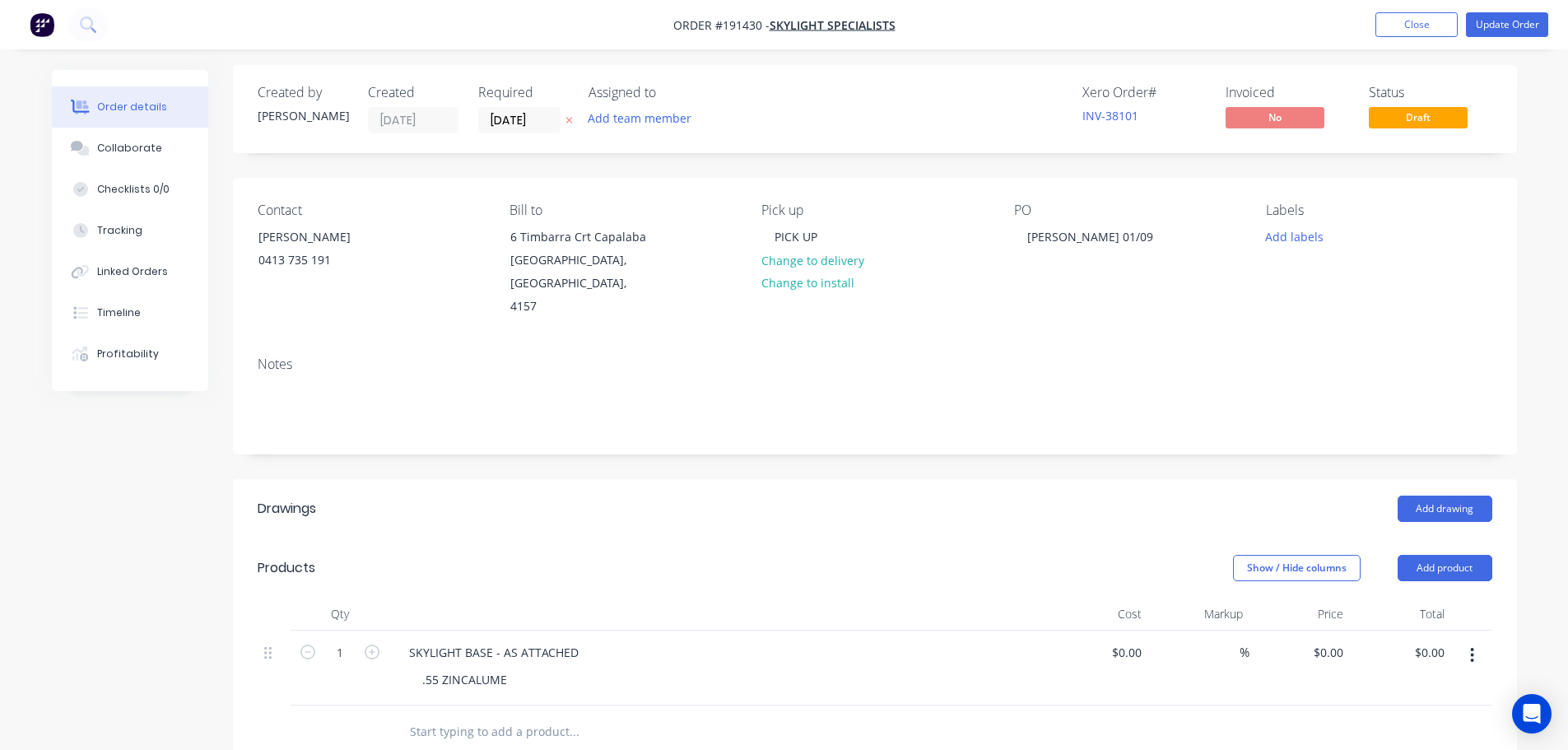
scroll to position [164, 0]
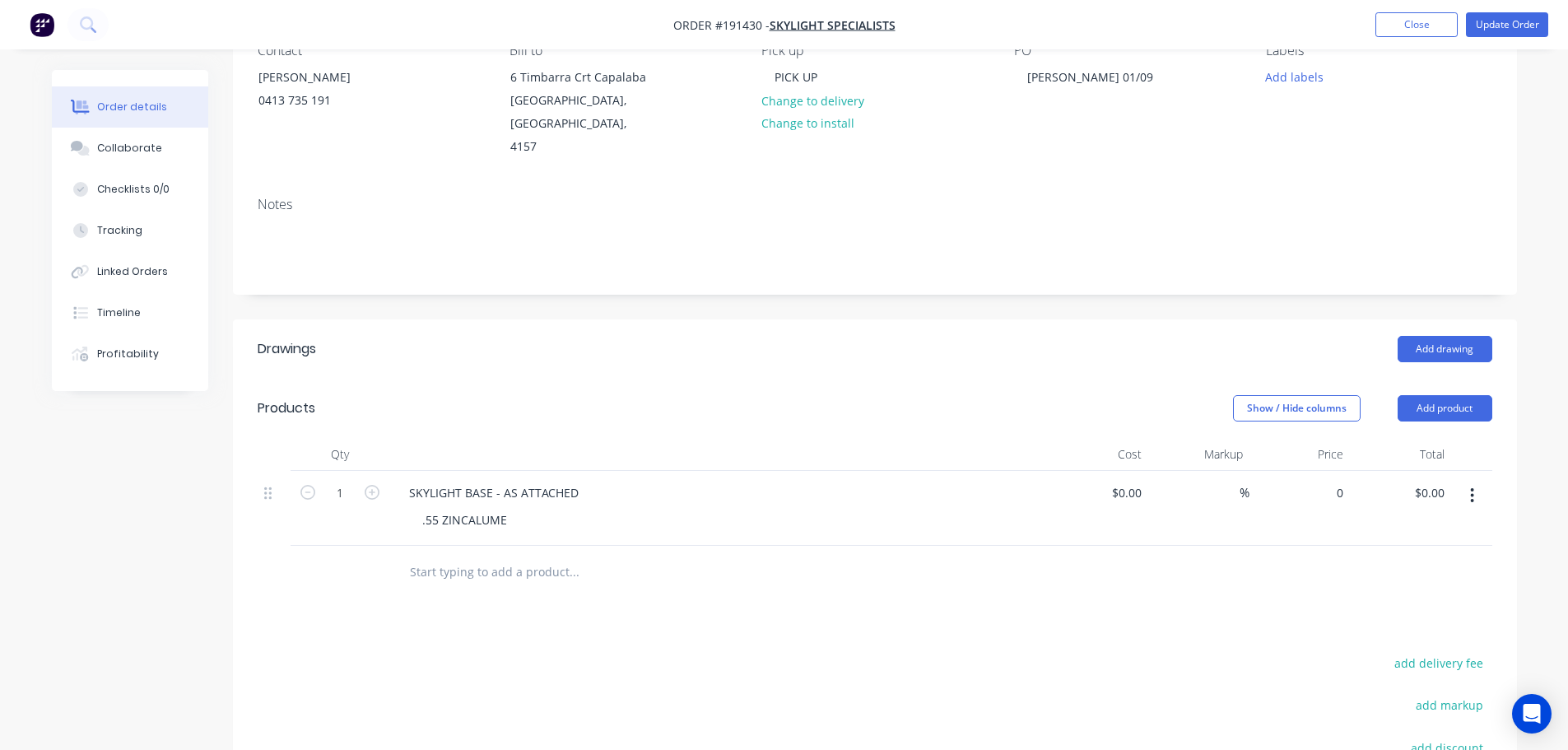
drag, startPoint x: 1339, startPoint y: 467, endPoint x: 1298, endPoint y: 452, distance: 43.7
click at [1339, 481] on input "0" at bounding box center [1331, 493] width 38 height 24
type input "$174.90"
click at [1010, 336] on div "Add drawing" at bounding box center [1005, 349] width 972 height 26
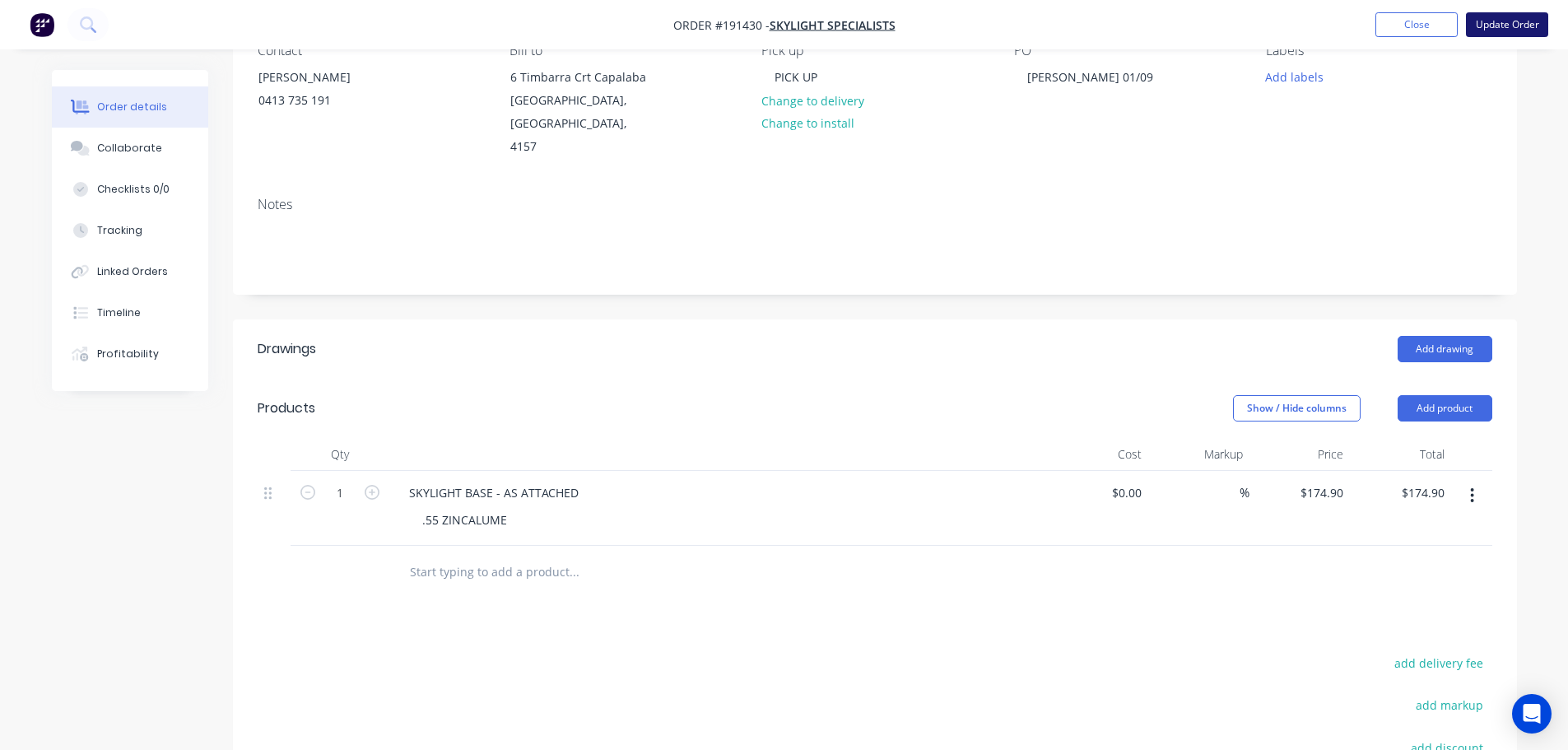
click at [1518, 22] on button "Update Order" at bounding box center [1507, 25] width 82 height 25
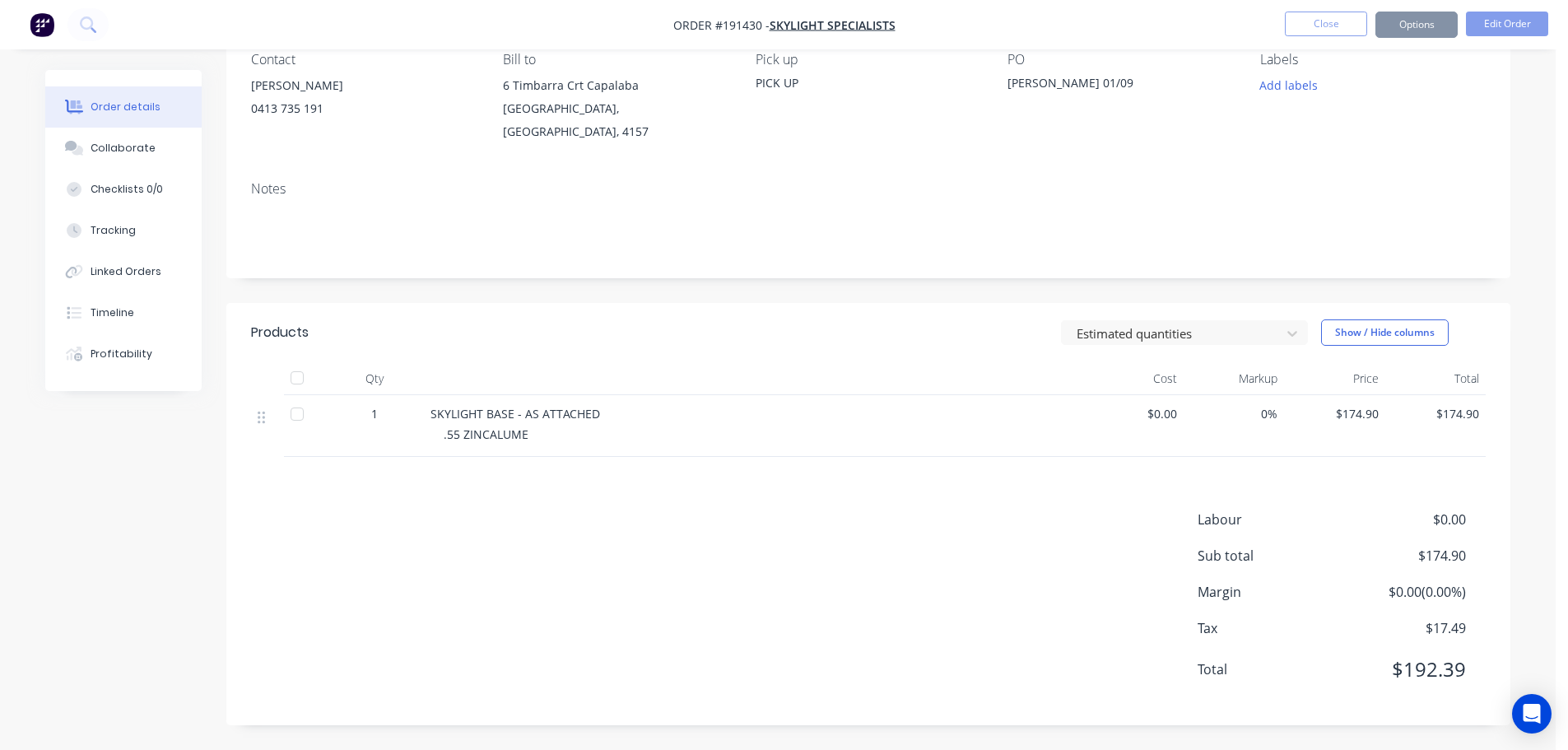
scroll to position [0, 0]
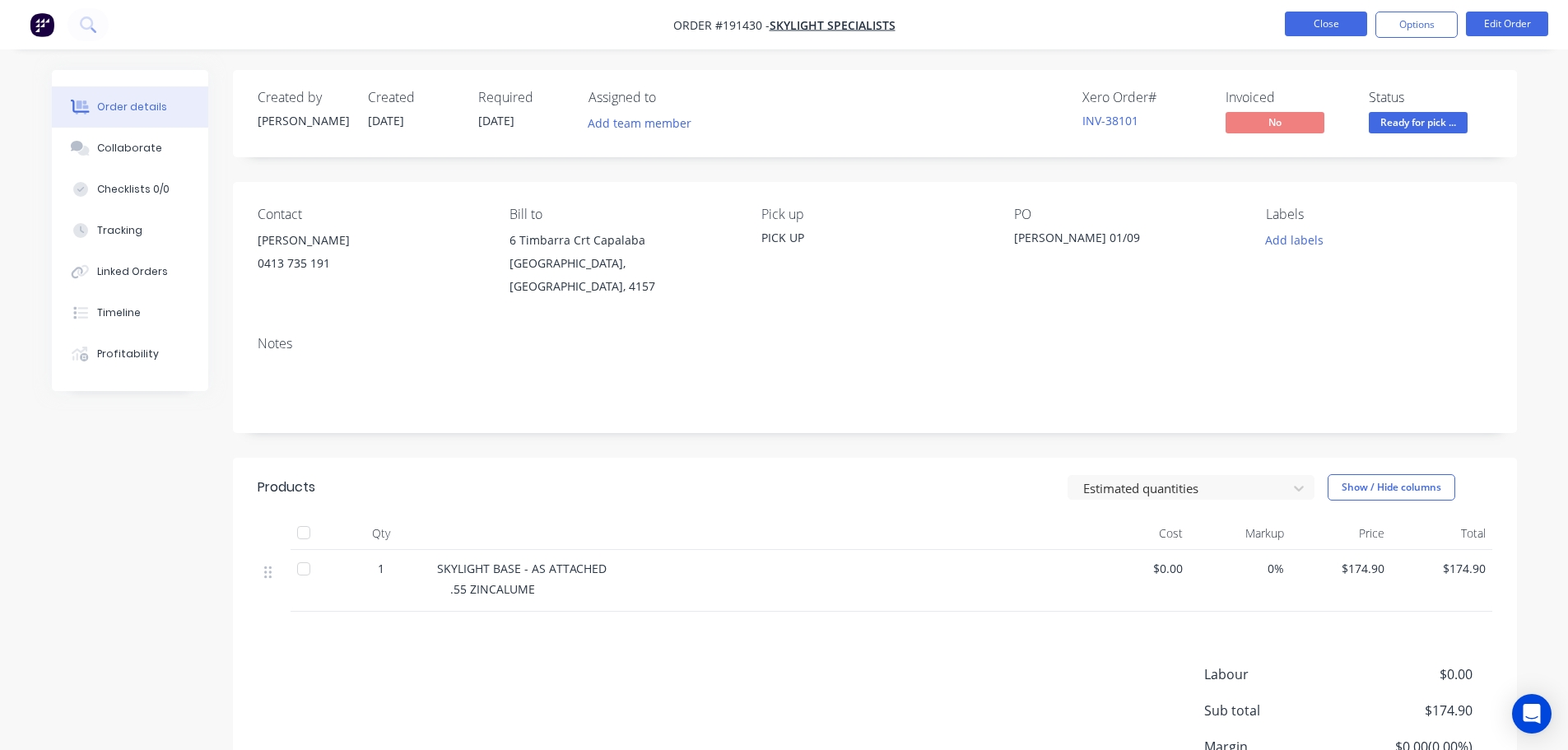
click at [1334, 18] on button "Close" at bounding box center [1326, 24] width 82 height 25
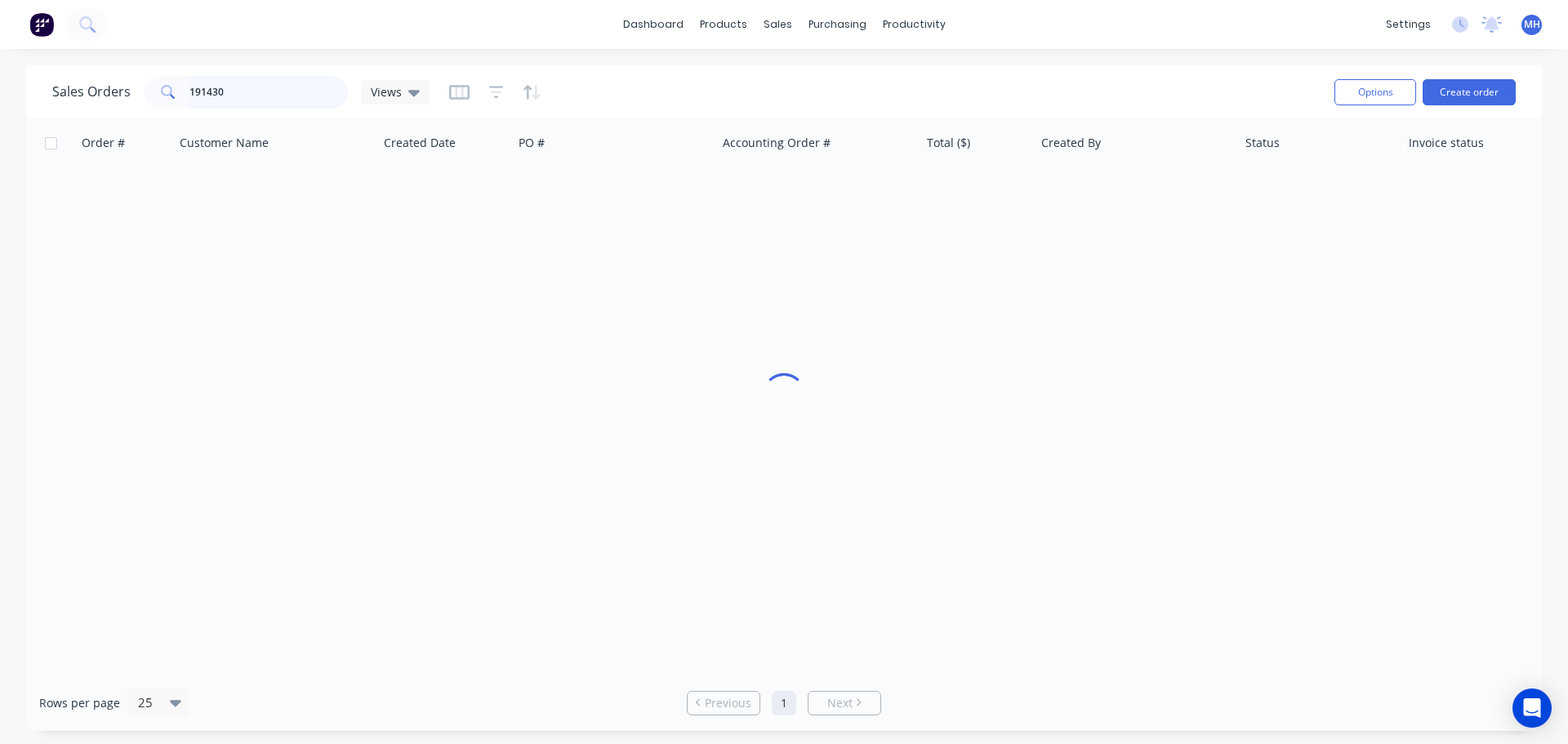
click at [277, 98] on input "191430" at bounding box center [269, 92] width 159 height 33
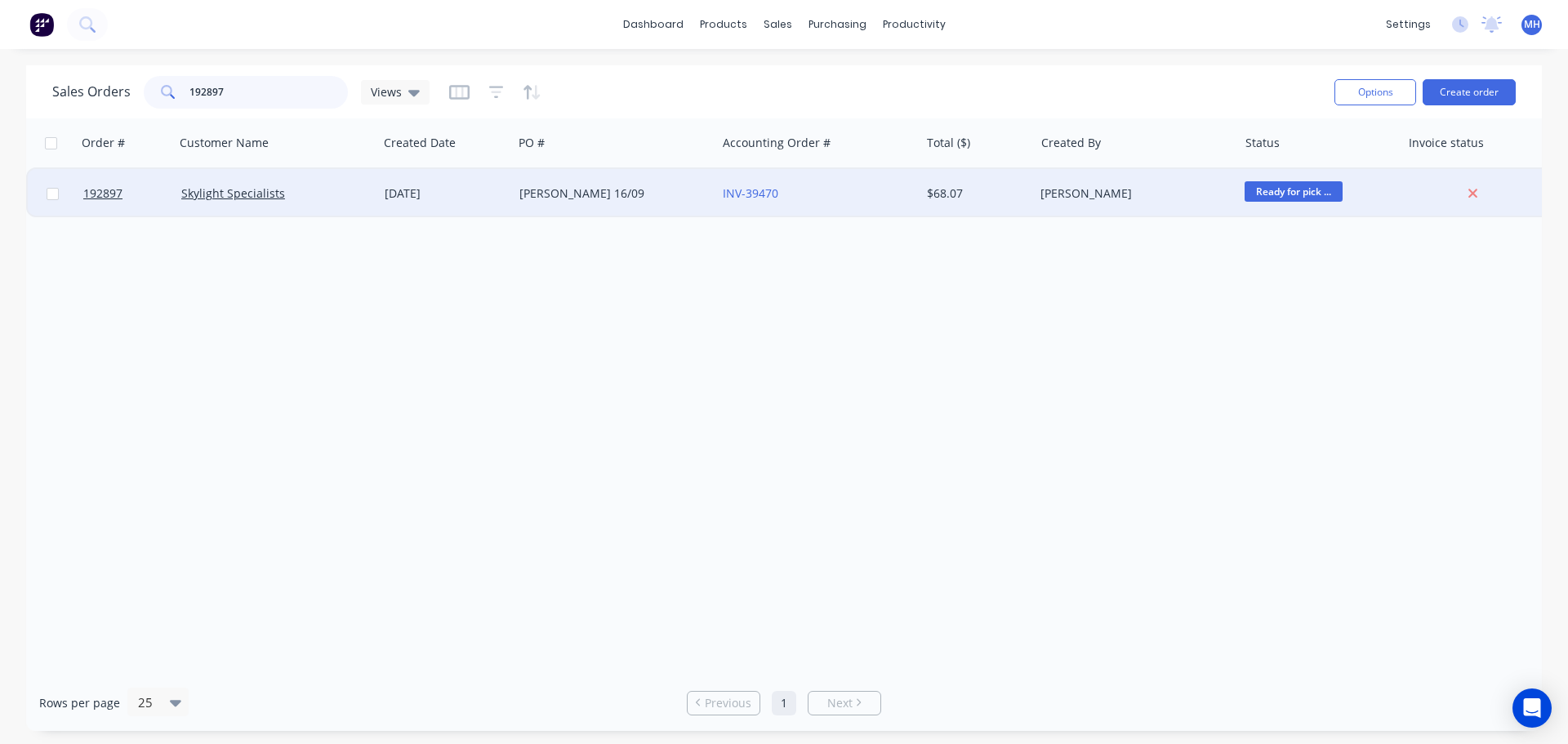
type input "192897"
click at [572, 209] on div "RON 16/09" at bounding box center [615, 194] width 204 height 49
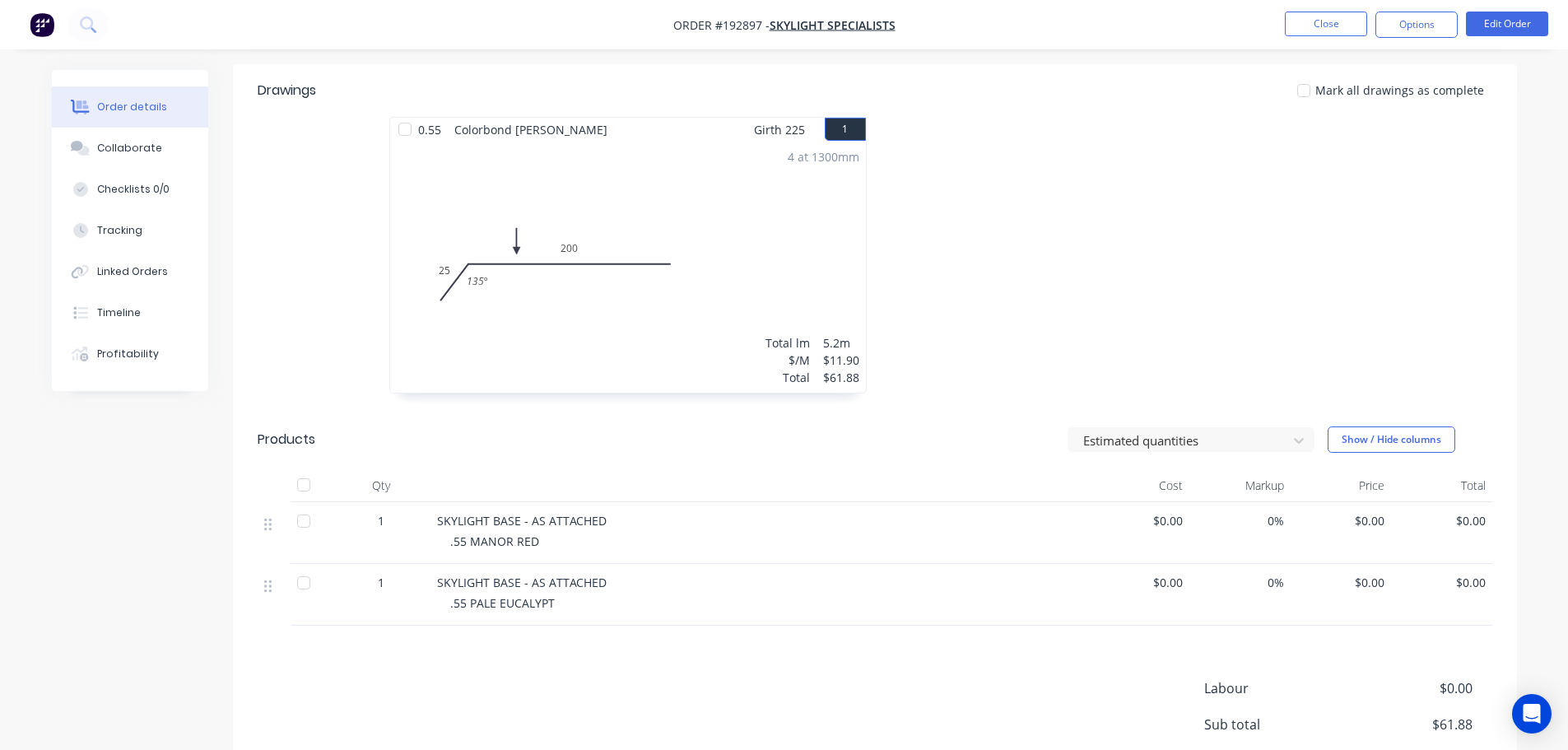
scroll to position [411, 0]
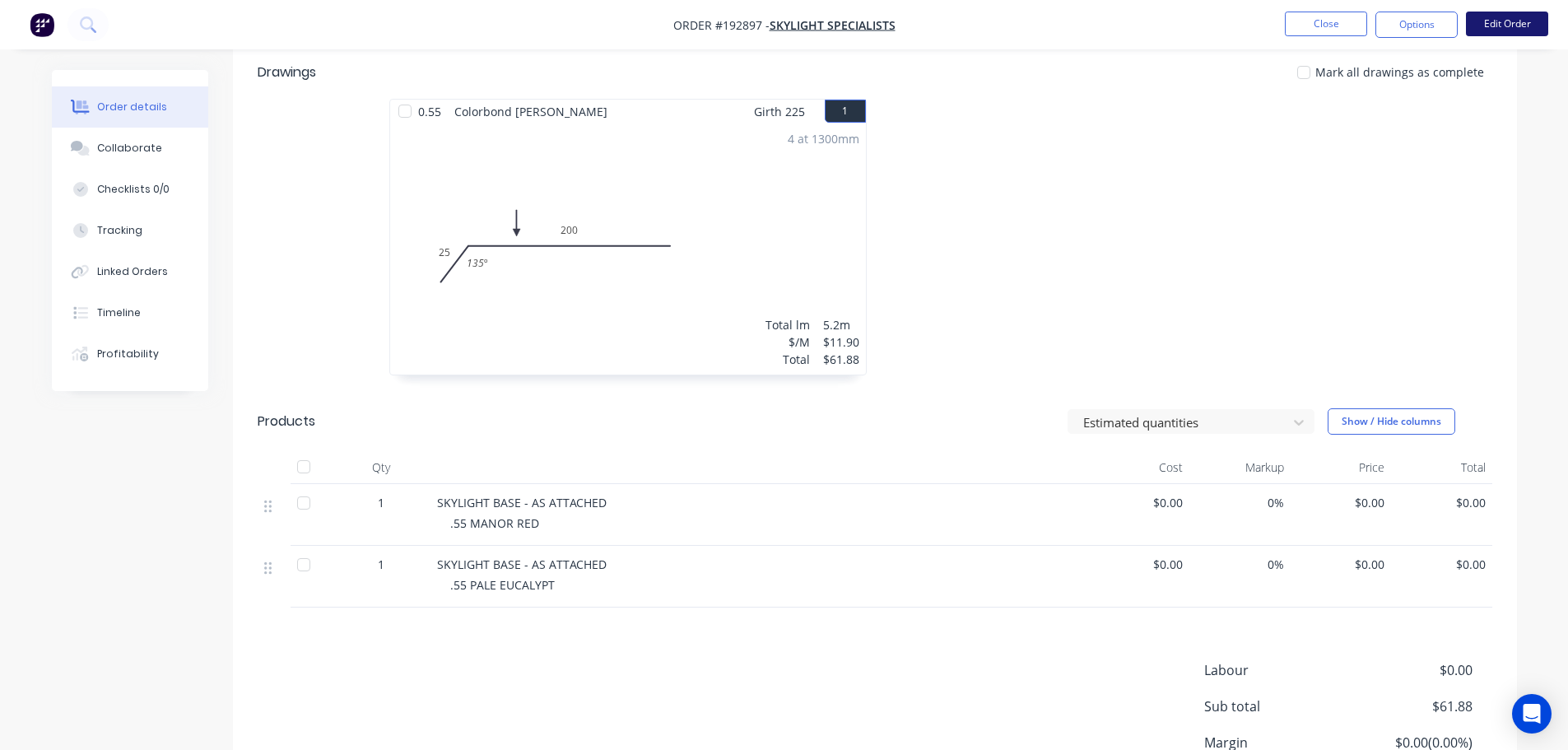
click at [1521, 16] on button "Edit Order" at bounding box center [1507, 24] width 82 height 25
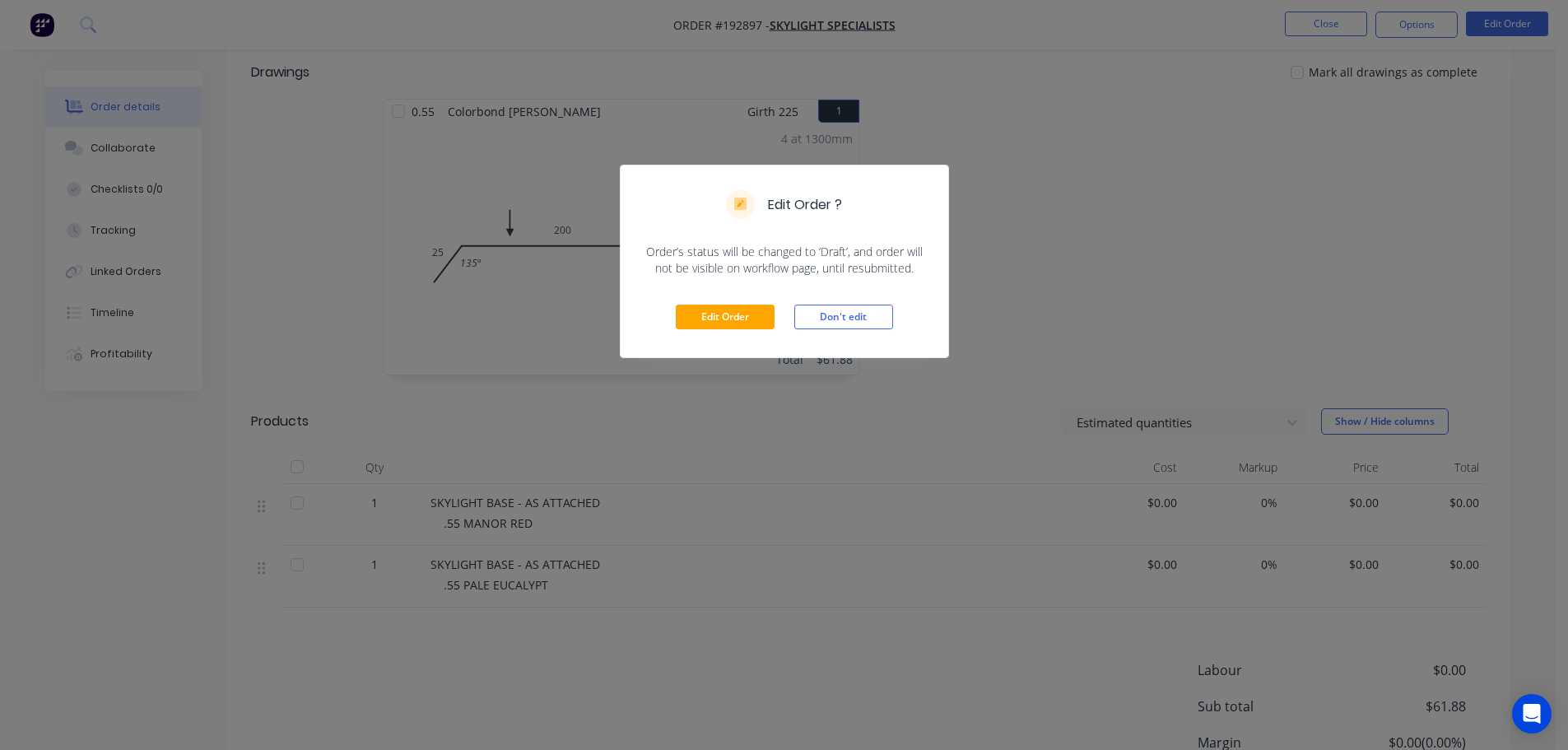
click at [752, 299] on div "Edit Order Don't edit" at bounding box center [784, 317] width 327 height 80
click at [749, 317] on button "Edit Order" at bounding box center [725, 317] width 99 height 25
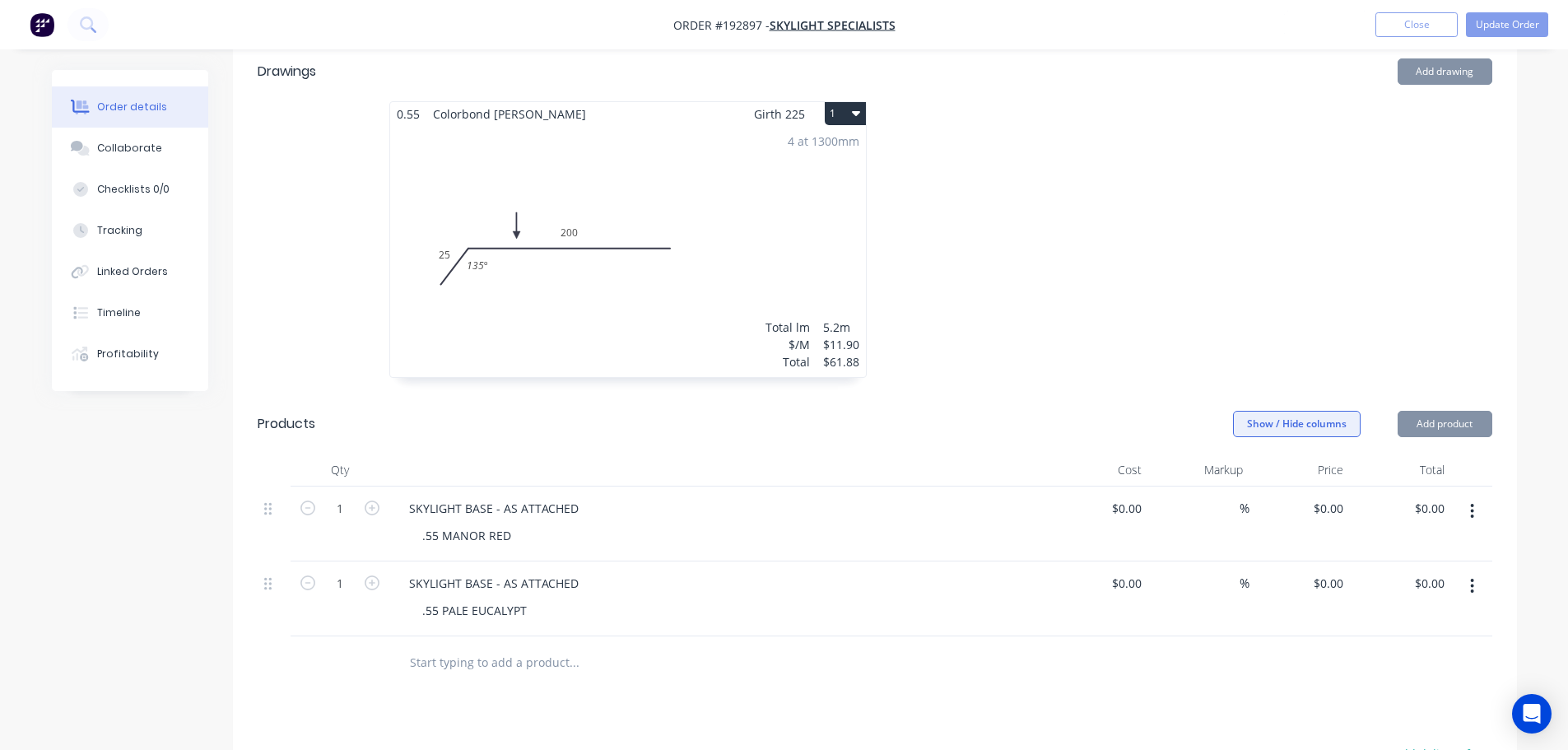
scroll to position [741, 0]
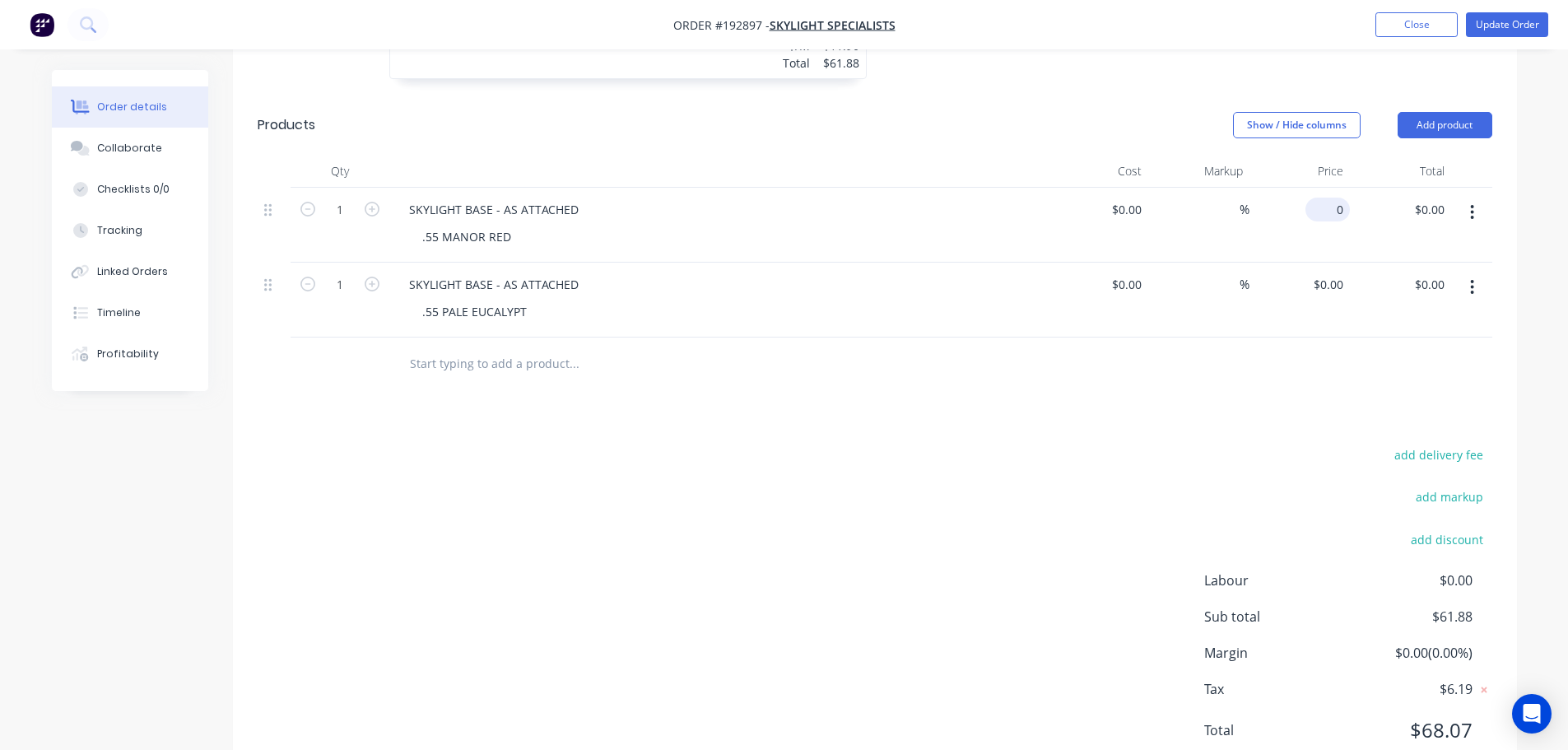
click at [1336, 198] on input "0" at bounding box center [1331, 210] width 38 height 24
type input "$174.90"
click at [1337, 273] on input "0" at bounding box center [1331, 285] width 38 height 24
type input "$174.90"
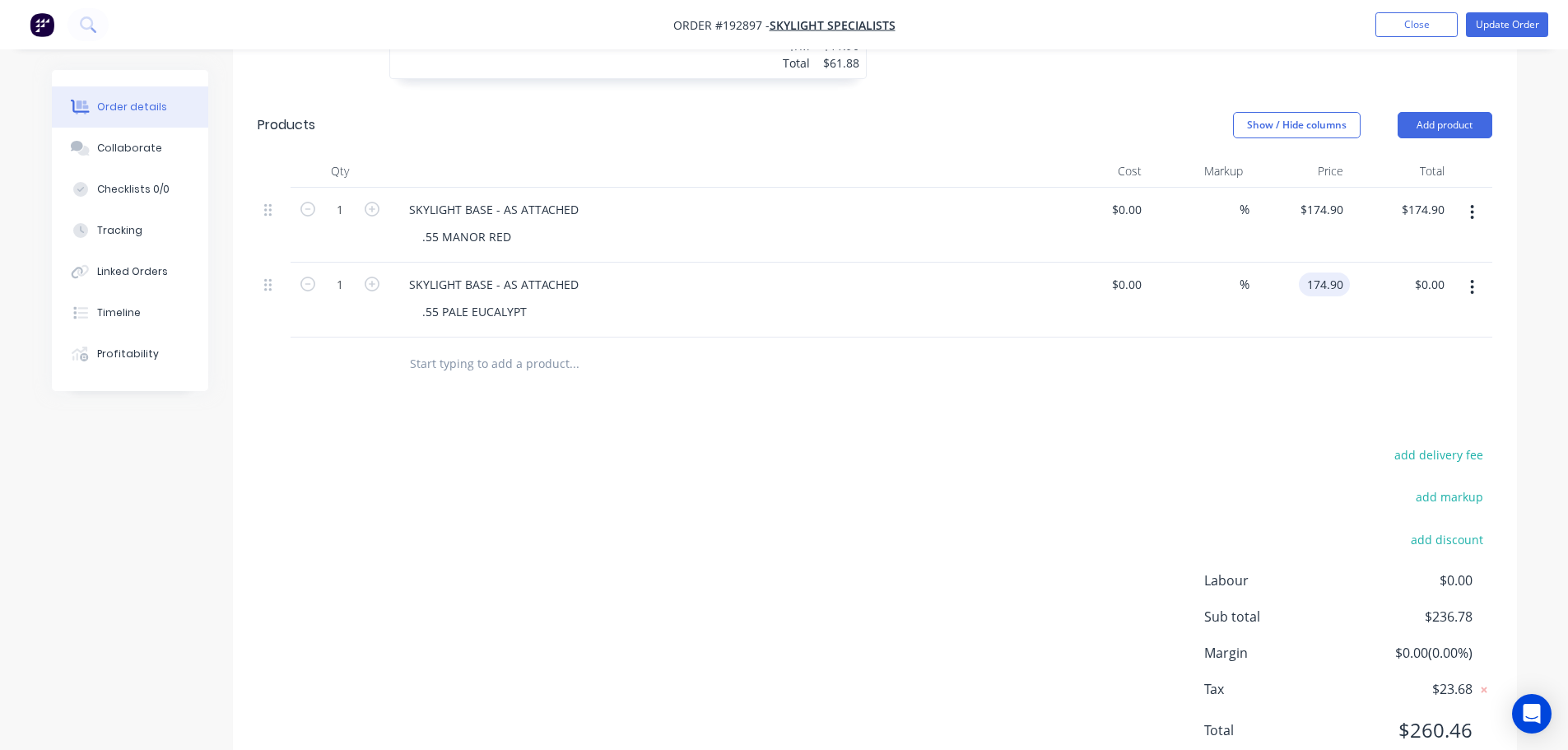
type input "$174.90"
click at [990, 395] on div "Drawings Add drawing 0.55 Colorbond Shale Grey Girth 225 1 0 25 200 135 º 0 25 …" at bounding box center [875, 264] width 1284 height 1043
click at [1506, 17] on button "Update Order" at bounding box center [1507, 25] width 82 height 25
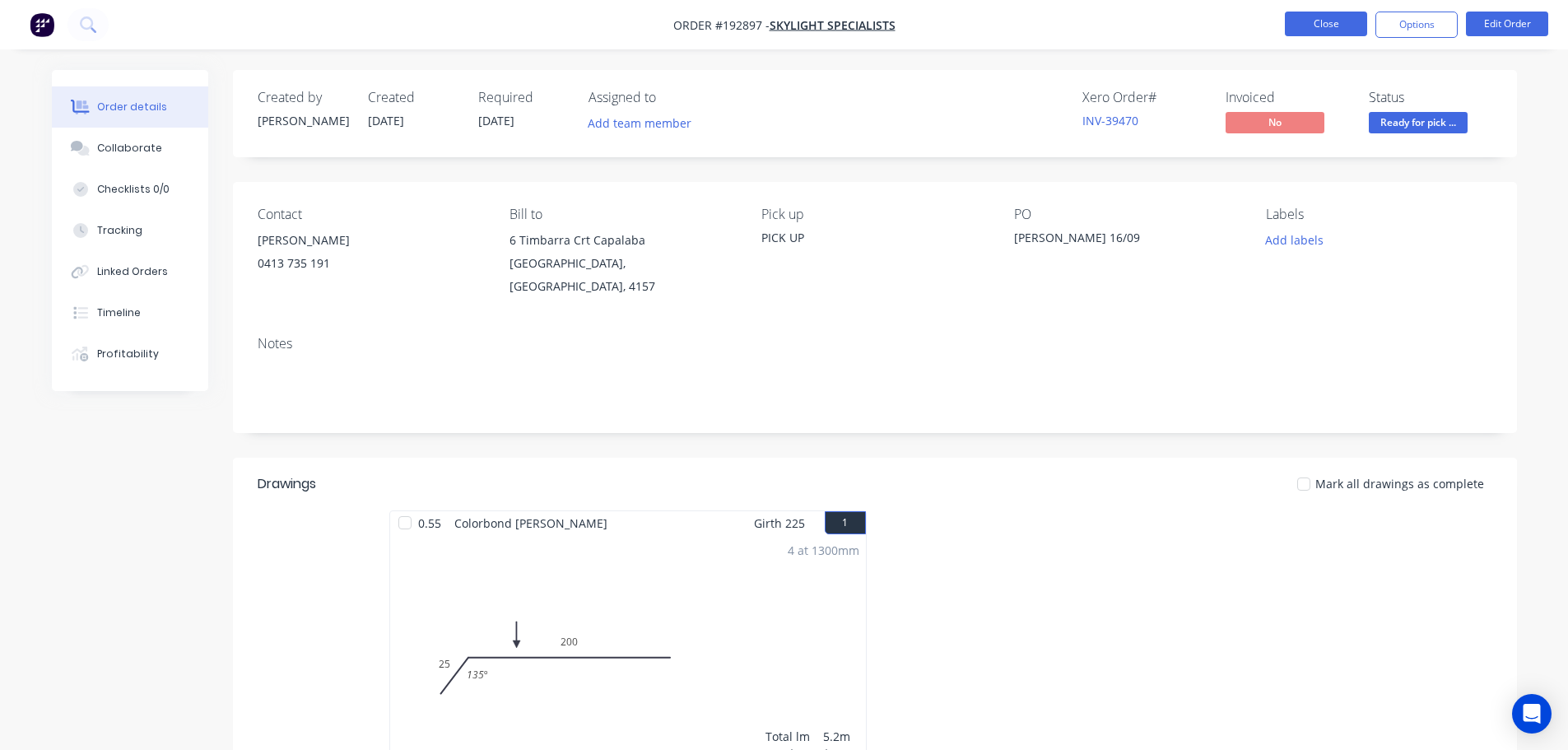
click at [1311, 29] on button "Close" at bounding box center [1326, 24] width 82 height 25
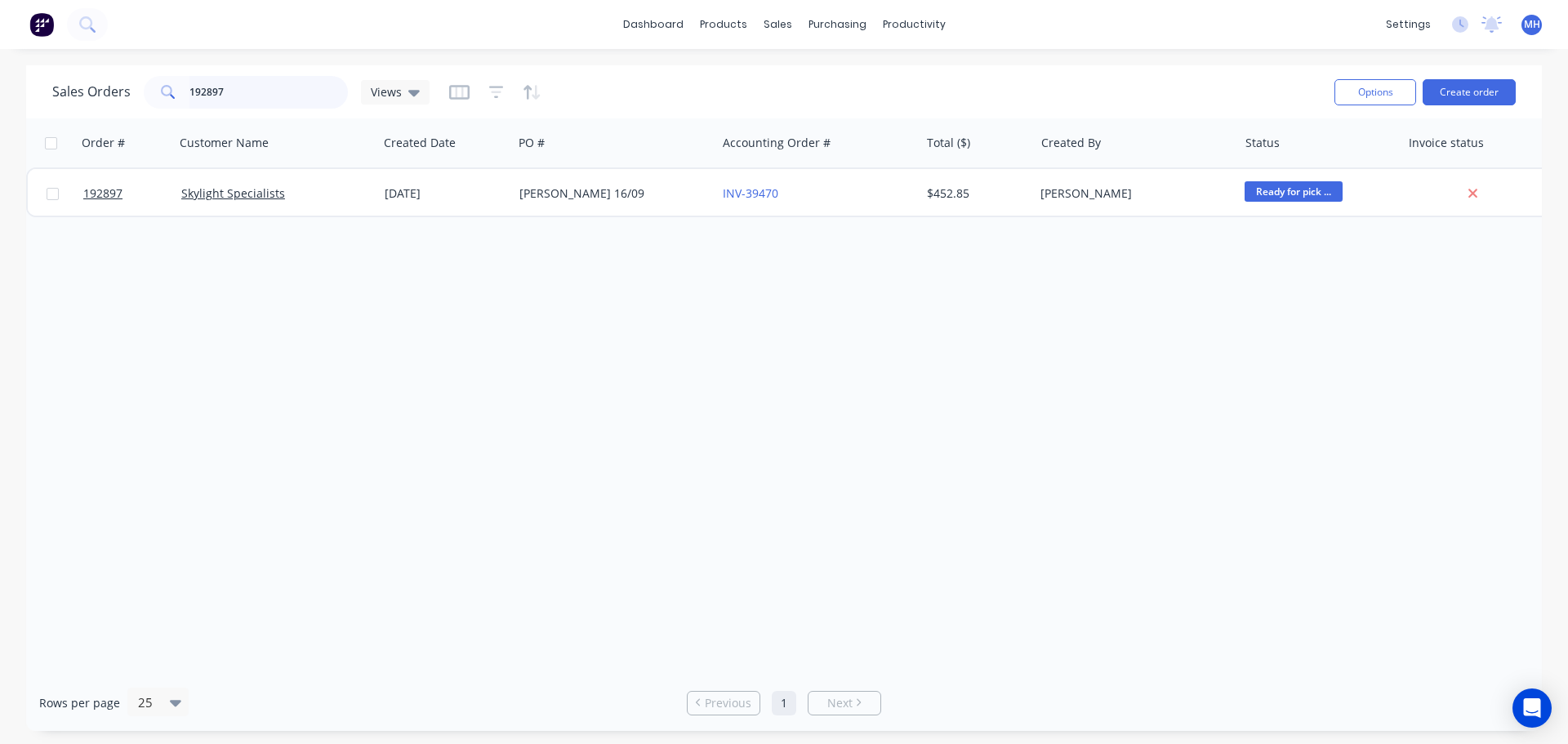
click at [262, 92] on input "192897" at bounding box center [269, 92] width 159 height 33
type input "192895"
click at [620, 75] on div "Sales Orders 192895 Views" at bounding box center [687, 91] width 1269 height 40
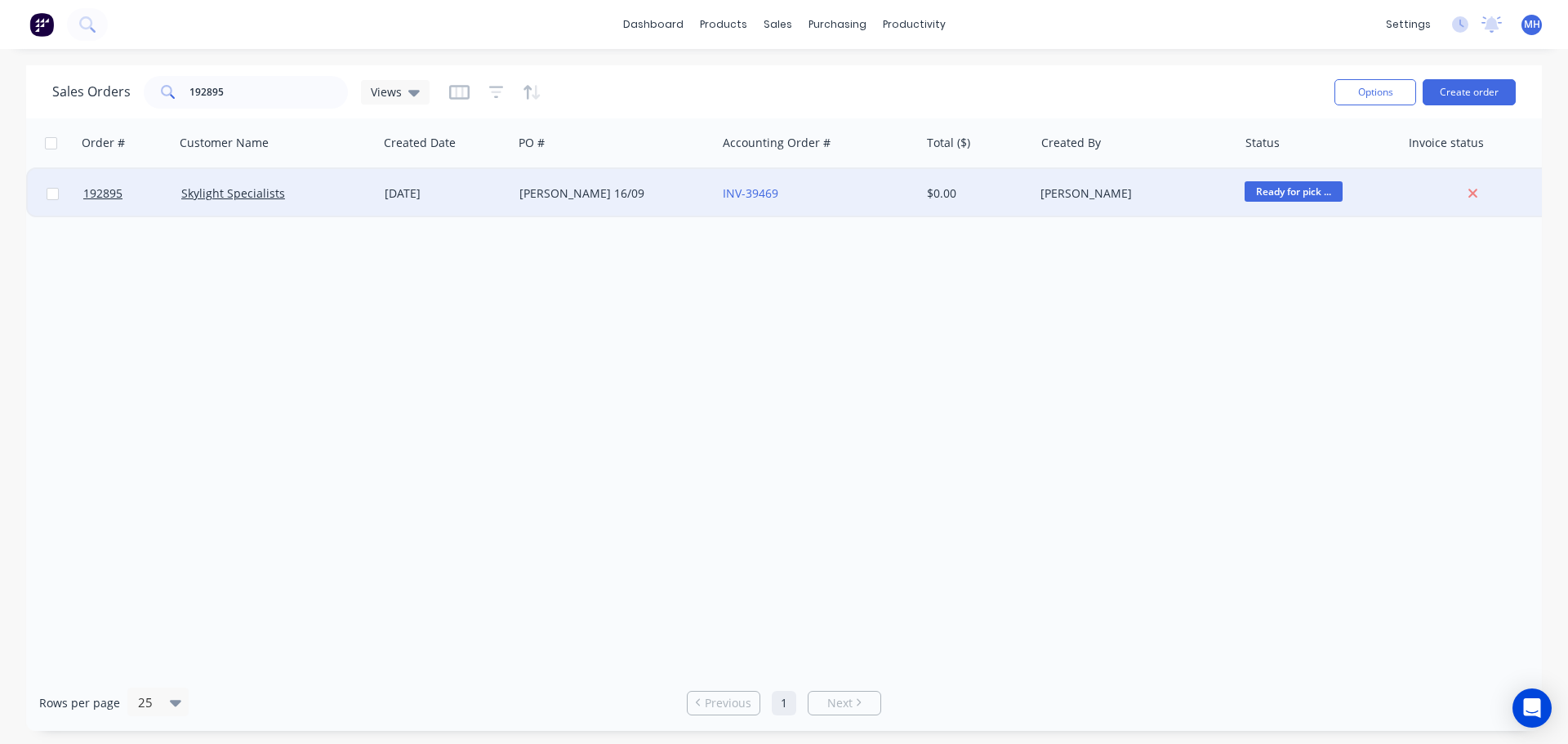
click at [607, 213] on div "RON 16/09" at bounding box center [615, 194] width 204 height 49
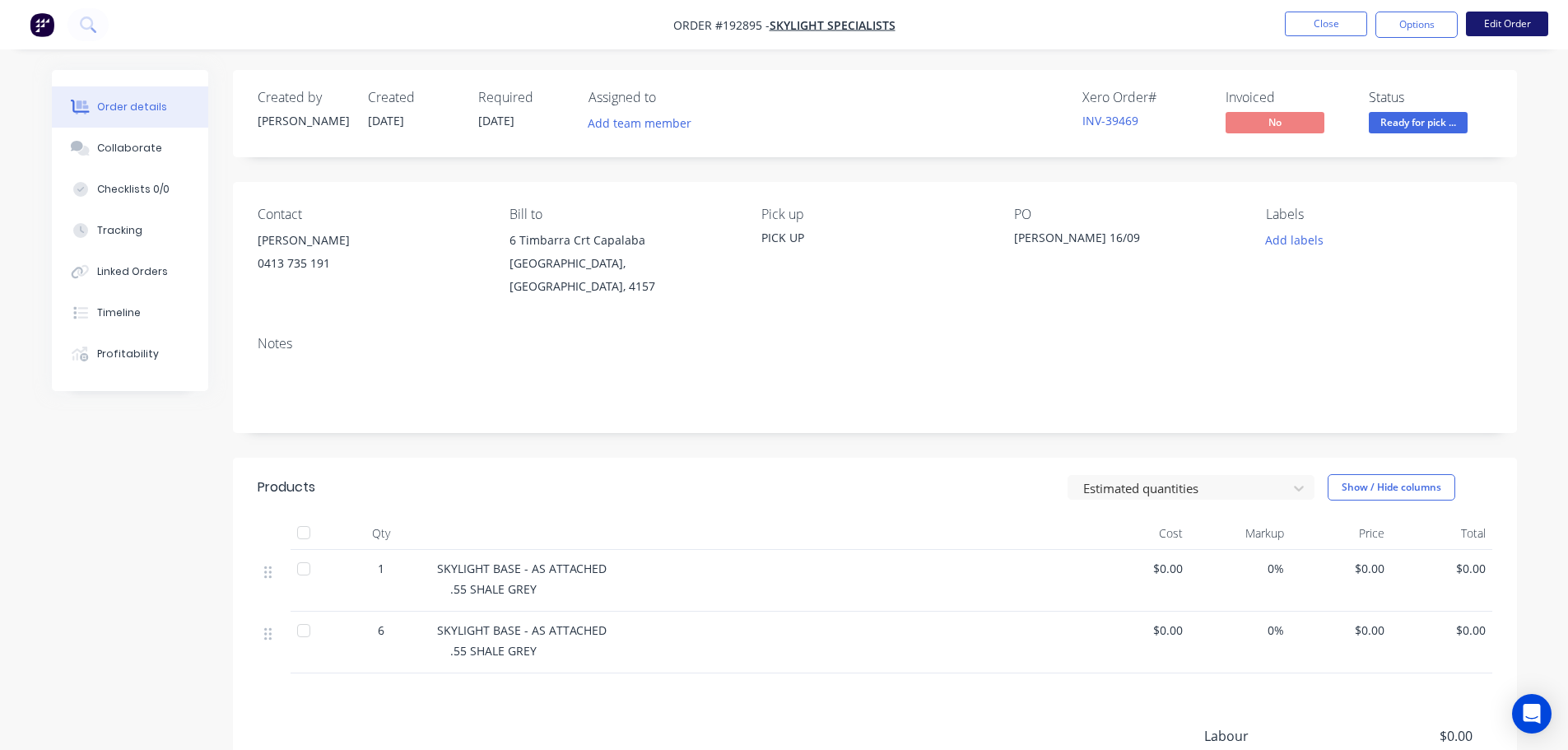
click at [1506, 24] on button "Edit Order" at bounding box center [1507, 24] width 82 height 25
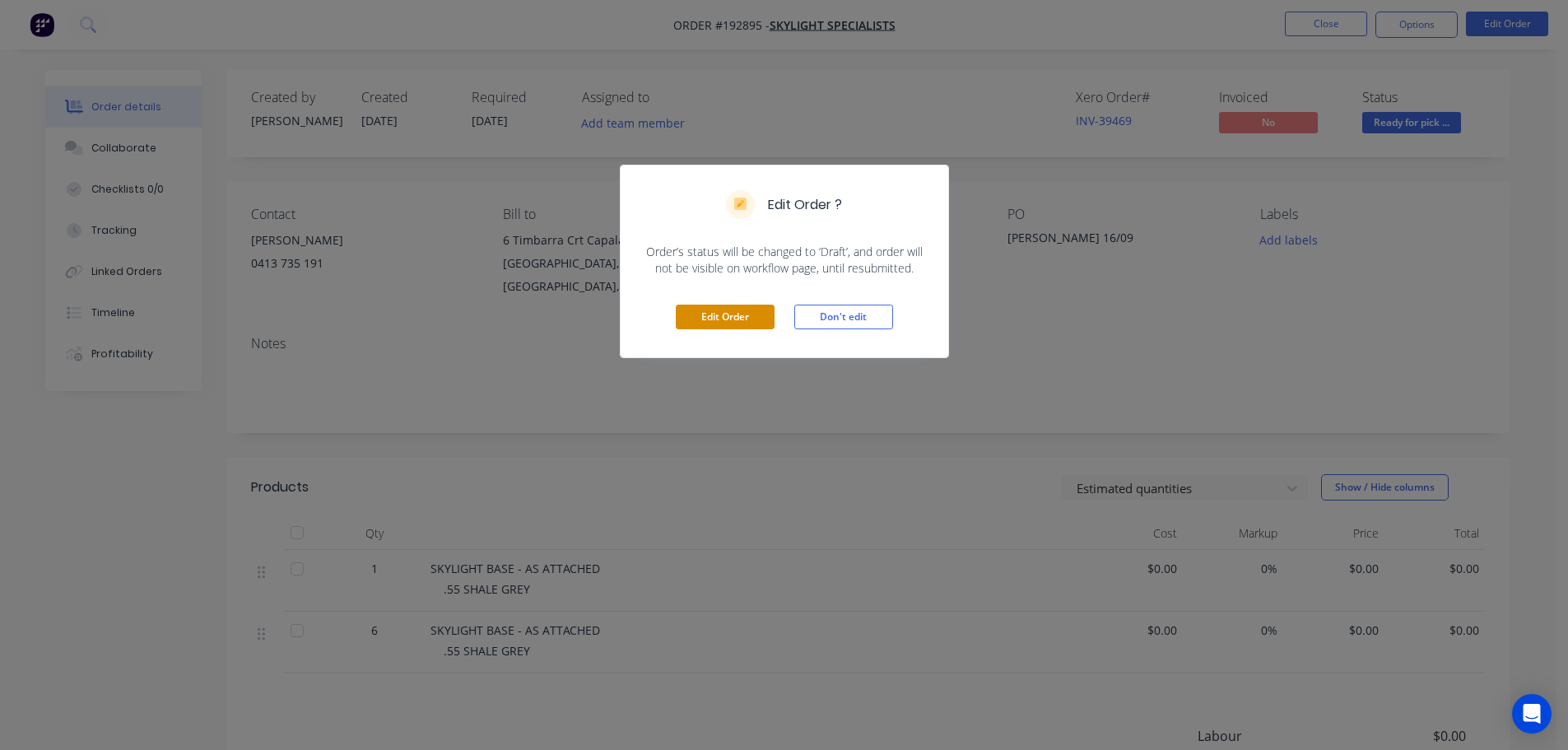
click at [700, 313] on button "Edit Order" at bounding box center [725, 317] width 99 height 25
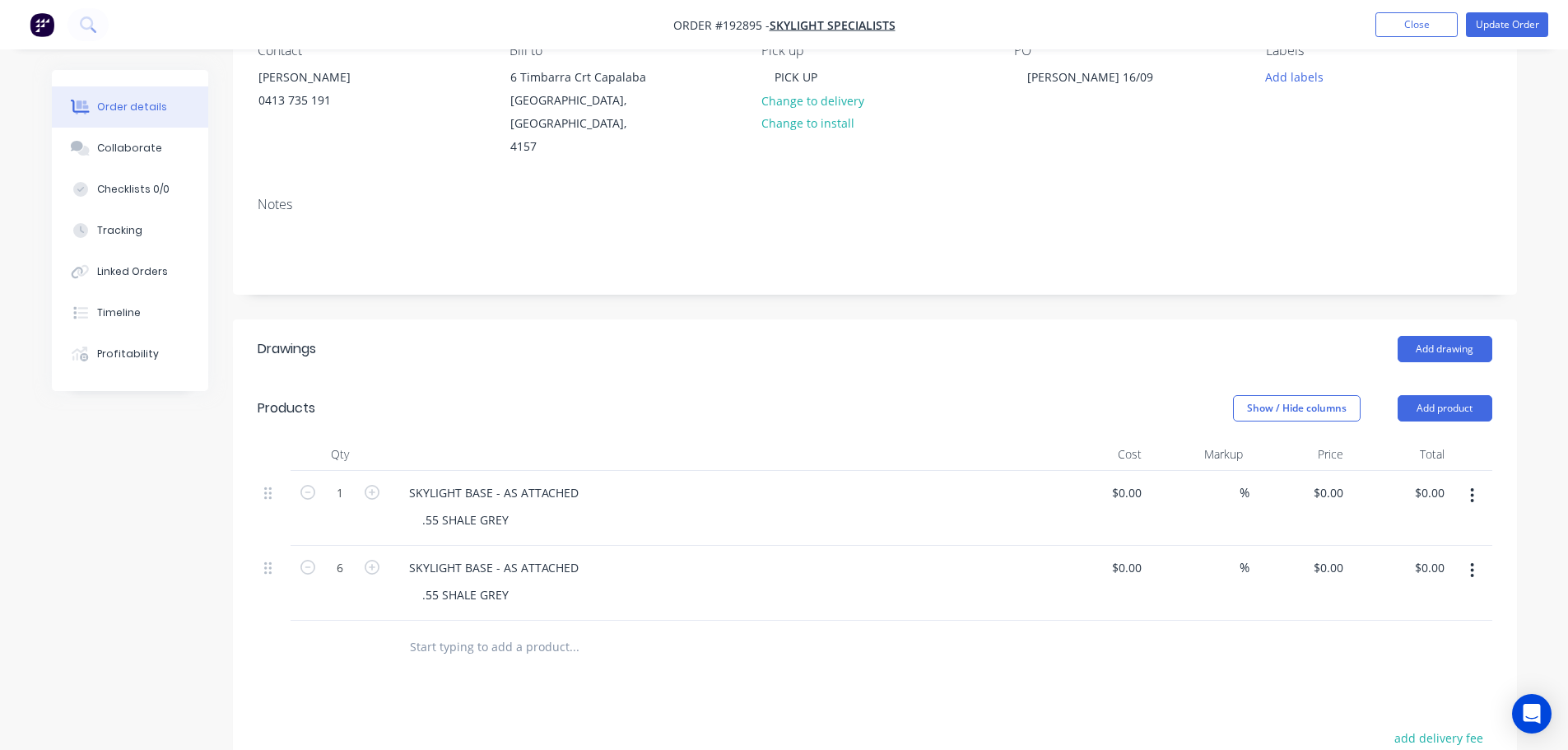
scroll to position [247, 0]
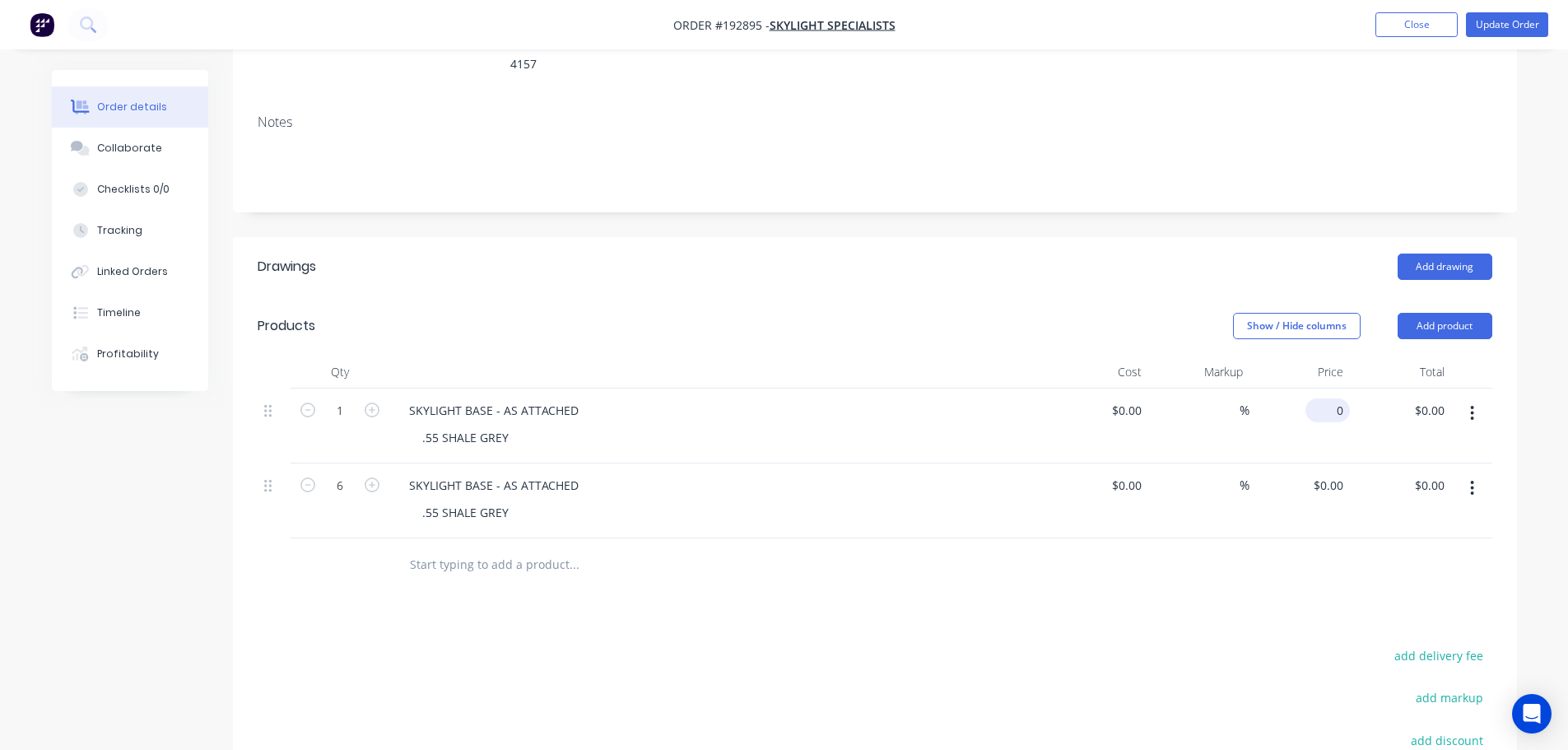
click at [1325, 396] on div "0 $0.00" at bounding box center [1300, 426] width 101 height 75
type input "$157.05"
click at [1328, 474] on div "0 0" at bounding box center [1337, 485] width 26 height 24
type input "$157.05"
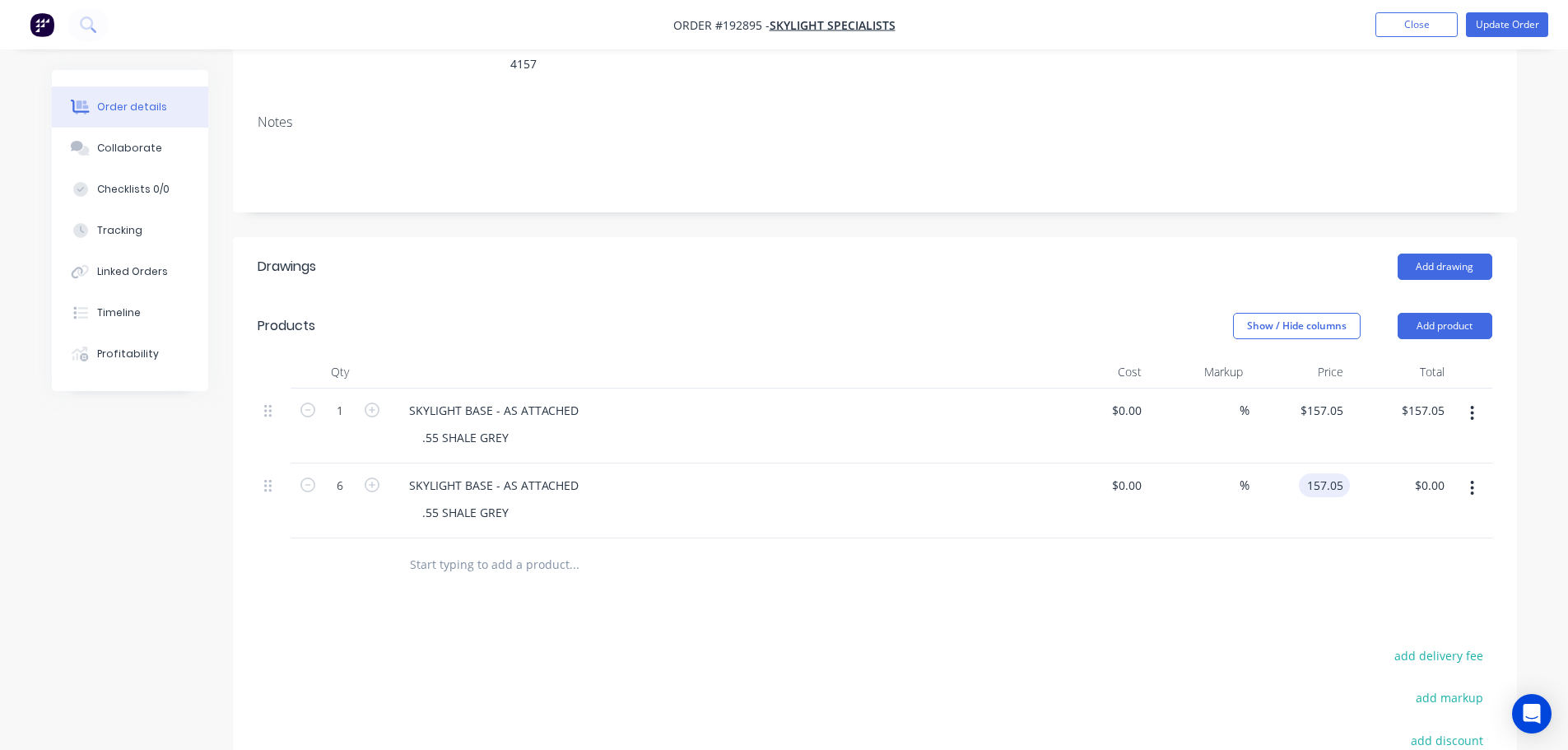
type input "$942.30"
click at [1262, 541] on div at bounding box center [874, 565] width 1234 height 54
click at [1524, 21] on button "Update Order" at bounding box center [1507, 25] width 82 height 25
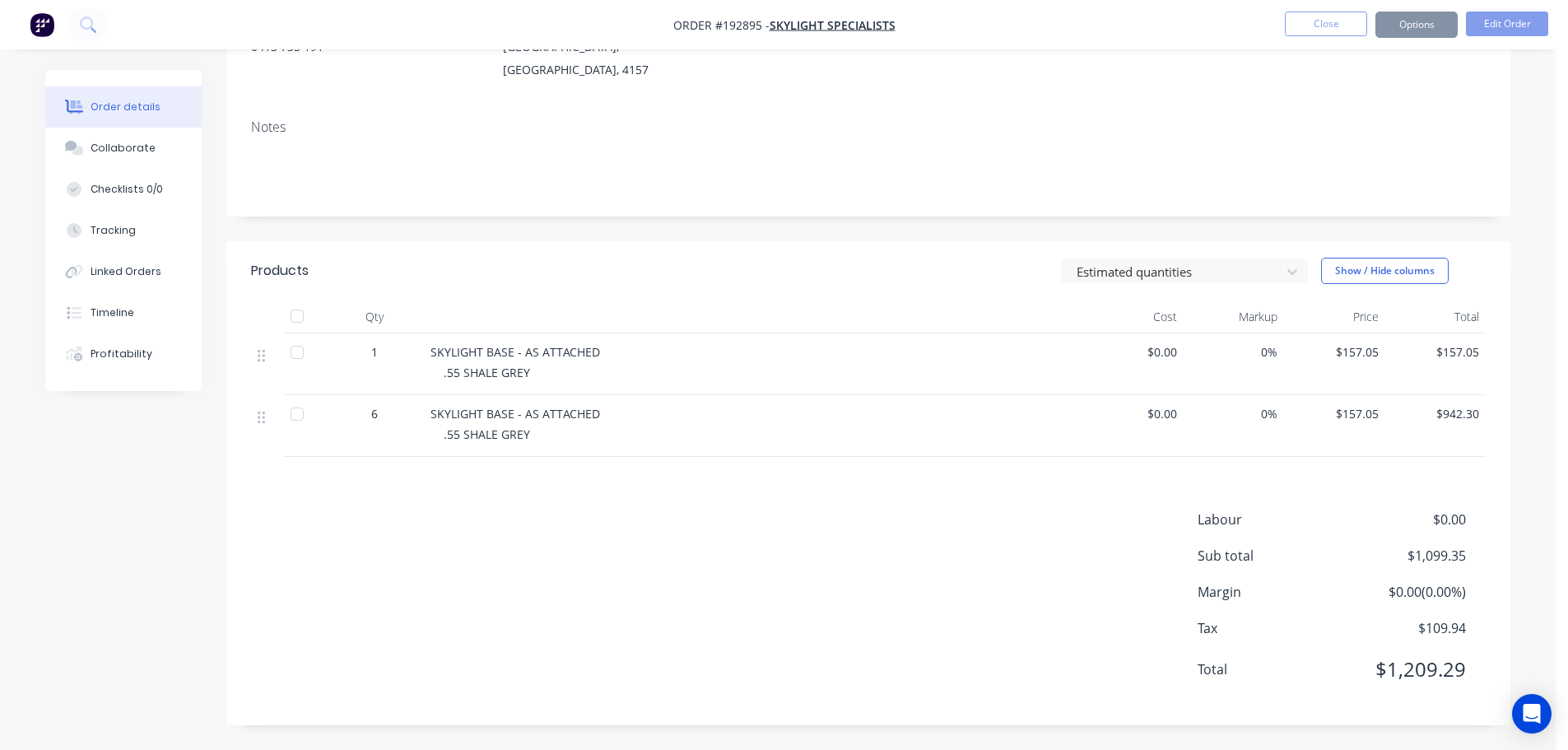
scroll to position [0, 0]
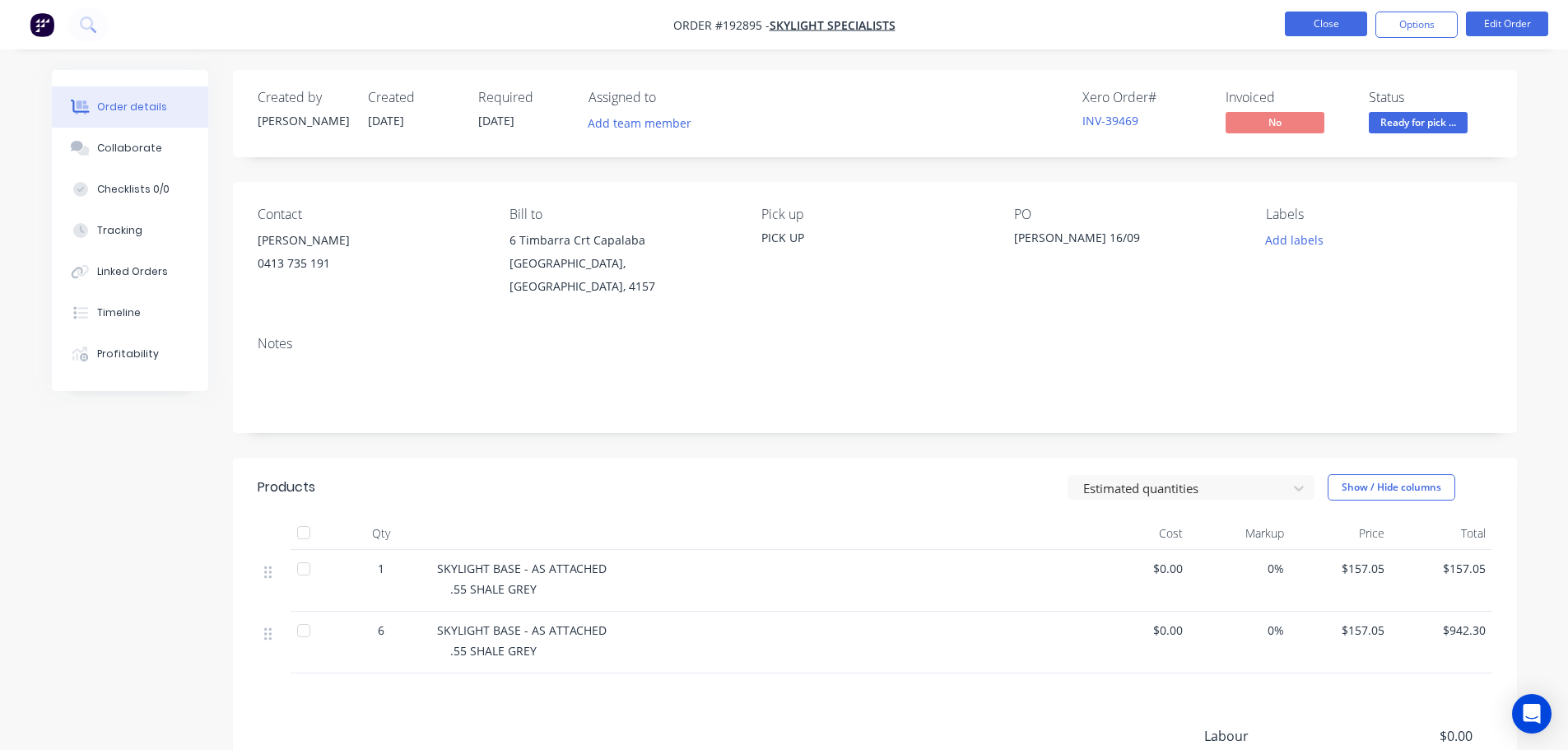
click at [1326, 25] on button "Close" at bounding box center [1326, 24] width 82 height 25
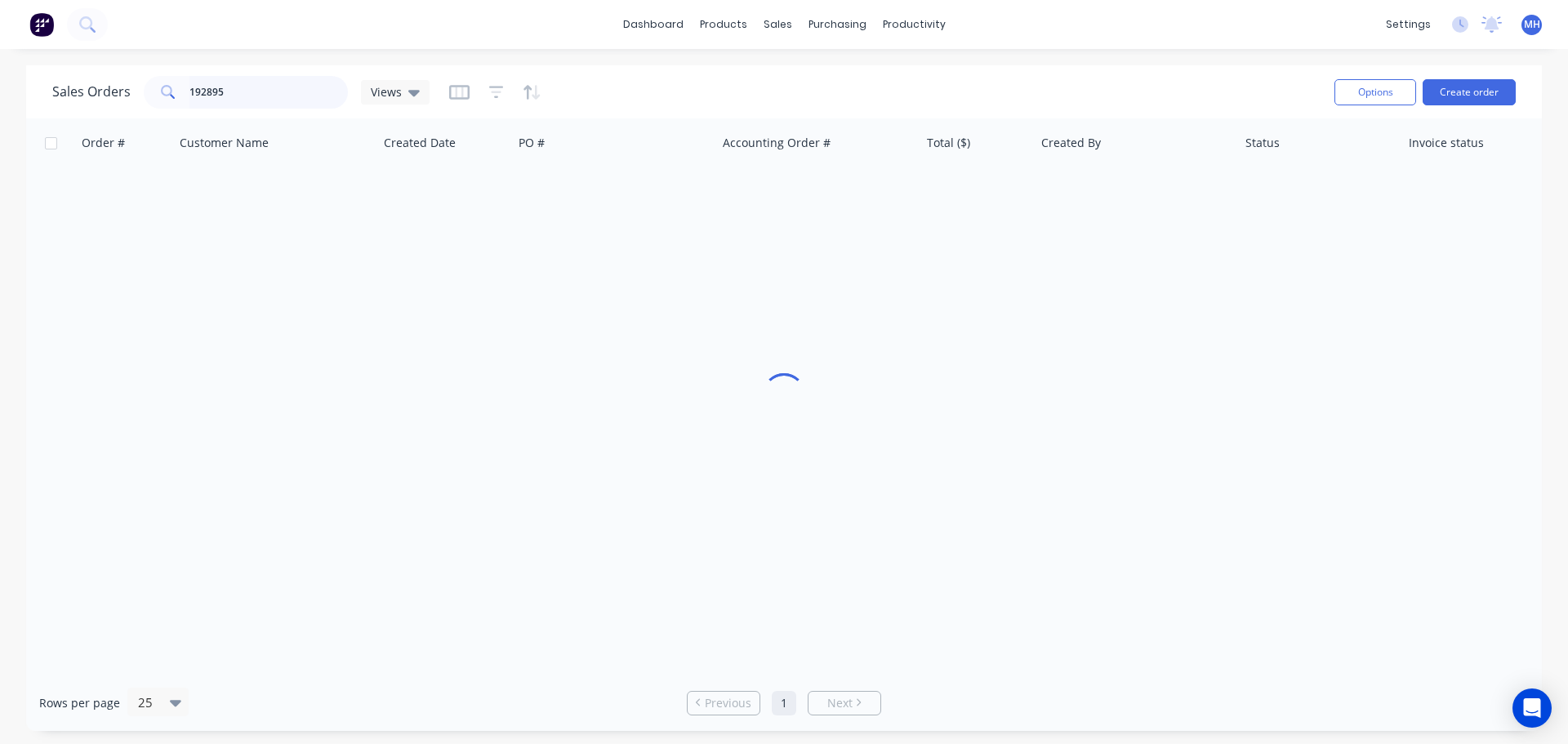
click at [285, 87] on input "192895" at bounding box center [269, 92] width 159 height 33
type input "192422"
click at [639, 72] on div "Sales Orders 192422 Views" at bounding box center [687, 91] width 1269 height 40
click at [496, 268] on div "Order # Customer Name Created Date PO # Accounting Order # Total ($) Created By…" at bounding box center [784, 396] width 1516 height 556
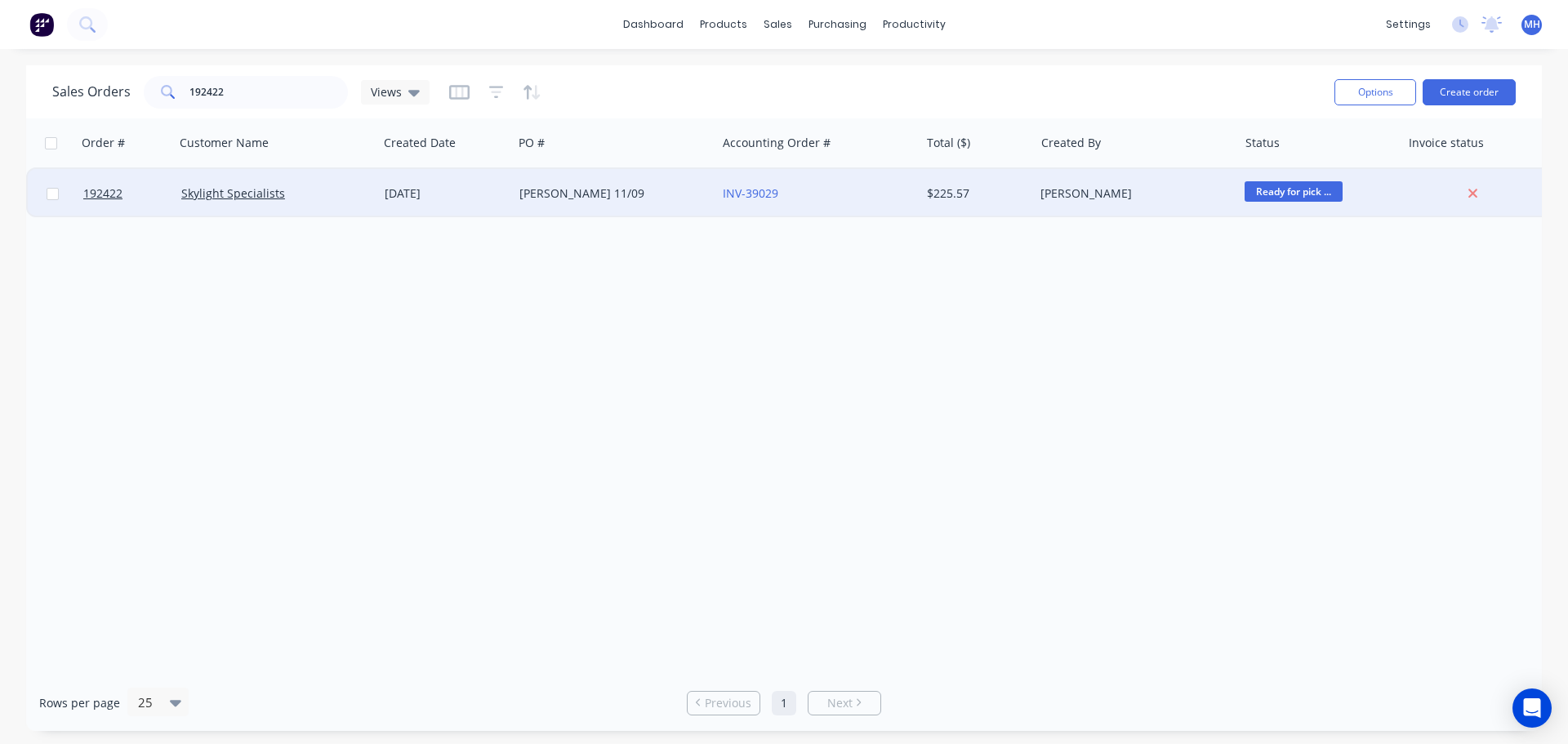
click at [437, 196] on div "11 Sep 2025" at bounding box center [445, 194] width 121 height 16
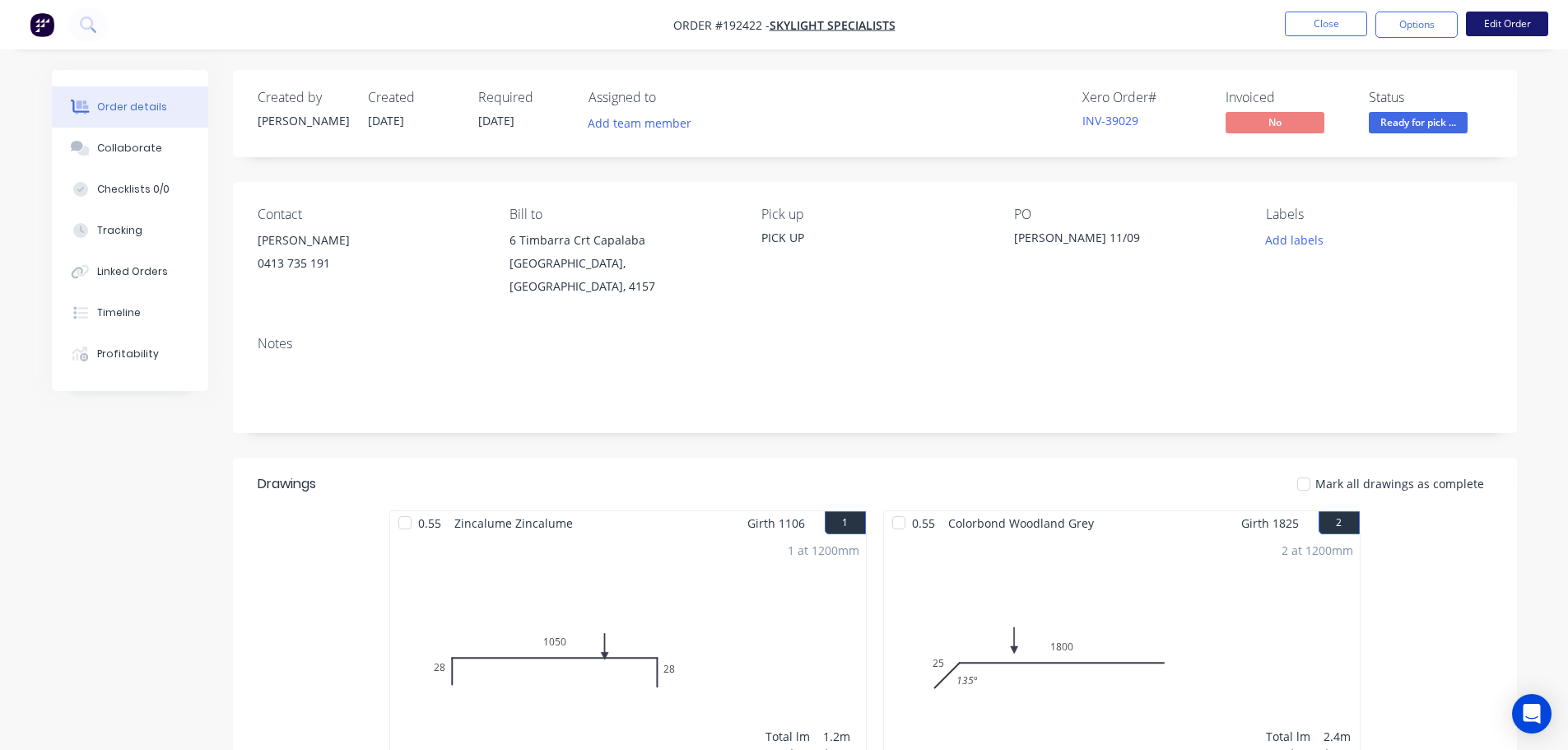
click at [1512, 32] on button "Edit Order" at bounding box center [1507, 24] width 82 height 25
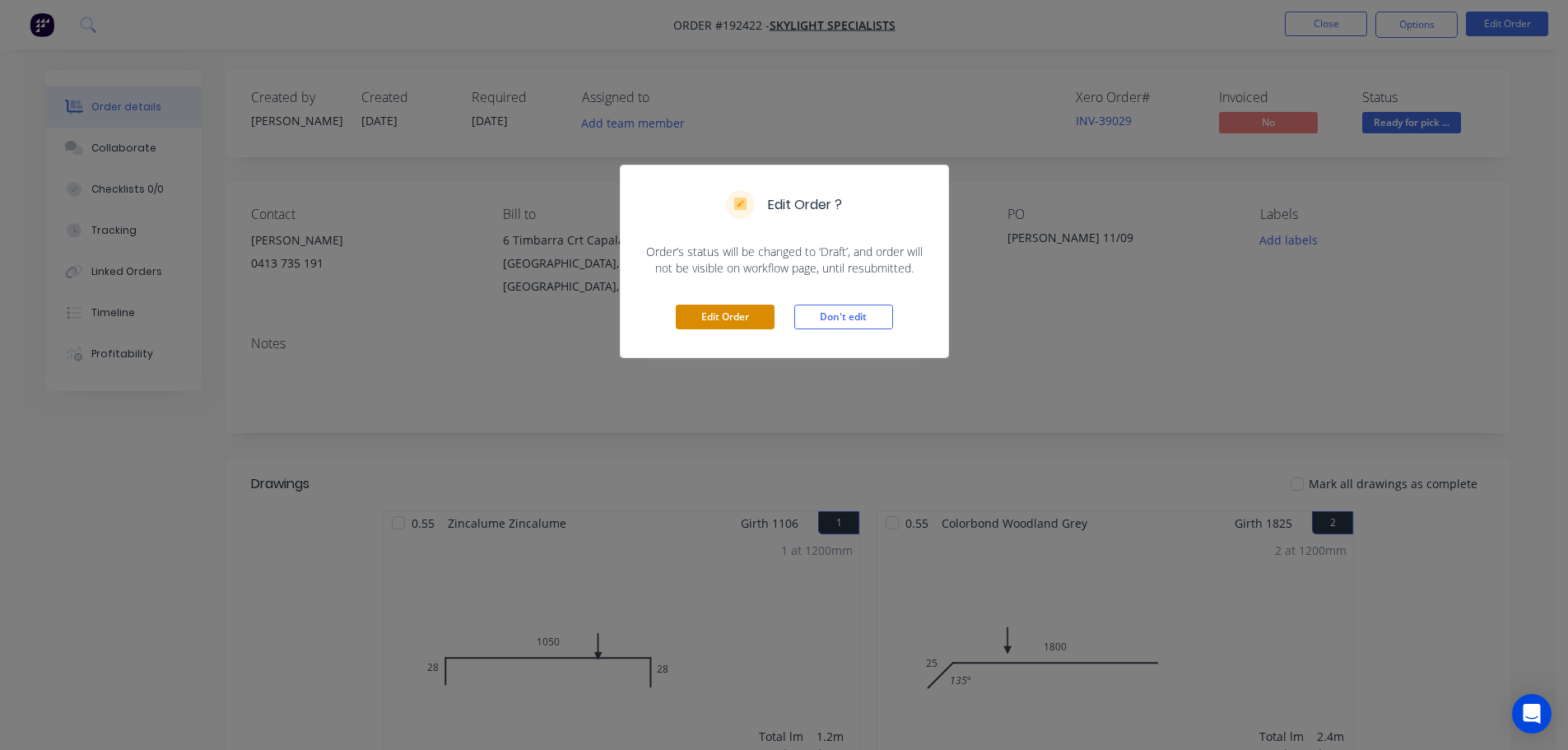
click at [743, 318] on button "Edit Order" at bounding box center [725, 317] width 99 height 25
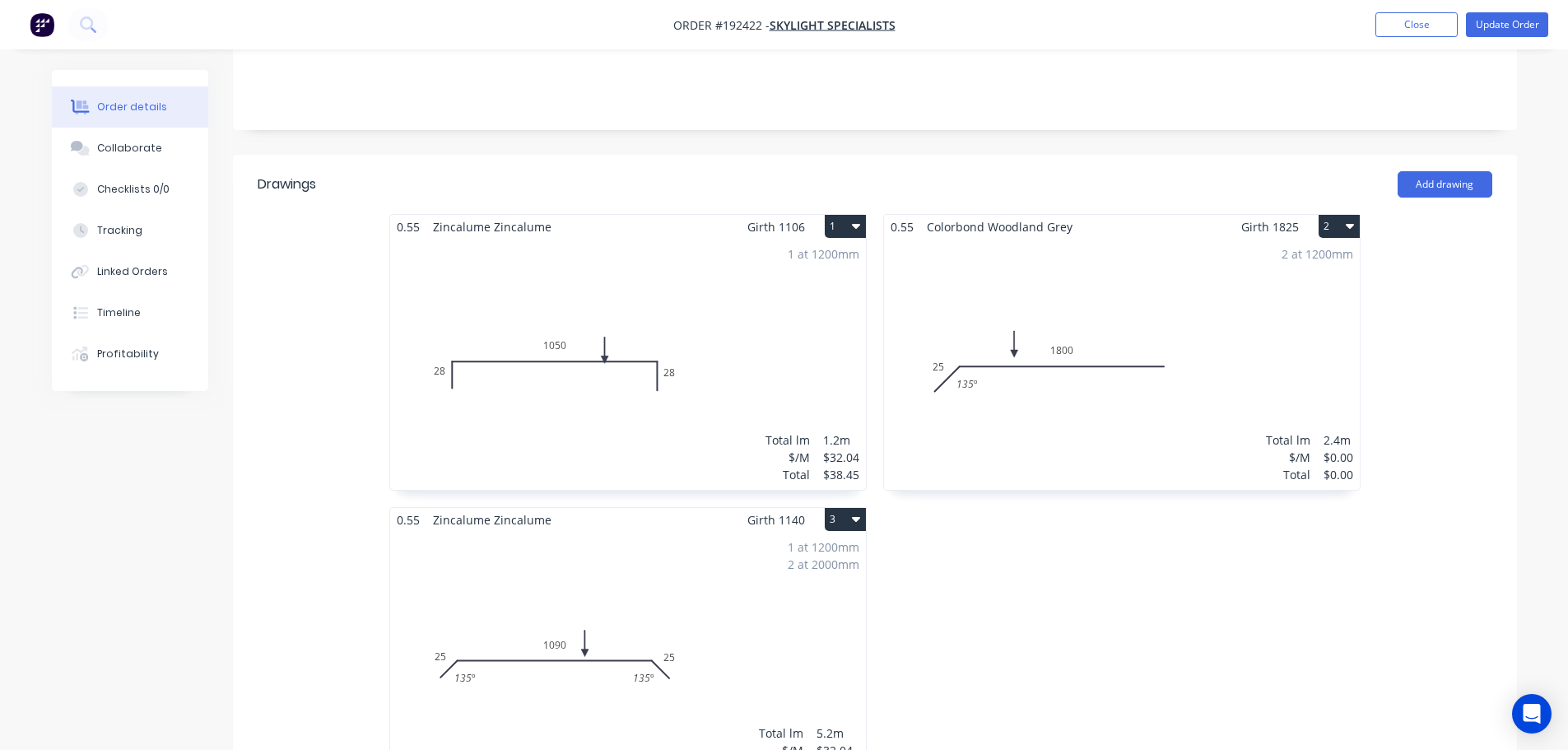
click at [1334, 259] on div "2 at 1200mm Total lm $/M Total 2.4m $0.00 $0.00" at bounding box center [1122, 364] width 476 height 251
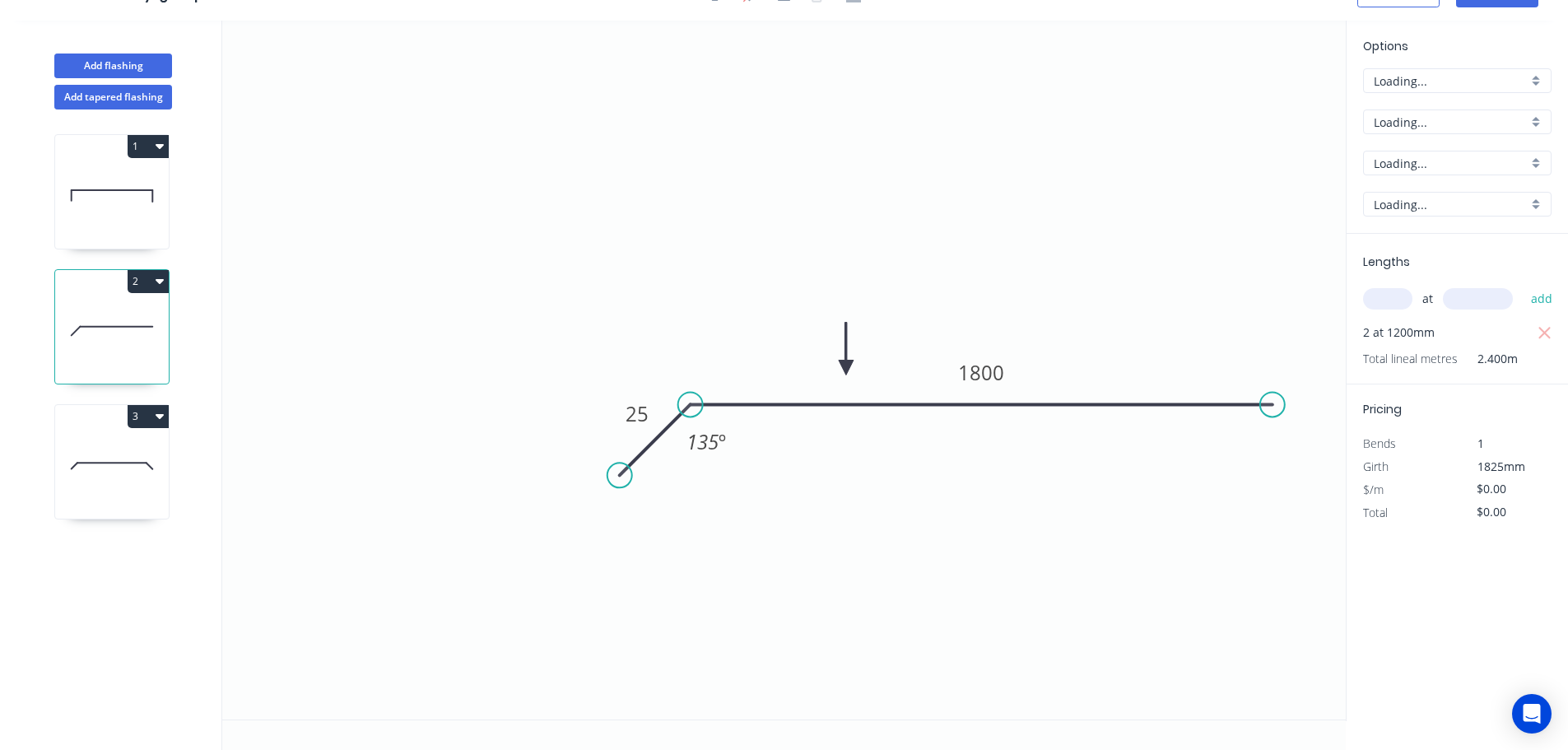
scroll to position [30, 0]
click at [1503, 495] on input "$0.00" at bounding box center [1504, 488] width 56 height 23
type input "$52.78"
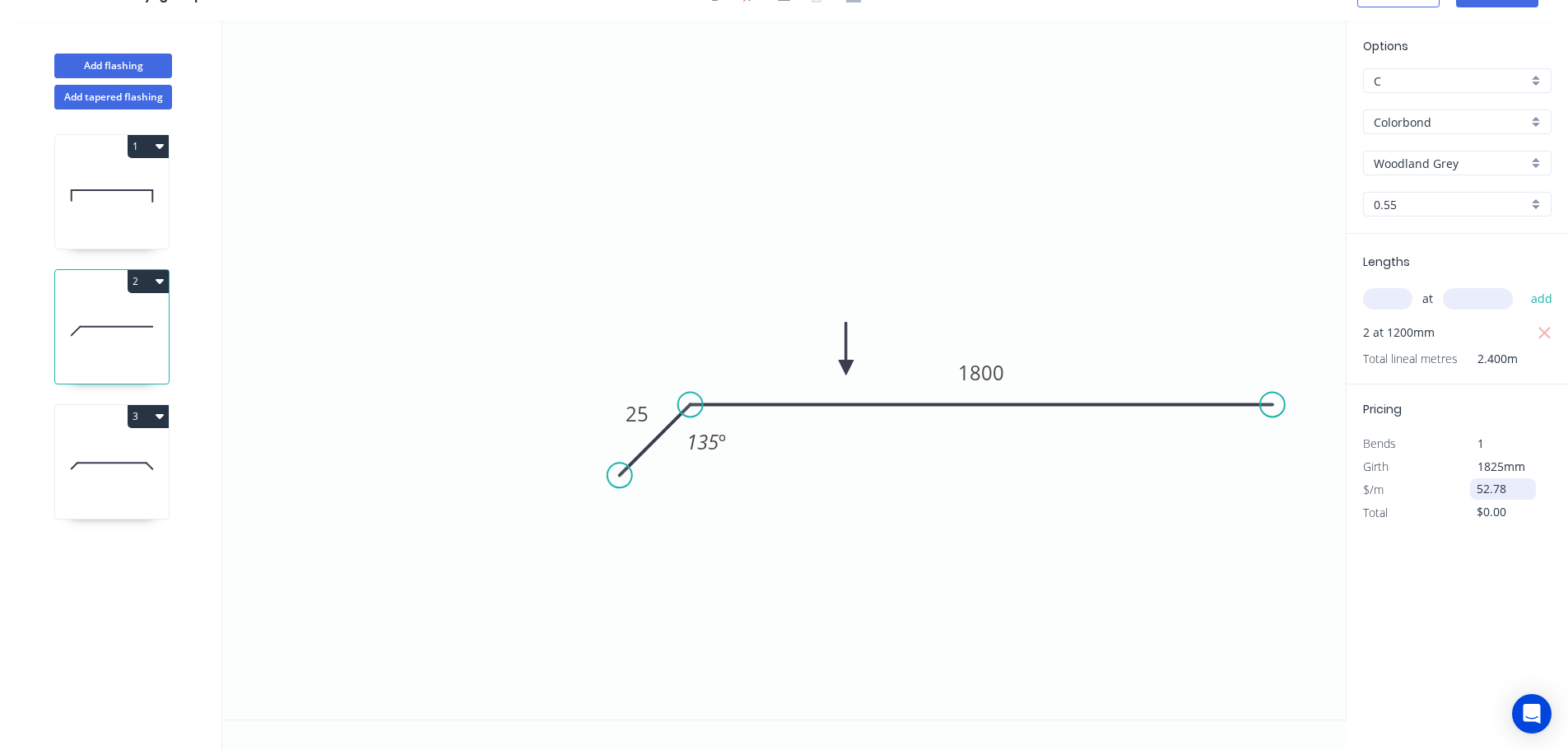
type input "$126.67"
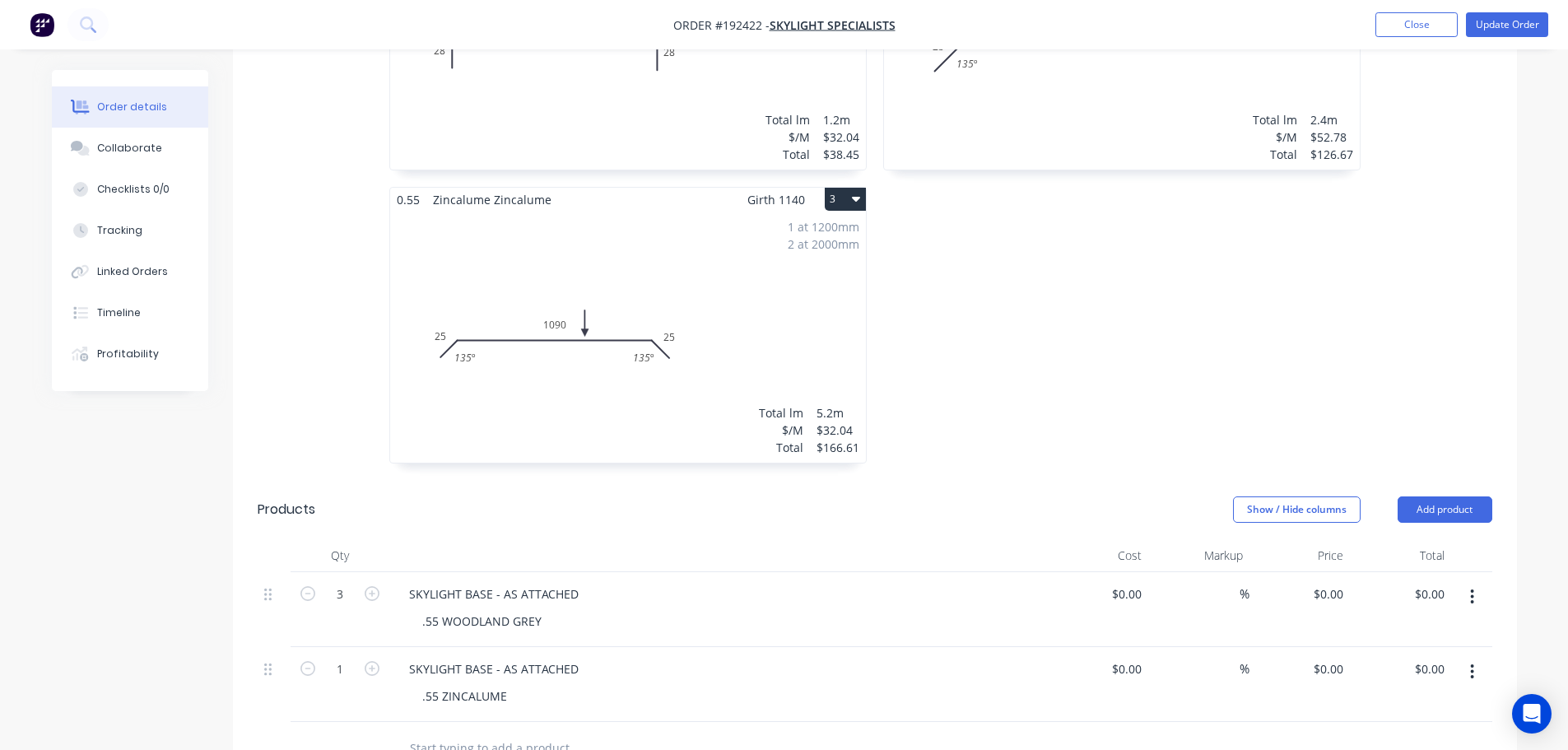
scroll to position [659, 0]
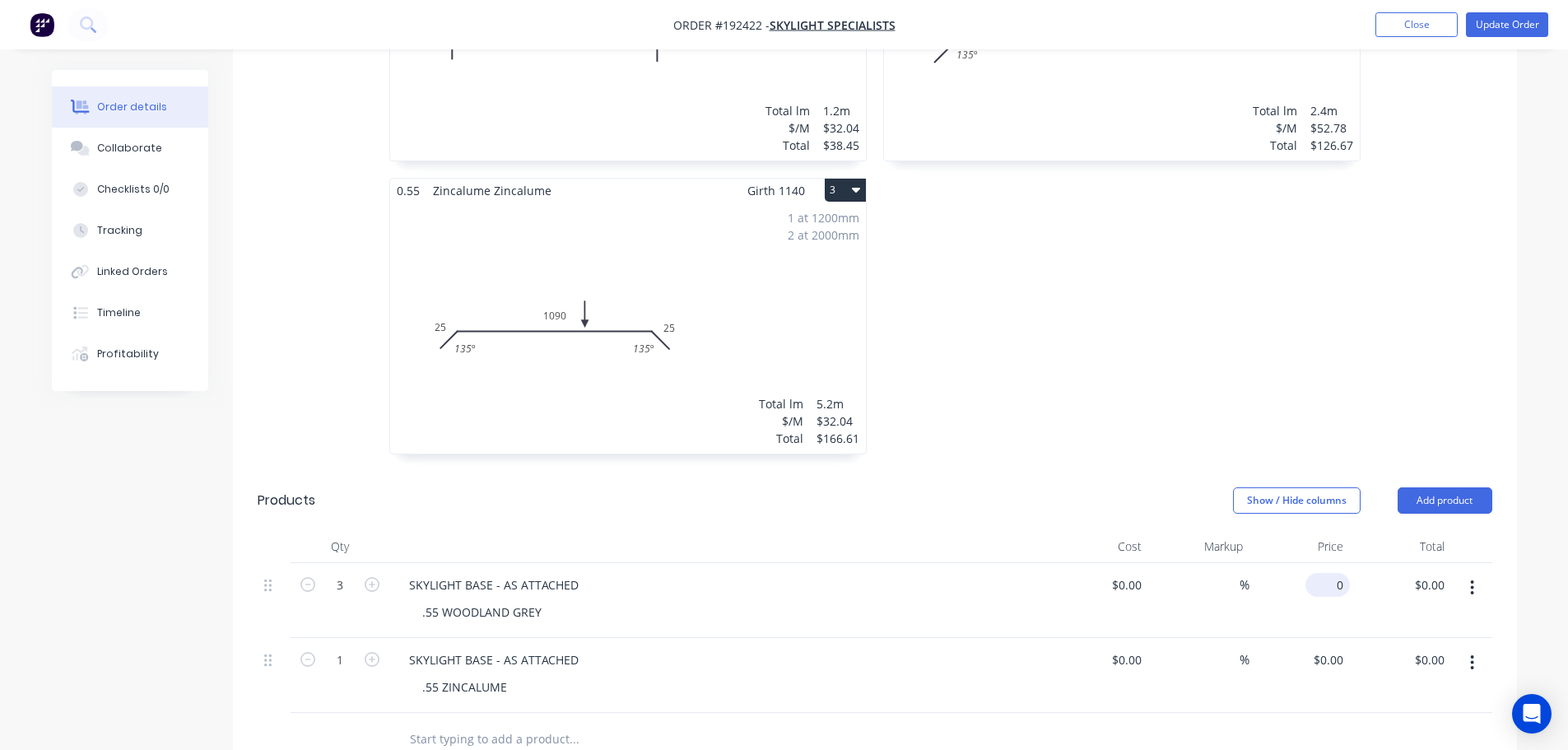
click at [1329, 573] on div "0 $0.00" at bounding box center [1327, 585] width 45 height 24
type input "$191.40"
type input "$574.20"
click at [1334, 648] on input "0" at bounding box center [1331, 660] width 38 height 24
type input "$118.69"
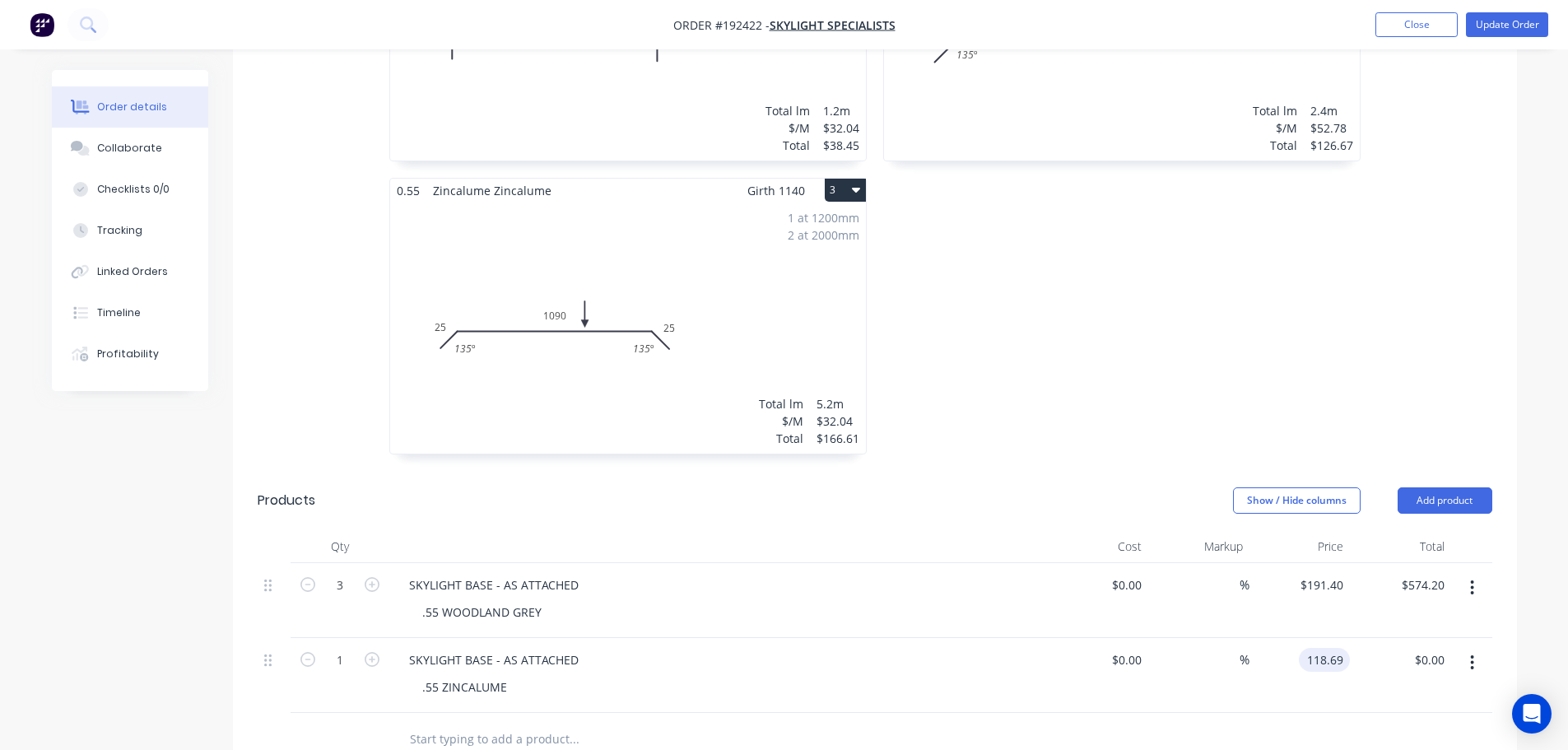
type input "$118.69"
click at [1245, 437] on div "0.55 Colorbond Woodland Grey Girth 1825 2 0 25 1800 135 º 0 25 1800 135 º 2 at …" at bounding box center [1121, 178] width 493 height 586
click at [1521, 24] on button "Update Order" at bounding box center [1507, 25] width 82 height 25
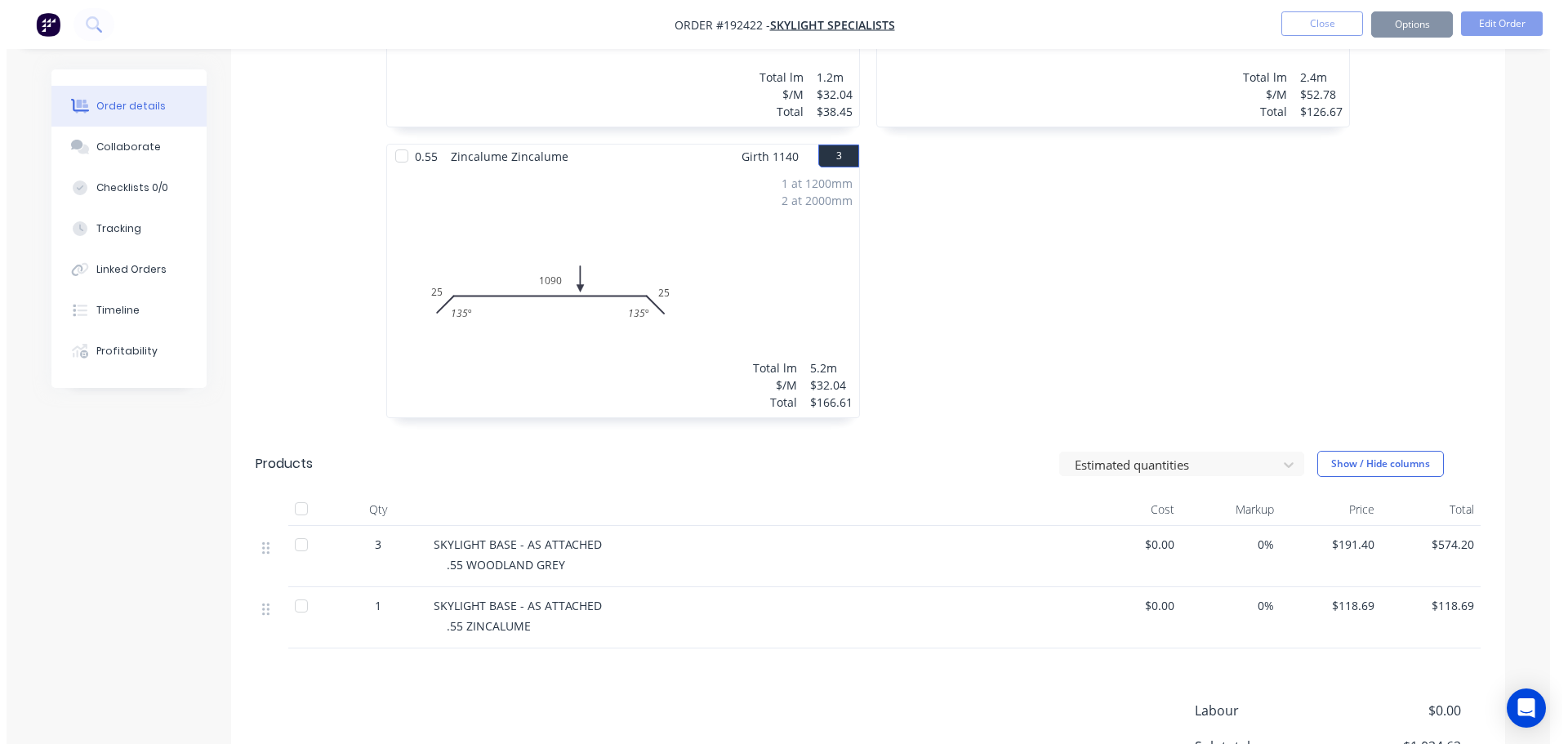
scroll to position [0, 0]
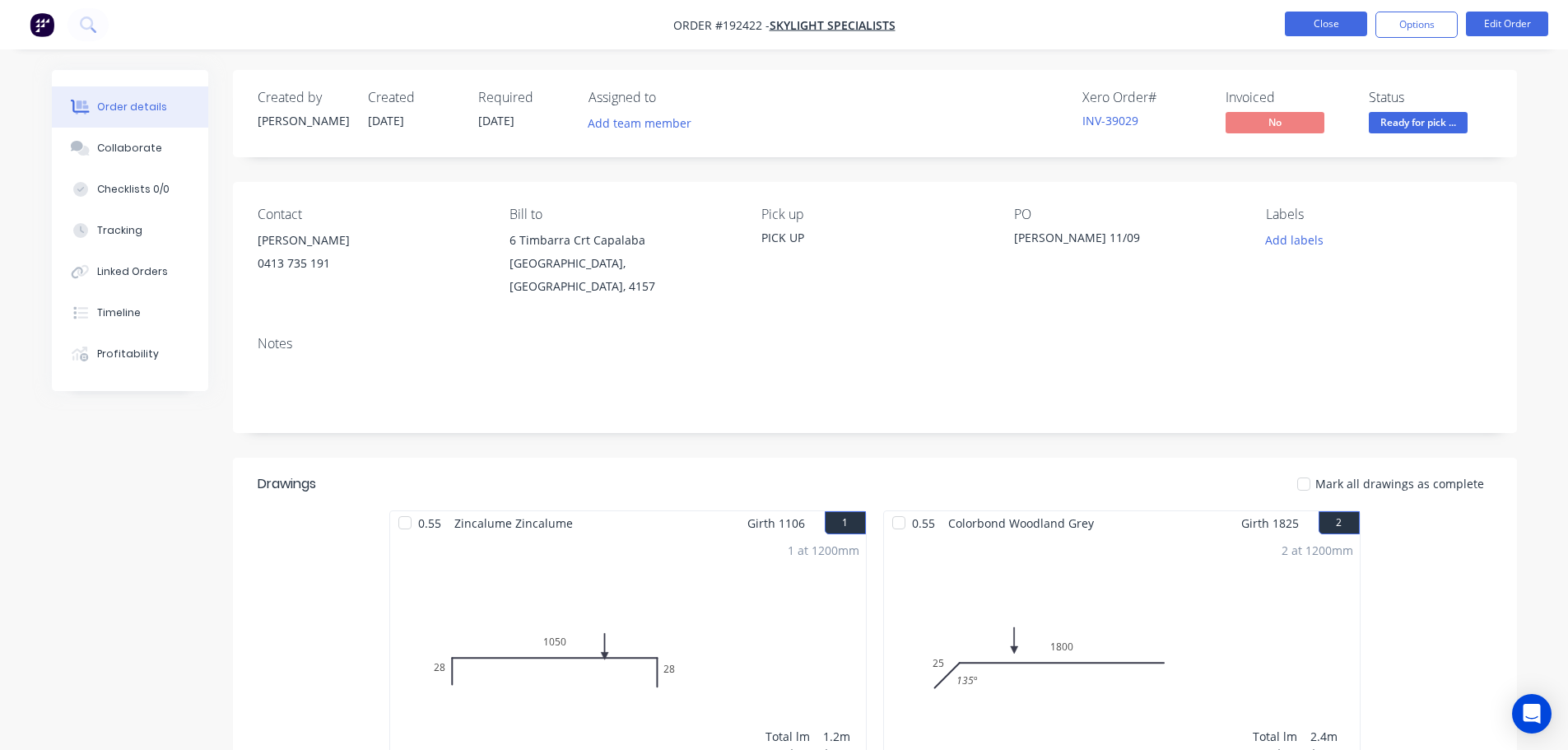
click at [1328, 16] on button "Close" at bounding box center [1326, 24] width 82 height 25
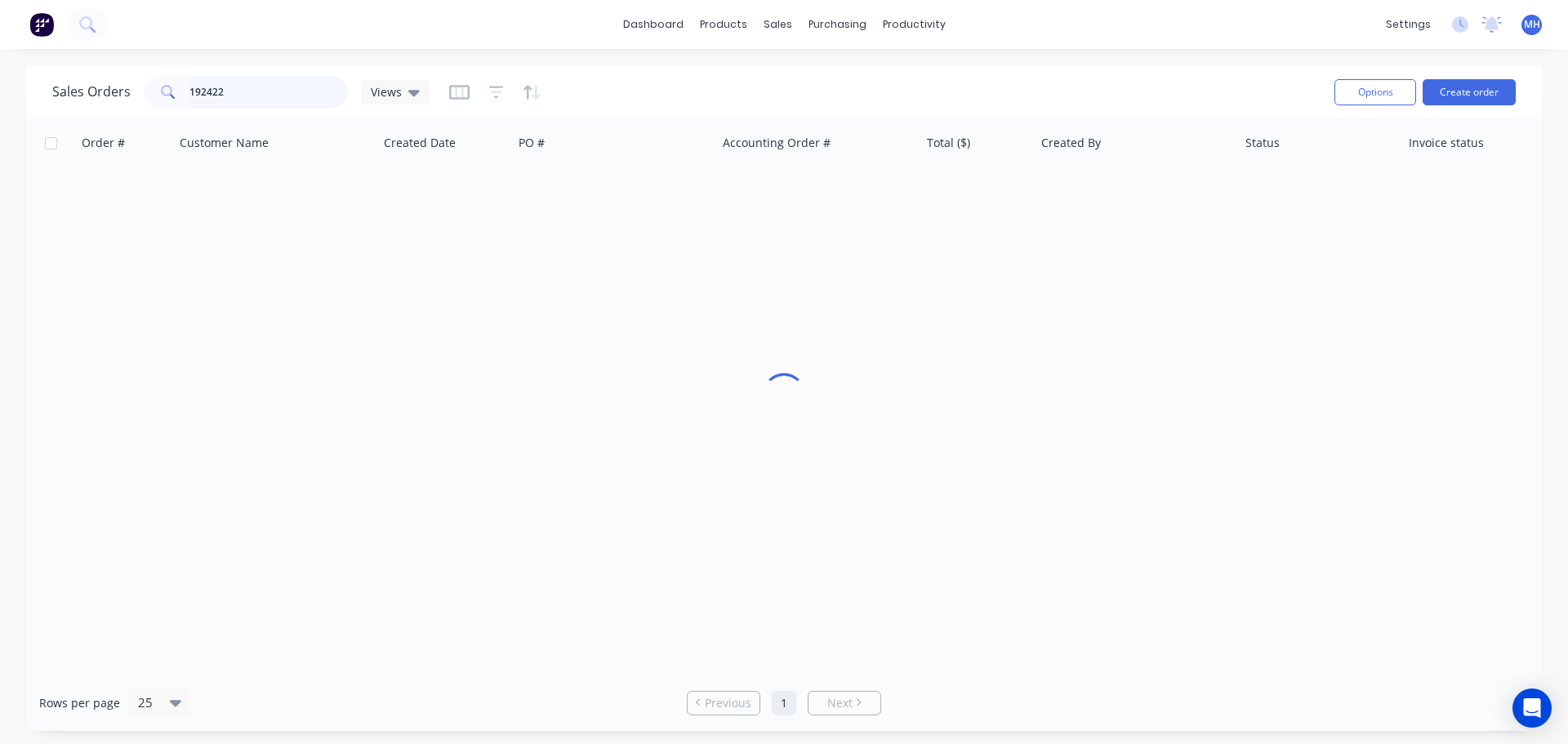
click at [238, 96] on input "192422" at bounding box center [269, 92] width 159 height 33
type input "192177"
click at [686, 84] on div "Sales Orders 192177 Views" at bounding box center [687, 91] width 1269 height 40
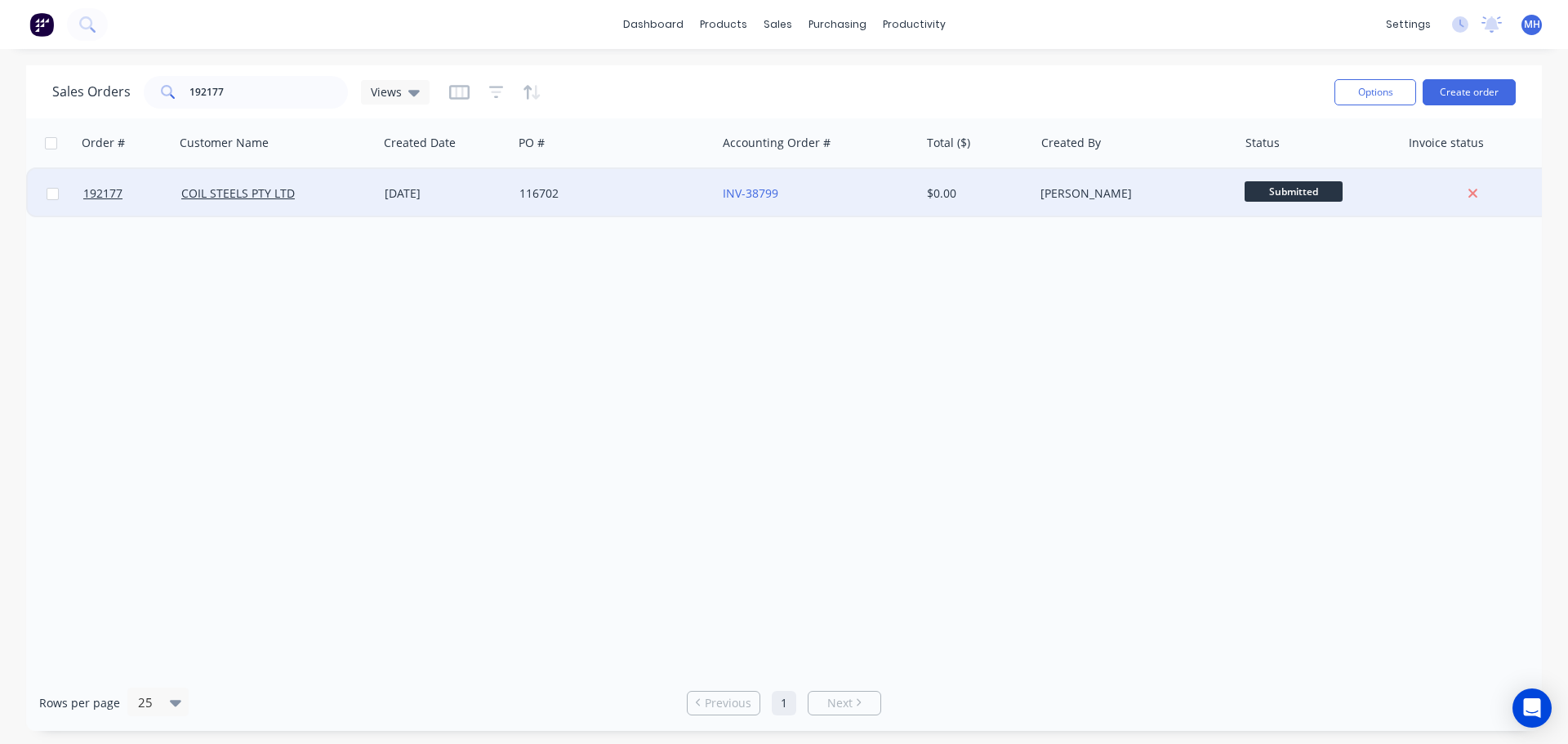
click at [636, 205] on div "116702" at bounding box center [615, 194] width 204 height 49
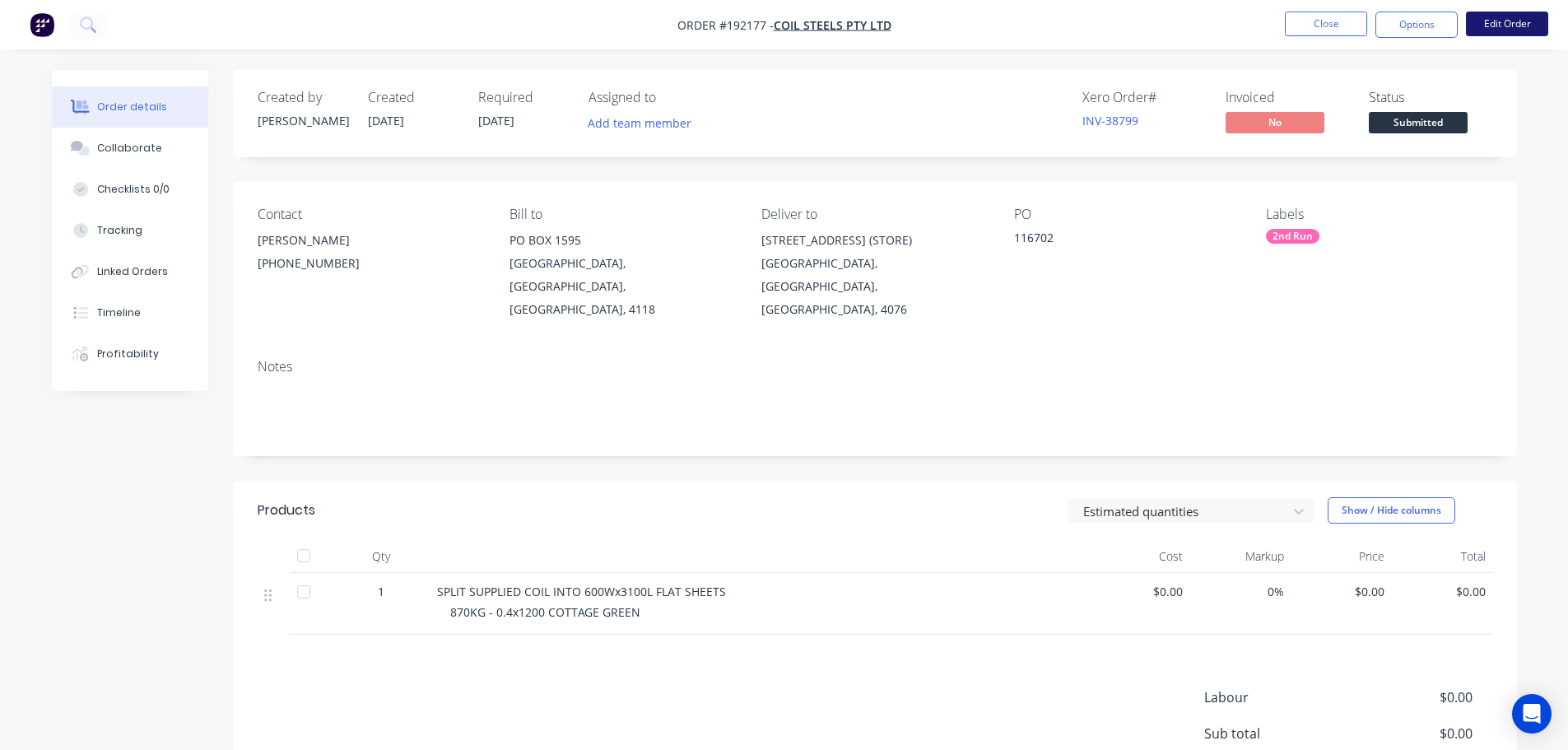
click at [1504, 26] on button "Edit Order" at bounding box center [1507, 24] width 82 height 25
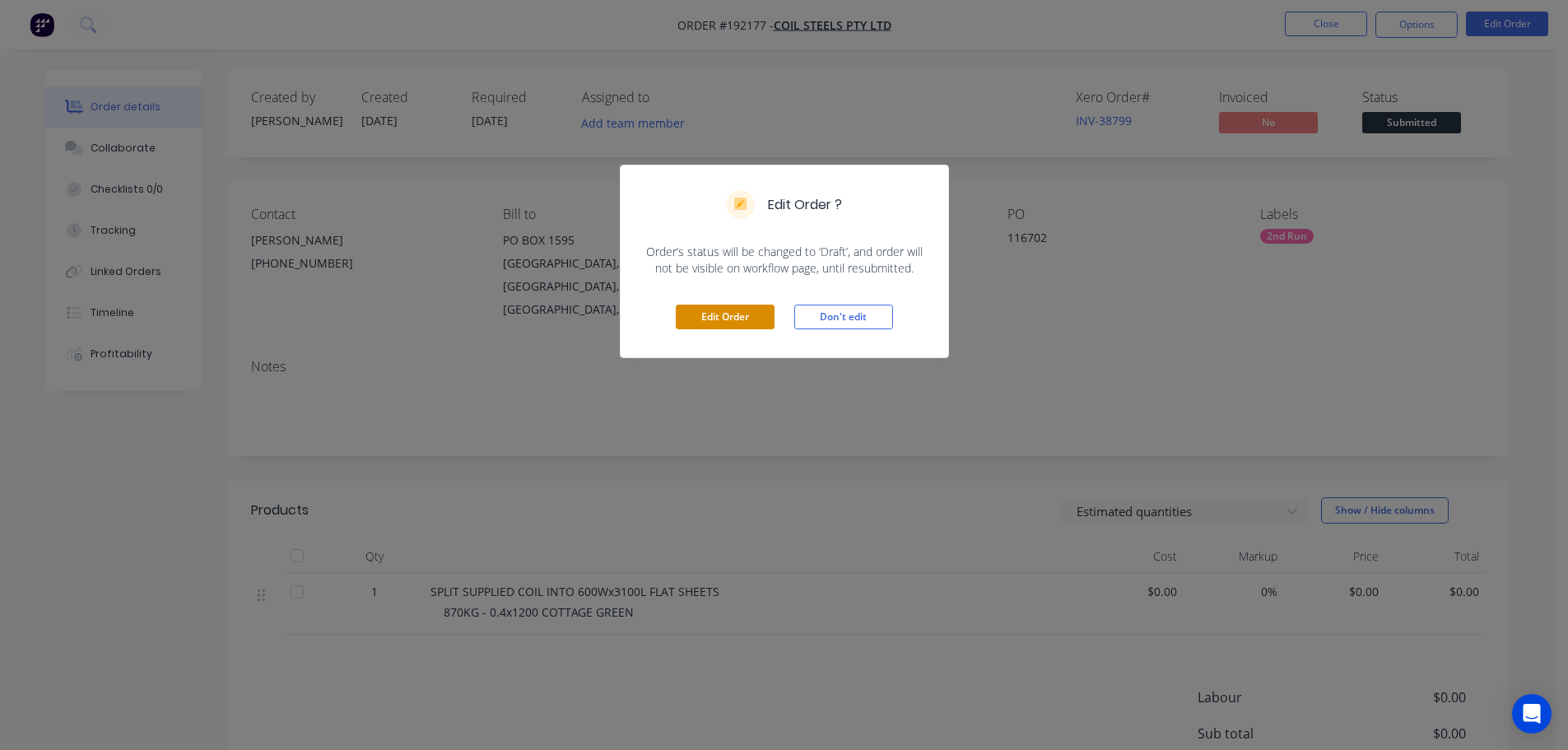
click at [742, 313] on button "Edit Order" at bounding box center [725, 317] width 99 height 25
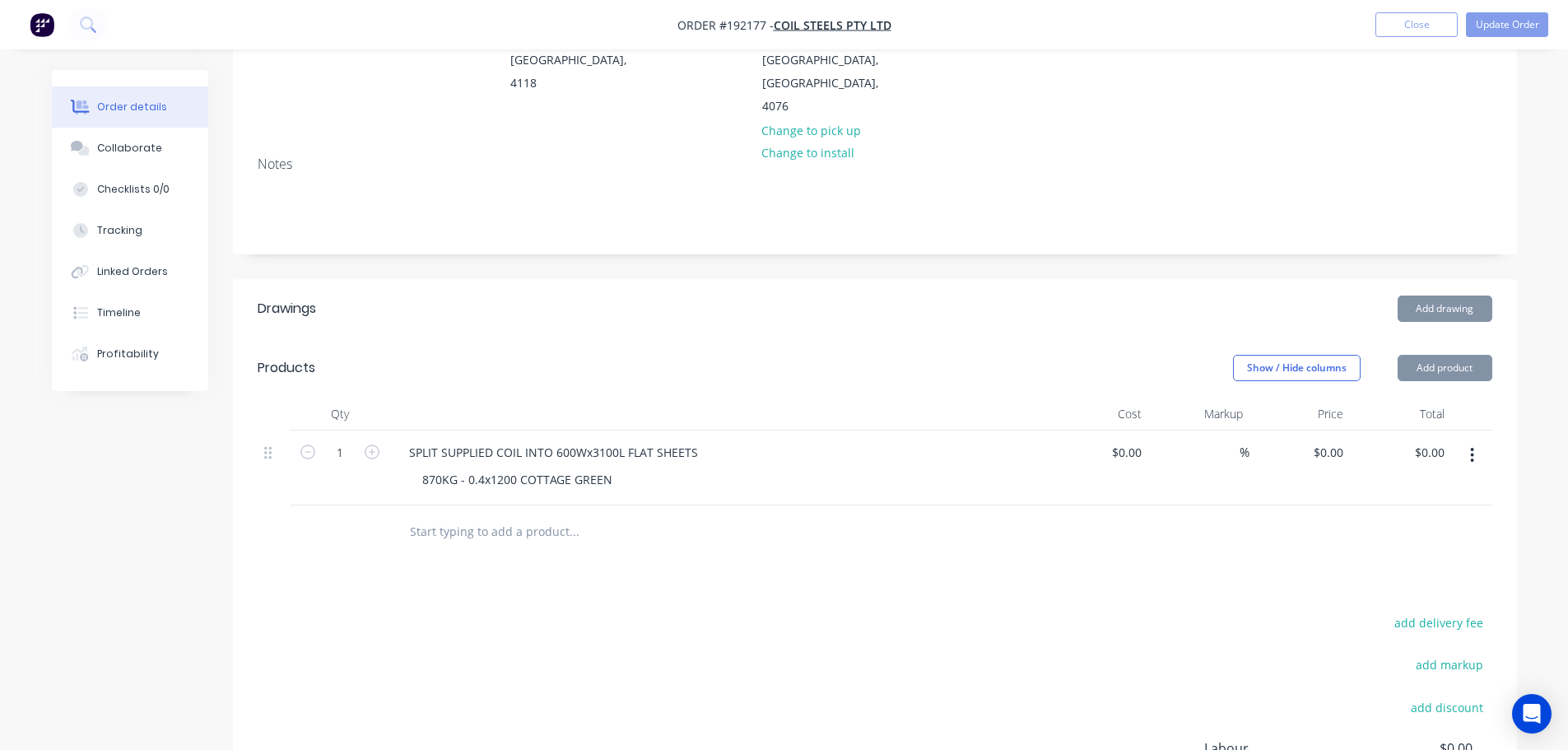
scroll to position [411, 0]
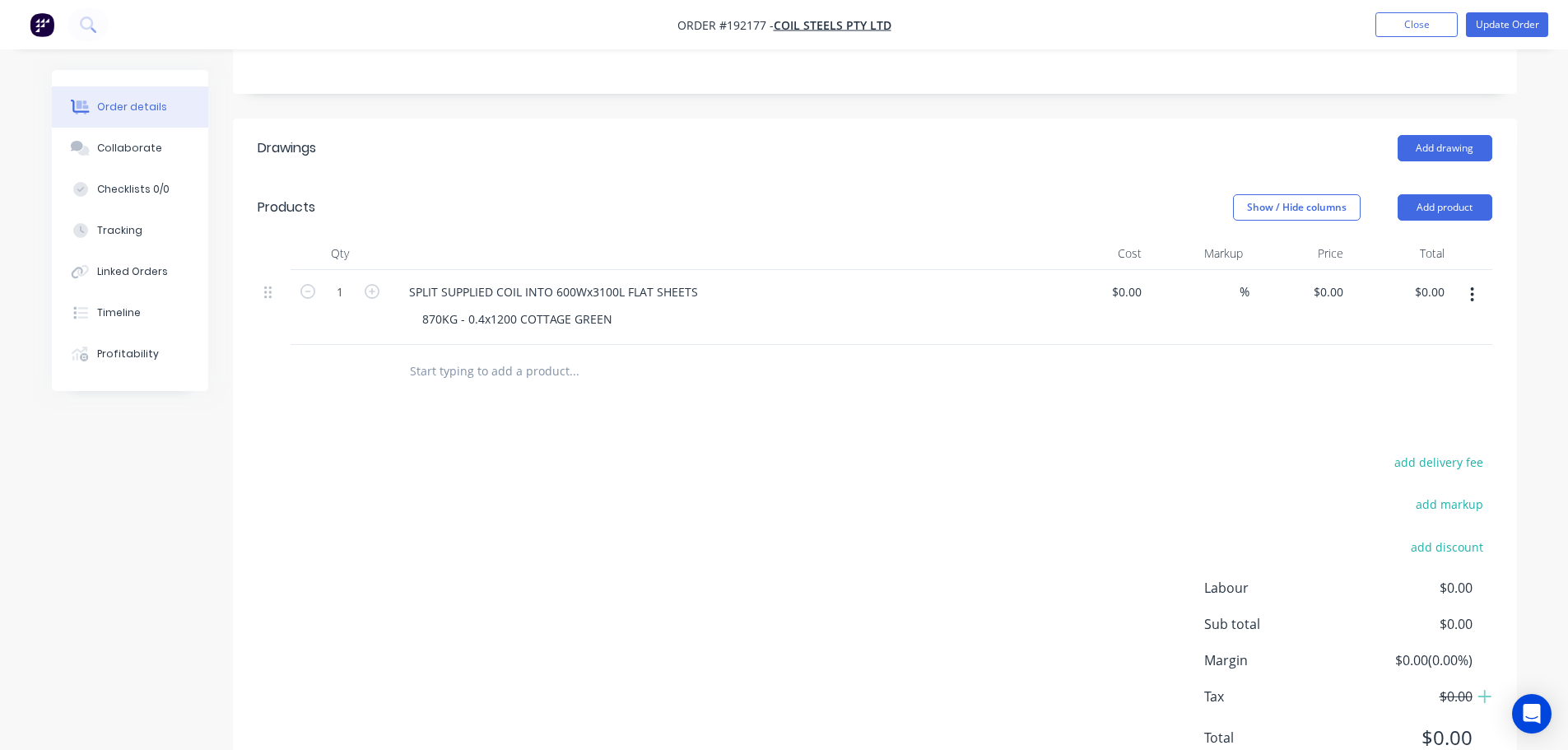
click at [1353, 270] on div "$0.00 $0.00" at bounding box center [1400, 307] width 101 height 75
click at [1335, 280] on input "0" at bounding box center [1331, 292] width 38 height 24
type input "$350.00"
click at [1055, 464] on div "add delivery fee add markup add discount Labour $0.00 Sub total $350.00 Margin …" at bounding box center [874, 609] width 1234 height 318
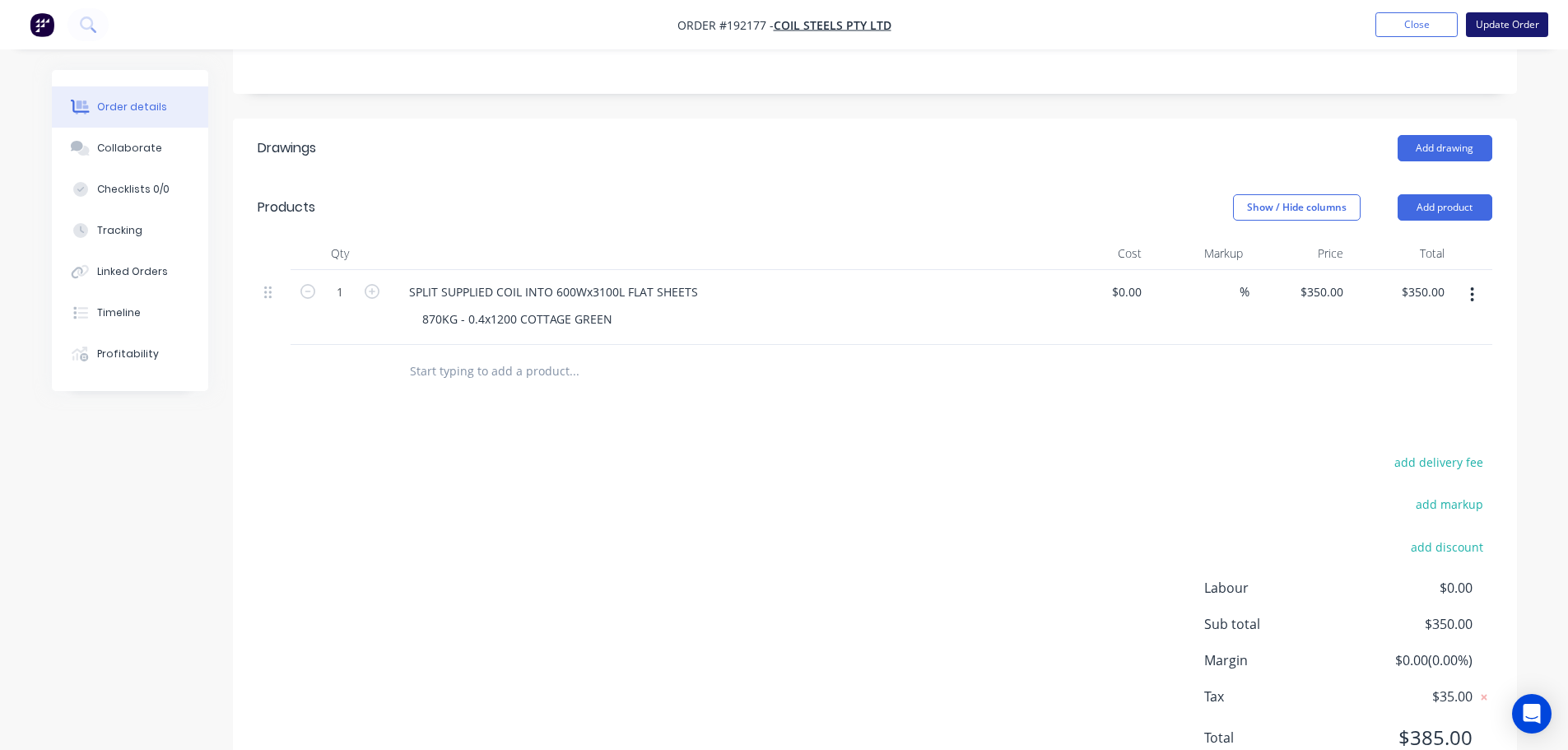
click at [1497, 29] on button "Update Order" at bounding box center [1507, 25] width 82 height 25
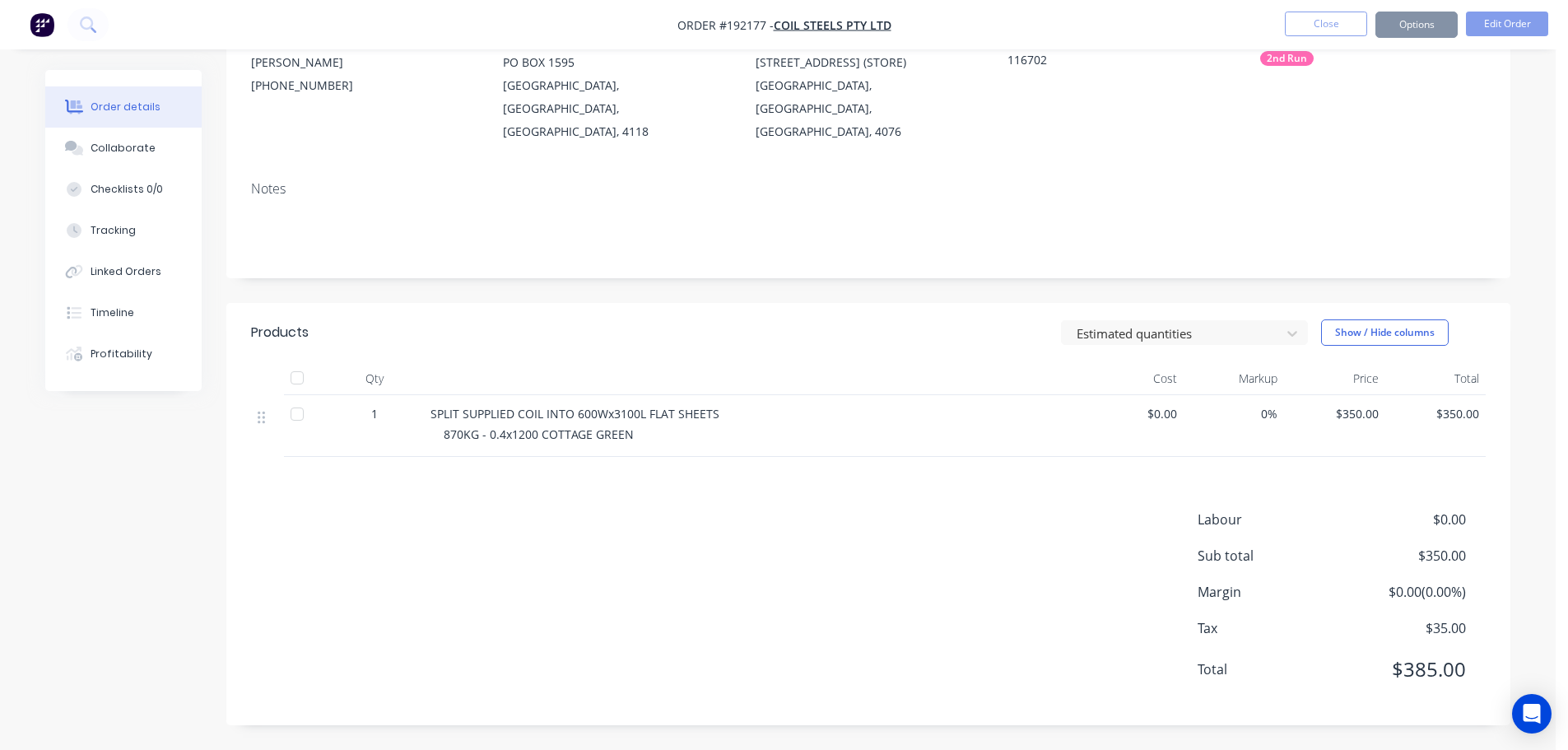
scroll to position [0, 0]
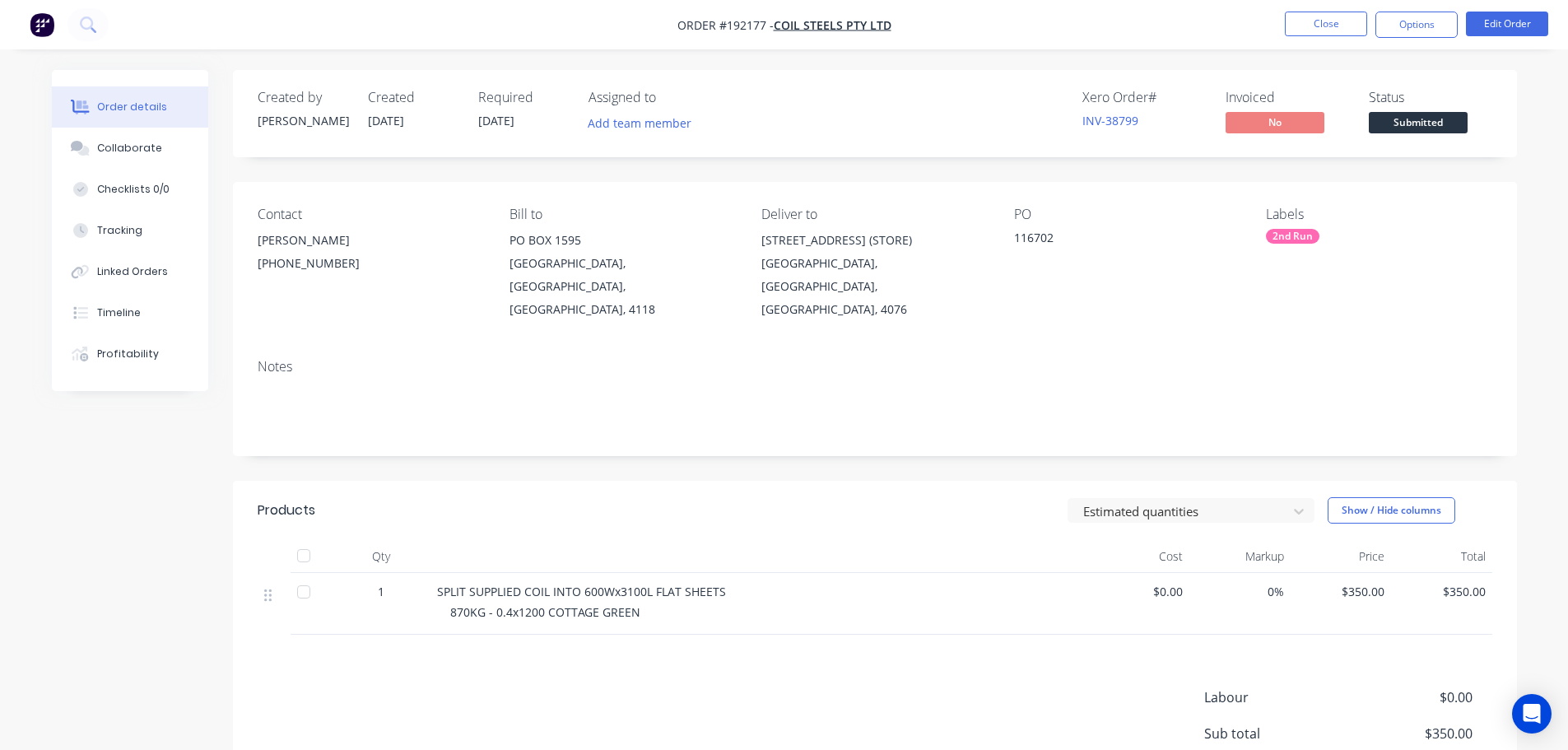
click at [1323, 8] on nav "Order #192177 - COIL STEELS PTY LTD Close Options Edit Order" at bounding box center [784, 25] width 1568 height 49
click at [1325, 21] on button "Close" at bounding box center [1326, 24] width 82 height 25
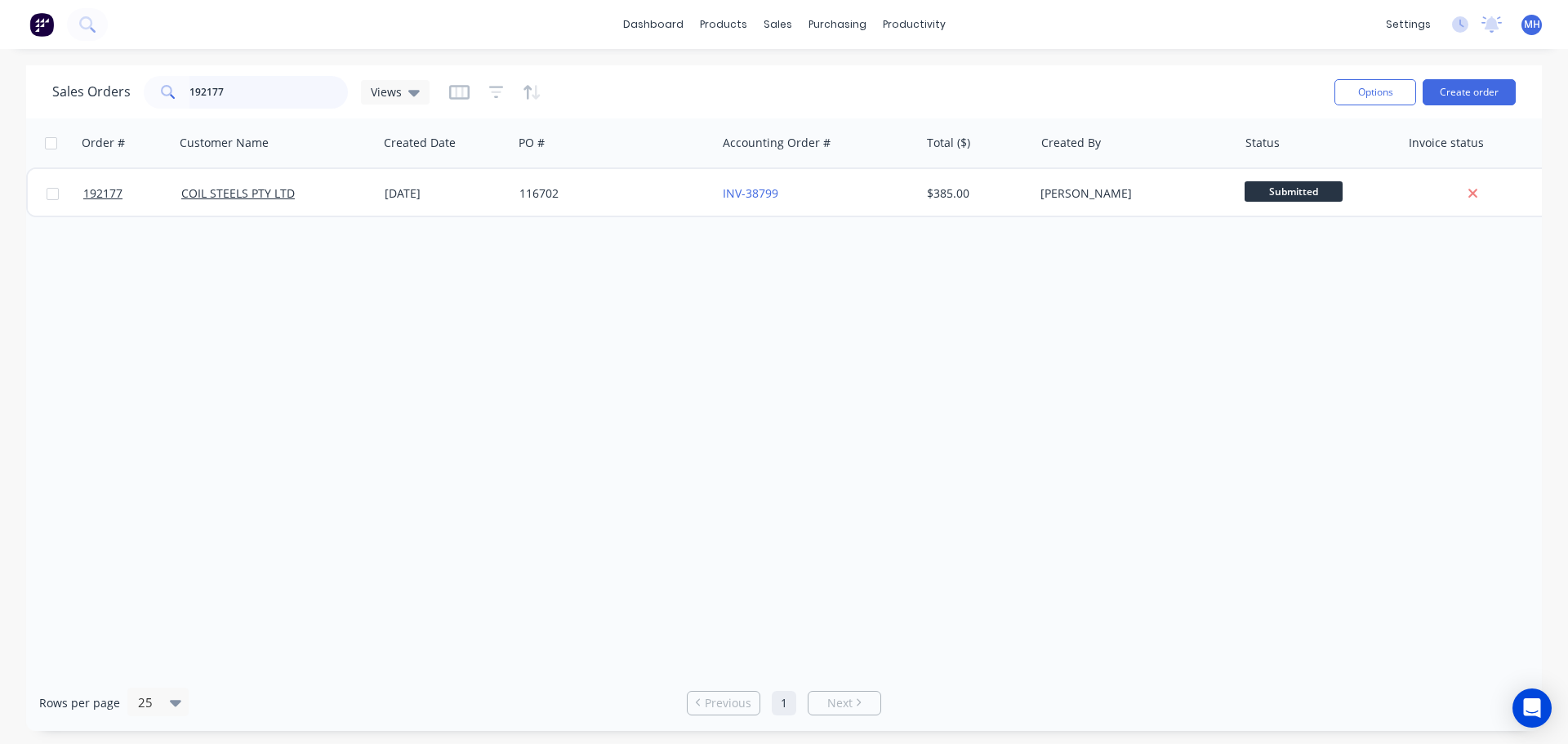
click at [327, 101] on input "192177" at bounding box center [269, 92] width 159 height 33
type input "193011"
click at [594, 95] on div "Sales Orders 193011 Views" at bounding box center [687, 91] width 1269 height 40
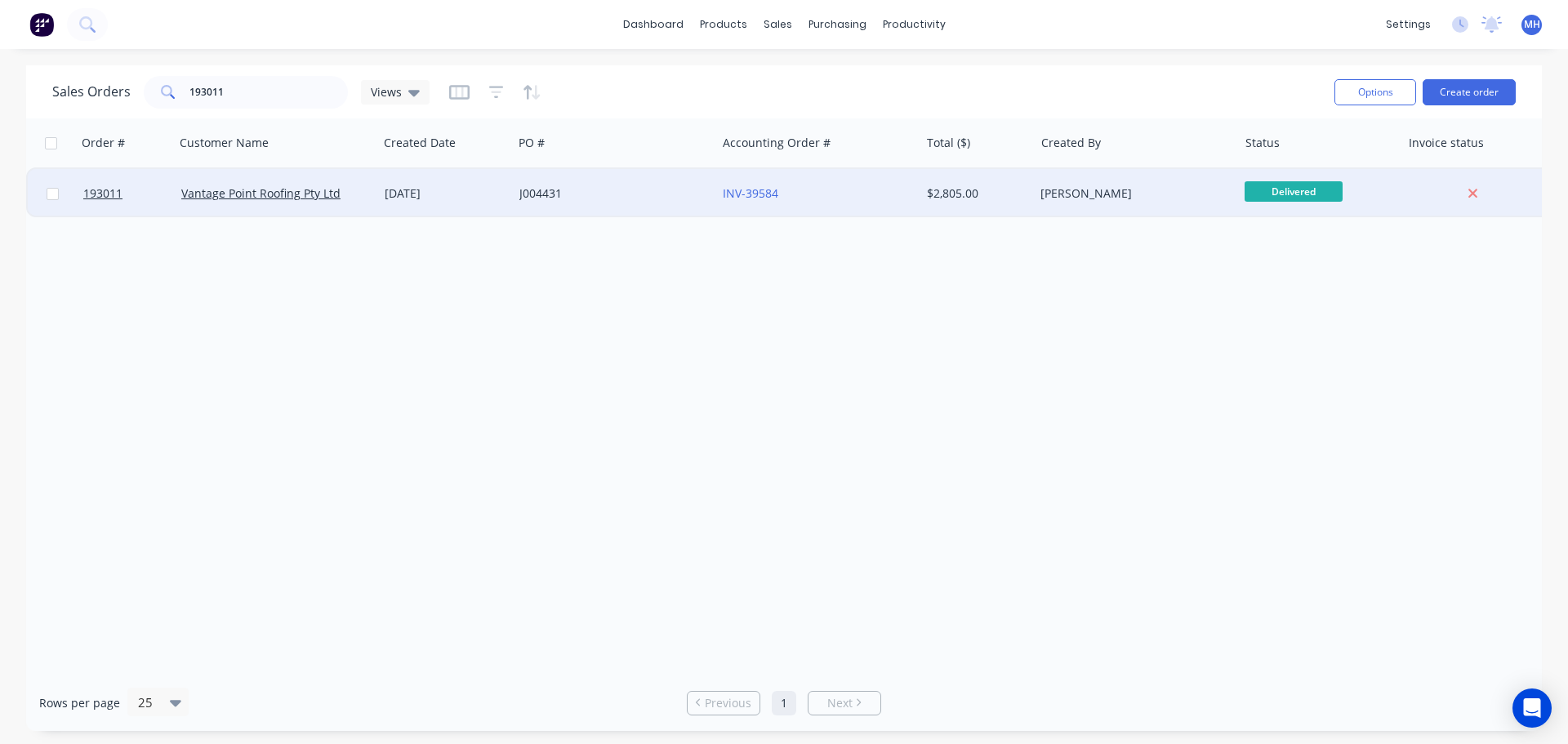
click at [412, 196] on div "17 Sep 2025" at bounding box center [445, 194] width 121 height 16
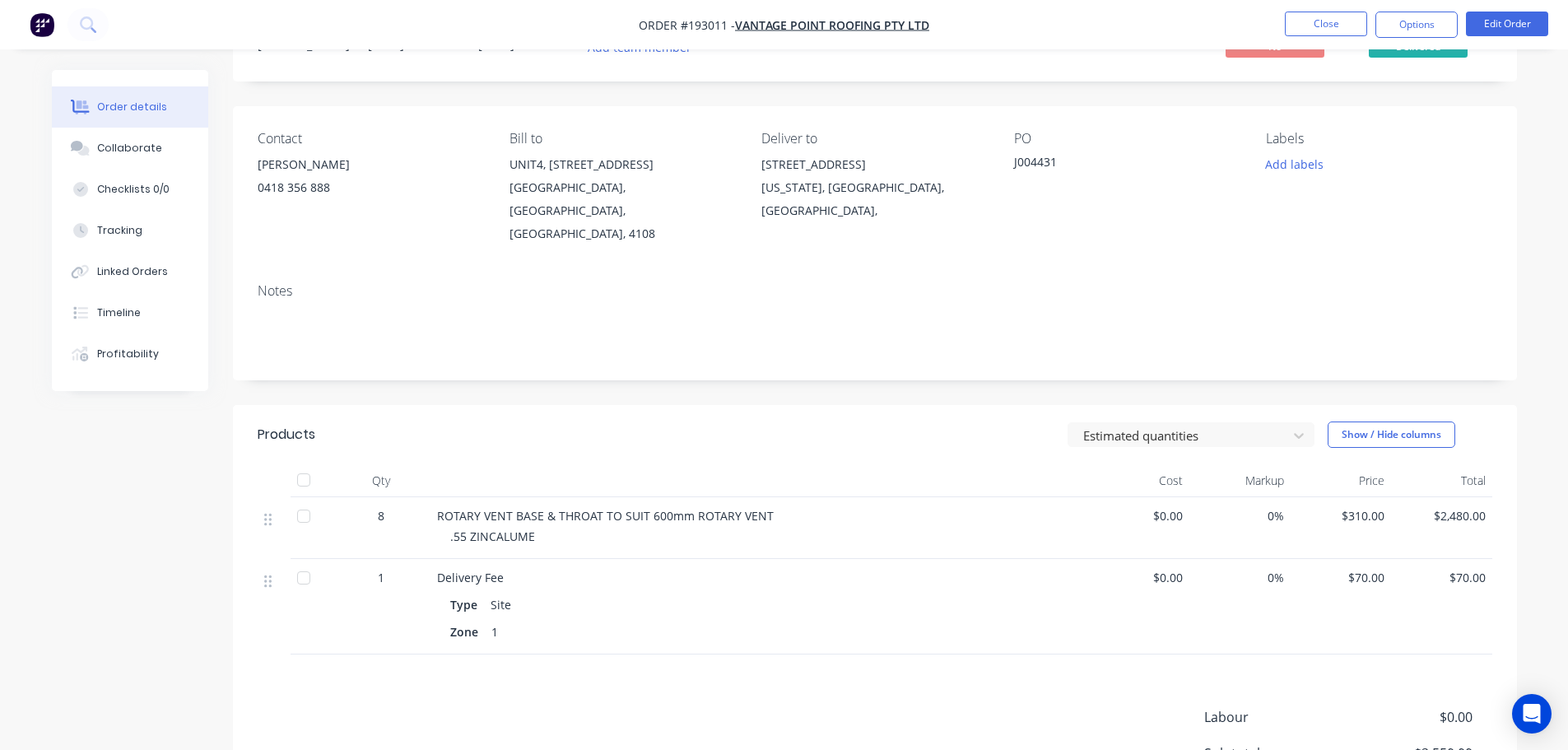
scroll to position [82, 0]
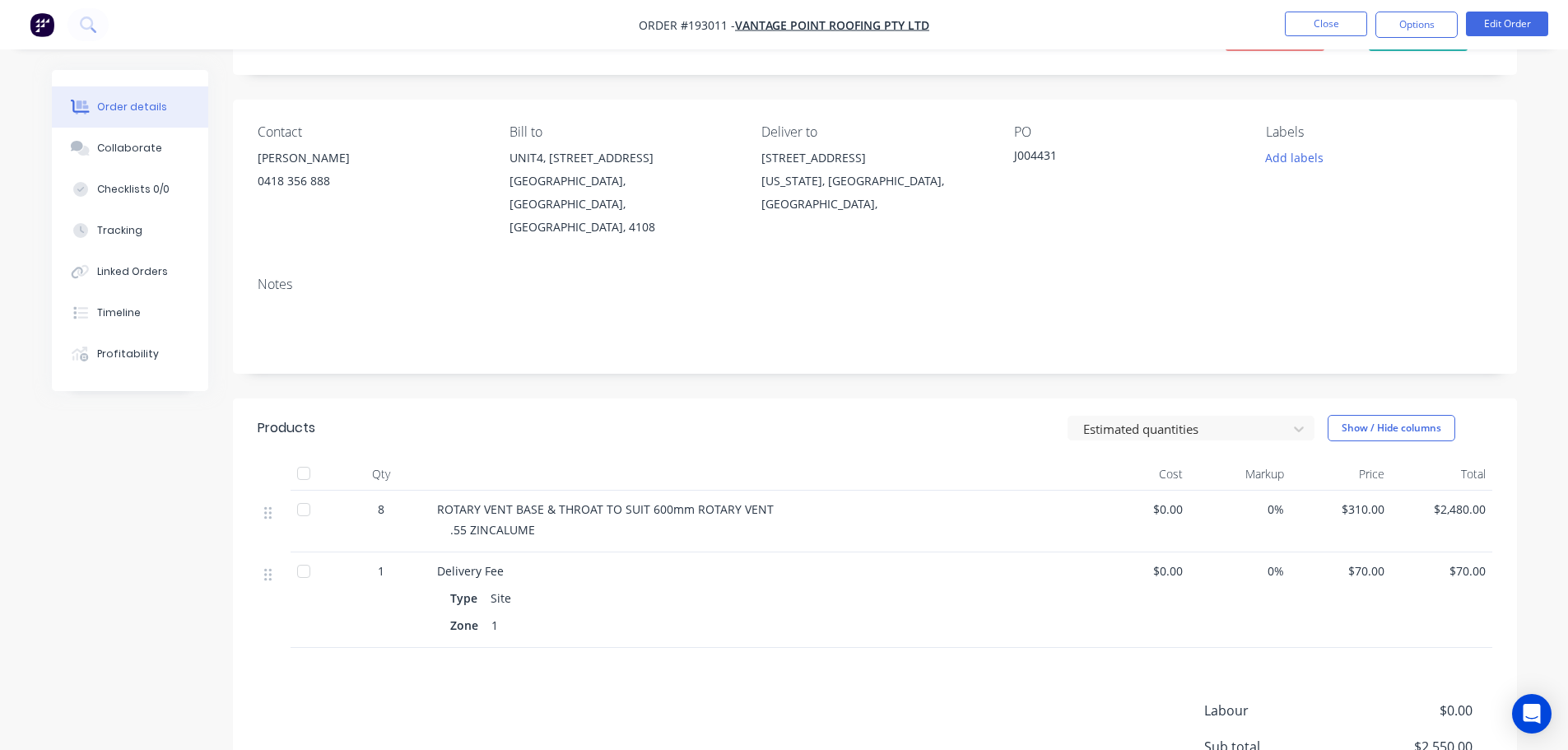
click at [1308, 11] on nav "Order #193011 - Vantage Point Roofing Pty Ltd Close Options Edit Order" at bounding box center [784, 25] width 1568 height 49
click at [1311, 25] on button "Close" at bounding box center [1326, 24] width 82 height 25
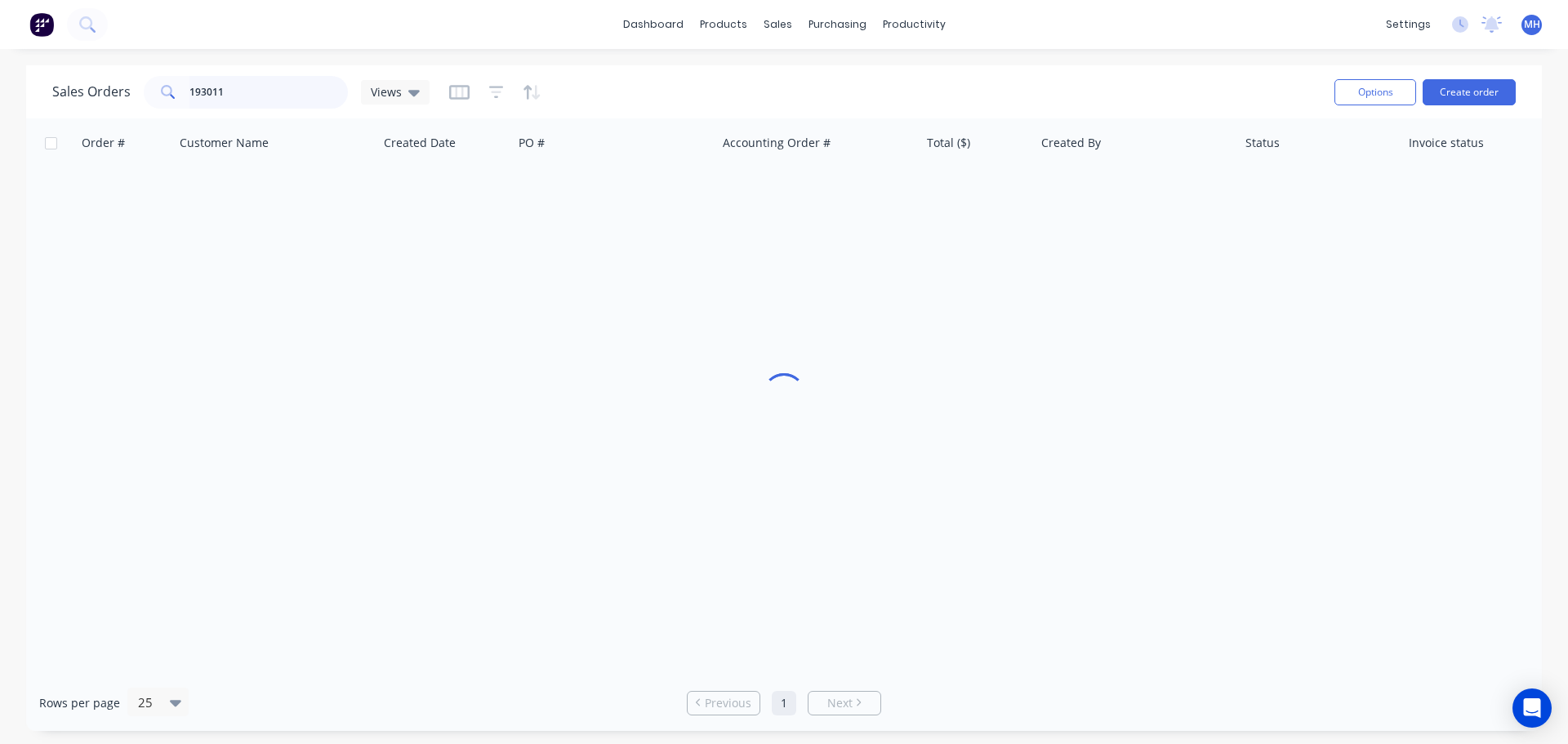
click at [253, 98] on input "193011" at bounding box center [269, 92] width 159 height 33
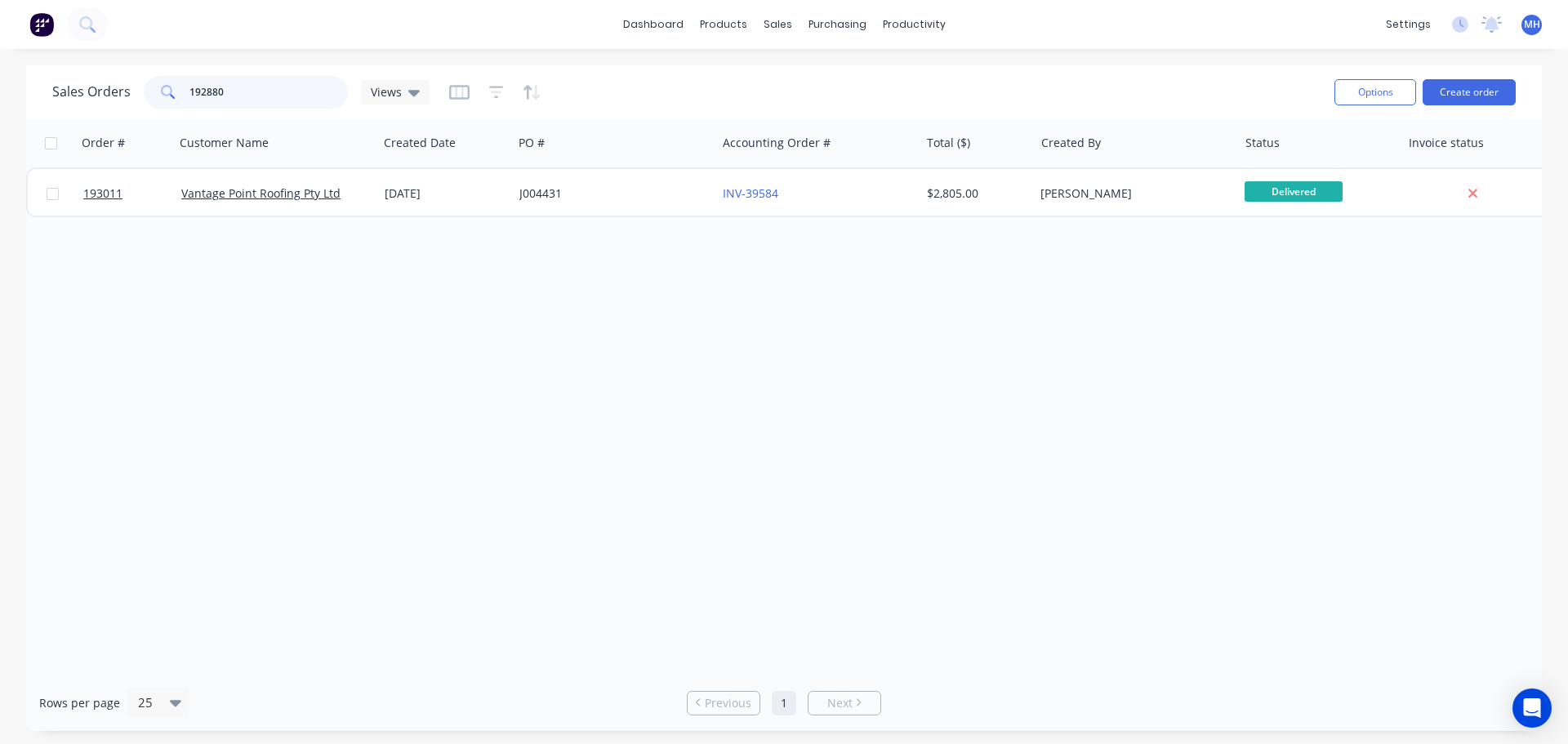
type input "192880"
click at [691, 81] on div "Sales Orders 192880 Views" at bounding box center [687, 91] width 1269 height 40
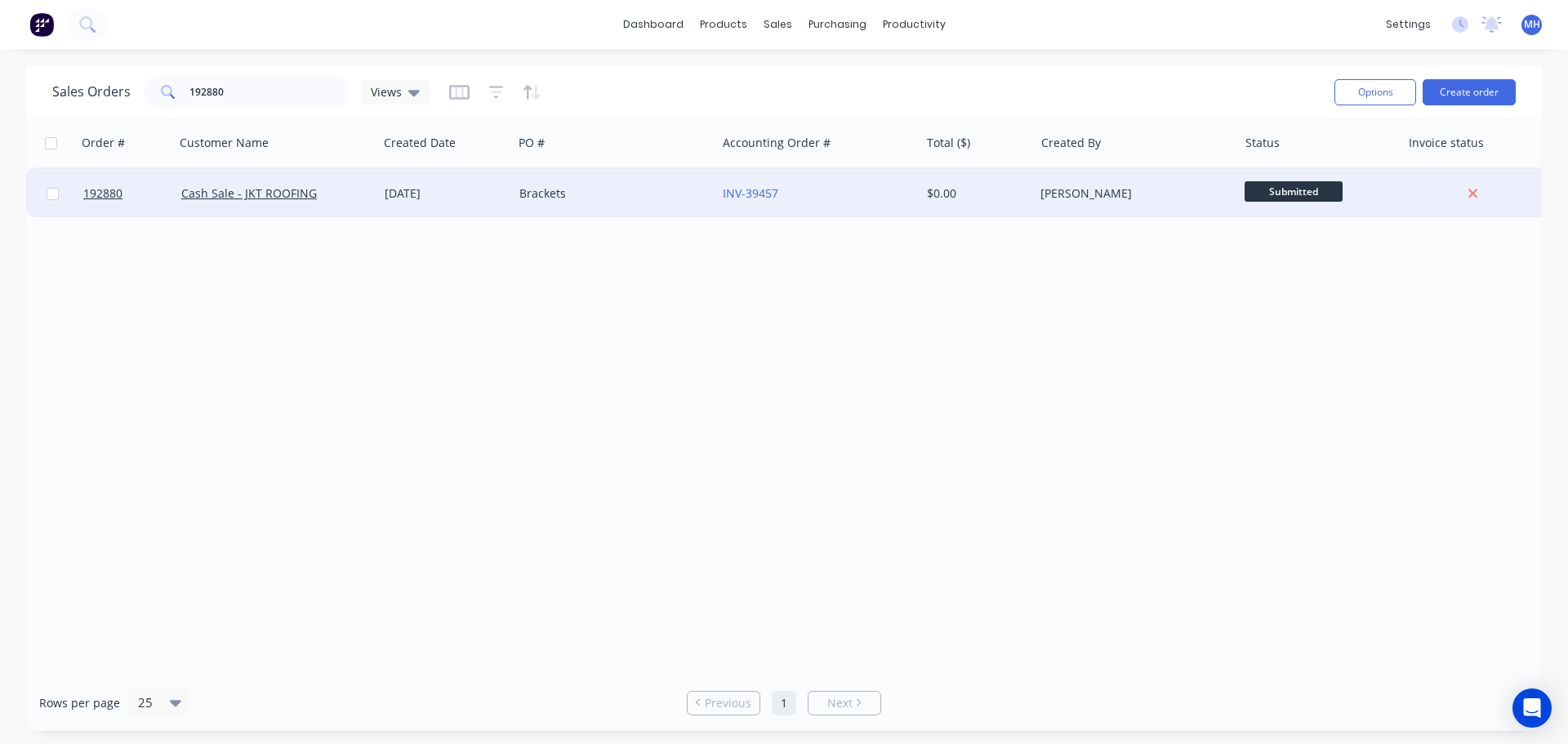
click at [473, 187] on div "16 Sep 2025" at bounding box center [445, 194] width 121 height 16
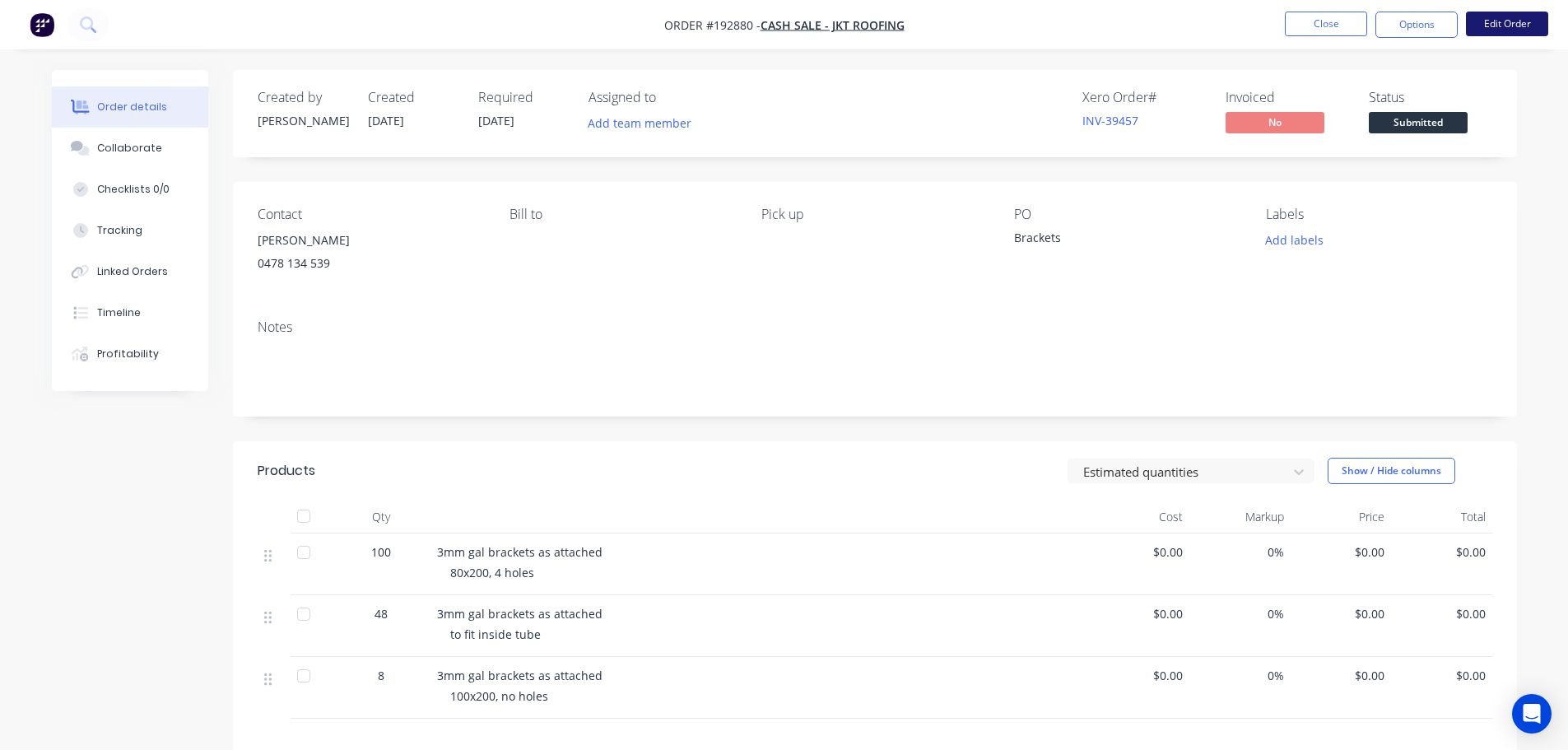
click at [1489, 30] on button "Edit Order" at bounding box center [1507, 24] width 82 height 25
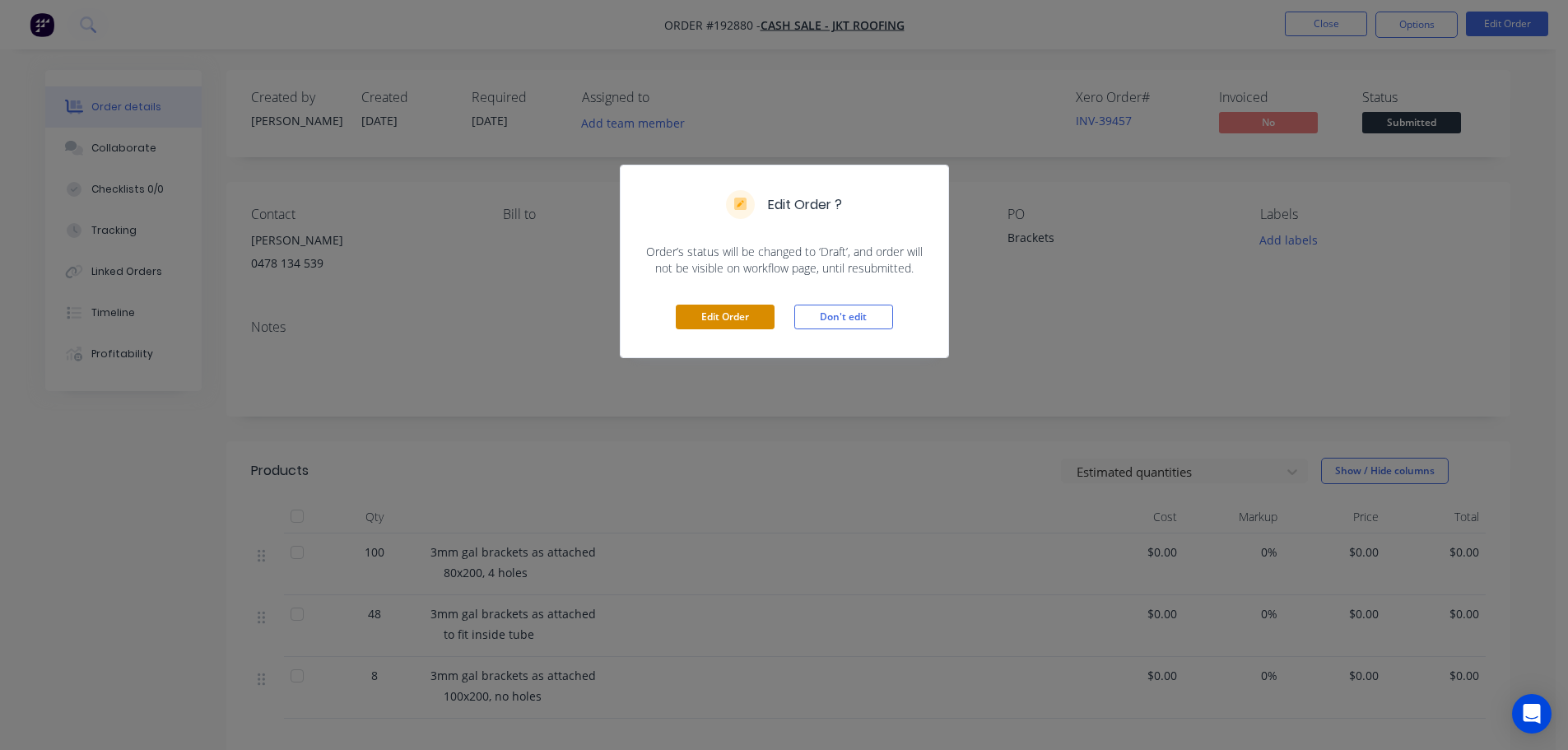
click at [733, 314] on button "Edit Order" at bounding box center [725, 317] width 99 height 25
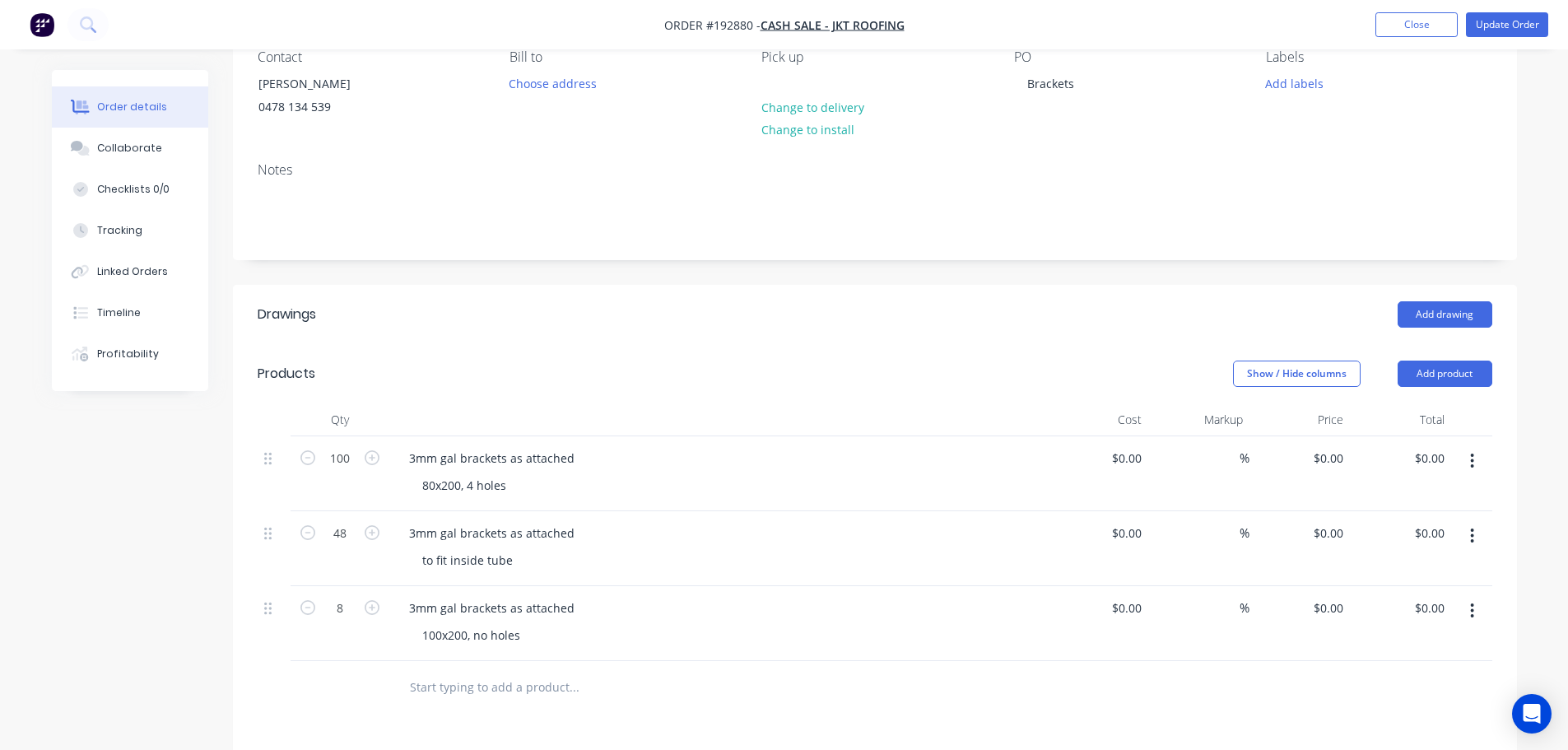
scroll to position [164, 0]
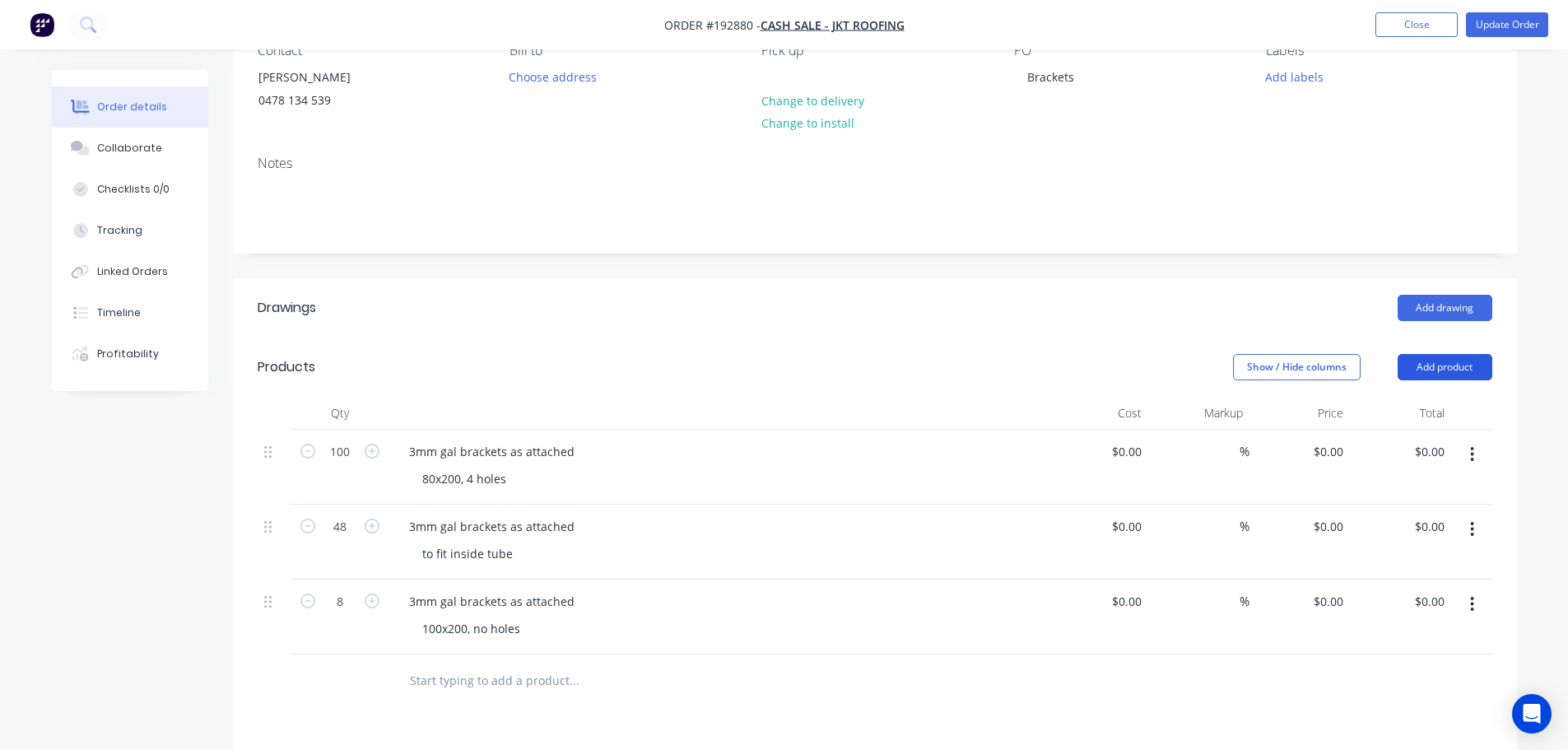
click at [1408, 368] on button "Add product" at bounding box center [1445, 367] width 95 height 26
click at [1409, 399] on div "Product catalogue" at bounding box center [1414, 409] width 127 height 24
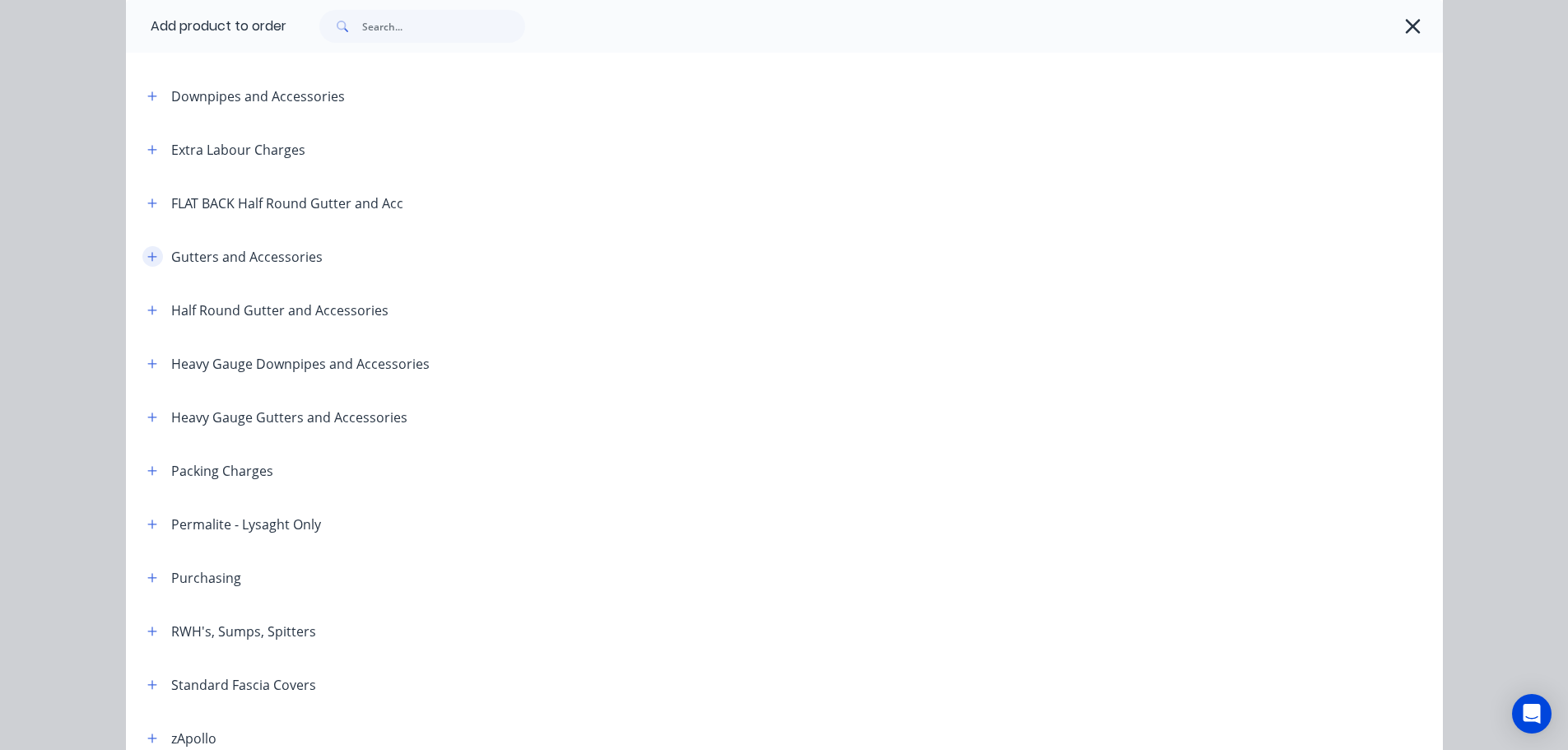
click at [148, 255] on icon "button" at bounding box center [152, 256] width 10 height 12
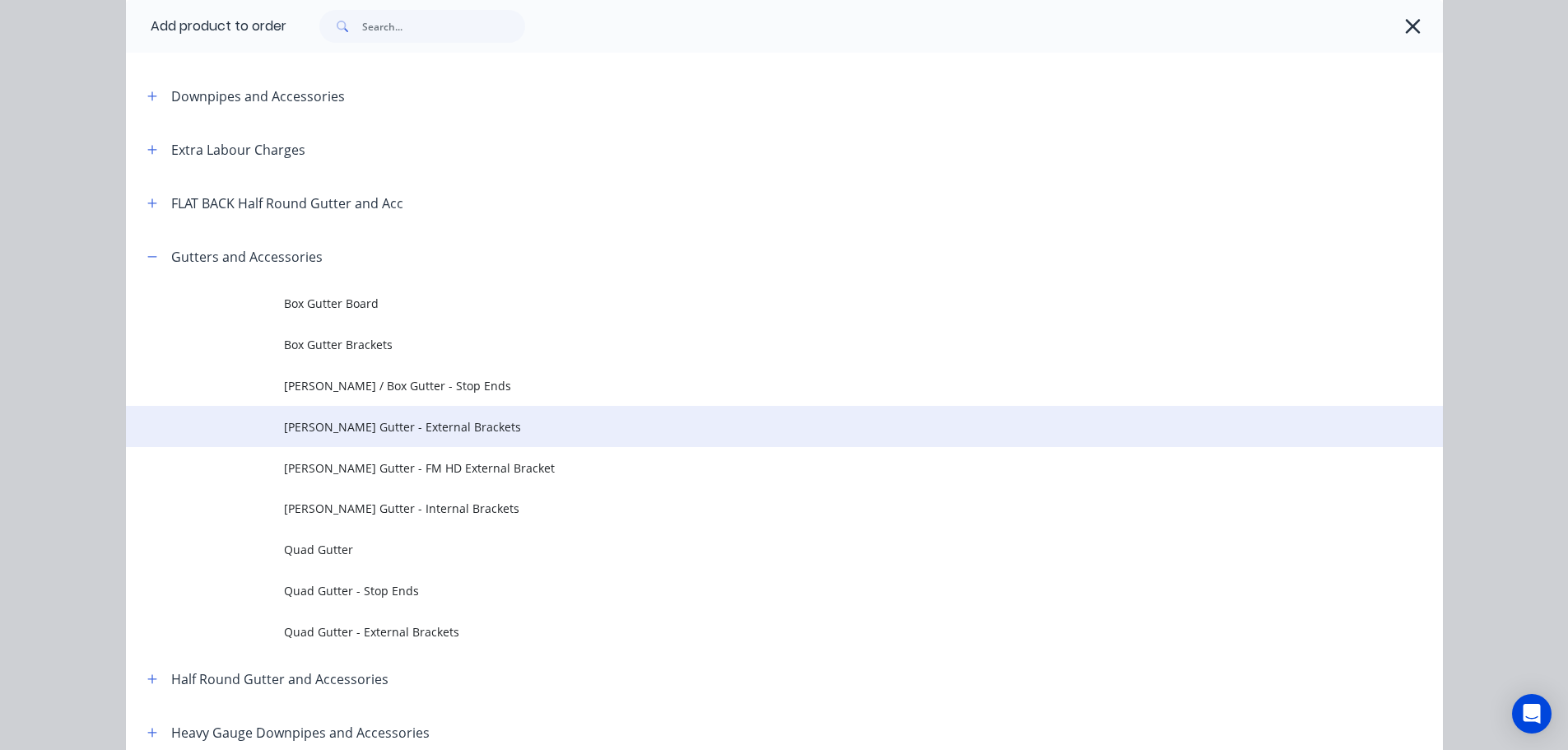
click at [288, 414] on td "Eaves Gutter - External Brackets" at bounding box center [863, 426] width 1158 height 41
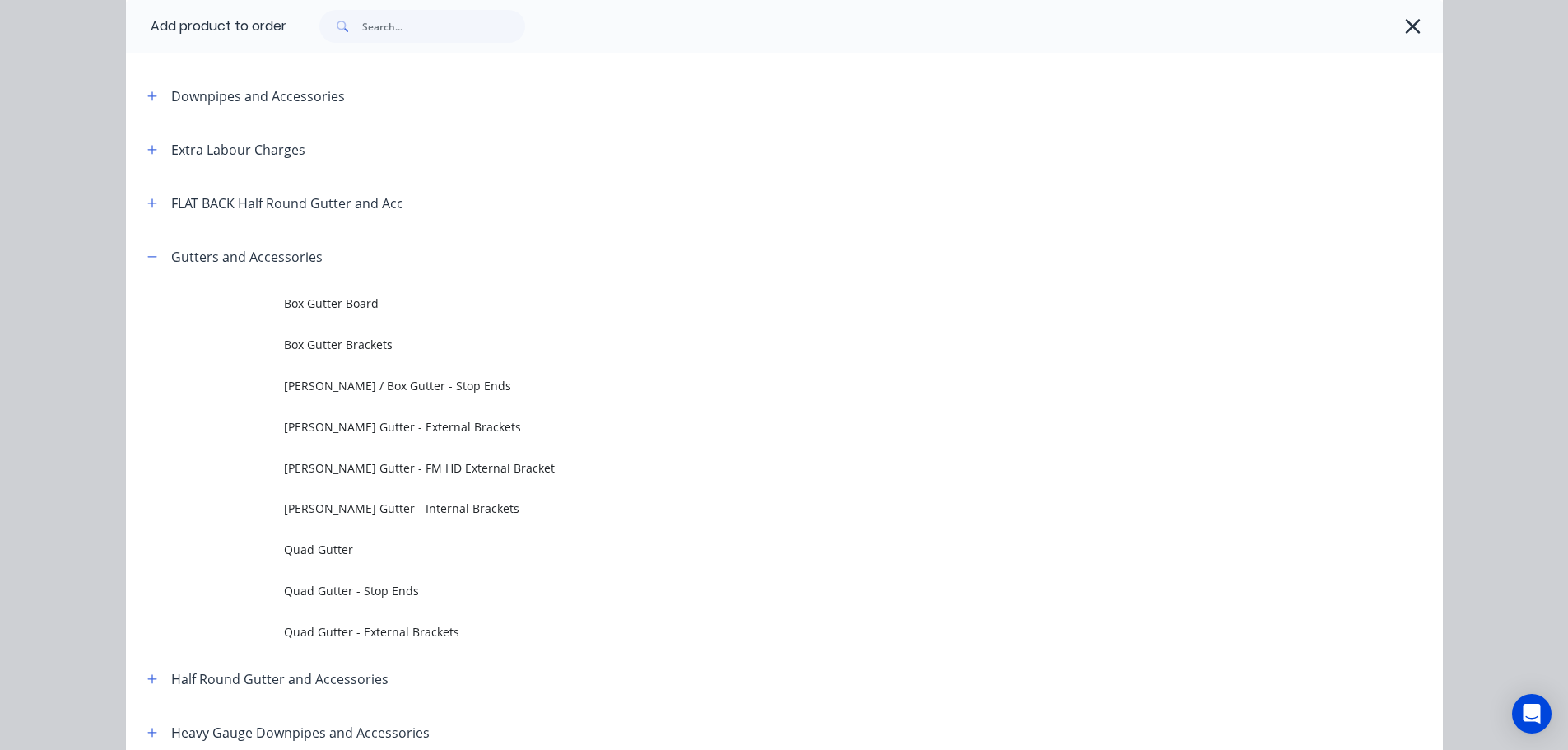
scroll to position [0, 0]
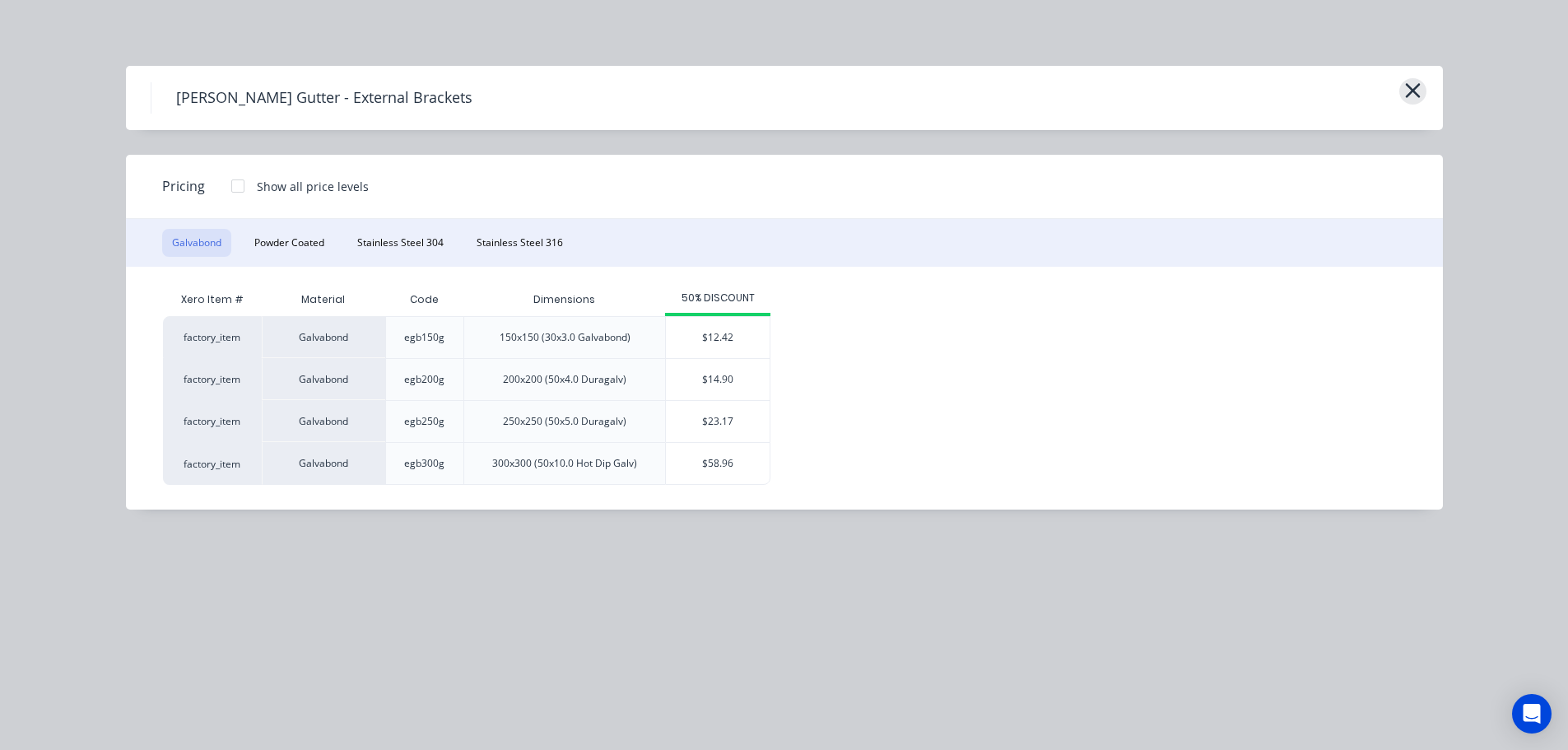
click at [1411, 92] on icon "button" at bounding box center [1412, 90] width 15 height 15
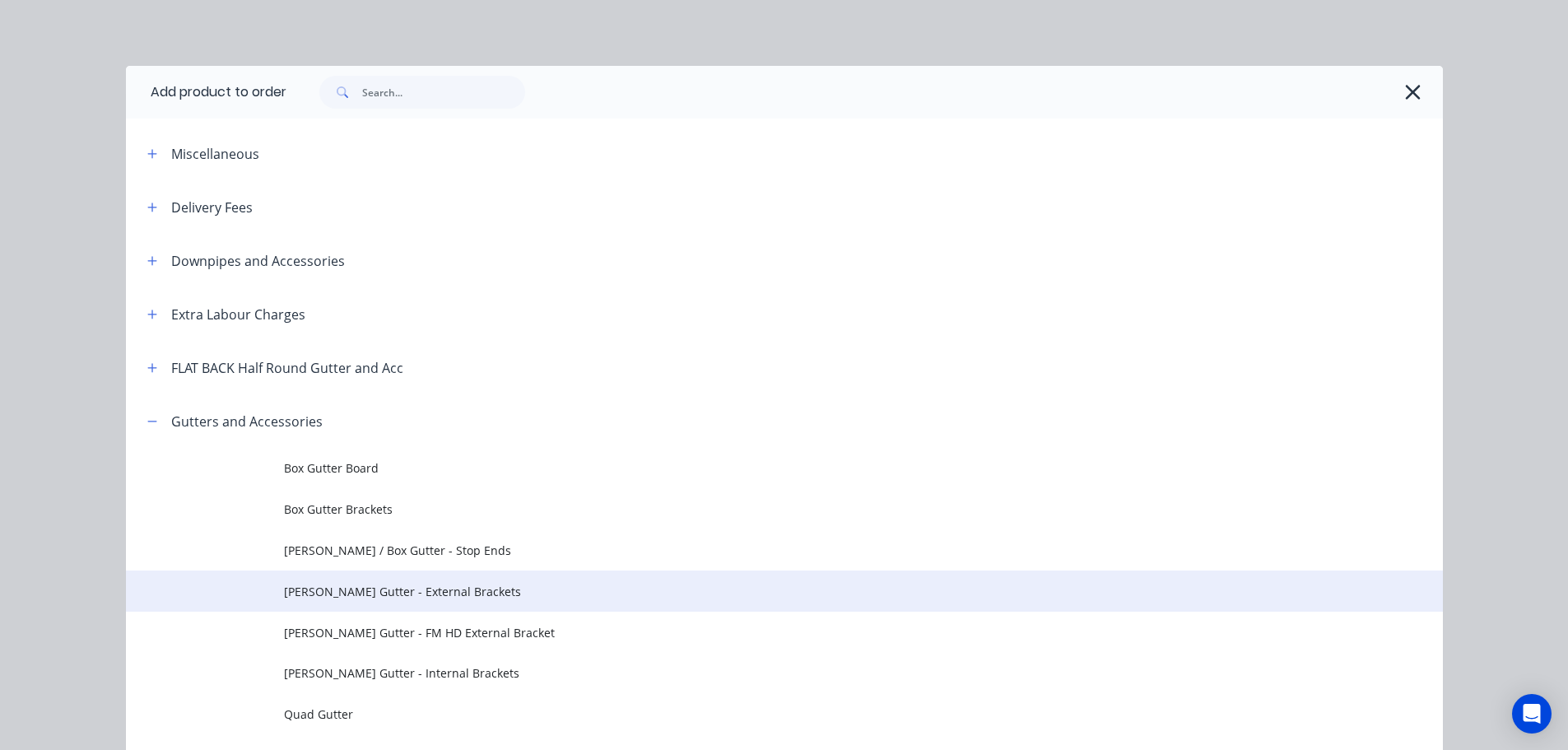
scroll to position [394, 0]
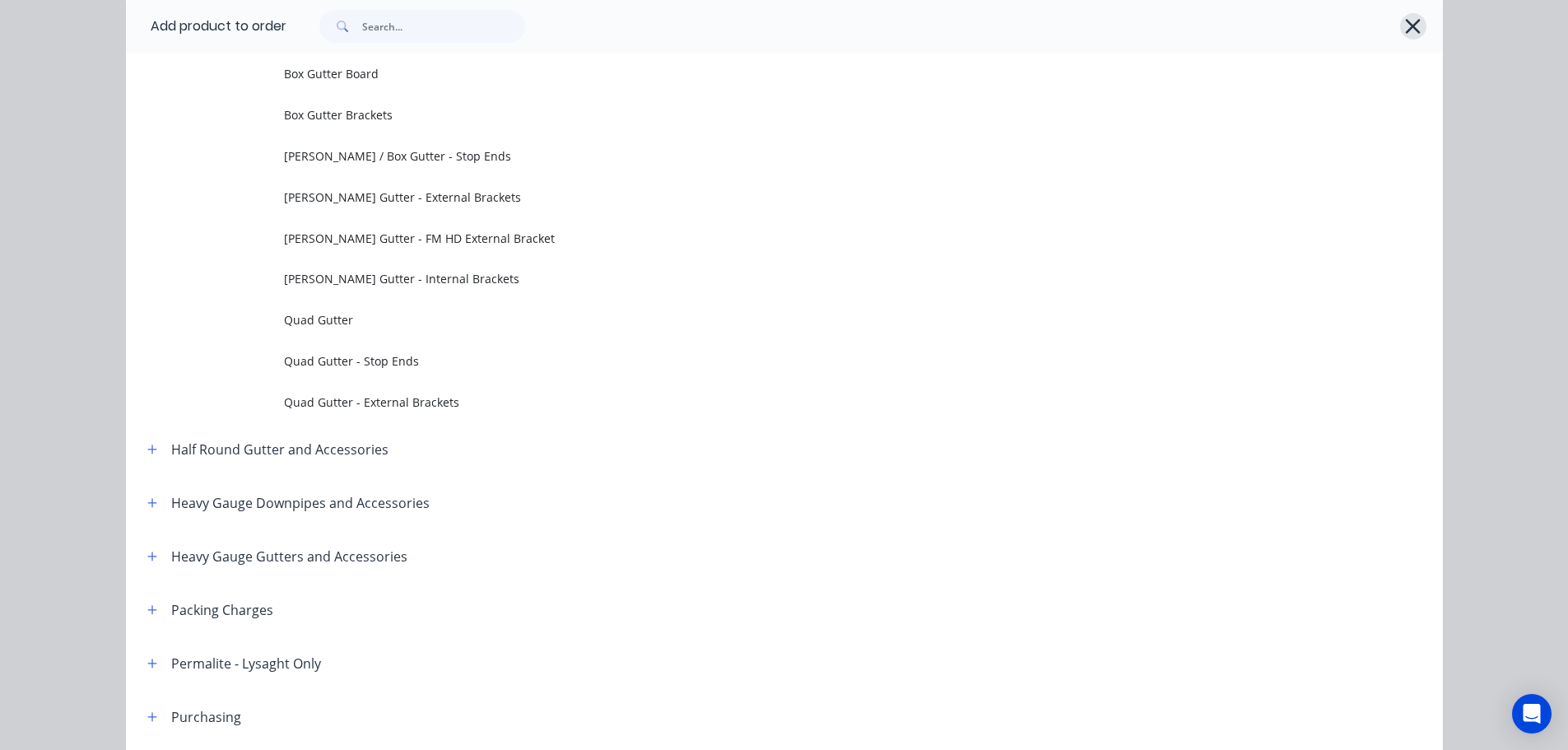
click at [1404, 15] on icon "button" at bounding box center [1412, 26] width 17 height 23
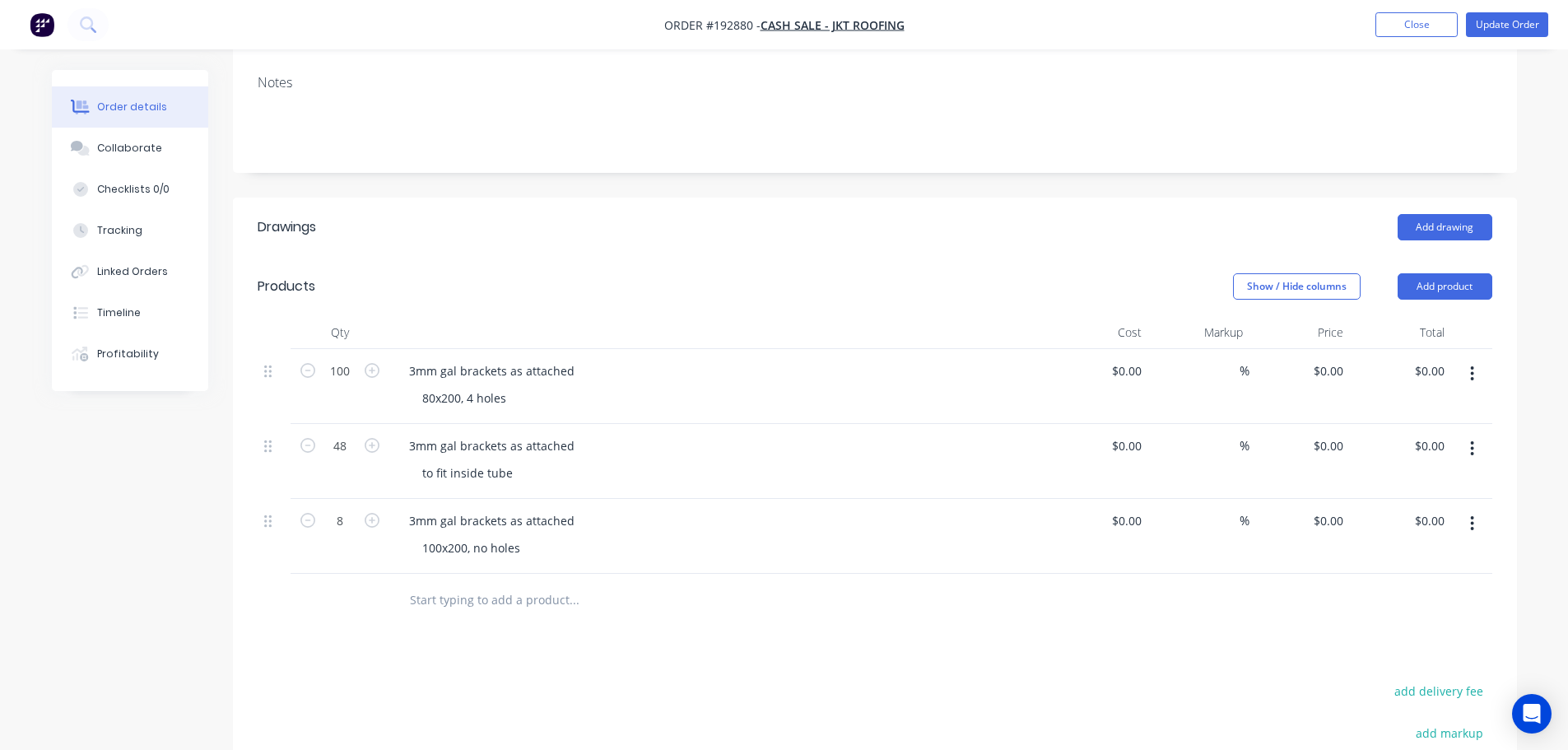
scroll to position [247, 0]
click at [1460, 294] on button "Add product" at bounding box center [1445, 285] width 95 height 26
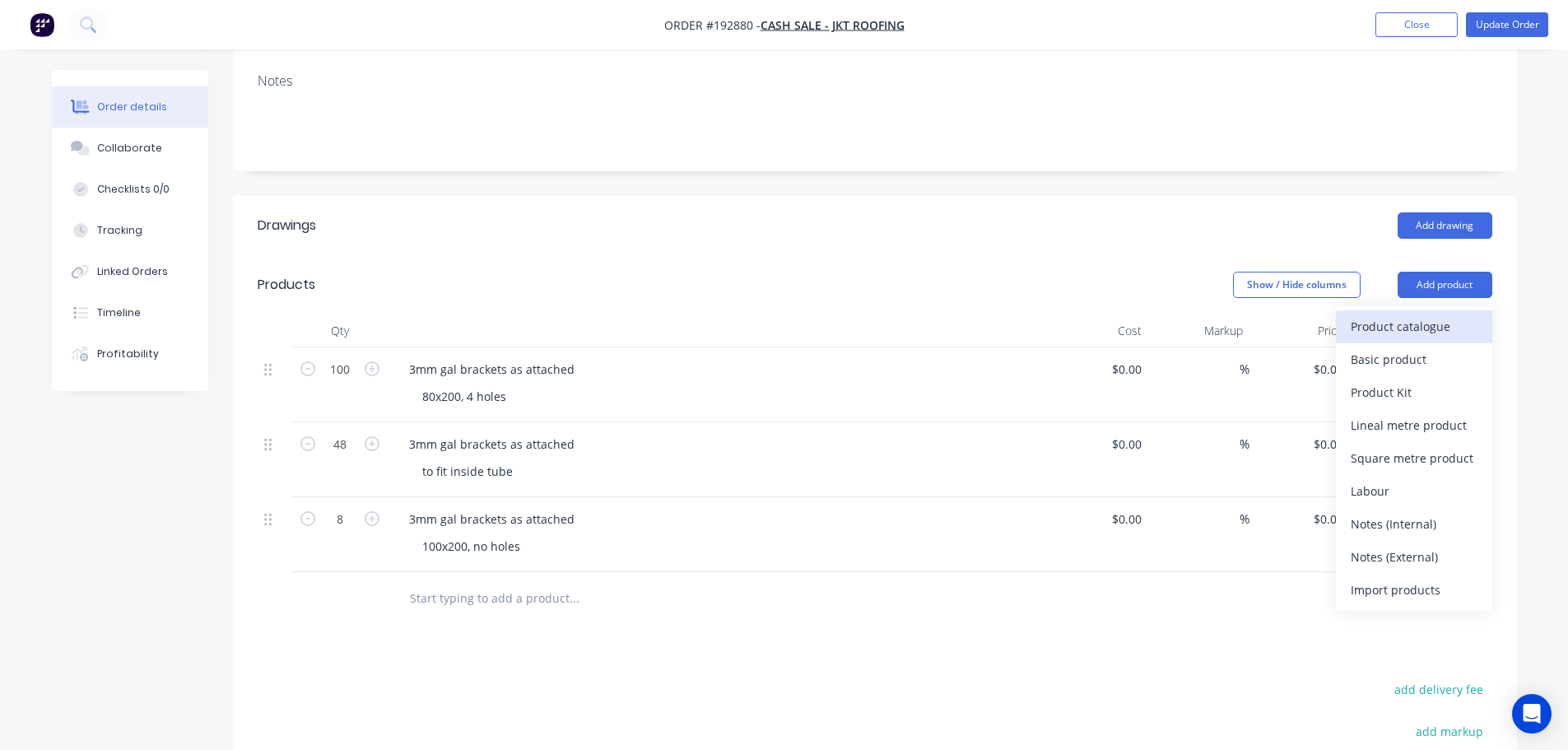
click at [1442, 315] on div "Product catalogue" at bounding box center [1414, 327] width 127 height 24
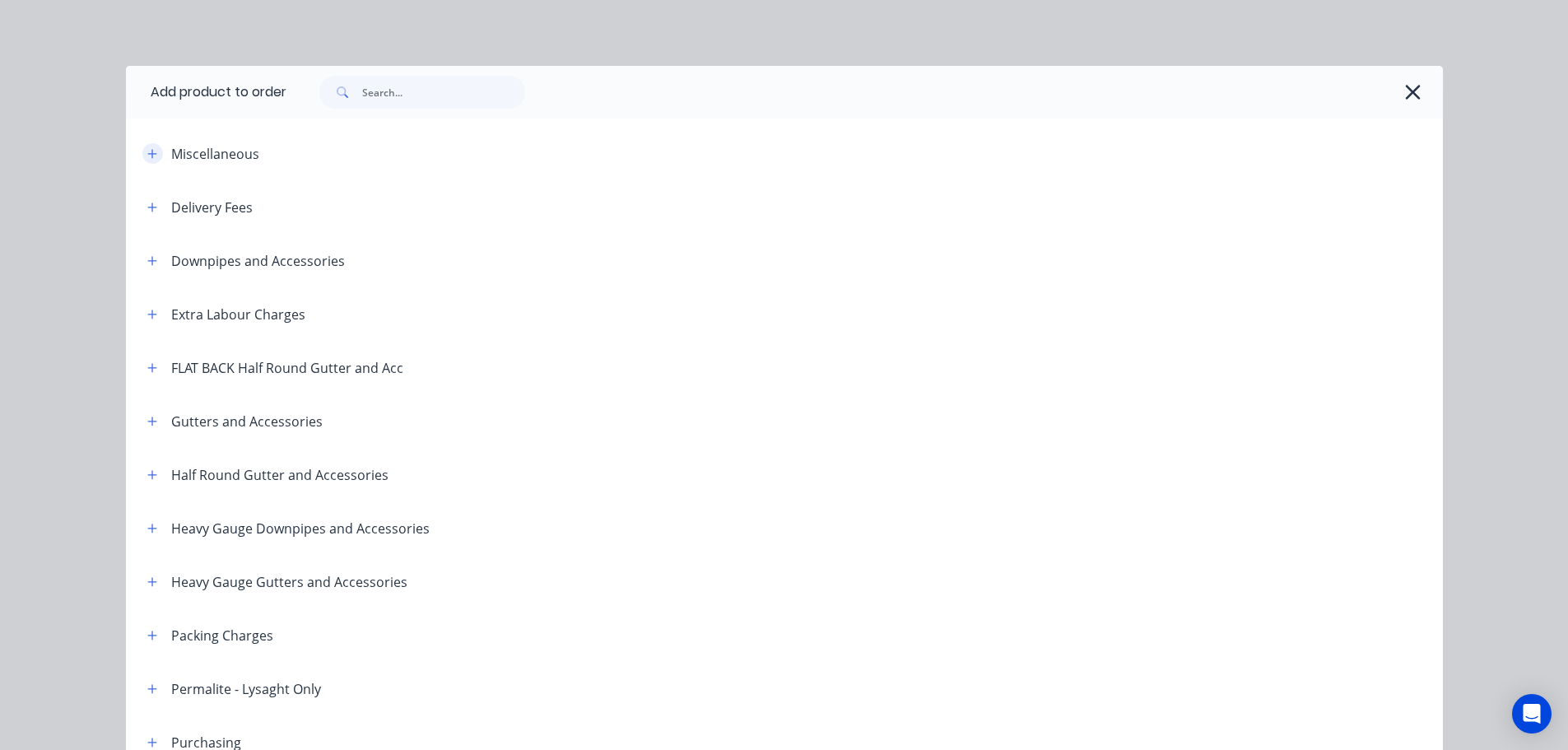
click at [148, 156] on icon "button" at bounding box center [152, 153] width 9 height 9
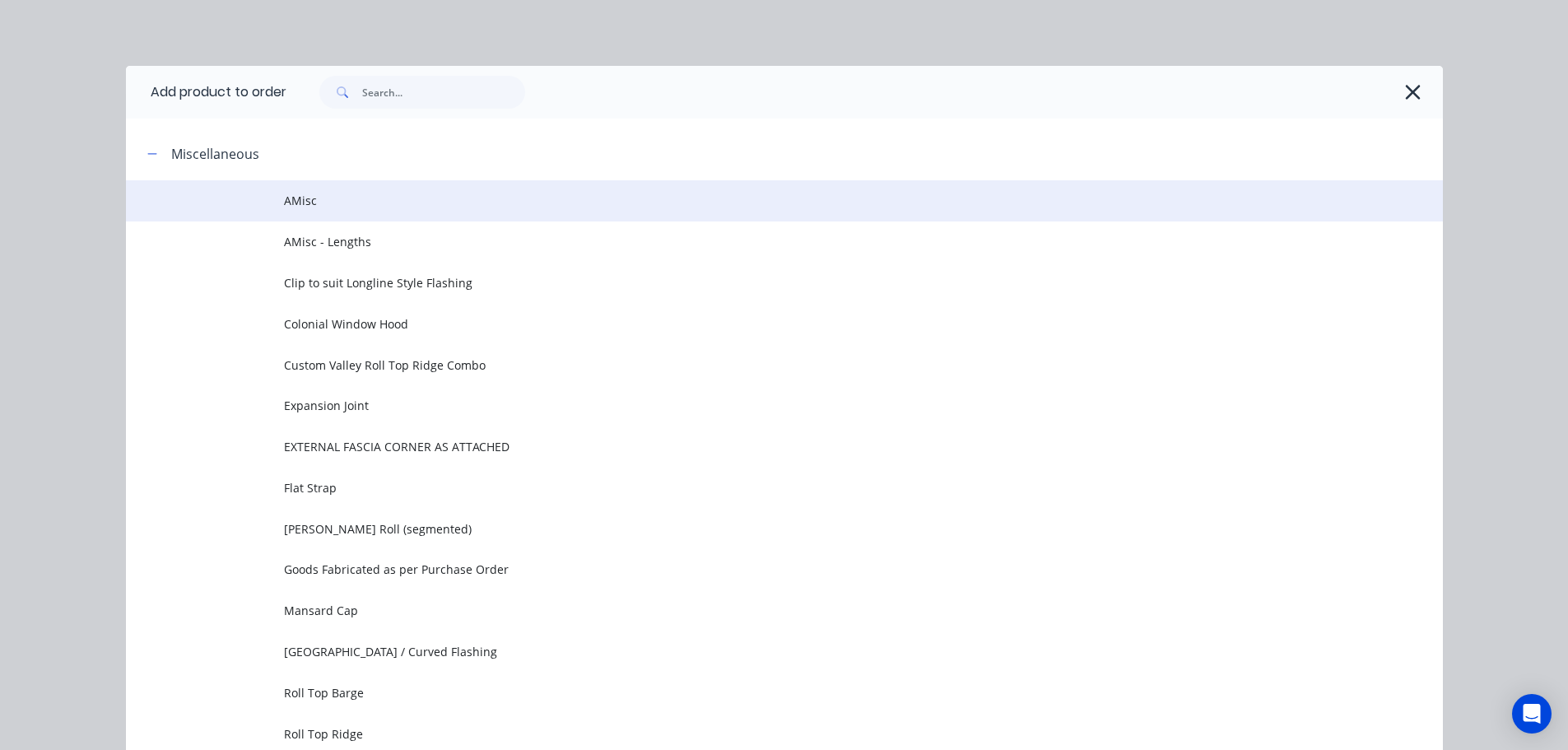
click at [349, 198] on span "AMisc" at bounding box center [747, 200] width 927 height 17
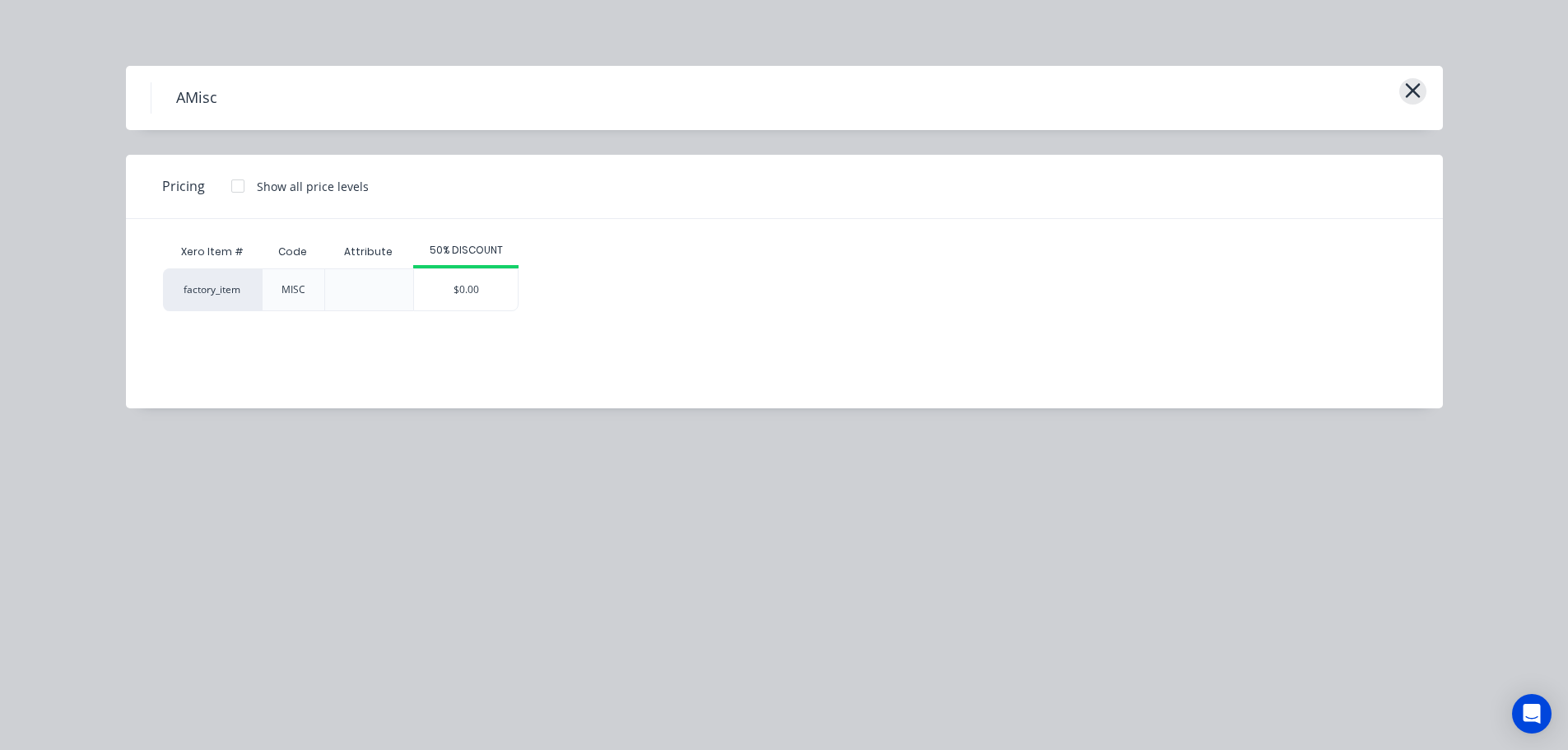
click at [1412, 88] on icon "button" at bounding box center [1412, 90] width 17 height 23
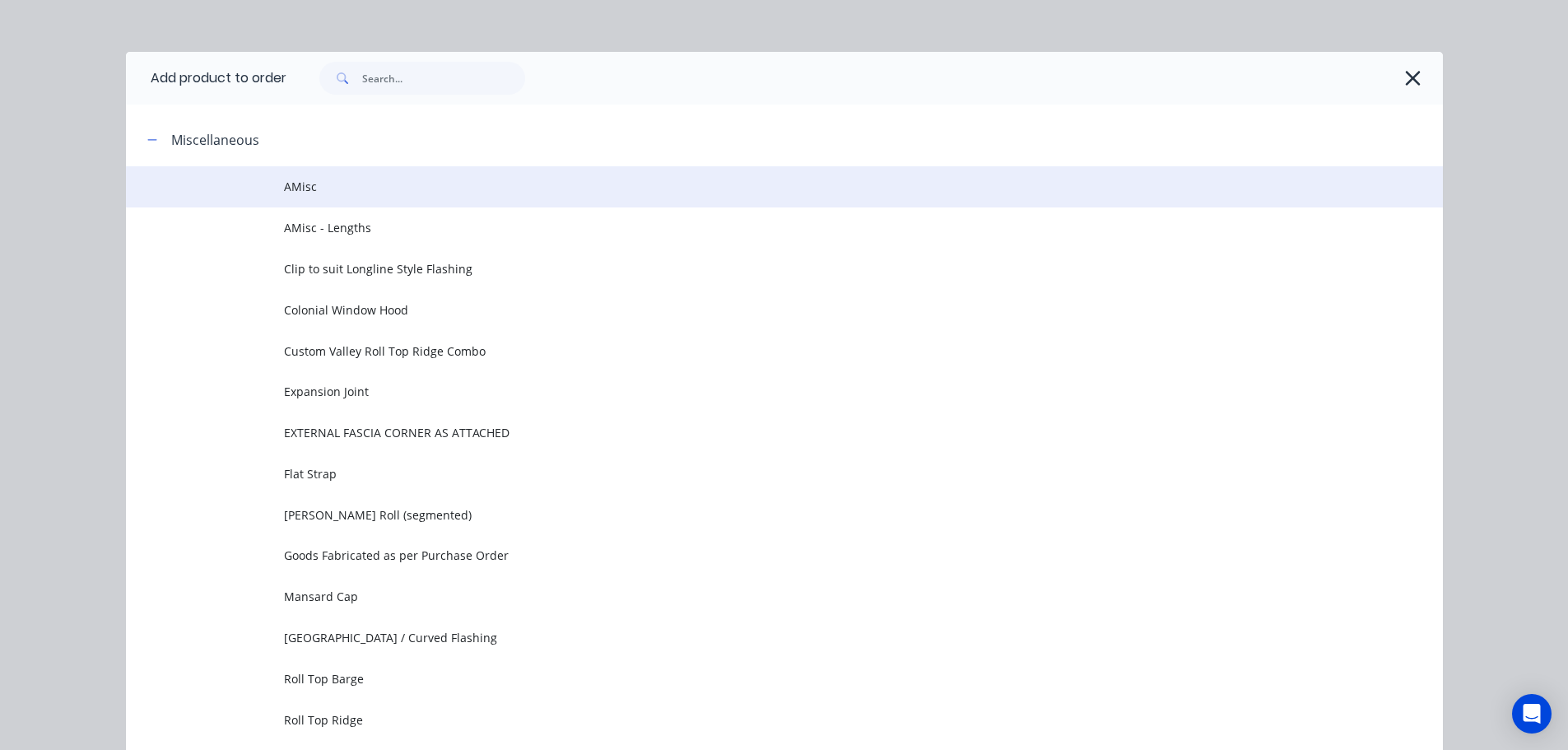
scroll to position [0, 0]
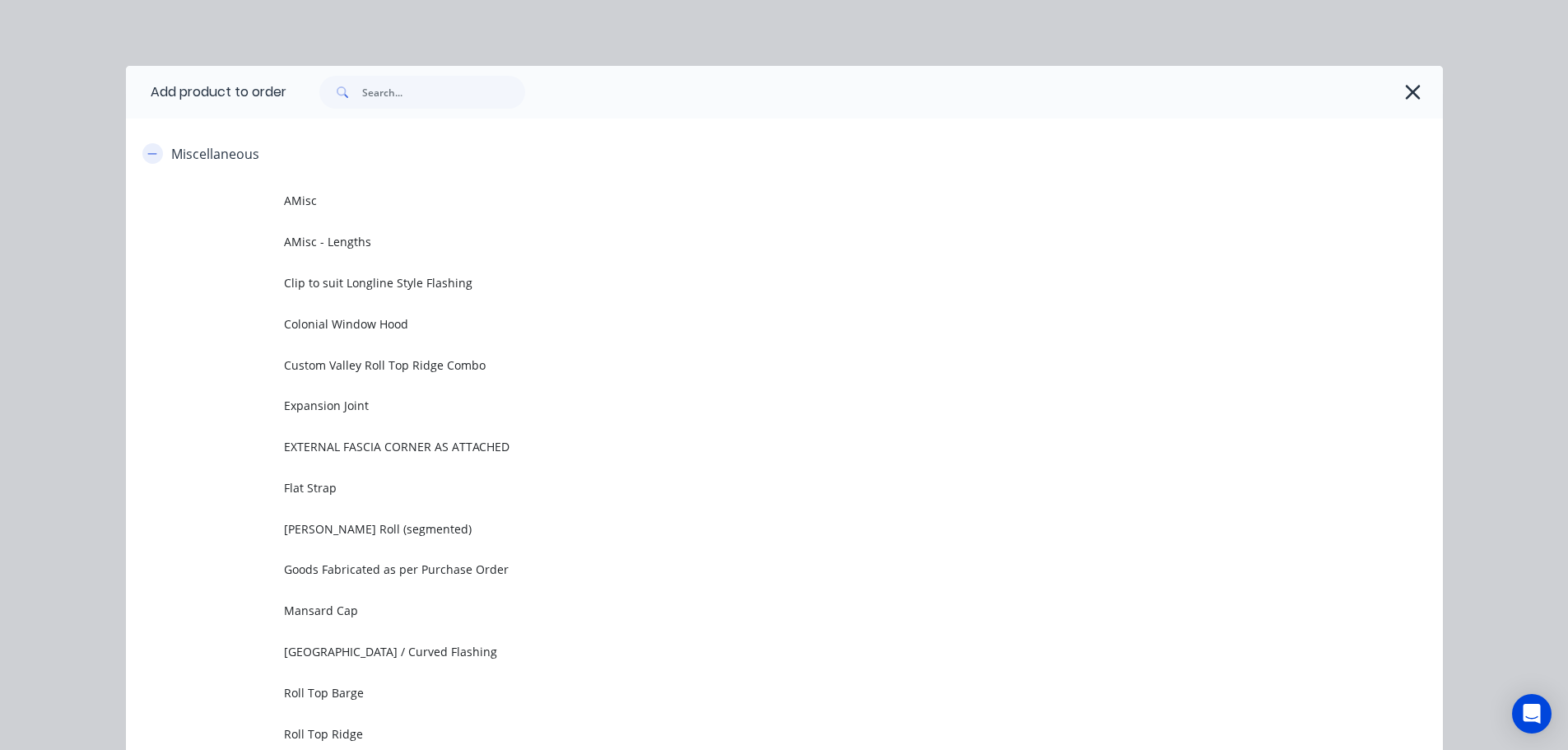
click at [148, 153] on icon "button" at bounding box center [152, 153] width 9 height 1
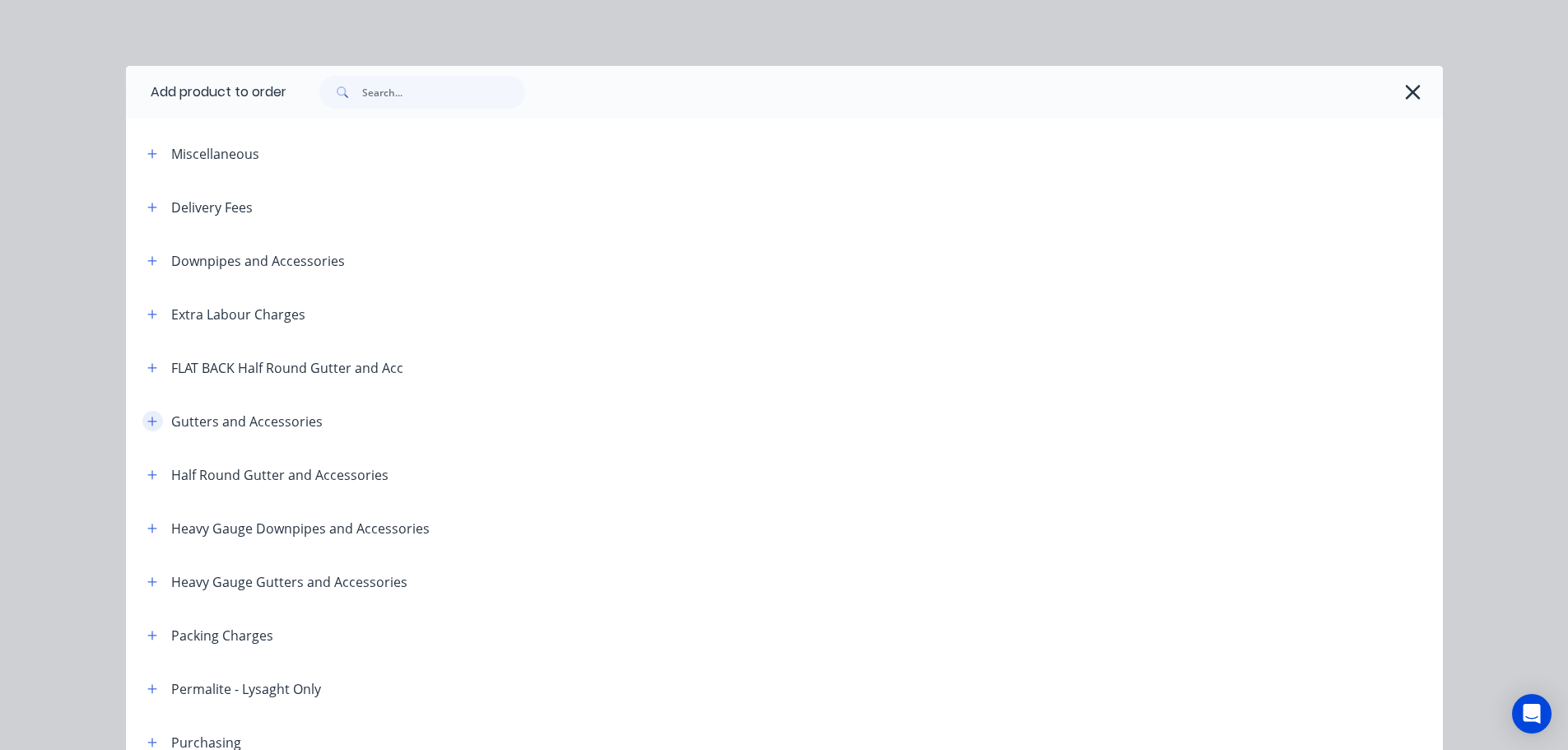
click at [148, 423] on icon "button" at bounding box center [152, 422] width 10 height 12
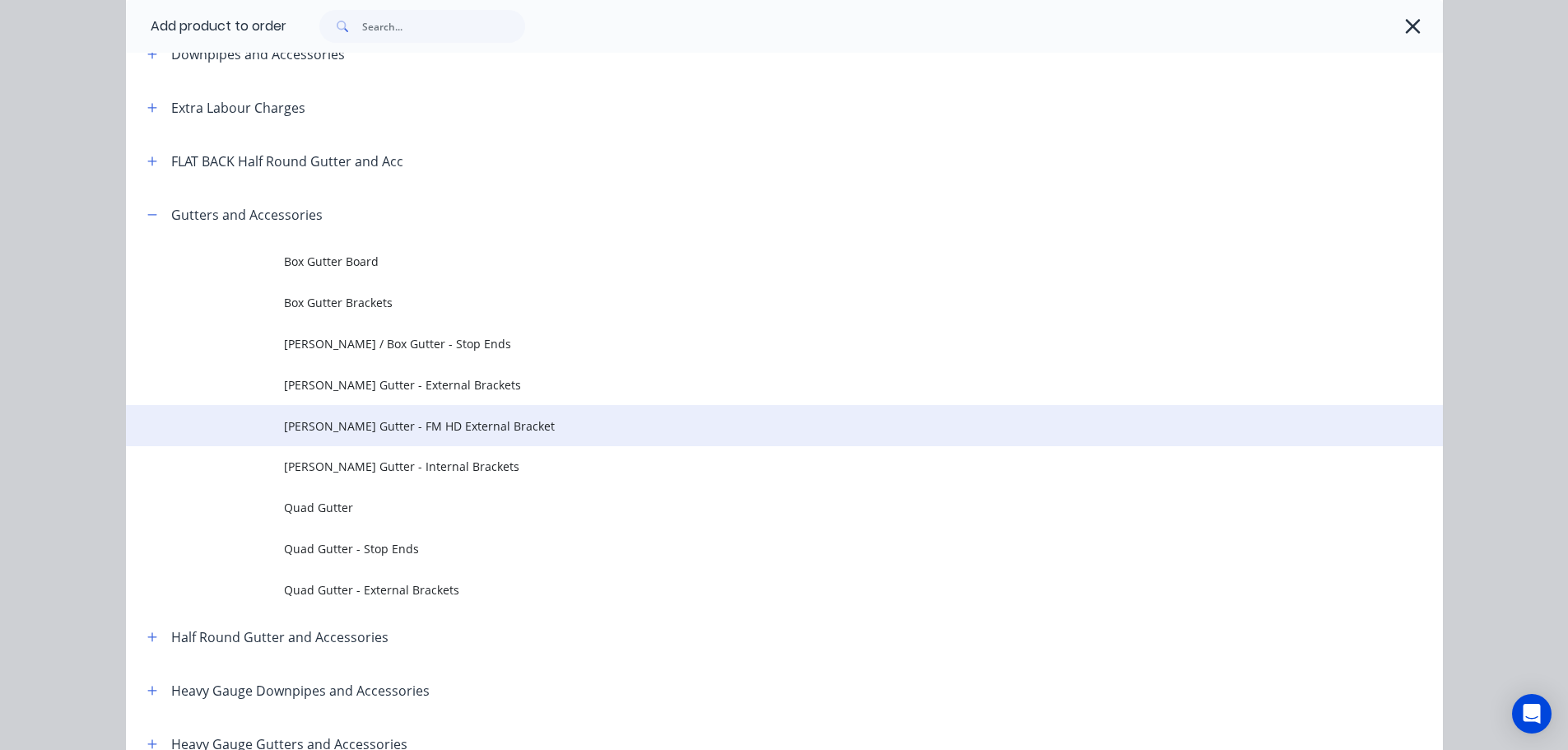
scroll to position [247, 0]
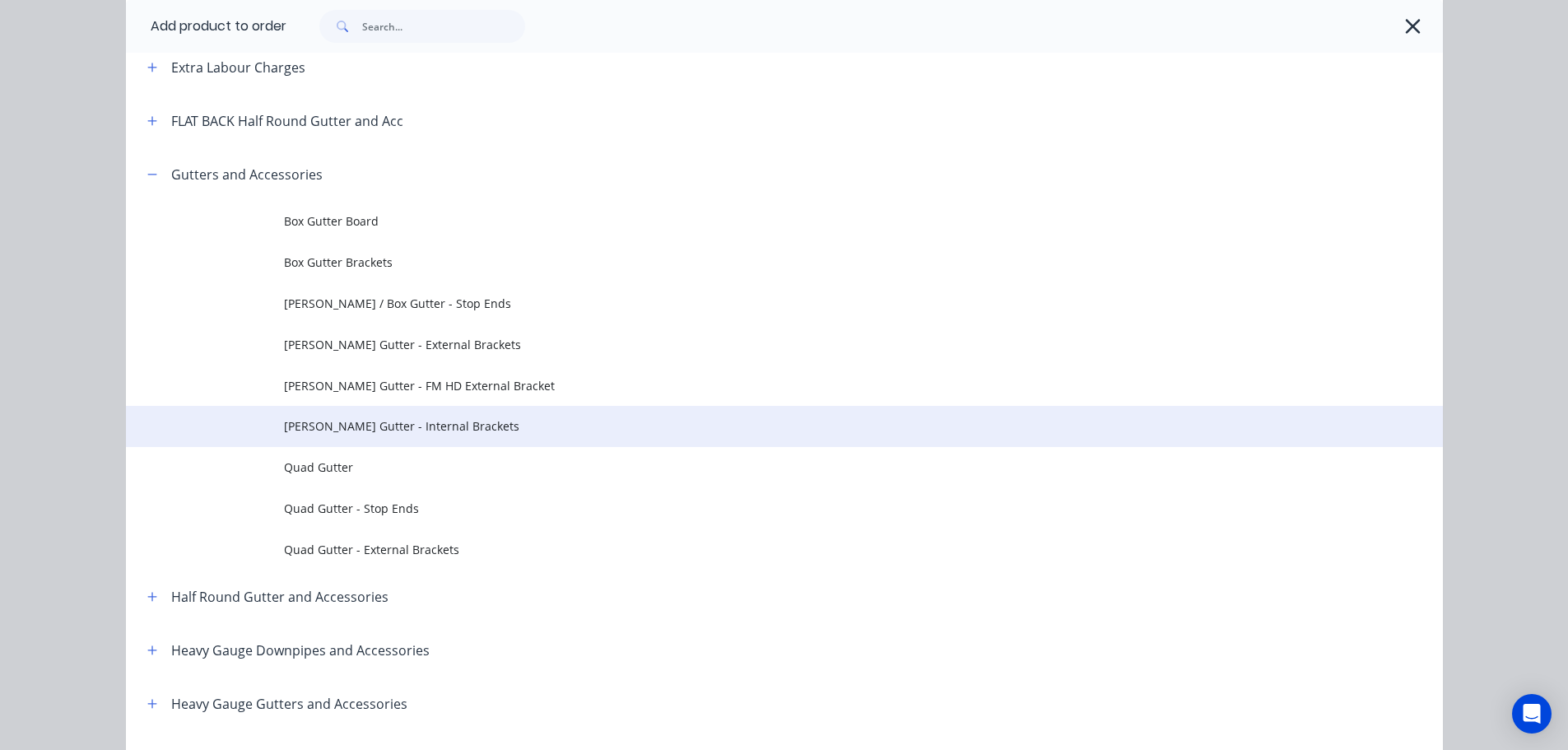
click at [408, 435] on td "Eaves Gutter - Internal Brackets" at bounding box center [863, 426] width 1158 height 41
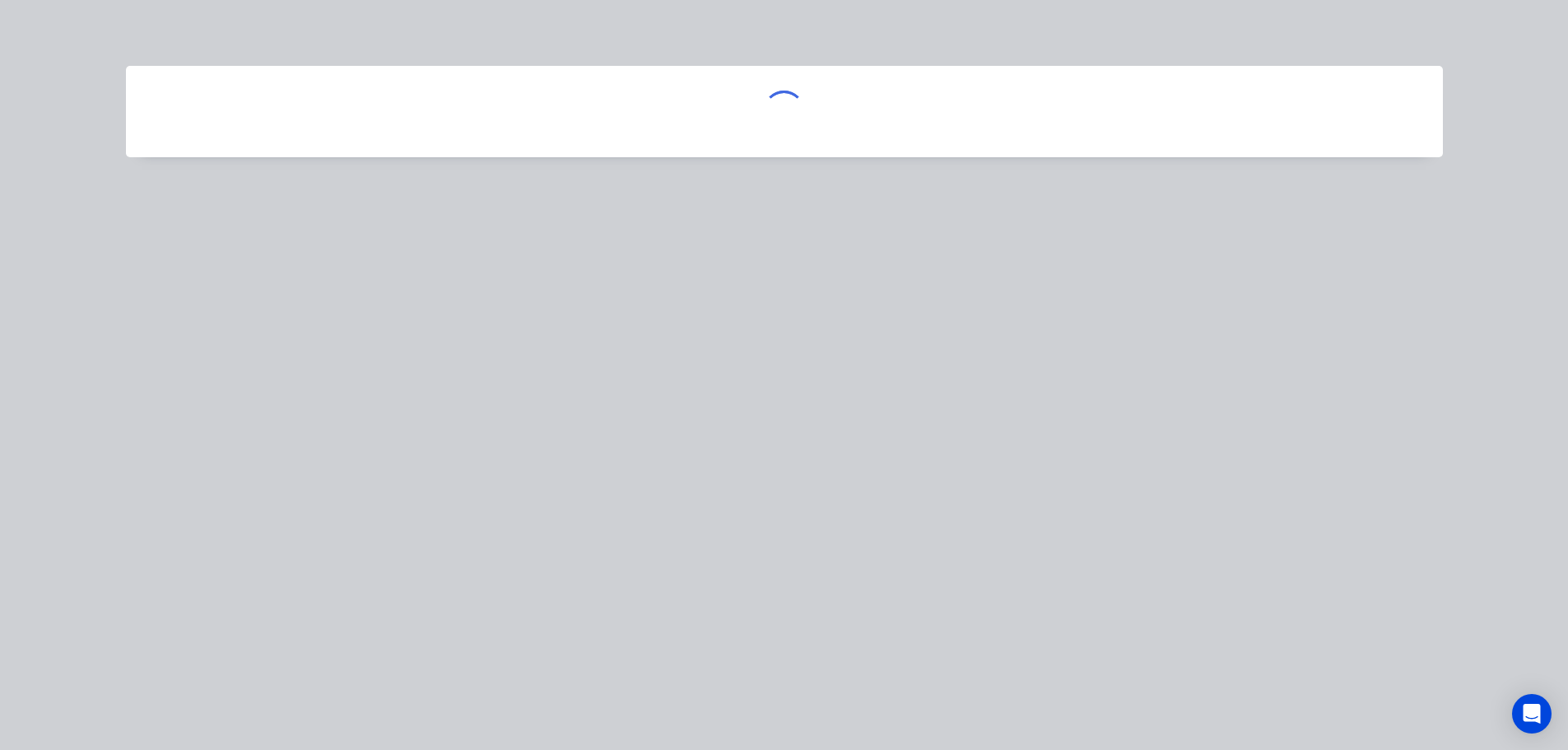
scroll to position [0, 0]
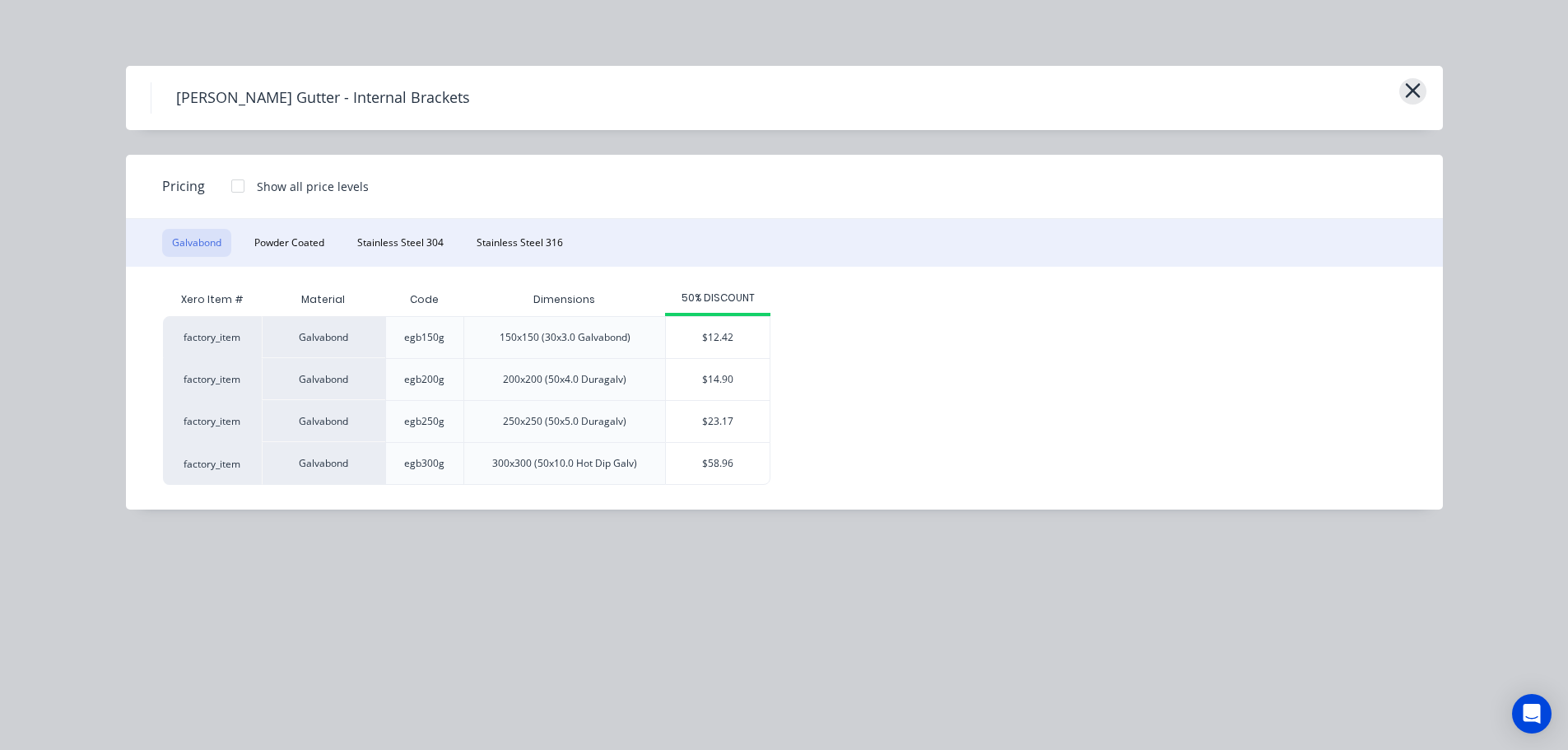
click at [1416, 94] on icon "button" at bounding box center [1412, 90] width 15 height 15
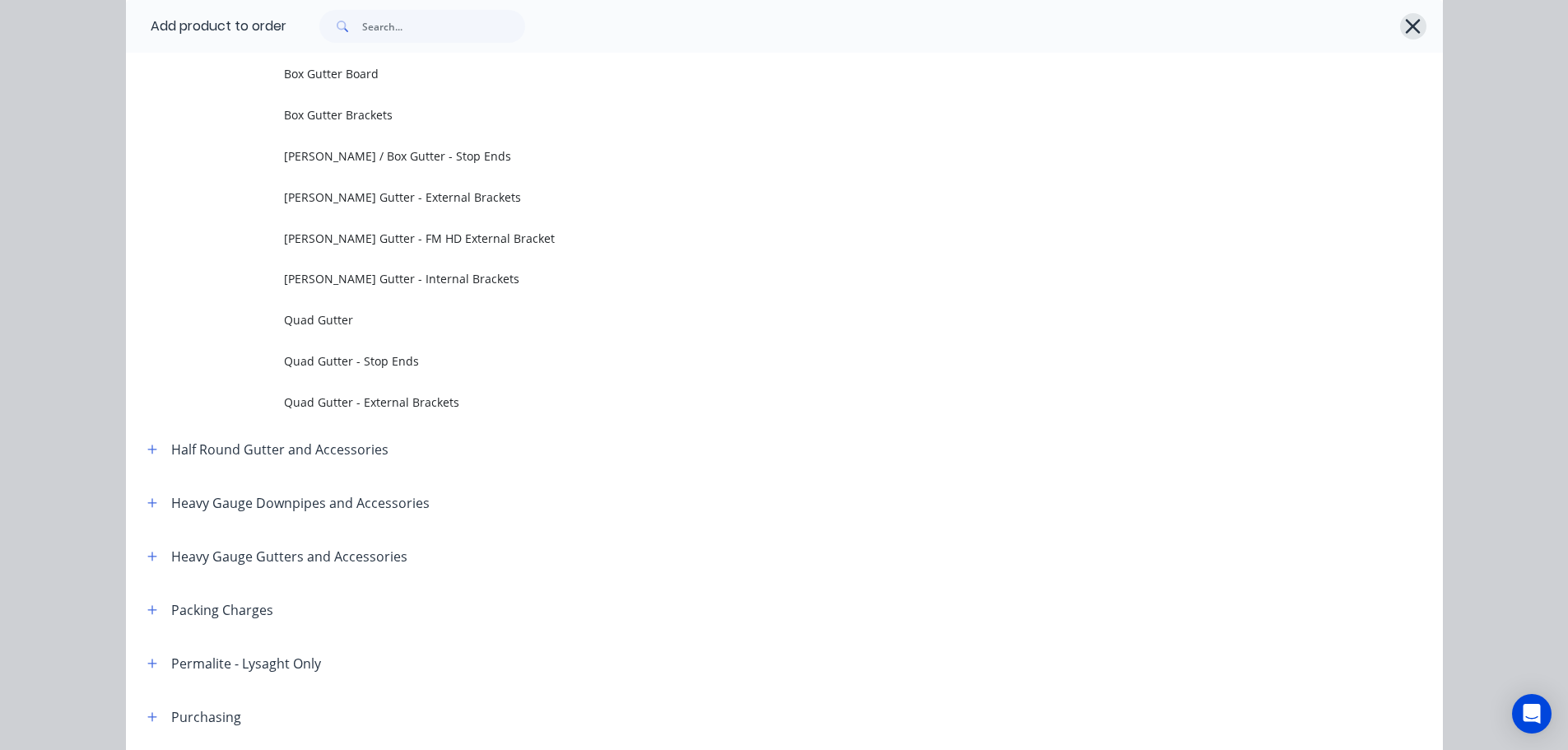
drag, startPoint x: 1403, startPoint y: 22, endPoint x: 1438, endPoint y: 230, distance: 210.9
click at [1404, 23] on icon "button" at bounding box center [1412, 26] width 17 height 23
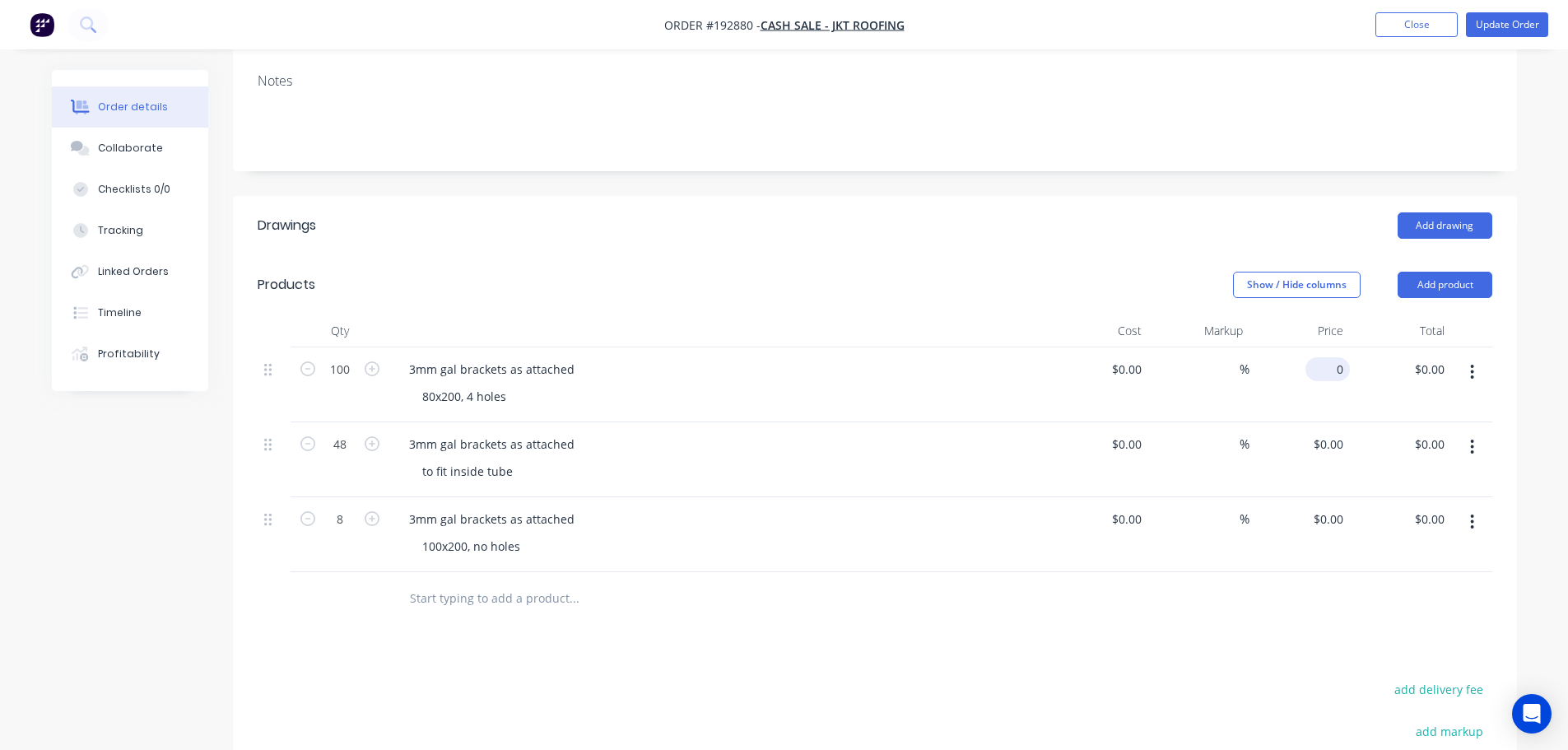
click at [1334, 362] on input "0" at bounding box center [1331, 370] width 38 height 24
type input "4"
type input "$12.42"
type input "$1,242.00"
click at [1316, 450] on div "0 0" at bounding box center [1300, 460] width 101 height 75
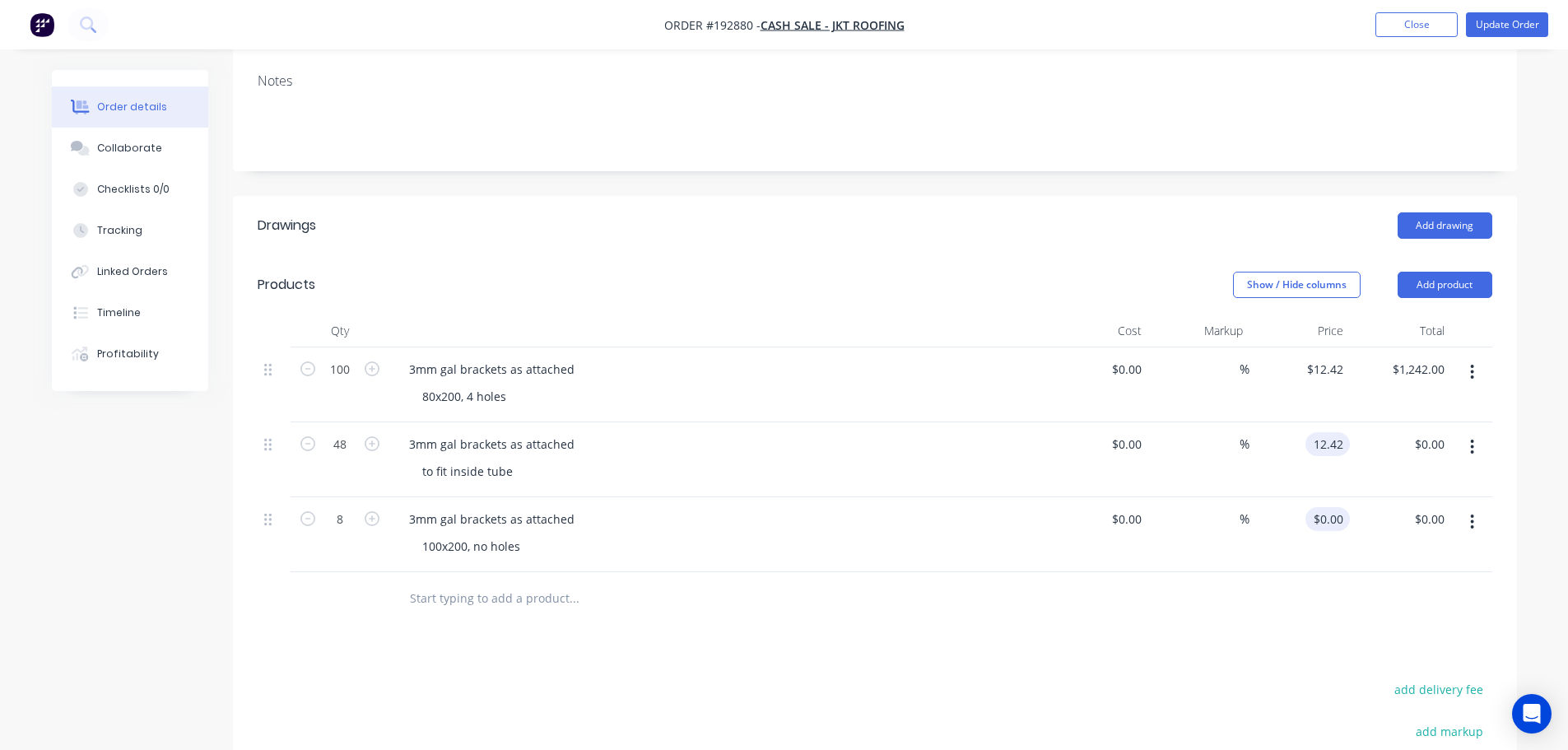
type input "$12.42"
type input "$596.16"
click at [1324, 520] on div "0 $0.00" at bounding box center [1300, 535] width 101 height 75
type input "$12.42"
type input "$99.36"
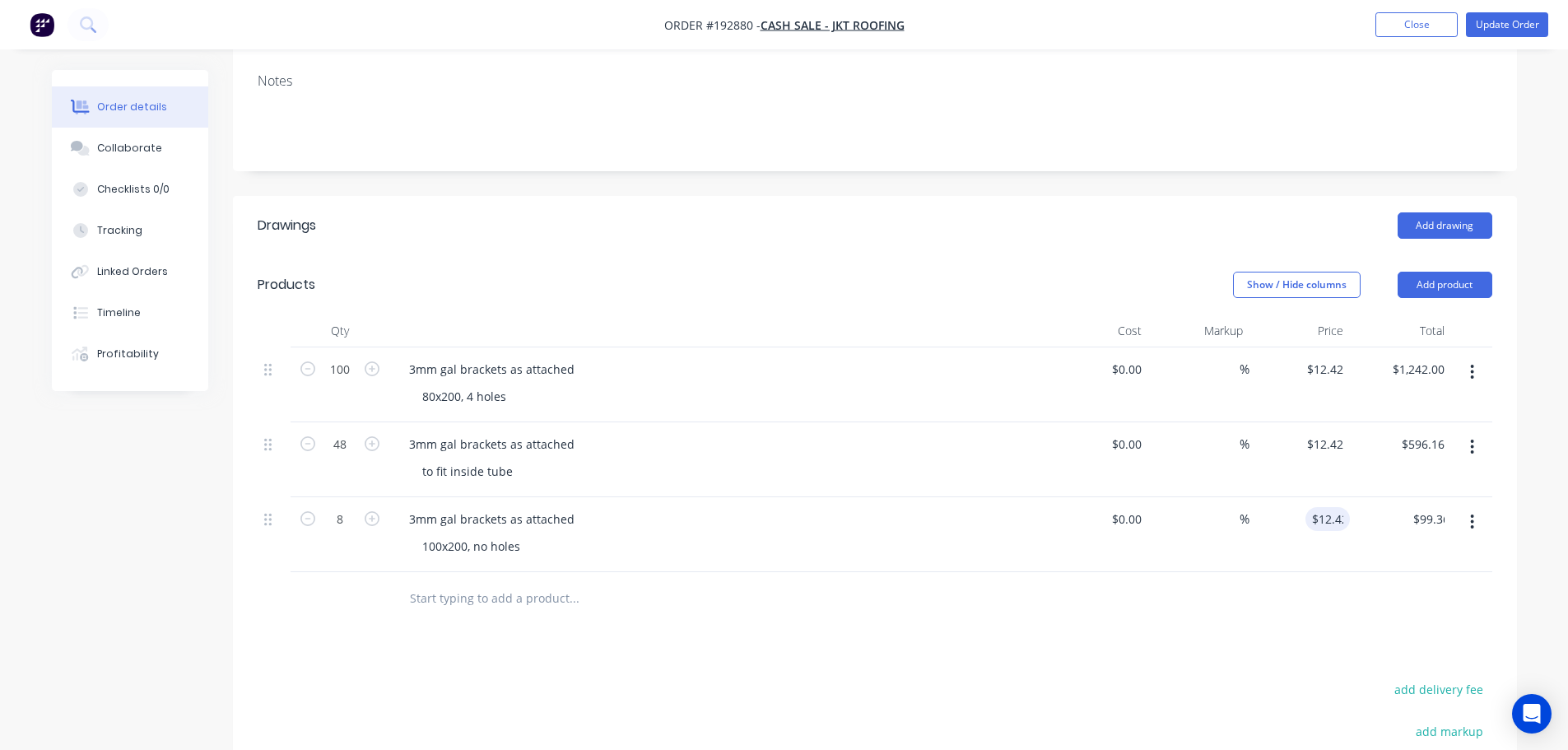
click at [1044, 206] on header "Drawings Add drawing" at bounding box center [875, 225] width 1284 height 59
click at [1531, 35] on button "Update Order" at bounding box center [1507, 25] width 82 height 25
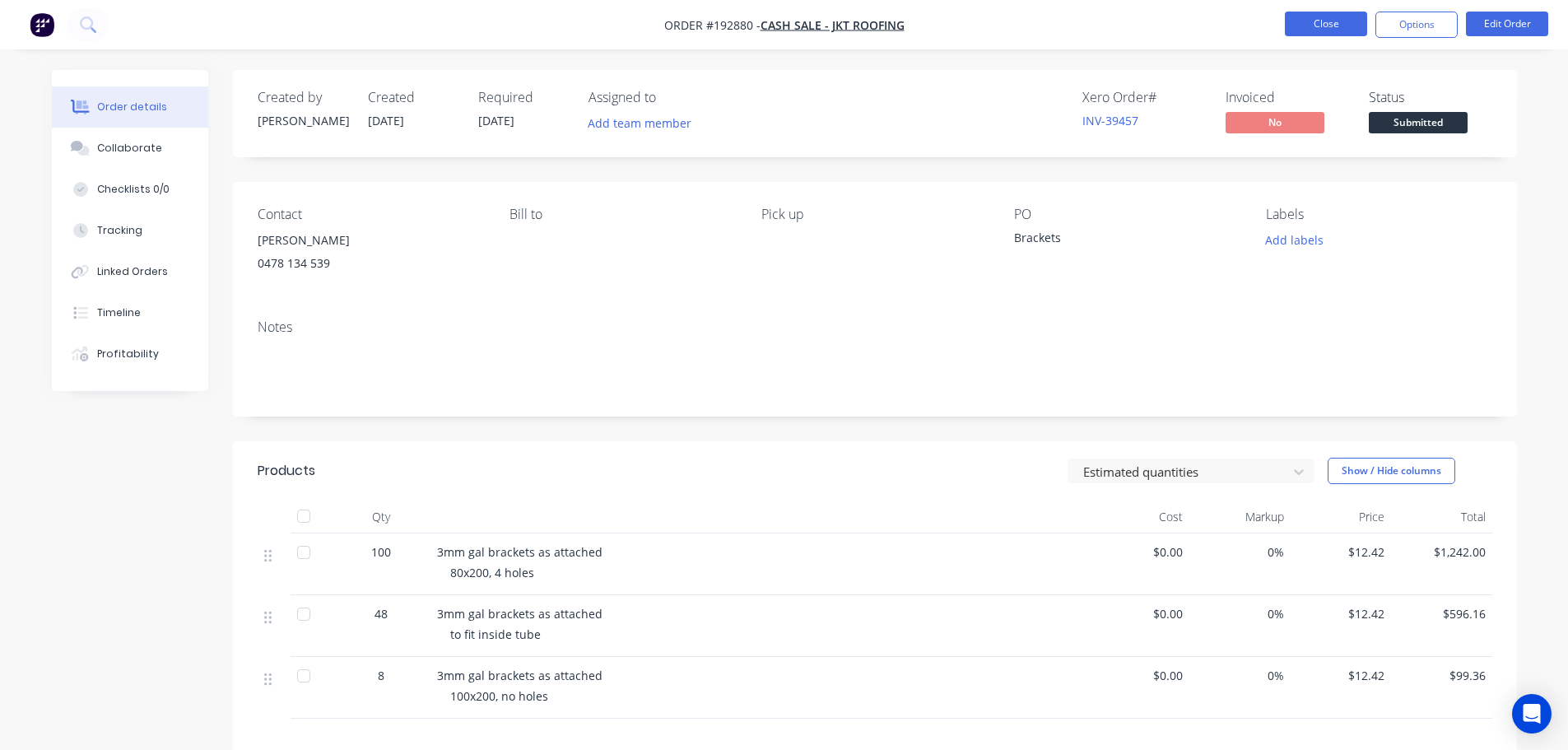
click at [1306, 26] on button "Close" at bounding box center [1326, 24] width 82 height 25
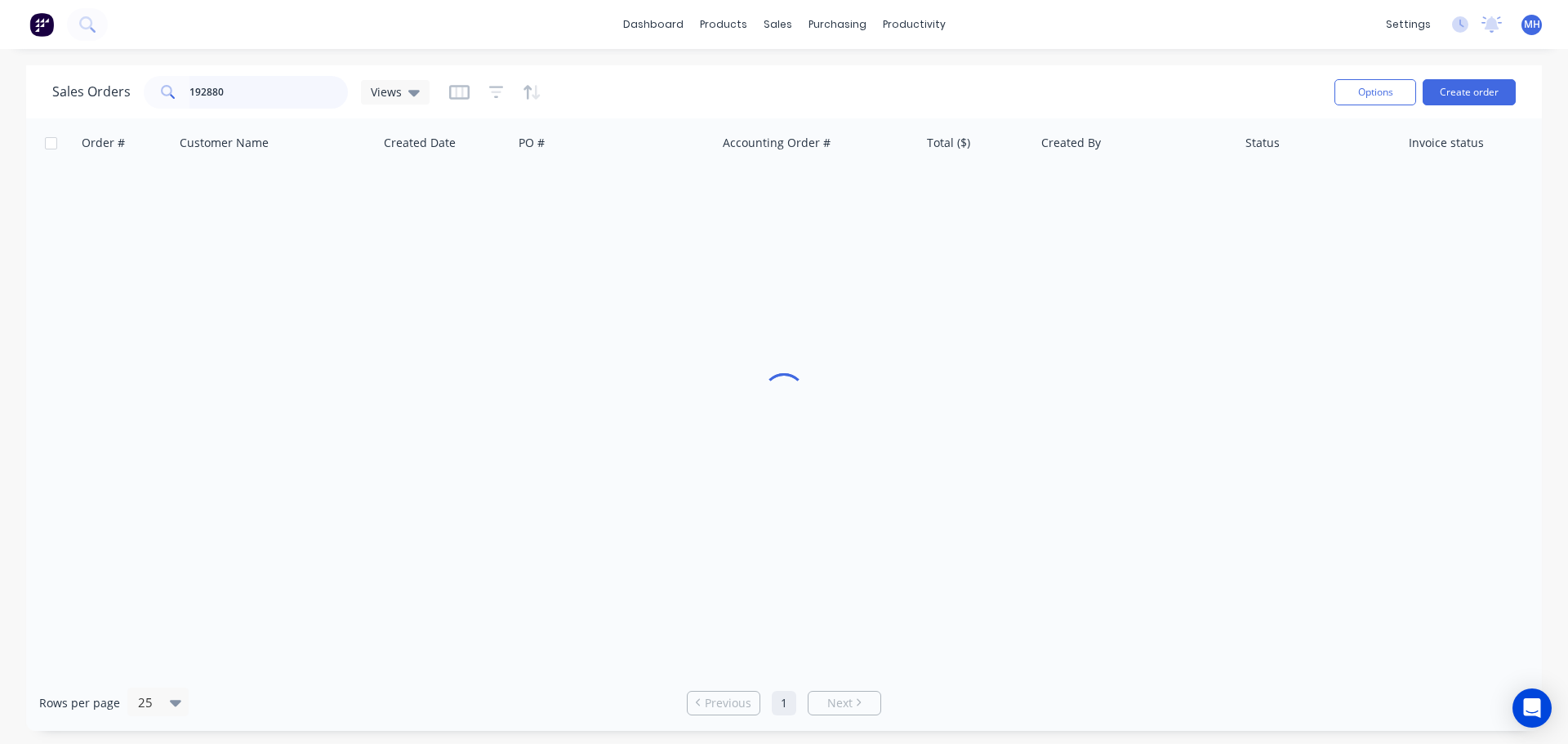
click at [257, 100] on input "192880" at bounding box center [269, 92] width 159 height 33
type input "192948"
click at [596, 82] on div "Sales Orders 192948 Views" at bounding box center [687, 91] width 1269 height 40
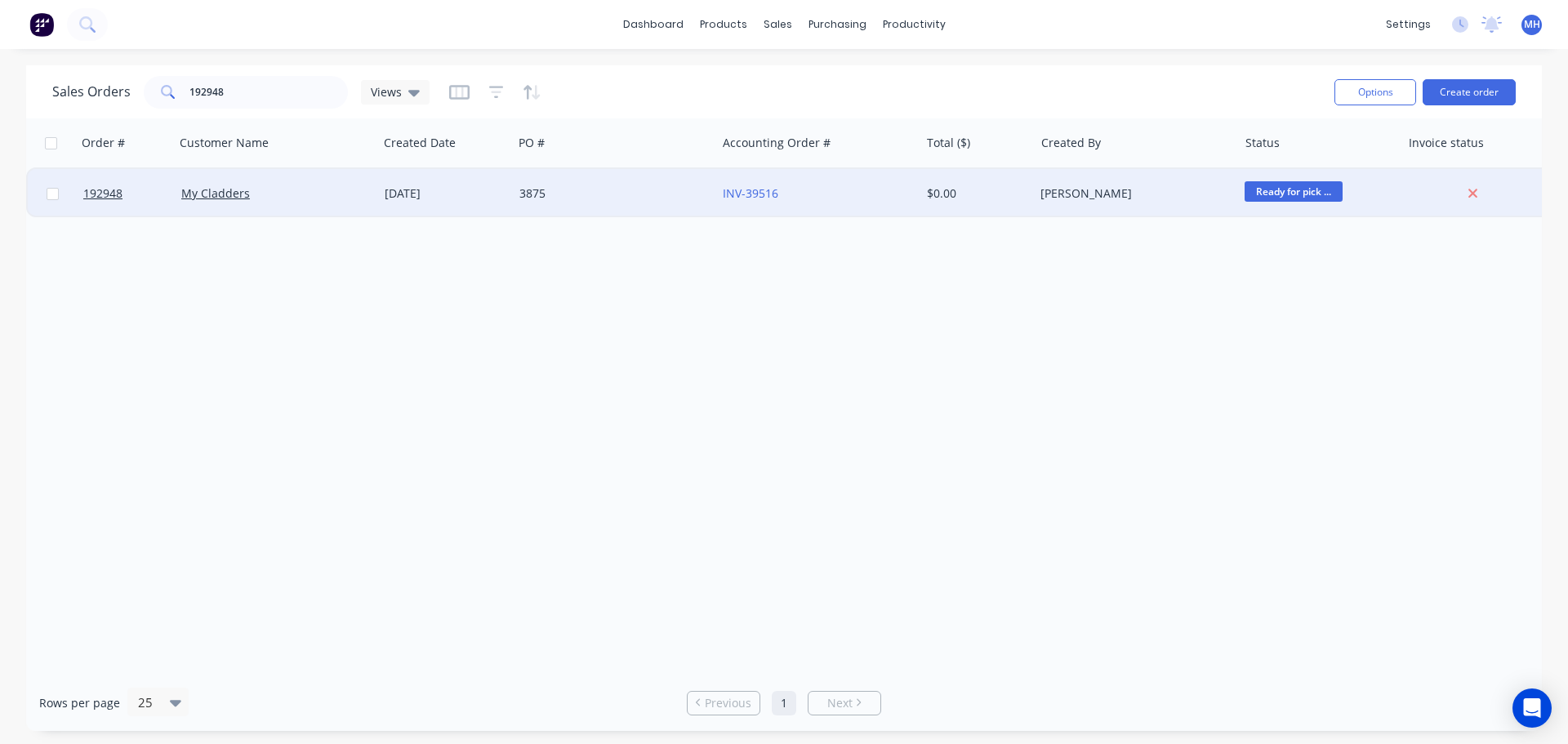
click at [350, 187] on div "My Cladders" at bounding box center [272, 194] width 181 height 16
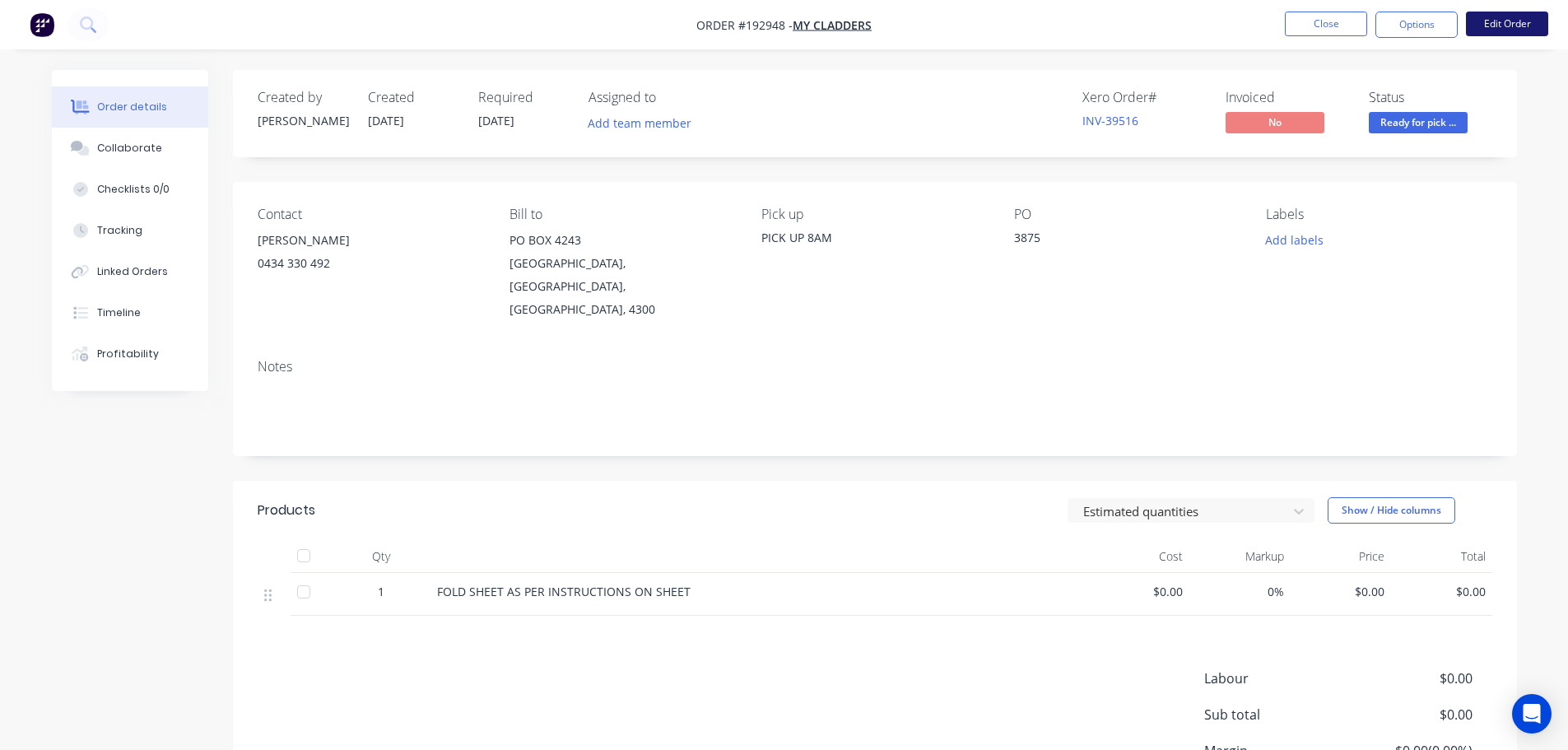
click at [1505, 27] on button "Edit Order" at bounding box center [1507, 24] width 82 height 25
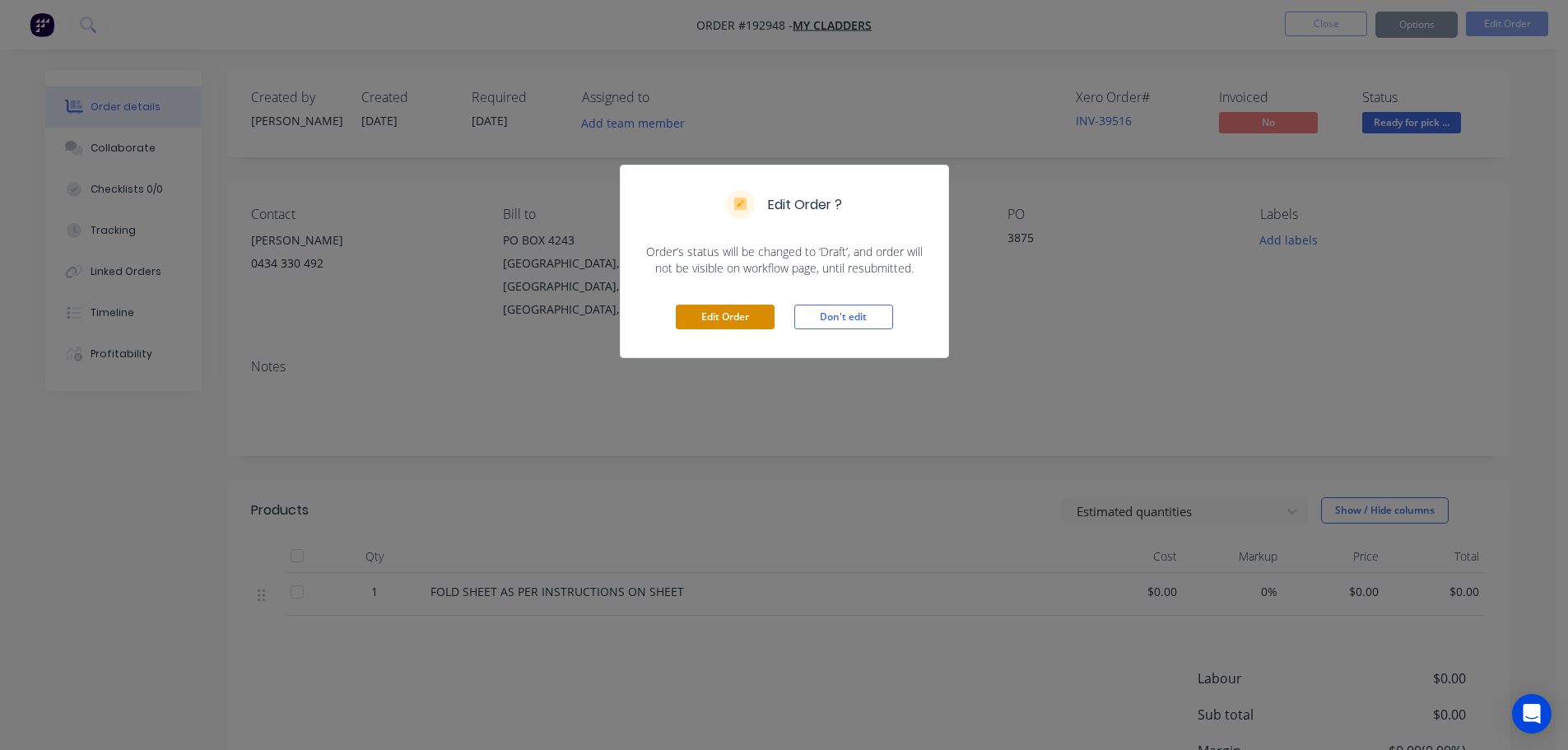
click at [741, 312] on button "Edit Order" at bounding box center [725, 317] width 99 height 25
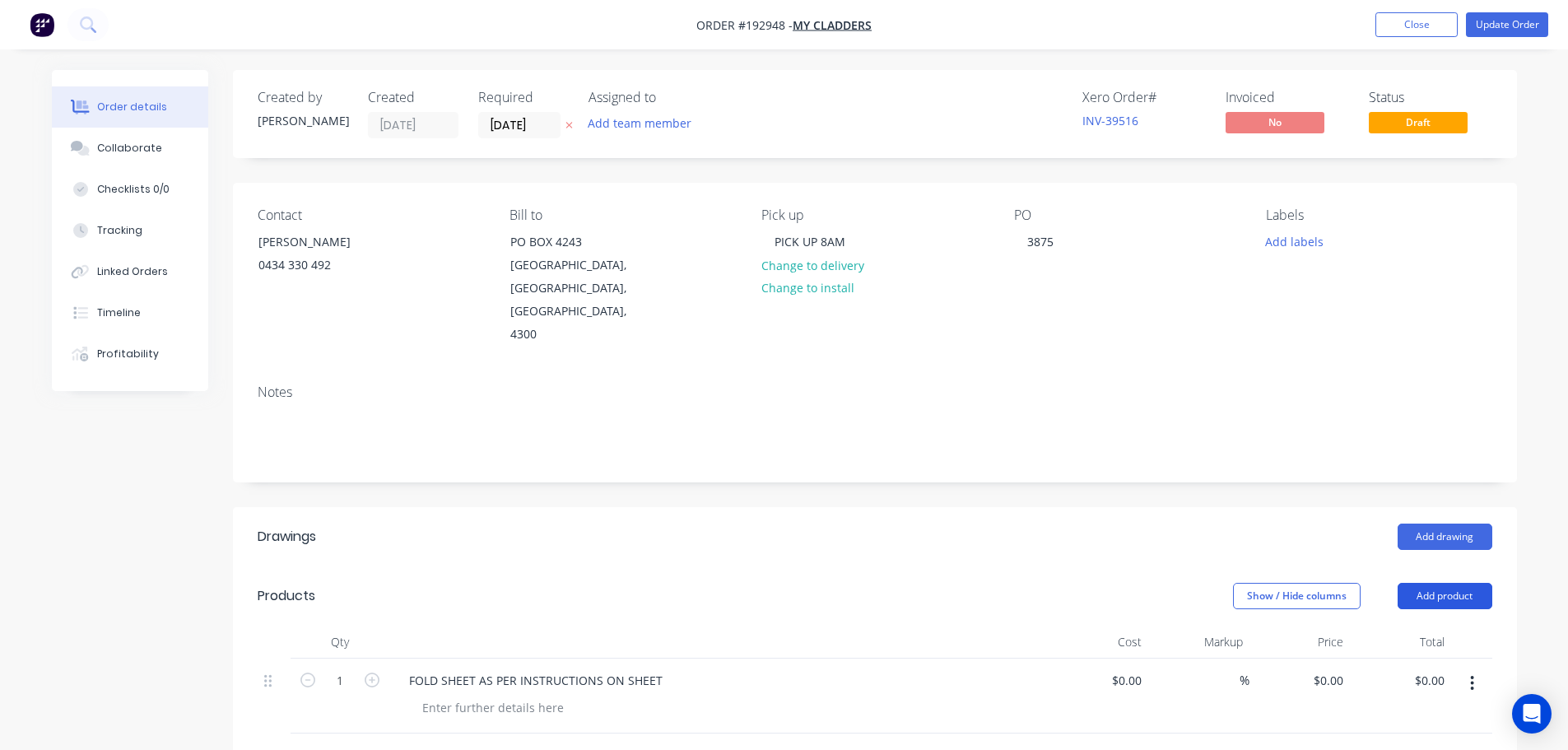
click at [1470, 583] on button "Add product" at bounding box center [1445, 596] width 95 height 26
click at [1495, 567] on header "Products Show / Hide columns Add product Product catalogue Basic product Produc…" at bounding box center [875, 596] width 1284 height 59
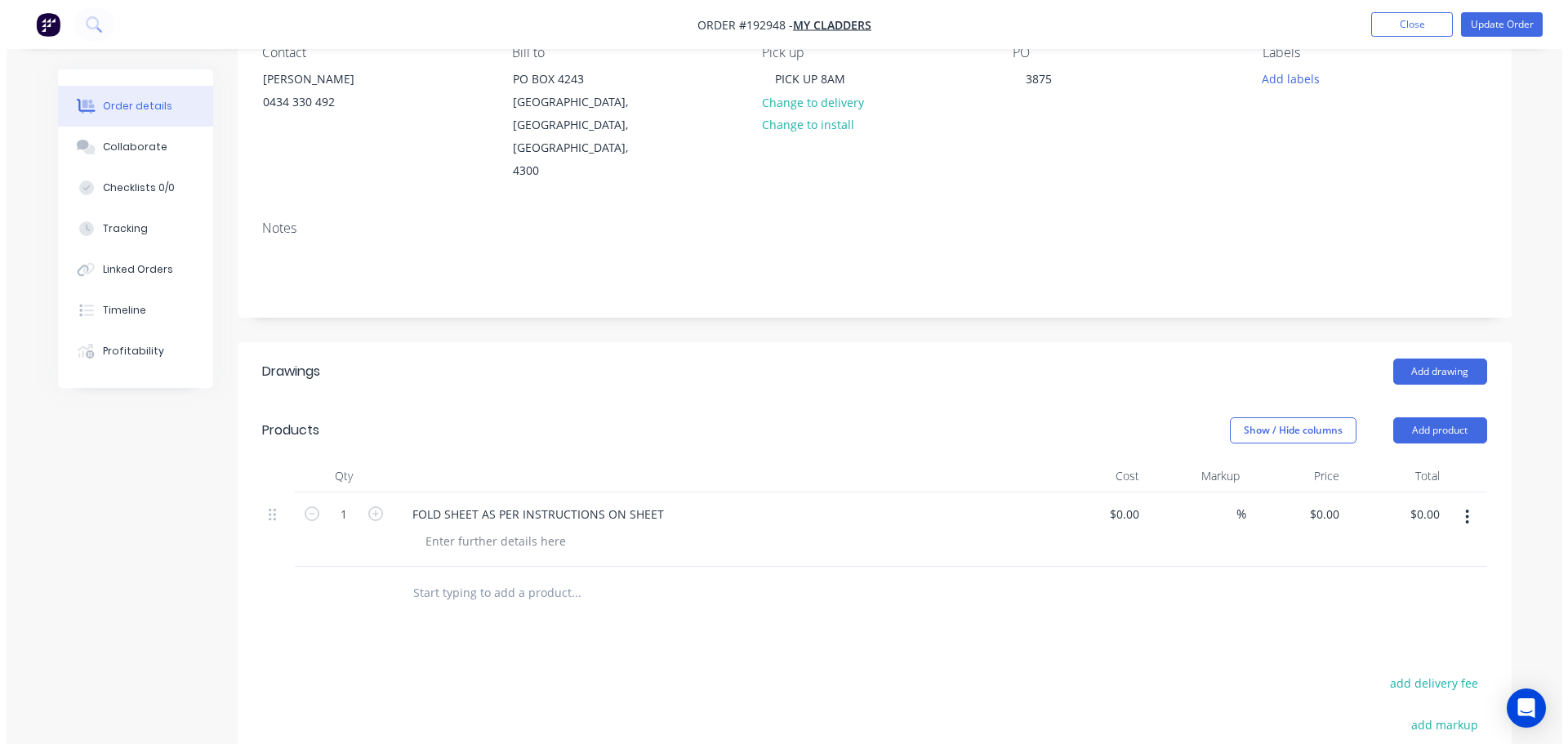
scroll to position [163, 0]
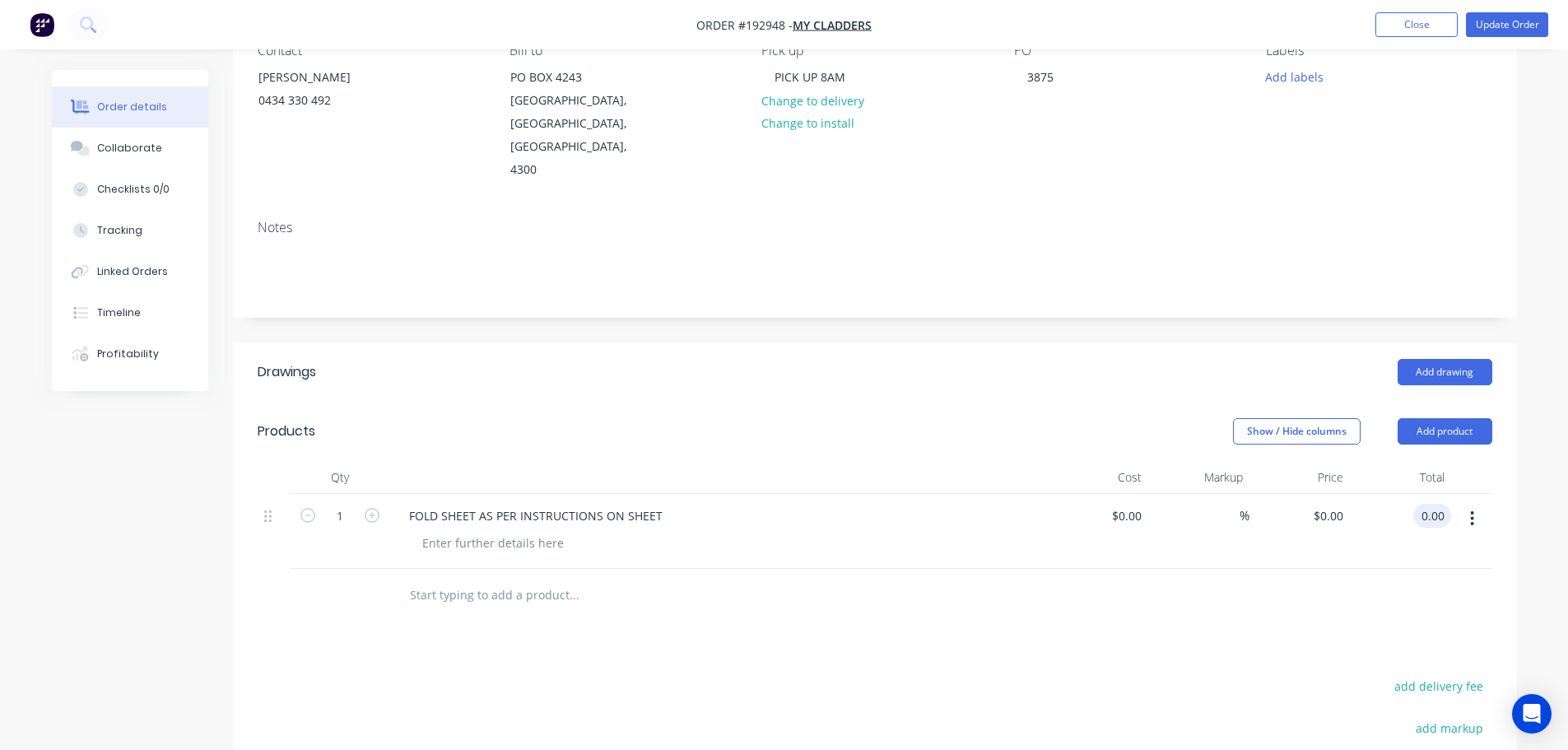
click at [1439, 504] on input "0.00" at bounding box center [1435, 516] width 31 height 24
type input "35"
type input "$35.00"
click at [1234, 342] on header "Drawings Add drawing" at bounding box center [875, 371] width 1284 height 59
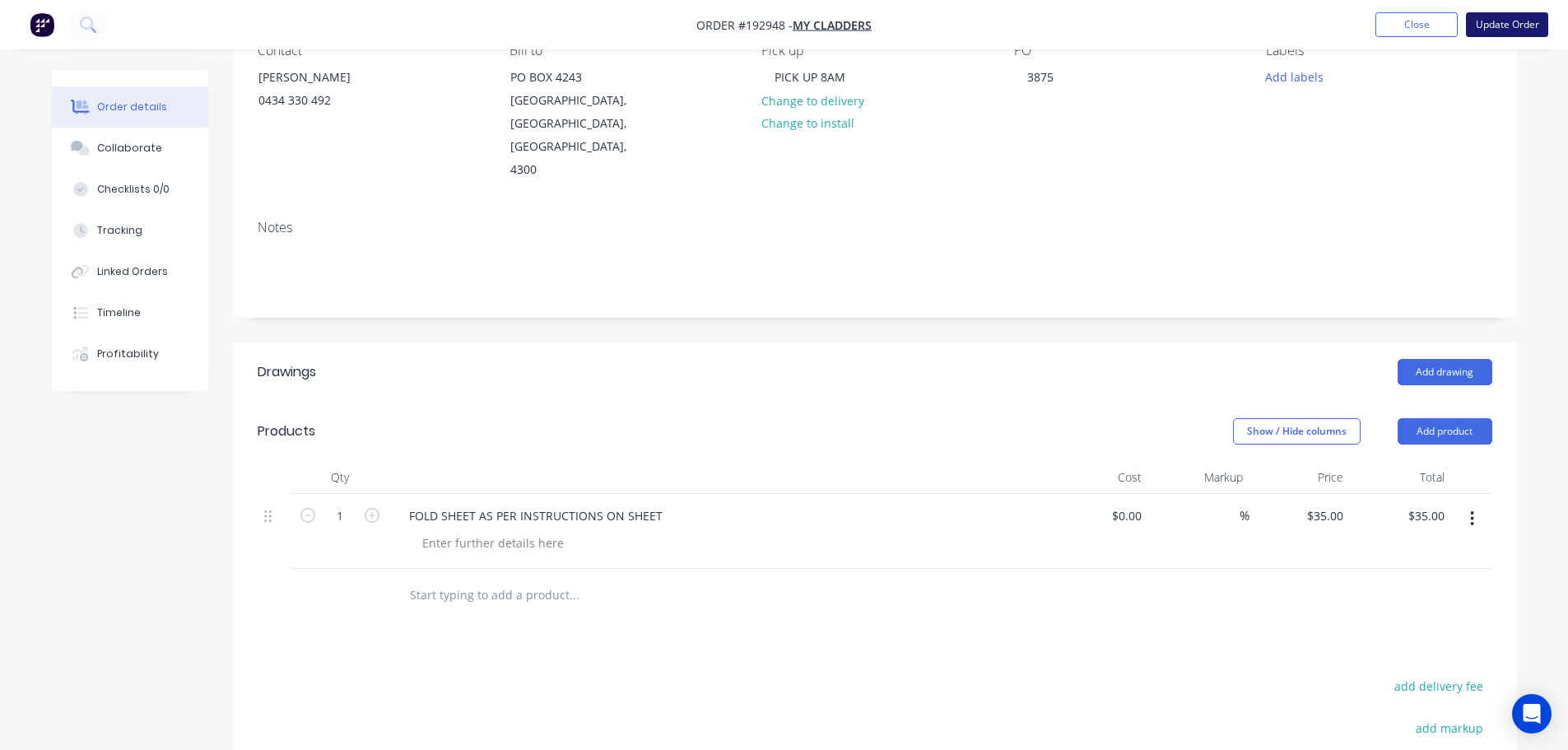
click at [1497, 21] on button "Update Order" at bounding box center [1507, 25] width 82 height 25
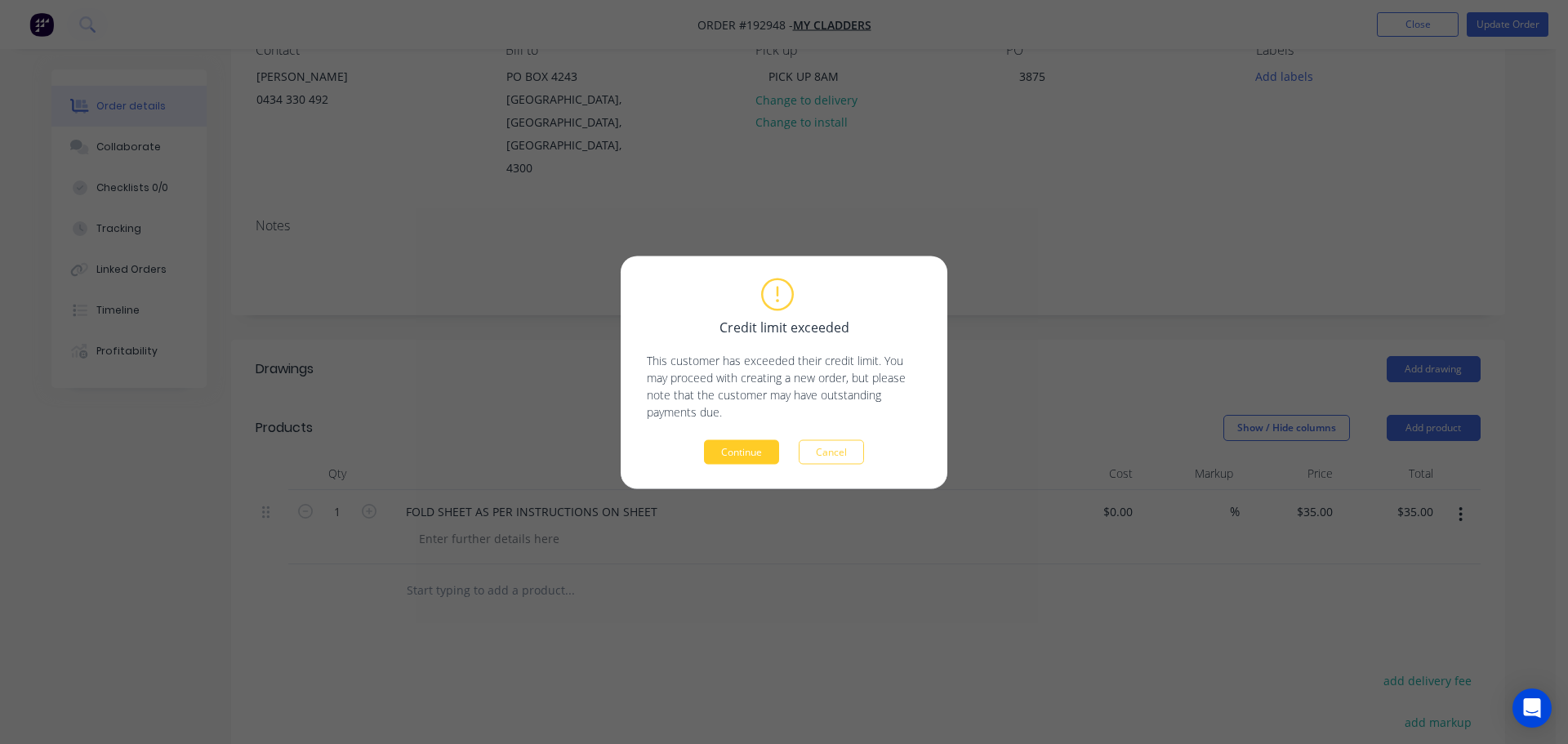
click at [741, 455] on button "Continue" at bounding box center [741, 451] width 75 height 24
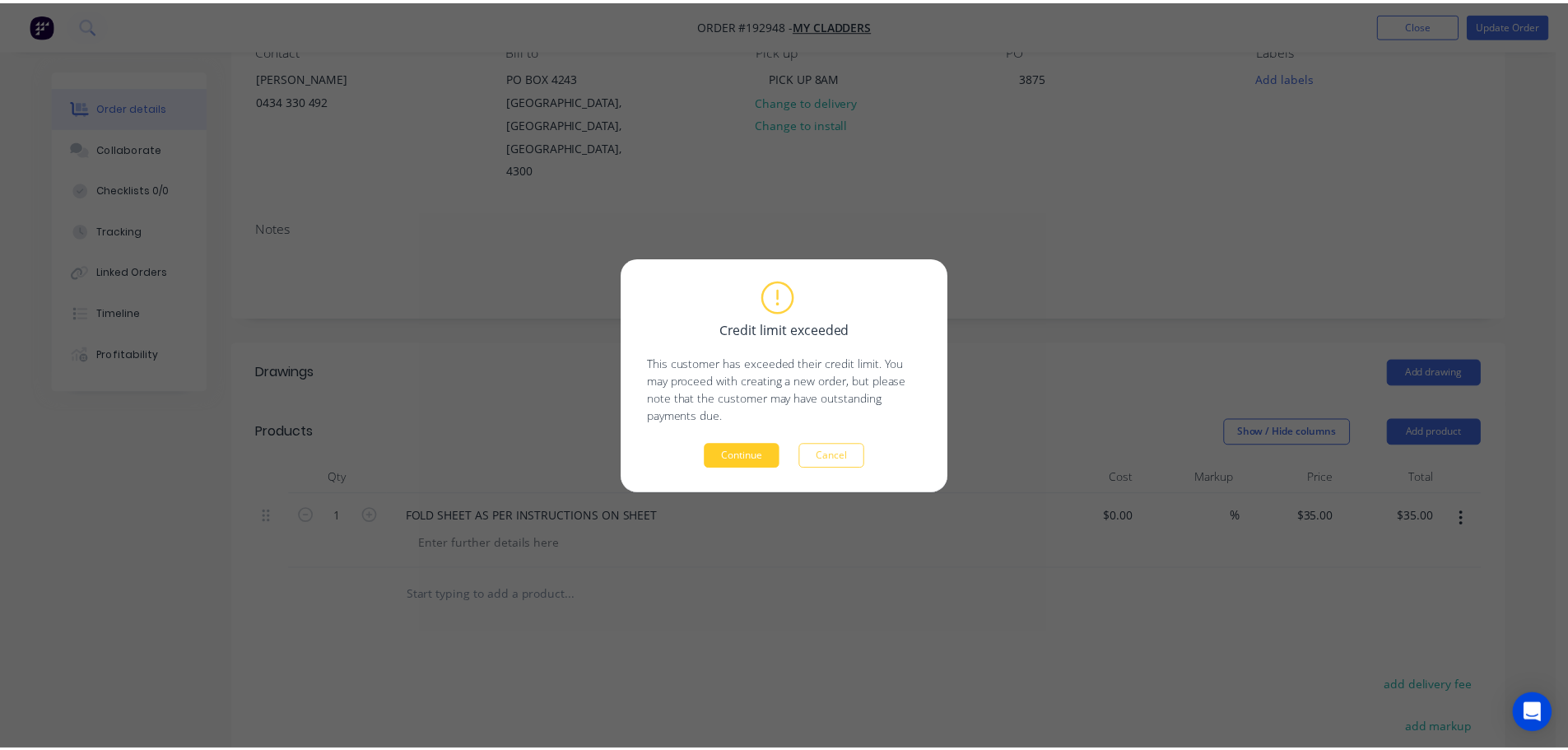
scroll to position [136, 0]
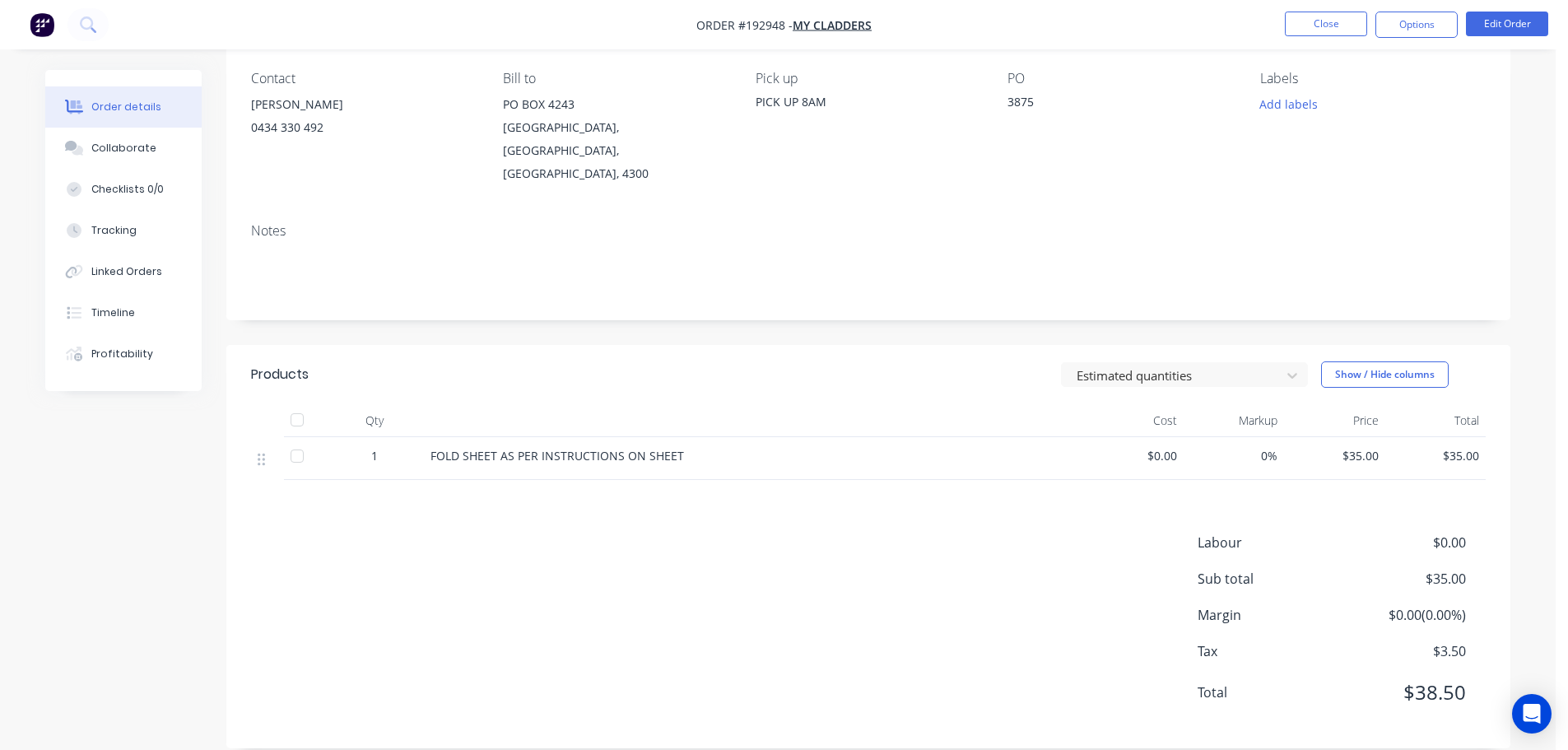
click at [711, 361] on div "Estimated quantities Show / Hide columns" at bounding box center [1000, 374] width 972 height 26
click at [711, 361] on div "Estimated quantities Show / Hide columns" at bounding box center [1000, 374] width 972 height 26
click at [1349, 27] on button "Close" at bounding box center [1326, 24] width 82 height 25
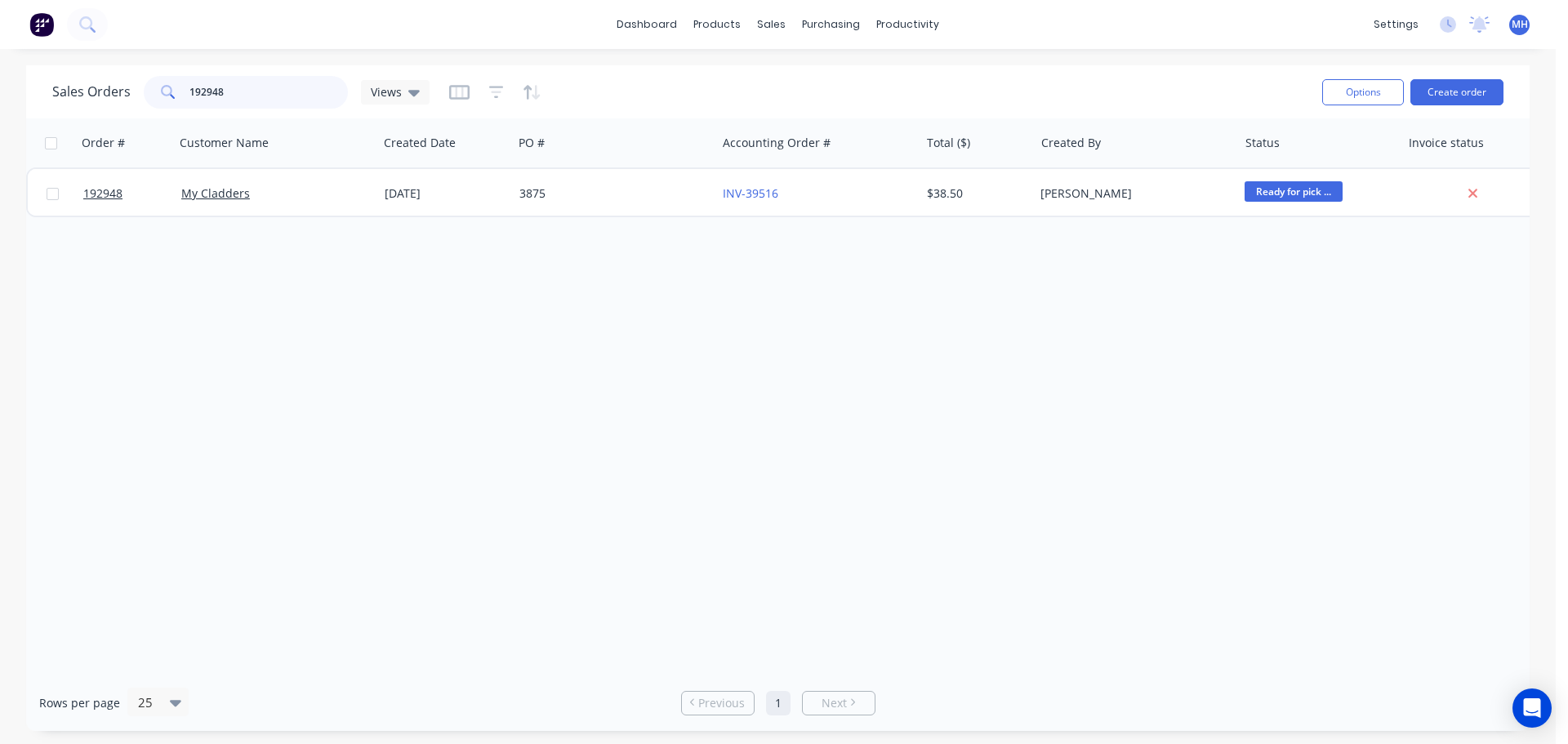
click at [237, 84] on input "192948" at bounding box center [269, 92] width 159 height 33
click at [11, 370] on div "Sales Orders 192948 Views Options Create order Order # Customer Name Created Da…" at bounding box center [778, 397] width 1556 height 665
click at [1540, 223] on div "Sales Orders 192948 Views Options Create order Order # Customer Name Created Da…" at bounding box center [778, 397] width 1556 height 665
click at [644, 447] on div "Order # Customer Name Created Date PO # Accounting Order # Total ($) Created By…" at bounding box center [778, 396] width 1504 height 556
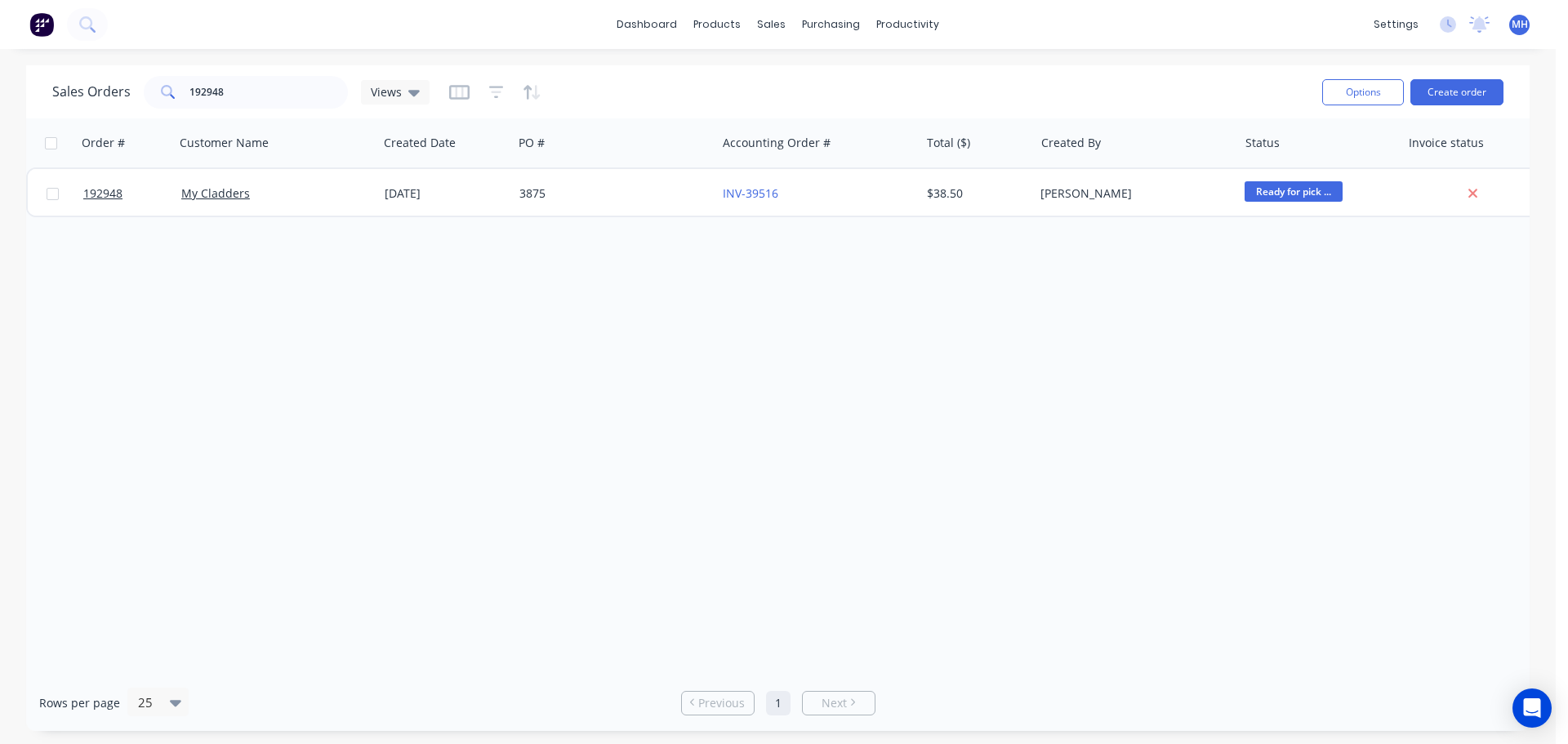
click at [645, 379] on div "Order # Customer Name Created Date PO # Accounting Order # Total ($) Created By…" at bounding box center [778, 396] width 1504 height 556
click at [289, 92] on input "192948" at bounding box center [269, 92] width 159 height 33
click at [280, 78] on input "192948" at bounding box center [269, 92] width 159 height 33
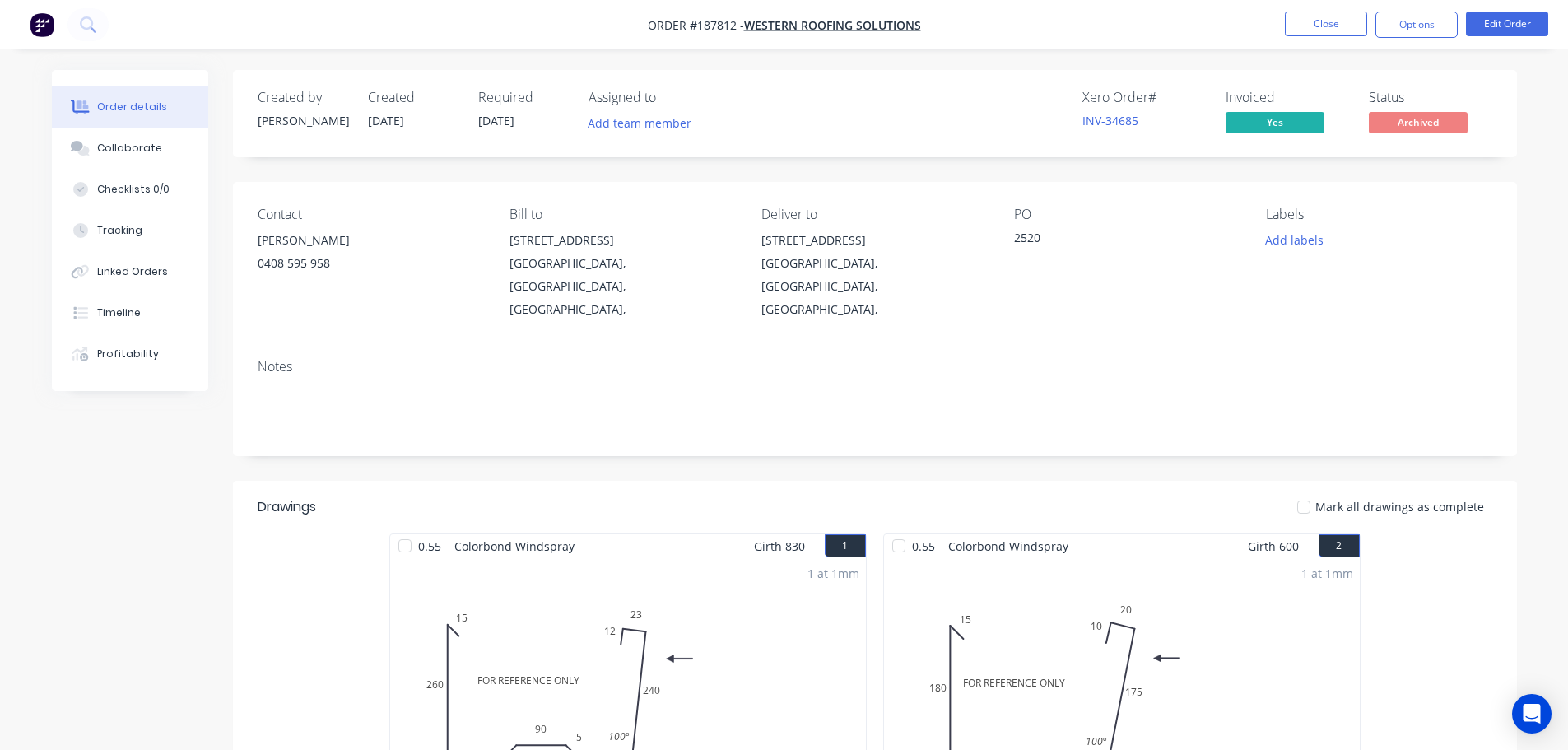
scroll to position [1296, 0]
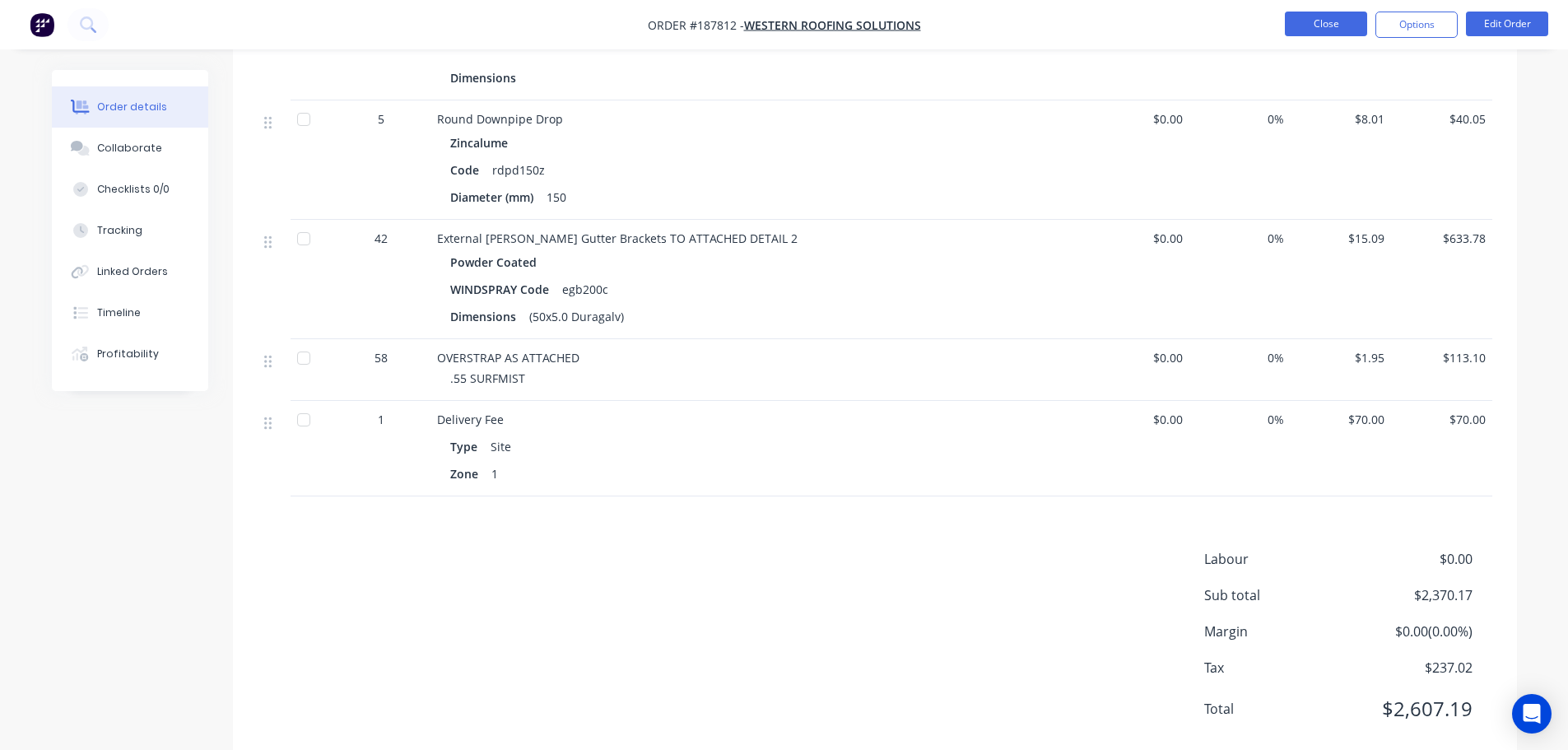
click at [1338, 18] on button "Close" at bounding box center [1326, 24] width 82 height 25
